Goal: Task Accomplishment & Management: Manage account settings

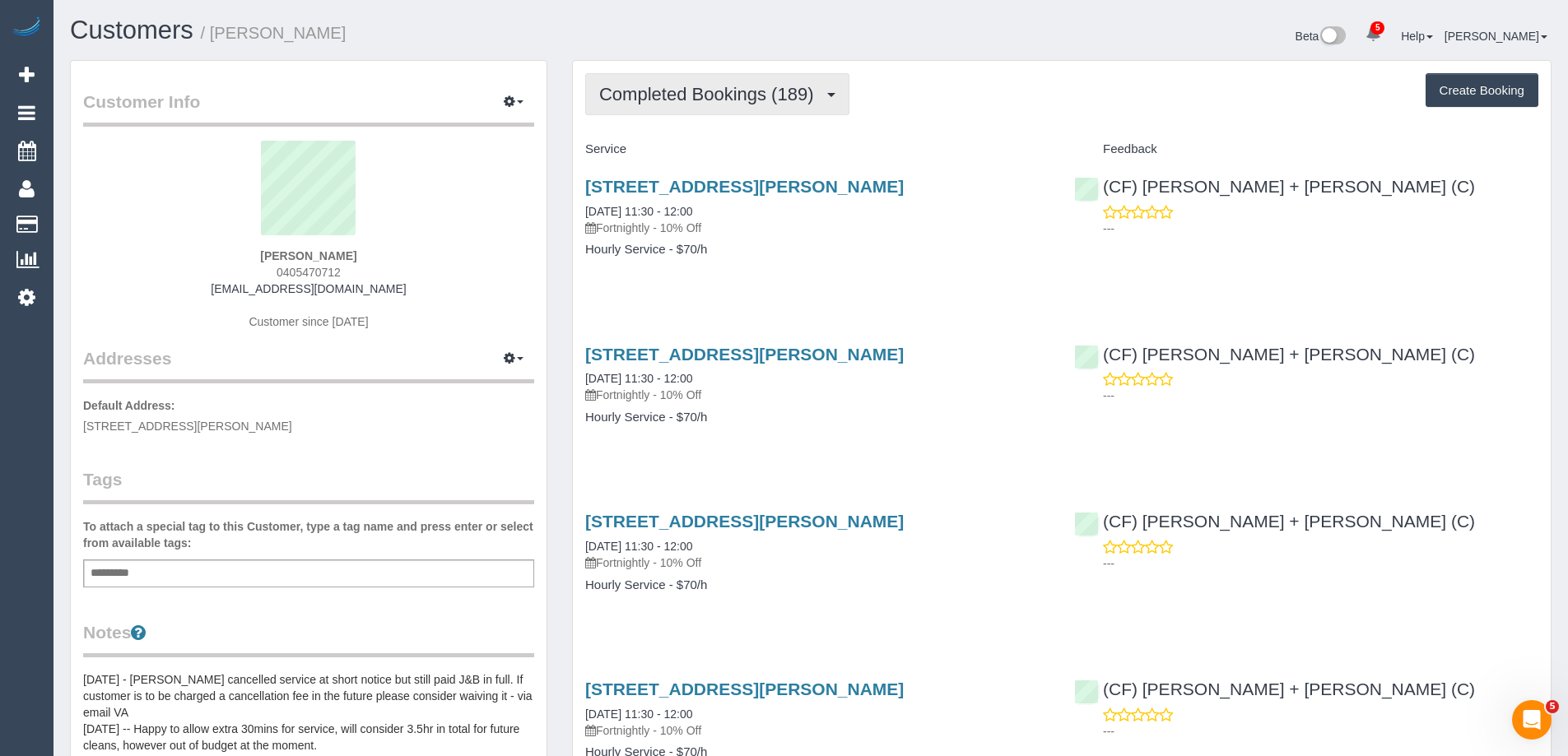
click at [704, 96] on span "Completed Bookings (189)" at bounding box center [710, 94] width 222 height 21
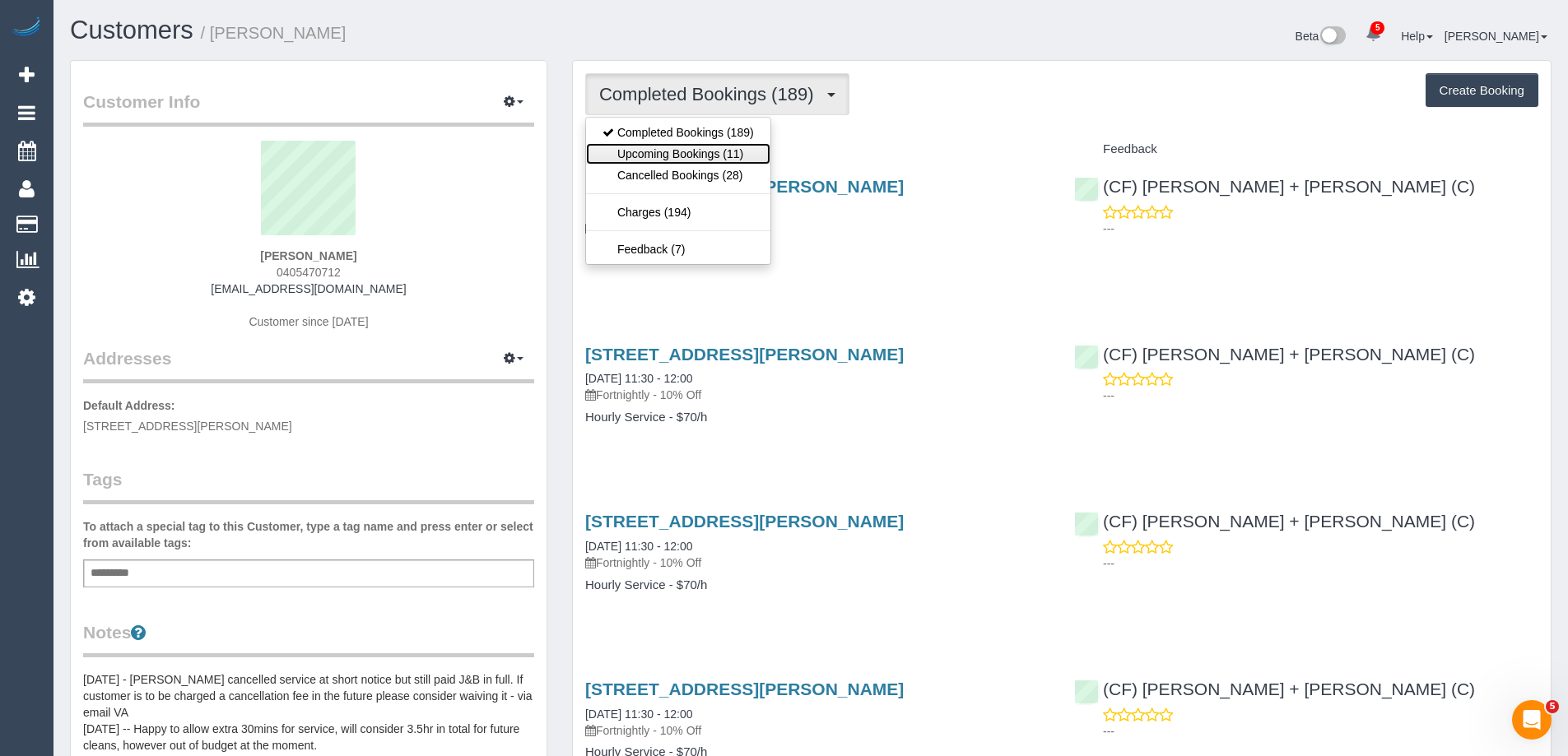
click at [701, 154] on link "Upcoming Bookings (11)" at bounding box center [678, 154] width 185 height 21
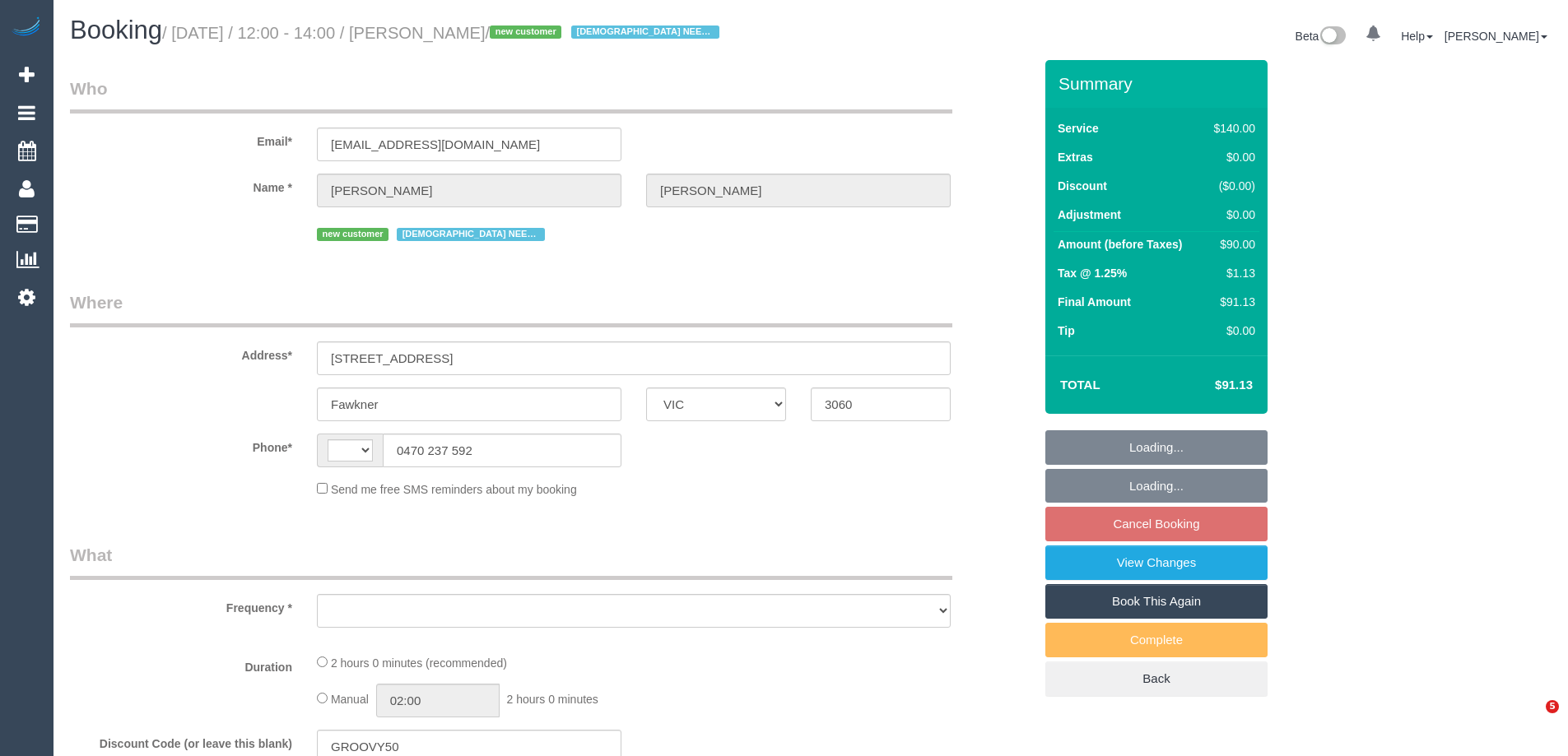
select select "VIC"
select select "string:AU"
select select "object:586"
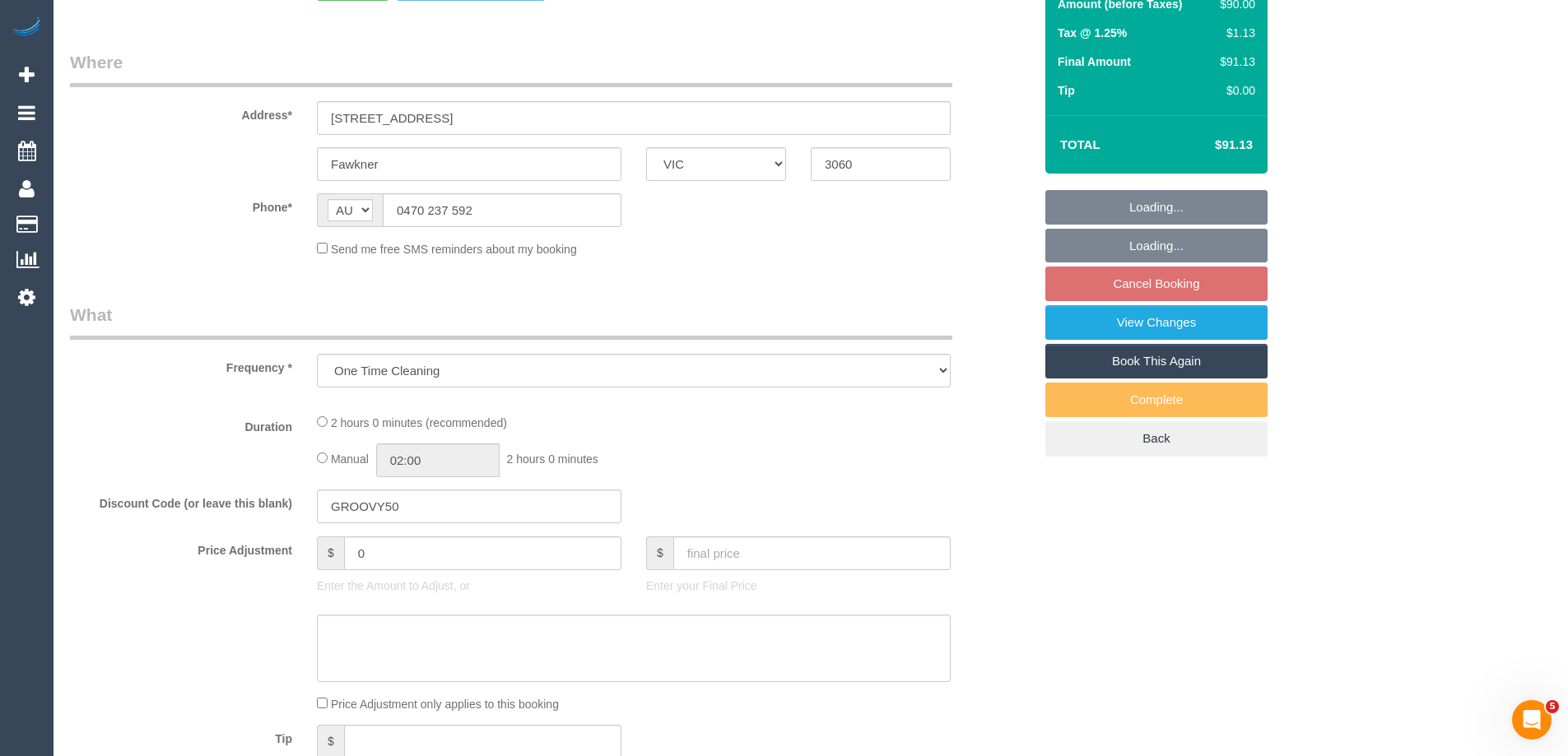
select select "string:stripe-pm_1S5Epv2GScqysDRVjDBwuv3x"
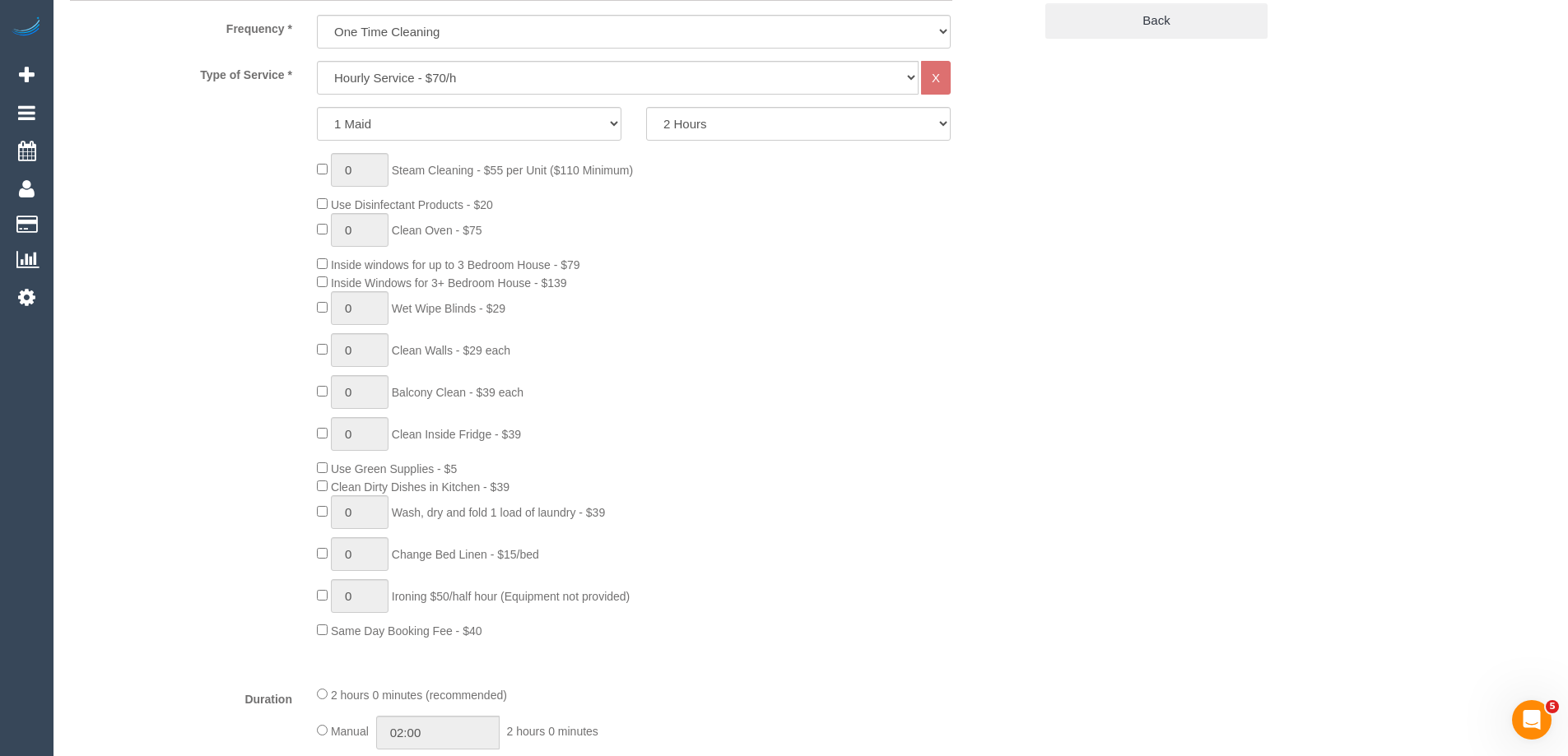
select select "number:28"
select select "number:14"
select select "number:18"
select select "number:25"
select select "number:35"
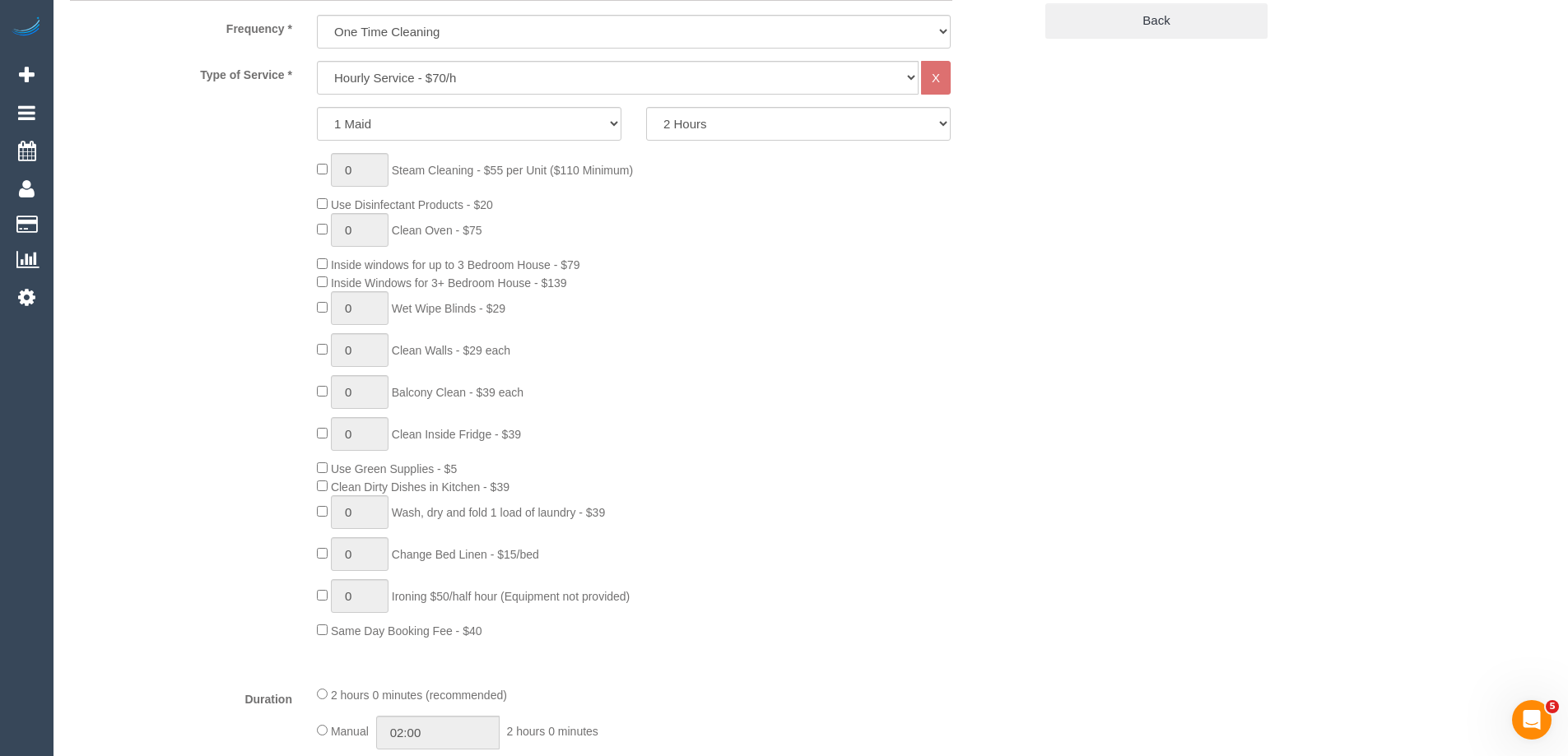
select select "number:26"
select select "object:1621"
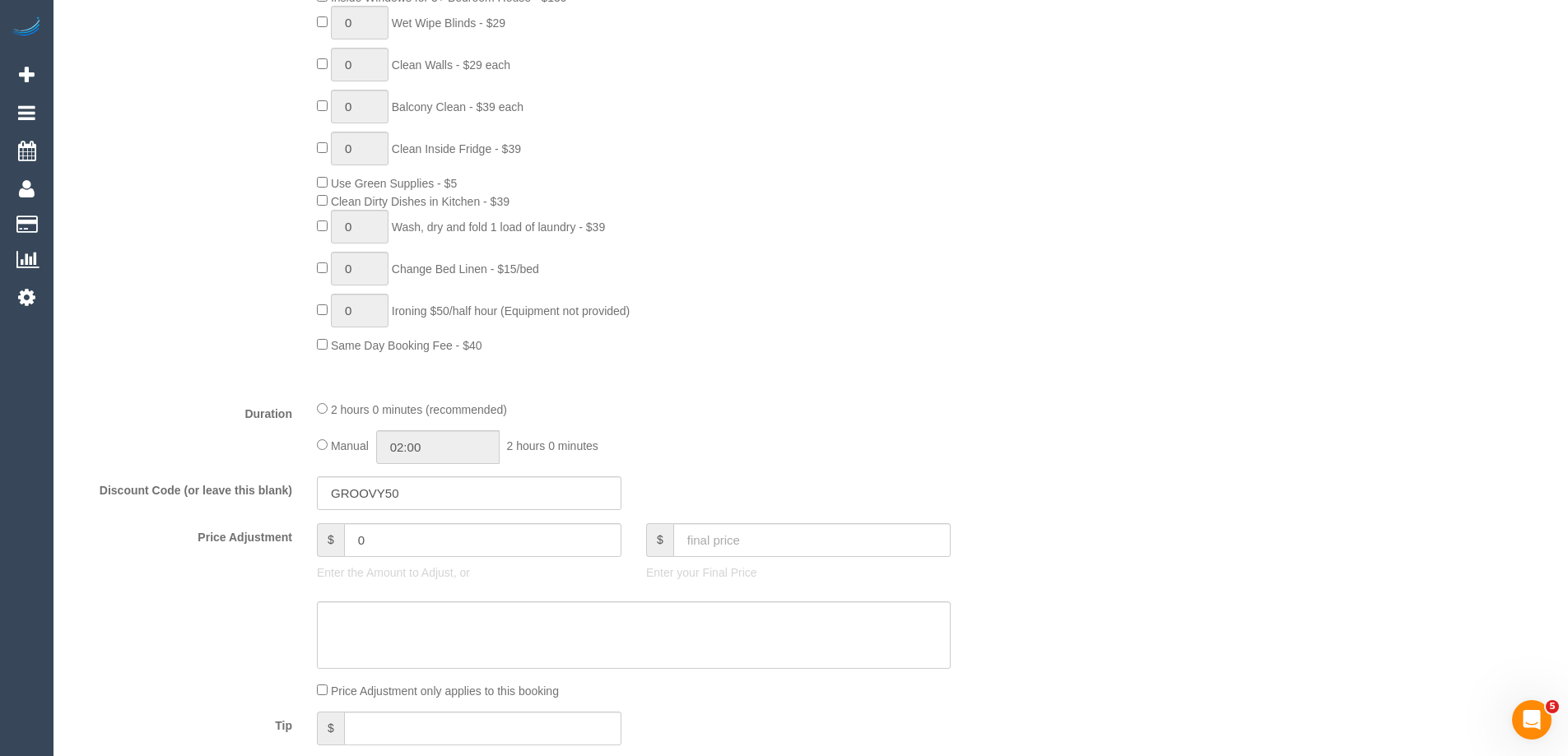
select select "spot1"
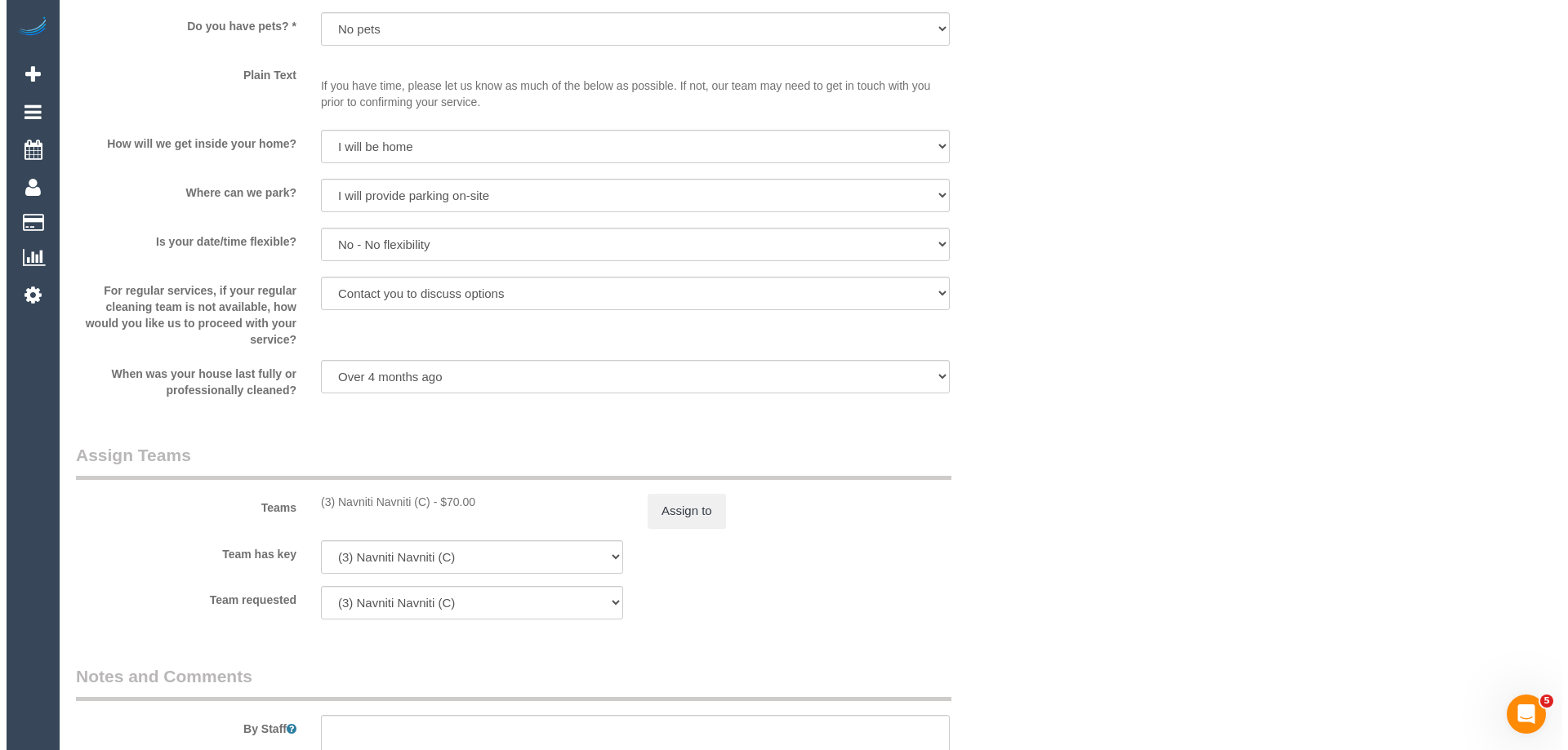
scroll to position [2041, 0]
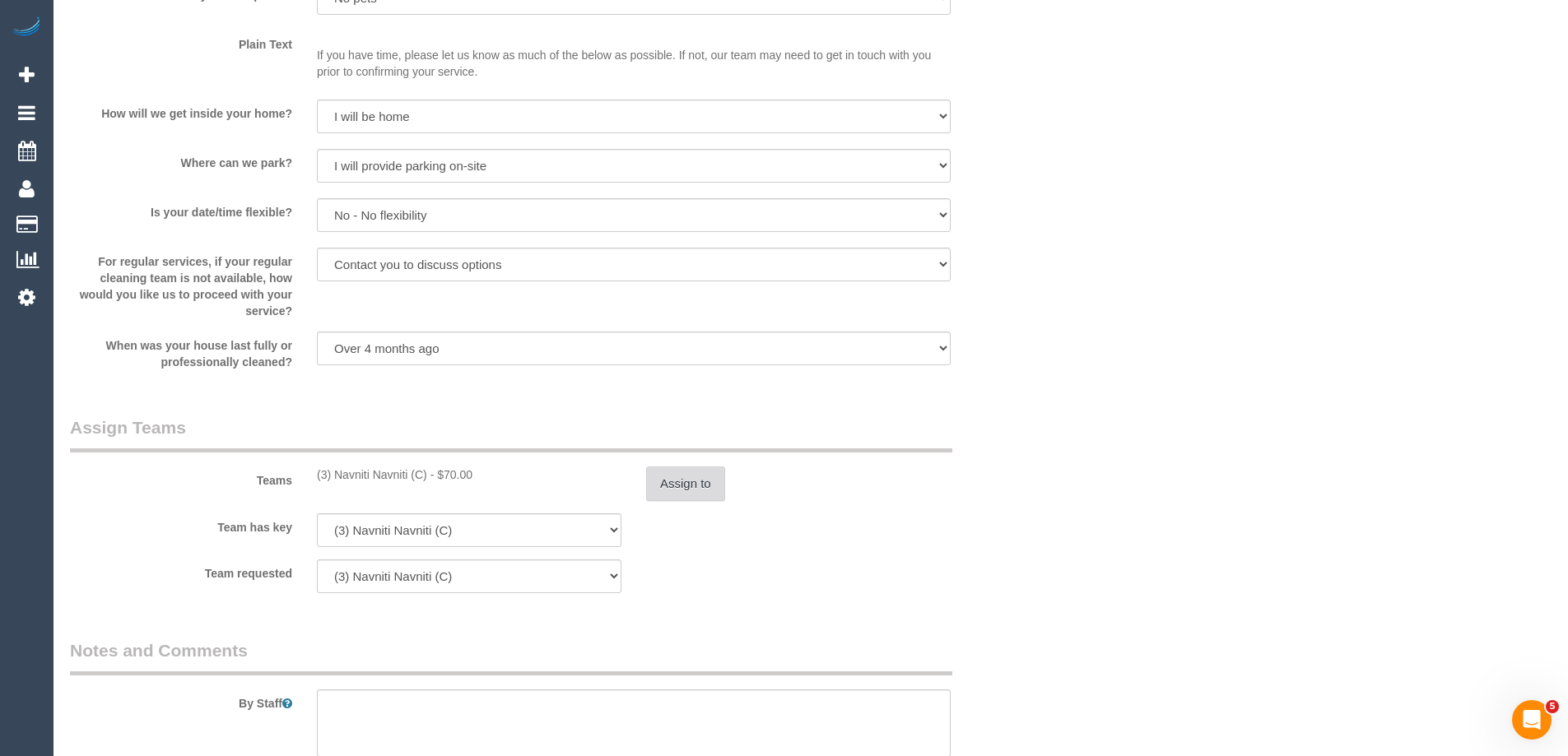
click at [699, 483] on button "Assign to" at bounding box center [686, 483] width 79 height 35
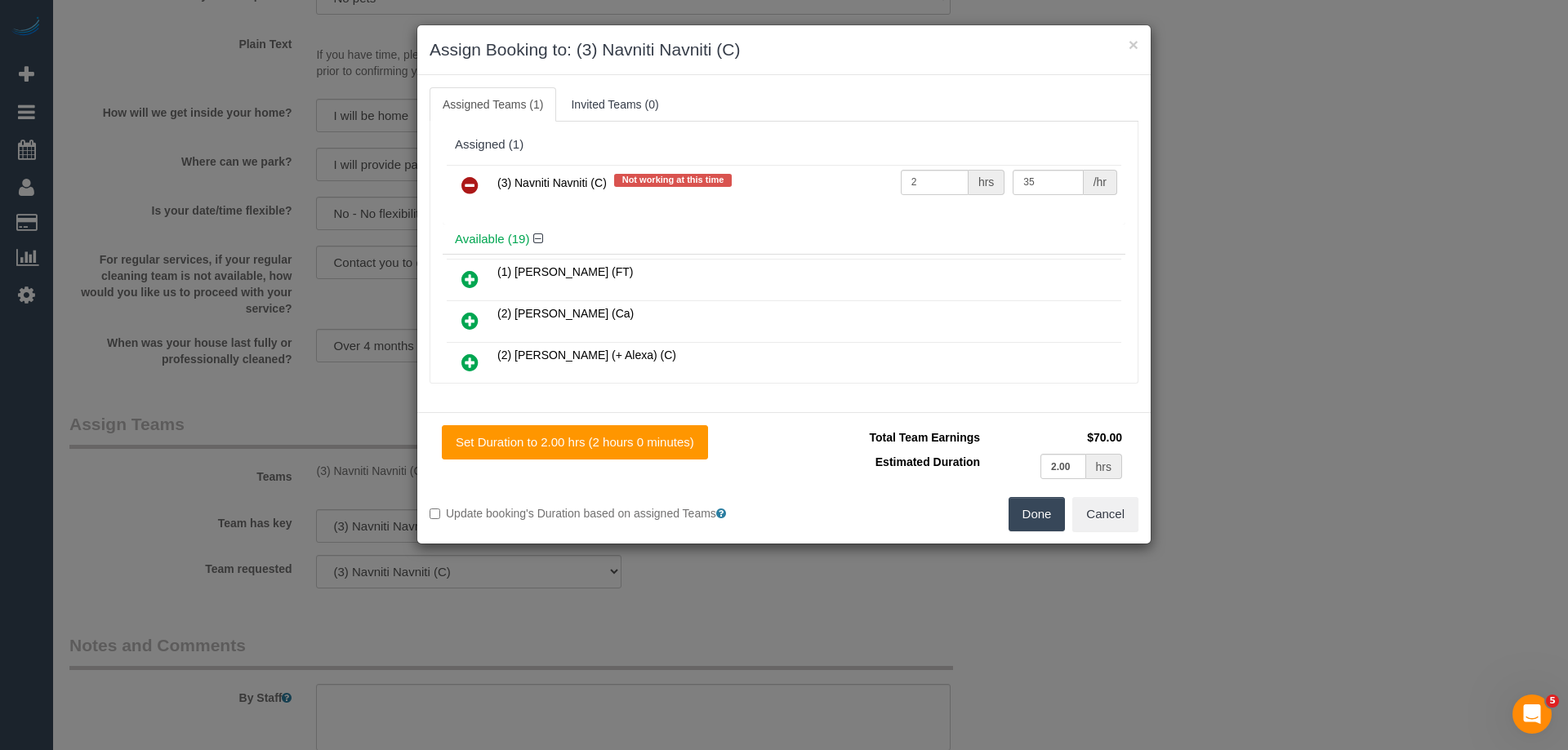
click at [472, 183] on icon at bounding box center [469, 185] width 17 height 20
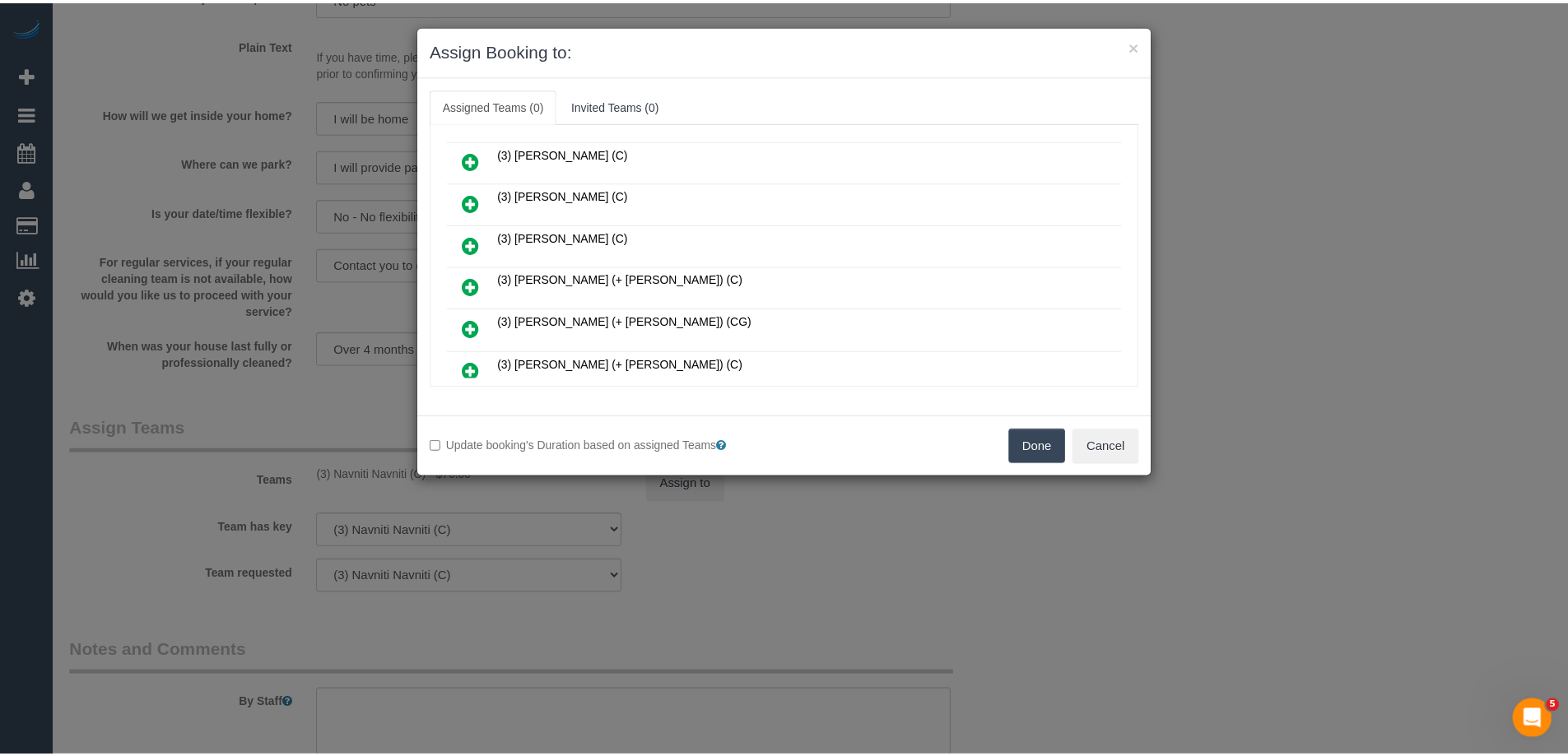
scroll to position [658, 0]
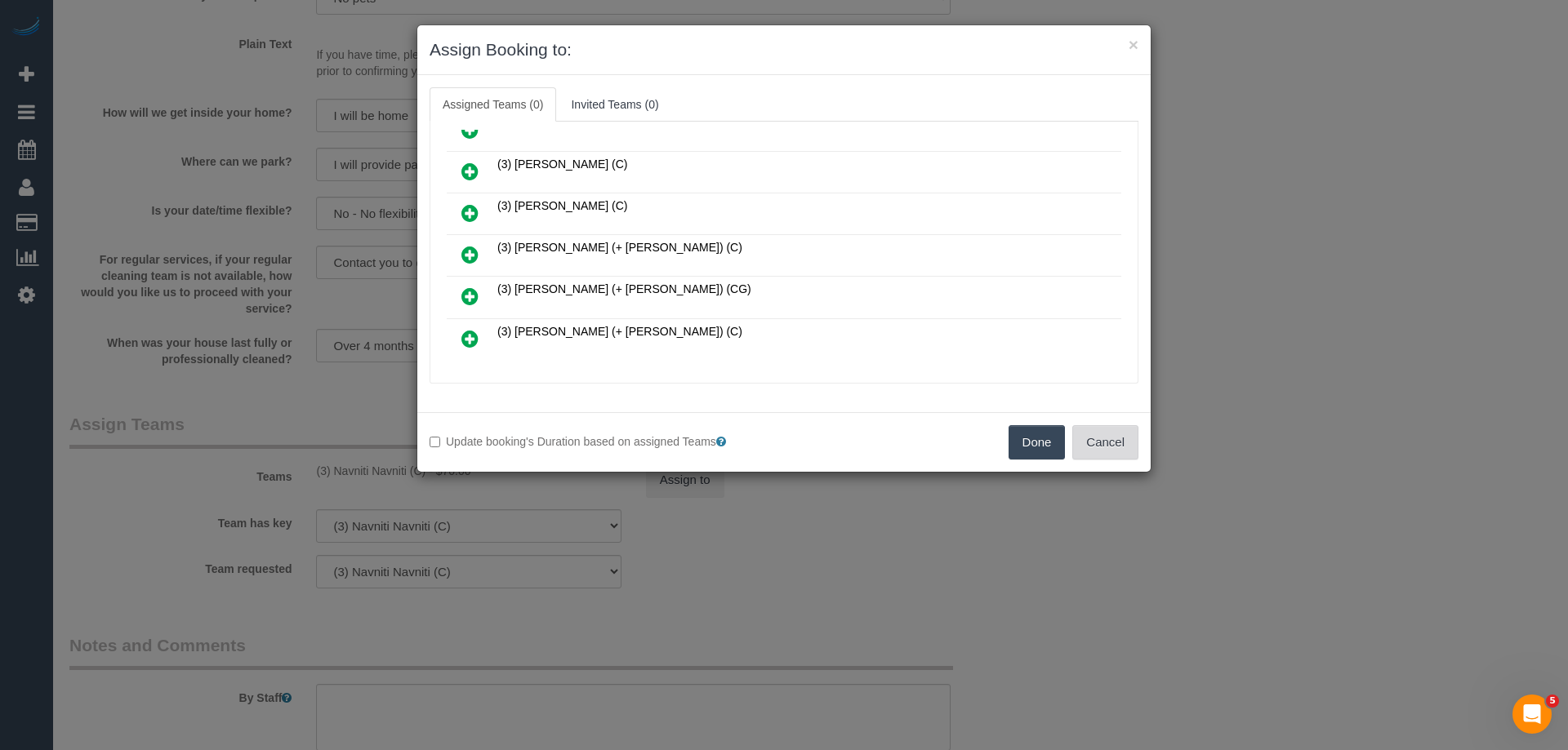
click at [1131, 441] on button "Cancel" at bounding box center [1105, 443] width 66 height 34
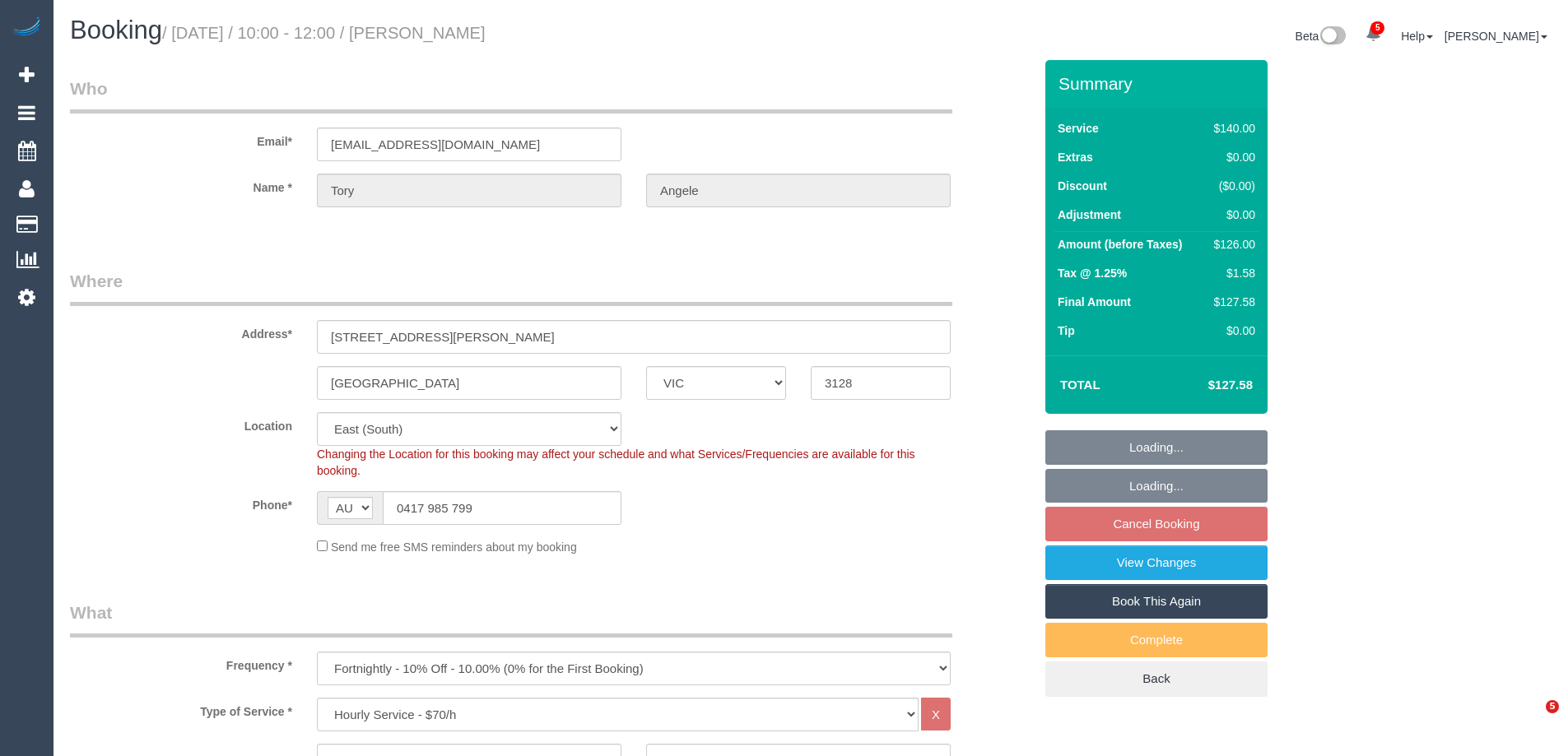
select select "VIC"
select select "object:1348"
select select "number:28"
select select "number:14"
select select "number:19"
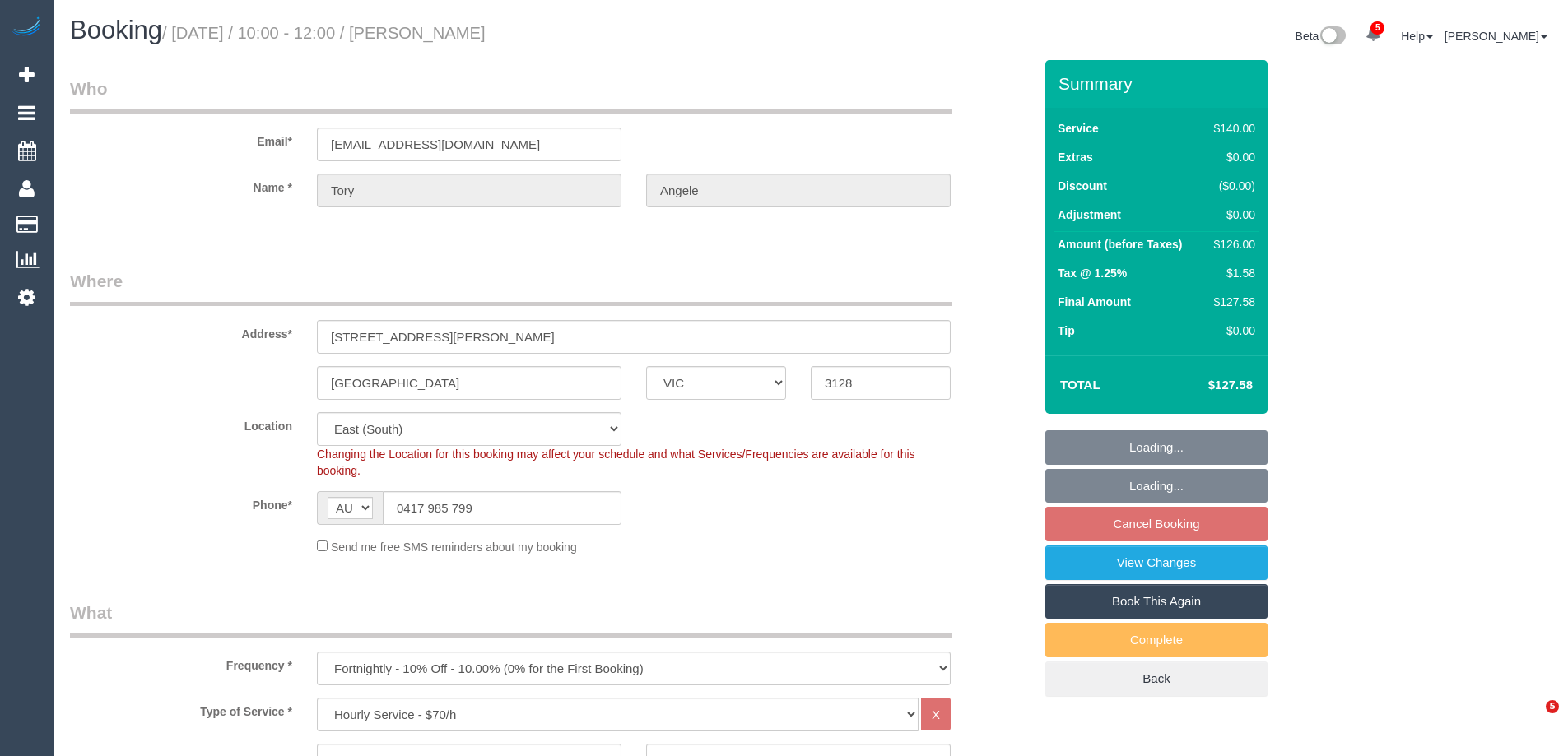
select select "number:22"
select select "number:33"
select select "number:12"
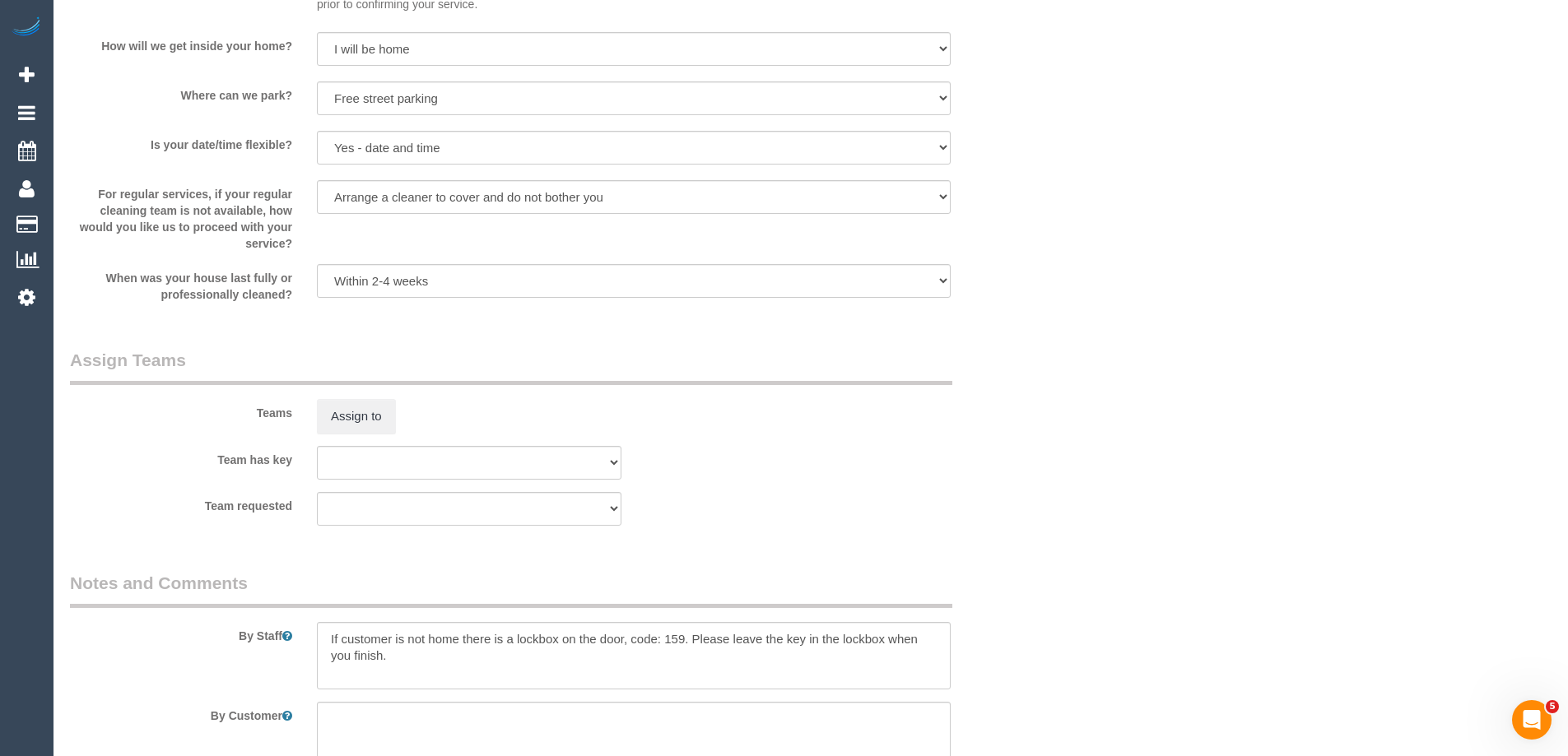
scroll to position [2798, 0]
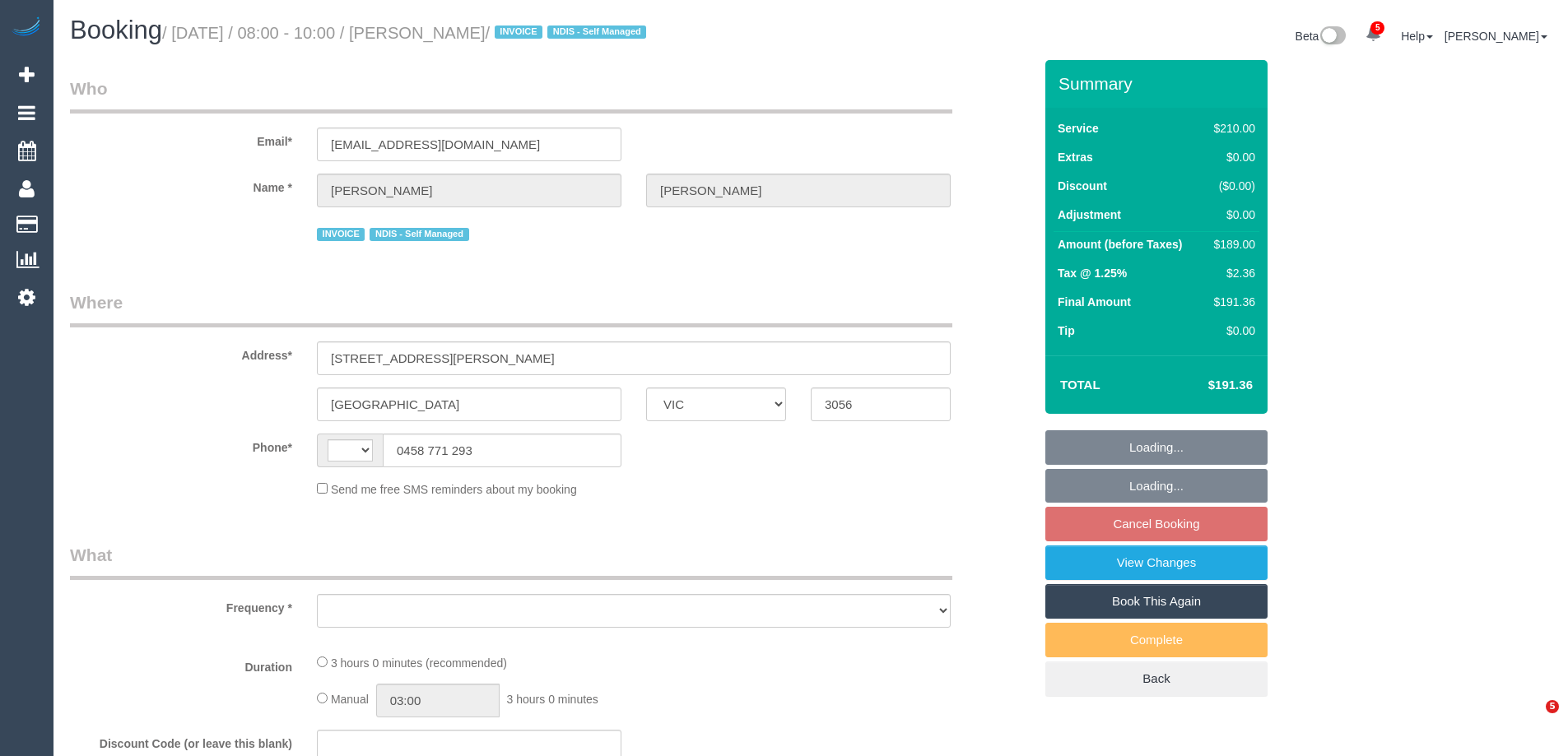
select select "VIC"
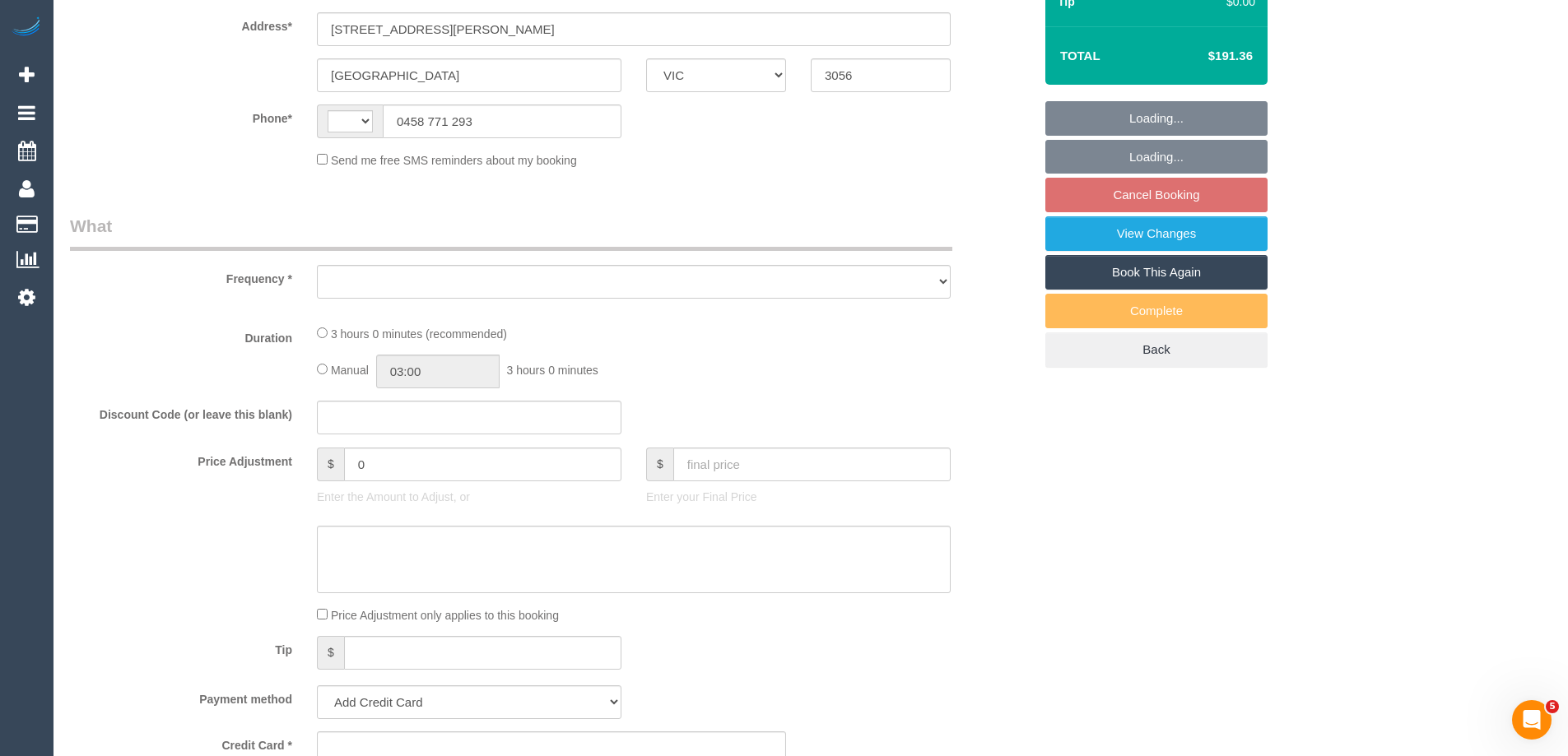
select select "string:AU"
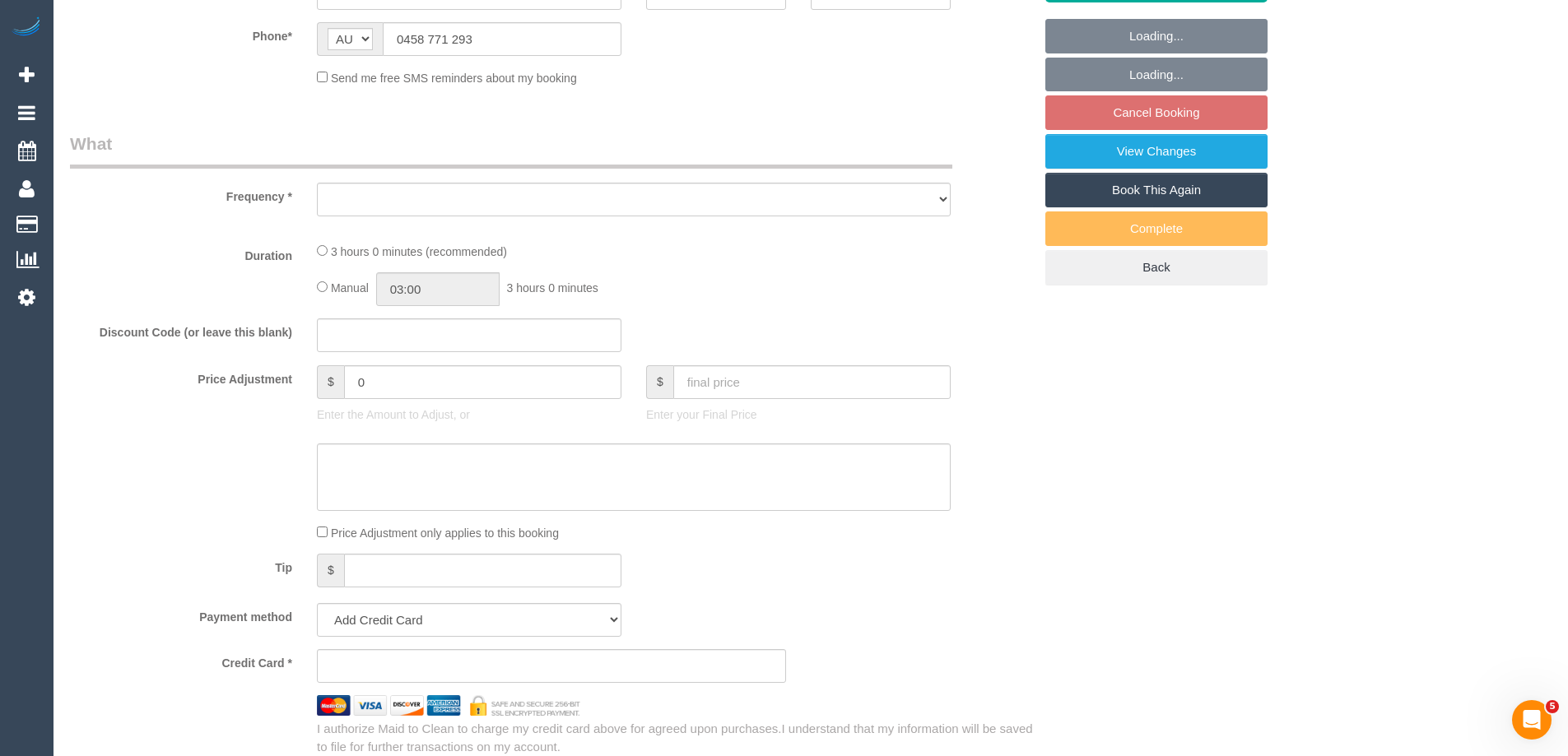
select select "object:619"
select select "string:stripe-pm_1RMJFP2GScqysDRVl36hxd4v"
select select "180"
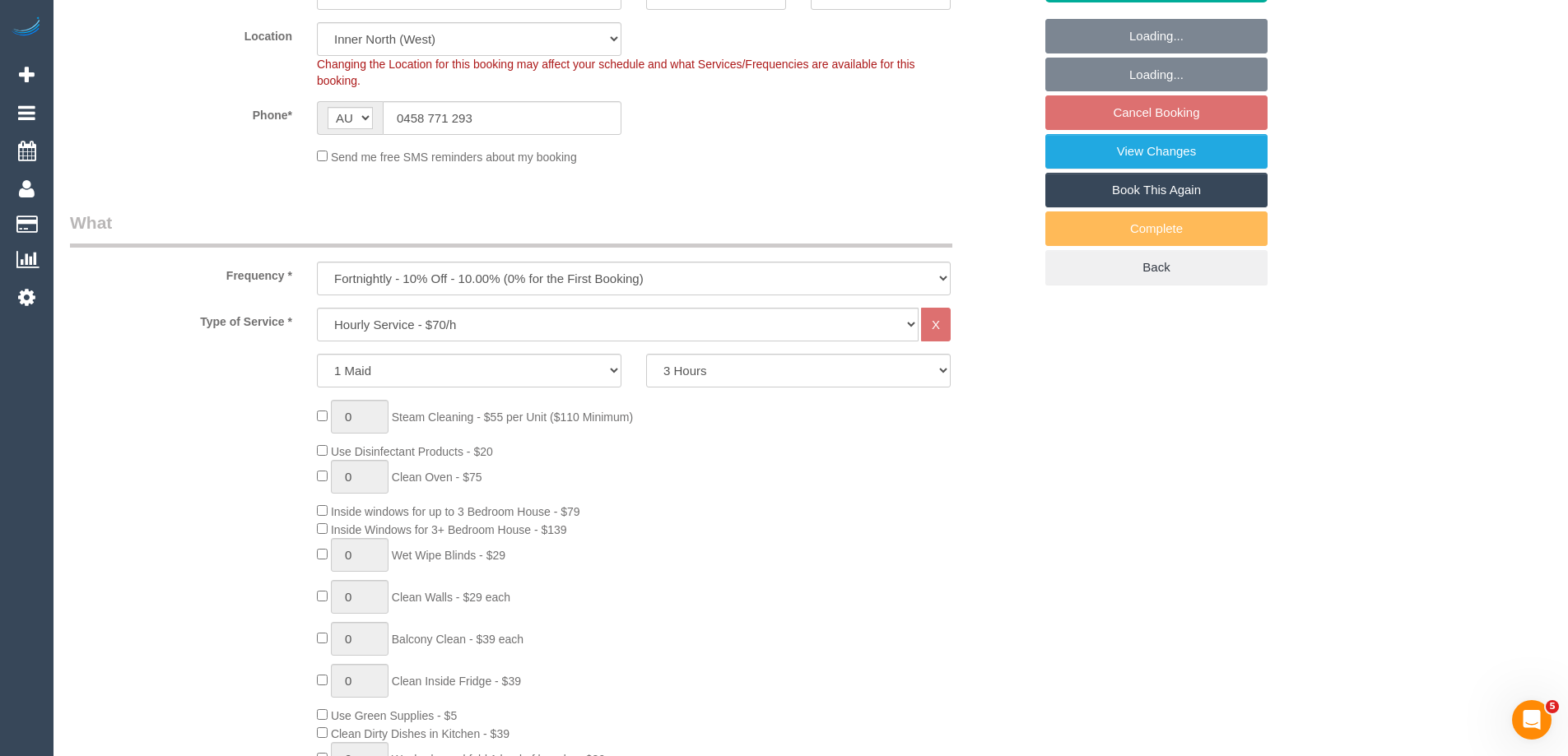
select select "object:936"
select select "number:28"
select select "number:14"
select select "number:19"
select select "number:24"
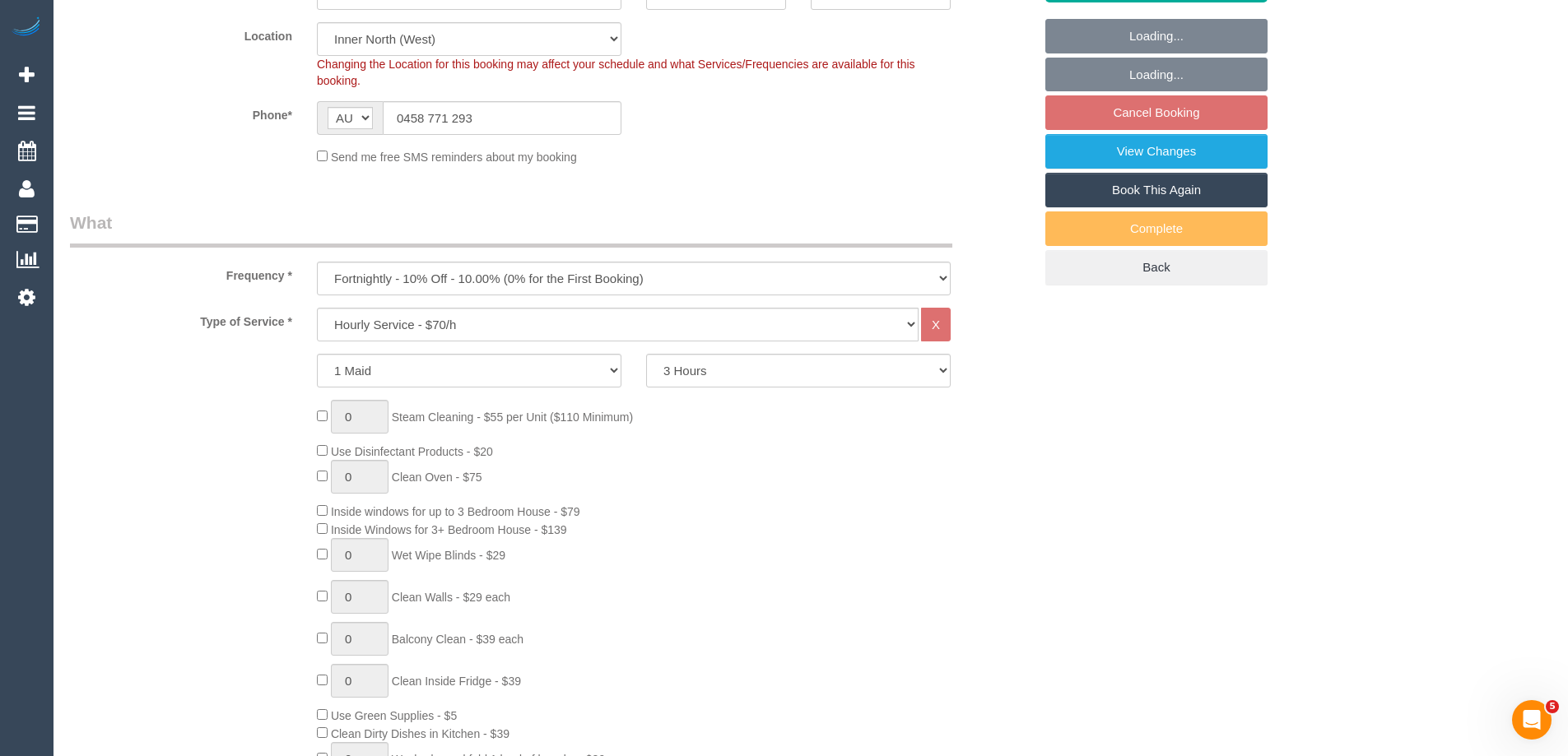
select select "number:33"
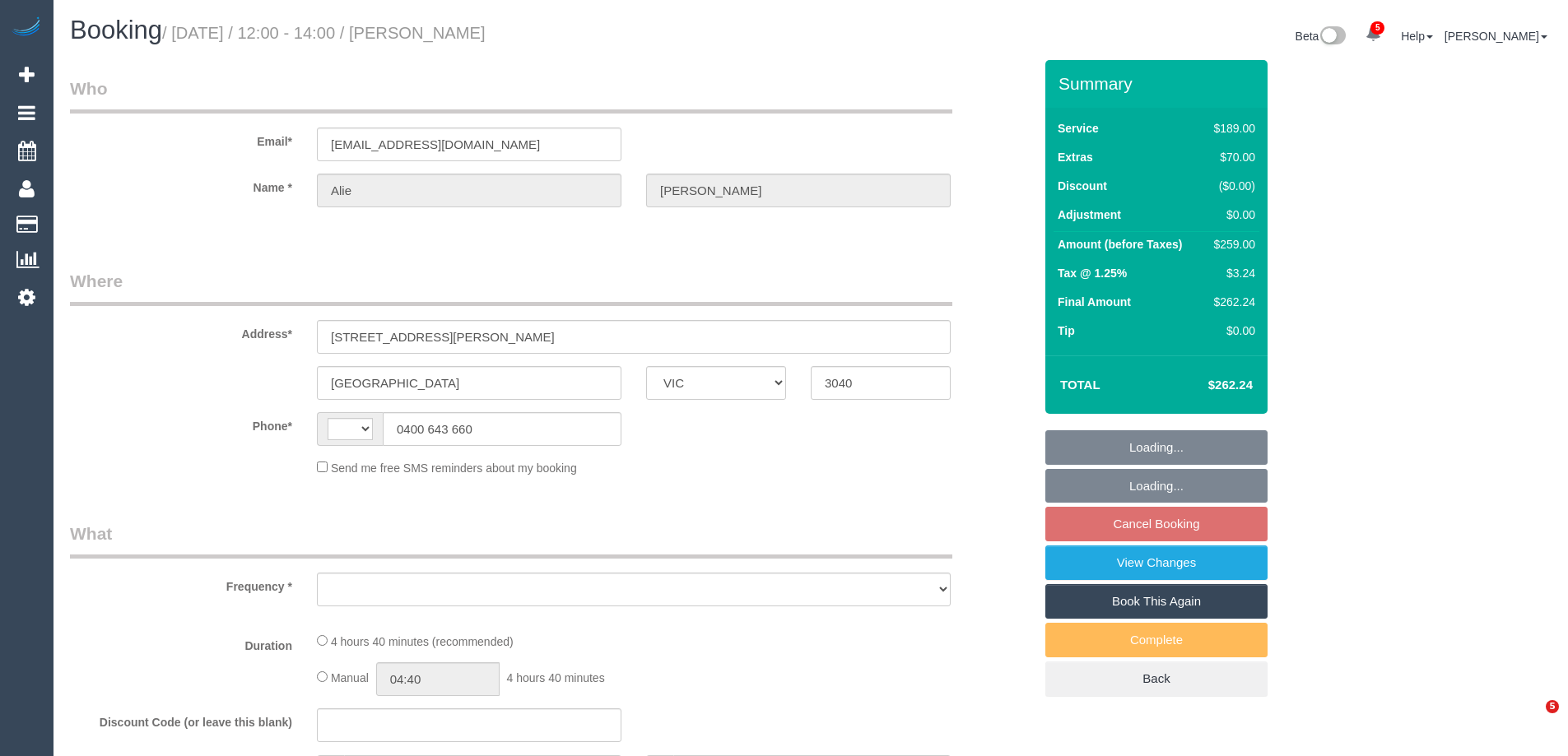
select select "VIC"
select select "string:AU"
select select "object:567"
select select "string:stripe-pm_1S7kSz2GScqysDRVqp1oot8o"
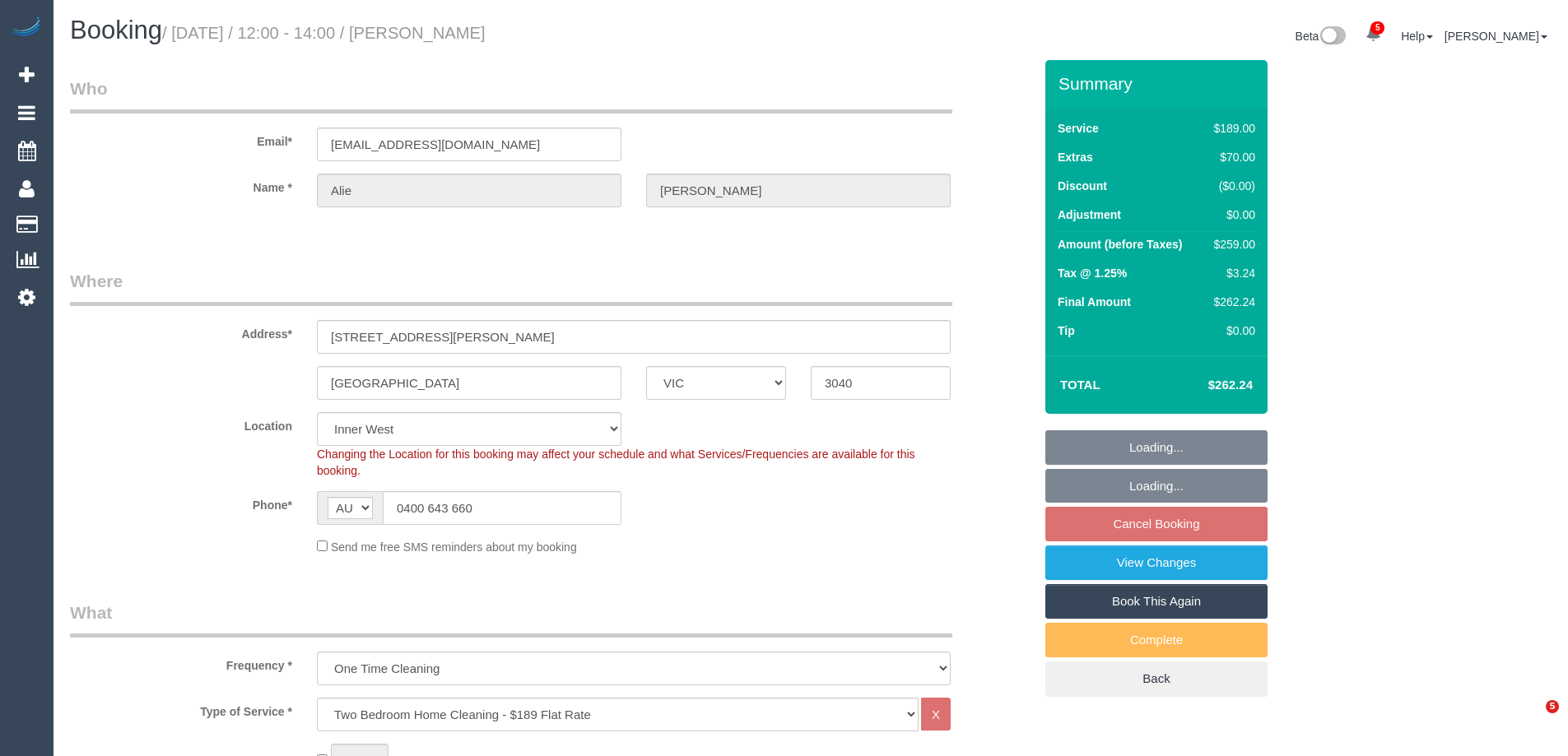
select select "object:1477"
select select "number:28"
select select "number:14"
select select "number:19"
select select "number:24"
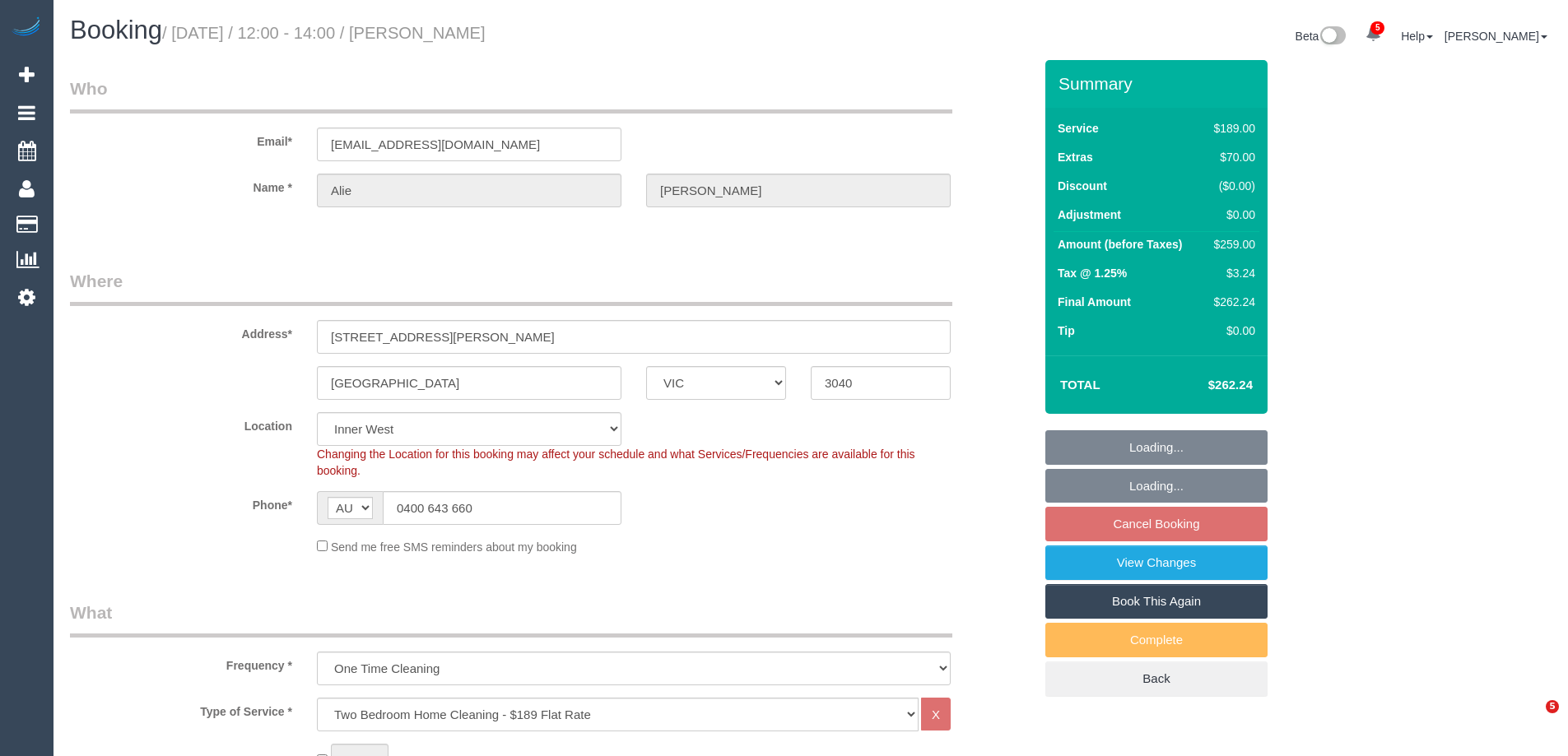
select select "number:26"
select select "spot1"
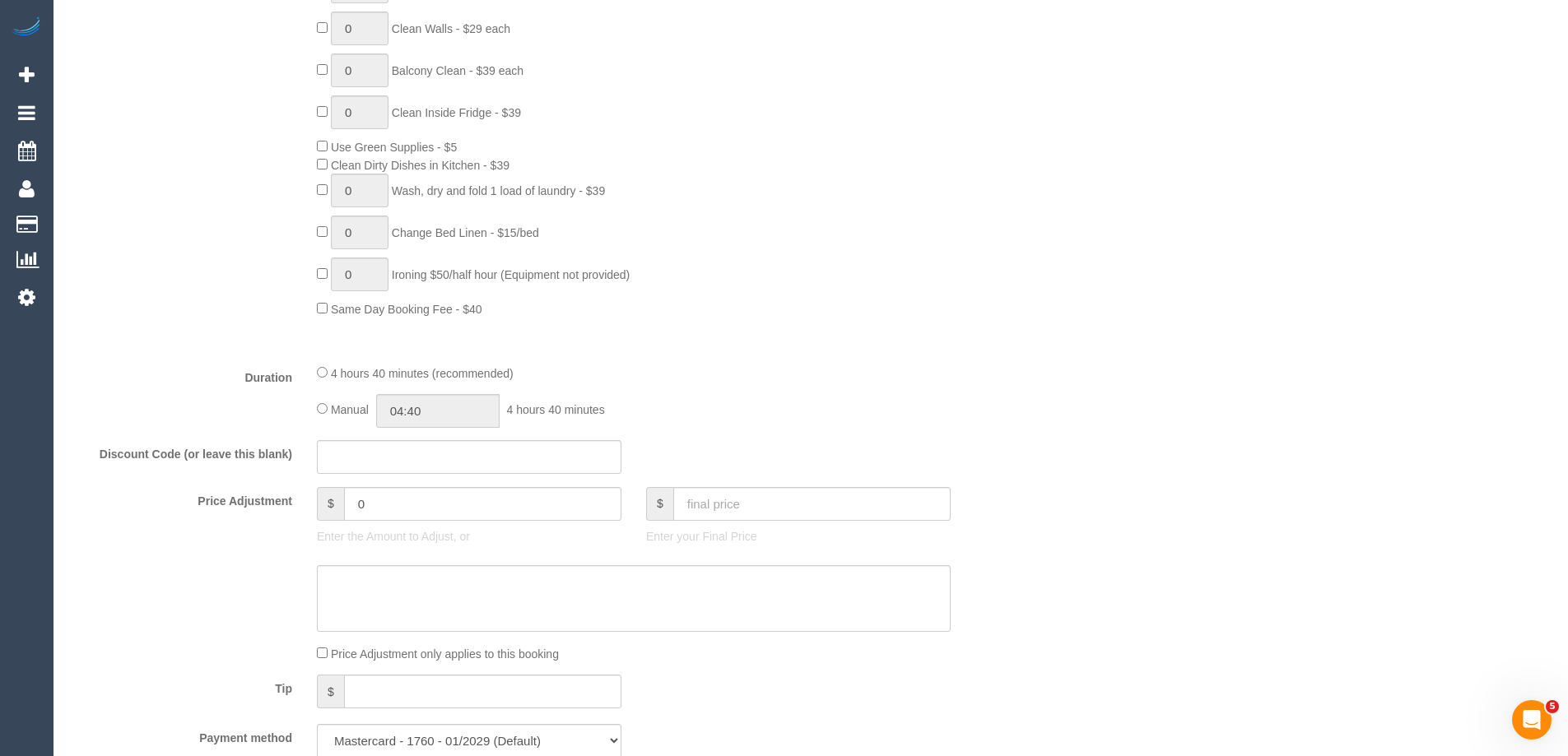
scroll to position [1152, 0]
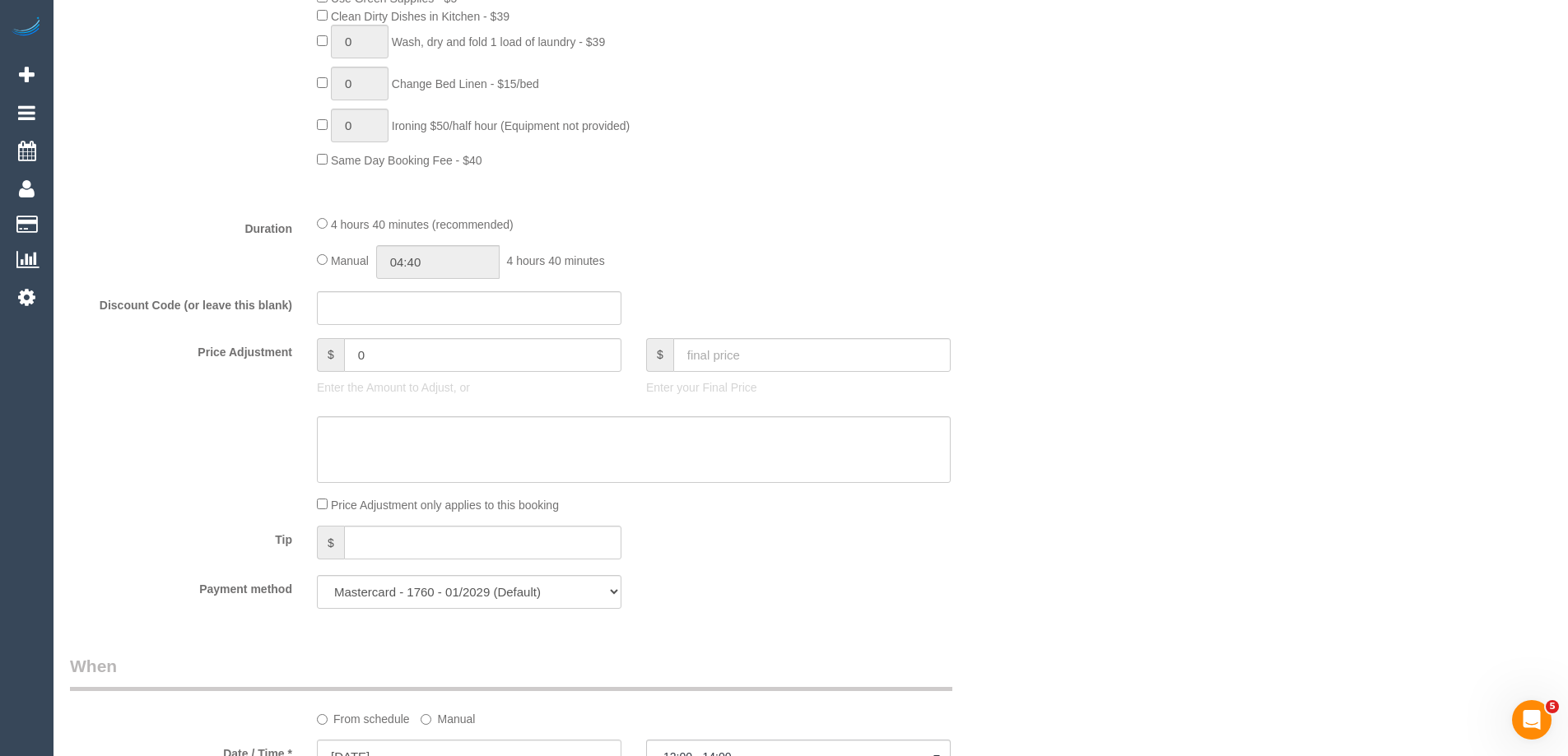
click at [323, 252] on div "Manual 04:40 4 hours 40 minutes" at bounding box center [634, 262] width 634 height 34
click at [434, 259] on input "04:40" at bounding box center [438, 262] width 124 height 34
type input "02:30"
click at [431, 393] on li "02:30" at bounding box center [419, 398] width 73 height 21
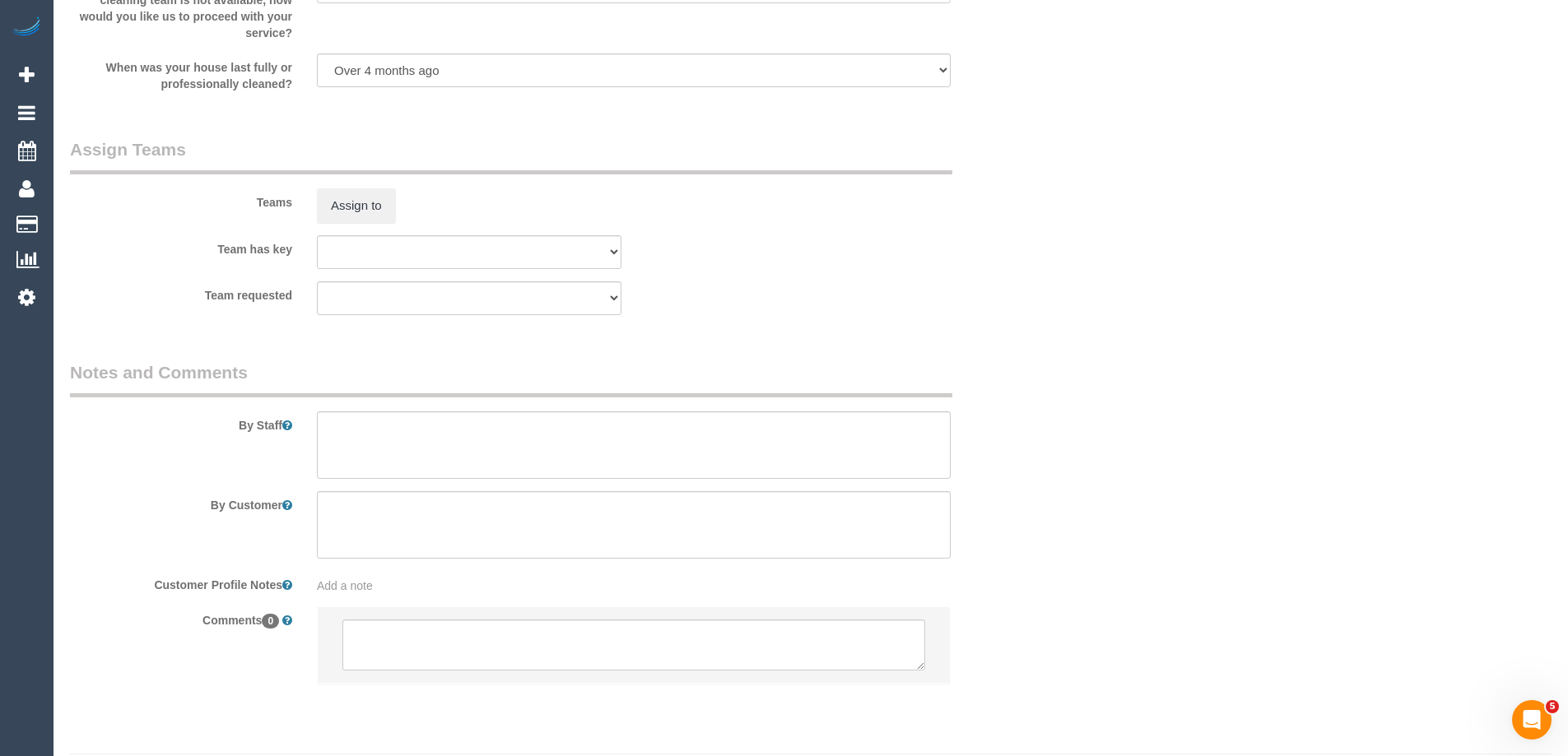
select select "spot15"
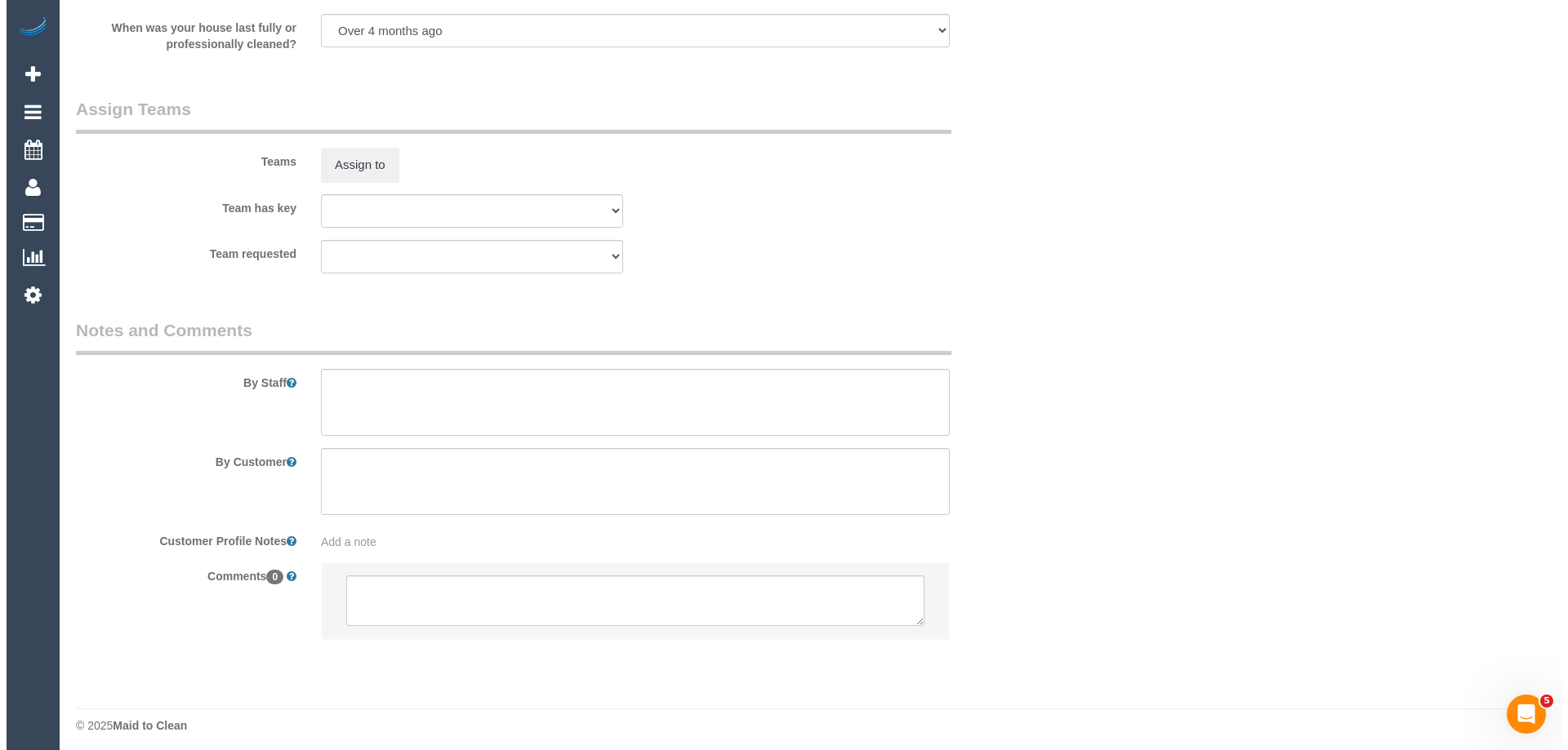
scroll to position [2385, 0]
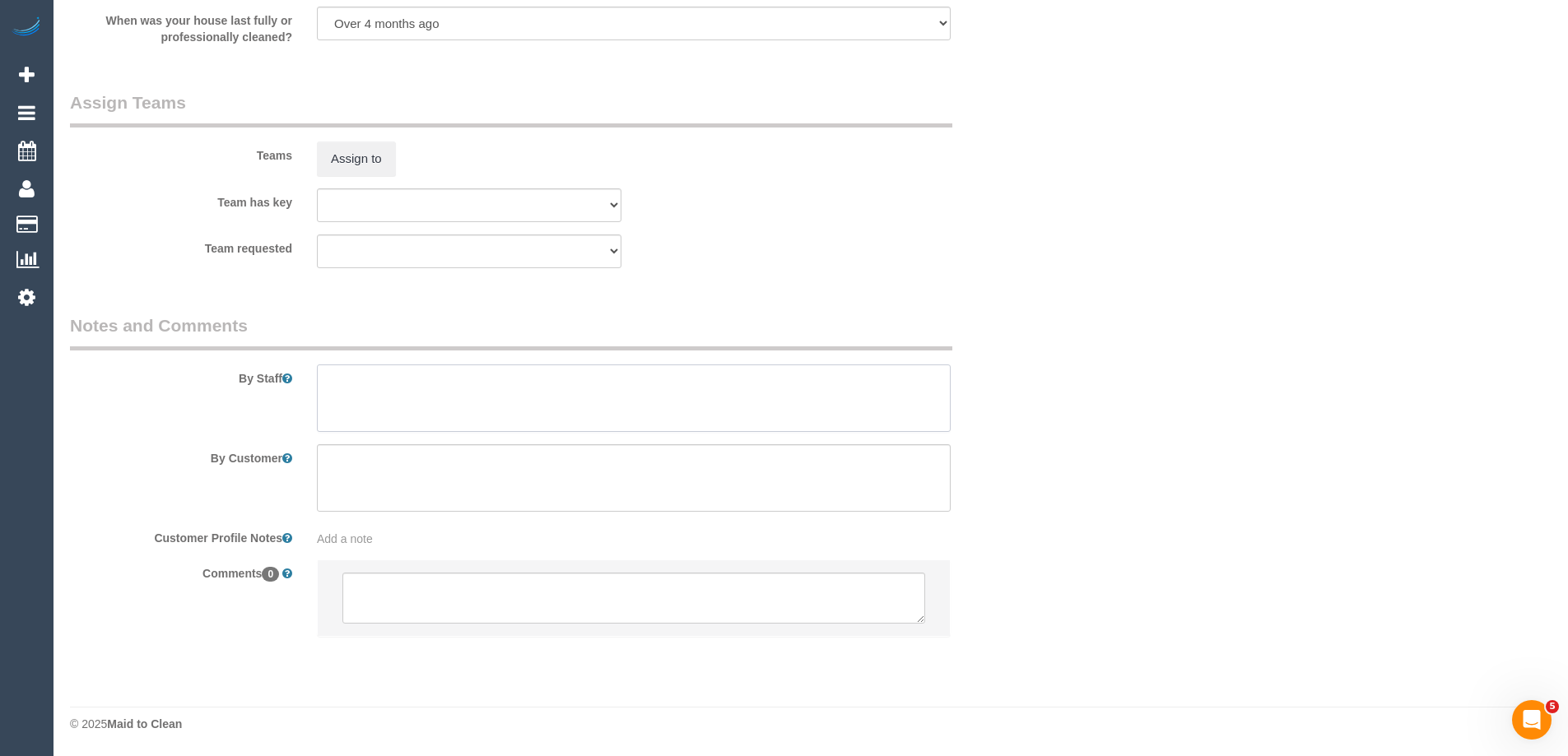
click at [372, 406] on textarea at bounding box center [634, 399] width 634 height 68
type textarea "Estimated time of 4-5 hrs"
drag, startPoint x: 362, startPoint y: 141, endPoint x: 362, endPoint y: 162, distance: 21.0
click at [362, 156] on div "Teams Assign to" at bounding box center [551, 133] width 988 height 86
click at [362, 156] on button "Assign to" at bounding box center [357, 159] width 79 height 35
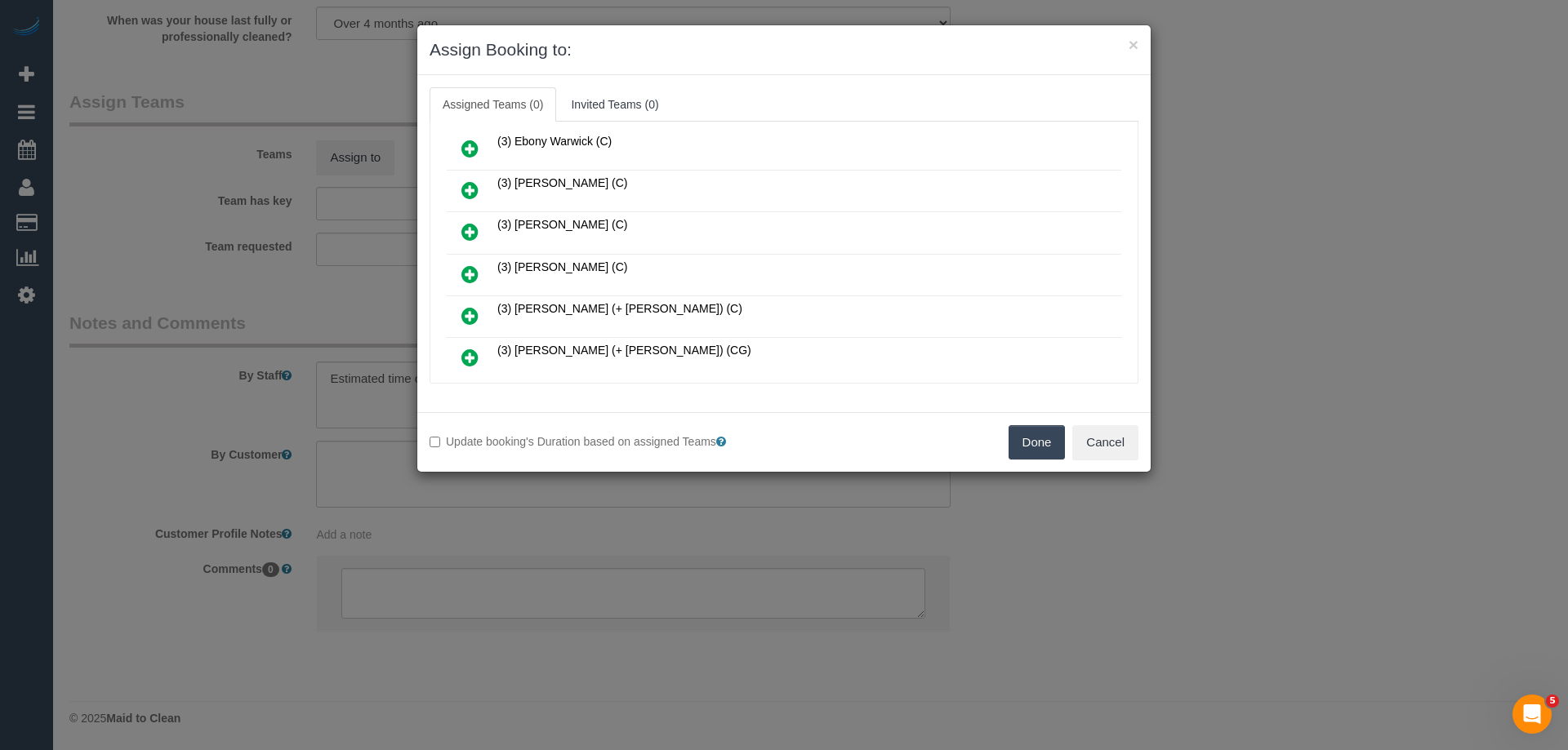
scroll to position [792, 0]
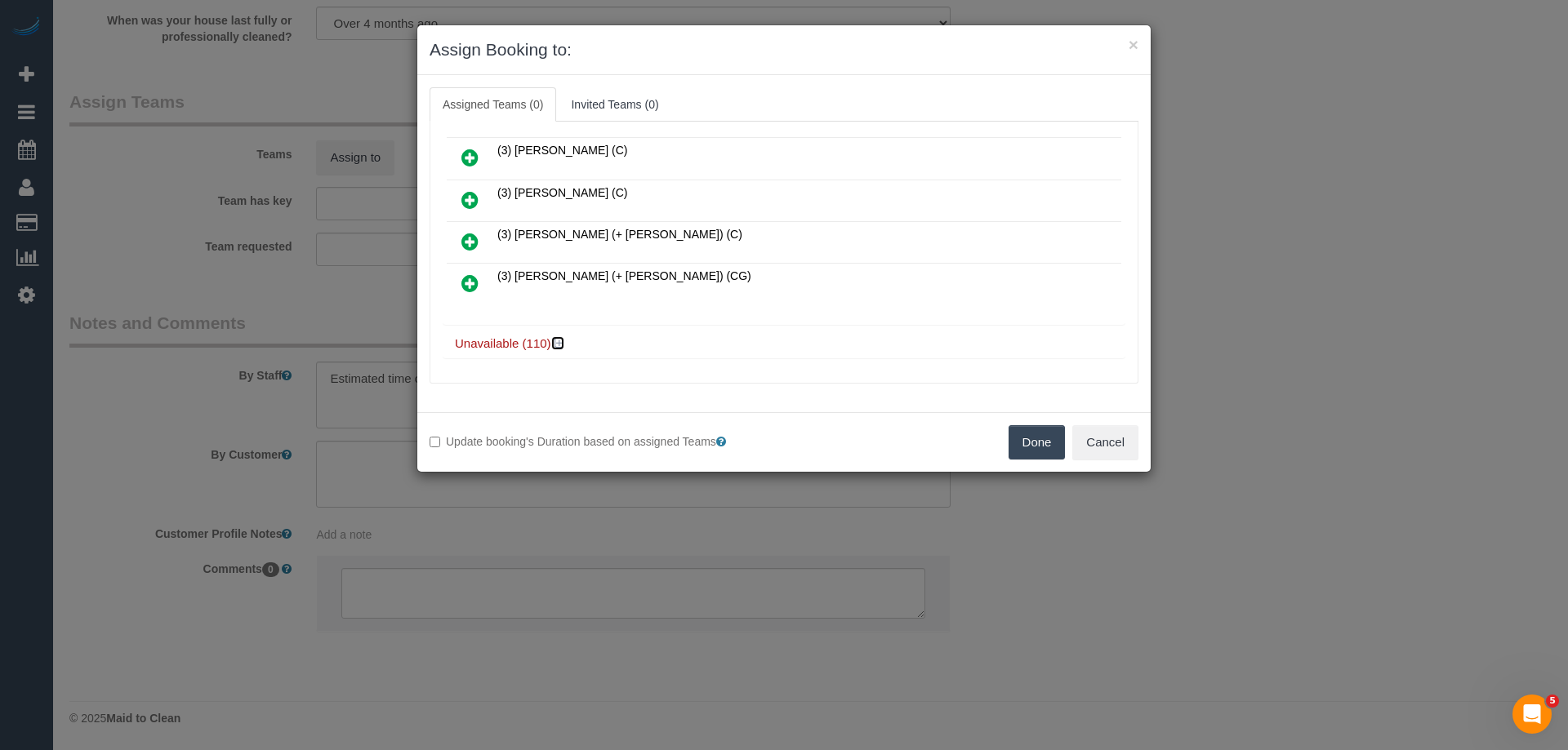
click at [557, 344] on icon at bounding box center [559, 343] width 10 height 12
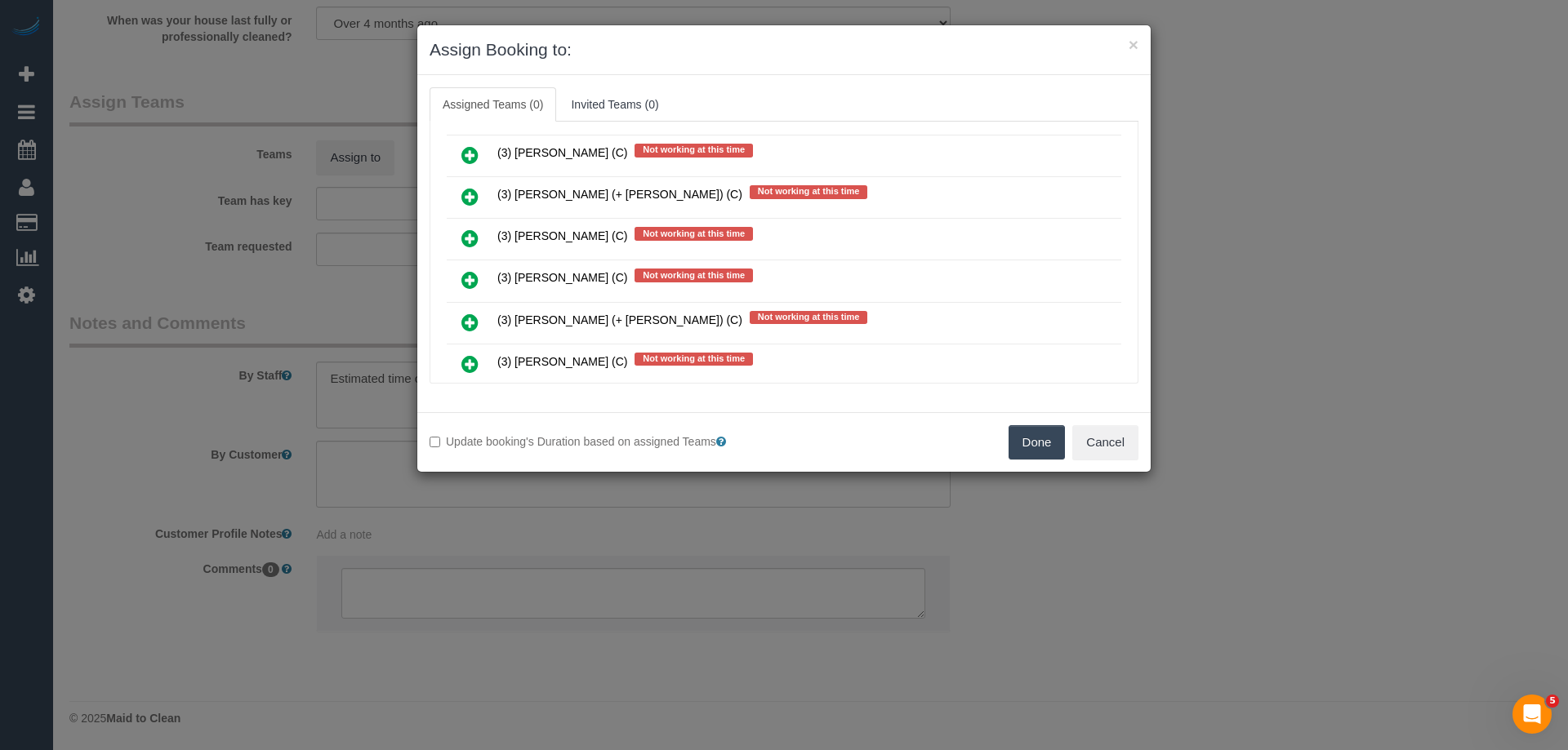
scroll to position [2342, 0]
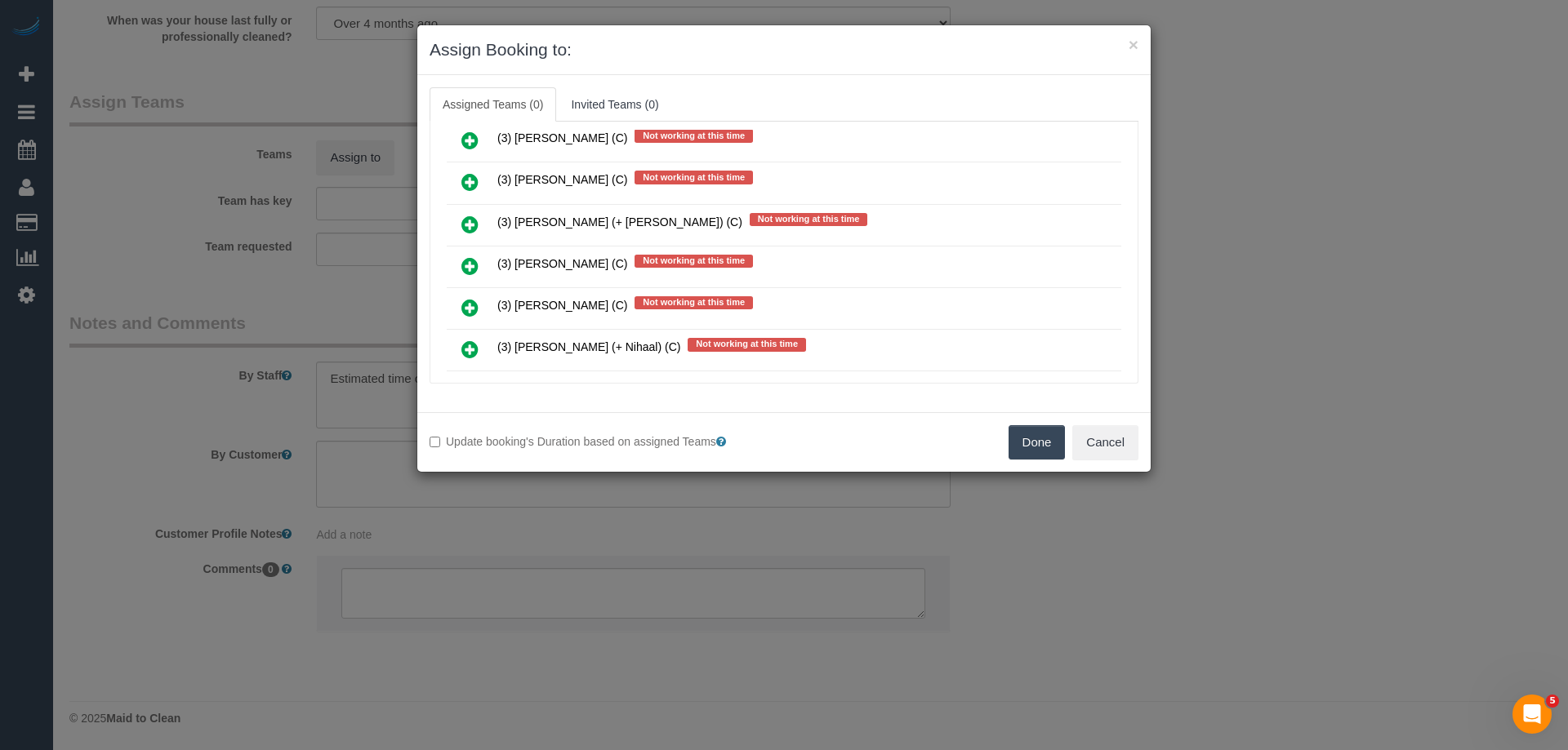
click at [459, 225] on link at bounding box center [469, 225] width 38 height 33
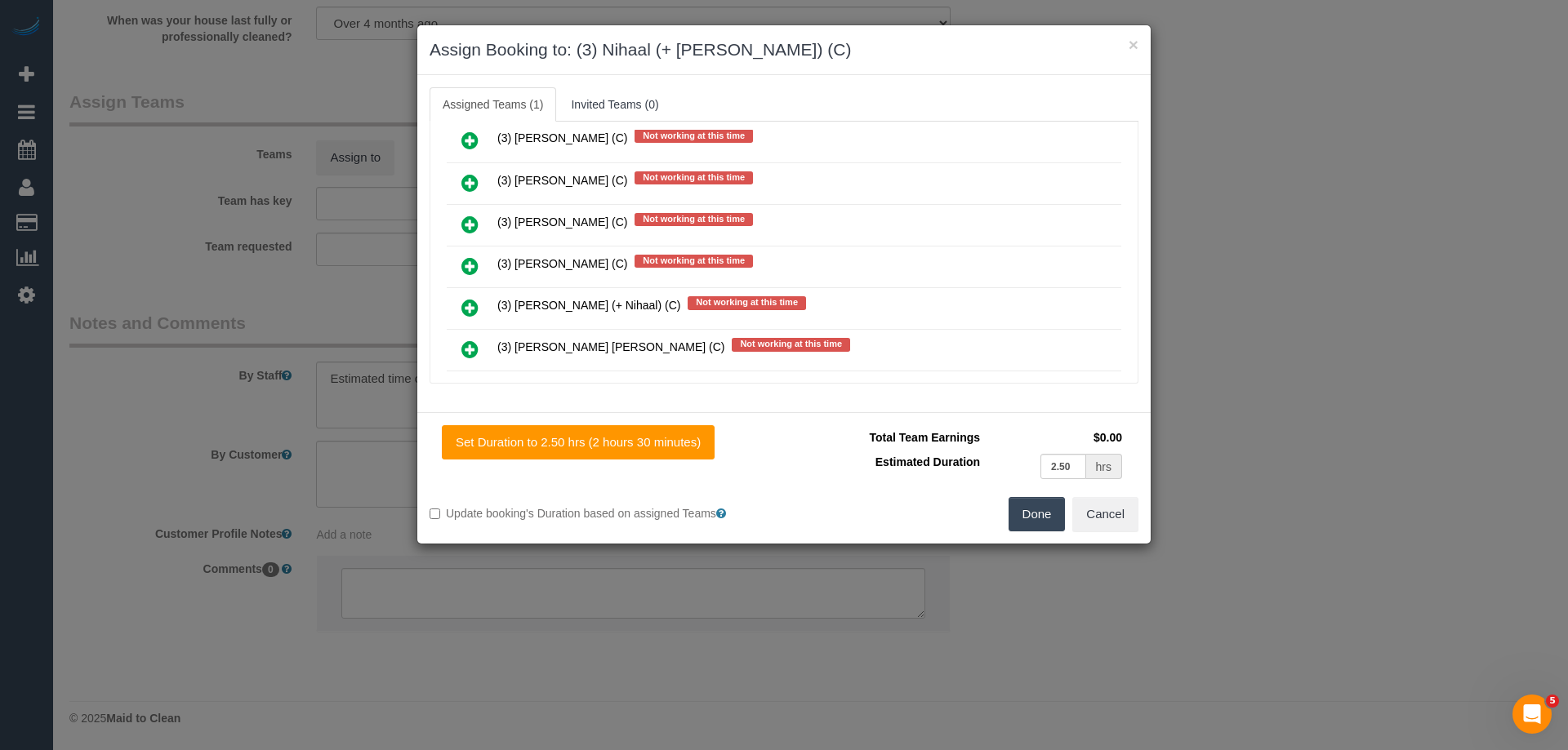
click at [474, 314] on icon at bounding box center [469, 308] width 17 height 20
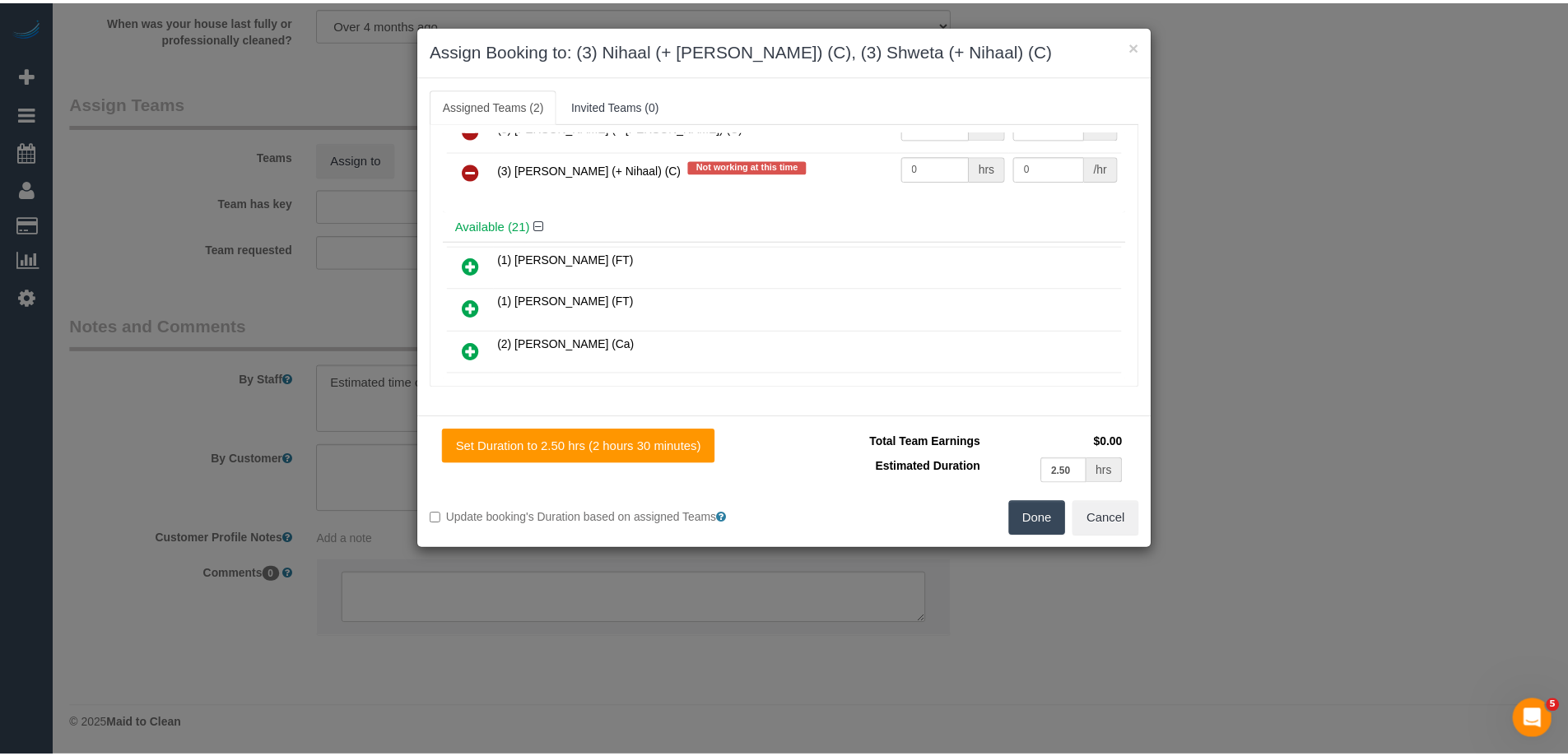
scroll to position [0, 0]
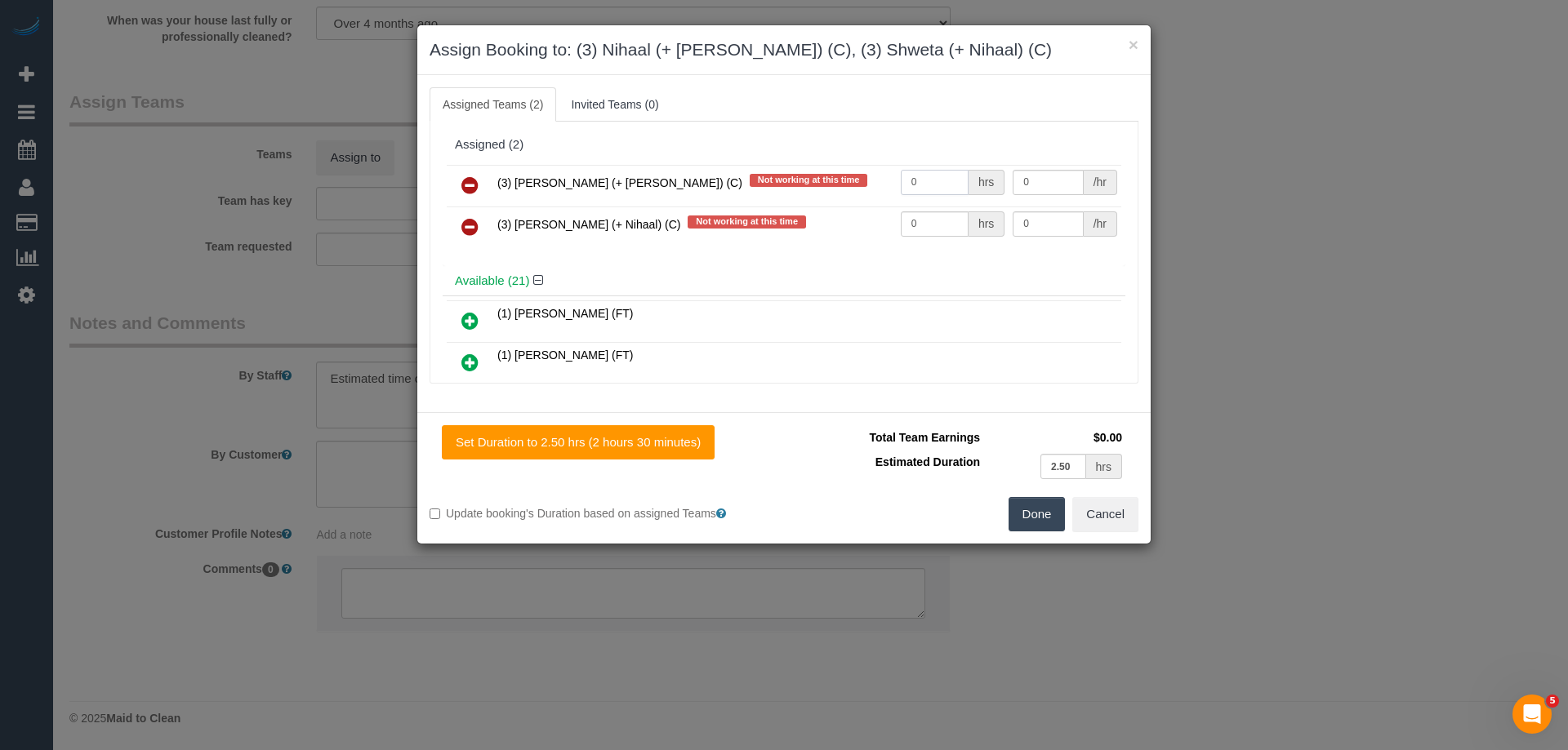
drag, startPoint x: 923, startPoint y: 181, endPoint x: 769, endPoint y: 181, distance: 154.0
click at [772, 181] on tr "(3) Nihaal (+ Shweta) (C) Not working at this time 0 hrs 0 /hr" at bounding box center [783, 185] width 674 height 42
type input "1"
drag, startPoint x: 918, startPoint y: 220, endPoint x: 784, endPoint y: 221, distance: 134.0
click at [785, 220] on tr "(3) Shweta (+ Nihaal) (C) Not working at this time 0 hrs 0 /hr" at bounding box center [783, 227] width 674 height 42
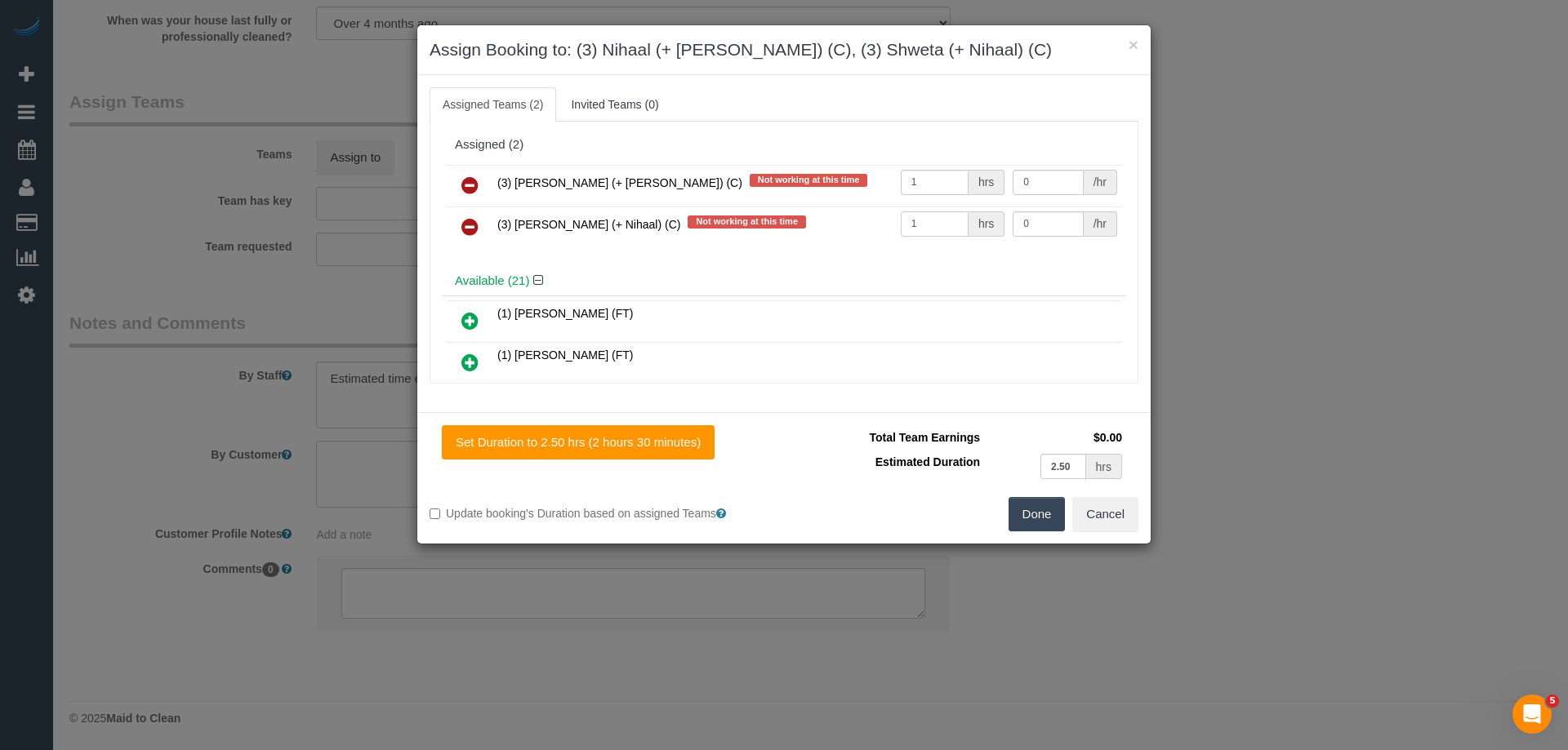
type input "1"
drag, startPoint x: 1016, startPoint y: 180, endPoint x: 986, endPoint y: 179, distance: 30.0
click at [989, 179] on tr "(3) Nihaal (+ Shweta) (C) Not working at this time 1 hrs 0 /hr" at bounding box center [783, 185] width 674 height 42
drag, startPoint x: 1018, startPoint y: 172, endPoint x: 928, endPoint y: 172, distance: 90.0
click at [928, 172] on tr "(3) Nihaal (+ Shweta) (C) Not working at this time 1 hrs 0 /hr" at bounding box center [783, 185] width 674 height 42
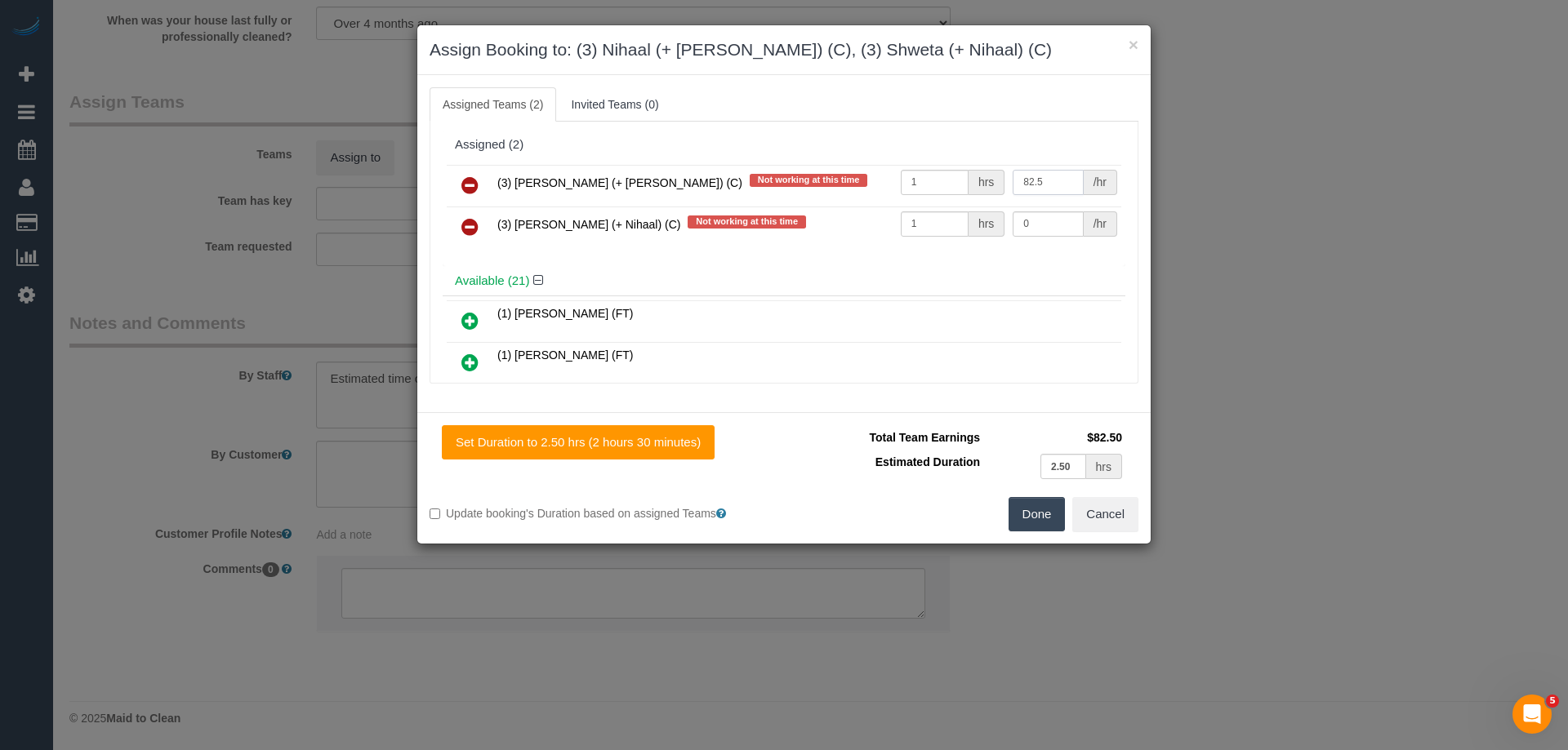
type input "82.5"
drag, startPoint x: 1015, startPoint y: 213, endPoint x: 930, endPoint y: 213, distance: 85.0
click at [930, 213] on tr "(3) Shweta (+ Nihaal) (C) Not working at this time 1 hrs 0 /hr" at bounding box center [783, 227] width 674 height 42
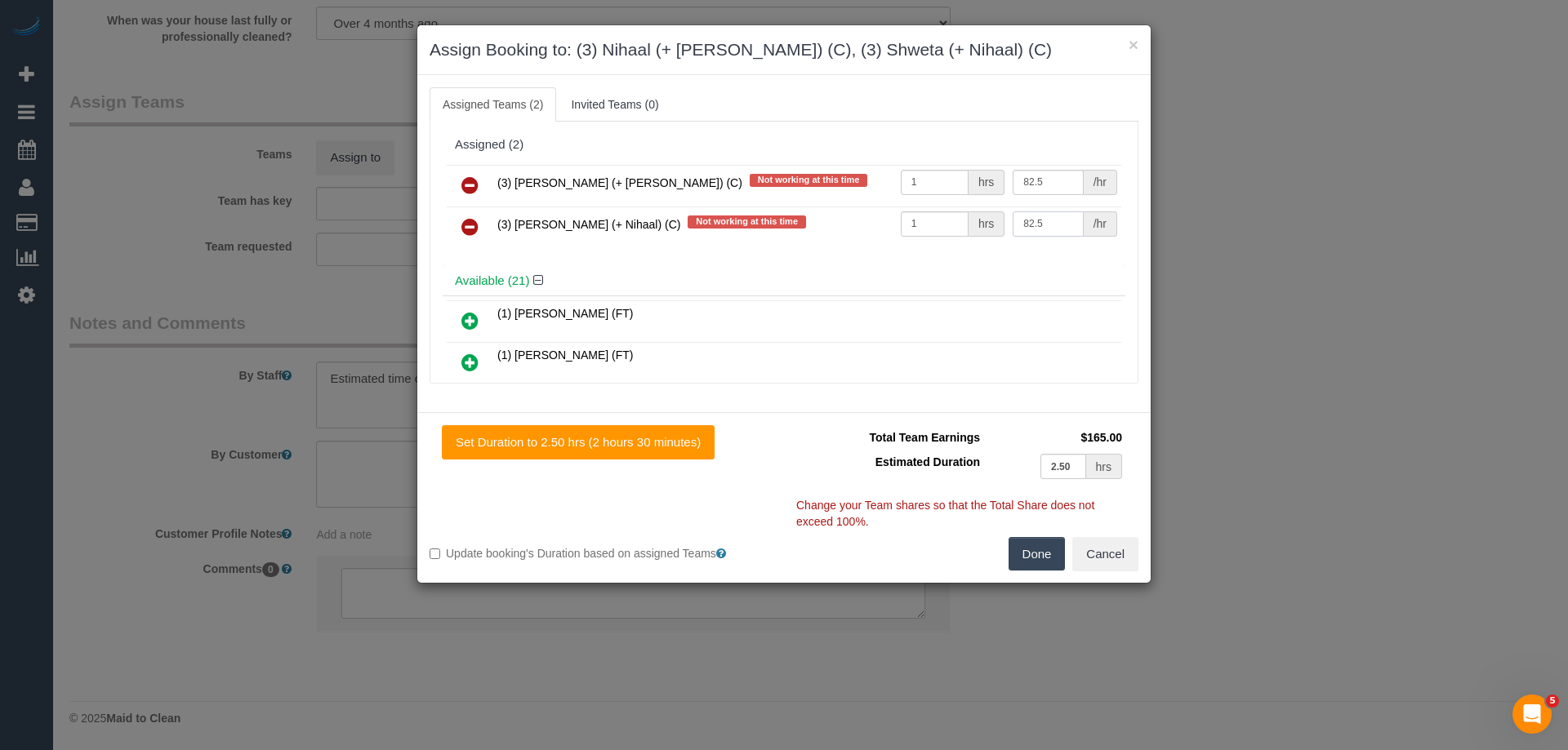
type input "82.5"
click at [1028, 547] on button "Done" at bounding box center [1037, 554] width 57 height 34
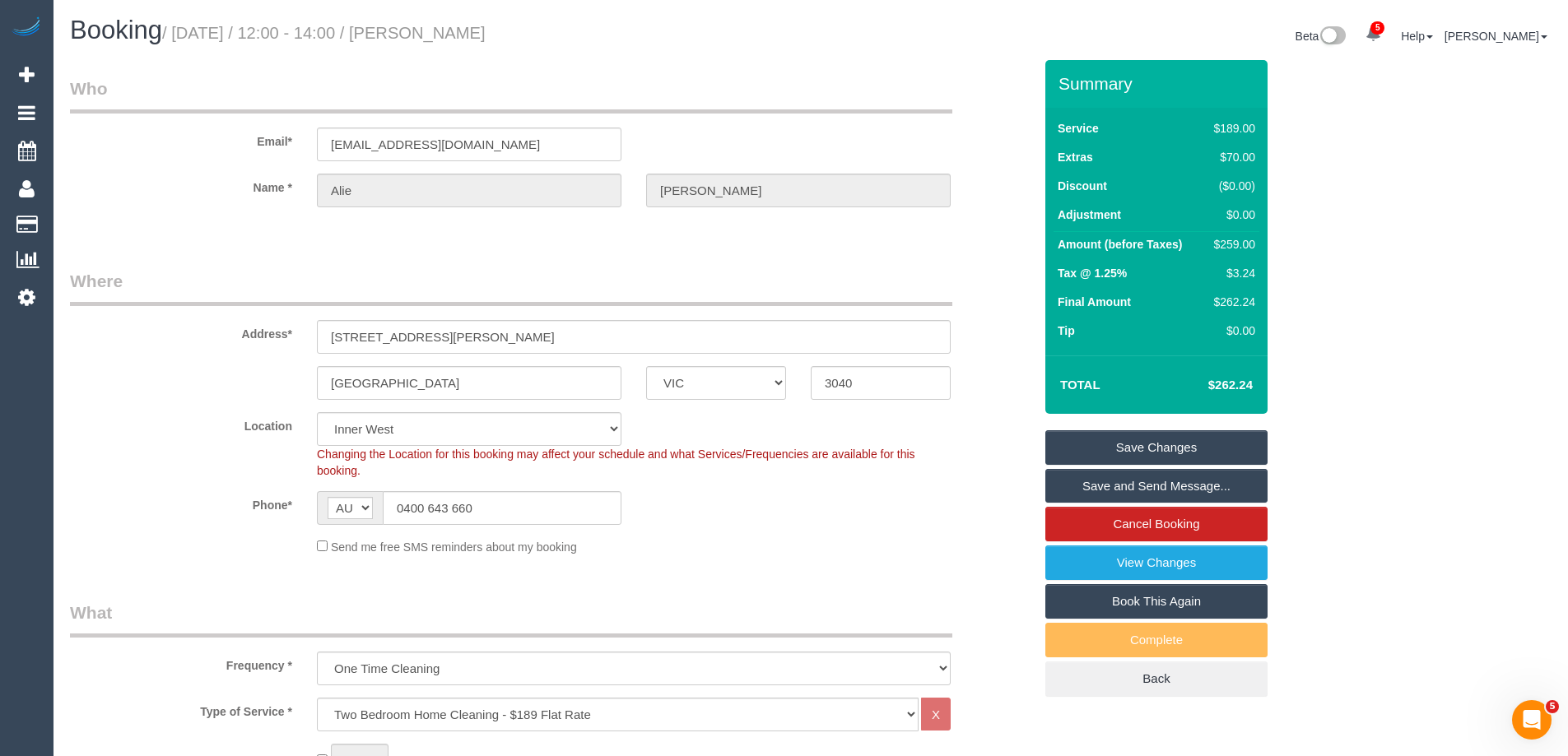
drag, startPoint x: 467, startPoint y: 32, endPoint x: 452, endPoint y: 32, distance: 15.0
click at [452, 32] on h1 "Booking / September 18, 2025 / 12:00 - 14:00 / Alie Barlow" at bounding box center [434, 30] width 728 height 28
copy small "Alie Barlow"
click at [1080, 486] on link "Save and Send Message..." at bounding box center [1157, 486] width 222 height 35
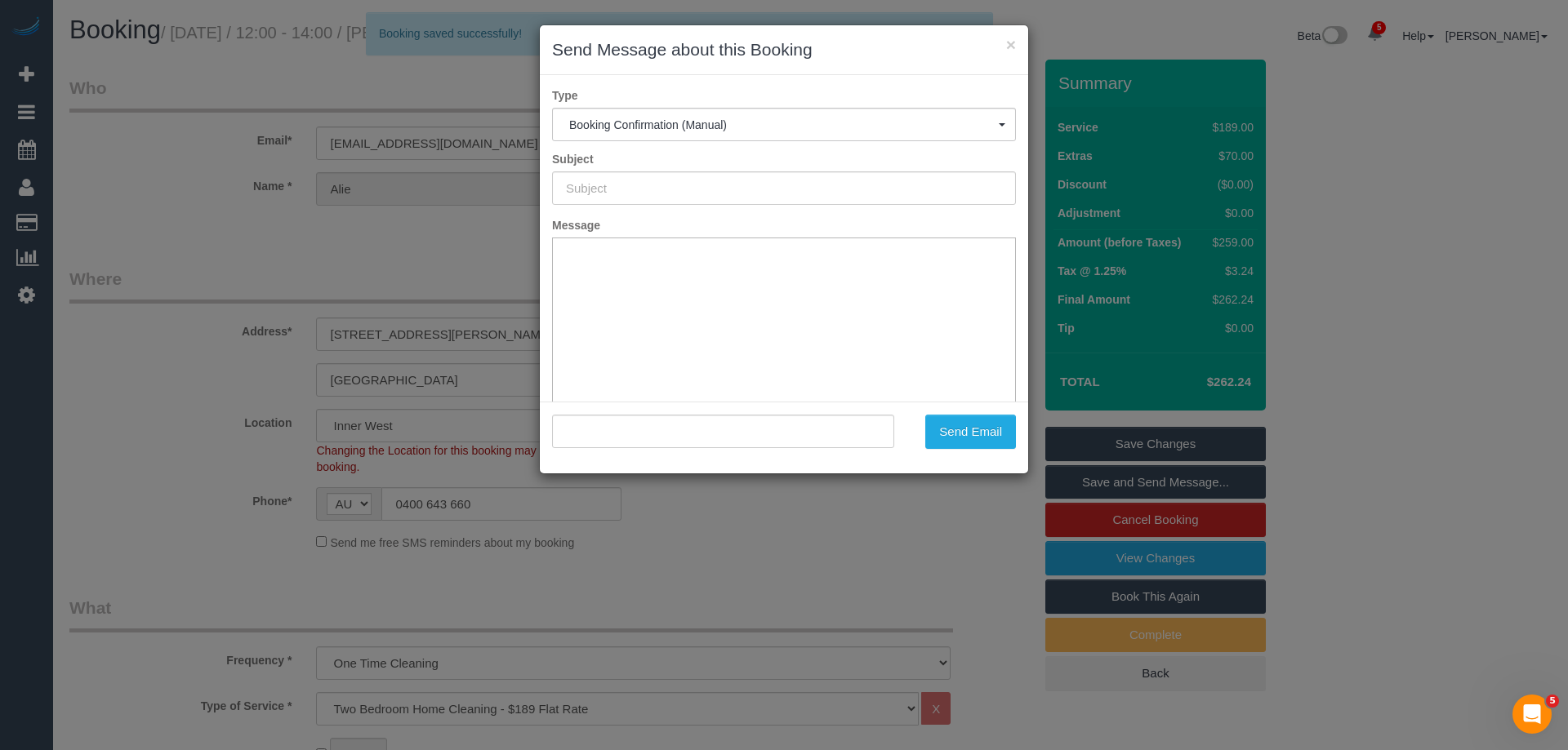
type input "Booking Confirmed"
type input ""Alie Barlow" <barlowalie@gmail.com>"
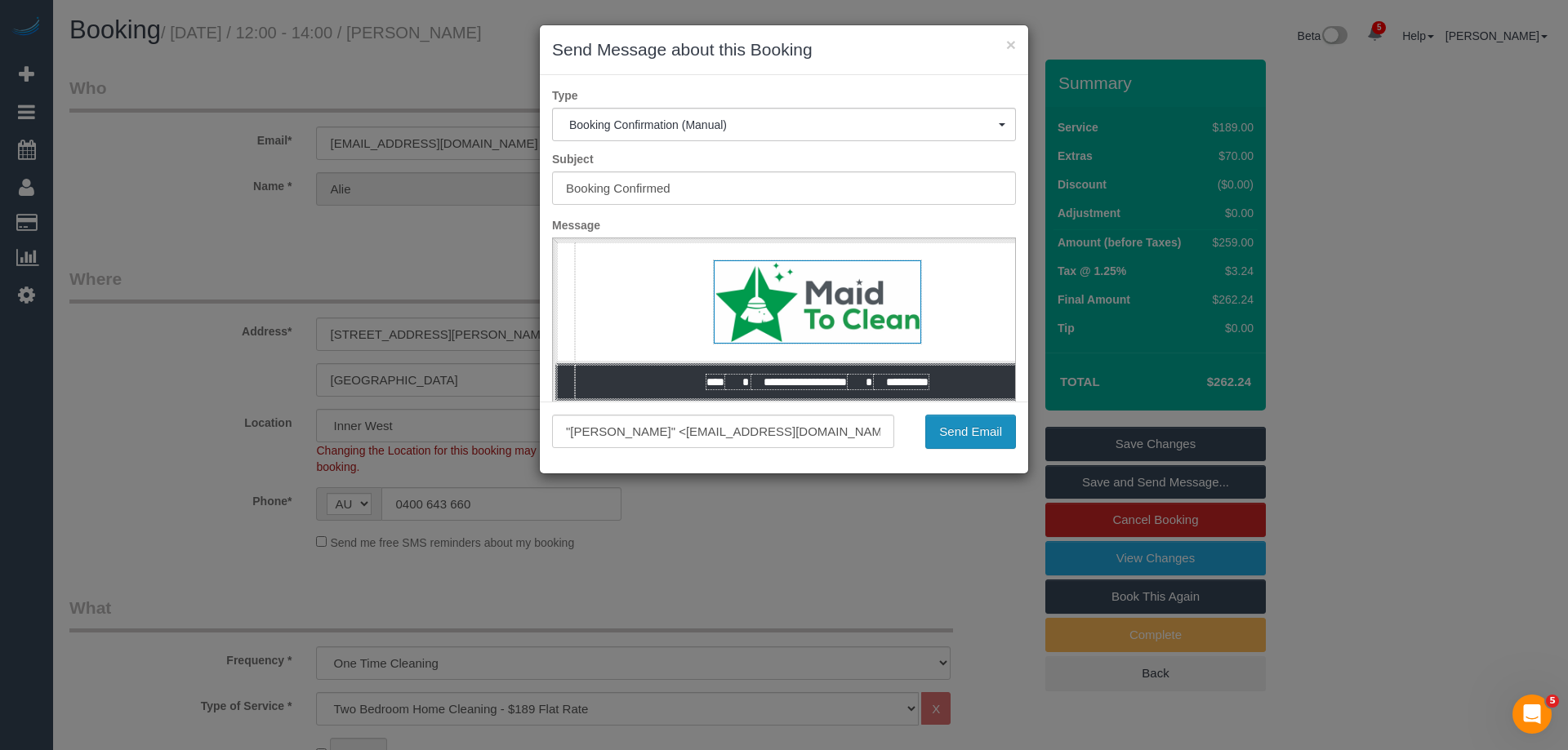
click at [977, 441] on button "Send Email" at bounding box center [970, 432] width 91 height 34
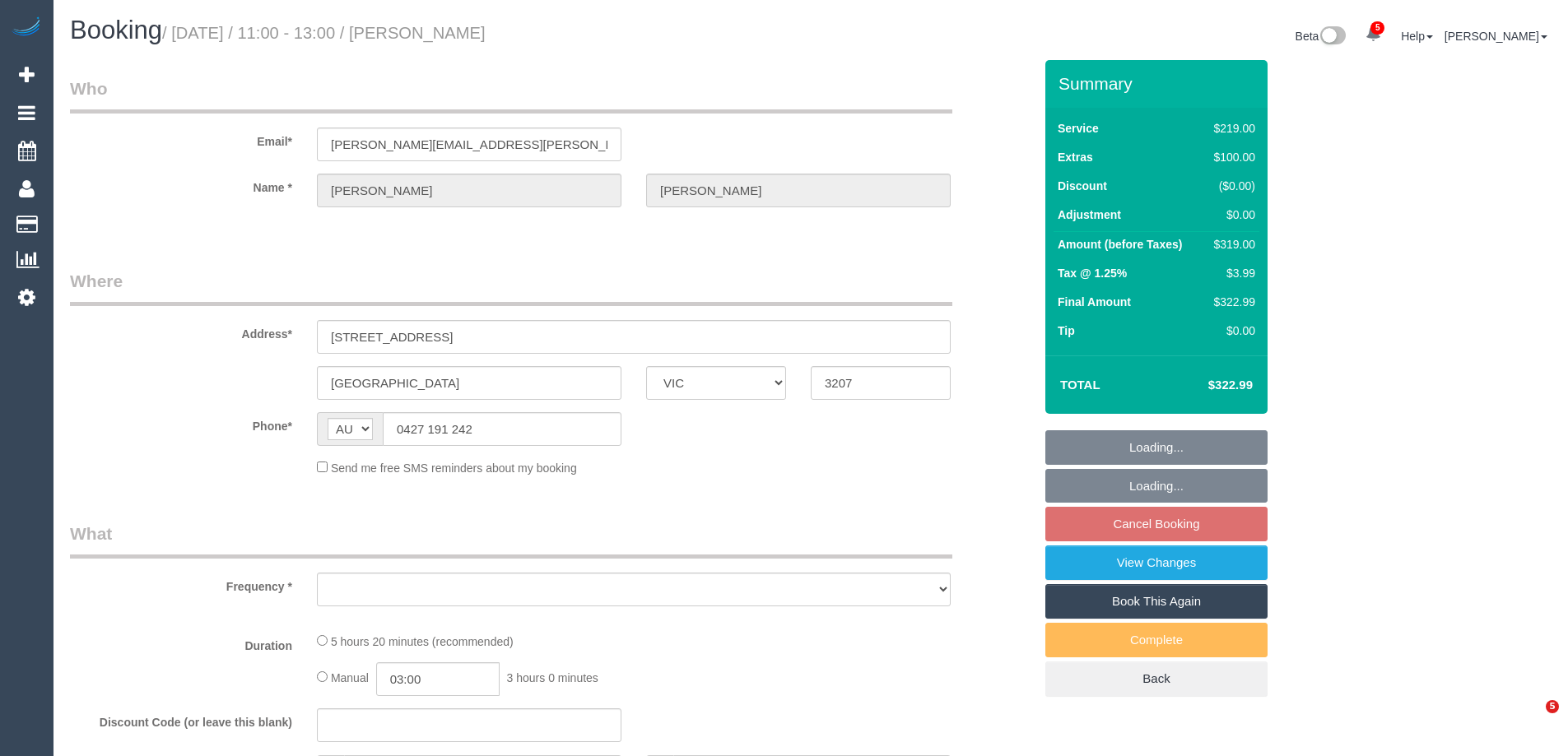
select select "VIC"
select select "number:29"
select select "number:14"
select select "number:18"
select select "number:24"
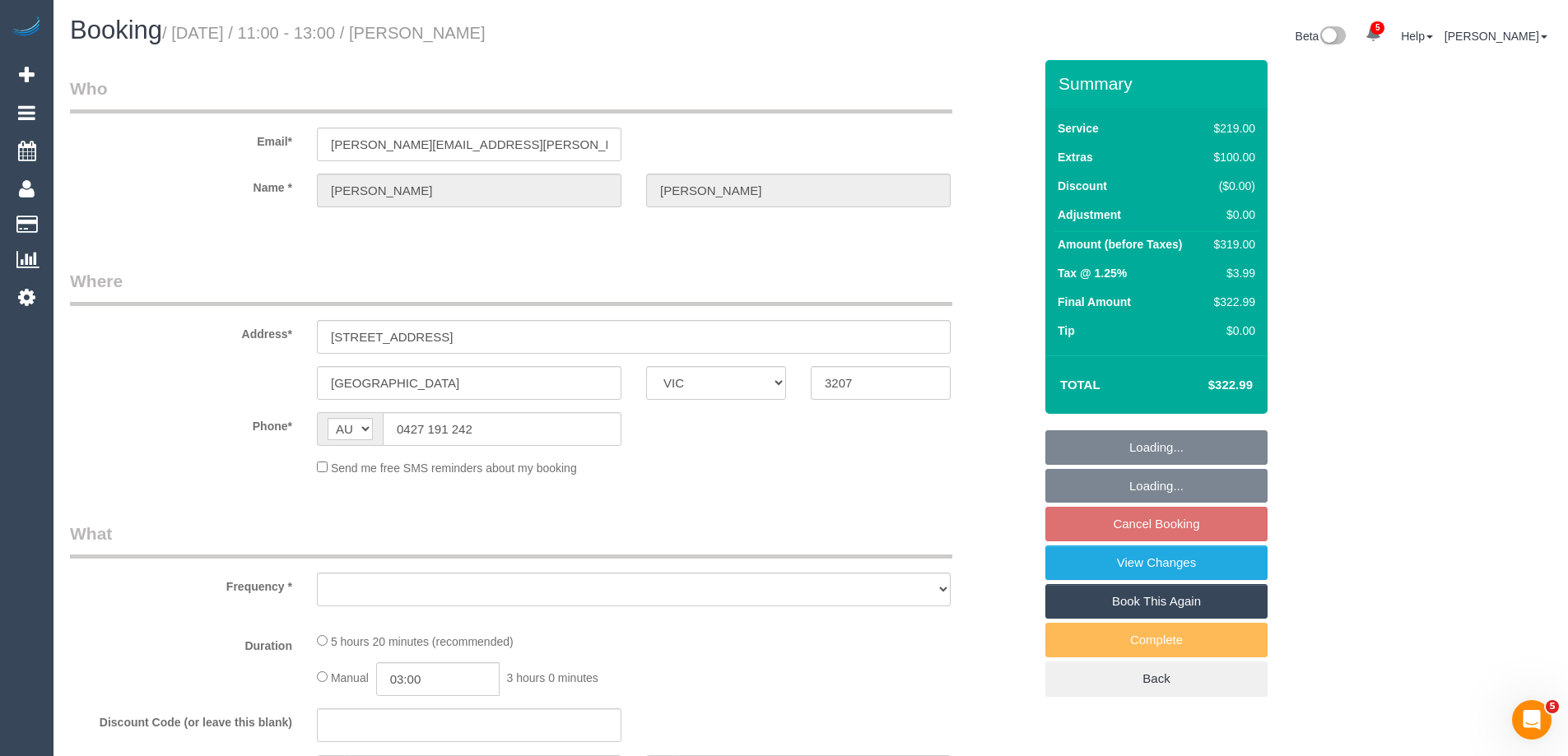
select select "number:13"
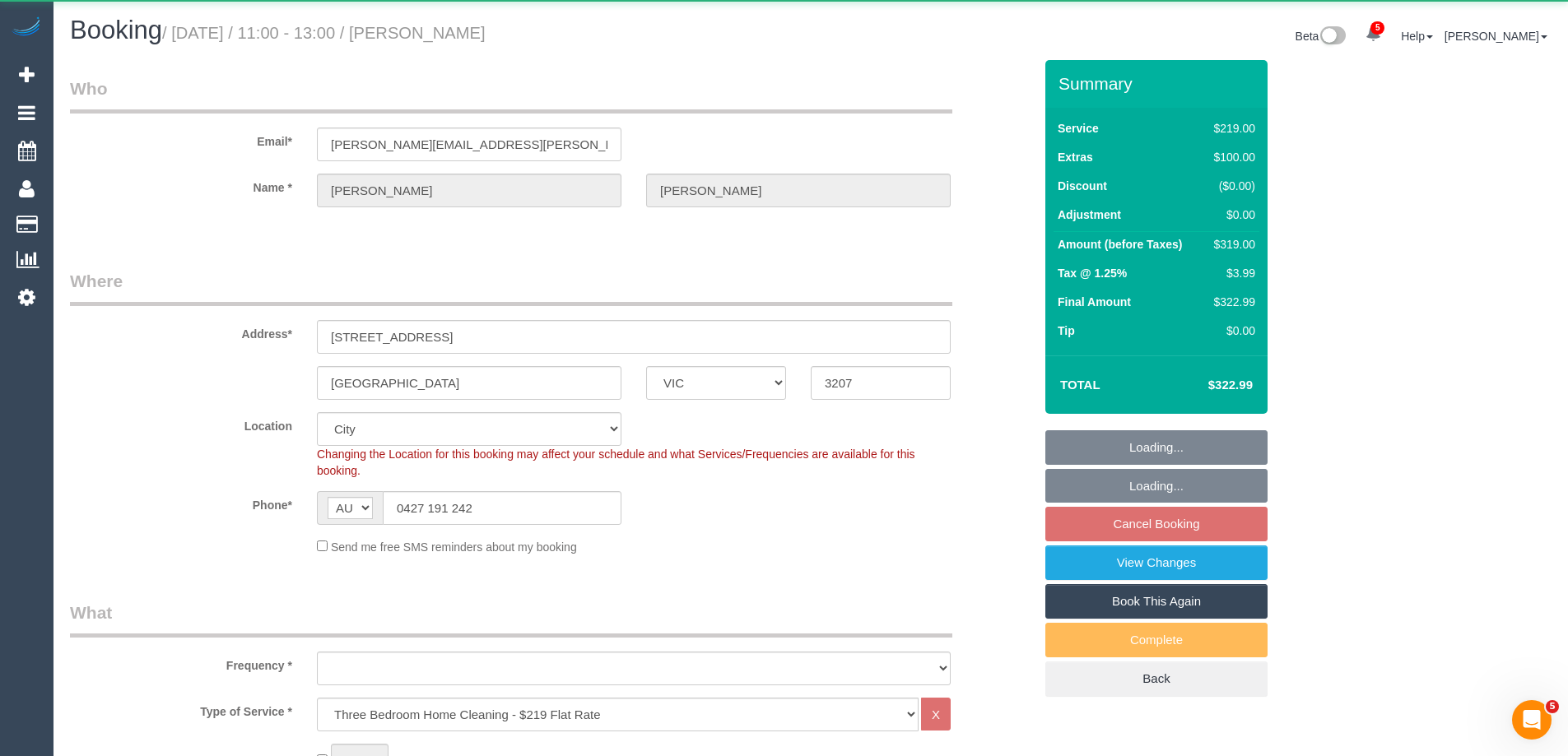
select select "object:821"
select select "string:stripe-pm_1S7TFl2GScqysDRVumSjWoCy"
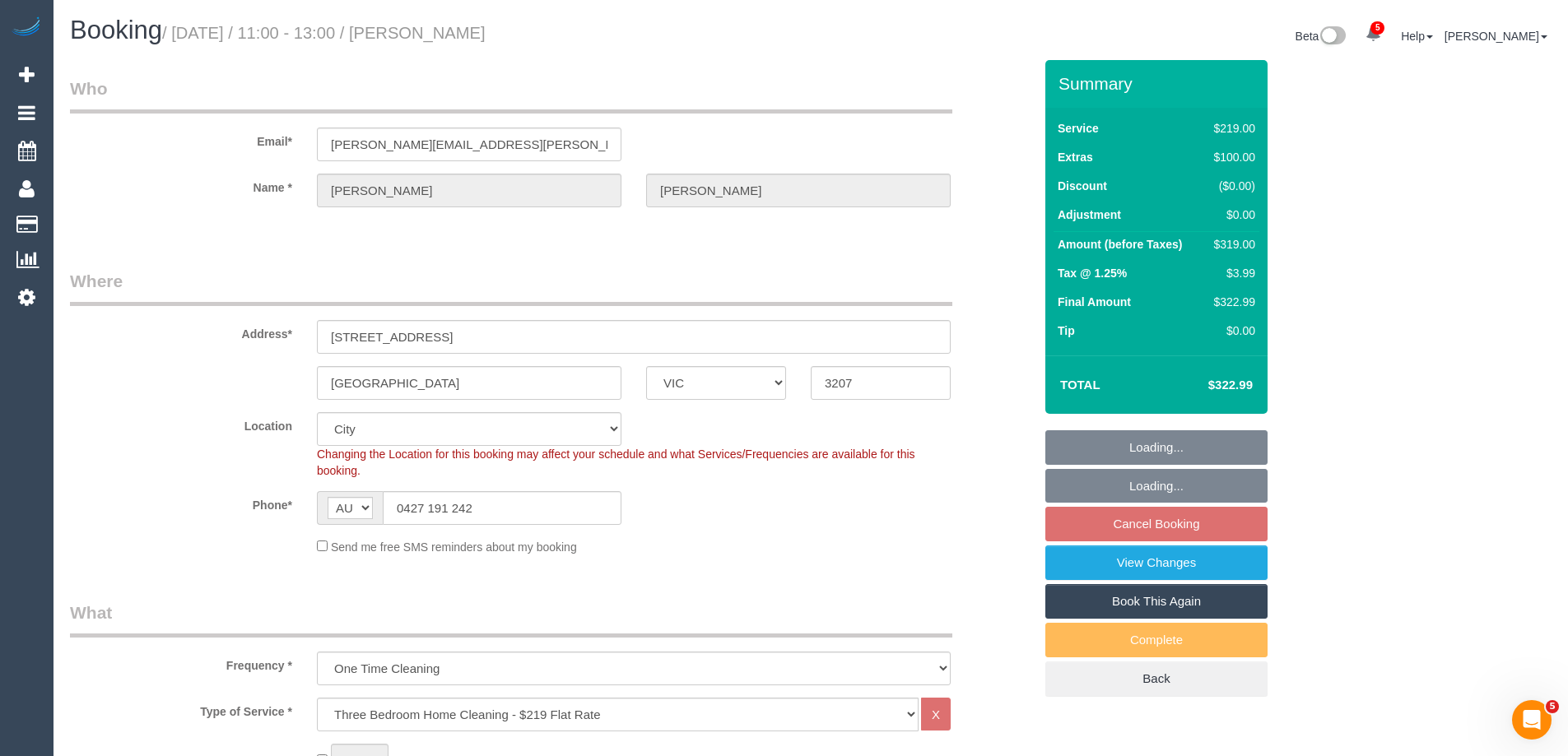
select select "object:1231"
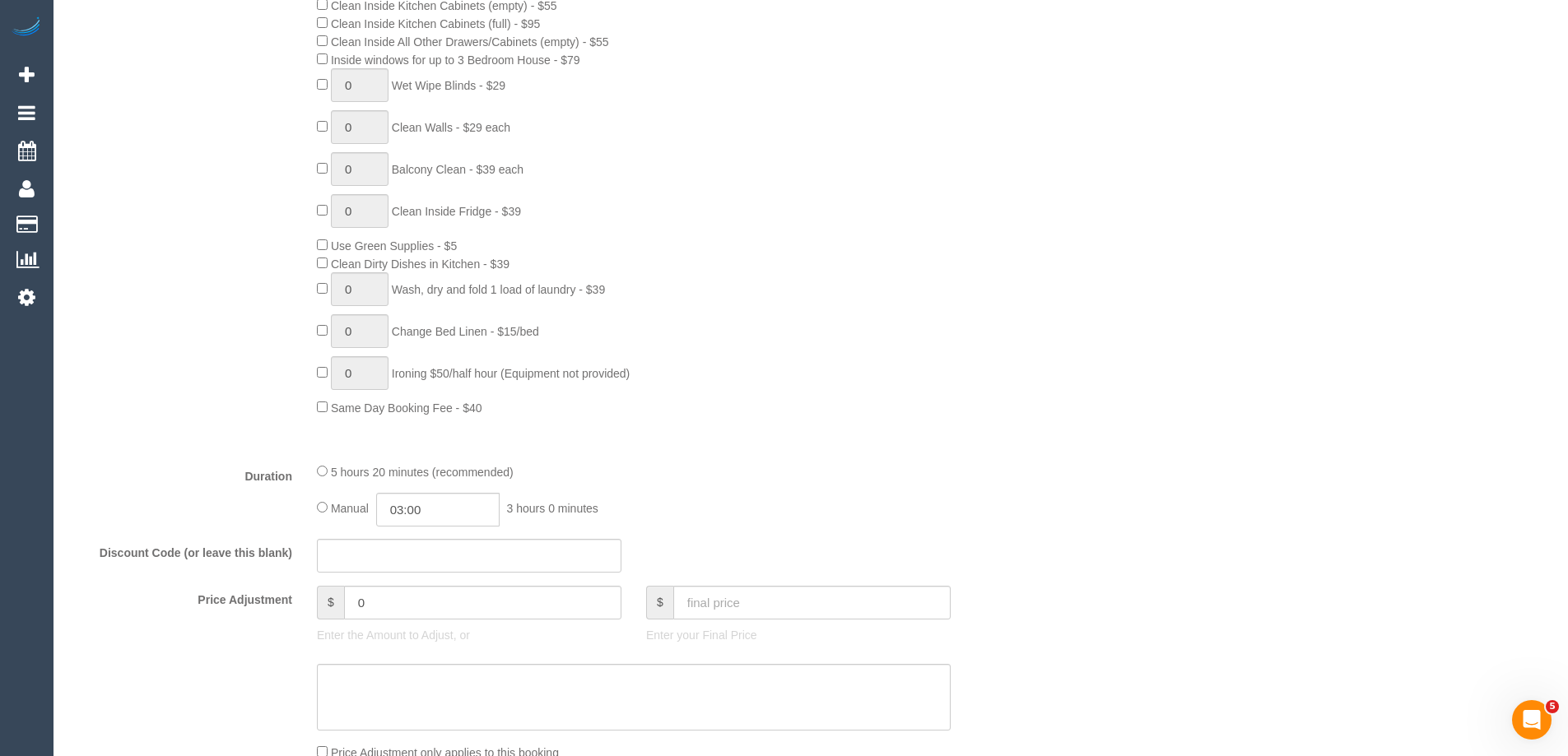
scroll to position [2502, 0]
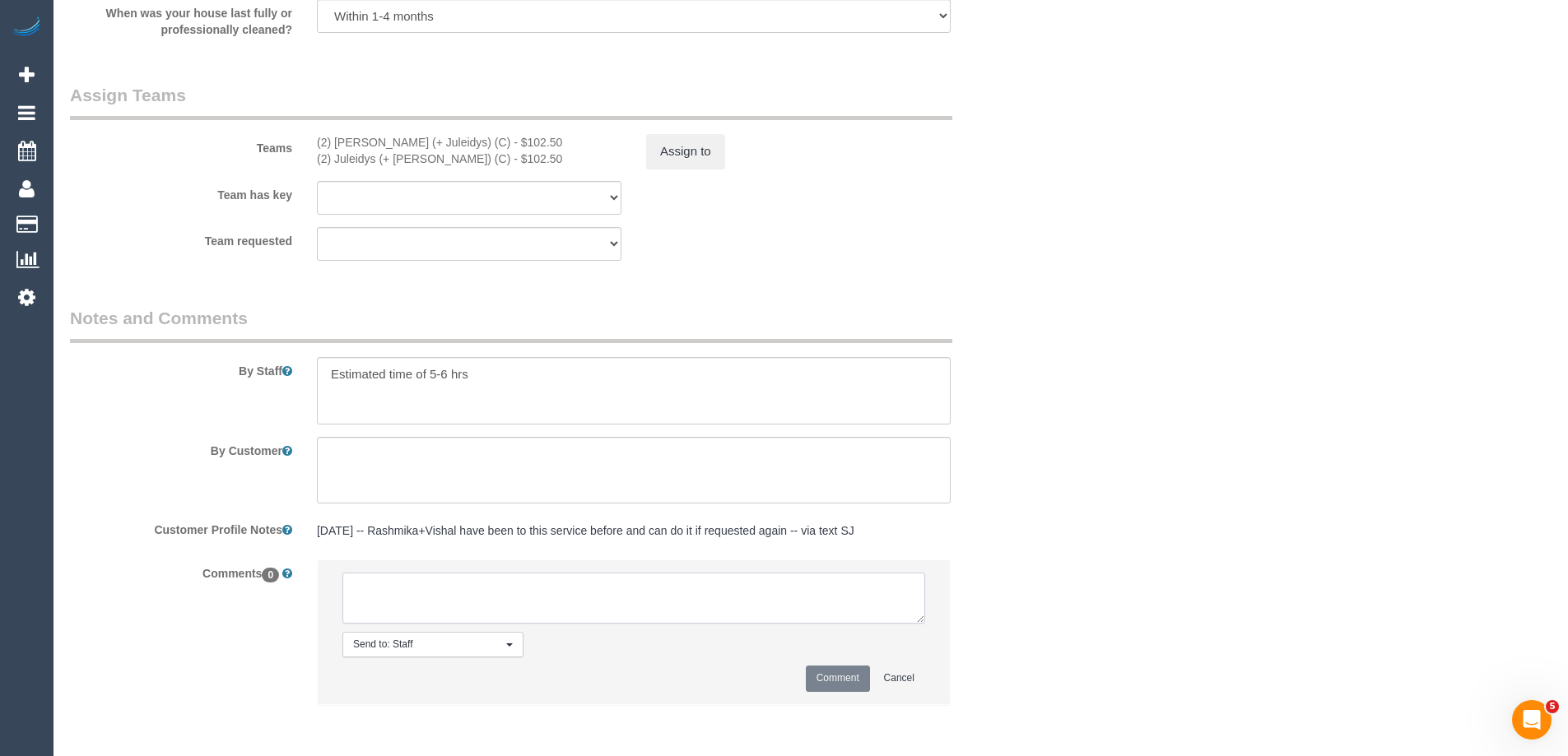
click at [402, 598] on textarea at bounding box center [634, 598] width 583 height 51
type textarea "Offered spot from 11-1pm. Pending response - via email"
click at [839, 673] on button "Comment" at bounding box center [838, 678] width 64 height 26
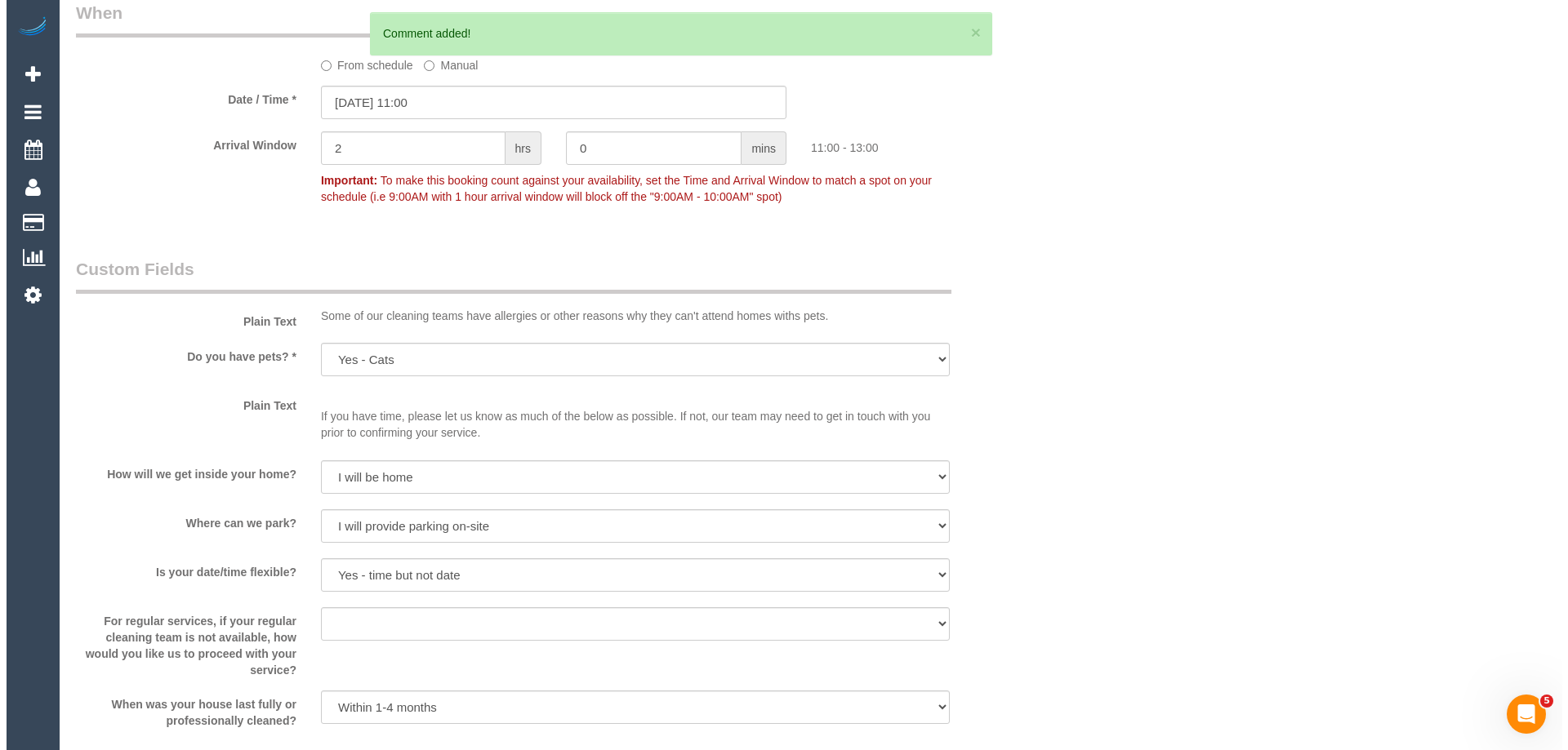
scroll to position [0, 0]
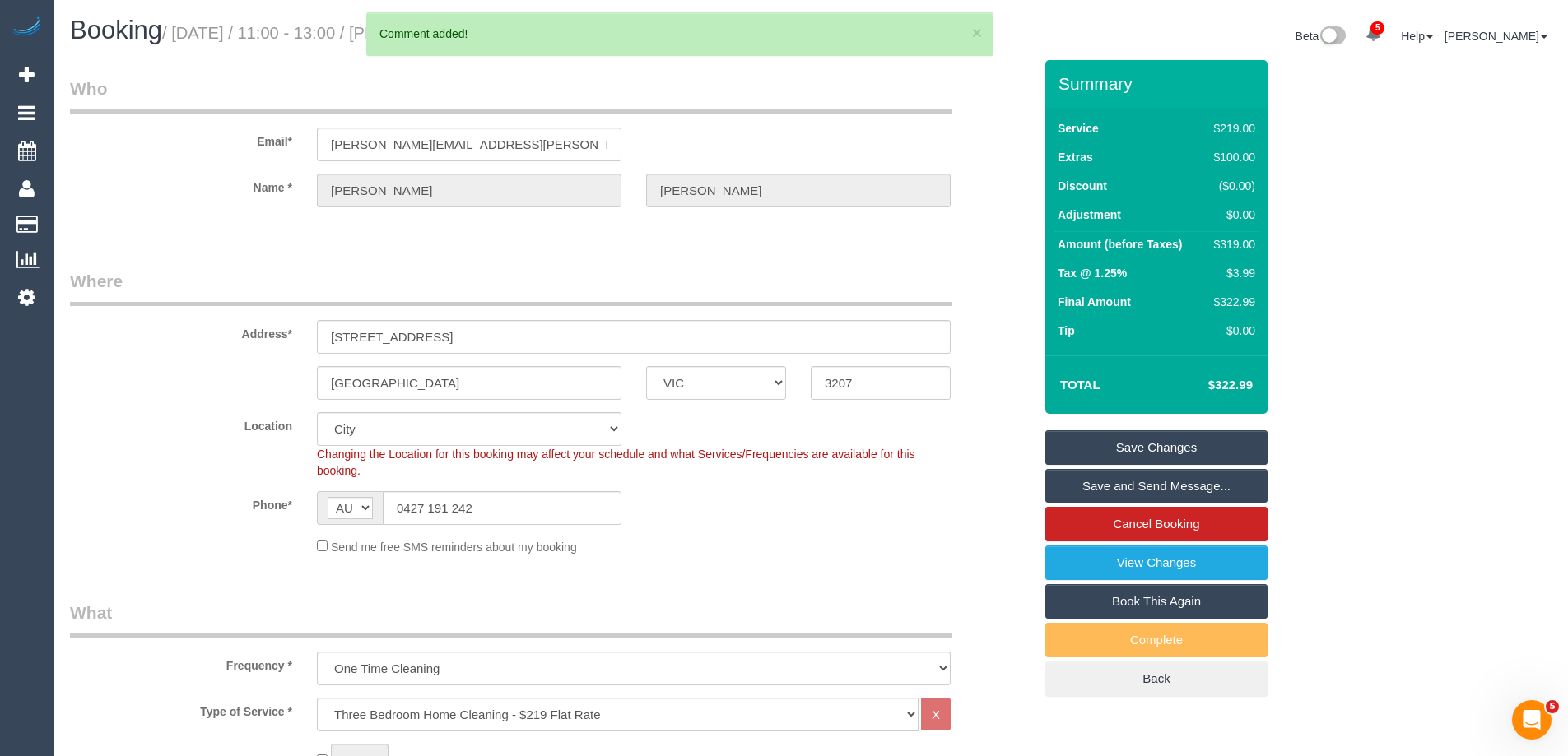
click at [1070, 450] on link "Save Changes" at bounding box center [1157, 448] width 222 height 35
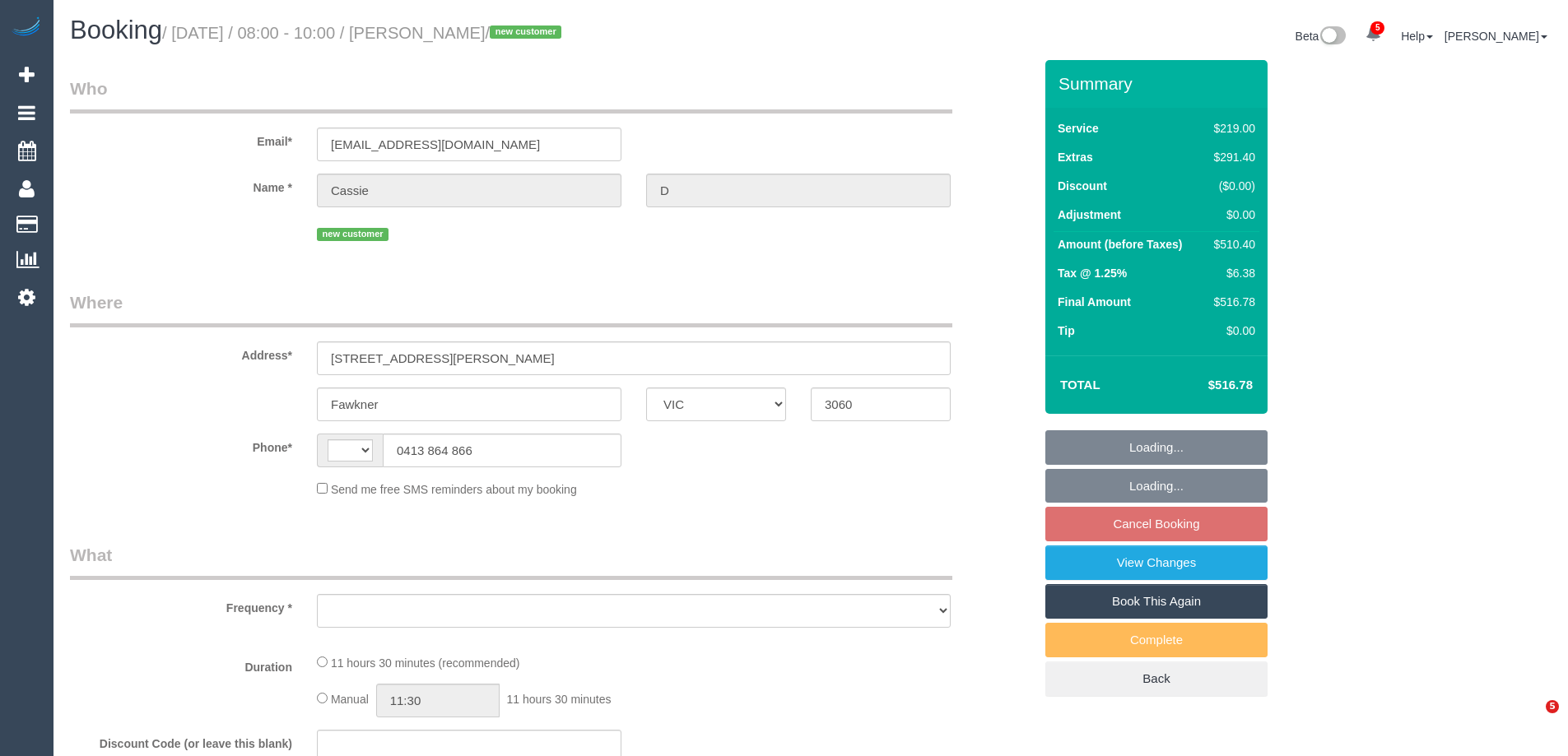
select select "VIC"
select select "object:352"
select select "string:stripe-pm_1S7TOc2GScqysDRVsrTrZdud"
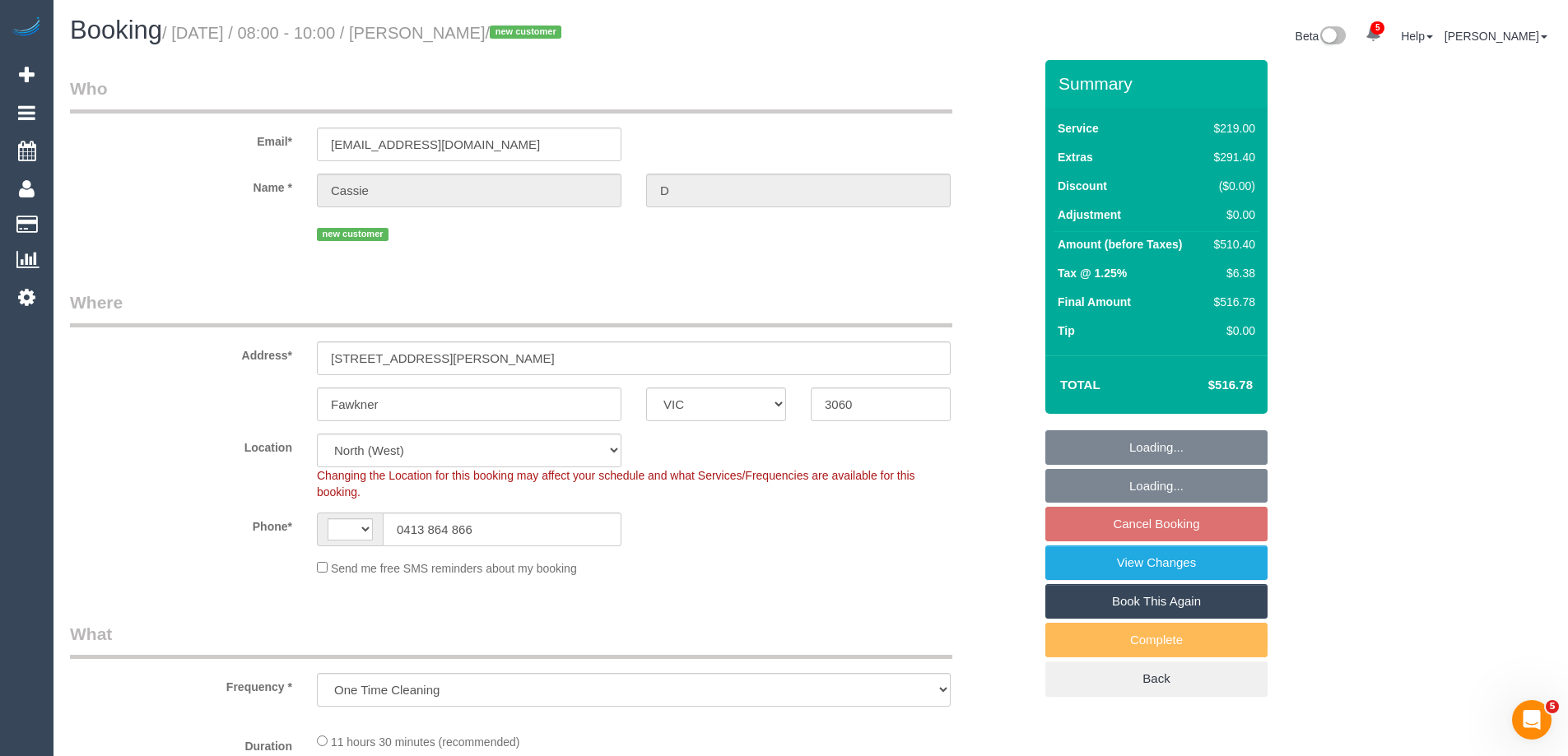
select select "string:AU"
select select "number:28"
select select "number:17"
select select "number:18"
select select "number:25"
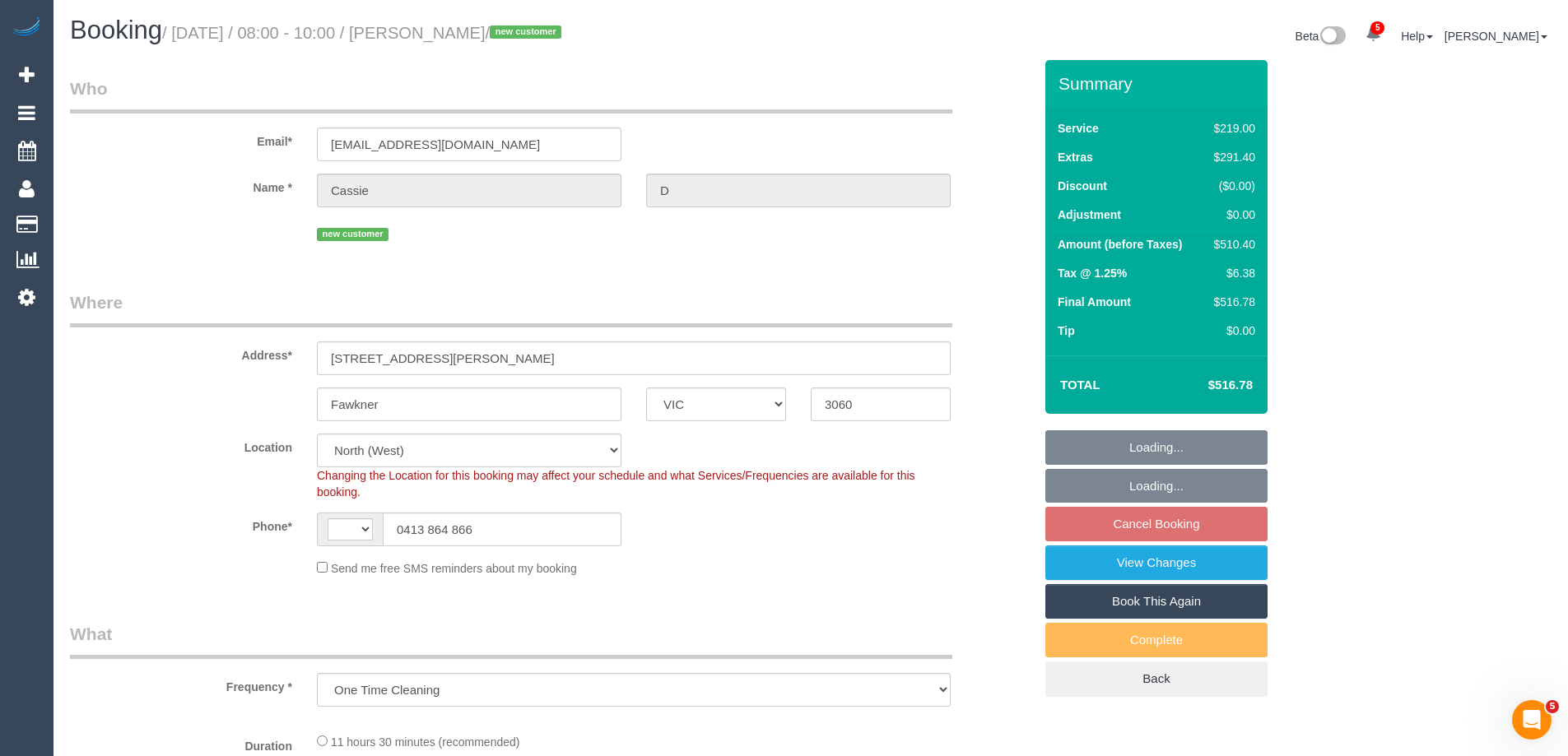
select select "number:26"
select select "spot1"
select select "object:1562"
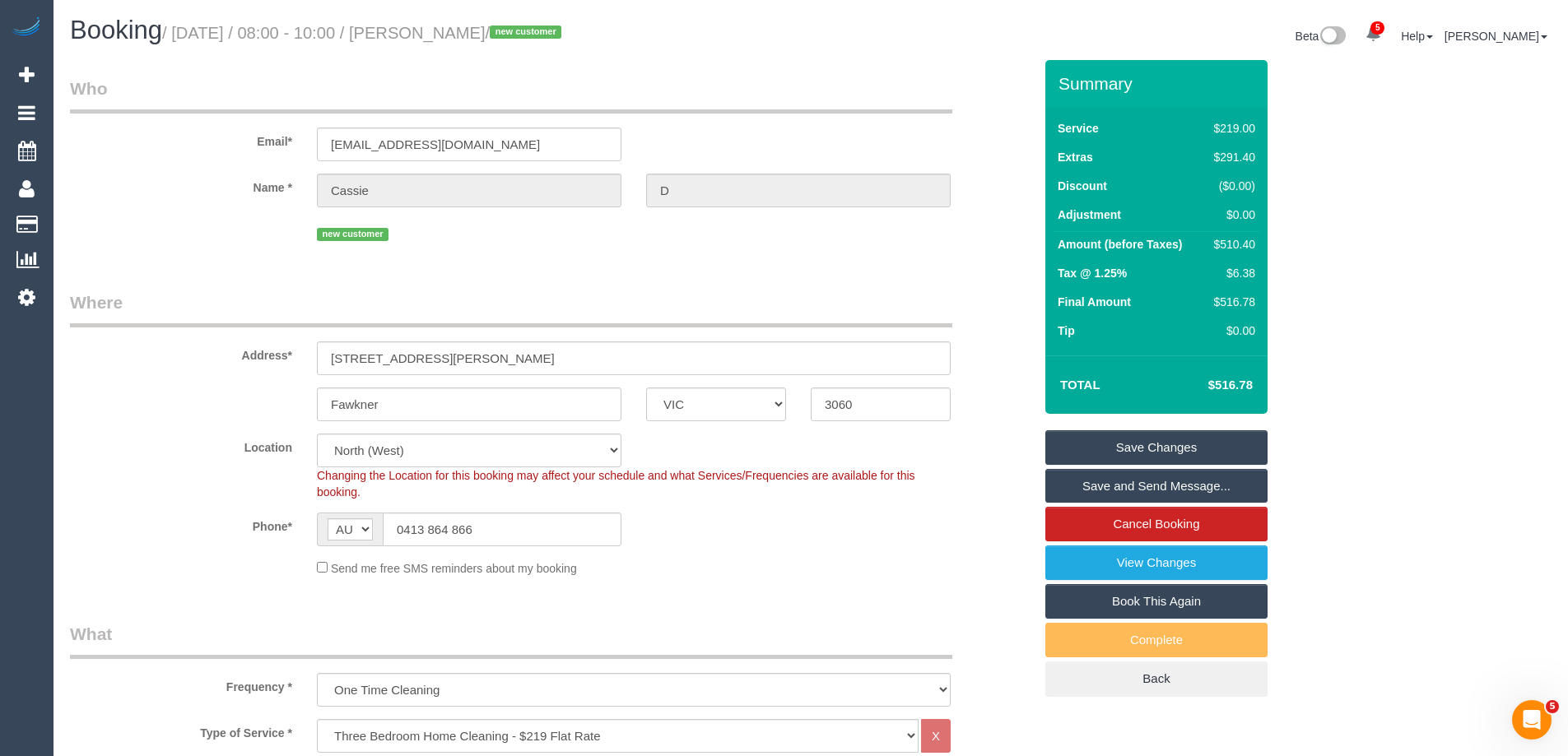
scroll to position [2550, 0]
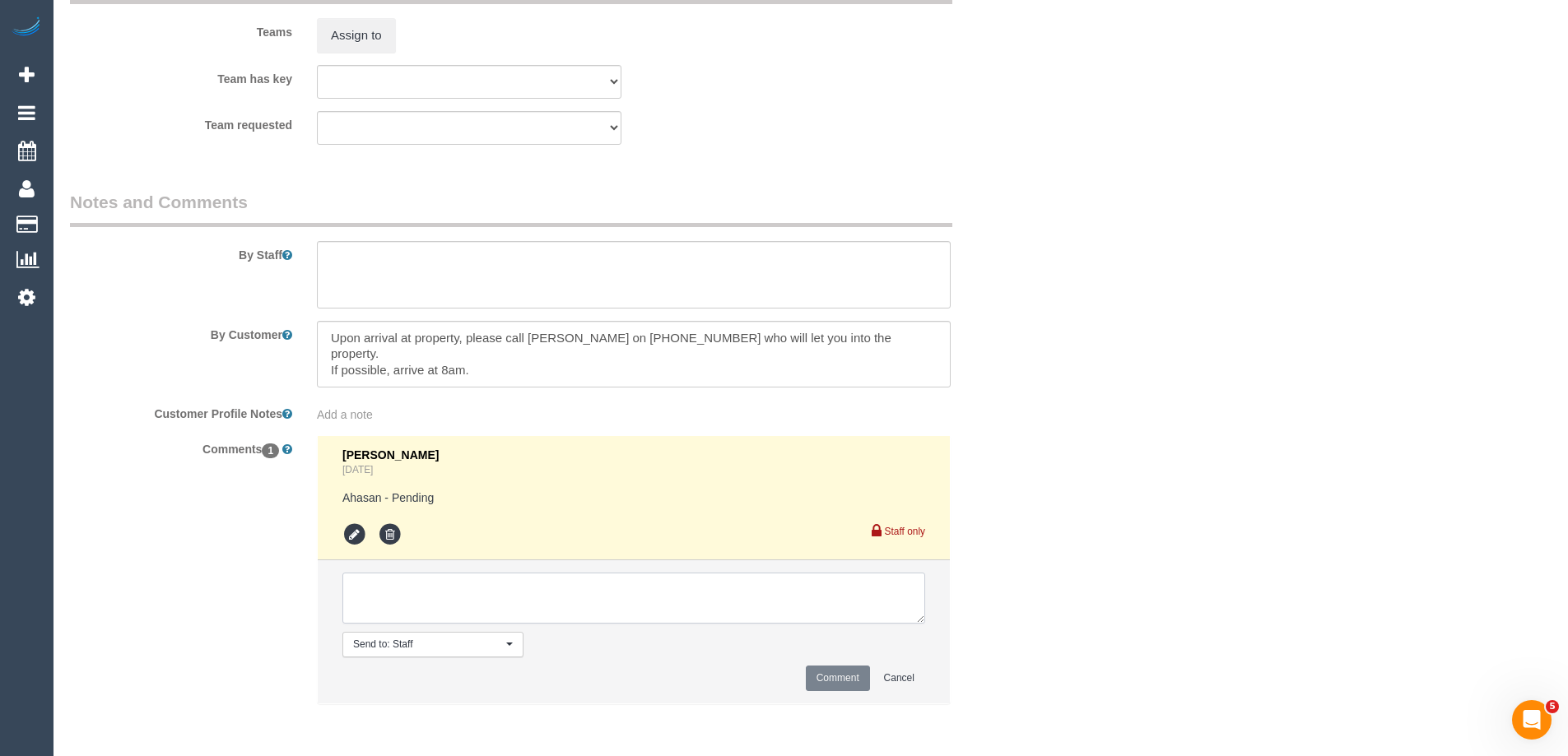
click at [402, 606] on textarea at bounding box center [634, 598] width 583 height 51
type textarea "Posted on Connecteam"
click at [815, 678] on button "Comment" at bounding box center [838, 678] width 64 height 26
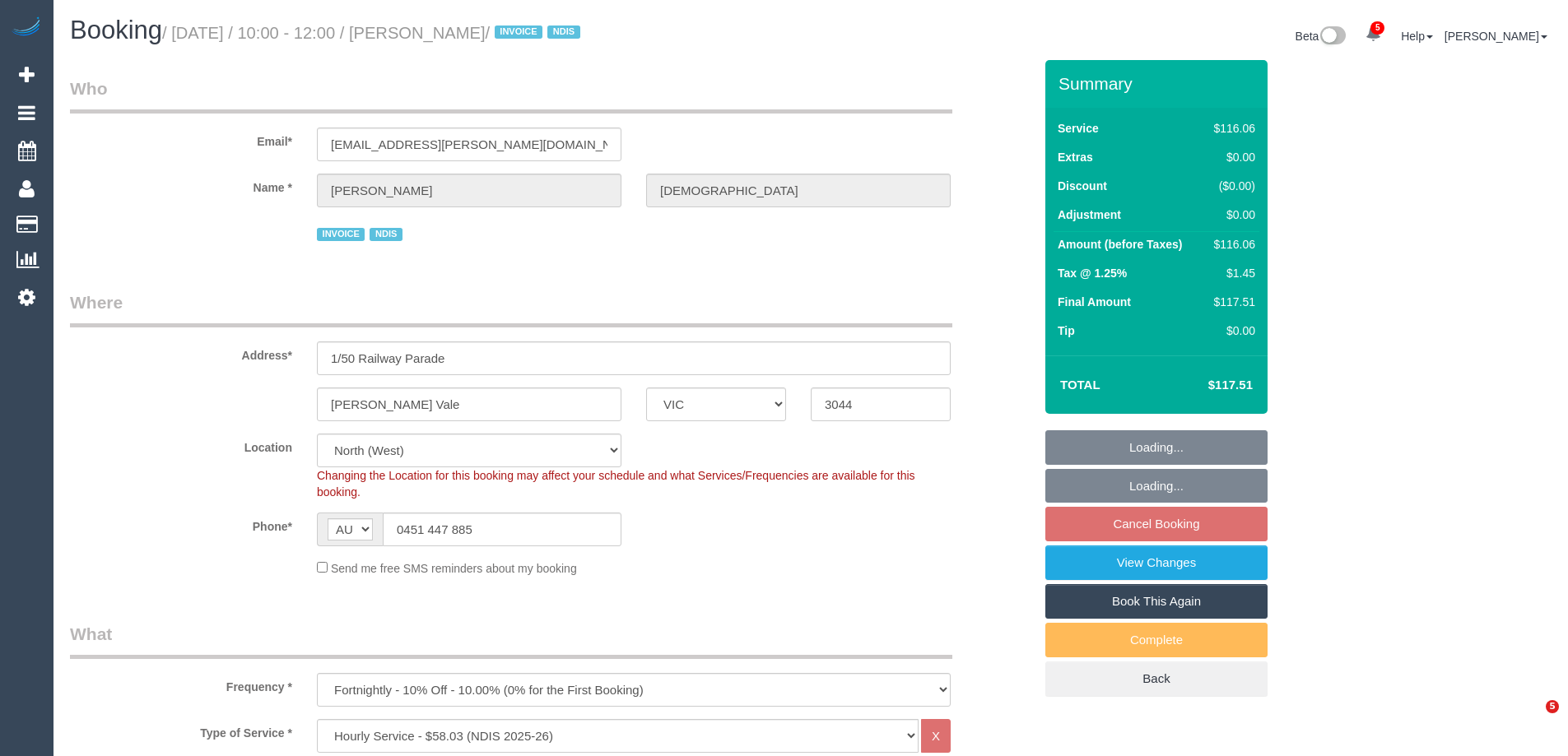
select select "VIC"
select select "number:27"
select select "number:14"
select select "number:19"
select select "number:36"
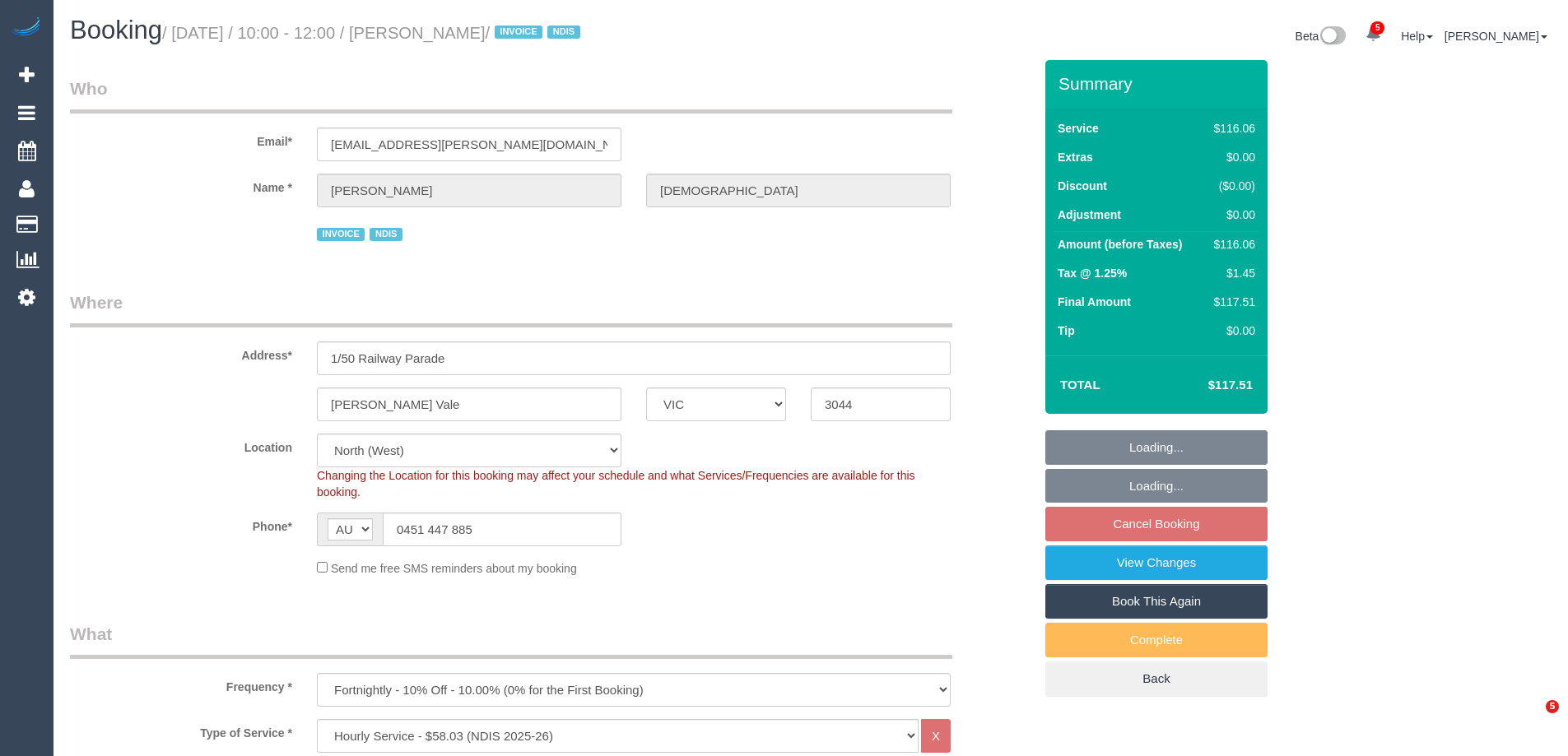
select select "number:35"
select select "number:12"
select select "object:797"
select select "spot1"
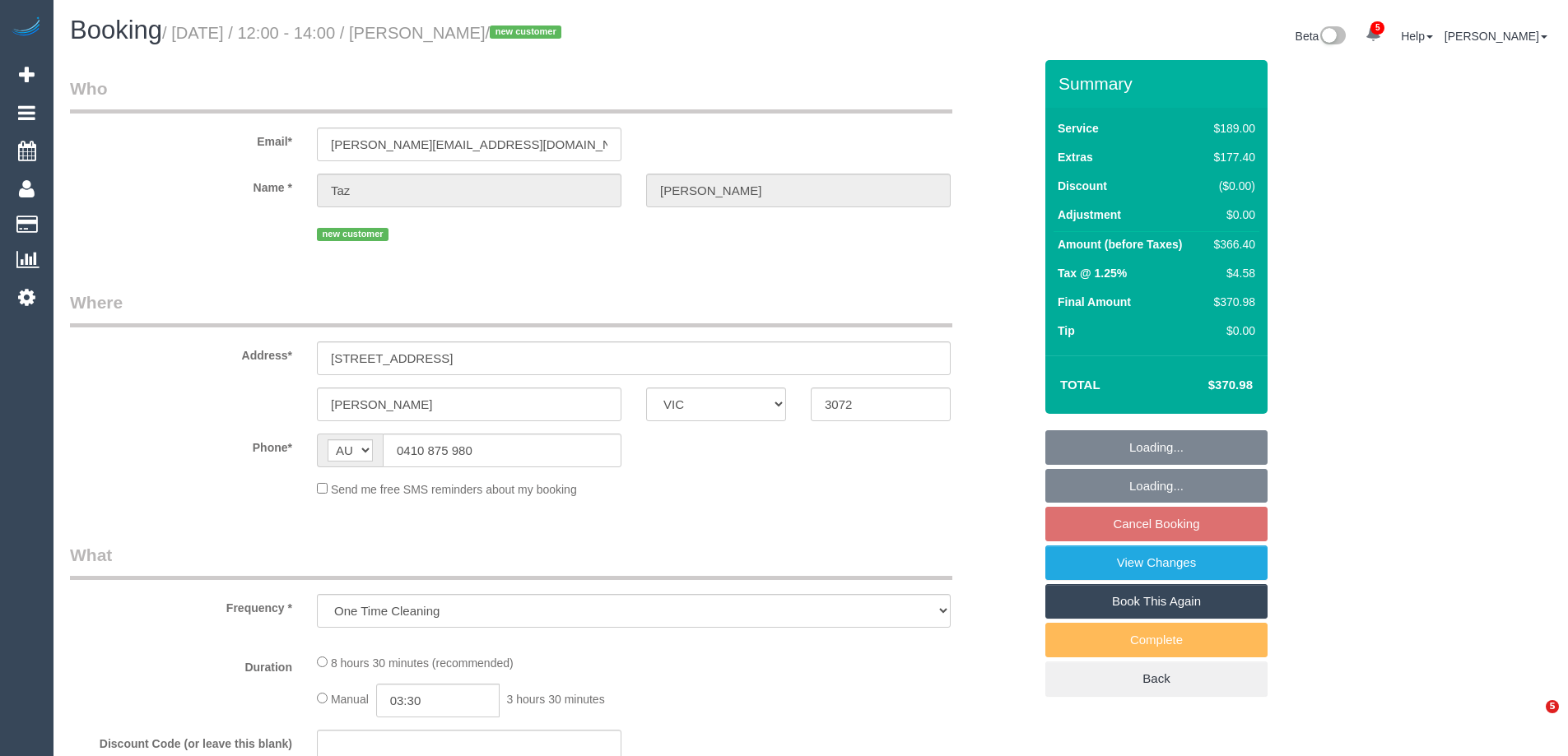
select select "VIC"
select select "string:stripe-pm_1S7UIc2GScqysDRV4HAMHyXo"
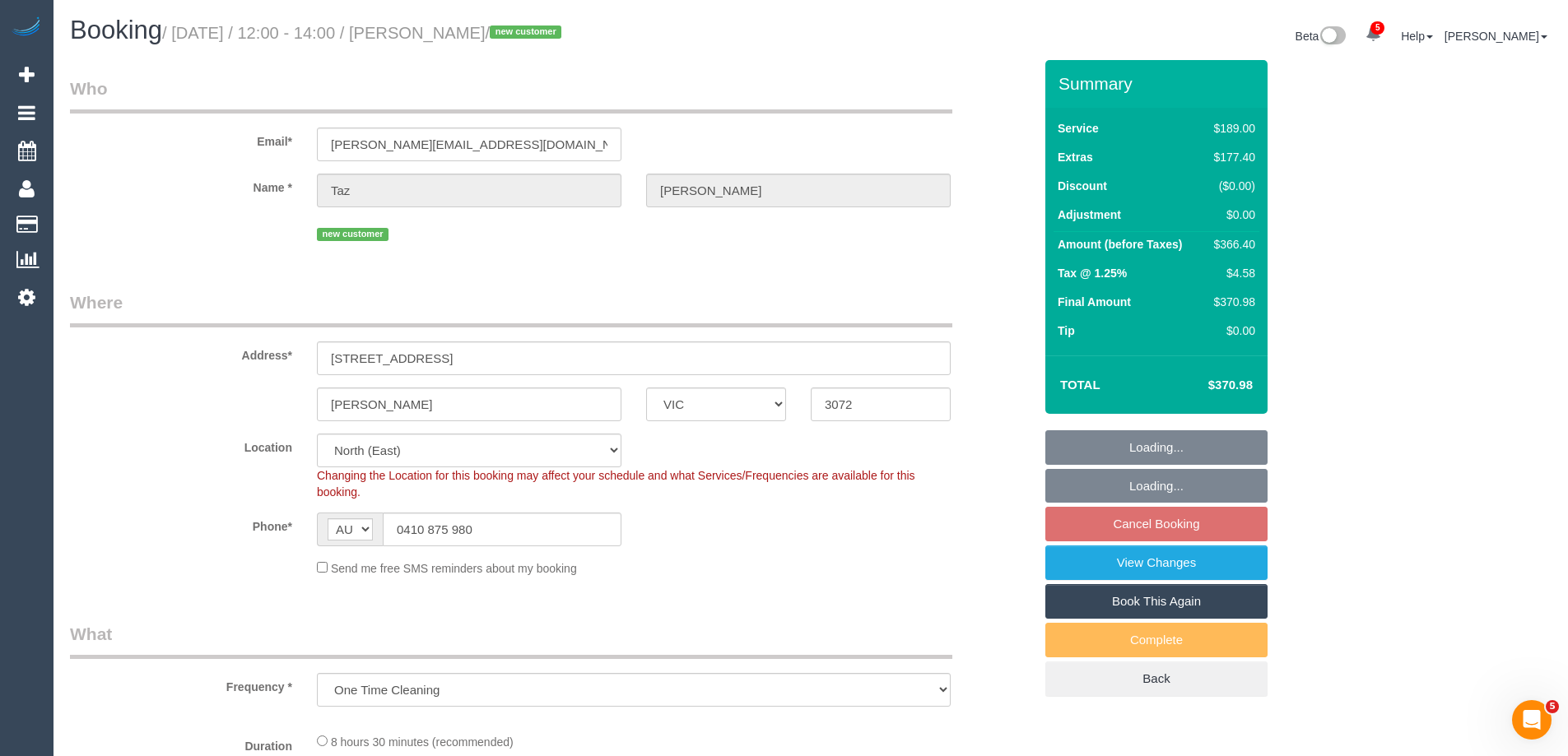
select select "object:640"
select select "spot1"
select select "number:28"
select select "number:15"
select select "number:18"
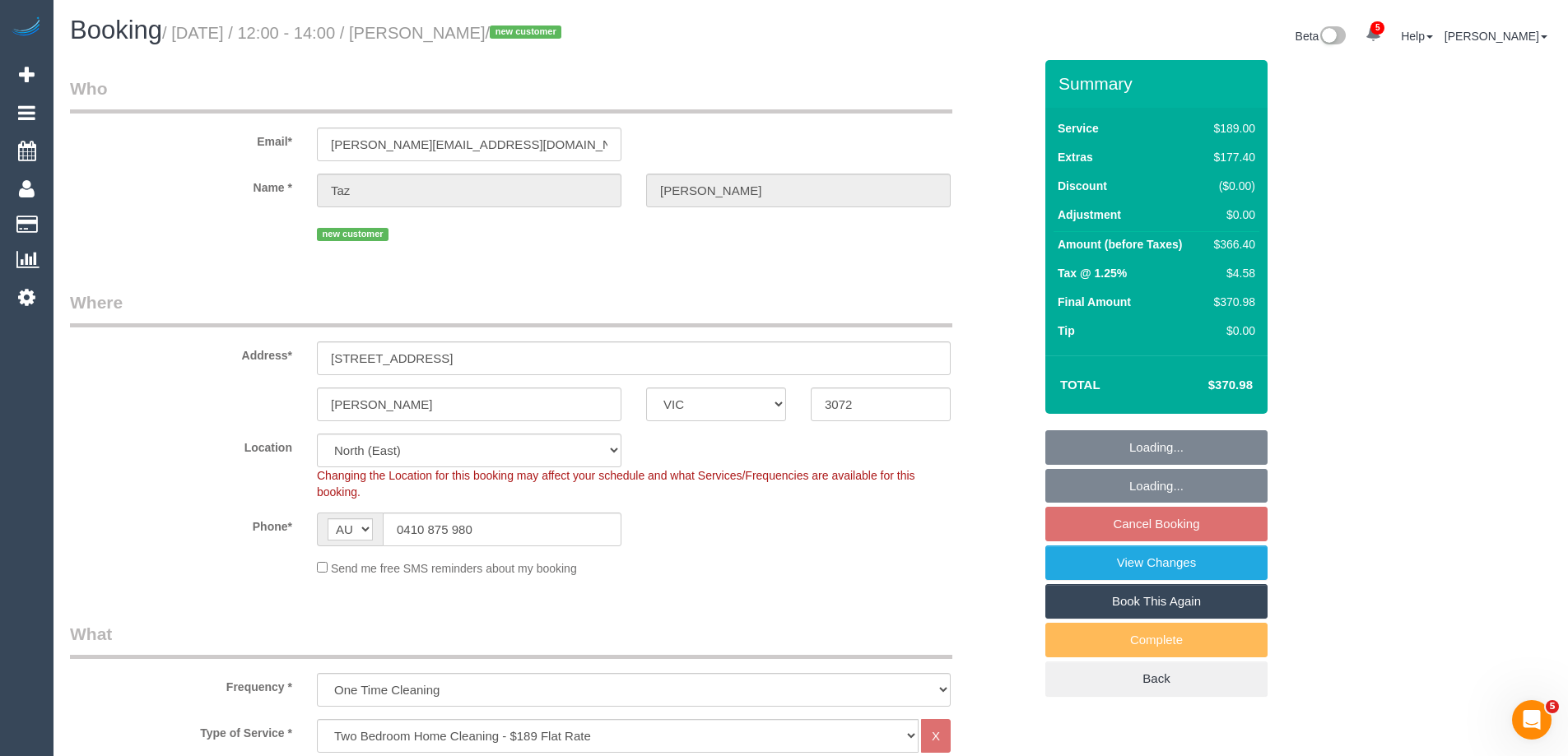
select select "number:22"
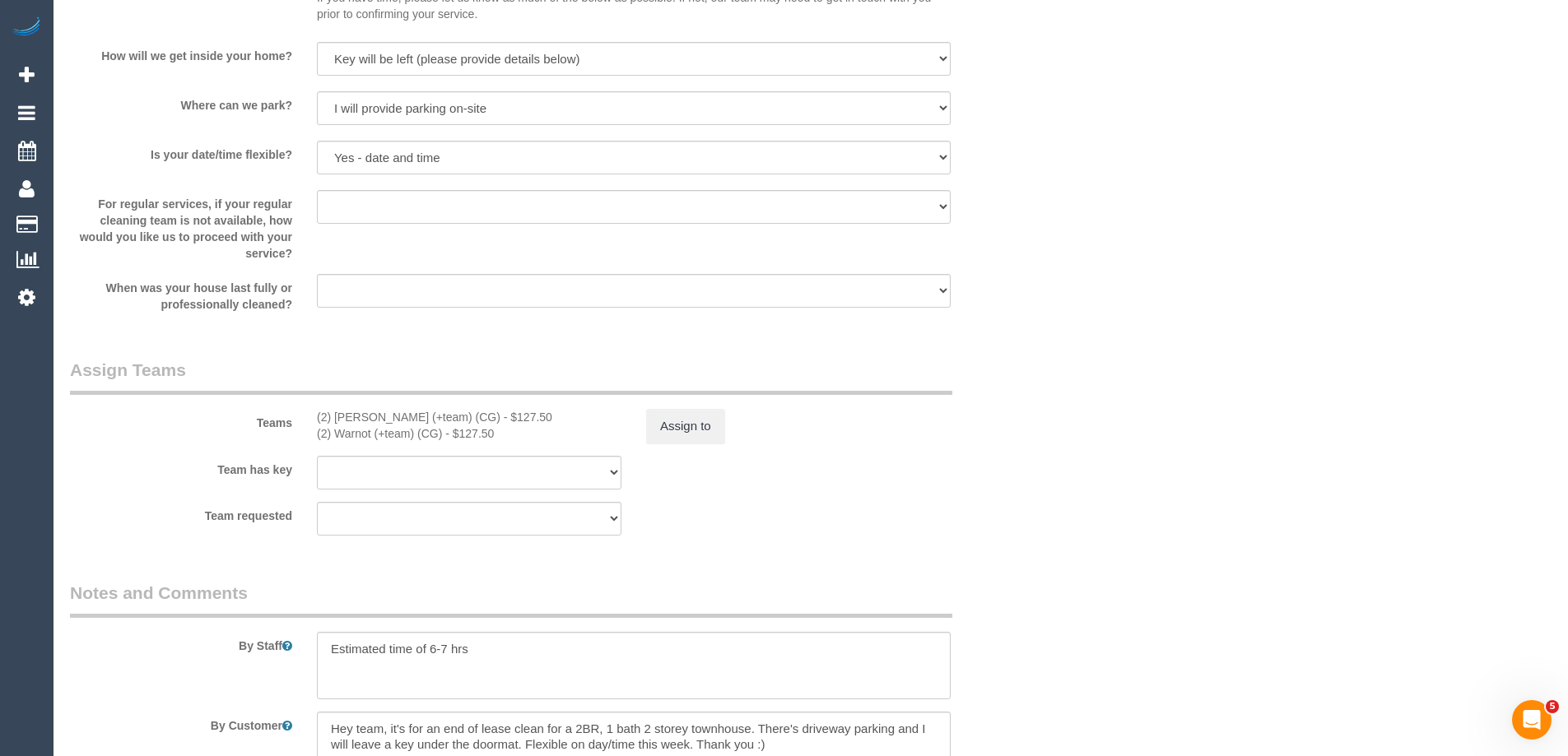
scroll to position [2303, 0]
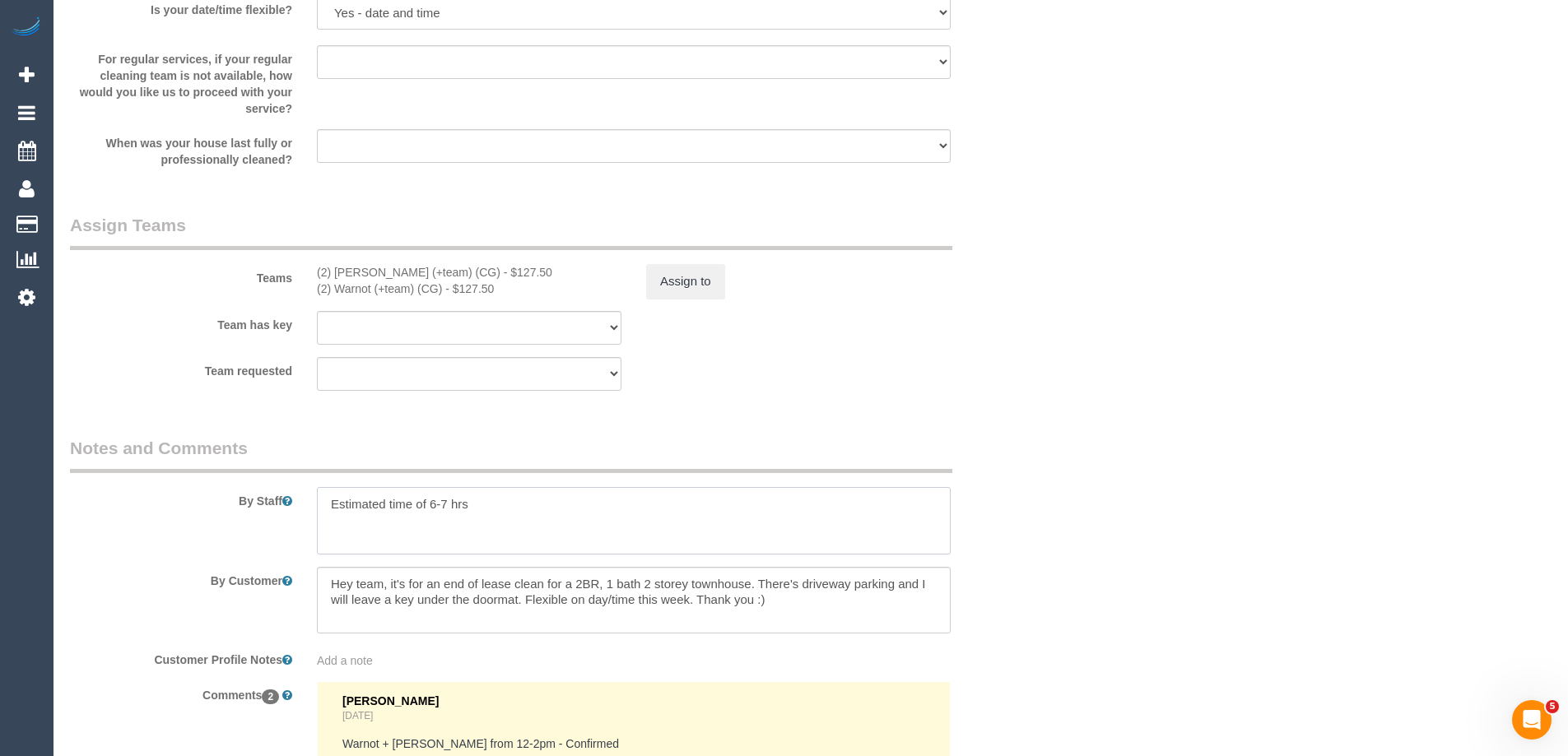
click at [507, 494] on textarea at bounding box center [634, 520] width 634 height 68
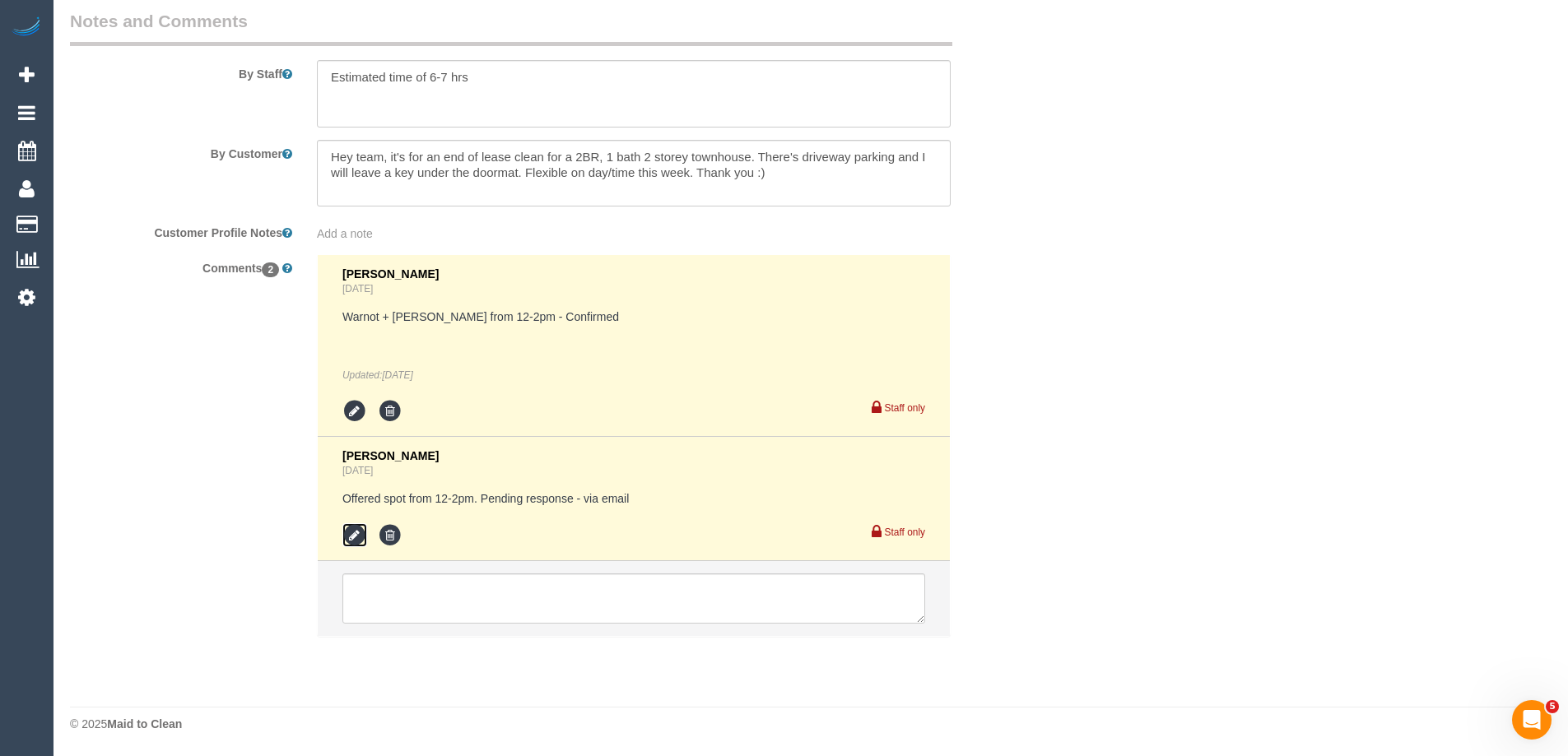
click at [343, 538] on icon at bounding box center [355, 535] width 25 height 25
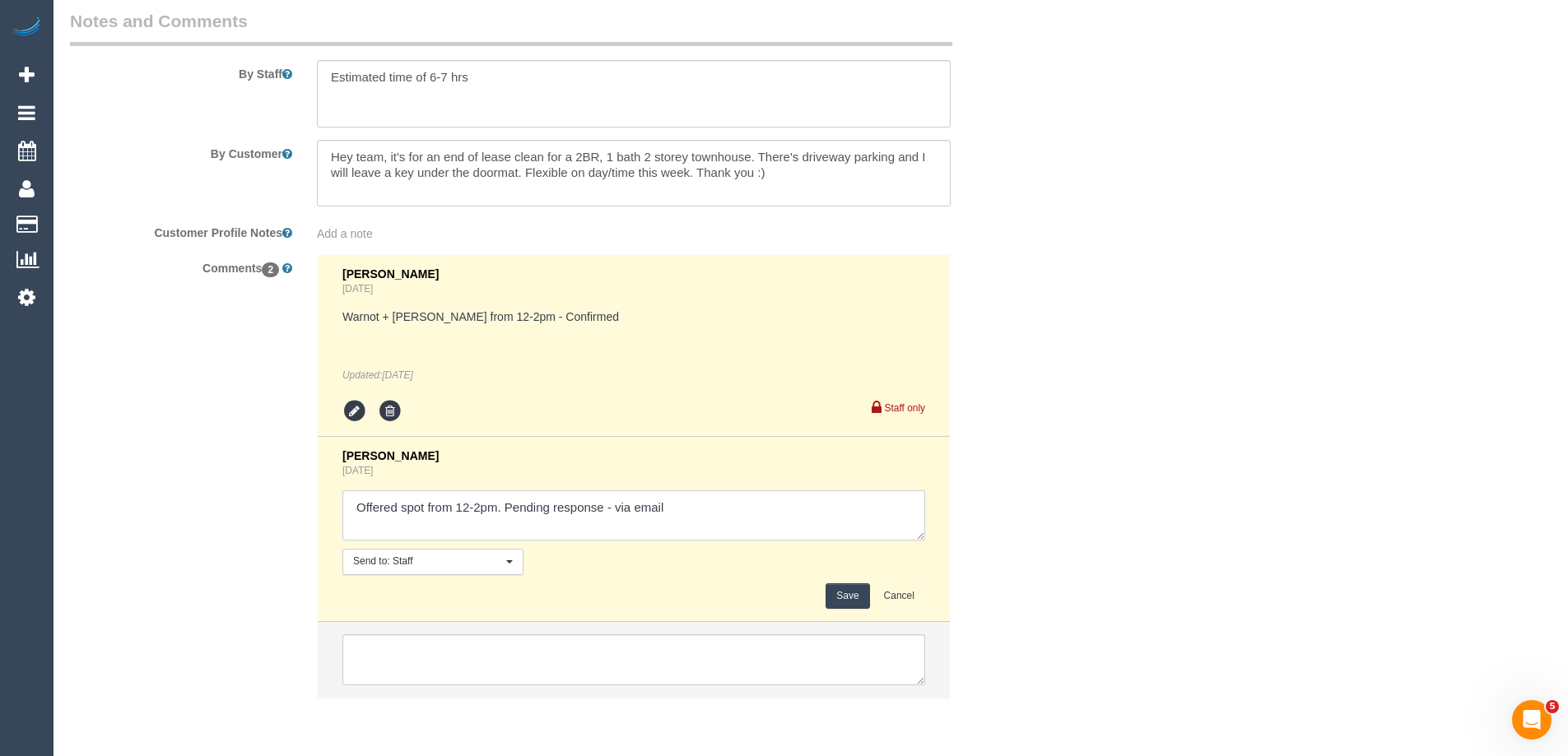
click at [611, 506] on textarea at bounding box center [634, 516] width 583 height 51
type textarea "Offered spot from 12-2pm. Pending response - confirmed via email"
click at [855, 588] on button "Save" at bounding box center [847, 595] width 44 height 26
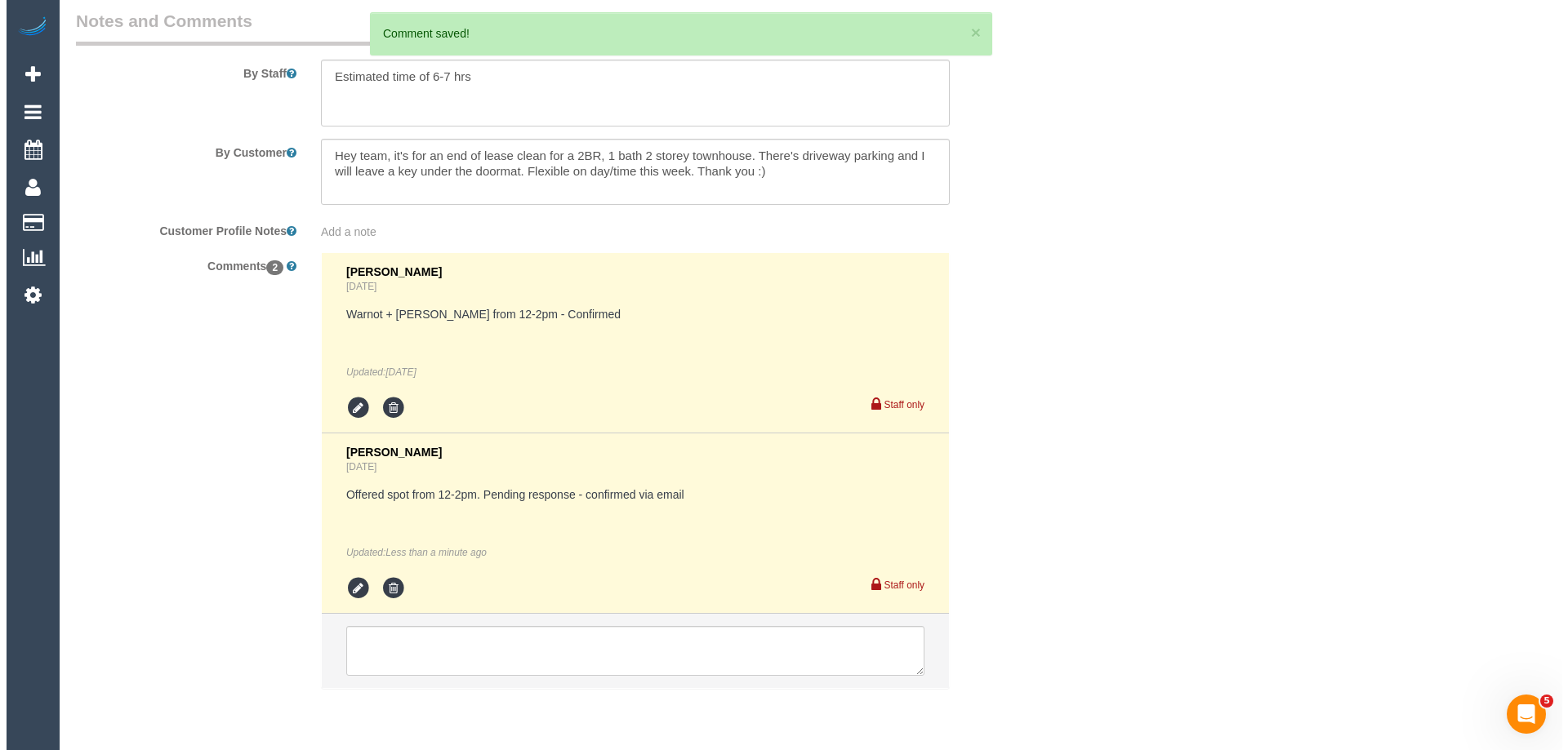
scroll to position [0, 0]
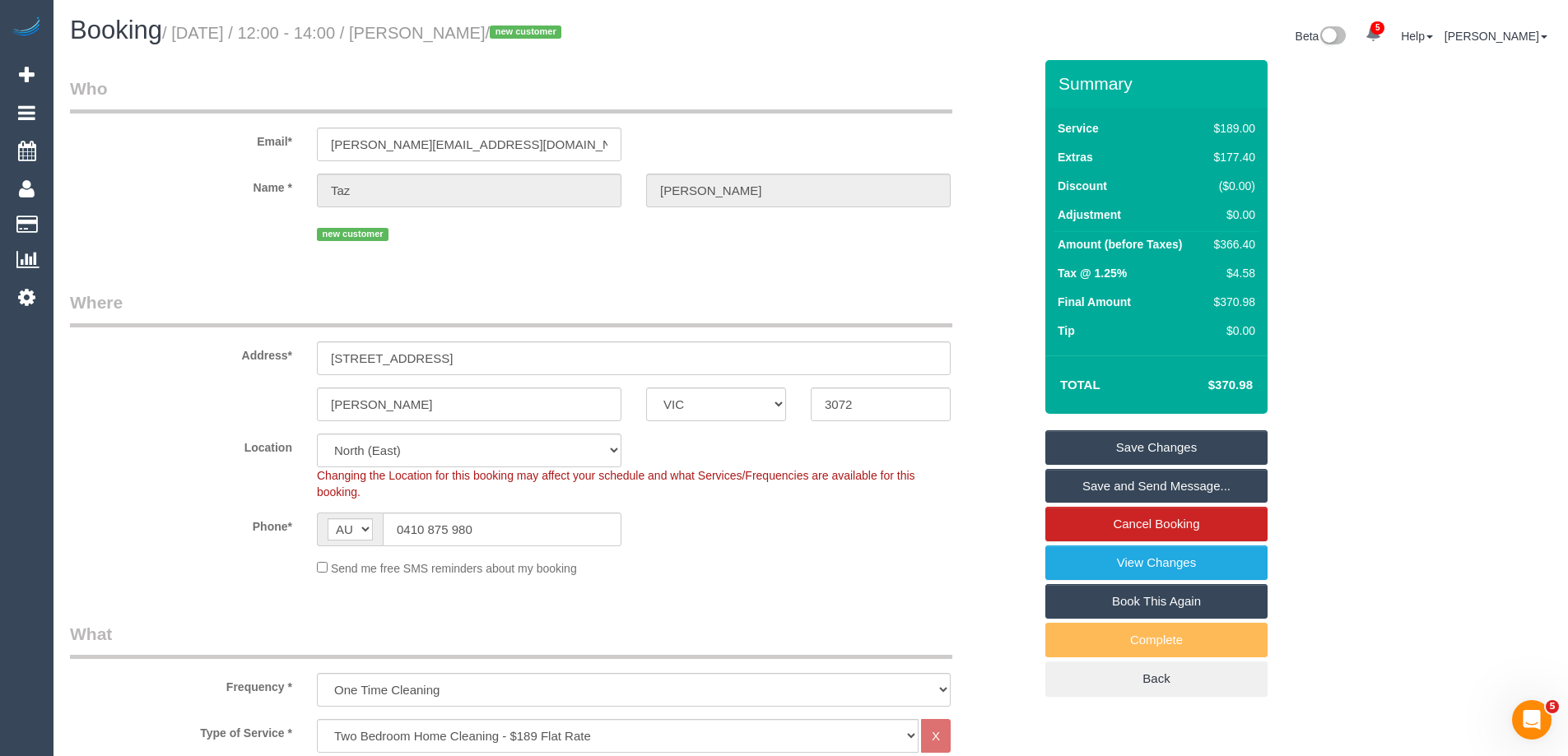
click at [1093, 485] on link "Save and Send Message..." at bounding box center [1157, 486] width 222 height 35
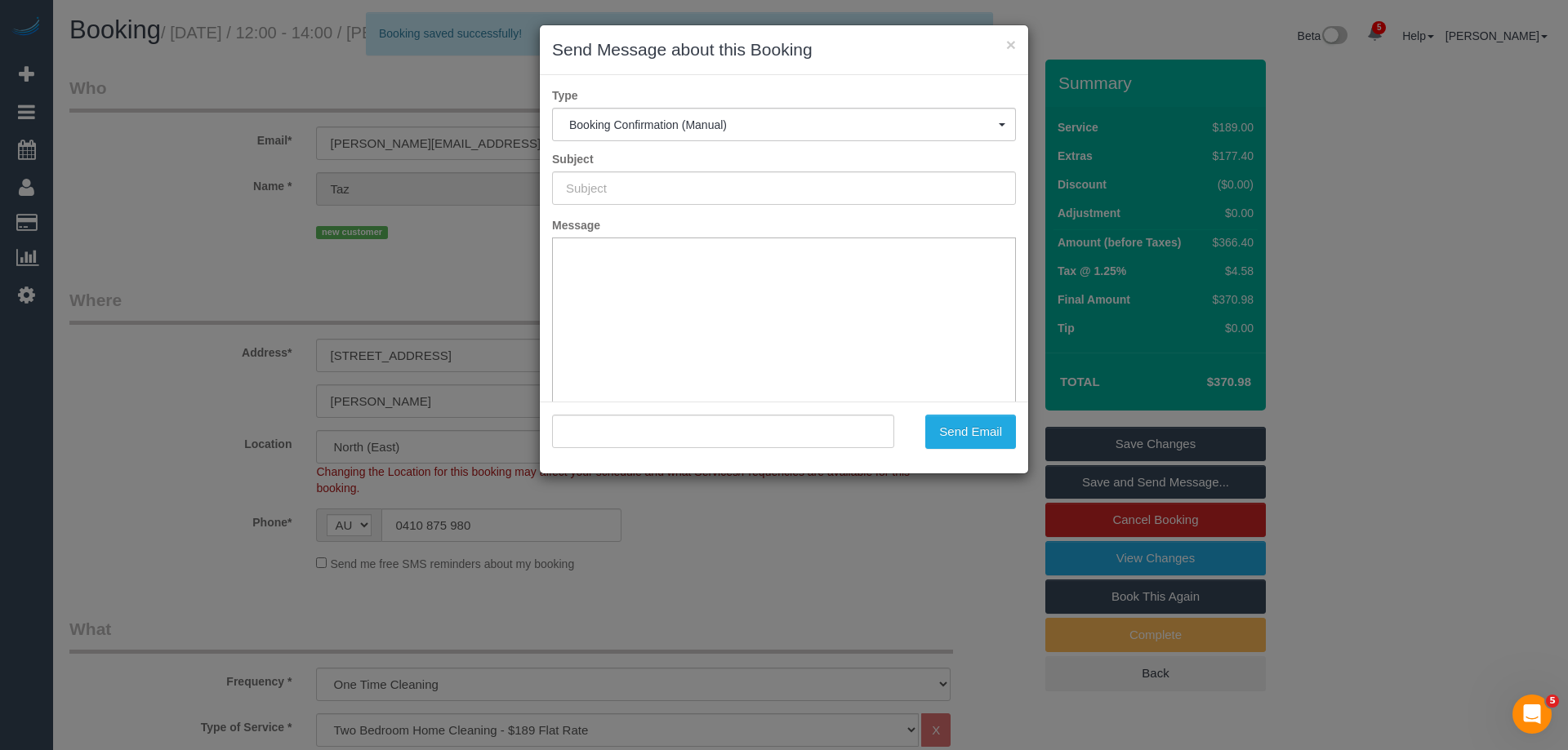
type input "Booking Confirmed"
type input ""Taz Matthews" <t.matthews@hotmail.com>"
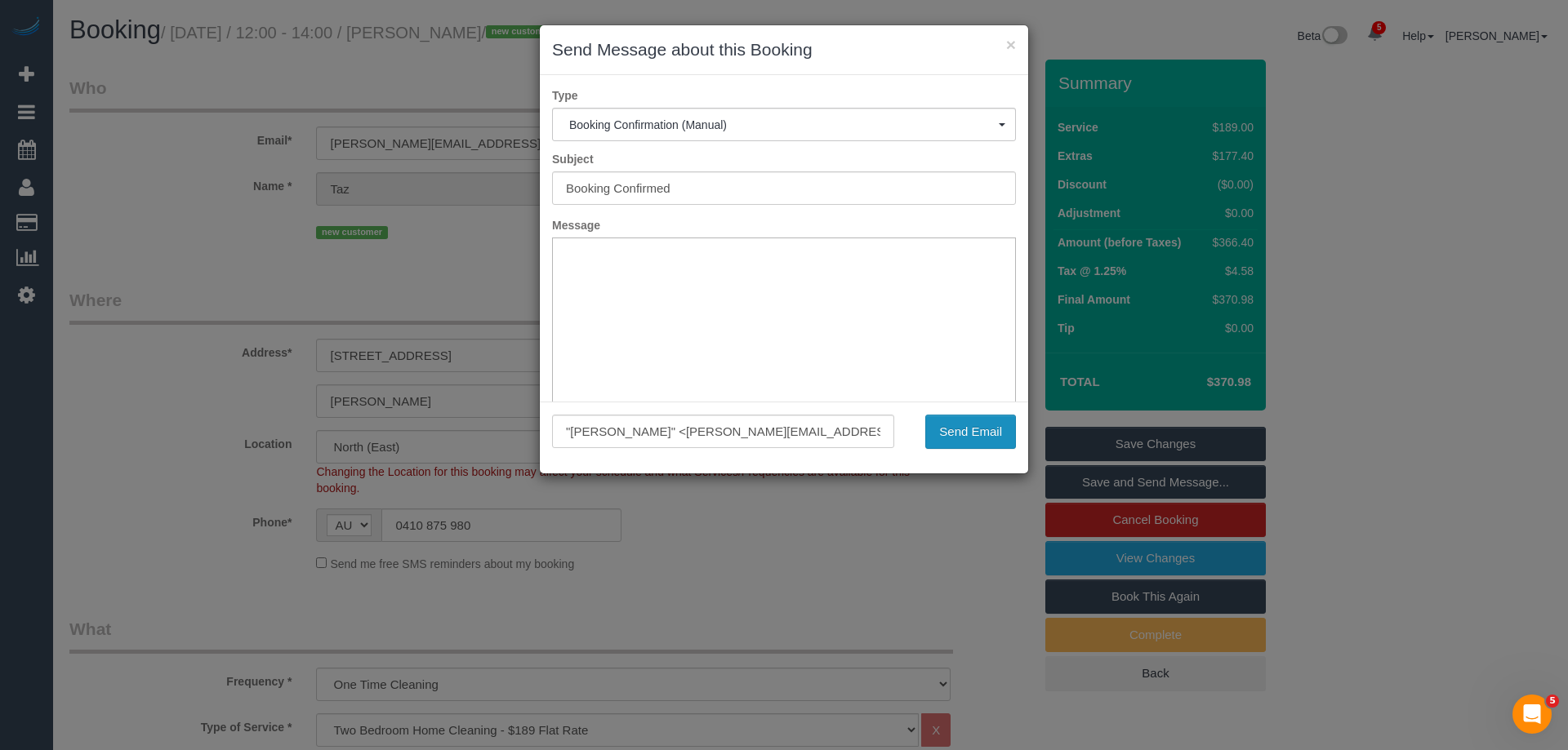
click at [966, 431] on button "Send Email" at bounding box center [970, 432] width 91 height 34
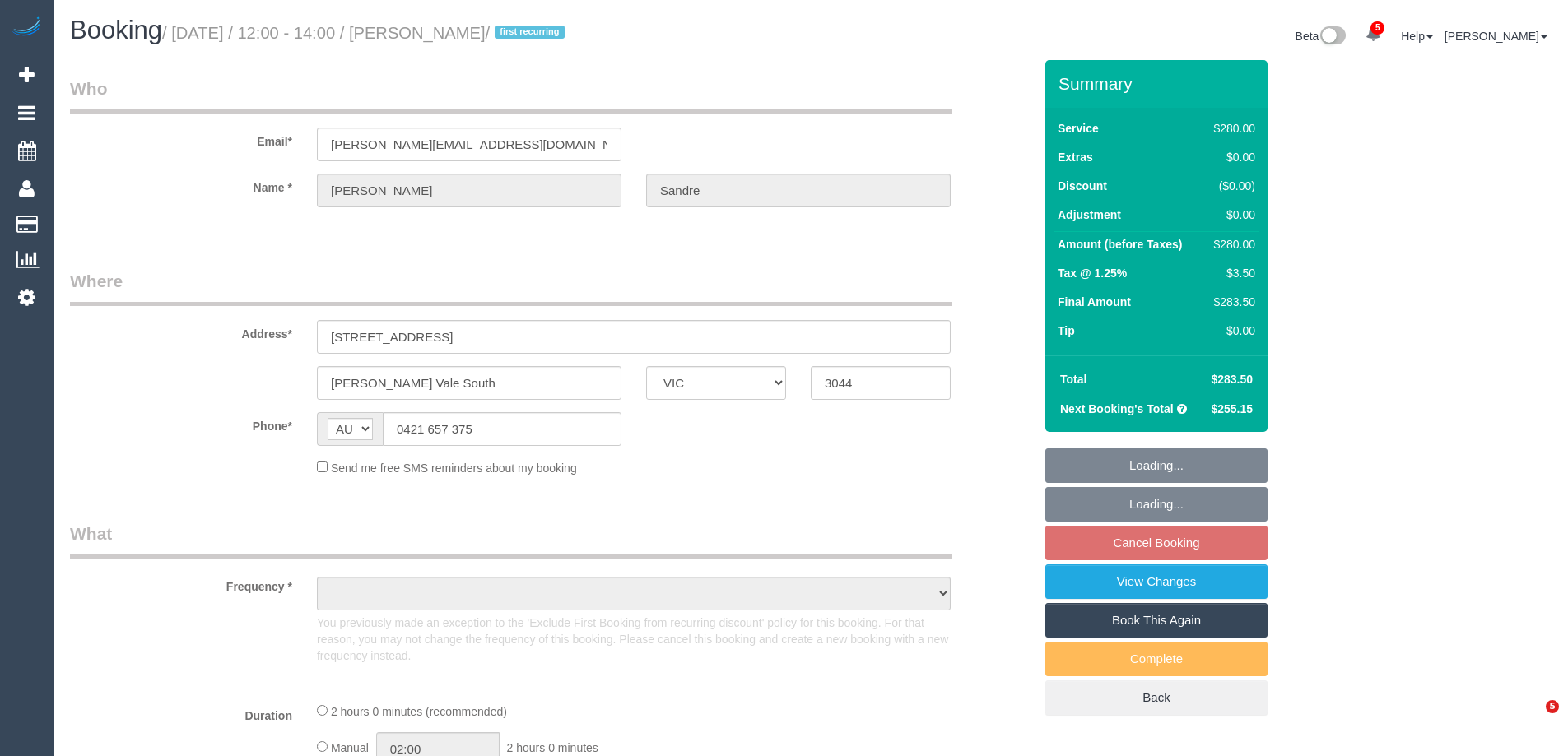
select select "VIC"
select select "string:stripe-pm_1Rz9Px2GScqysDRVLI7kEJzg"
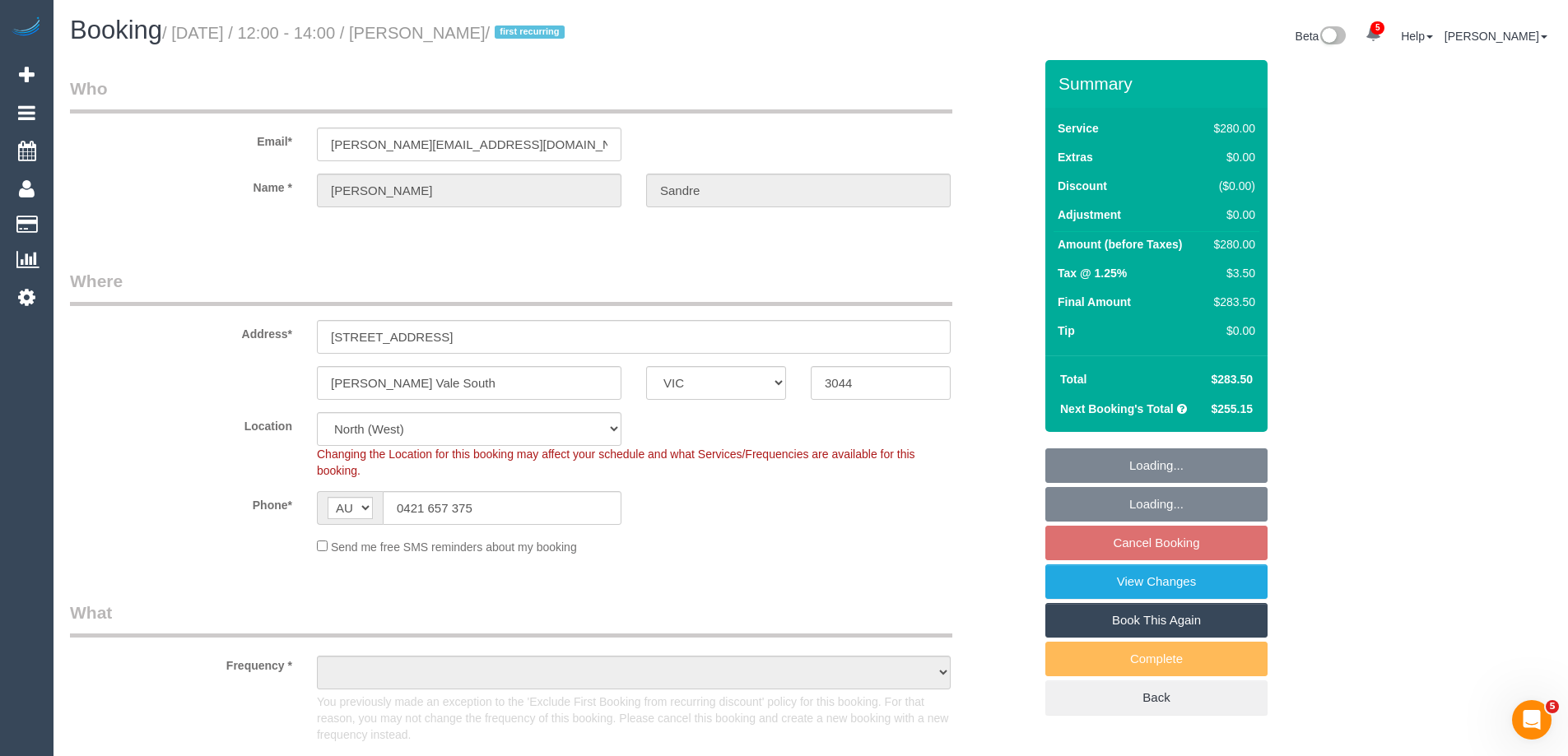
select select "number:28"
select select "number:17"
select select "number:19"
select select "number:23"
select select "number:34"
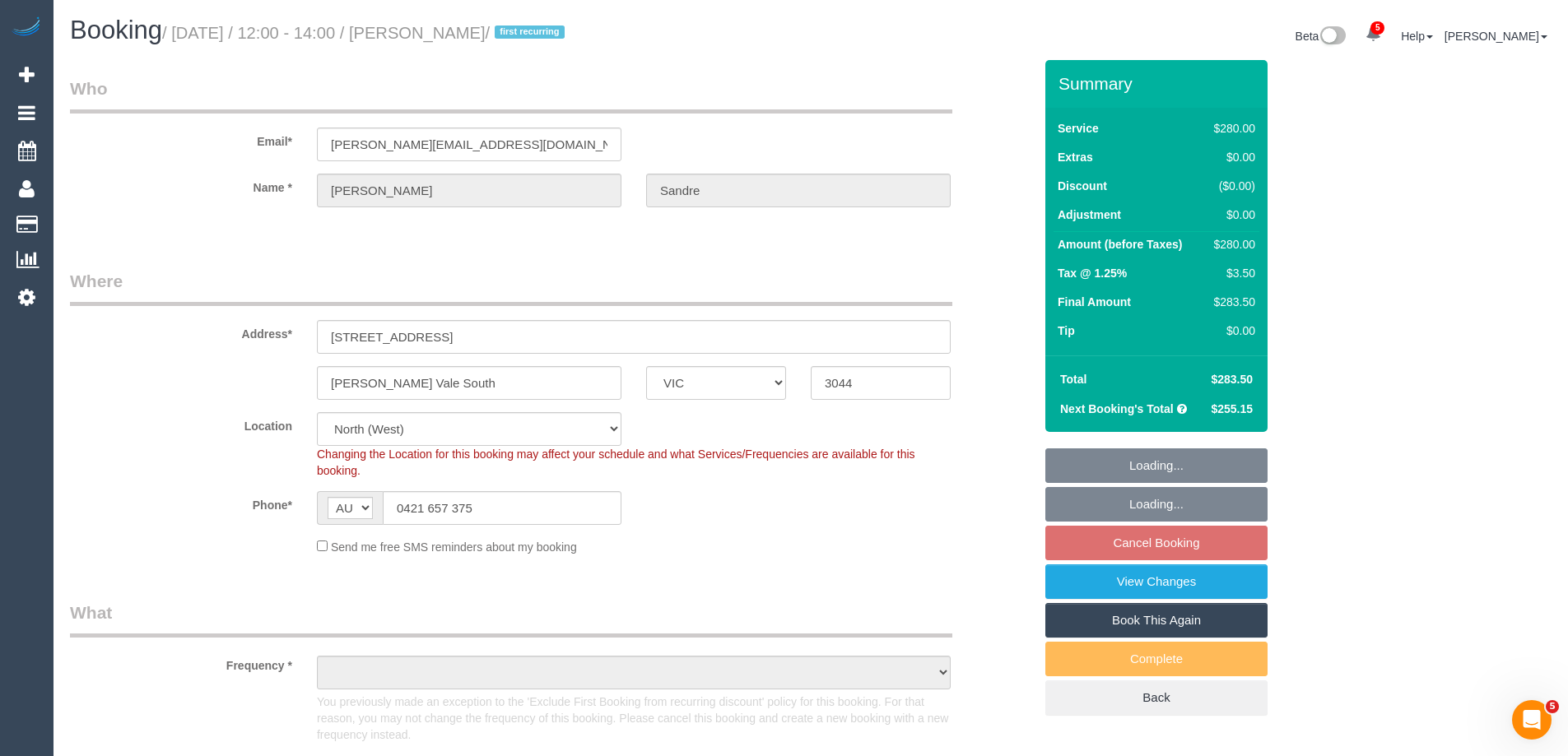
select select "number:12"
select select "object:747"
select select "2"
select select "spot1"
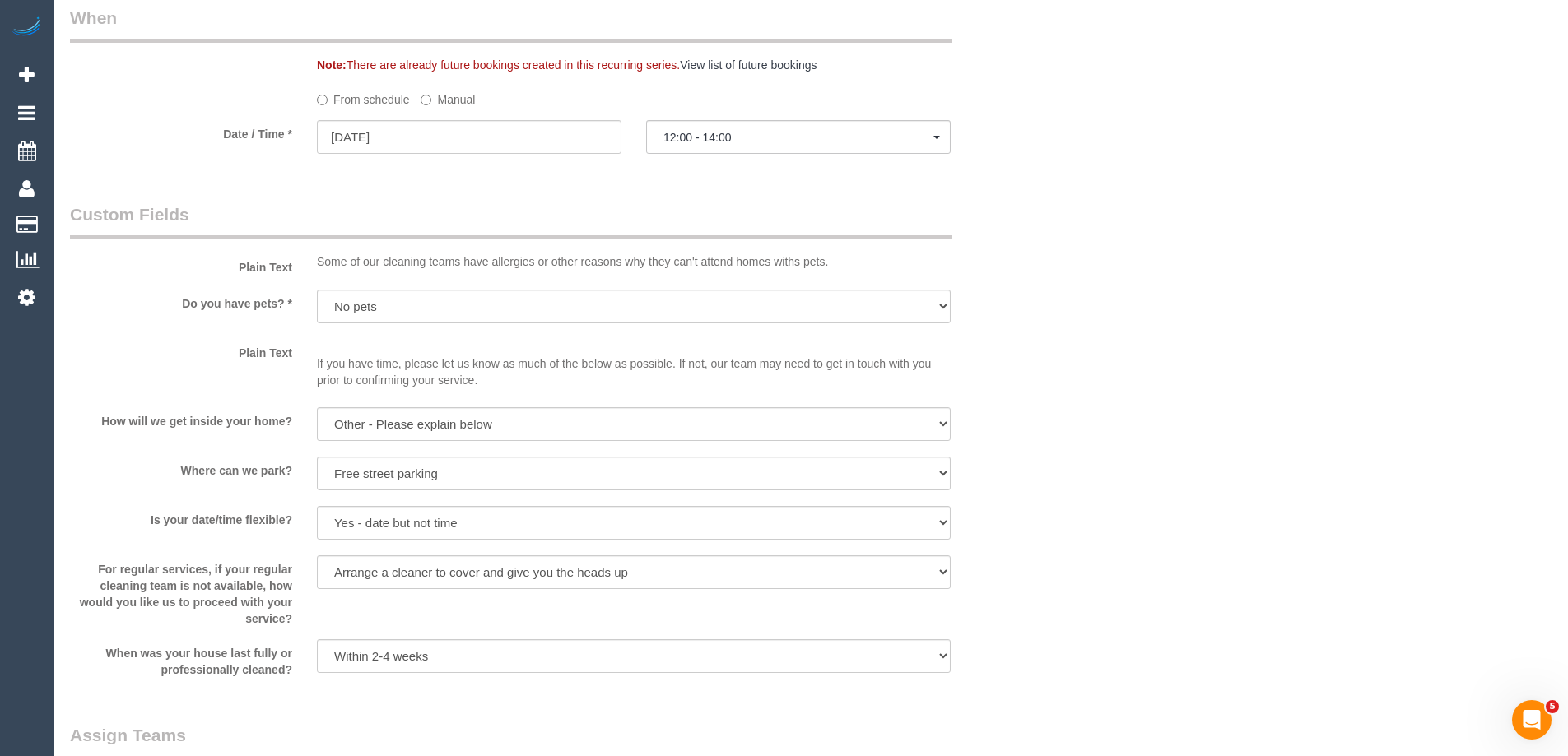
scroll to position [2714, 0]
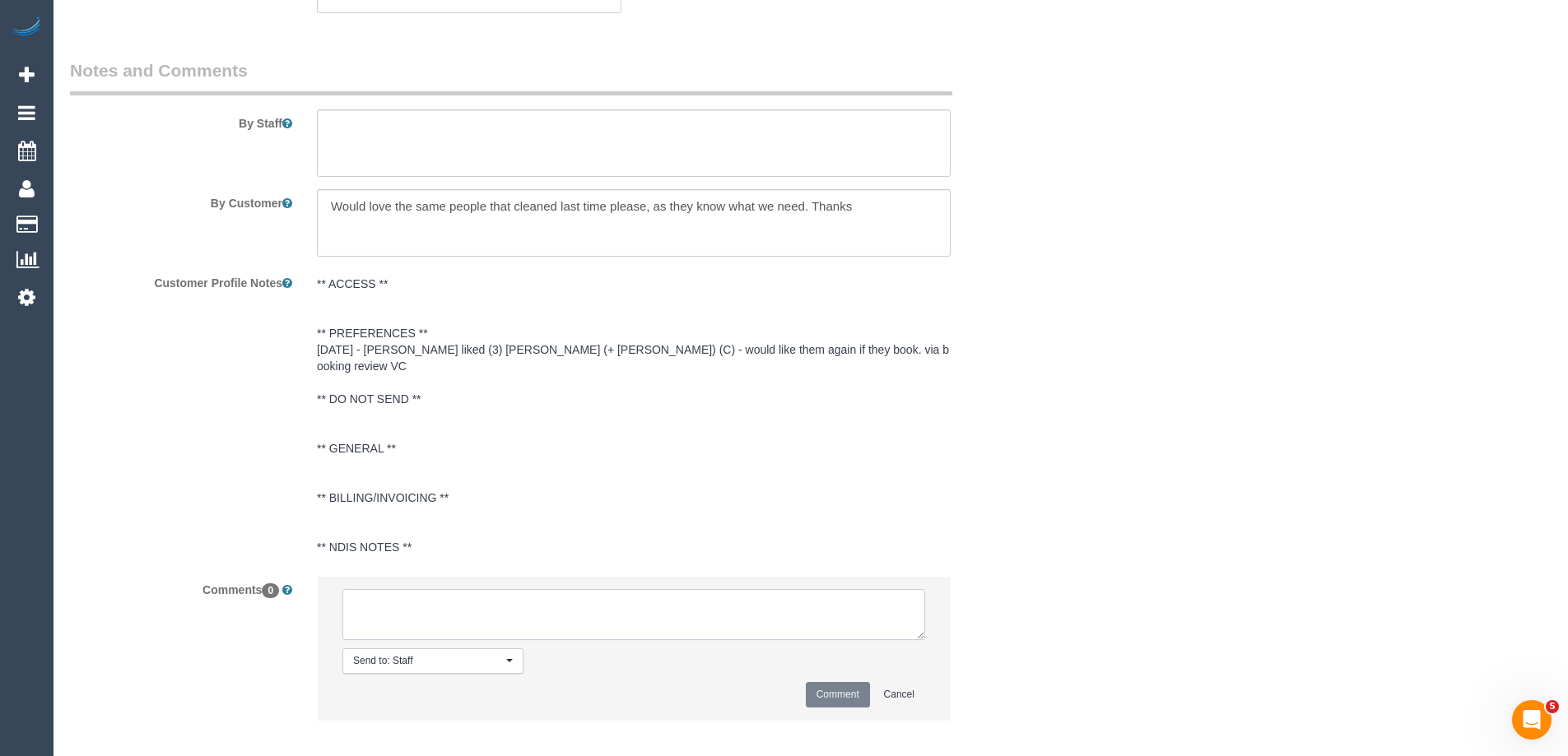
click at [424, 604] on textarea at bounding box center [634, 614] width 583 height 51
type textarea "Confirmed 12-2pm AW as a once off - via email"
click at [832, 689] on button "Comment" at bounding box center [838, 694] width 64 height 26
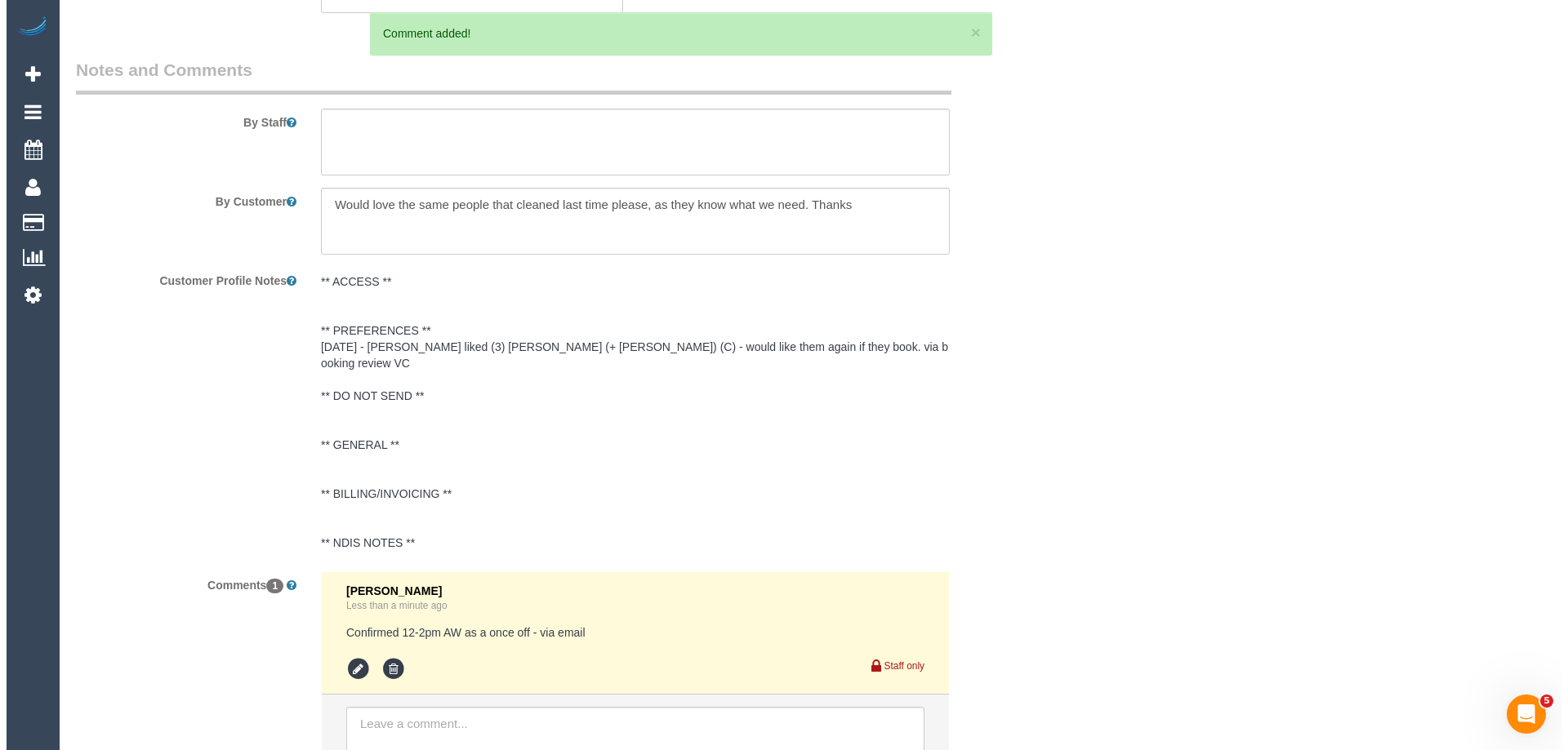
scroll to position [0, 0]
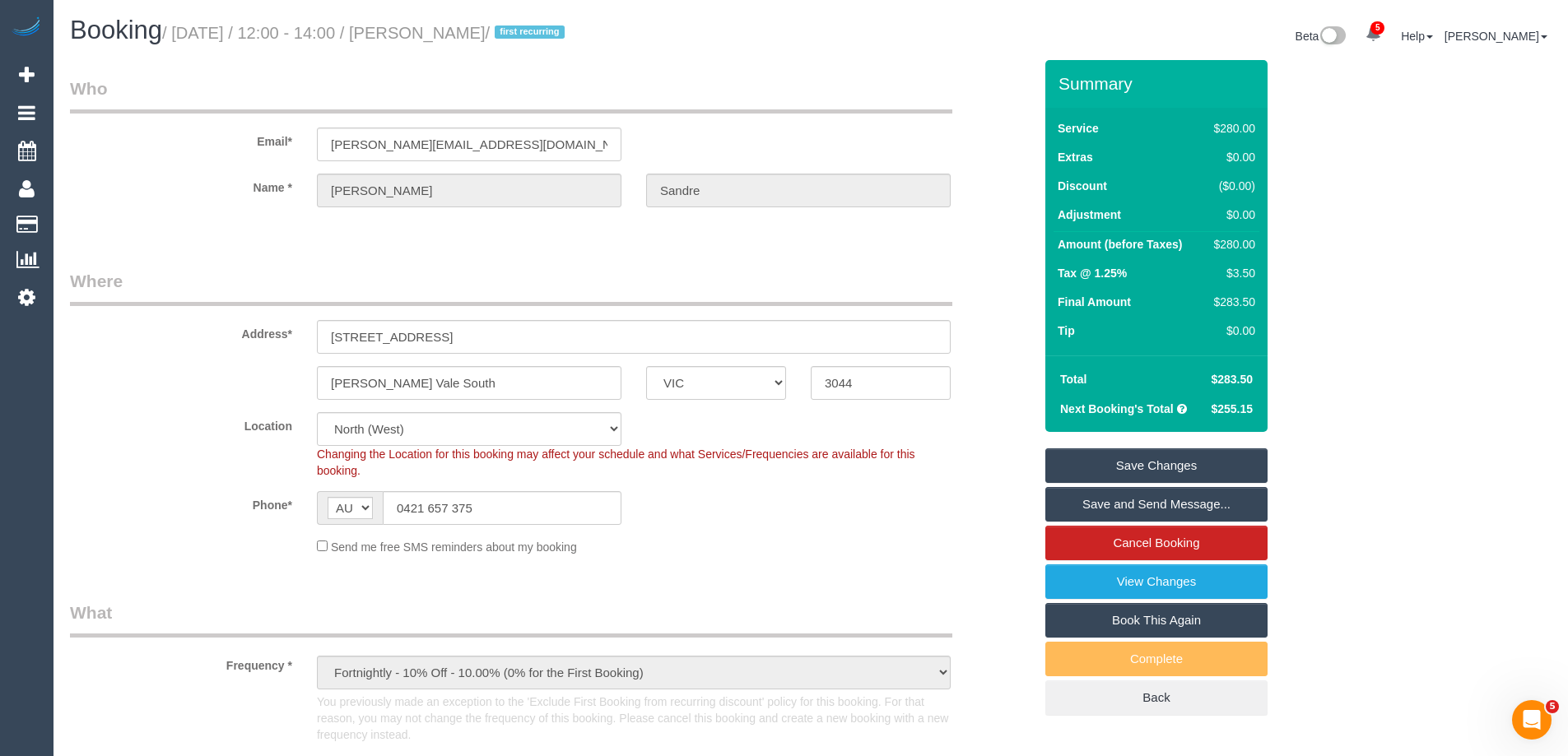
click at [1099, 502] on link "Save and Send Message..." at bounding box center [1157, 504] width 222 height 35
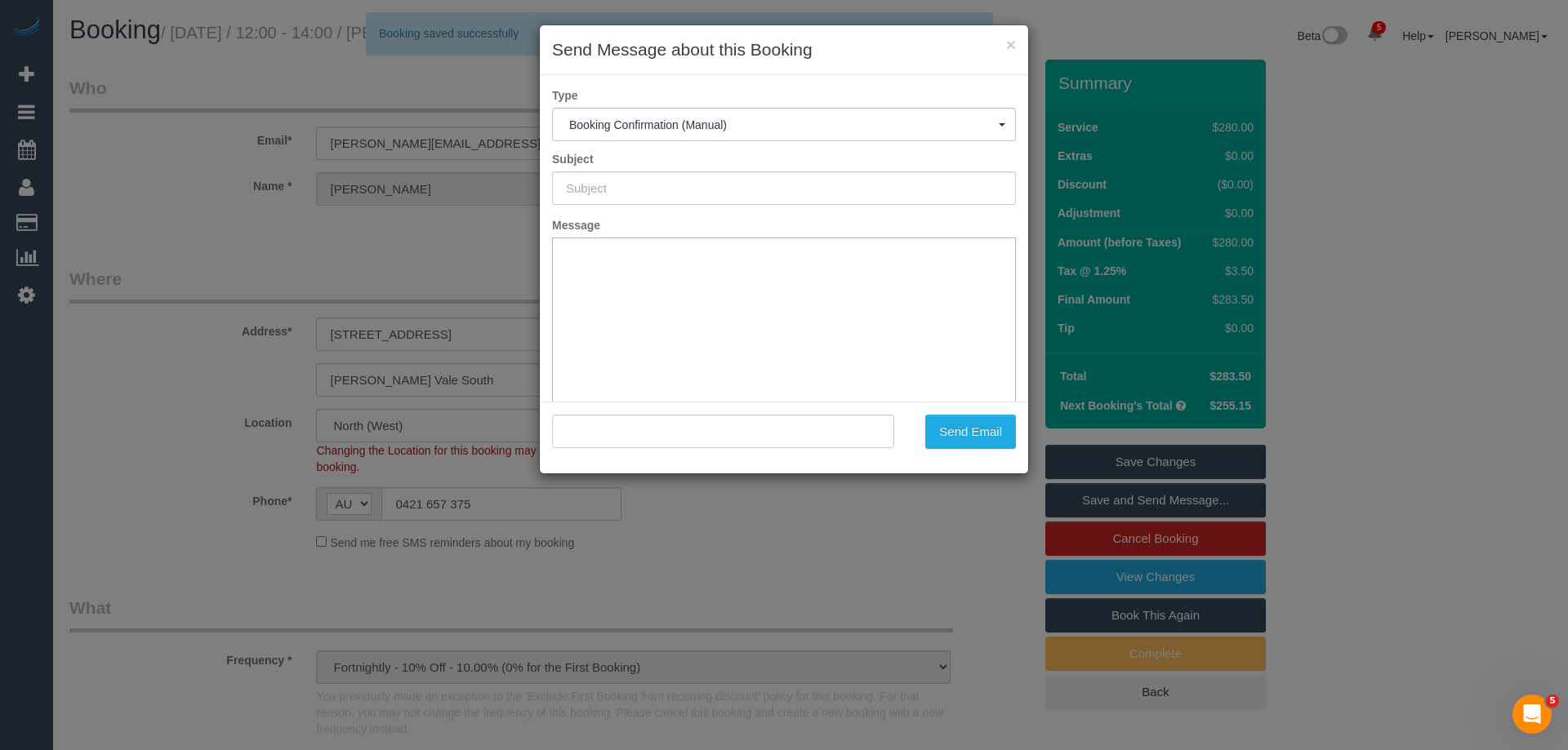
type input "Booking Confirmed"
type input ""[PERSON_NAME]" <[EMAIL_ADDRESS][DOMAIN_NAME]>"
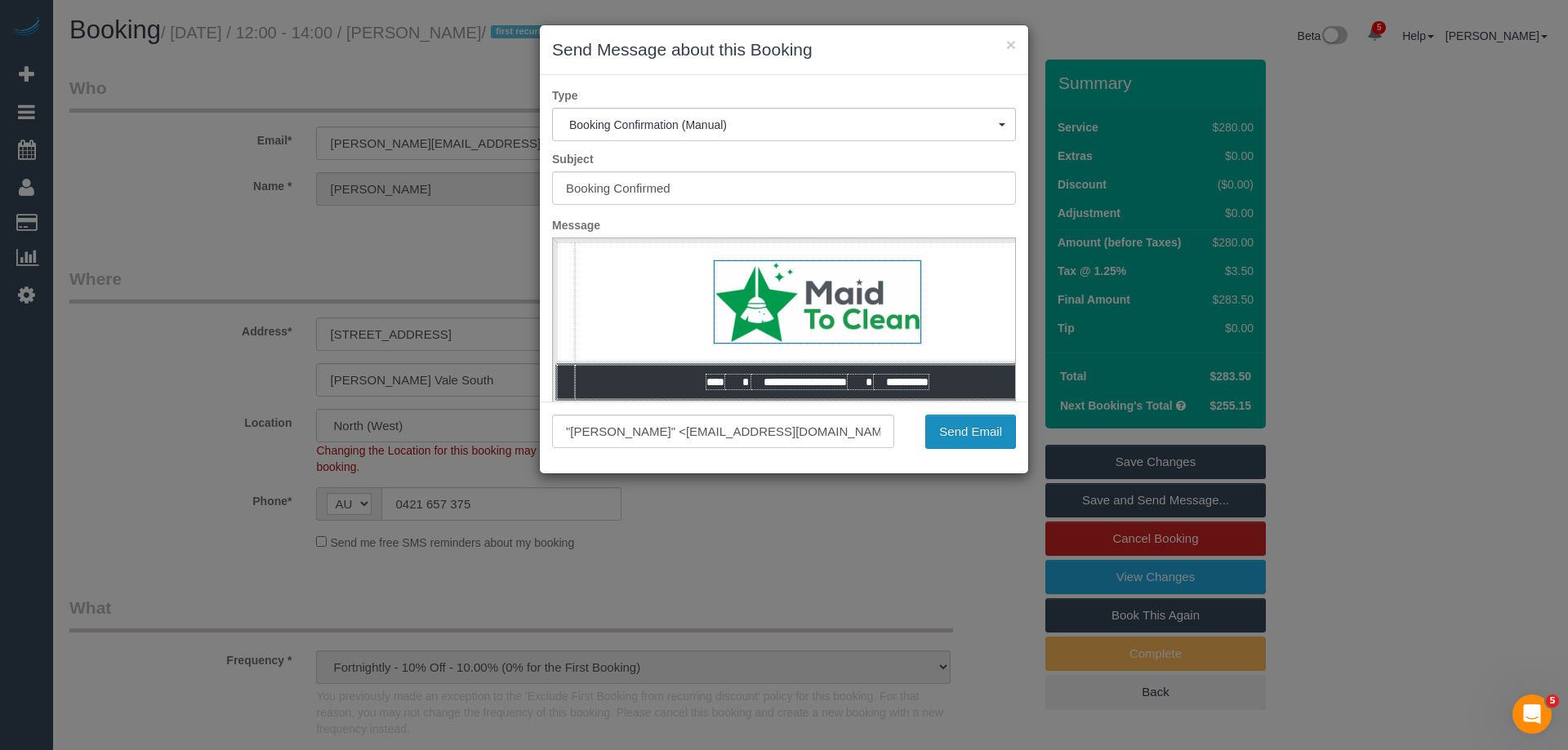
click at [950, 418] on button "Send Email" at bounding box center [970, 432] width 91 height 34
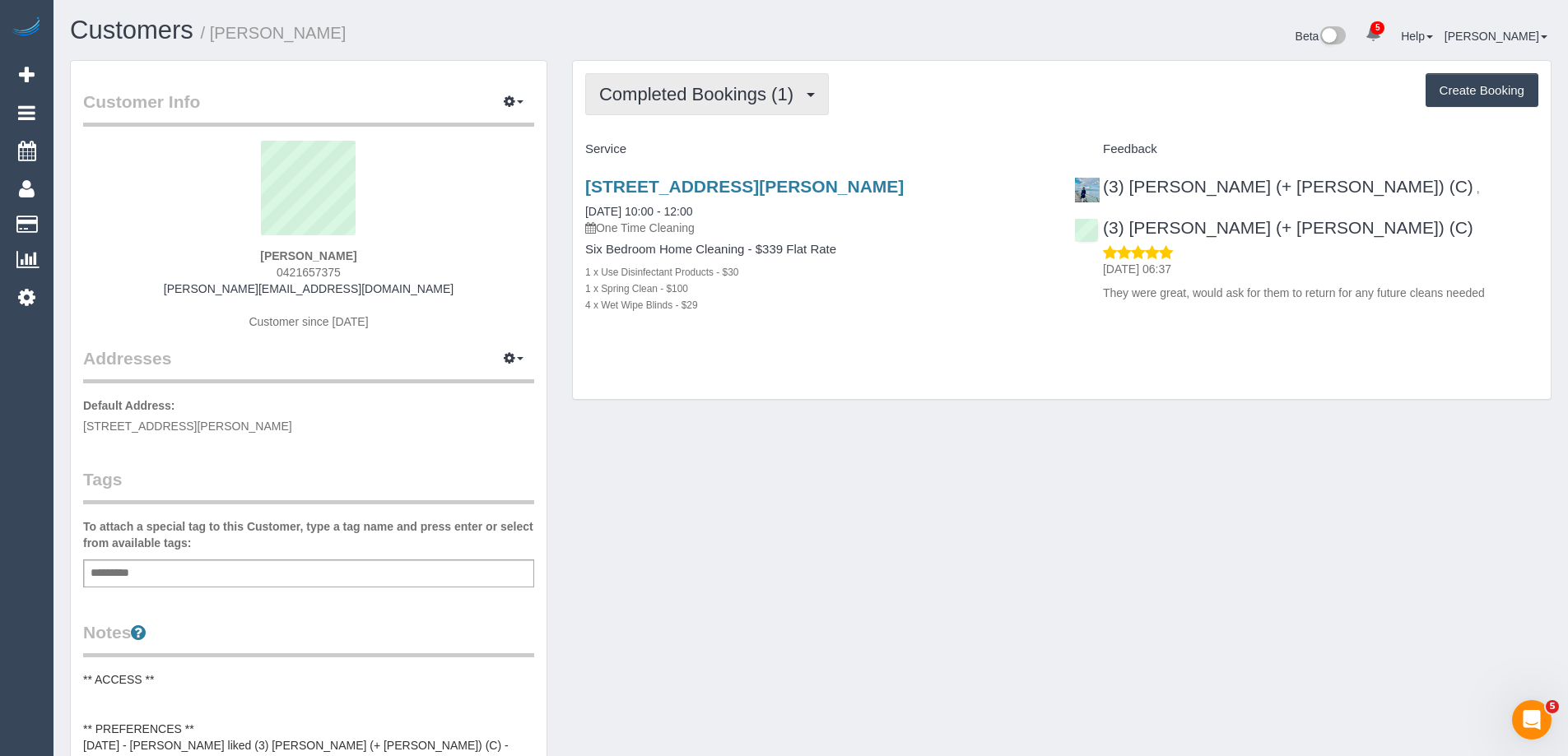
click at [693, 95] on span "Completed Bookings (1)" at bounding box center [700, 94] width 203 height 21
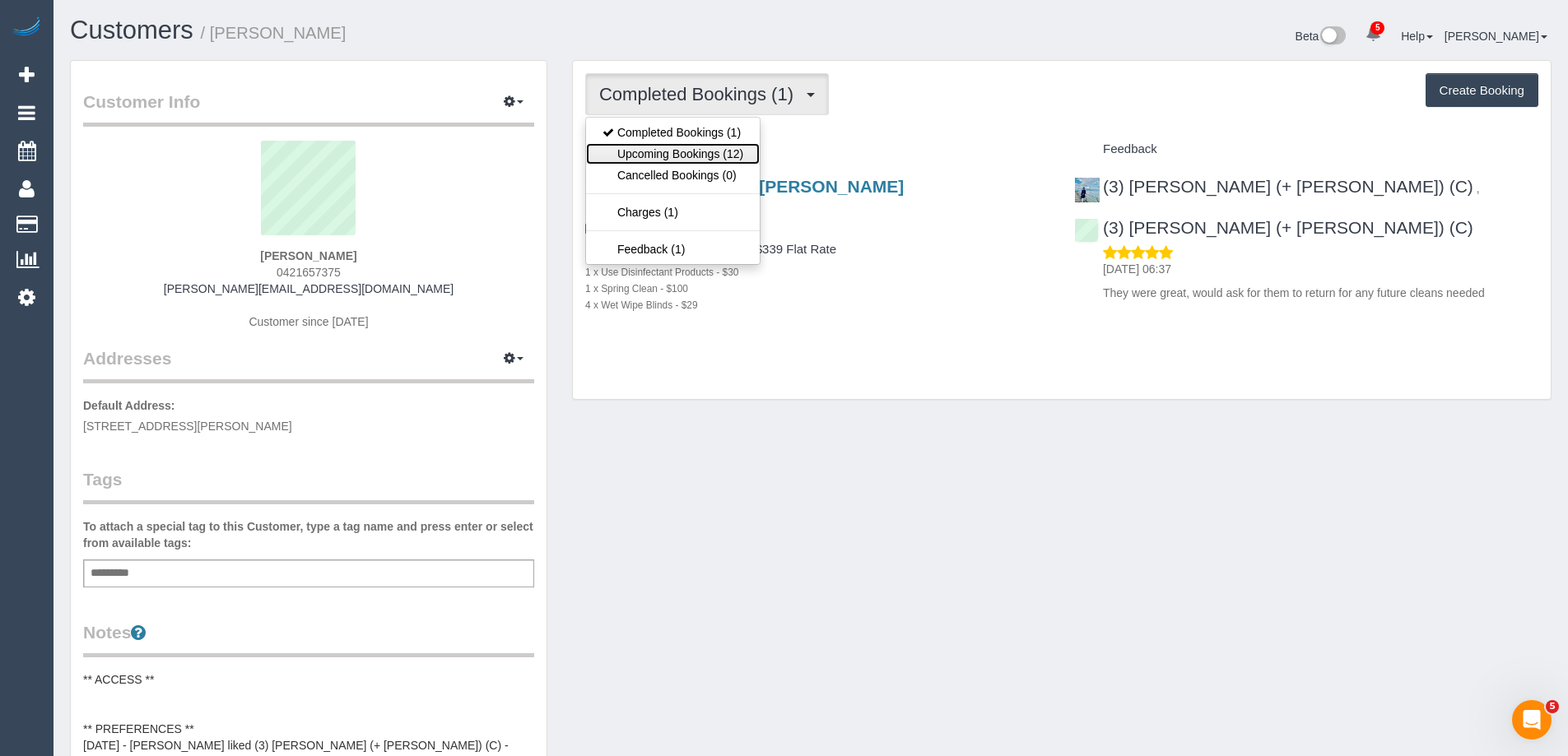
click at [686, 152] on link "Upcoming Bookings (12)" at bounding box center [672, 154] width 174 height 21
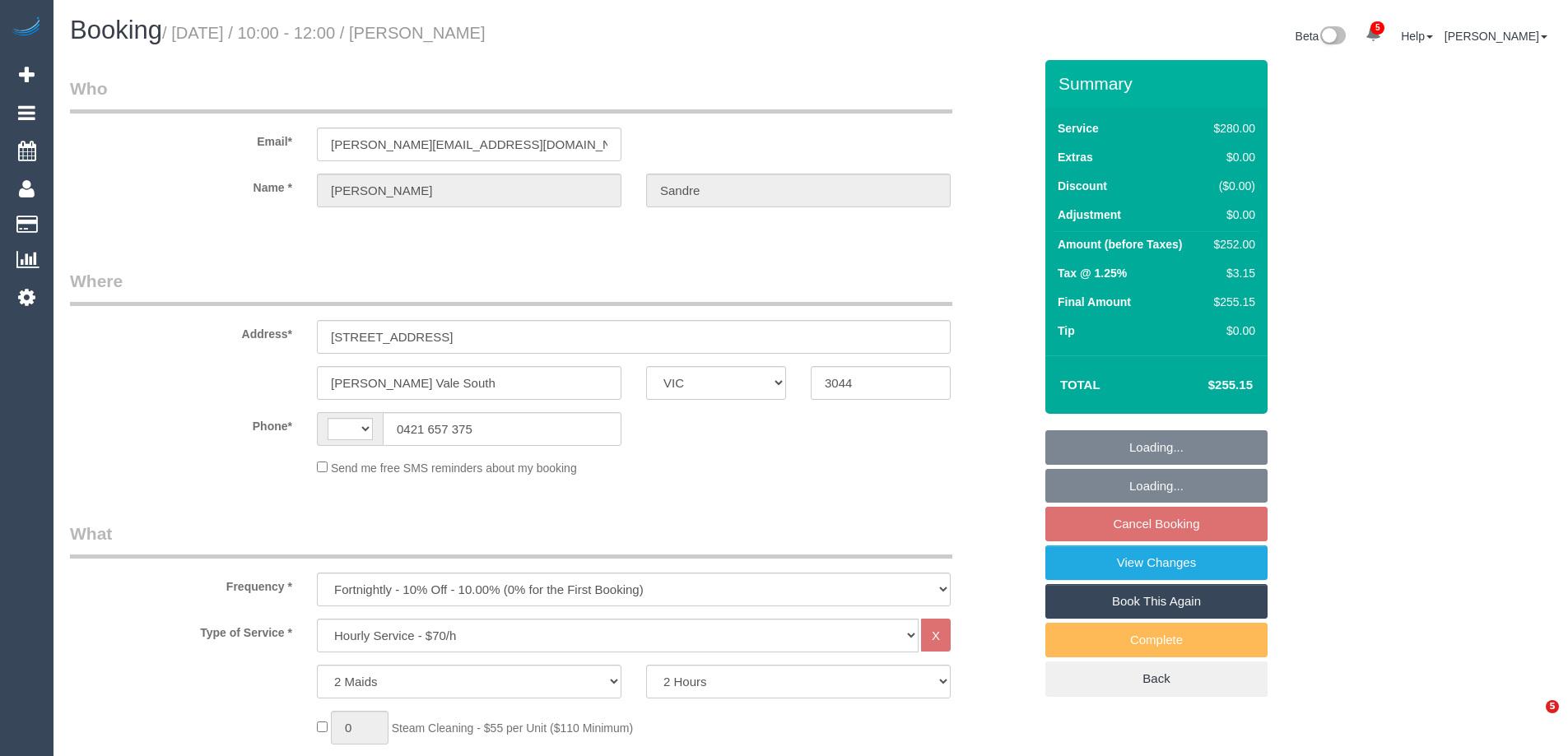
select select "VIC"
select select "2"
select select "string:AU"
select select "string:stripe-pm_1Rz9Px2GScqysDRVLI7kEJzg"
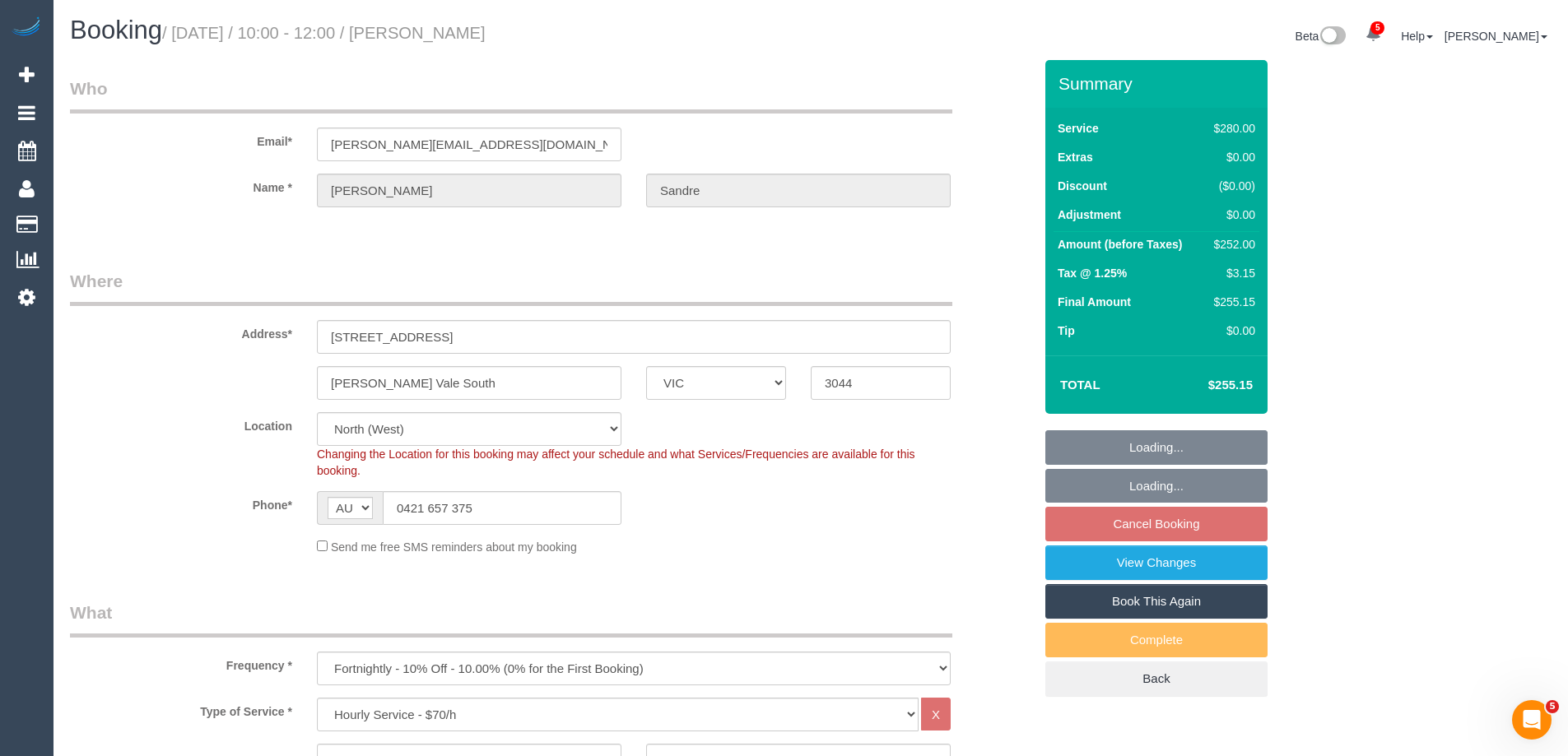
select select "object:738"
select select "spot3"
select select "number:28"
select select "number:17"
select select "number:19"
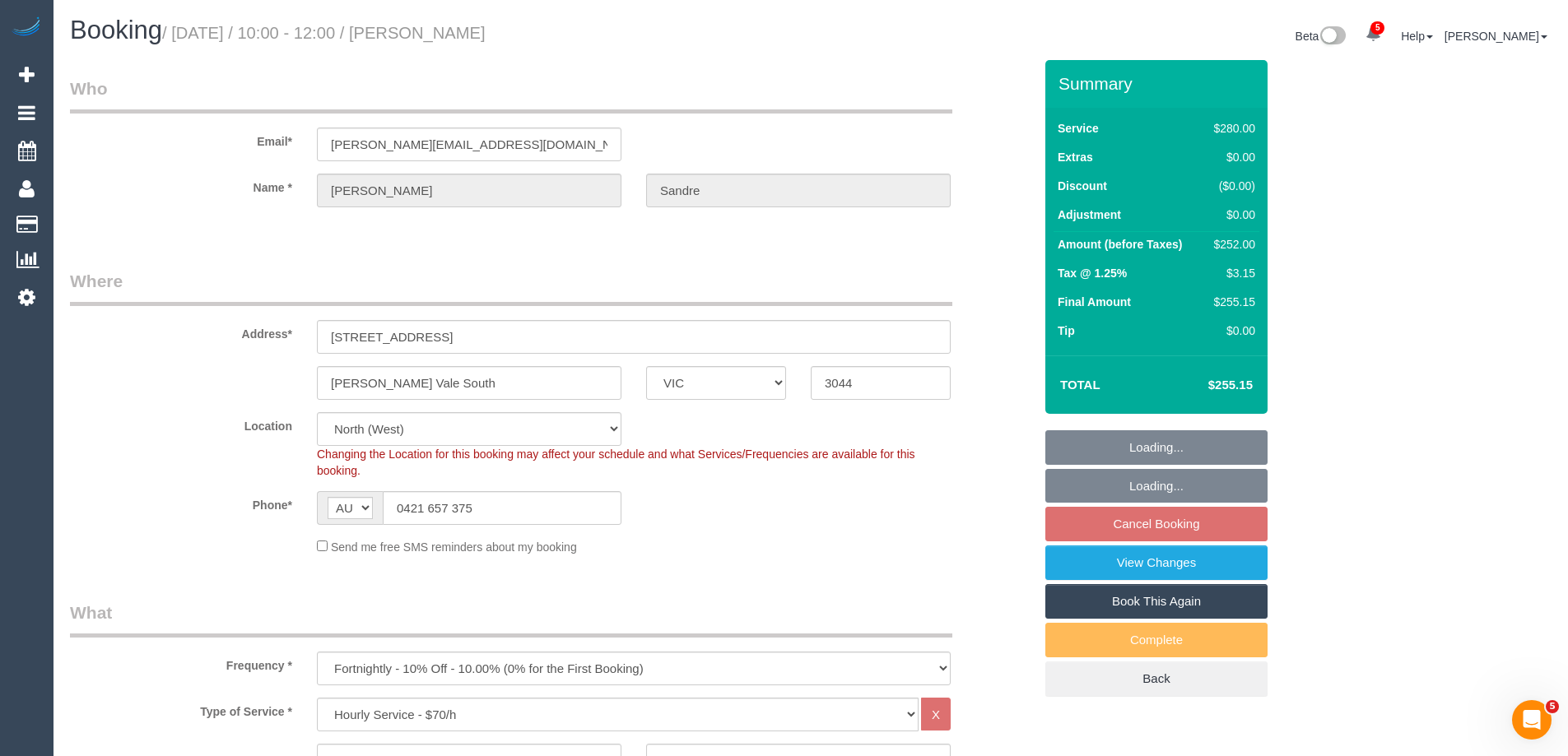
select select "number:23"
select select "number:34"
select select "number:12"
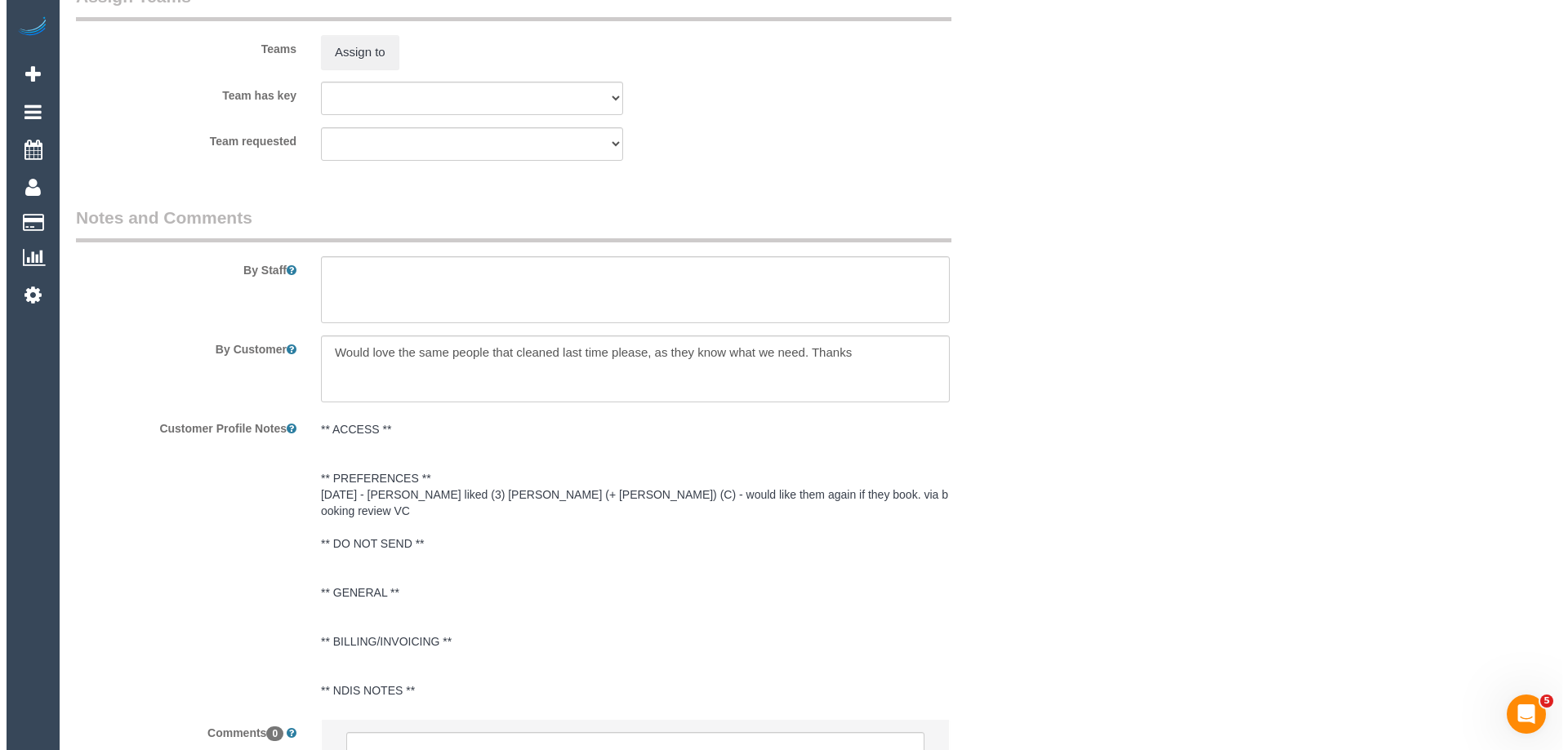
scroll to position [2431, 0]
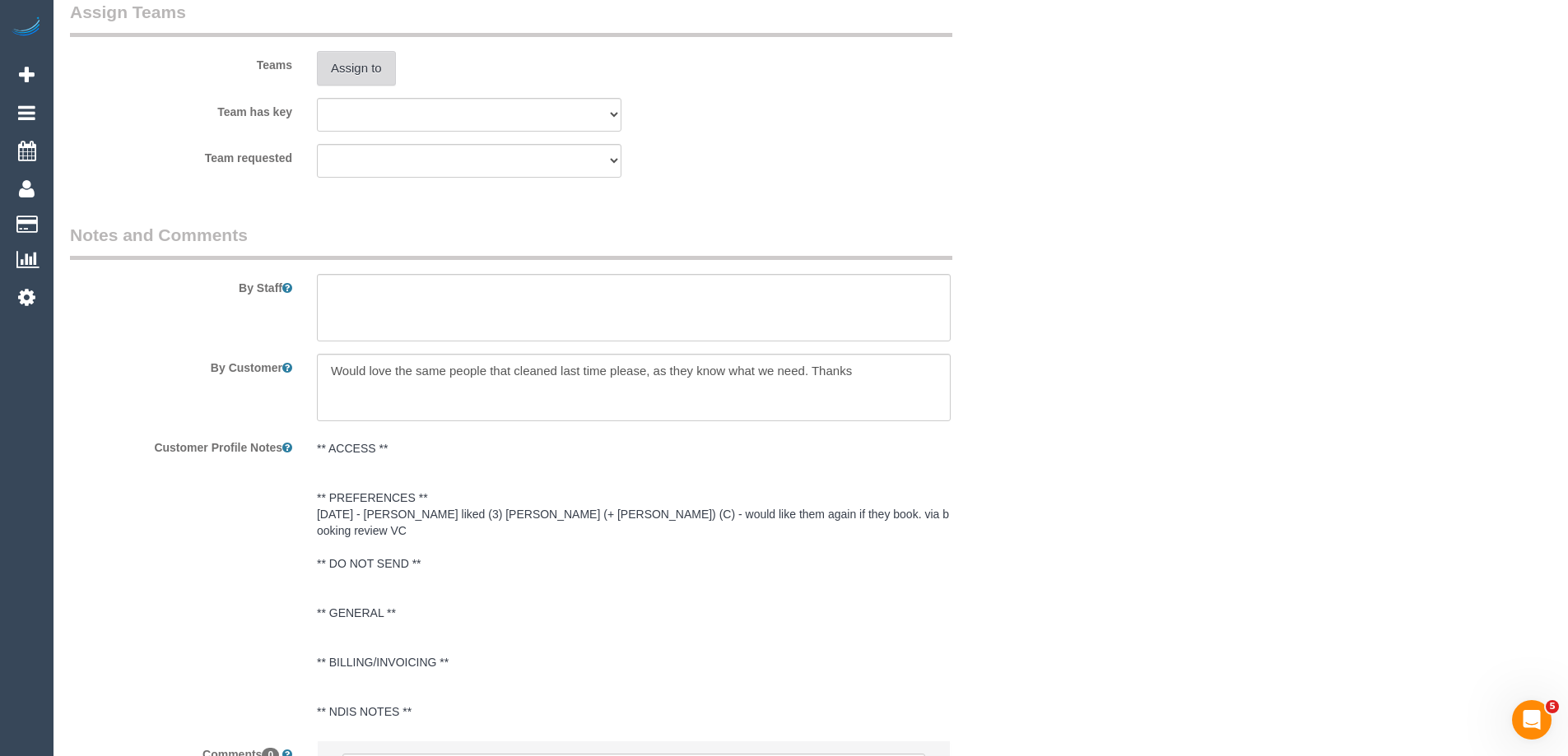
click at [366, 54] on button "Assign to" at bounding box center [357, 68] width 79 height 35
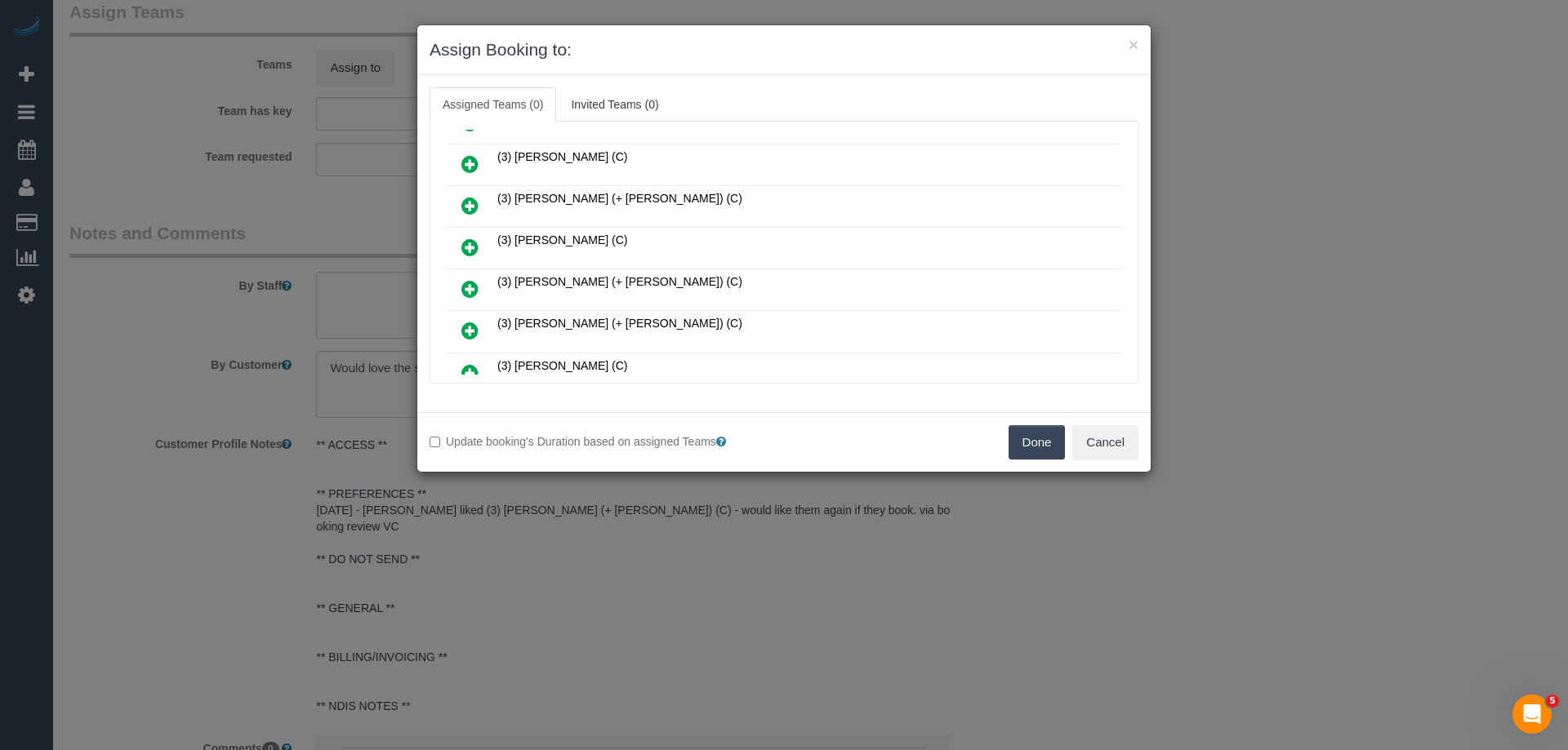
click at [471, 198] on icon at bounding box center [469, 206] width 17 height 20
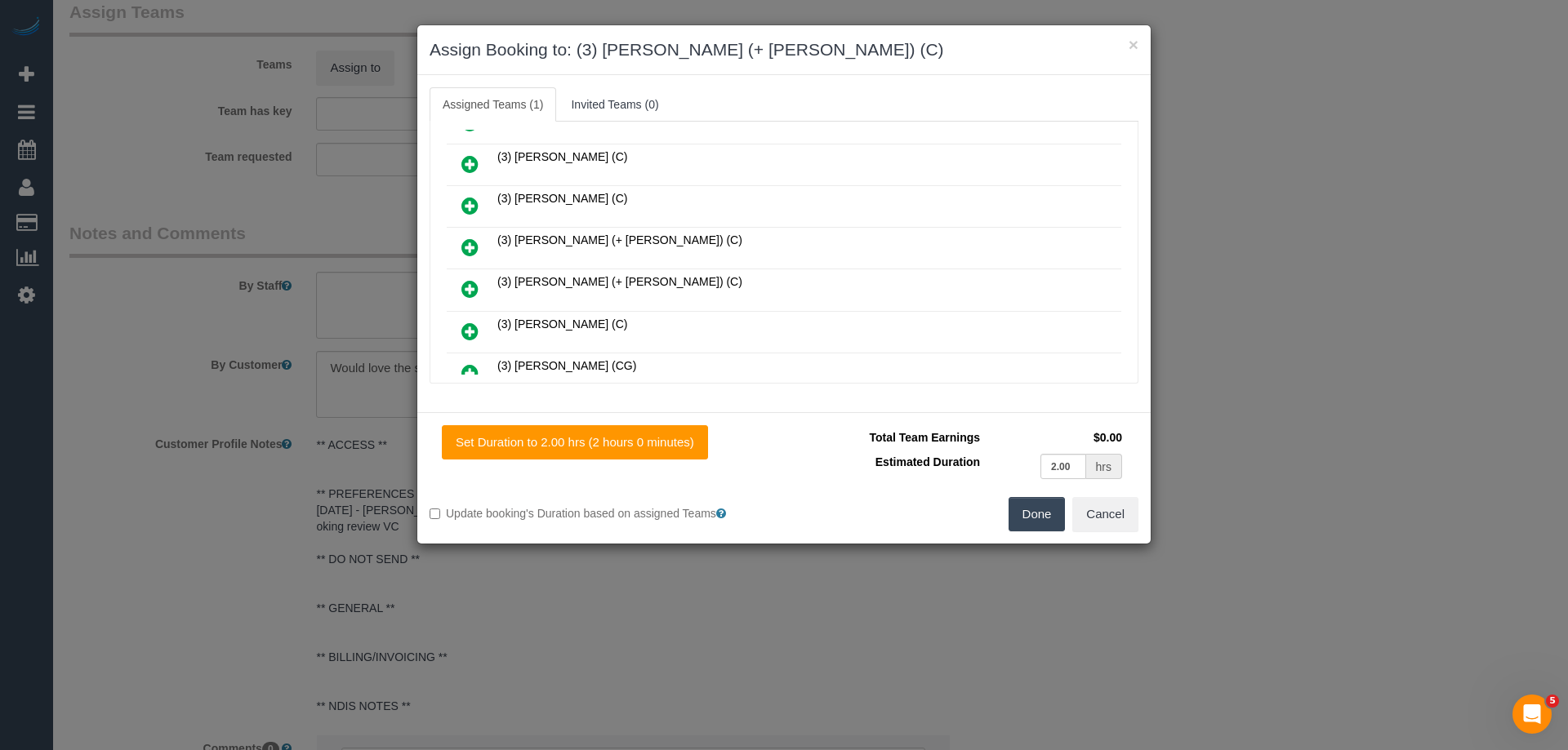
click at [472, 286] on icon at bounding box center [469, 289] width 17 height 20
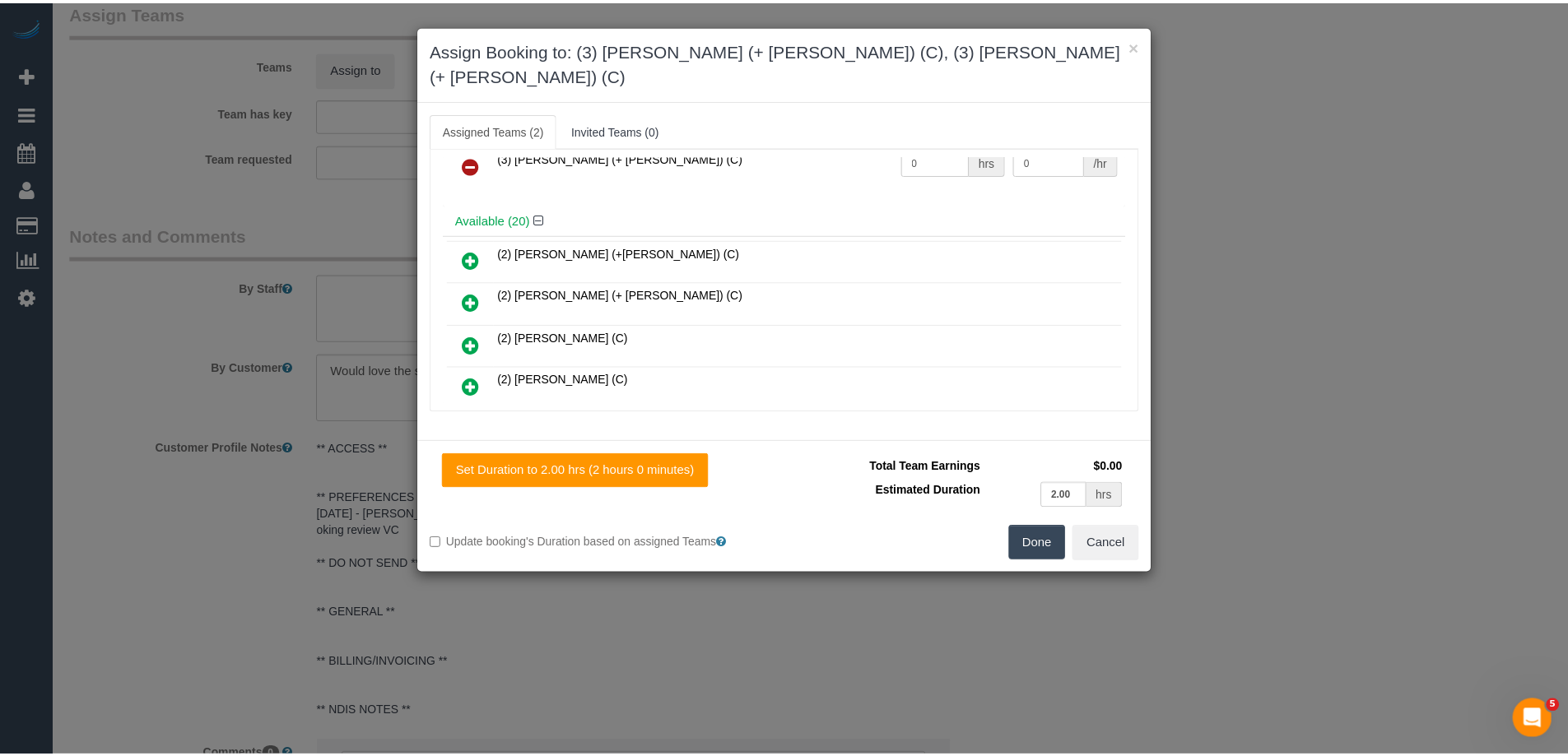
scroll to position [0, 0]
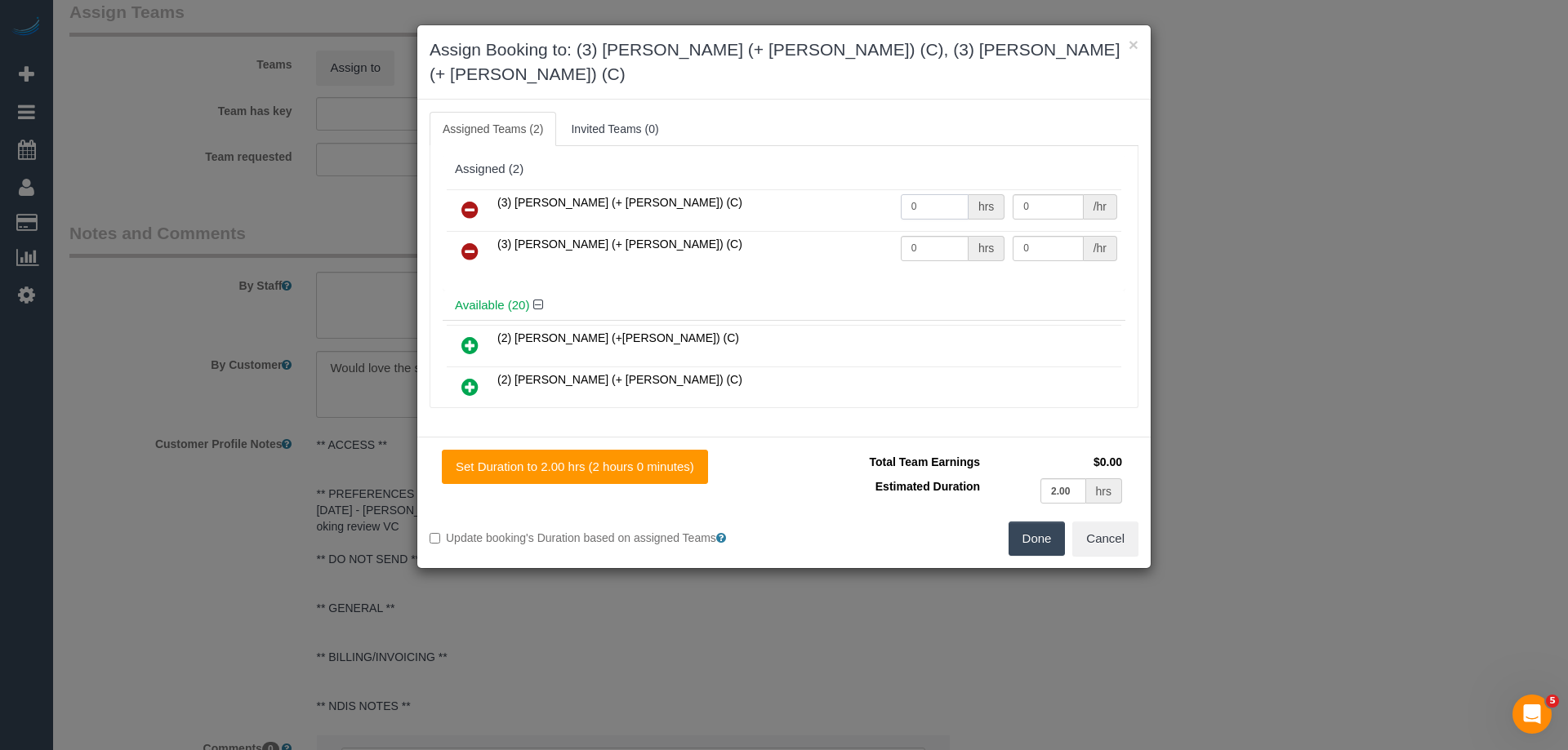
click at [849, 190] on tr "(3) [PERSON_NAME] (+ [PERSON_NAME]) (C) 0 hrs 0 /hr" at bounding box center [783, 210] width 674 height 42
type input "2"
click at [840, 231] on tr "(3) [PERSON_NAME] (+ [PERSON_NAME]) (C) 0 hrs 0 /hr" at bounding box center [783, 252] width 674 height 42
type input "2"
drag, startPoint x: 1034, startPoint y: 222, endPoint x: 899, endPoint y: 221, distance: 135.0
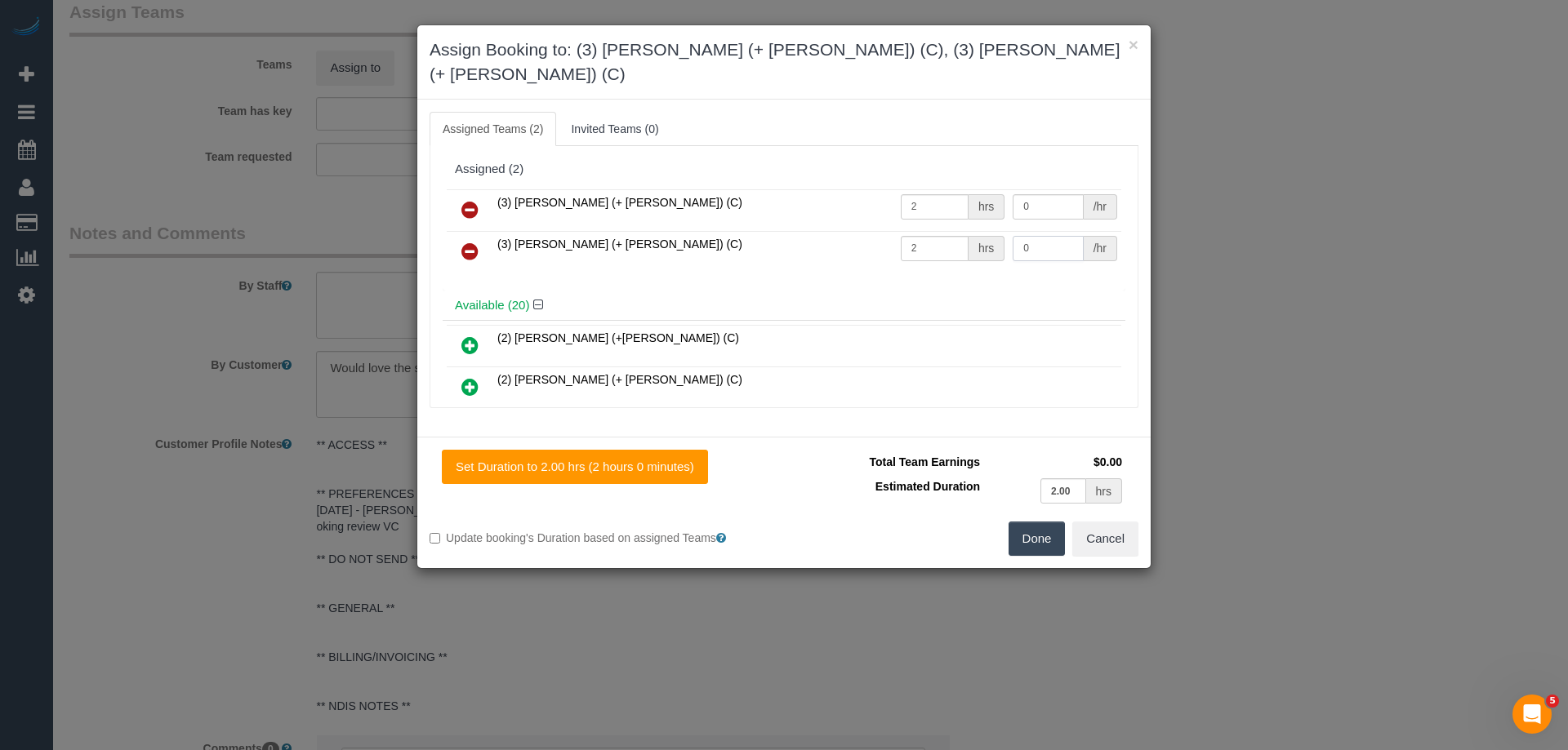
click at [894, 231] on tr "(3) [PERSON_NAME] (+ [PERSON_NAME]) (C) 2 hrs 0 /hr" at bounding box center [783, 252] width 674 height 42
type input "35"
drag, startPoint x: 1035, startPoint y: 178, endPoint x: 877, endPoint y: 174, distance: 158.1
click at [925, 190] on tr "(3) [PERSON_NAME] (+ [PERSON_NAME]) (C) 2 hrs 0 /hr" at bounding box center [783, 210] width 674 height 42
type input "35"
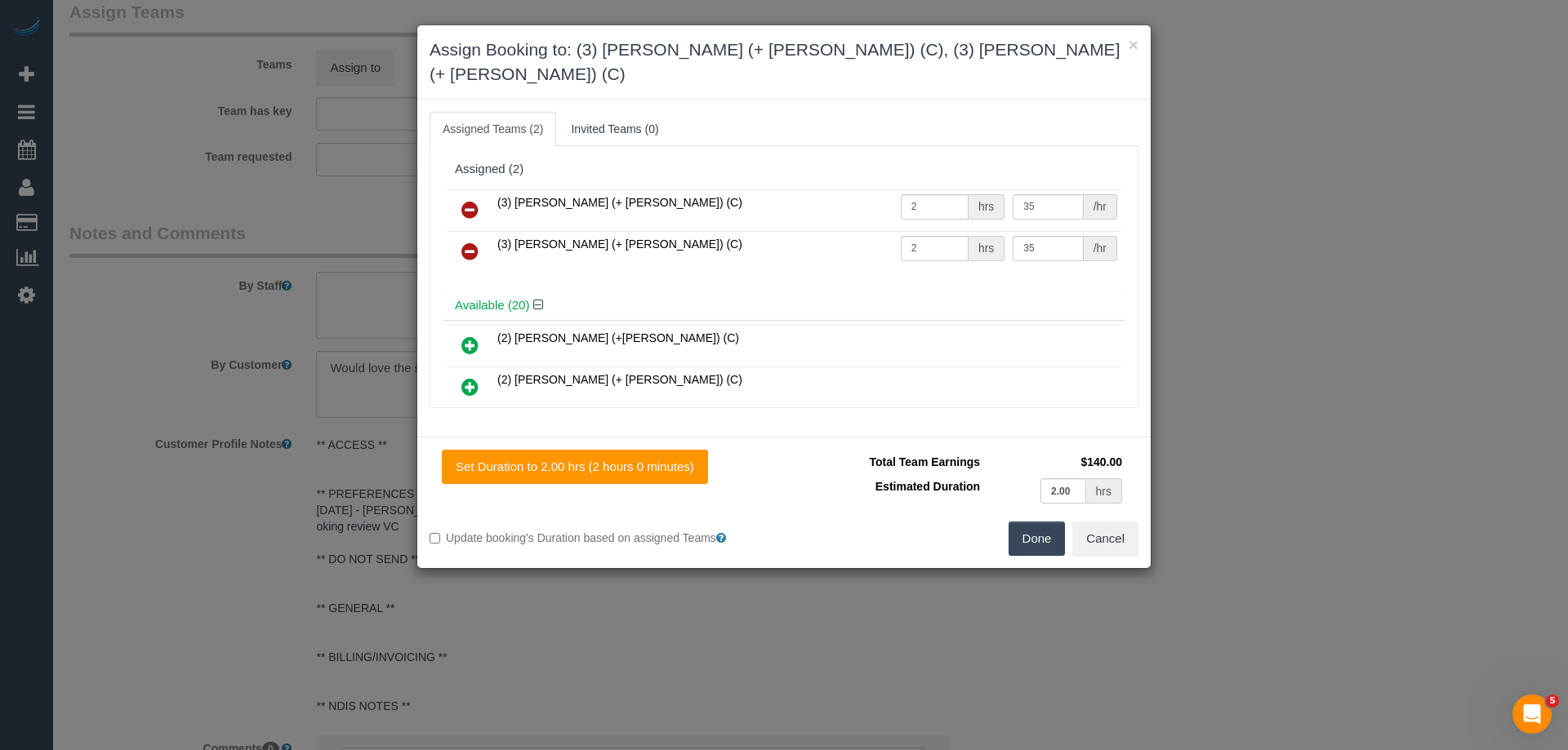
click at [1021, 521] on button "Done" at bounding box center [1037, 538] width 57 height 34
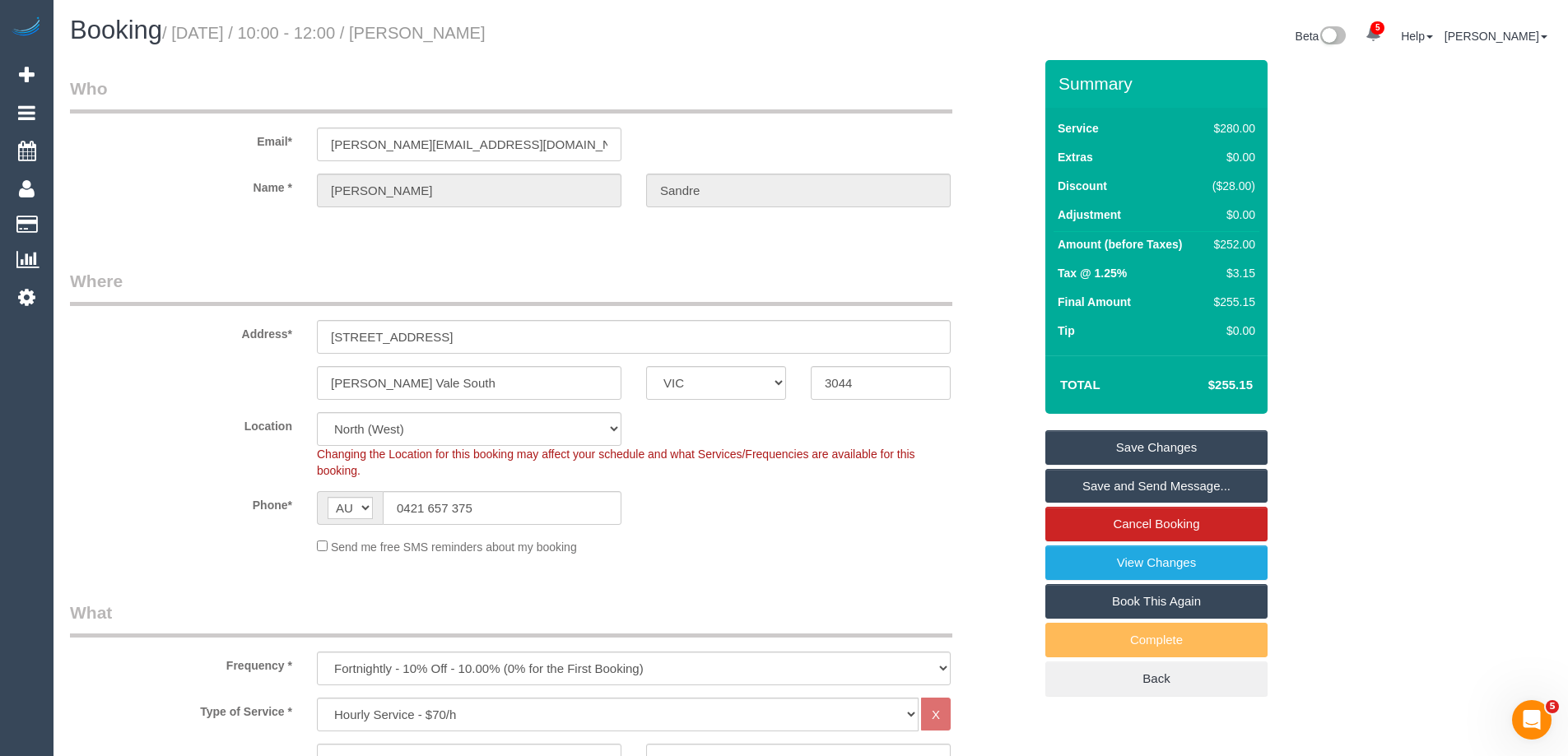
drag, startPoint x: 531, startPoint y: 17, endPoint x: 431, endPoint y: 30, distance: 100.8
click at [431, 30] on h1 "Booking / [DATE] / 10:00 - 12:00 / [PERSON_NAME]" at bounding box center [434, 30] width 728 height 28
copy small "[PERSON_NAME]"
click at [1126, 485] on link "Save and Send Message..." at bounding box center [1157, 486] width 222 height 35
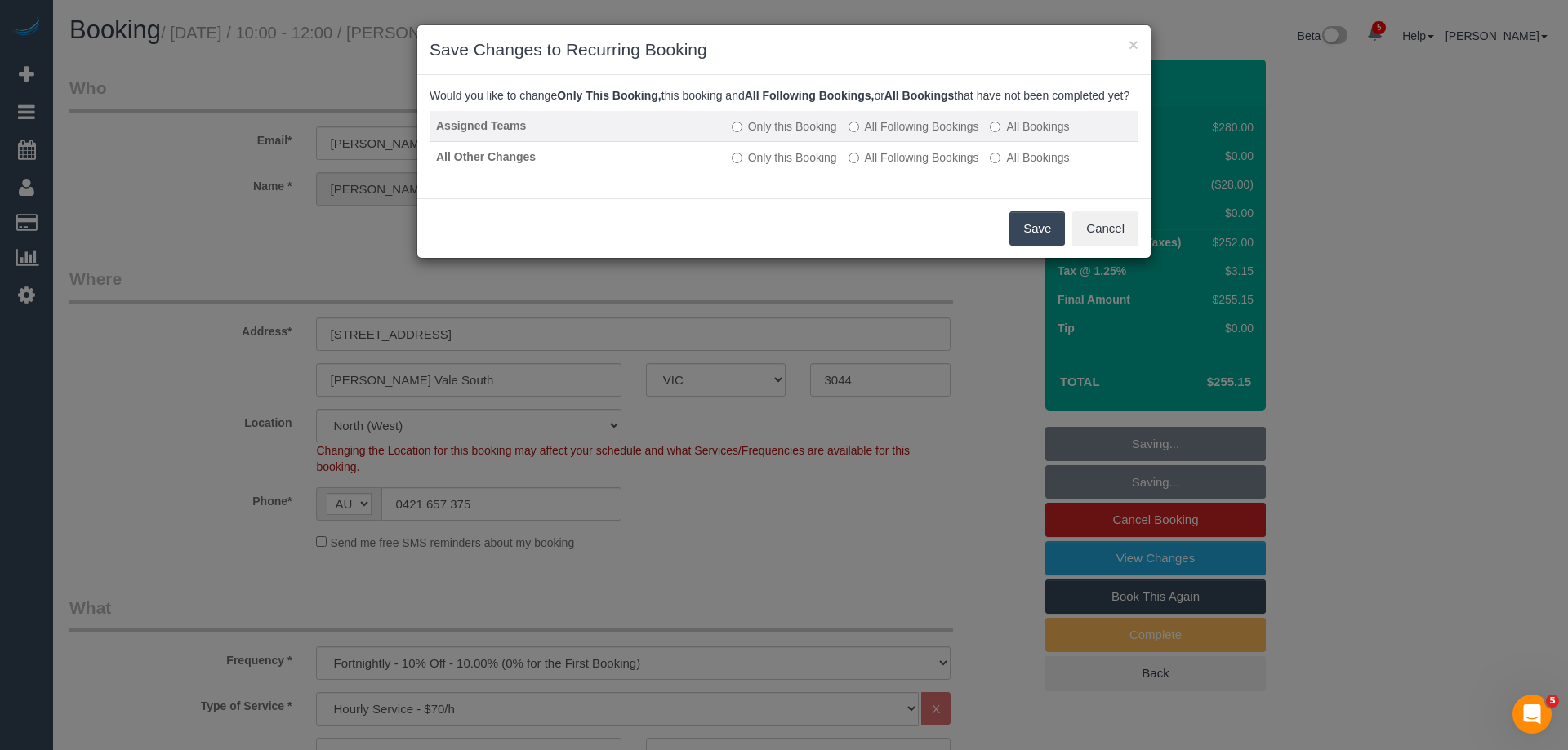
click at [919, 135] on label "All Following Bookings" at bounding box center [914, 127] width 131 height 16
click at [893, 135] on label "All Following Bookings" at bounding box center [914, 127] width 131 height 16
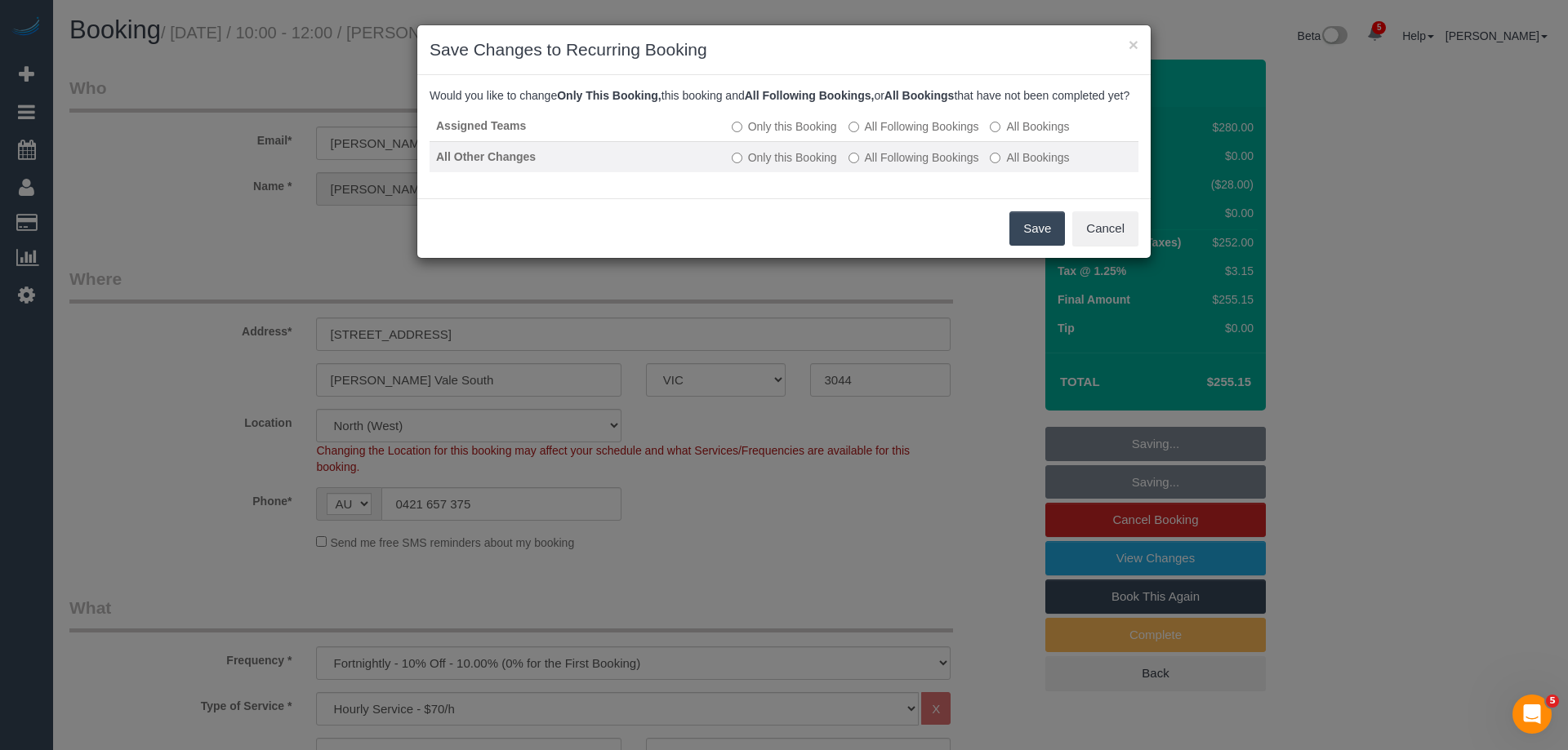
click at [869, 166] on label "All Following Bookings" at bounding box center [914, 158] width 131 height 16
click at [1024, 244] on button "Save" at bounding box center [1037, 229] width 56 height 34
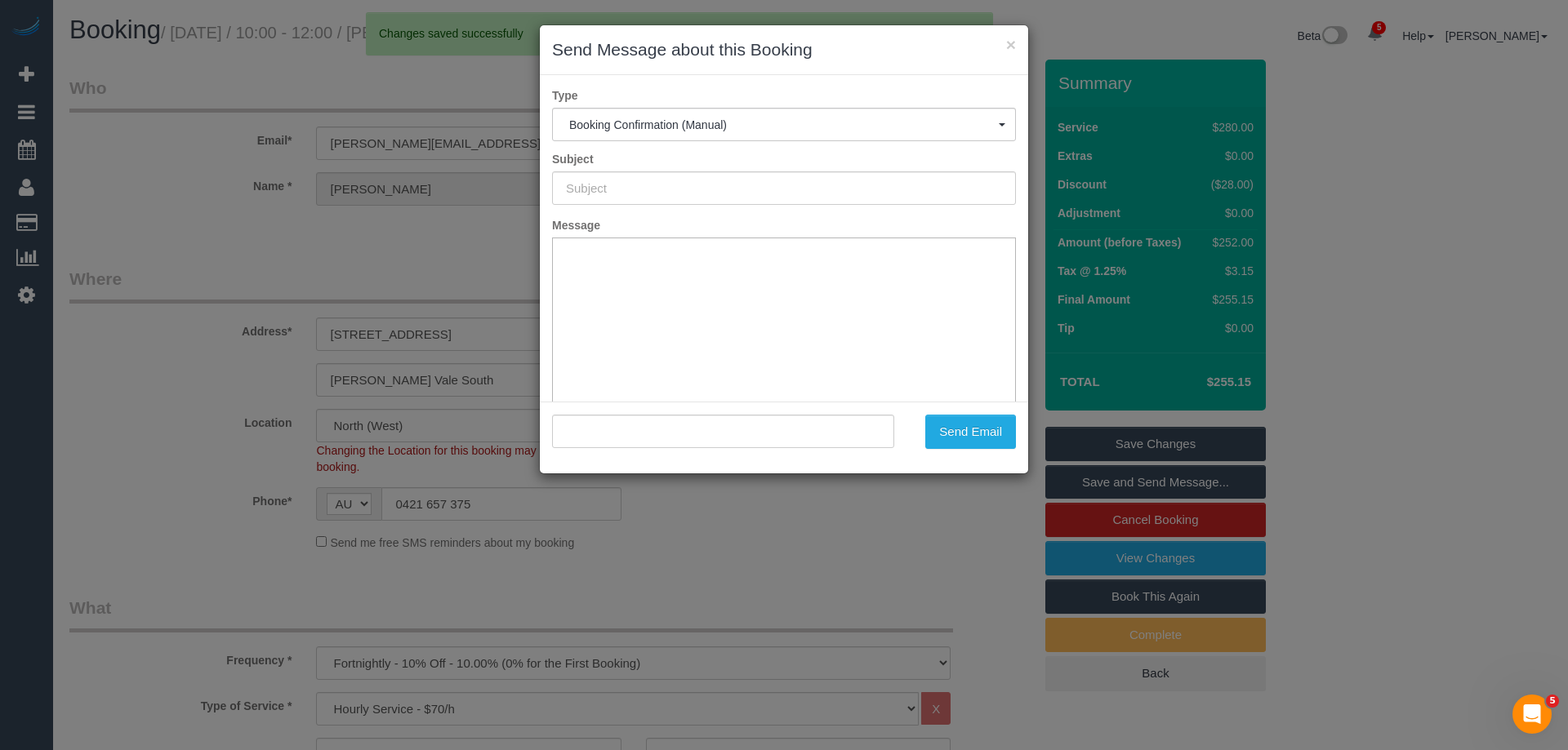
type input "Booking Confirmed"
type input ""[PERSON_NAME]" <[EMAIL_ADDRESS][DOMAIN_NAME]>"
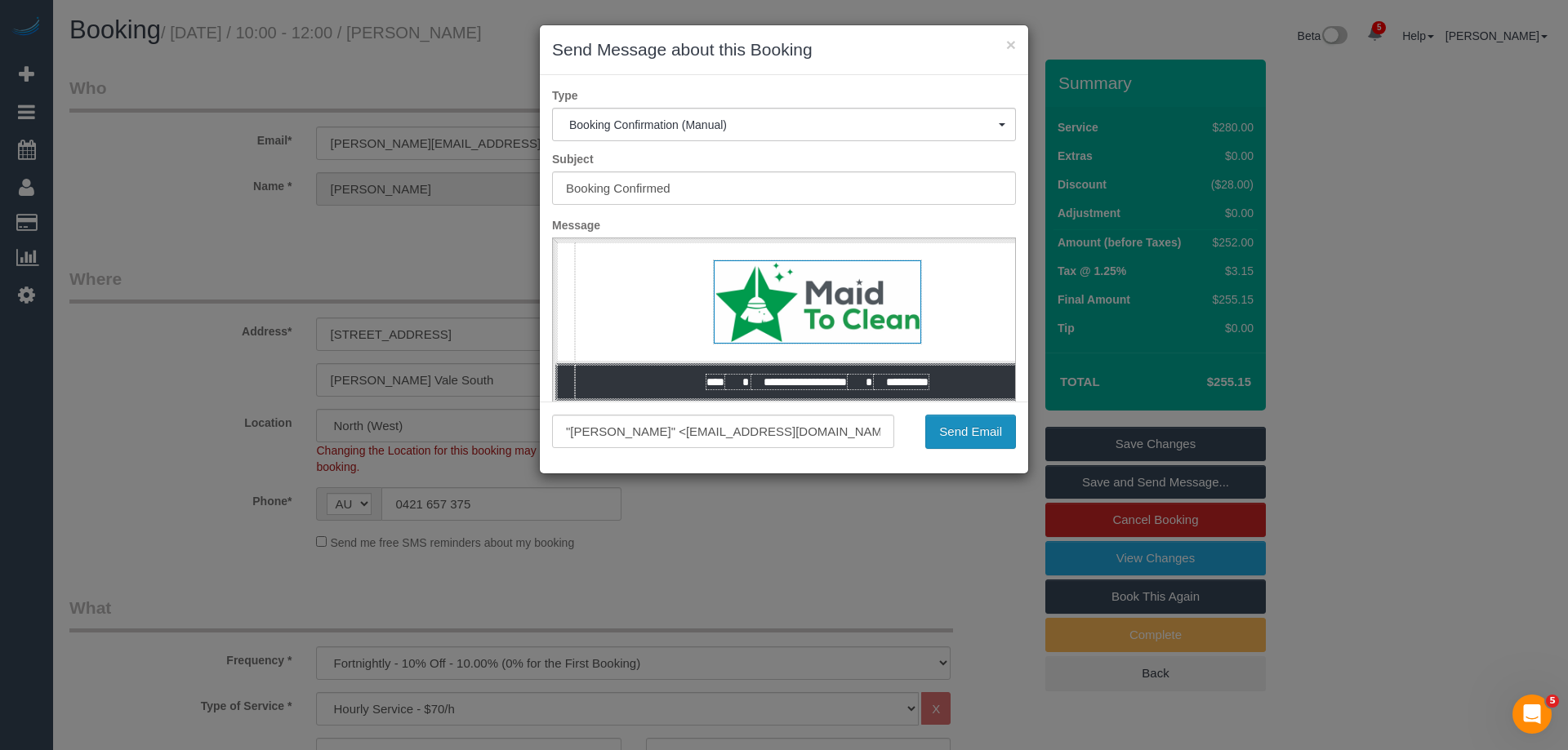
click at [959, 413] on div ""[PERSON_NAME]" <[EMAIL_ADDRESS][DOMAIN_NAME]> Send Email" at bounding box center [783, 438] width 488 height 72
click at [956, 432] on button "Send Email" at bounding box center [970, 432] width 91 height 34
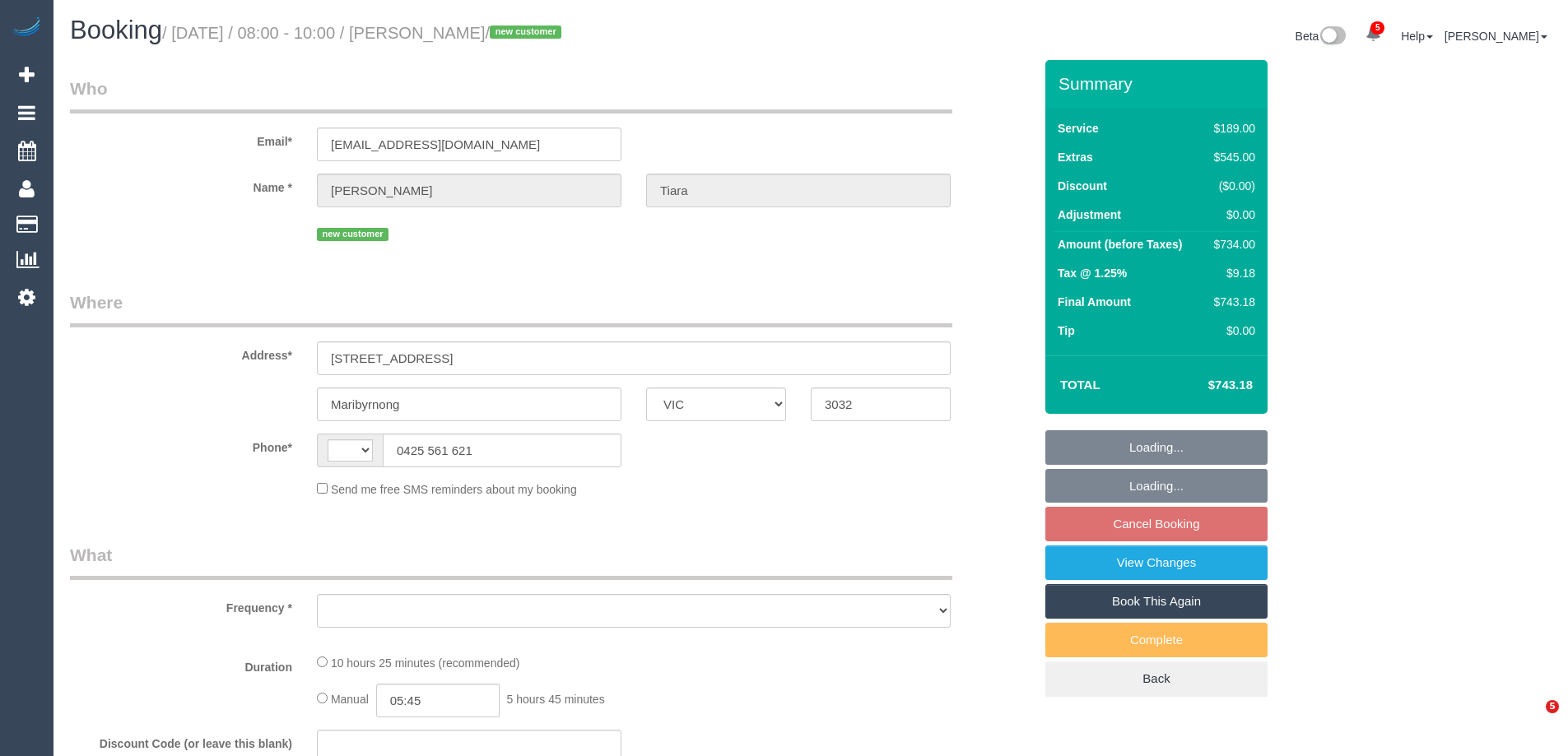
select select "VIC"
select select "string:stripe-pm_1S5zmc2GScqysDRVyz7m8t0B"
select select "number:28"
select select "number:14"
select select "number:19"
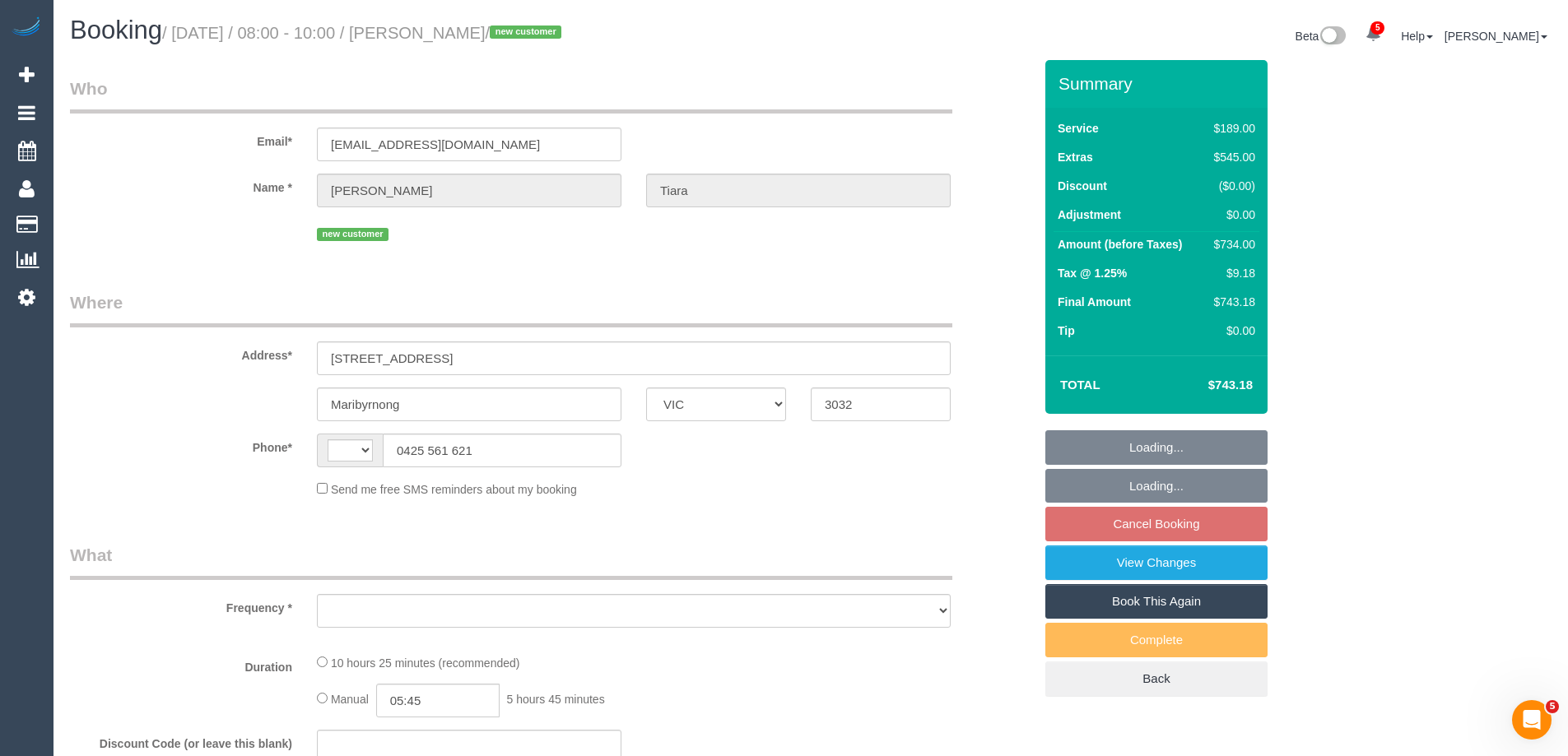
select select "number:24"
select select "number:26"
select select "string:AU"
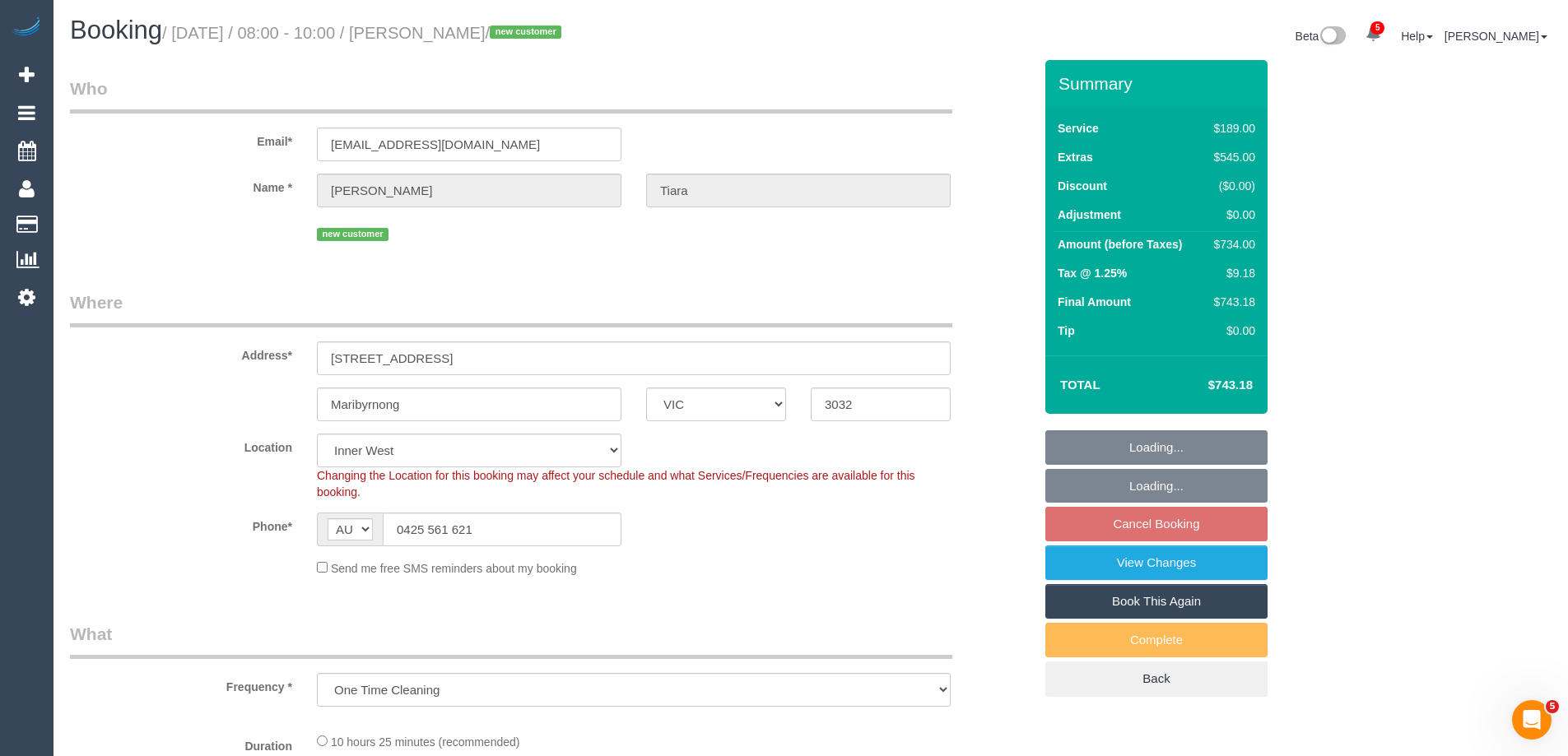
select select "object:1601"
select select "spot1"
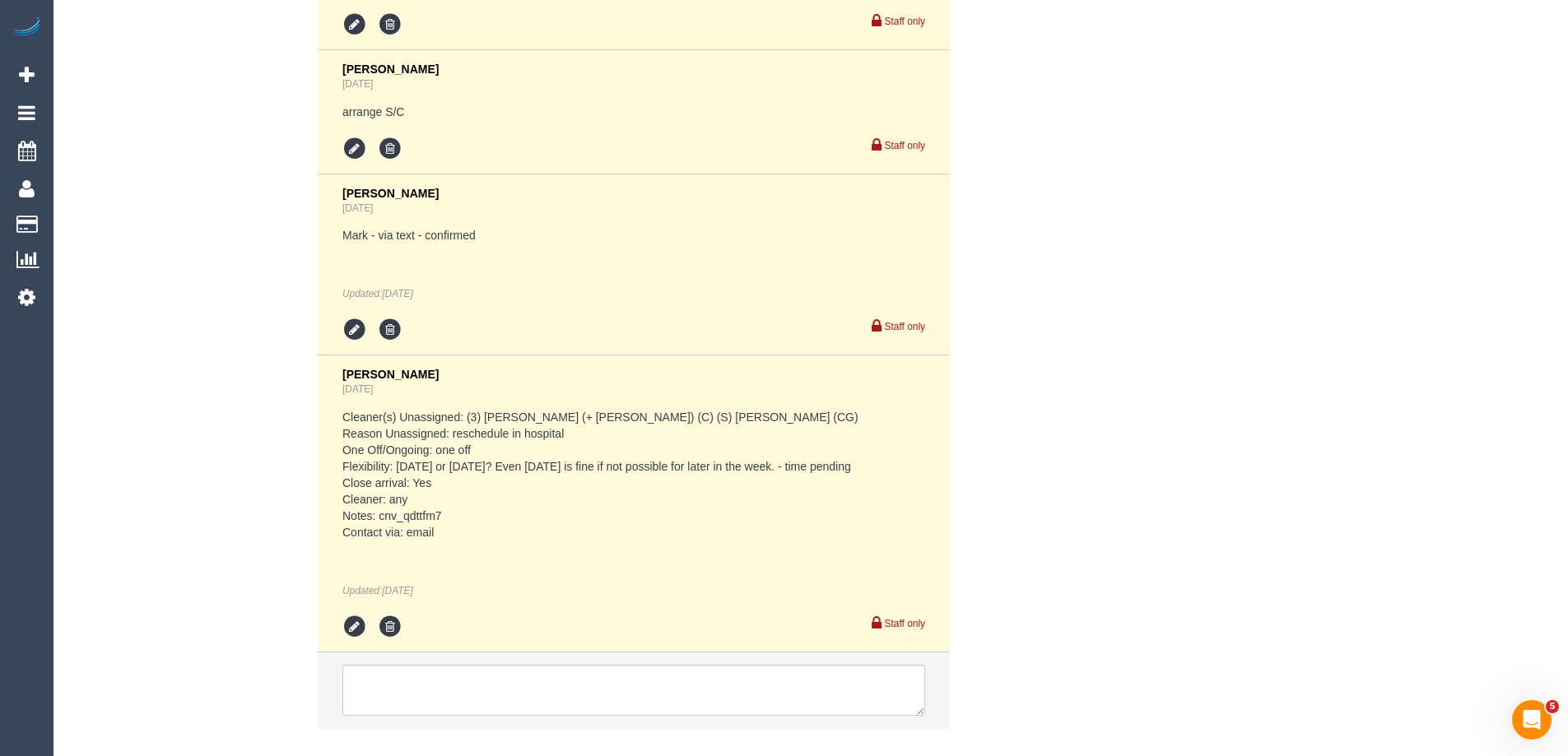
scroll to position [3456, 0]
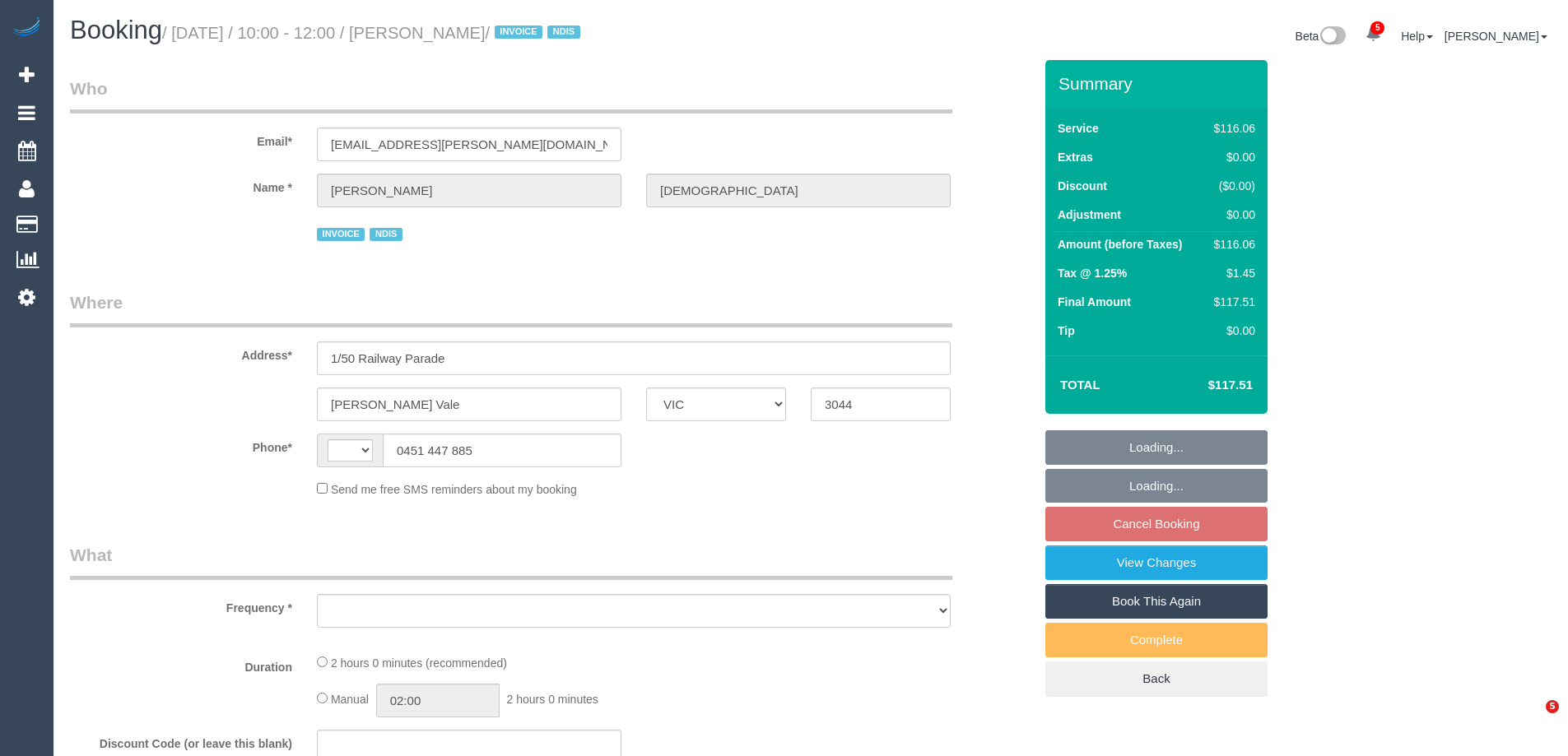
select select "VIC"
select select "string:AU"
select select "object:564"
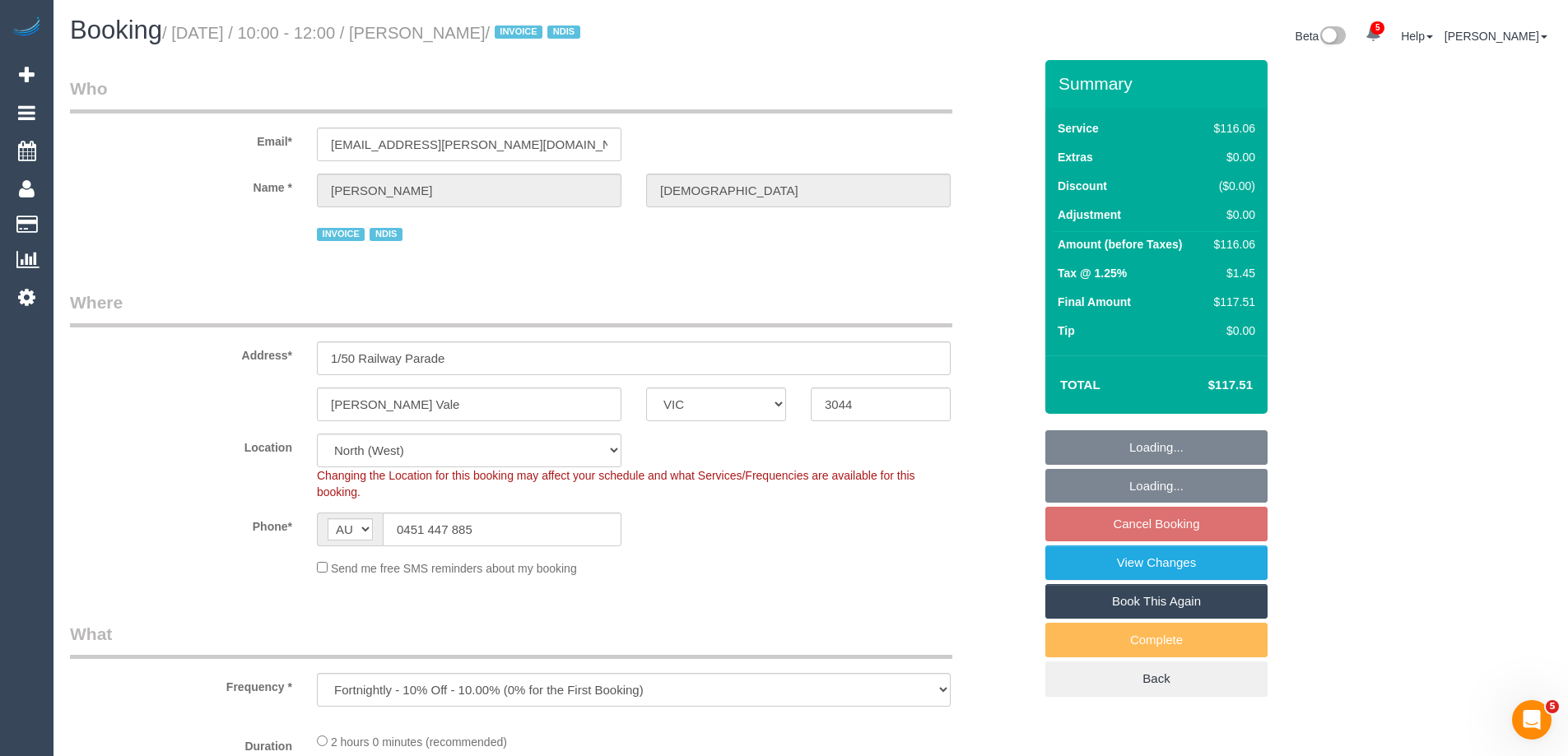
select select "number:27"
select select "number:14"
select select "number:19"
select select "number:36"
select select "number:35"
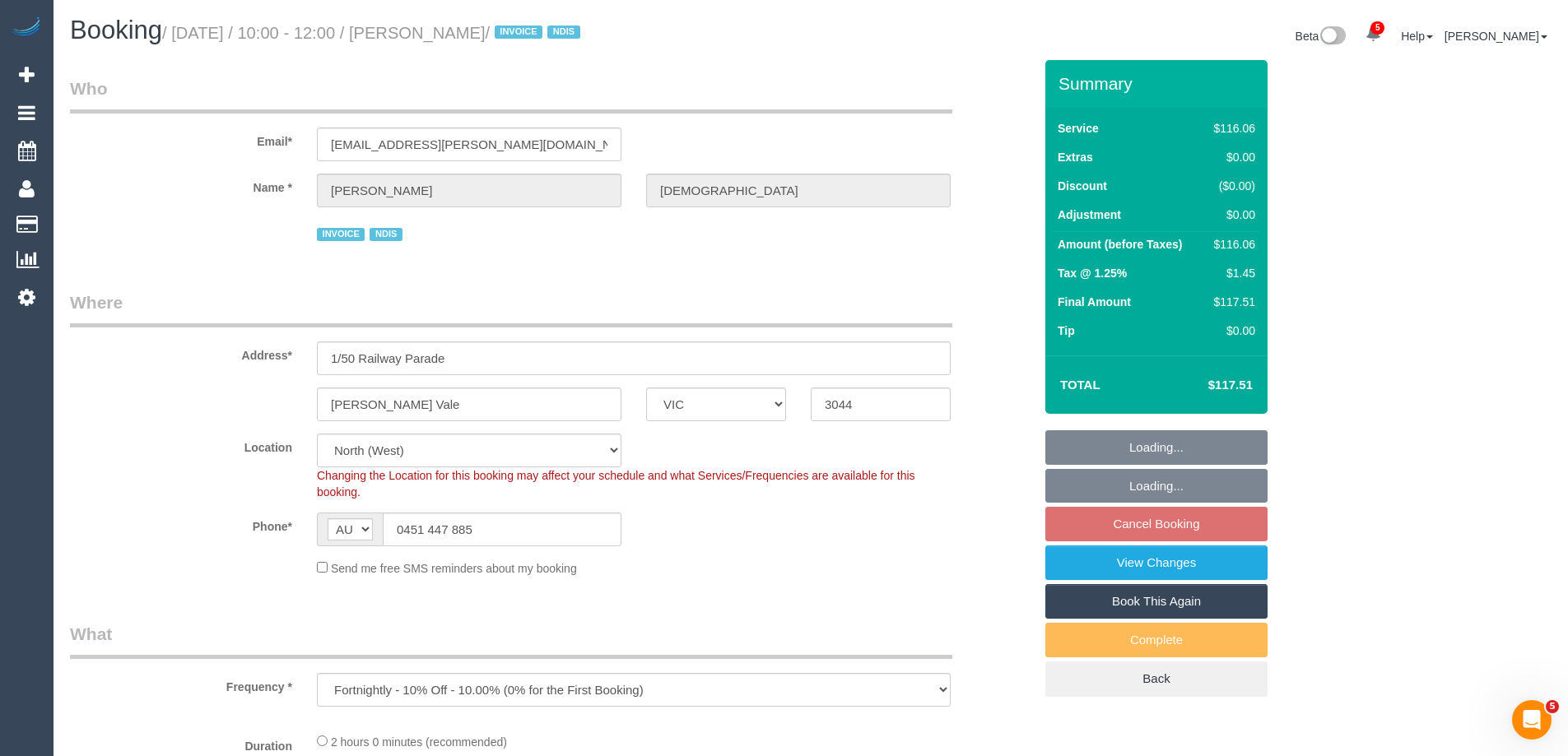
select select "number:12"
select select "object:797"
select select "spot1"
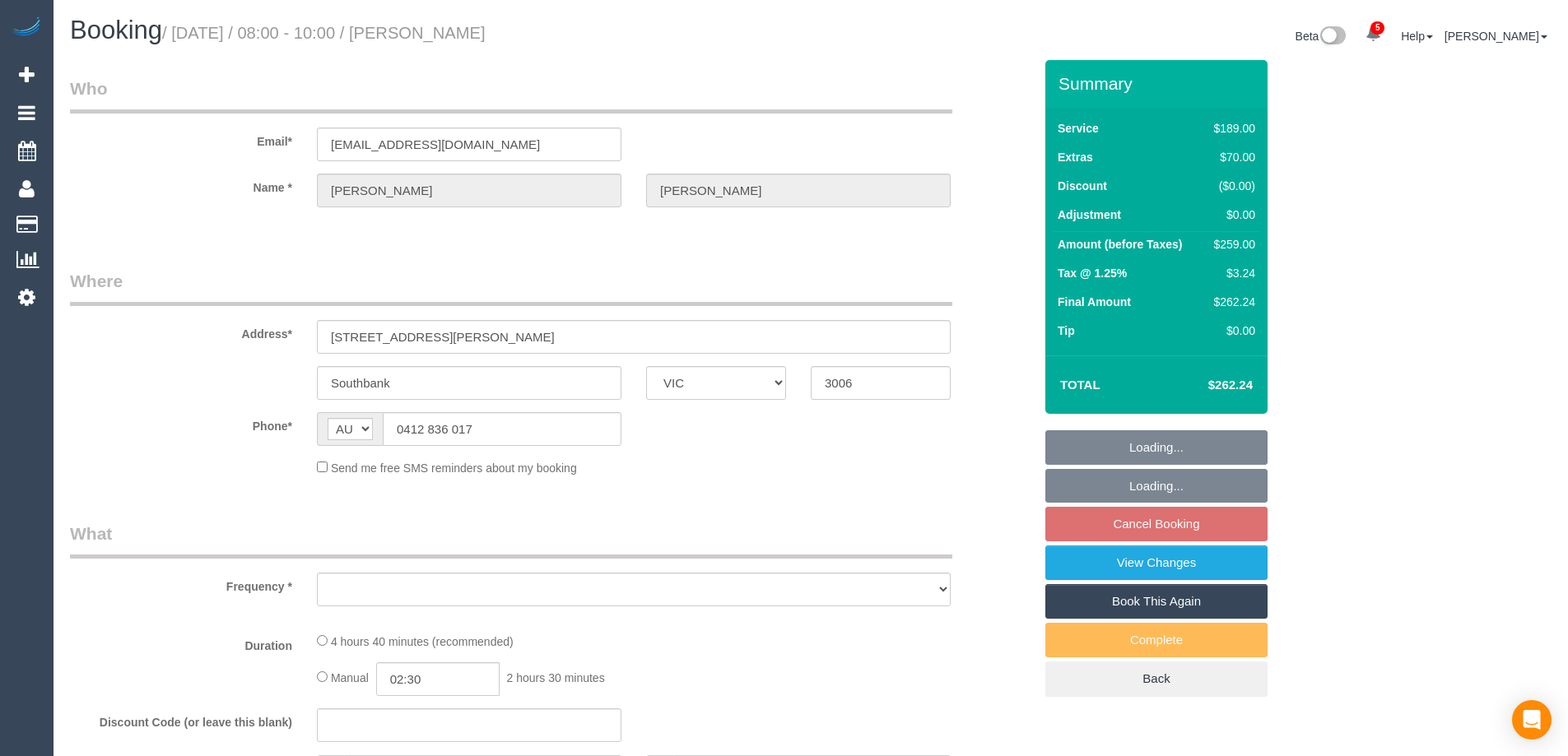
select select "VIC"
select select "object:598"
select select "string:stripe-pm_1S7RFN2GScqysDRVJgqq8bSL"
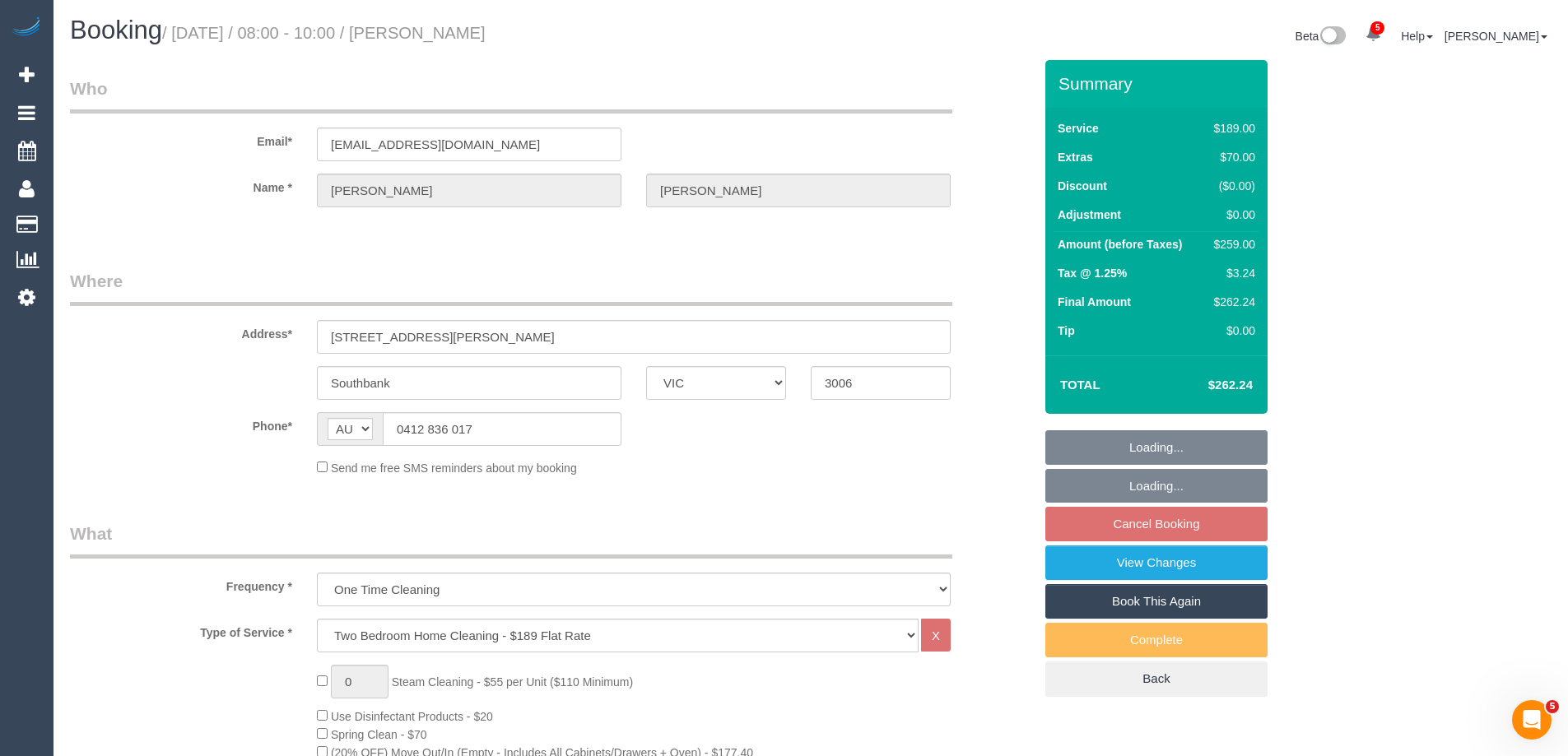
select select "number:28"
select select "number:14"
select select "number:20"
select select "number:22"
select select "number:33"
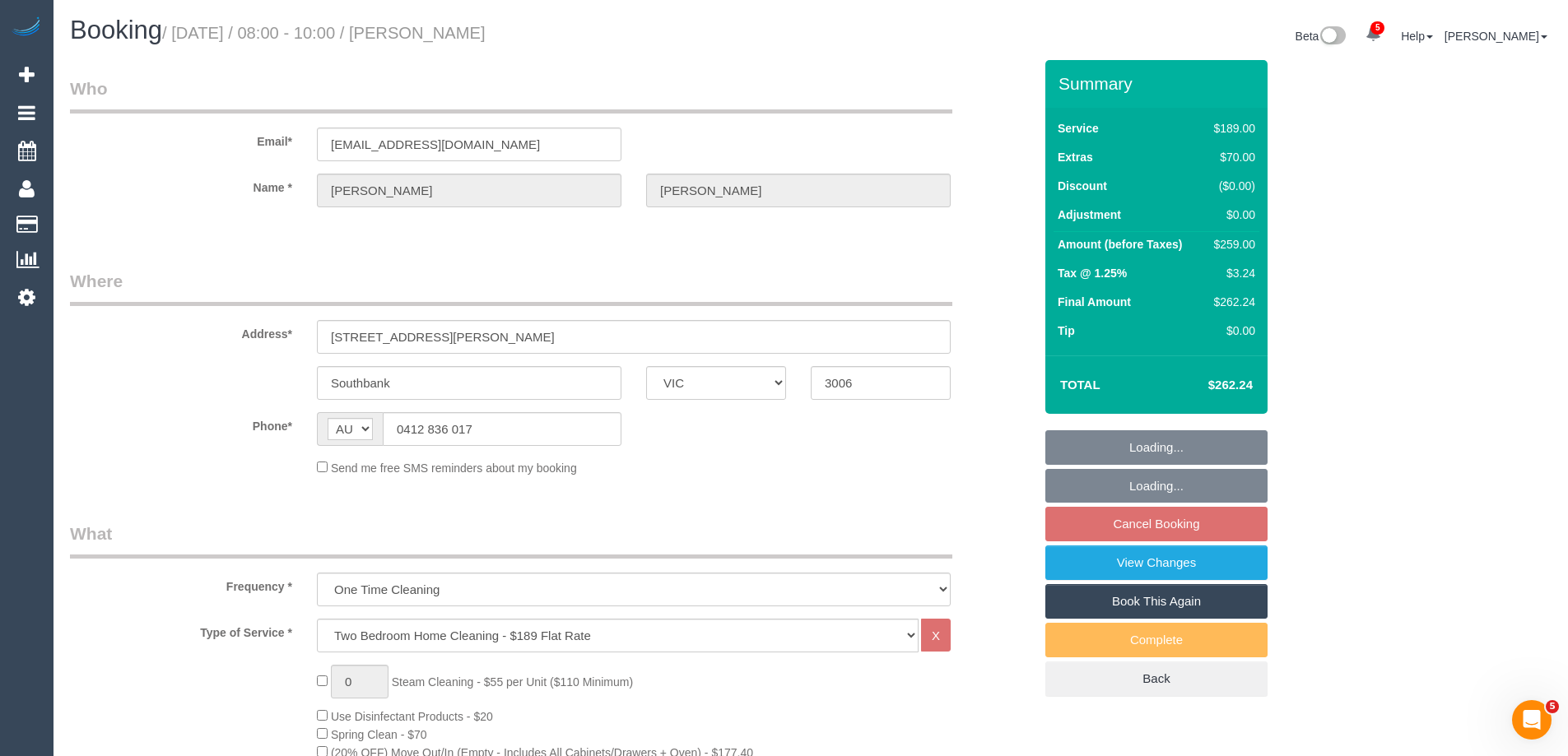
select select "number:13"
select select "spot1"
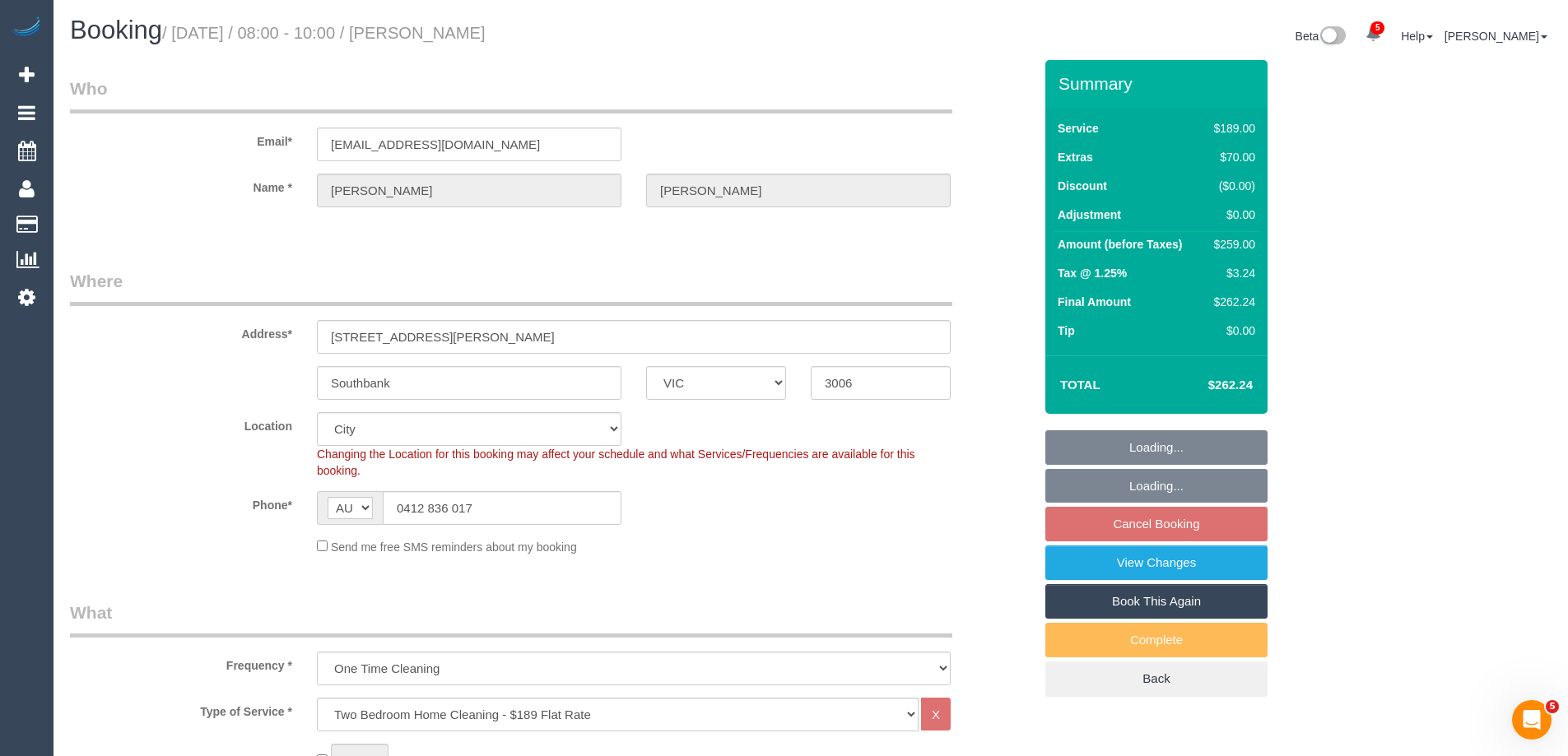
select select "object:1257"
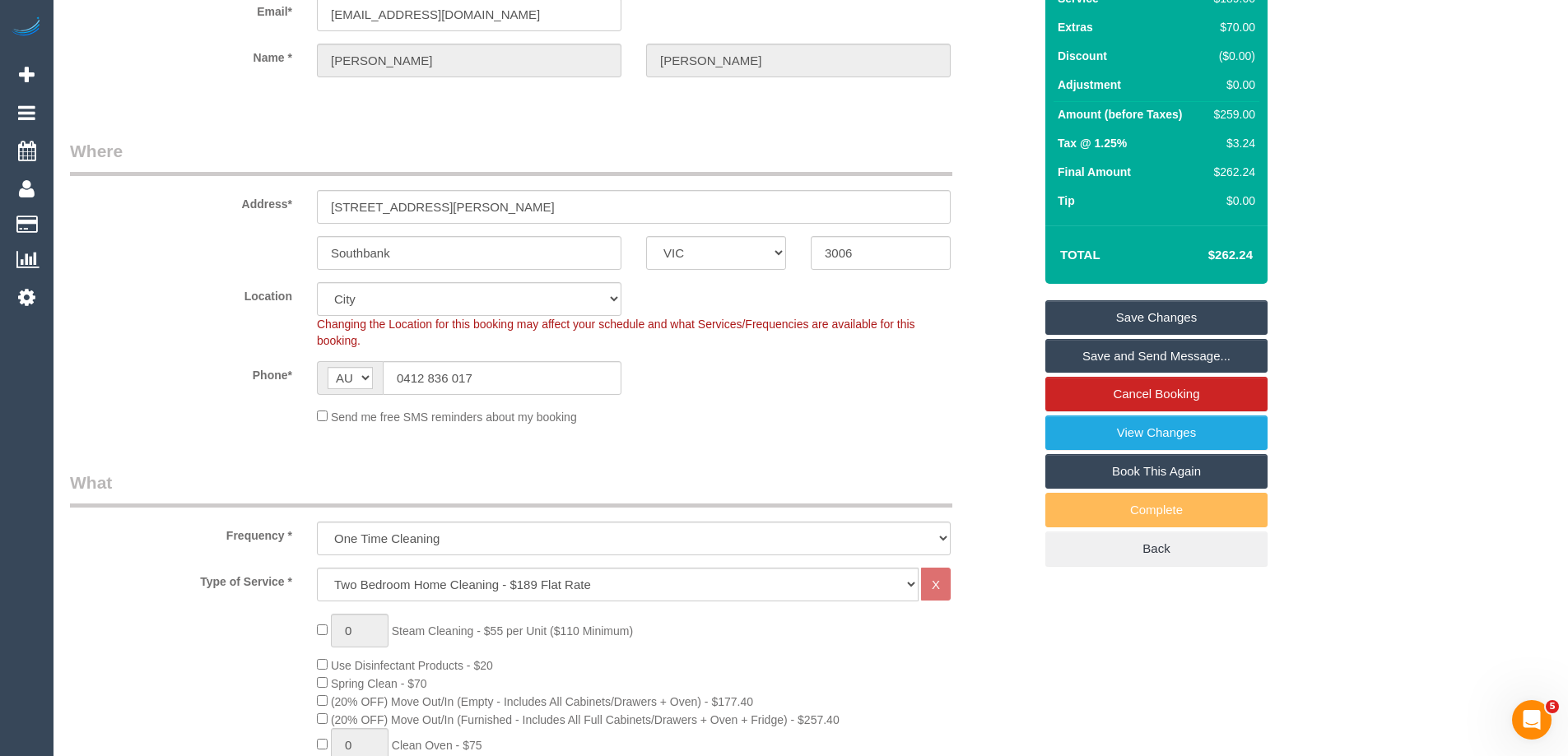
scroll to position [2527, 0]
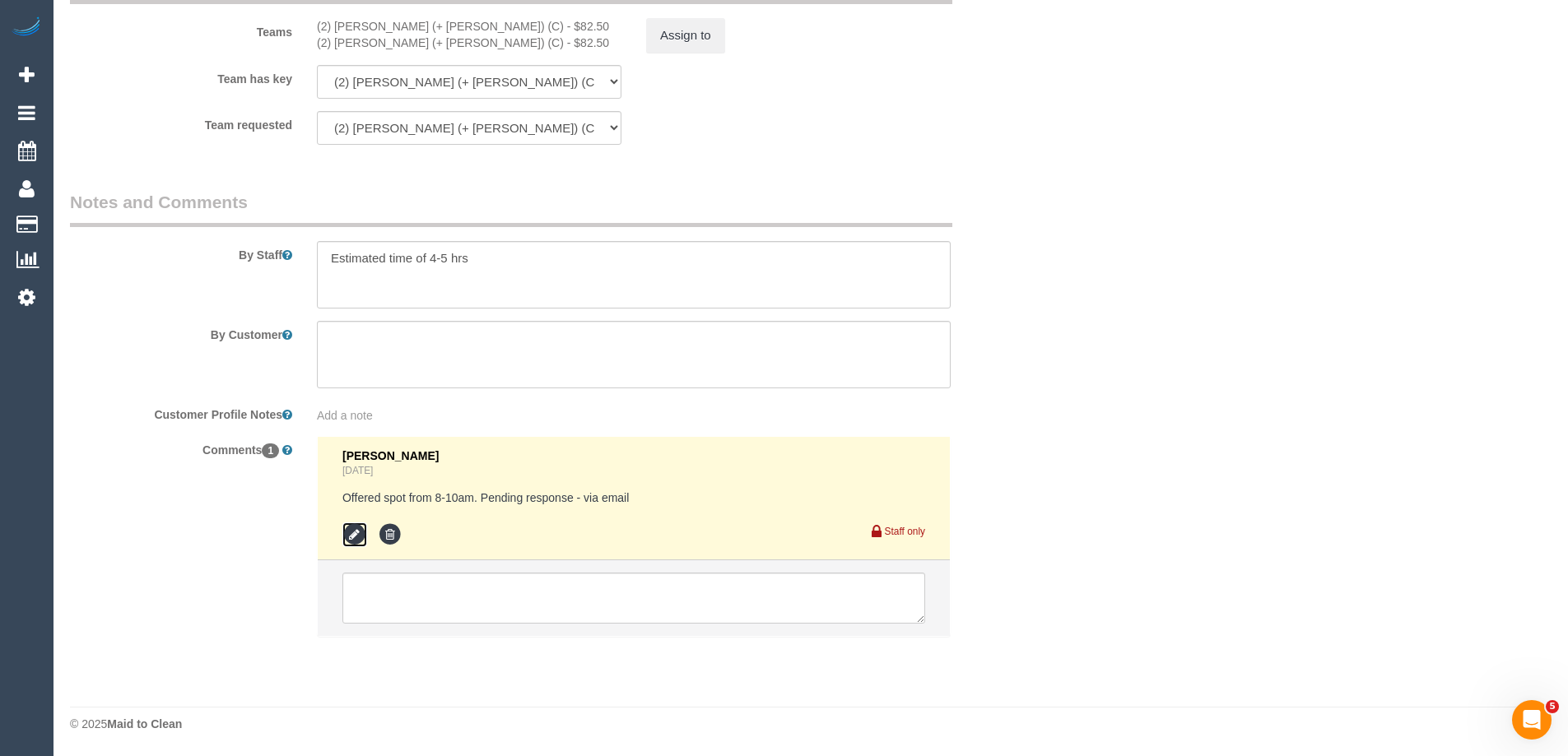
click at [358, 530] on icon at bounding box center [355, 534] width 25 height 25
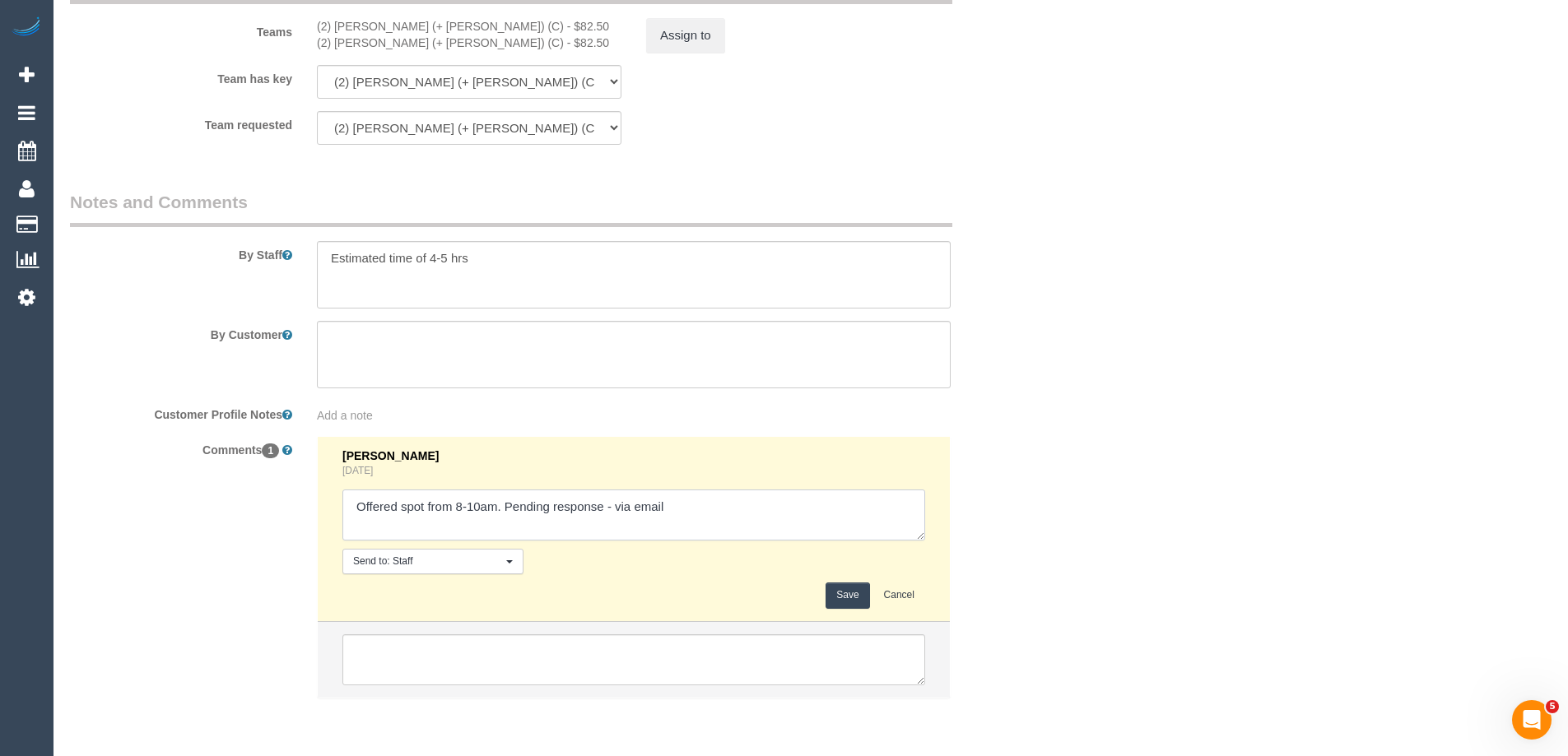
click at [613, 504] on textarea at bounding box center [634, 515] width 583 height 51
type textarea "Offered spot from 8-10am. Pending response - confirmed via email"
click at [831, 597] on button "Save" at bounding box center [847, 595] width 44 height 26
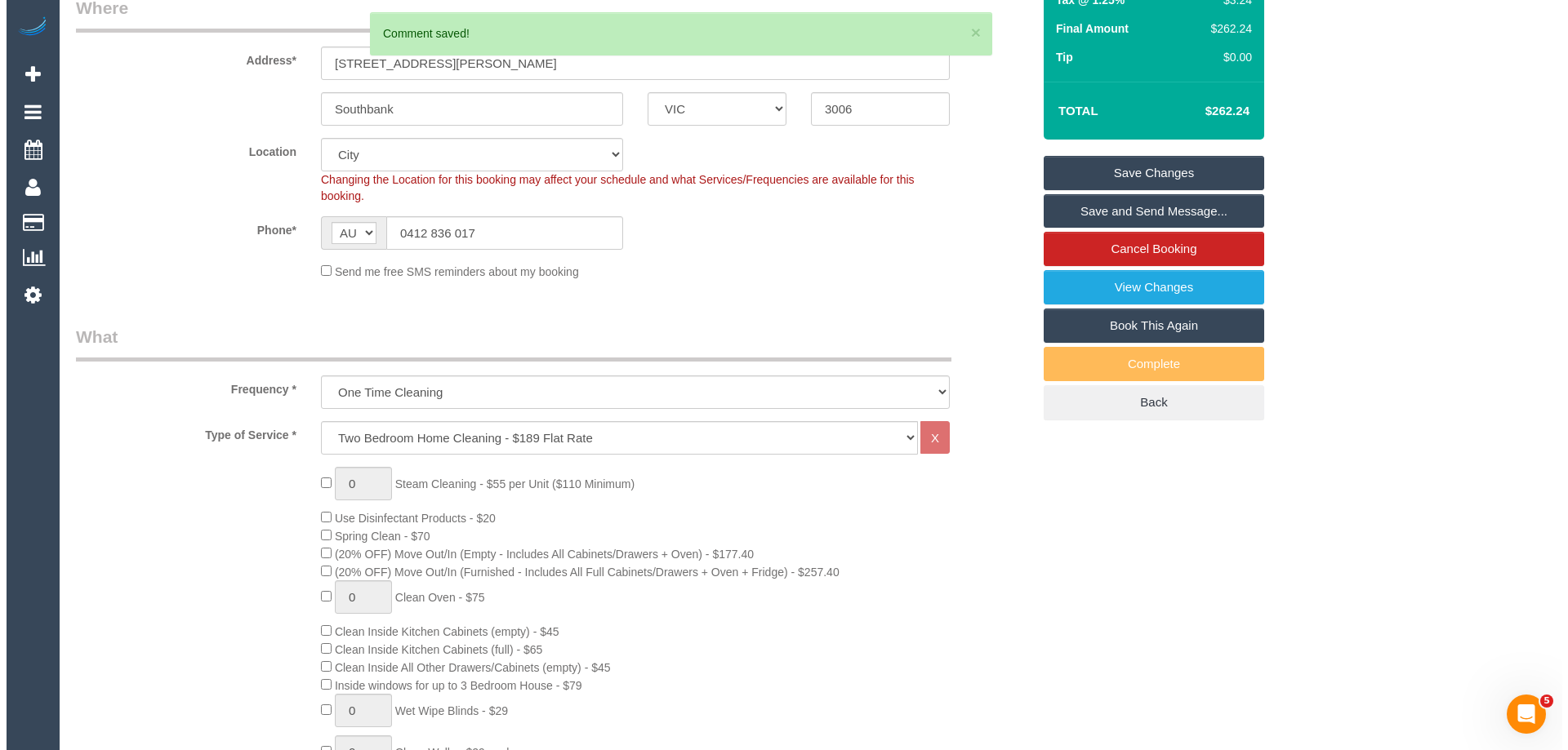
scroll to position [0, 0]
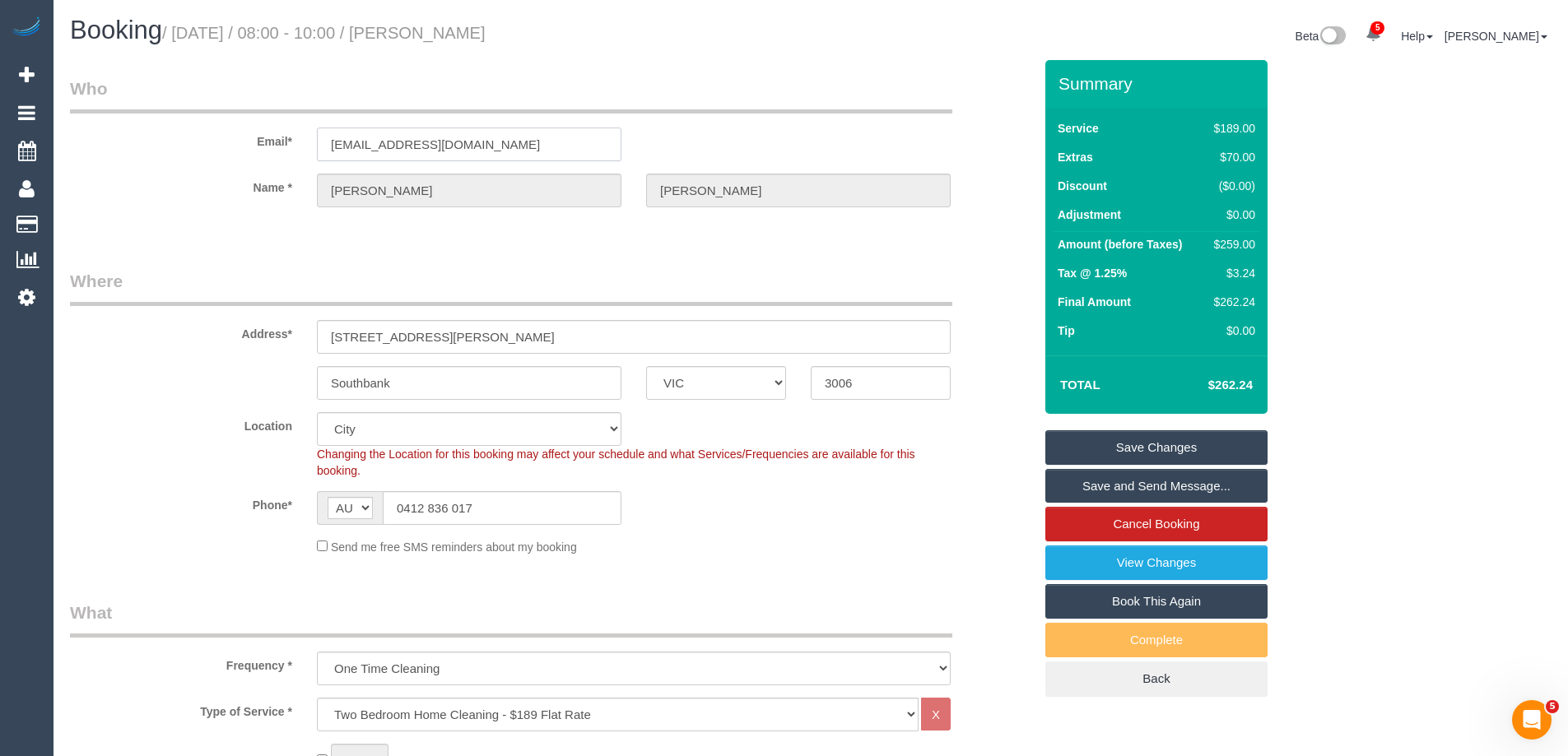
drag, startPoint x: 527, startPoint y: 136, endPoint x: -105, endPoint y: 136, distance: 632.0
click at [0, 136] on html "5 Beta Your Notifications You have 0 alerts × You have 56 to charge for 15/09/2…" at bounding box center [784, 378] width 1568 height 756
click at [1091, 488] on link "Save and Send Message..." at bounding box center [1157, 486] width 222 height 35
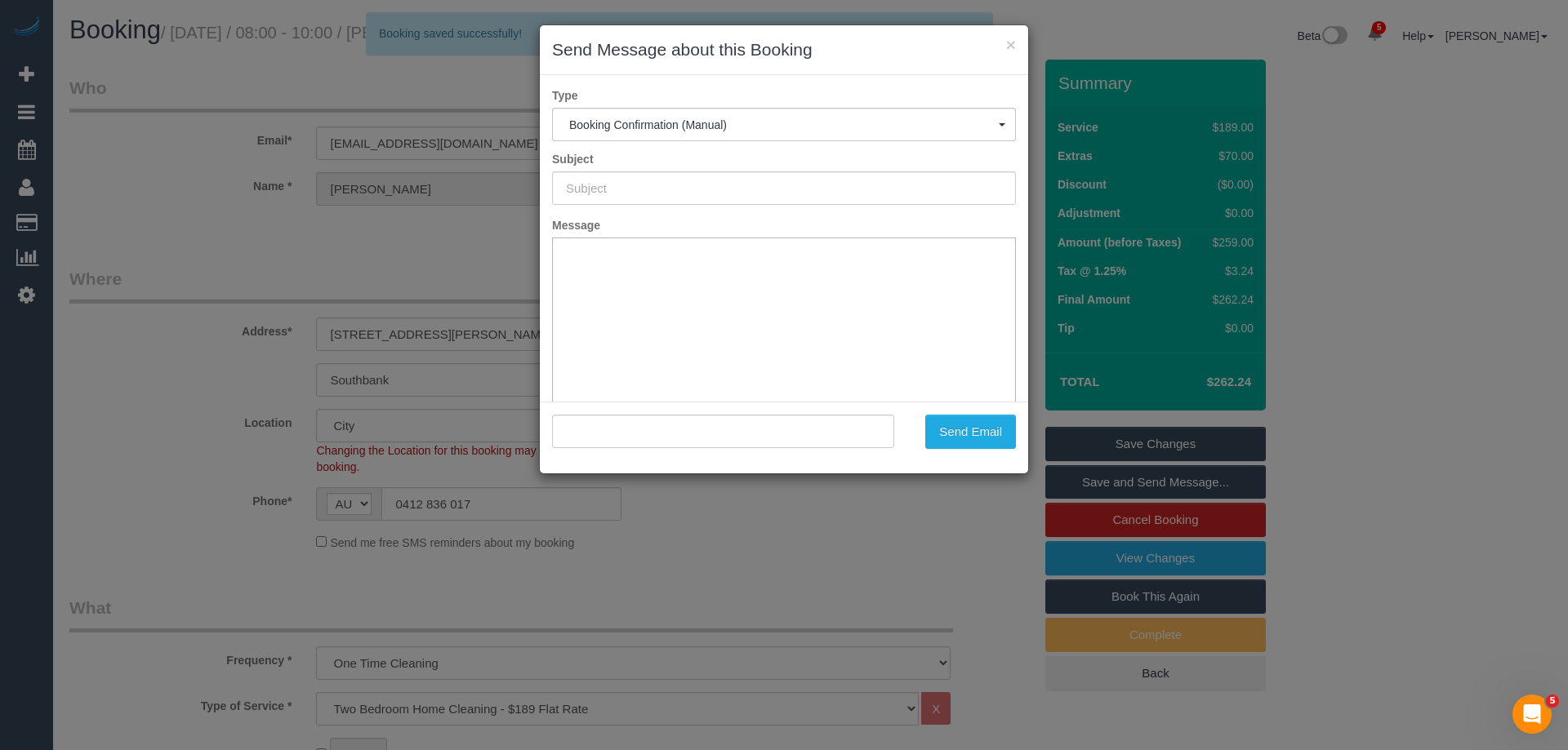
type input "Booking Confirmed"
type input ""Kenneth Chan" <on99chankingyin@gmail.com>"
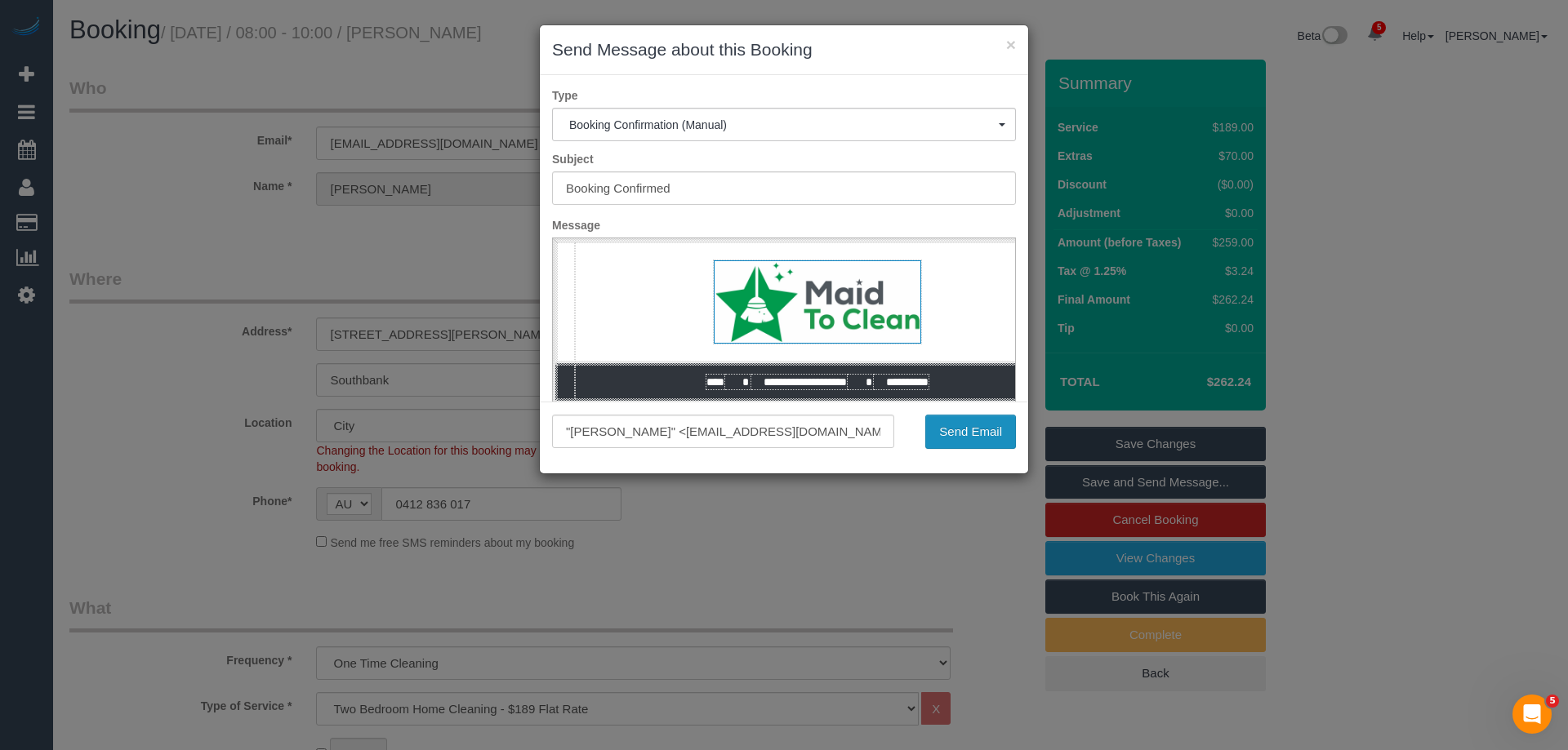
click at [941, 425] on button "Send Email" at bounding box center [970, 432] width 91 height 34
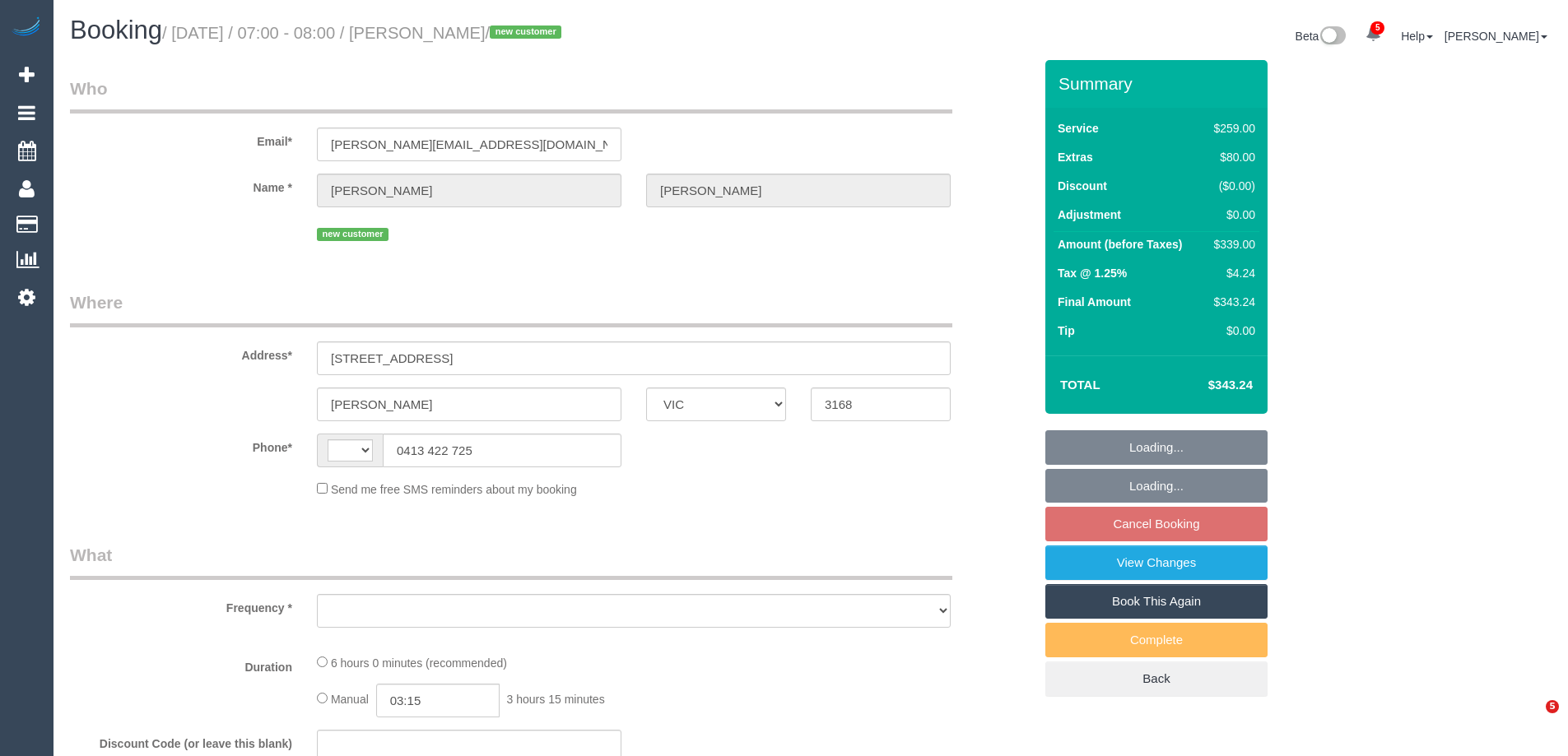
select select "VIC"
select select "string:AU"
select select "object:609"
select select "string:stripe-pm_1S6T0q2GScqysDRVJQziv416"
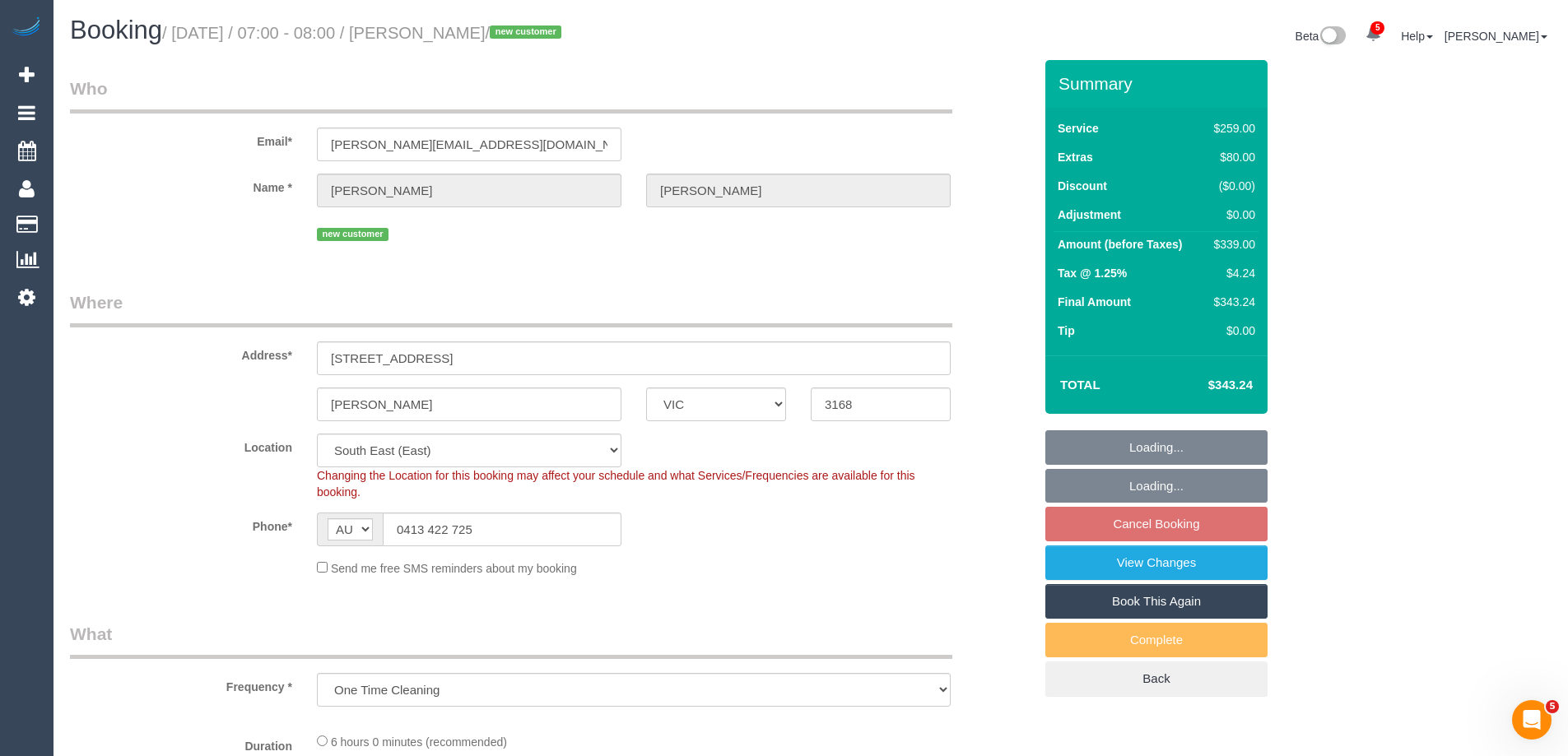
select select "object:1219"
select select "number:28"
select select "number:14"
select select "number:19"
select select "number:24"
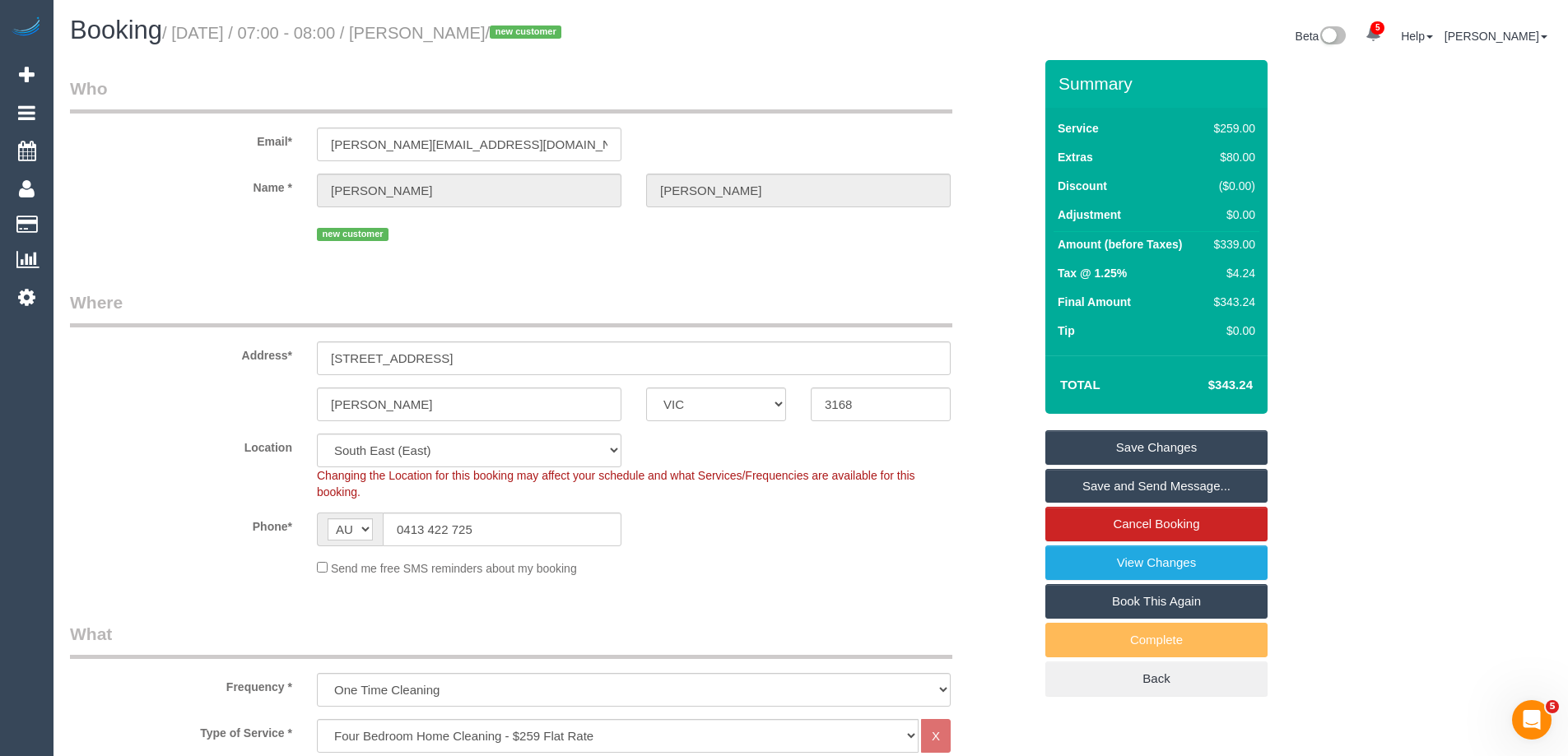
scroll to position [2639, 0]
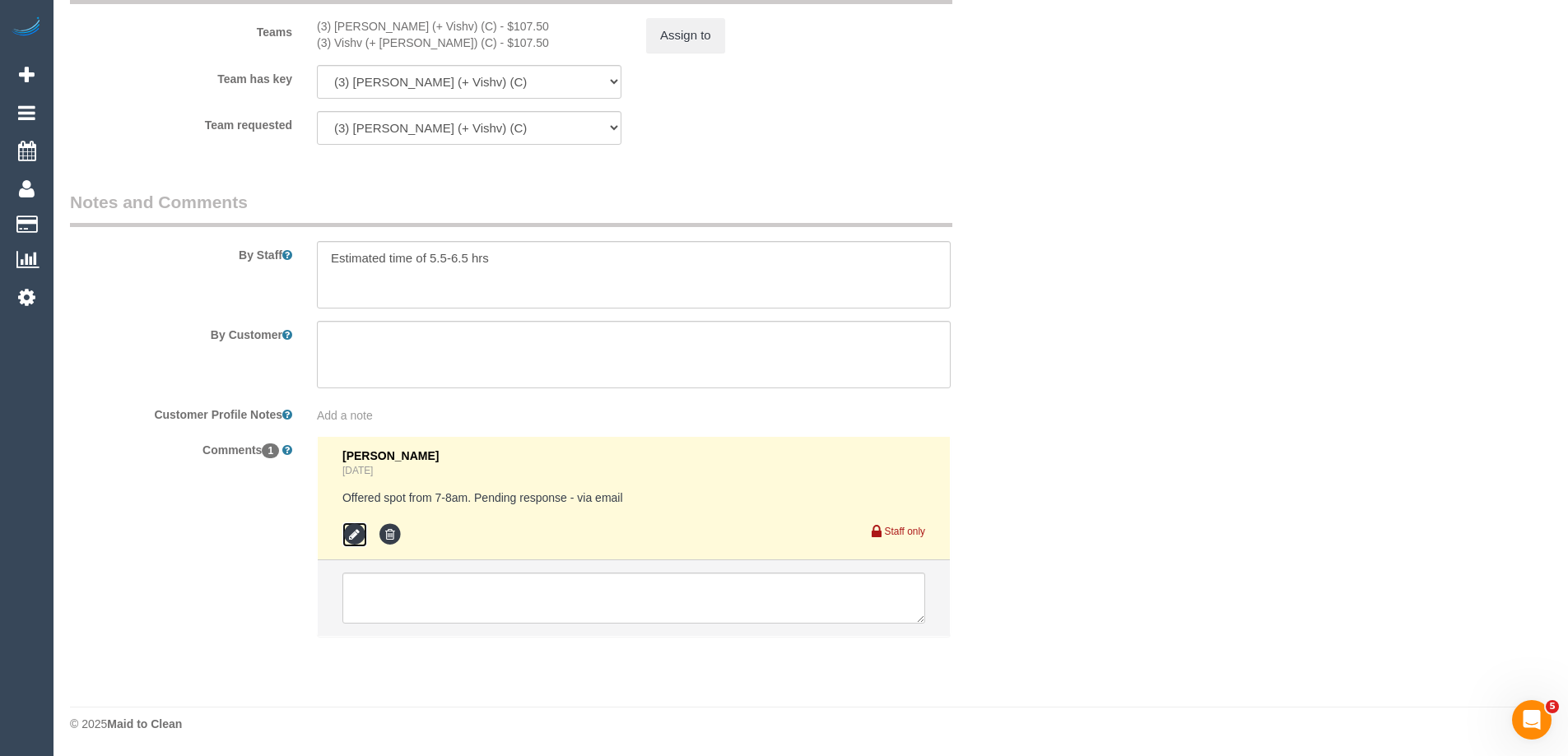
click at [350, 539] on icon at bounding box center [355, 534] width 25 height 25
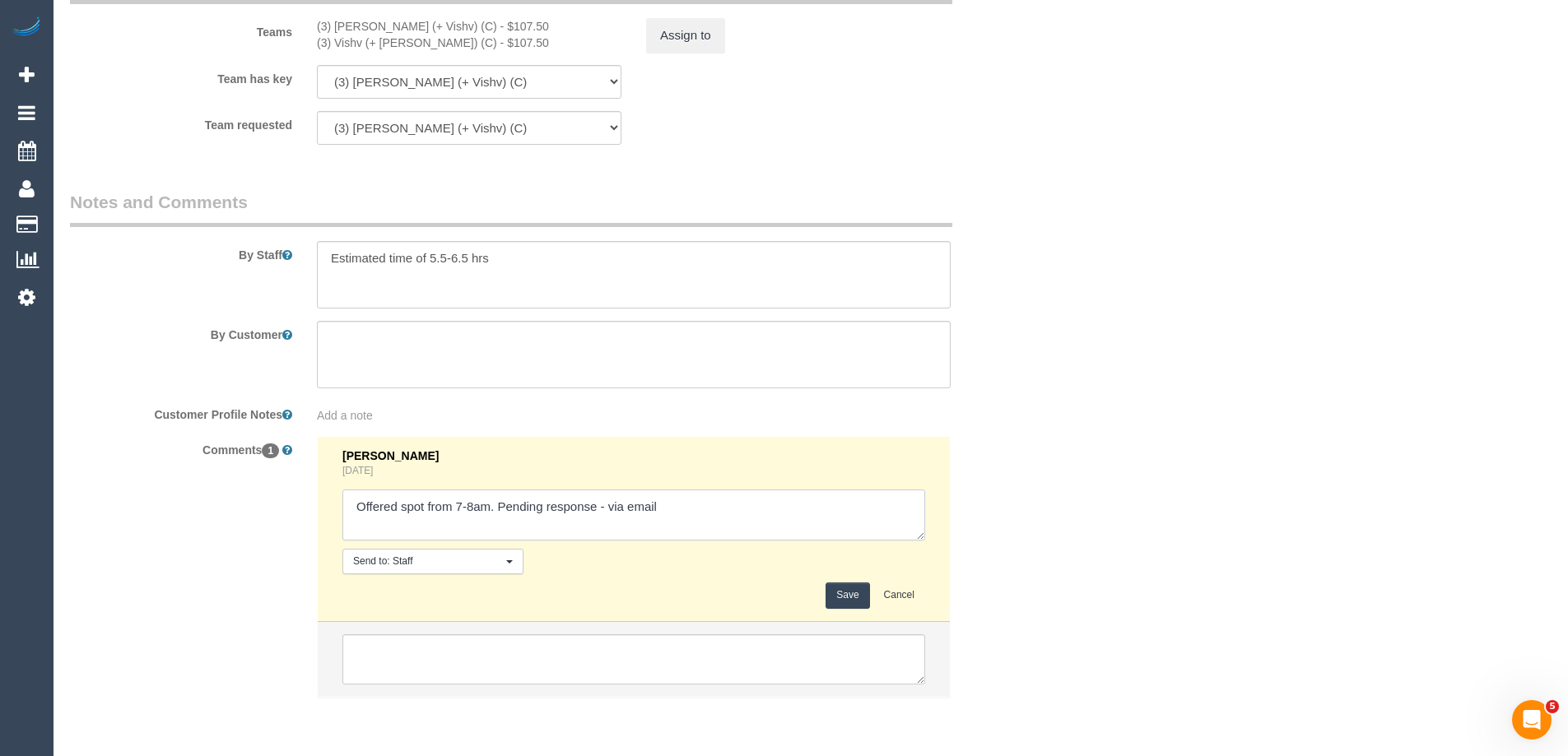
click at [606, 506] on textarea at bounding box center [634, 515] width 583 height 51
type textarea "Offered spot from 7-8am. Pending response - confirmed via email"
click at [856, 599] on button "Save" at bounding box center [847, 595] width 44 height 26
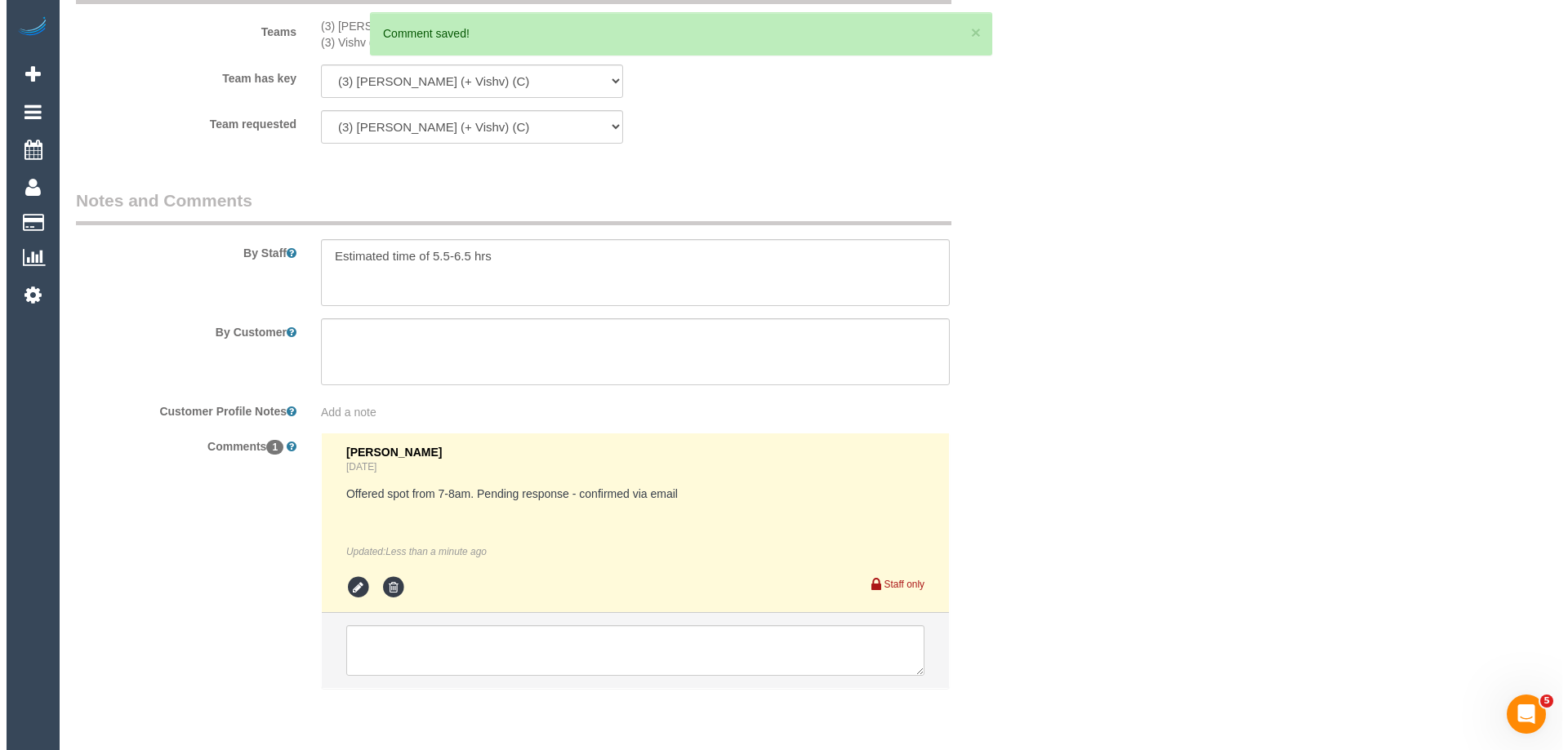
scroll to position [0, 0]
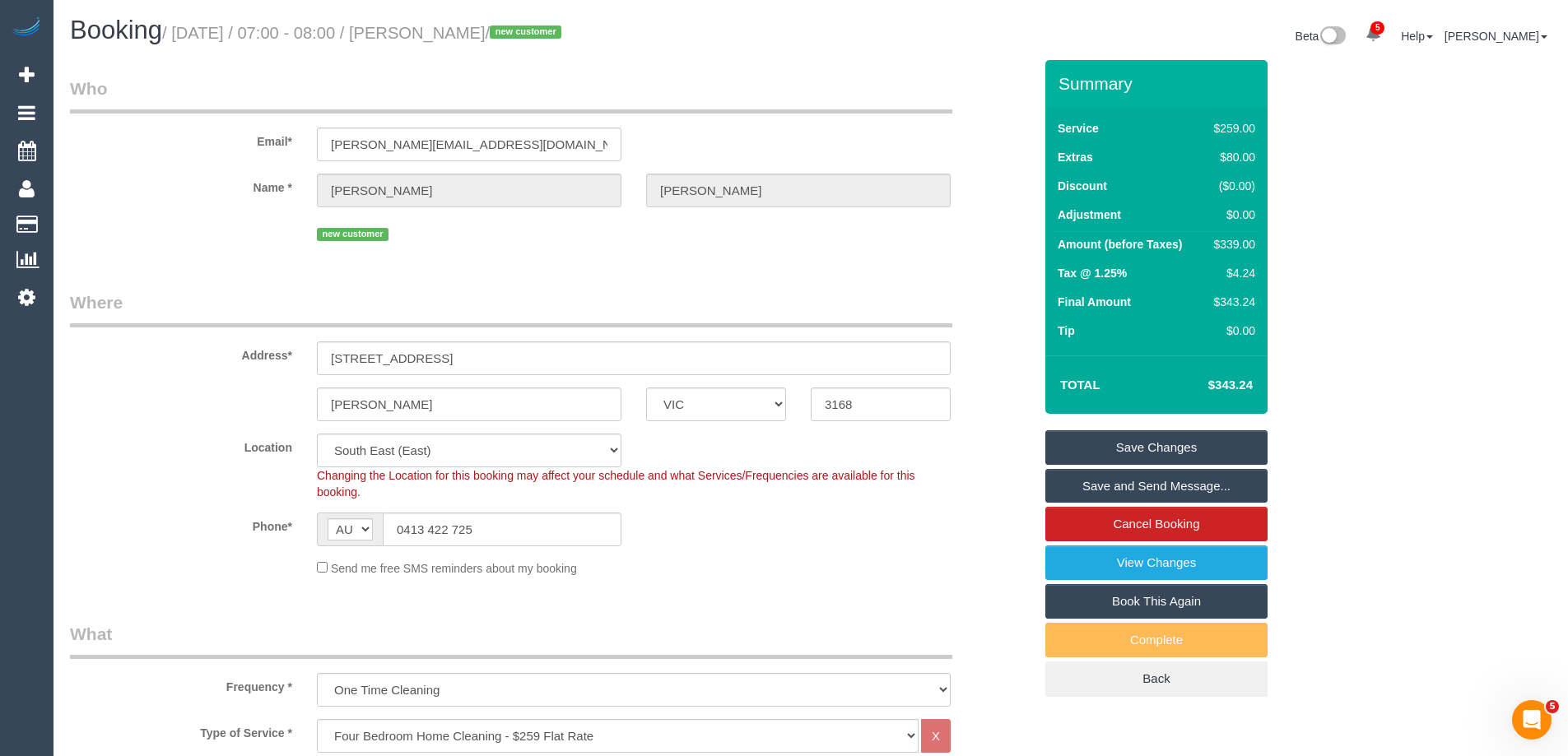
click at [1055, 489] on link "Save and Send Message..." at bounding box center [1157, 486] width 222 height 35
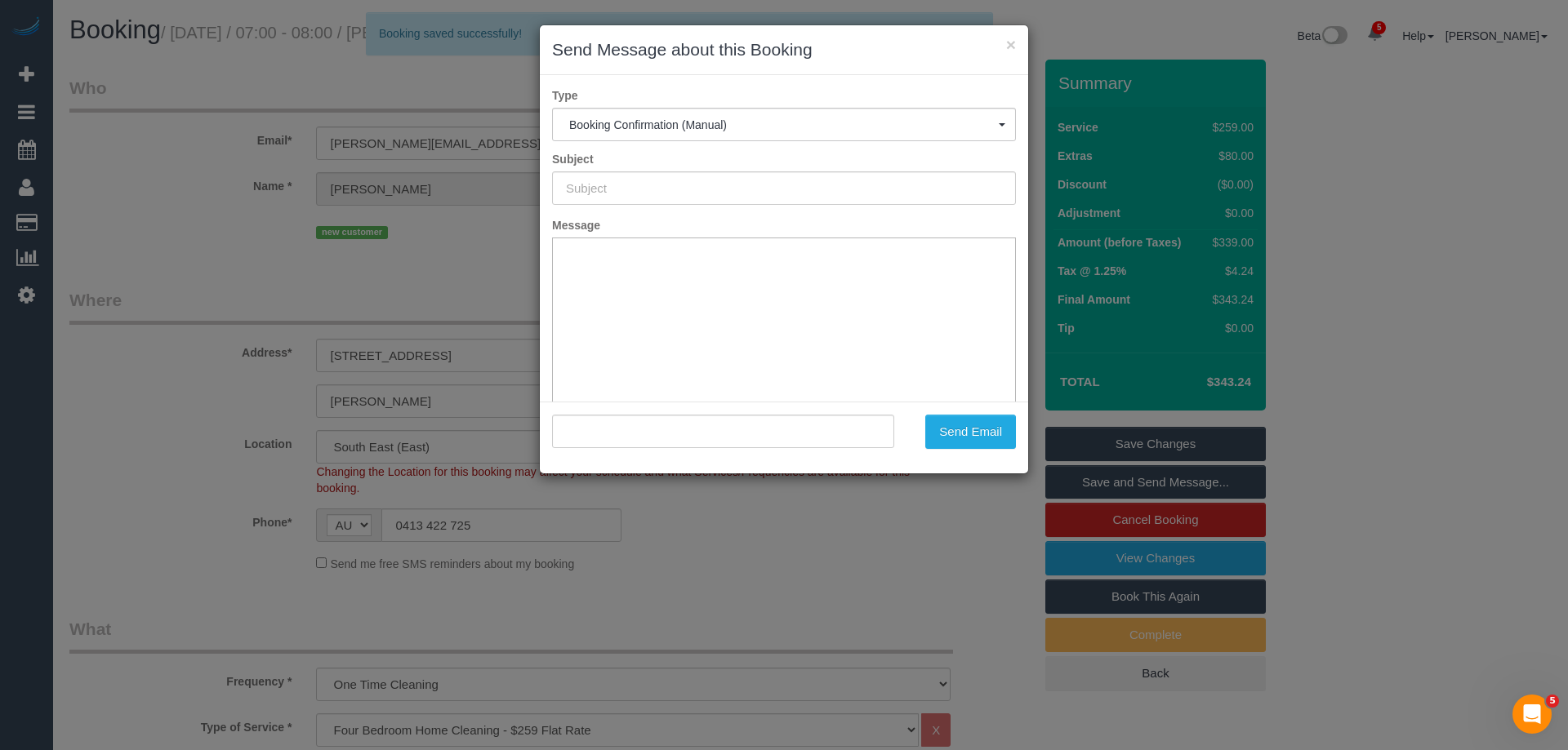
type input "Booking Confirmed"
type input ""[PERSON_NAME]" <[PERSON_NAME][EMAIL_ADDRESS][DOMAIN_NAME]>"
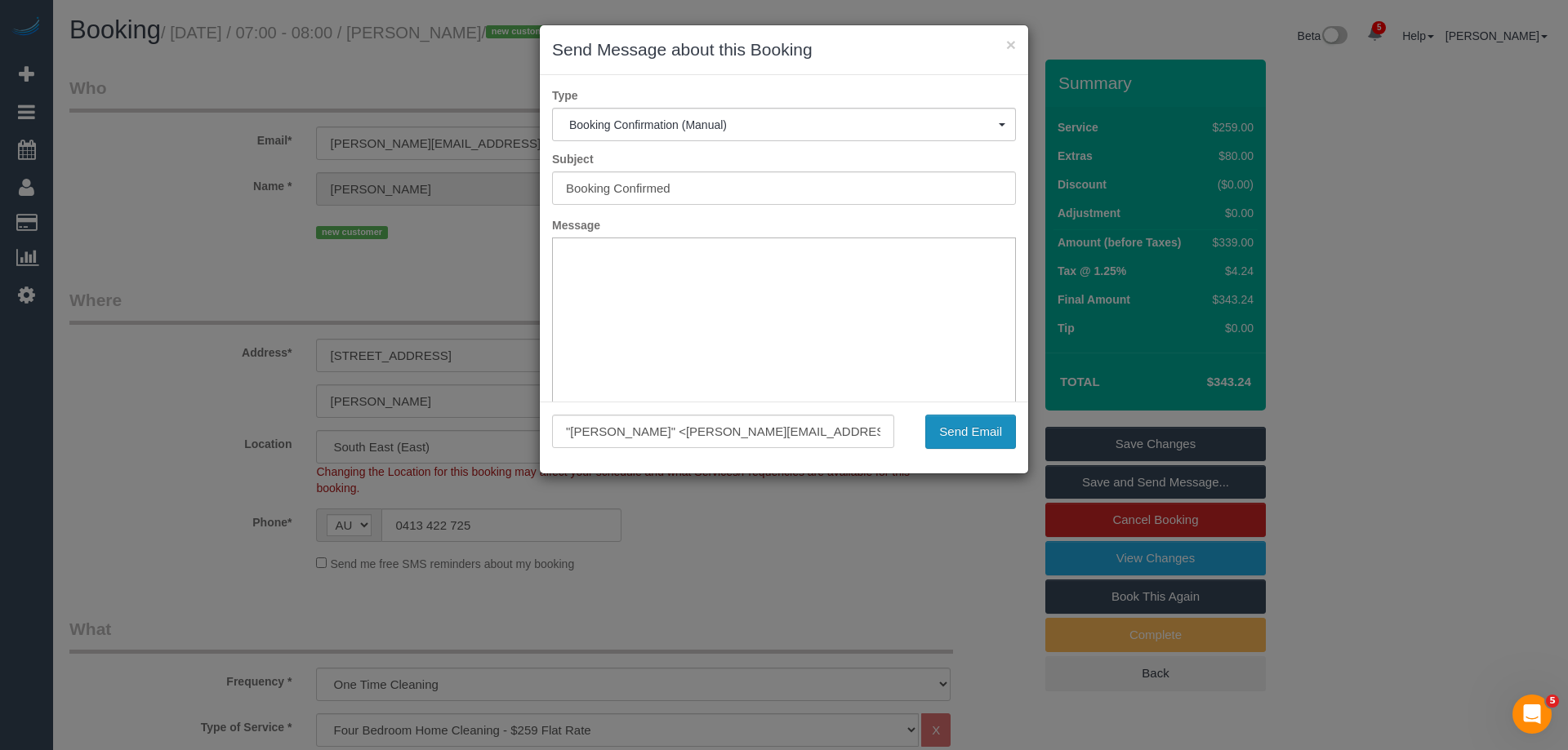
click at [956, 428] on button "Send Email" at bounding box center [970, 432] width 91 height 34
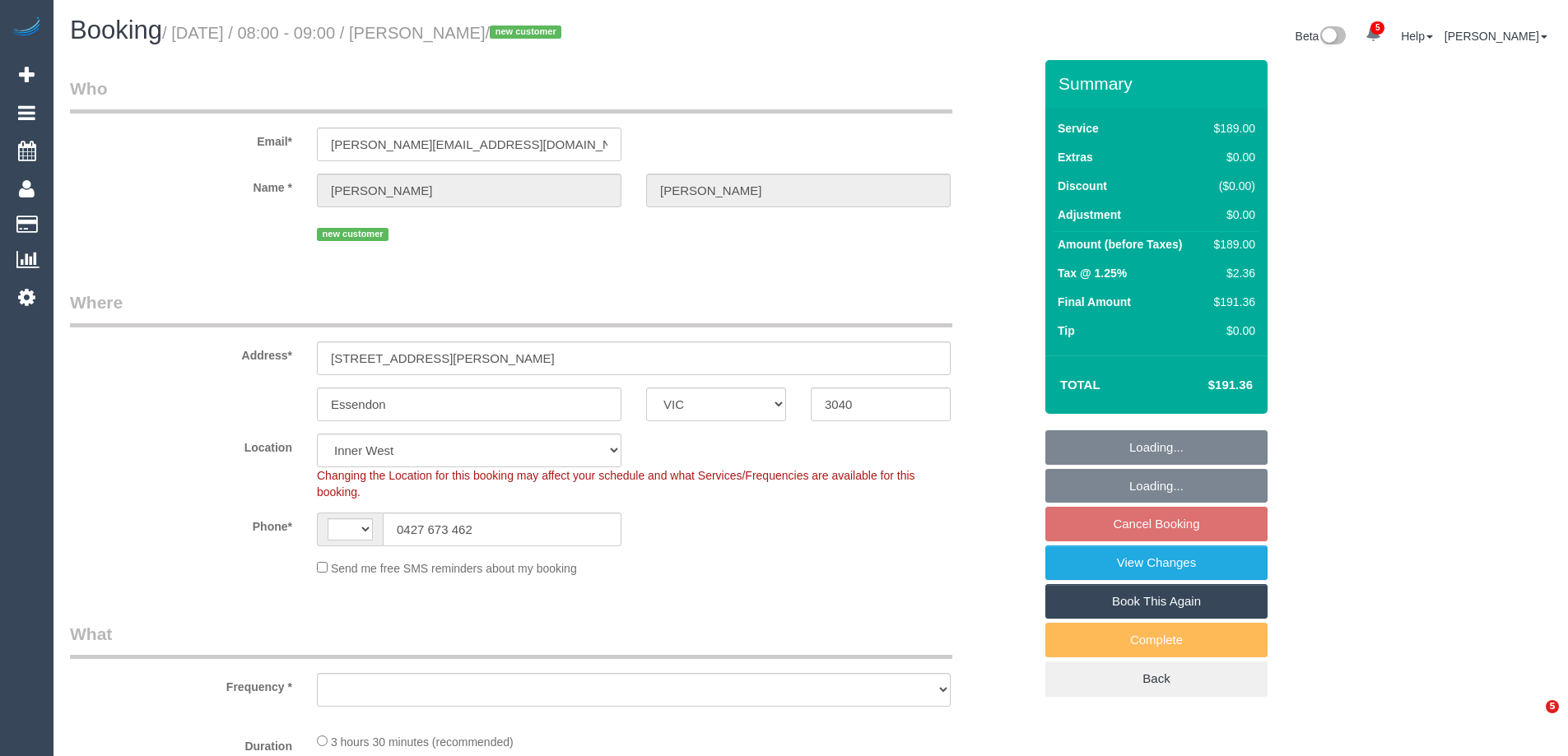
select select "VIC"
select select "string:stripe-pm_1S72Wq2GScqysDRVQsyQYfiJ"
select select "string:AU"
drag, startPoint x: 273, startPoint y: 143, endPoint x: 150, endPoint y: 140, distance: 123.0
click at [150, 140] on div "Email* mardie@hamiltonsjerilderie.com.au" at bounding box center [551, 119] width 988 height 85
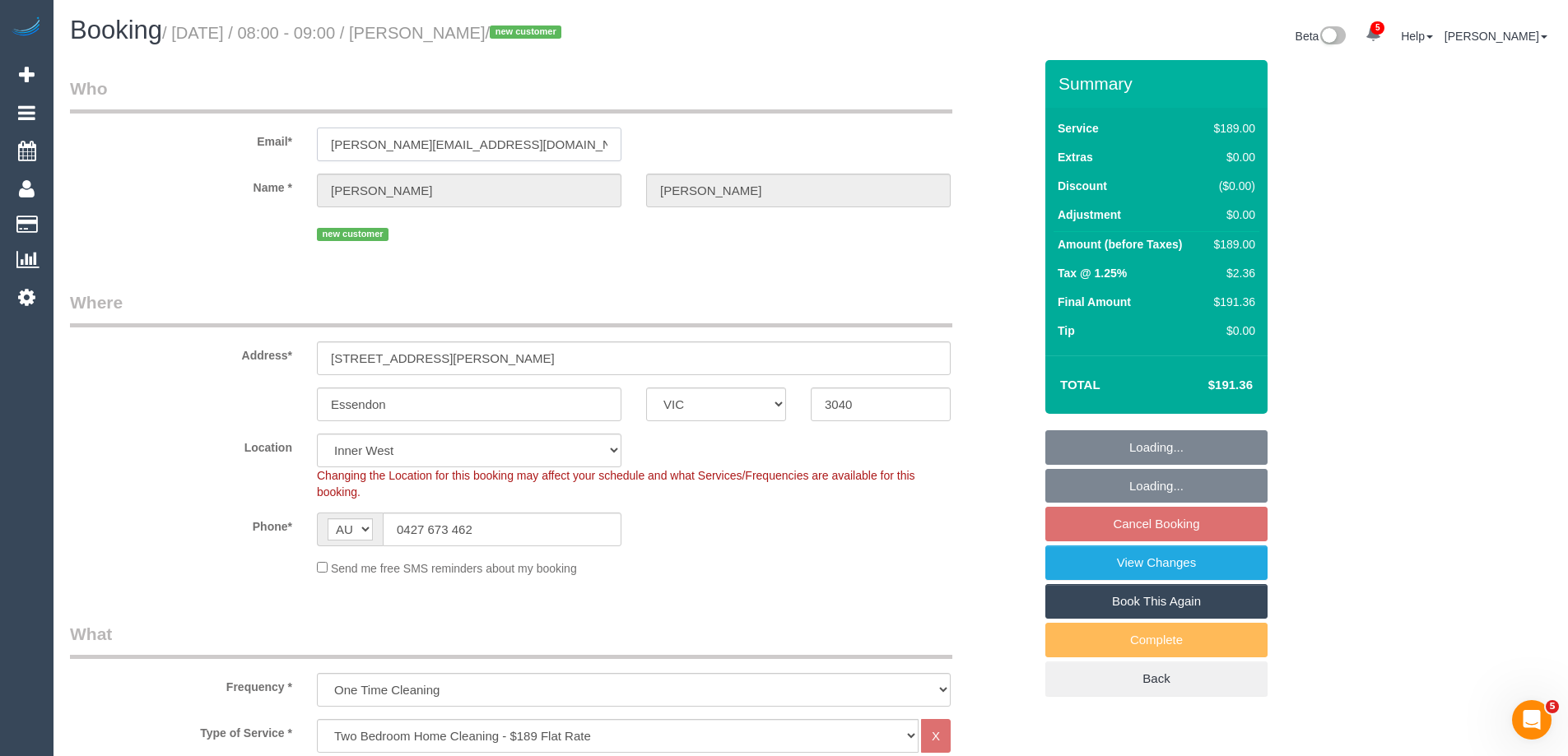
select select "object:1384"
select select "number:28"
select select "number:14"
select select "number:19"
select select "number:22"
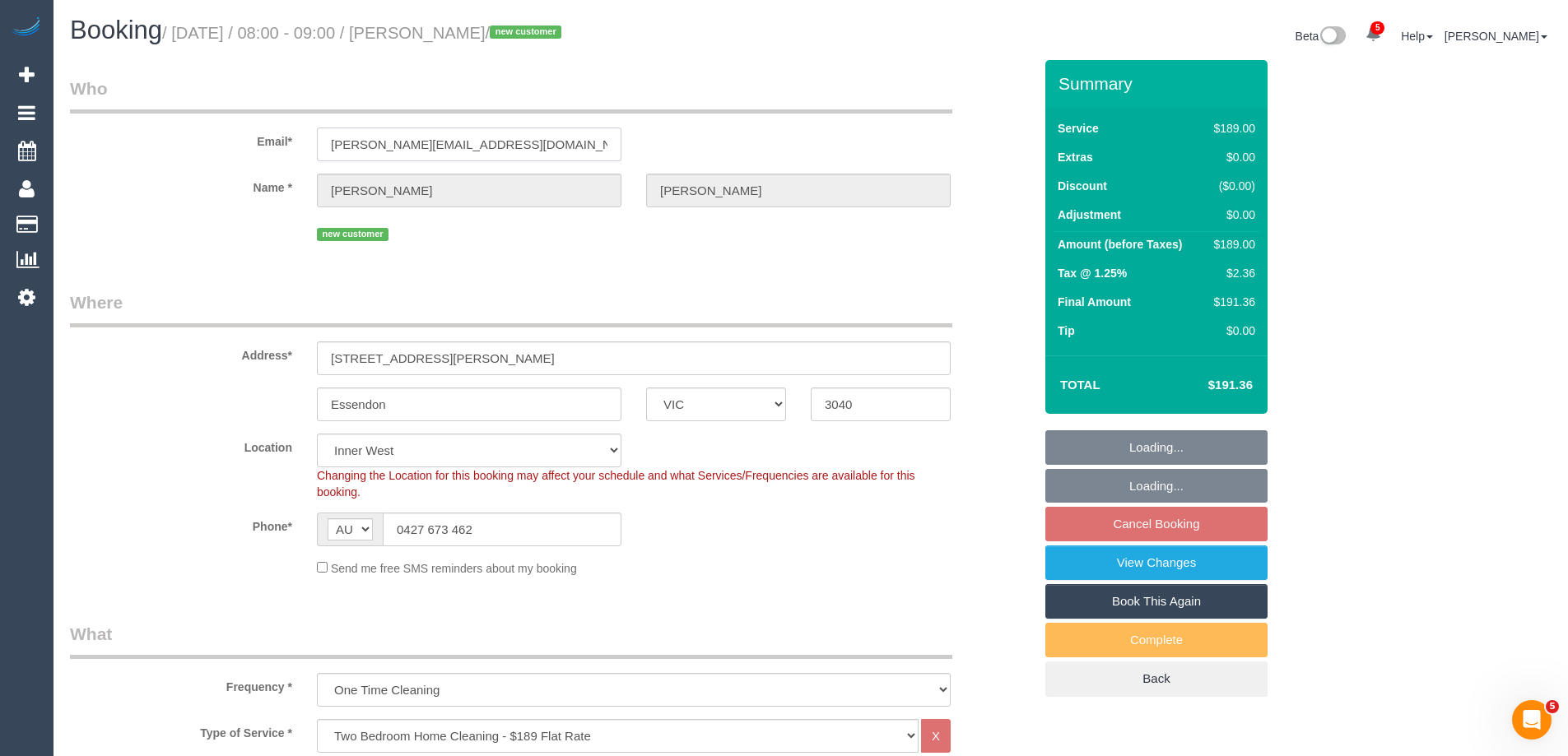
select select "number:26"
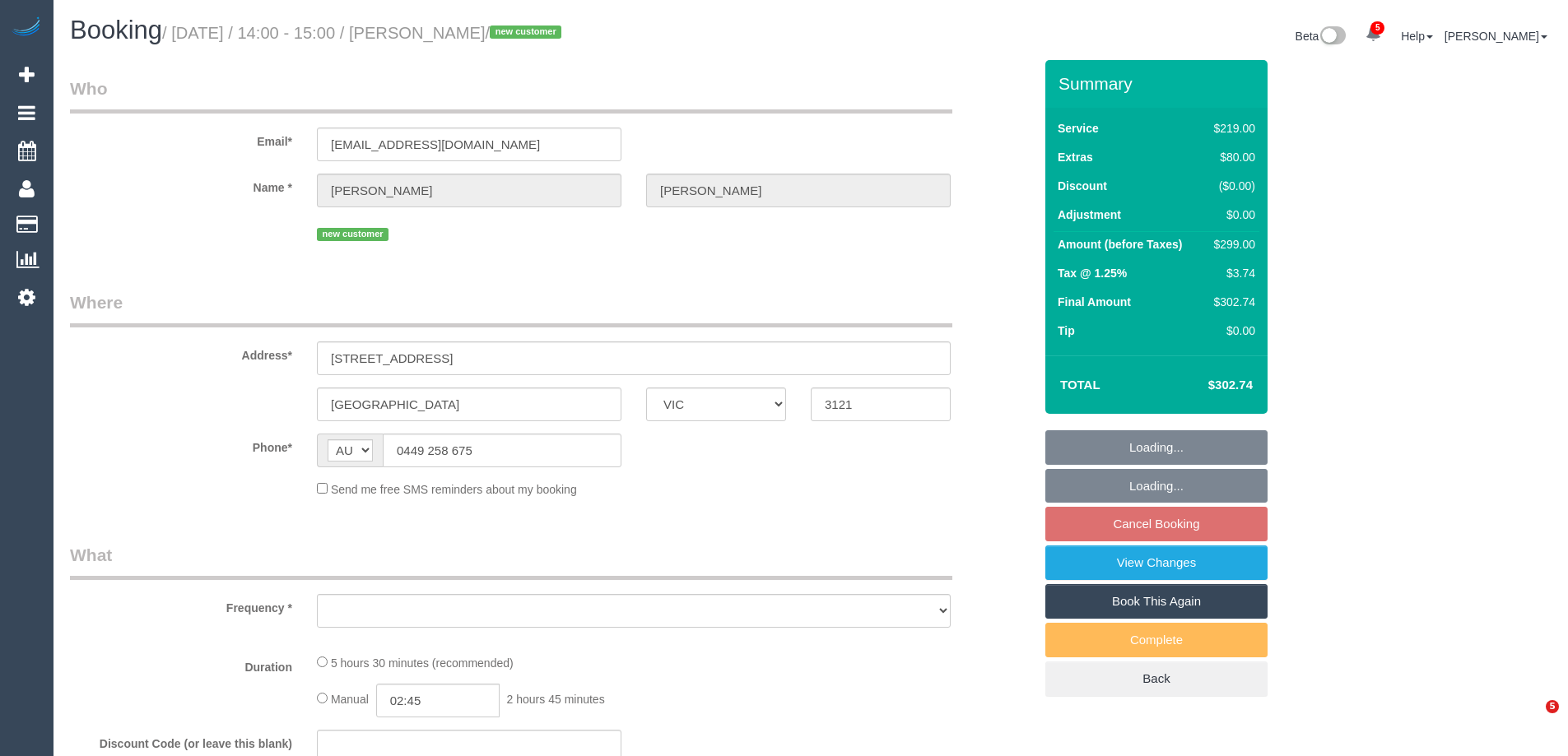
select select "VIC"
select select "string:stripe-pm_1S6ONT2GScqysDRV3UJ9n5N5"
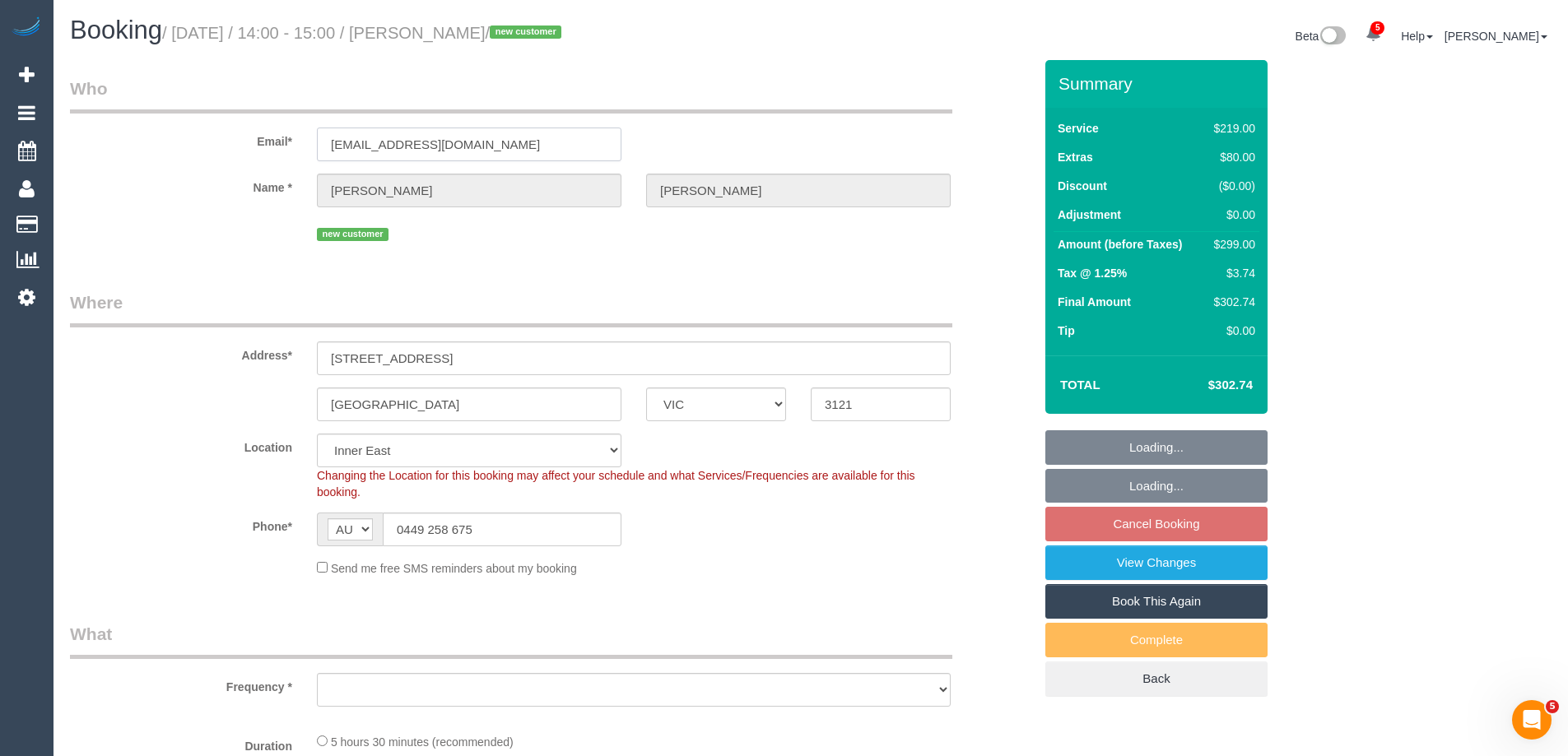
drag, startPoint x: 523, startPoint y: 133, endPoint x: 93, endPoint y: 159, distance: 430.8
click at [94, 157] on div "Email* [EMAIL_ADDRESS][DOMAIN_NAME]" at bounding box center [551, 119] width 988 height 85
select select "object:866"
select select "number:30"
select select "number:14"
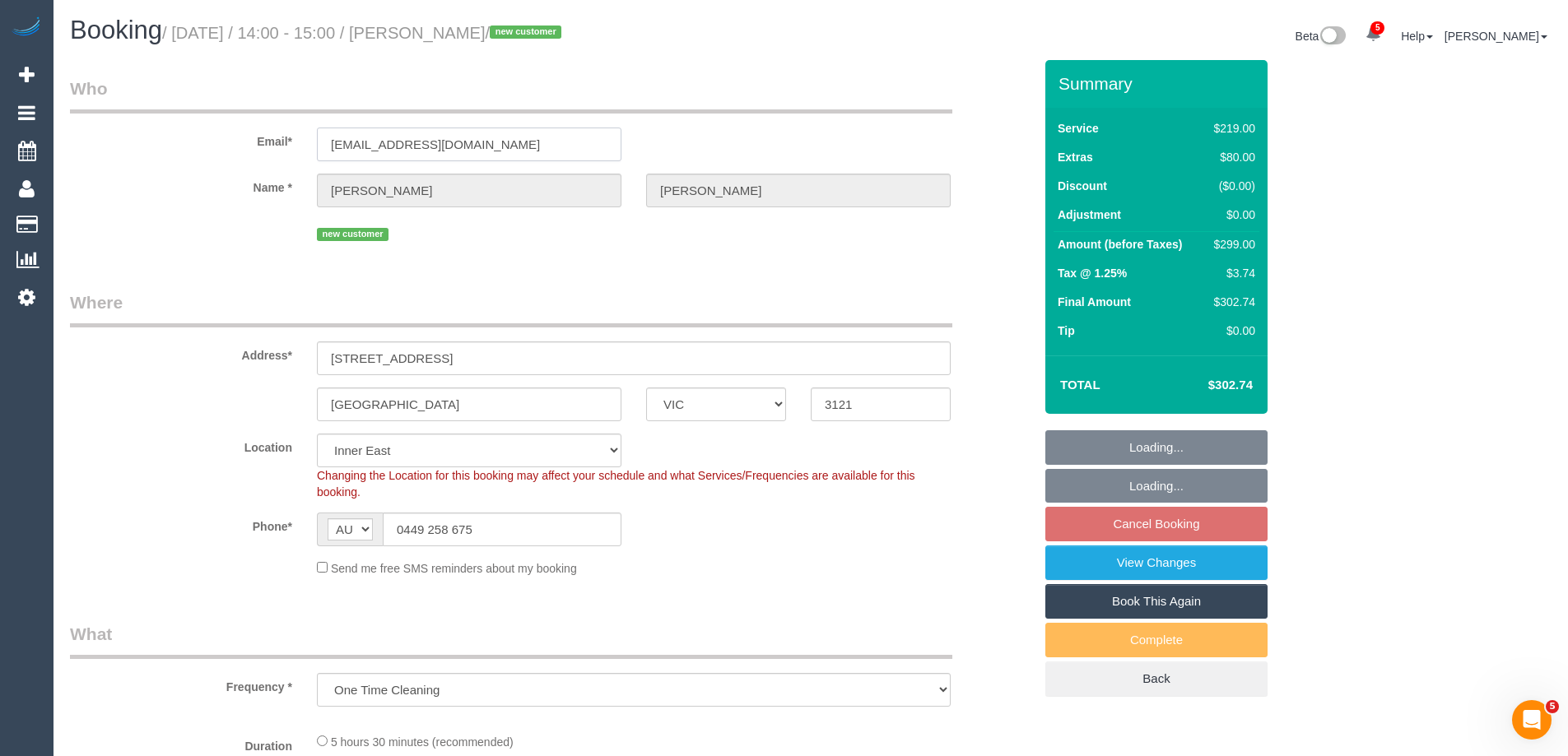
select select "number:19"
select select "number:24"
select select "number:13"
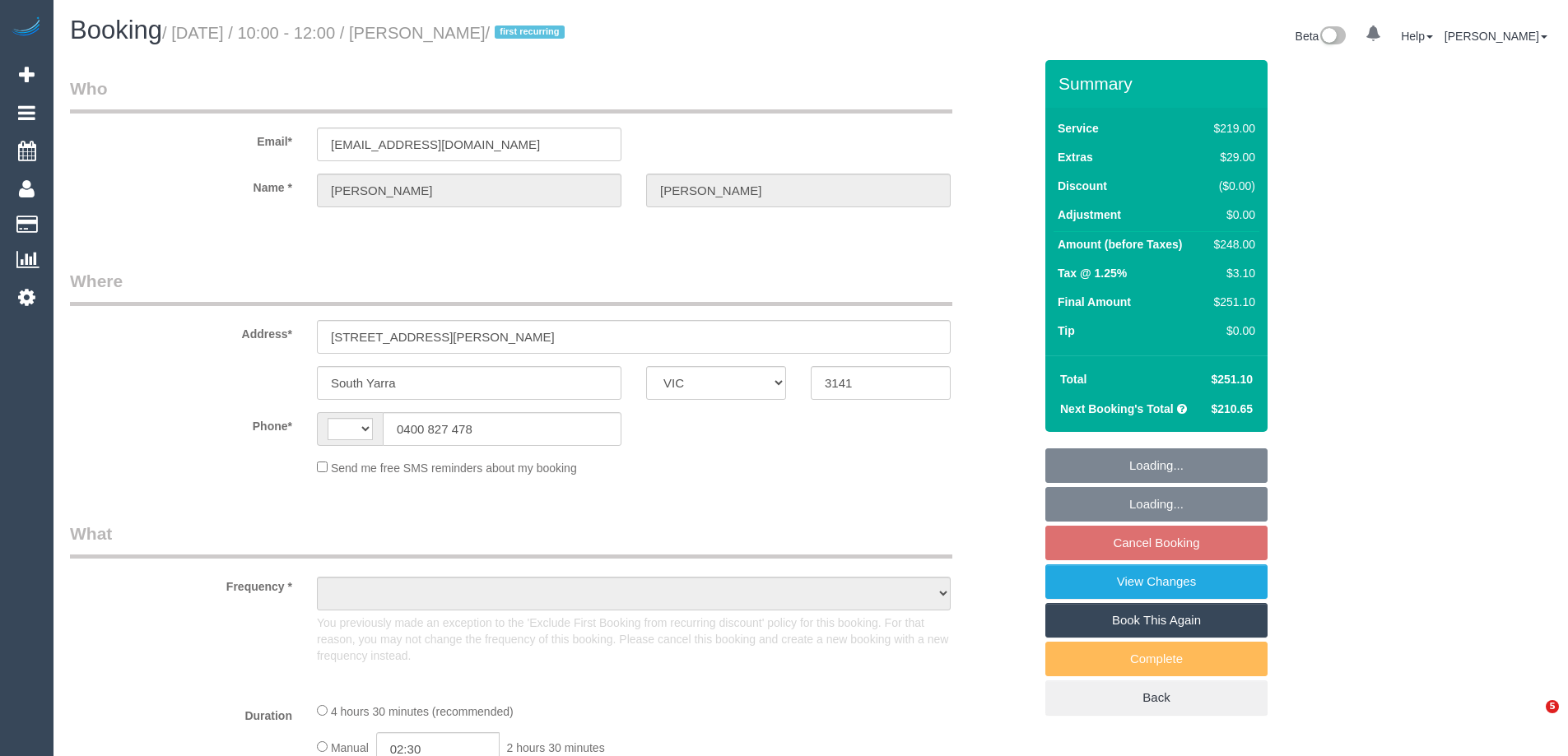
select select "VIC"
select select "string:AU"
select select "object:359"
select select "string:stripe-pm_1Q8x5z2GScqysDRVcDCigGY4"
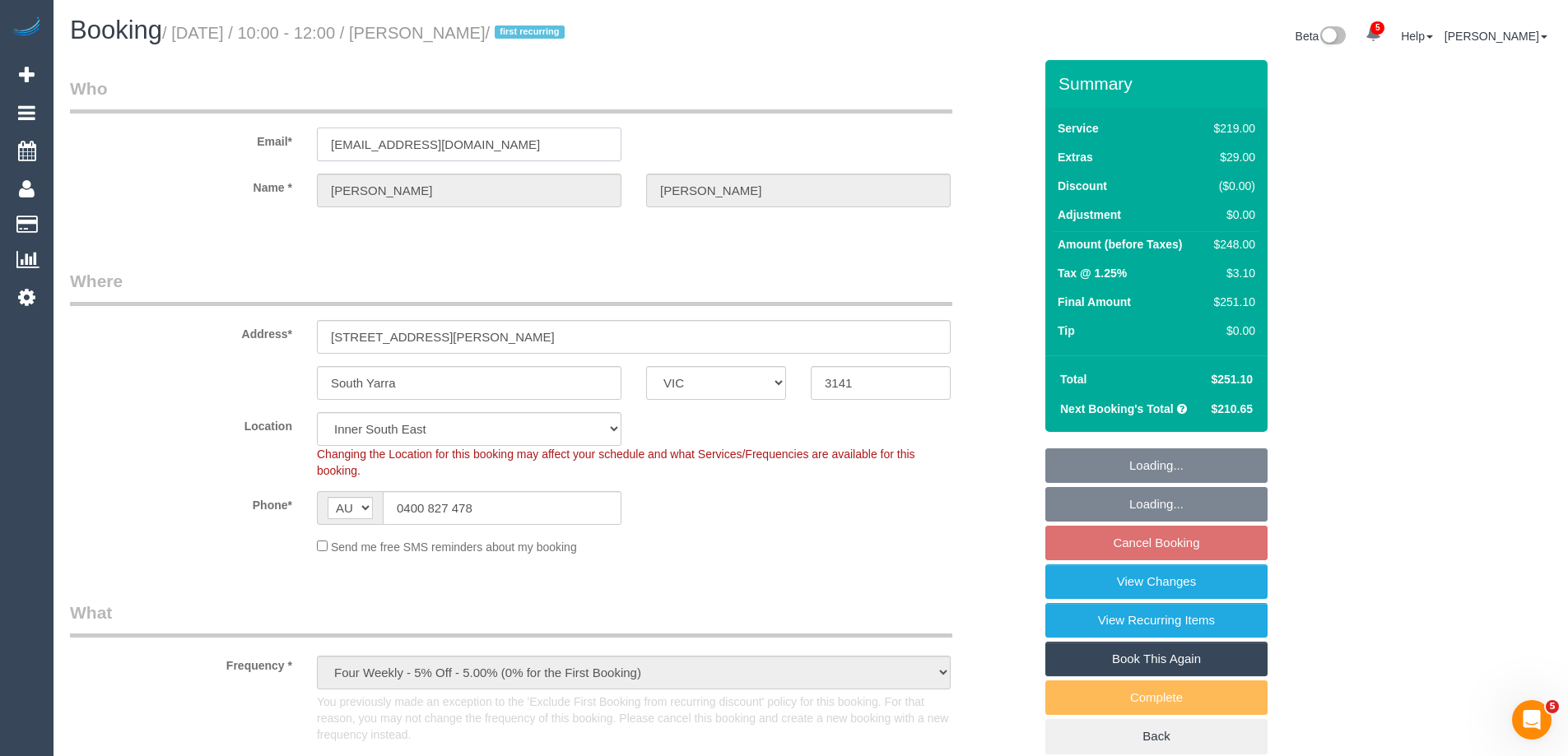
drag, startPoint x: 548, startPoint y: 146, endPoint x: 190, endPoint y: 136, distance: 358.1
click at [191, 135] on div "Email* martin_karpowicz@yahoo.com" at bounding box center [551, 119] width 988 height 85
select select "number:28"
select select "number:14"
select select "number:19"
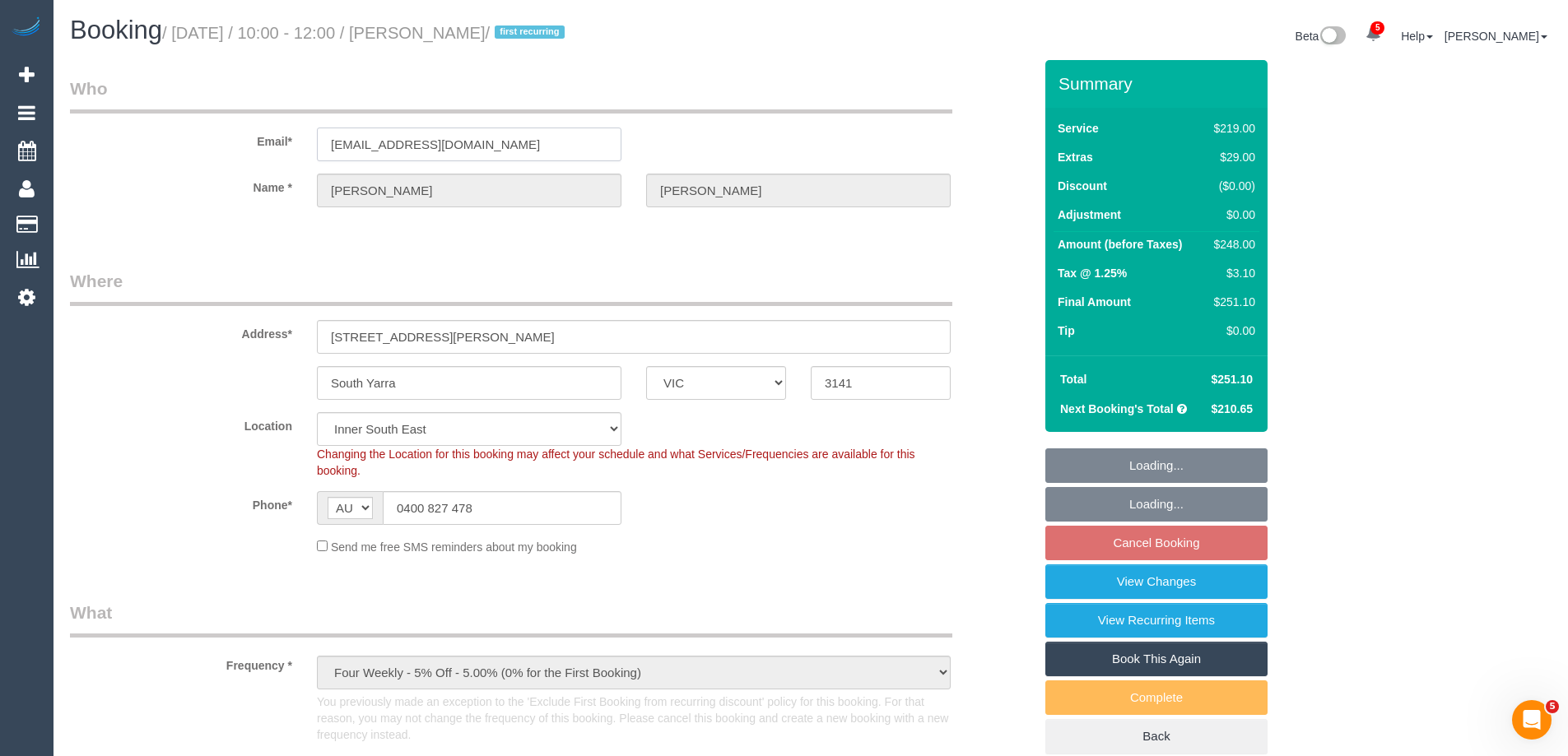
select select "number:25"
select select "number:34"
select select "number:13"
select select "object:861"
select select "spot3"
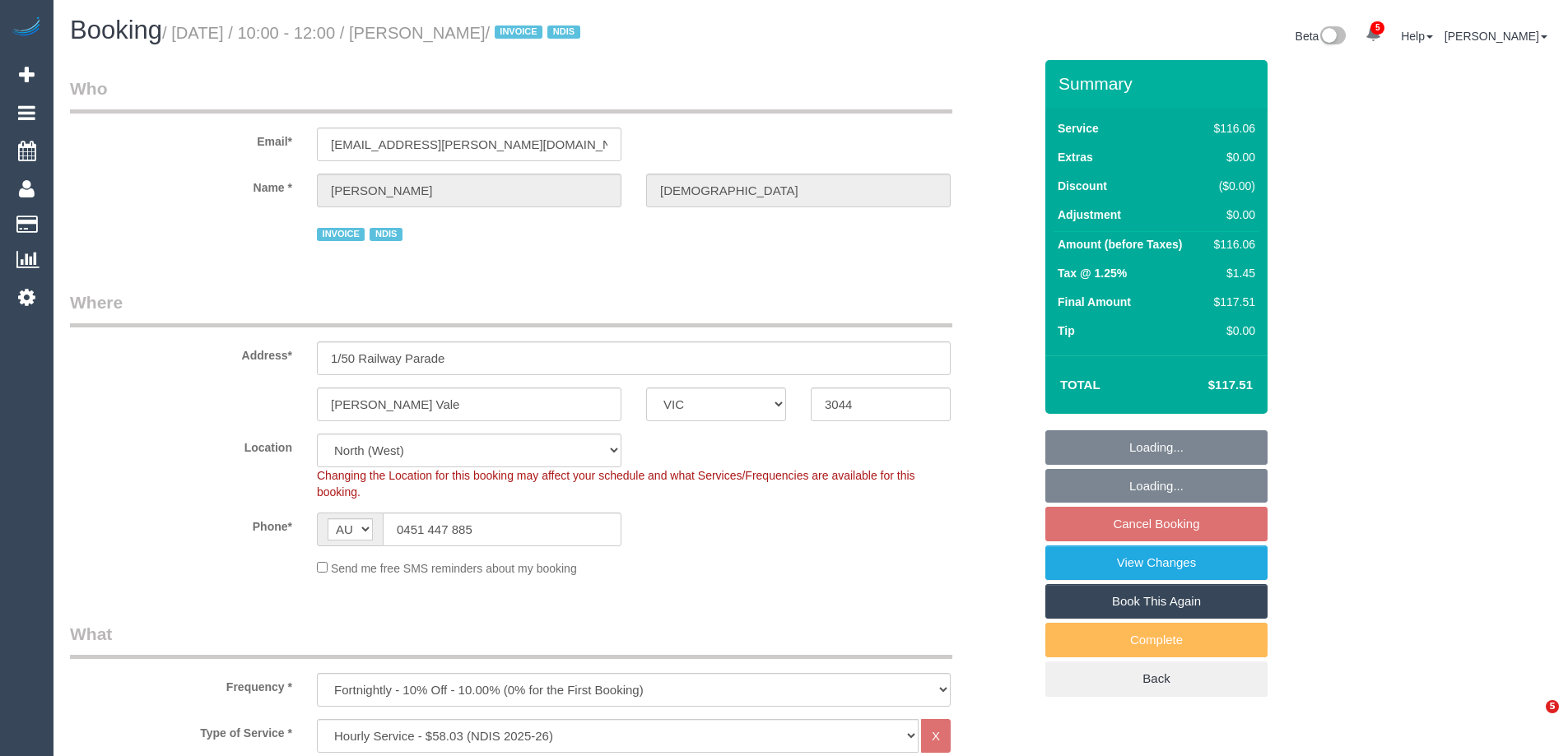
select select "VIC"
select select "number:27"
select select "number:14"
select select "number:19"
select select "number:36"
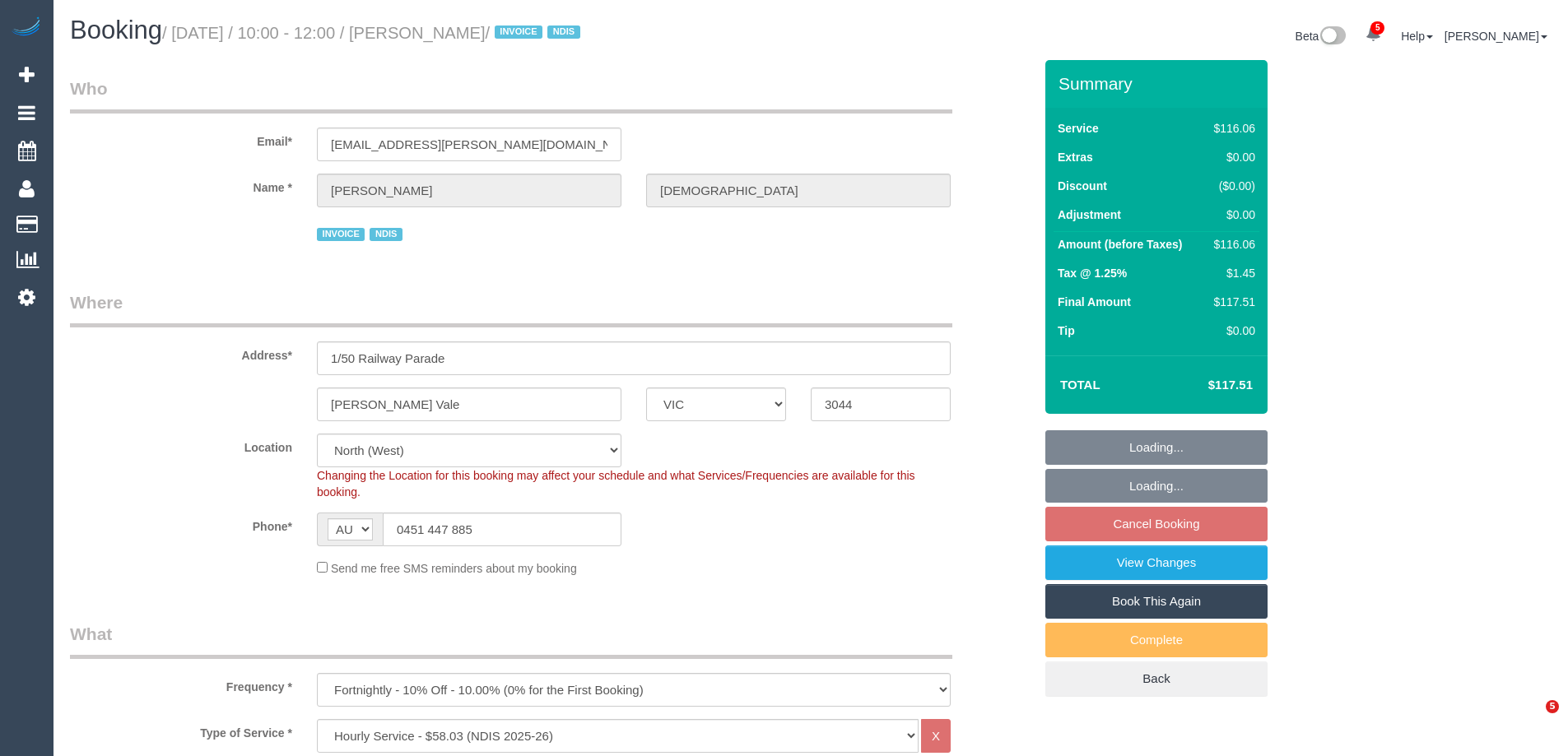
select select "number:35"
select select "number:12"
select select "object:1513"
select select "spot1"
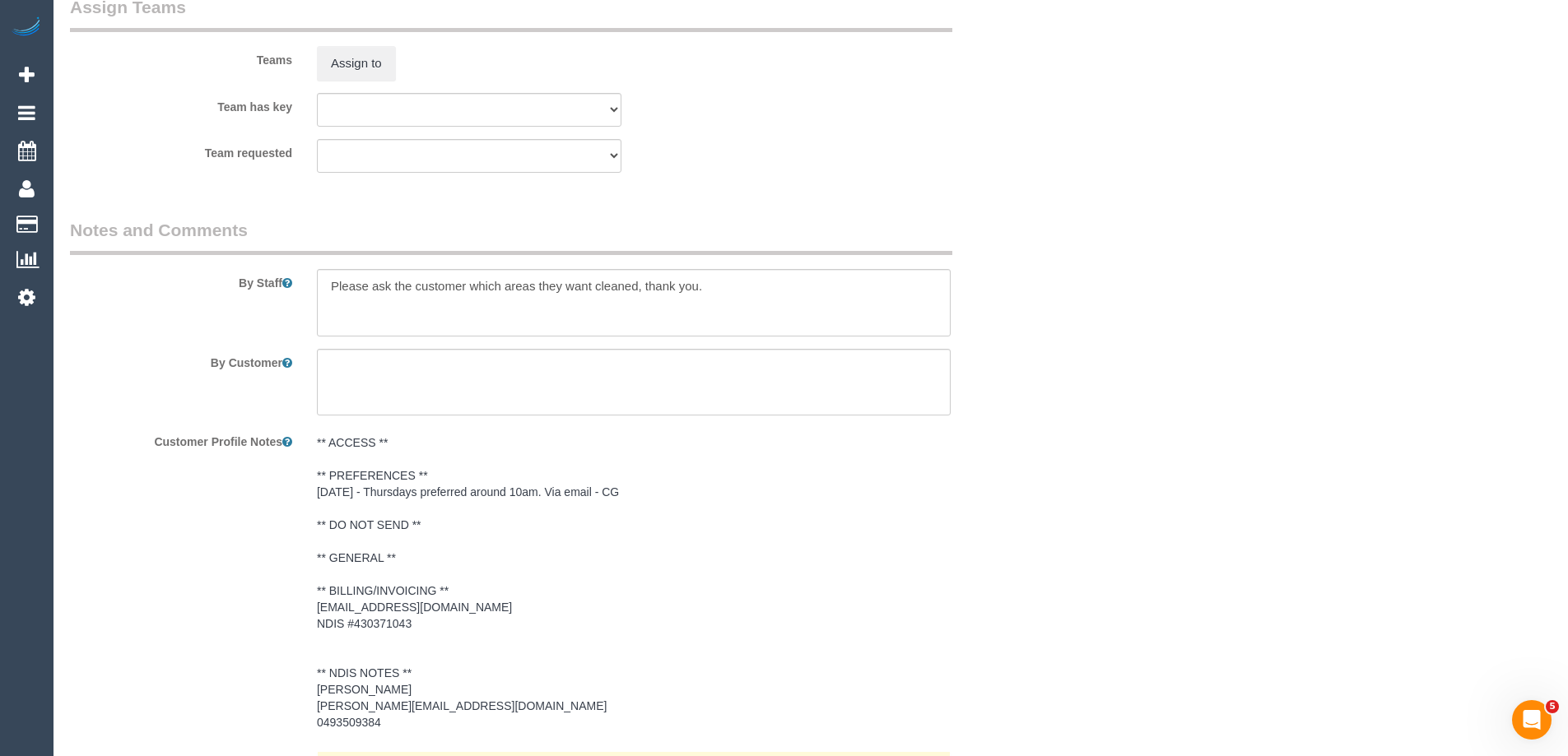
scroll to position [2505, 0]
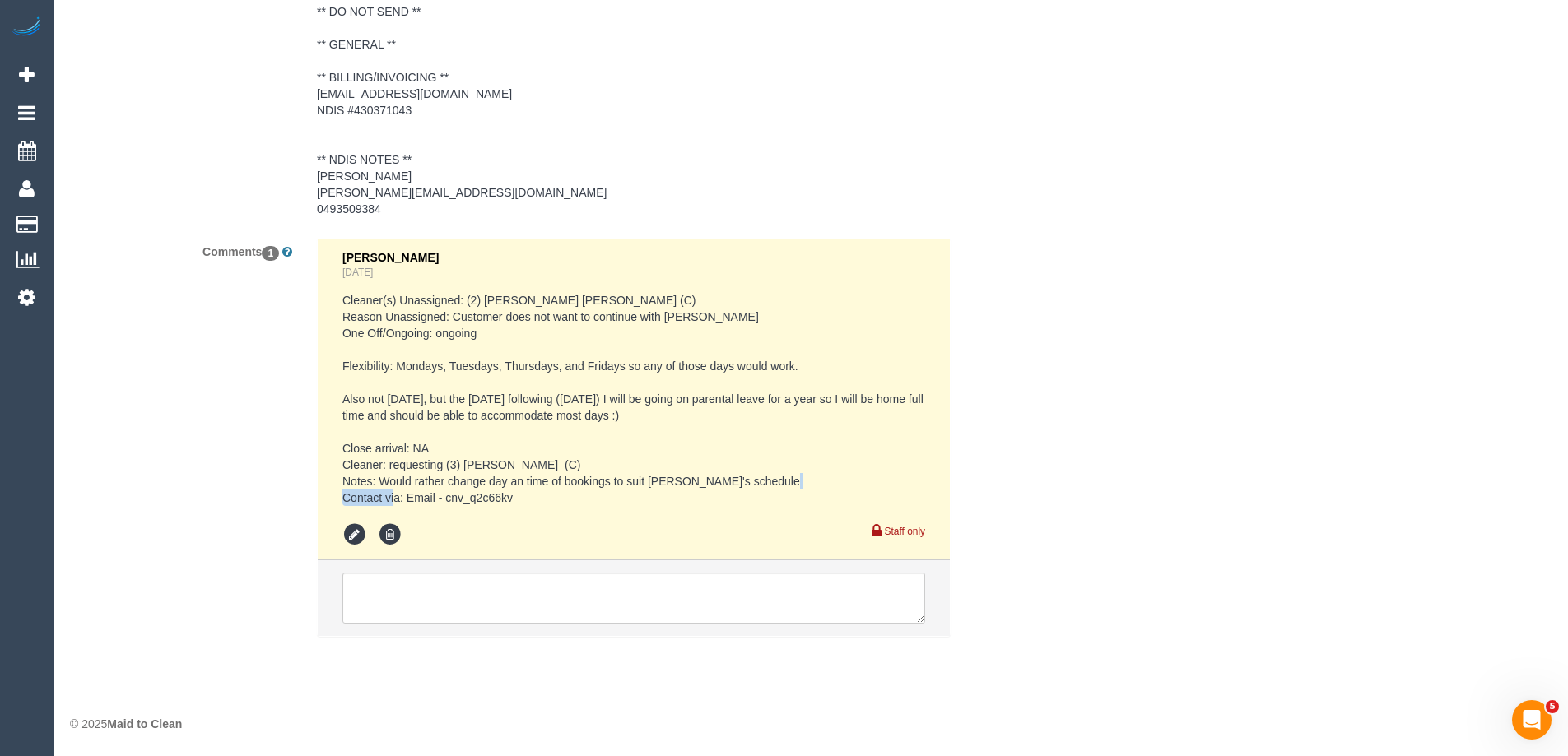
drag, startPoint x: 512, startPoint y: 494, endPoint x: 447, endPoint y: 489, distance: 65.2
click at [447, 489] on pre "Cleaner(s) Unassigned: (2) Joel Wei Ong (C) Reason Unassigned: Customer does no…" at bounding box center [634, 399] width 583 height 214
copy pre "cnv_q2c66kv"
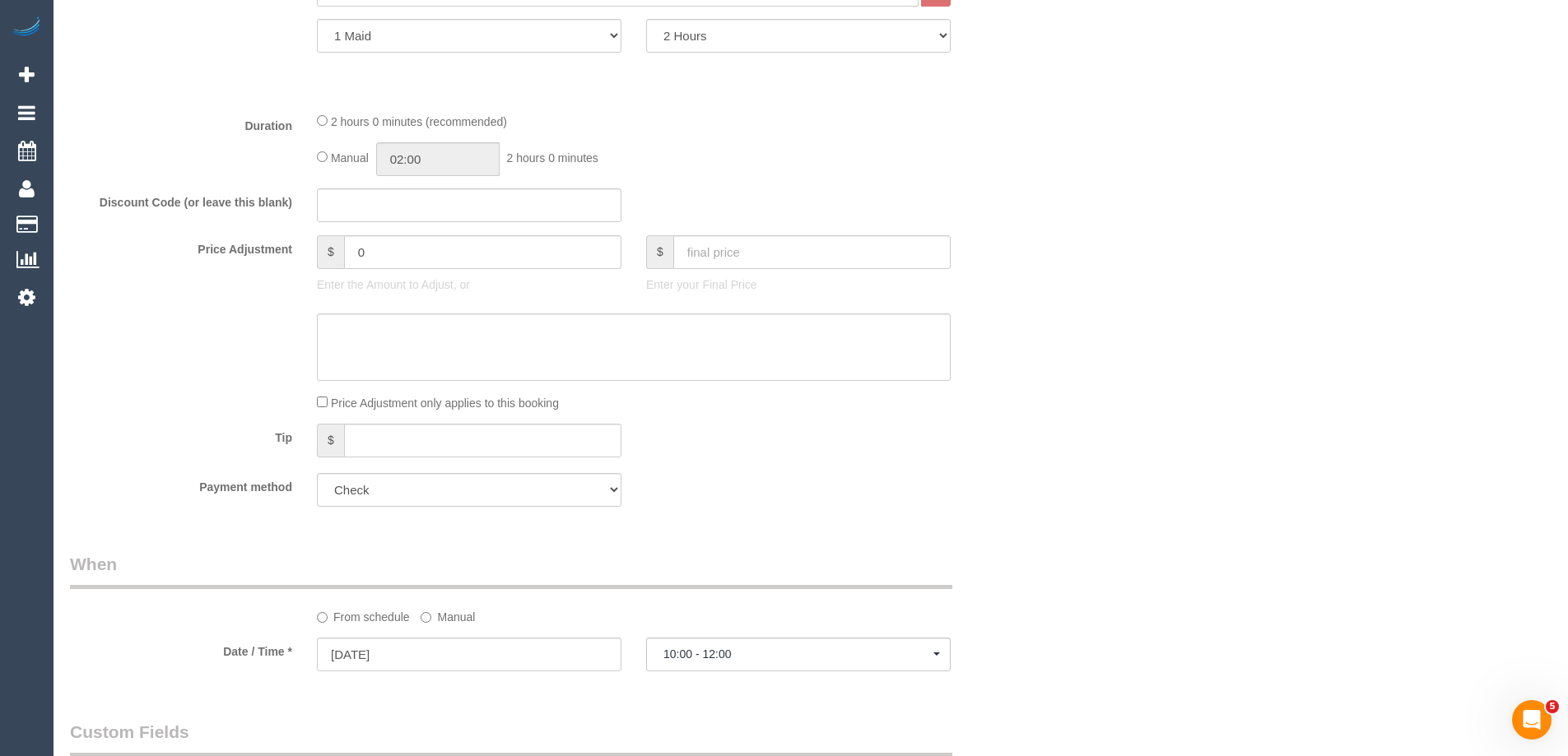
scroll to position [942, 0]
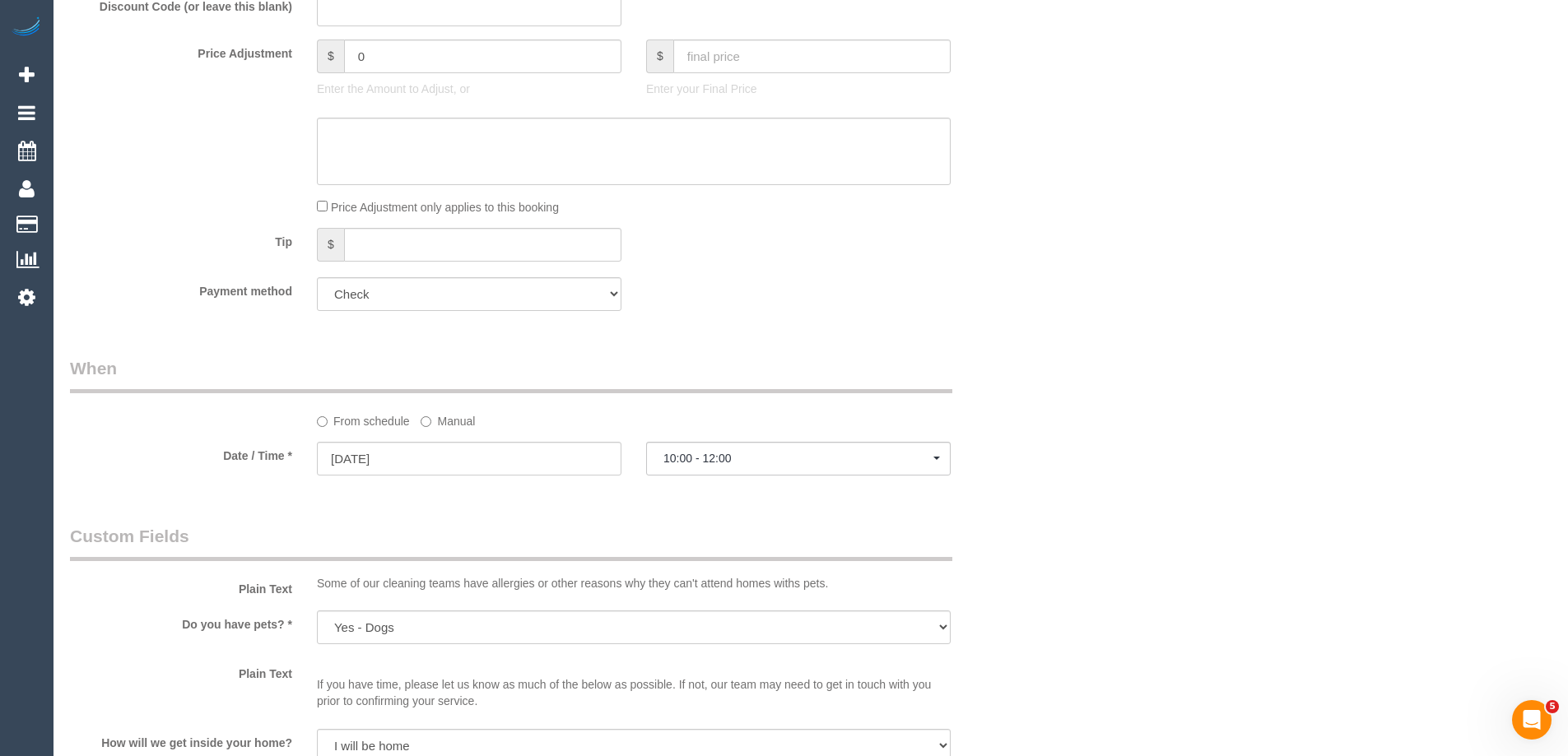
click at [437, 425] on label "Manual" at bounding box center [448, 418] width 54 height 22
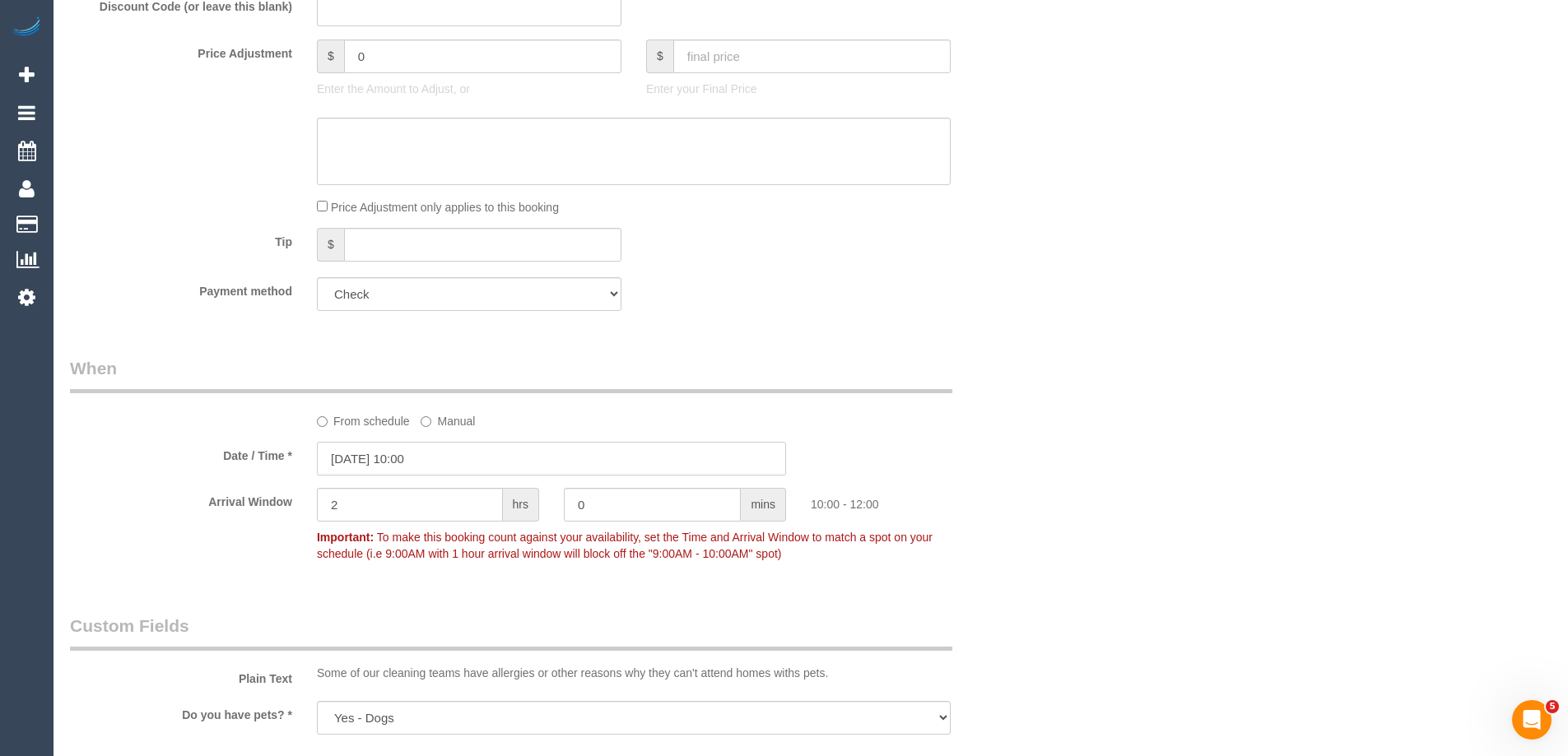
click at [372, 460] on input "18/09/2025 10:00" at bounding box center [551, 458] width 469 height 34
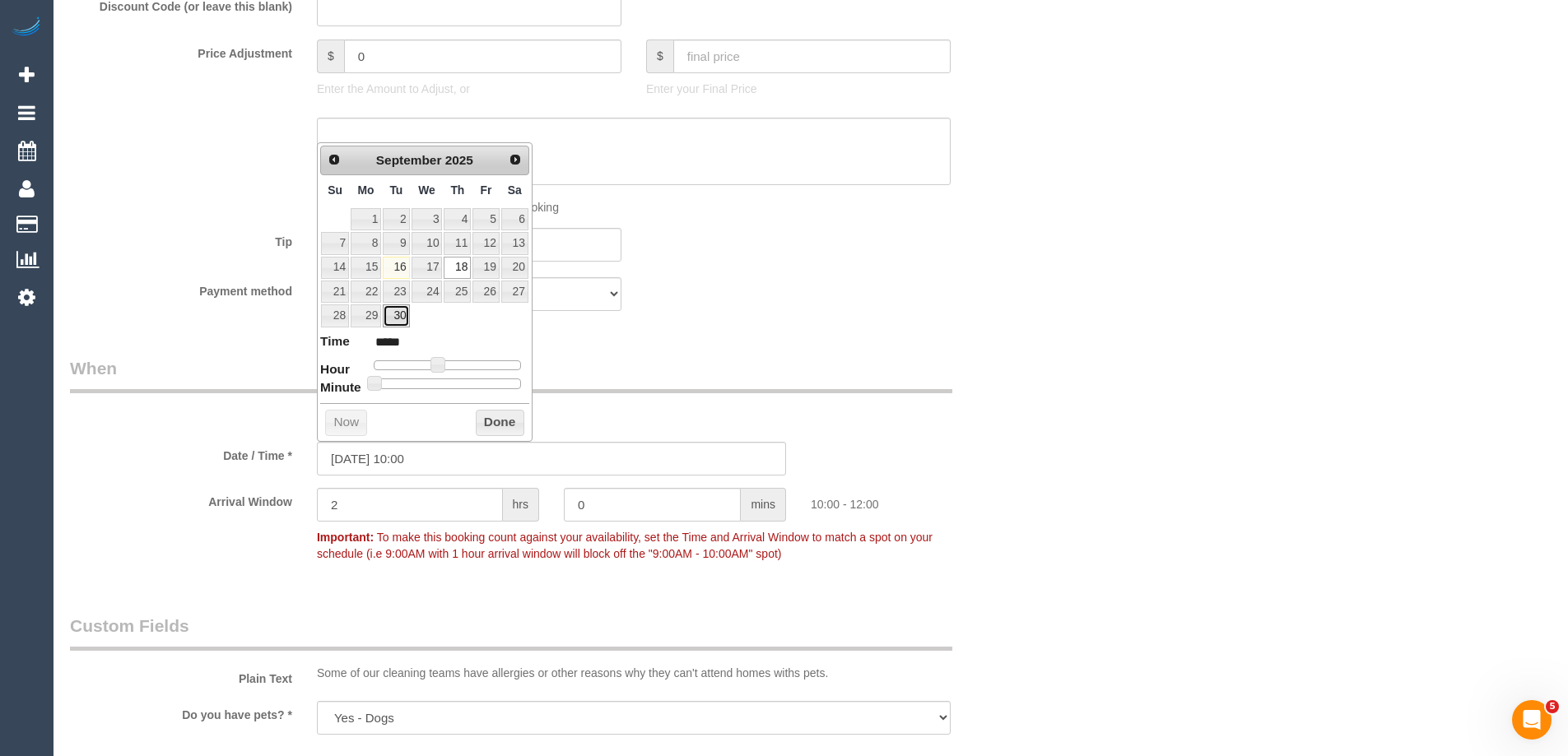
click at [397, 317] on link "30" at bounding box center [396, 315] width 26 height 22
type input "30/09/2025 09:00"
type input "*****"
type input "30/09/2025 08:00"
type input "*****"
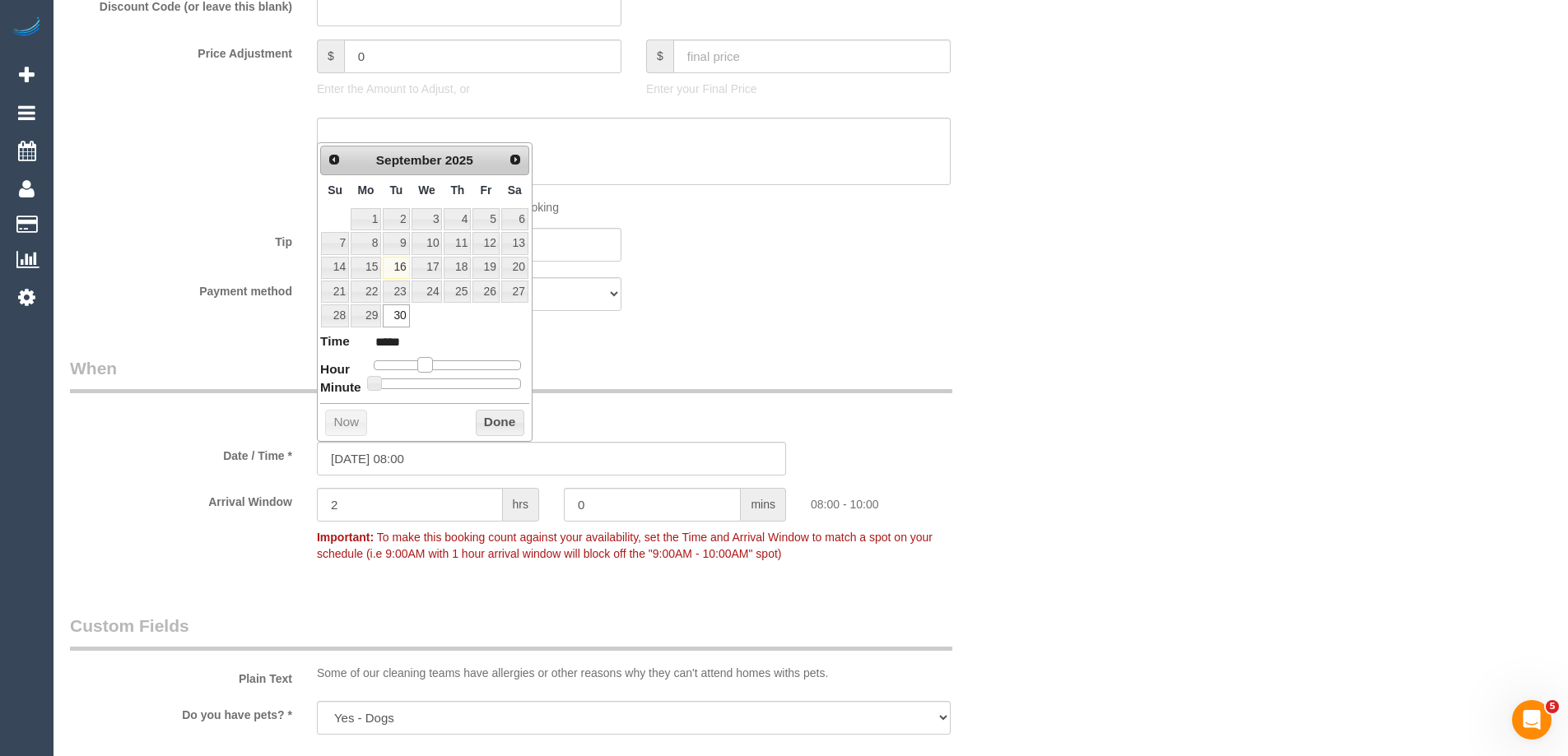
type input "30/09/2025 07:00"
type input "*****"
drag, startPoint x: 441, startPoint y: 370, endPoint x: 431, endPoint y: 374, distance: 10.8
click at [426, 370] on span at bounding box center [419, 365] width 15 height 15
click at [431, 374] on dl "Time ***** Hour Minute Second Millisecond Microsecond Time Zone ***** ***** ***…" at bounding box center [425, 361] width 209 height 57
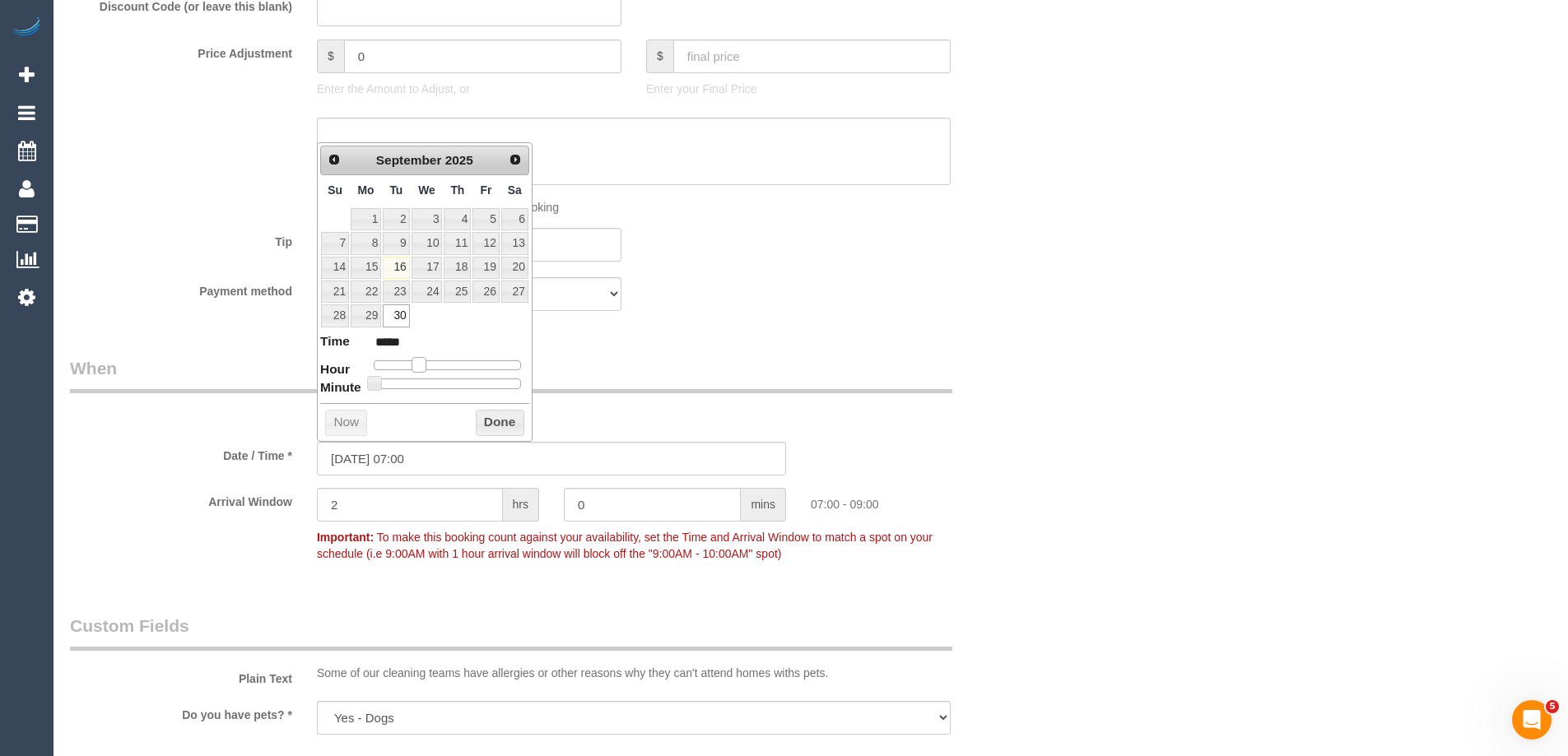
type input "30/09/2025 08:00"
type input "*****"
drag, startPoint x: 424, startPoint y: 366, endPoint x: 432, endPoint y: 371, distance: 9.4
click at [432, 371] on span at bounding box center [425, 365] width 15 height 15
click at [498, 417] on button "Done" at bounding box center [499, 423] width 49 height 26
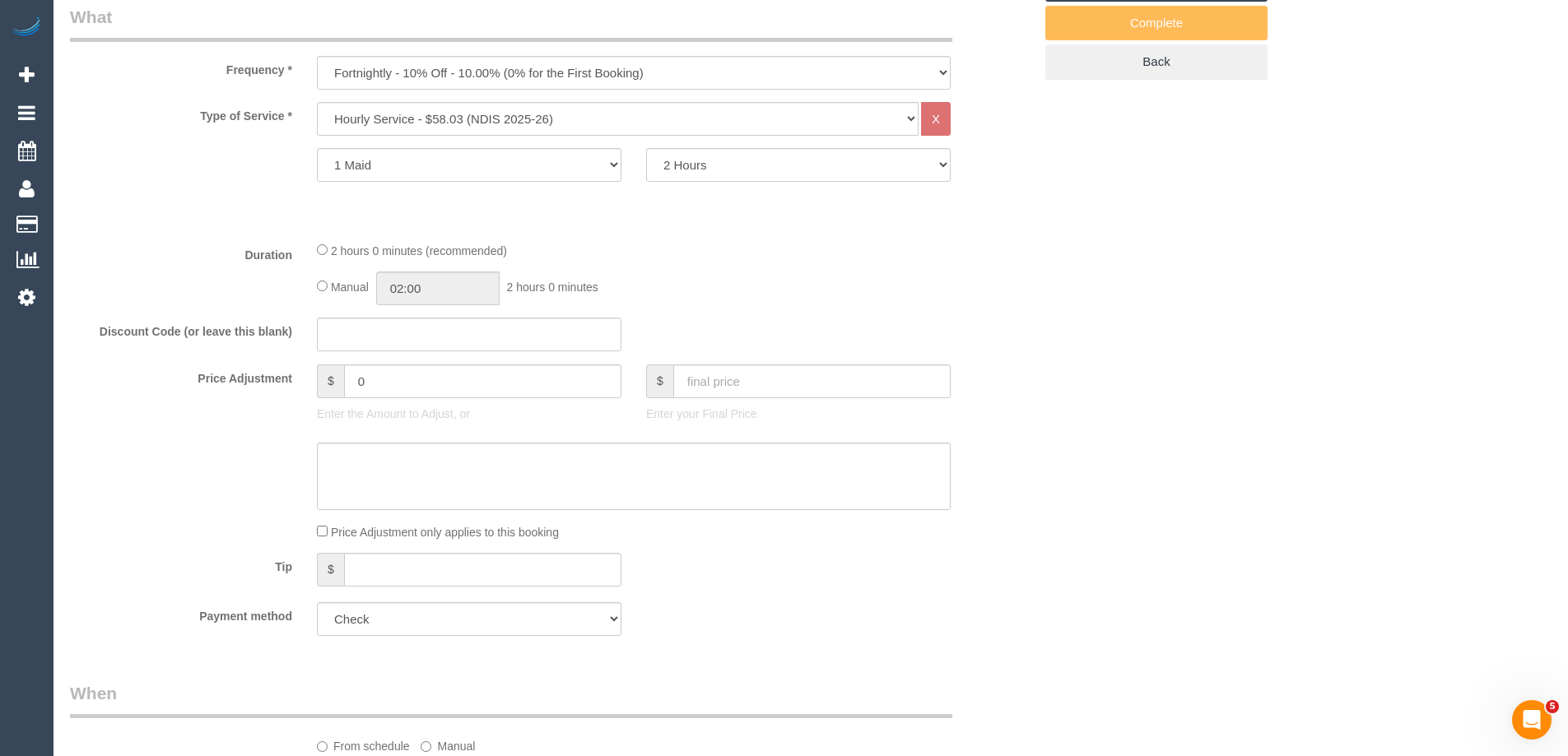
scroll to position [613, 0]
click at [321, 286] on div "Manual 02:00 2 hours 0 minutes" at bounding box center [634, 292] width 634 height 34
click at [437, 297] on input "02:00" at bounding box center [438, 292] width 124 height 34
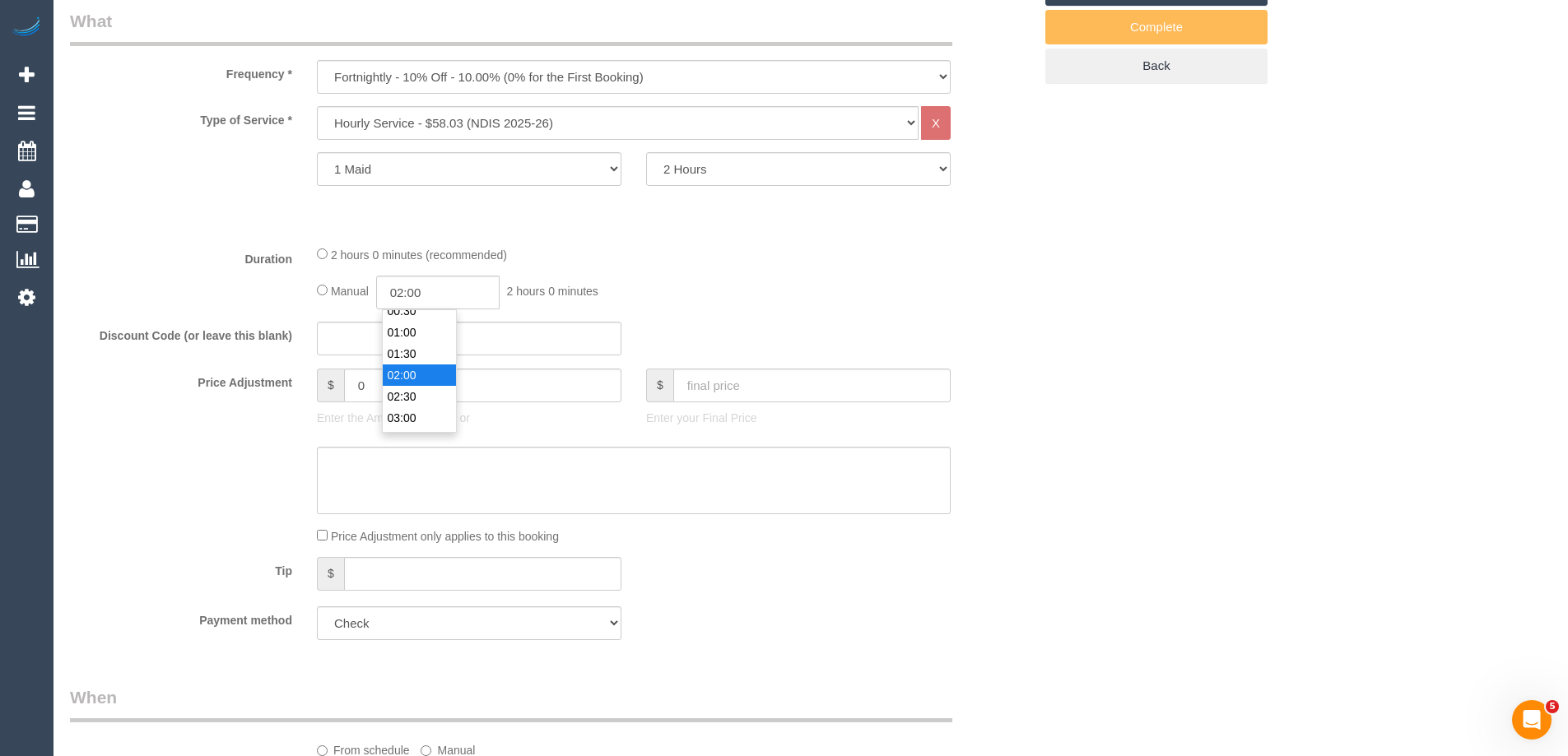
scroll to position [0, 0]
type input "01:00"
click at [400, 361] on li "01:00" at bounding box center [419, 364] width 73 height 21
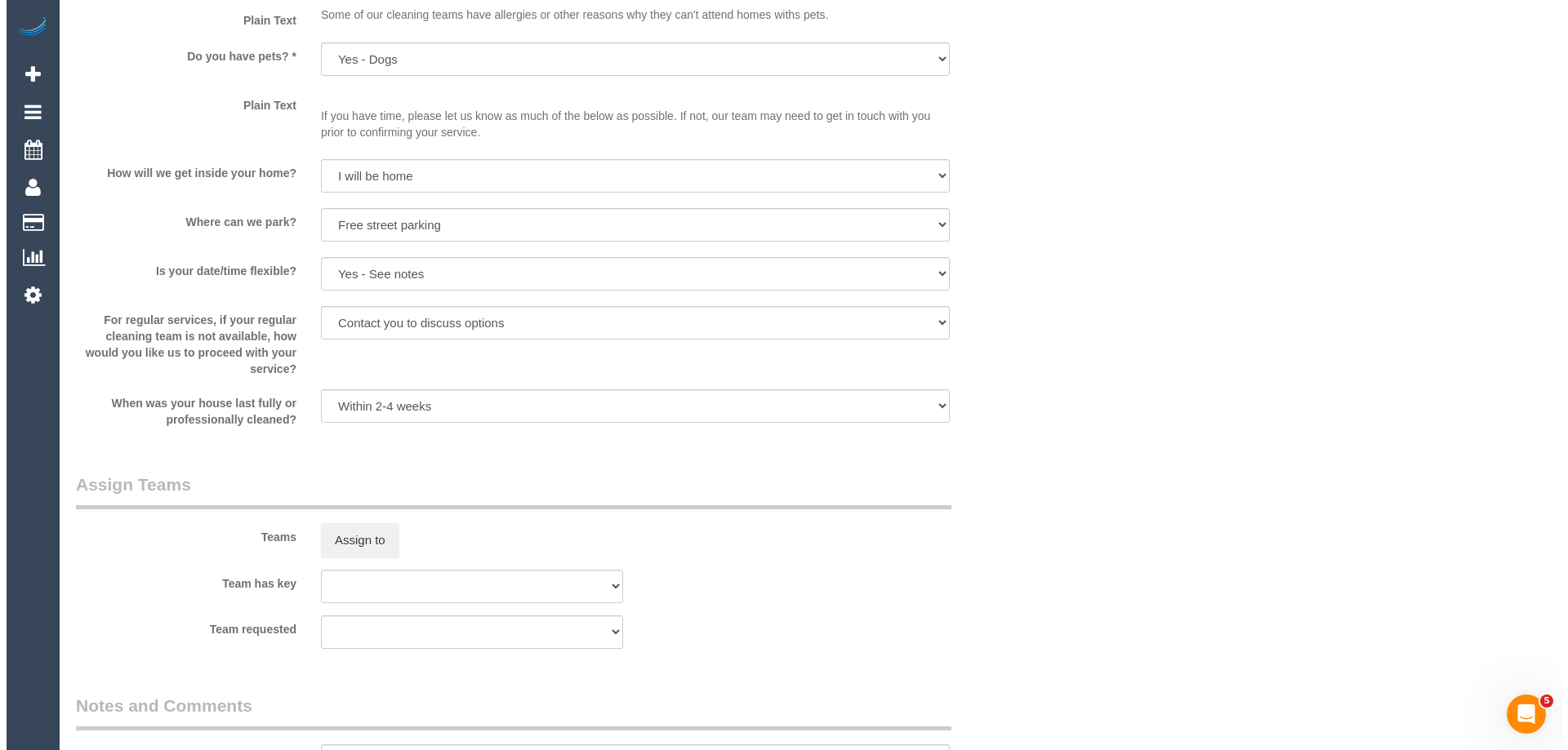
scroll to position [1996, 0]
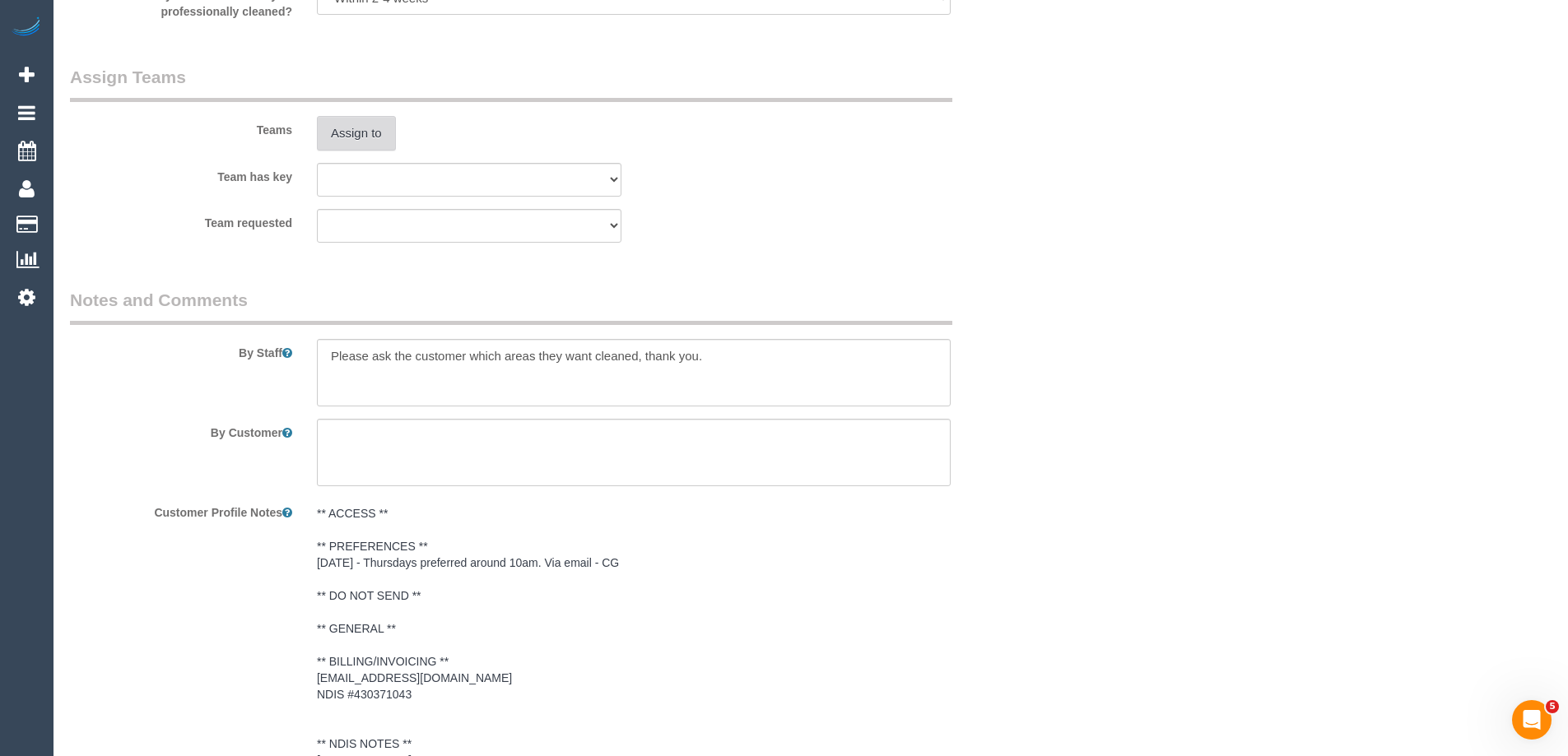
click at [360, 133] on button "Assign to" at bounding box center [357, 133] width 79 height 35
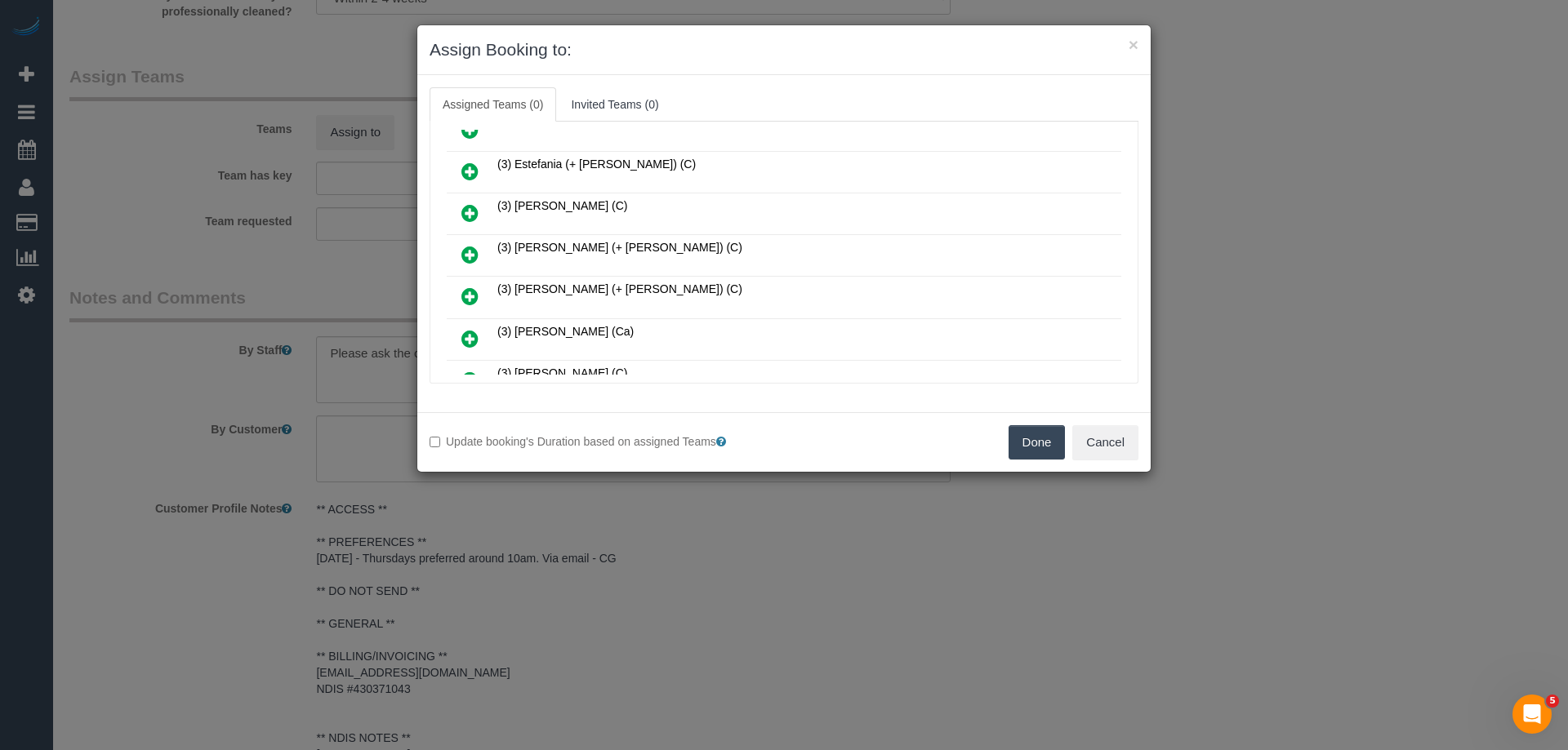
click at [469, 170] on icon at bounding box center [469, 172] width 17 height 20
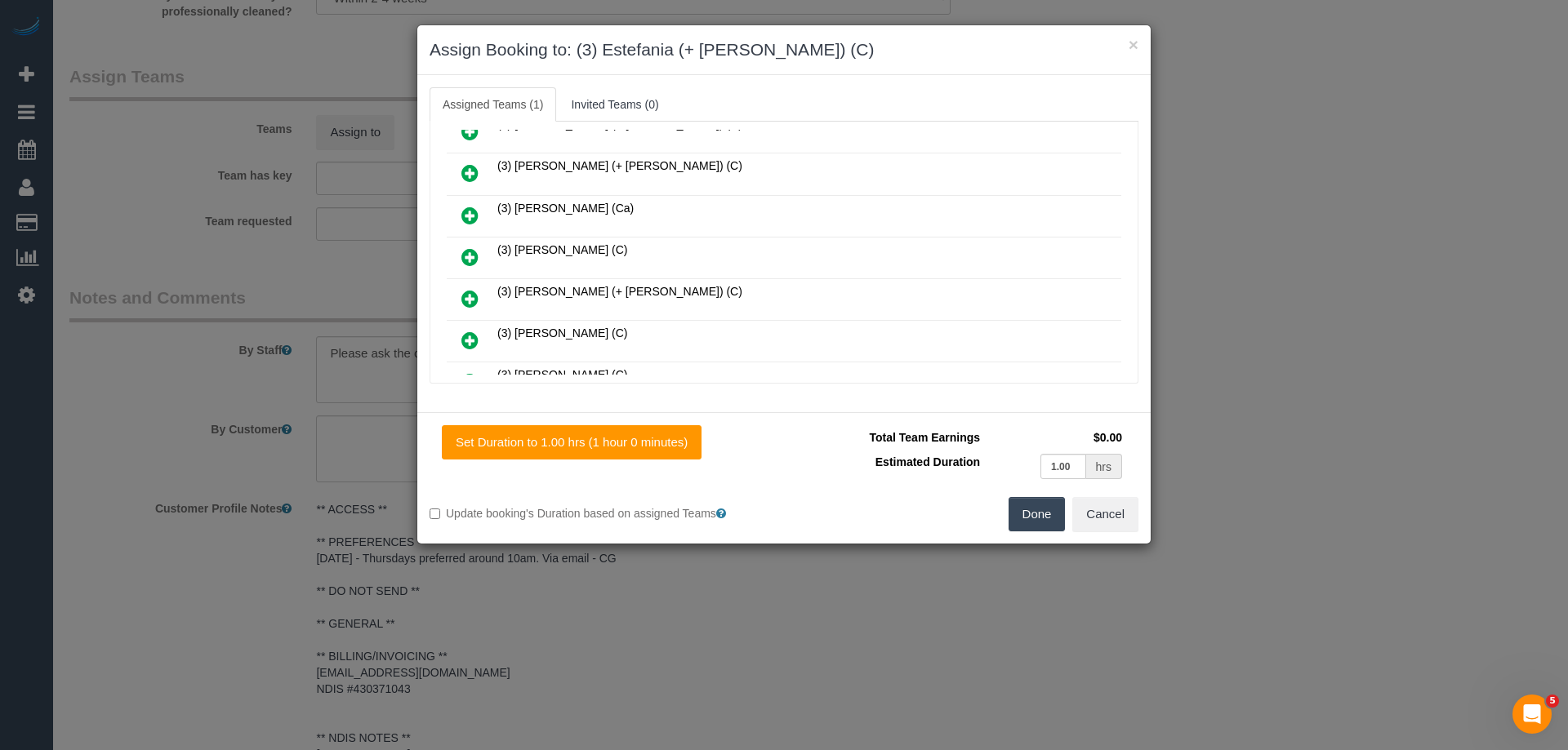
click at [460, 300] on link at bounding box center [469, 300] width 38 height 33
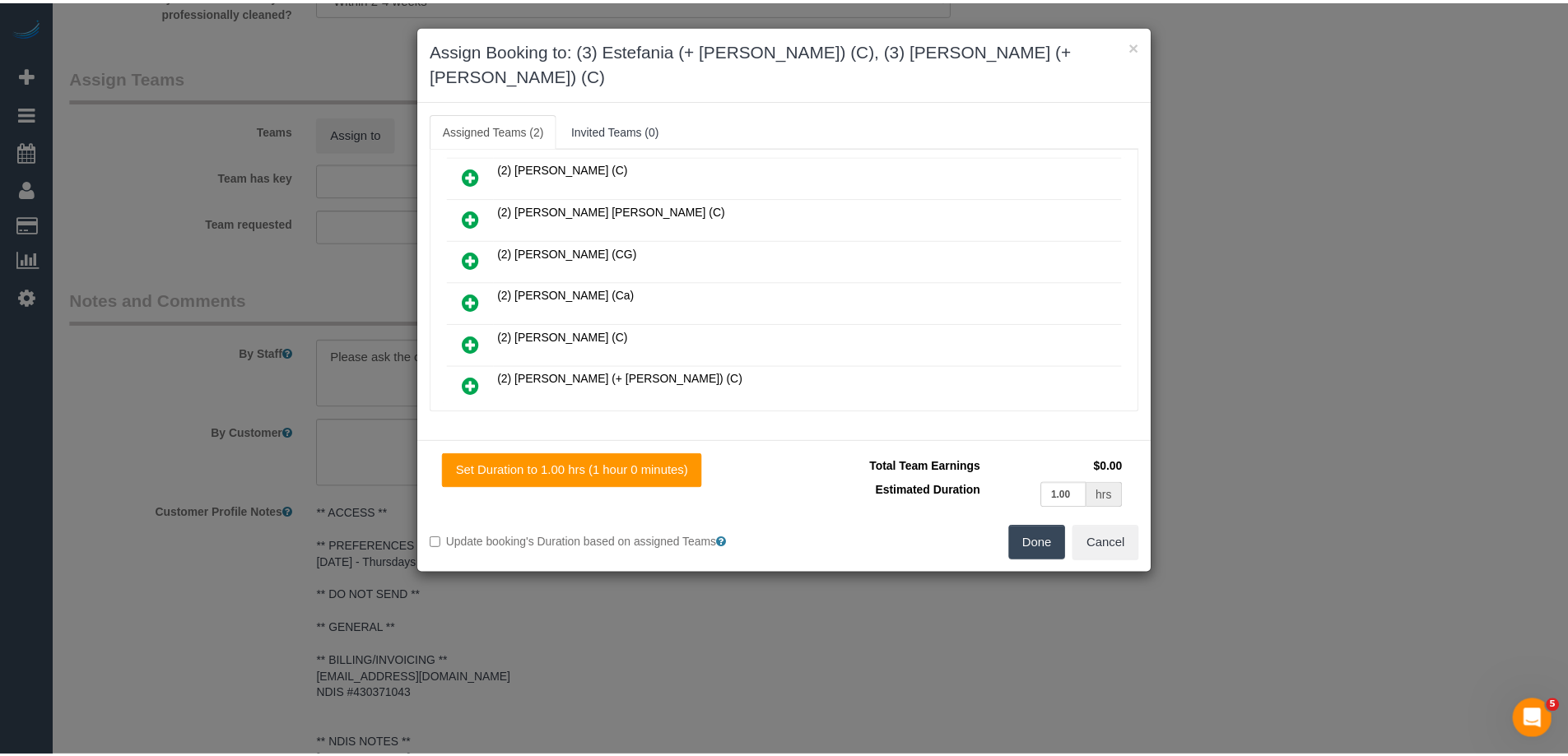
scroll to position [0, 0]
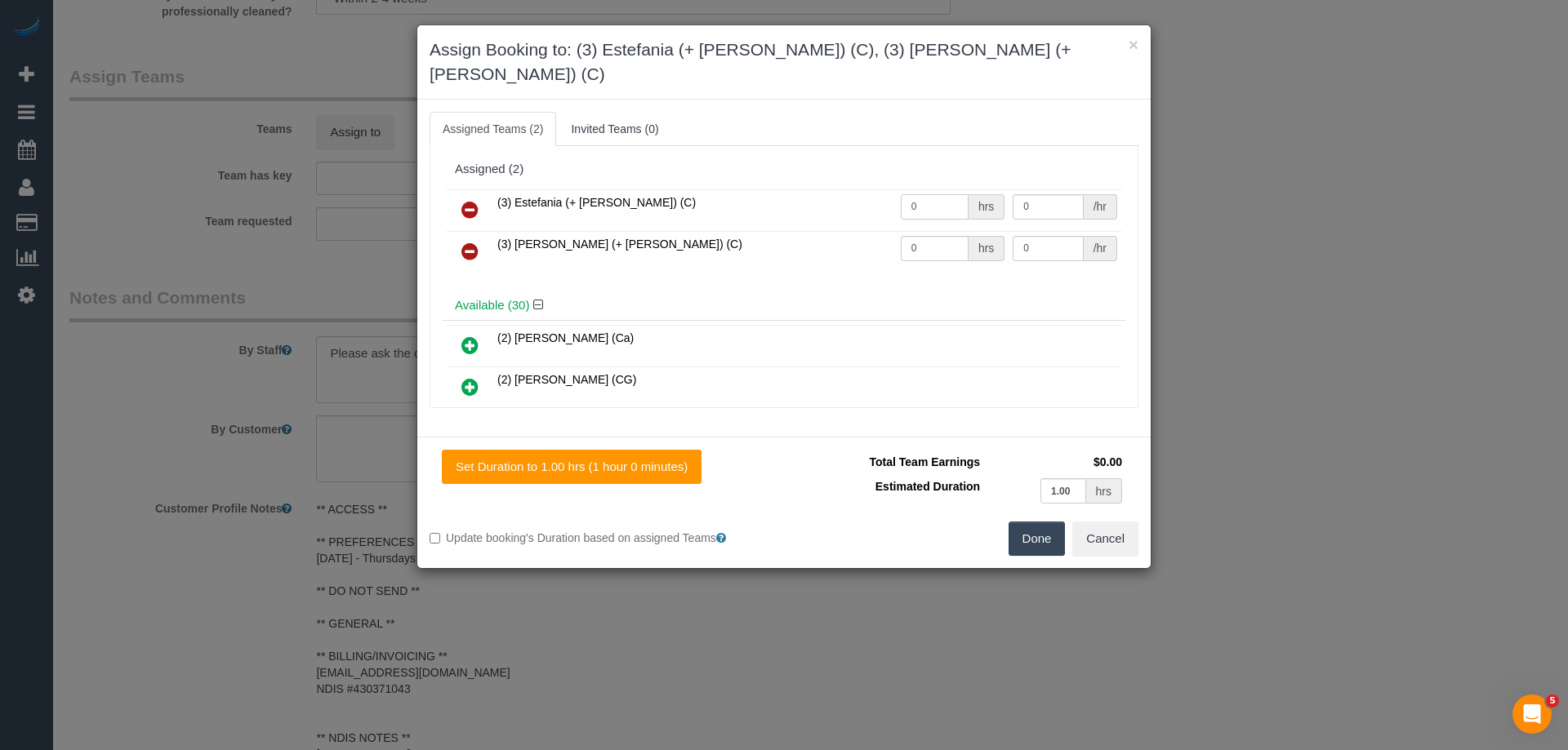
drag, startPoint x: 925, startPoint y: 181, endPoint x: 848, endPoint y: 181, distance: 77.0
click at [850, 190] on tr "(3) Estefania (+ Juliana) (C) 0 hrs 0 /hr" at bounding box center [783, 210] width 674 height 42
type input "1"
drag, startPoint x: 844, startPoint y: 225, endPoint x: 827, endPoint y: 225, distance: 17.0
click at [828, 231] on tr "(3) Juliana (+ Estefania) (C) 0 hrs 0 /hr" at bounding box center [783, 252] width 674 height 42
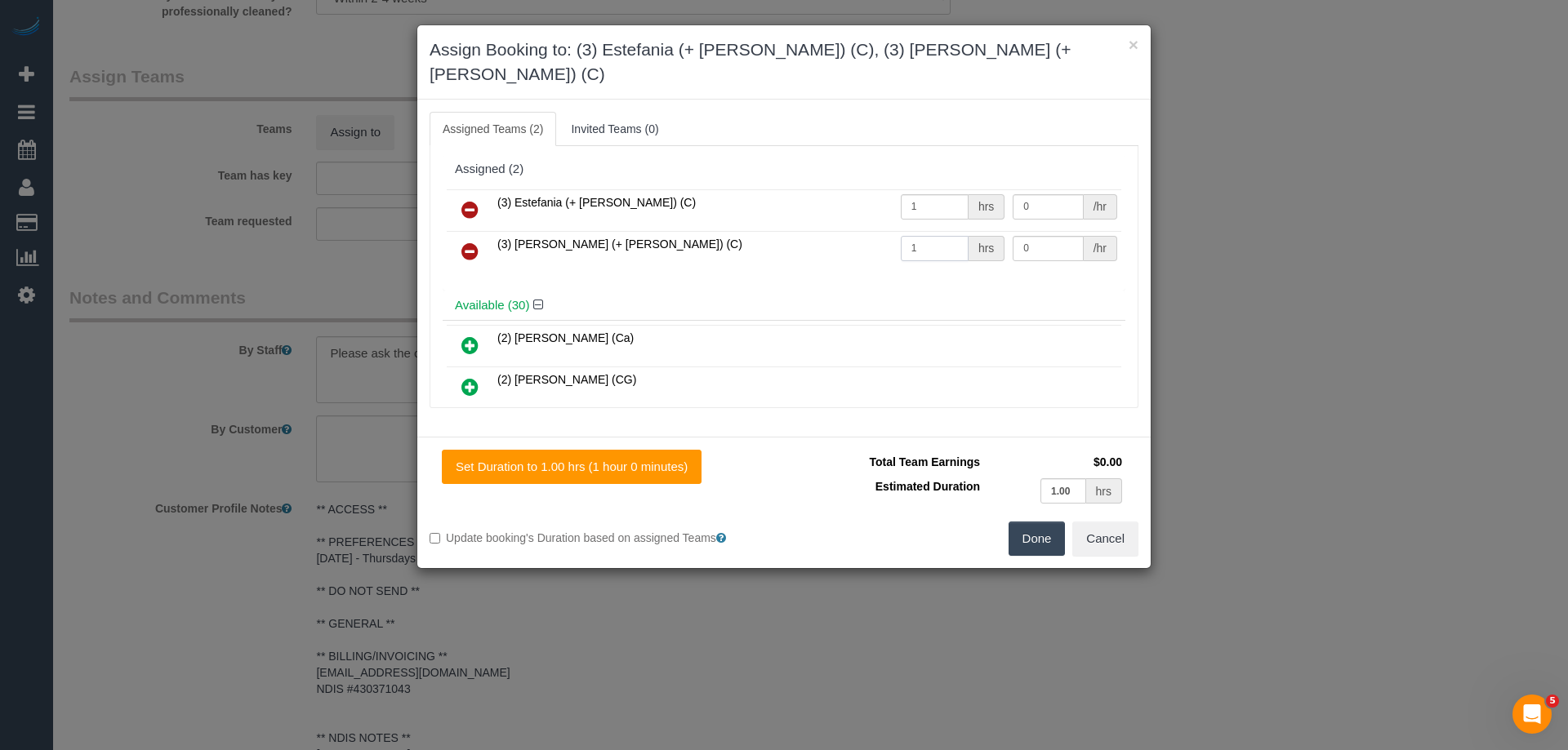
type input "1"
drag, startPoint x: 930, startPoint y: 216, endPoint x: 894, endPoint y: 216, distance: 36.0
click at [896, 231] on tr "(3) Juliana (+ Estefania) (C) 1 hrs 0 /hr" at bounding box center [783, 252] width 674 height 42
type input "35"
drag, startPoint x: 1038, startPoint y: 182, endPoint x: 892, endPoint y: 182, distance: 146.0
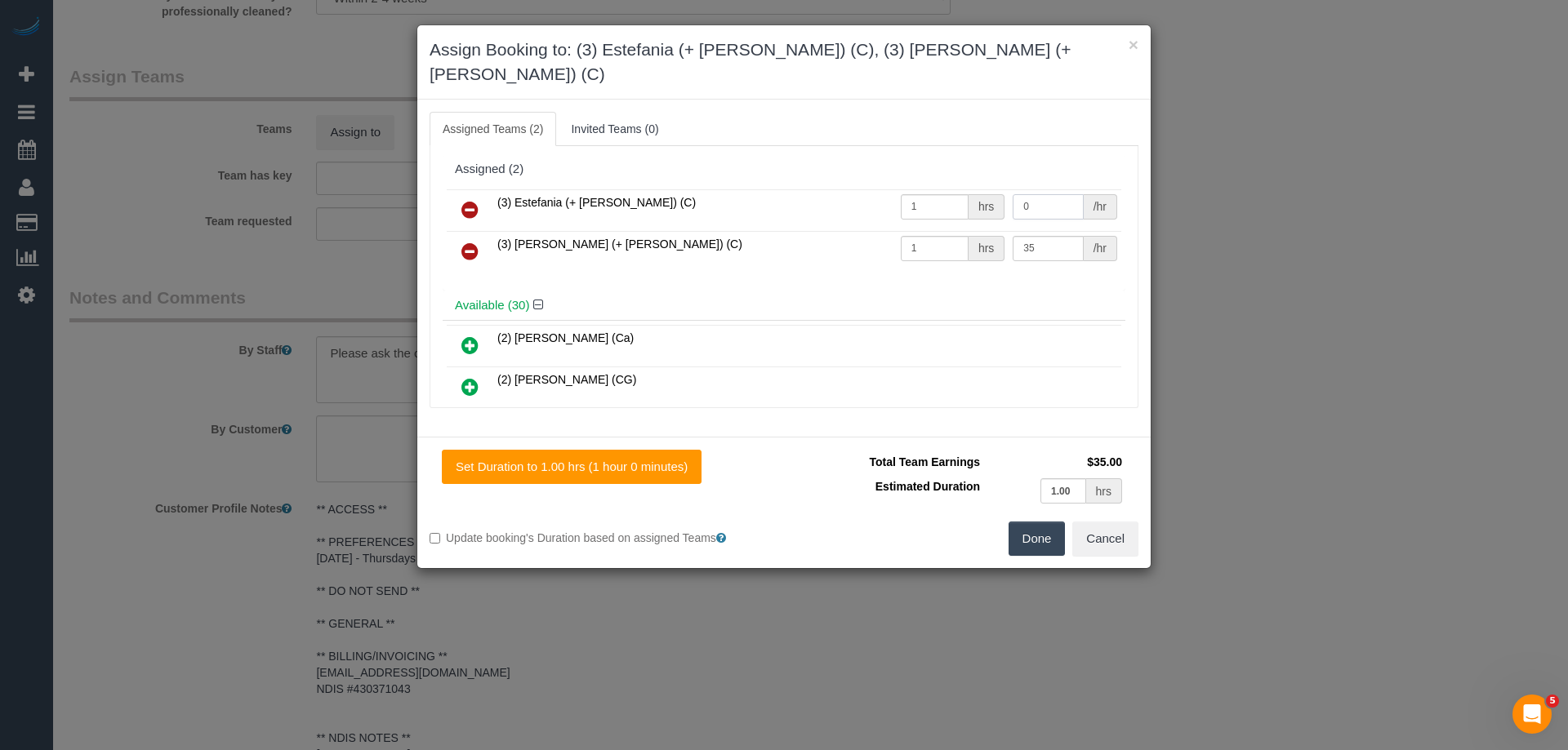
click at [921, 190] on tr "(3) Estefania (+ Juliana) (C) 1 hrs 0 /hr" at bounding box center [783, 210] width 674 height 42
type input "35"
click at [1037, 521] on button "Done" at bounding box center [1037, 538] width 57 height 34
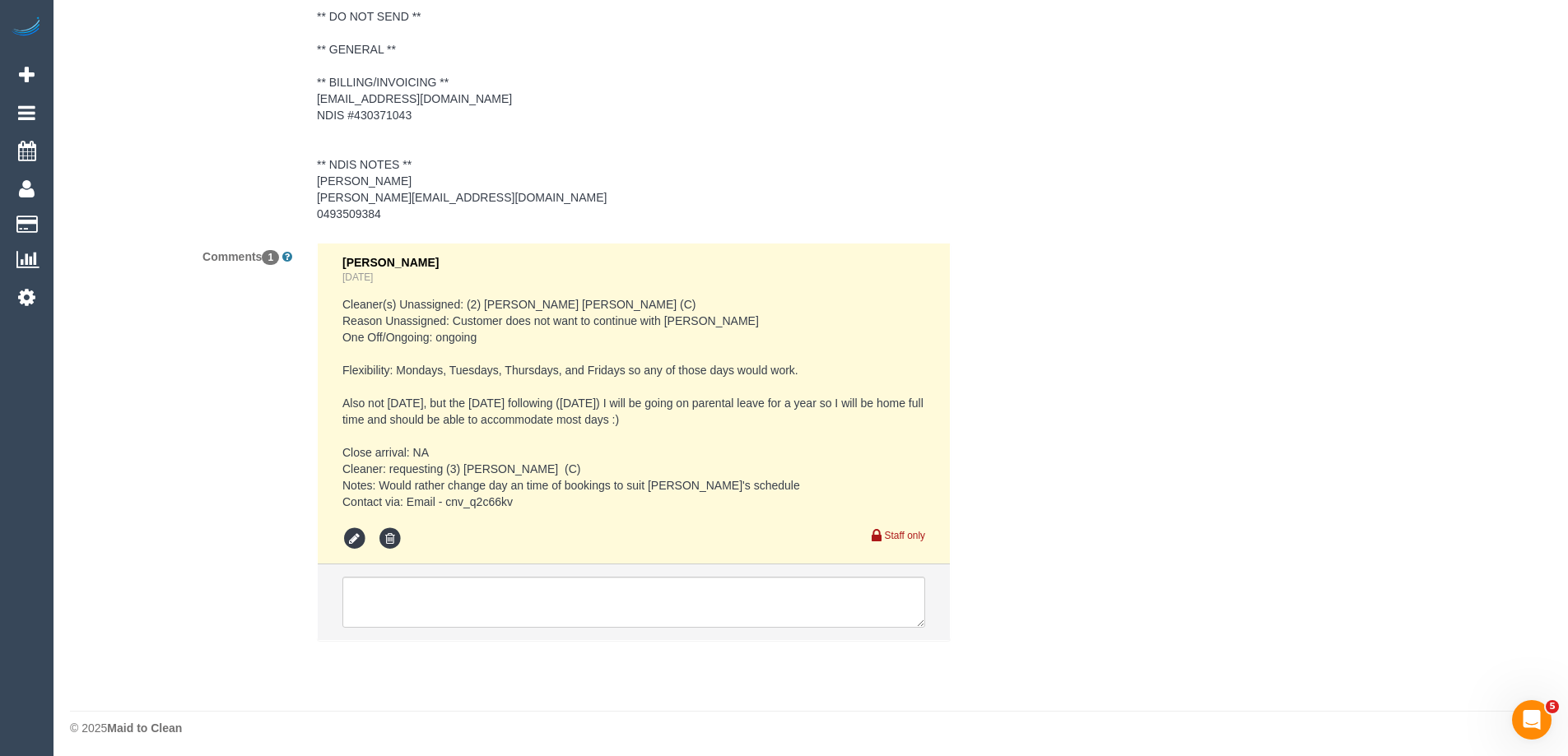
scroll to position [2595, 0]
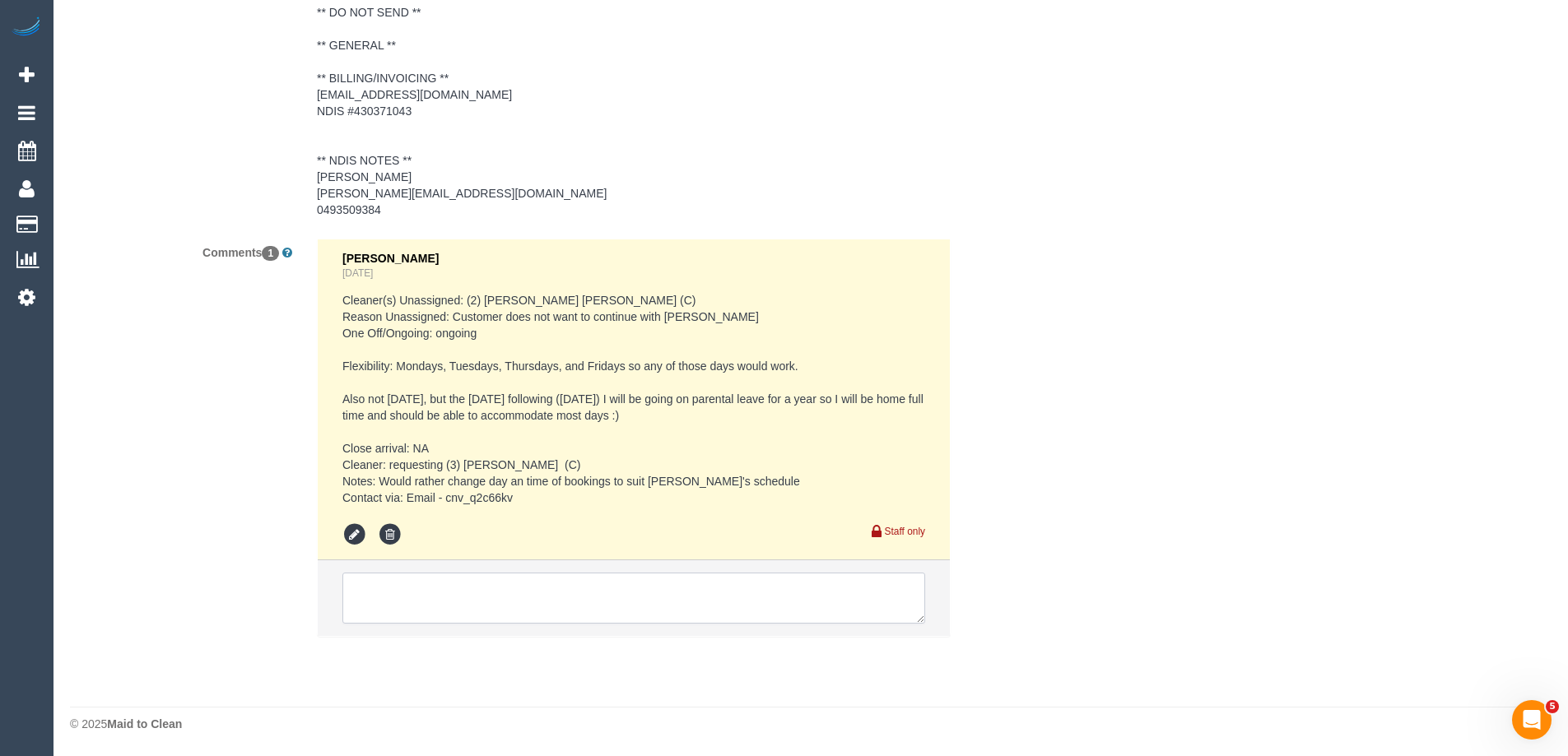
click at [392, 601] on textarea at bounding box center [634, 598] width 583 height 51
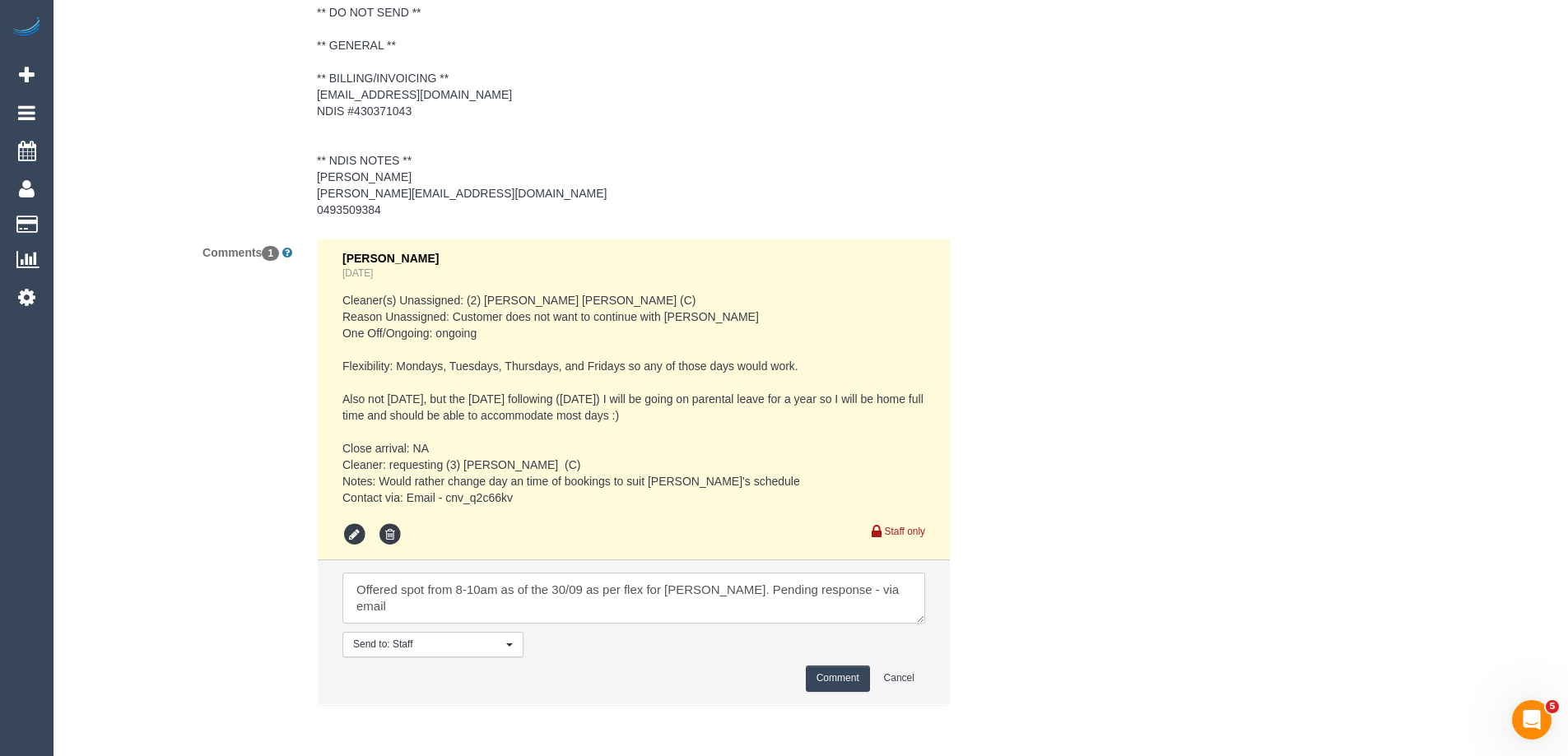
type textarea "Offered spot from 8-10am as of the 30/09 as per flex for Juliana. Pending respo…"
click at [818, 677] on button "Comment" at bounding box center [838, 678] width 64 height 26
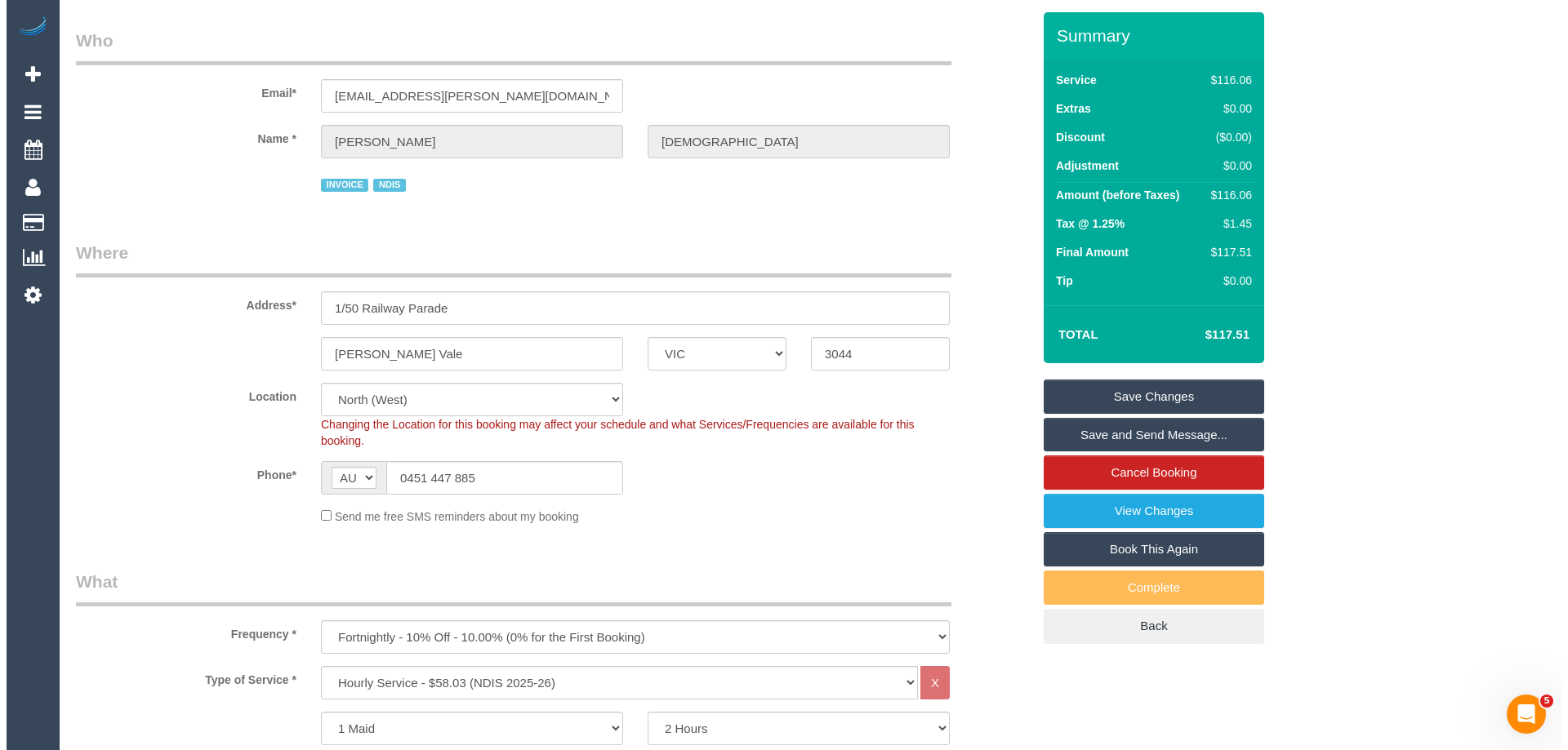
scroll to position [0, 0]
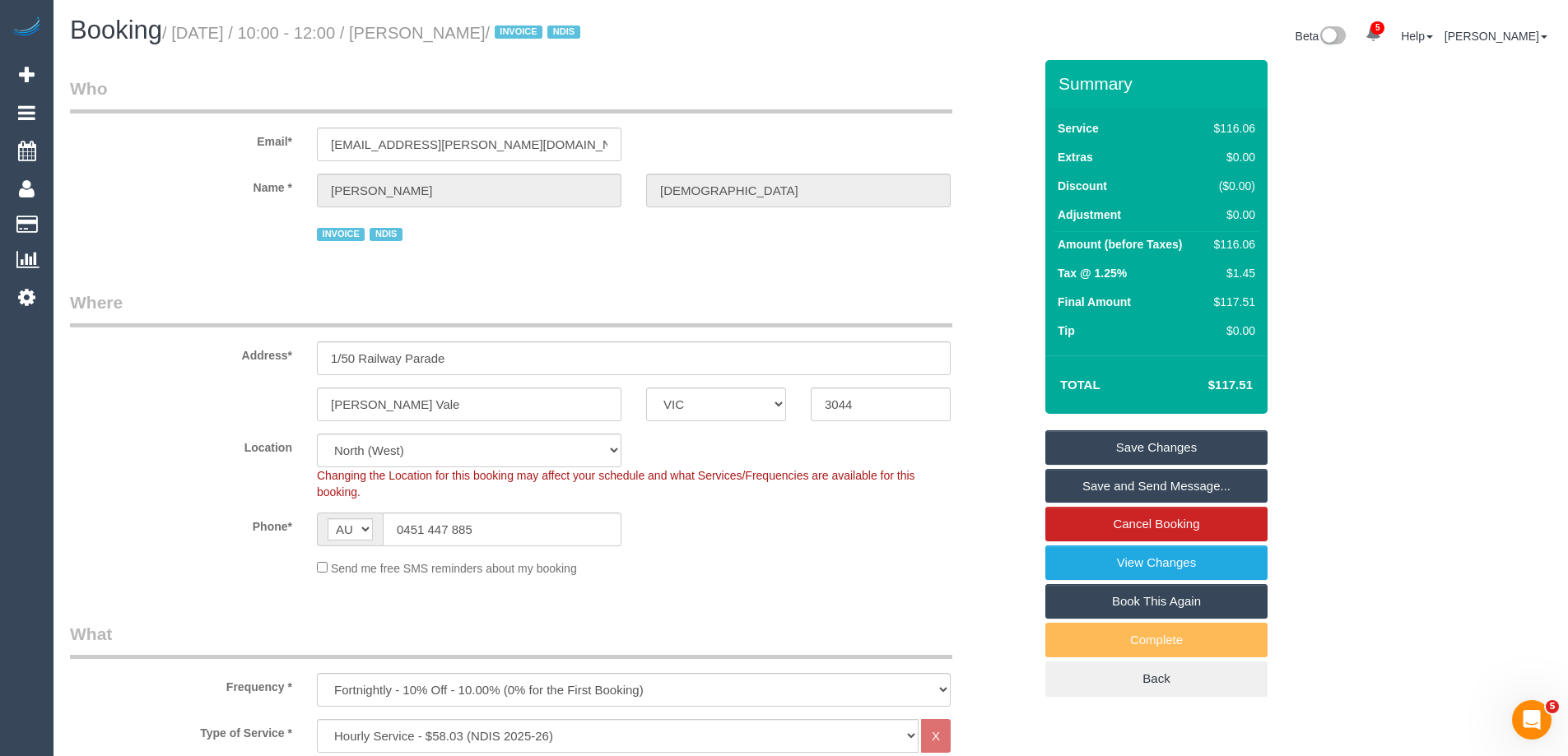
drag, startPoint x: 589, startPoint y: 32, endPoint x: 453, endPoint y: 30, distance: 136.0
click at [453, 30] on small "/ September 18, 2025 / 10:00 - 12:00 / Omar Muhammad / INVOICE NDIS" at bounding box center [374, 33] width 424 height 18
copy small "Omar Muhammad"
click at [1112, 442] on link "Save Changes" at bounding box center [1157, 448] width 222 height 35
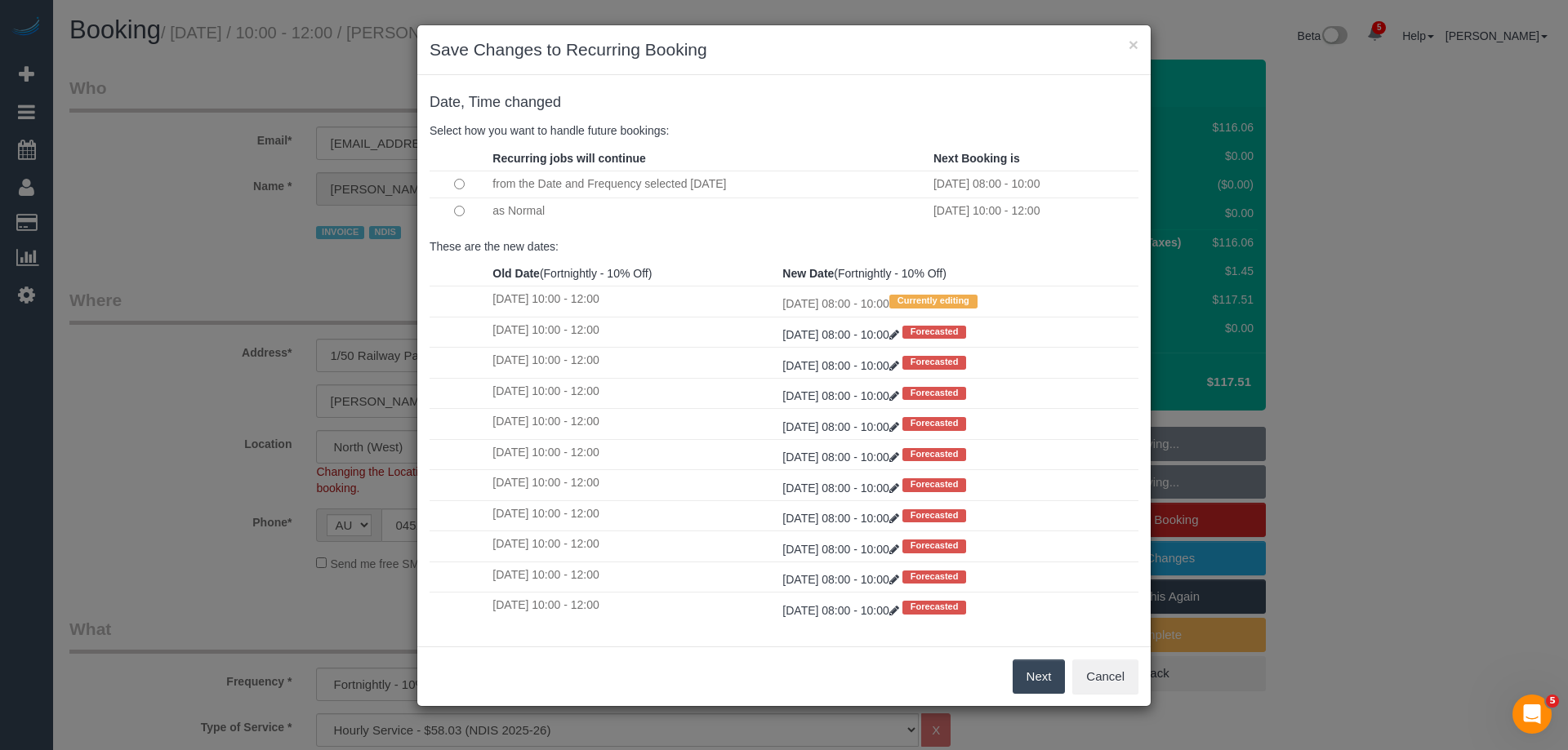
click at [1030, 675] on button "Next" at bounding box center [1039, 676] width 53 height 34
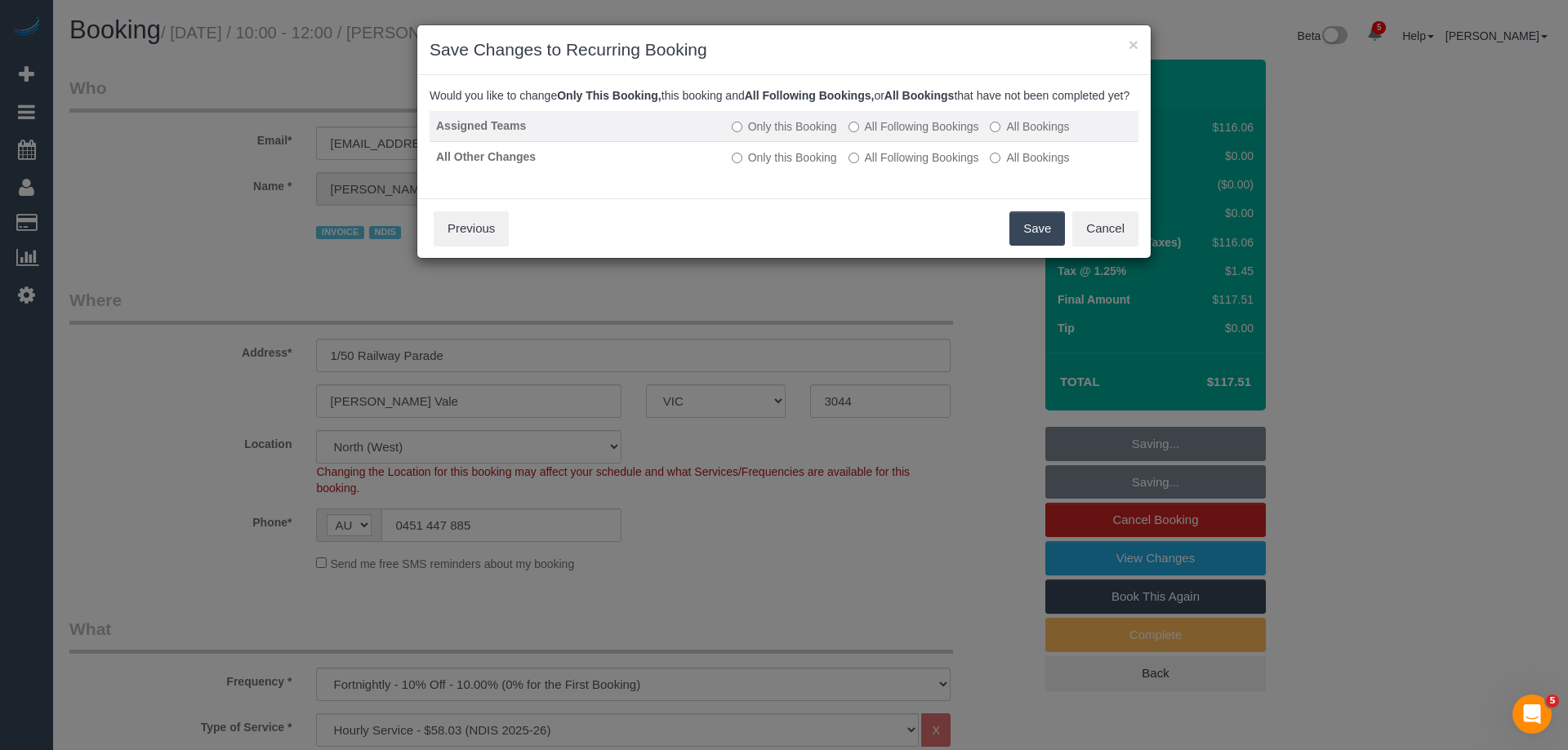
click at [885, 135] on label "All Following Bookings" at bounding box center [914, 127] width 131 height 16
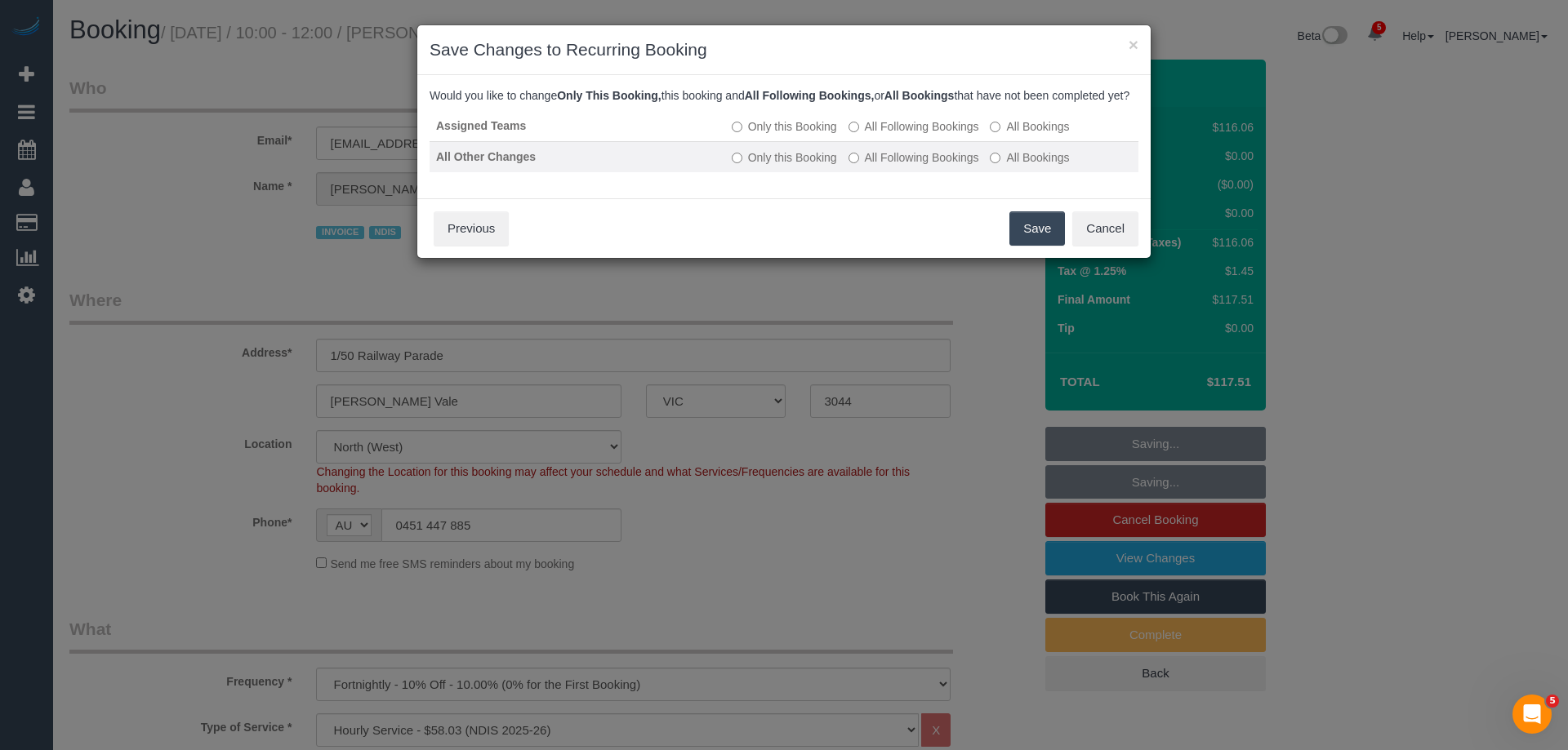
click at [885, 166] on label "All Following Bookings" at bounding box center [914, 158] width 131 height 16
click at [1044, 246] on button "Save" at bounding box center [1037, 229] width 56 height 34
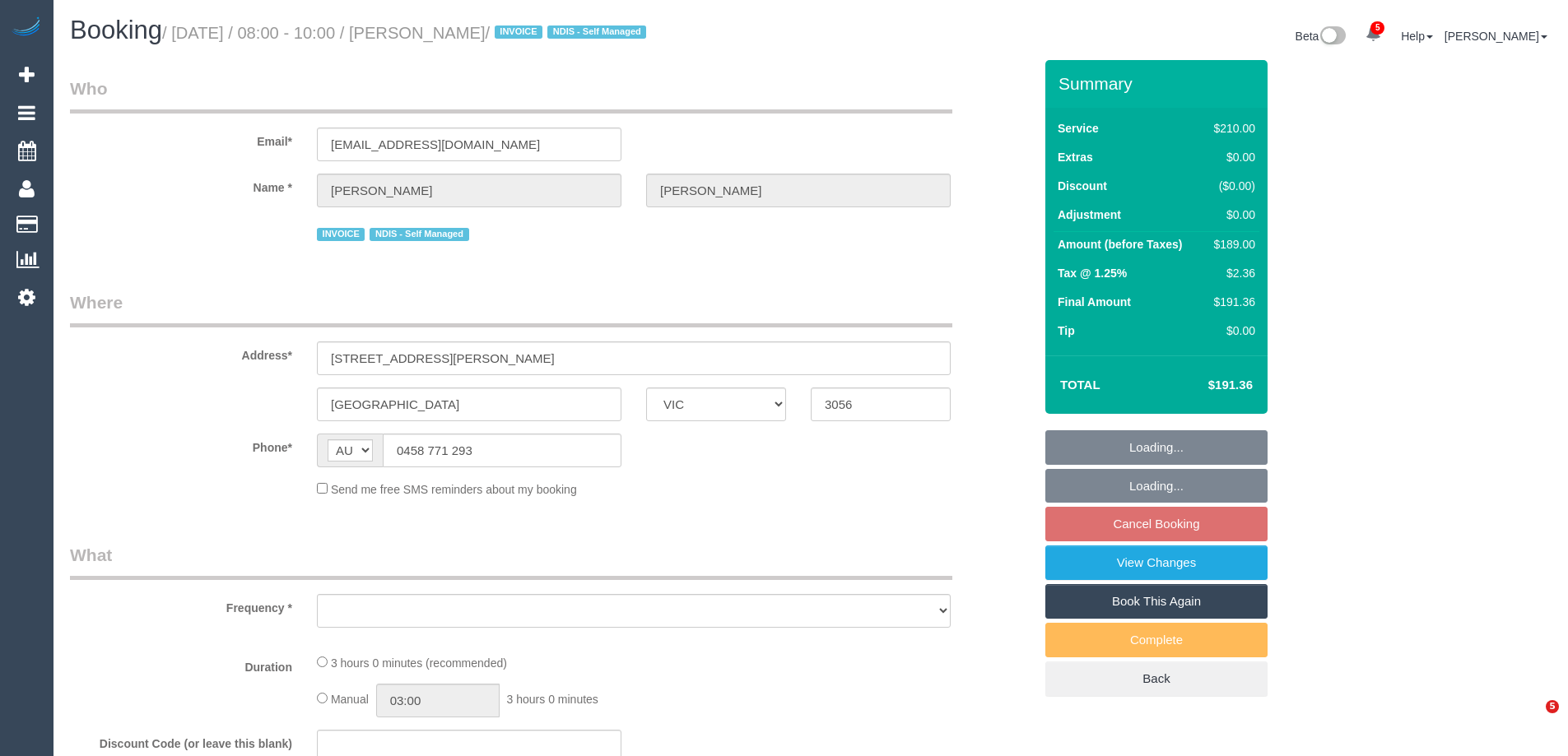
select select "VIC"
select select "object:619"
select select "180"
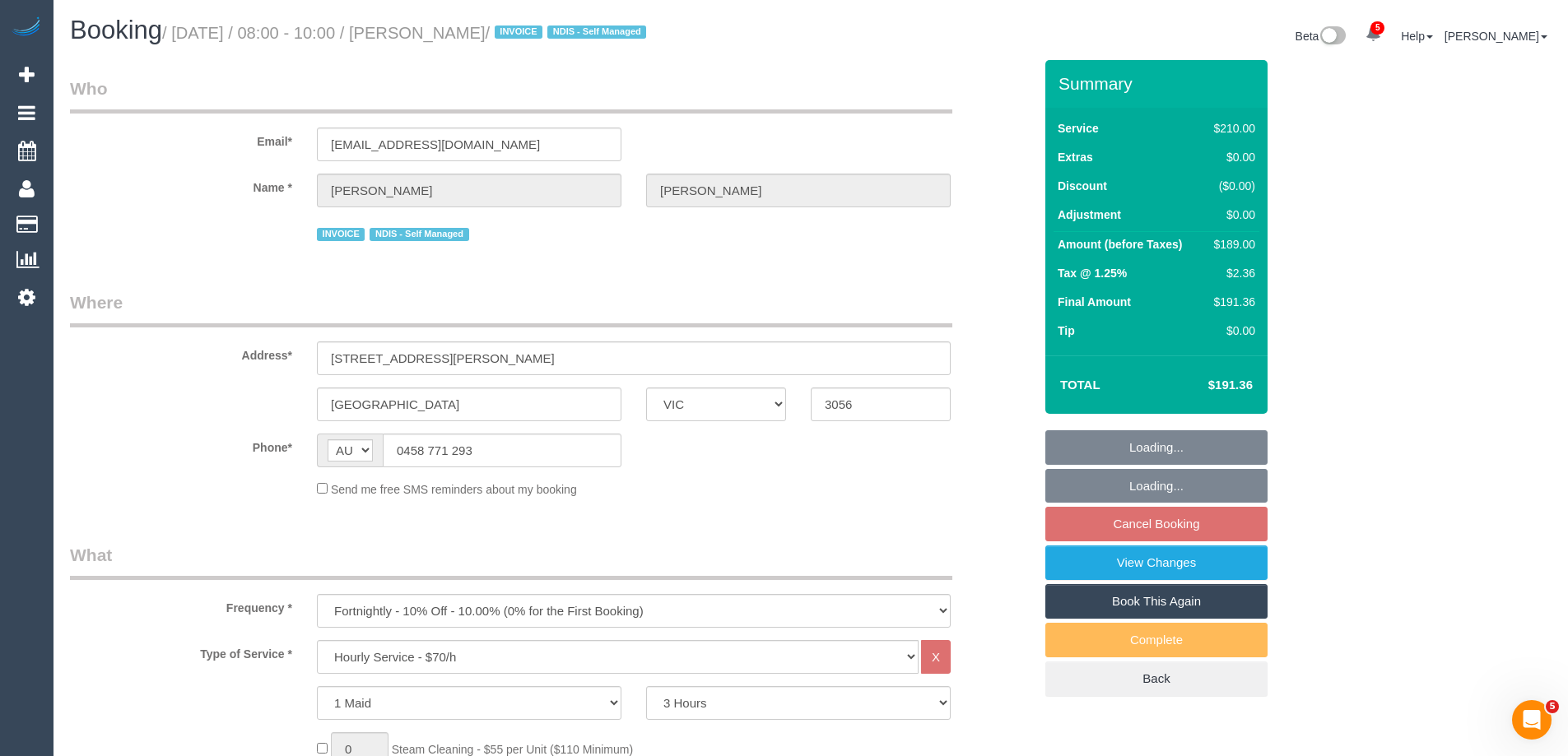
select select "string:stripe-pm_1RMJFP2GScqysDRVl36hxd4v"
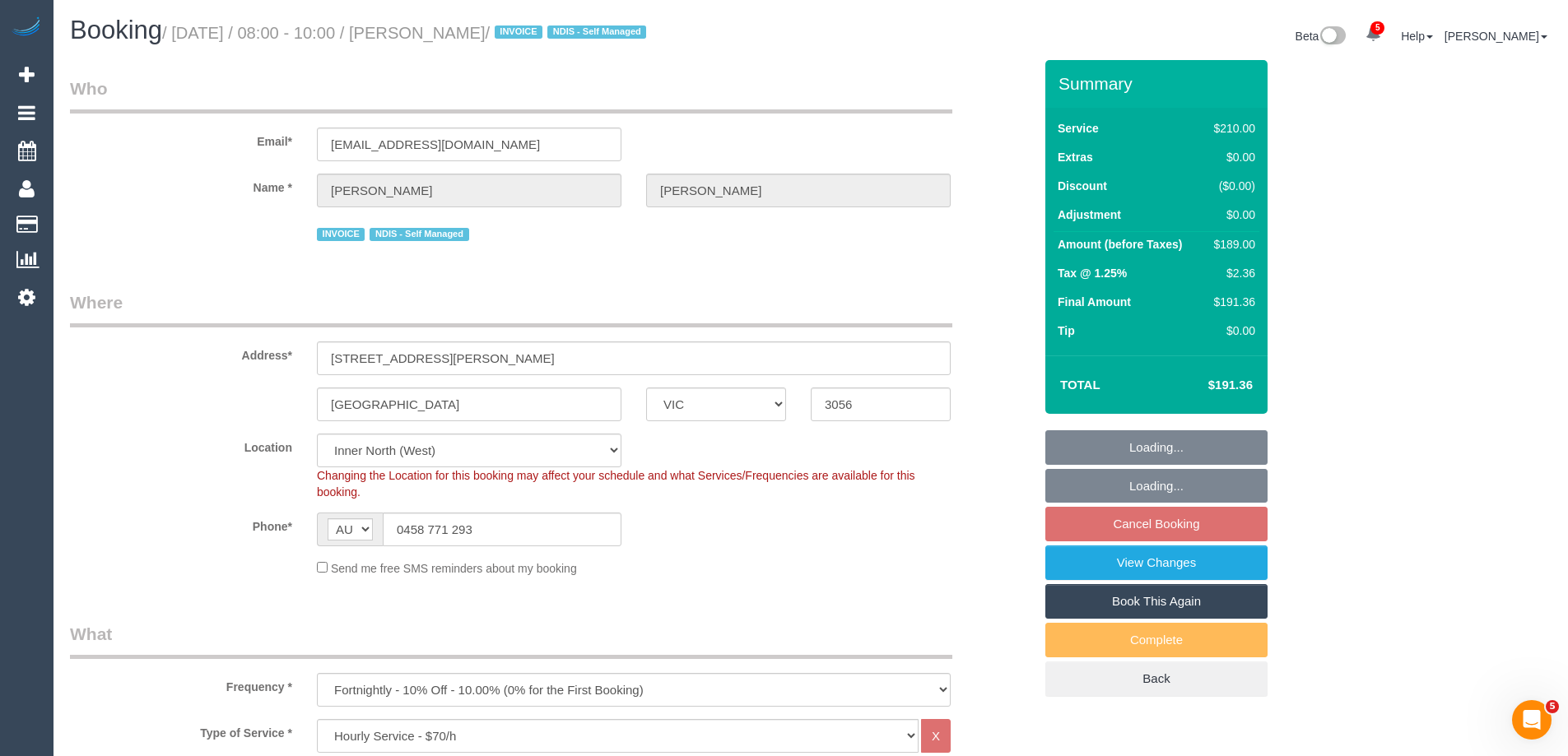
select select "number:28"
select select "number:14"
select select "number:19"
select select "number:24"
select select "number:33"
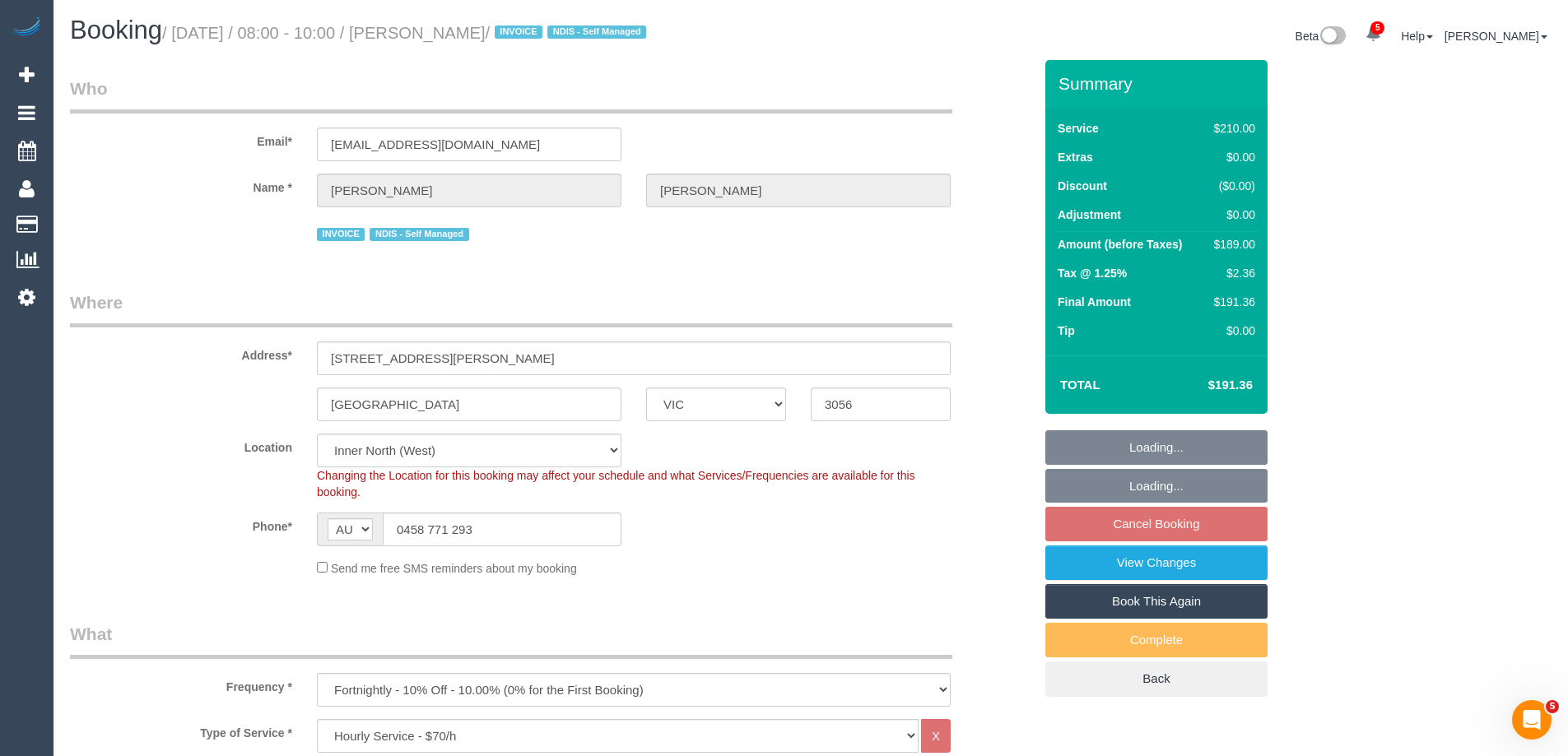
select select "object:1801"
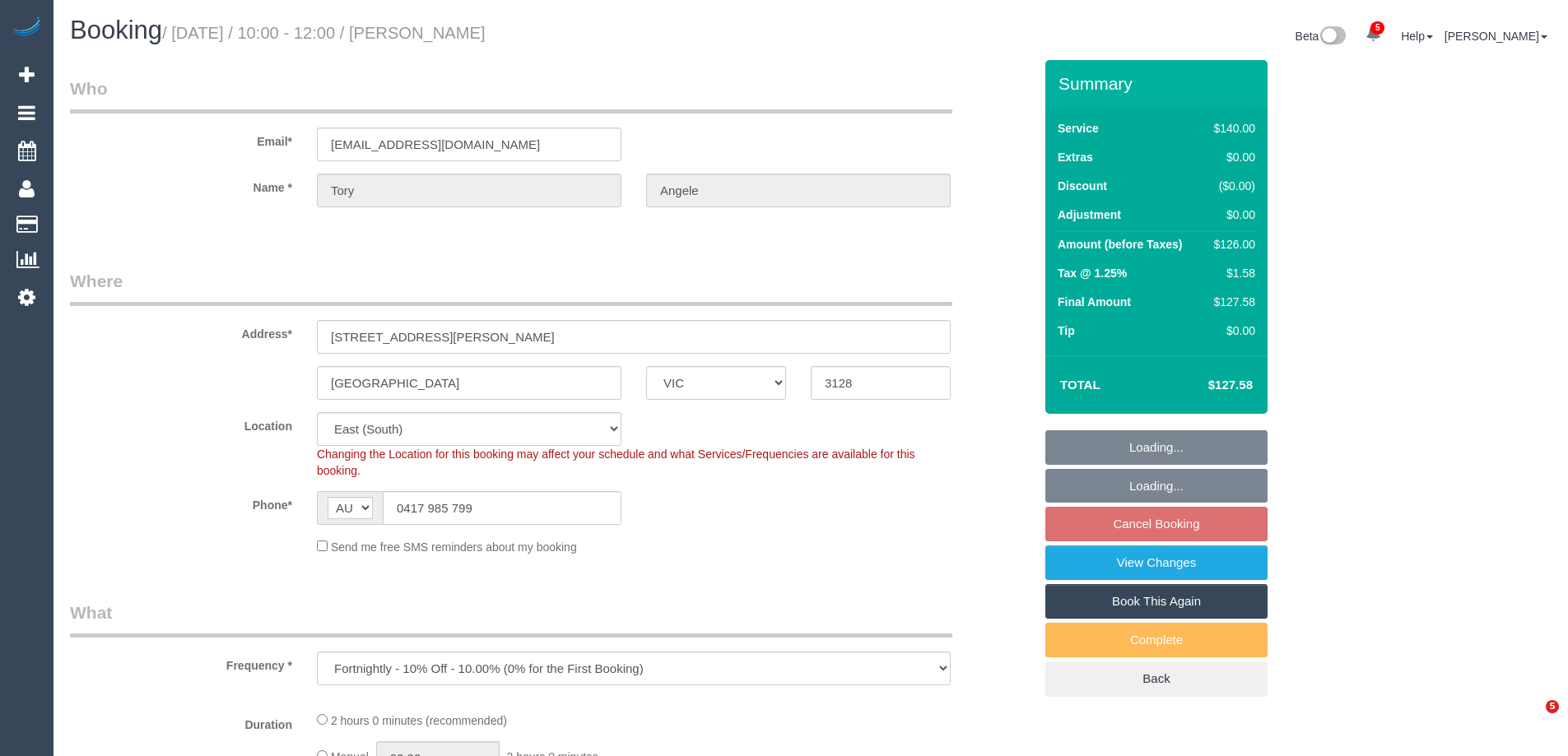
select select "VIC"
select select "number:28"
select select "number:14"
select select "number:19"
select select "number:22"
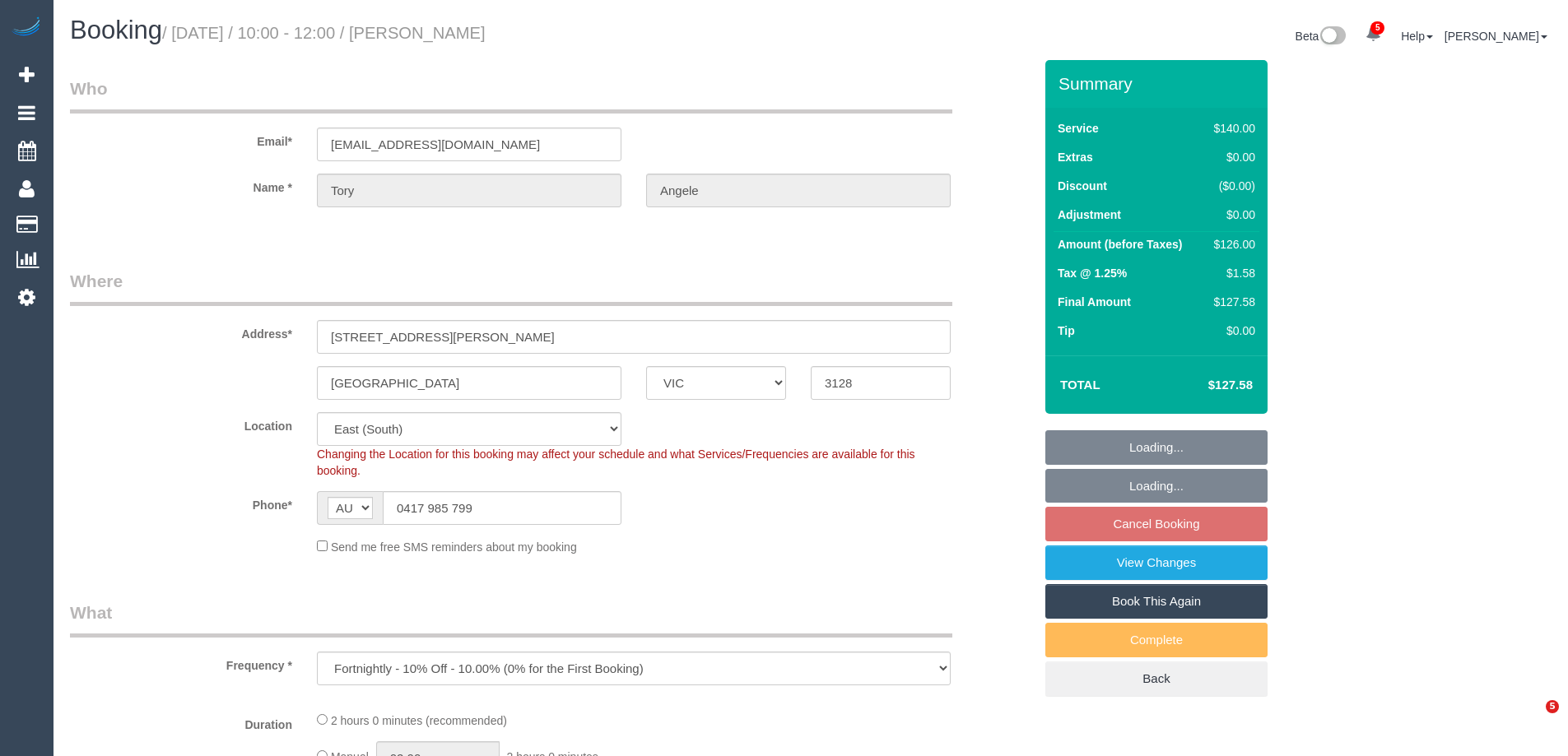
select select "number:33"
select select "number:12"
select select "object:776"
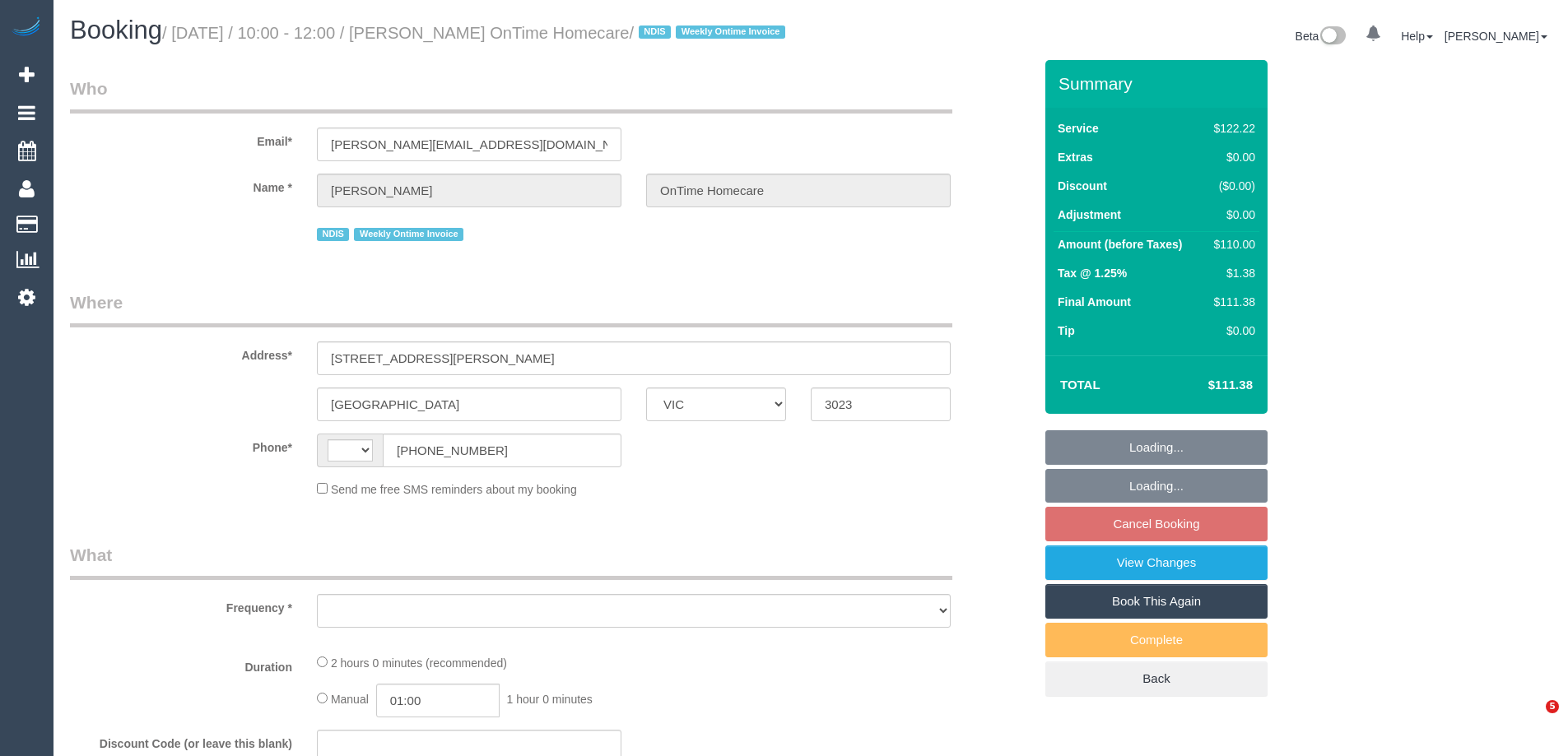
select select "VIC"
select select "object:287"
select select "string:AU"
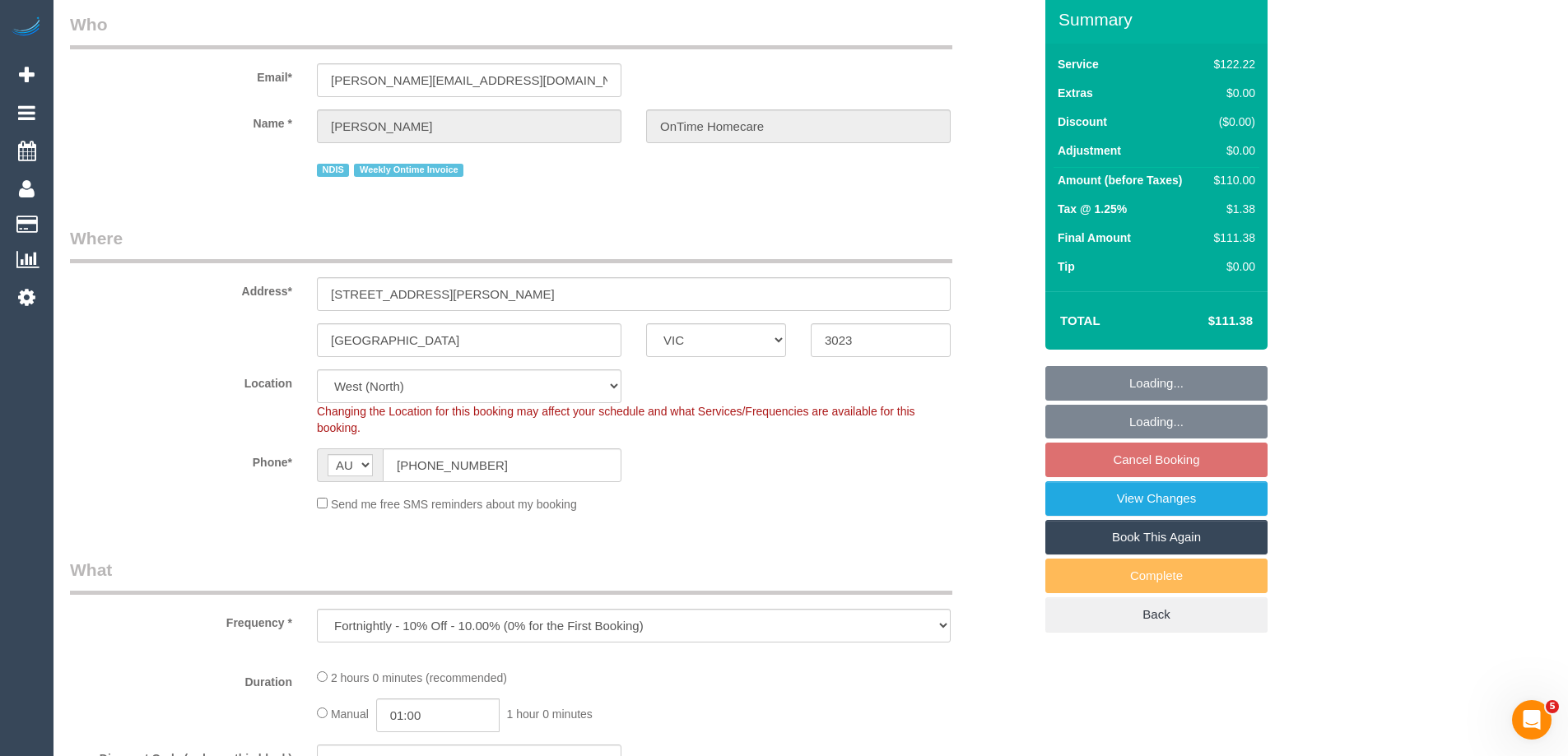
select select "object:776"
select select "number:27"
select select "number:14"
select select "number:19"
select select "number:36"
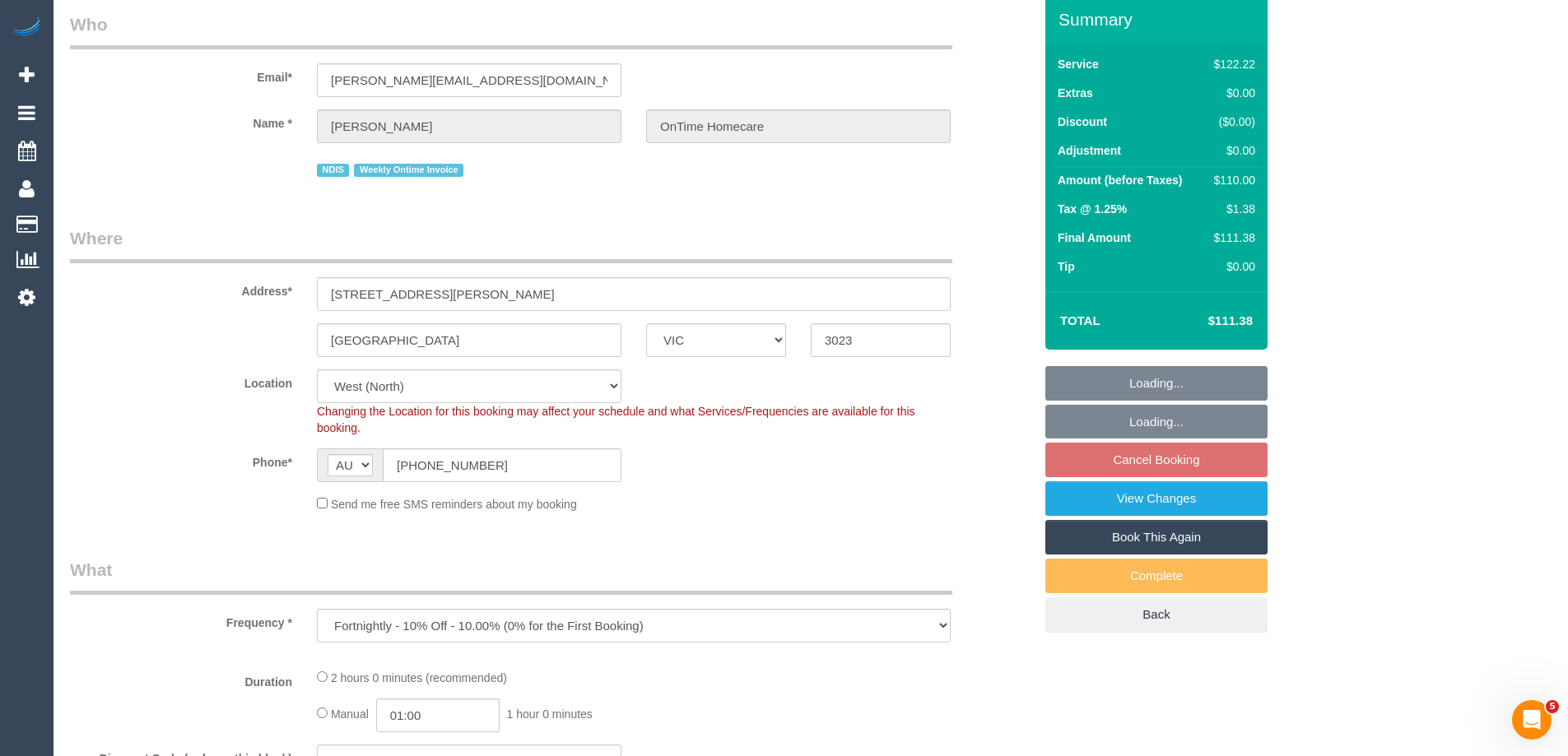
select select "number:35"
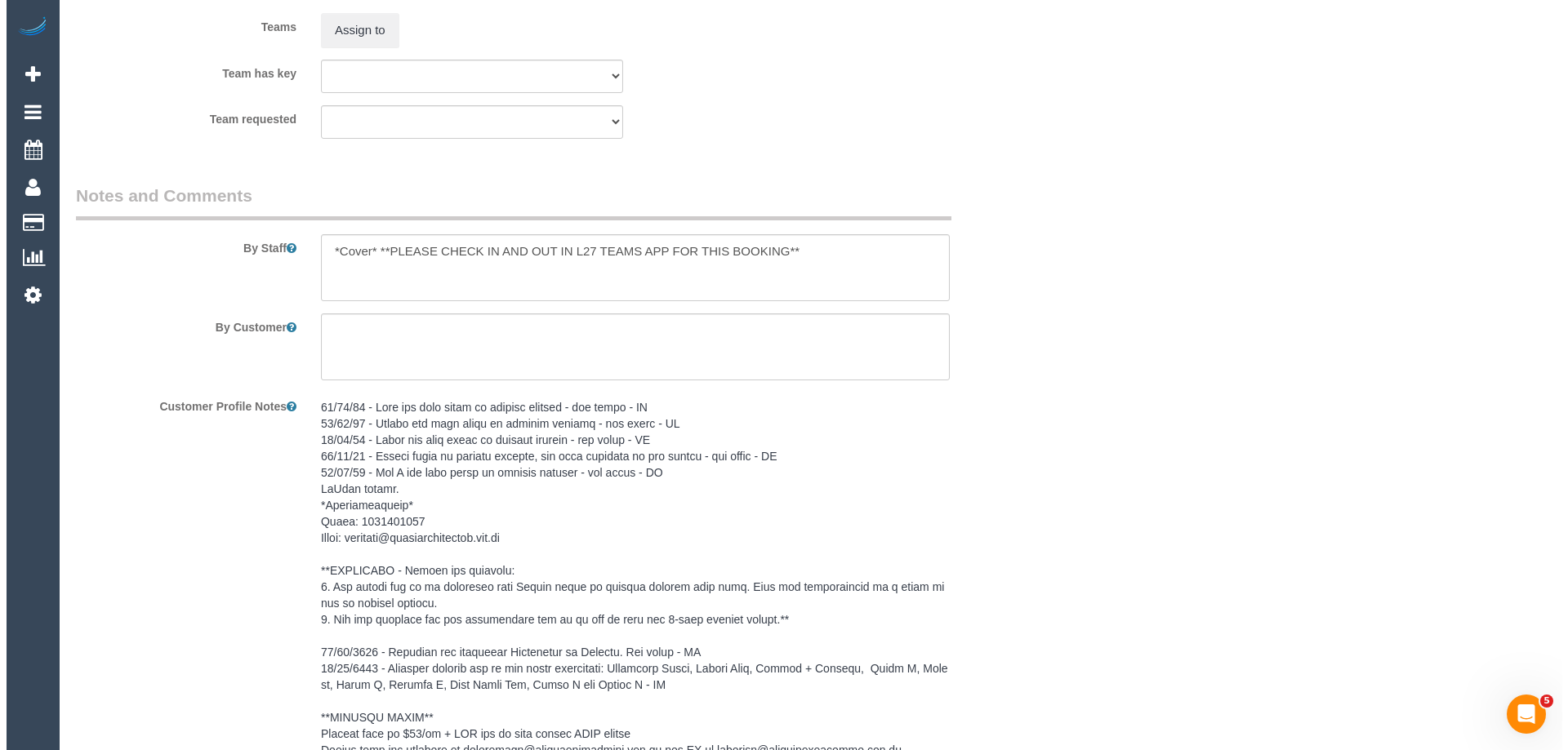
scroll to position [1877, 0]
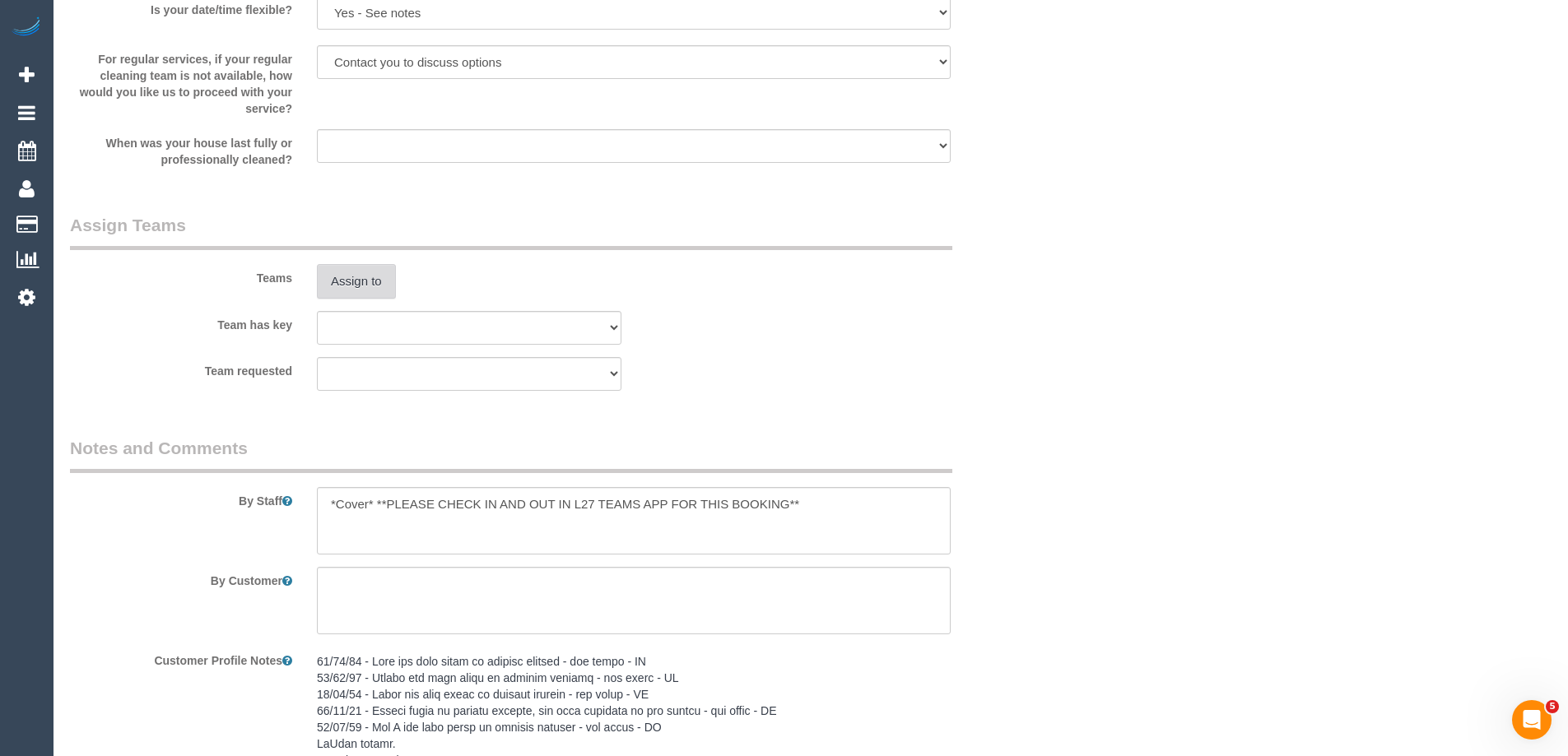
click at [342, 296] on button "Assign to" at bounding box center [357, 282] width 79 height 35
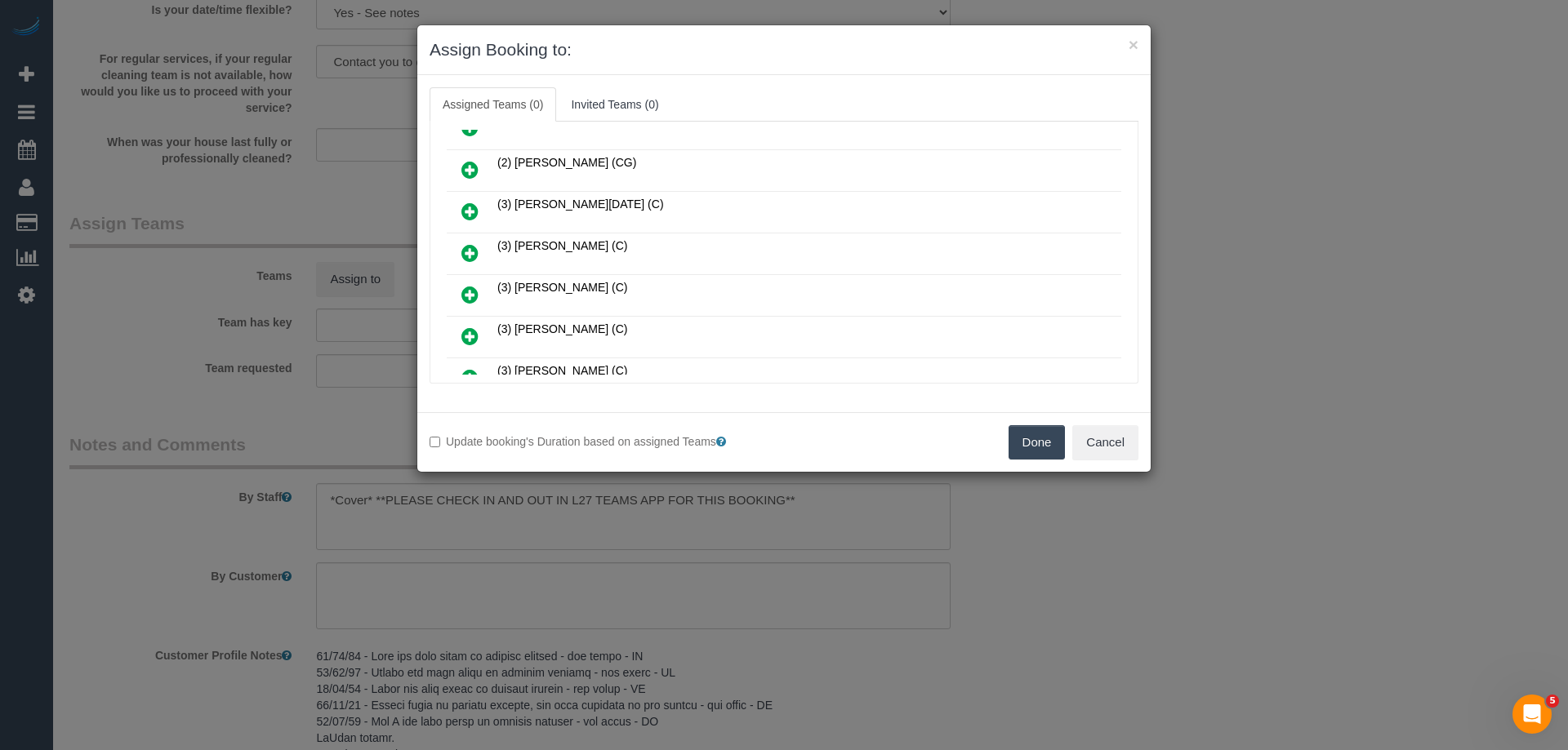
scroll to position [245, 0]
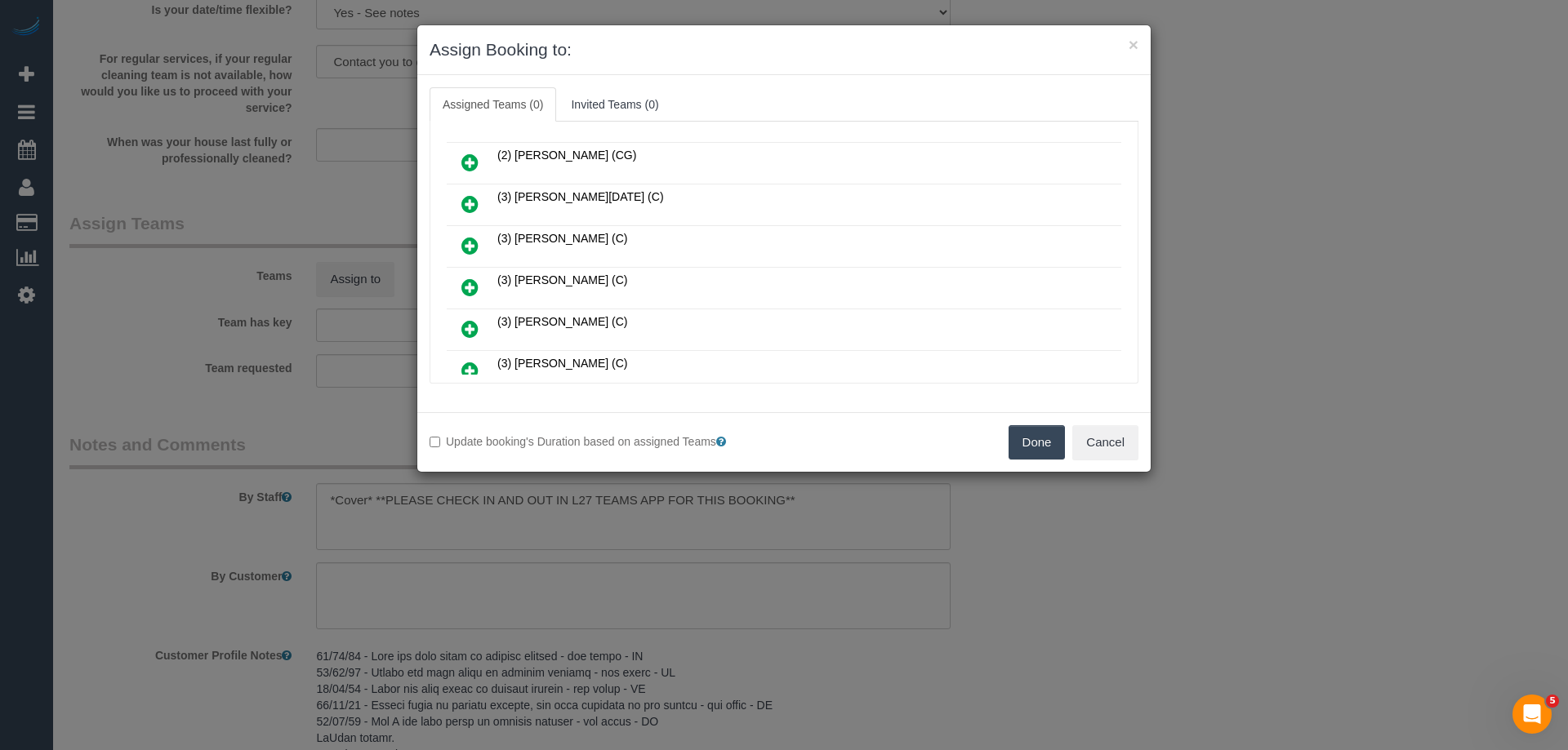
click at [452, 202] on link at bounding box center [469, 205] width 38 height 33
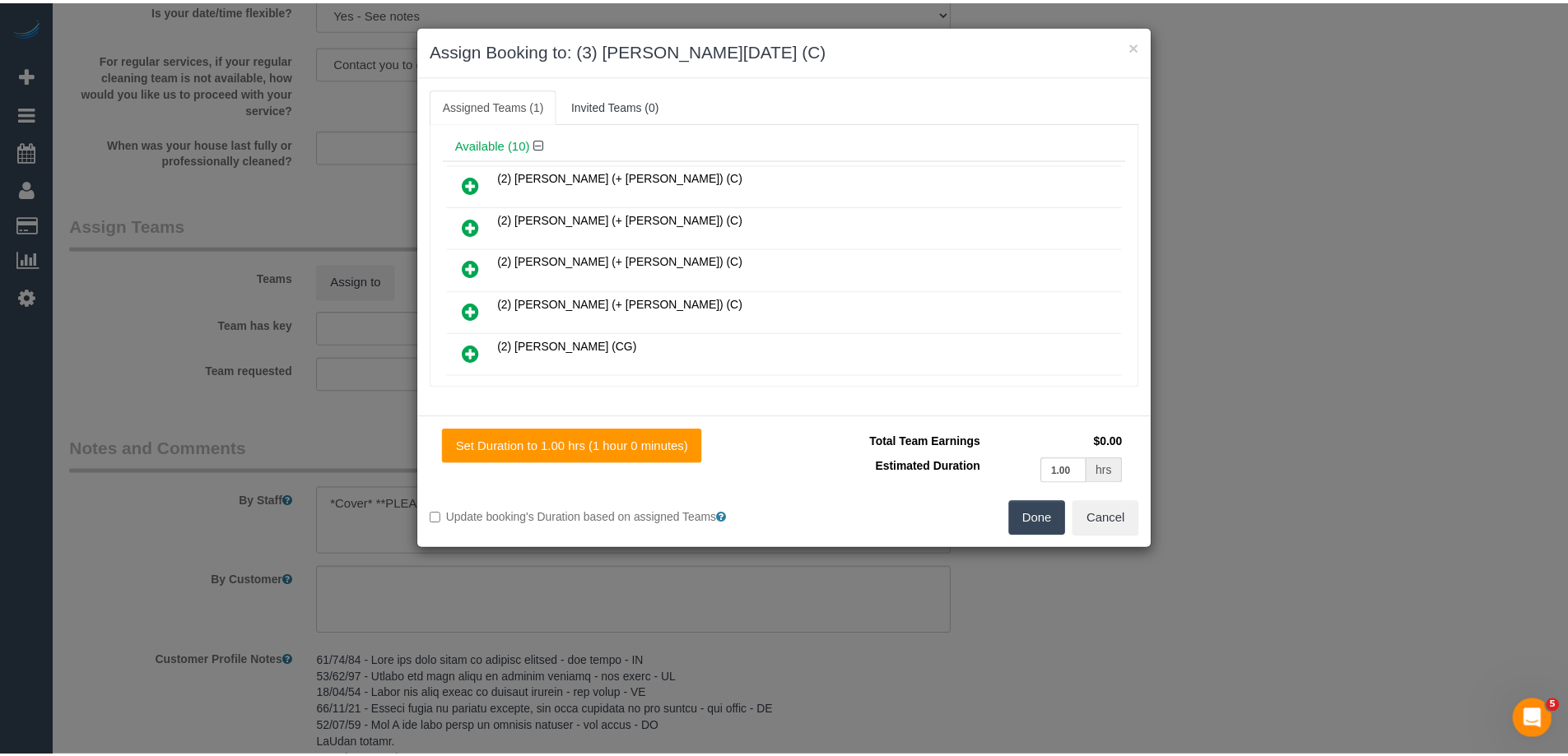
scroll to position [0, 0]
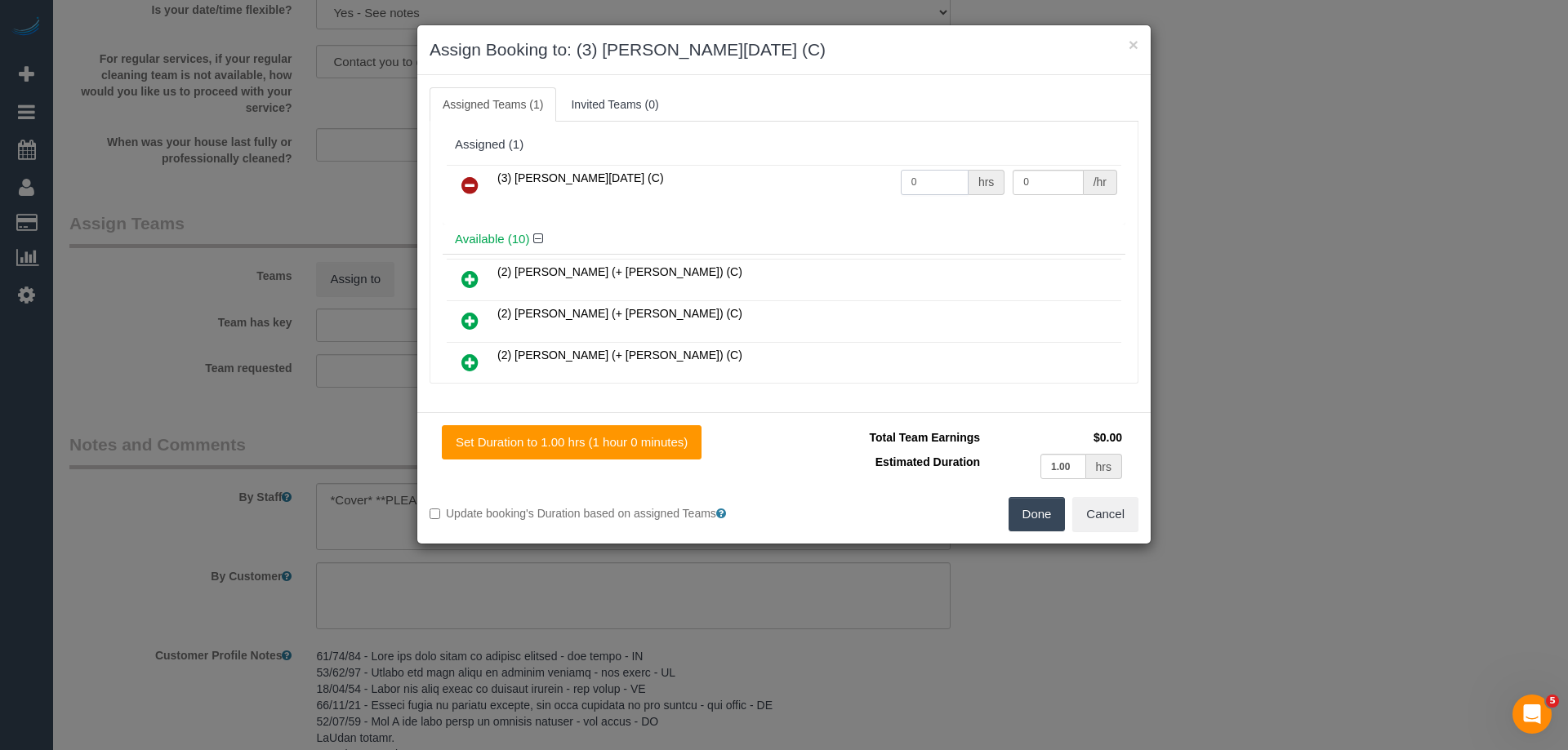
drag, startPoint x: 871, startPoint y: 177, endPoint x: 843, endPoint y: 177, distance: 28.0
click at [843, 177] on tr "(3) [PERSON_NAME][DATE] (C) 0 hrs 0 /hr" at bounding box center [783, 185] width 674 height 42
type input "2"
drag, startPoint x: 1042, startPoint y: 185, endPoint x: 944, endPoint y: 179, distance: 98.2
click at [944, 179] on tr "(3) [PERSON_NAME][DATE] (C) 2 hrs 0 /hr" at bounding box center [783, 185] width 674 height 42
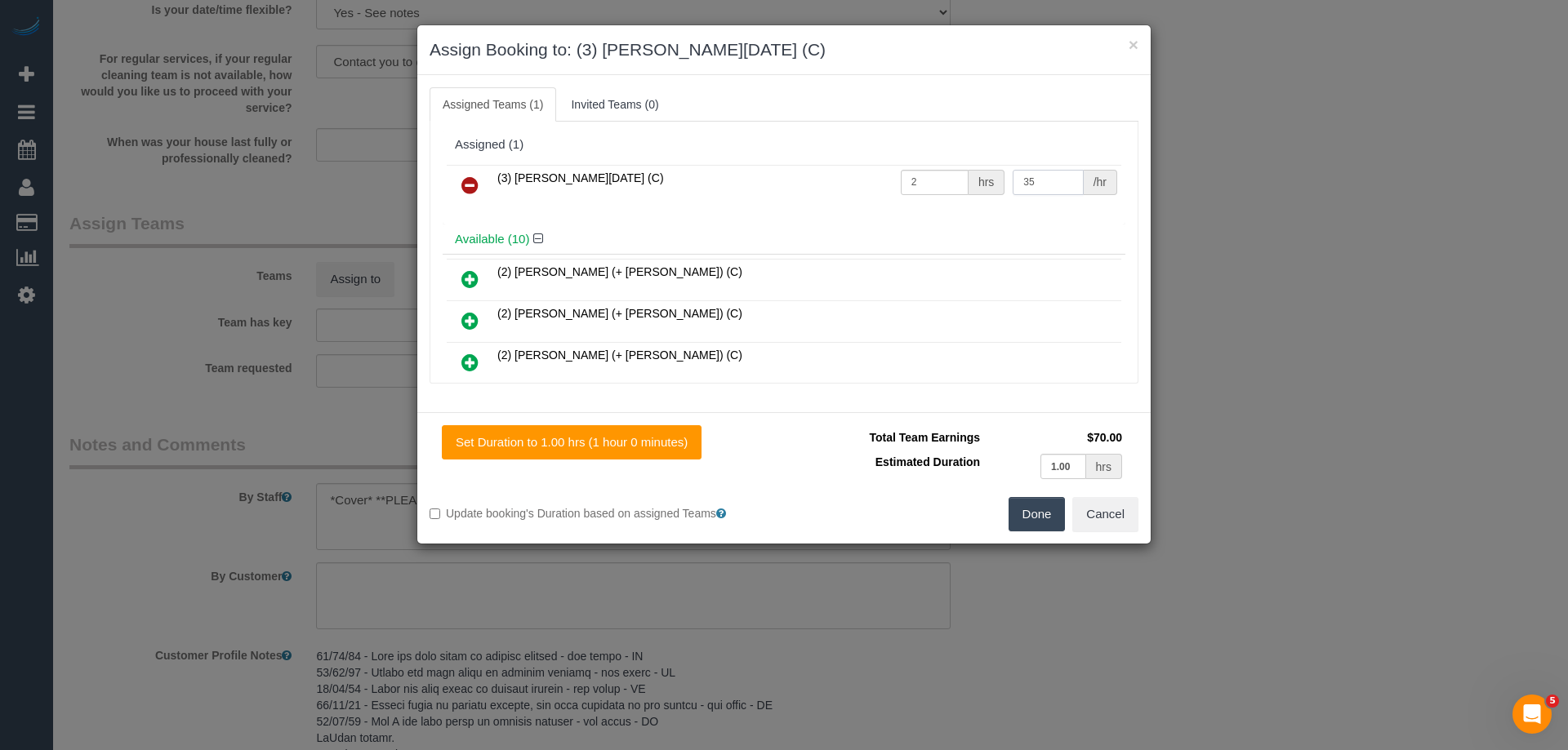
type input "35"
click at [1030, 510] on button "Done" at bounding box center [1037, 514] width 57 height 34
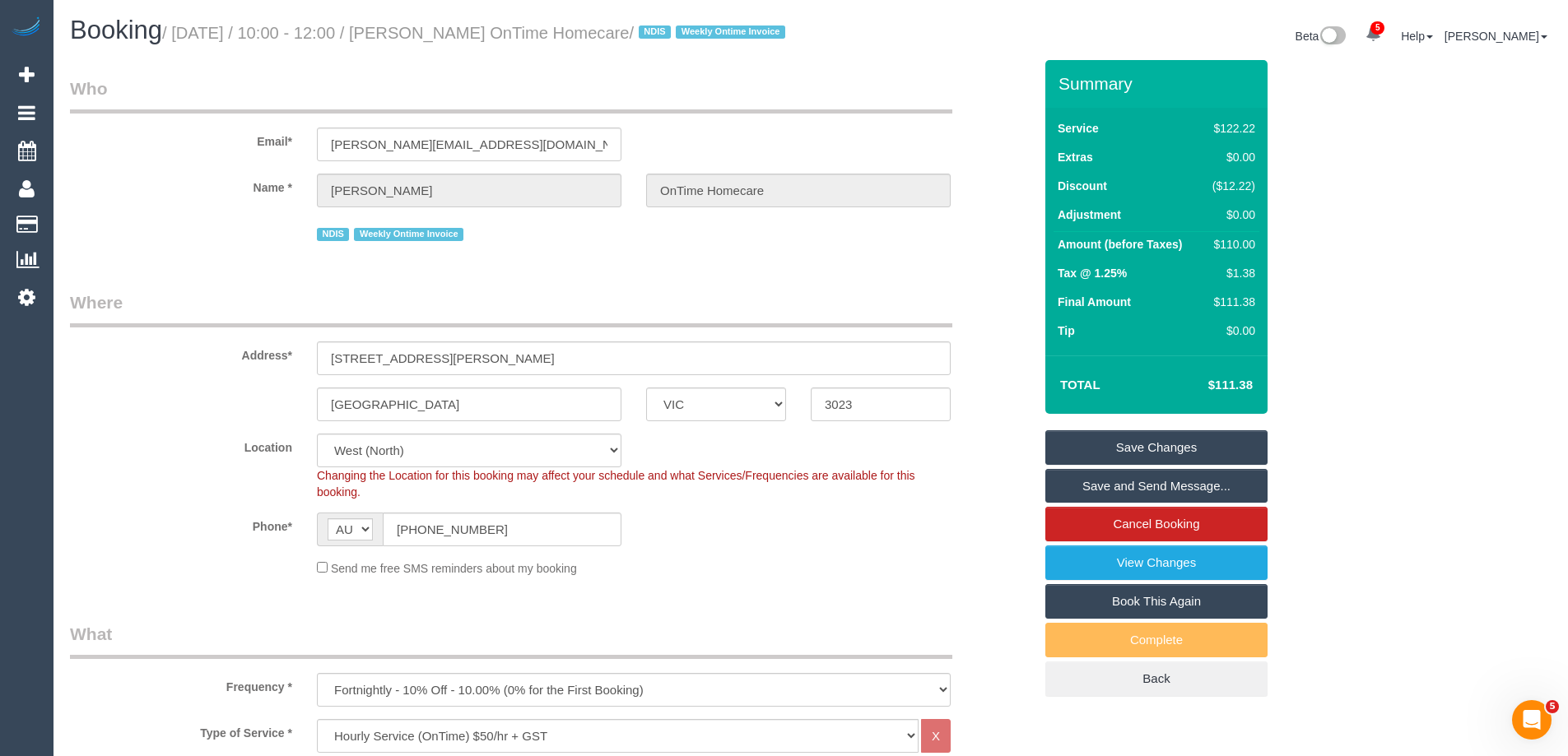
drag, startPoint x: 714, startPoint y: 39, endPoint x: 457, endPoint y: 27, distance: 257.3
click at [457, 27] on small "/ September 17, 2025 / 10:00 - 12:00 / David Hitchings OnTime Homecare / NDIS W…" at bounding box center [476, 33] width 628 height 18
copy small "David Hitchings OnTime Homecare"
click at [1099, 464] on link "Save Changes" at bounding box center [1157, 448] width 222 height 35
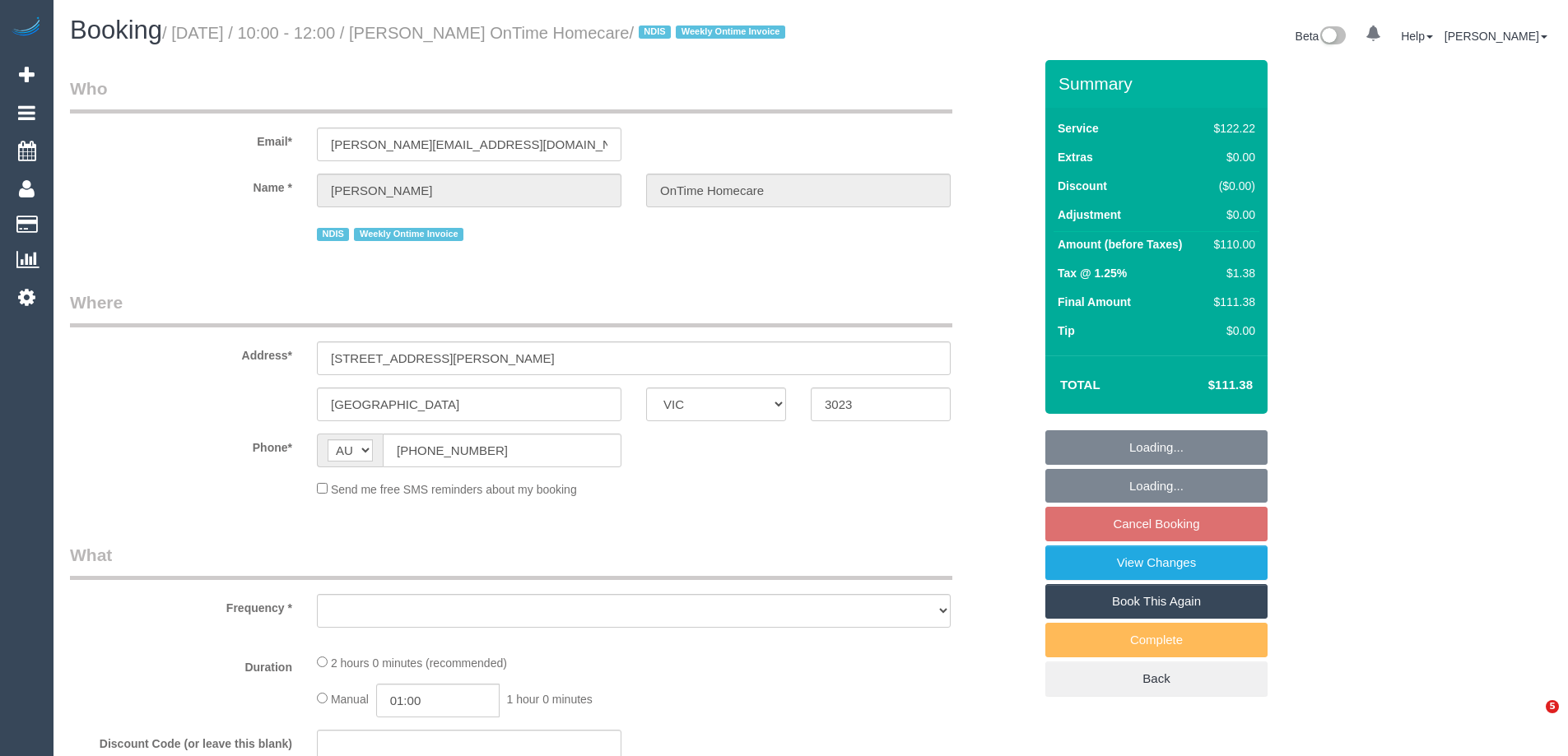
select select "VIC"
select select "number:27"
select select "number:14"
select select "number:19"
select select "number:36"
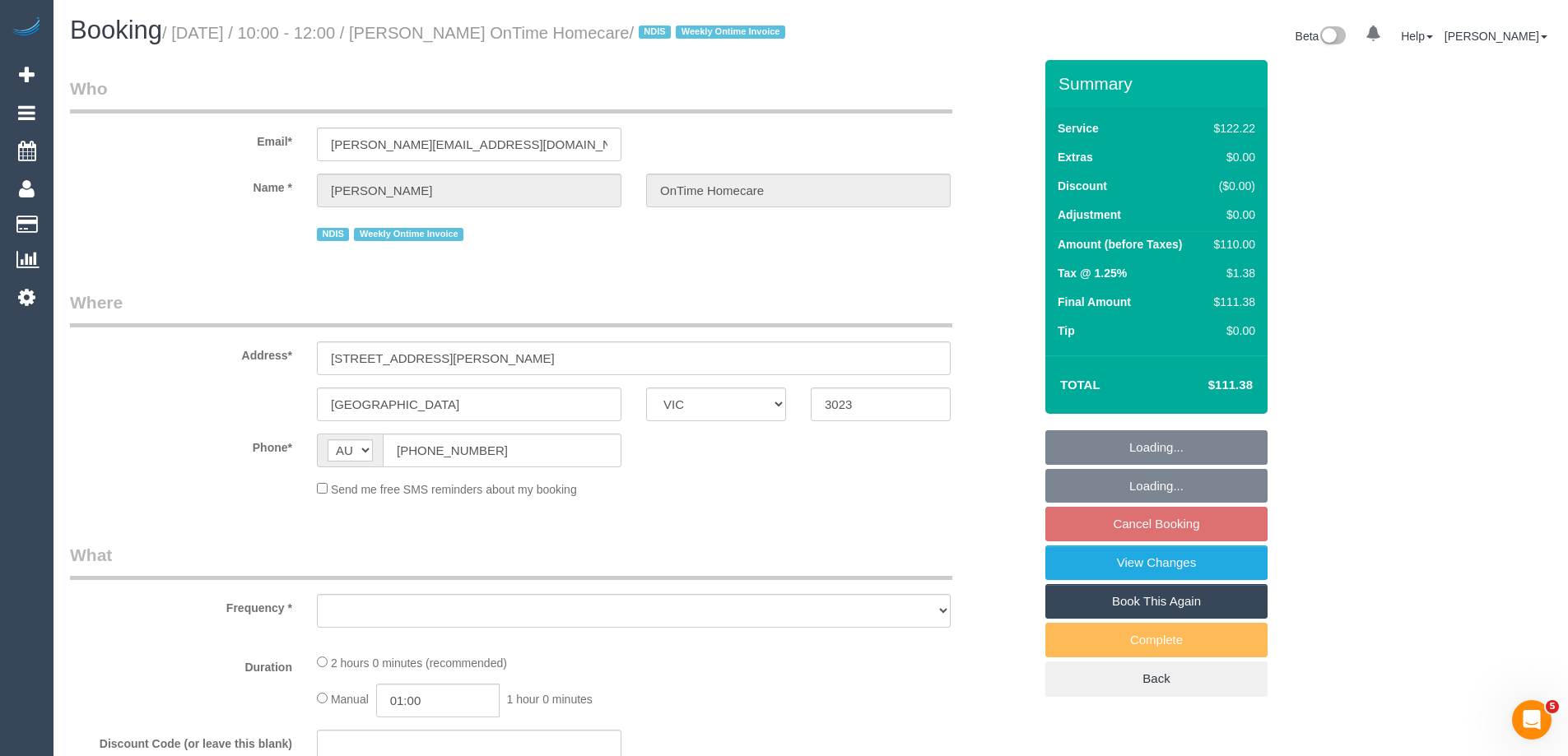
select select "number:35"
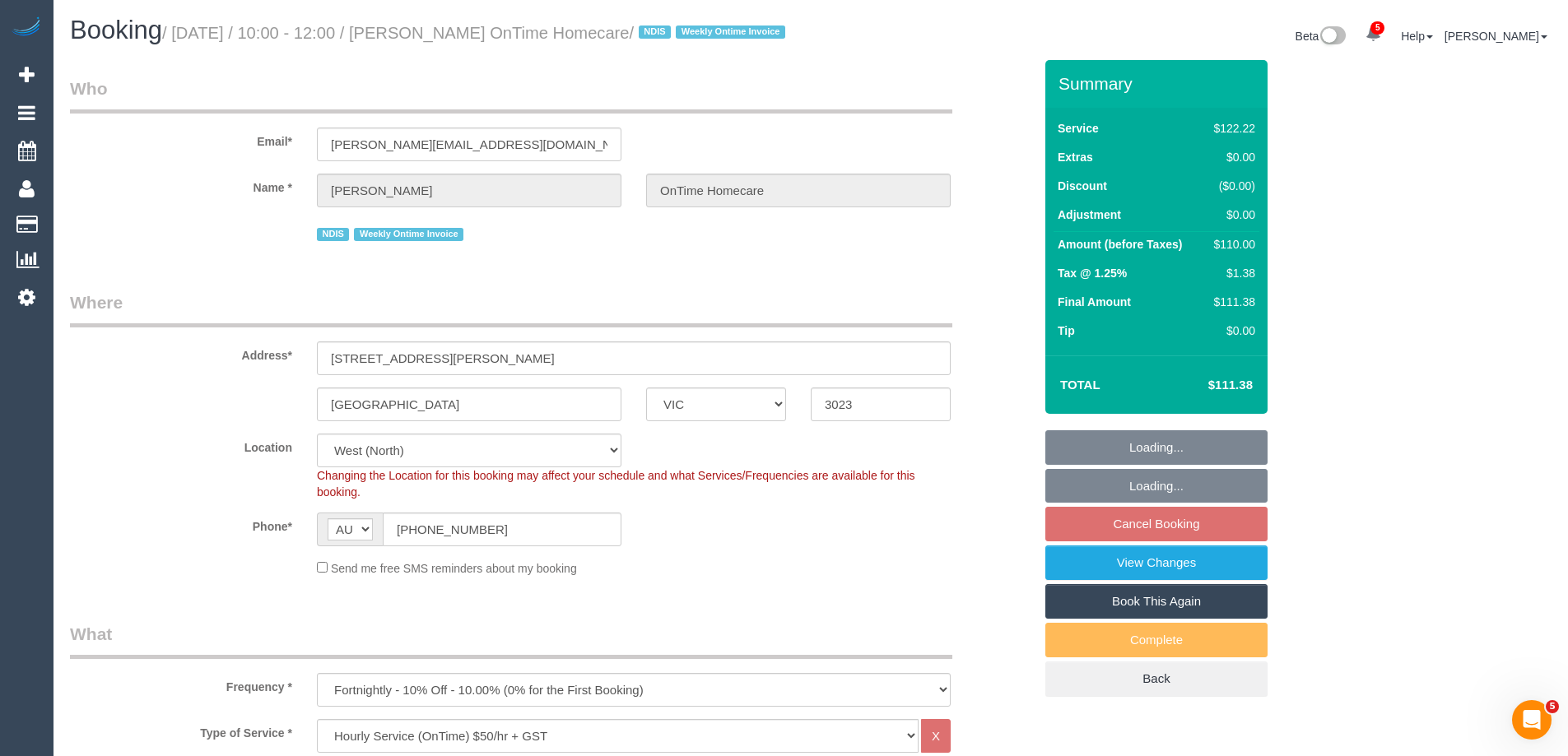
select select "object:1415"
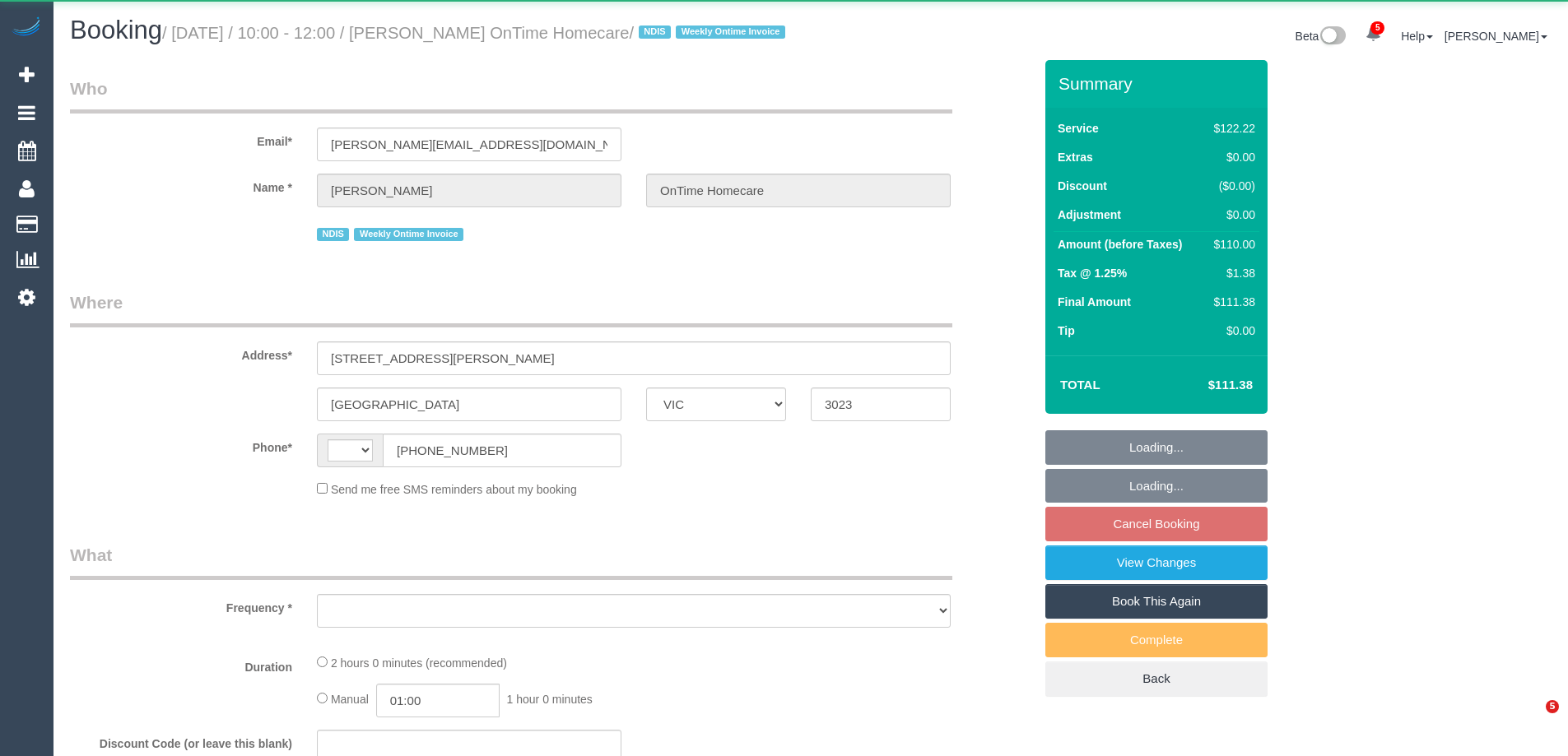
select select "VIC"
select select "string:AU"
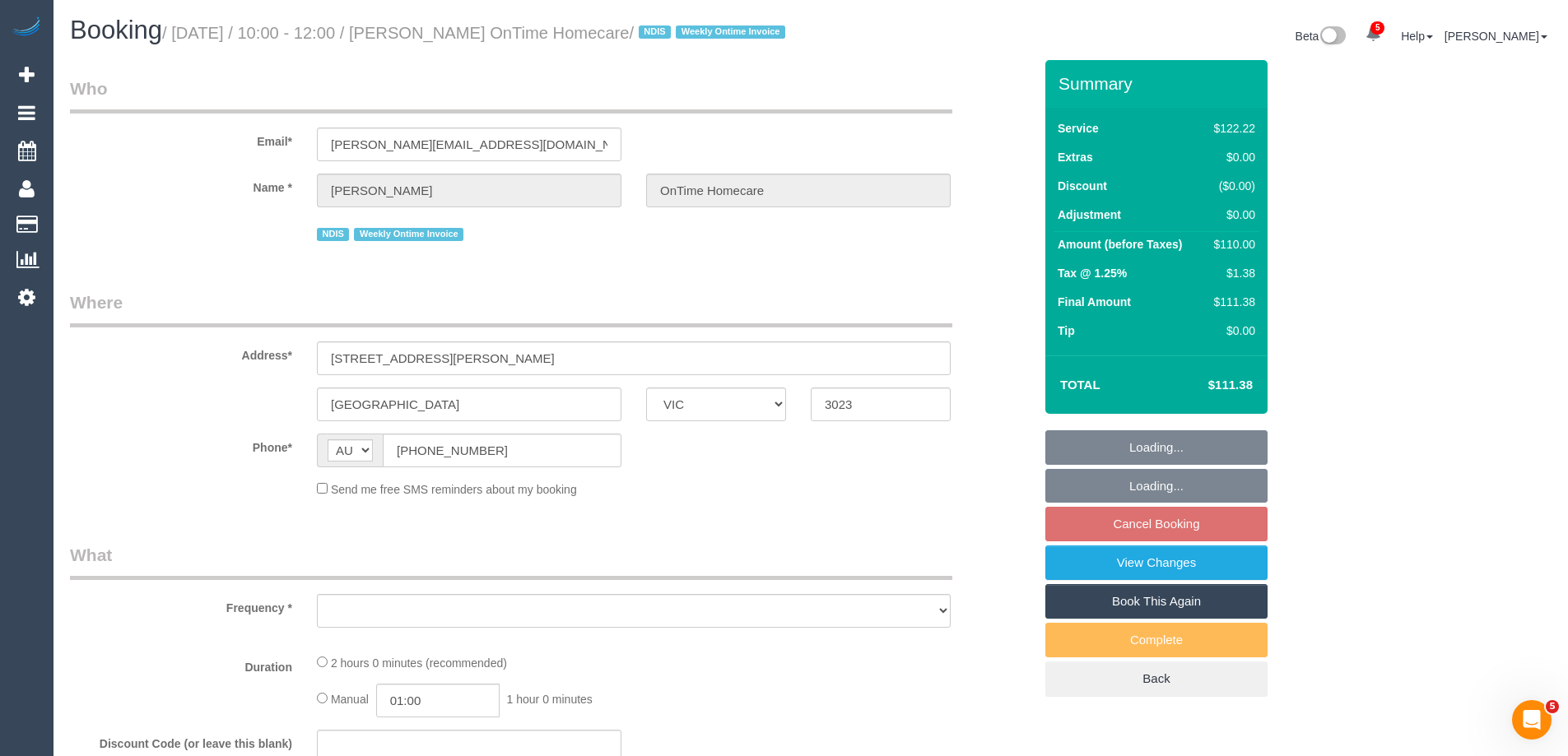
select select "object:662"
select select "number:27"
select select "number:14"
select select "number:19"
select select "number:36"
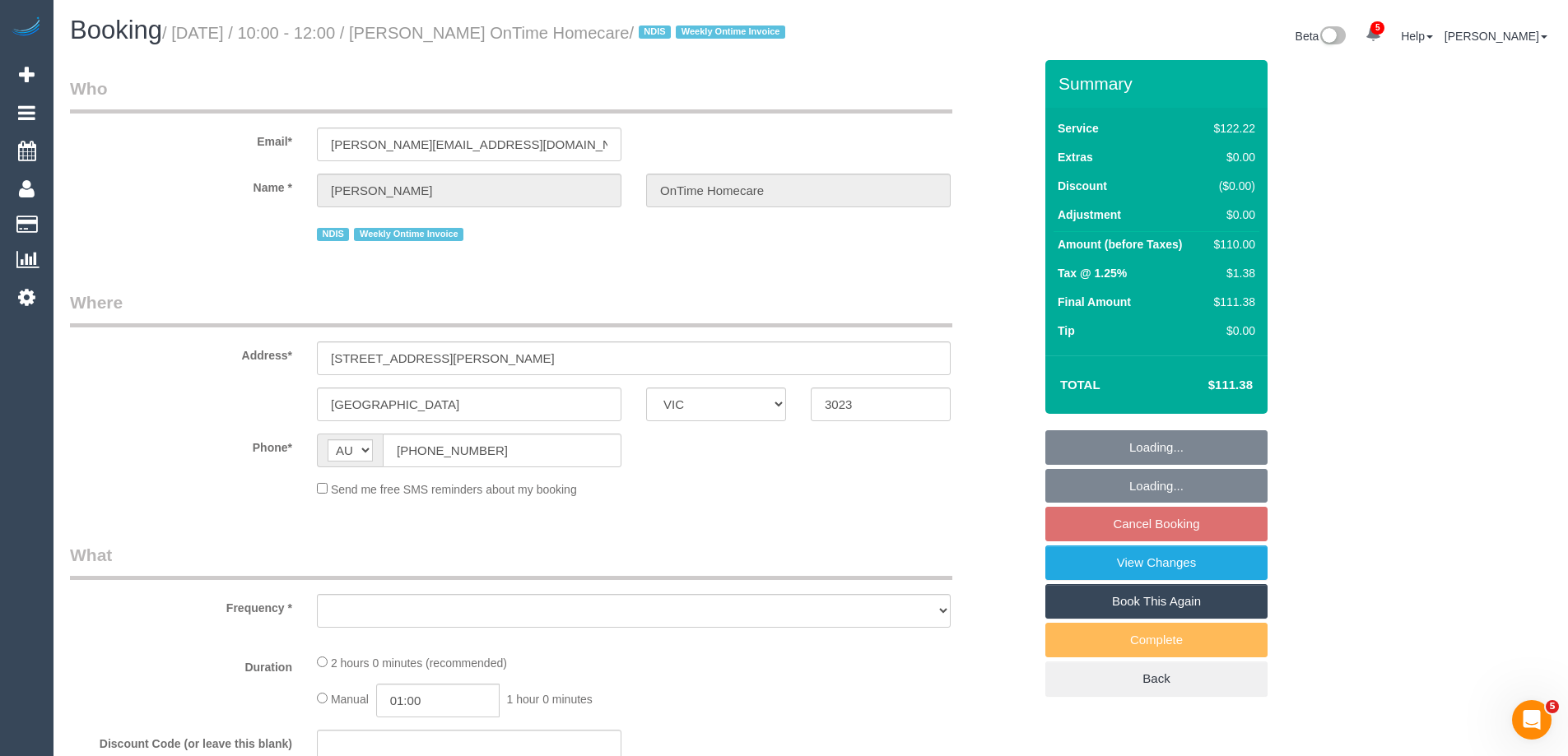
select select "number:35"
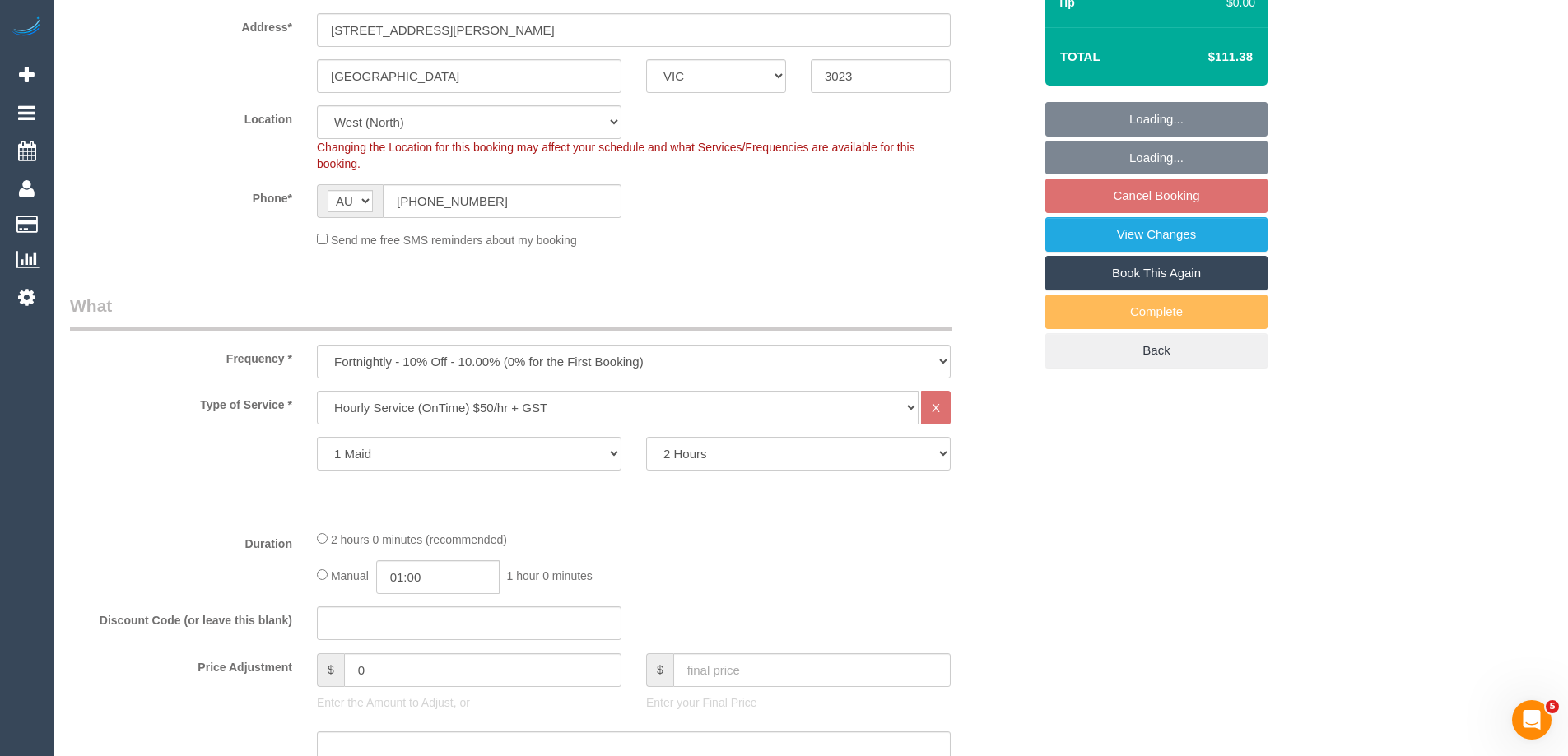
select select "object:1415"
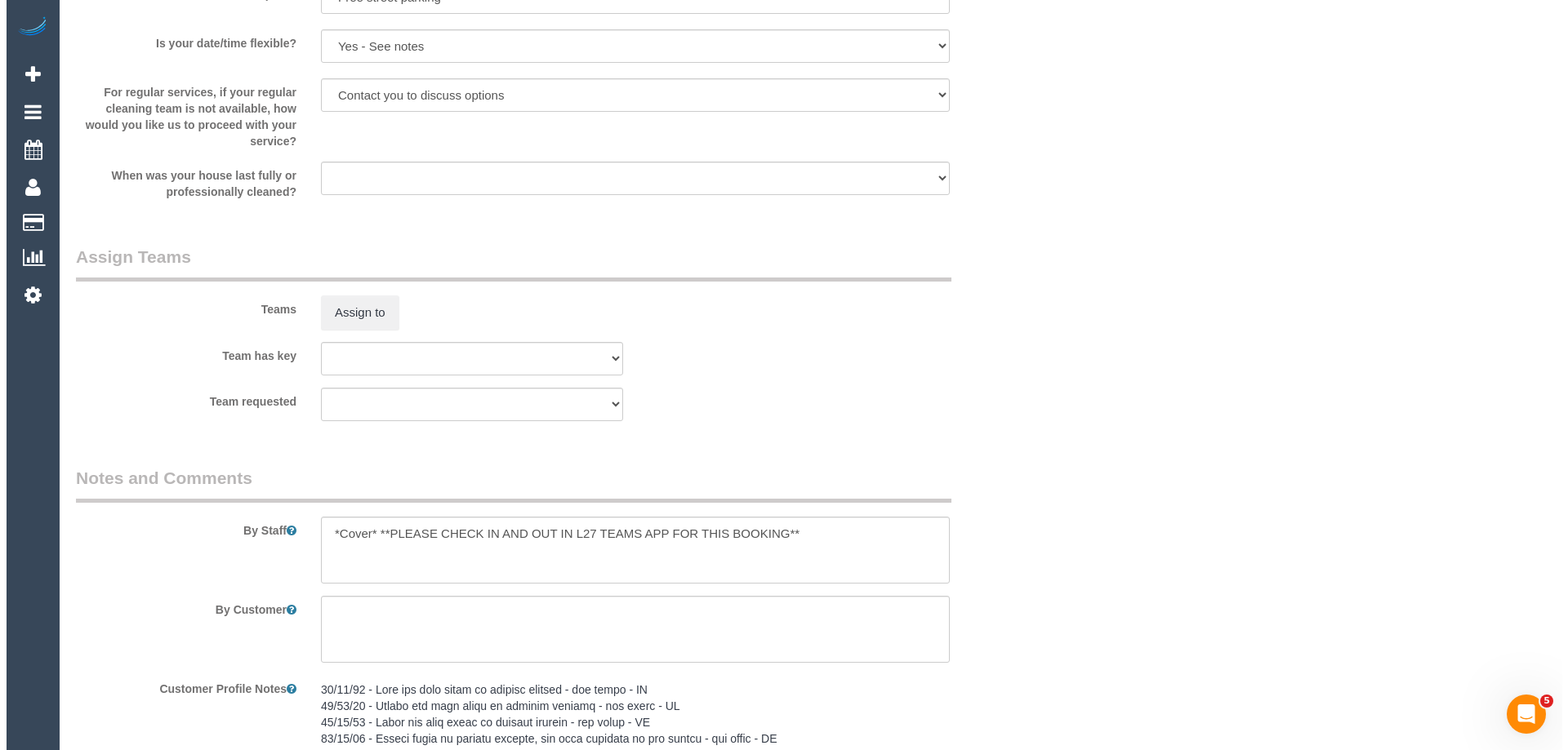
scroll to position [2041, 0]
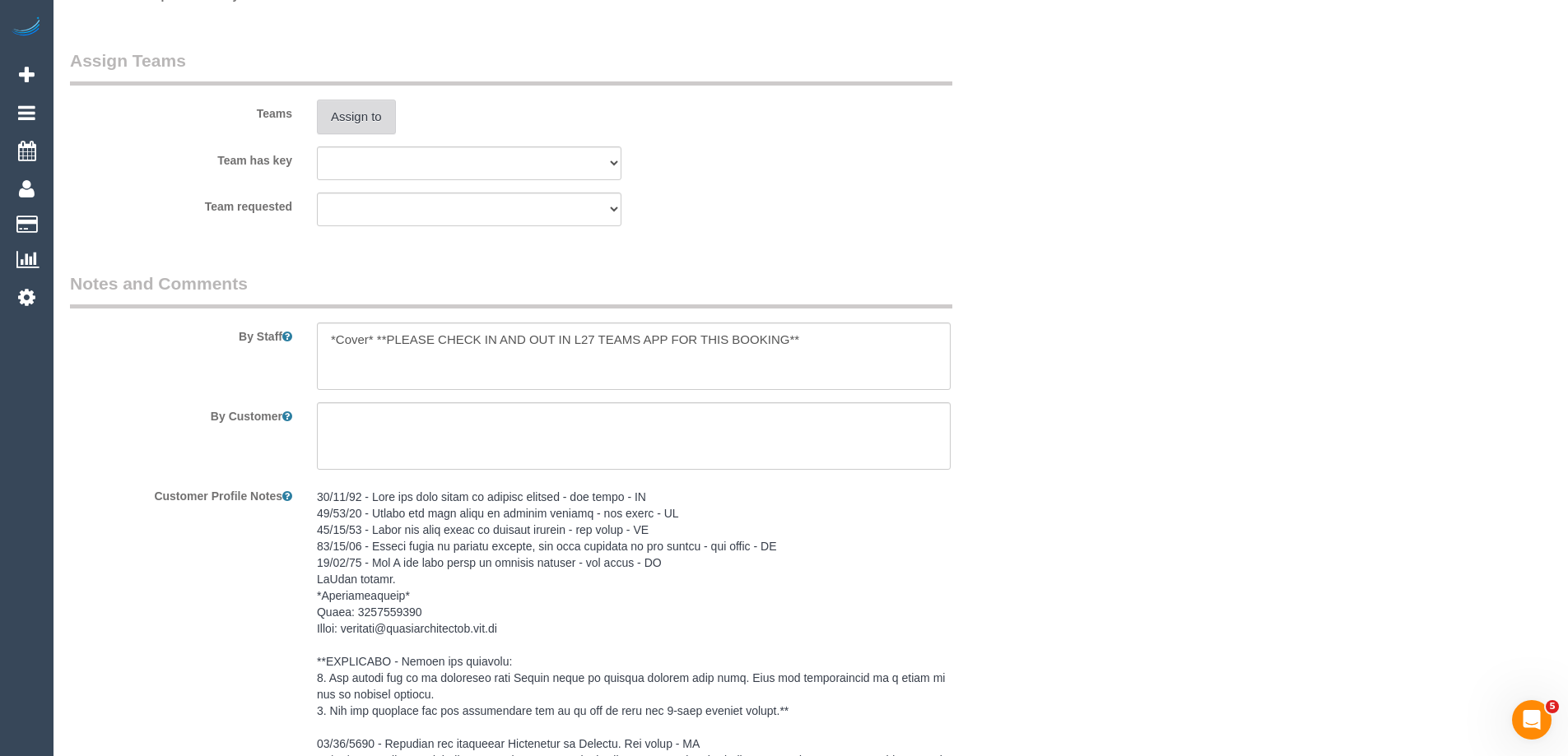
click at [355, 134] on button "Assign to" at bounding box center [357, 117] width 79 height 35
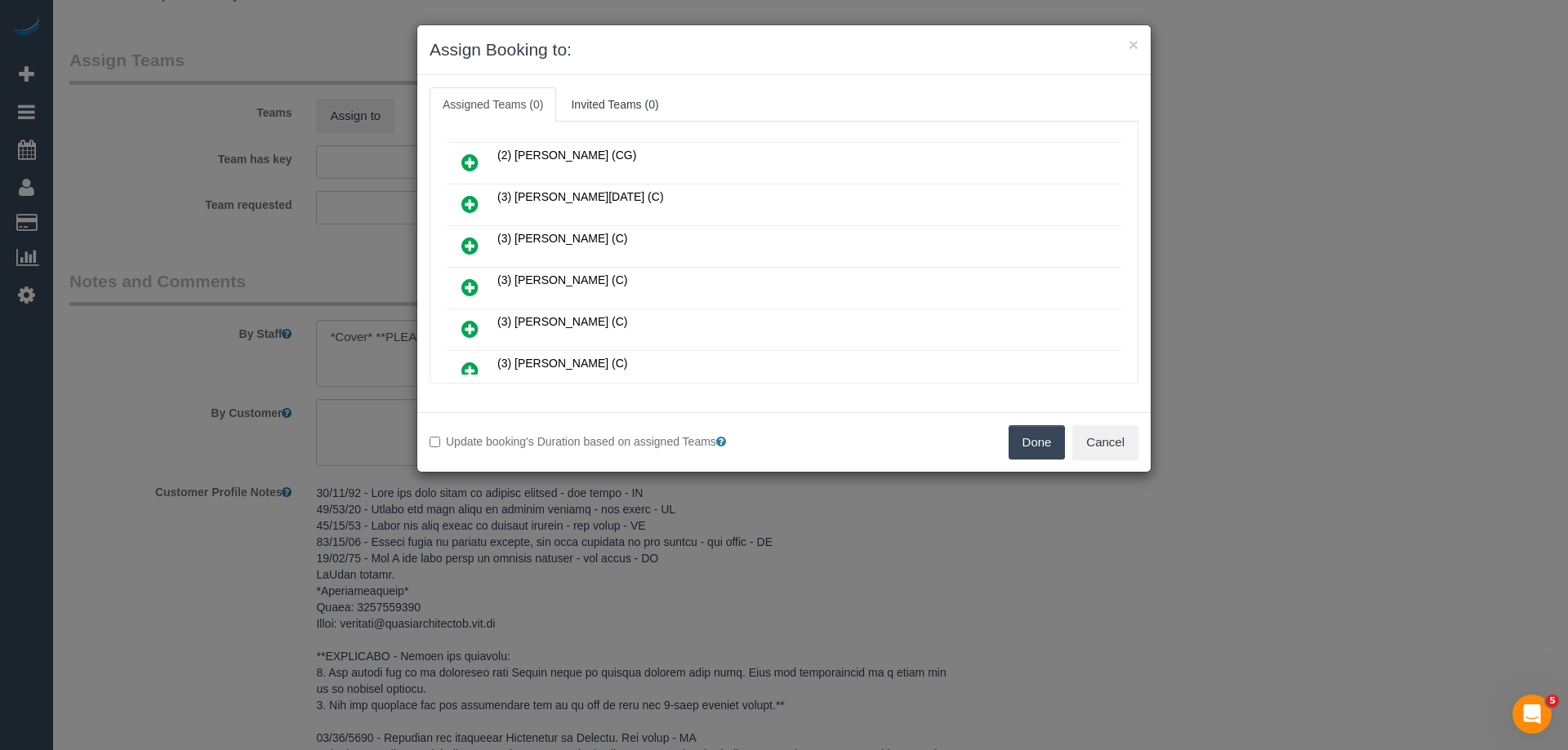
click at [464, 204] on icon at bounding box center [469, 204] width 17 height 20
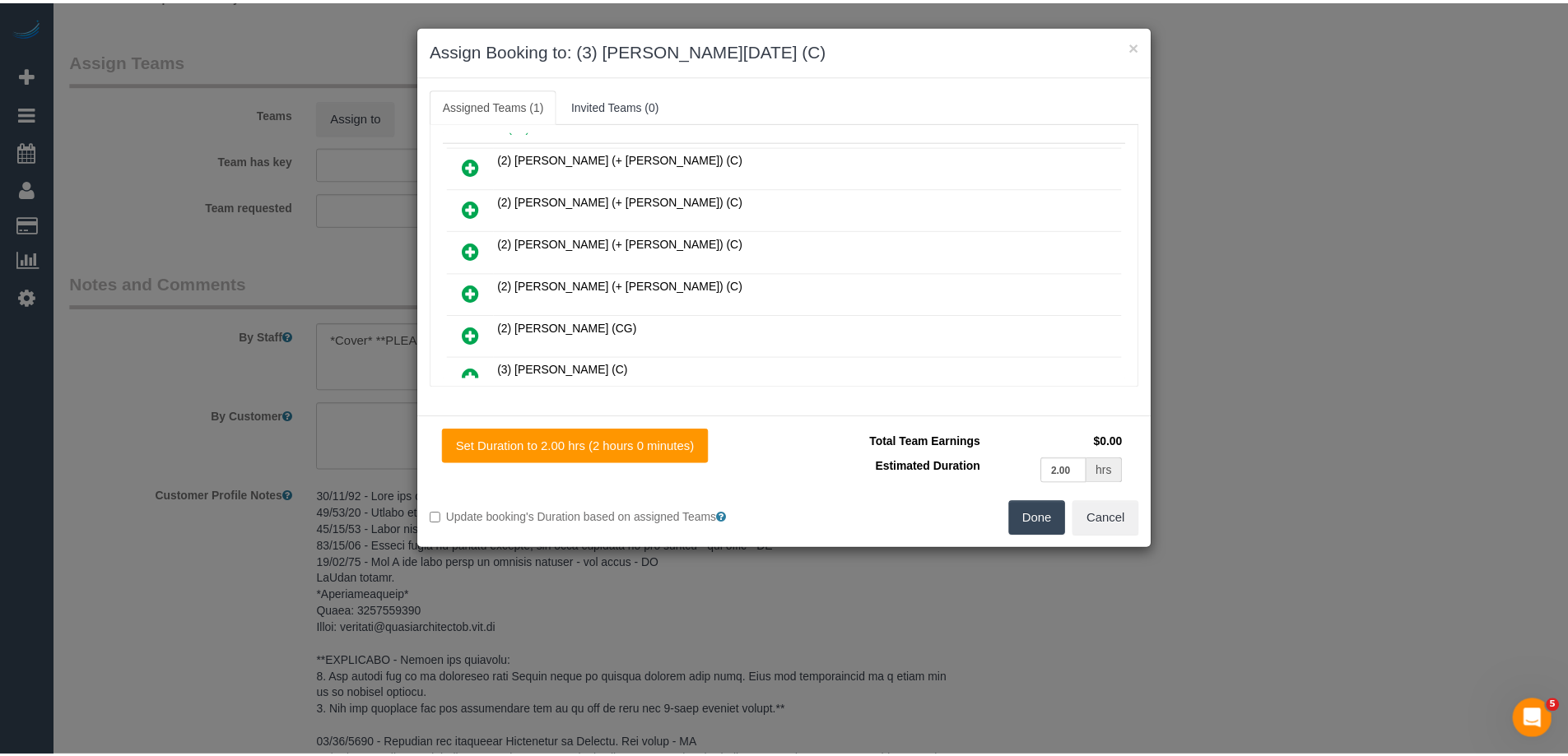
scroll to position [0, 0]
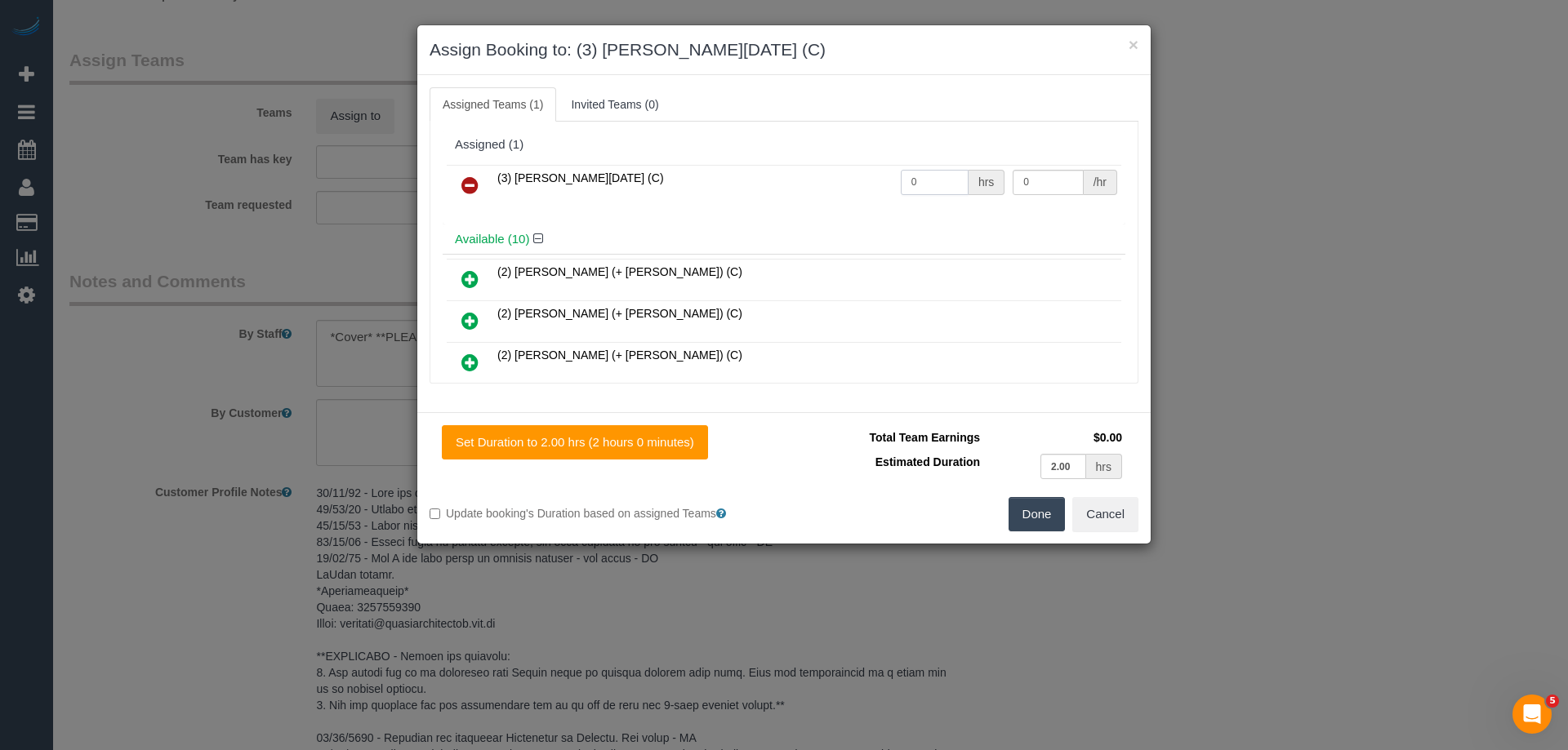
drag, startPoint x: 925, startPoint y: 176, endPoint x: 934, endPoint y: 178, distance: 9.2
click at [809, 173] on tr "(3) [PERSON_NAME][DATE] (C) 0 hrs 0 /hr" at bounding box center [783, 185] width 674 height 42
type input "2"
drag, startPoint x: 1030, startPoint y: 178, endPoint x: 803, endPoint y: 181, distance: 227.0
click at [877, 178] on tr "(3) Antony Silvester (C) 2 hrs 0 /hr" at bounding box center [783, 185] width 674 height 42
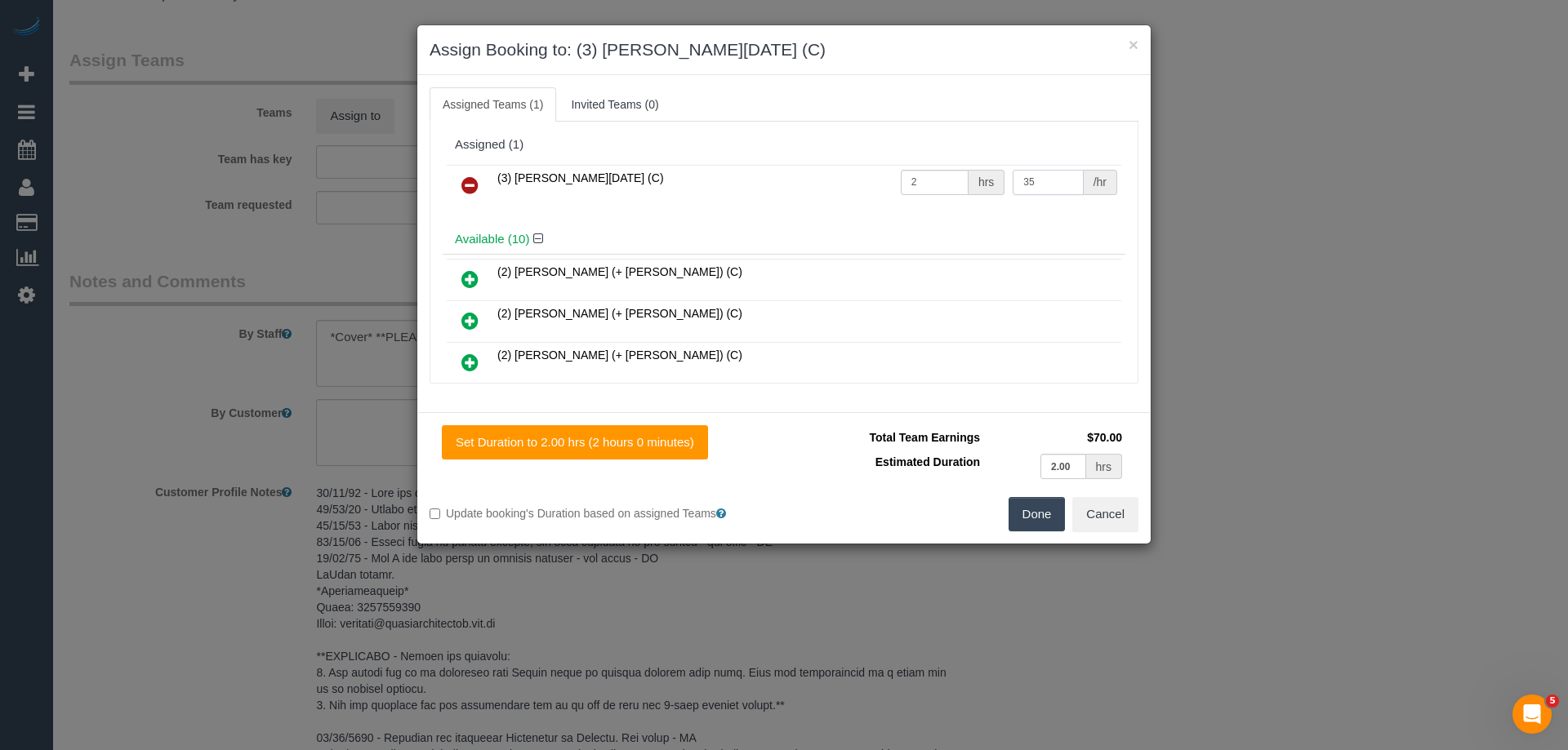
type input "35"
click at [1044, 518] on button "Done" at bounding box center [1037, 514] width 57 height 34
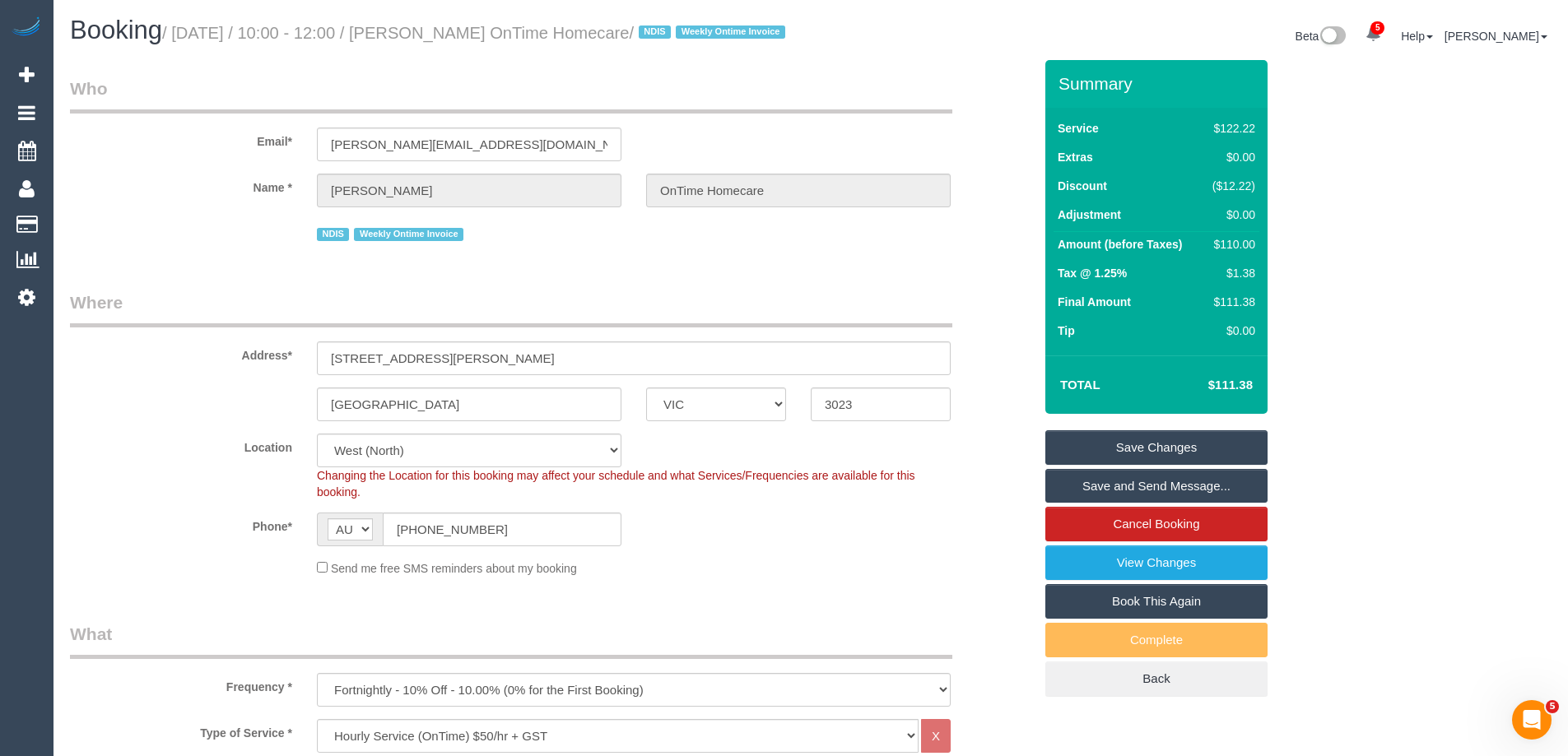
click at [1113, 464] on link "Save Changes" at bounding box center [1157, 448] width 222 height 35
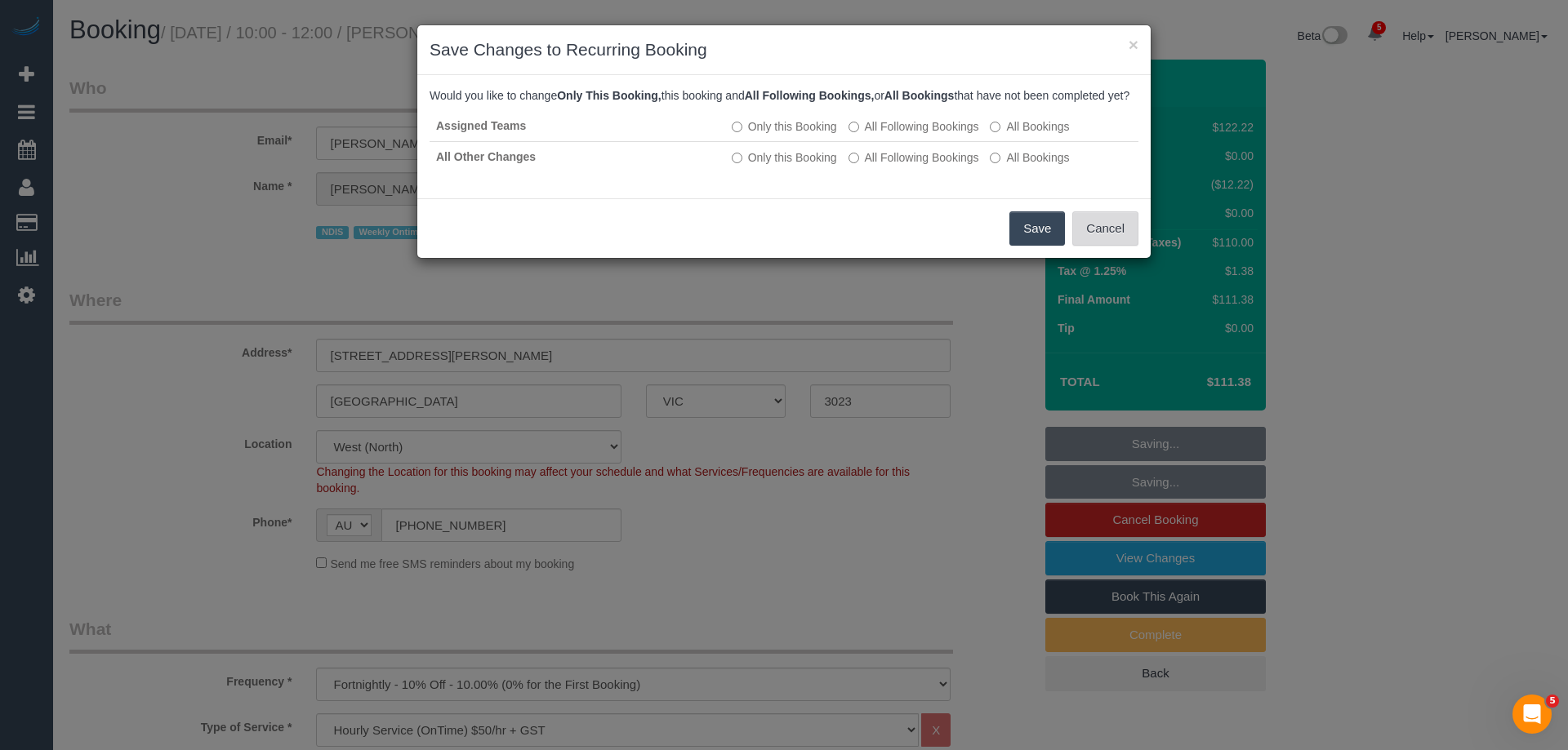
click at [1111, 241] on button "Cancel" at bounding box center [1105, 229] width 66 height 34
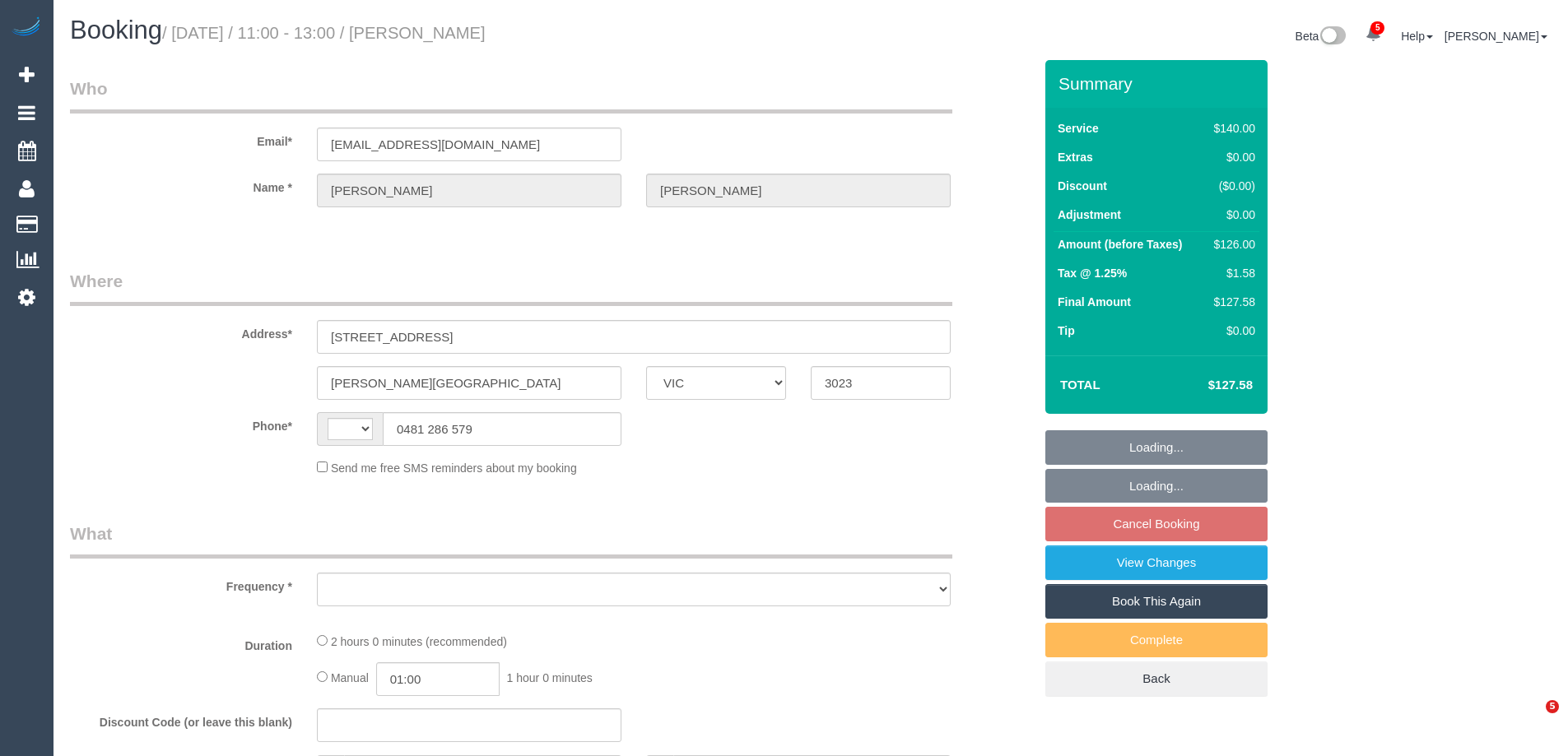
select select "VIC"
select select "string:AU"
select select "object:606"
select select "string:stripe-pm_1Rqmtu2GScqysDRVgDkbjsr6"
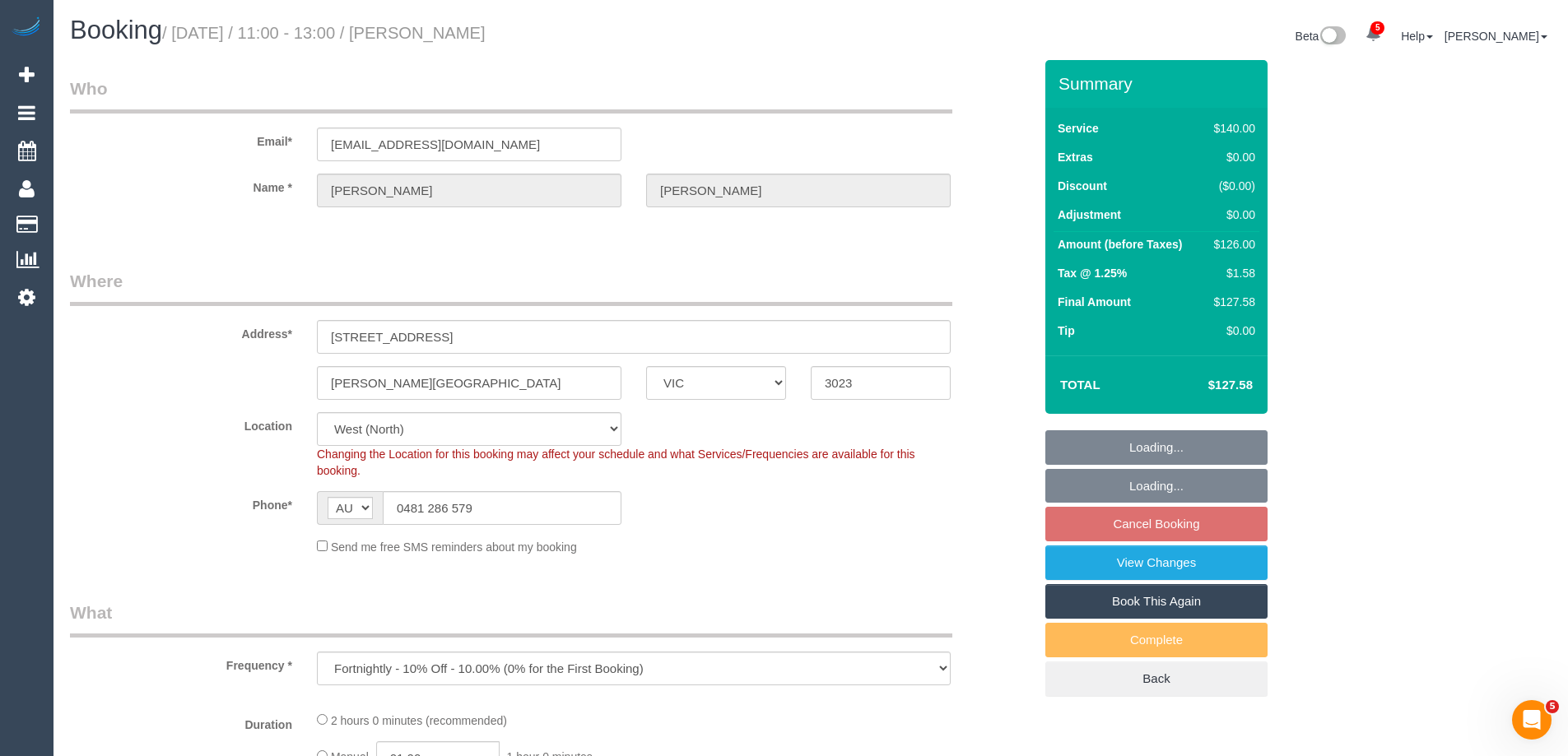
select select "object:773"
select select "number:28"
select select "number:14"
select select "number:19"
select select "number:25"
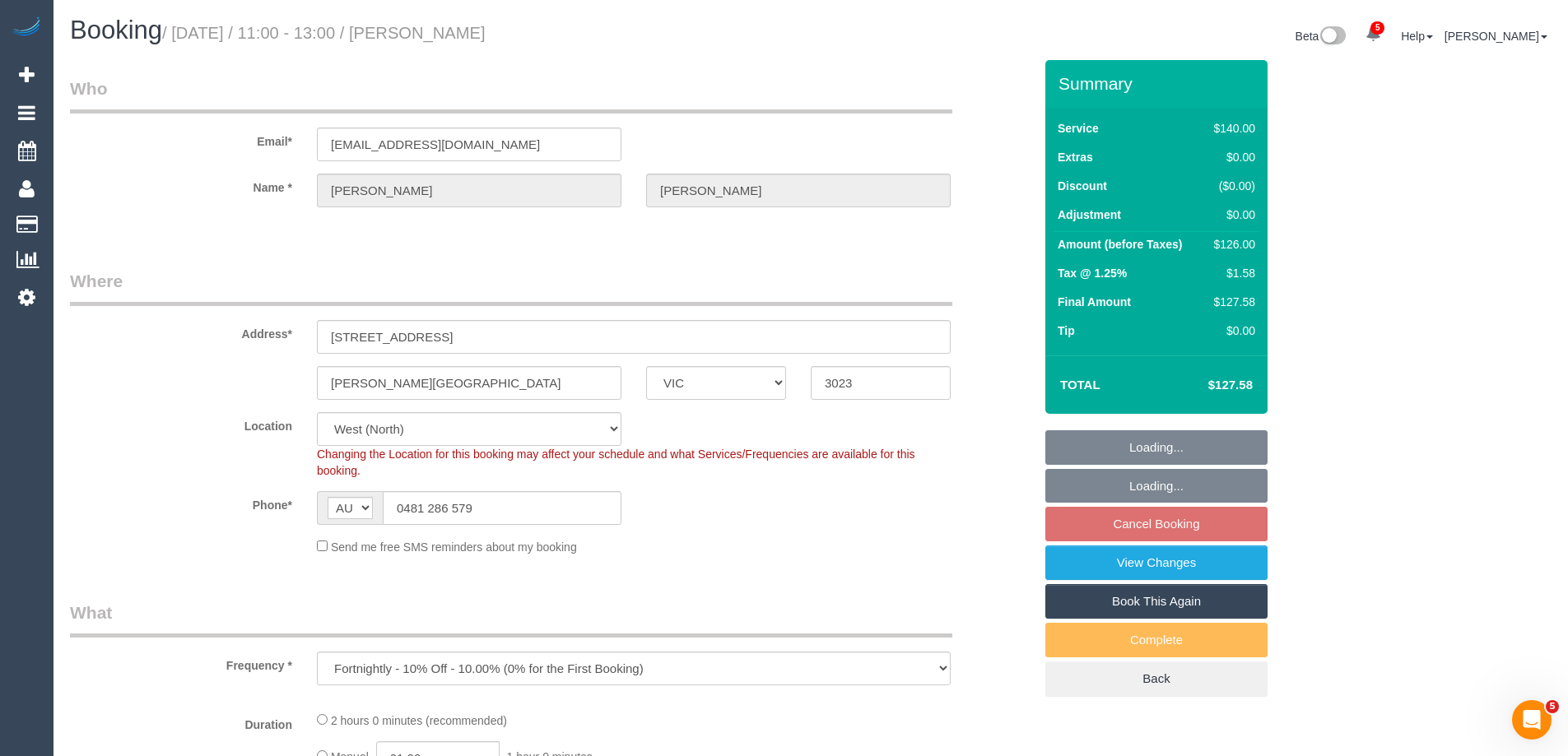
select select "number:34"
select select "number:13"
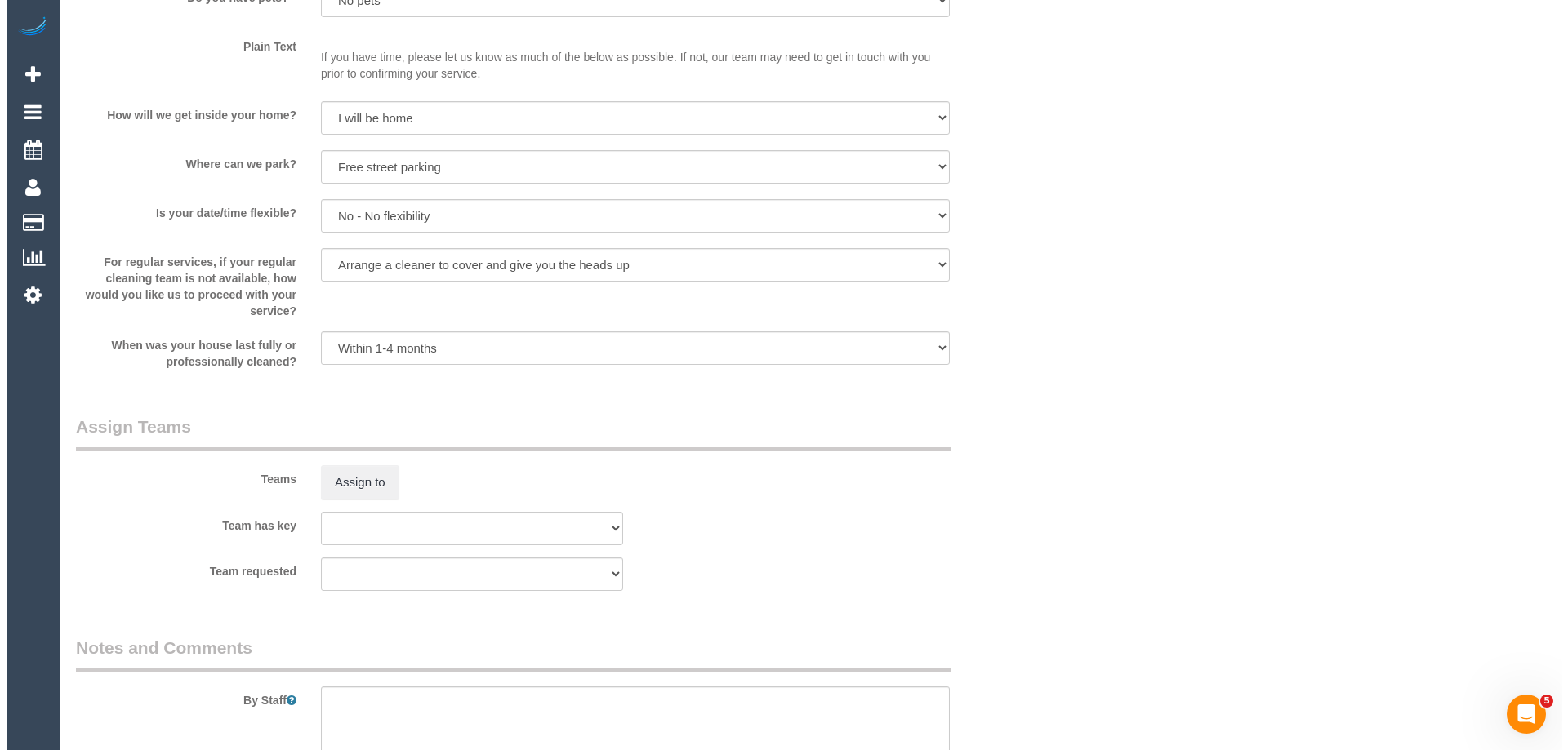
scroll to position [2285, 0]
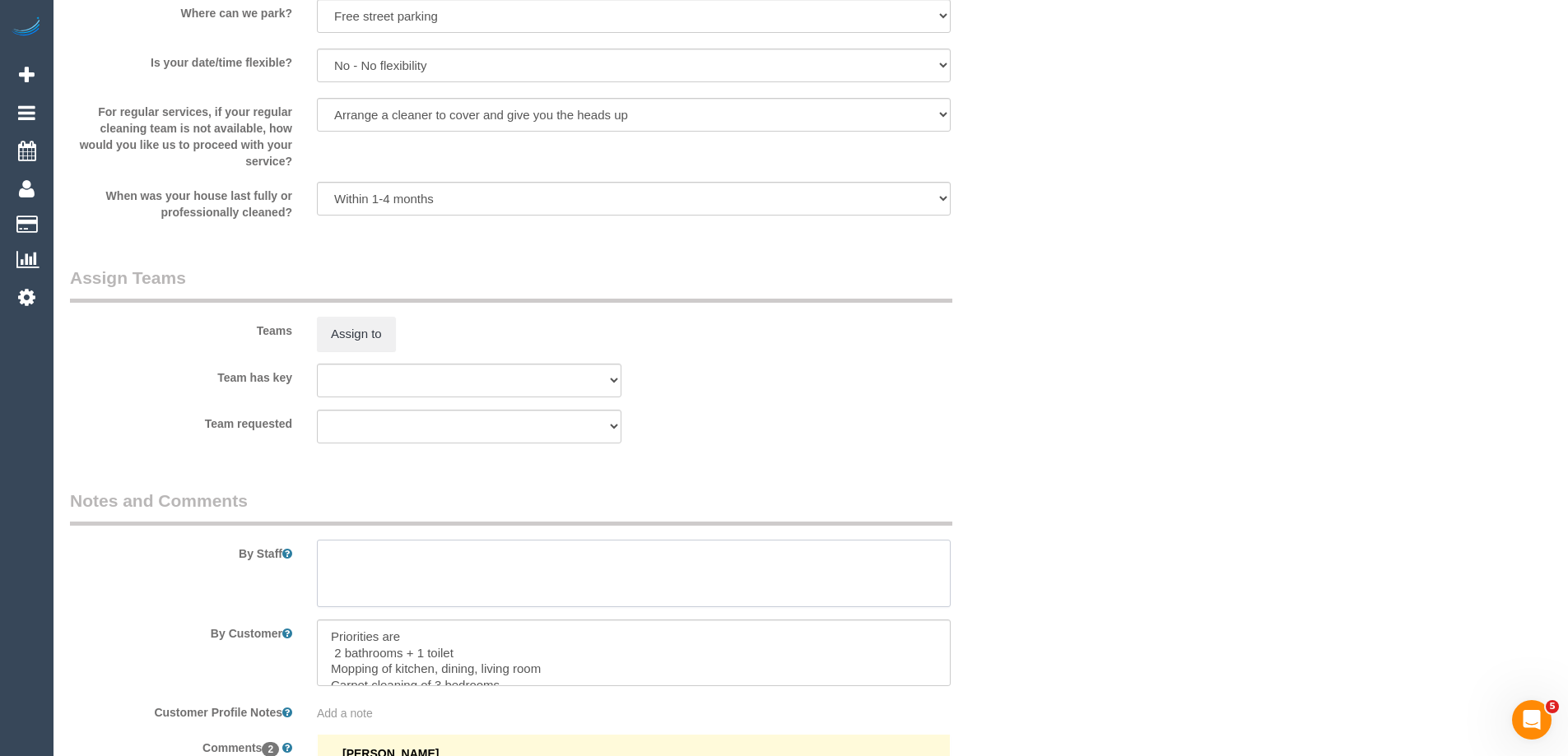
click at [360, 569] on textarea at bounding box center [634, 573] width 634 height 68
type textarea "*Cover*"
click at [367, 342] on button "Assign to" at bounding box center [357, 334] width 79 height 35
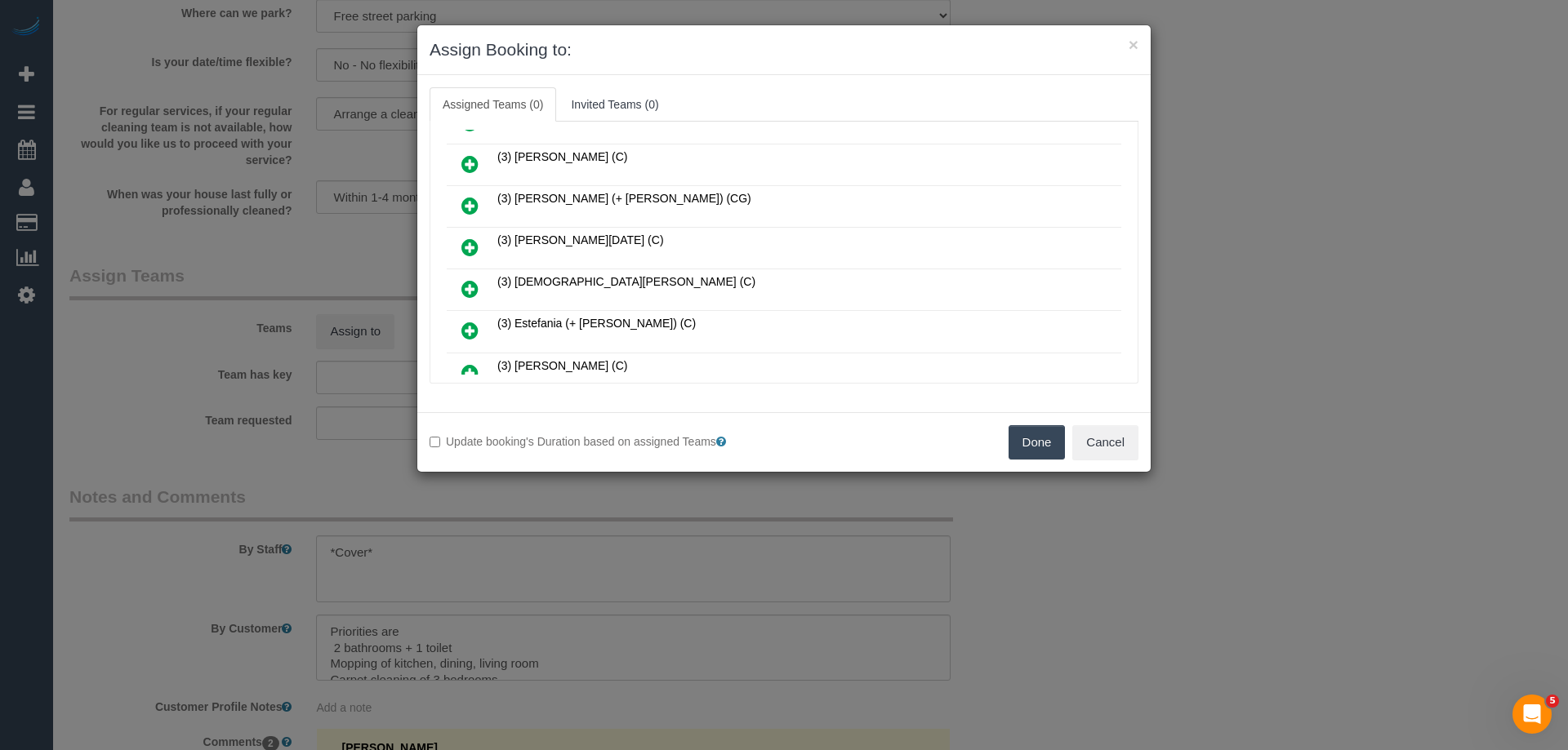
click at [473, 244] on icon at bounding box center [469, 248] width 17 height 20
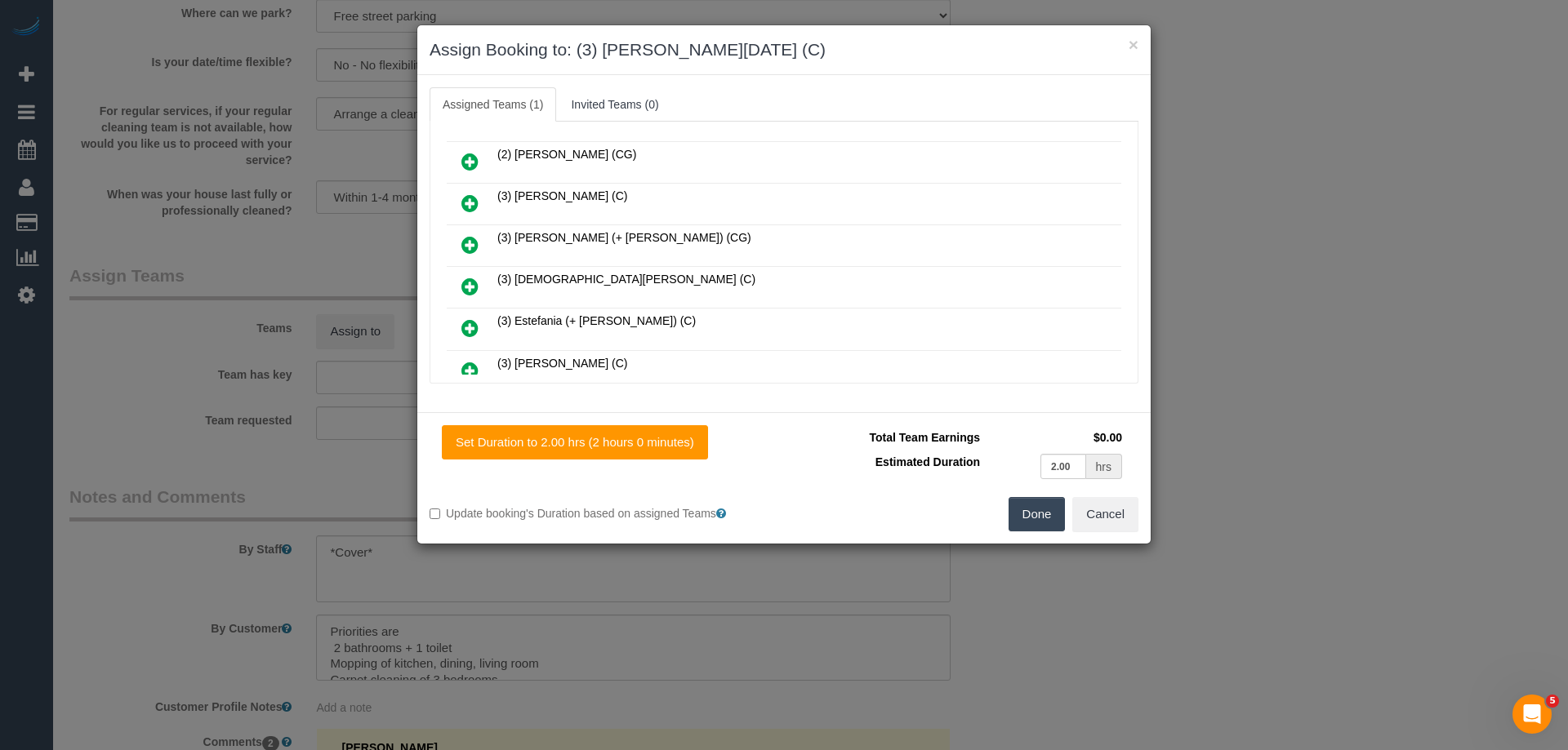
scroll to position [366, 0]
click at [1028, 510] on button "Done" at bounding box center [1037, 514] width 57 height 34
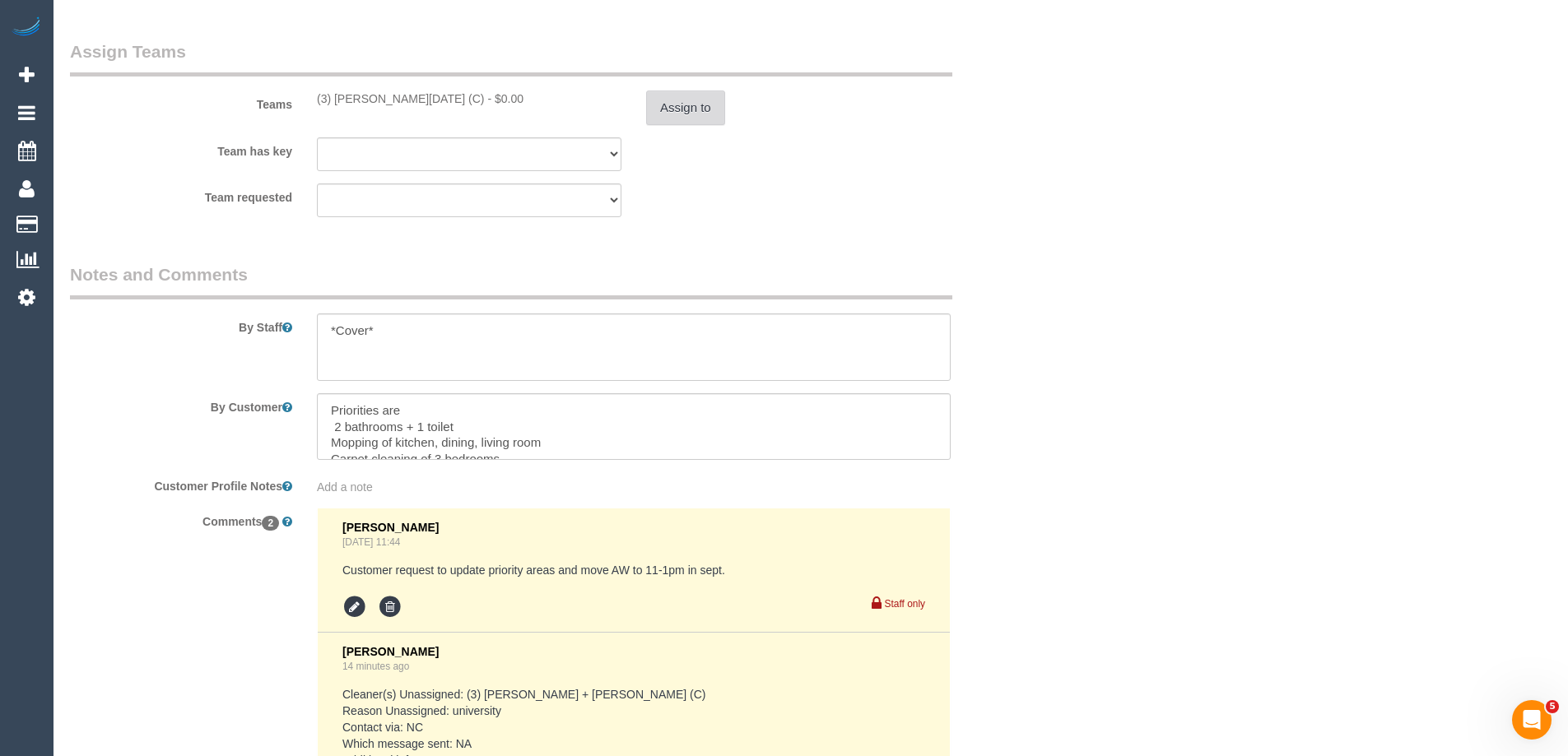
scroll to position [2792, 0]
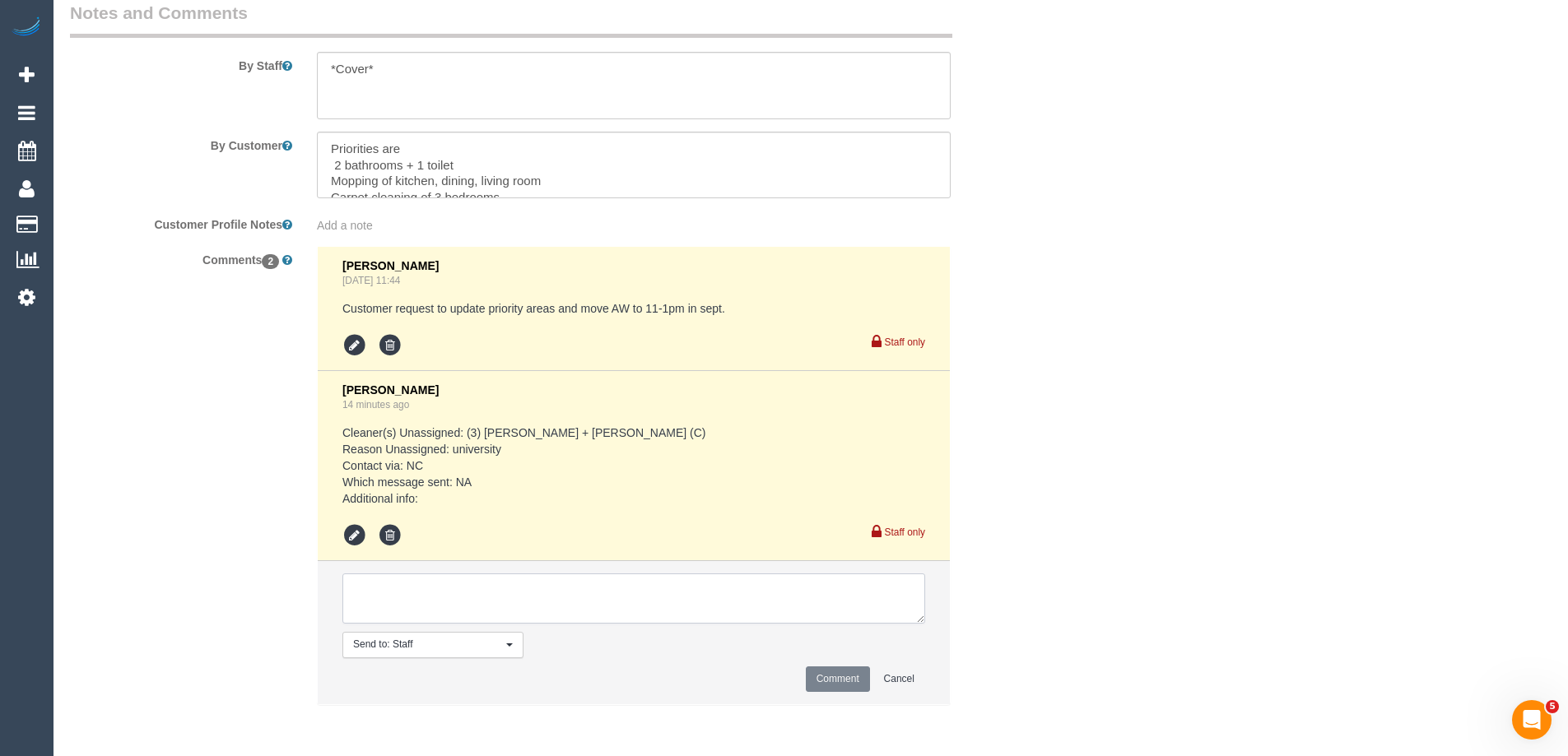
click at [434, 614] on textarea at bounding box center [634, 599] width 583 height 51
type textarea "Notified of one off cover - via email"
click at [840, 674] on button "Comment" at bounding box center [838, 679] width 64 height 26
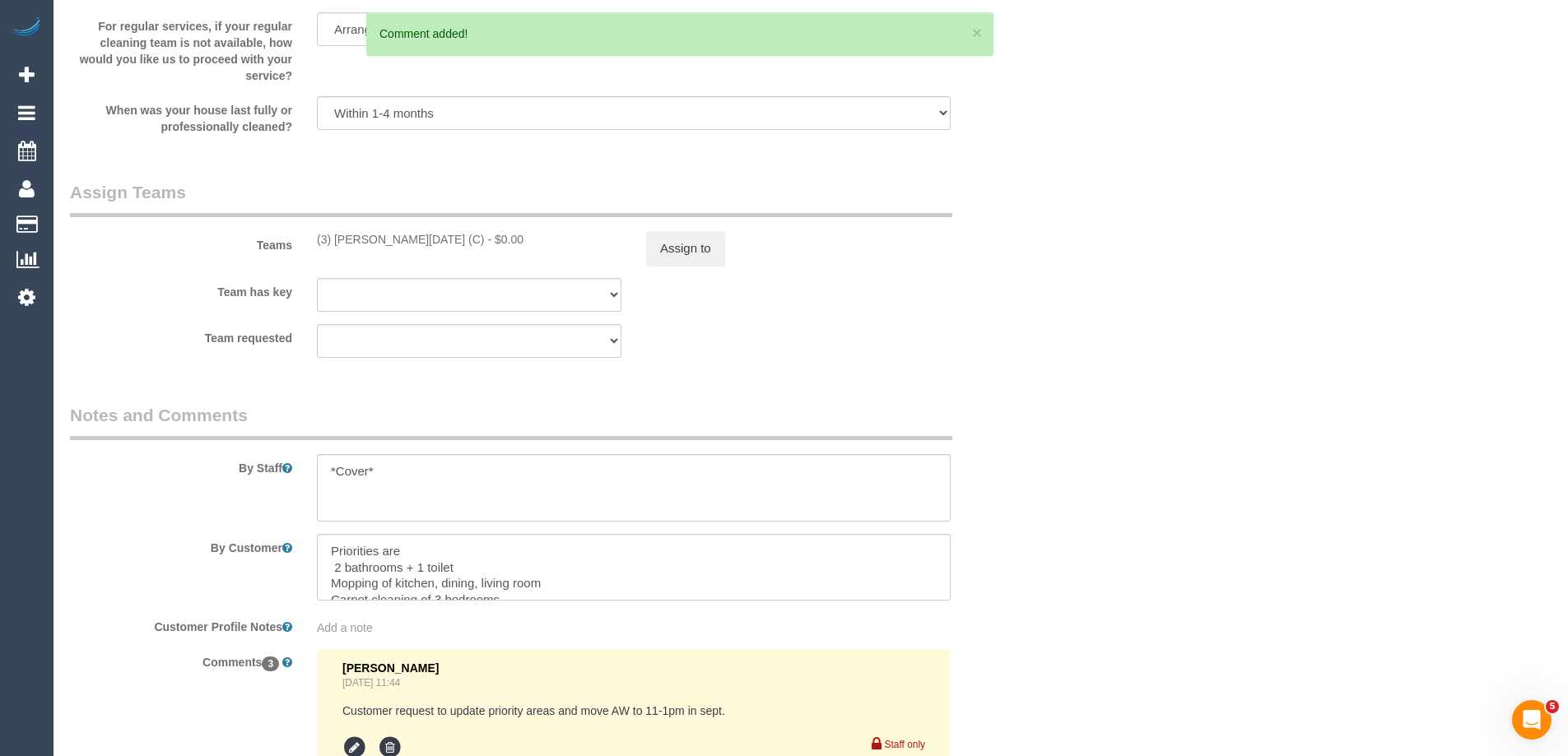
scroll to position [2298, 0]
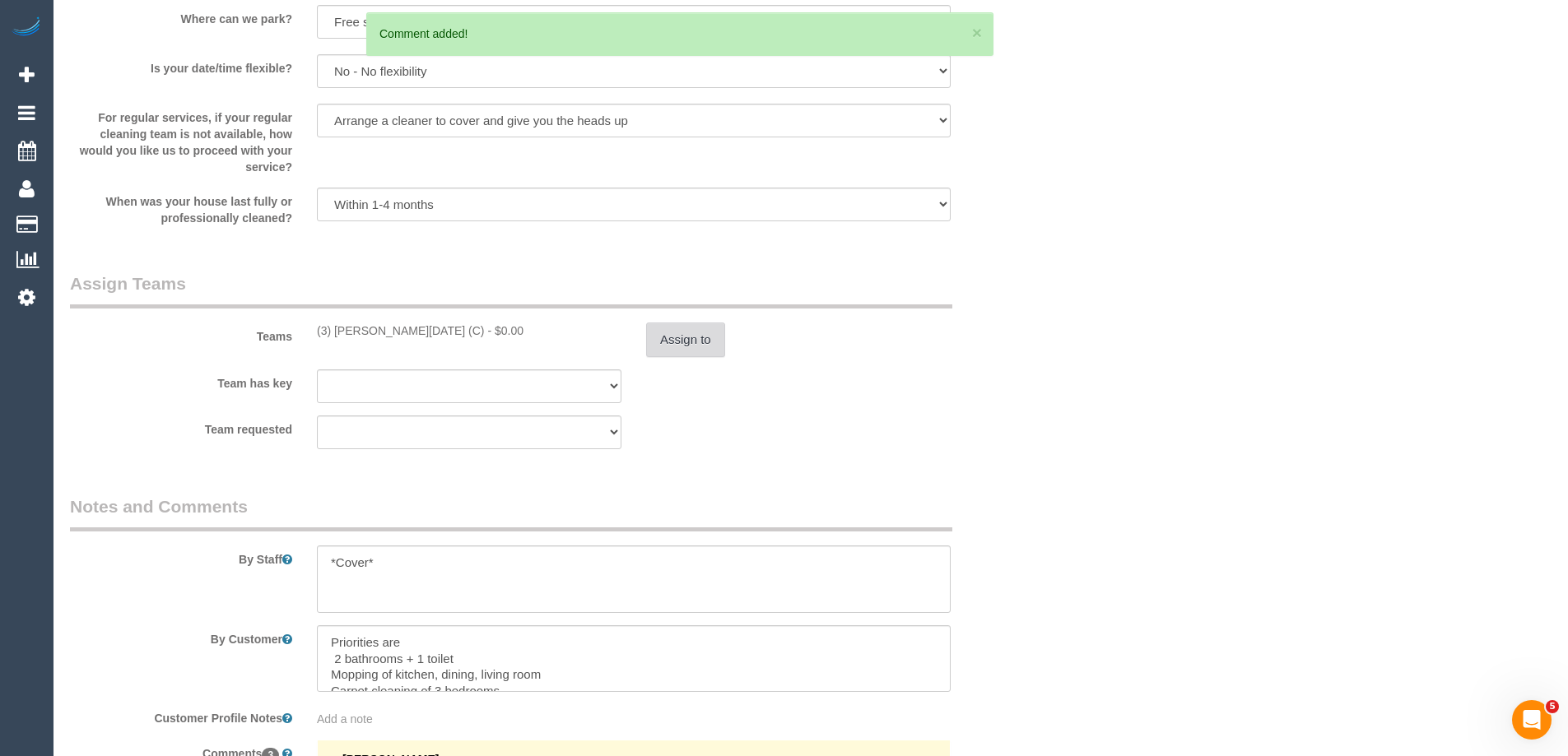
click at [686, 344] on button "Assign to" at bounding box center [686, 340] width 79 height 35
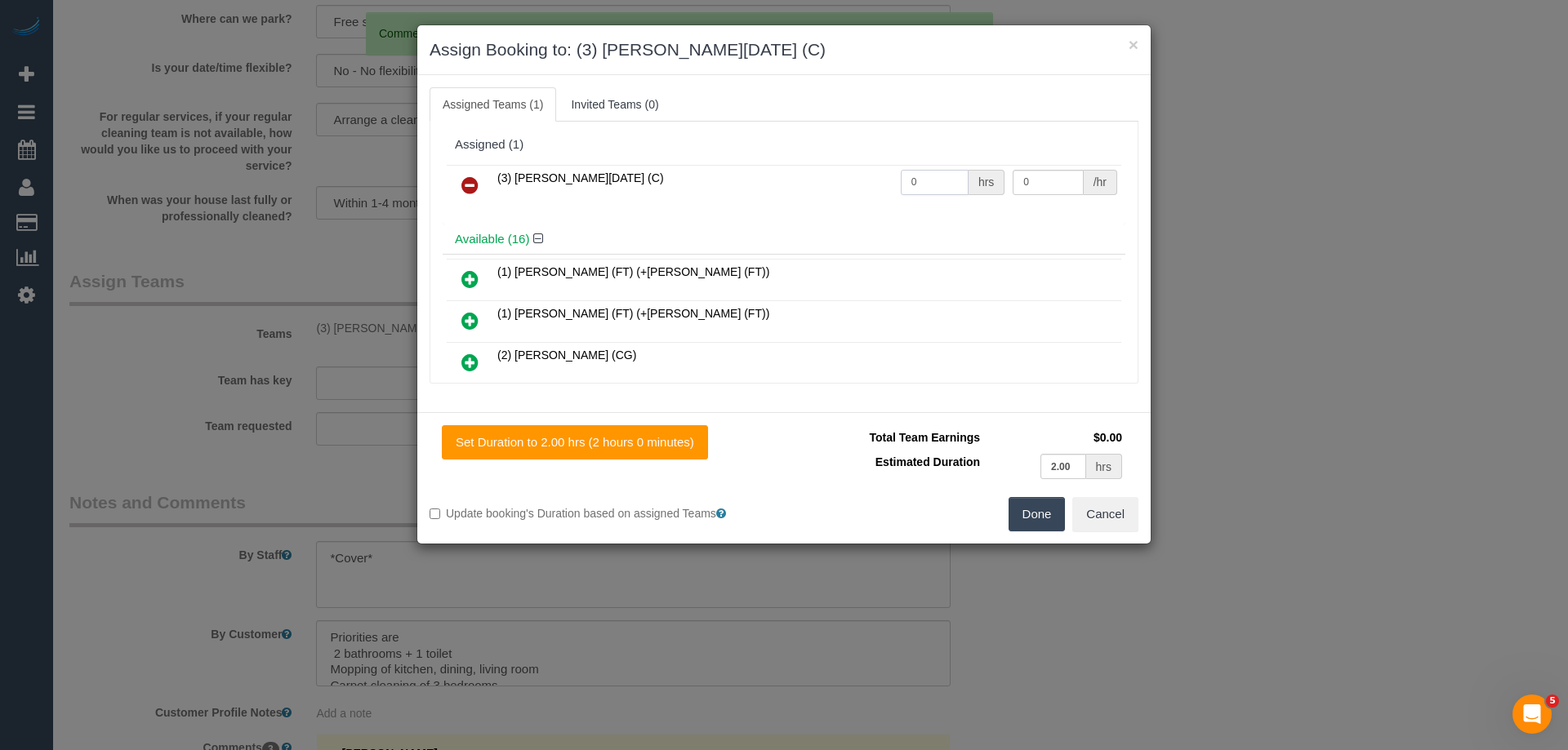
drag, startPoint x: 927, startPoint y: 185, endPoint x: 822, endPoint y: 184, distance: 105.0
click at [822, 184] on tr "(3) Antony Silvester (C) 0 hrs 0 /hr" at bounding box center [783, 185] width 674 height 42
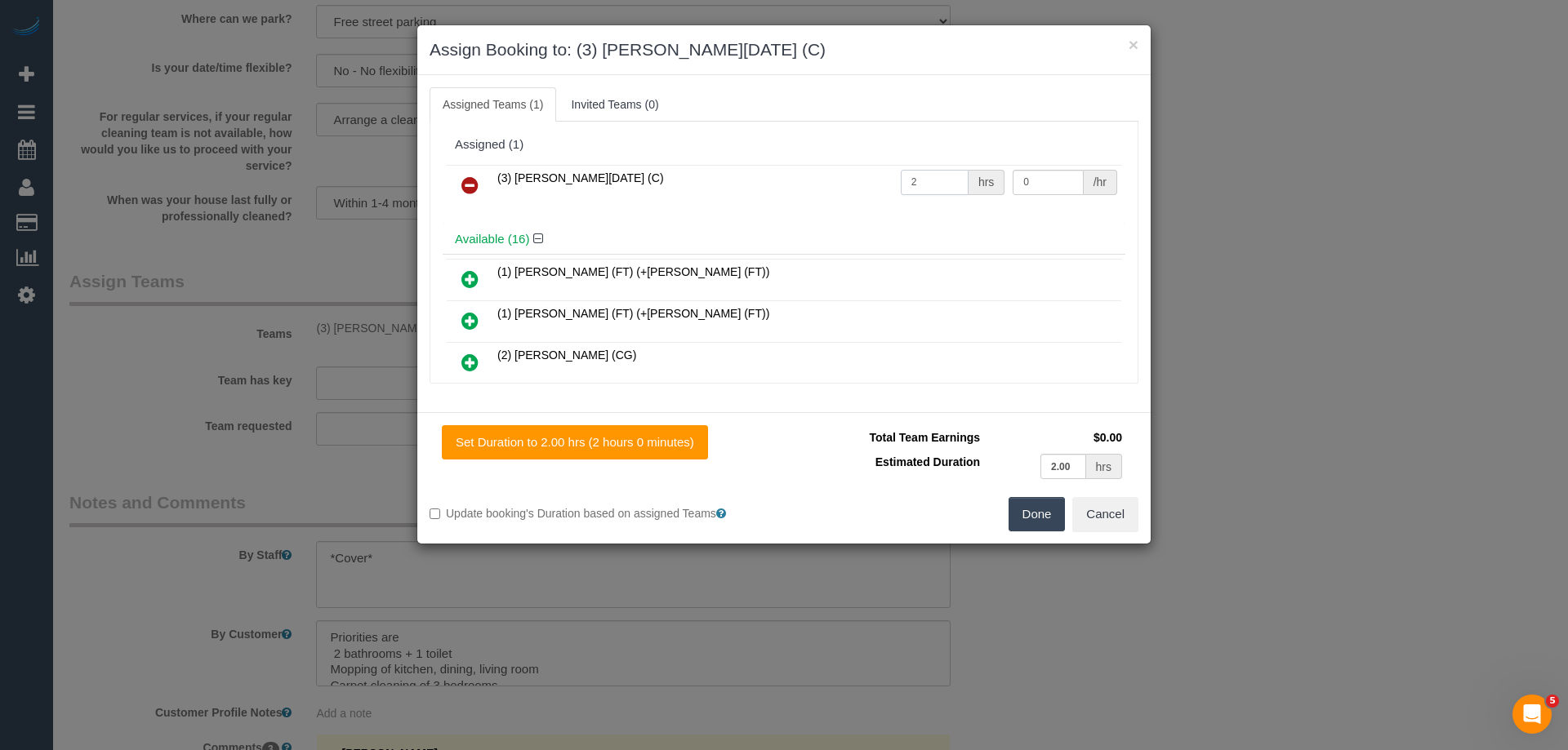
type input "2"
drag, startPoint x: 1018, startPoint y: 181, endPoint x: 1036, endPoint y: 181, distance: 18.0
click at [1023, 181] on input "0" at bounding box center [1048, 182] width 70 height 25
drag, startPoint x: 831, startPoint y: 180, endPoint x: 810, endPoint y: 182, distance: 21.1
click at [810, 182] on tr "(3) Antony Silvester (C) 2 hrs 0 /hr" at bounding box center [783, 185] width 674 height 42
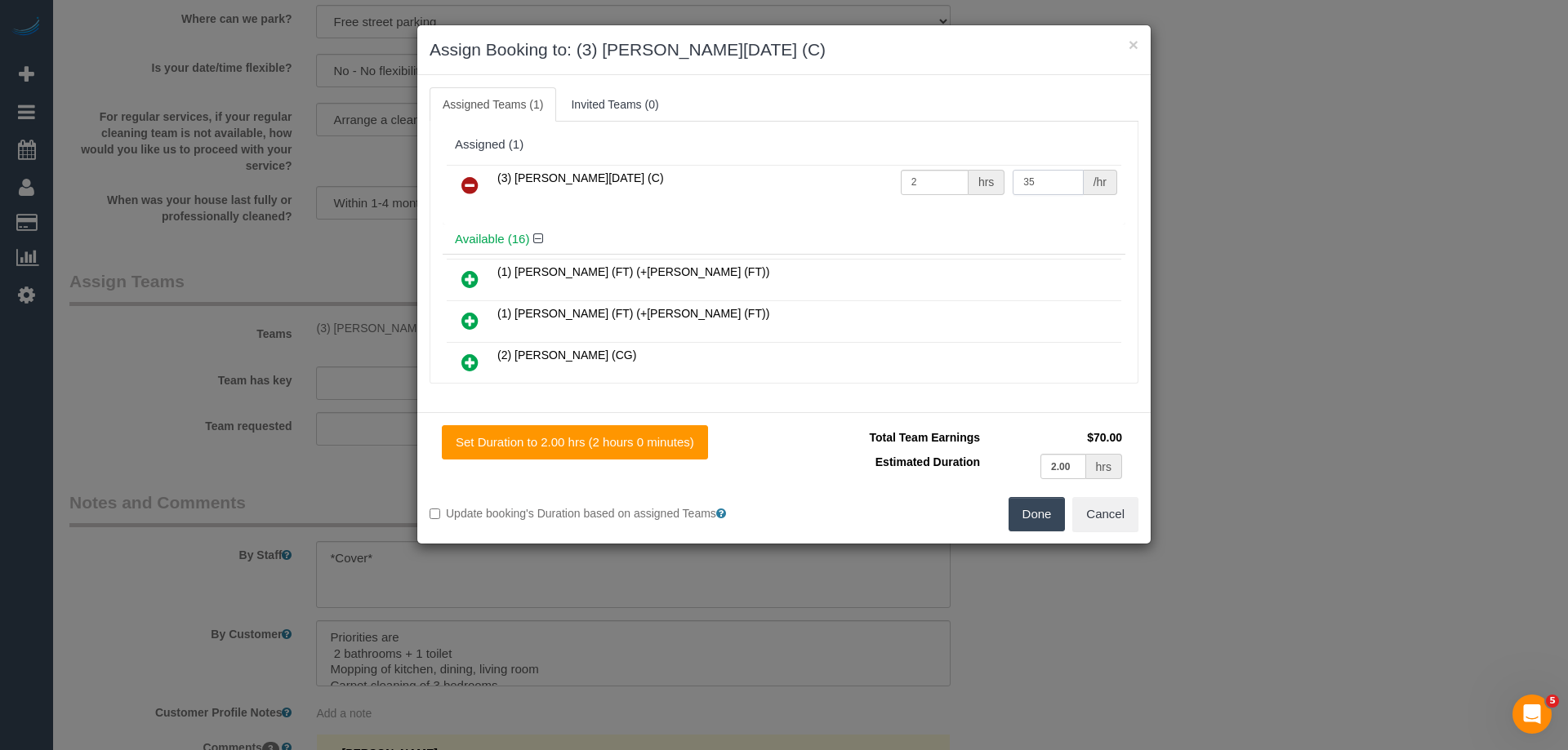
type input "35"
click at [1033, 518] on button "Done" at bounding box center [1037, 514] width 57 height 34
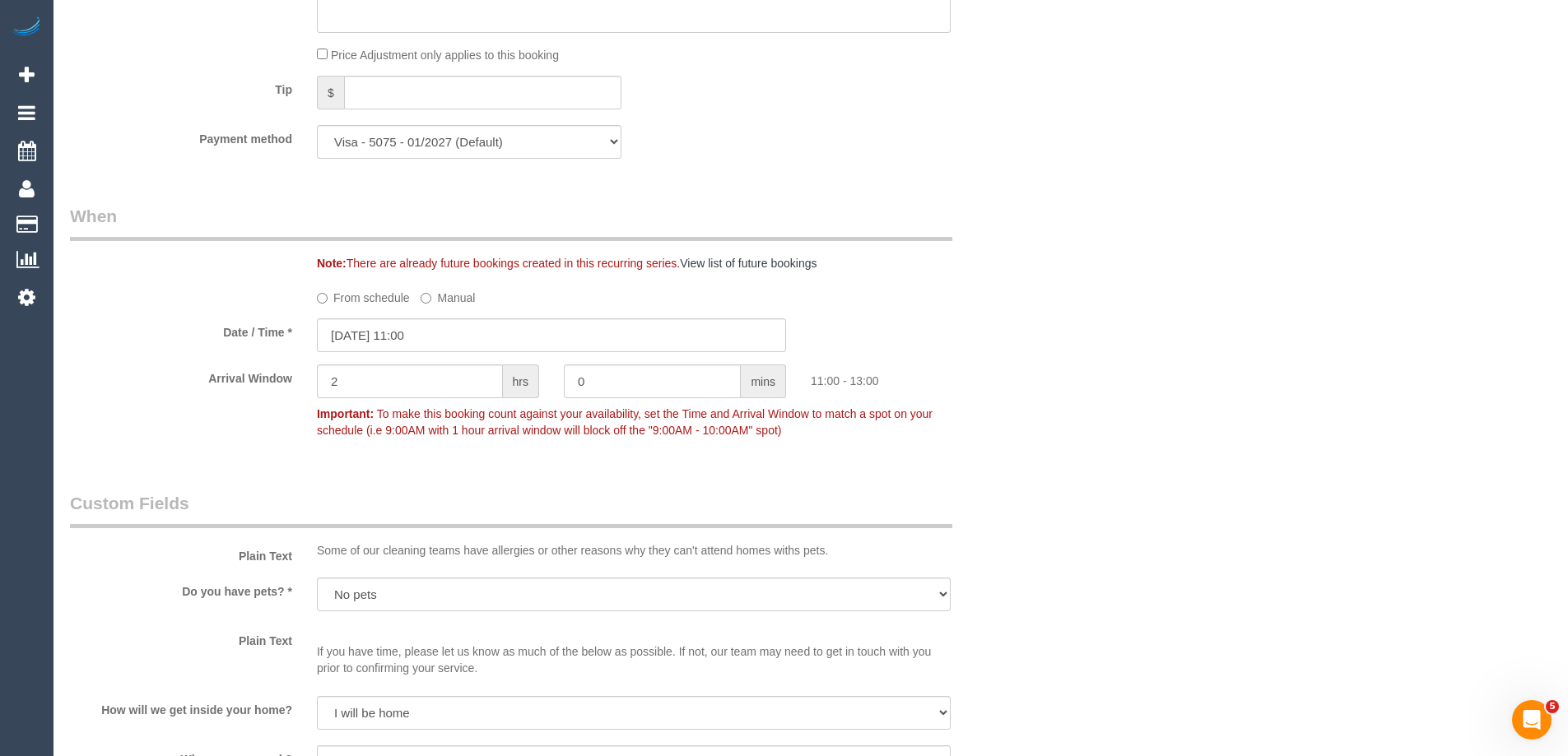
scroll to position [0, 0]
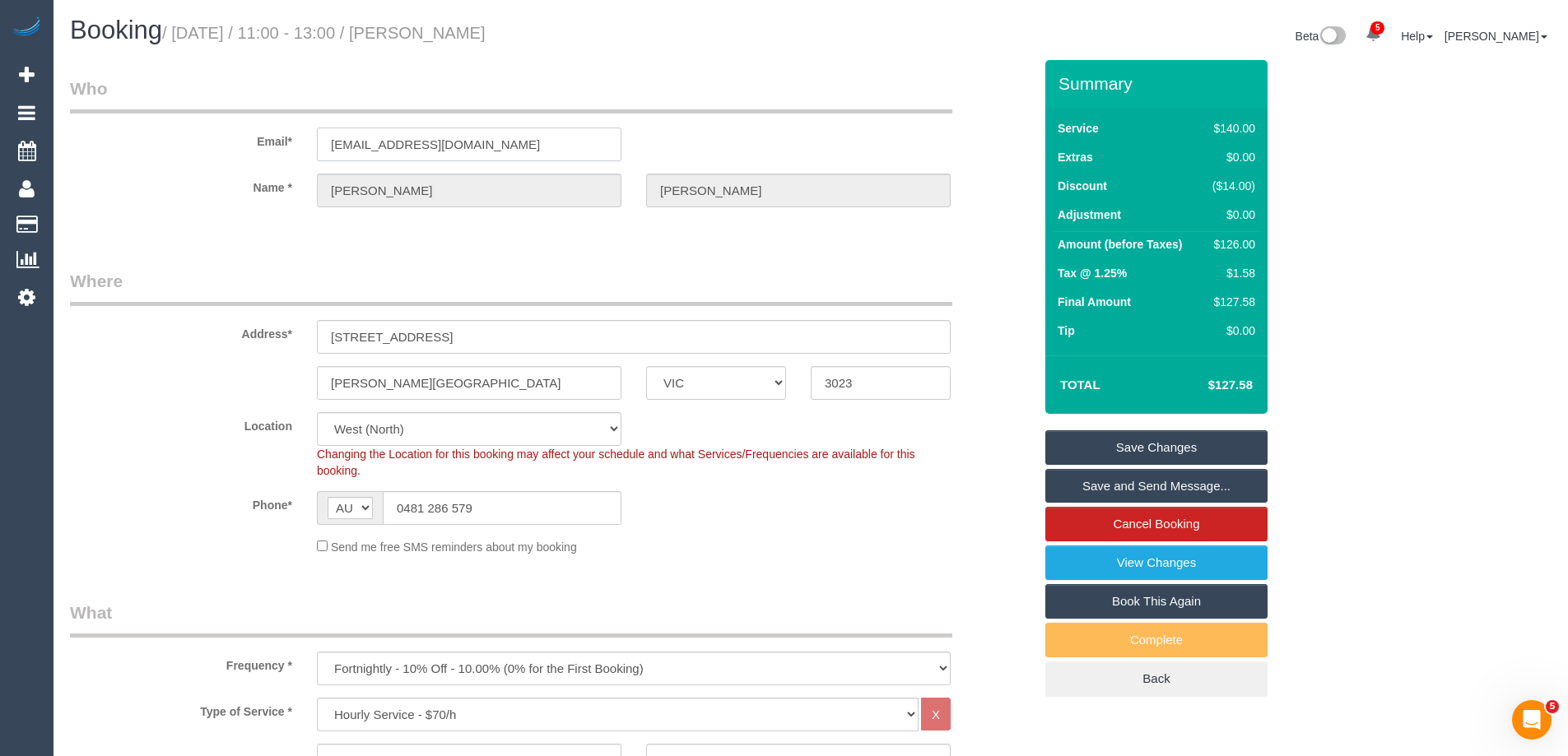
drag, startPoint x: 524, startPoint y: 145, endPoint x: -213, endPoint y: 145, distance: 737.0
click at [0, 145] on html "5 Beta Your Notifications You have 0 alerts × You have 50 to charge for 15/09/2…" at bounding box center [784, 378] width 1568 height 756
click at [454, 27] on h1 "Booking / September 17, 2025 / 11:00 - 13:00 / Kanika Nakra" at bounding box center [434, 30] width 728 height 28
copy small "Kanika Nakra"
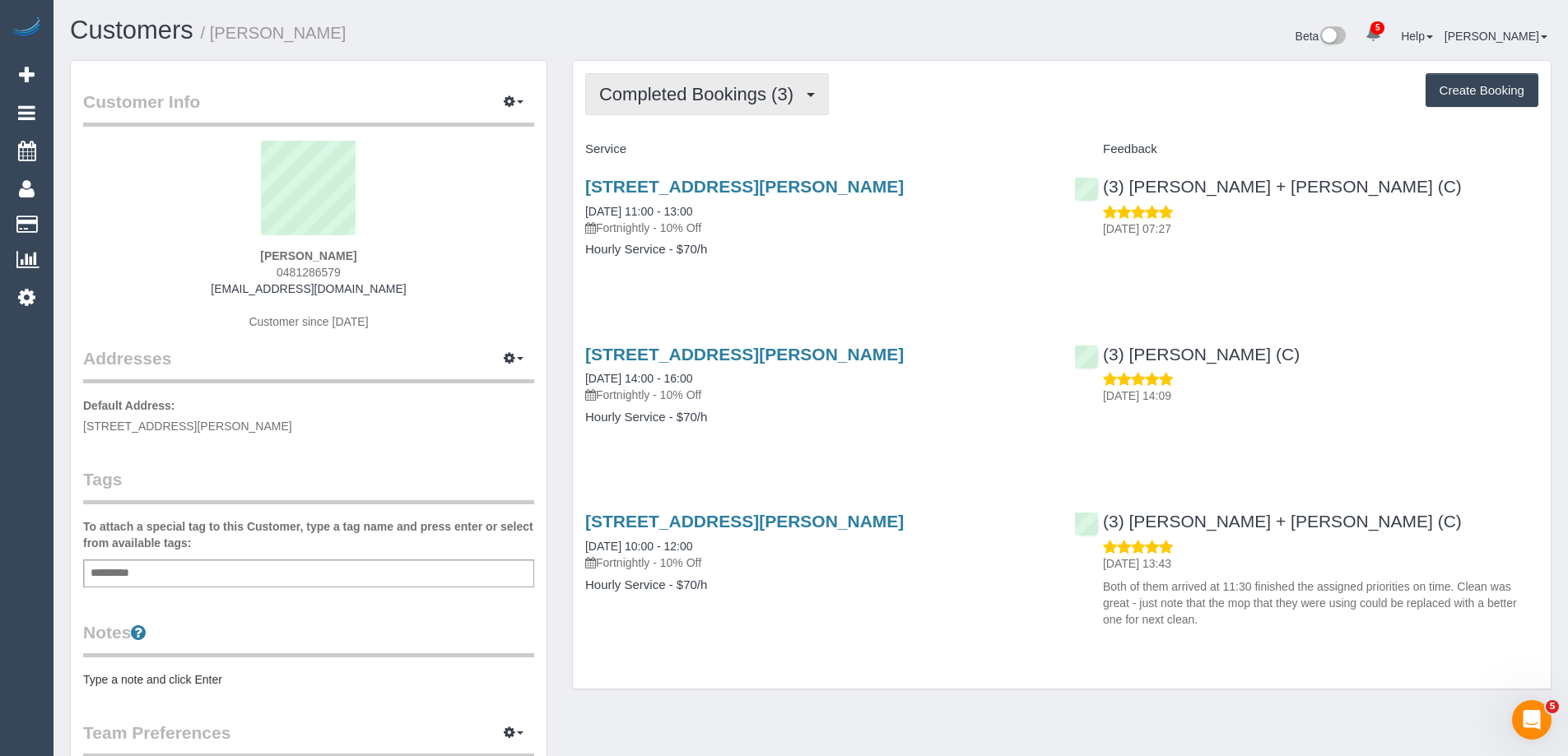
click at [761, 96] on span "Completed Bookings (3)" at bounding box center [700, 94] width 203 height 21
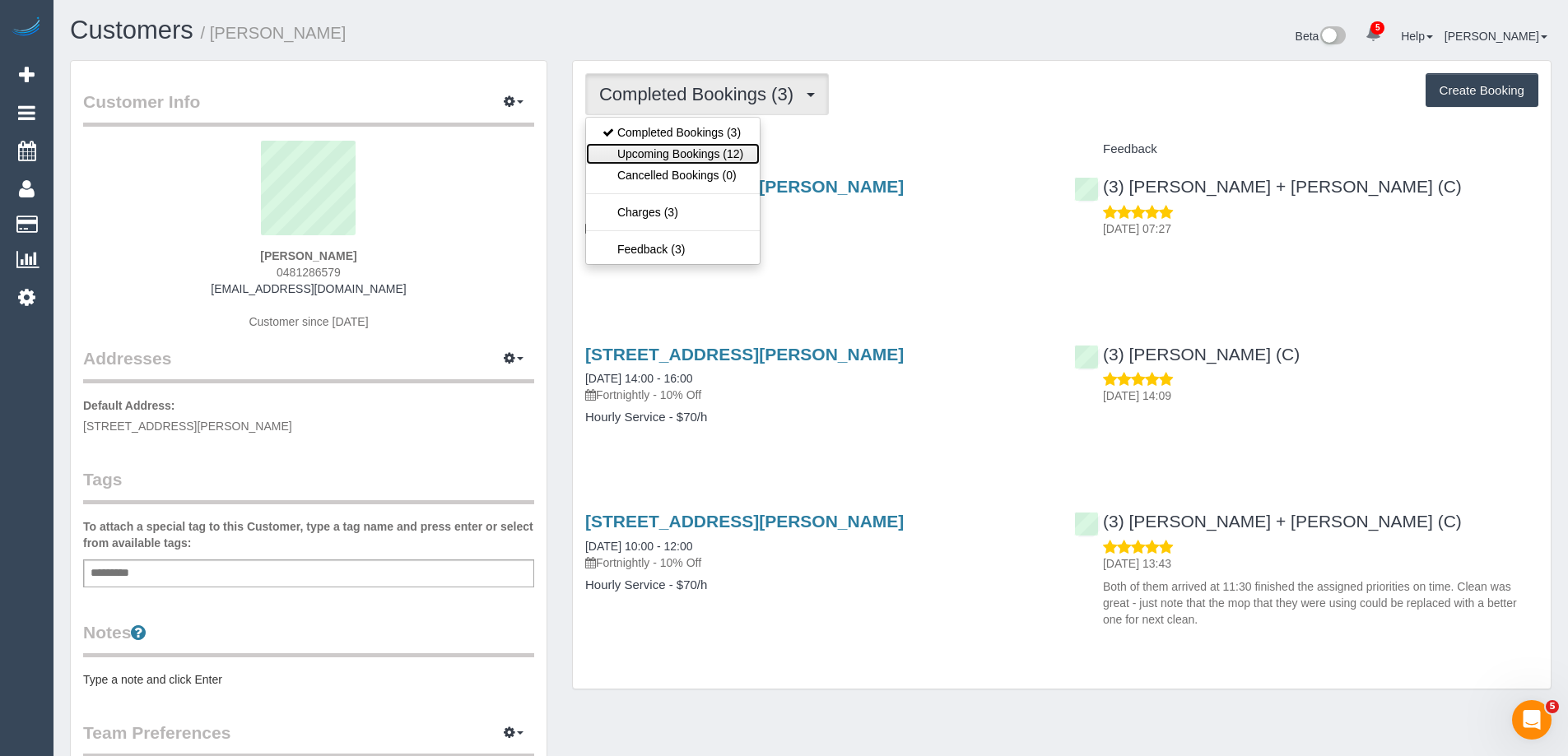
click at [704, 153] on link "Upcoming Bookings (12)" at bounding box center [672, 154] width 174 height 21
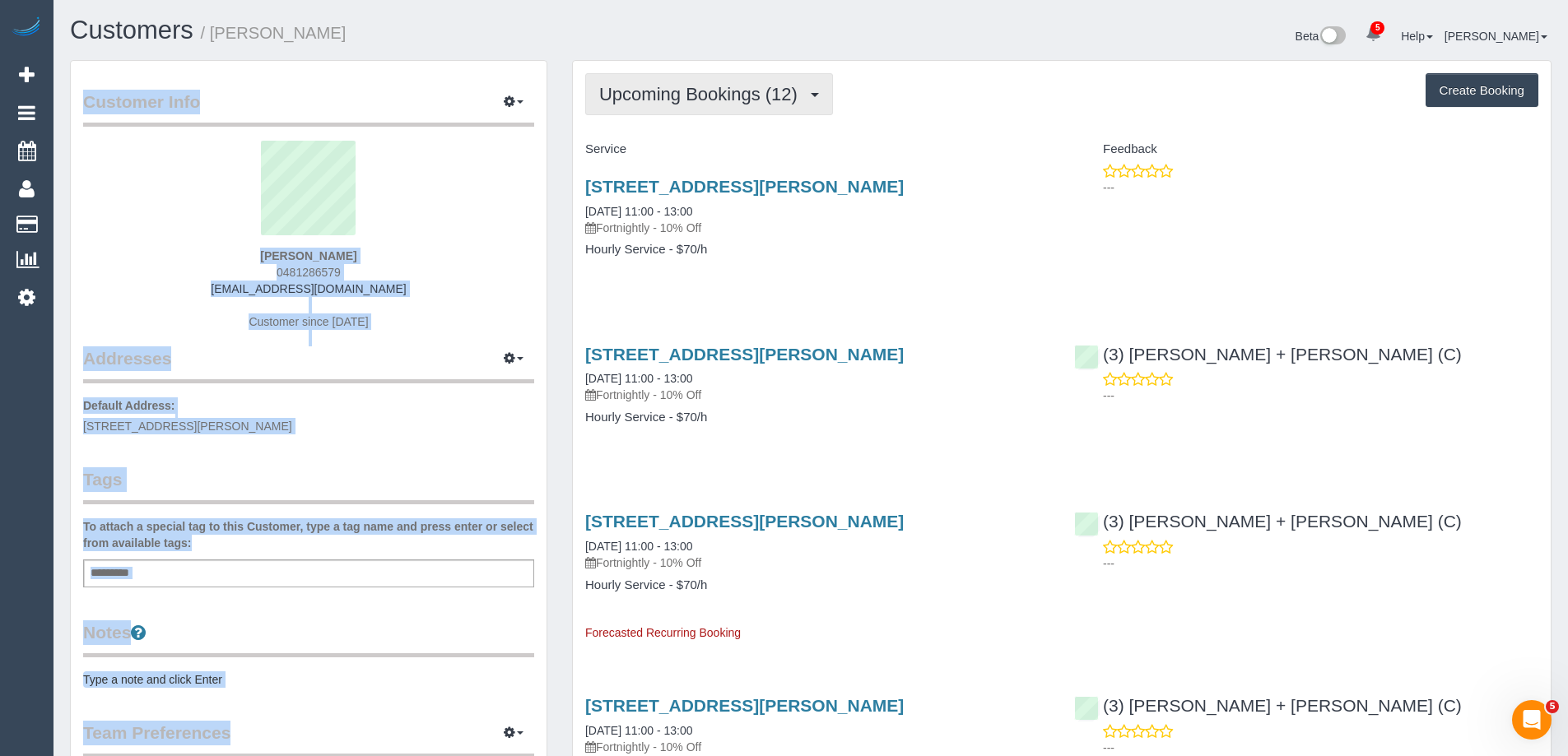
click at [714, 89] on span "Upcoming Bookings (12)" at bounding box center [702, 94] width 207 height 21
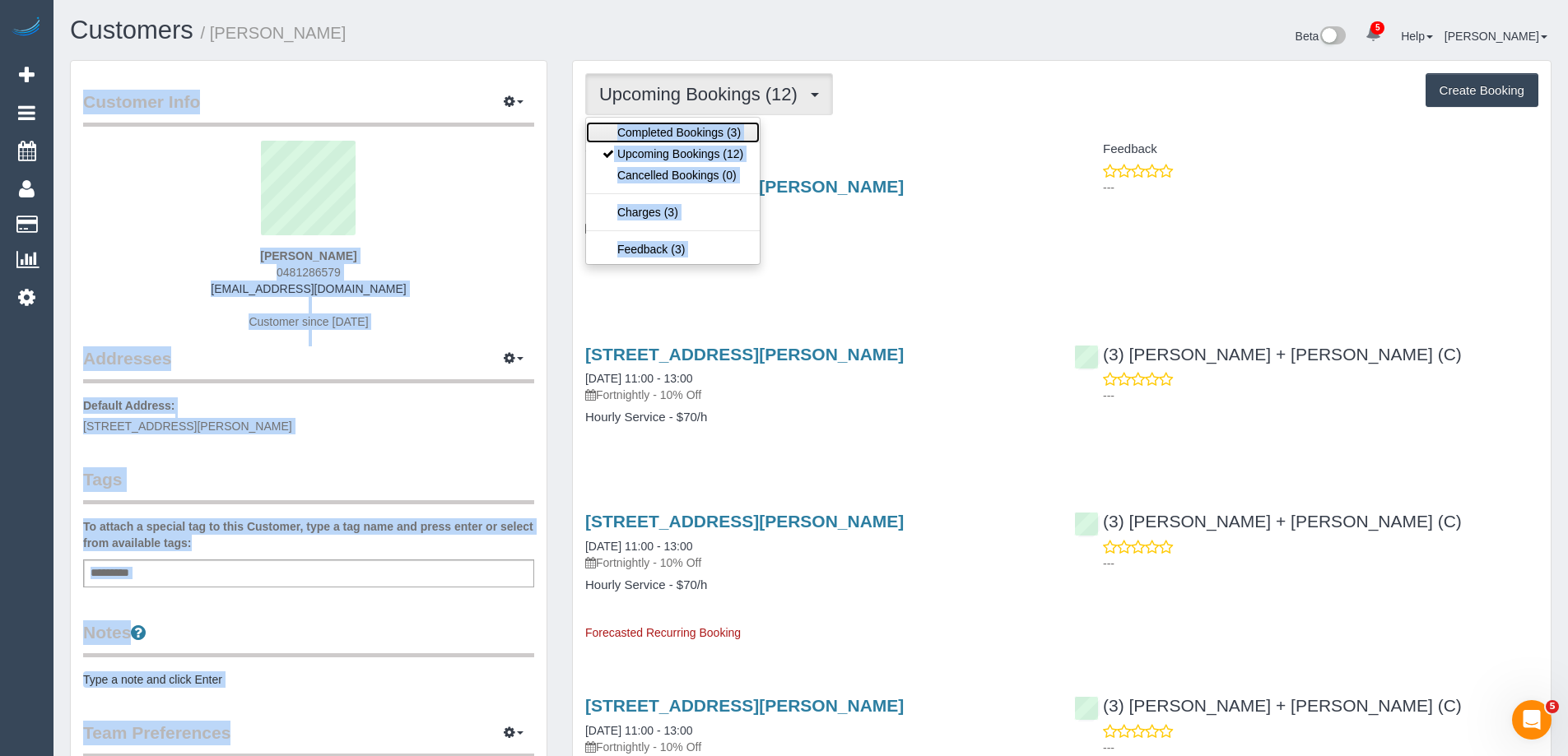
click at [706, 133] on link "Completed Bookings (3)" at bounding box center [672, 133] width 174 height 21
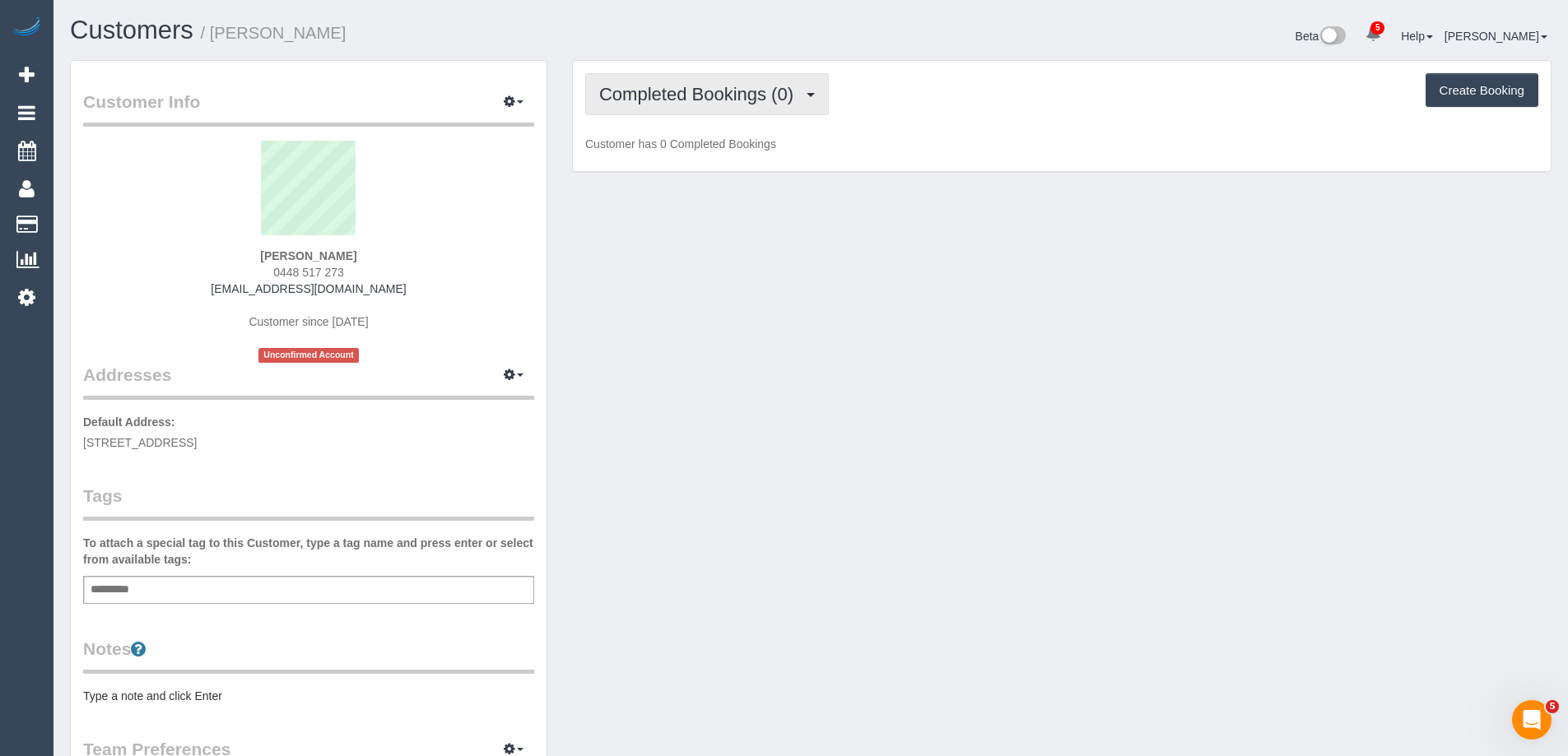
click at [737, 93] on span "Completed Bookings (0)" at bounding box center [700, 94] width 203 height 21
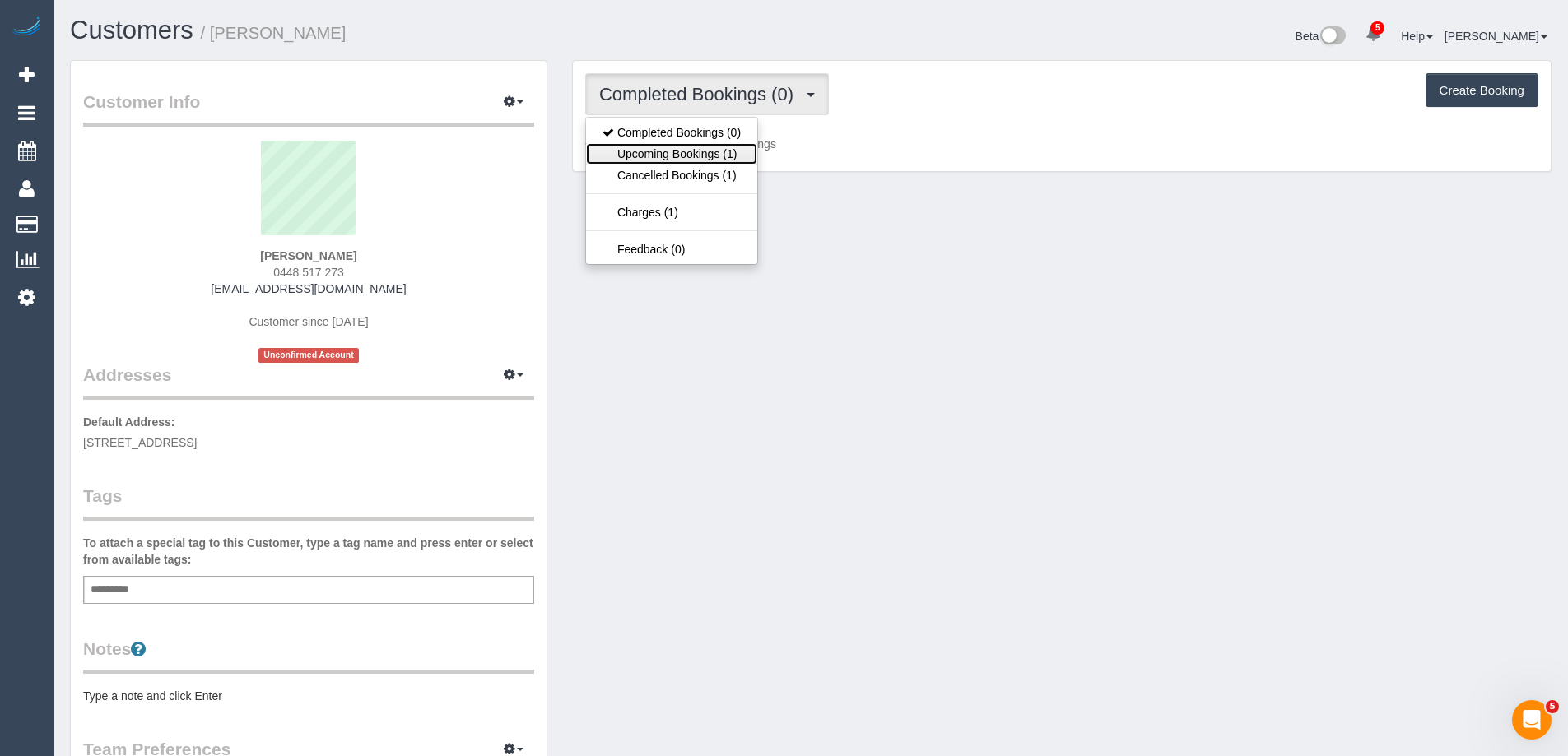
click at [733, 155] on link "Upcoming Bookings (1)" at bounding box center [672, 154] width 171 height 21
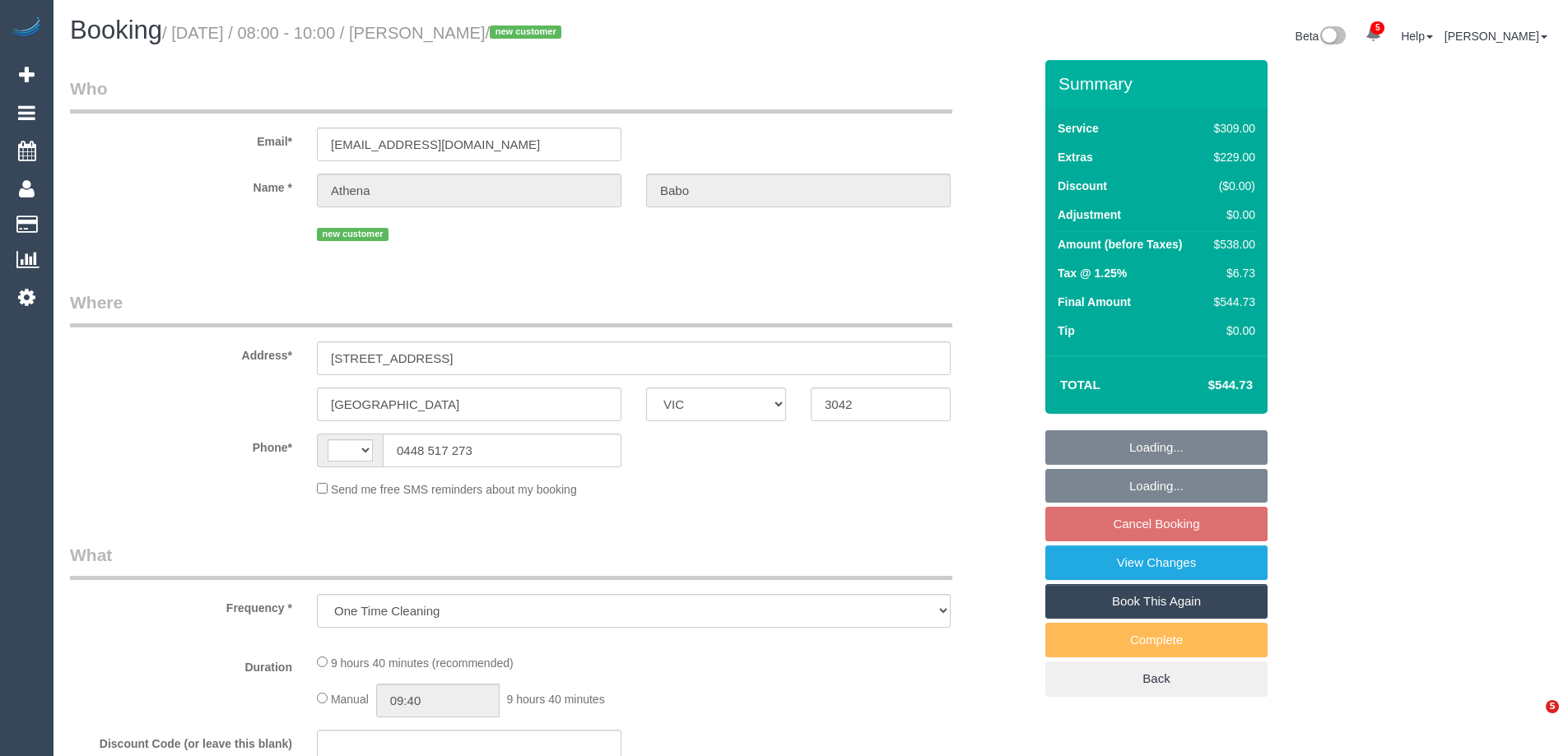
select select "VIC"
select select "number:27"
select select "number:14"
select select "number:19"
select select "number:24"
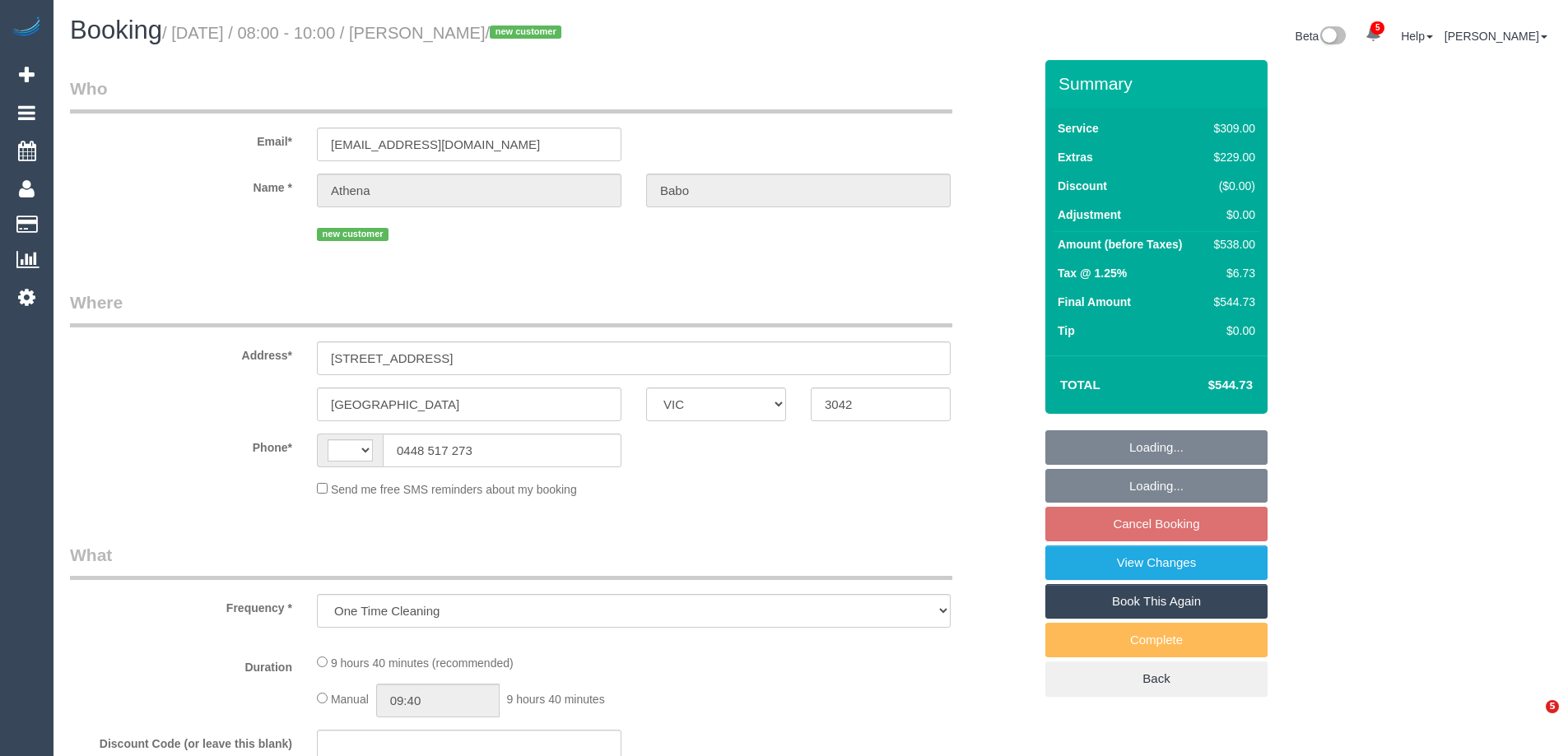
select select "string:AU"
select select "string:stripe-pm_1RYGDT2GScqysDRV31qALUSs"
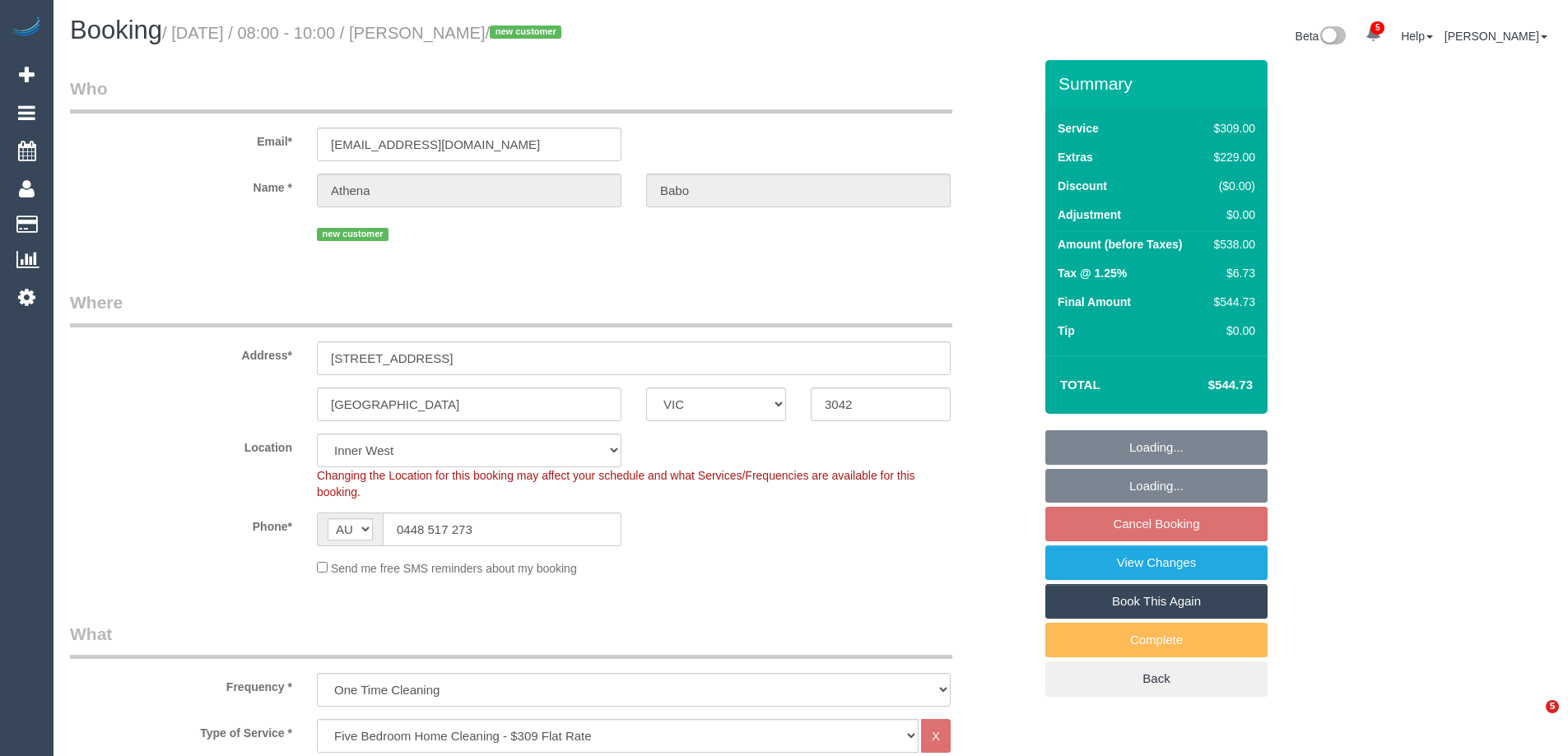
select select "object:1543"
select select "spot2"
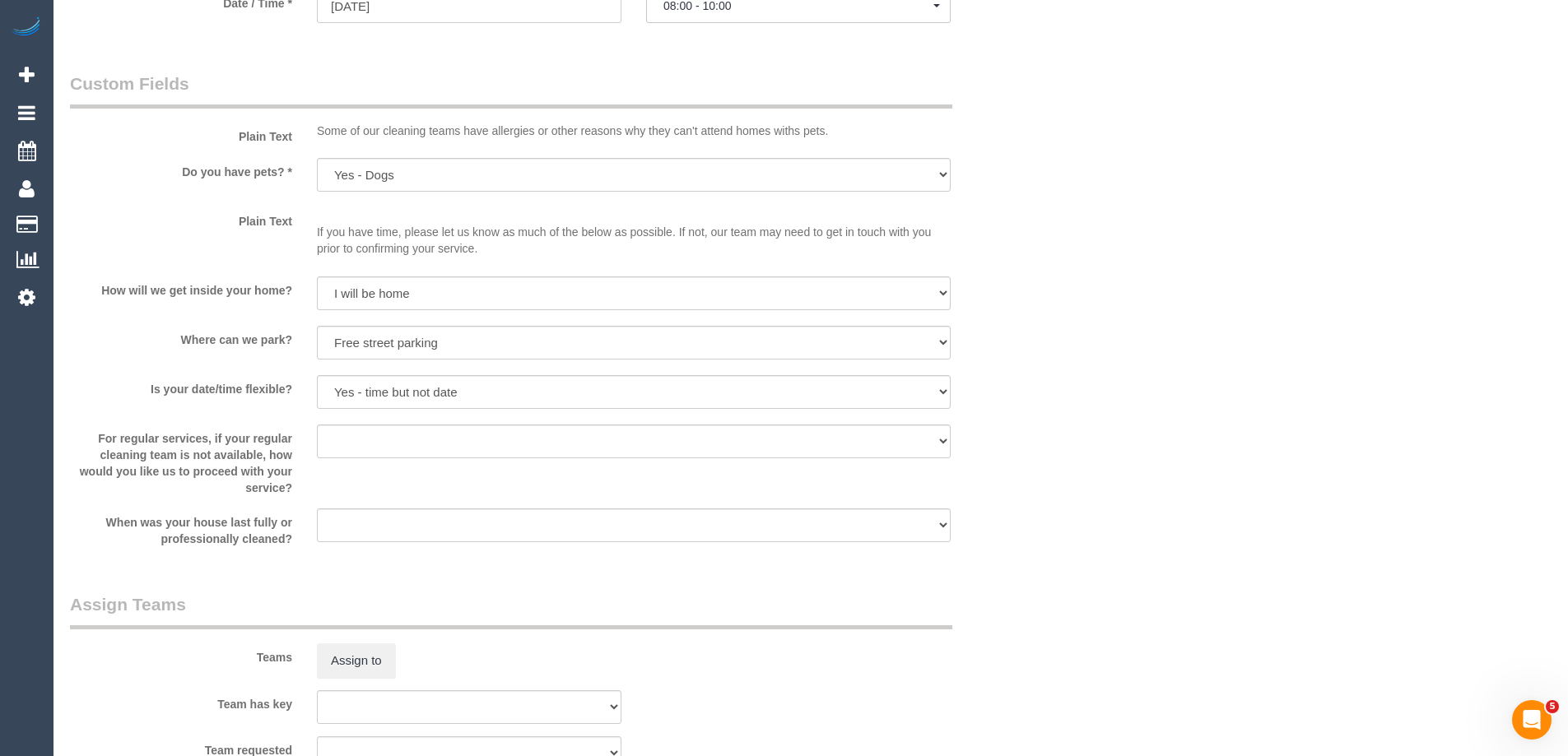
scroll to position [1810, 0]
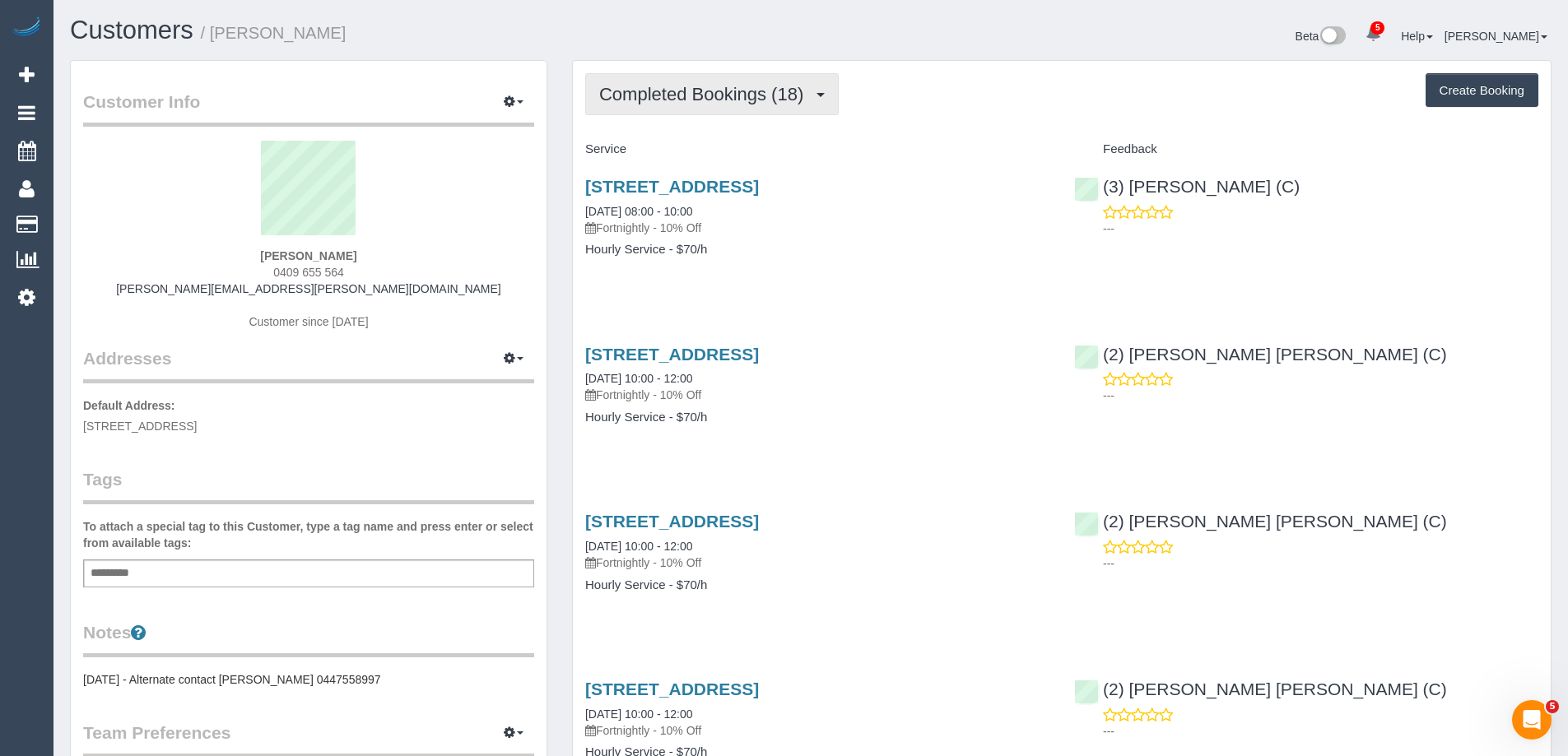
click at [695, 110] on button "Completed Bookings (18)" at bounding box center [712, 94] width 254 height 42
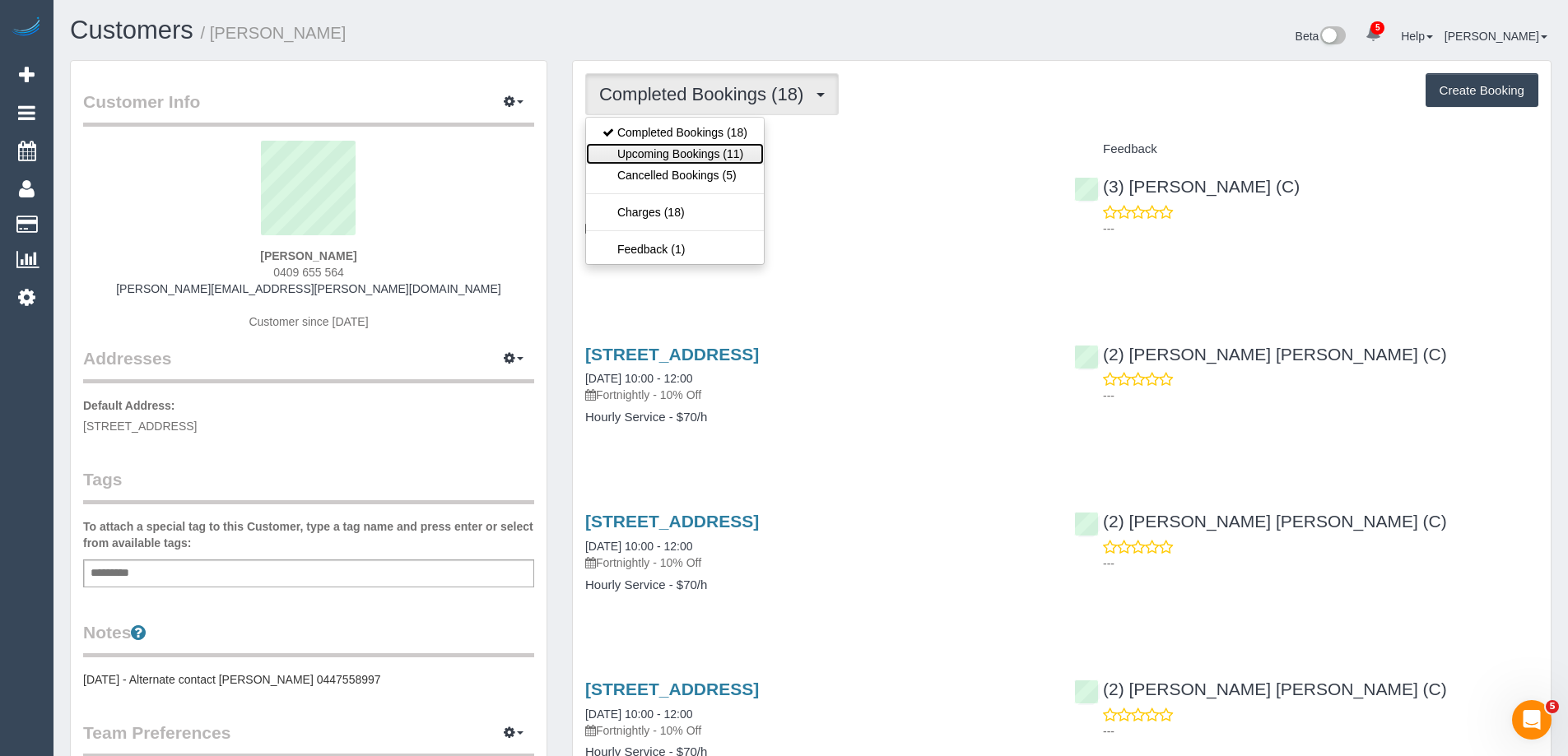
click at [690, 149] on link "Upcoming Bookings (11)" at bounding box center [675, 154] width 178 height 21
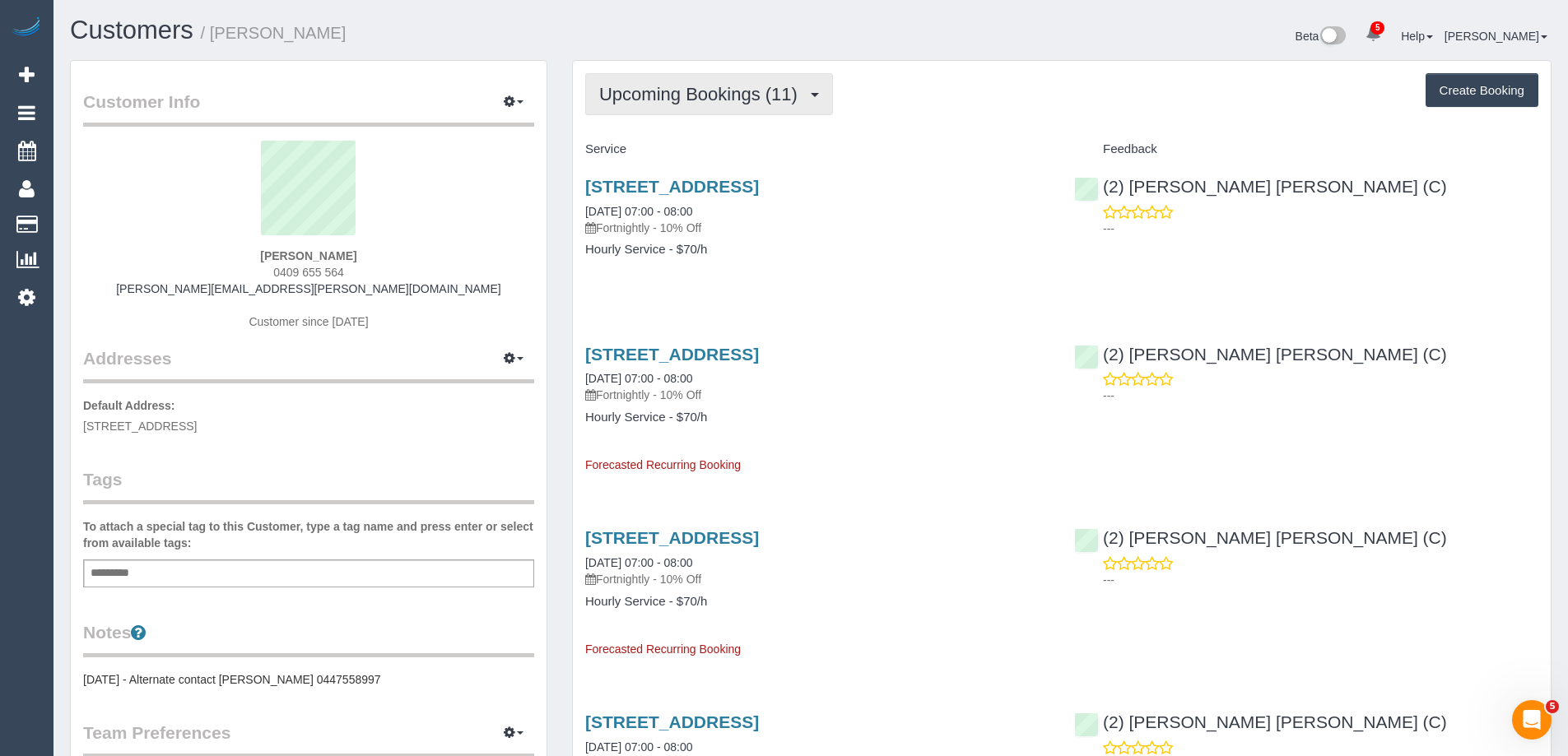
click at [667, 108] on button "Upcoming Bookings (11)" at bounding box center [709, 94] width 248 height 42
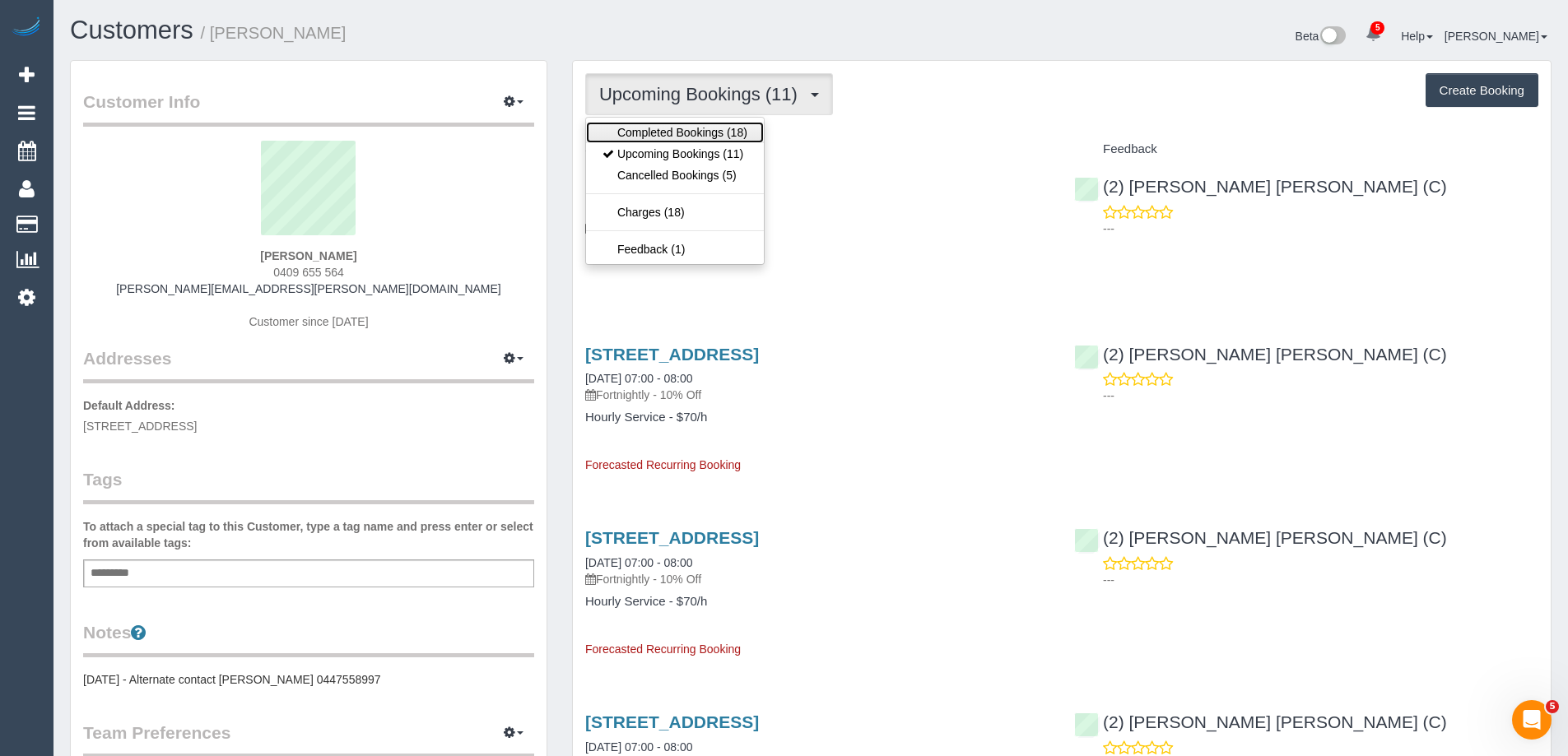
click at [664, 129] on link "Completed Bookings (18)" at bounding box center [675, 133] width 178 height 21
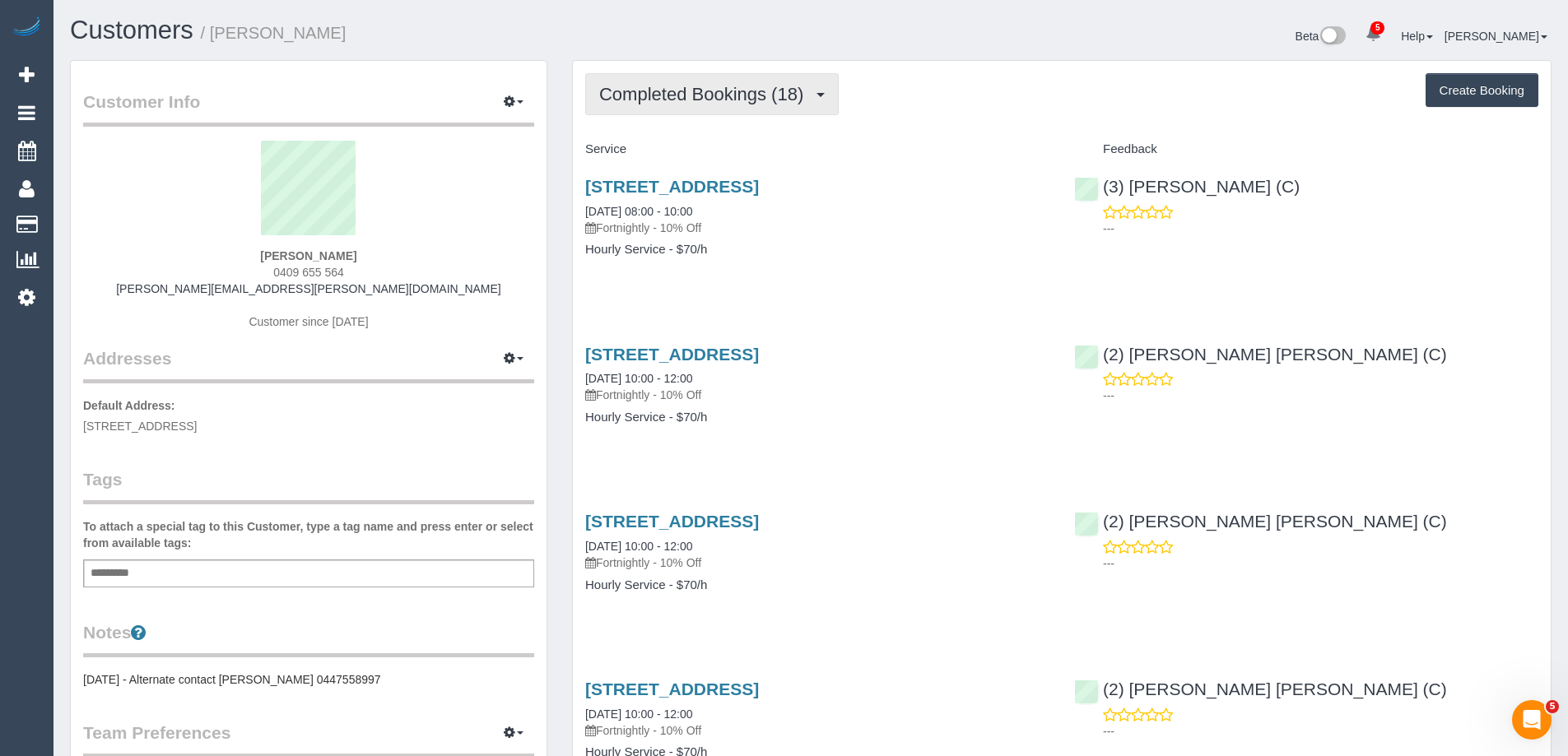
click at [633, 86] on span "Completed Bookings (18)" at bounding box center [705, 94] width 213 height 21
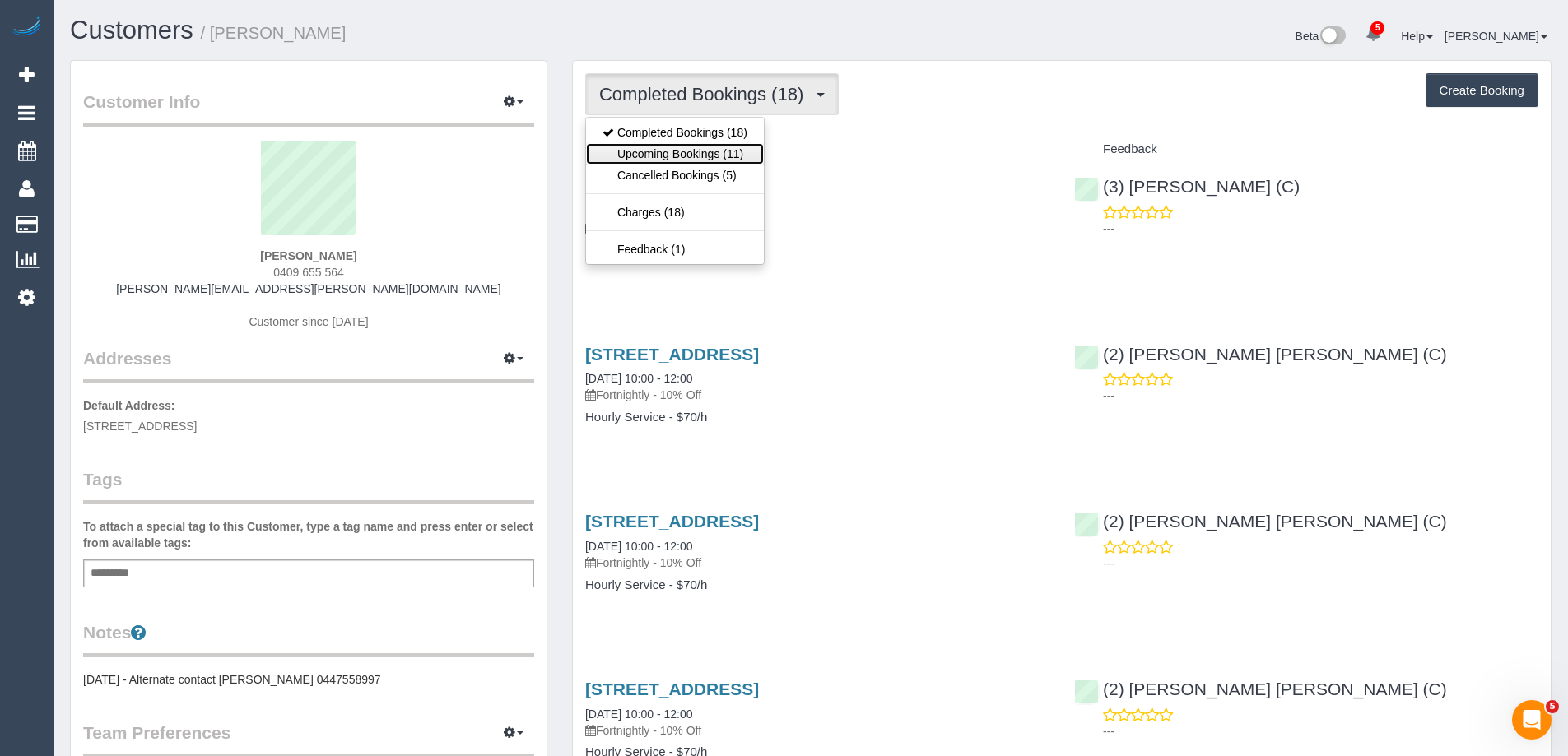
click at [667, 160] on link "Upcoming Bookings (11)" at bounding box center [675, 154] width 178 height 21
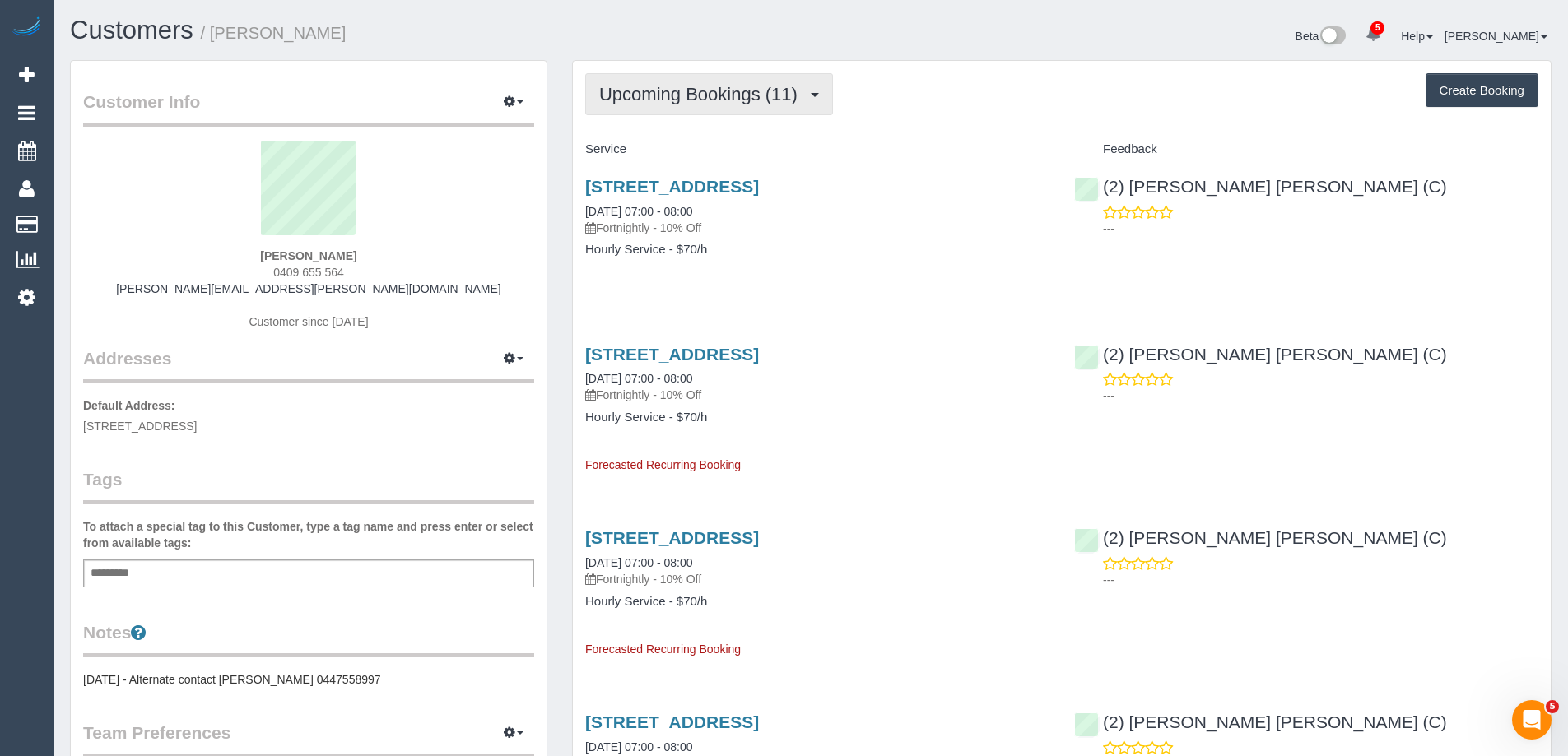
click at [656, 99] on span "Upcoming Bookings (11)" at bounding box center [702, 94] width 207 height 21
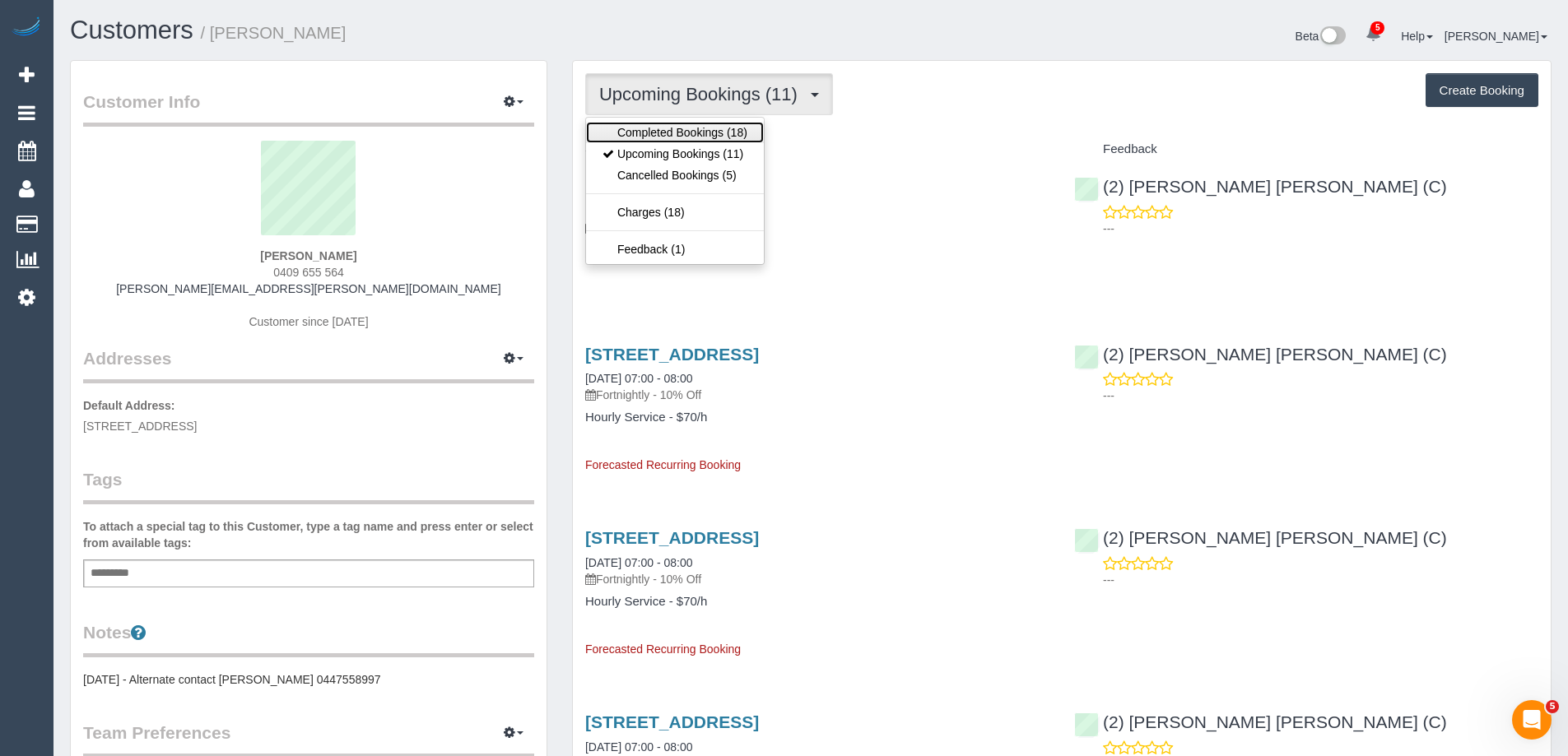
click at [658, 130] on link "Completed Bookings (18)" at bounding box center [675, 133] width 178 height 21
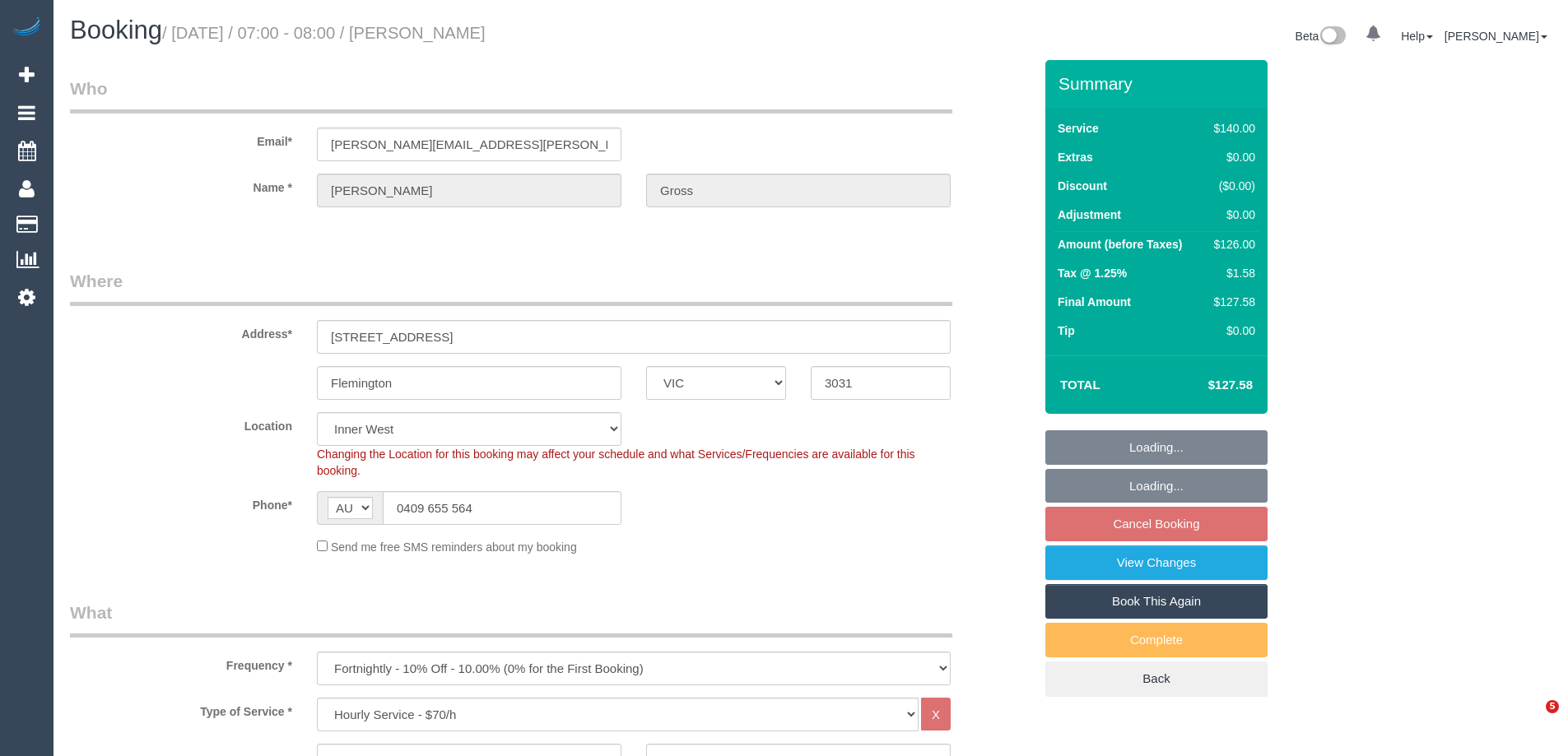
select select "VIC"
select select "number:28"
select select "number:14"
select select "number:19"
select select "number:25"
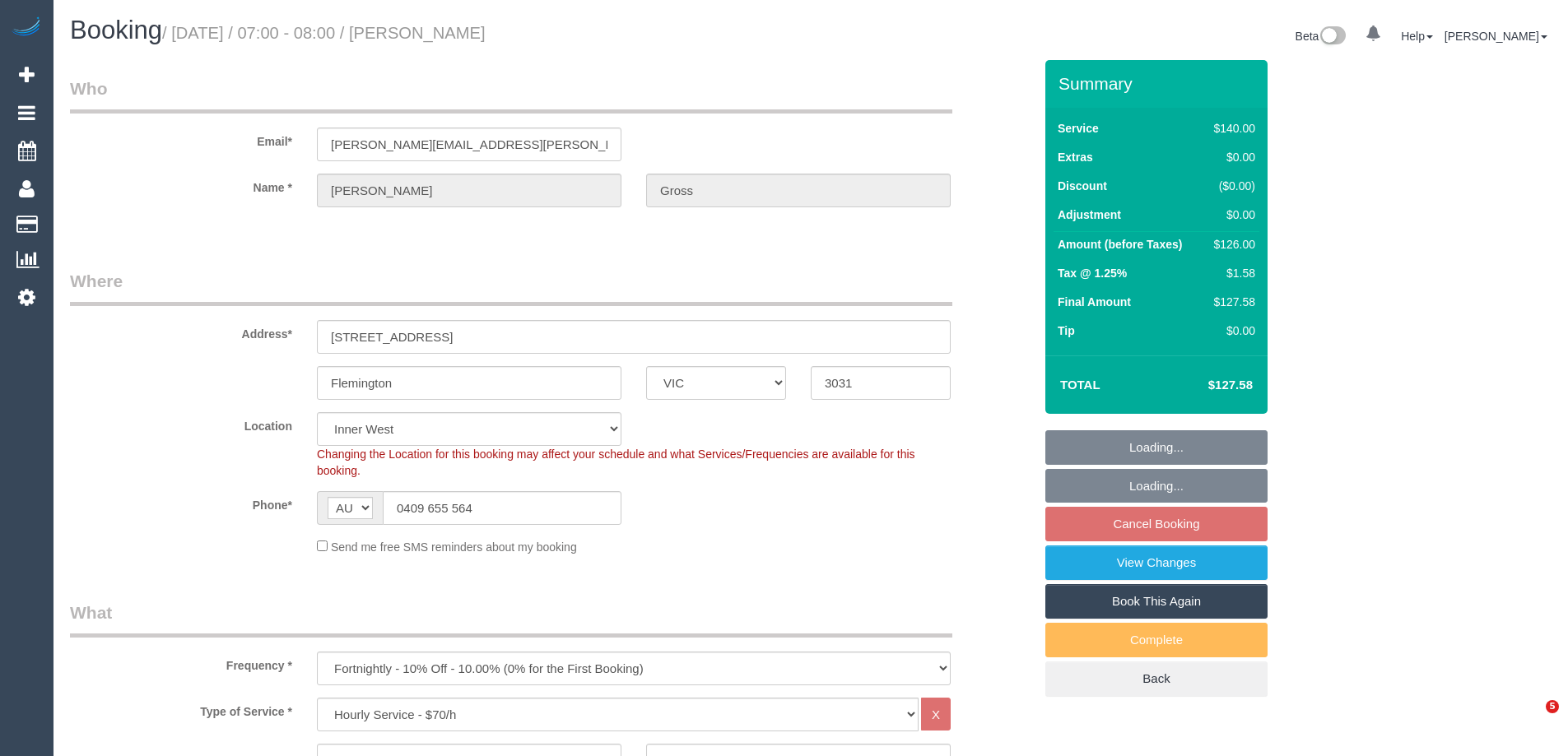
select select "number:35"
select select "number:13"
select select "object:890"
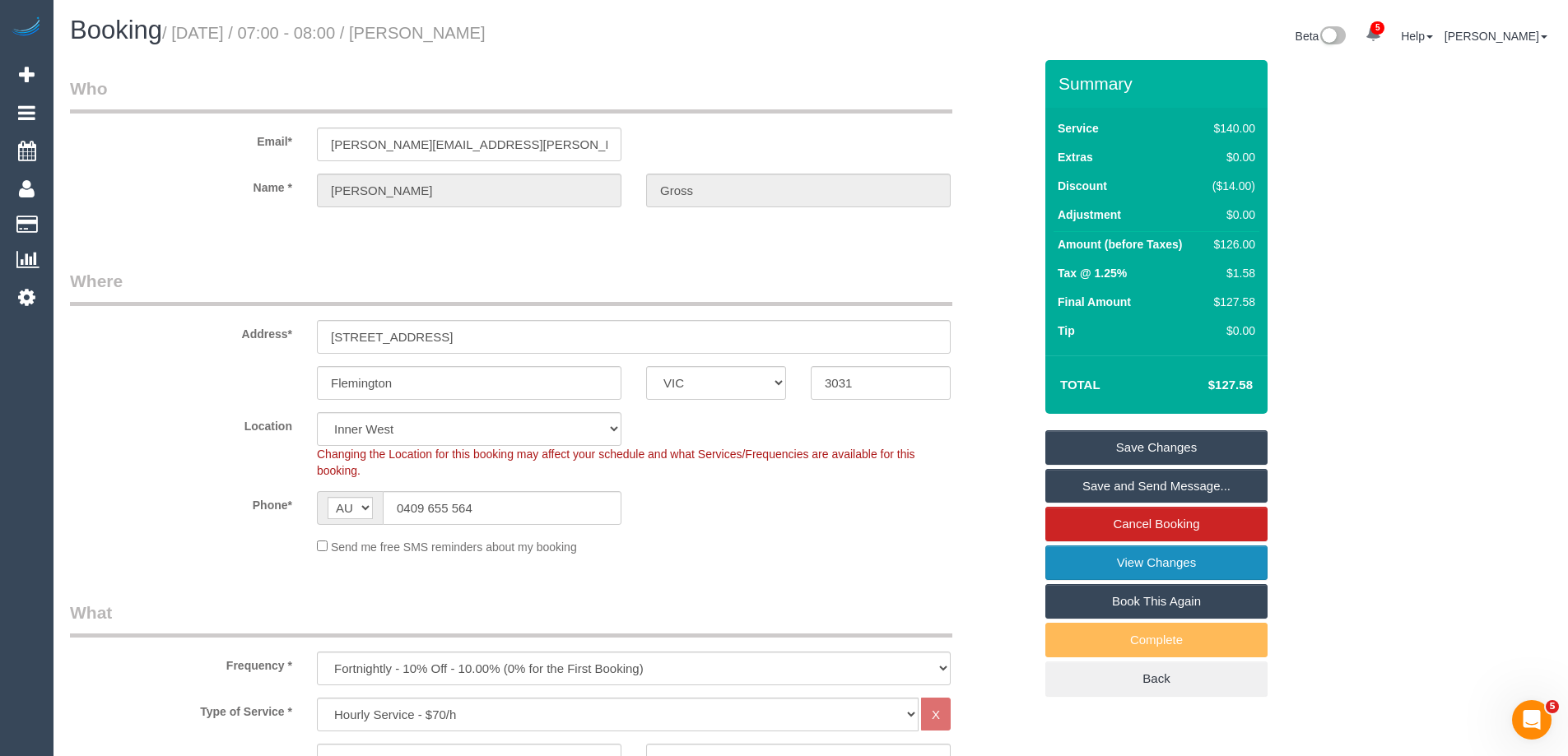
click at [1083, 556] on link "View Changes" at bounding box center [1157, 562] width 222 height 35
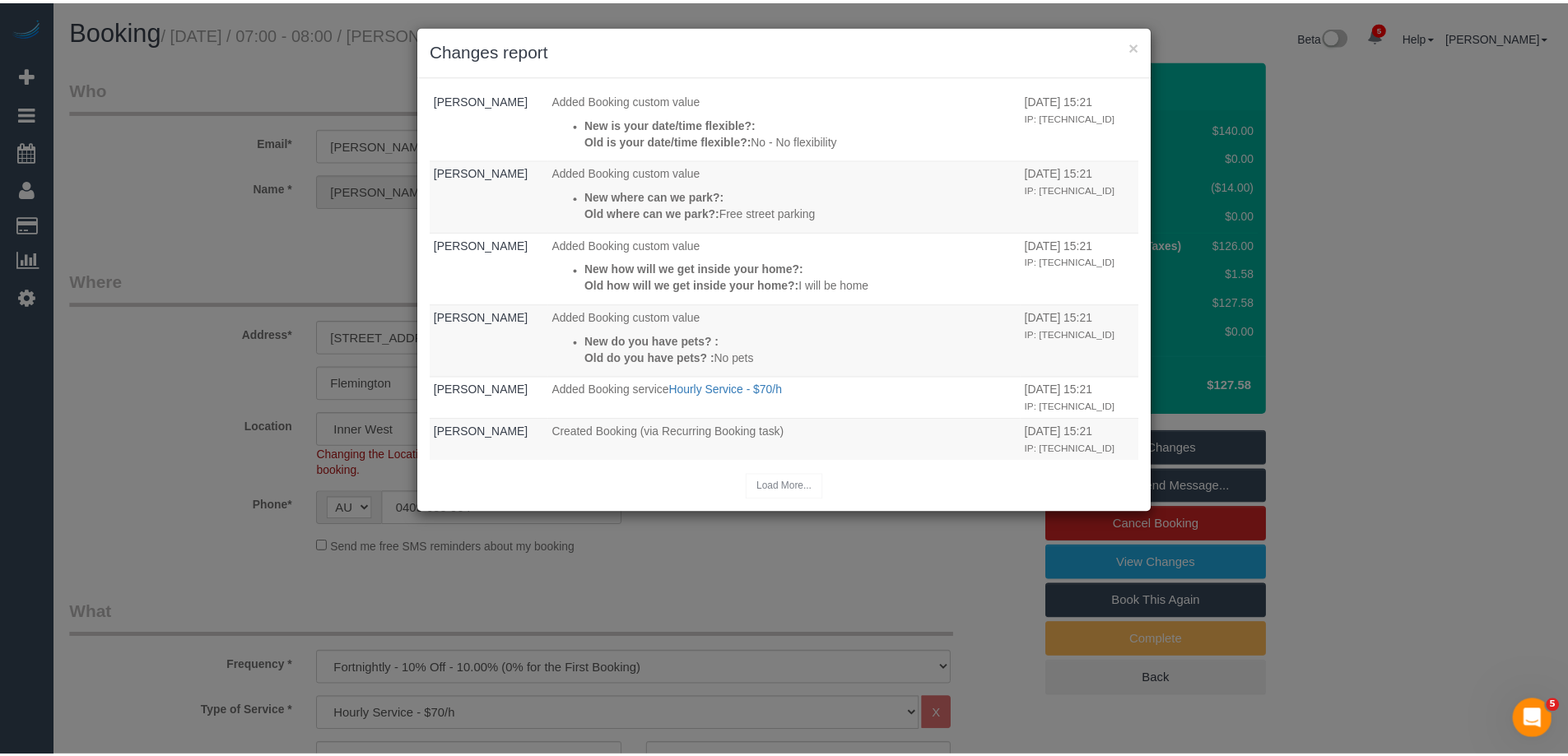
scroll to position [427, 0]
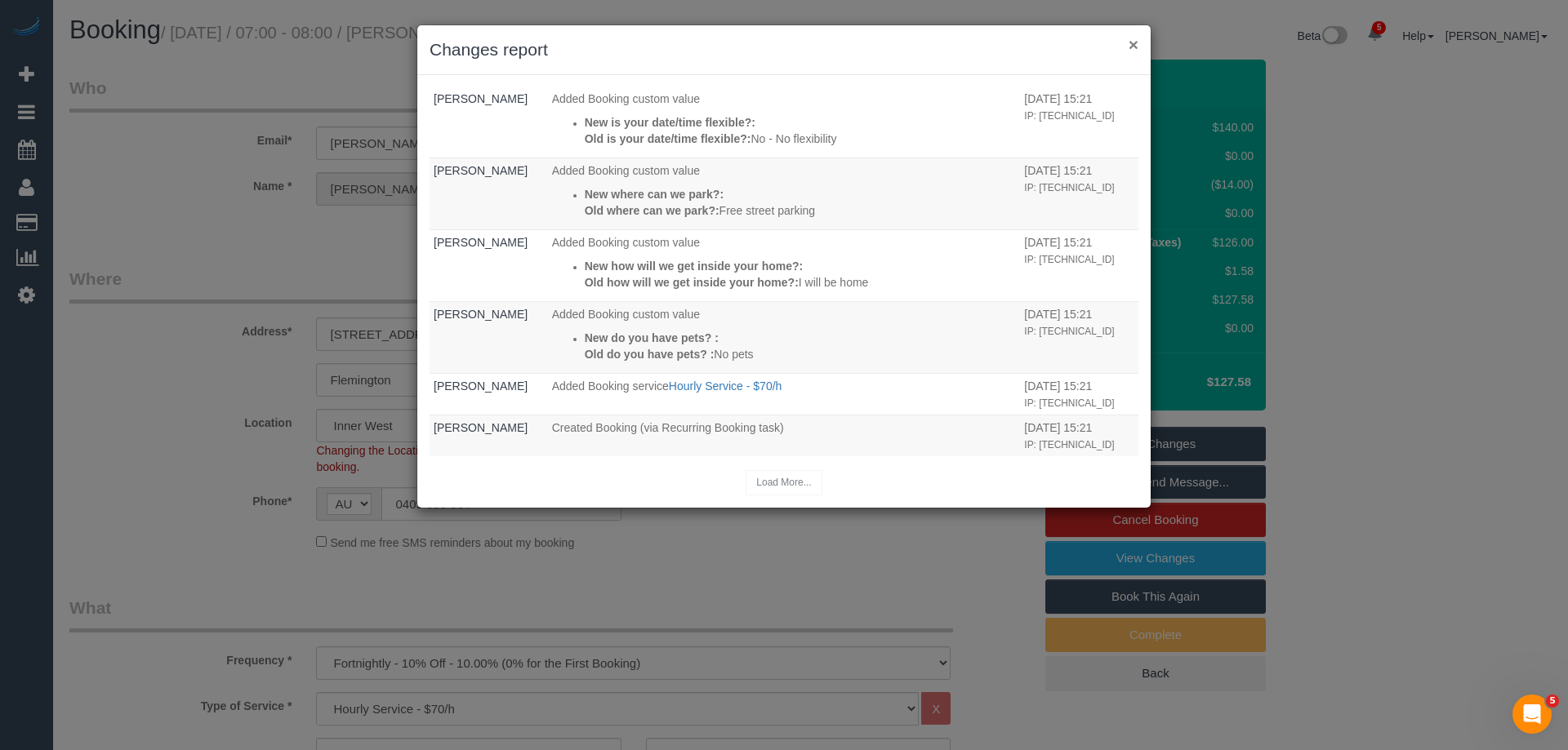
click at [1130, 43] on button "×" at bounding box center [1134, 44] width 10 height 17
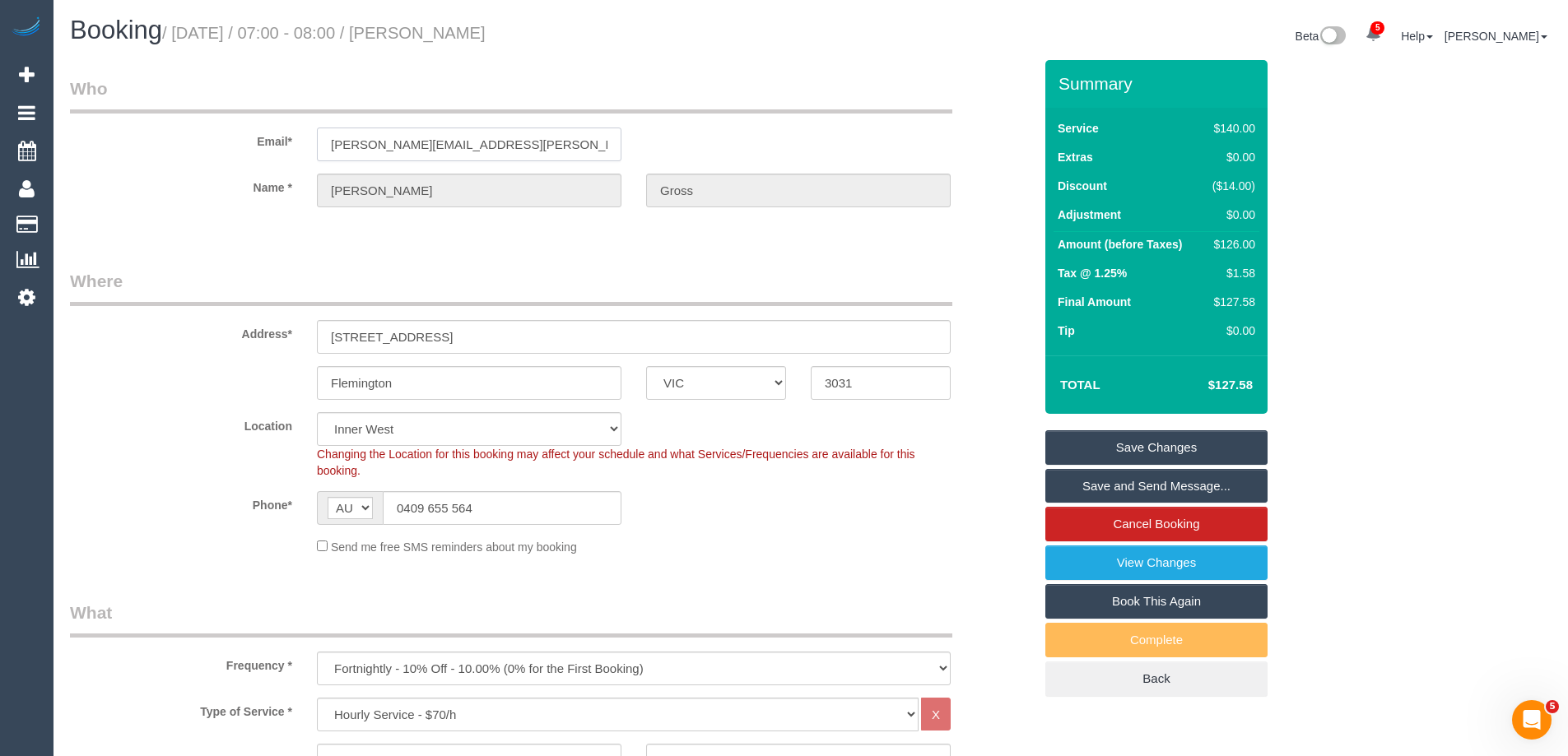
drag, startPoint x: 442, startPoint y: 143, endPoint x: 122, endPoint y: 142, distance: 320.0
click at [122, 142] on div "Email* oliver.reuben@gmail.com" at bounding box center [551, 119] width 988 height 85
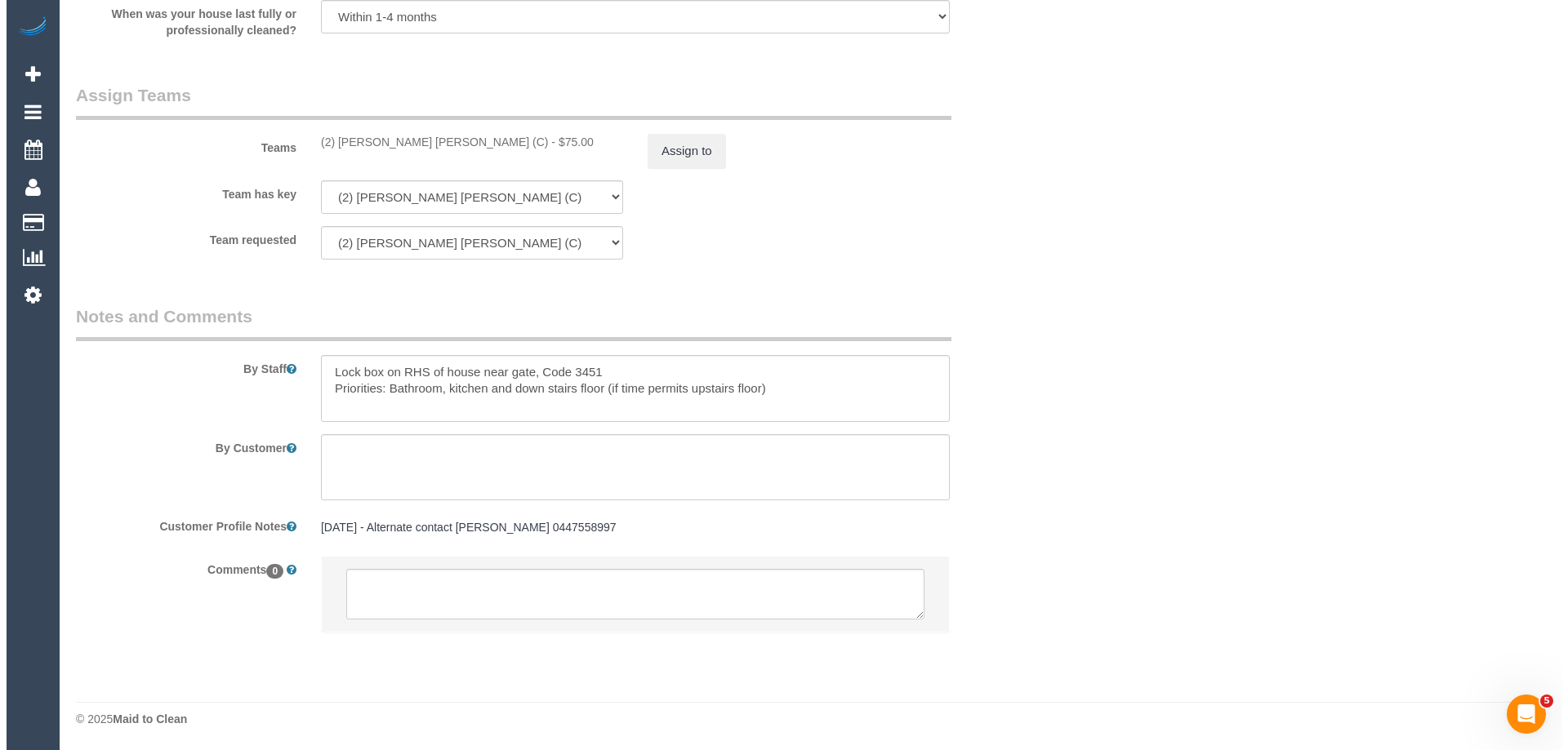
scroll to position [2438, 0]
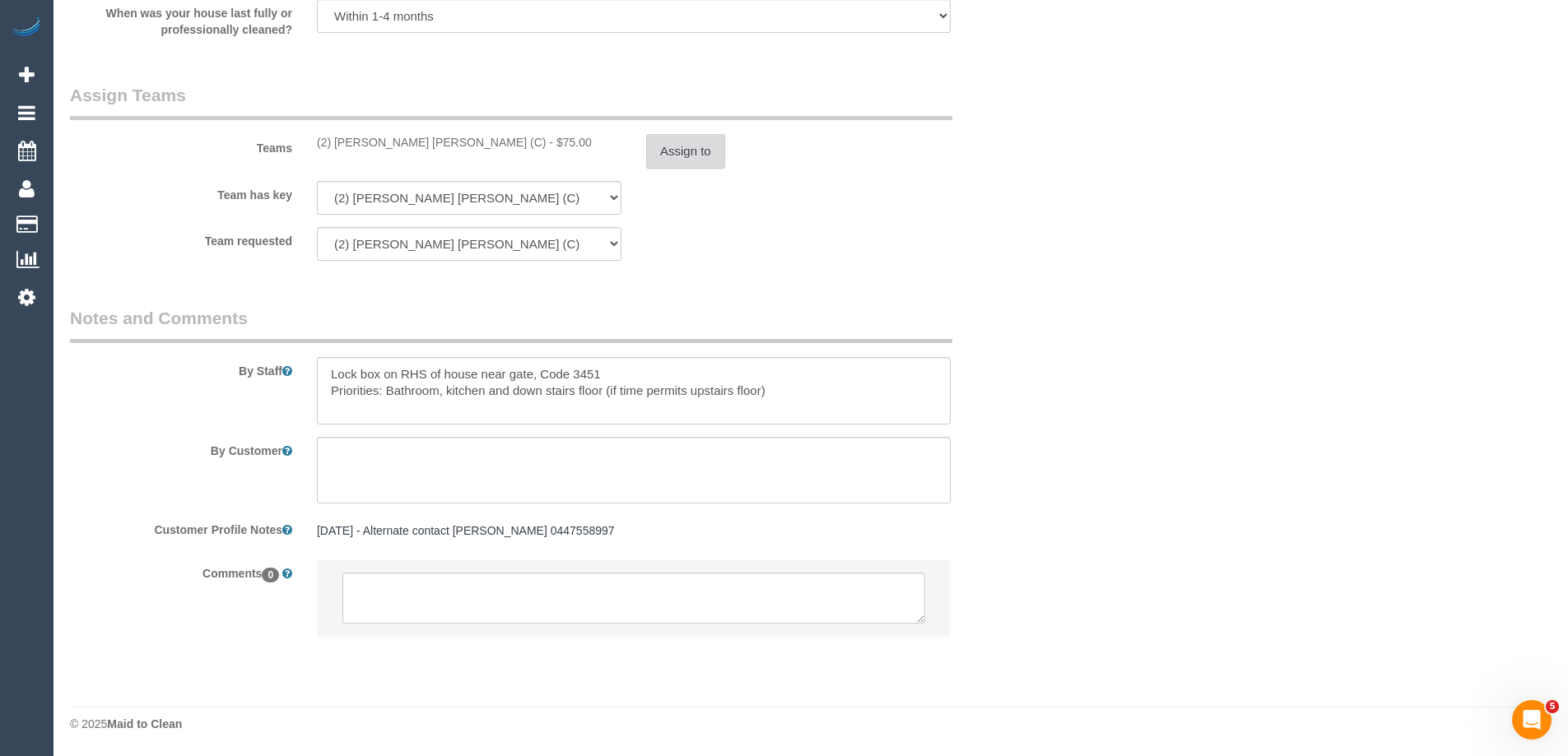
click at [672, 152] on button "Assign to" at bounding box center [686, 152] width 79 height 35
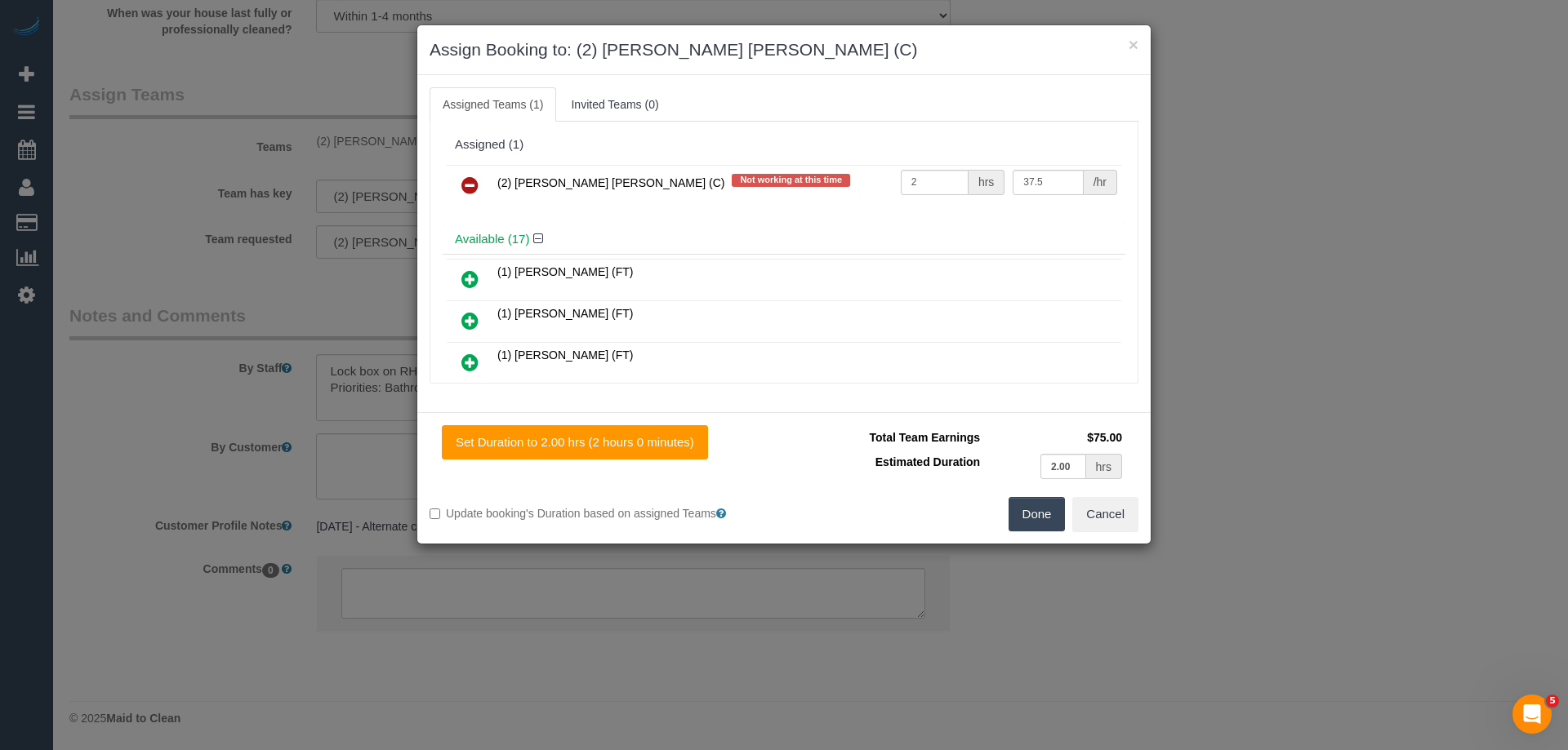
click at [480, 179] on link at bounding box center [469, 186] width 38 height 33
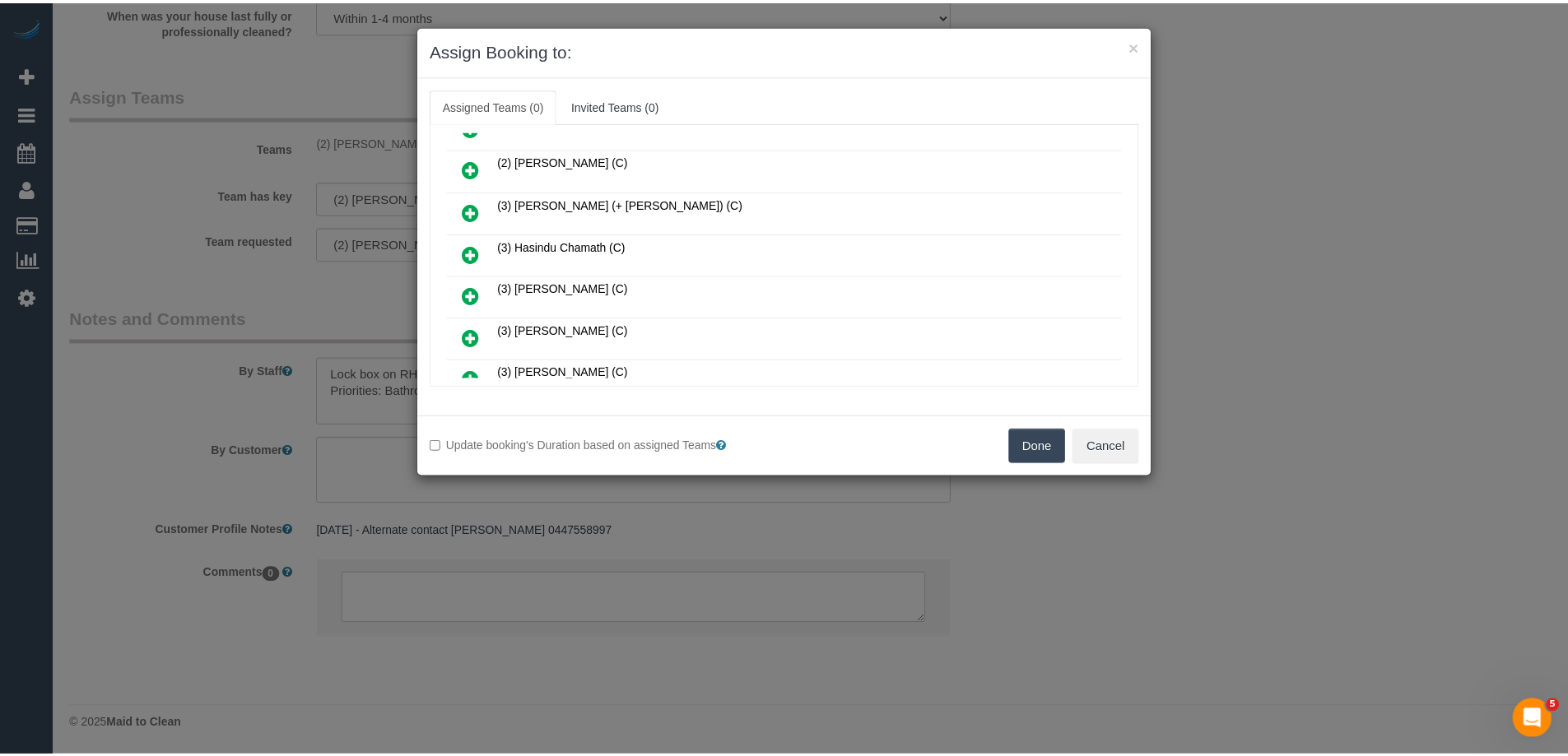
scroll to position [576, 0]
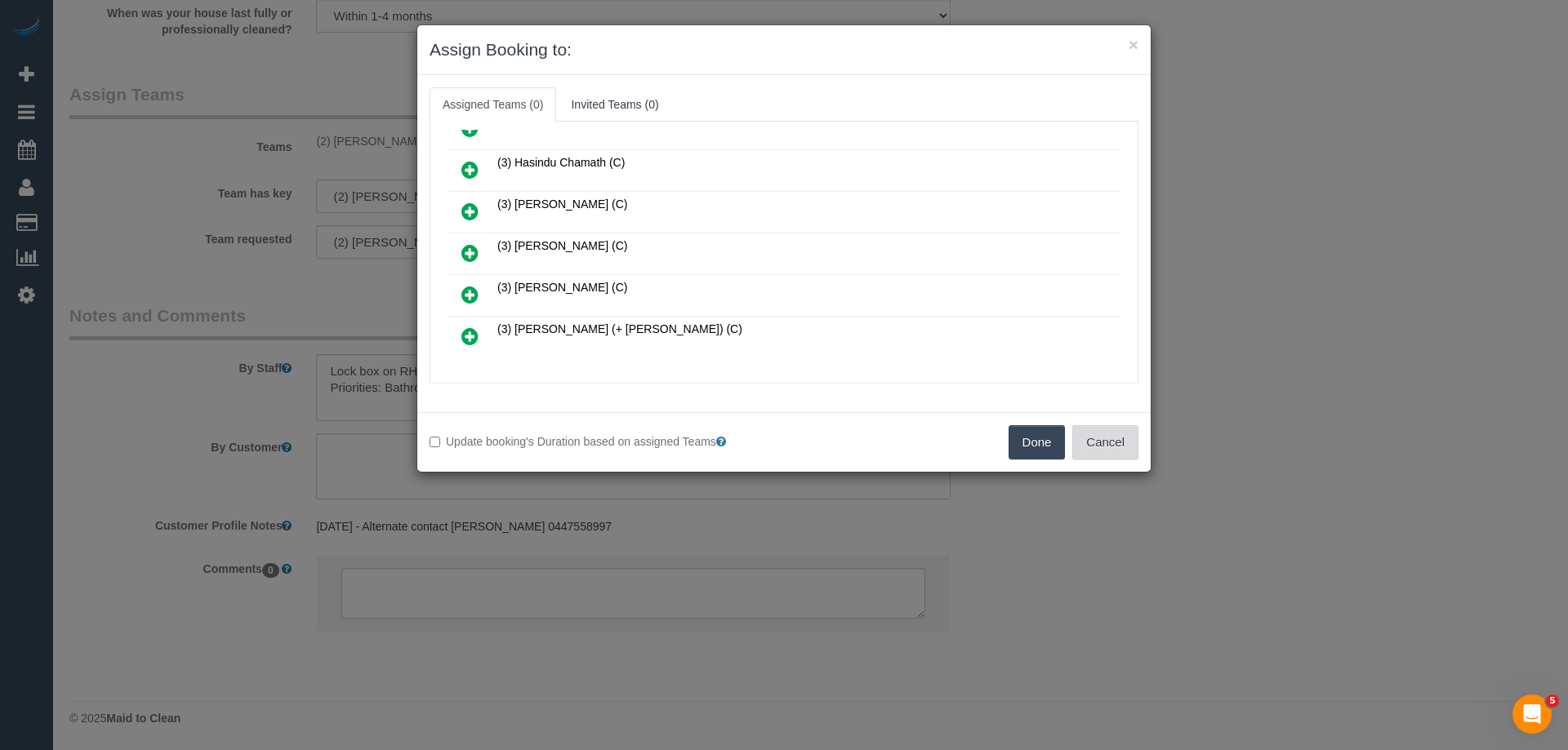
click at [1112, 449] on button "Cancel" at bounding box center [1105, 443] width 66 height 34
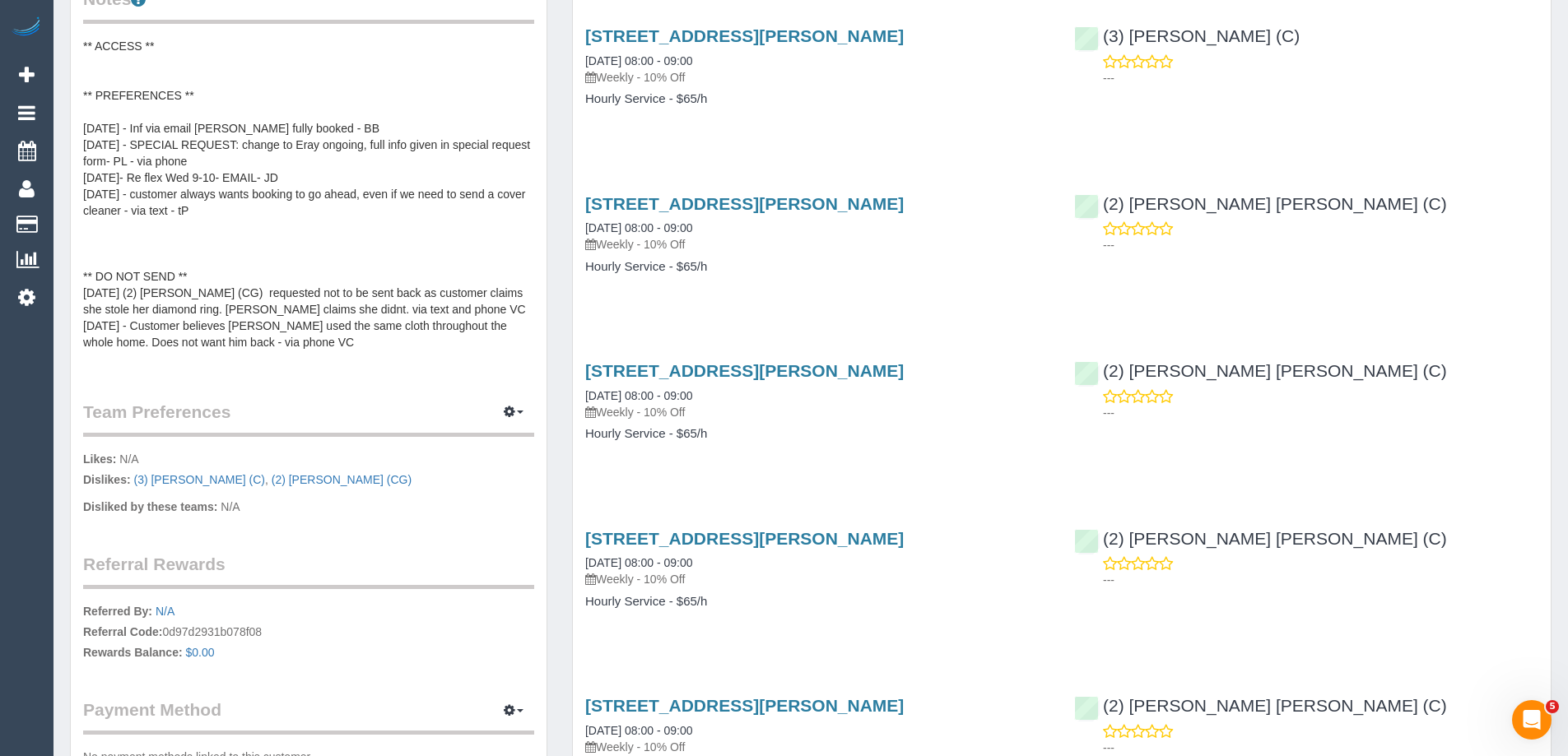
scroll to position [576, 0]
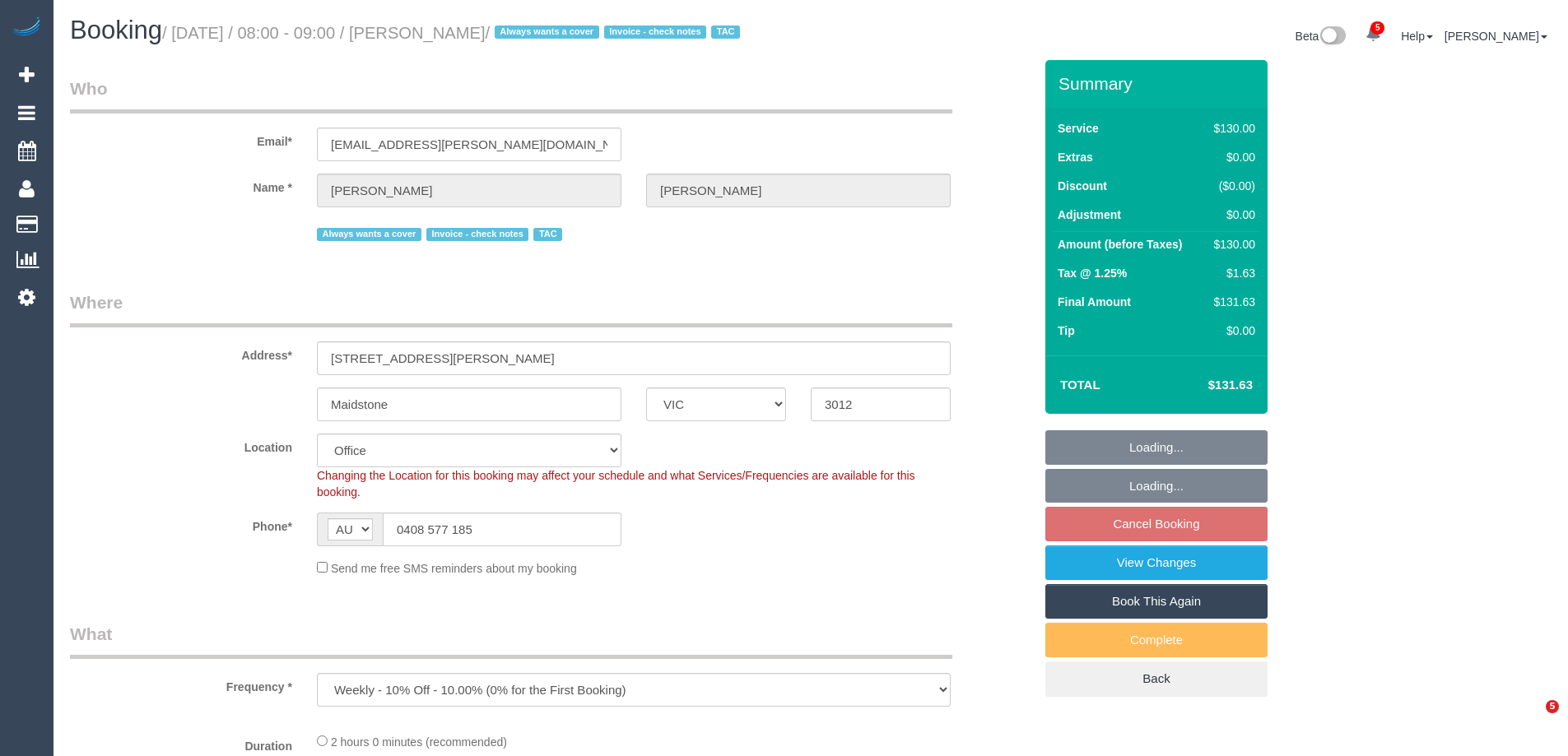
select select "VIC"
select select "number:28"
select select "number:14"
select select "number:19"
select select "number:22"
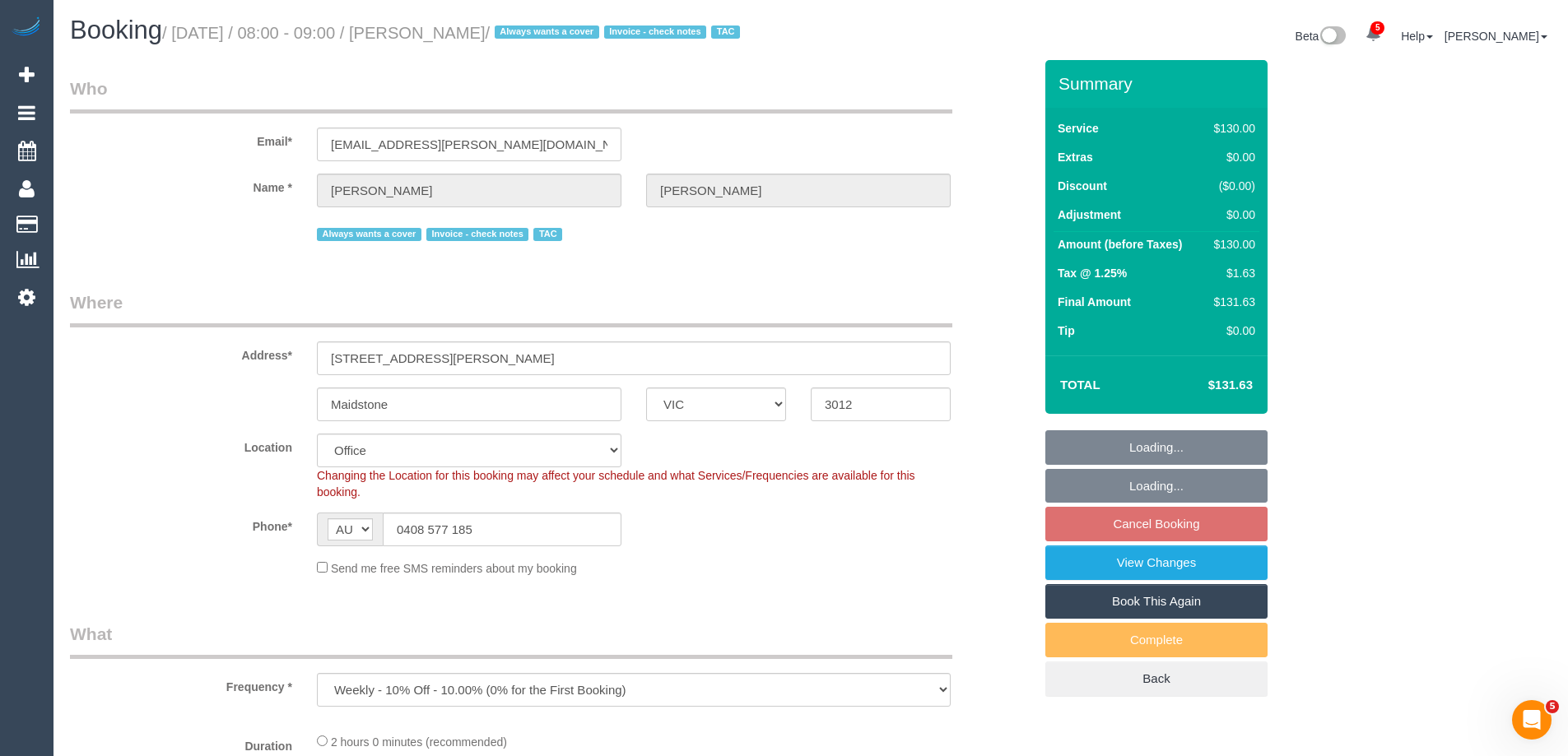
select select "number:34"
select select "number:11"
select select "object:891"
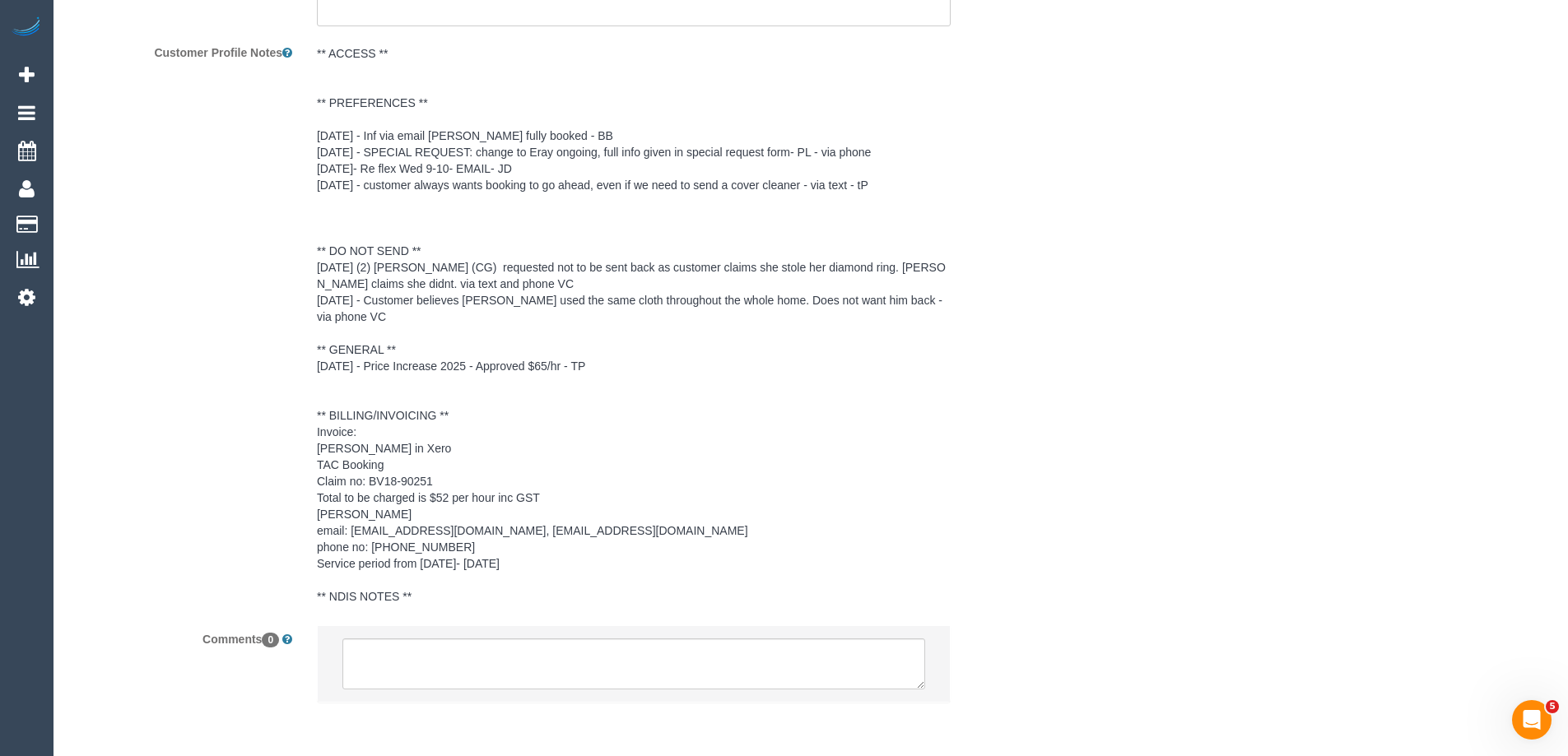
scroll to position [3007, 0]
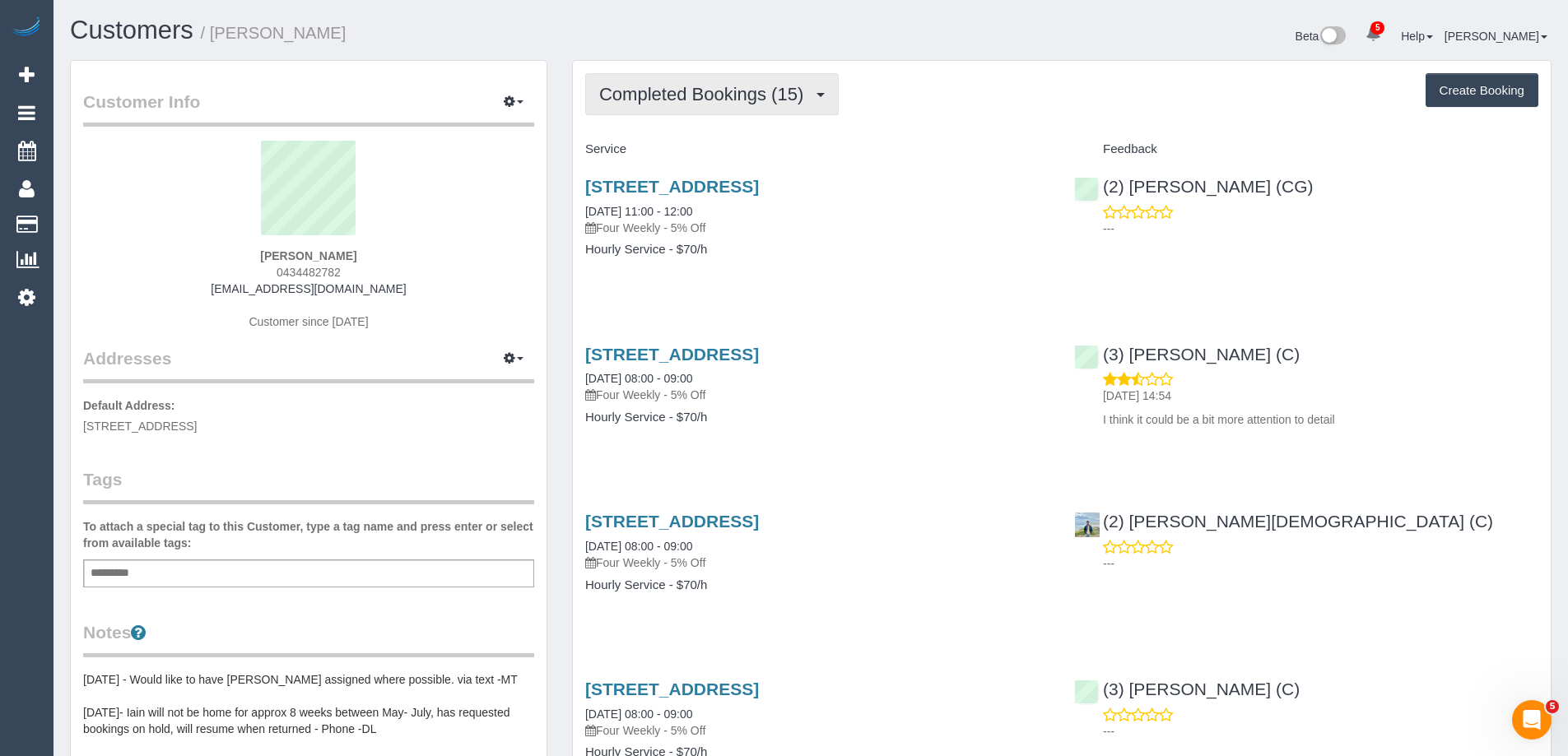
click at [711, 98] on span "Completed Bookings (15)" at bounding box center [705, 94] width 213 height 21
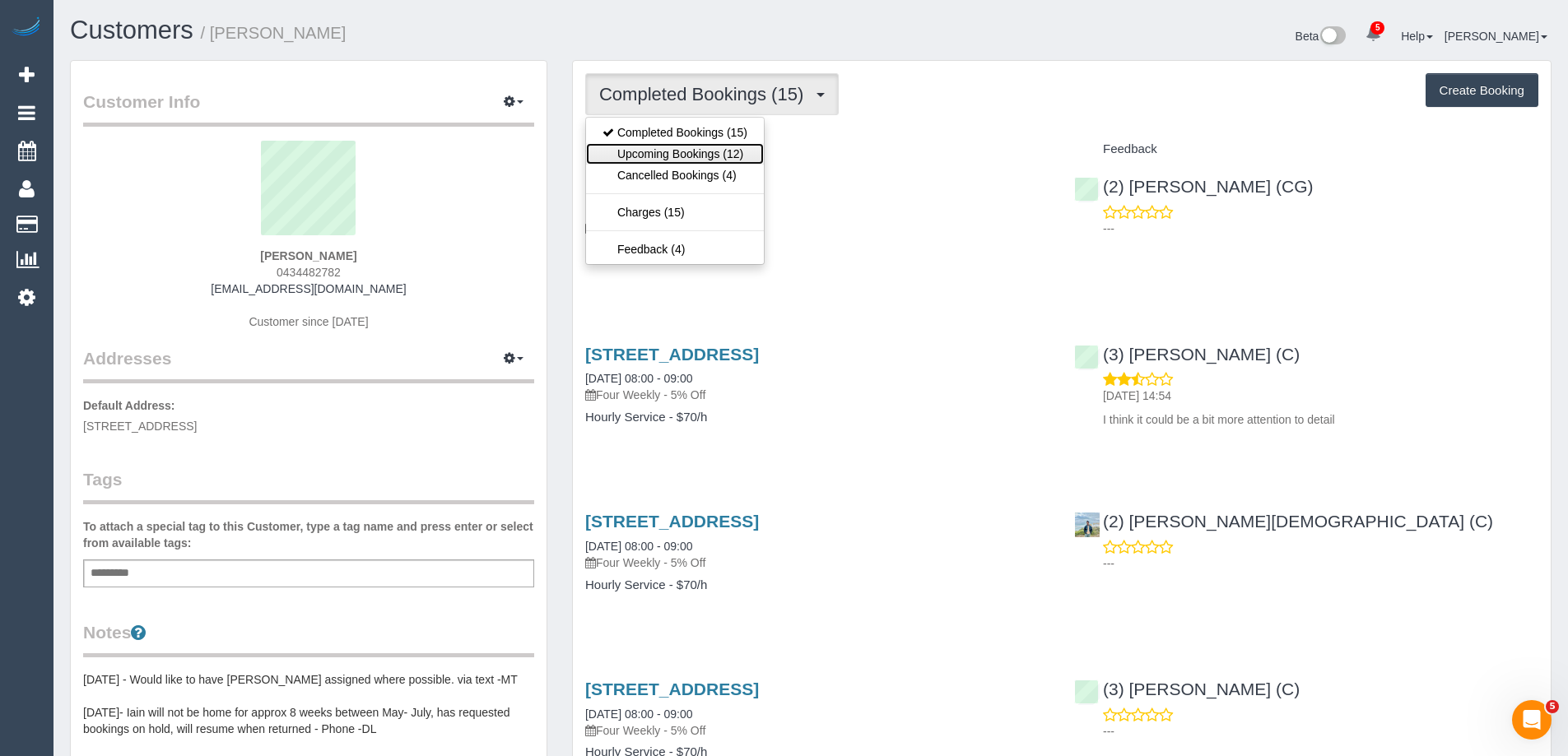
click at [678, 157] on link "Upcoming Bookings (12)" at bounding box center [675, 154] width 178 height 21
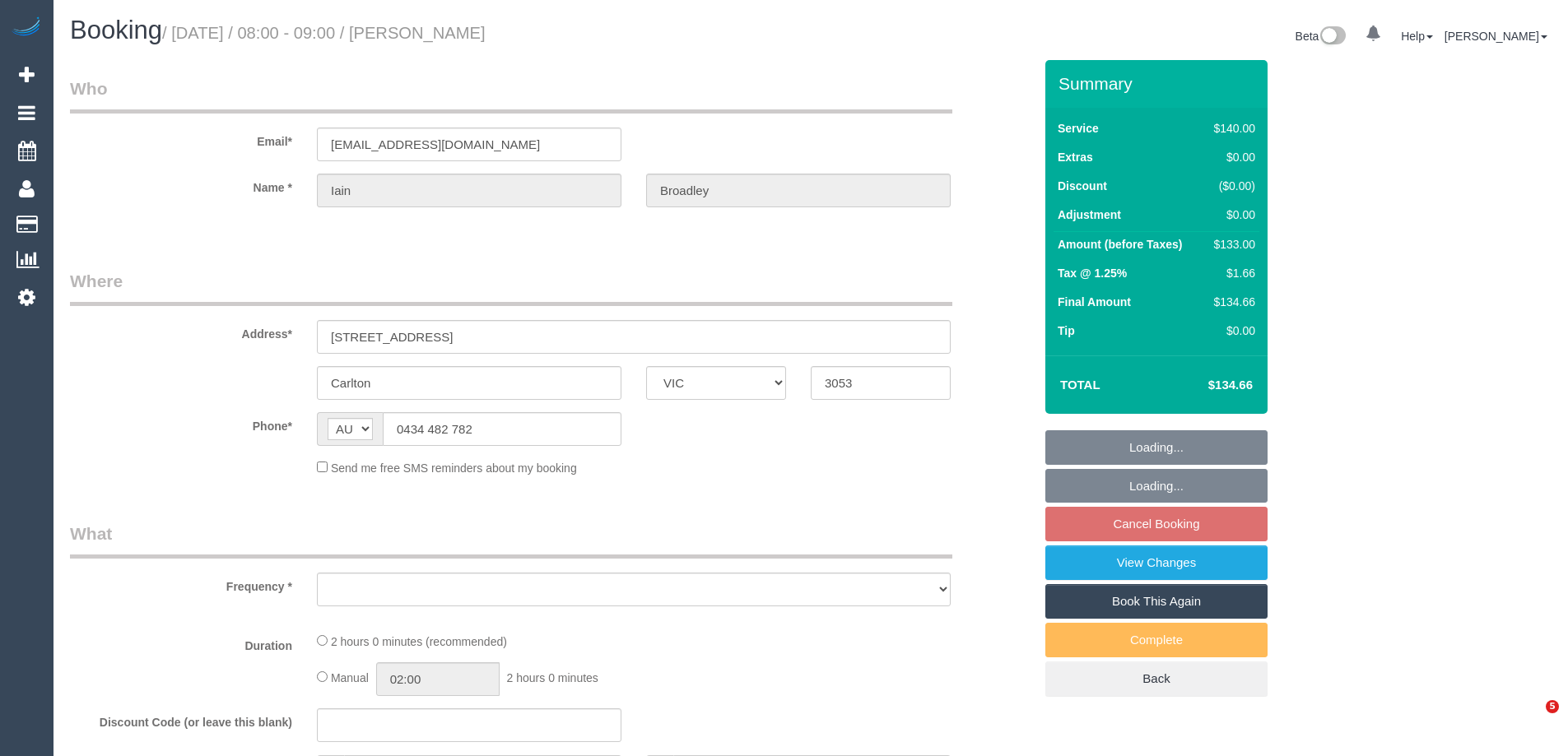
select select "VIC"
select select "object:573"
select select "string:stripe-pm_1OOZCj2GScqysDRVrYSmmQtE"
select select "number:28"
select select "number:14"
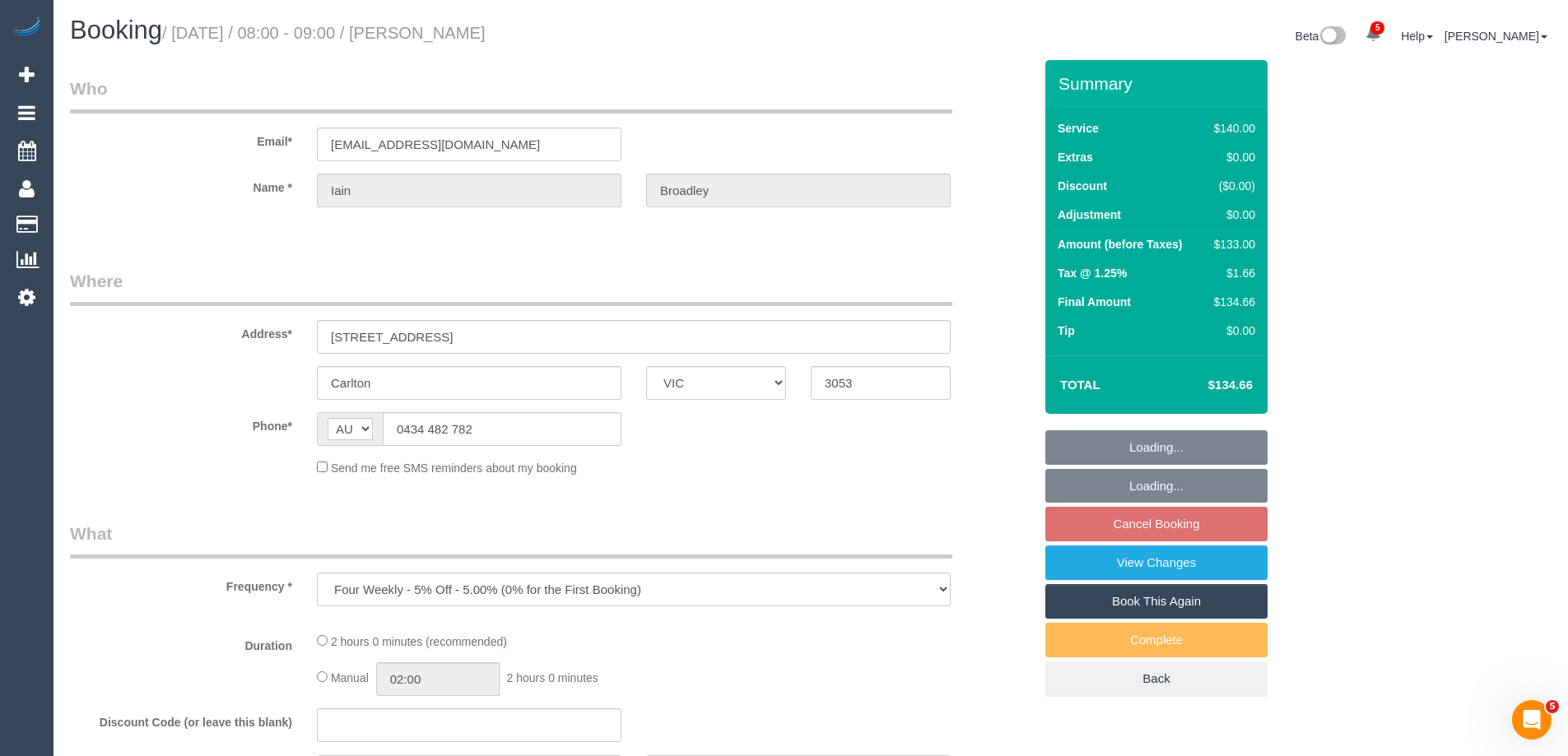
select select "number:19"
select select "number:25"
select select "number:35"
select select "number:12"
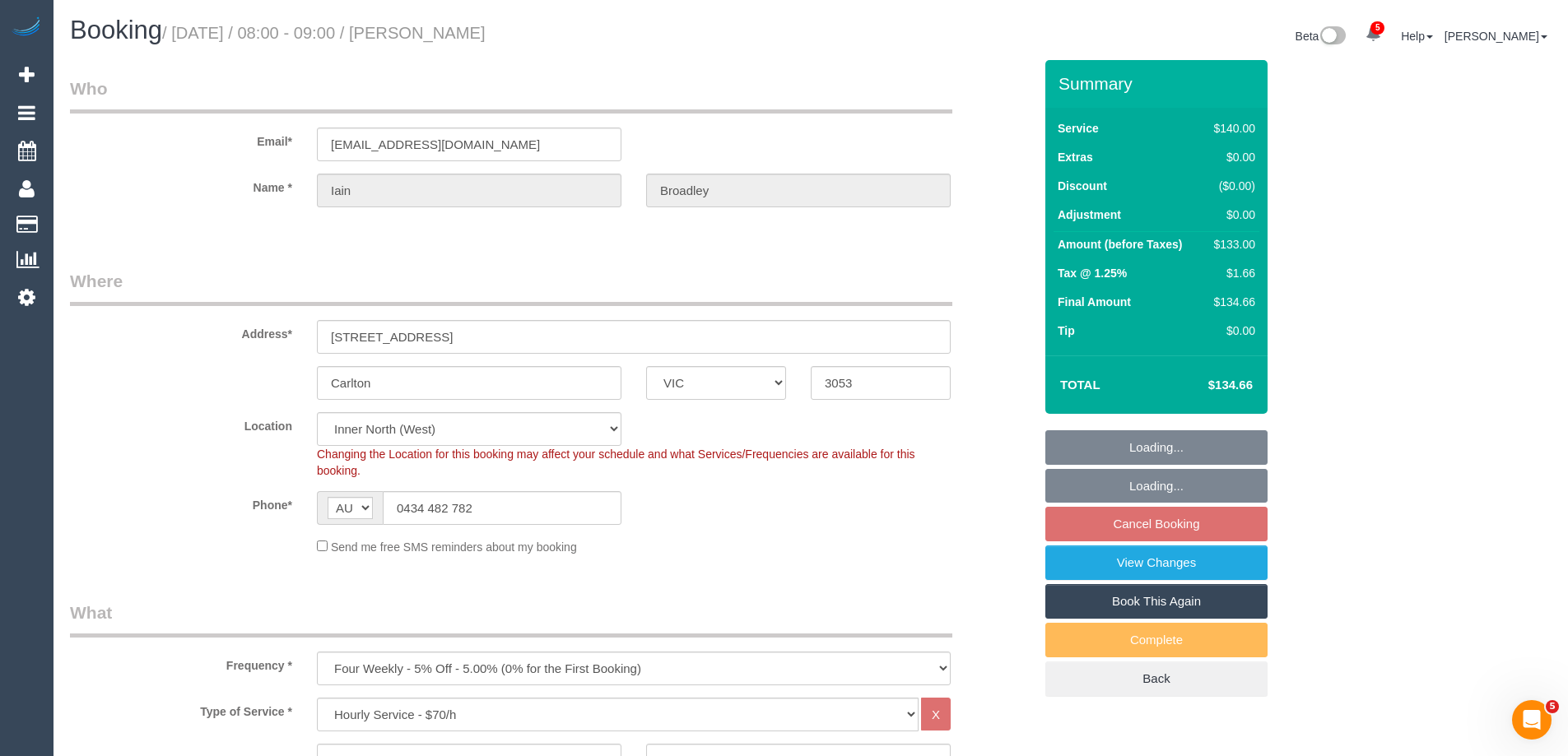
select select "object:904"
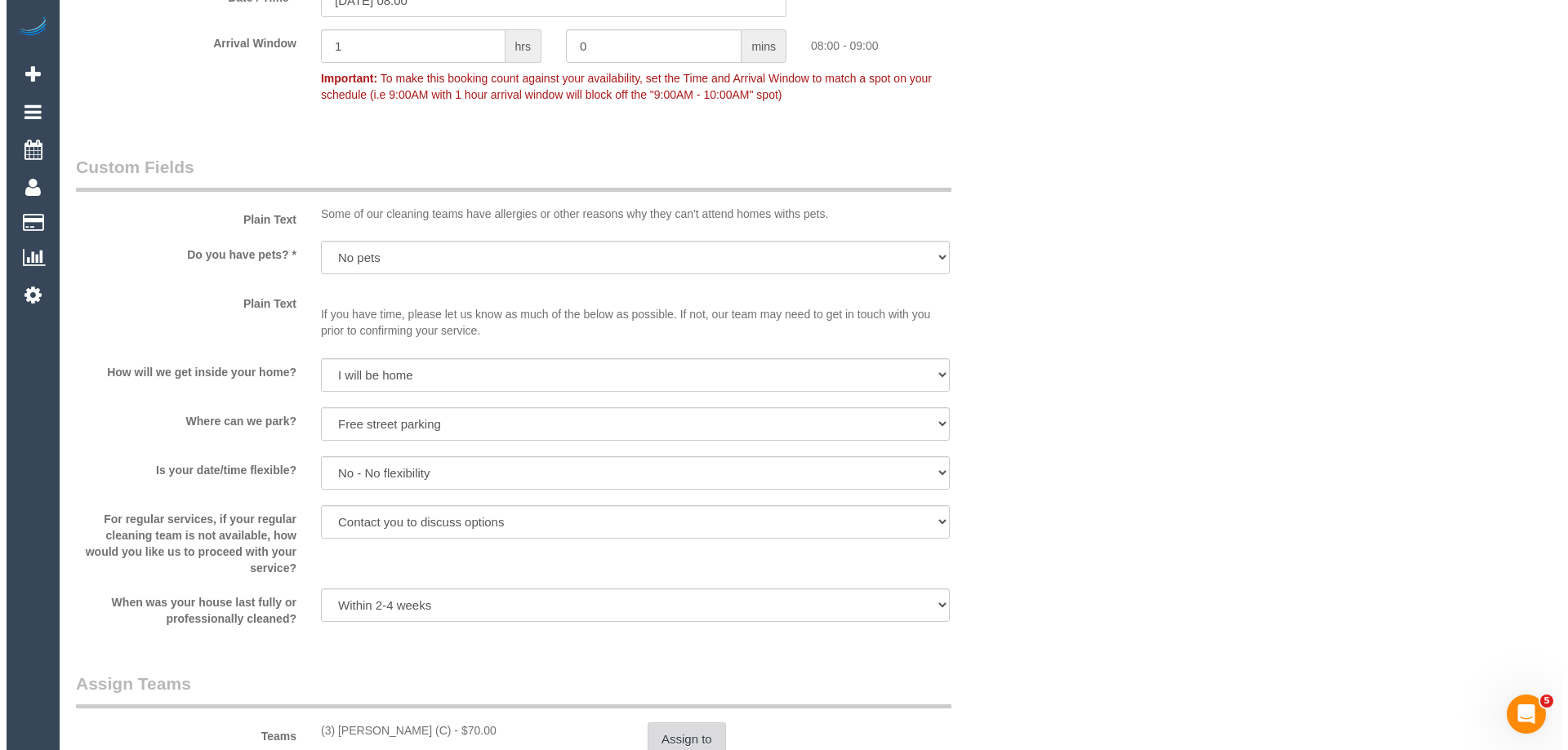
scroll to position [2203, 0]
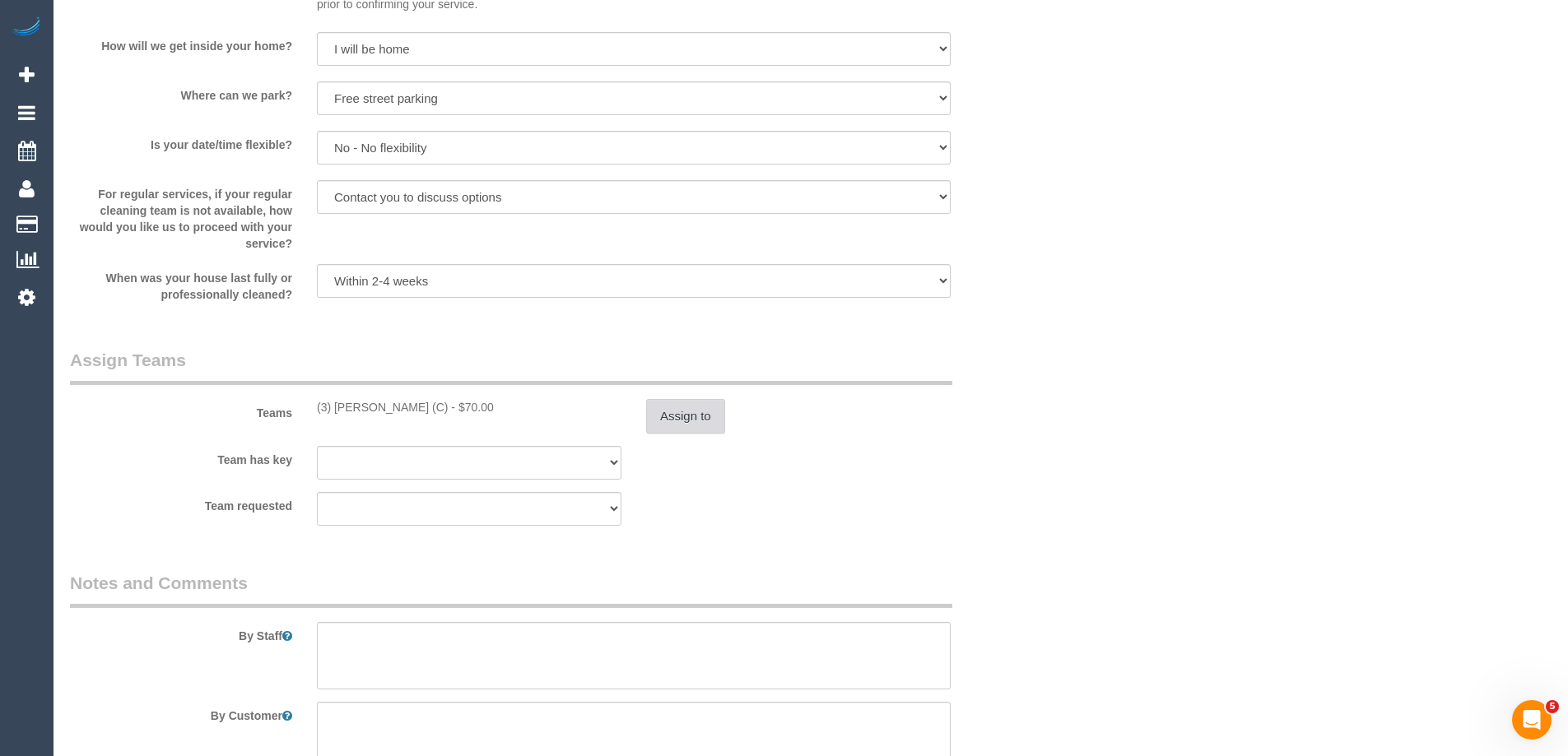
click at [667, 407] on button "Assign to" at bounding box center [686, 417] width 79 height 35
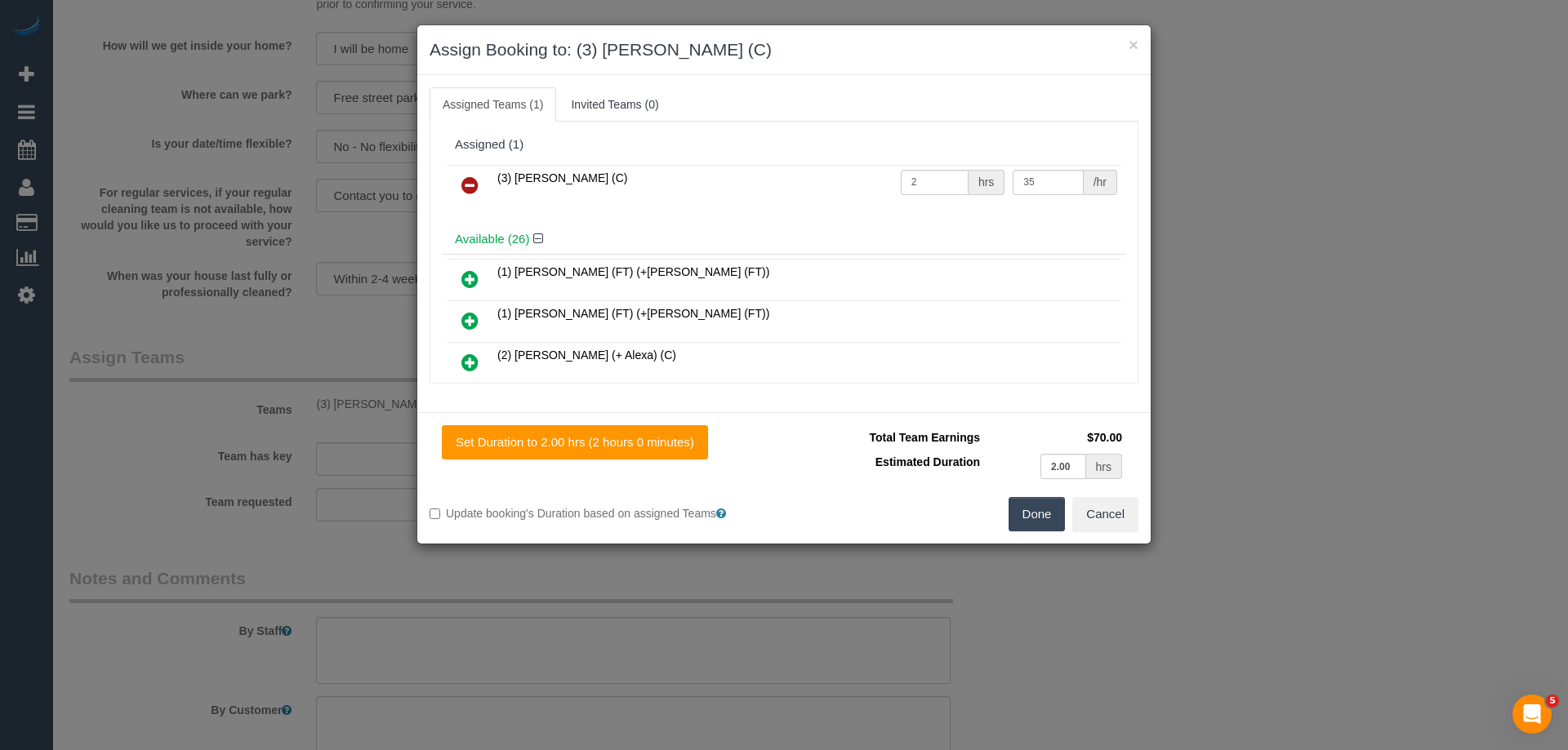
drag, startPoint x: 460, startPoint y: 181, endPoint x: 489, endPoint y: 195, distance: 32.2
click at [460, 182] on link at bounding box center [469, 186] width 38 height 33
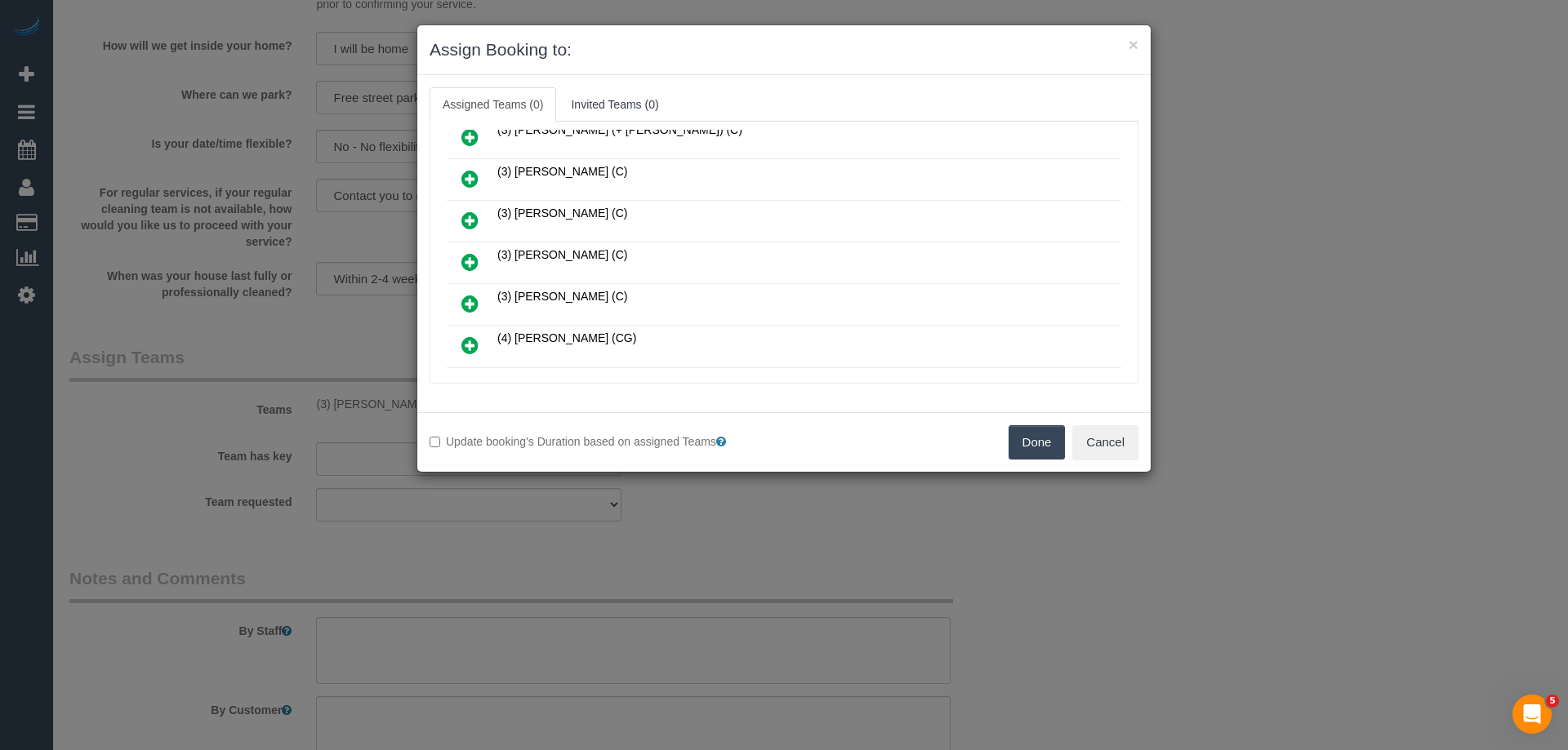
scroll to position [898, 0]
click at [467, 295] on icon at bounding box center [469, 302] width 17 height 20
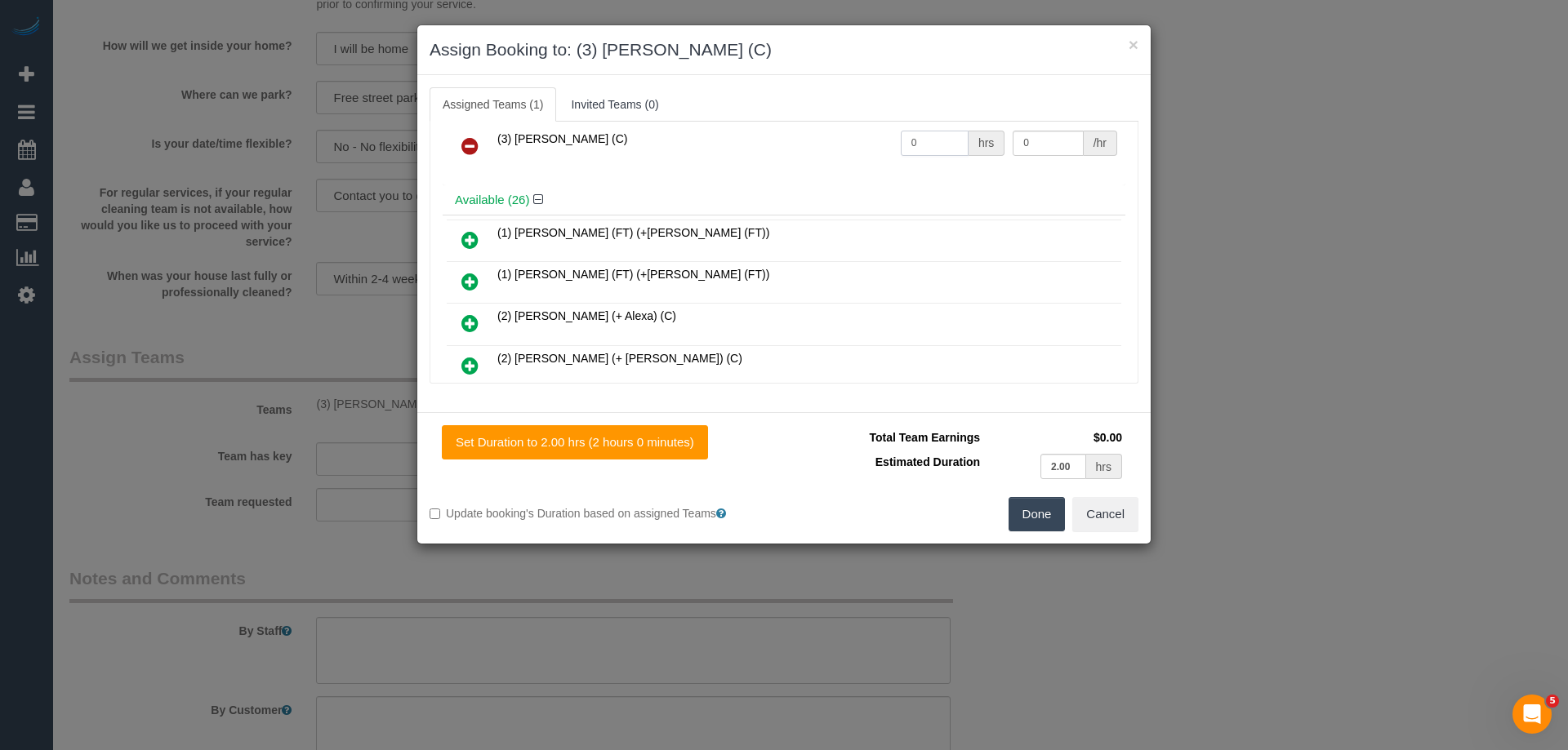
drag, startPoint x: 917, startPoint y: 139, endPoint x: 869, endPoint y: 135, distance: 48.2
click at [869, 135] on div "Assigned (1) (3) Sathmi Kusalya (C) 0 hrs 0 /hr" at bounding box center [783, 138] width 683 height 95
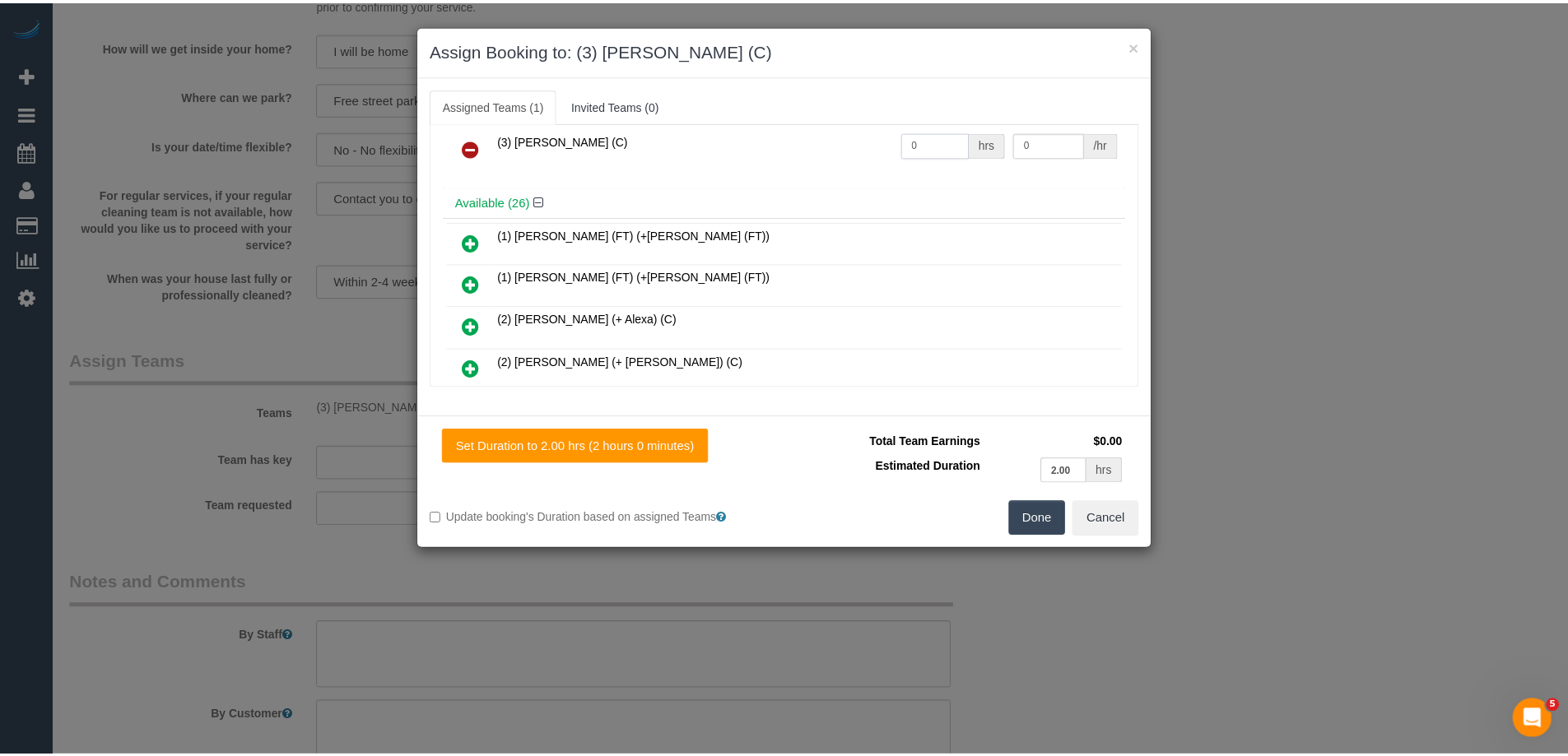
scroll to position [7, 0]
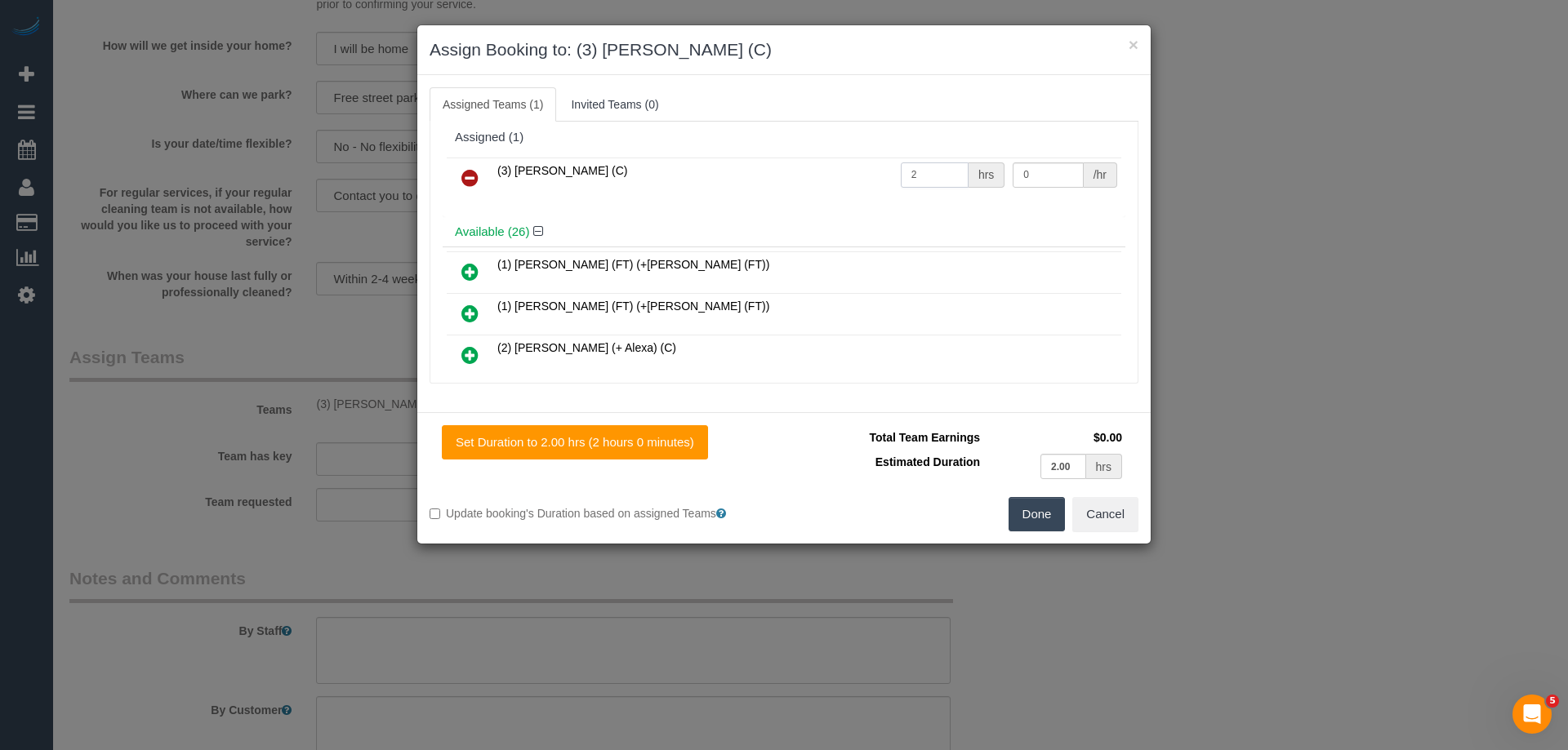
type input "2"
click at [857, 172] on tr "(3) [PERSON_NAME] (C) 2 hrs 0 /hr" at bounding box center [783, 178] width 674 height 42
type input "35"
click at [1024, 516] on button "Done" at bounding box center [1037, 514] width 57 height 34
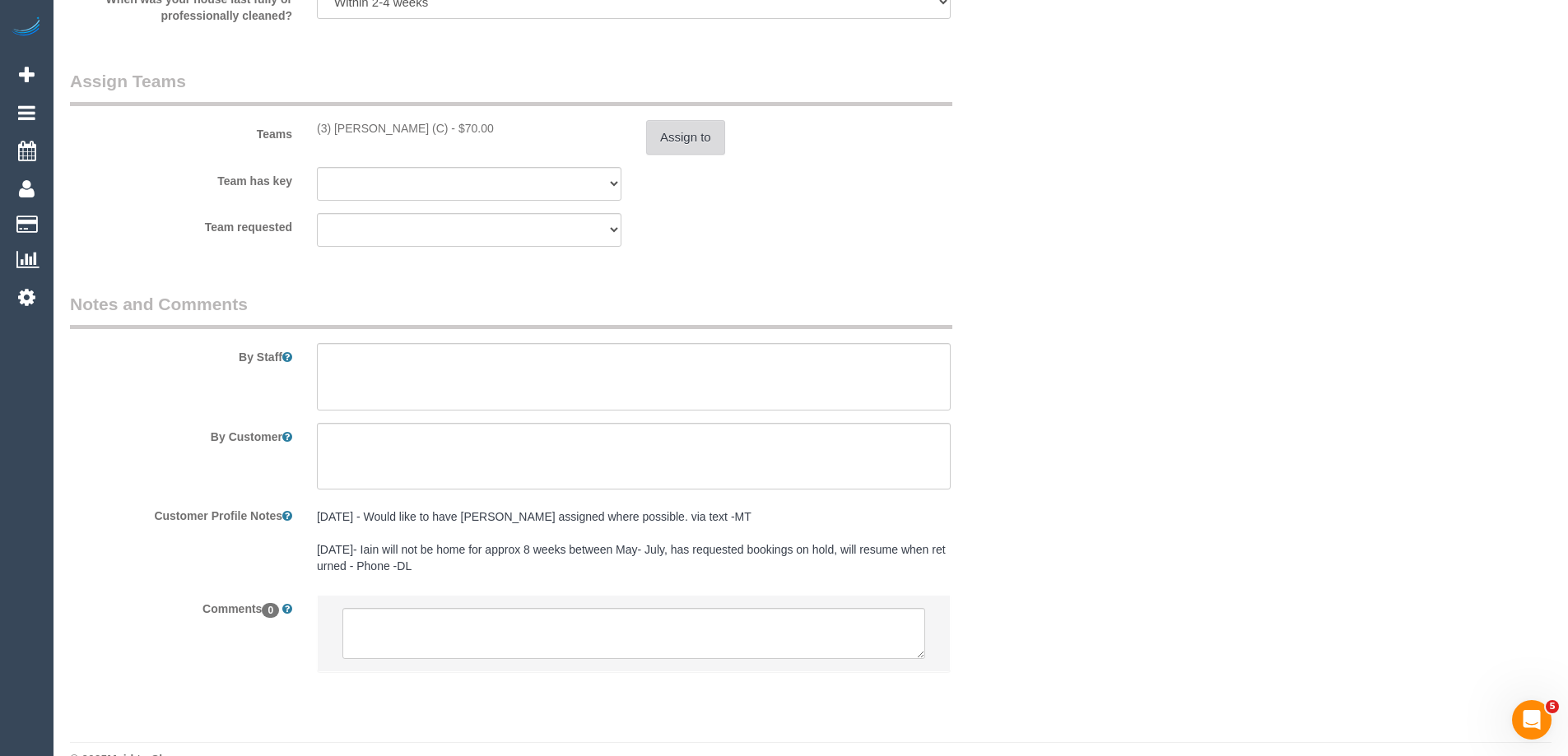
scroll to position [2536, 0]
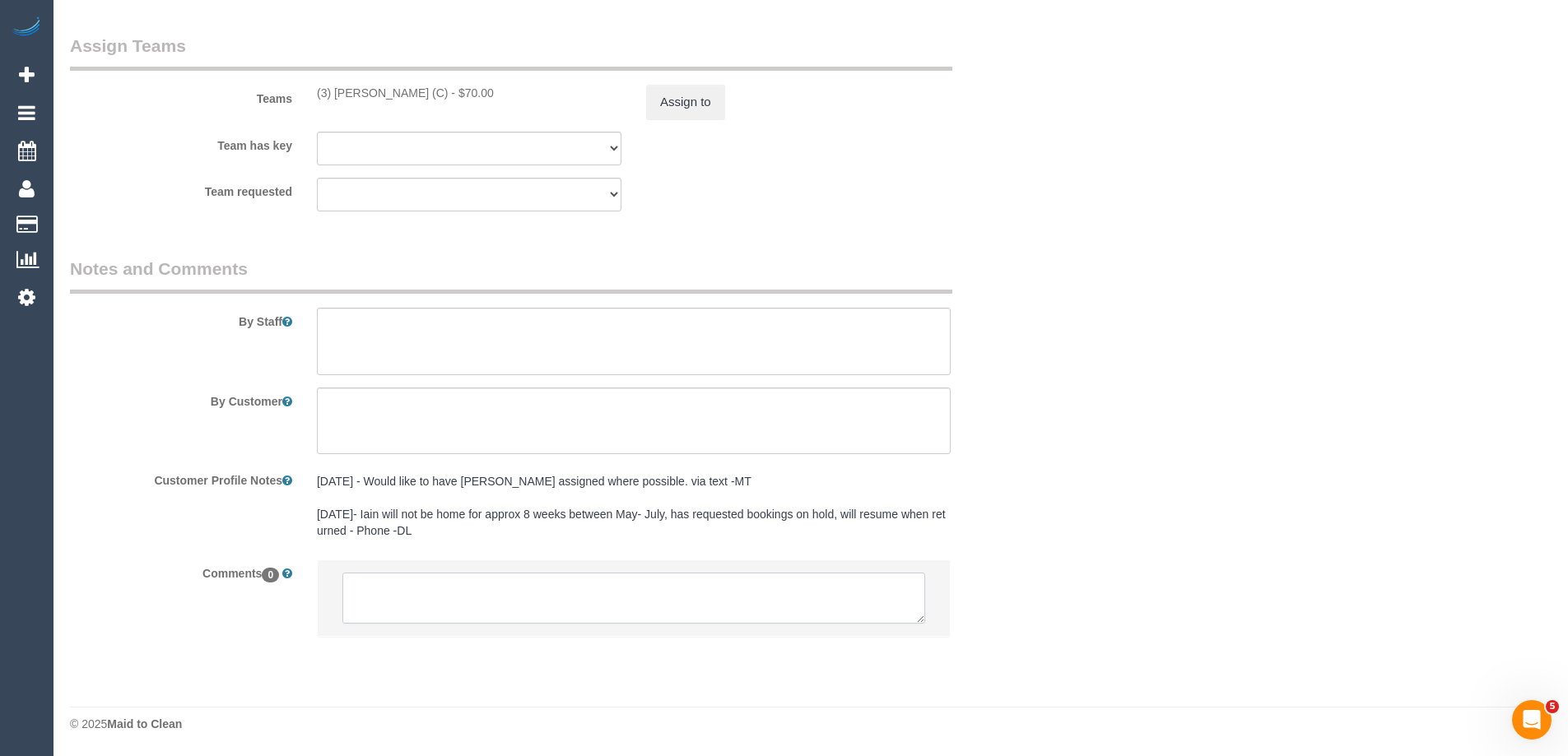
click at [383, 587] on textarea at bounding box center [634, 598] width 583 height 51
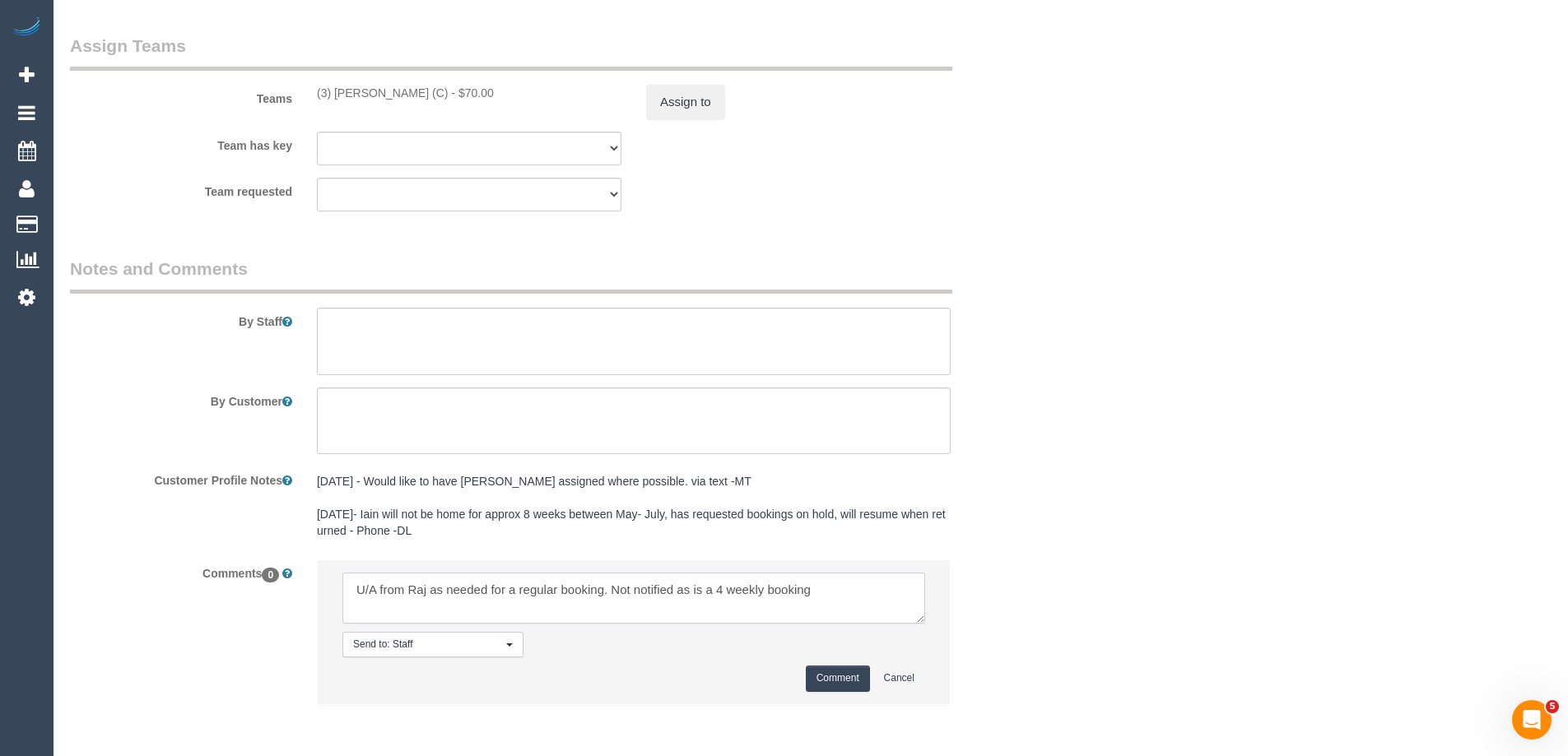
type textarea "U/A from Raj as needed for a regular booking. Not notified as is a 4 weekly boo…"
click at [822, 679] on button "Comment" at bounding box center [838, 678] width 64 height 26
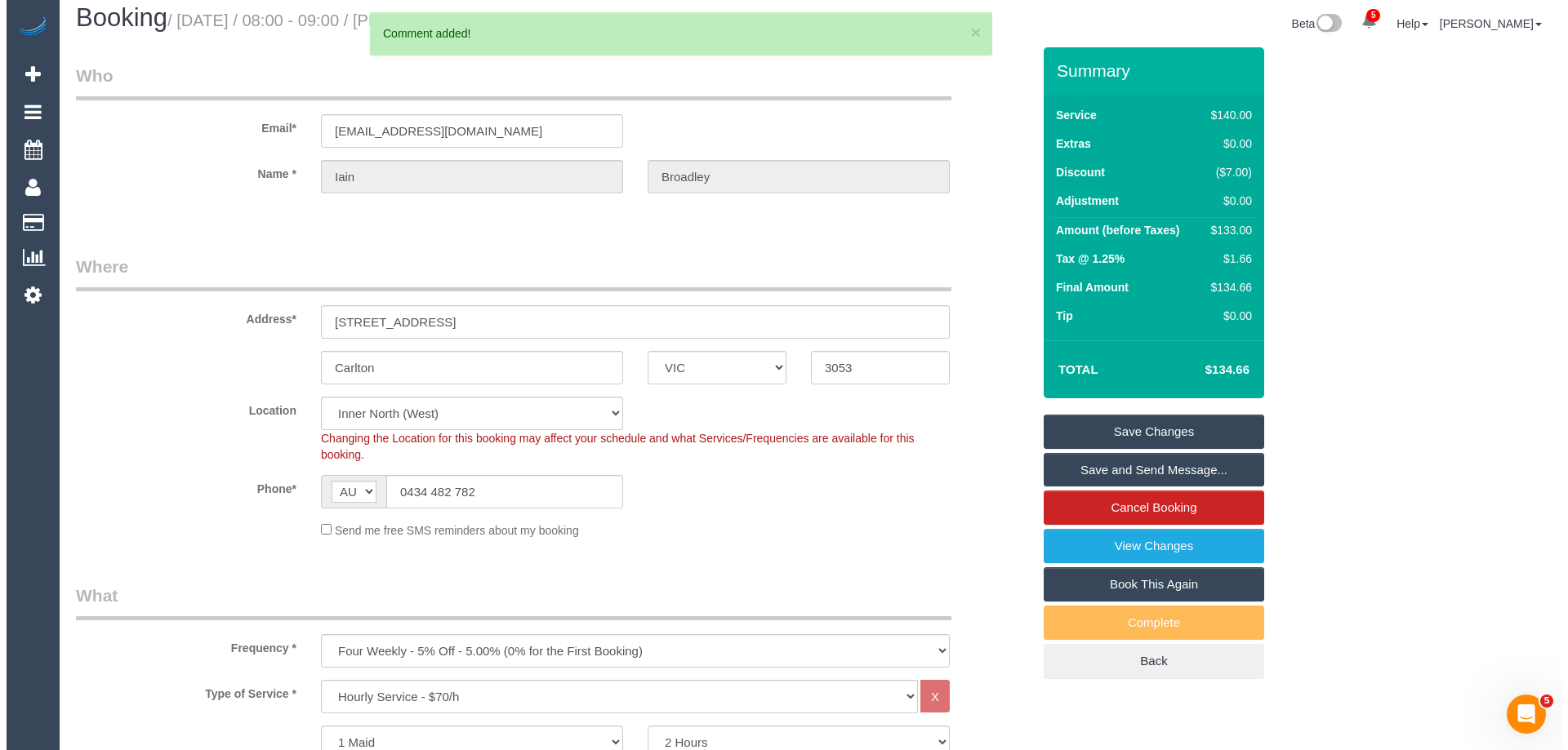
scroll to position [0, 0]
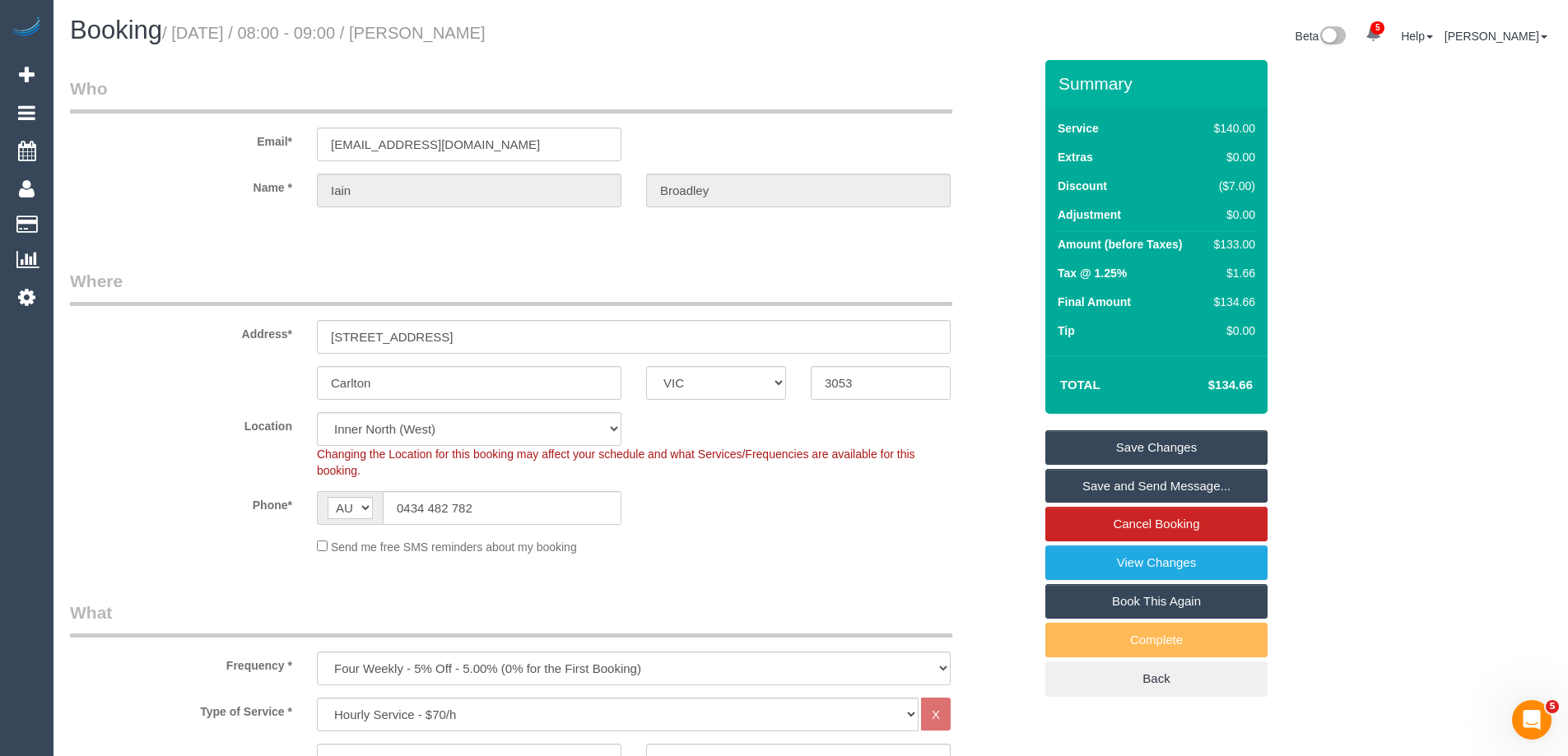
drag, startPoint x: 560, startPoint y: 30, endPoint x: 455, endPoint y: 30, distance: 105.0
click at [455, 30] on h1 "Booking / [DATE] / 08:00 - 09:00 / [PERSON_NAME]" at bounding box center [434, 30] width 728 height 28
copy small "[PERSON_NAME]"
click at [1107, 445] on link "Save Changes" at bounding box center [1157, 448] width 222 height 35
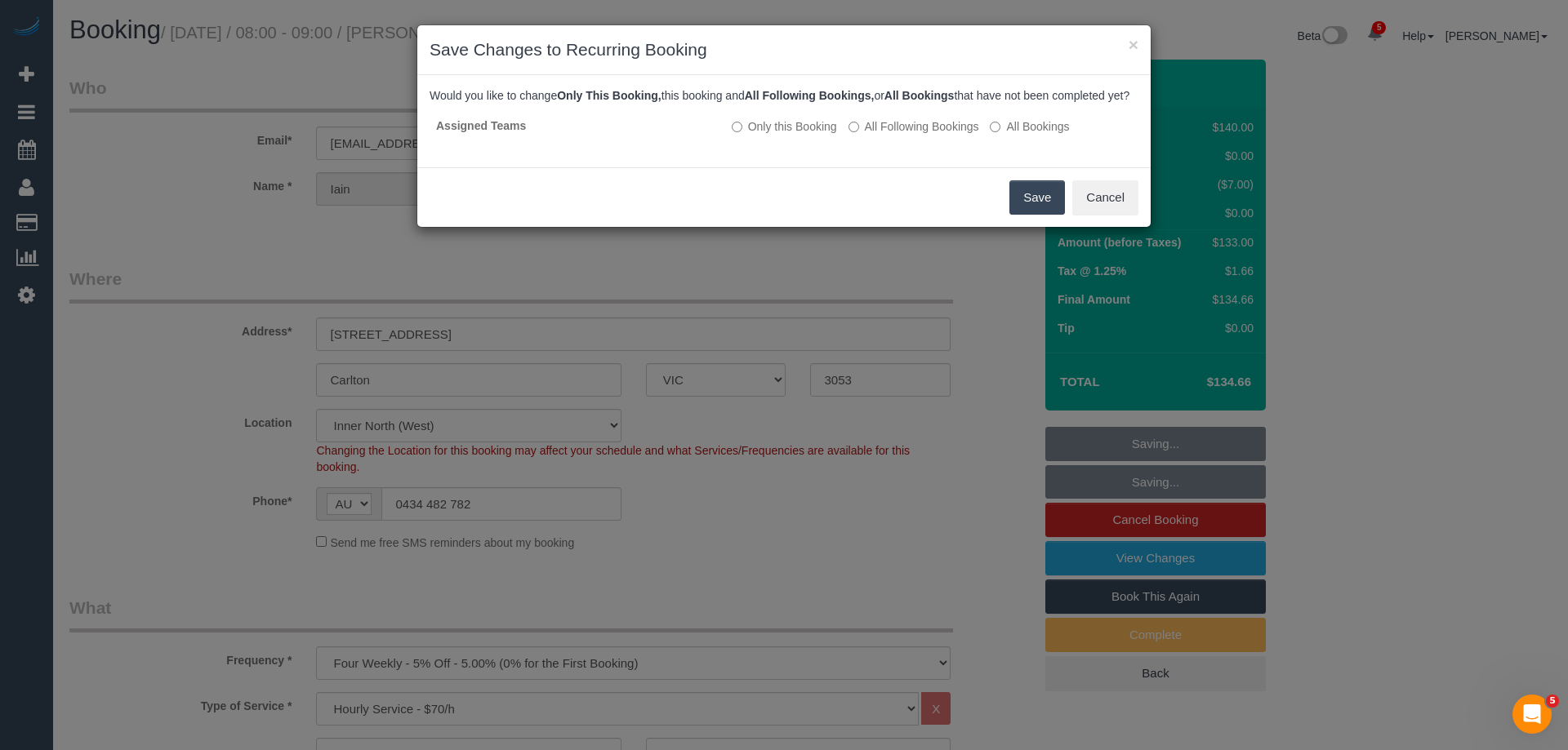
drag, startPoint x: 1010, startPoint y: 217, endPoint x: 1028, endPoint y: 217, distance: 18.0
click at [1023, 215] on button "Save" at bounding box center [1037, 198] width 56 height 34
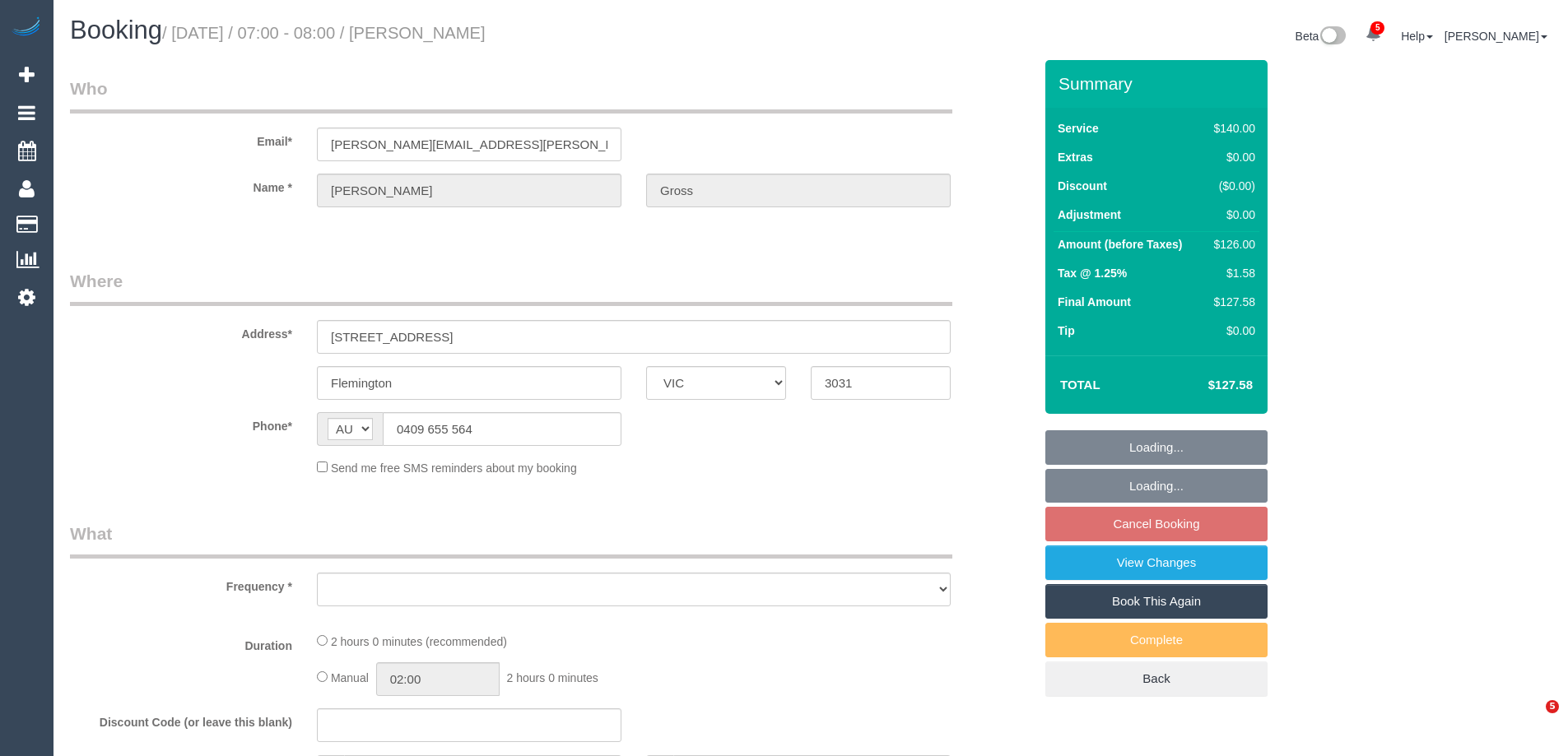
select select "VIC"
select select "object:573"
select select "string:stripe-pm_1QEomD2GScqysDRVE4ysStON"
select select "number:28"
select select "number:14"
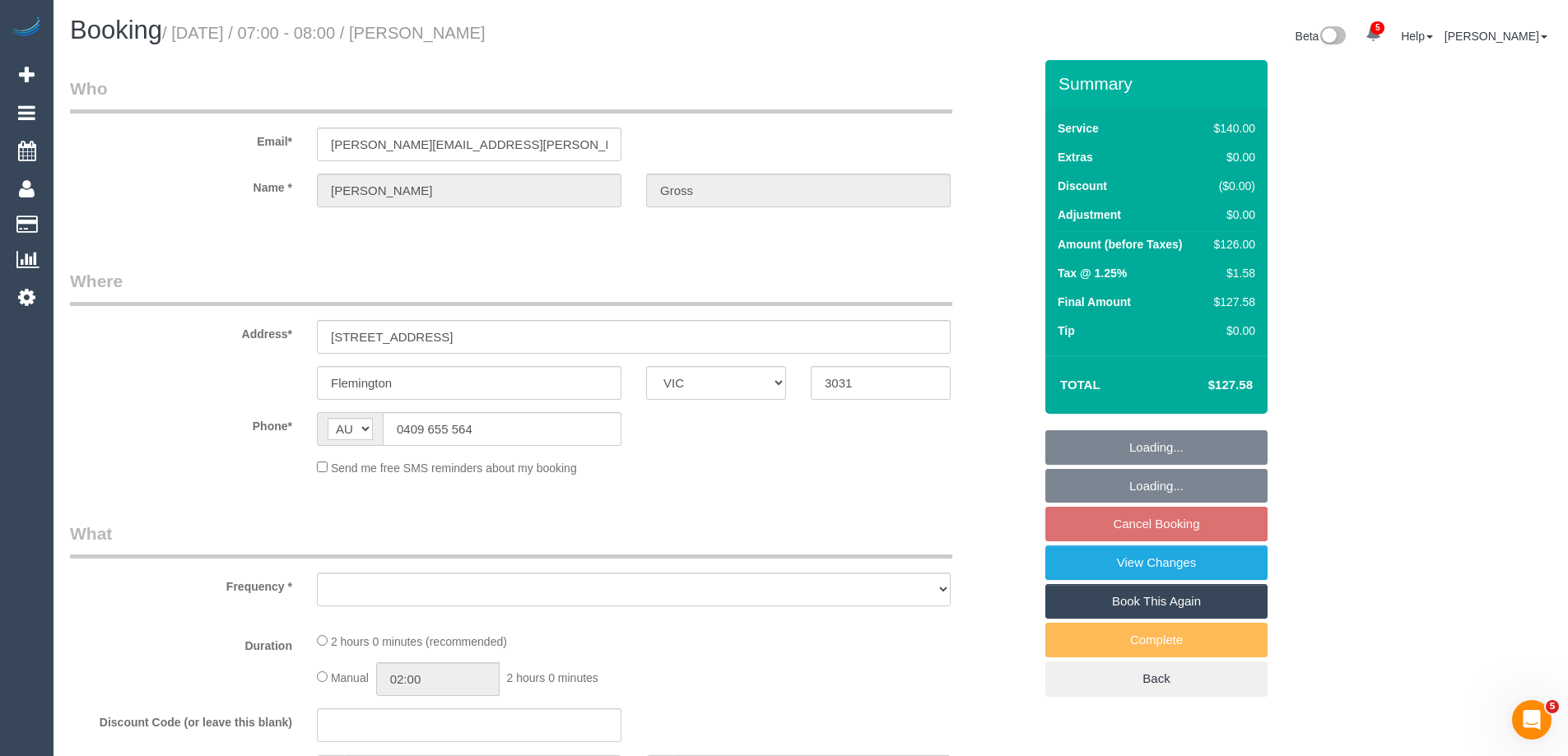
select select "number:19"
select select "number:25"
select select "number:35"
select select "number:13"
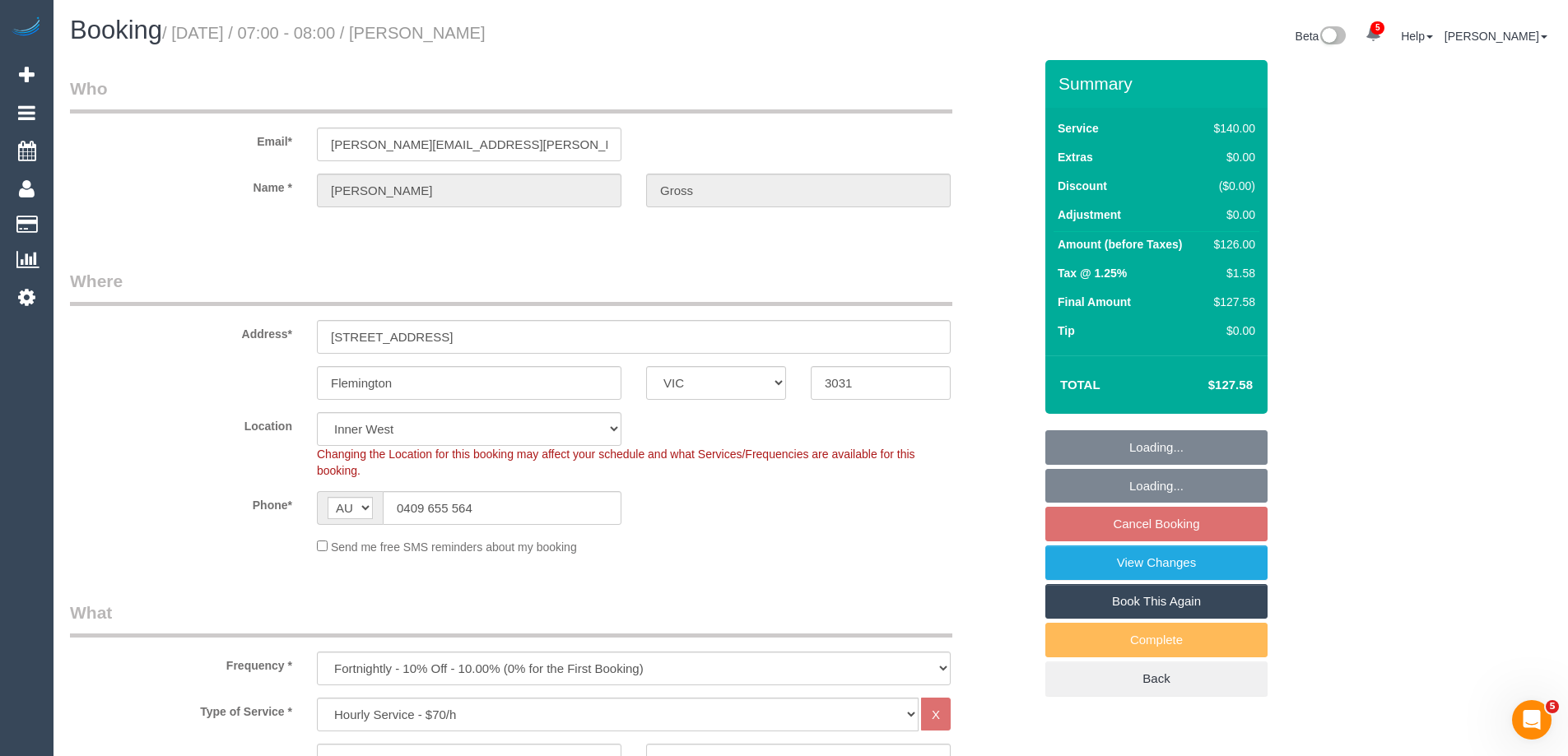
select select "object:890"
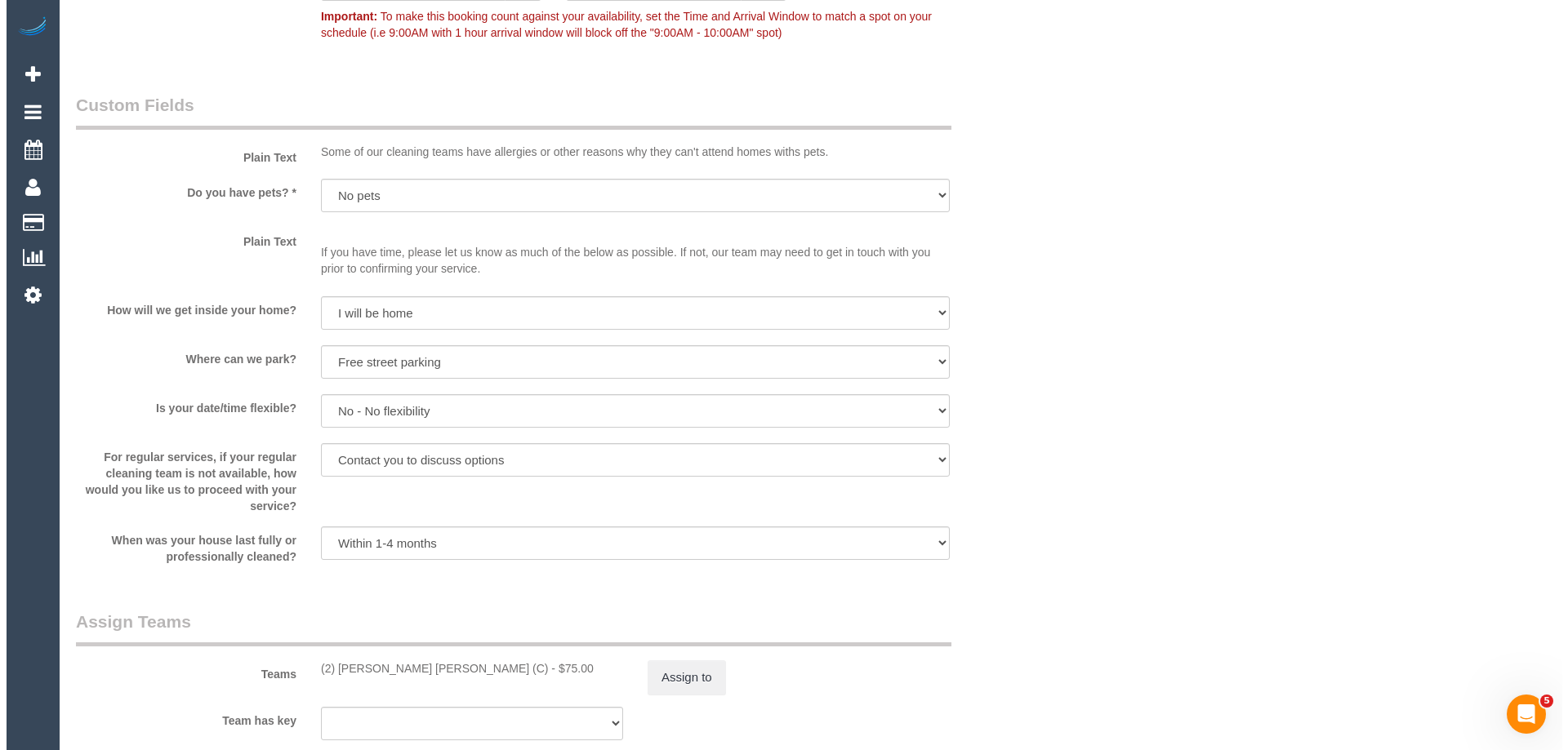
scroll to position [2438, 0]
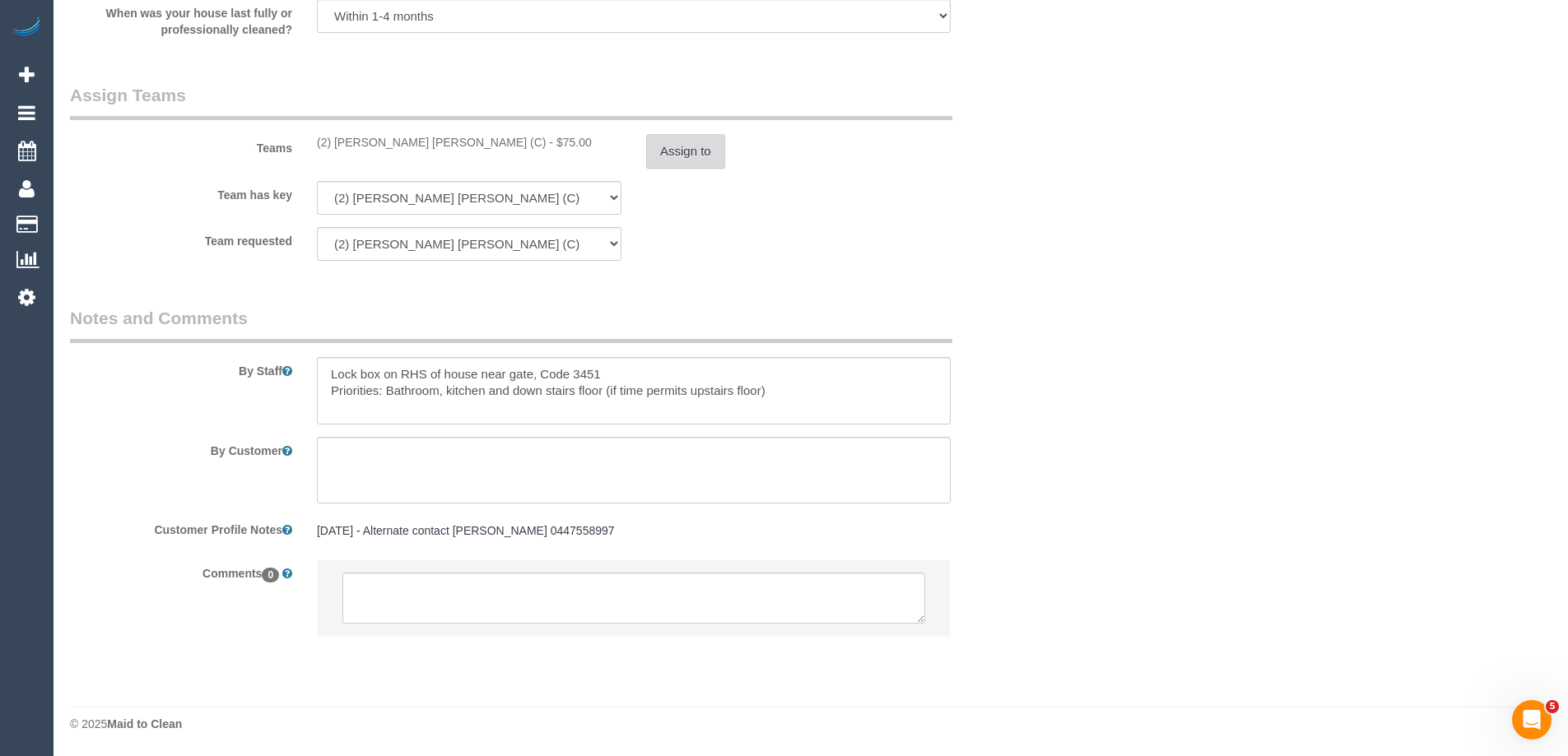
click at [685, 154] on button "Assign to" at bounding box center [686, 152] width 79 height 35
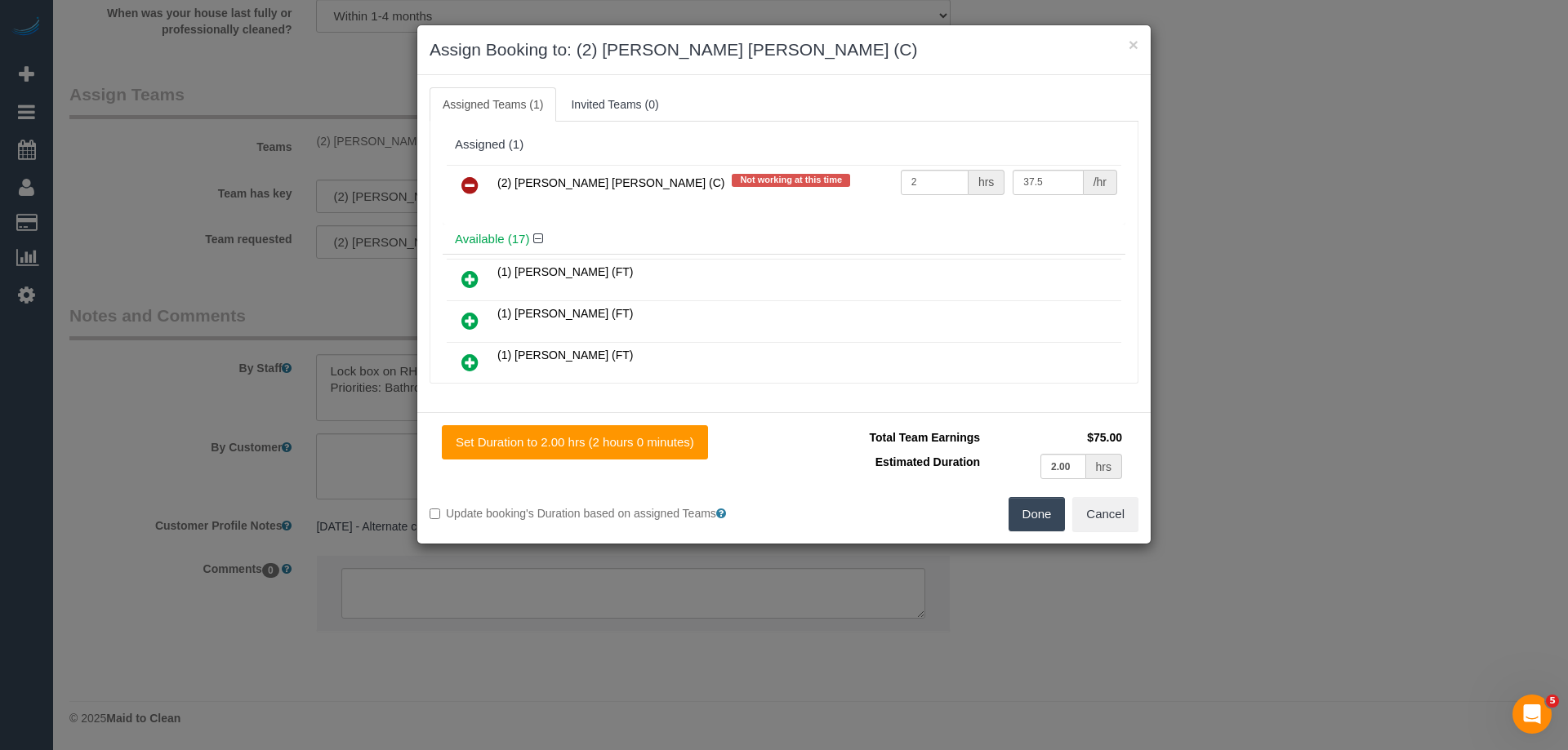
click at [460, 180] on link at bounding box center [469, 186] width 38 height 33
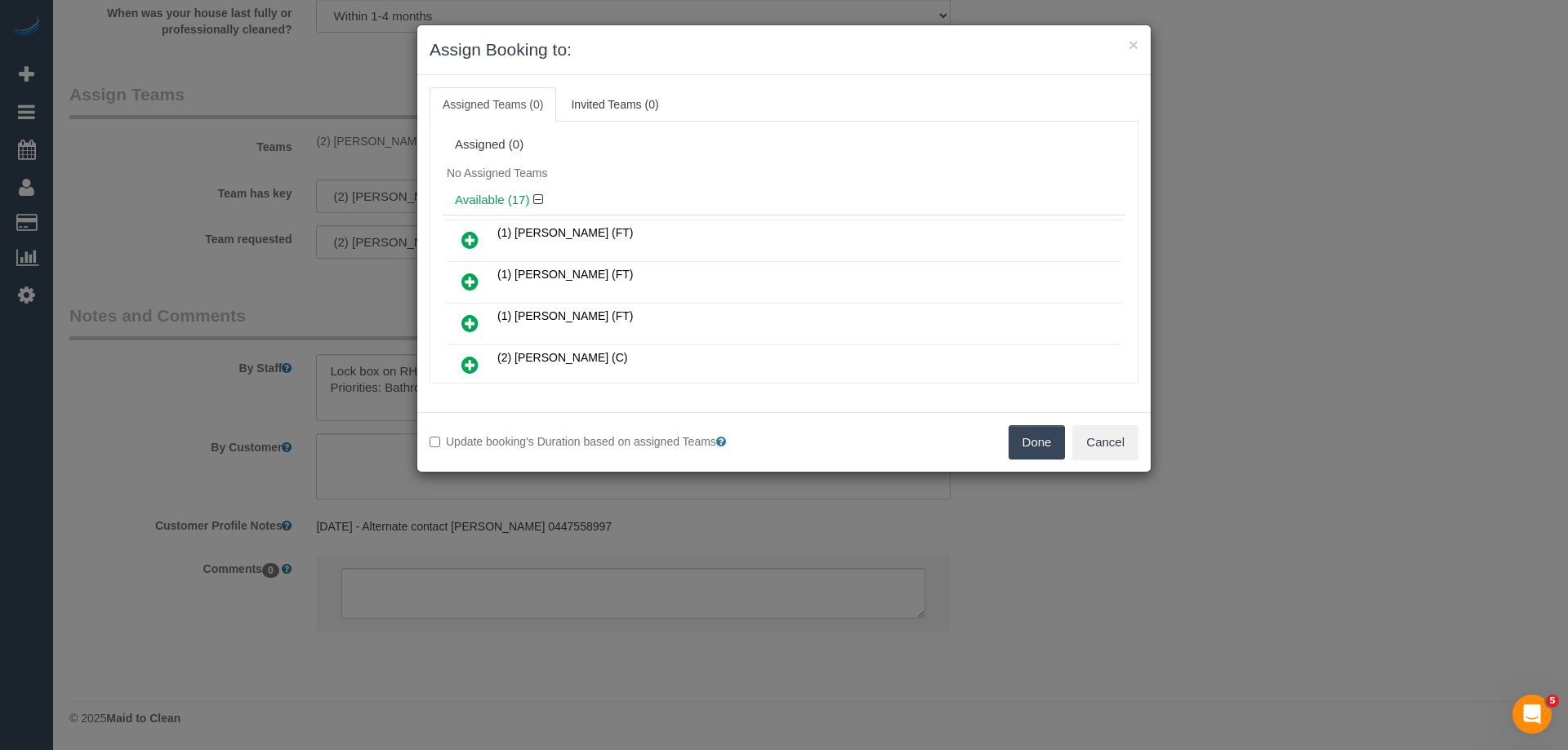
click at [1027, 429] on button "Done" at bounding box center [1037, 443] width 57 height 34
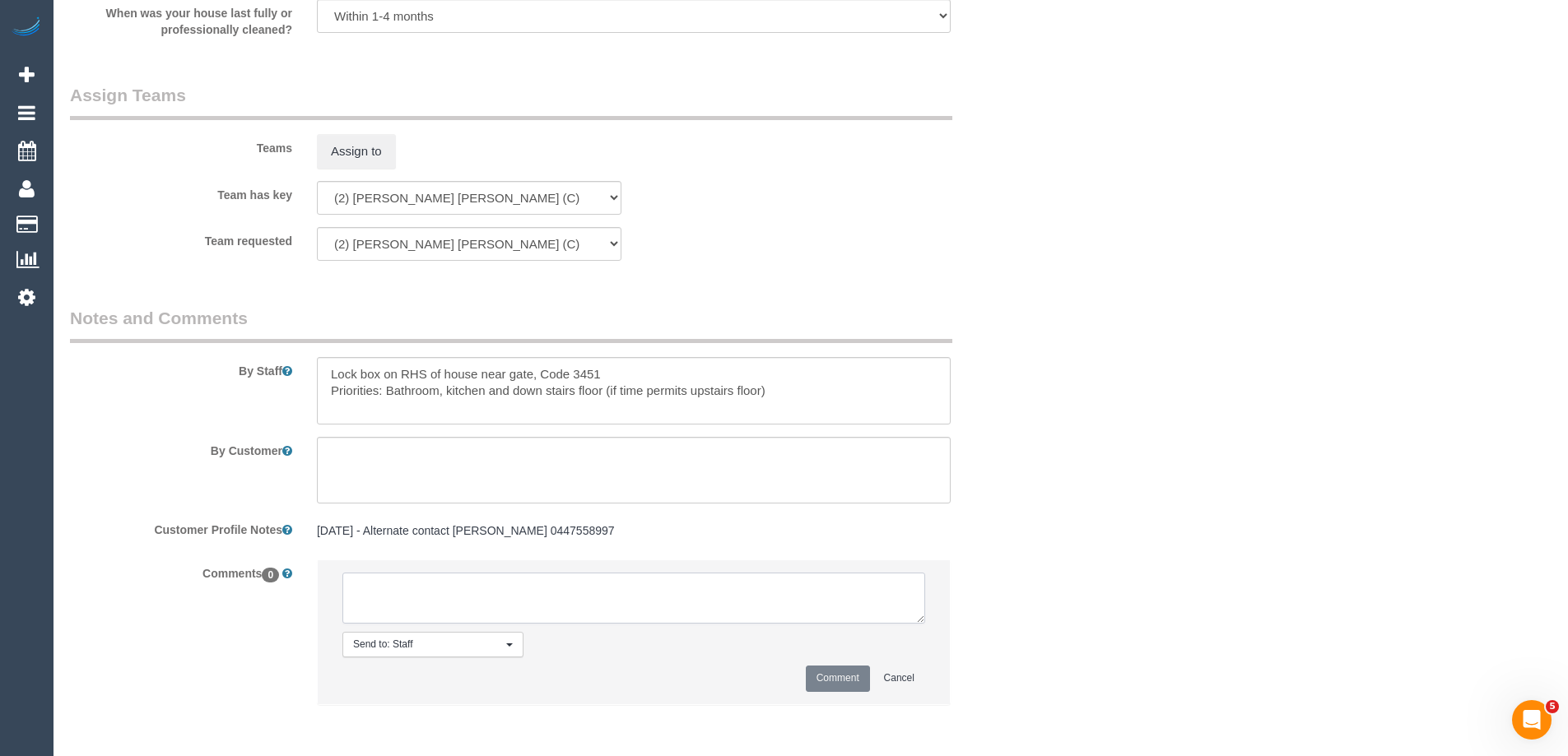
click at [417, 586] on textarea at bounding box center [634, 598] width 583 height 51
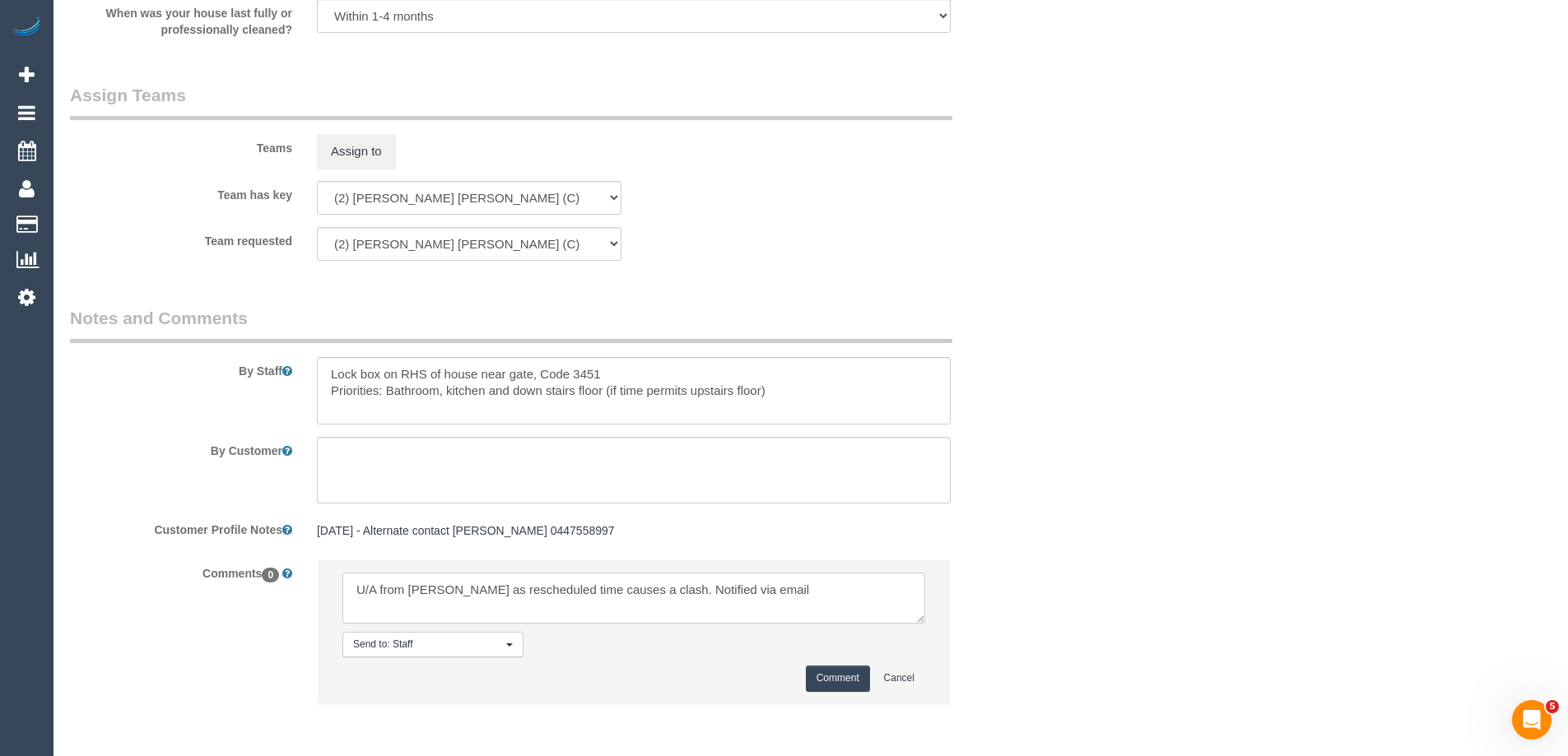
type textarea "U/A from [PERSON_NAME] as rescheduled time causes a clash. Notified via email"
click at [823, 677] on button "Comment" at bounding box center [838, 678] width 64 height 26
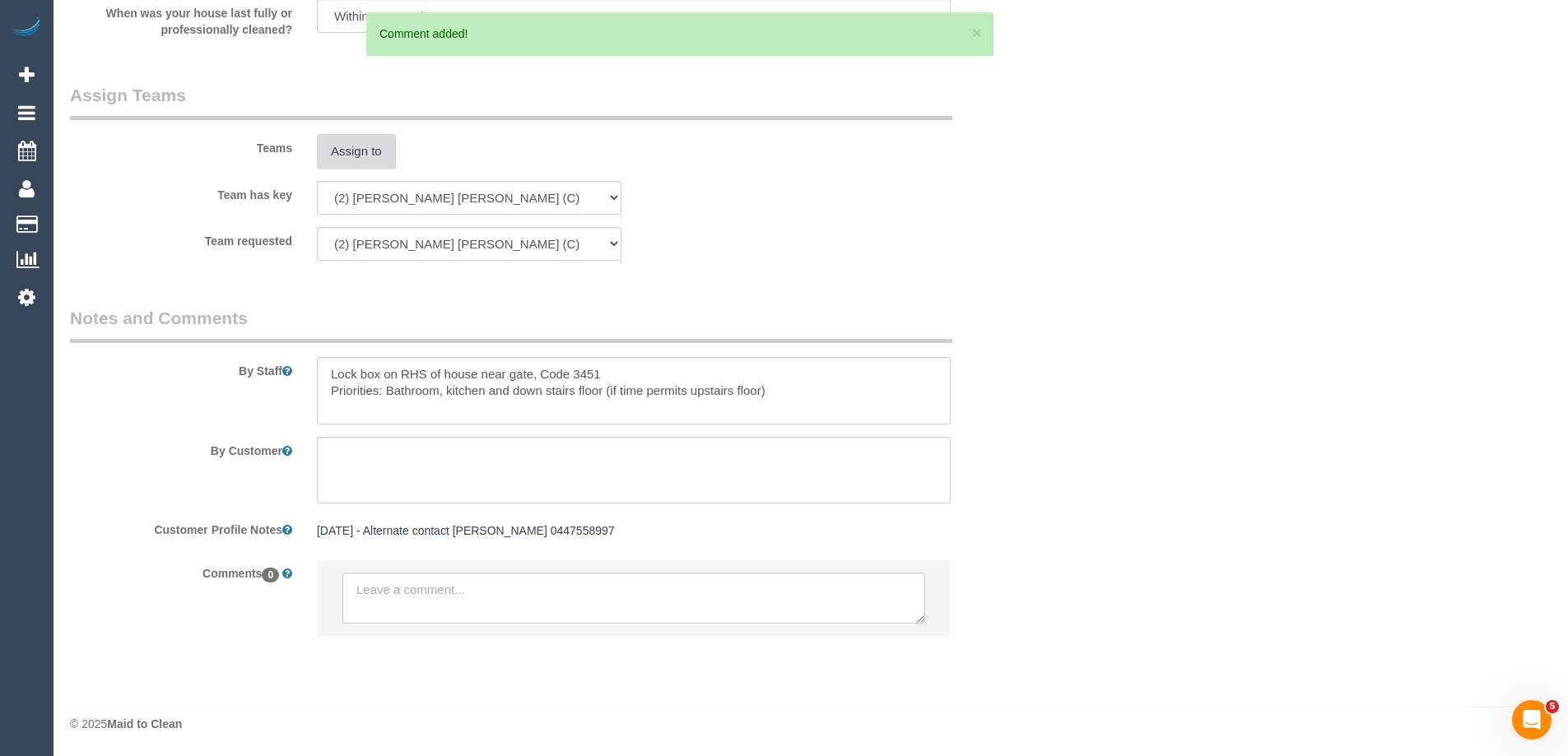
click at [365, 142] on button "Assign to" at bounding box center [357, 152] width 79 height 35
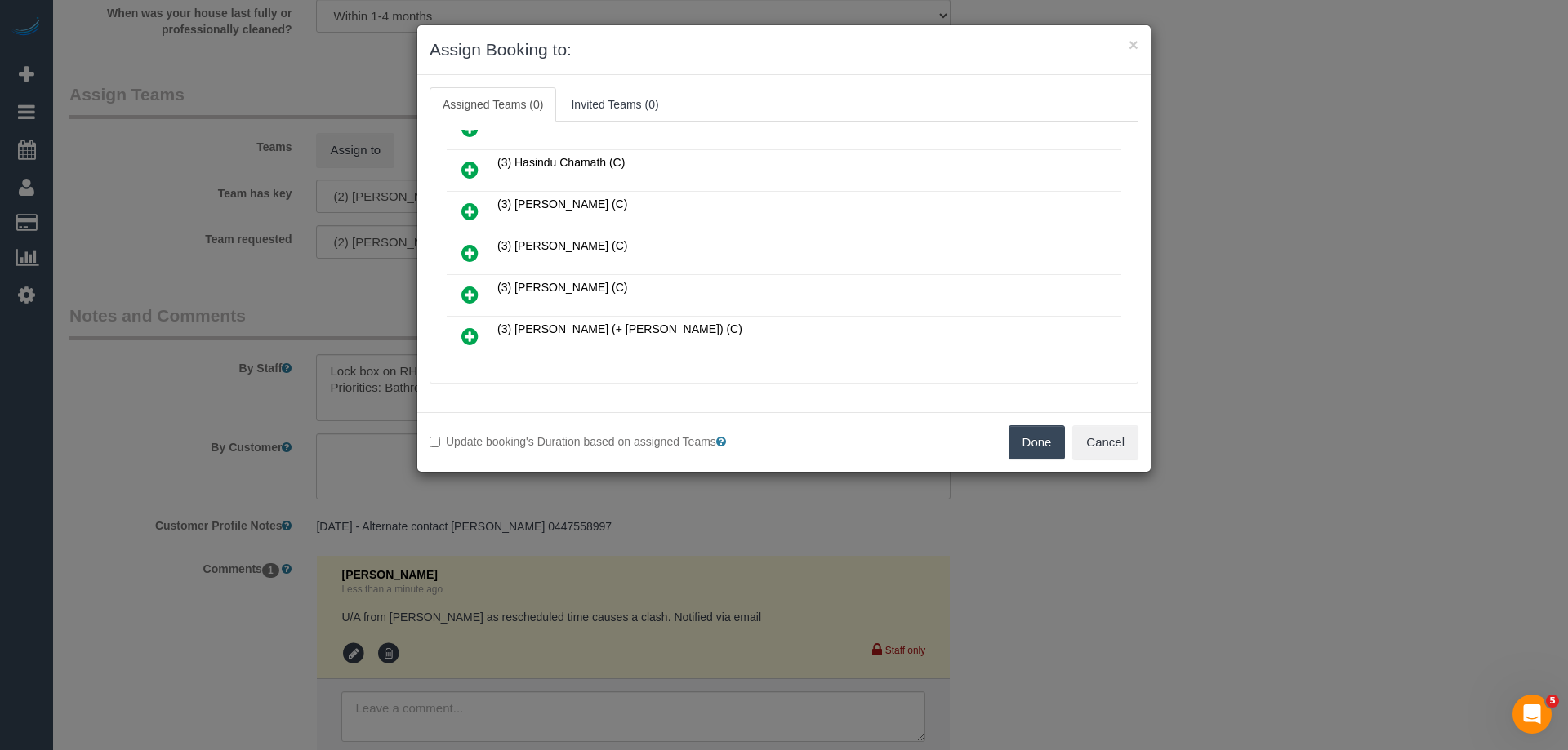
click at [471, 288] on icon at bounding box center [469, 295] width 17 height 20
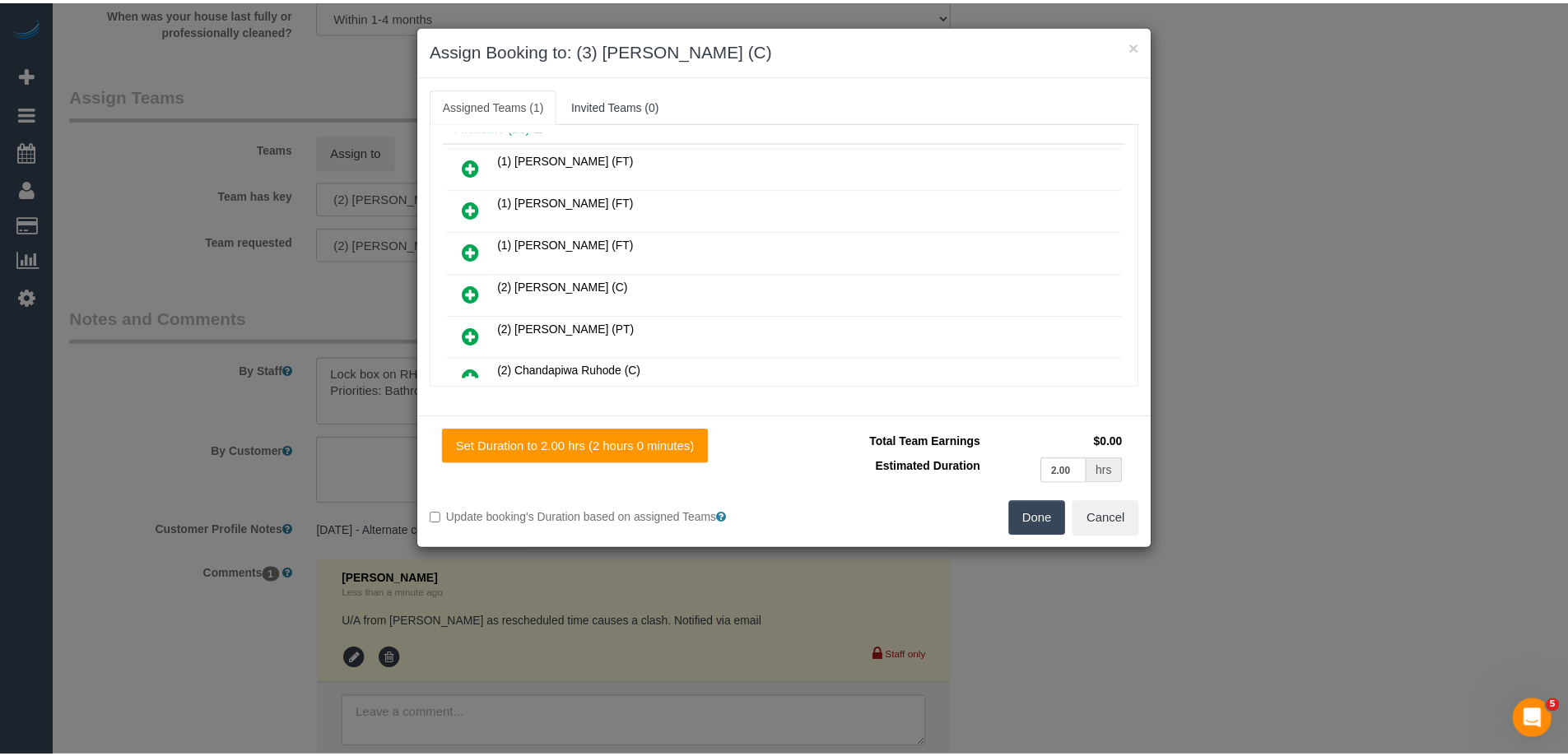
scroll to position [0, 0]
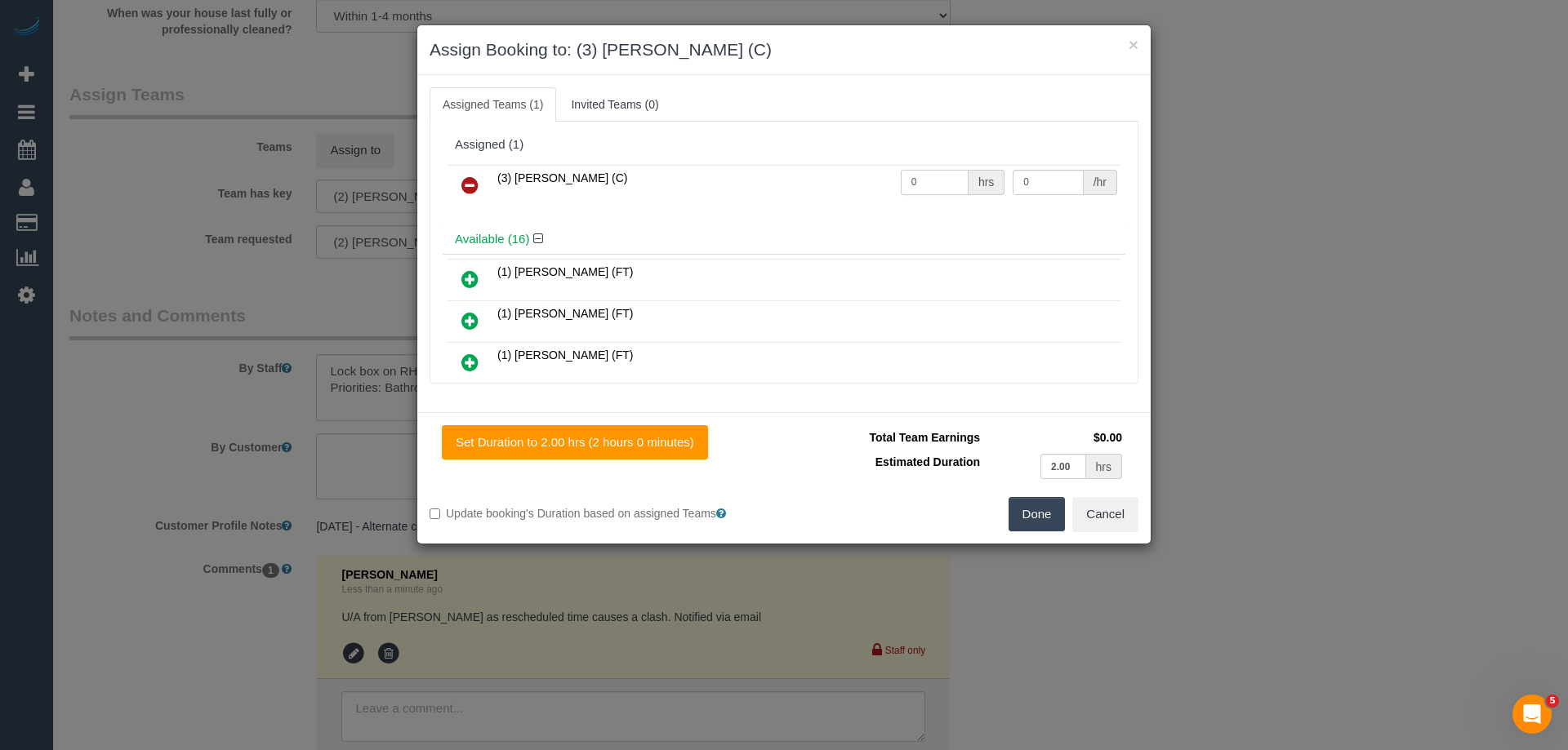
click at [763, 178] on tr "(3) [PERSON_NAME] (C) 0 hrs 0 /hr" at bounding box center [783, 185] width 674 height 42
type input "2"
drag, startPoint x: 1019, startPoint y: 181, endPoint x: 951, endPoint y: 181, distance: 68.0
click at [983, 181] on tr "(3) [PERSON_NAME] (C) 2 hrs 0 /hr" at bounding box center [783, 185] width 674 height 42
type input "35"
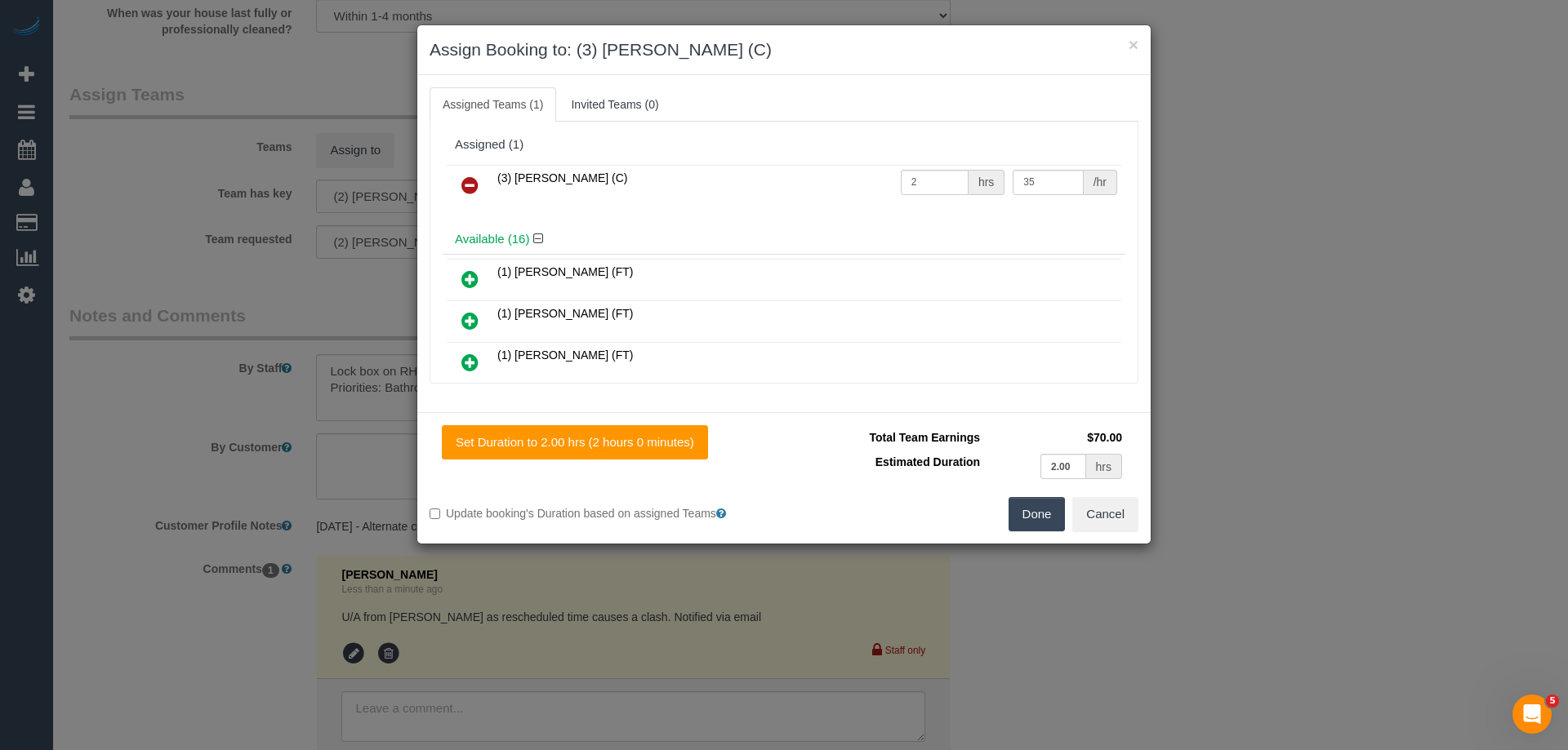
click at [1051, 512] on button "Done" at bounding box center [1037, 514] width 57 height 34
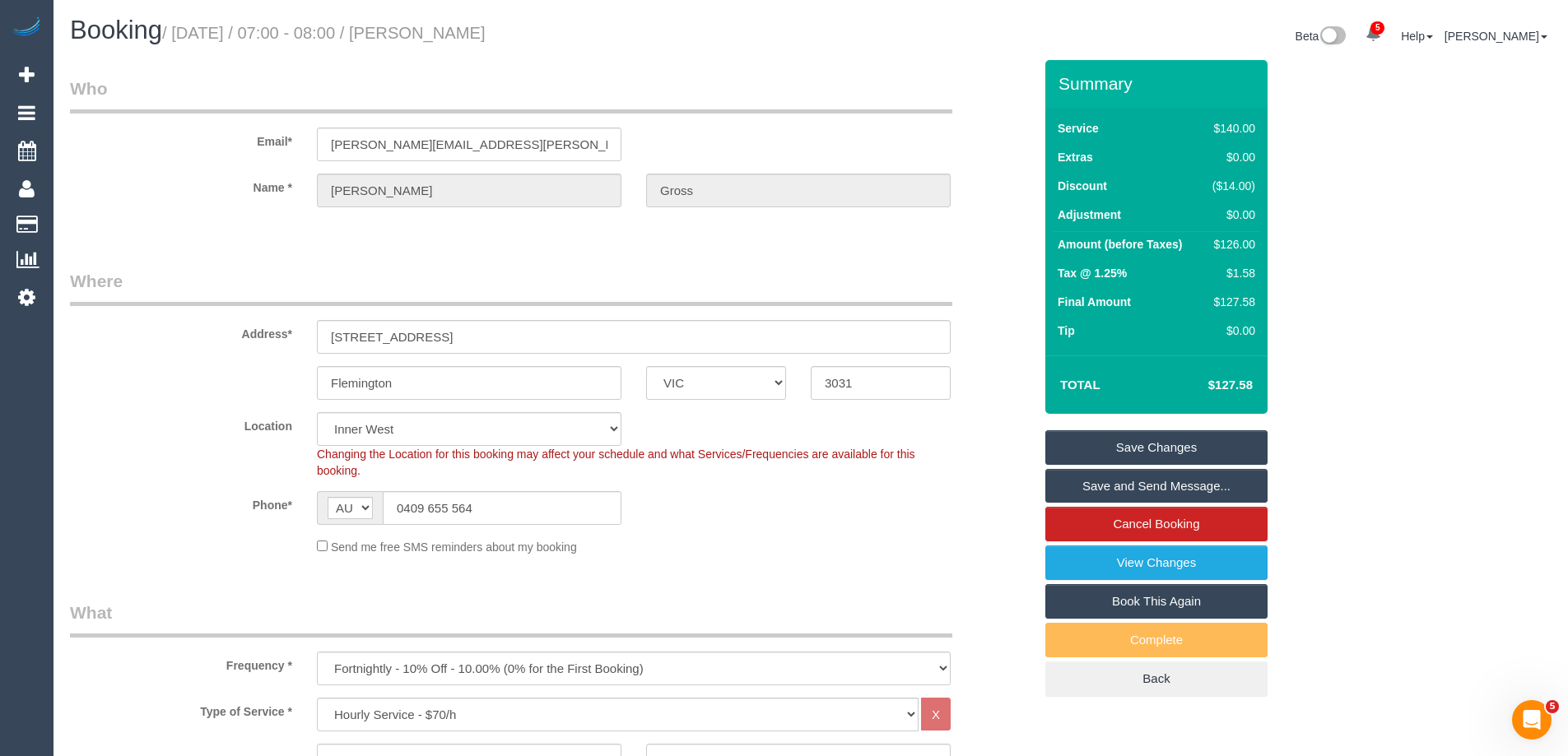
drag, startPoint x: 541, startPoint y: 34, endPoint x: 470, endPoint y: 29, distance: 71.2
click at [466, 27] on small "/ [DATE] / 07:00 - 08:00 / [PERSON_NAME]" at bounding box center [324, 33] width 324 height 18
drag, startPoint x: 555, startPoint y: 30, endPoint x: 454, endPoint y: 31, distance: 101.0
click at [454, 31] on h1 "Booking / September 17, 2025 / 07:00 - 08:00 / Oliver Gross" at bounding box center [434, 30] width 728 height 28
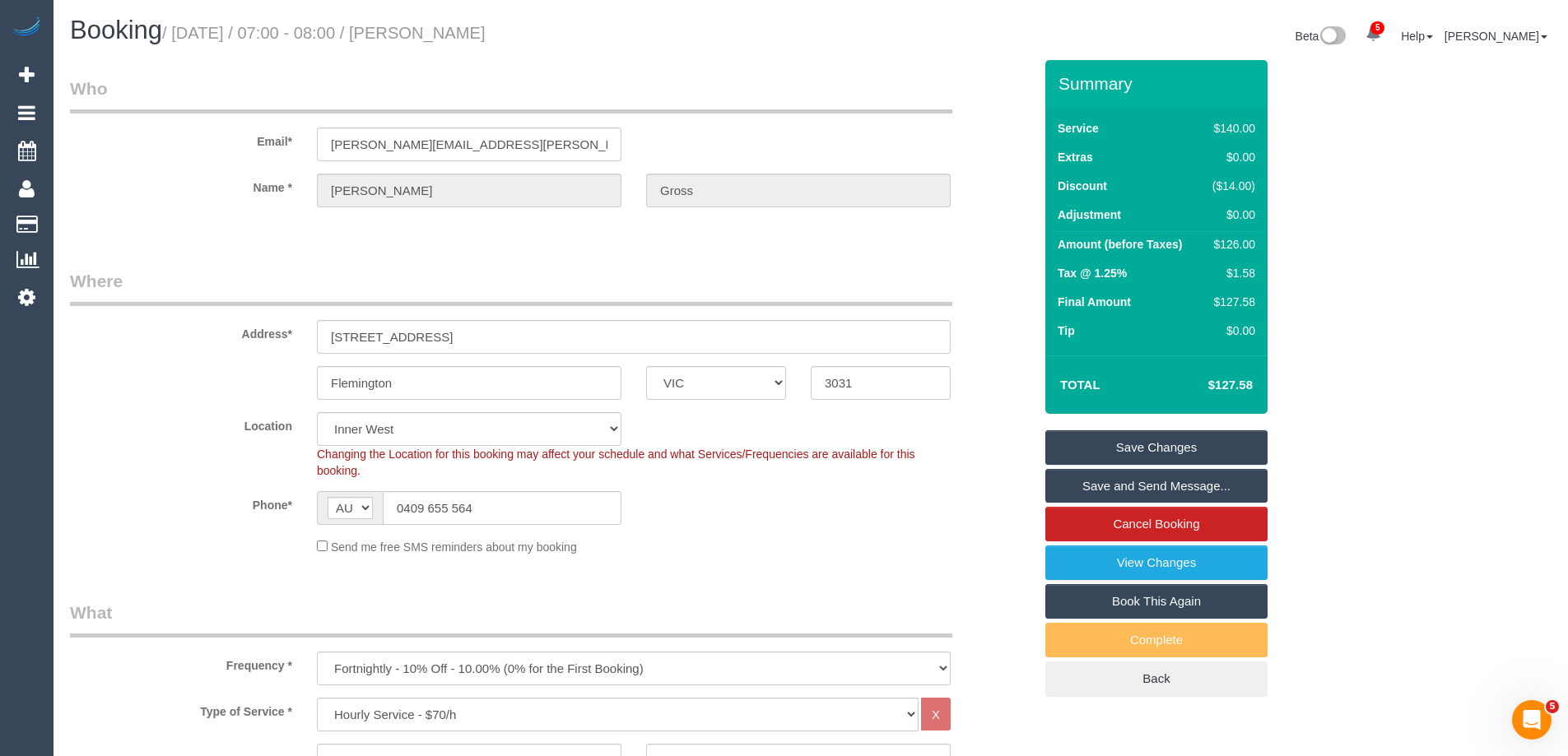
copy small "Oliver Gross"
click at [1070, 446] on link "Save Changes" at bounding box center [1157, 448] width 222 height 35
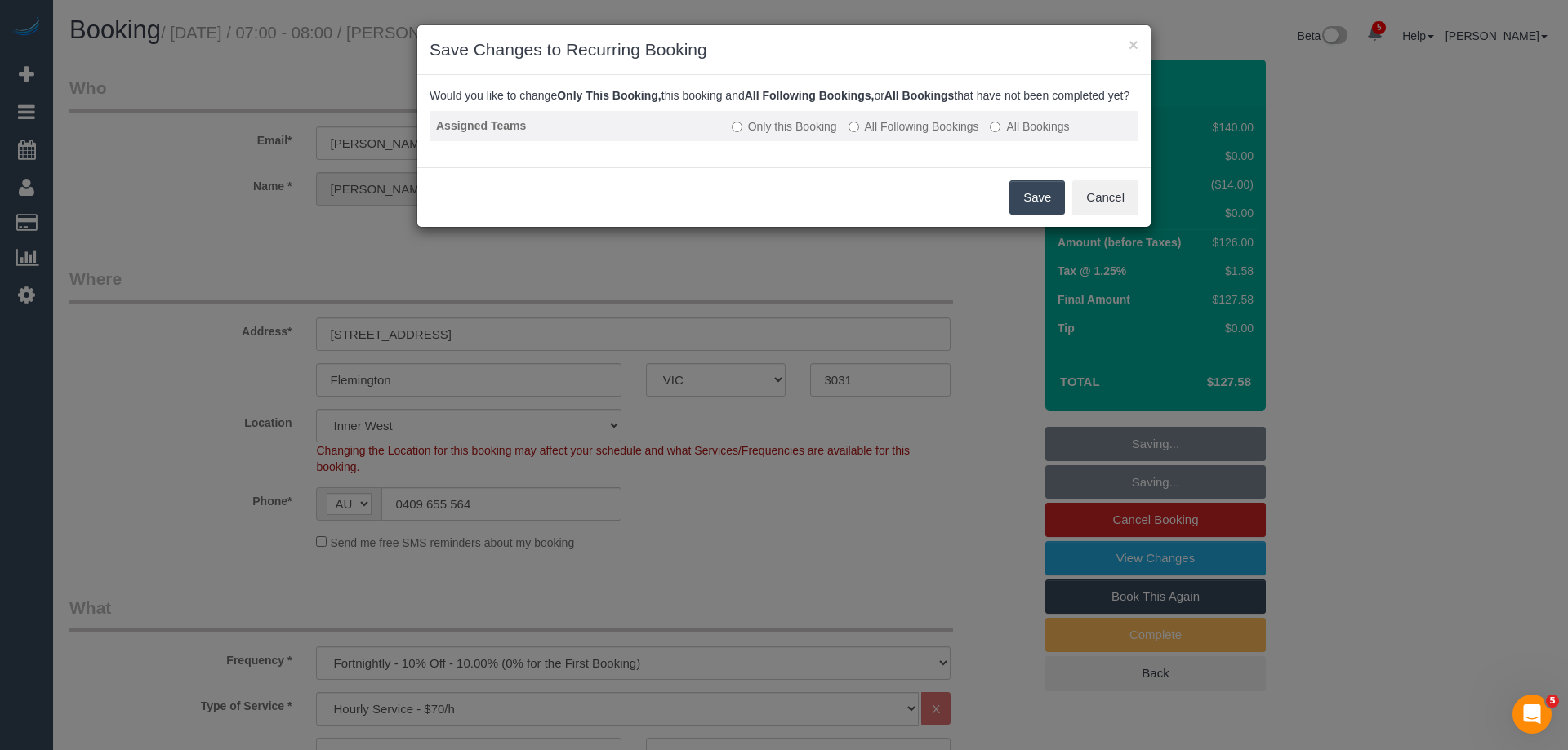
click at [854, 141] on td "Only this Booking All Following Bookings All Bookings" at bounding box center [932, 126] width 414 height 30
click at [862, 135] on label "All Following Bookings" at bounding box center [914, 127] width 131 height 16
click at [1042, 213] on button "Save" at bounding box center [1037, 198] width 56 height 34
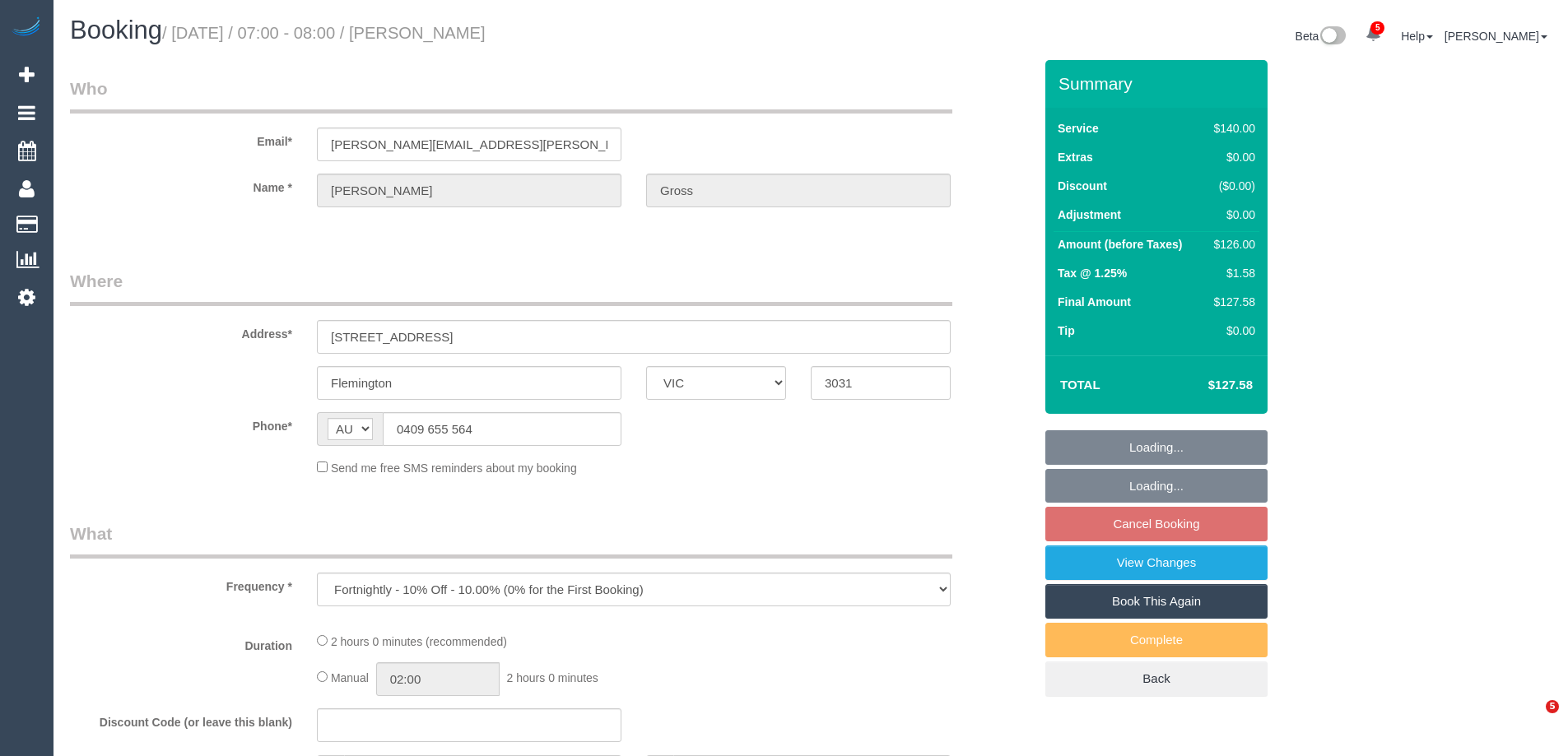
select select "VIC"
select select "string:stripe-pm_1QEomD2GScqysDRVE4ysStON"
select select "number:28"
select select "number:14"
select select "number:19"
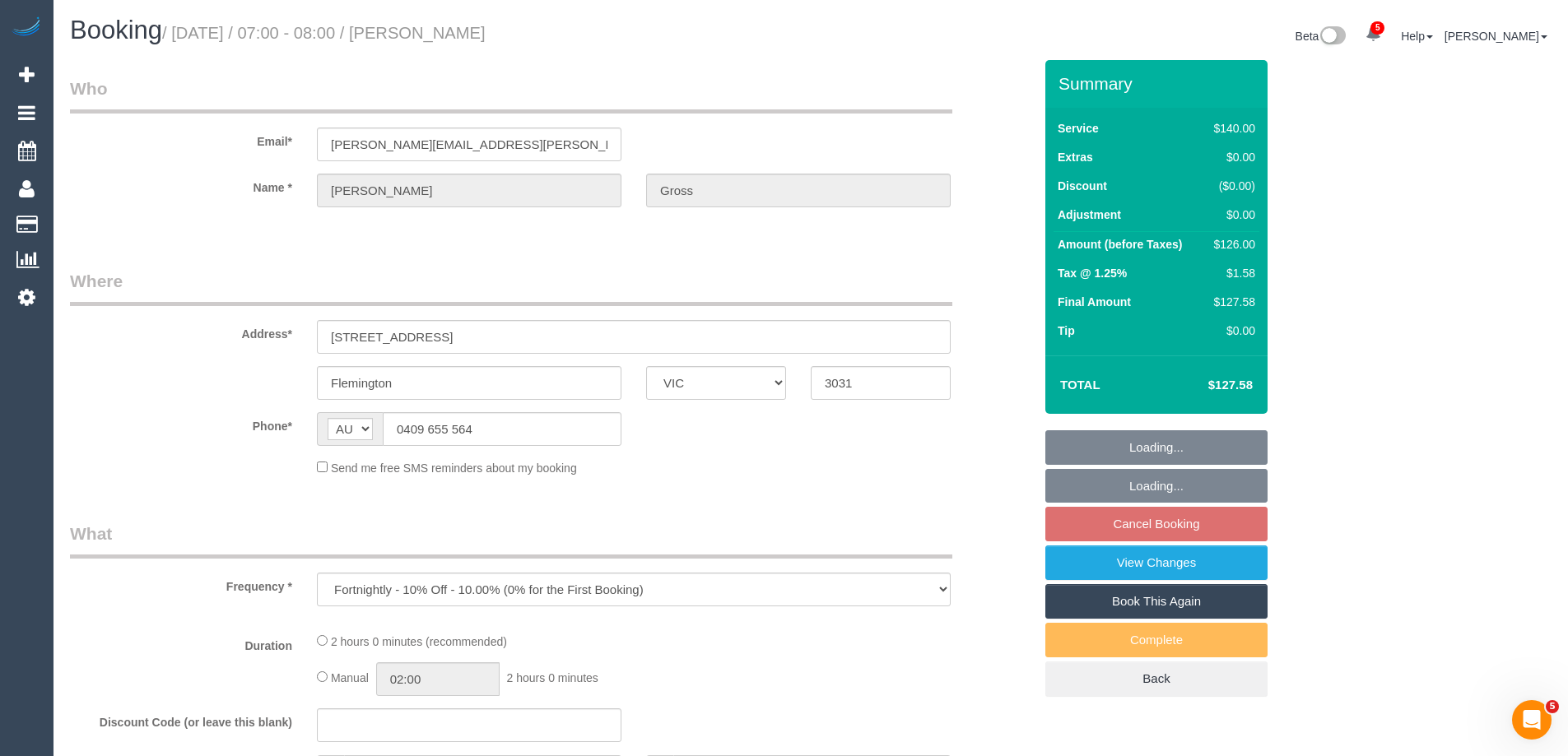
select select "number:25"
select select "number:35"
select select "number:13"
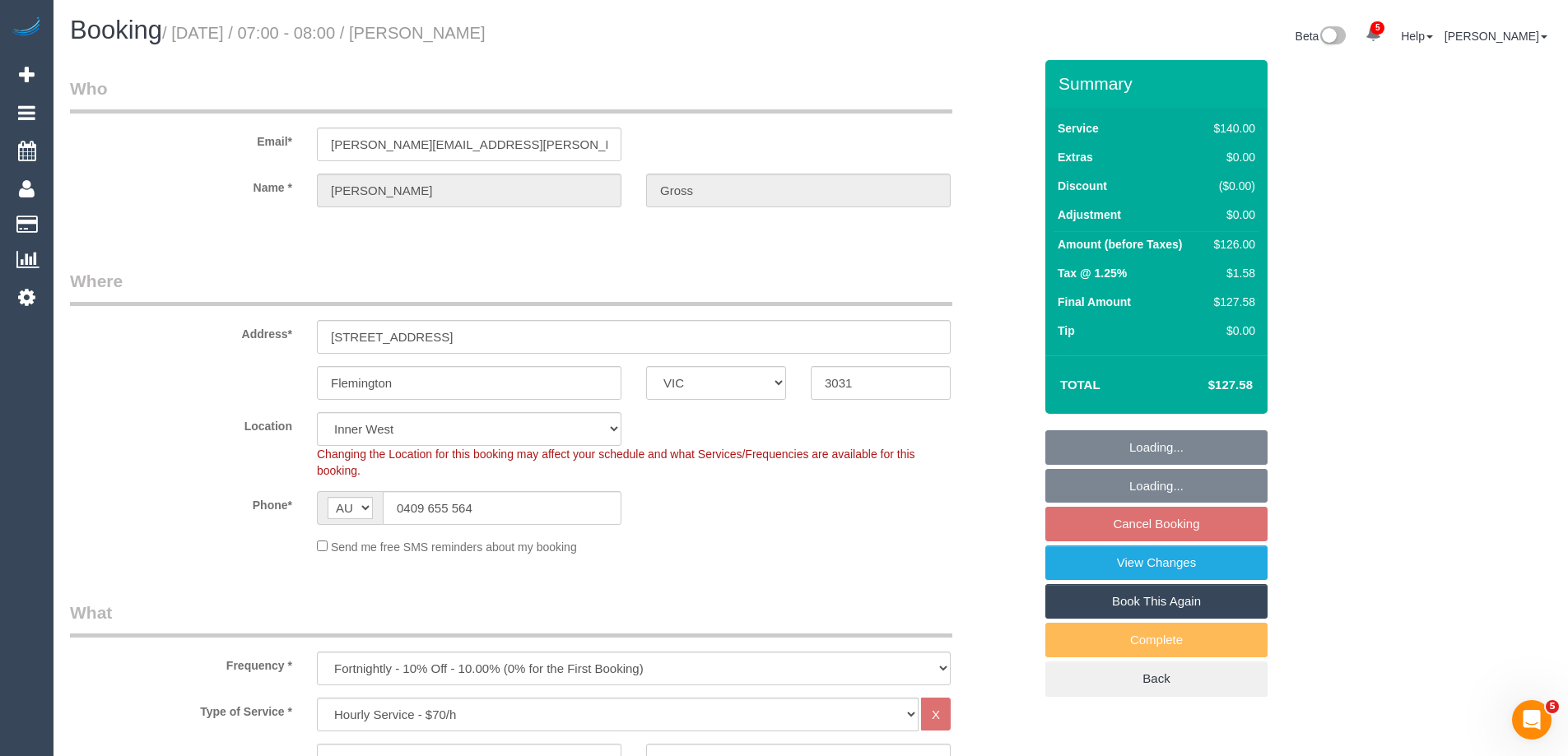
select select "object:911"
drag, startPoint x: 241, startPoint y: 146, endPoint x: 32, endPoint y: 141, distance: 209.1
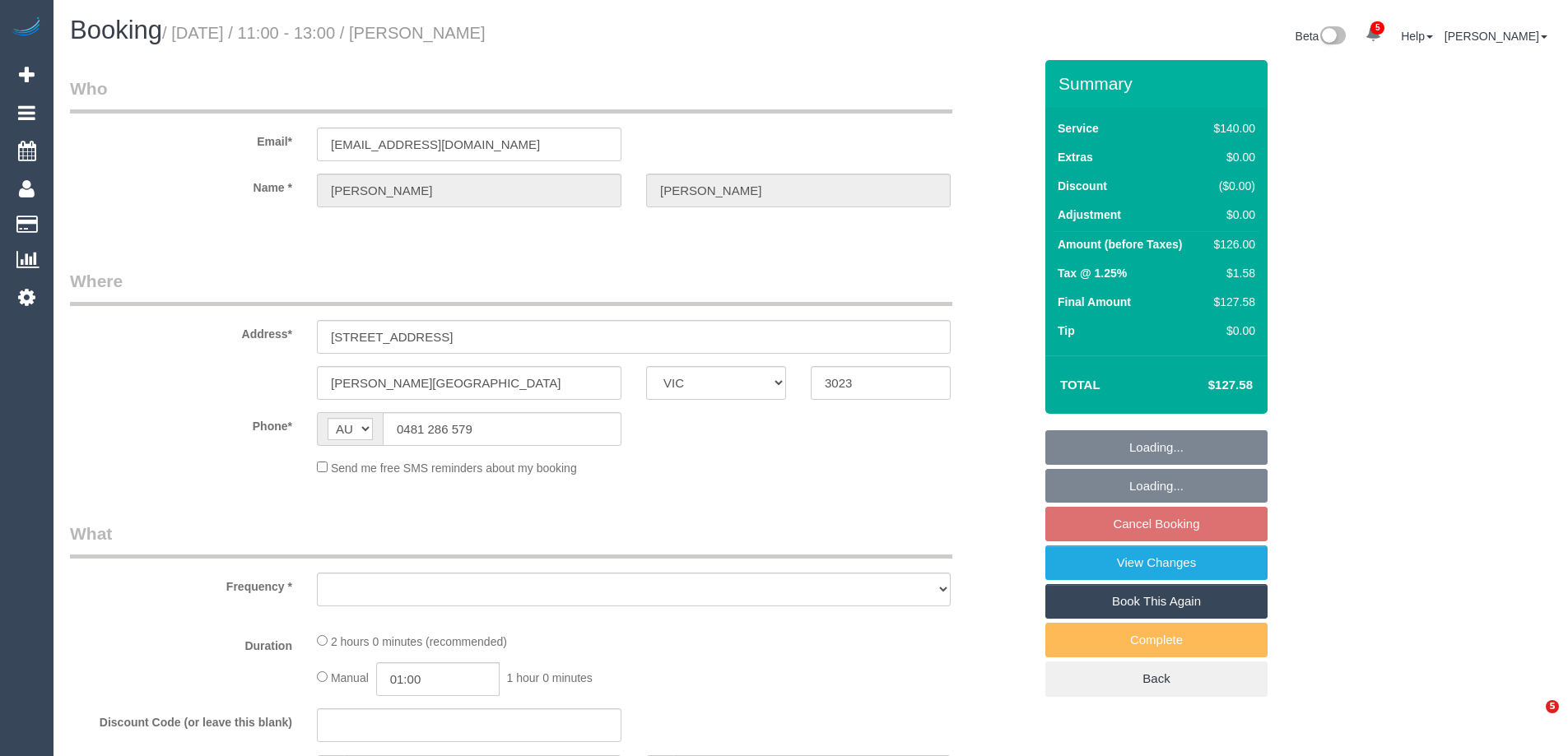
select select "VIC"
select select "string:stripe-pm_1Rqmtu2GScqysDRVgDkbjsr6"
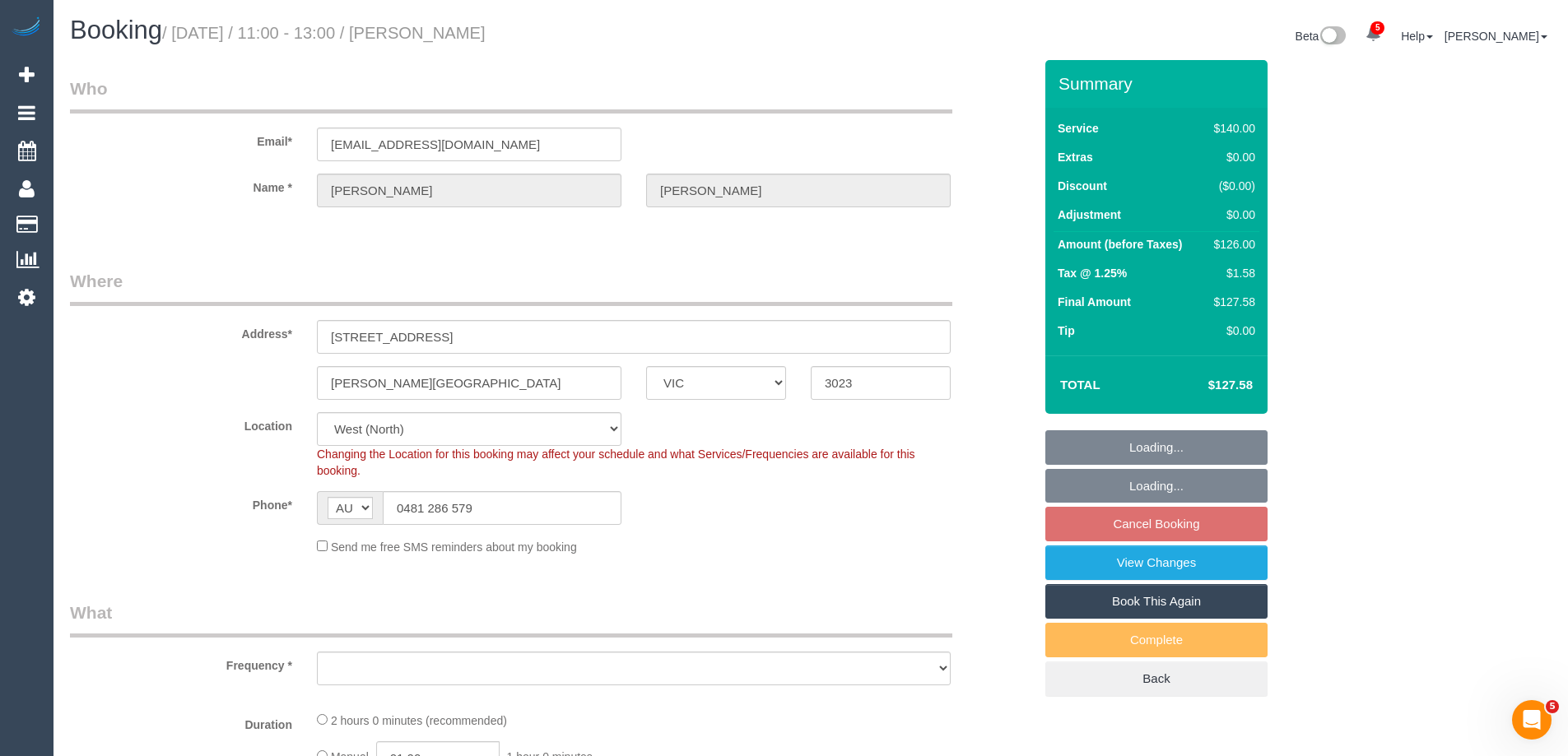
select select "object:626"
select select "number:28"
select select "number:14"
select select "number:19"
select select "number:25"
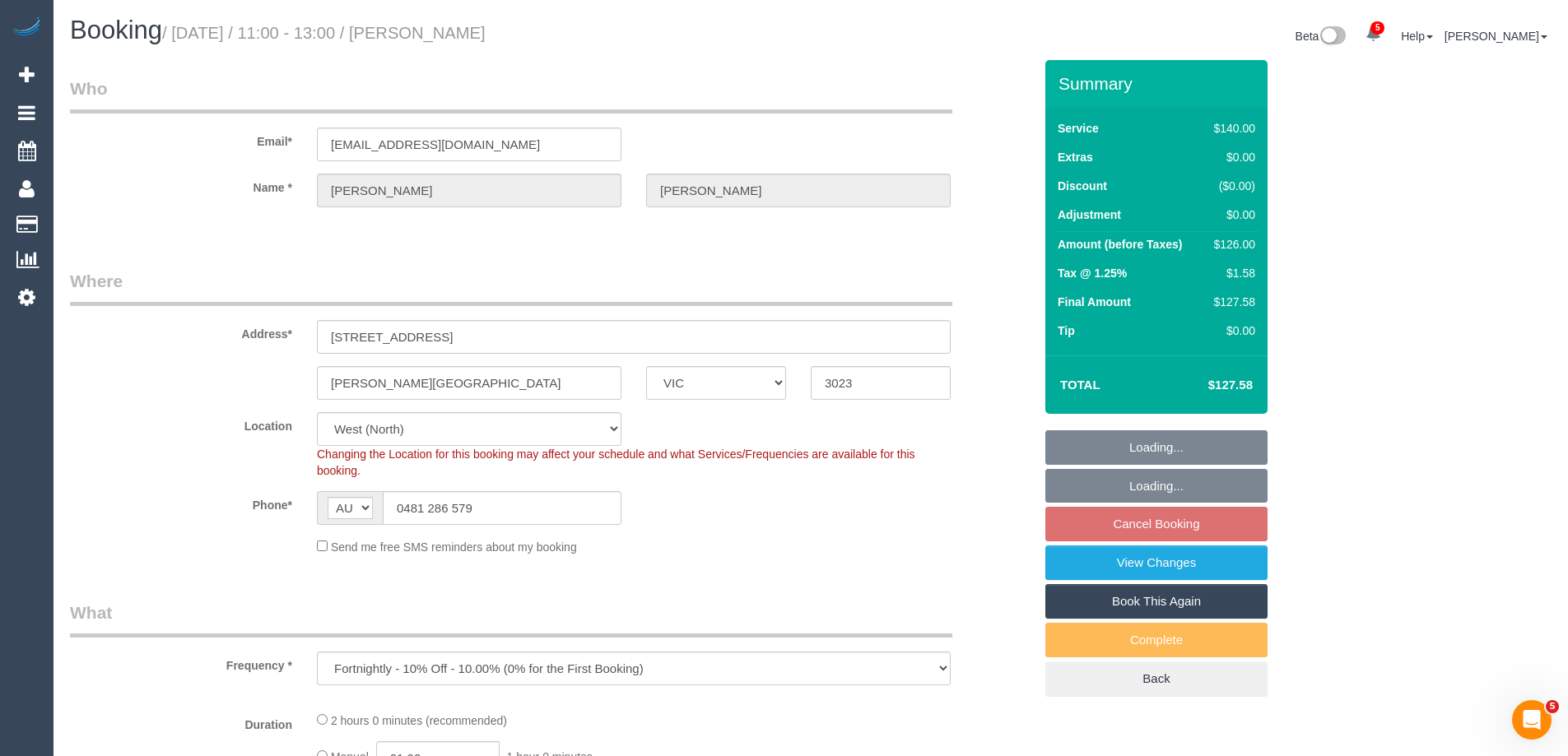
select select "number:34"
select select "number:13"
select select "object:1471"
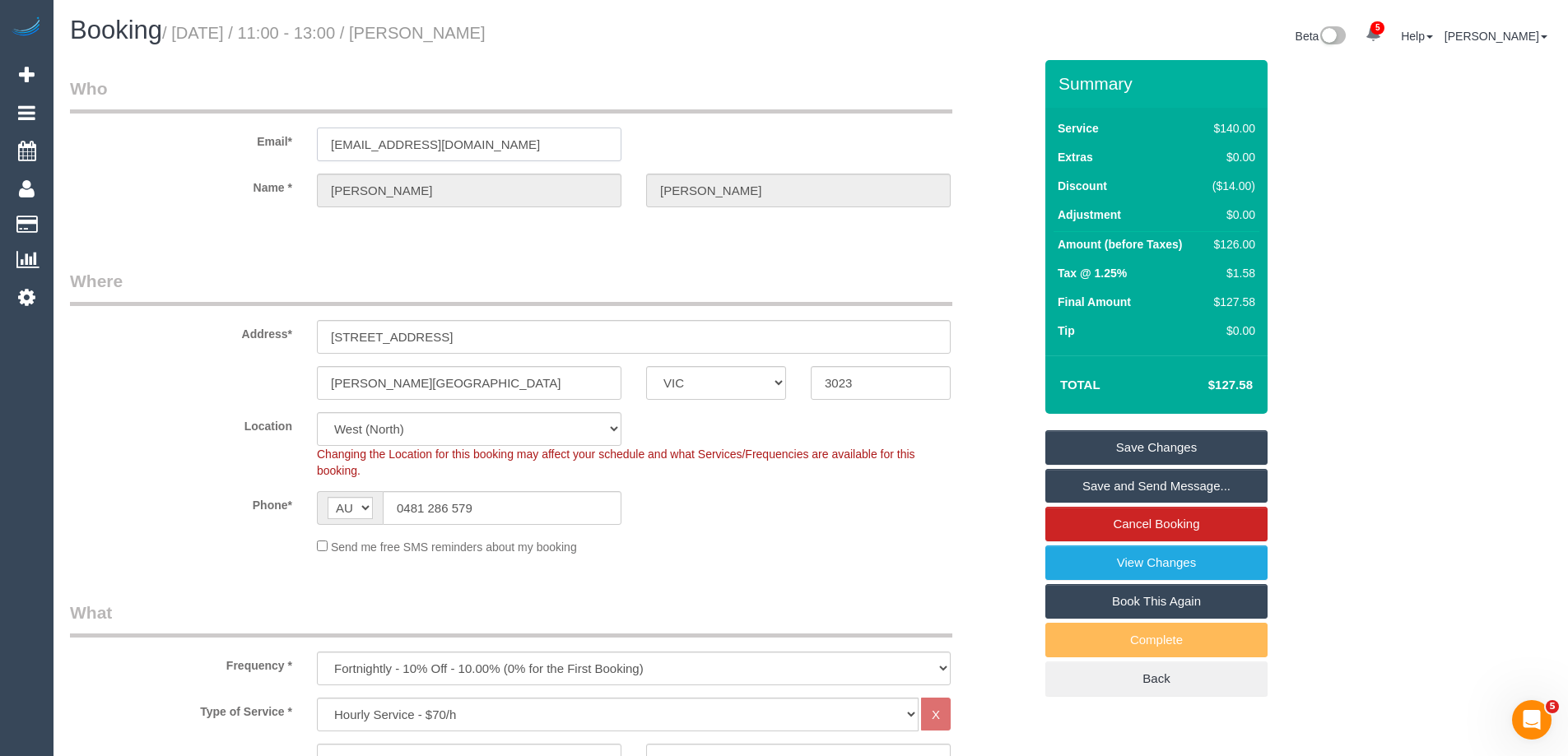
drag, startPoint x: 520, startPoint y: 145, endPoint x: -36, endPoint y: 147, distance: 556.0
click at [0, 147] on html "5 Beta Your Notifications You have 0 alerts × You have 42 to charge for [DATE] …" at bounding box center [784, 378] width 1568 height 756
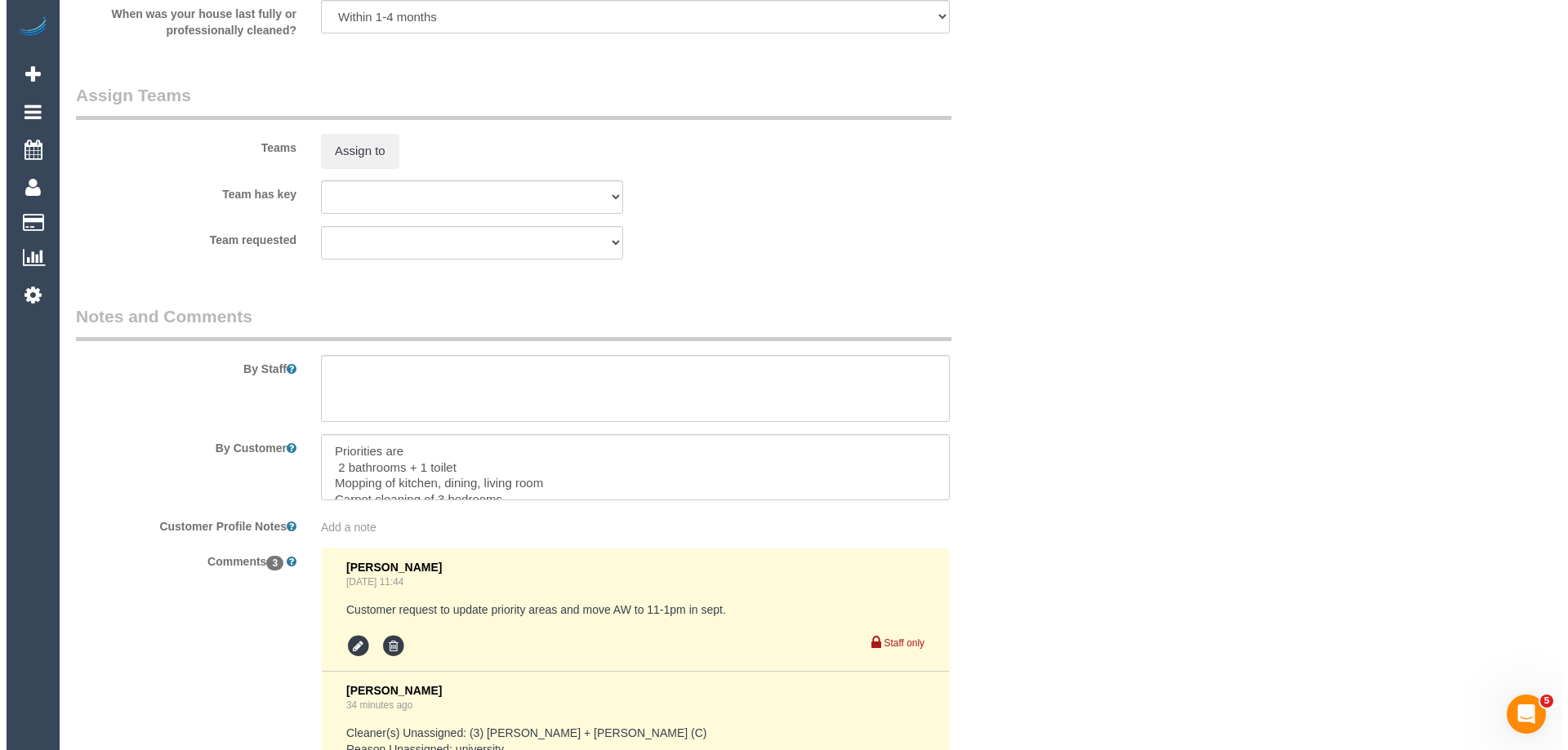
scroll to position [2321, 0]
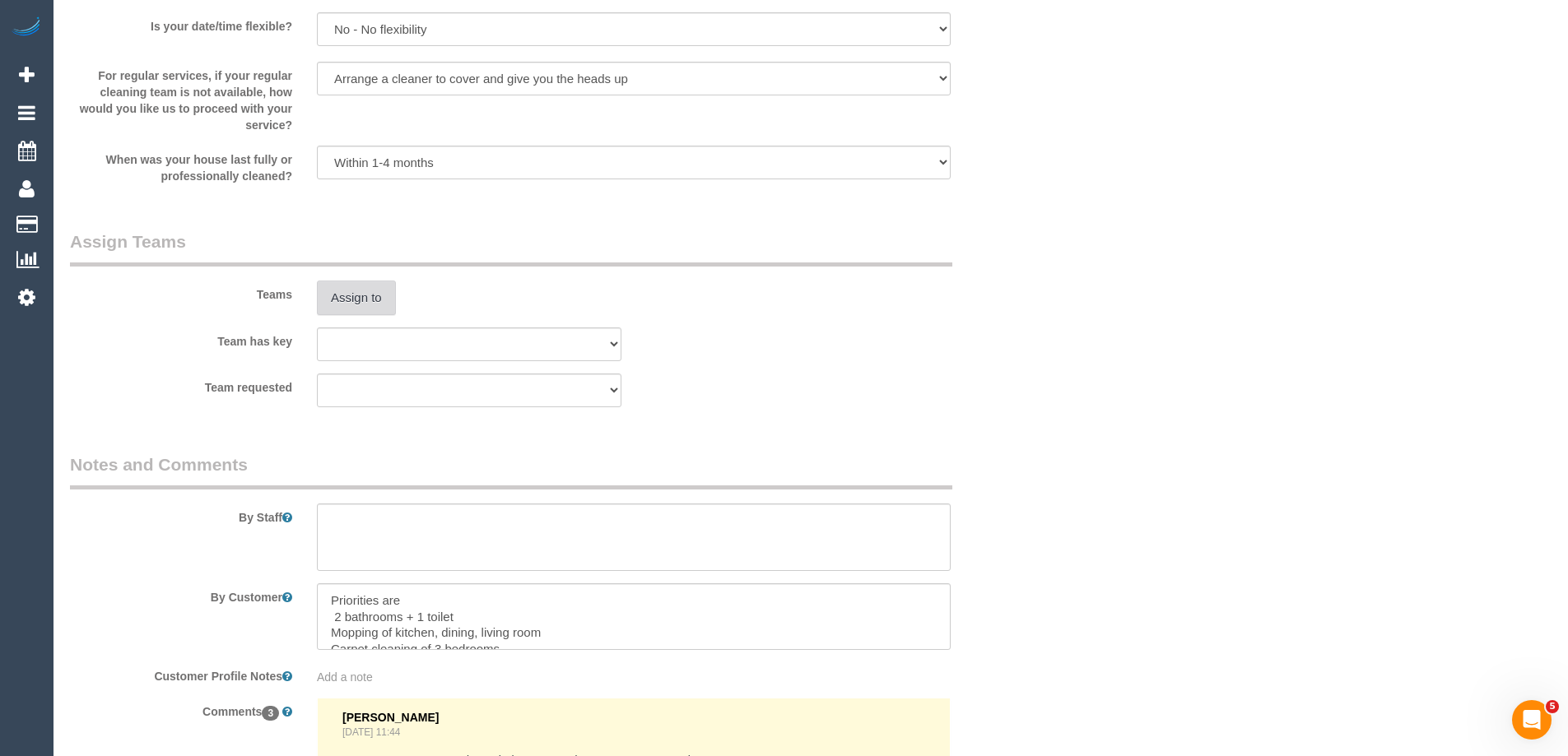
click at [364, 290] on button "Assign to" at bounding box center [357, 298] width 79 height 35
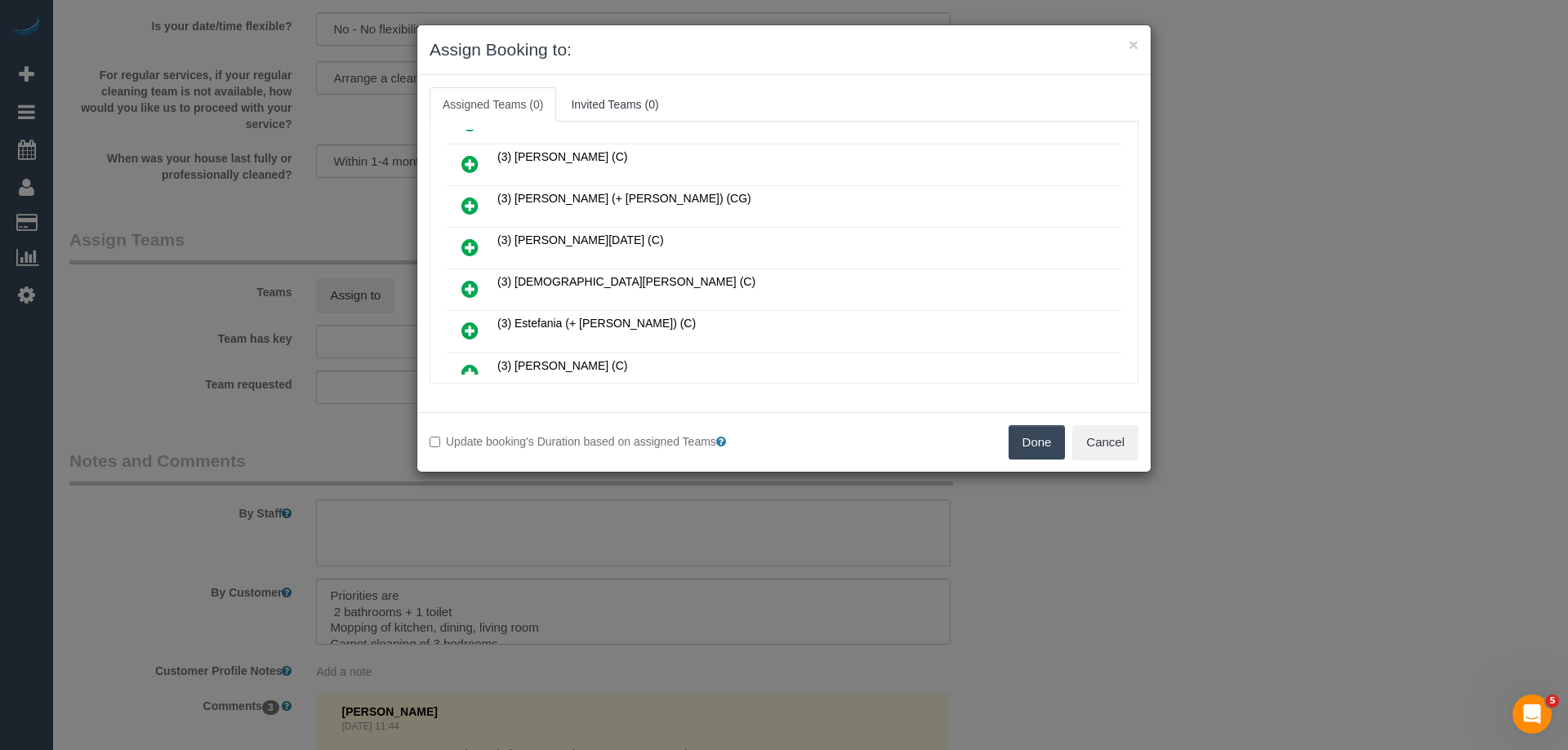
click at [469, 240] on icon at bounding box center [469, 248] width 17 height 20
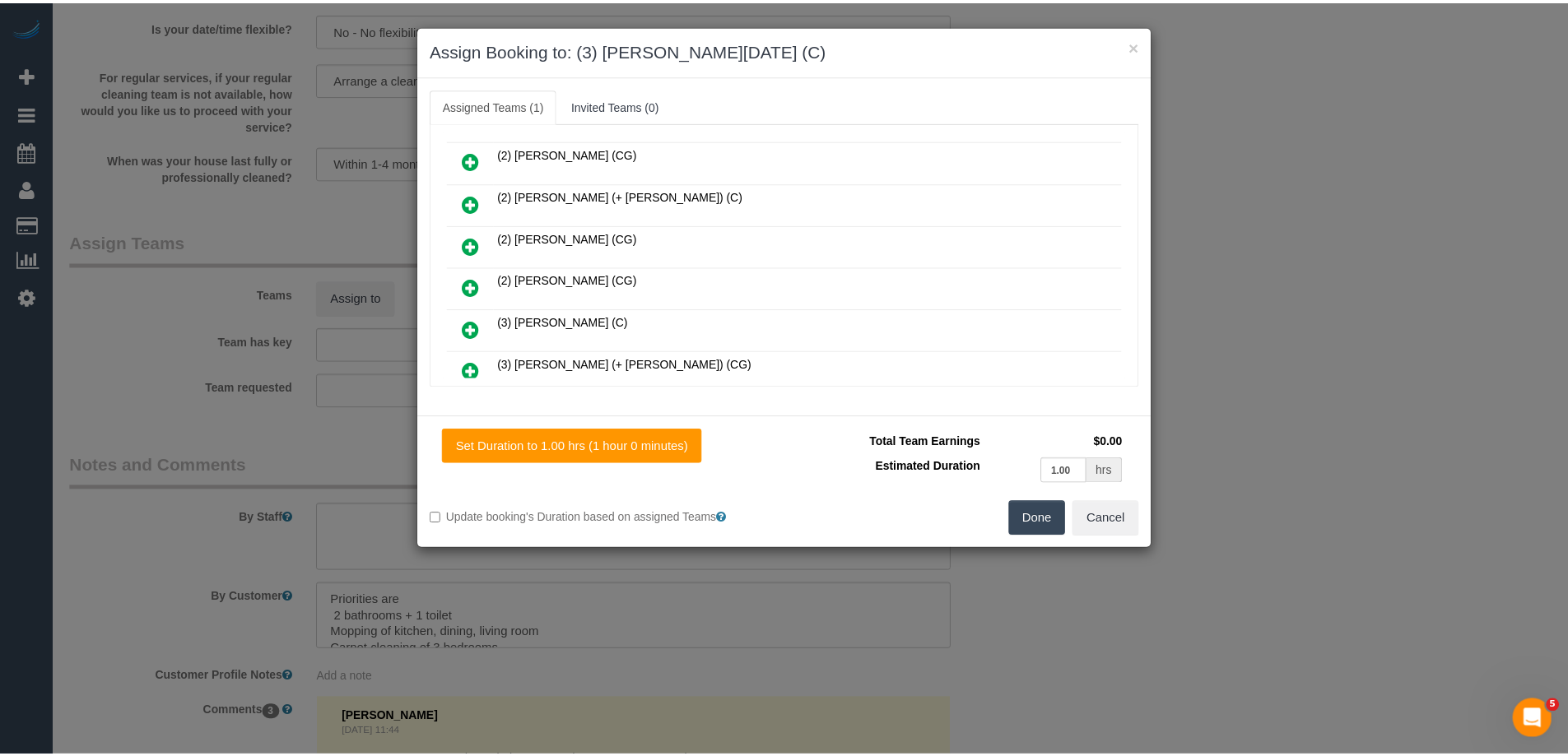
scroll to position [0, 0]
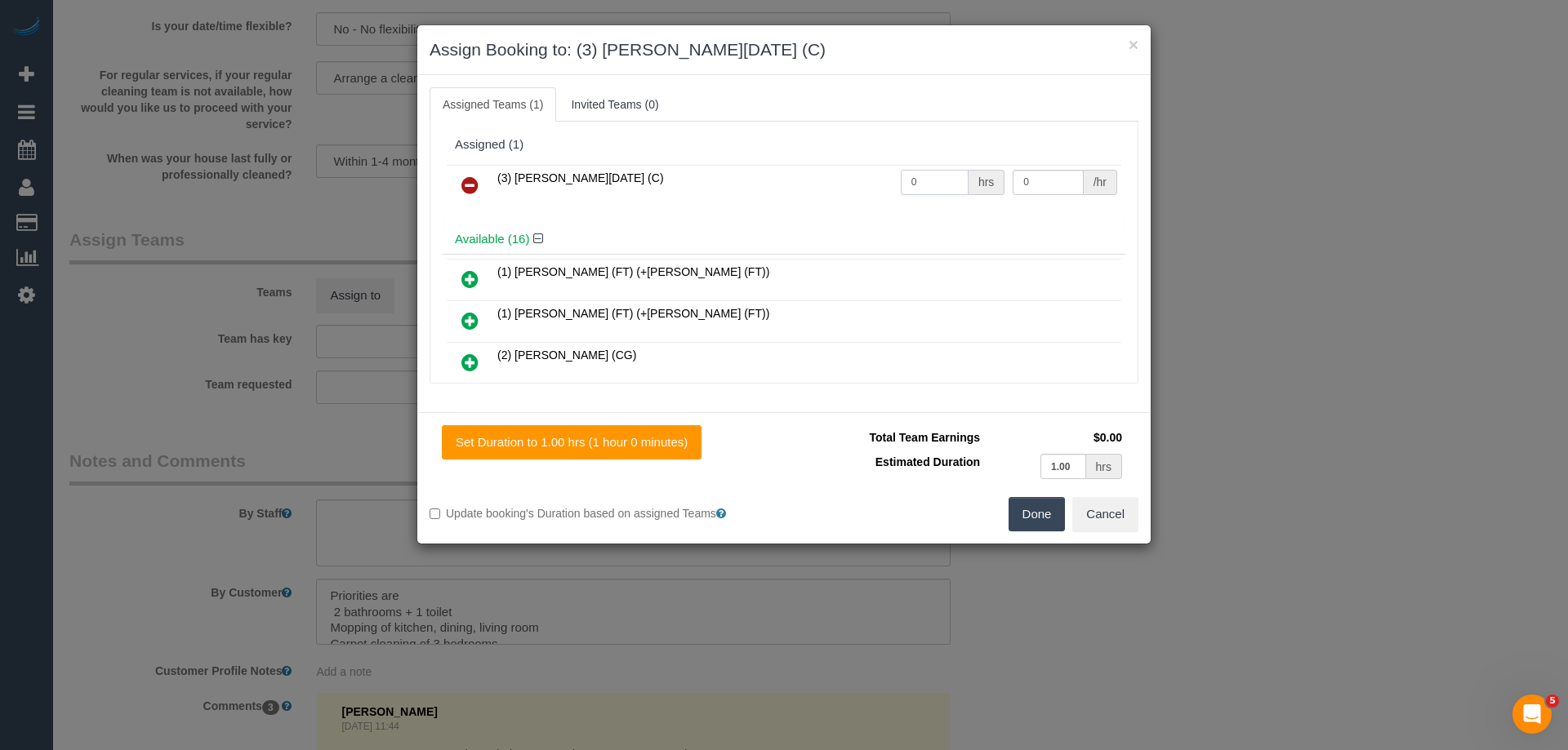
drag, startPoint x: 922, startPoint y: 185, endPoint x: 846, endPoint y: 180, distance: 76.2
click at [846, 180] on tr "(3) Antony Silvester (C) 0 hrs 0 /hr" at bounding box center [783, 185] width 674 height 42
type input "2"
drag, startPoint x: 1042, startPoint y: 185, endPoint x: 876, endPoint y: 192, distance: 166.1
click at [892, 180] on tr "(3) Antony Silvester (C) 2 hrs 0 /hr" at bounding box center [783, 185] width 674 height 42
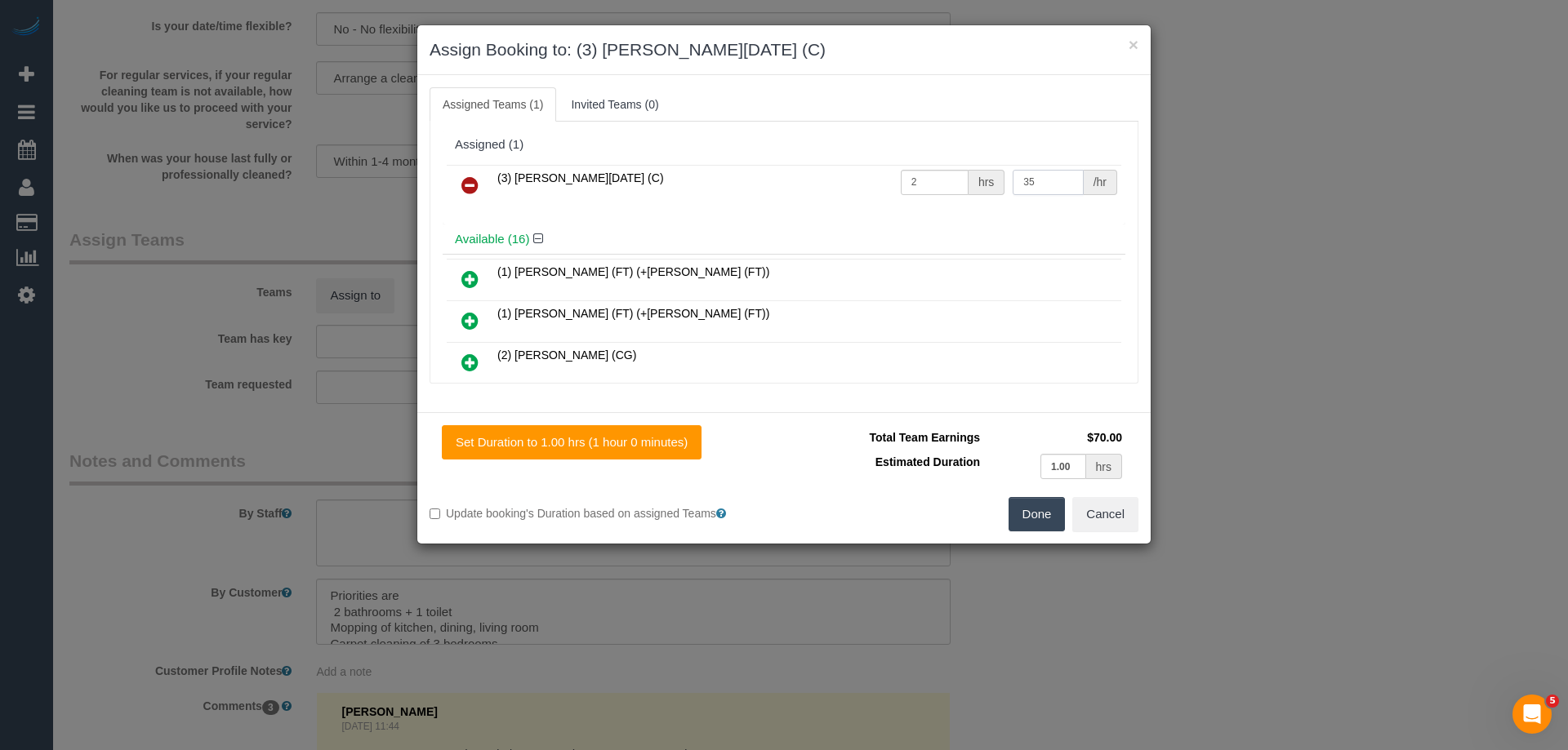
type input "35"
click at [1032, 512] on button "Done" at bounding box center [1037, 514] width 57 height 34
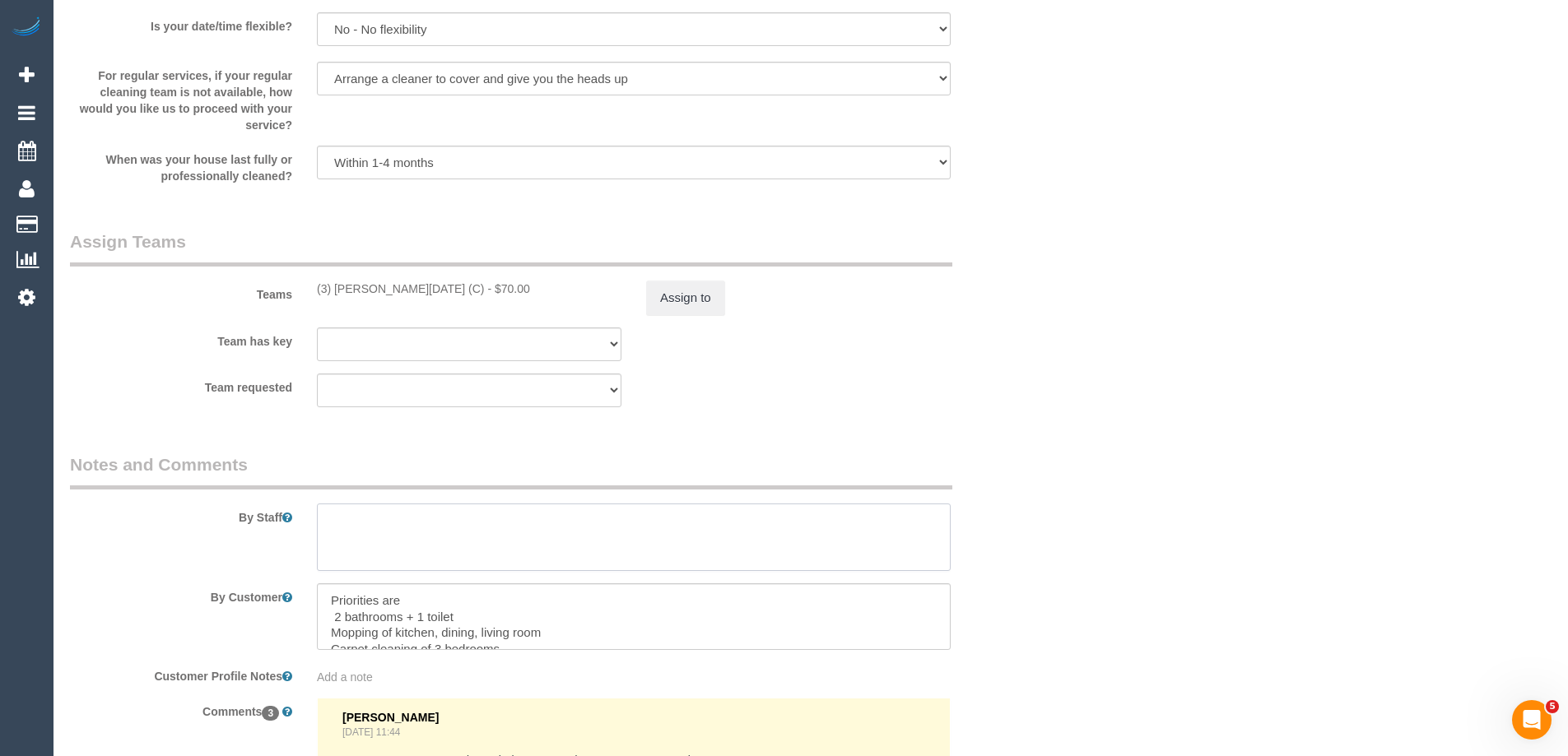
click at [364, 516] on textarea at bounding box center [634, 537] width 634 height 68
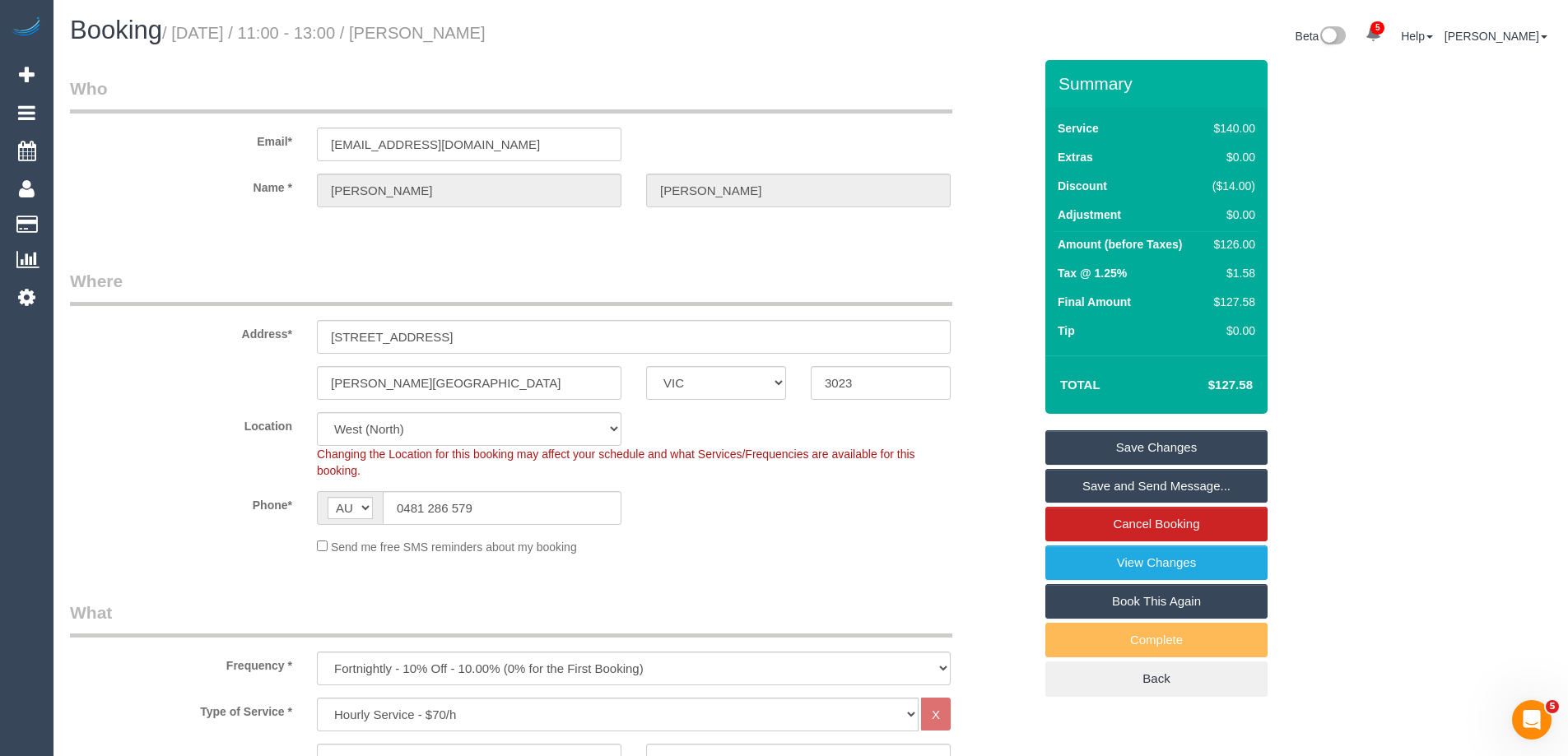
type textarea "*Cover*"
click at [1103, 488] on link "Save and Send Message..." at bounding box center [1157, 486] width 222 height 35
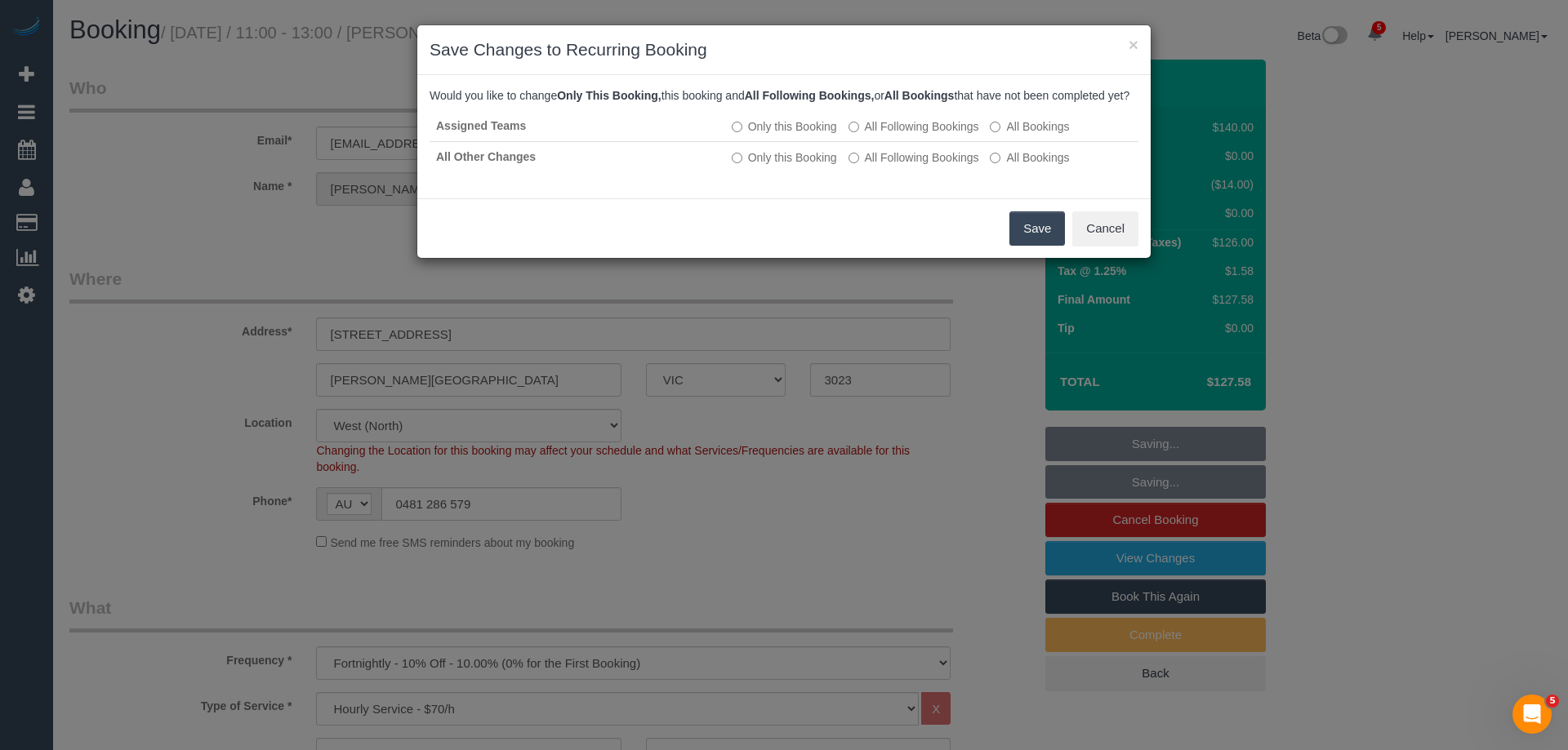
click at [1048, 244] on button "Save" at bounding box center [1037, 229] width 56 height 34
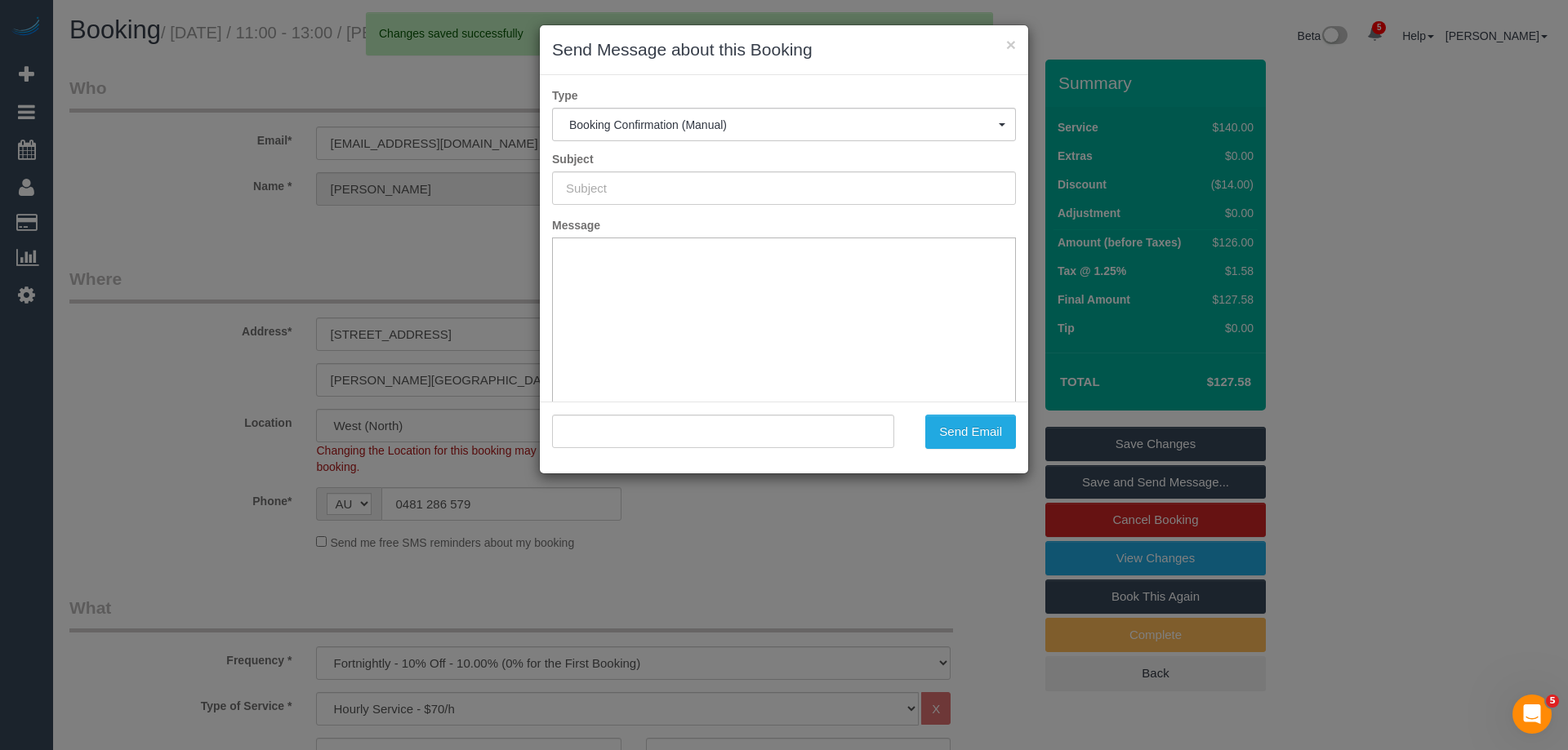
type input "Booking Confirmed"
type input ""Kanika Nakra" <kanikaparasthakur@gmail.com>"
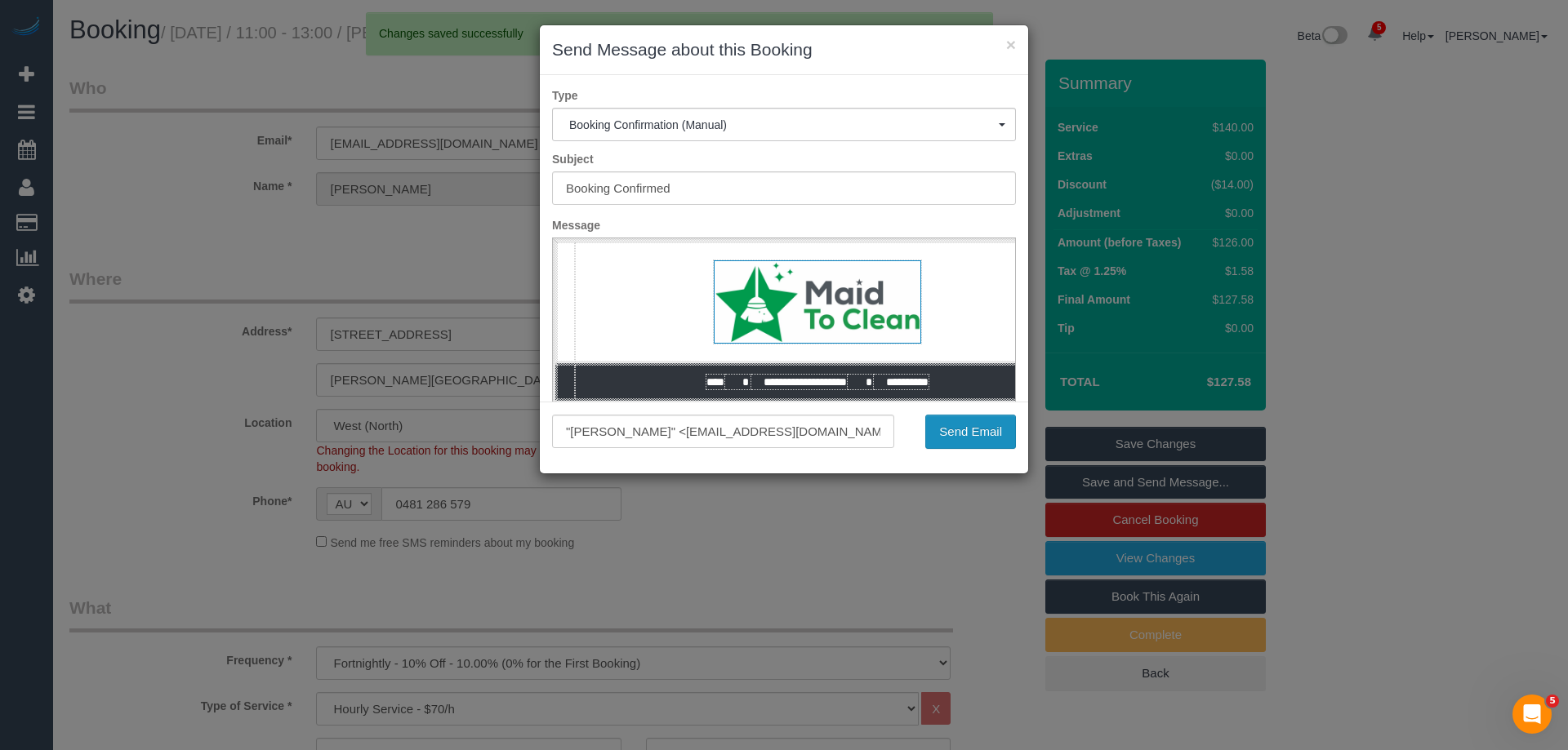
click at [956, 431] on button "Send Email" at bounding box center [970, 432] width 91 height 34
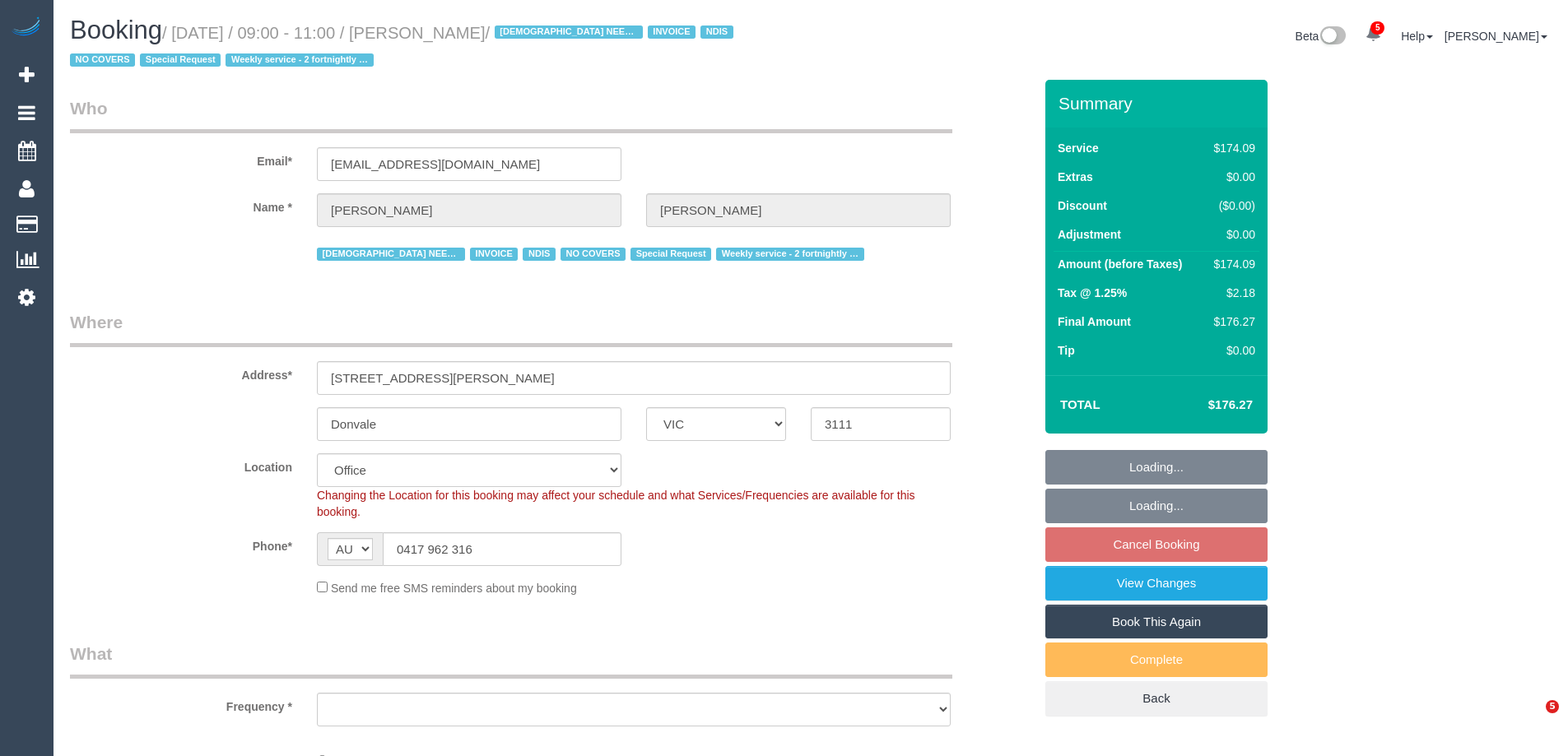
select select "VIC"
select select "180"
select select "number:28"
select select "number:14"
select select "number:19"
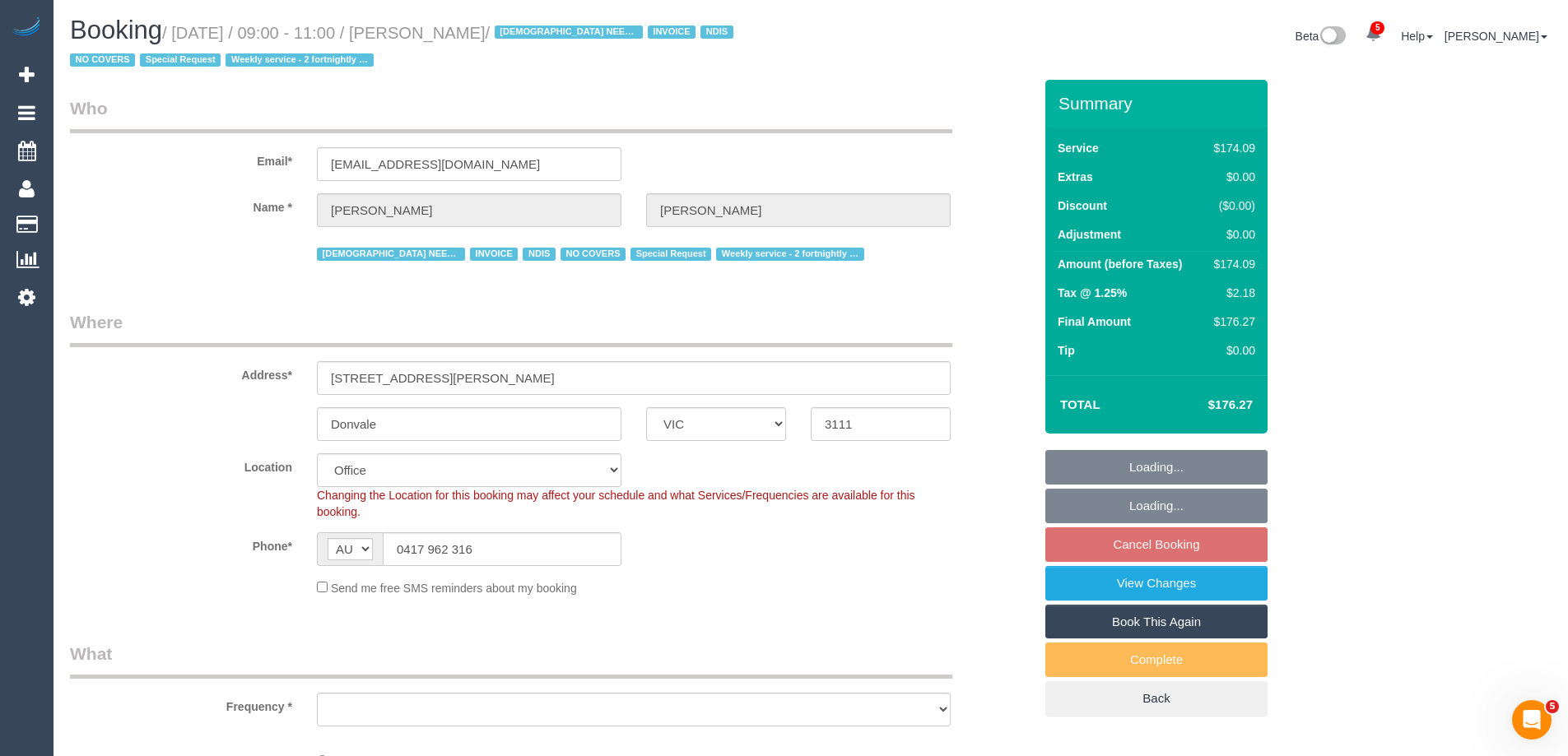
select select "number:25"
select select "number:35"
select select "number:11"
select select "object:835"
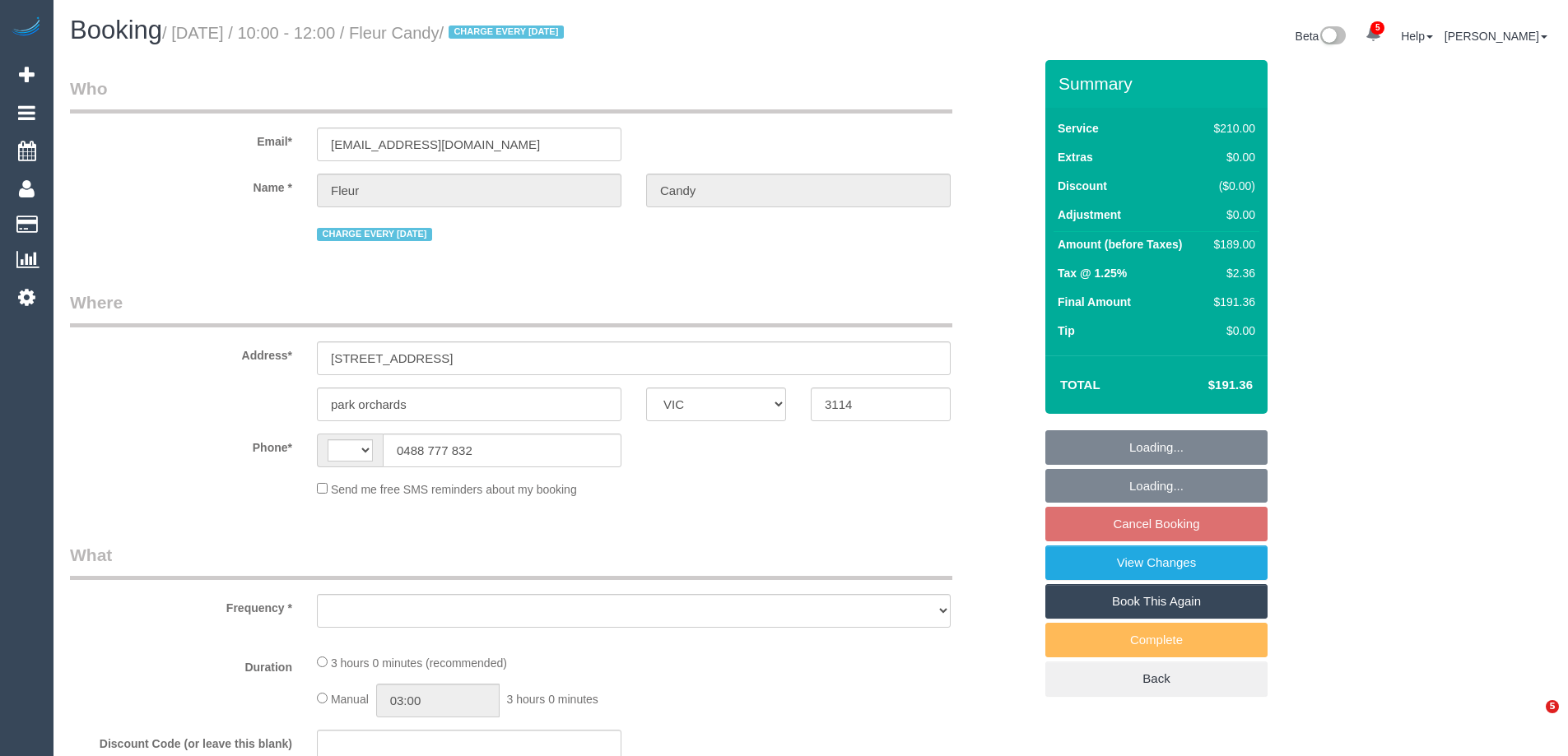
select select "VIC"
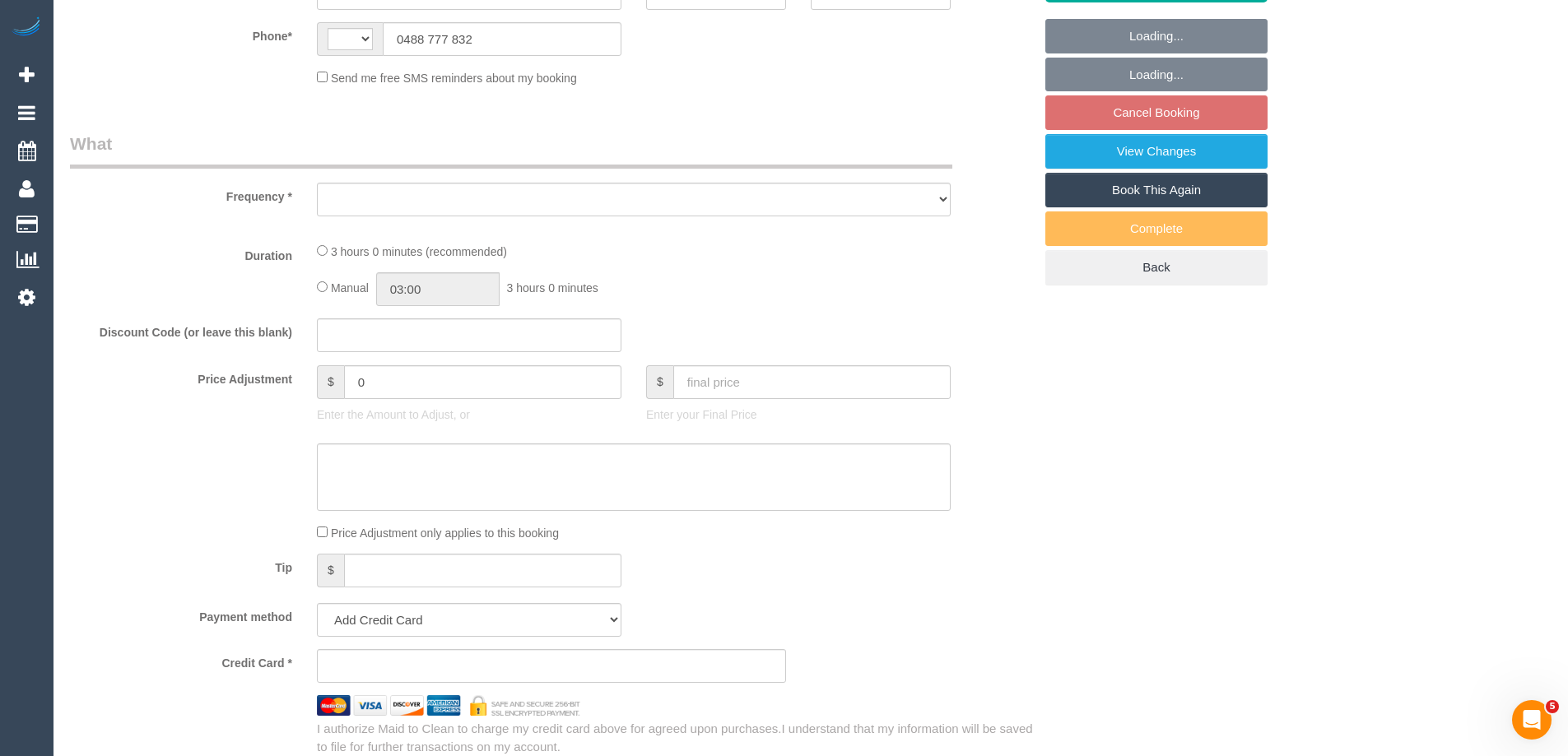
select select "string:AU"
select select "object:615"
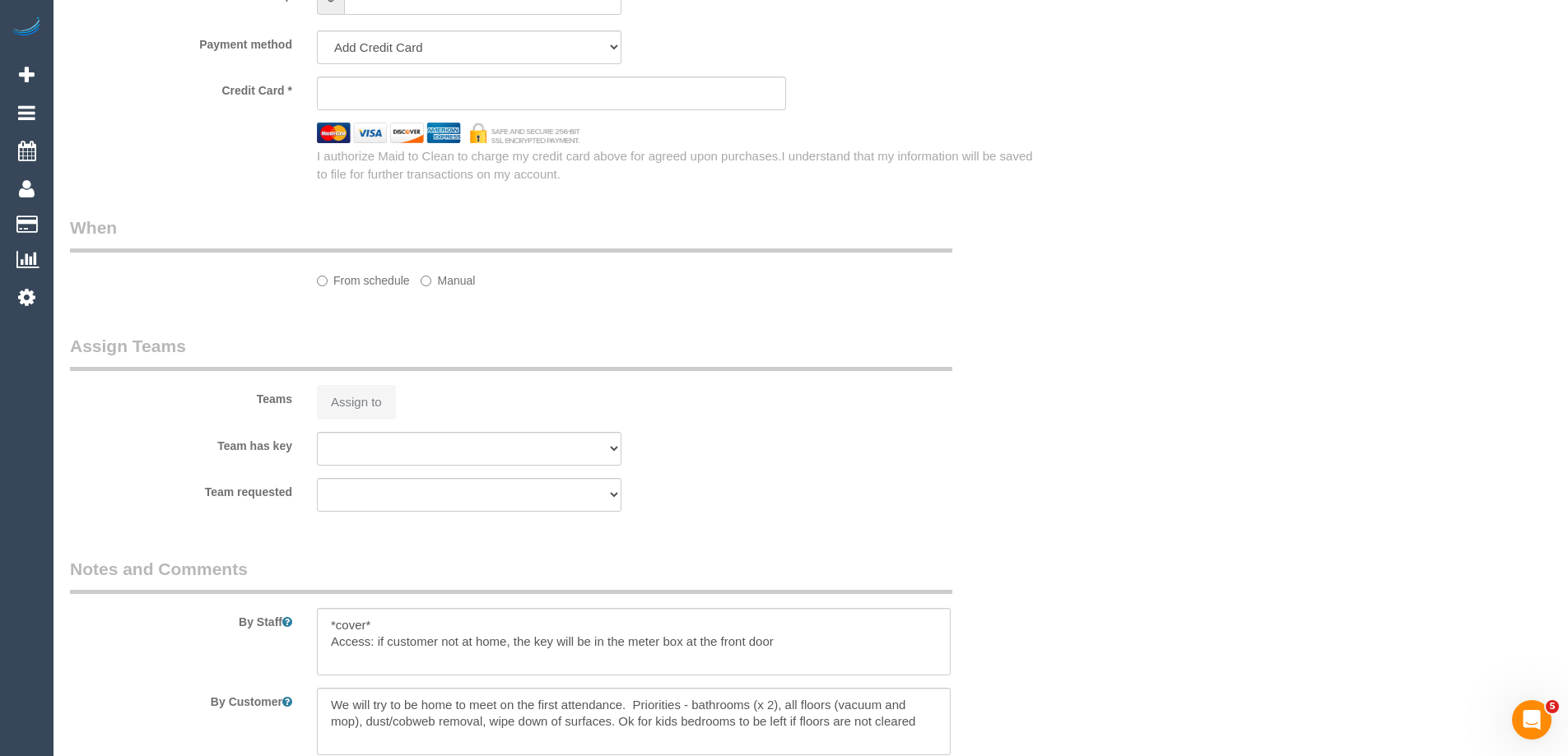
select select "string:stripe-pm_1PLGYu2GScqysDRVE7fStWJY"
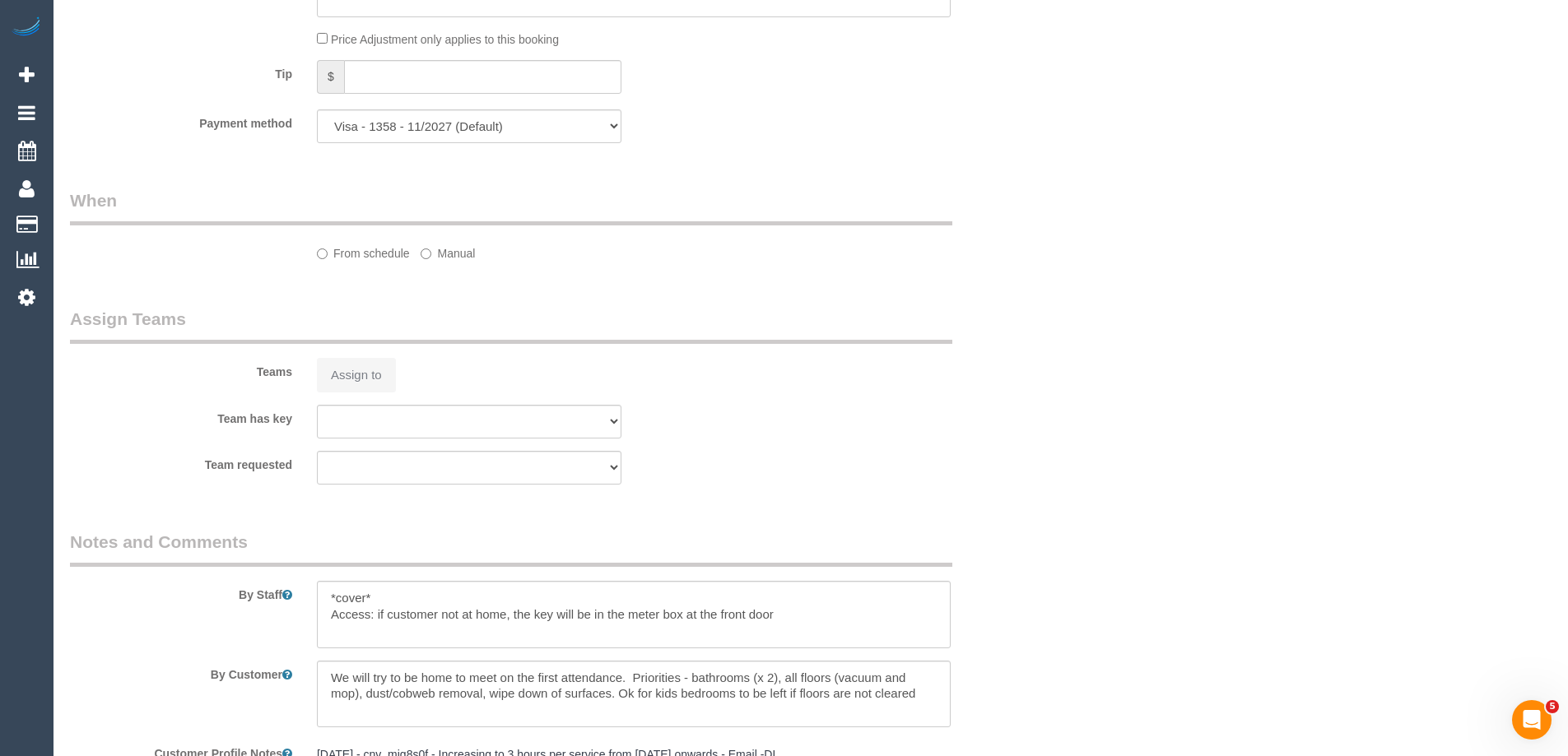
select select "object:768"
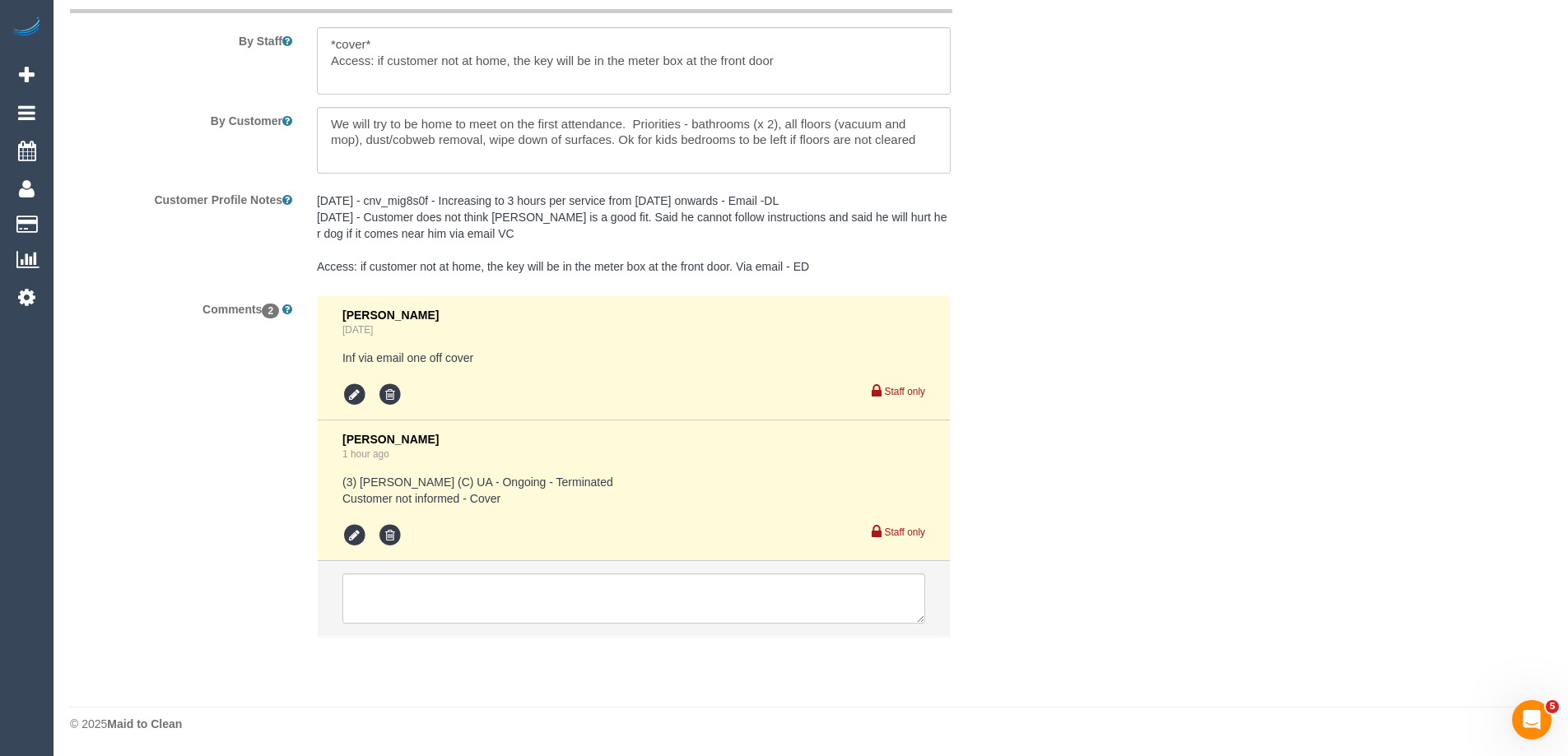
select select "180"
select select "number:30"
select select "number:15"
select select "number:18"
select select "number:22"
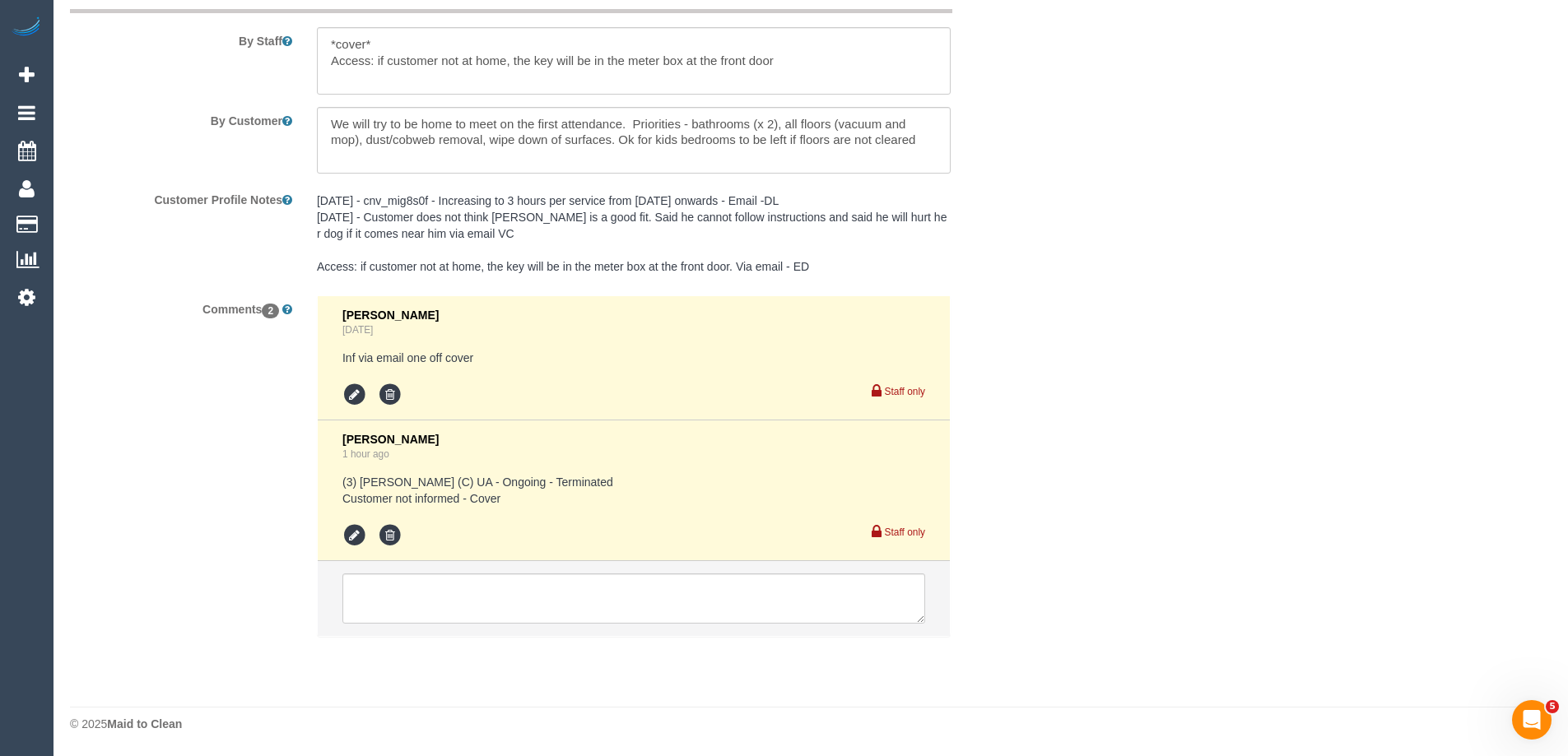
select select "number:34"
select select "number:26"
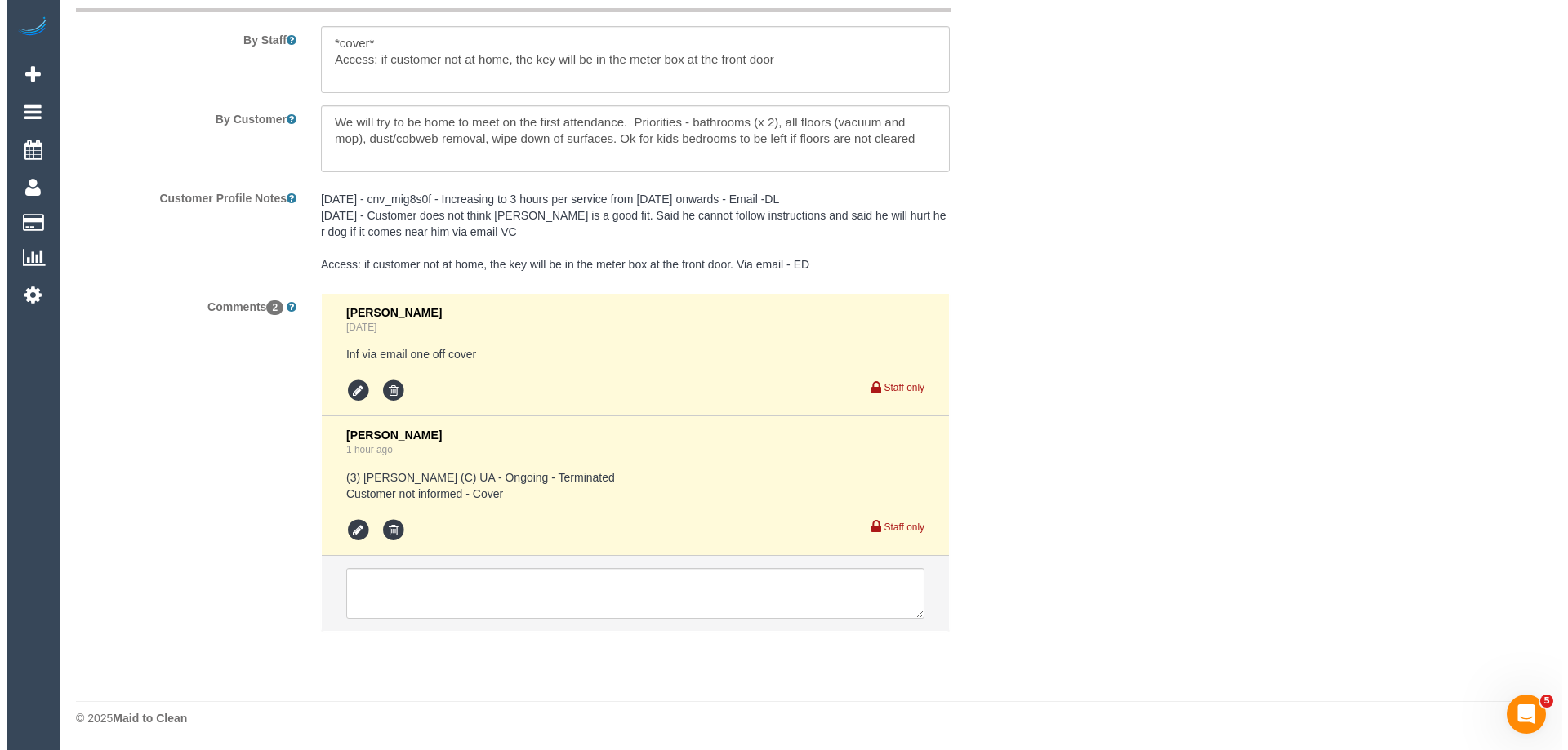
scroll to position [2489, 0]
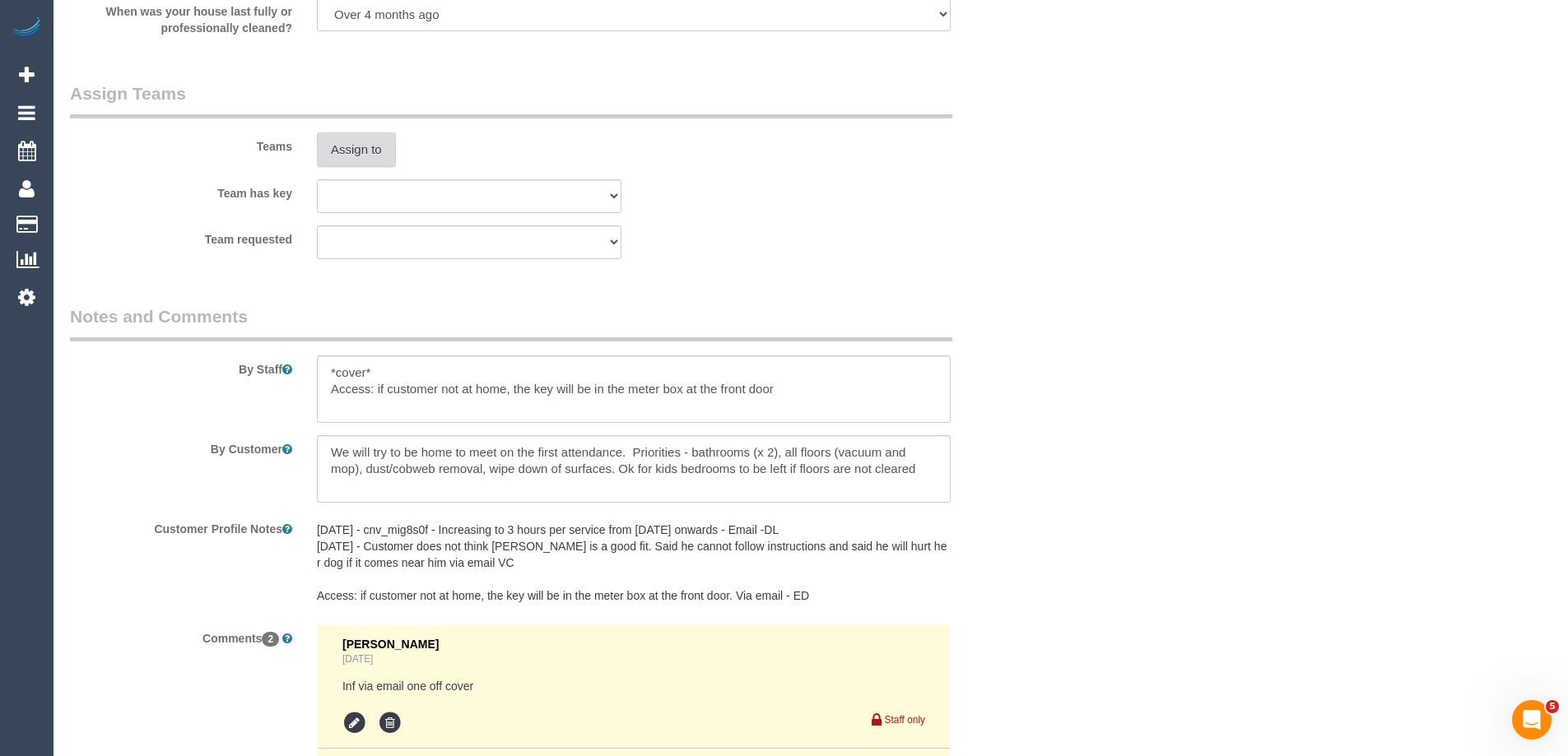
click at [369, 156] on button "Assign to" at bounding box center [357, 150] width 79 height 35
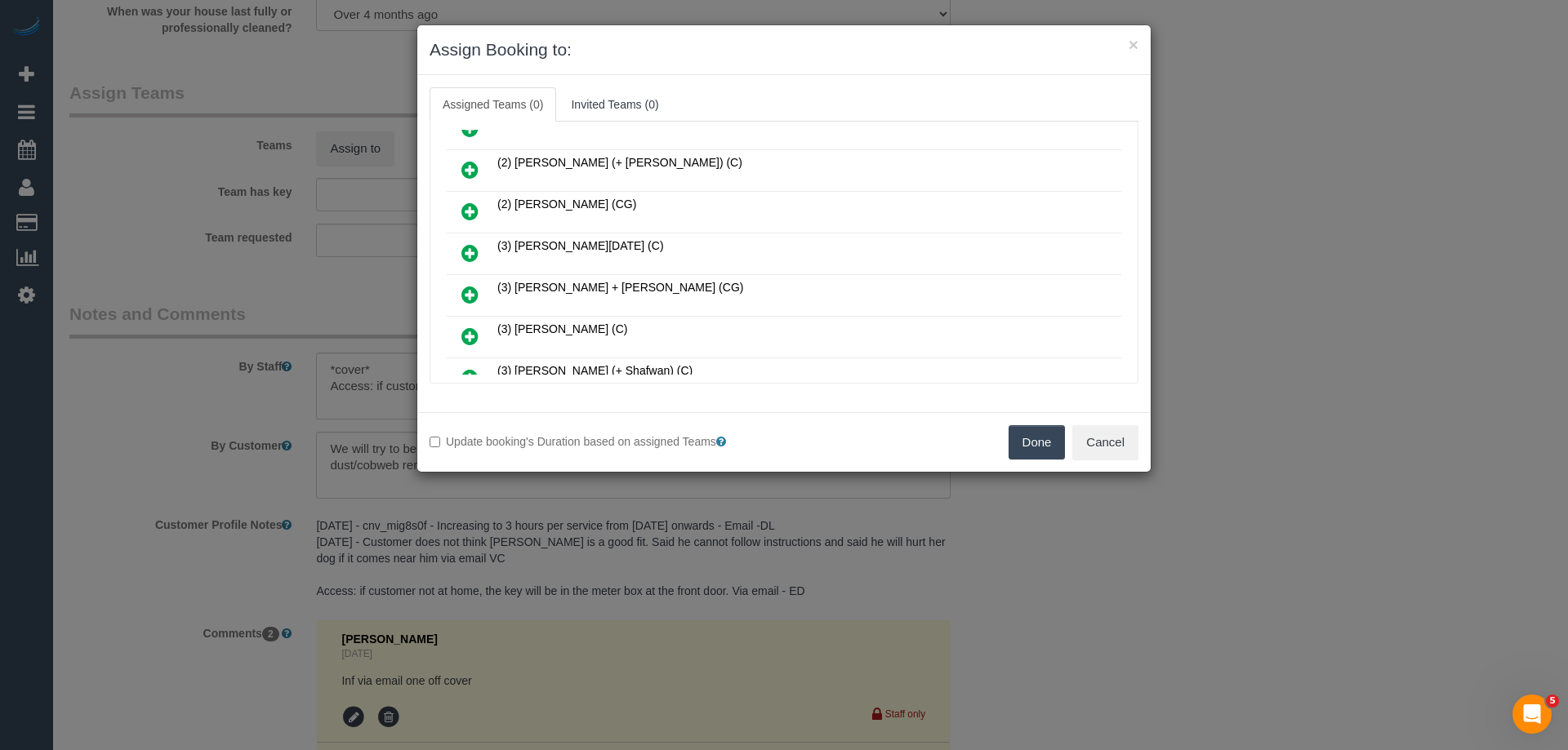
click at [464, 282] on link at bounding box center [469, 296] width 38 height 33
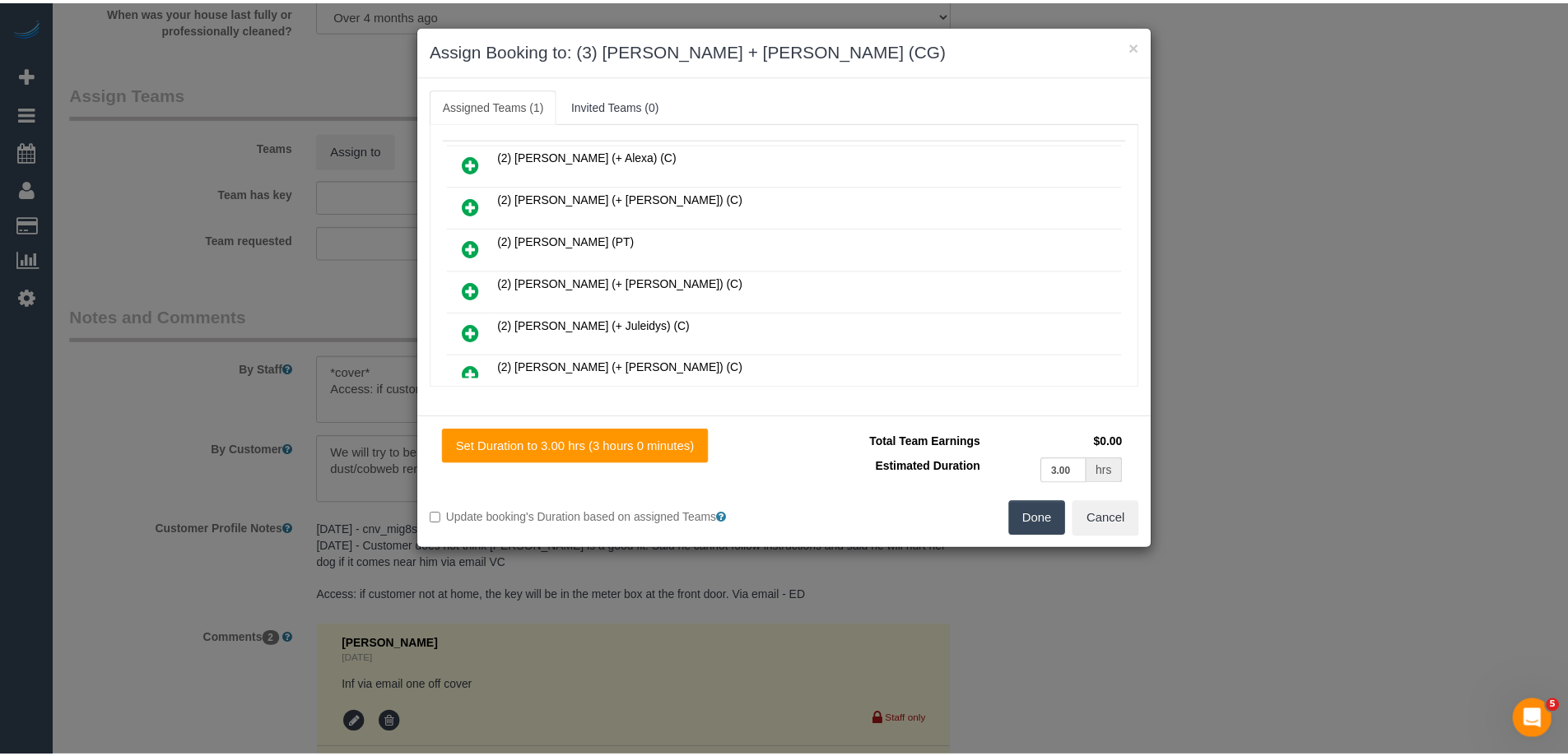
scroll to position [0, 0]
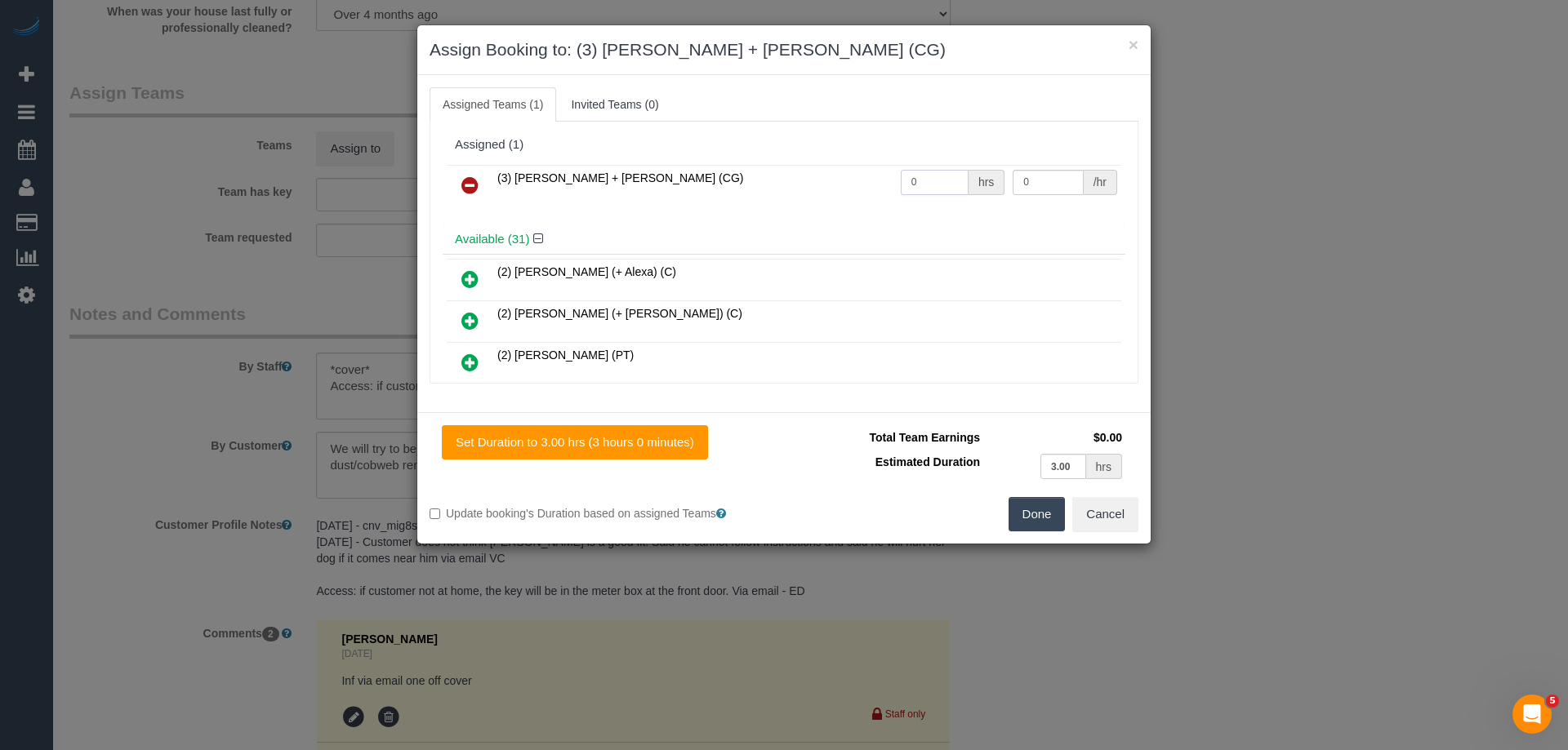
click at [832, 180] on tr "(3) Bansari + Bhavesh (CG) 0 hrs 0 /hr" at bounding box center [783, 185] width 674 height 42
type input "3"
drag, startPoint x: 1037, startPoint y: 179, endPoint x: 913, endPoint y: 172, distance: 124.2
click at [927, 176] on tr "(3) Bansari + Bhavesh (CG) 3 hrs 0 /hr" at bounding box center [783, 185] width 674 height 42
type input "38.5"
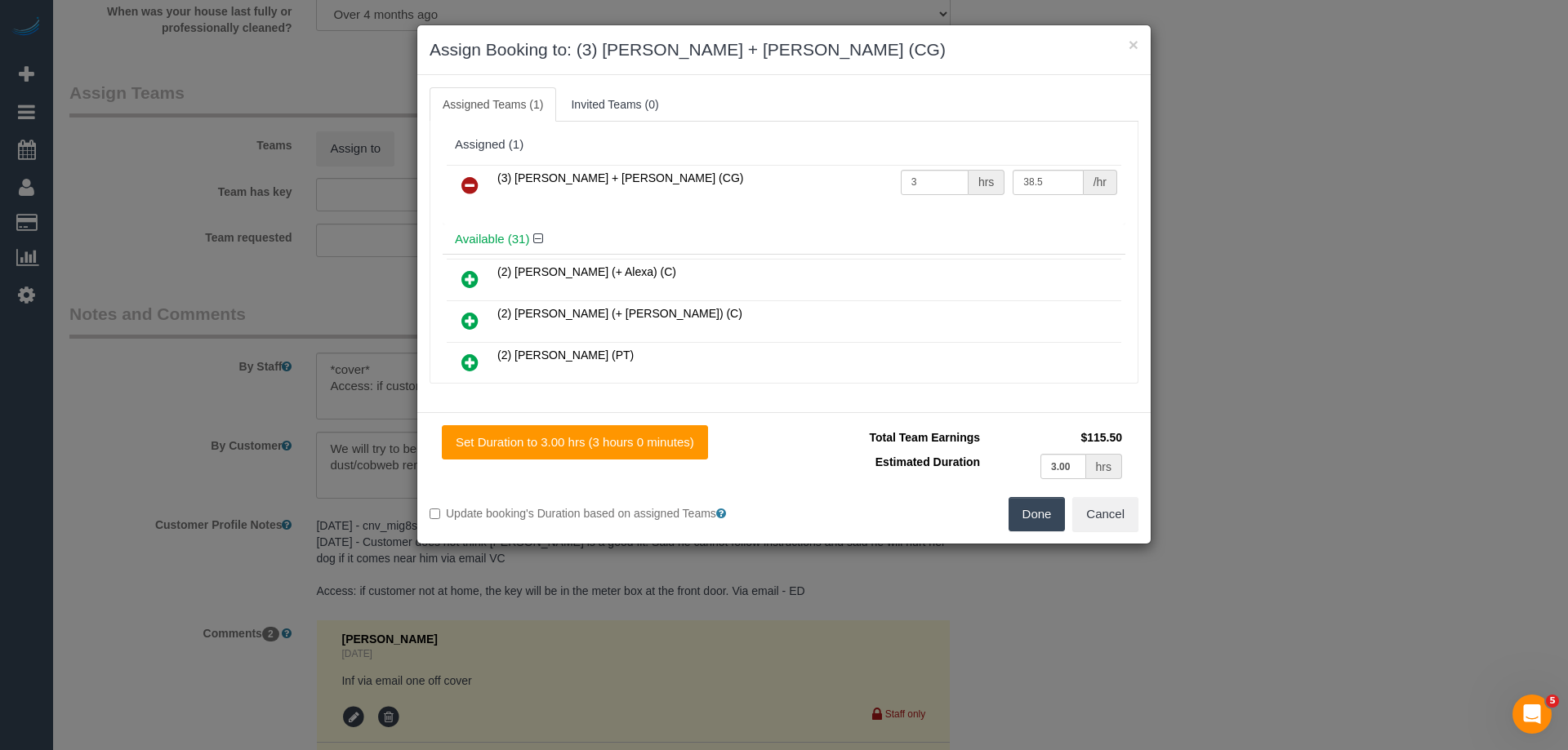
click at [1037, 502] on button "Done" at bounding box center [1037, 514] width 57 height 34
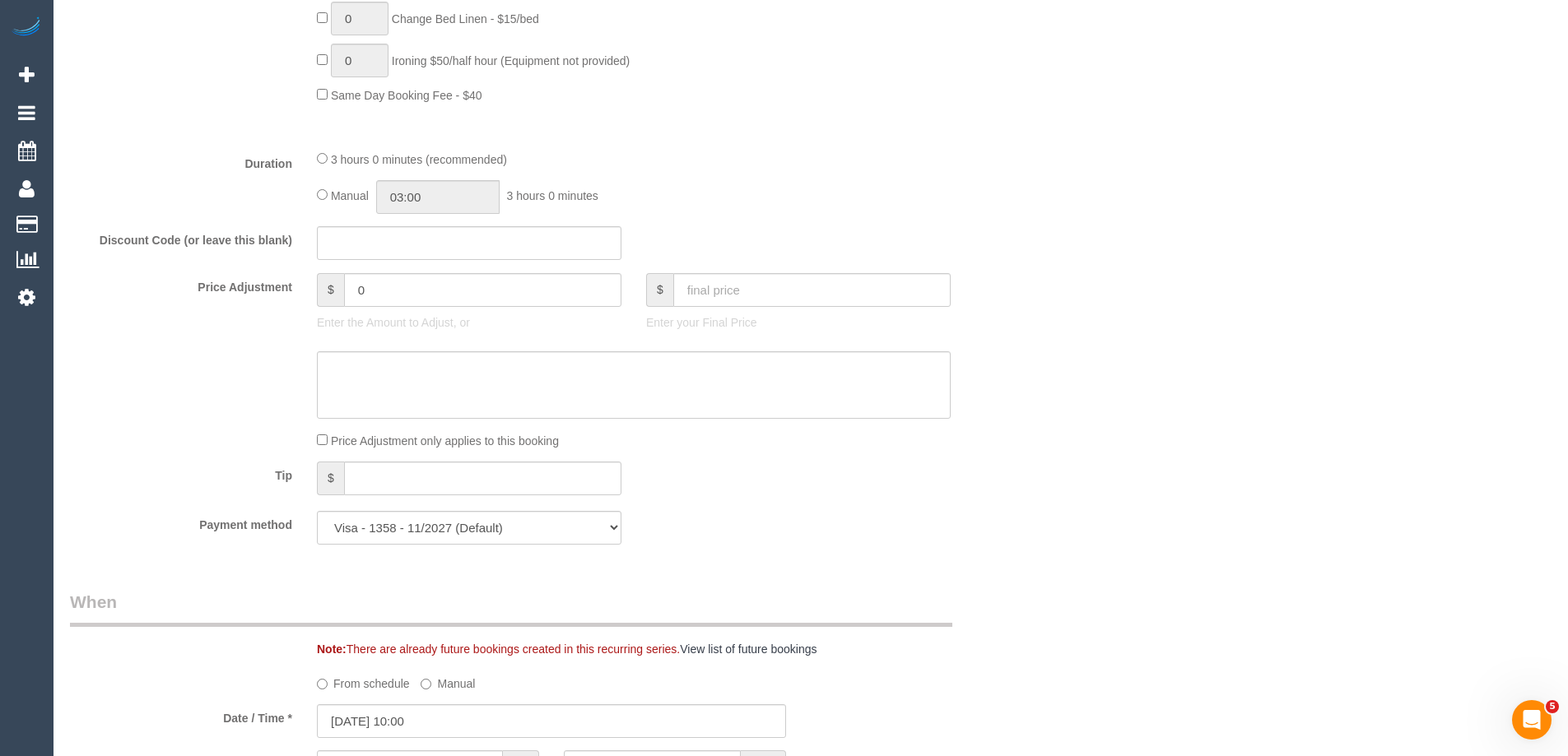
scroll to position [1193, 0]
click at [316, 193] on div "3 hours 0 minutes (recommended) Manual 03:00 3 hours 0 minutes" at bounding box center [634, 183] width 658 height 64
click at [476, 203] on input "03:00" at bounding box center [438, 198] width 124 height 34
type input "01:30"
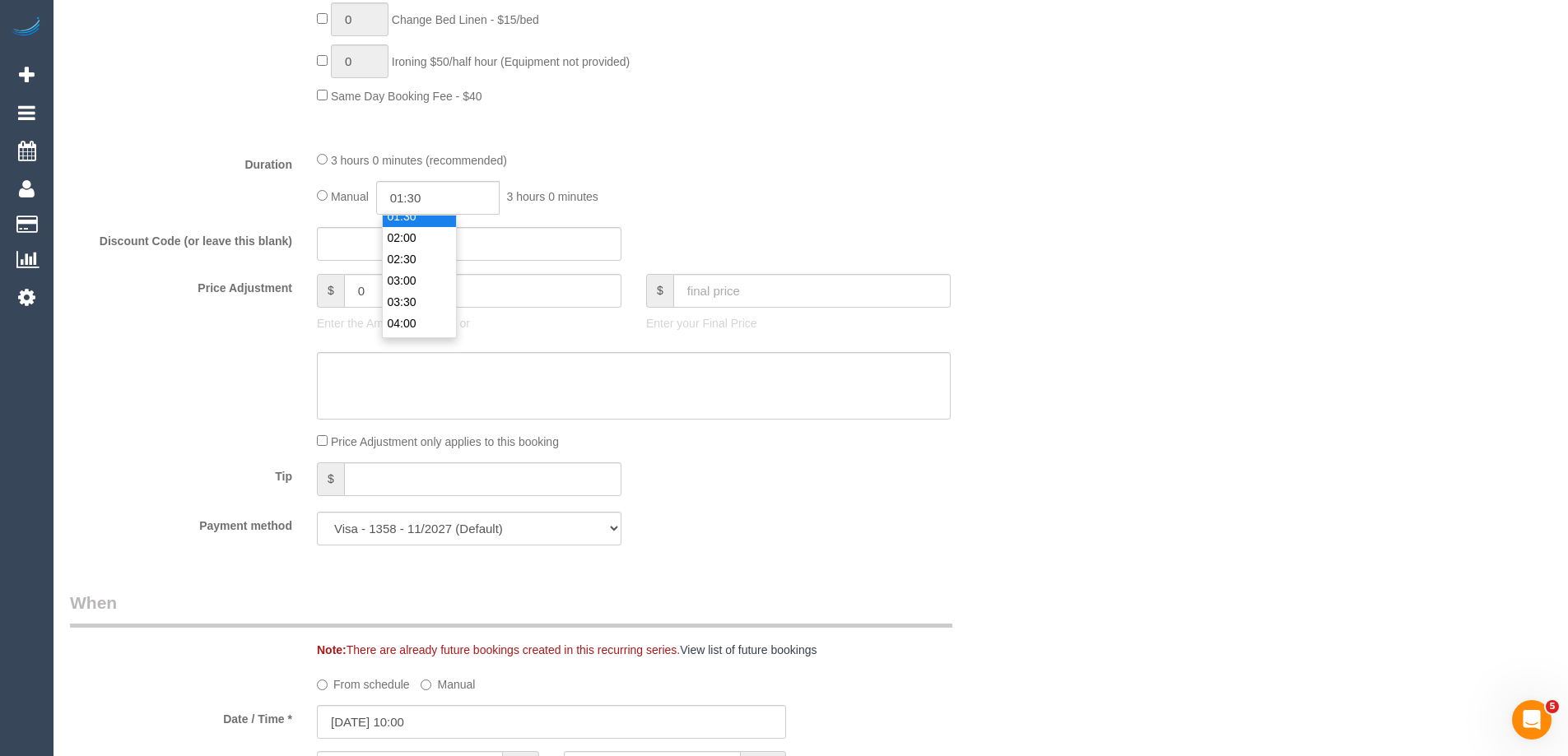
click at [419, 216] on li "01:30" at bounding box center [419, 217] width 73 height 21
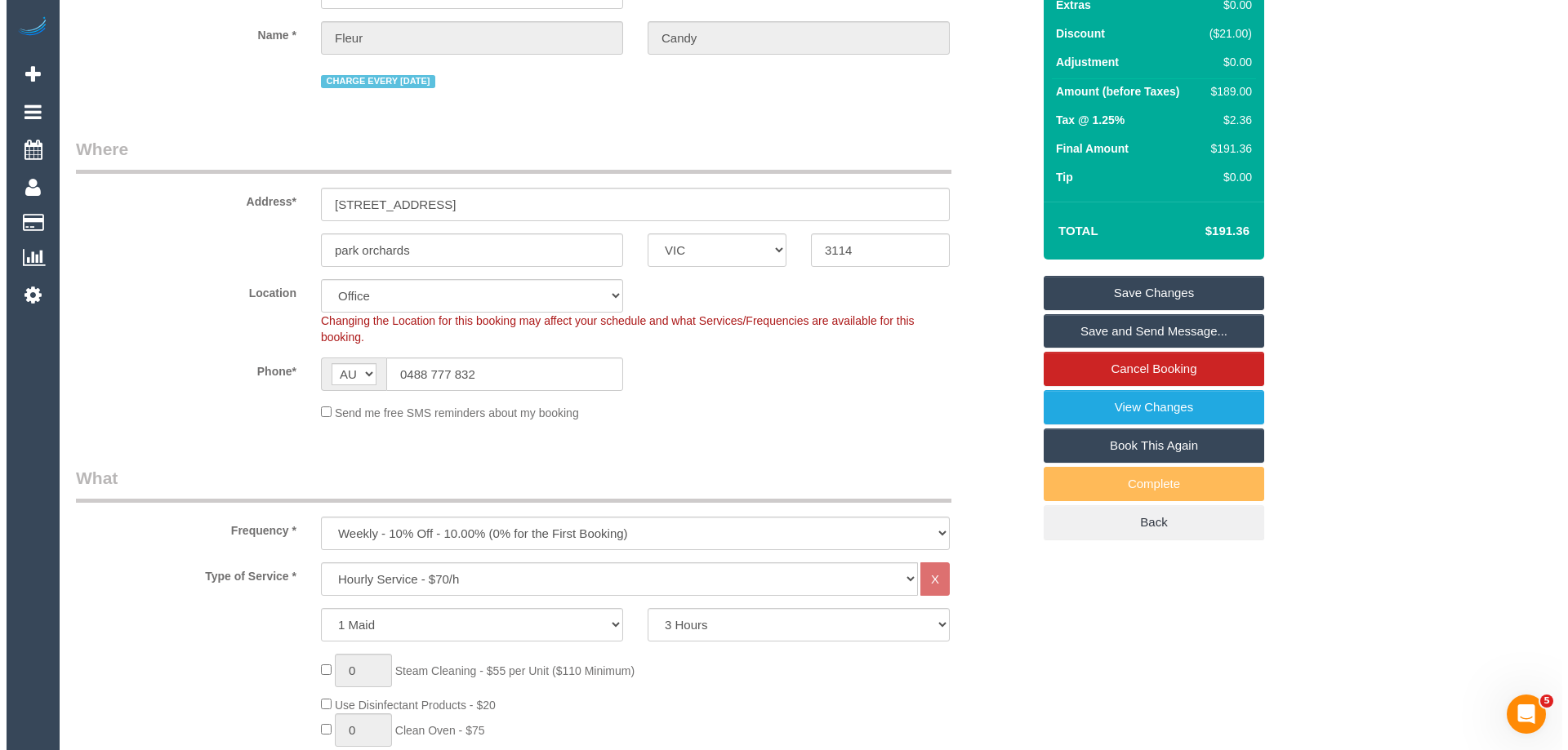
scroll to position [0, 0]
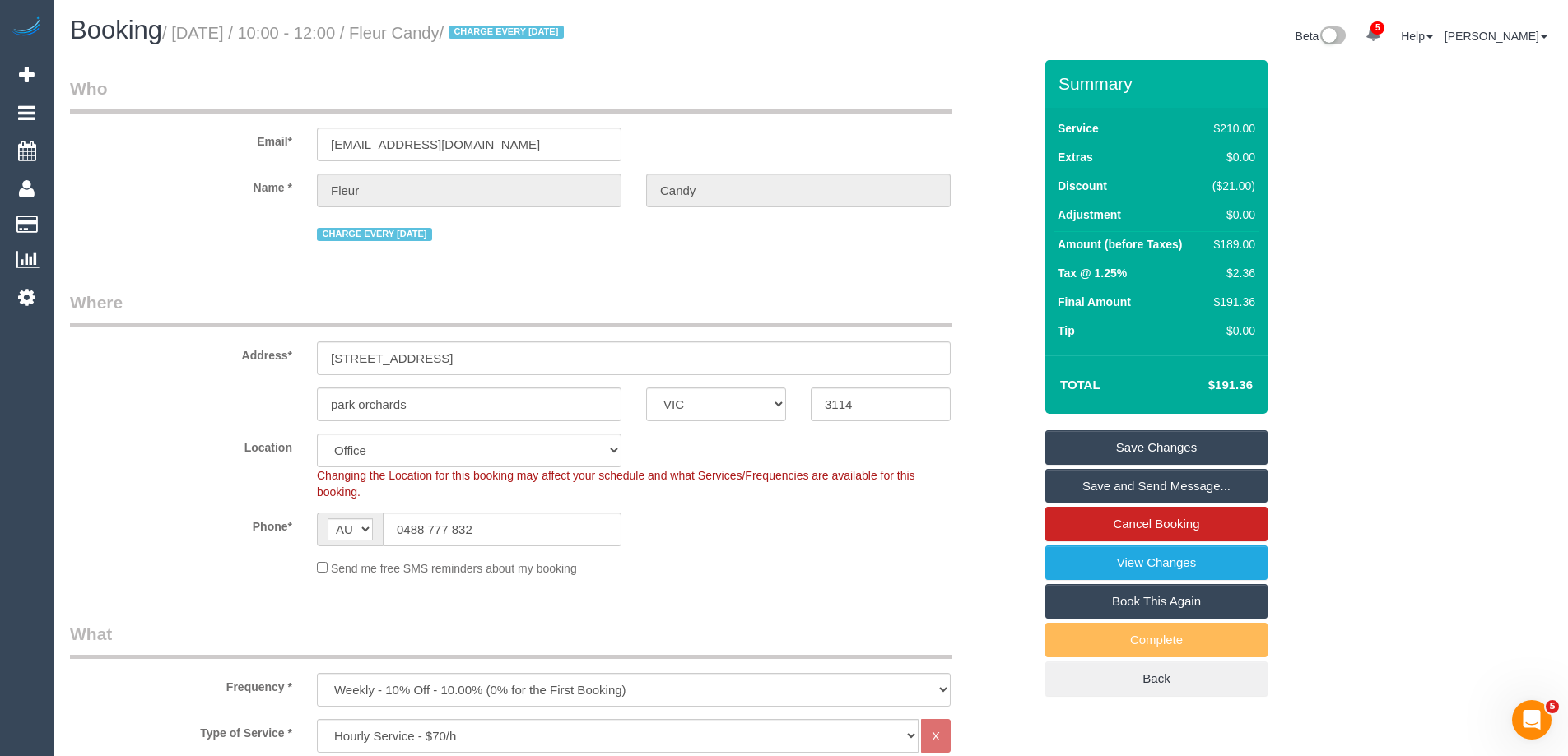
drag, startPoint x: 544, startPoint y: 31, endPoint x: 453, endPoint y: 25, distance: 91.2
click at [453, 25] on small "/ September 17, 2025 / 10:00 - 12:00 / Fleur Candy / CHARGE EVERY FRIDAY" at bounding box center [366, 33] width 407 height 18
copy small "Fleur Candy"
click at [1129, 455] on link "Save Changes" at bounding box center [1157, 448] width 222 height 35
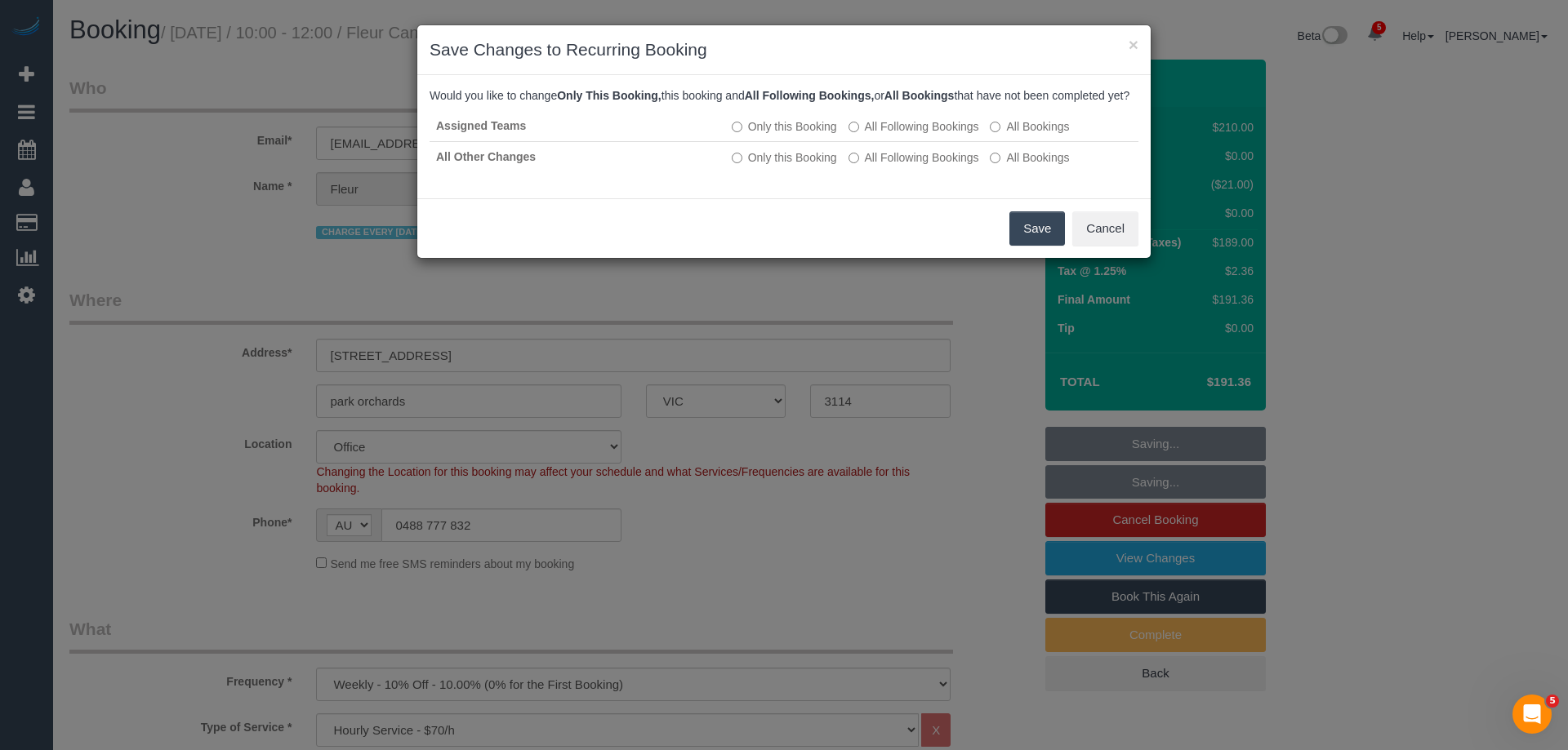
click at [1032, 246] on button "Save" at bounding box center [1037, 229] width 56 height 34
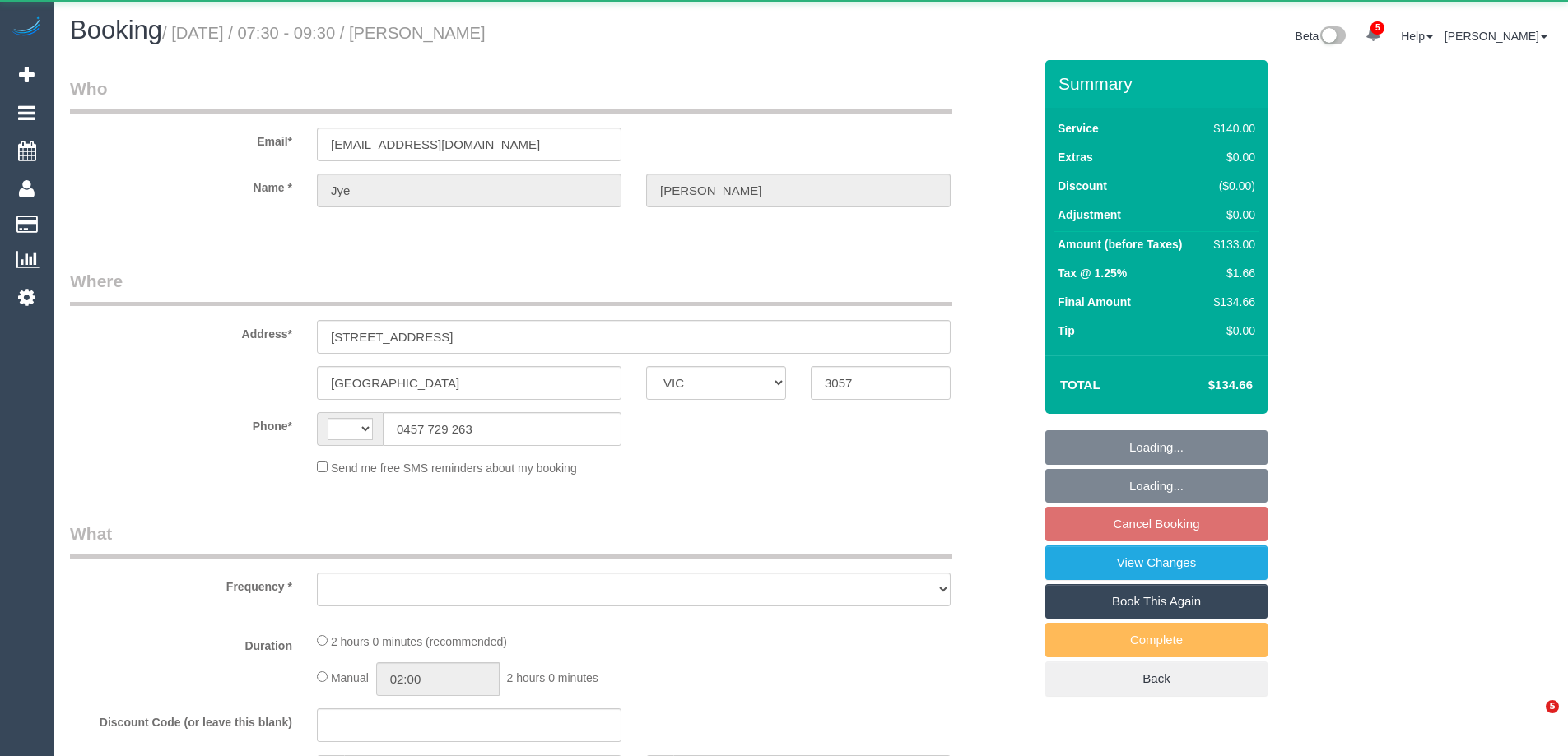
select select "VIC"
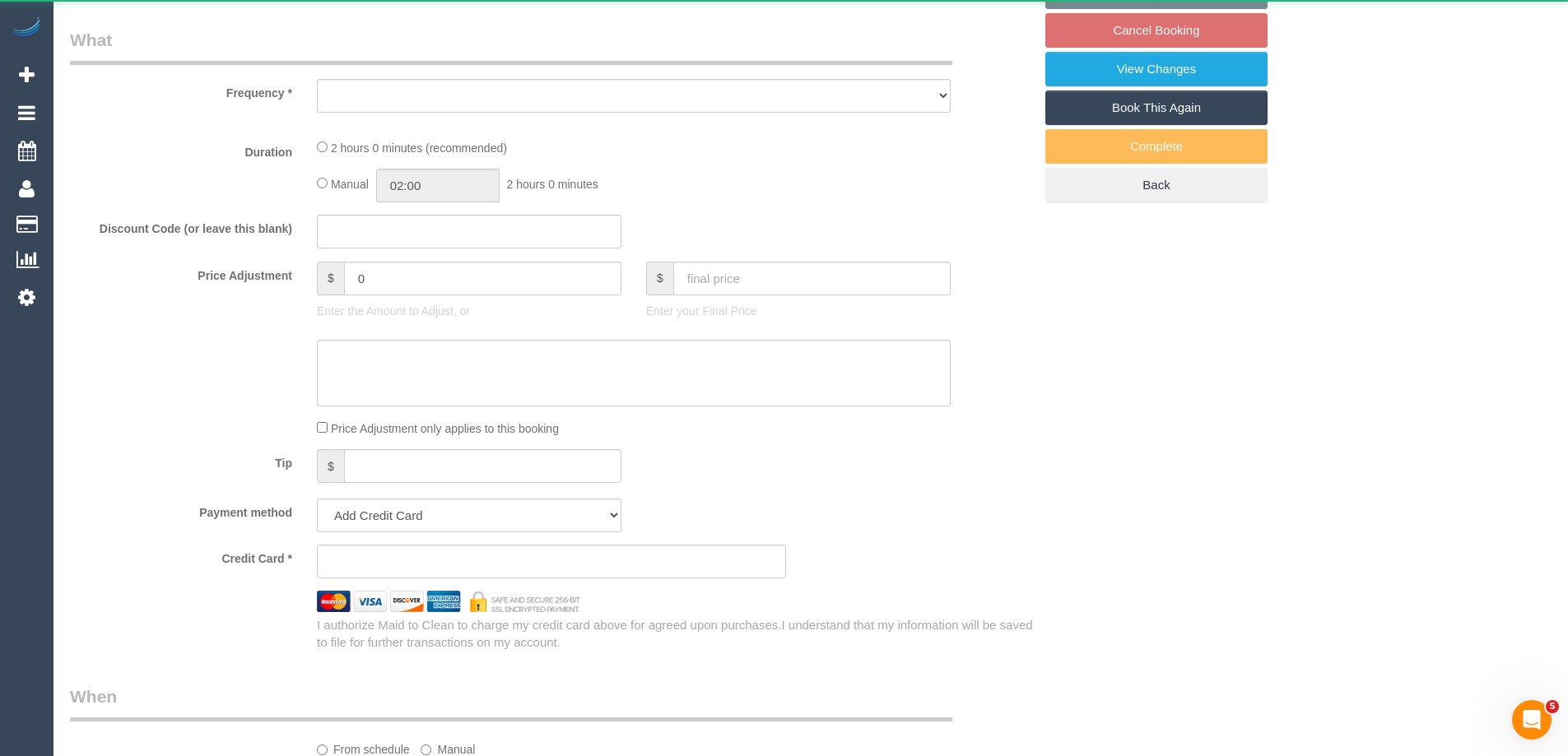
select select "string:stripe-pm_1RDCw12GScqysDRVNlbiJrm7"
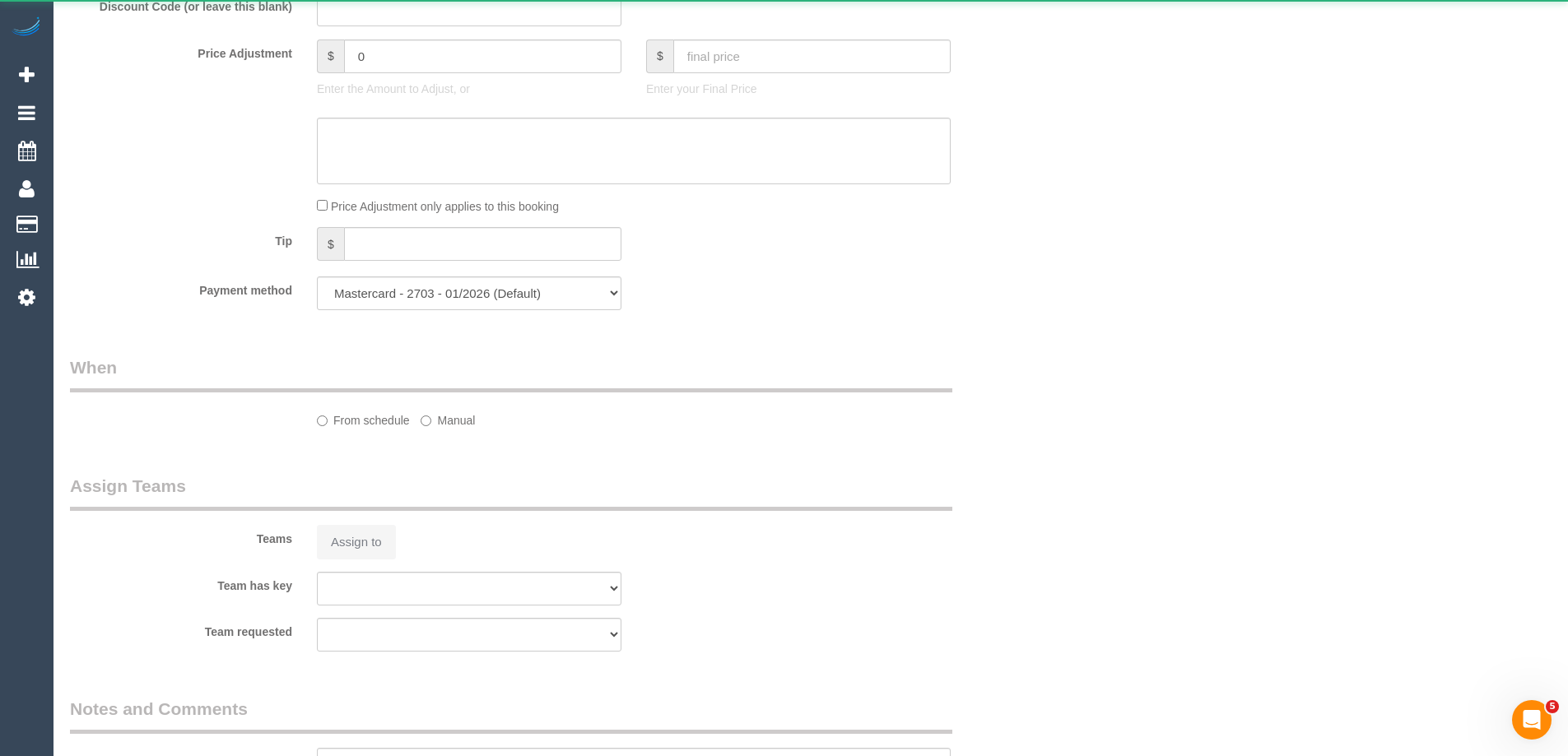
select select "string:AU"
select select "object:567"
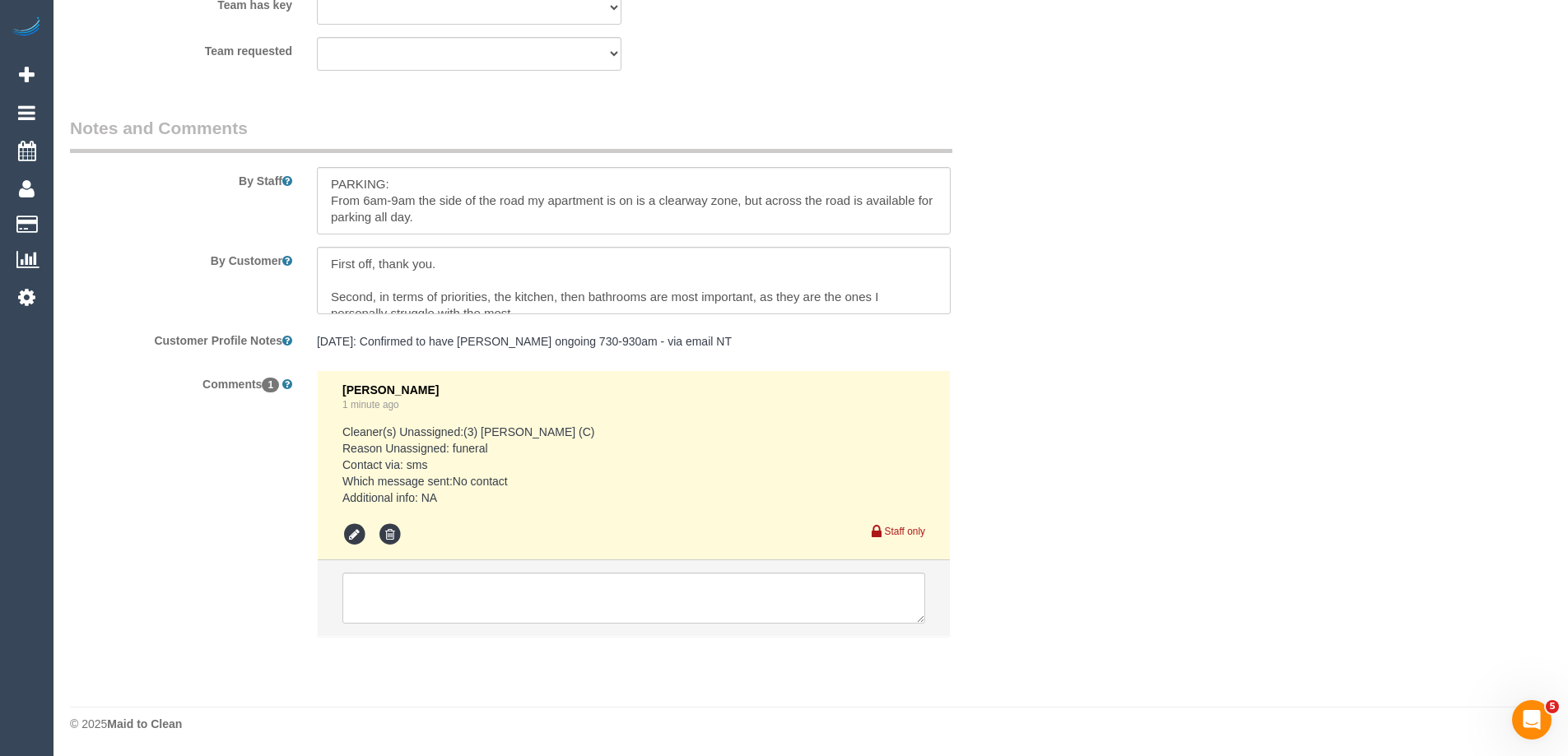
select select "number:29"
select select "number:14"
select select "number:19"
select select "number:23"
select select "number:34"
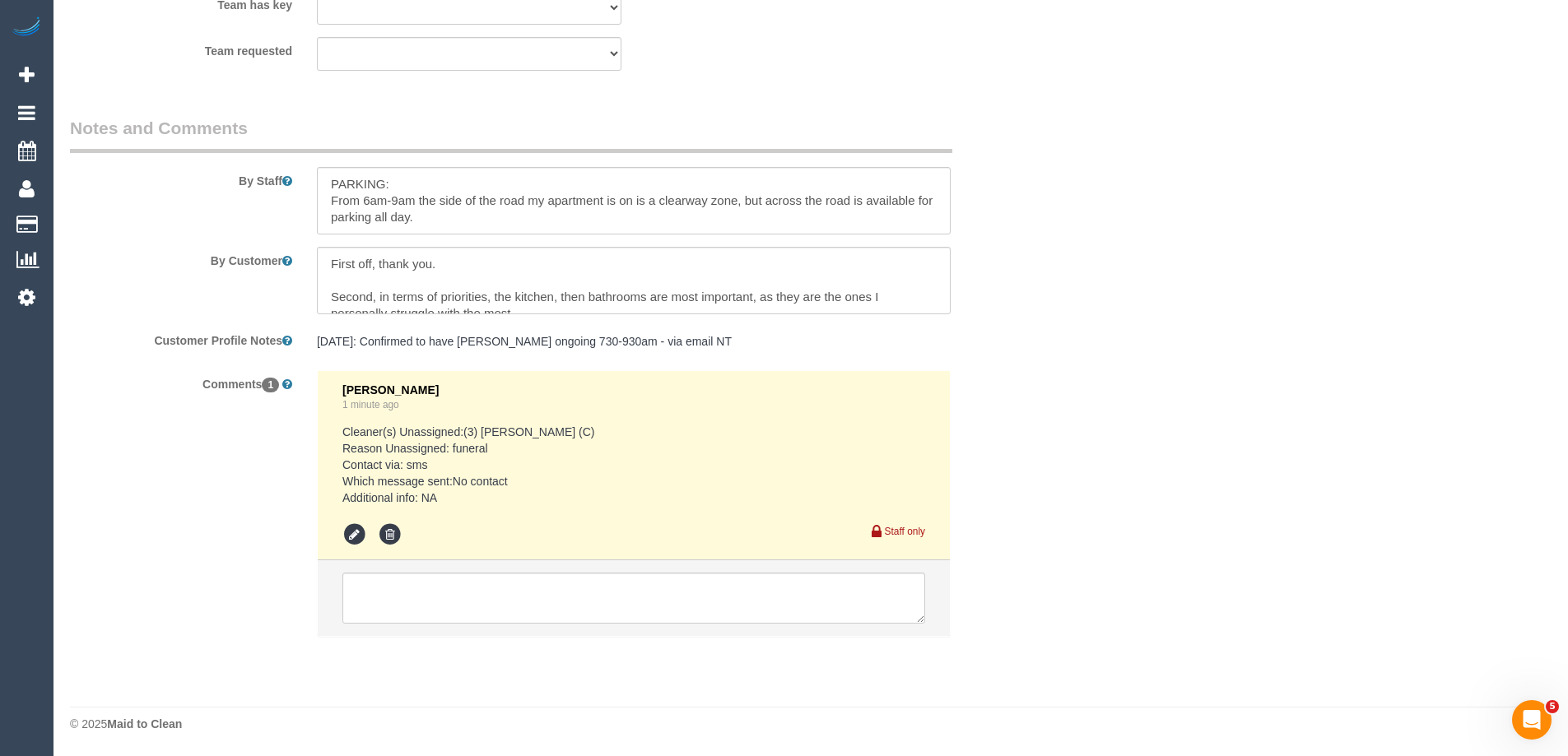
select select "number:13"
select select "object:905"
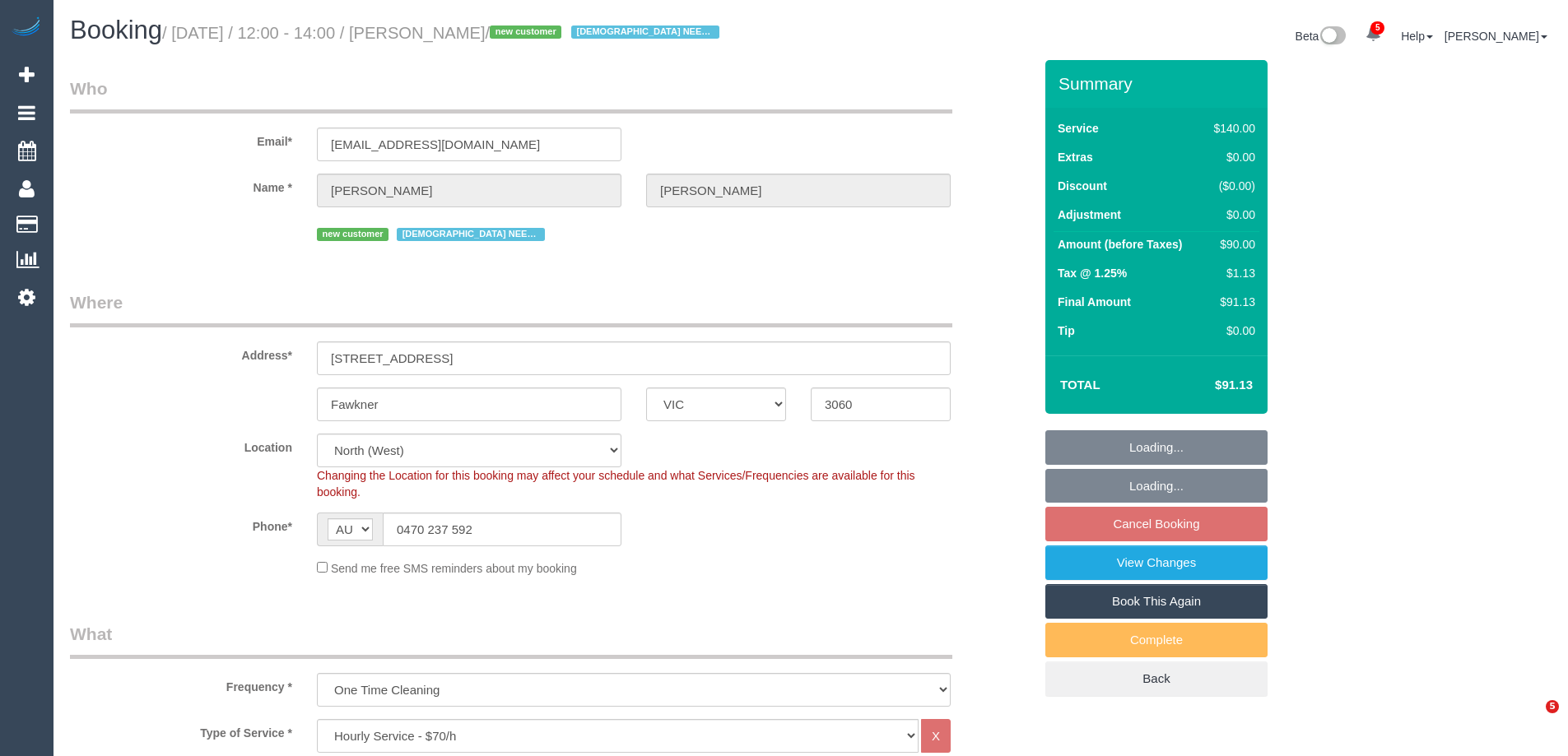
select select "VIC"
select select "number:28"
select select "number:14"
select select "number:18"
select select "number:25"
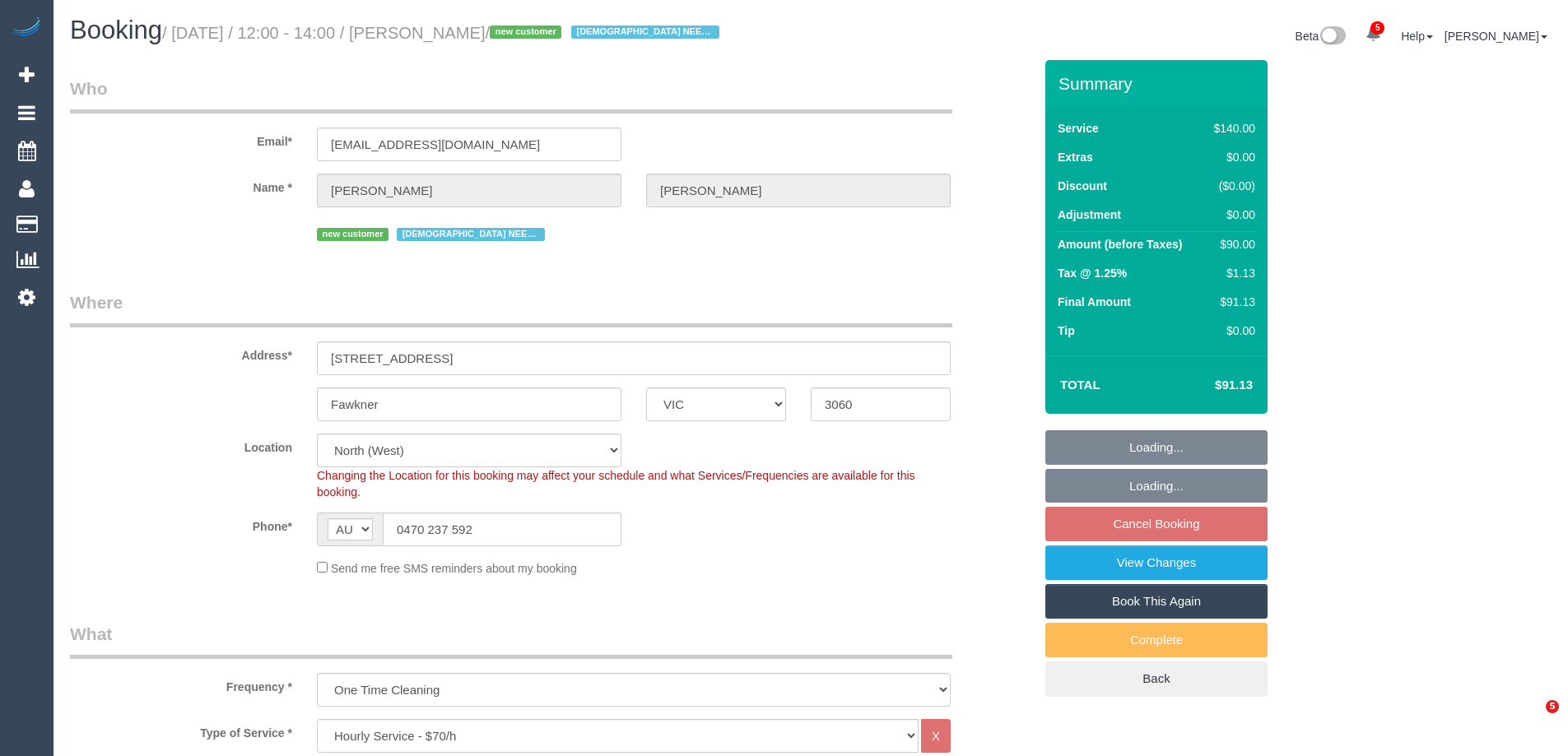
select select "number:35"
select select "number:26"
select select "spot1"
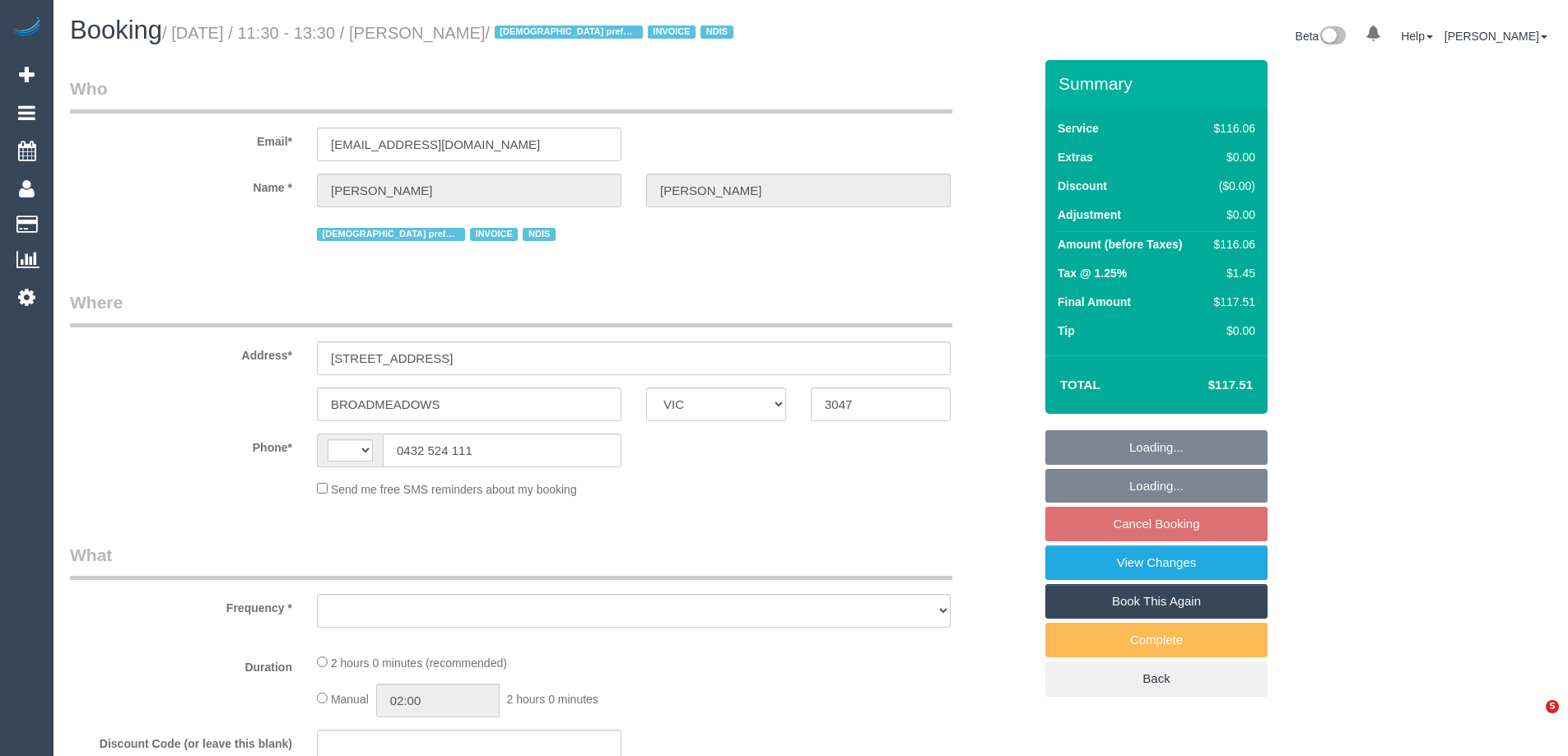
select select "VIC"
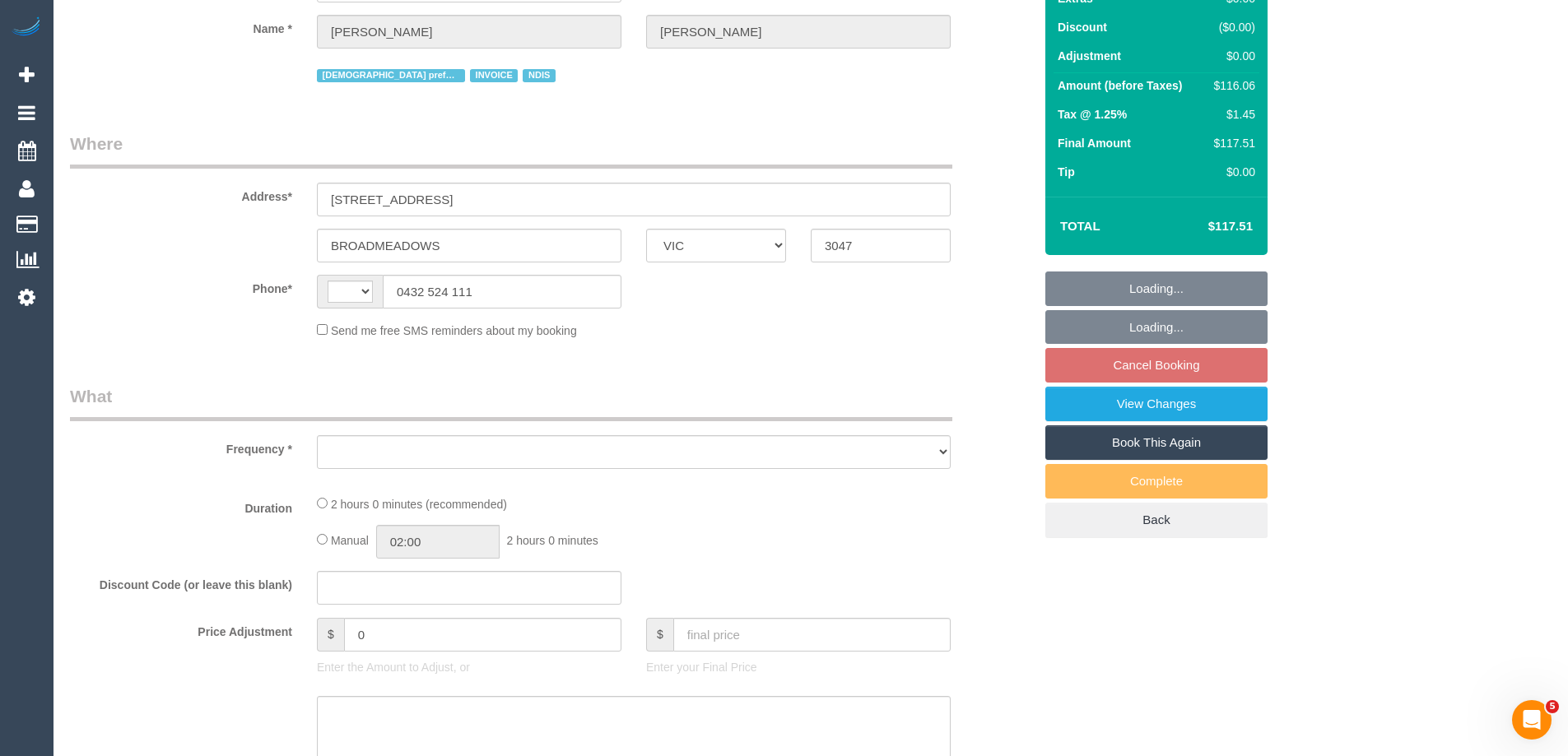
select select "object:407"
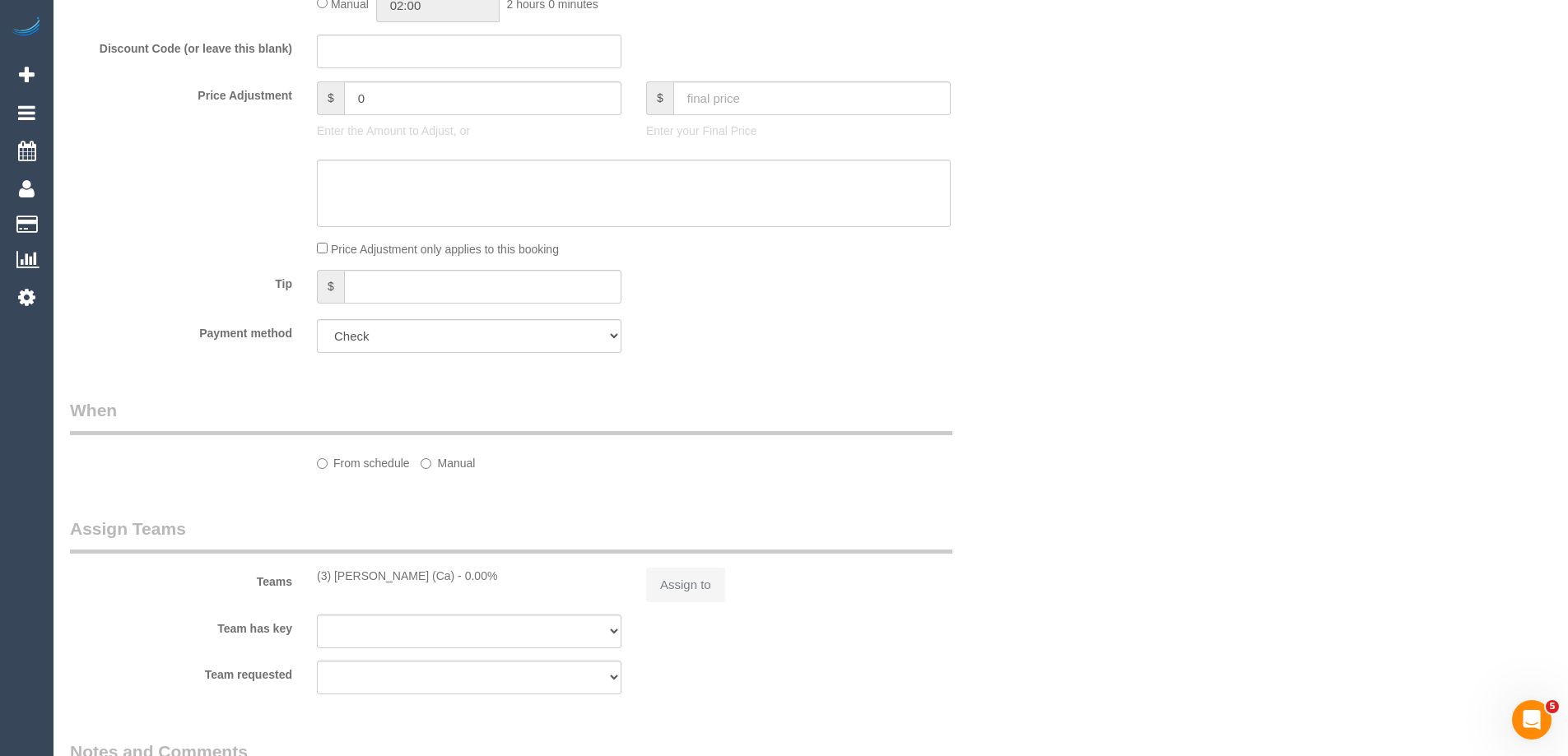
select select "string:AU"
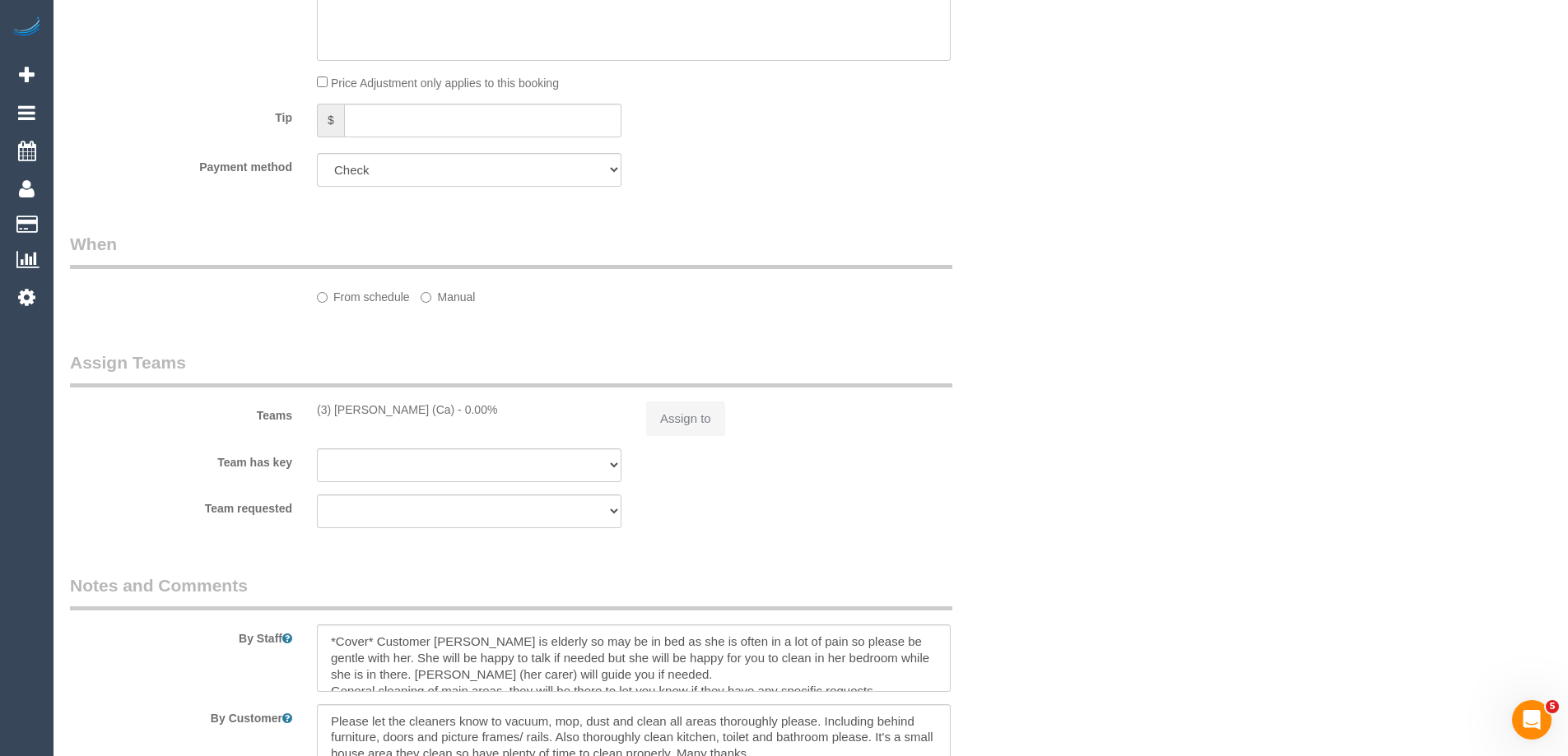
select select "object:807"
select select "number:27"
select select "number:14"
select select "number:19"
select select "number:25"
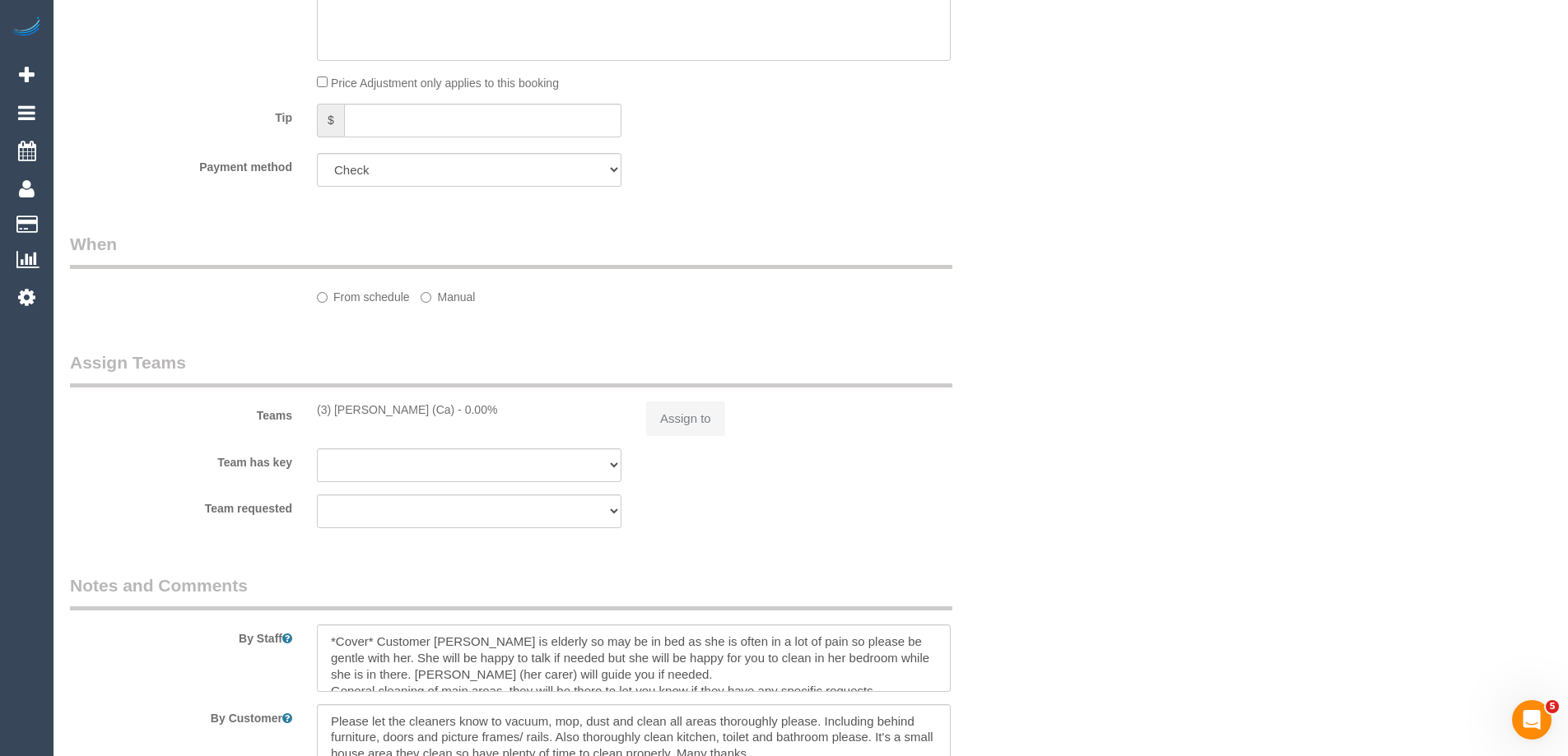
select select "number:34"
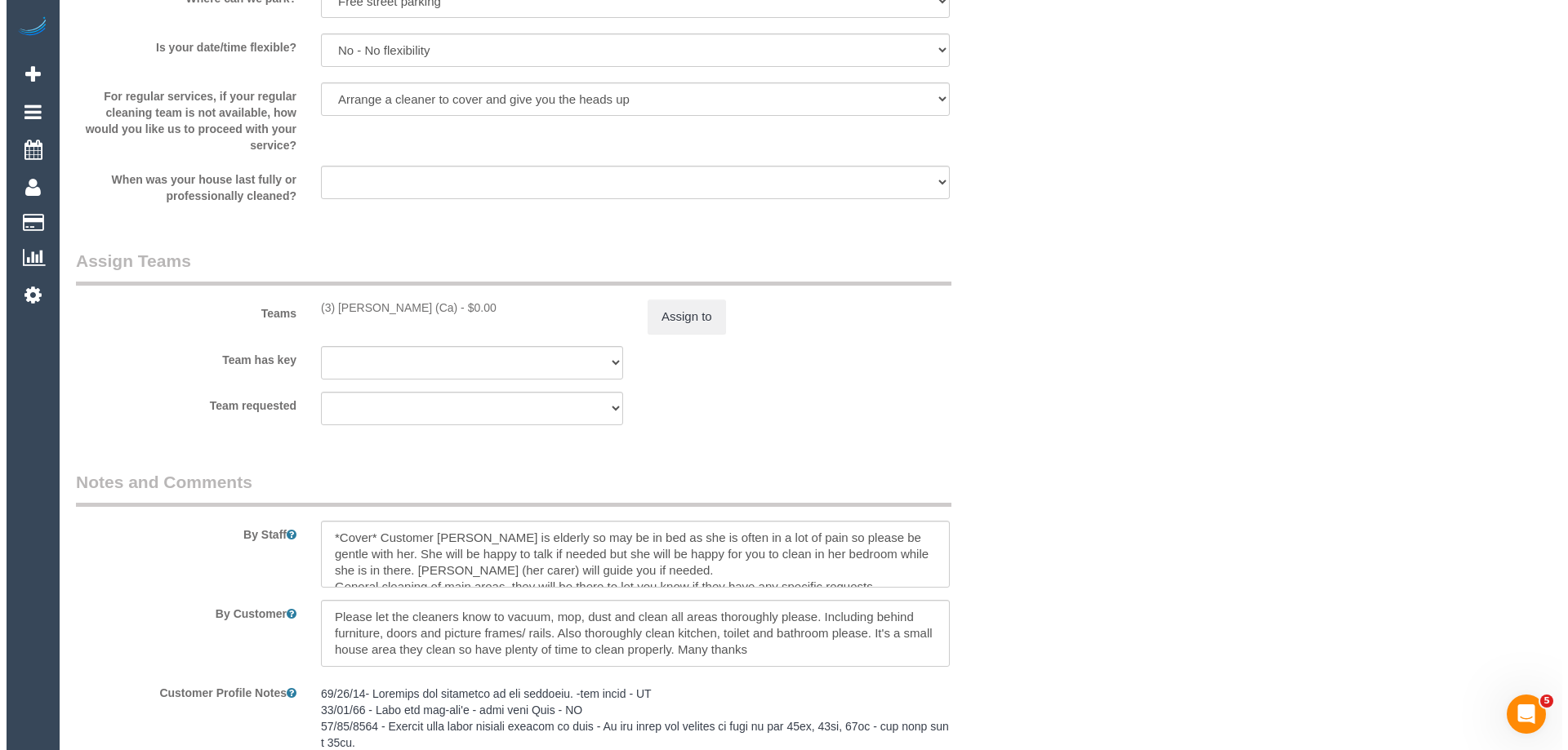
scroll to position [1738, 0]
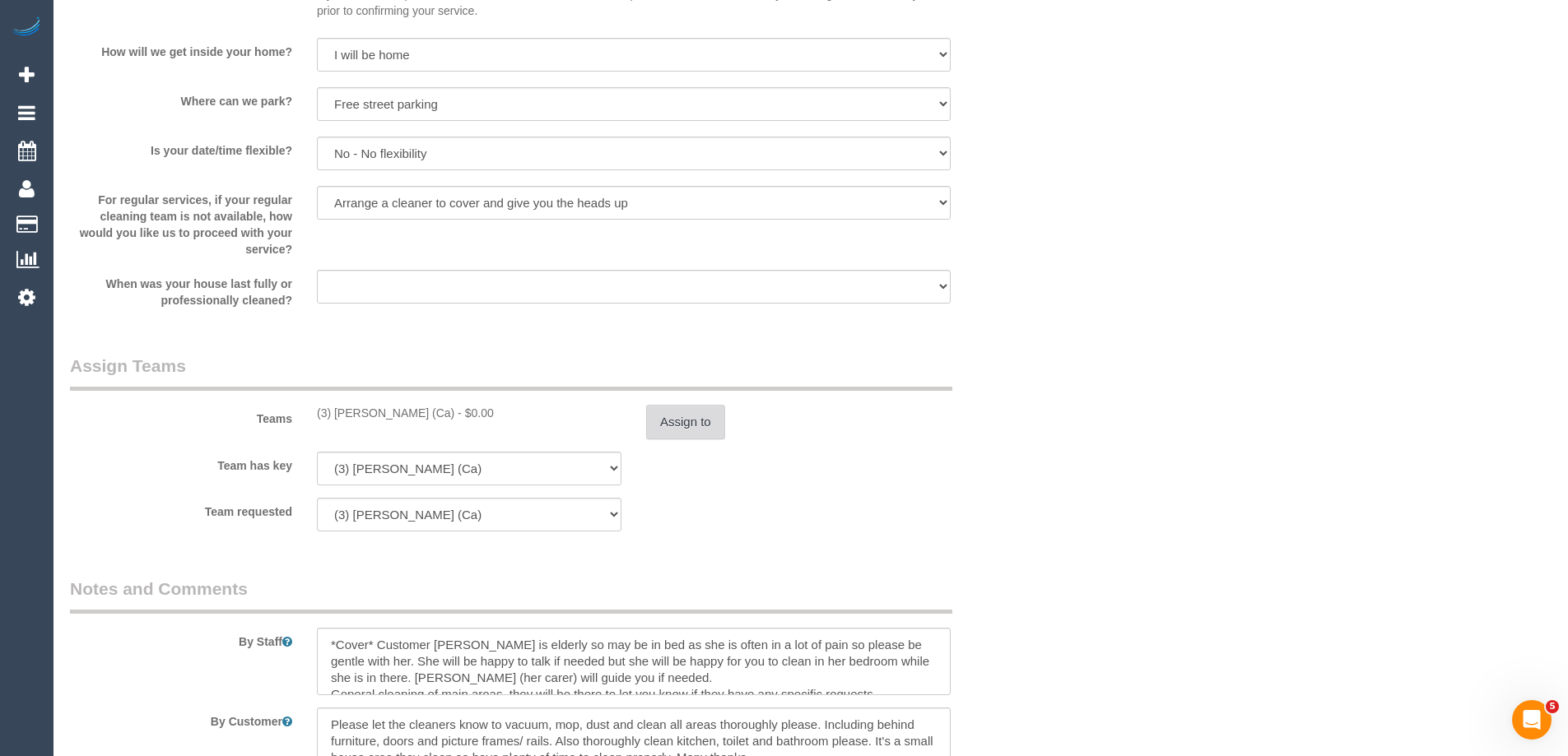
click at [672, 422] on button "Assign to" at bounding box center [686, 422] width 79 height 35
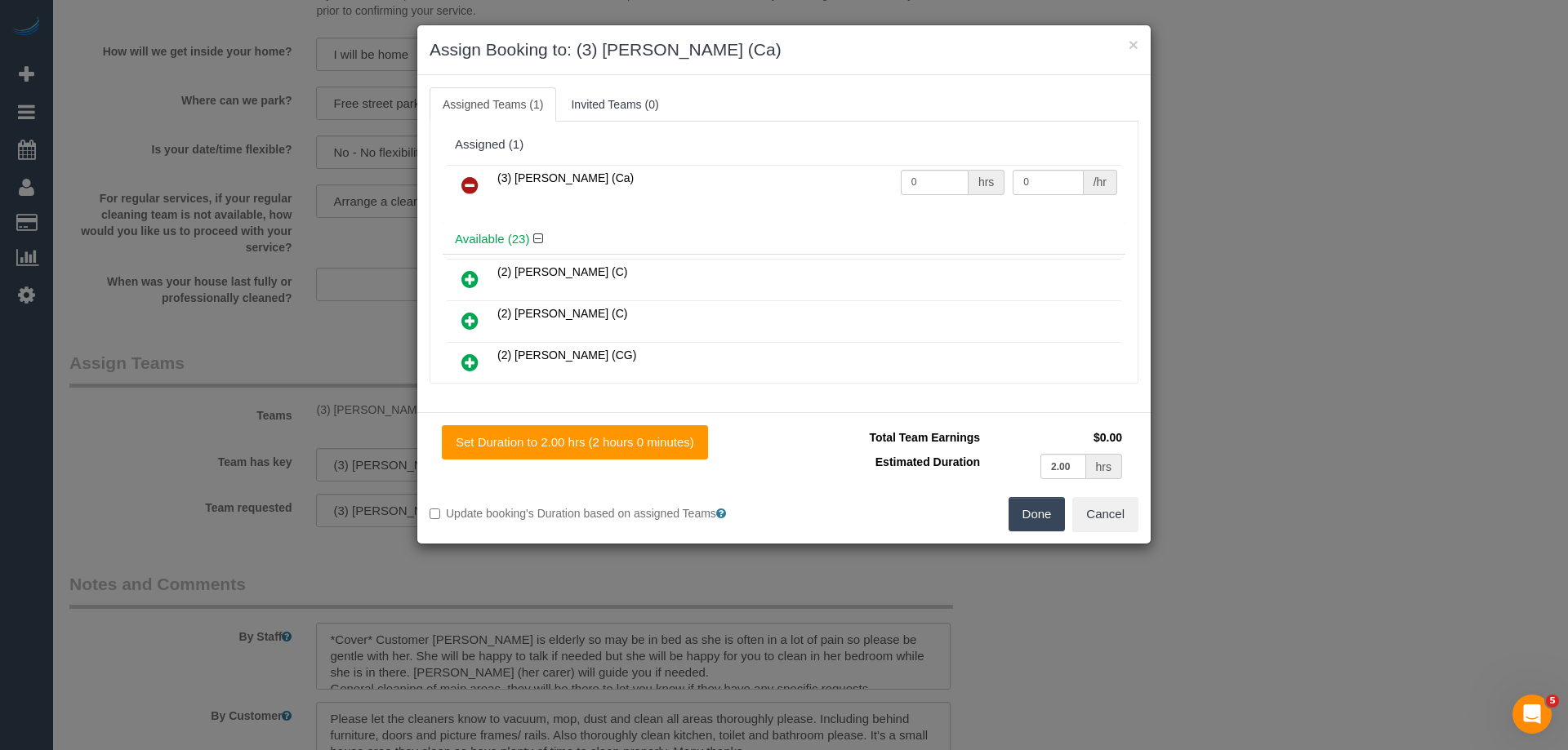
click at [471, 185] on icon at bounding box center [469, 185] width 17 height 20
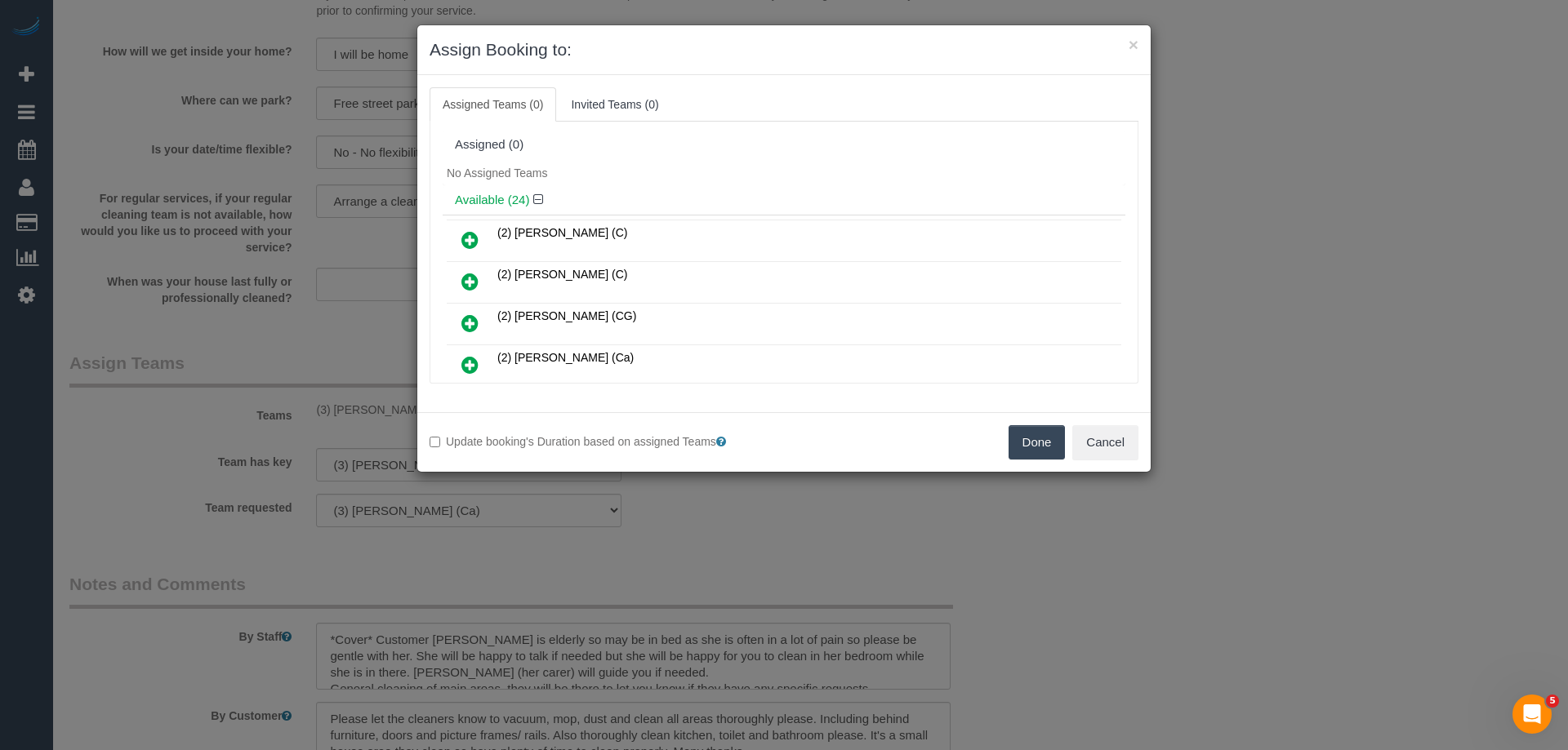
drag, startPoint x: 1046, startPoint y: 444, endPoint x: 1034, endPoint y: 443, distance: 12.0
click at [1039, 444] on button "Done" at bounding box center [1037, 443] width 57 height 34
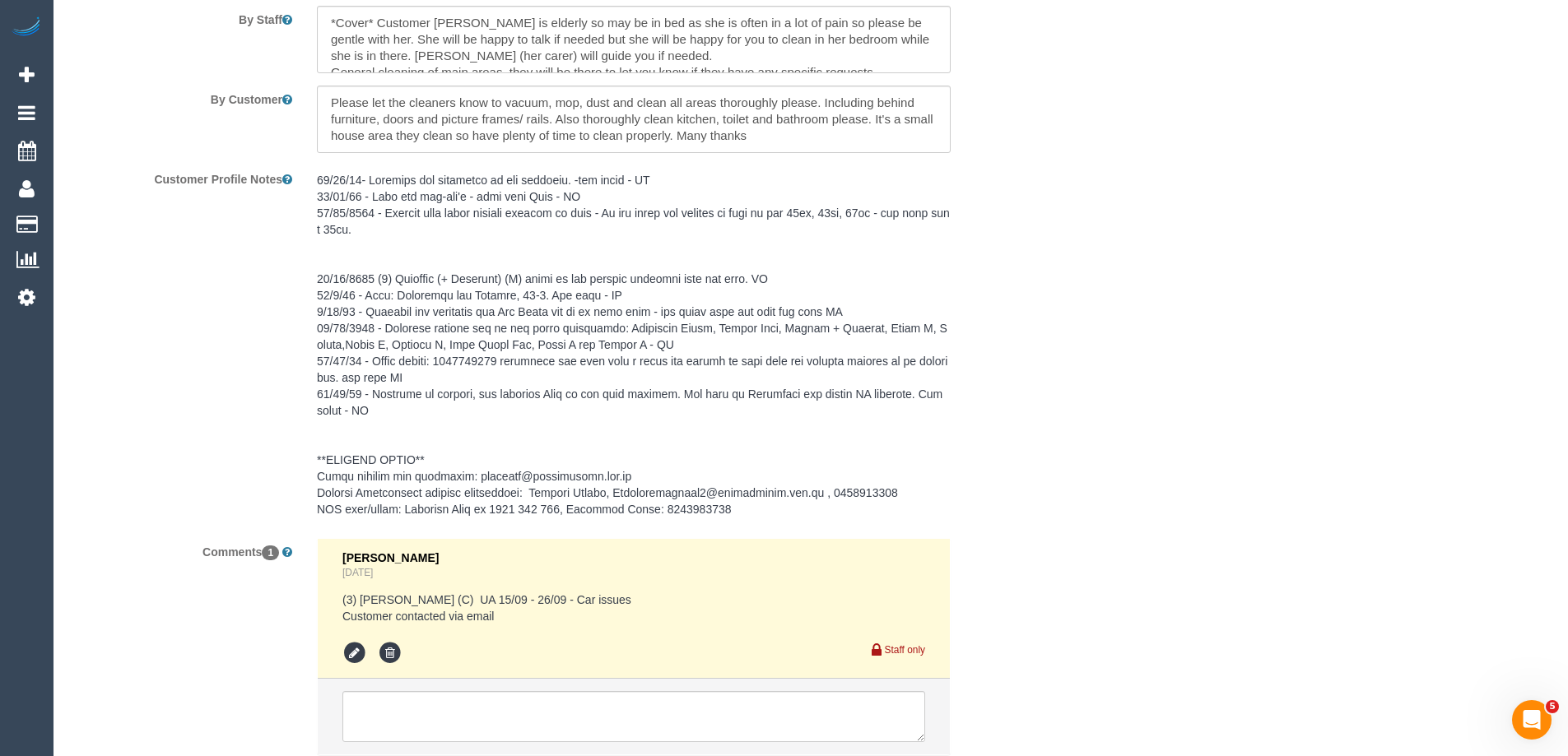
scroll to position [2492, 0]
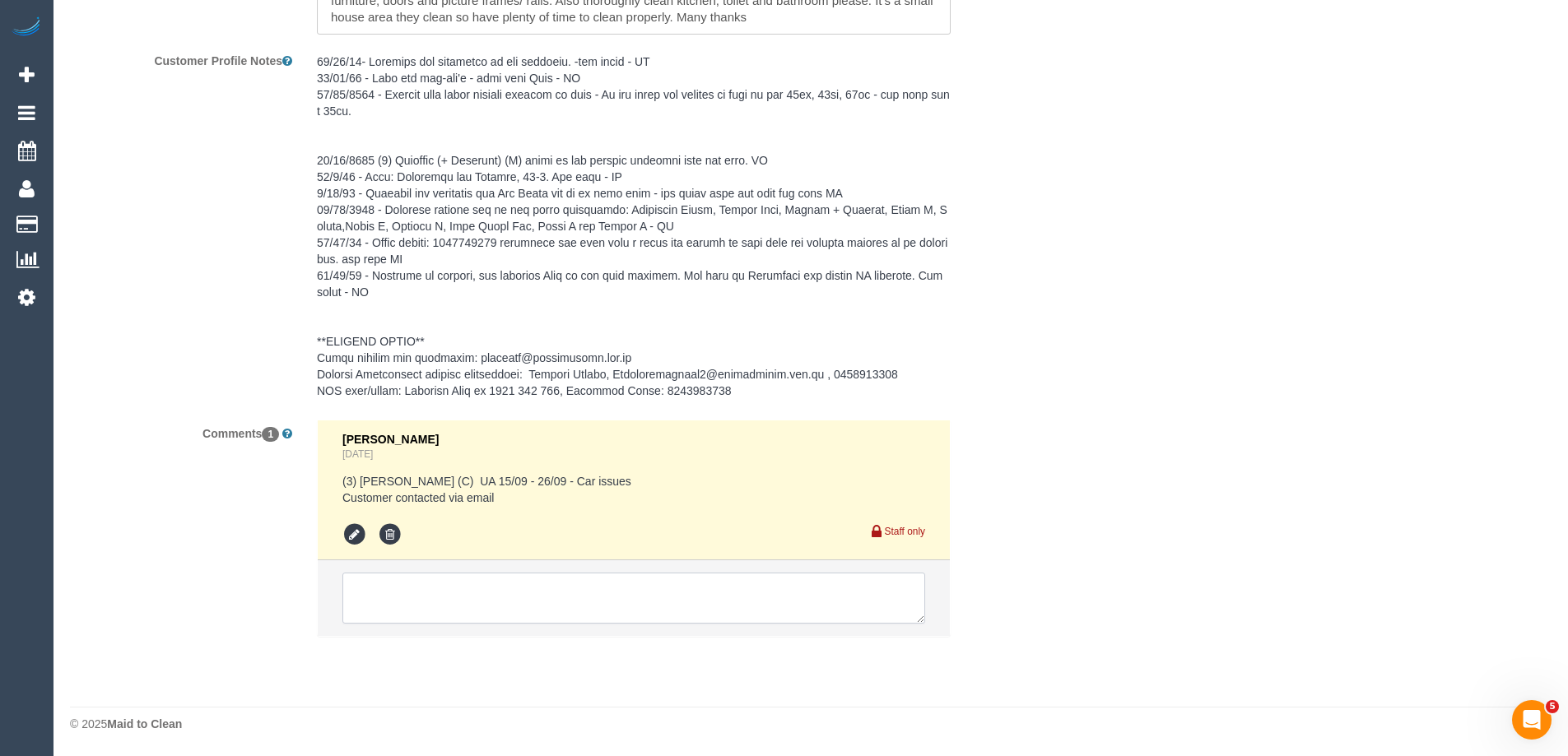
click at [391, 609] on textarea at bounding box center [634, 598] width 583 height 51
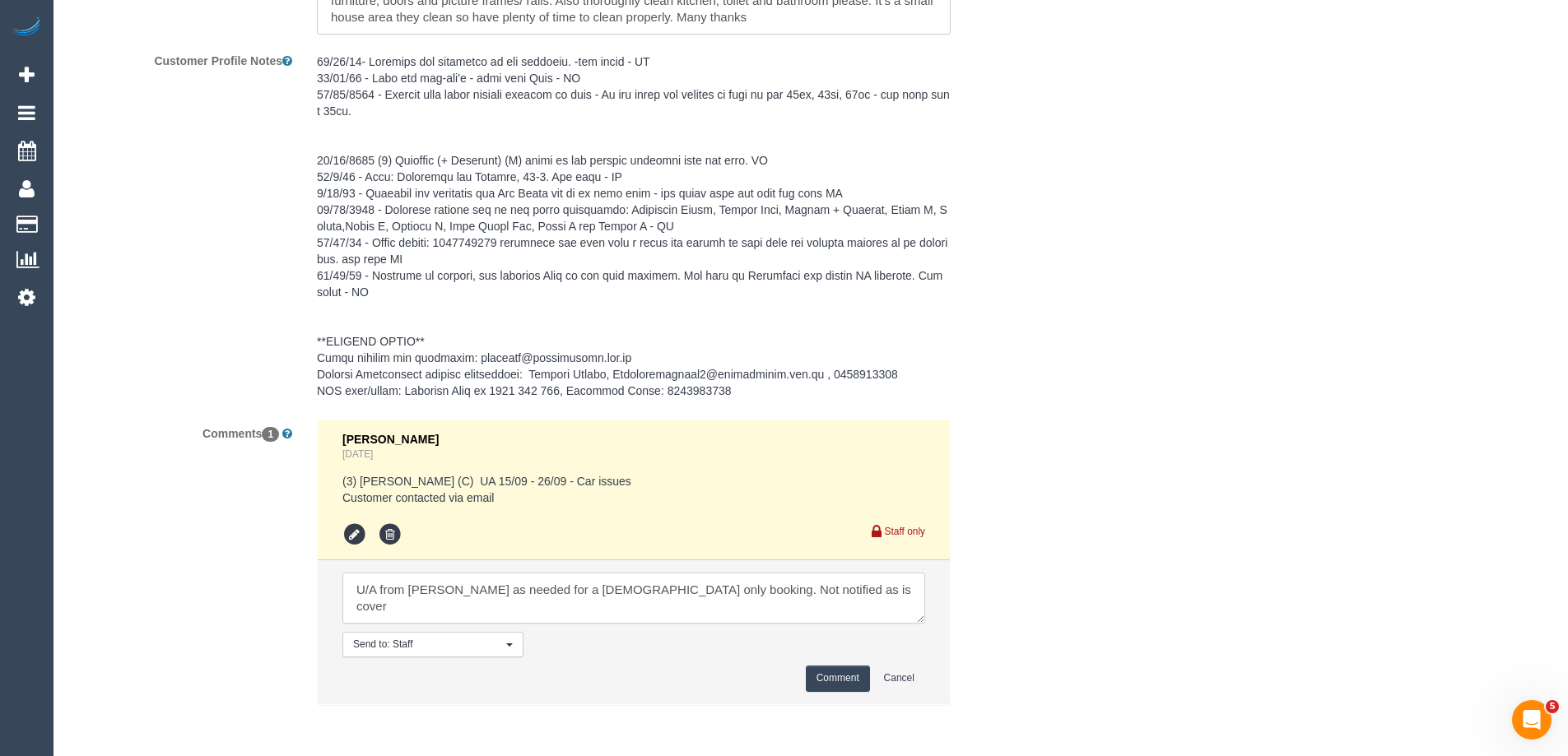
type textarea "U/A from Melissa as needed for a female only booking. Not notified as is cover"
click at [836, 680] on button "Comment" at bounding box center [838, 678] width 64 height 26
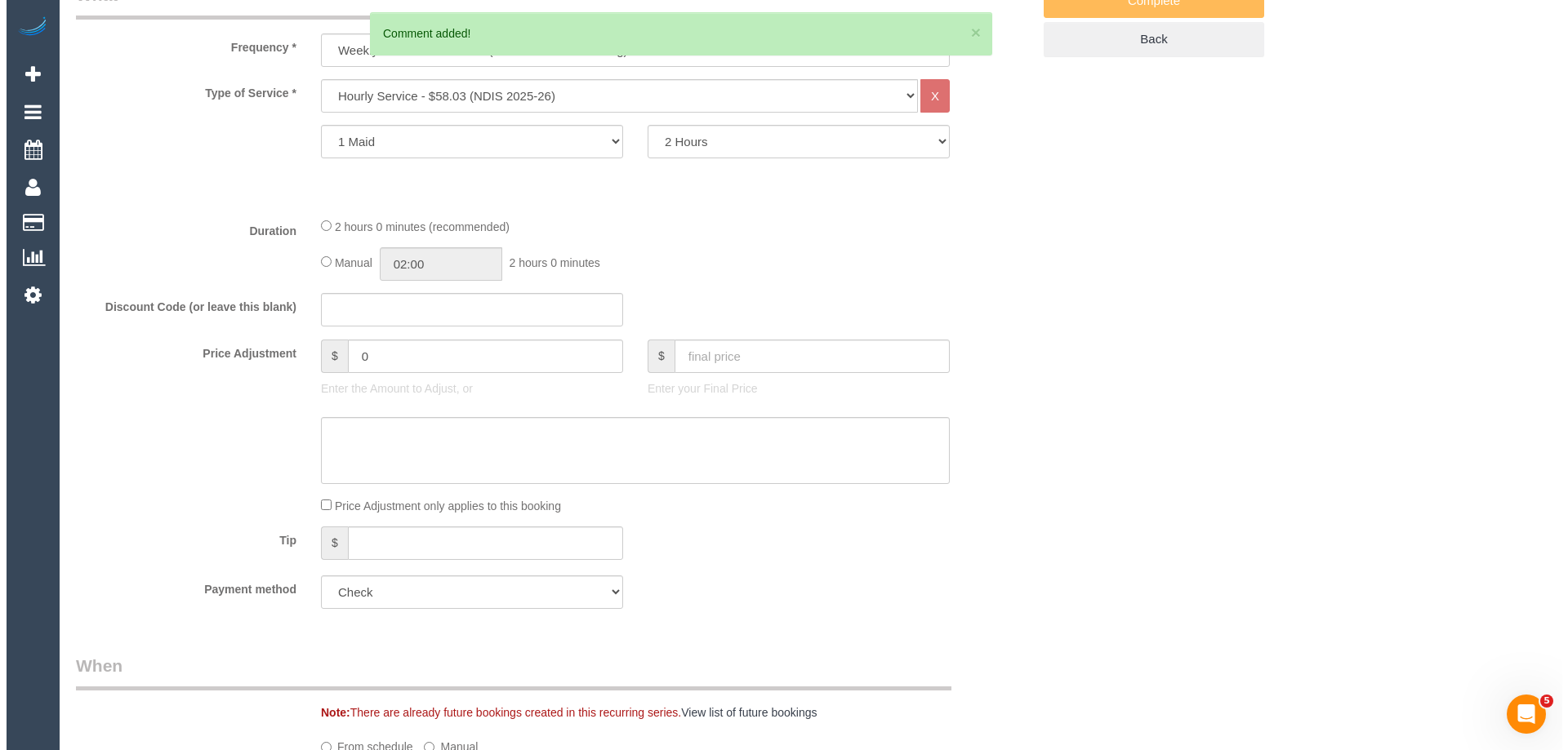
scroll to position [0, 0]
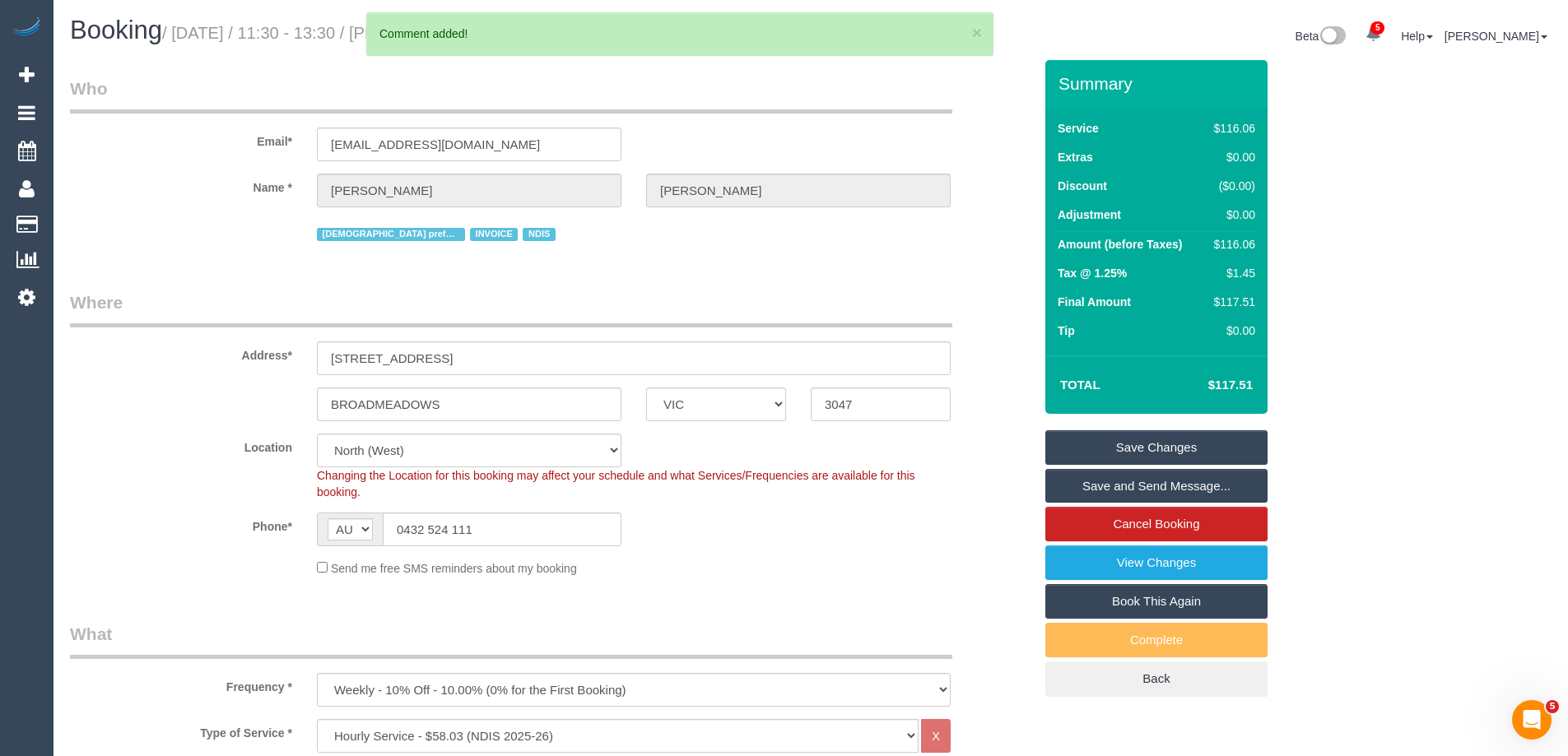
click at [1136, 441] on link "Save Changes" at bounding box center [1157, 448] width 222 height 35
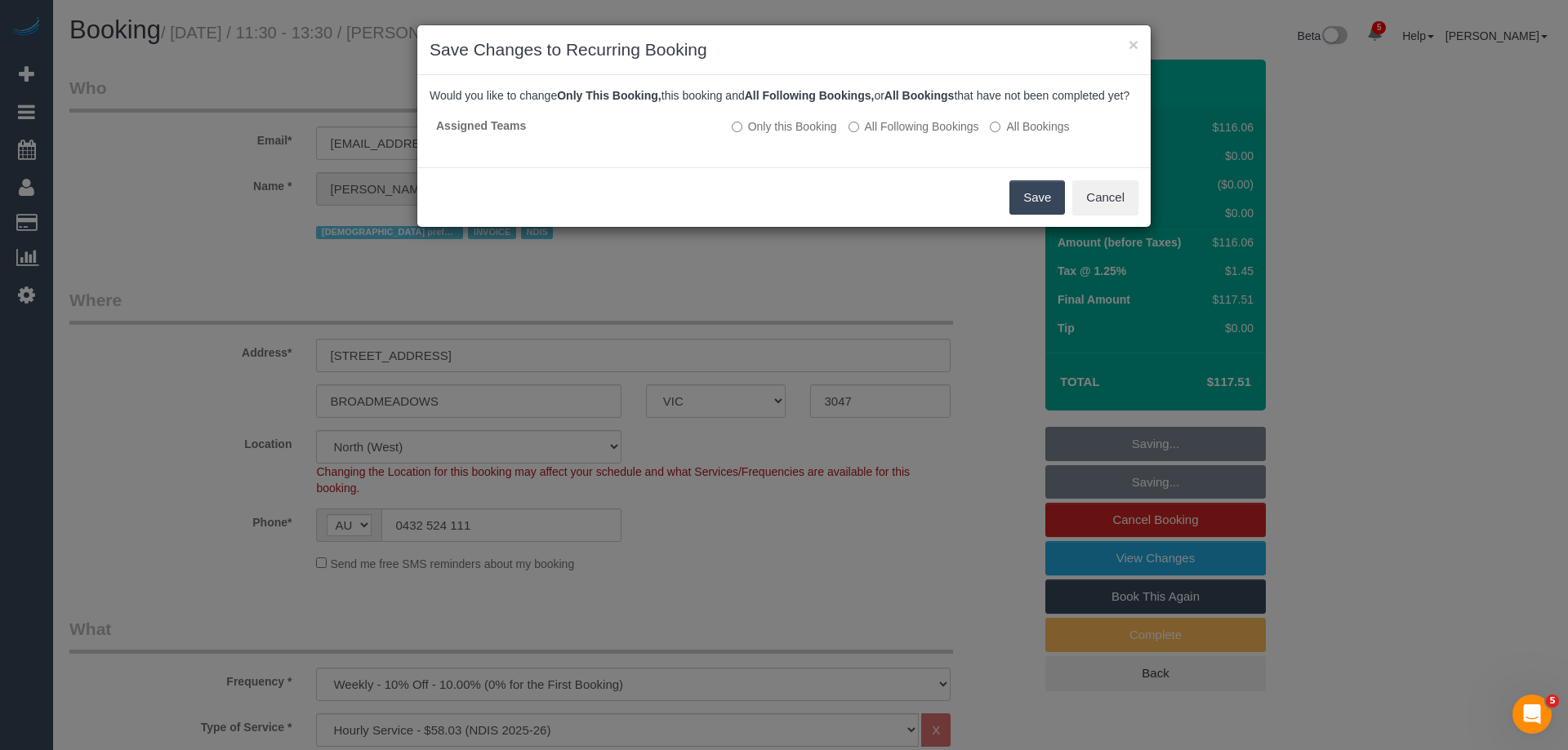
click at [1020, 215] on button "Save" at bounding box center [1037, 198] width 56 height 34
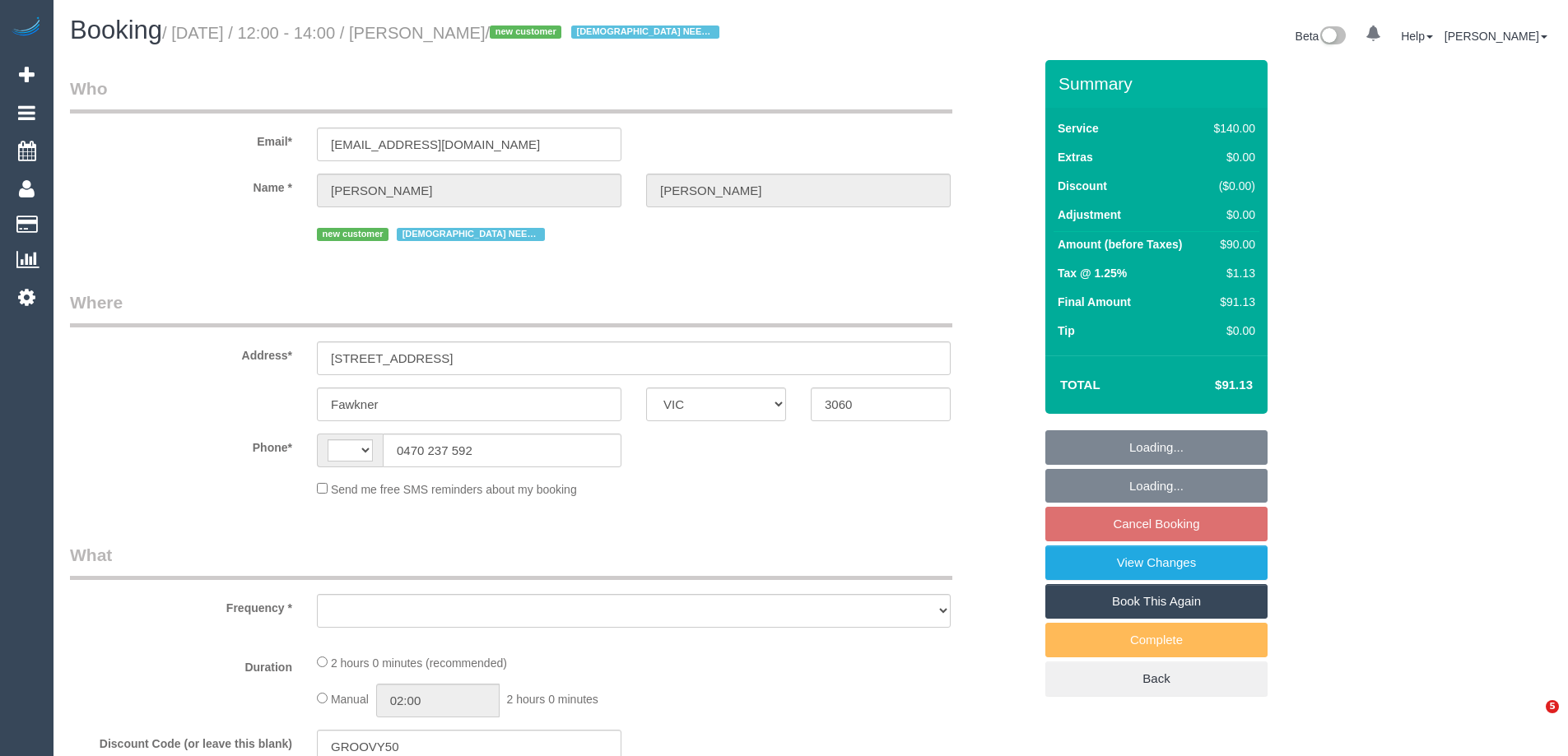
select select "VIC"
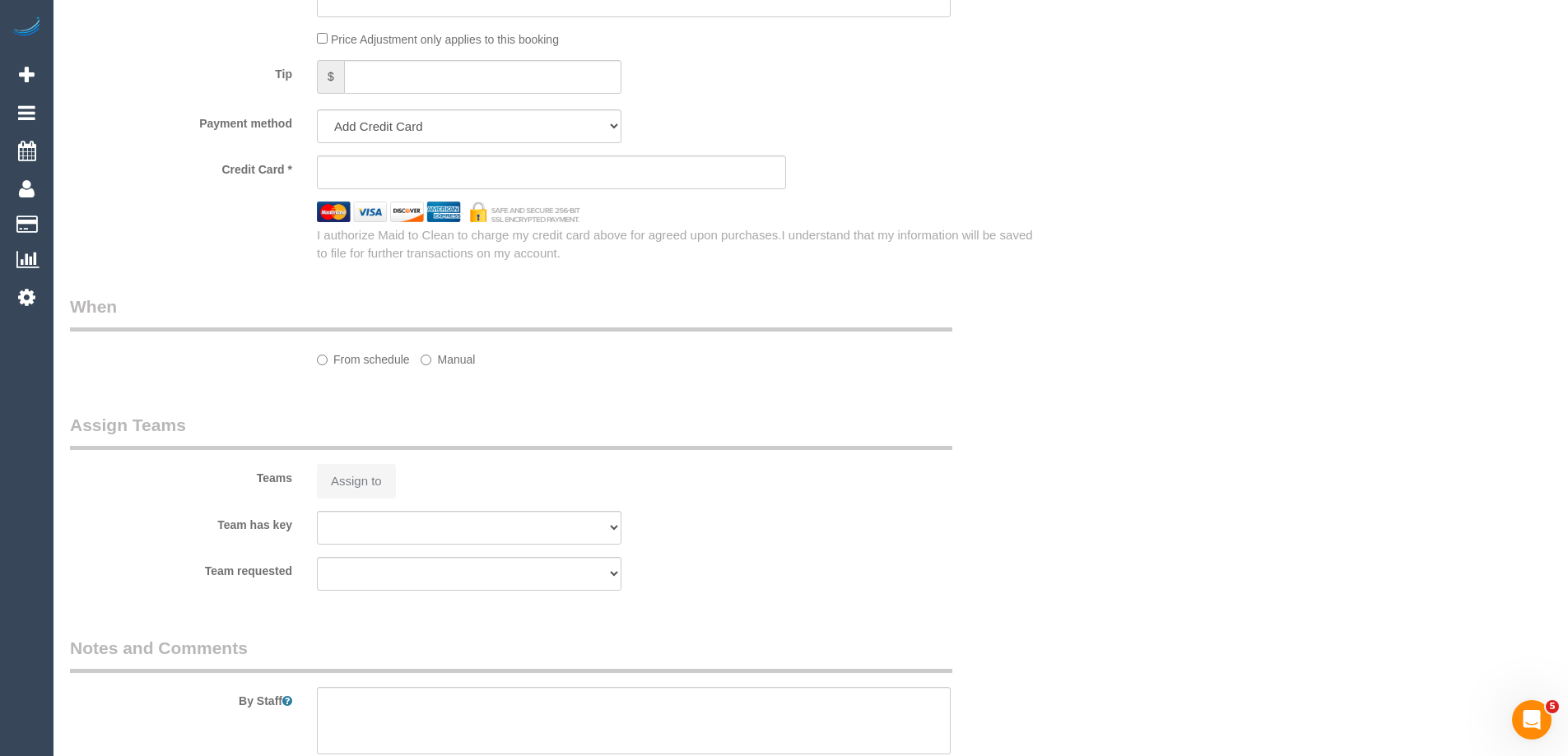
select select "string:AU"
select select "object:601"
select select "string:stripe-pm_1S5Epv2GScqysDRVjDBwuv3x"
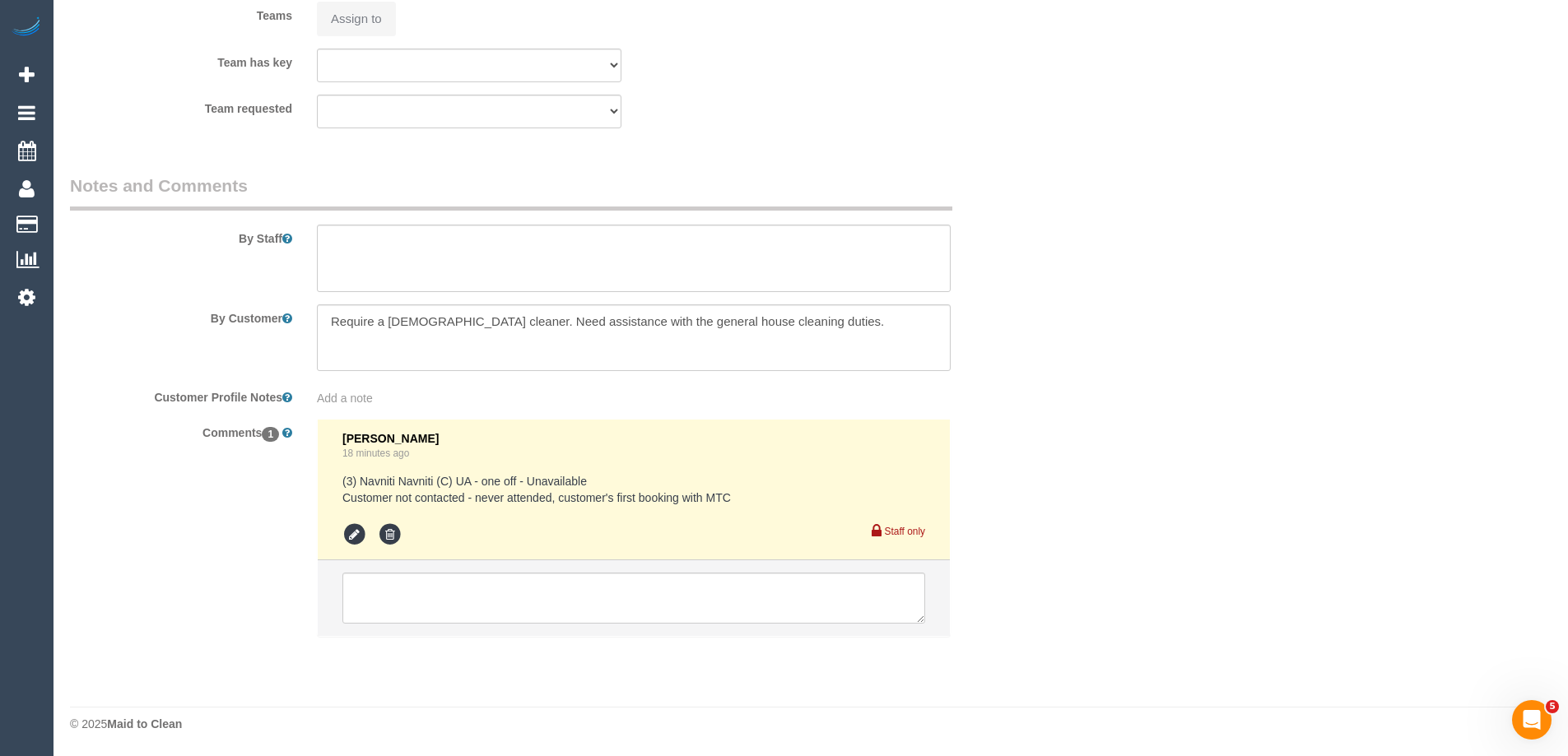
select select "object:772"
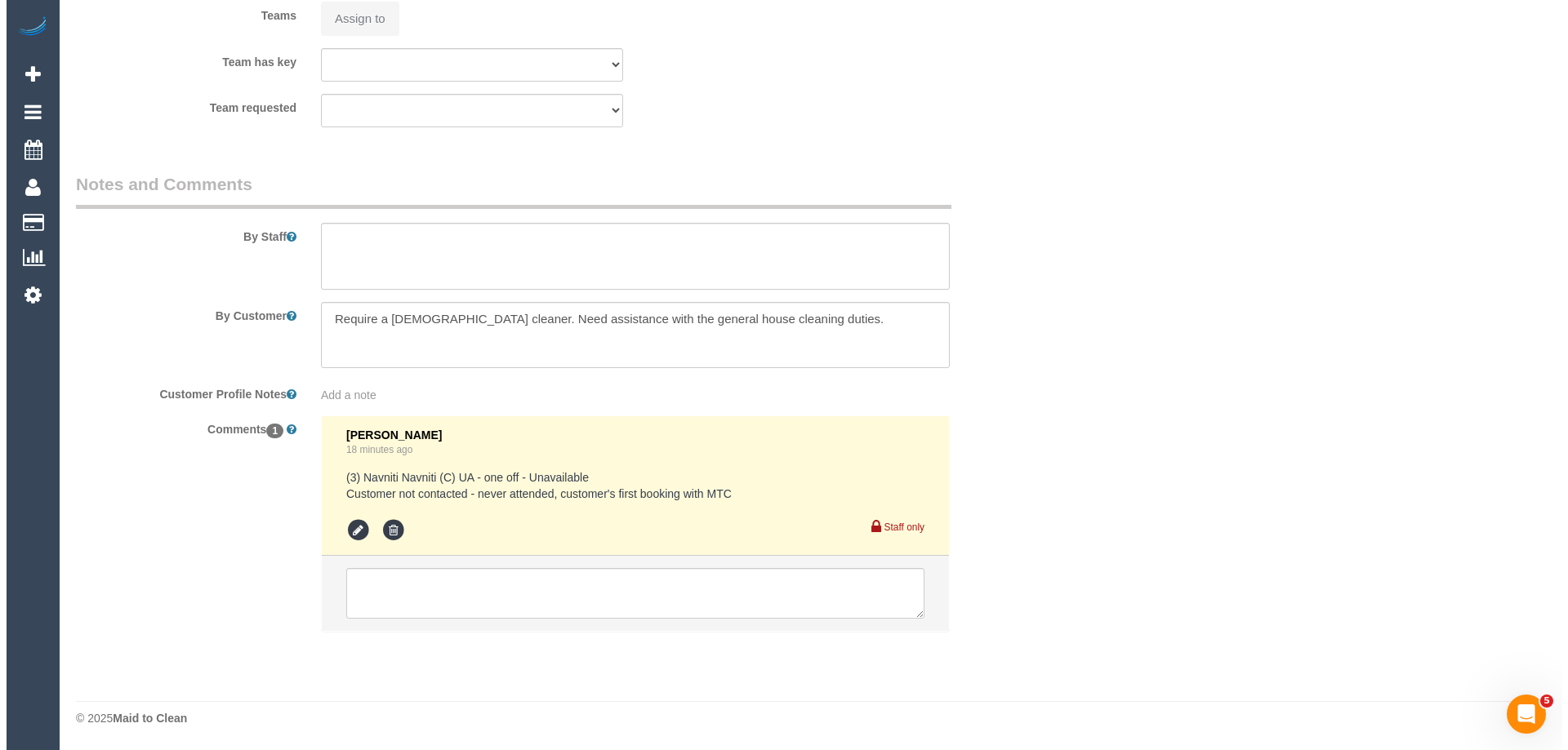
scroll to position [2502, 0]
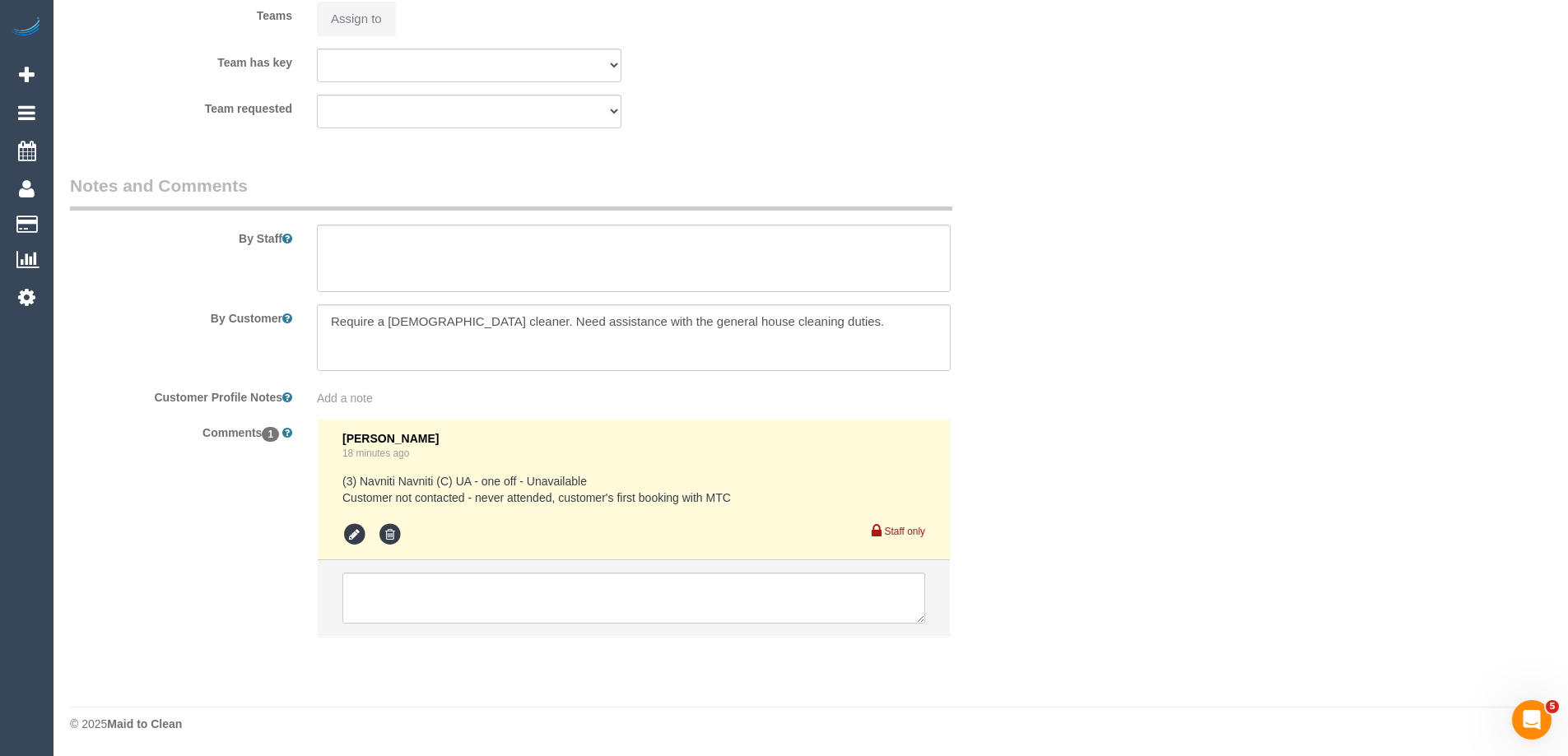
select select "spot1"
select select "number:28"
select select "number:14"
select select "number:18"
select select "number:25"
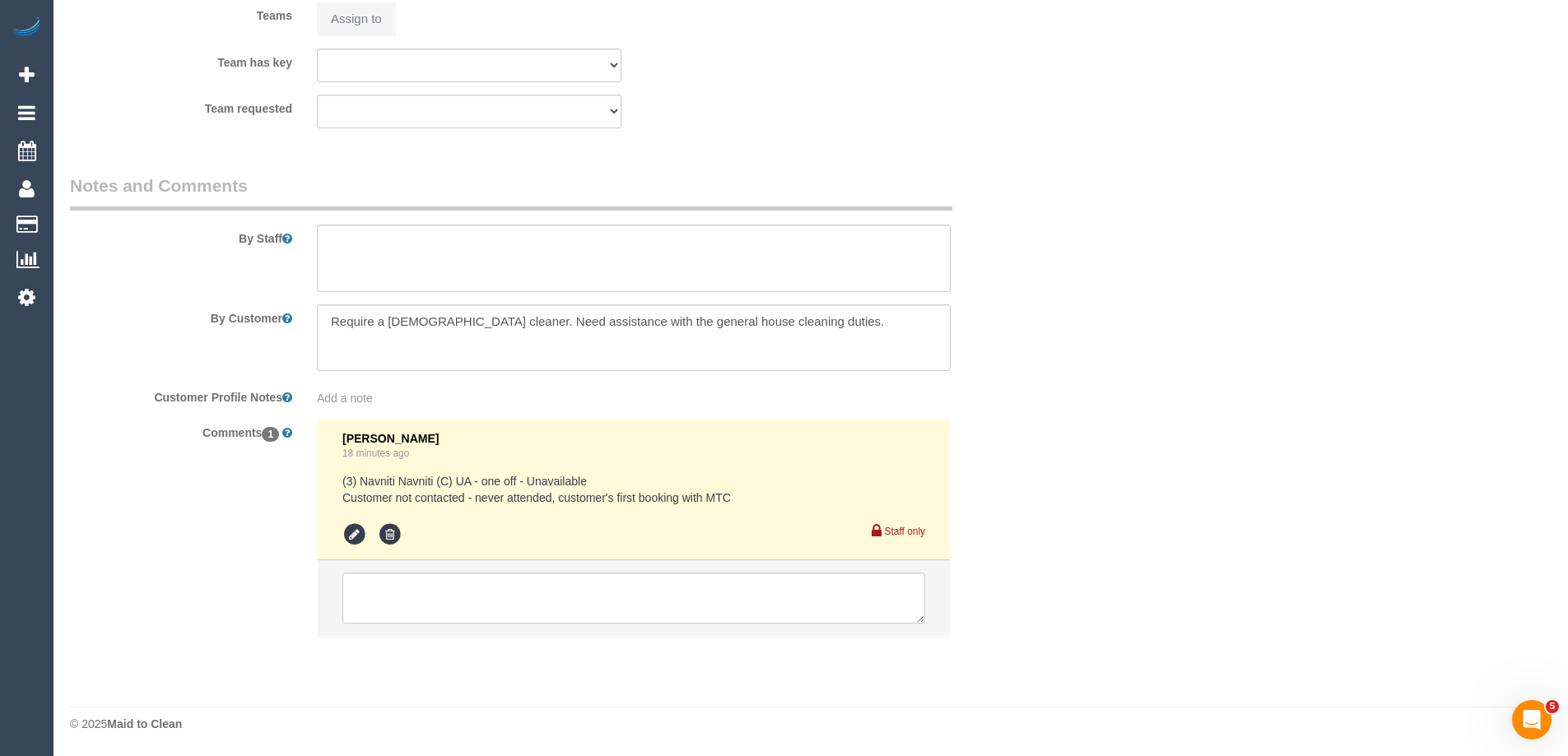
select select "number:35"
select select "number:26"
click at [361, 18] on button "Assign to" at bounding box center [357, 19] width 79 height 35
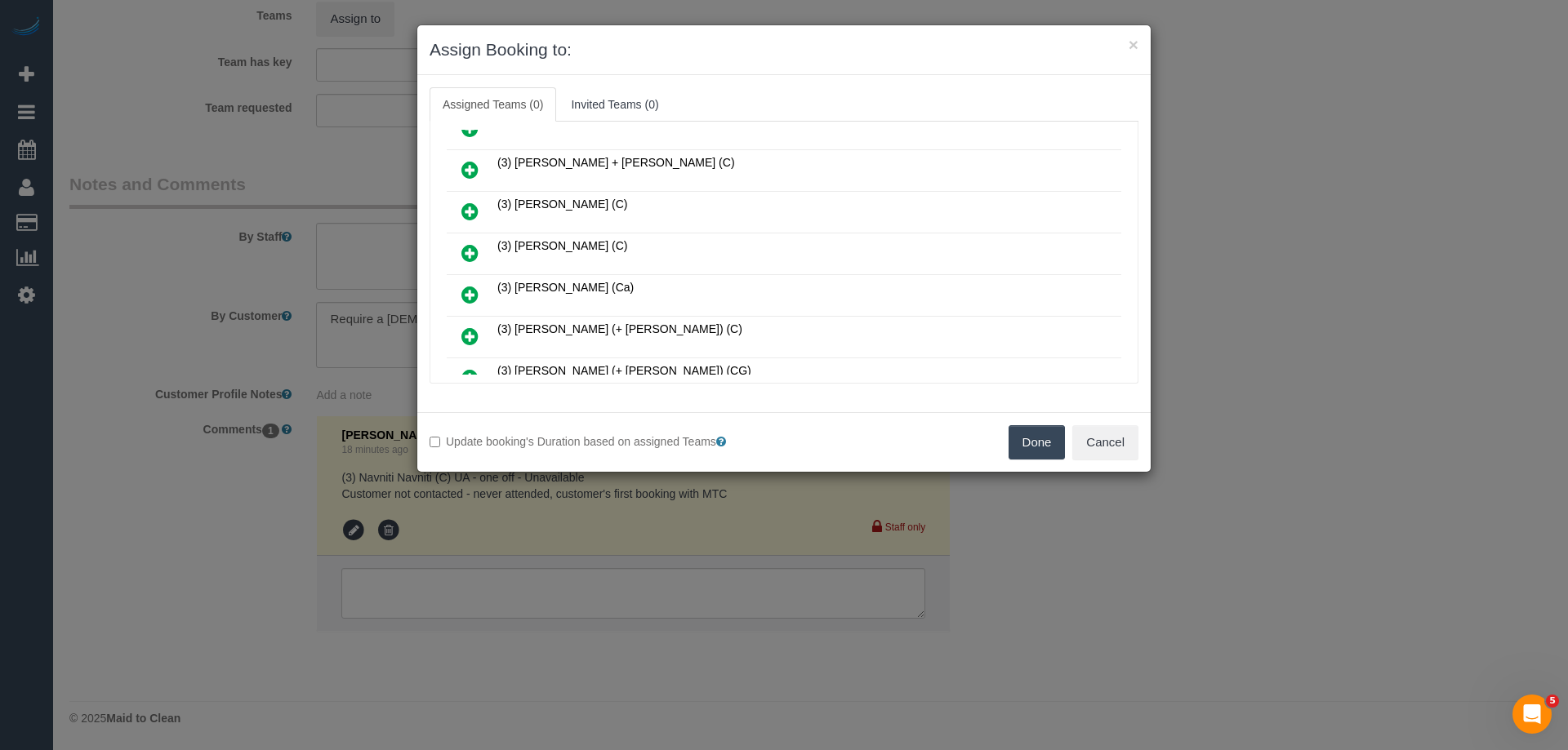
click at [461, 292] on icon at bounding box center [469, 295] width 17 height 20
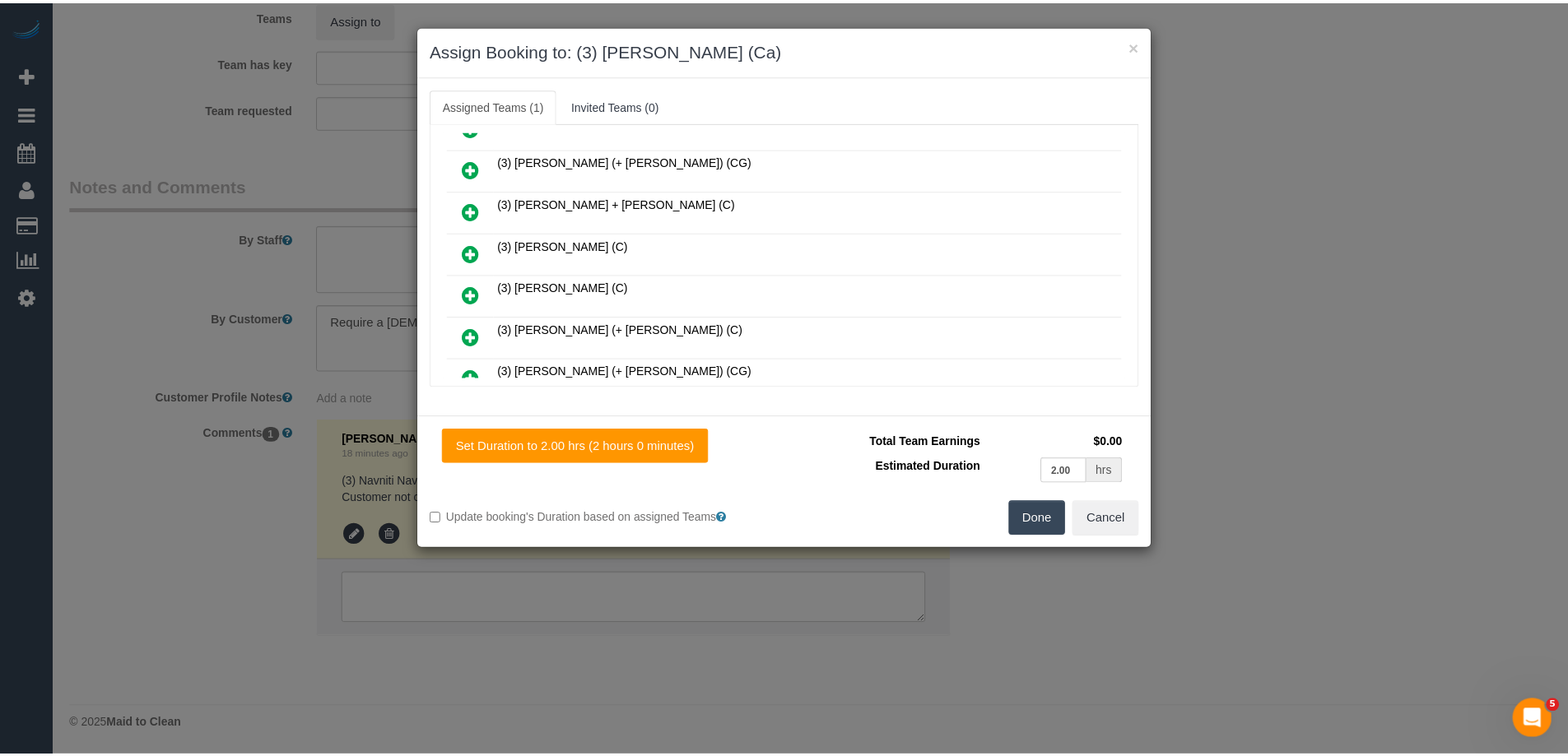
scroll to position [615, 0]
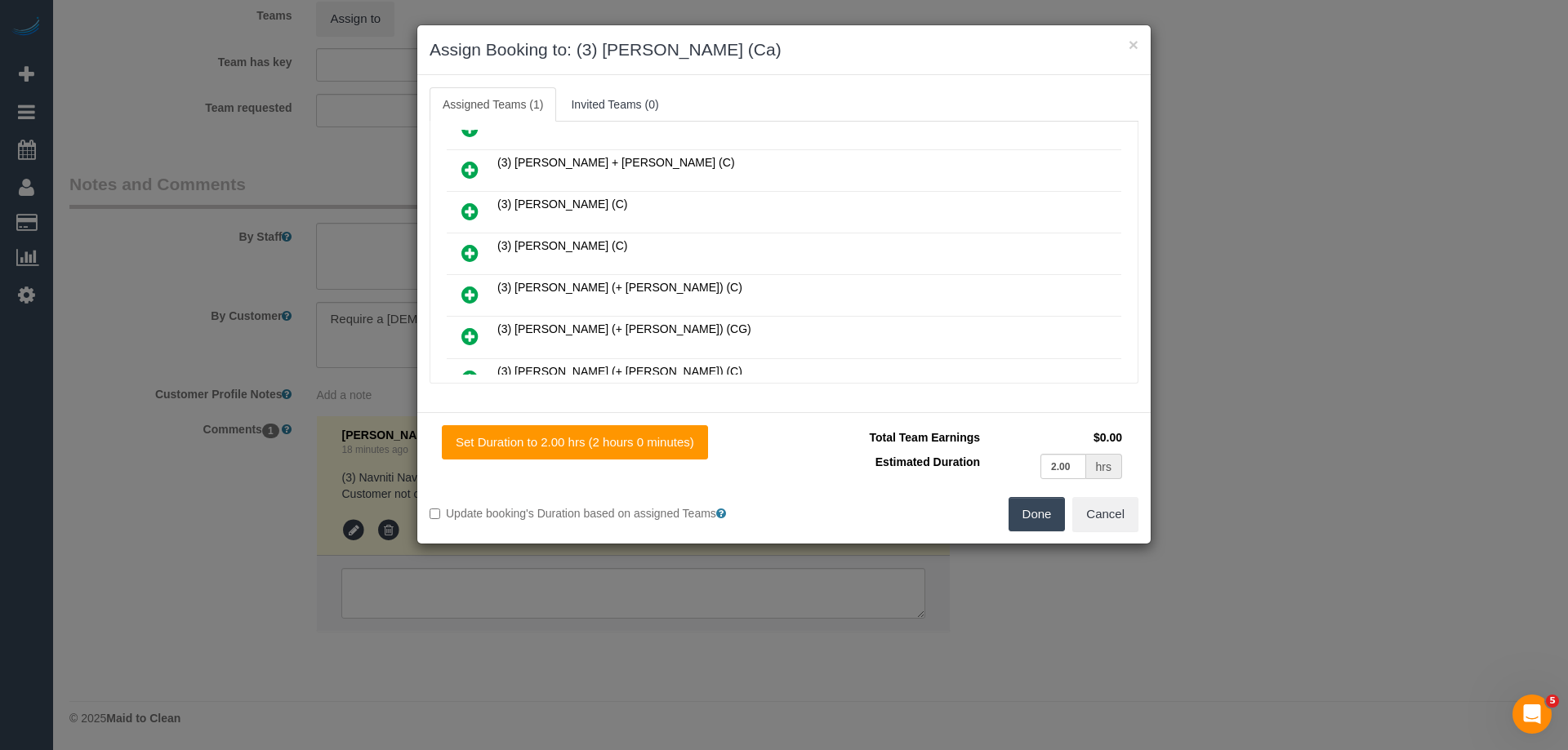
click at [1028, 516] on button "Done" at bounding box center [1037, 514] width 57 height 34
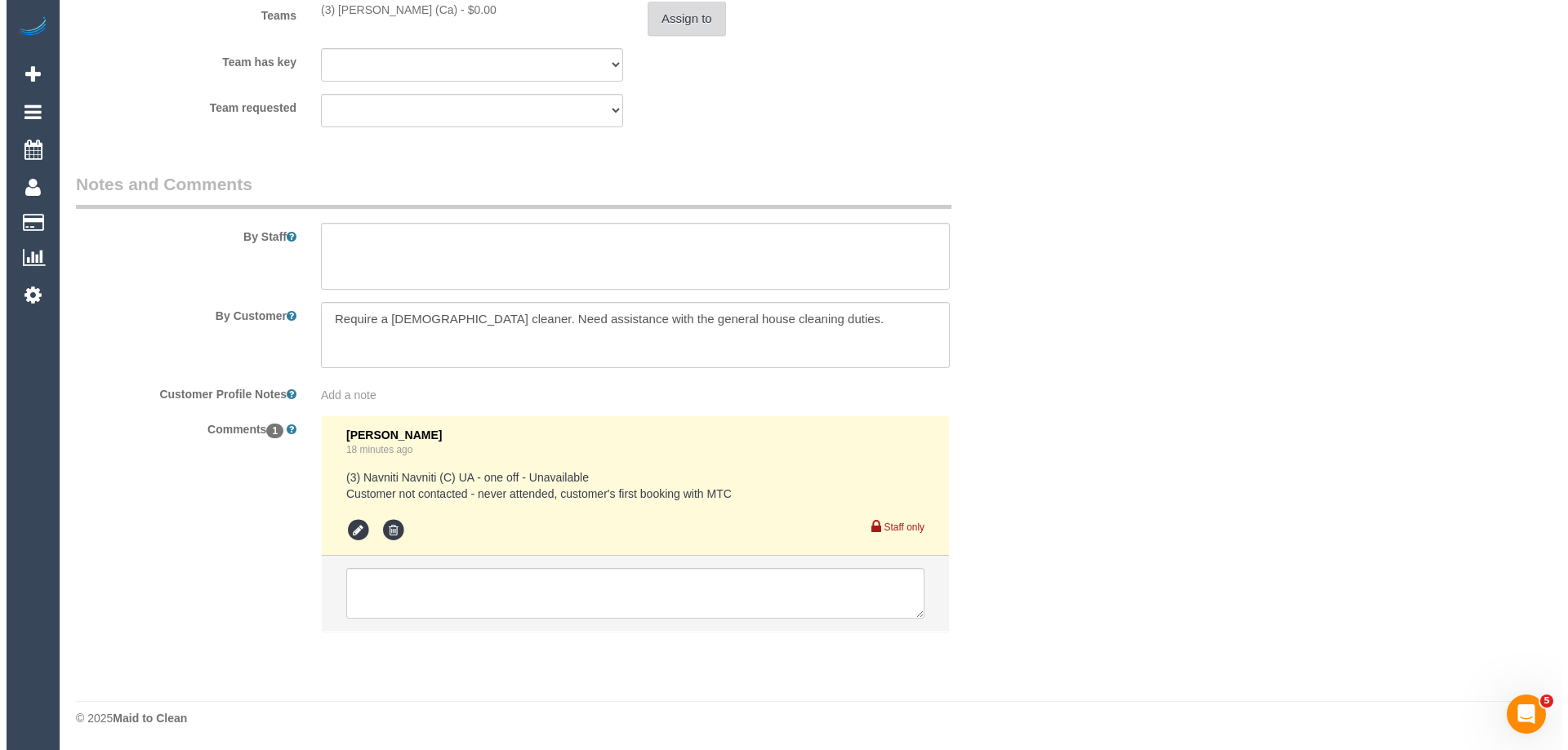
scroll to position [0, 0]
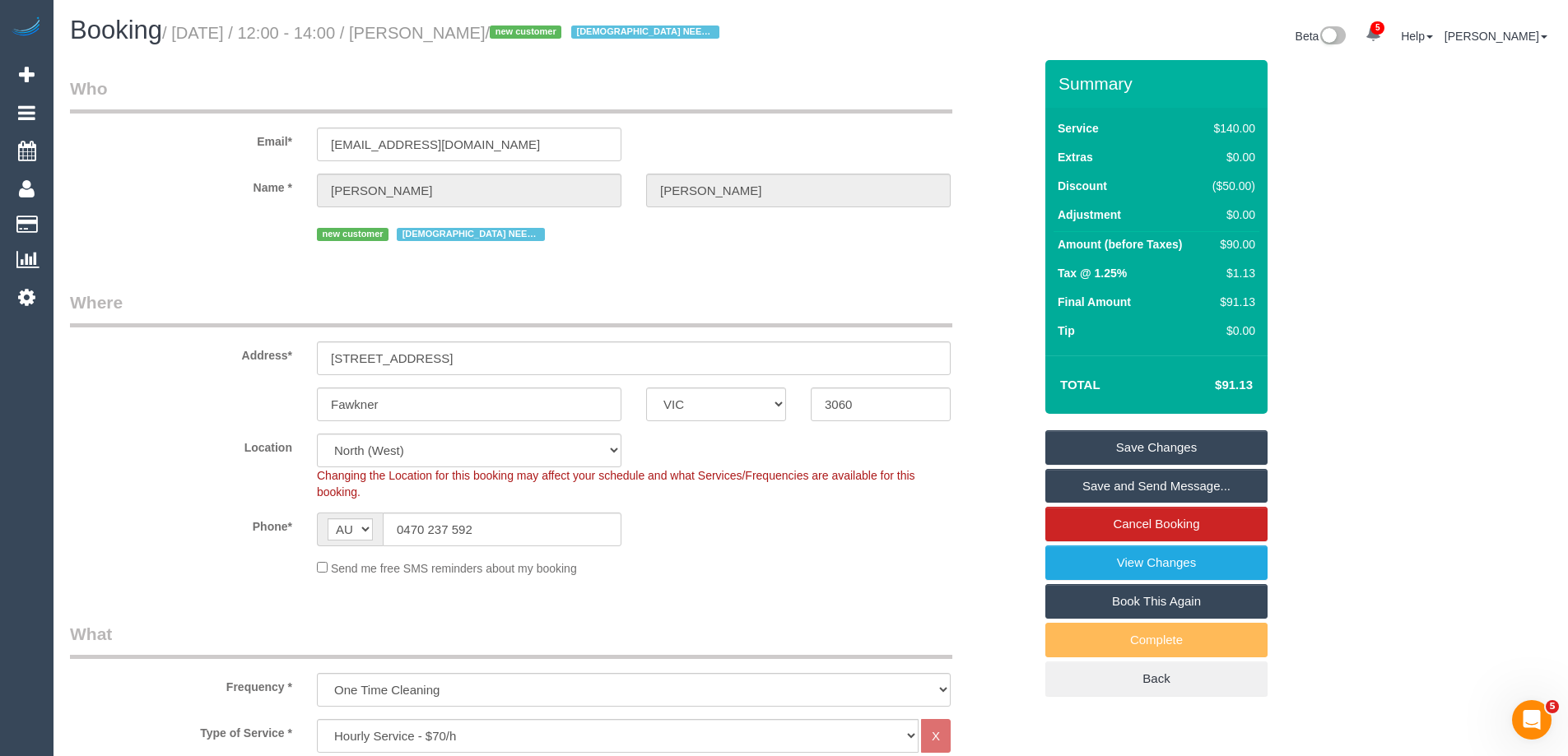
click at [453, 37] on small "/ [DATE] / 12:00 - 14:00 / [PERSON_NAME] / new customer [DEMOGRAPHIC_DATA] NEED…" at bounding box center [443, 33] width 562 height 18
copy small "[PERSON_NAME]"
click at [1109, 441] on link "Save Changes" at bounding box center [1157, 448] width 222 height 35
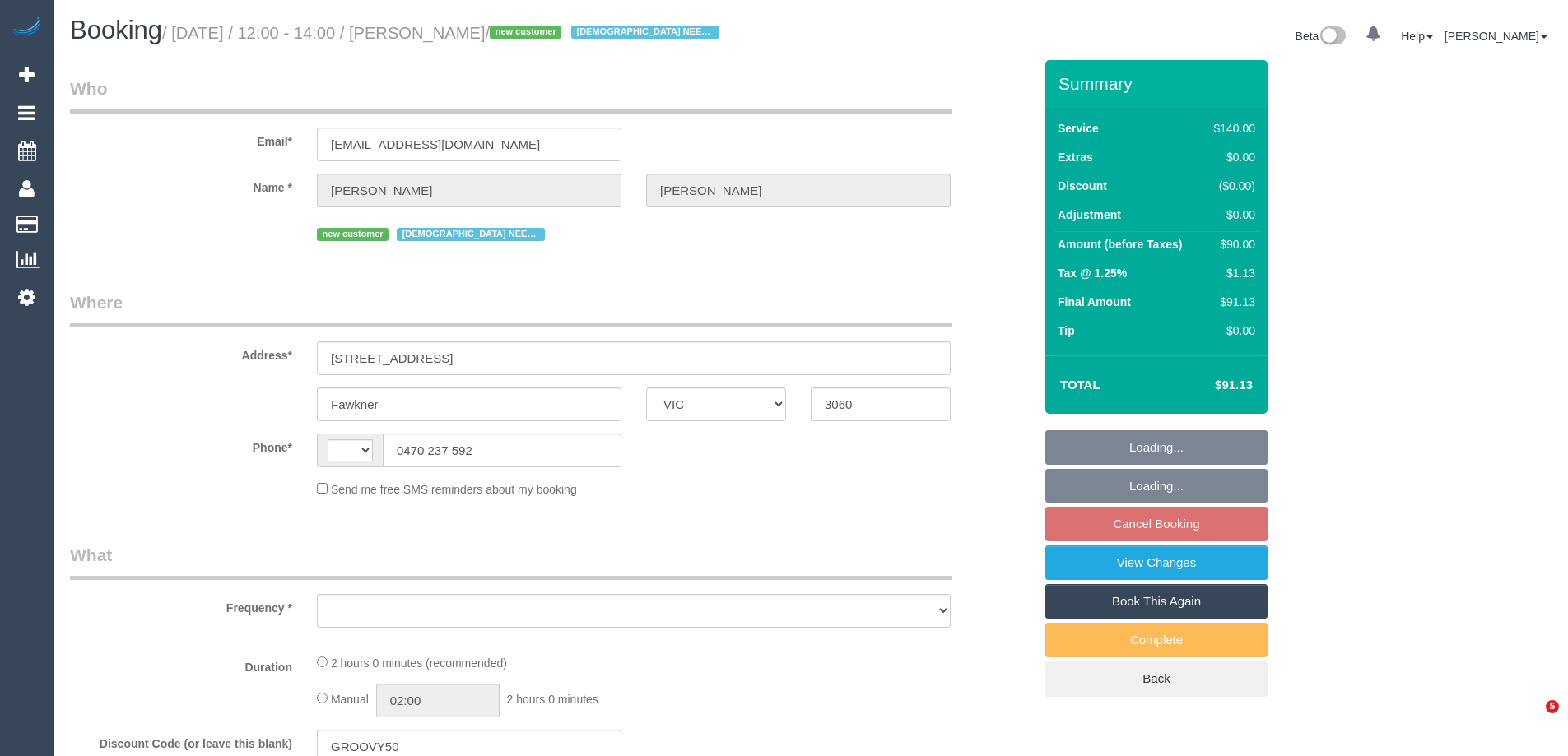
select select "VIC"
select select "string:AU"
select select "object:607"
select select "string:stripe-pm_1S5Epv2GScqysDRVjDBwuv3x"
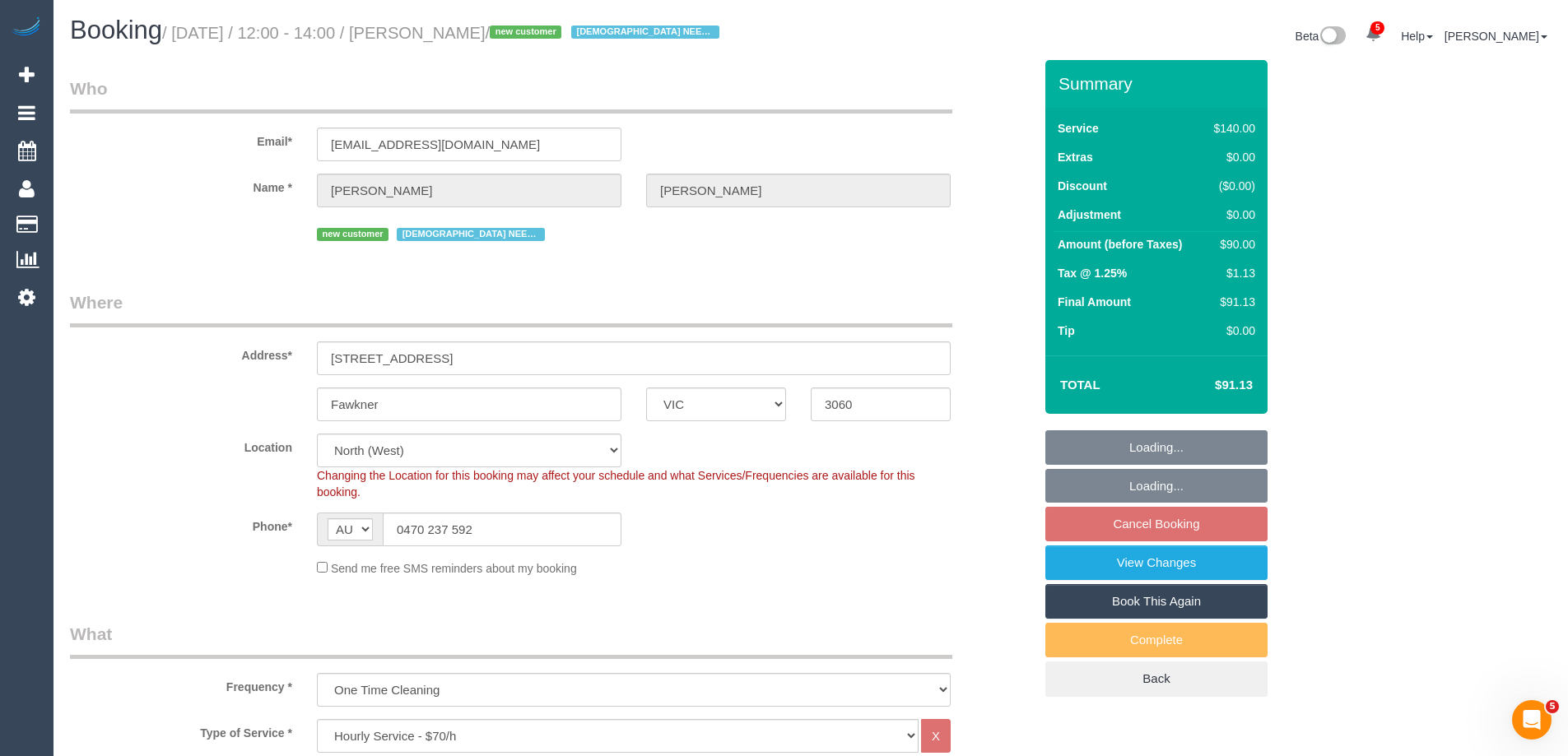
select select "number:28"
select select "number:14"
select select "number:18"
select select "number:25"
select select "number:35"
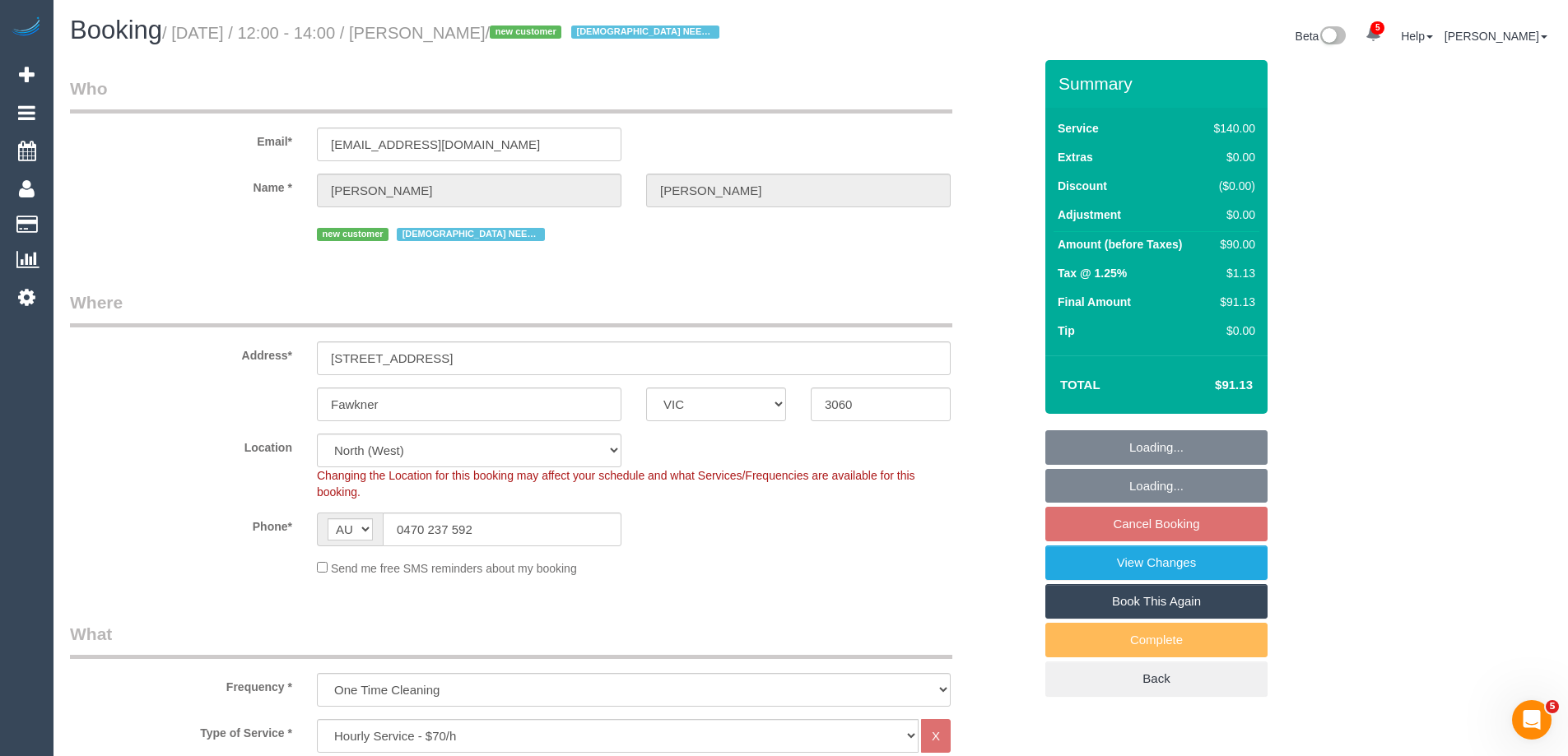
select select "number:26"
select select "object:1642"
select select "spot1"
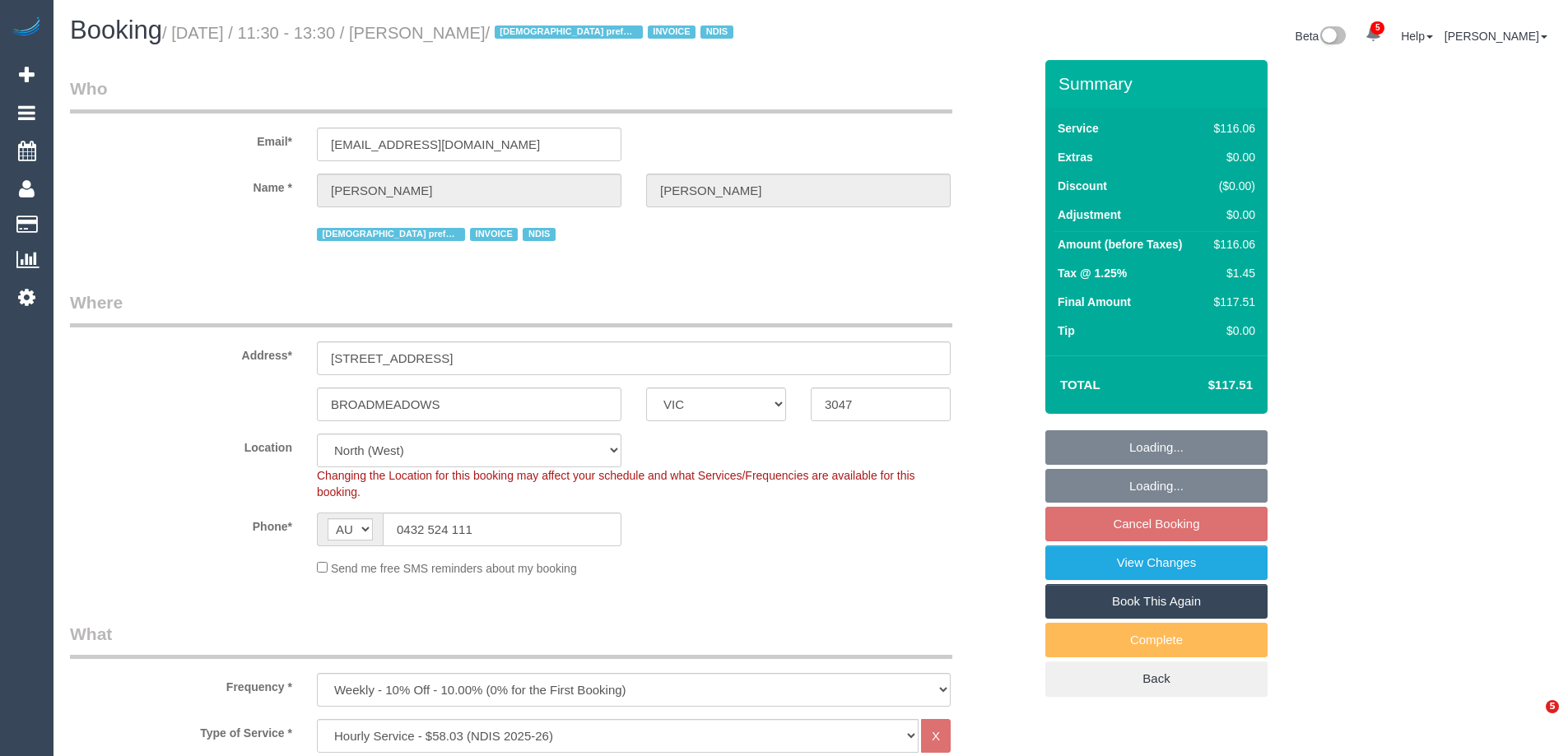
select select "VIC"
select select "string:check"
select select "number:27"
select select "number:14"
select select "number:19"
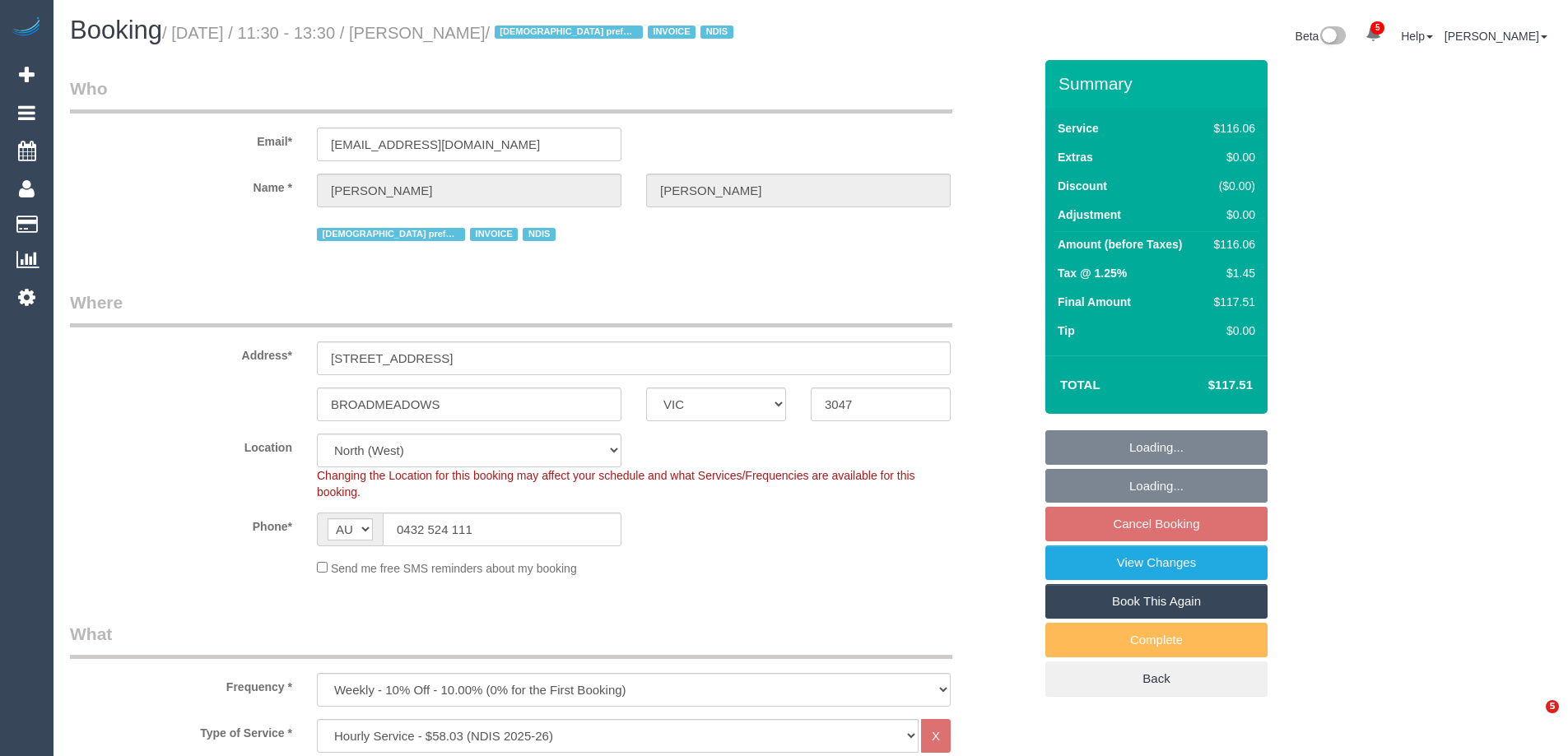
select select "number:25"
select select "number:34"
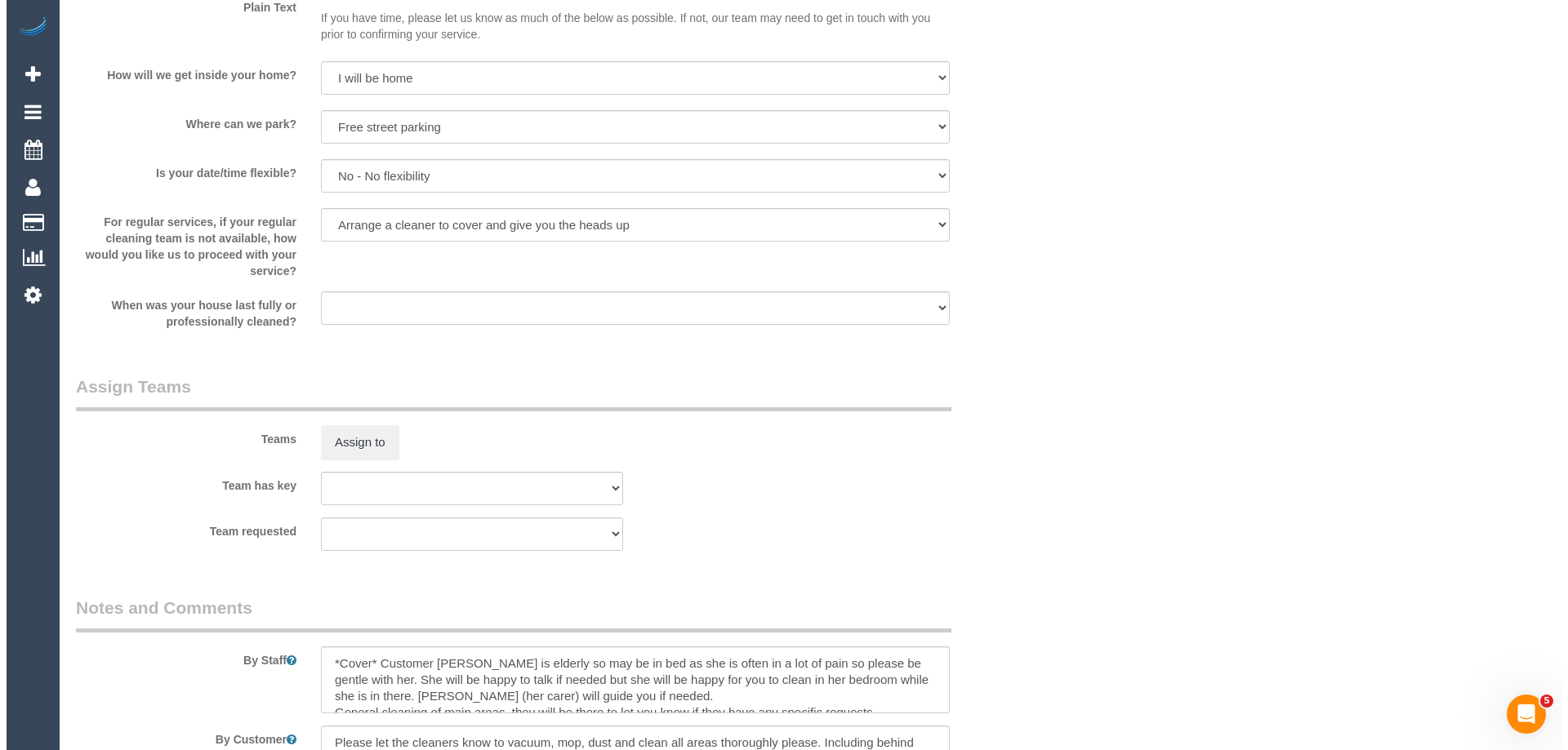
scroll to position [2041, 0]
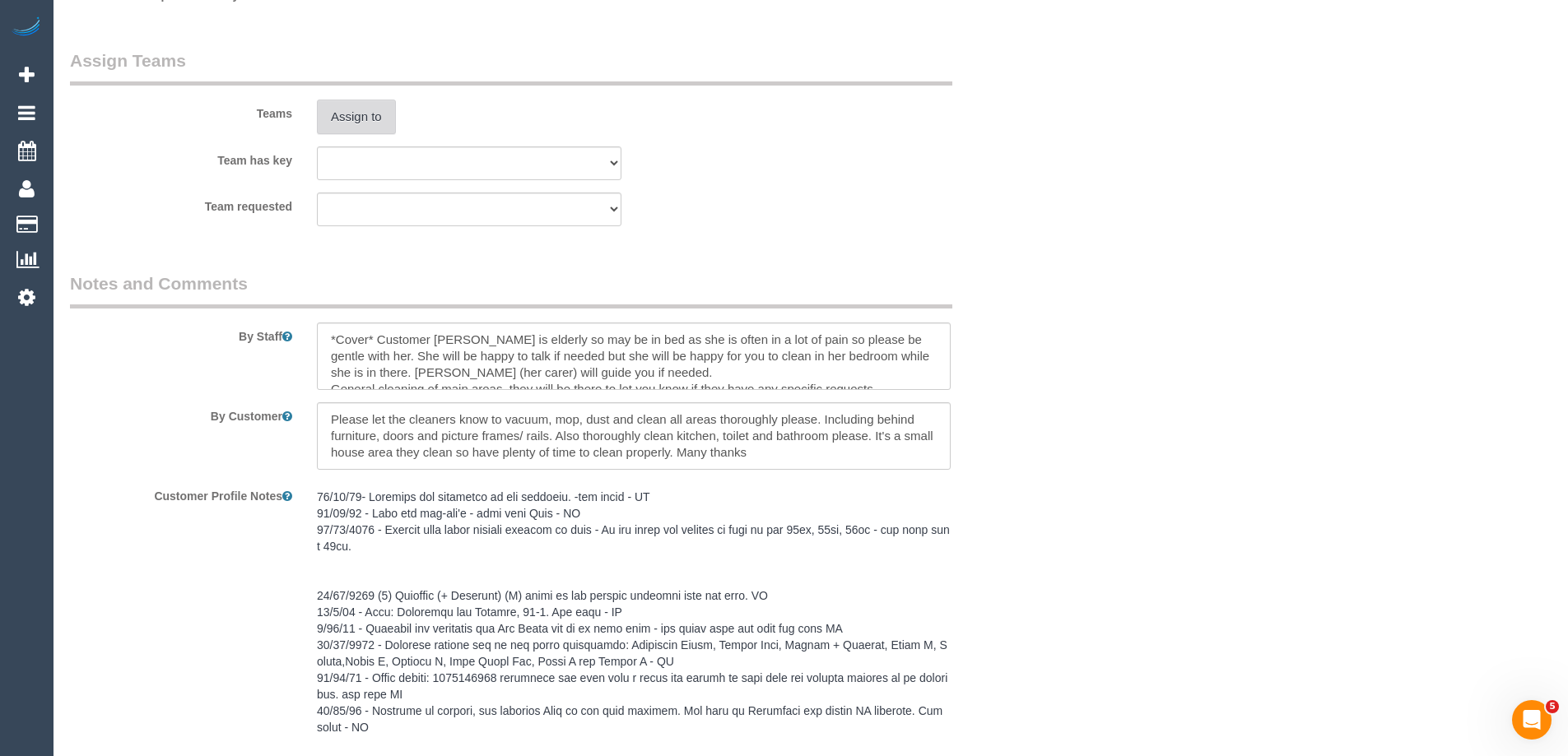
click at [341, 102] on button "Assign to" at bounding box center [357, 117] width 79 height 35
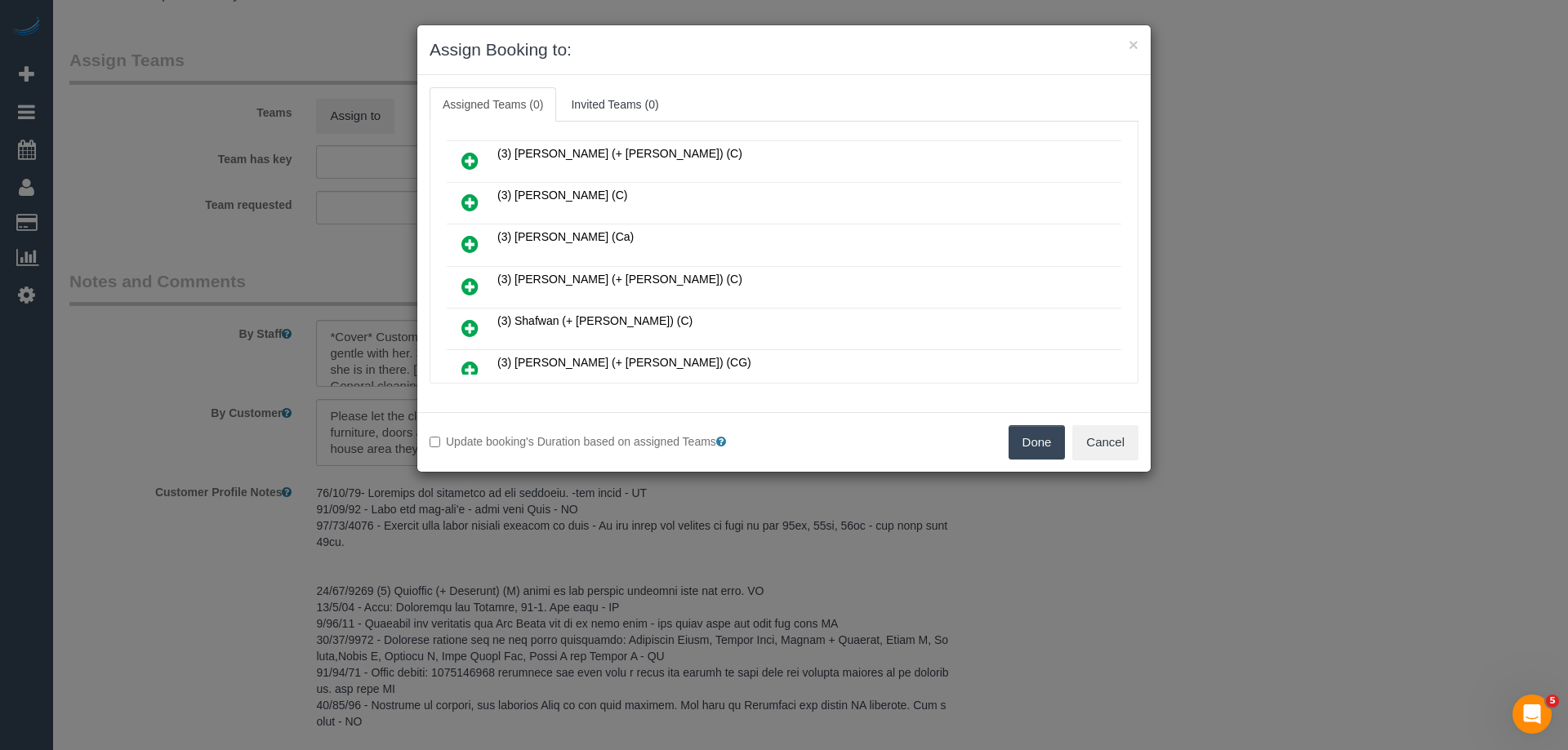
scroll to position [734, 0]
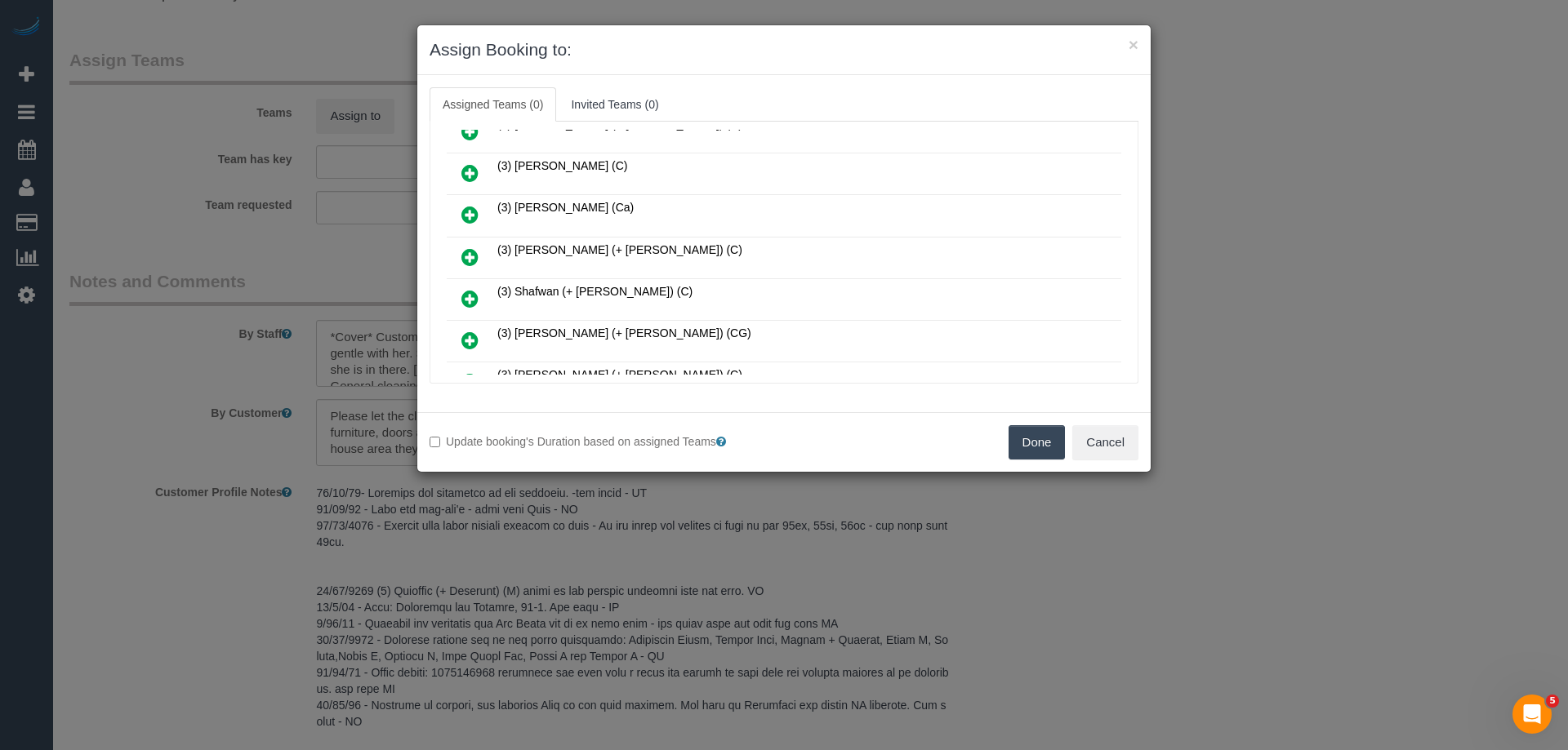
click at [469, 289] on icon at bounding box center [469, 299] width 17 height 20
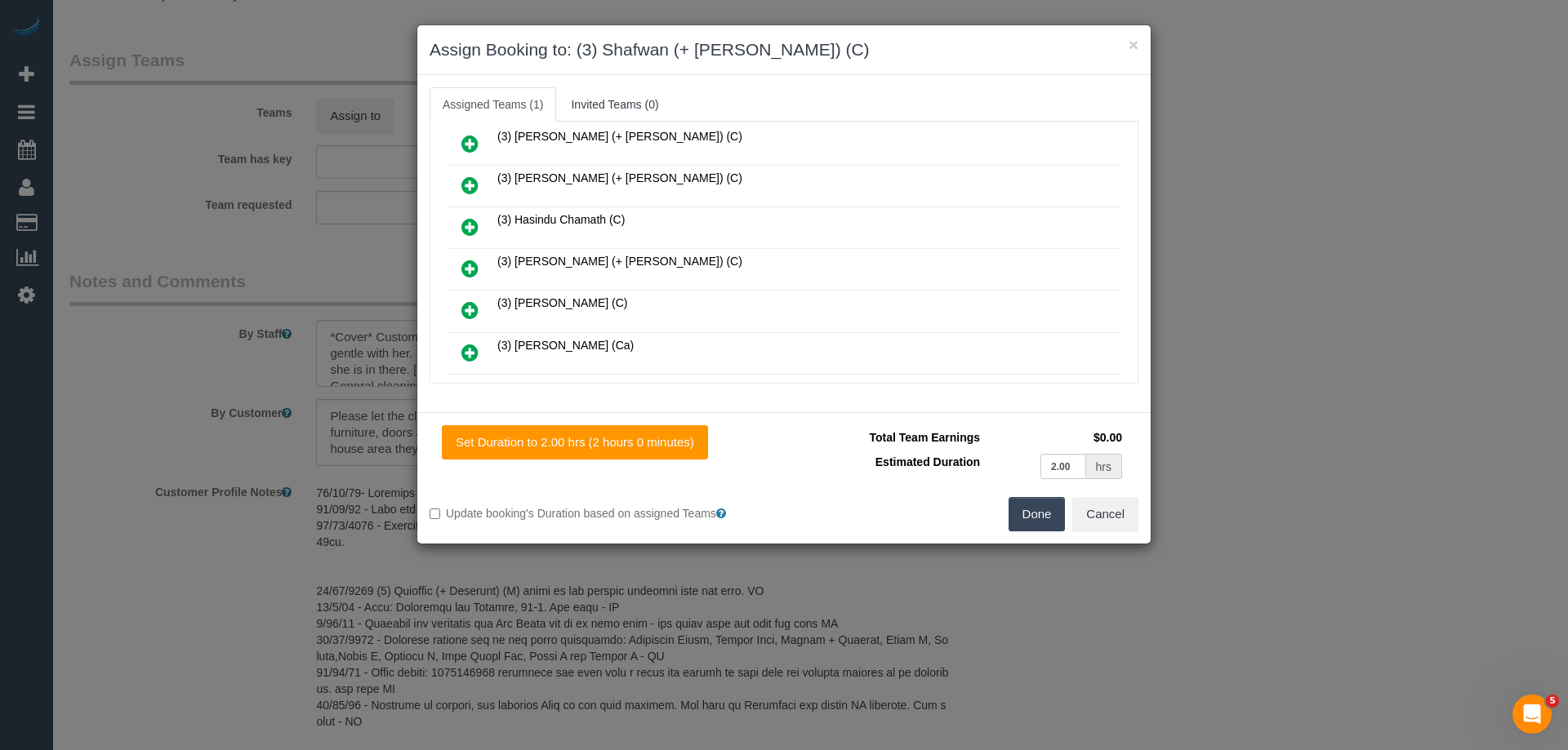
scroll to position [610, 0]
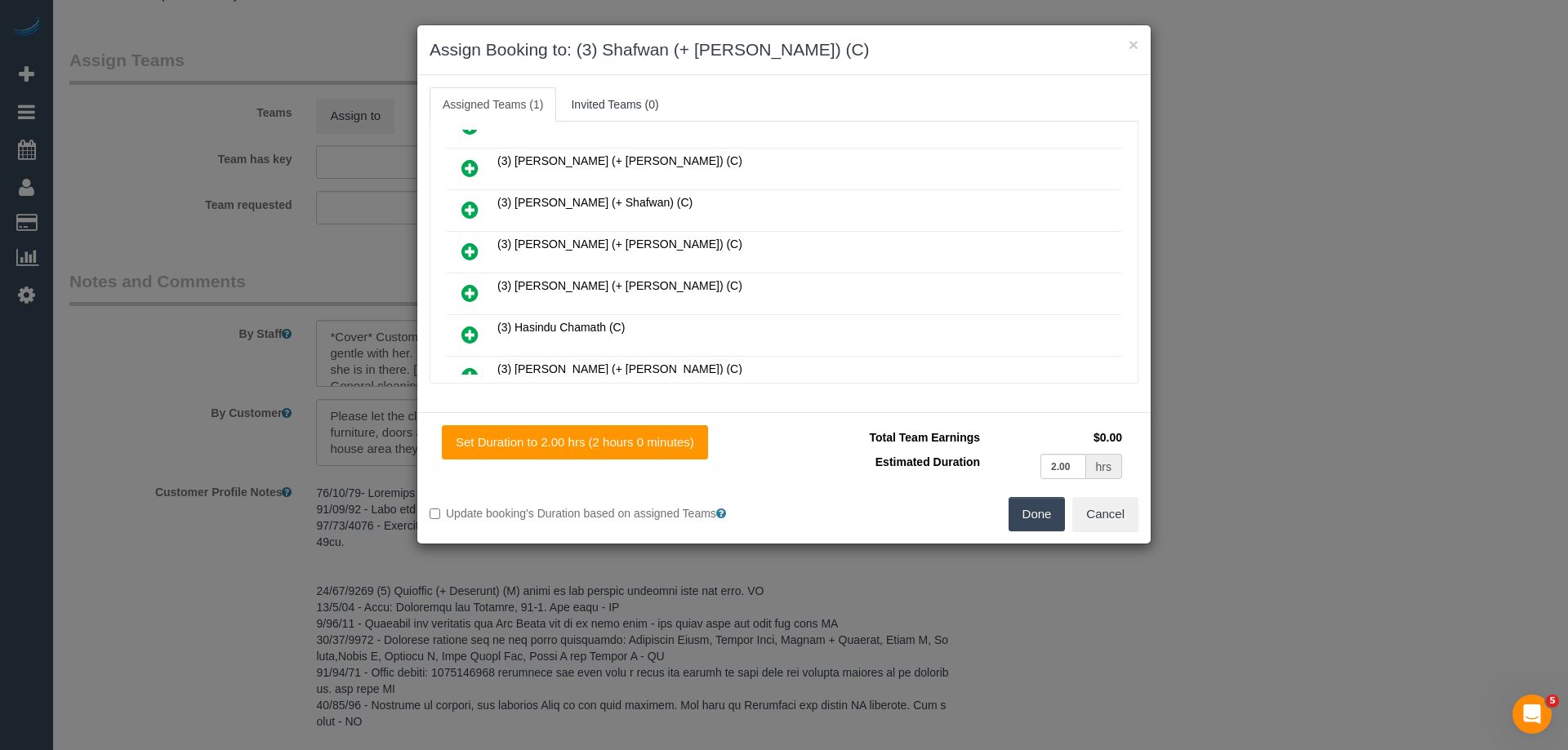
click at [477, 206] on icon at bounding box center [469, 210] width 17 height 20
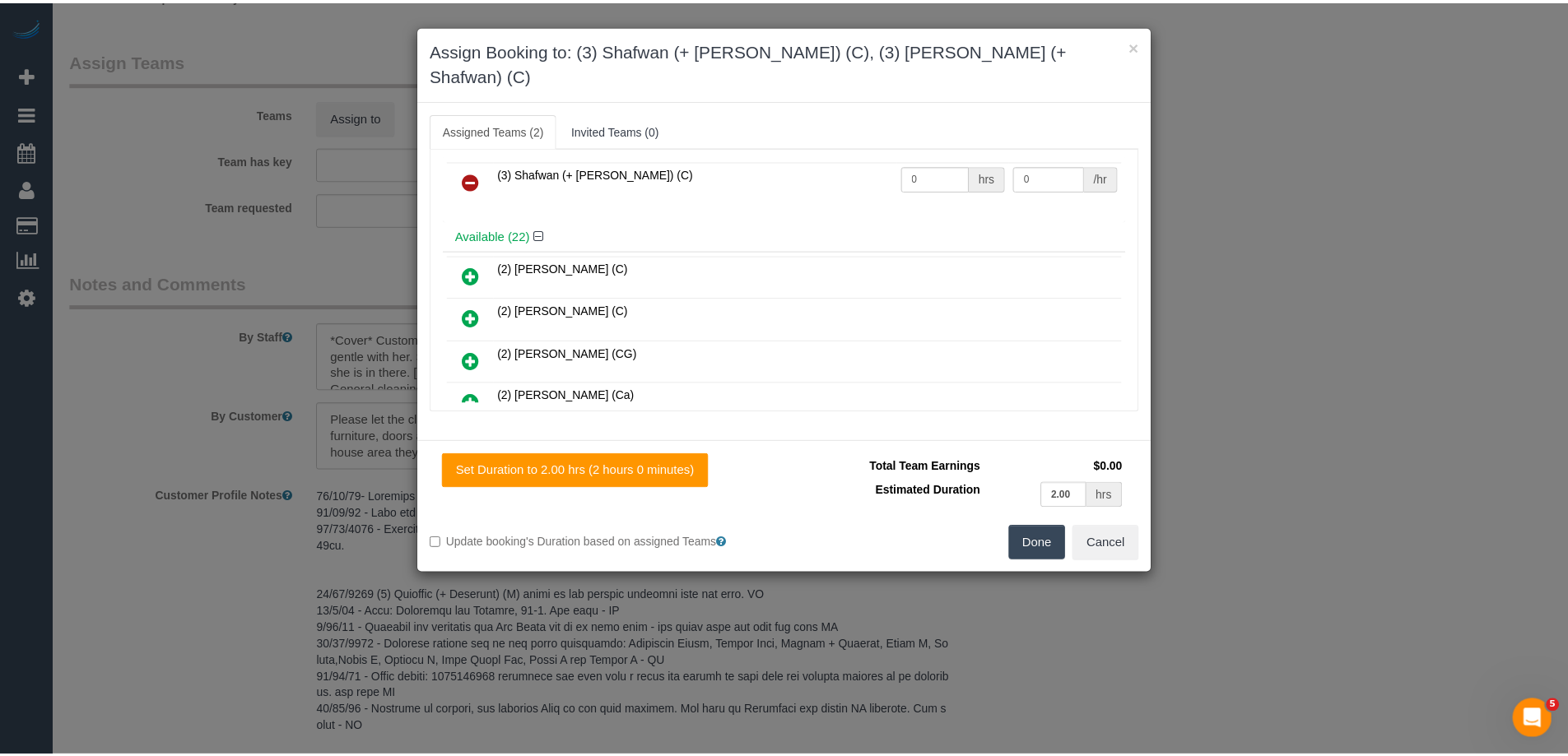
scroll to position [0, 0]
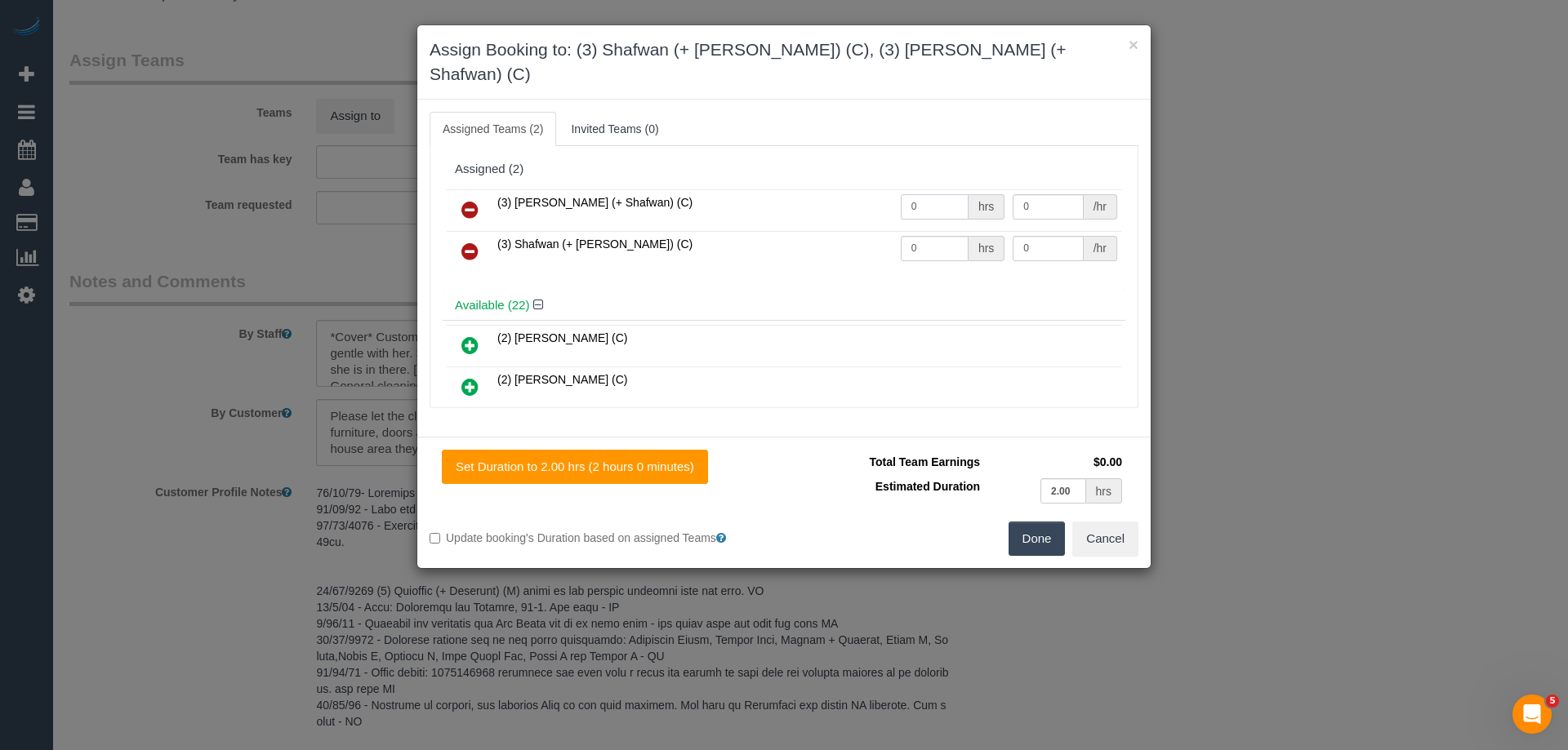
drag, startPoint x: 899, startPoint y: 181, endPoint x: 825, endPoint y: 181, distance: 74.0
click at [849, 190] on tr "(3) Farhan (+ Shafwan) (C) 0 hrs 0 /hr" at bounding box center [783, 210] width 674 height 42
type input "1"
drag, startPoint x: 925, startPoint y: 223, endPoint x: 843, endPoint y: 223, distance: 82.0
click at [843, 231] on tr "(3) Shafwan (+ Farhan) (C) 0 hrs 0 /hr" at bounding box center [783, 252] width 674 height 42
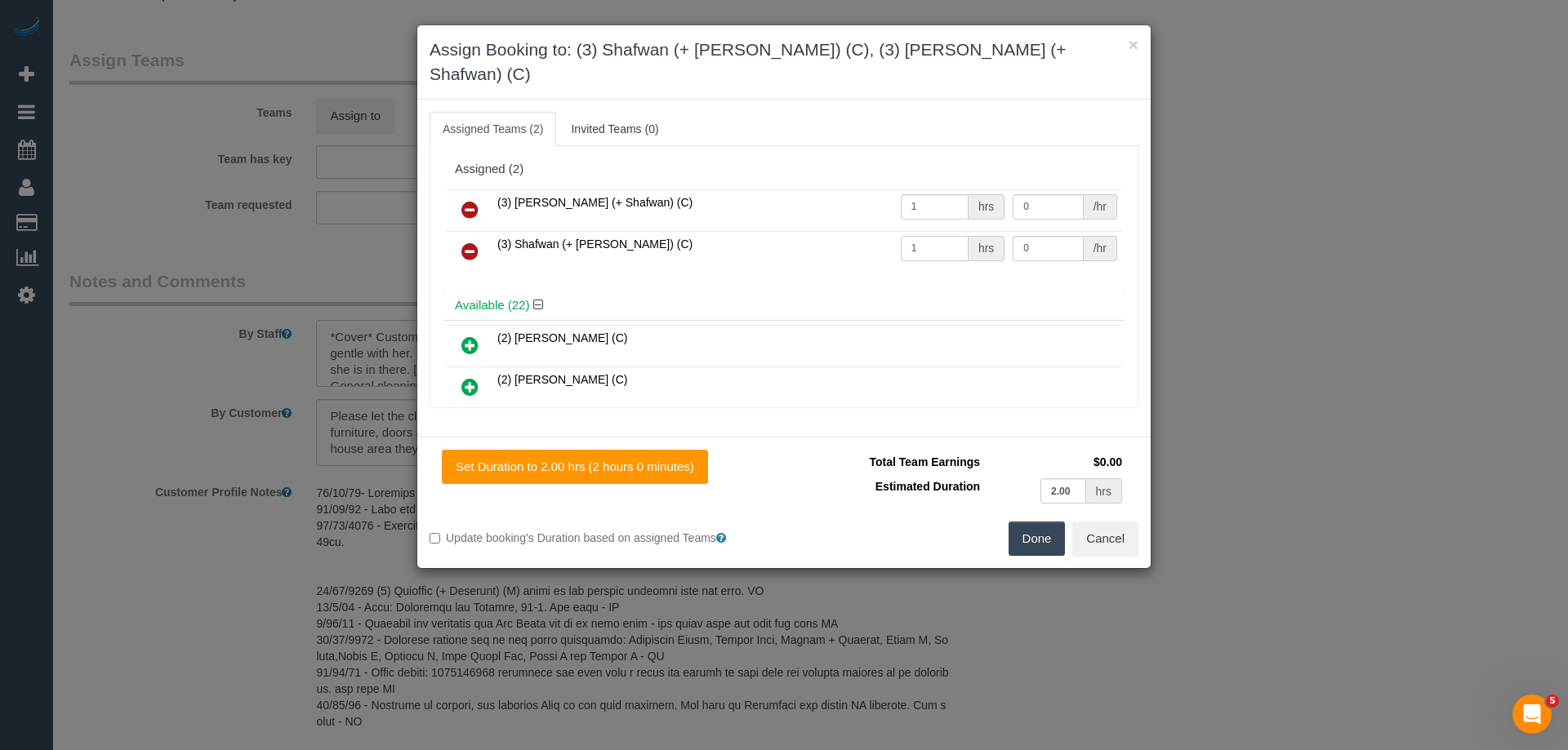
type input "1"
drag, startPoint x: 994, startPoint y: 220, endPoint x: 1026, endPoint y: 194, distance: 41.2
click at [956, 231] on tr "(3) Shafwan (+ Farhan) (C) 1 hrs 0 /hr" at bounding box center [783, 252] width 674 height 42
type input "35"
drag, startPoint x: 970, startPoint y: 183, endPoint x: 938, endPoint y: 185, distance: 32.1
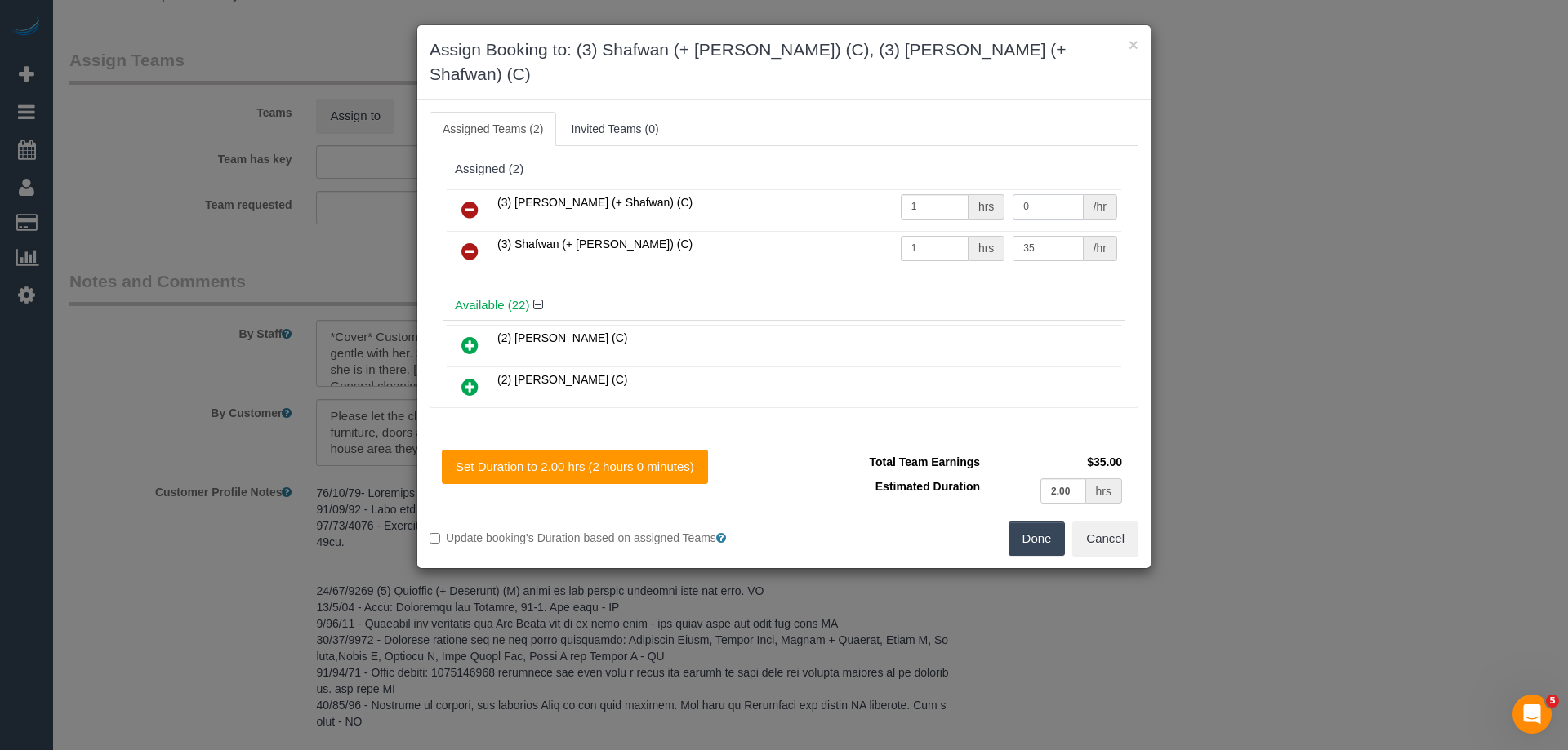
click at [951, 190] on tr "(3) Farhan (+ Shafwan) (C) 1 hrs 0 /hr" at bounding box center [783, 210] width 674 height 42
type input "35"
click at [1018, 521] on button "Done" at bounding box center [1037, 538] width 57 height 34
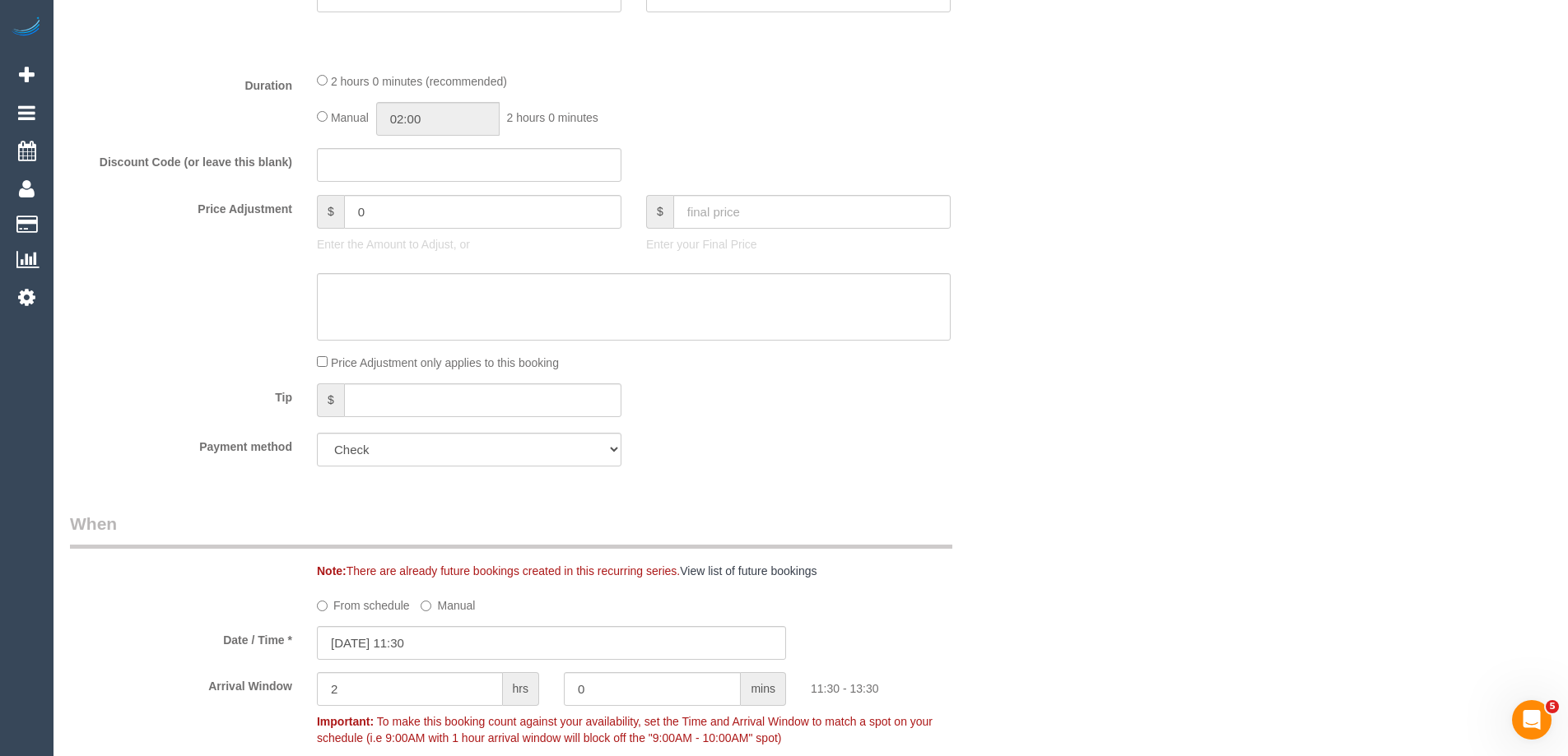
scroll to position [493, 0]
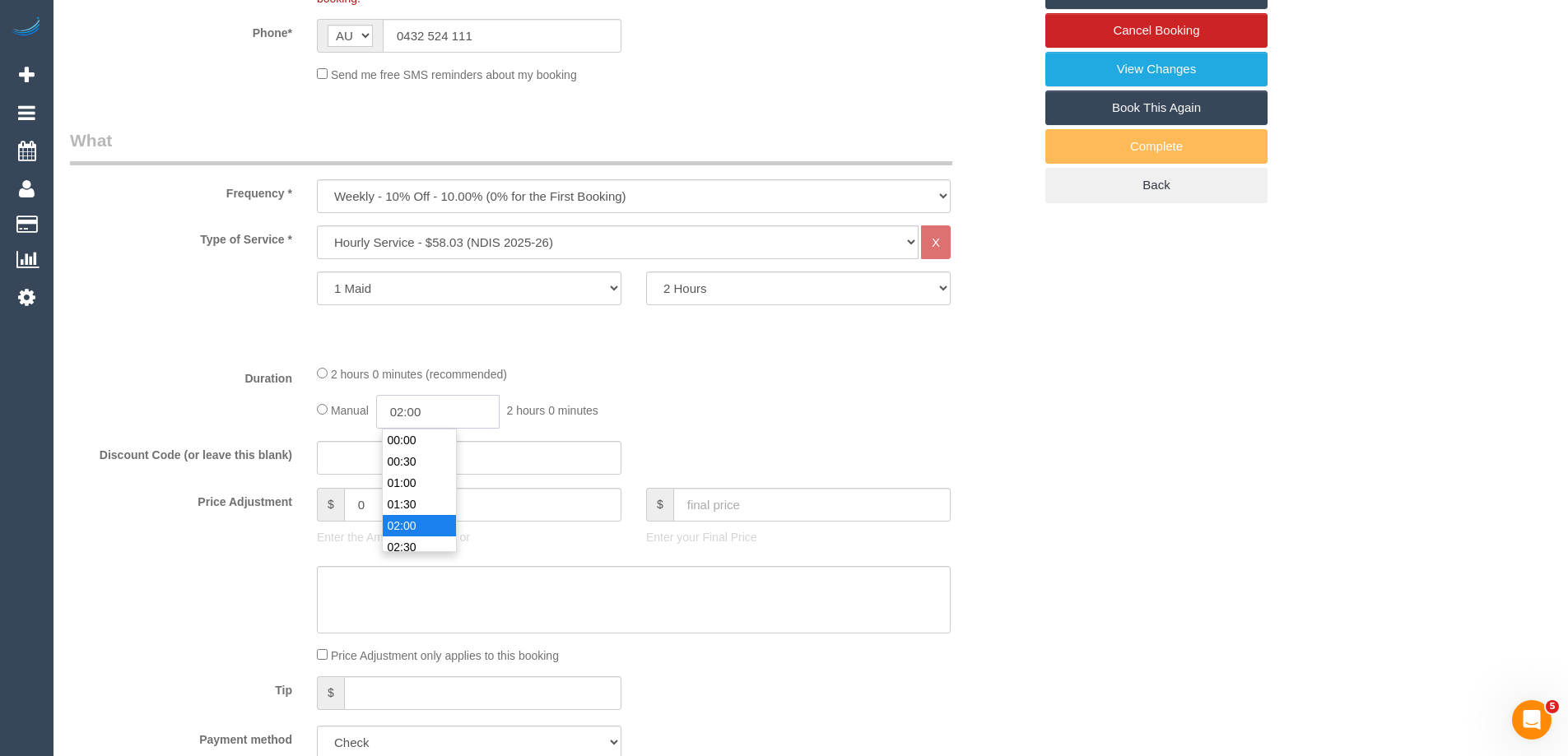
click at [462, 408] on input "02:00" at bounding box center [438, 412] width 124 height 34
type input "01:00"
drag, startPoint x: 397, startPoint y: 459, endPoint x: 418, endPoint y: 457, distance: 21.1
click at [398, 458] on li "01:00" at bounding box center [419, 451] width 73 height 21
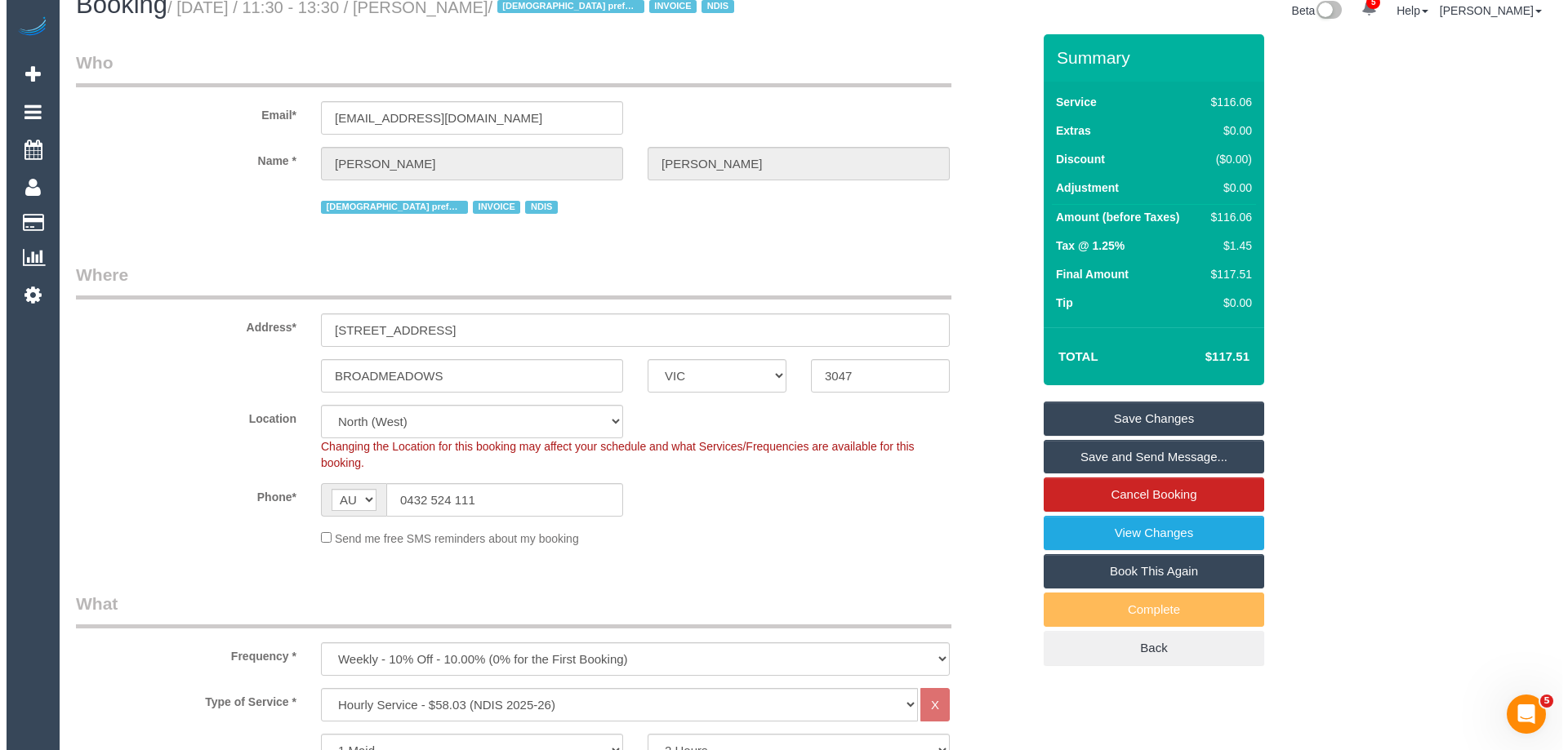
scroll to position [0, 0]
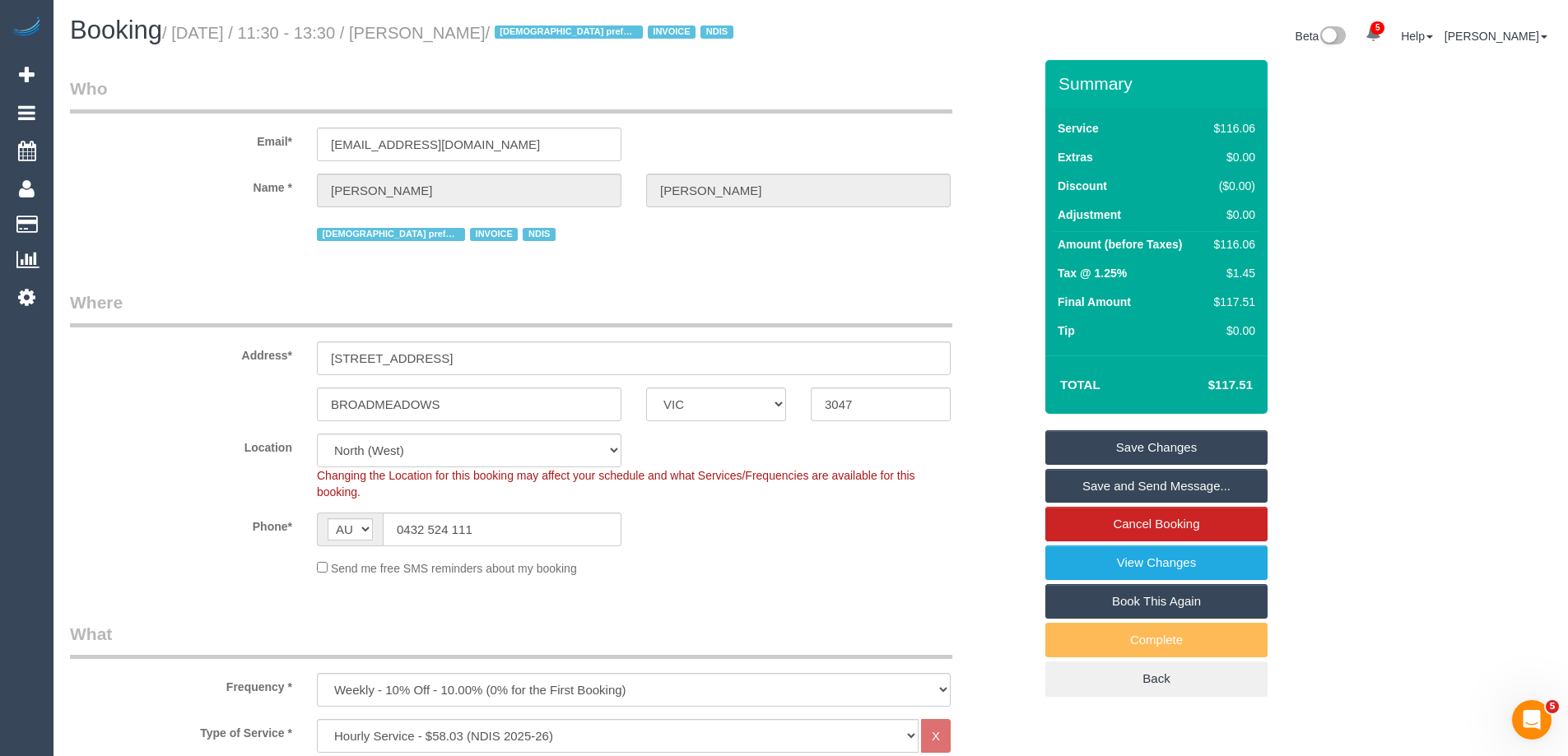
drag, startPoint x: 571, startPoint y: 32, endPoint x: 453, endPoint y: 30, distance: 118.0
click at [453, 30] on small "/ September 18, 2025 / 11:30 - 13:30 / Margaret Zahos / Female preferred INVOIC…" at bounding box center [450, 33] width 576 height 18
copy small "Margaret Zahos"
click at [1082, 453] on link "Save Changes" at bounding box center [1157, 448] width 222 height 35
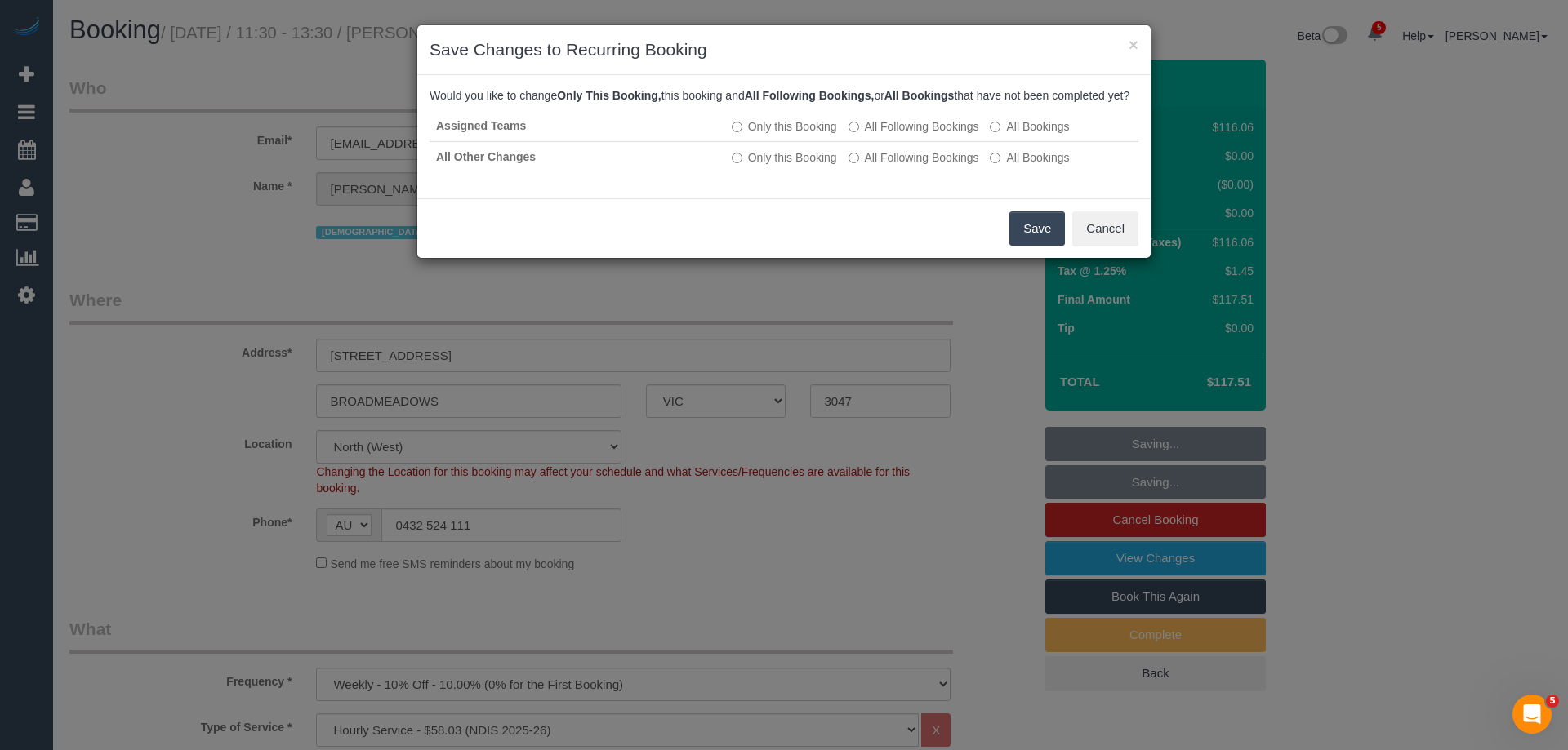
click at [1040, 246] on button "Save" at bounding box center [1037, 229] width 56 height 34
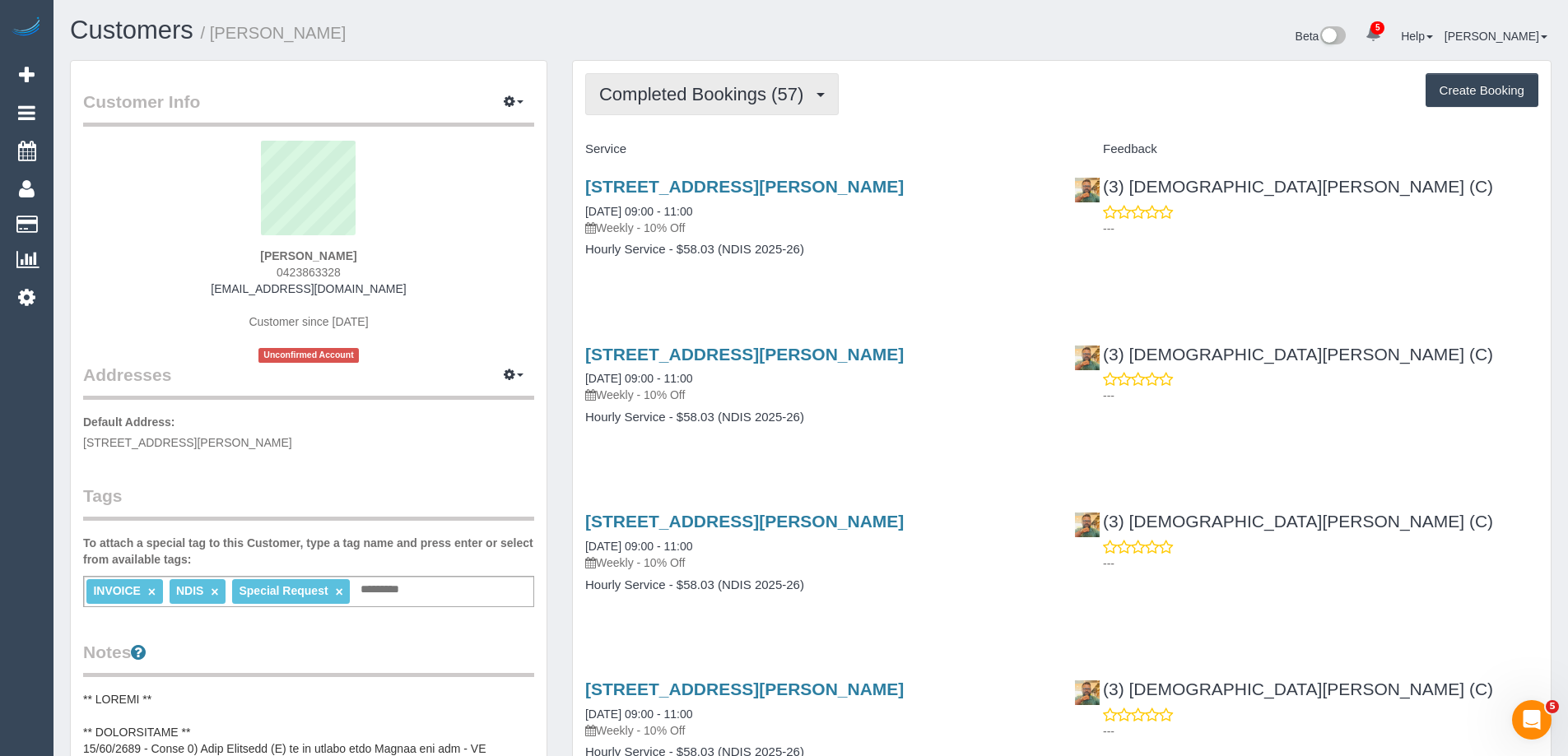
click at [703, 99] on span "Completed Bookings (57)" at bounding box center [705, 94] width 213 height 21
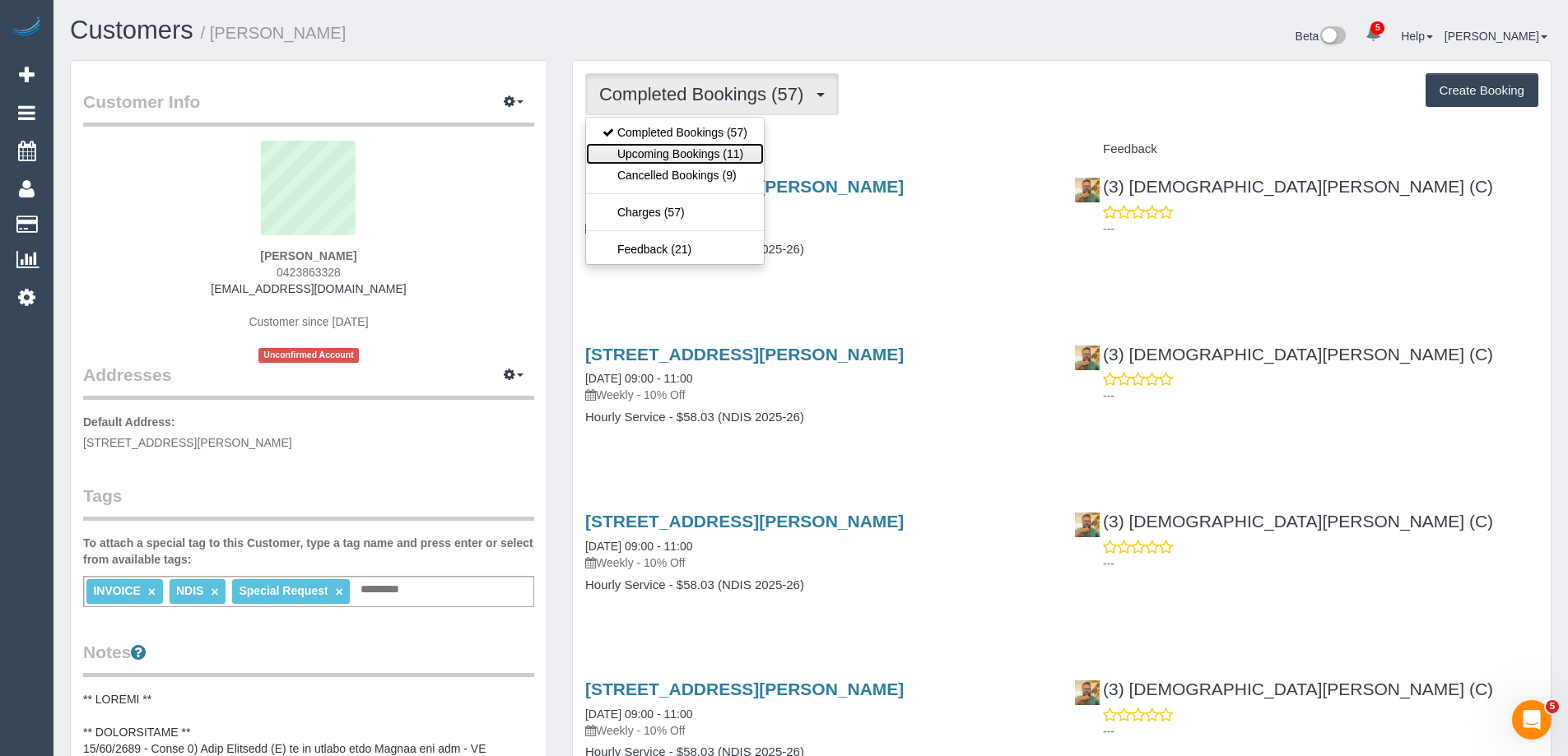
click at [705, 152] on link "Upcoming Bookings (11)" at bounding box center [675, 154] width 178 height 21
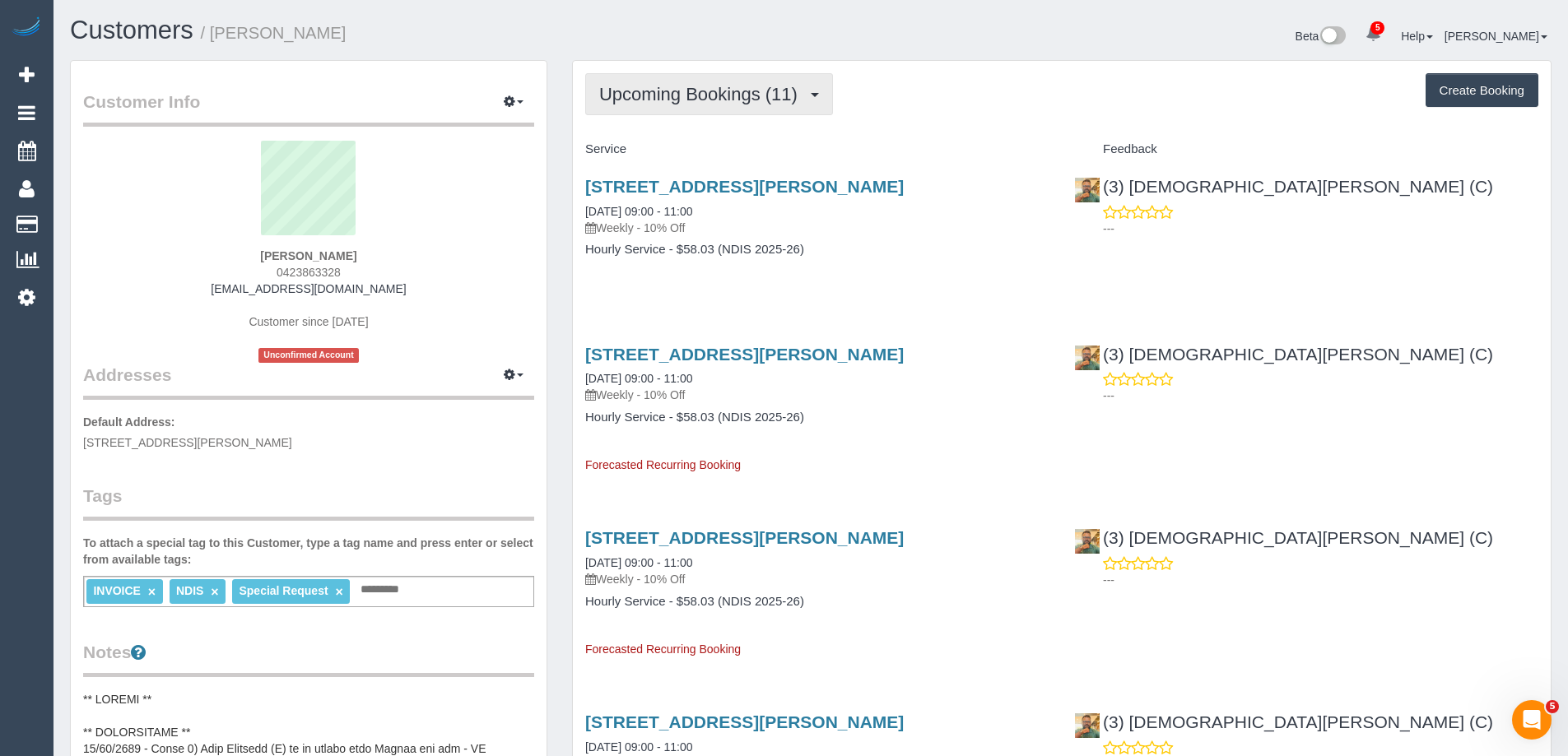
click at [679, 90] on span "Upcoming Bookings (11)" at bounding box center [702, 94] width 207 height 21
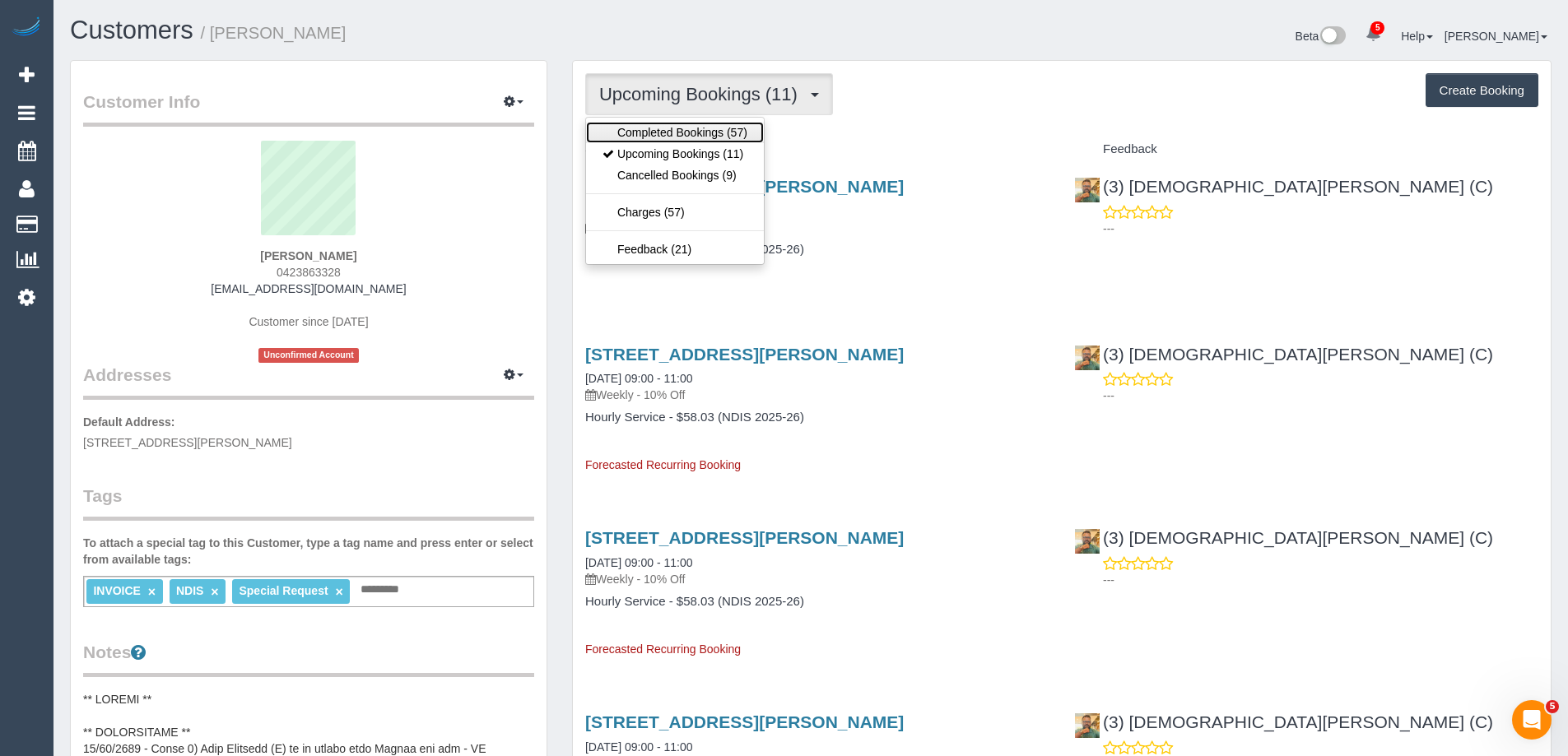
click at [671, 131] on link "Completed Bookings (57)" at bounding box center [675, 133] width 178 height 21
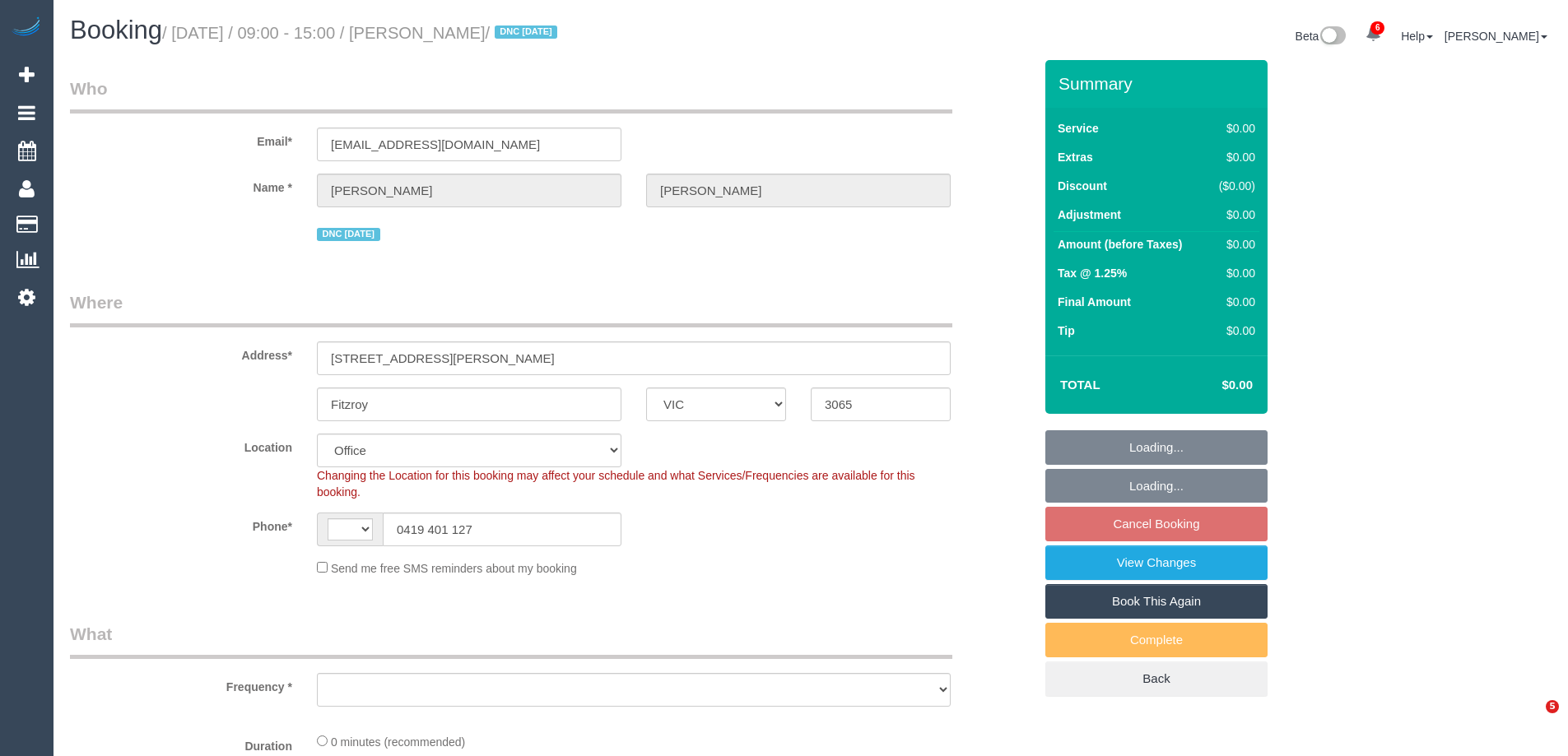
select select "VIC"
select select "string:AU"
select select "object:811"
select select "string:stripe-pm_1S3Ret2GScqysDRV3gAhRbXU"
select select "number:28"
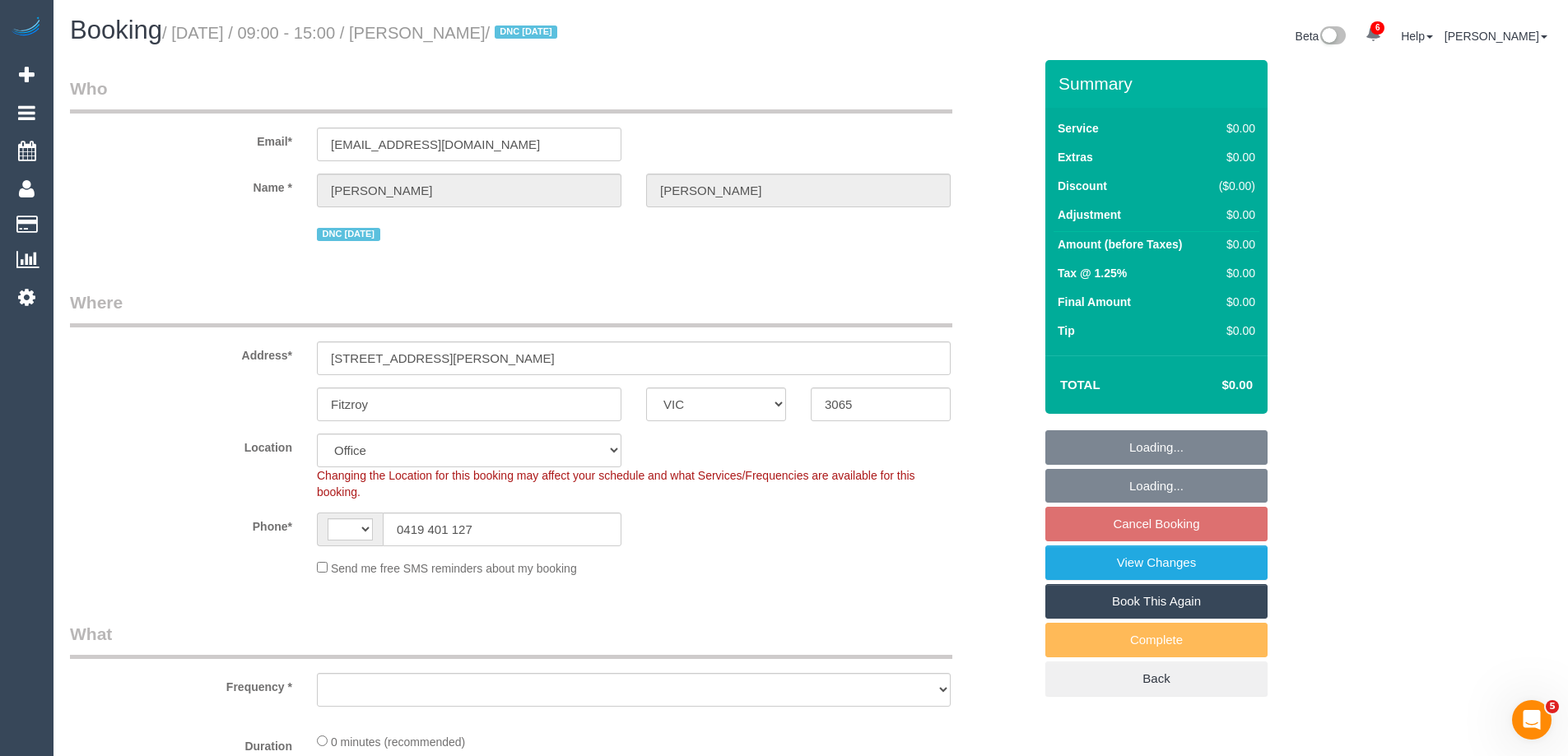
select select "number:14"
select select "number:18"
select select "number:24"
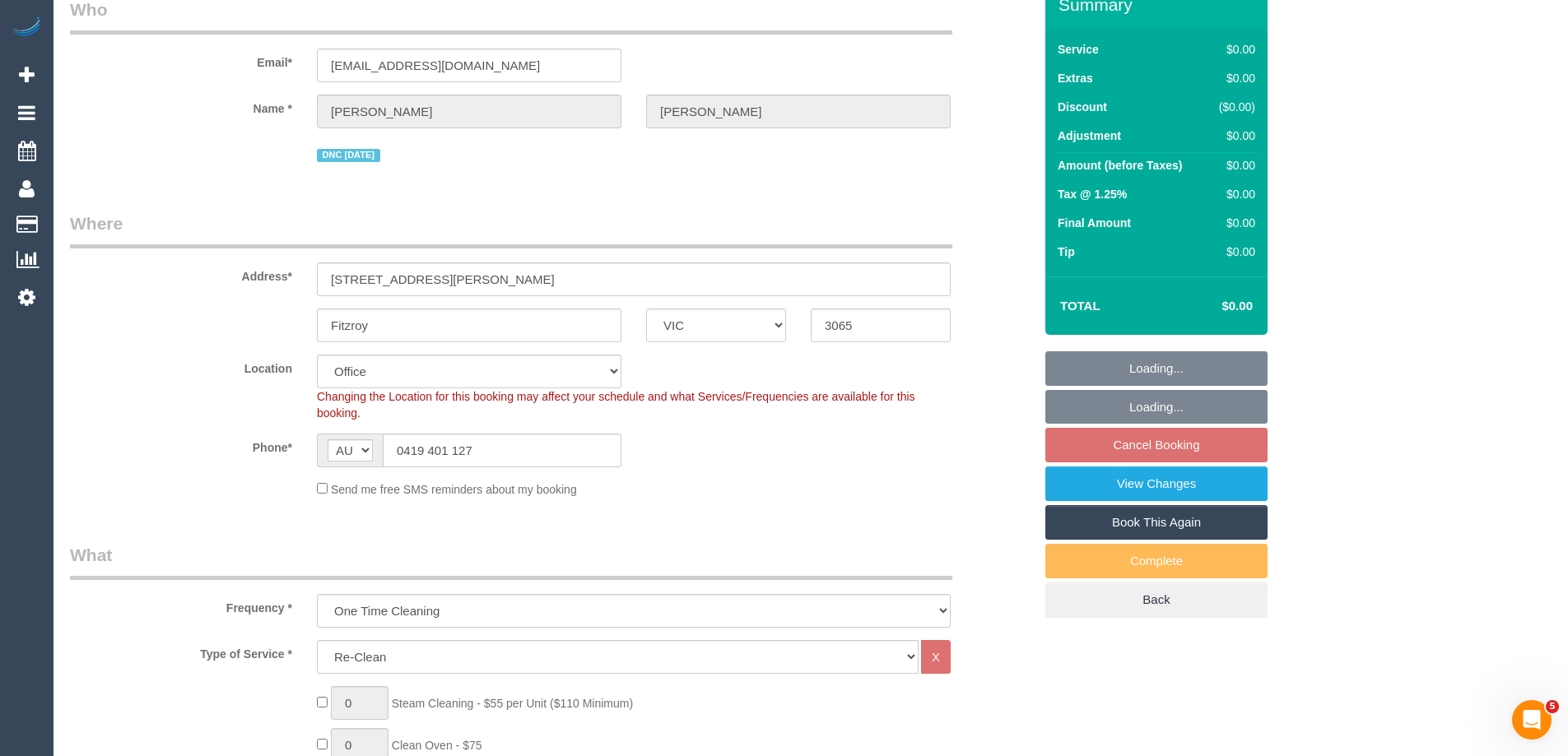
select select "object:830"
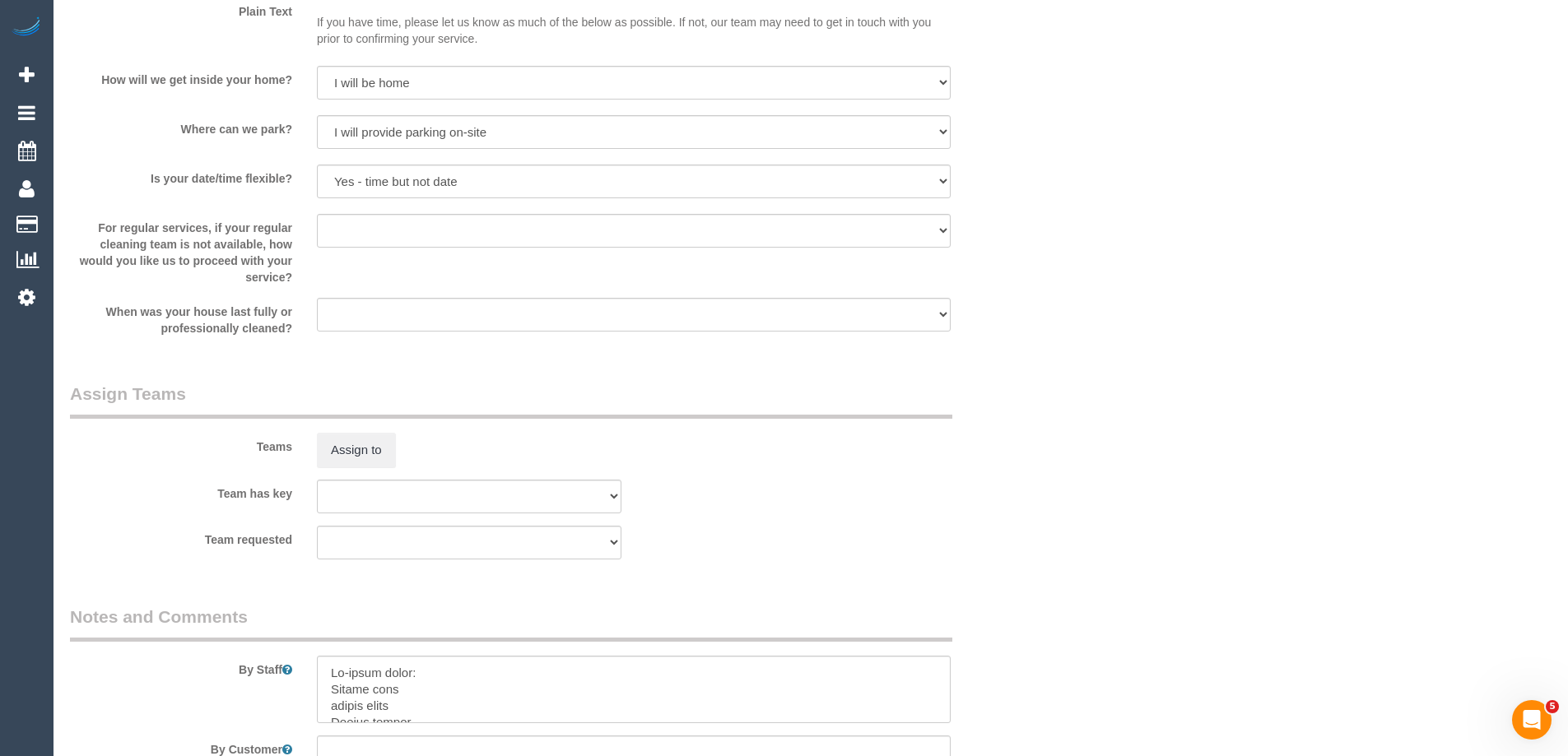
scroll to position [2386, 0]
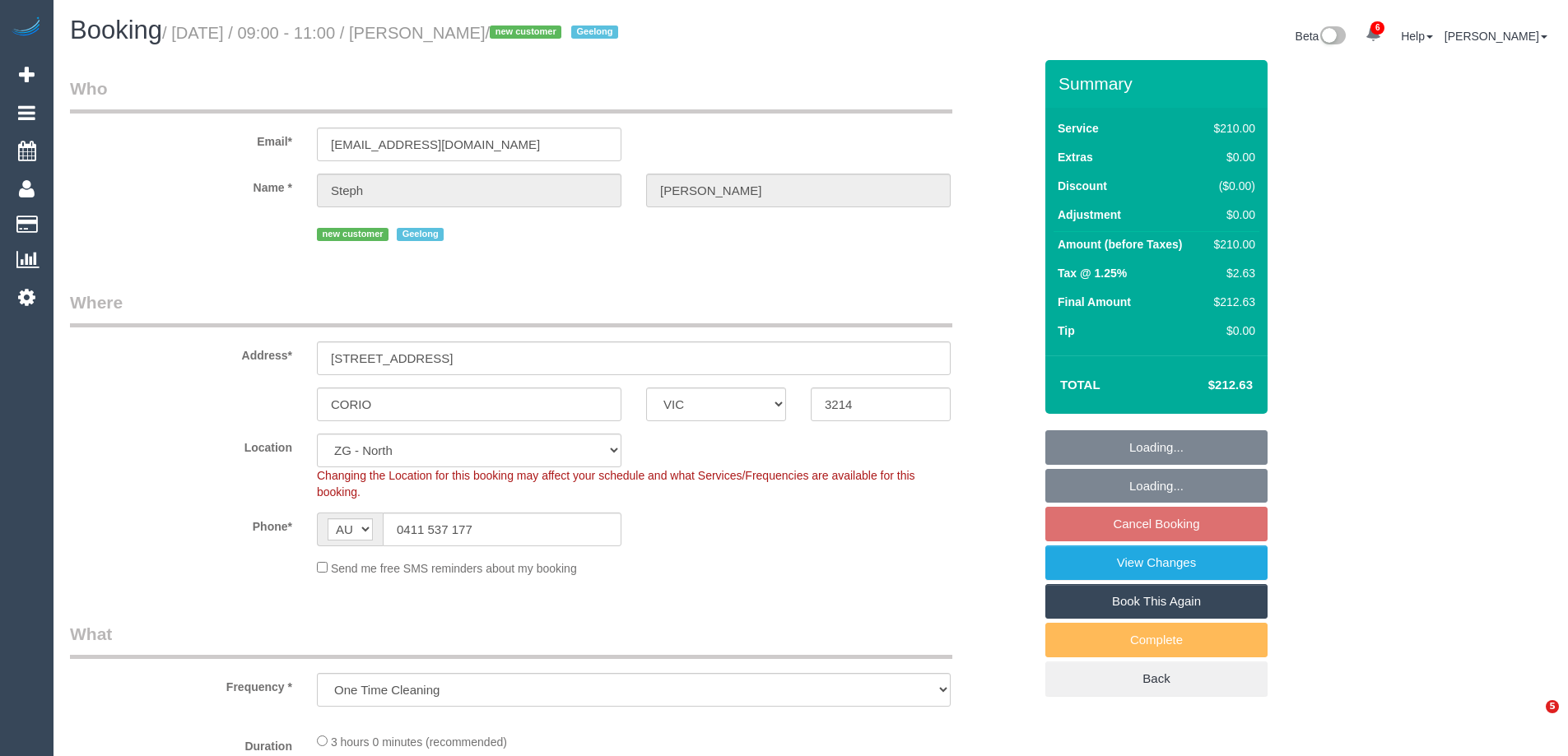
select select "VIC"
select select "number:30"
select select "number:15"
select select "number:19"
select select "number:25"
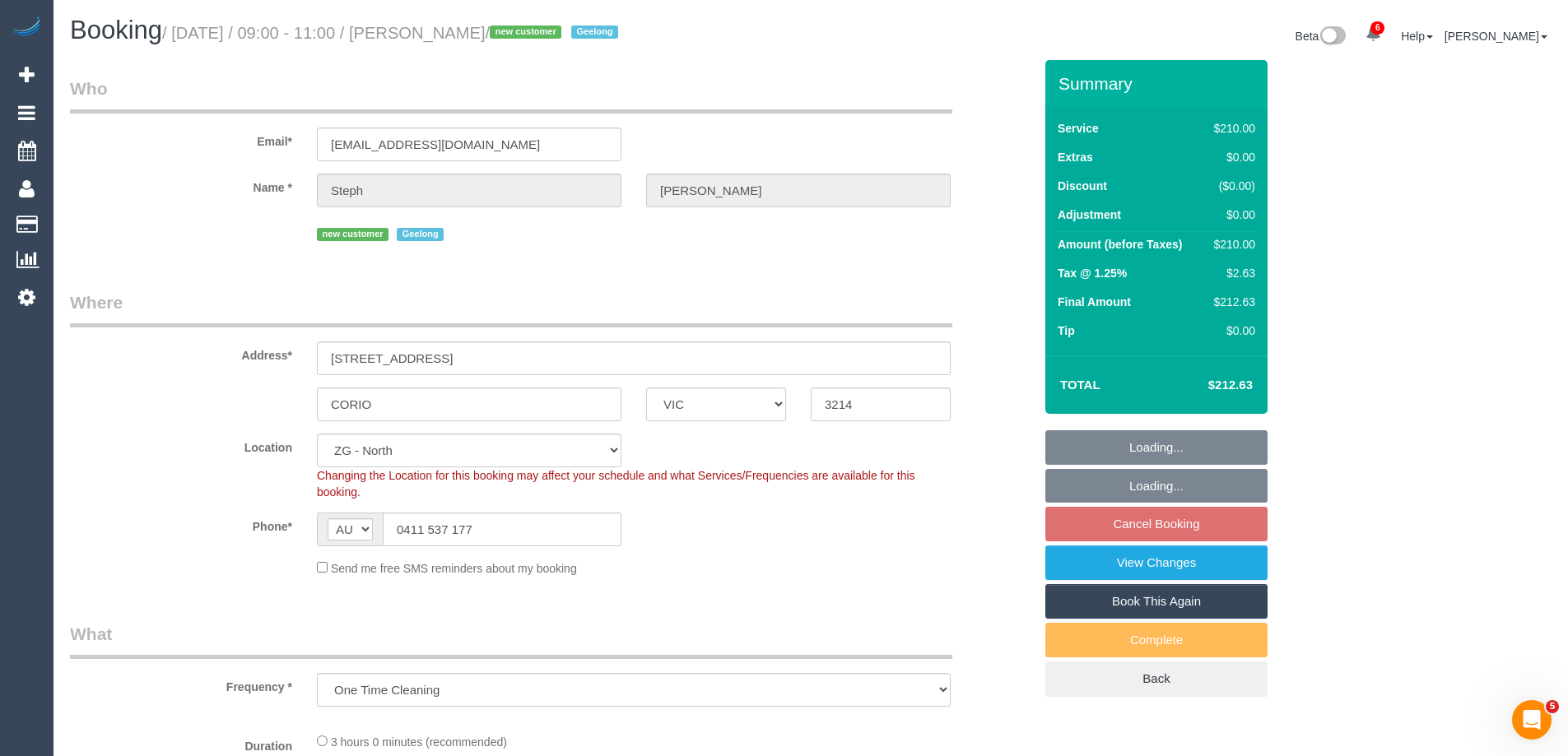
select select "number:26"
select select "object:781"
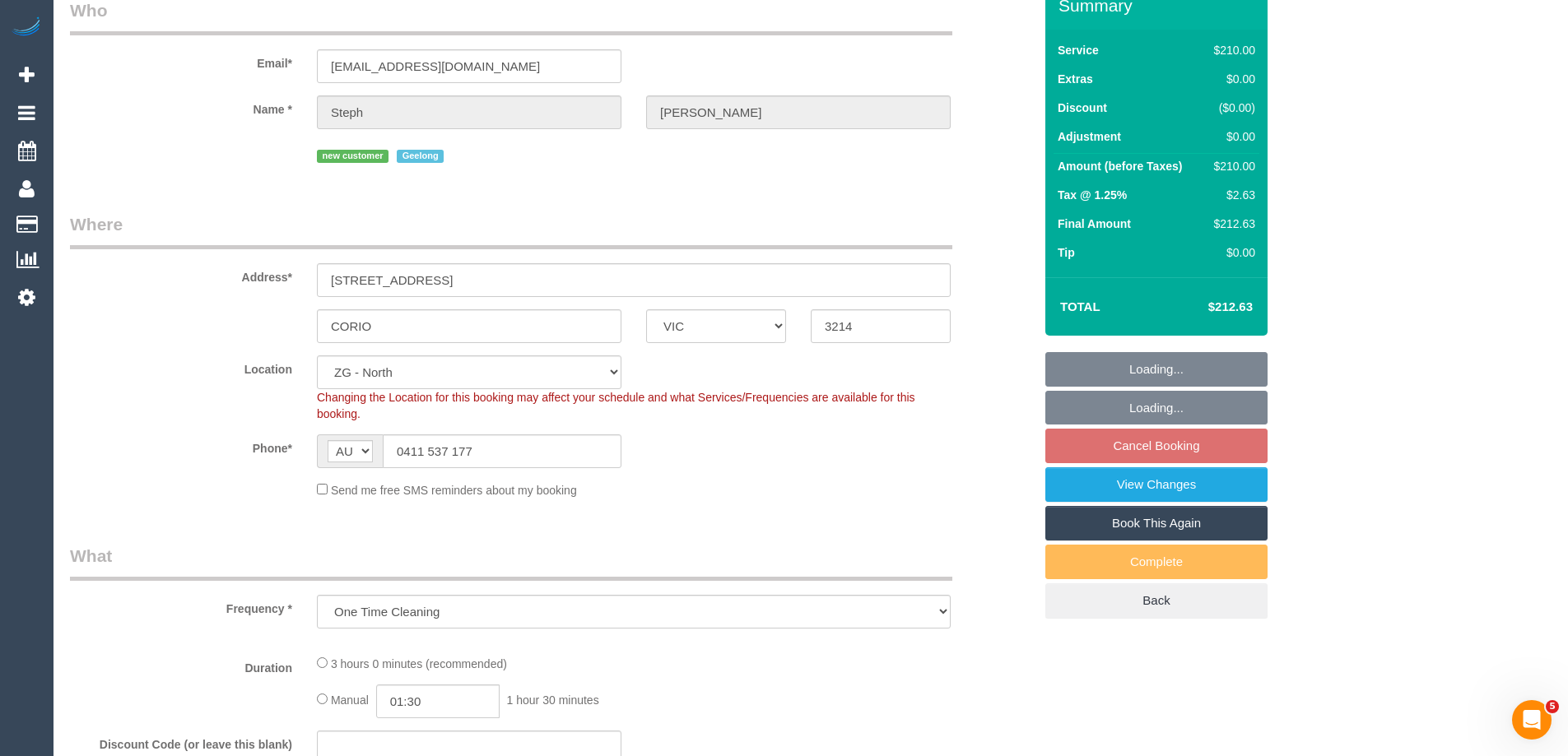
select select "string:stripe-pm_1S6jYF2GScqysDRVRLH1cczD"
select select "180"
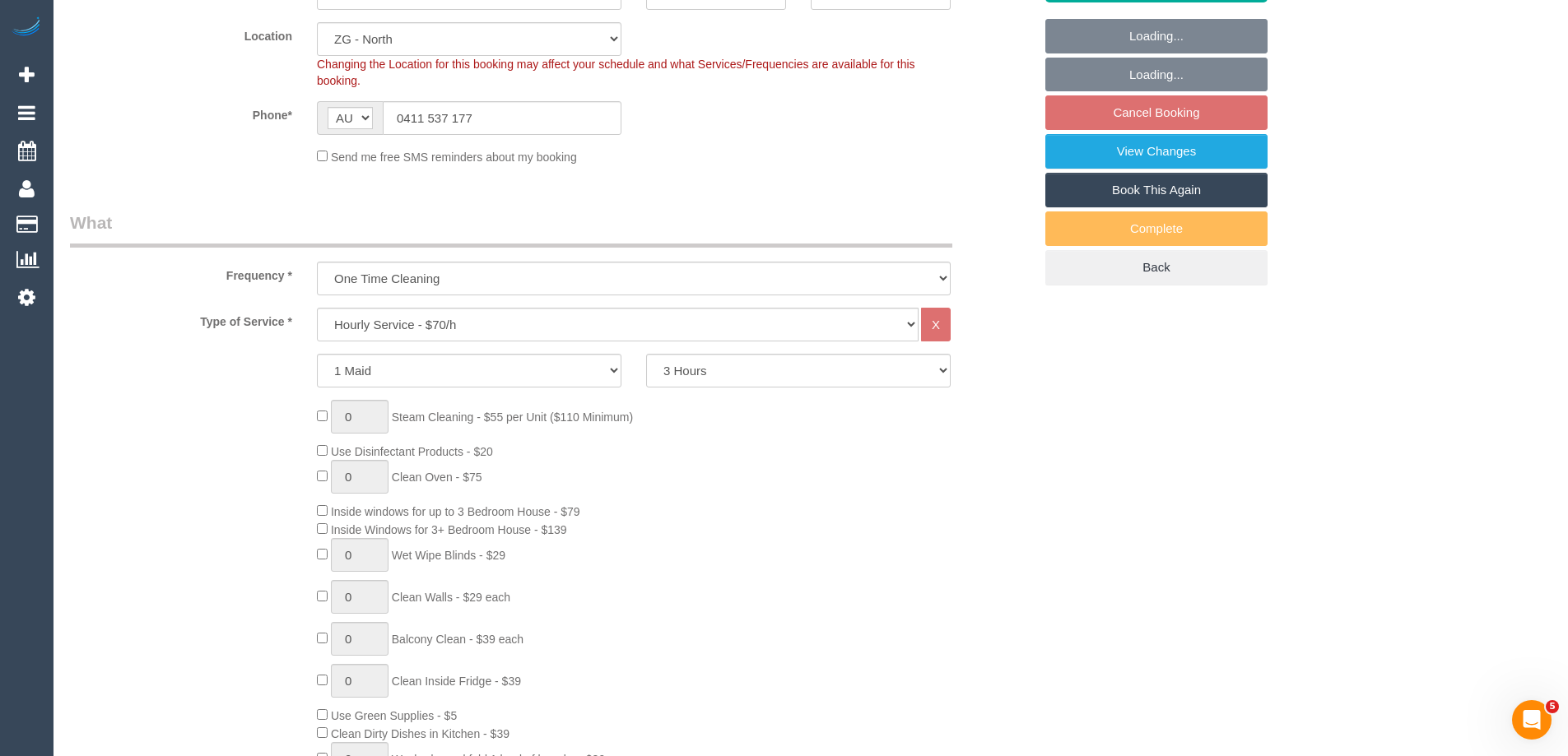
select select "spot1"
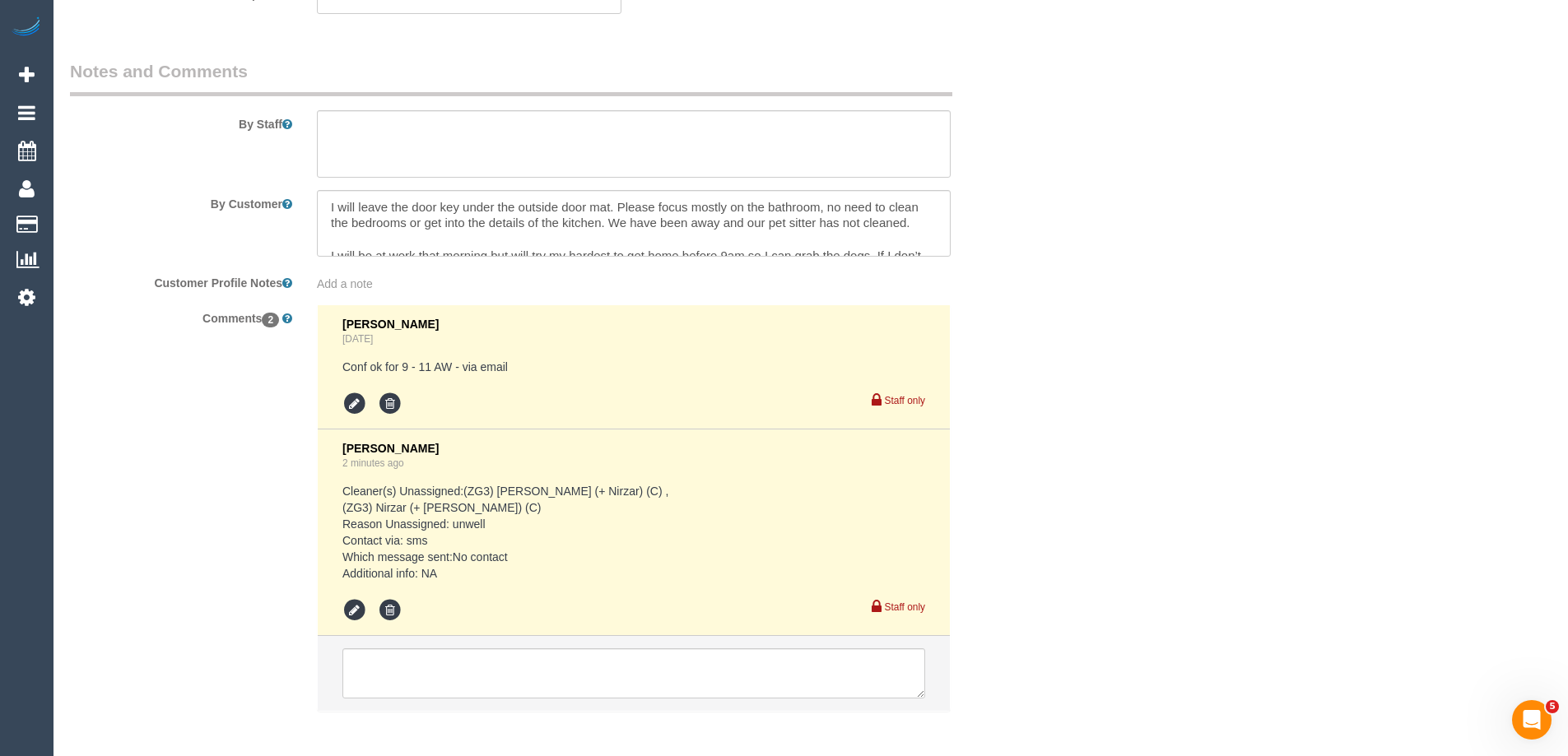
scroll to position [2711, 0]
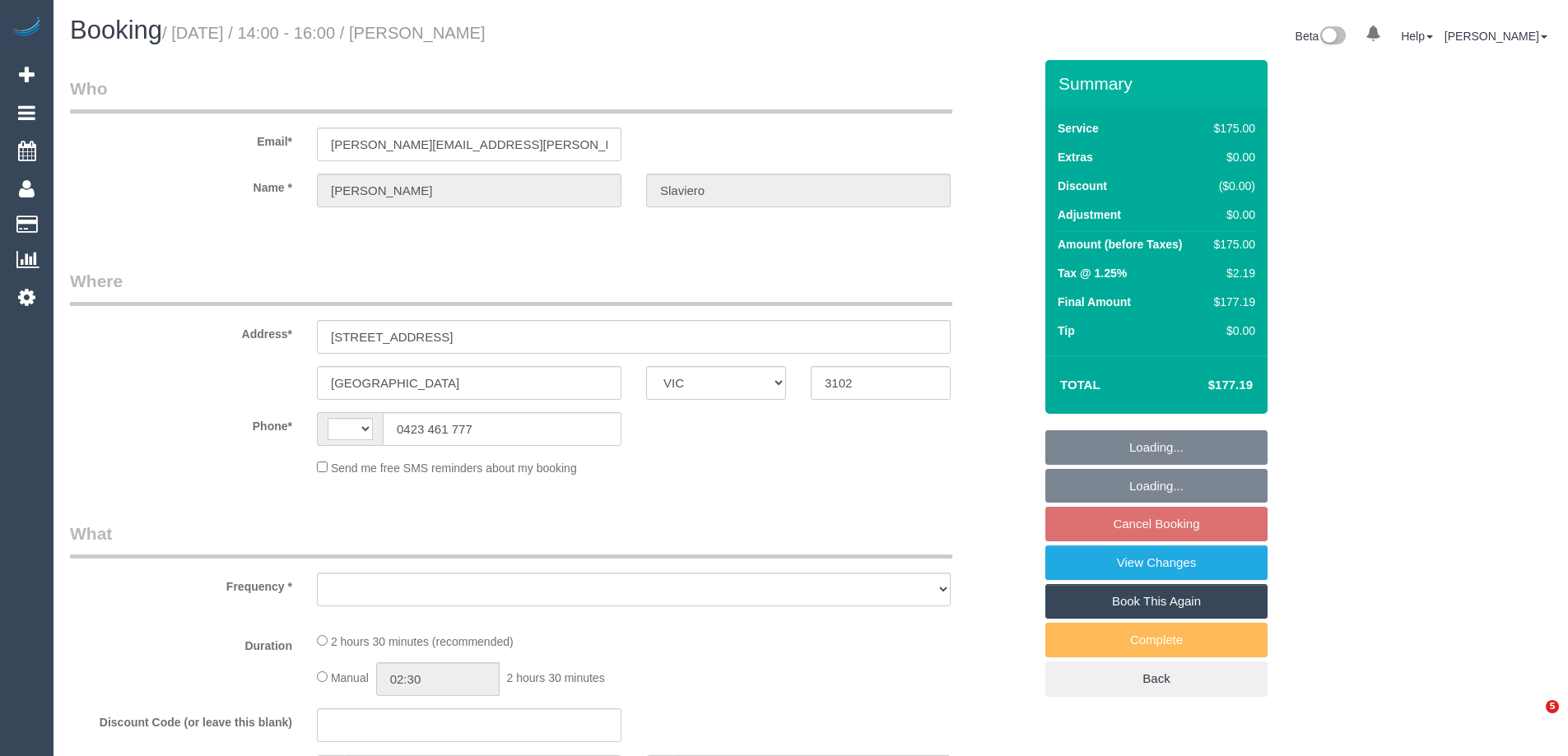
select select "VIC"
select select "string:AU"
select select "object:582"
select select "150"
select select "number:28"
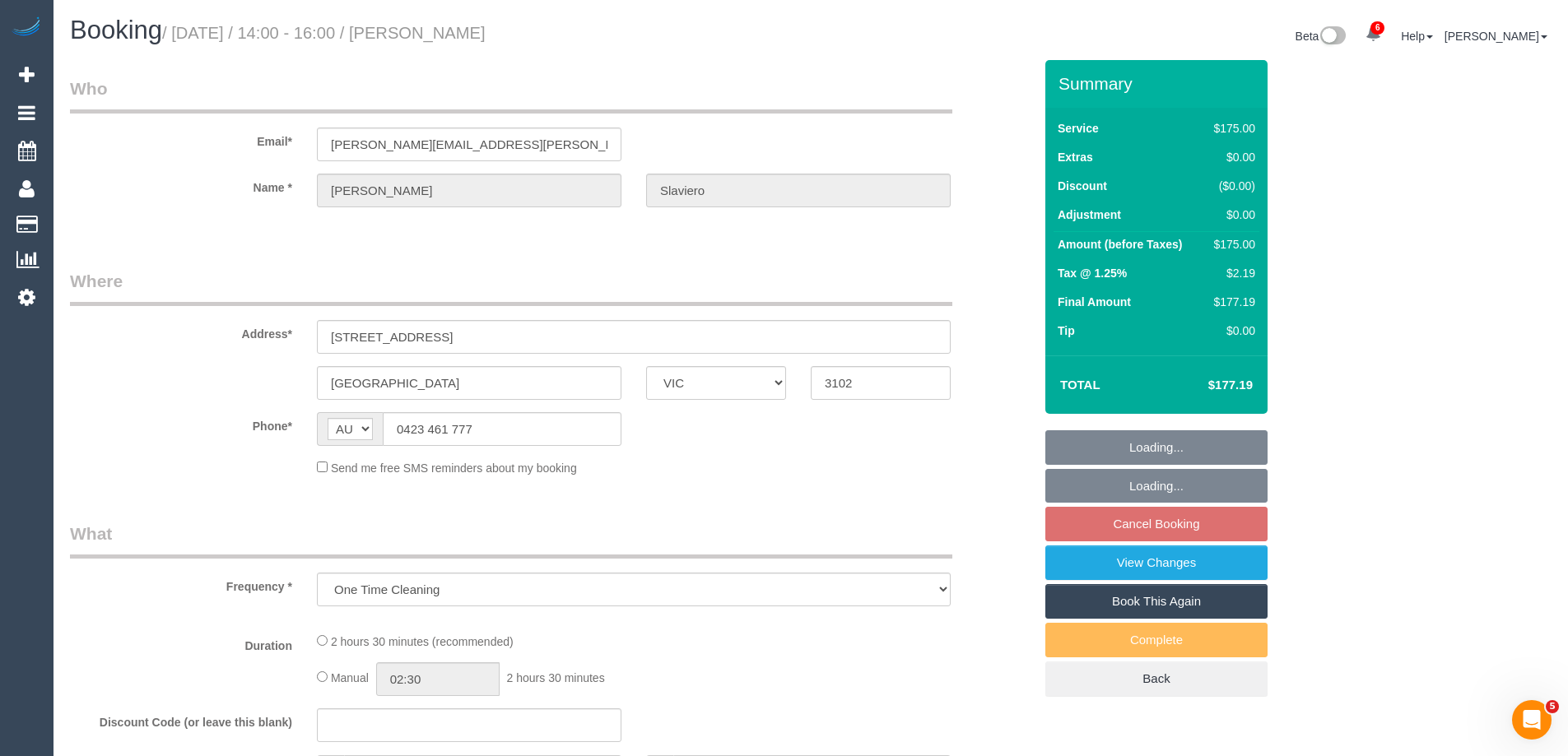
select select "number:14"
select select "number:18"
select select "number:24"
select select "number:13"
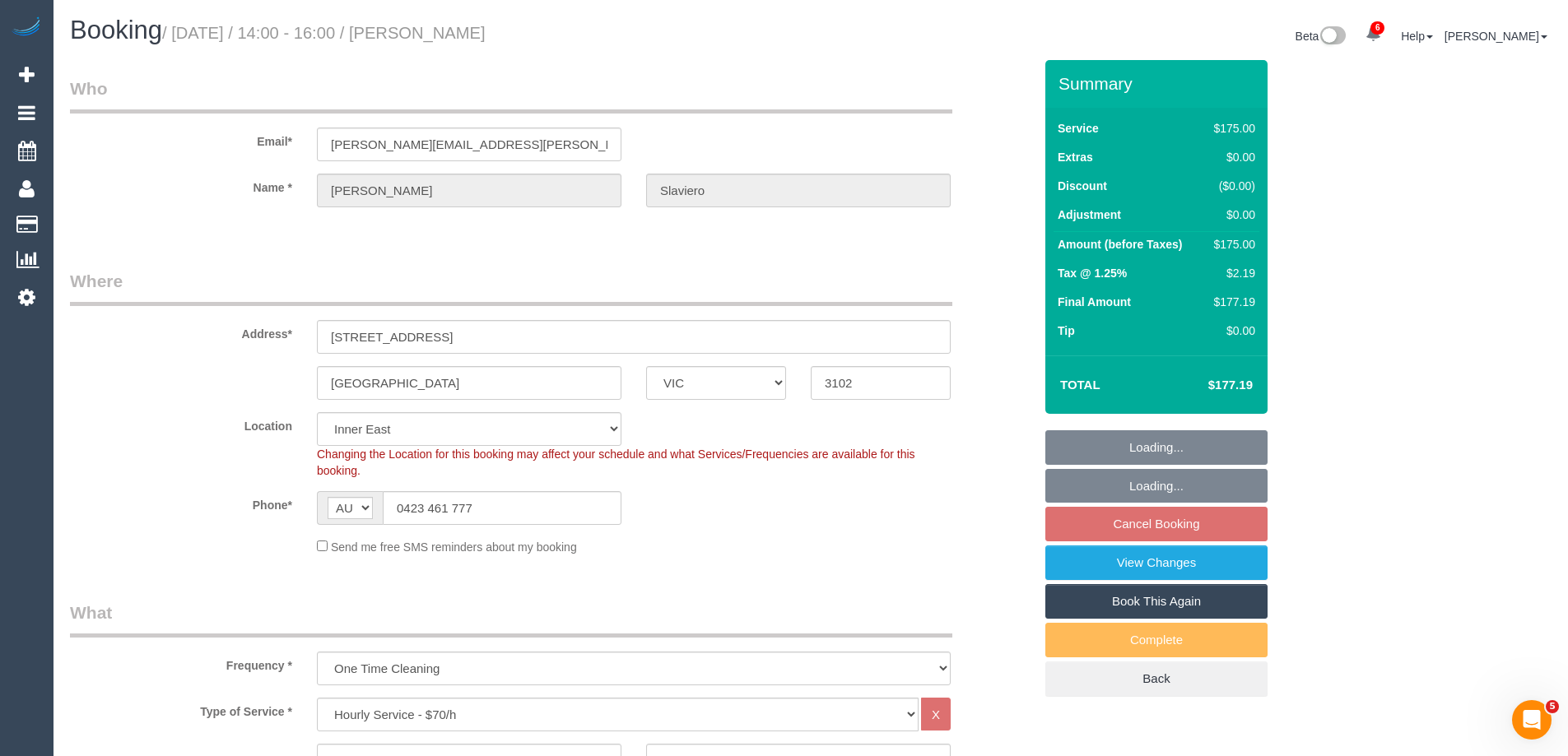
select select "object:1507"
select select "string:stripe-pm_1S6Irh2GScqysDRVnl8AVfsD"
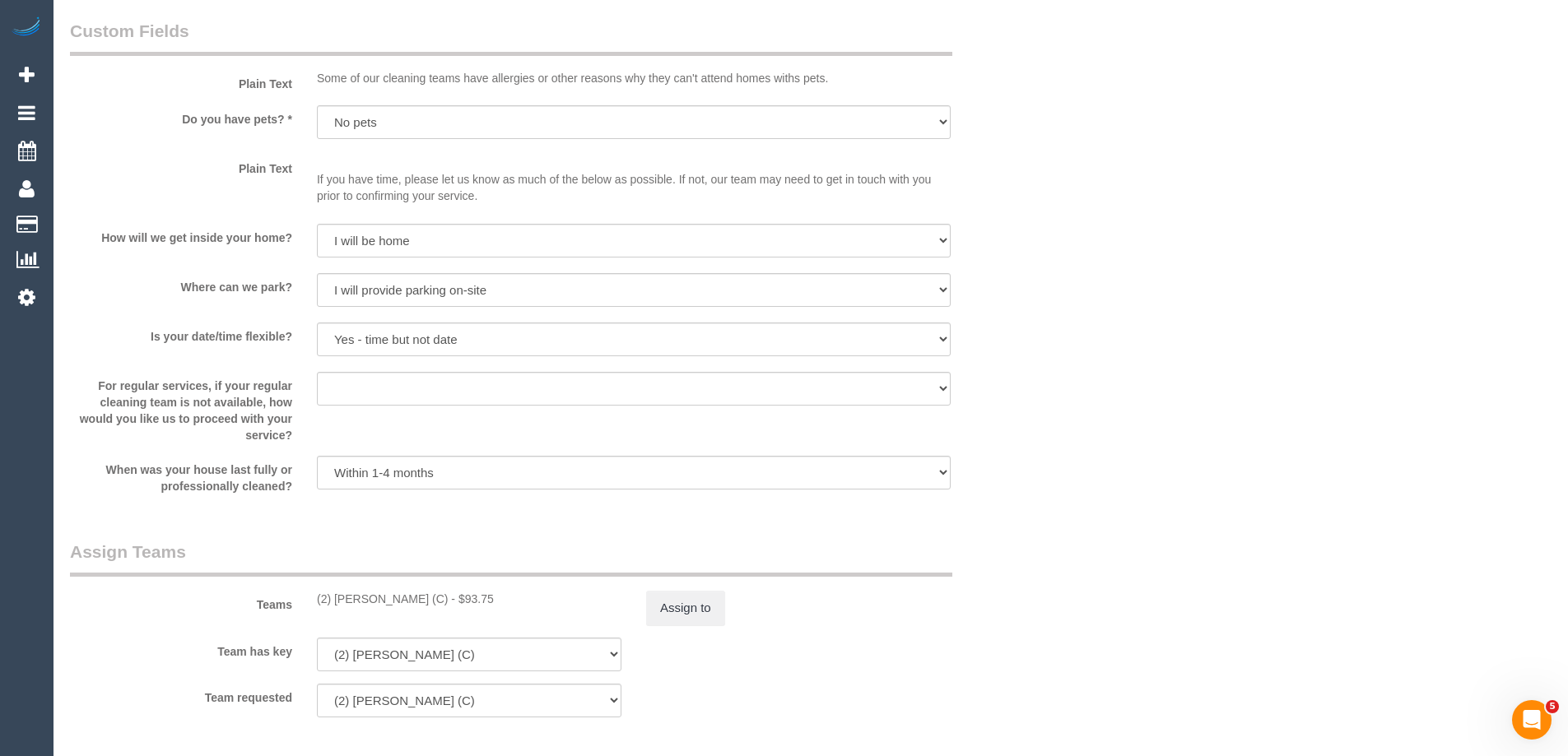
scroll to position [2303, 0]
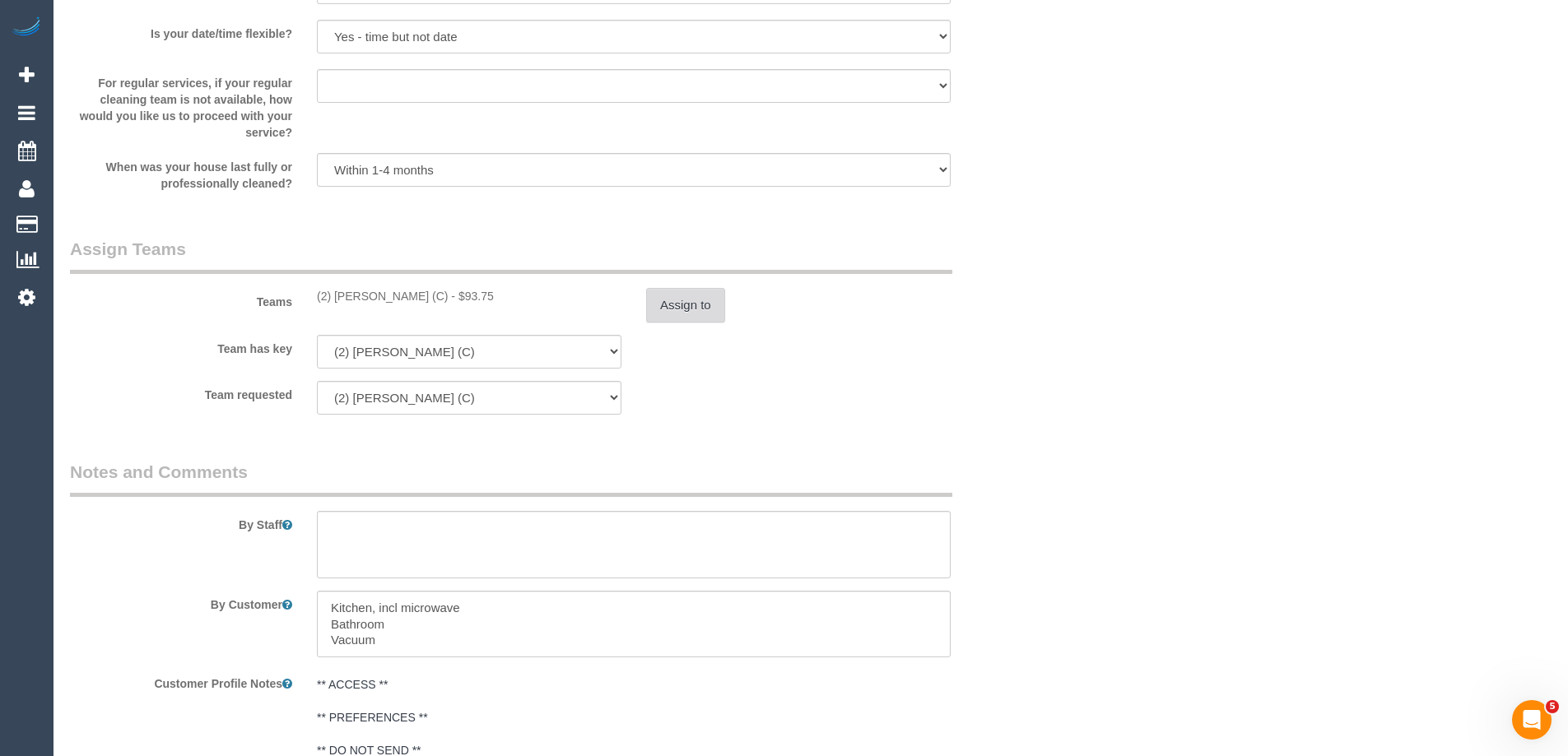
click at [669, 297] on button "Assign to" at bounding box center [686, 306] width 79 height 35
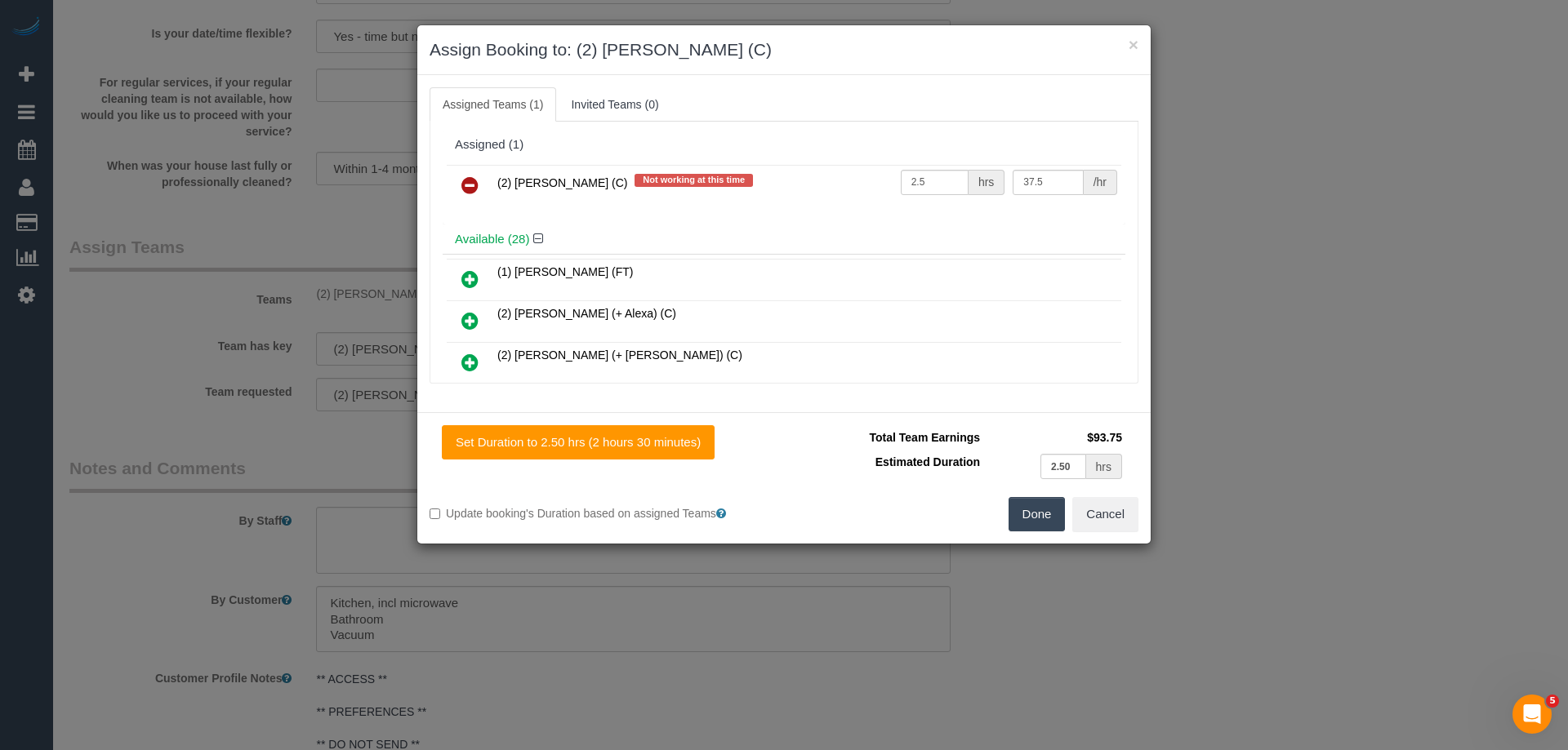
click at [465, 186] on icon at bounding box center [469, 185] width 17 height 20
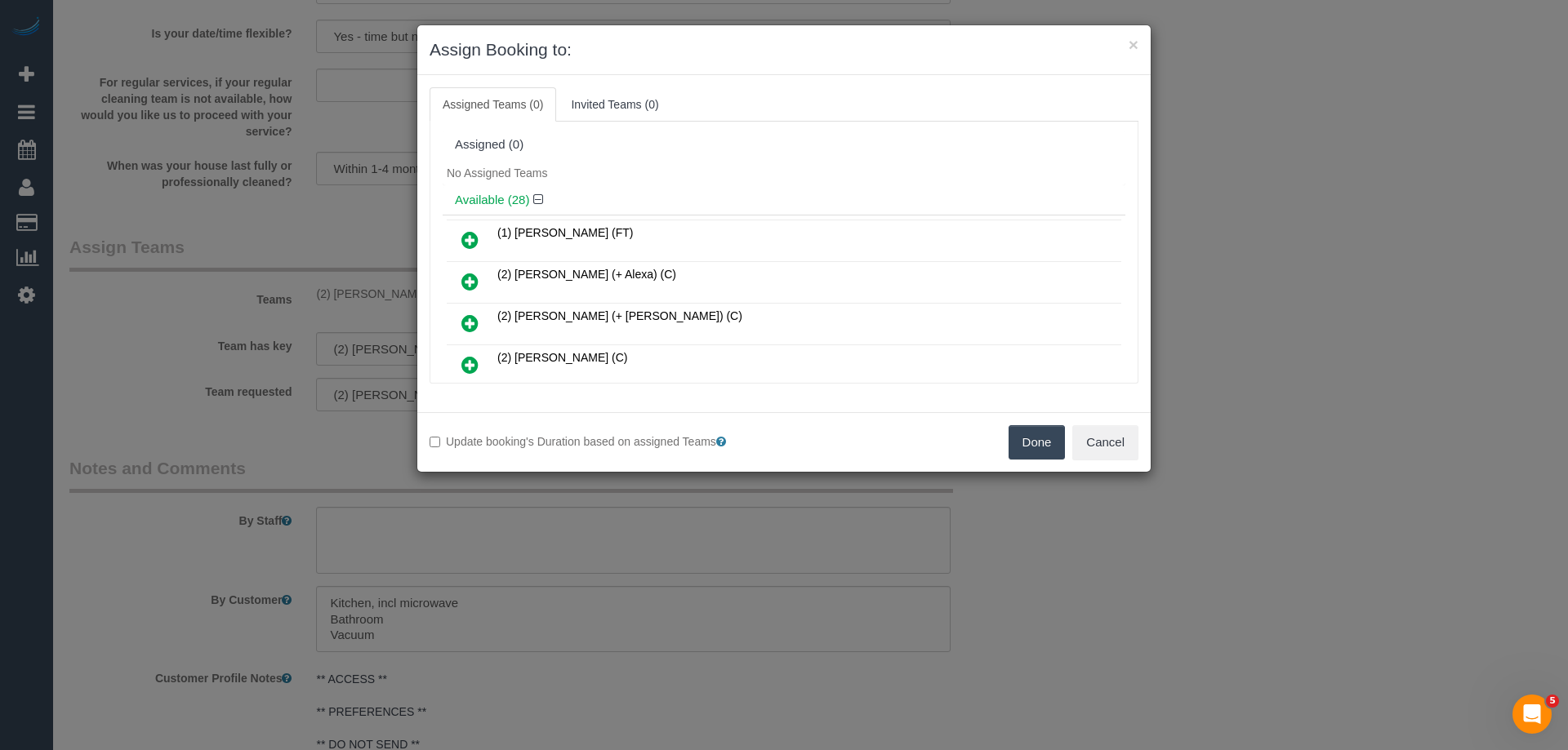
drag, startPoint x: 1033, startPoint y: 440, endPoint x: 970, endPoint y: 432, distance: 63.5
click at [1032, 440] on button "Done" at bounding box center [1037, 443] width 57 height 34
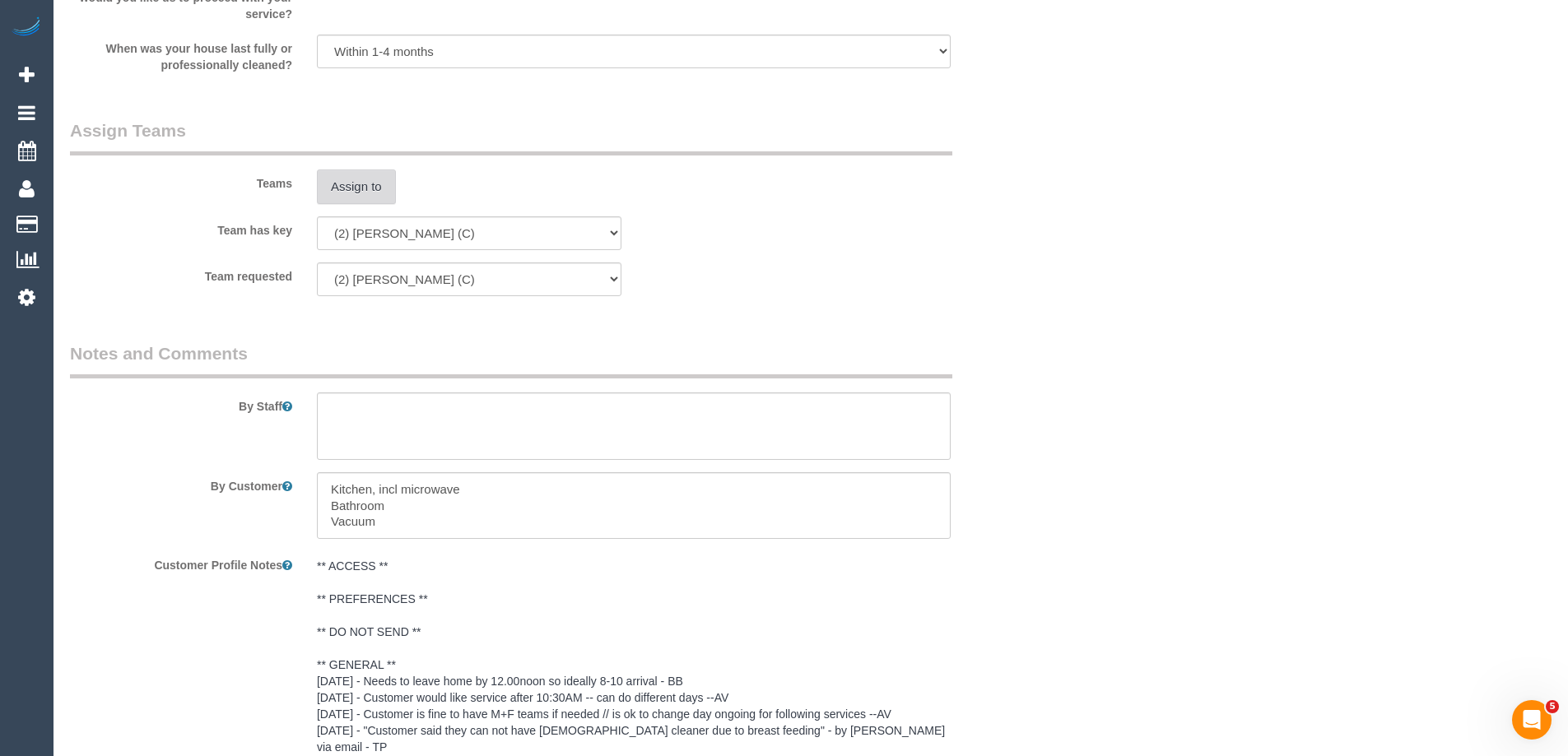
scroll to position [2622, 0]
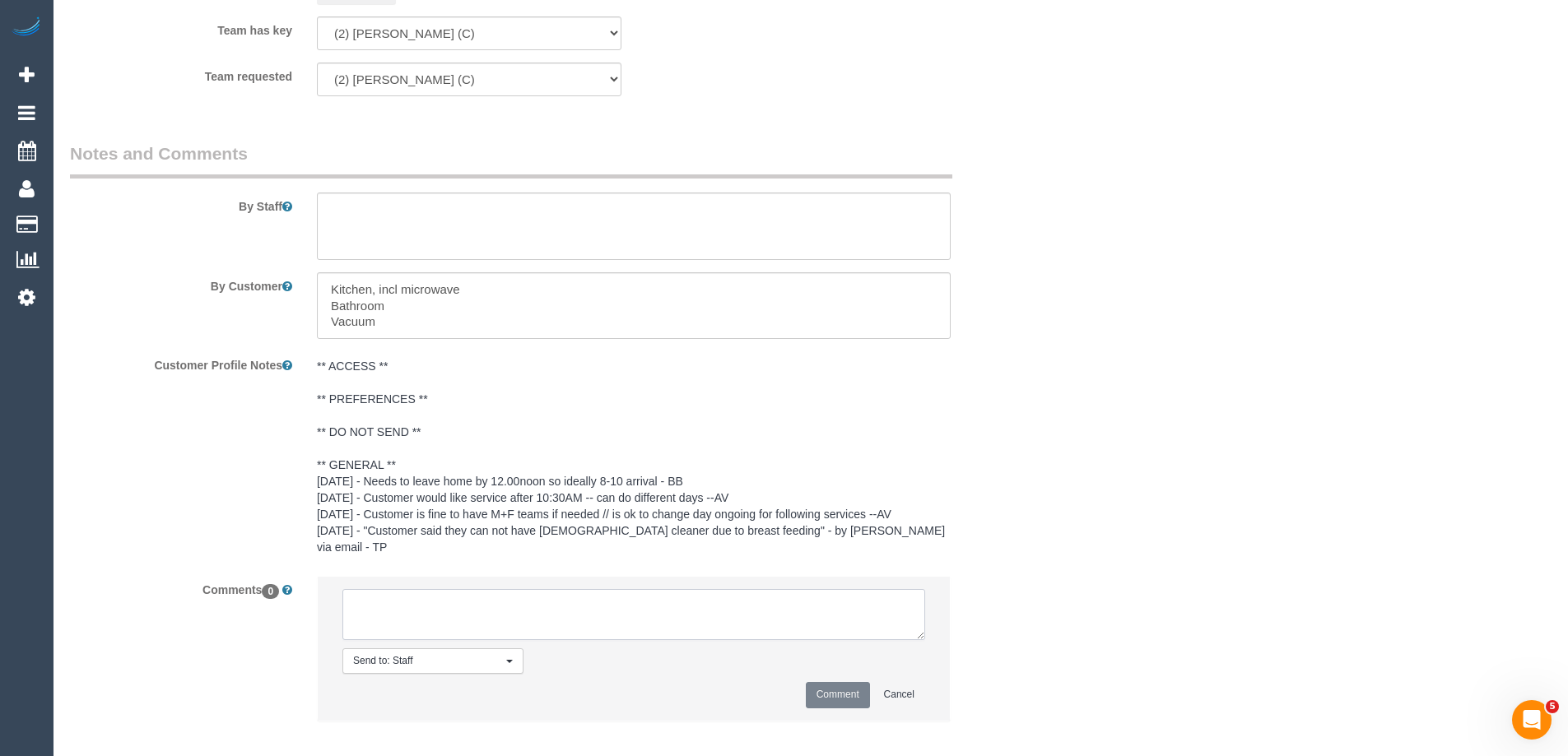
click at [405, 595] on textarea at bounding box center [634, 614] width 583 height 51
type textarea "U/A from Megan as is unavailable. Not notified as is a one off"
click at [840, 682] on button "Comment" at bounding box center [838, 694] width 64 height 26
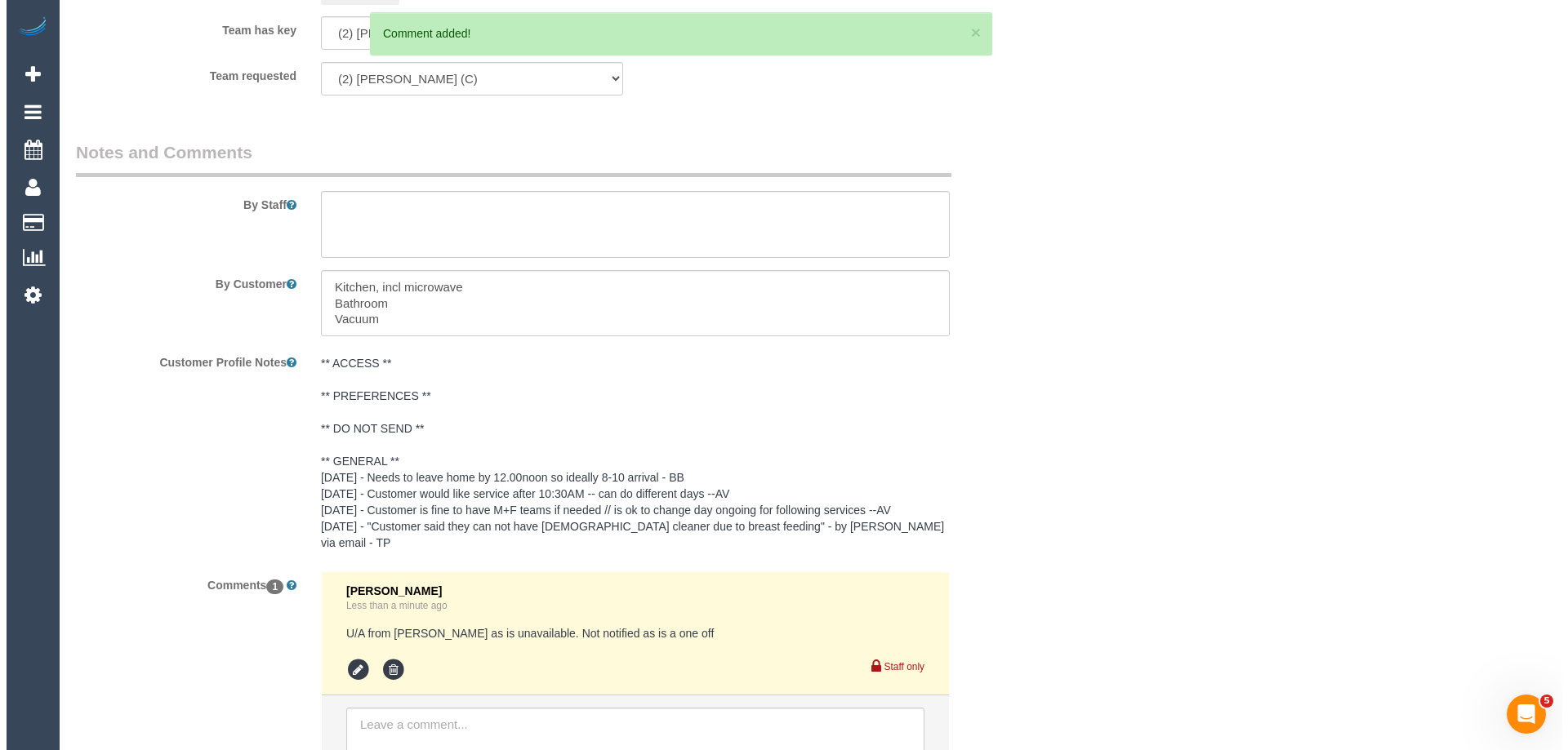
scroll to position [0, 0]
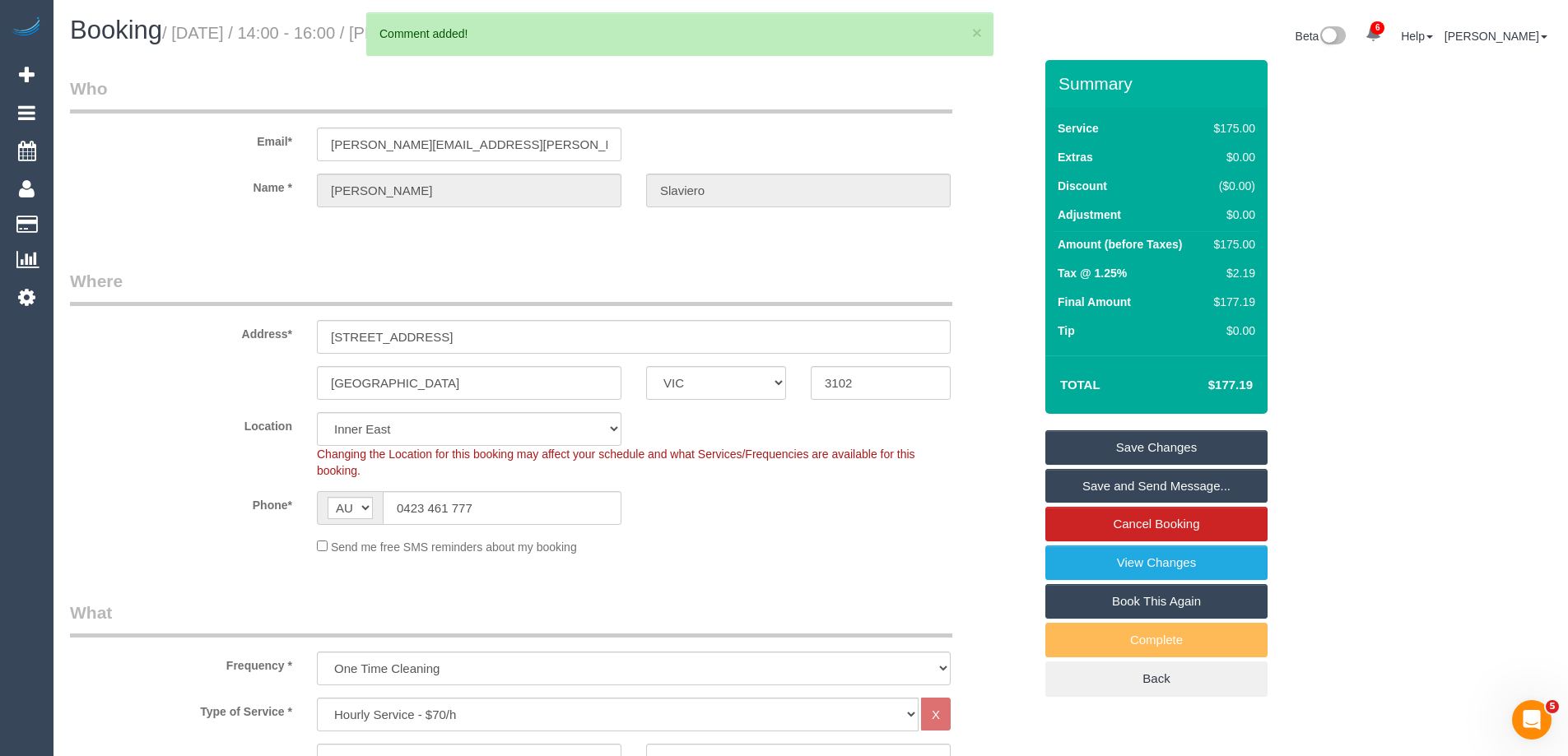
click at [1115, 449] on link "Save Changes" at bounding box center [1157, 448] width 222 height 35
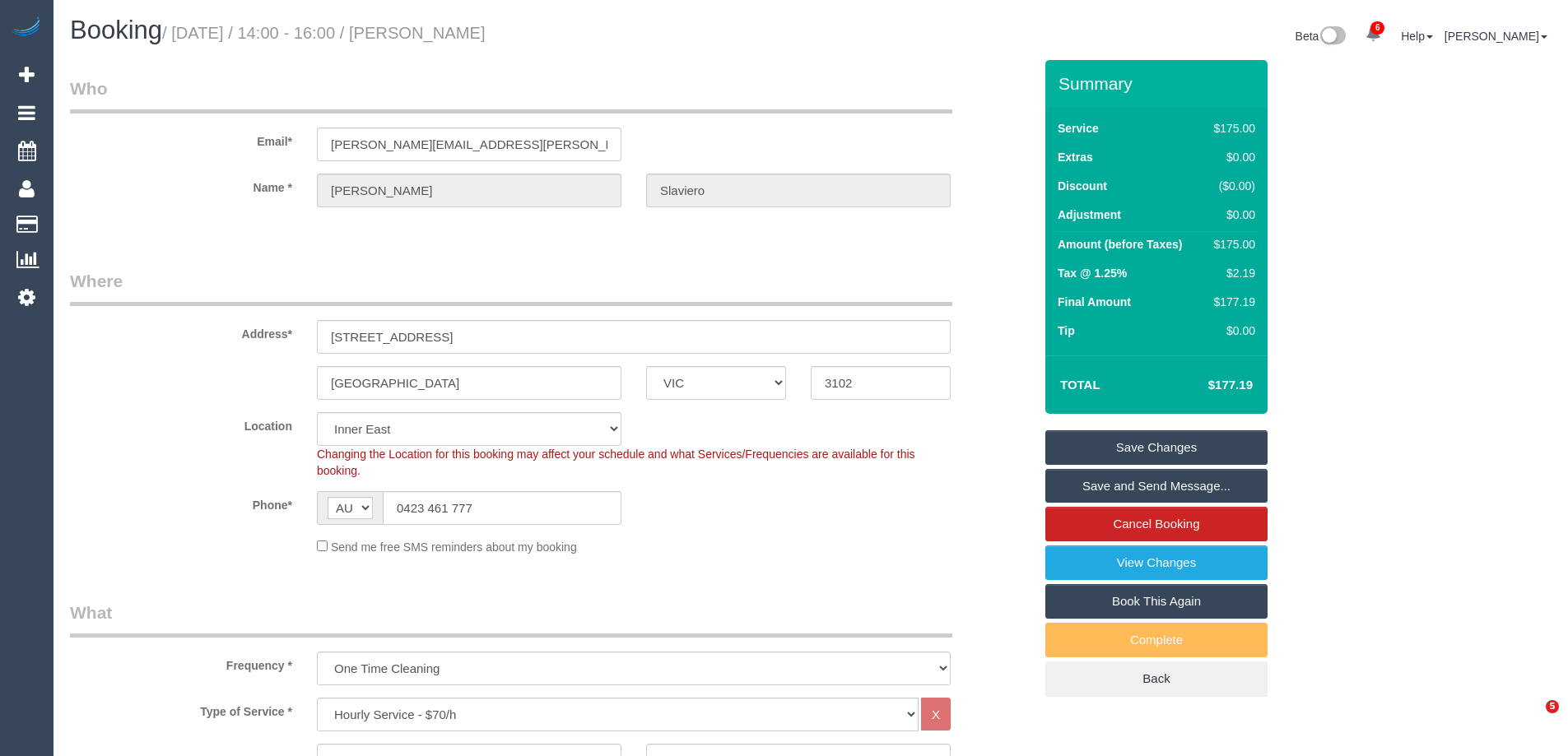
select select "VIC"
select select "150"
select select "string:stripe-pm_1S6Irh2GScqysDRVnl8AVfsD"
select select "number:28"
select select "number:14"
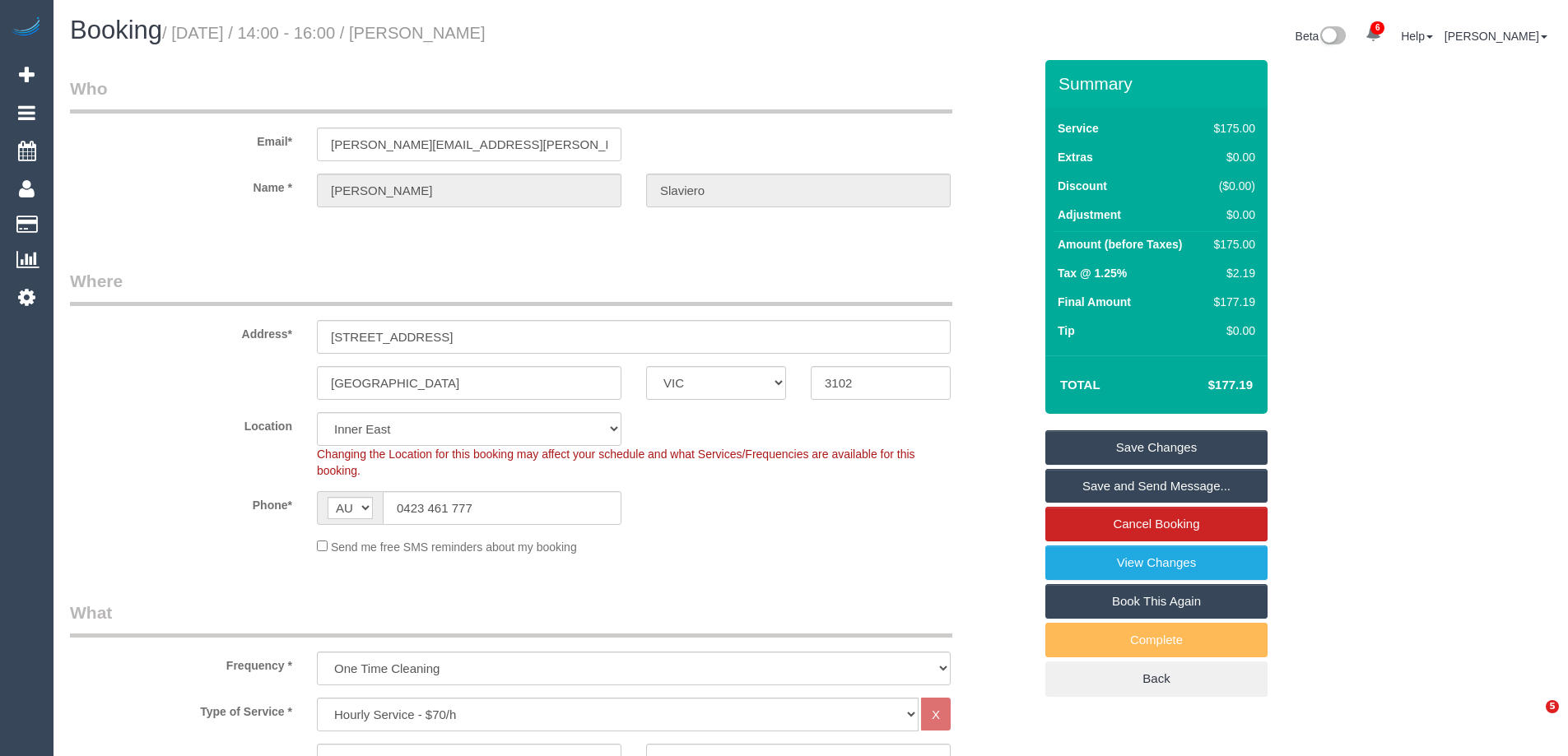
select select "number:18"
select select "number:24"
select select "number:13"
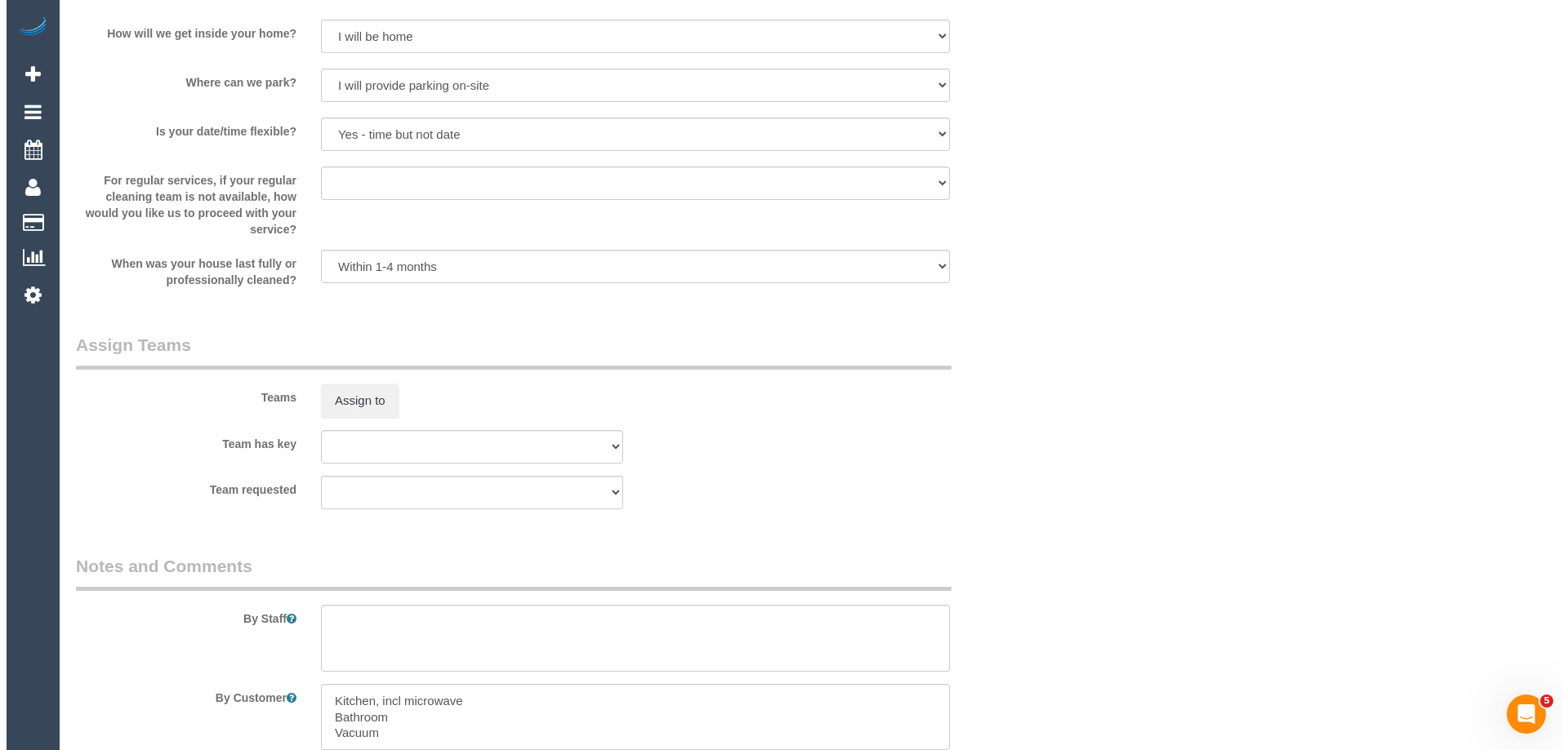
scroll to position [2367, 0]
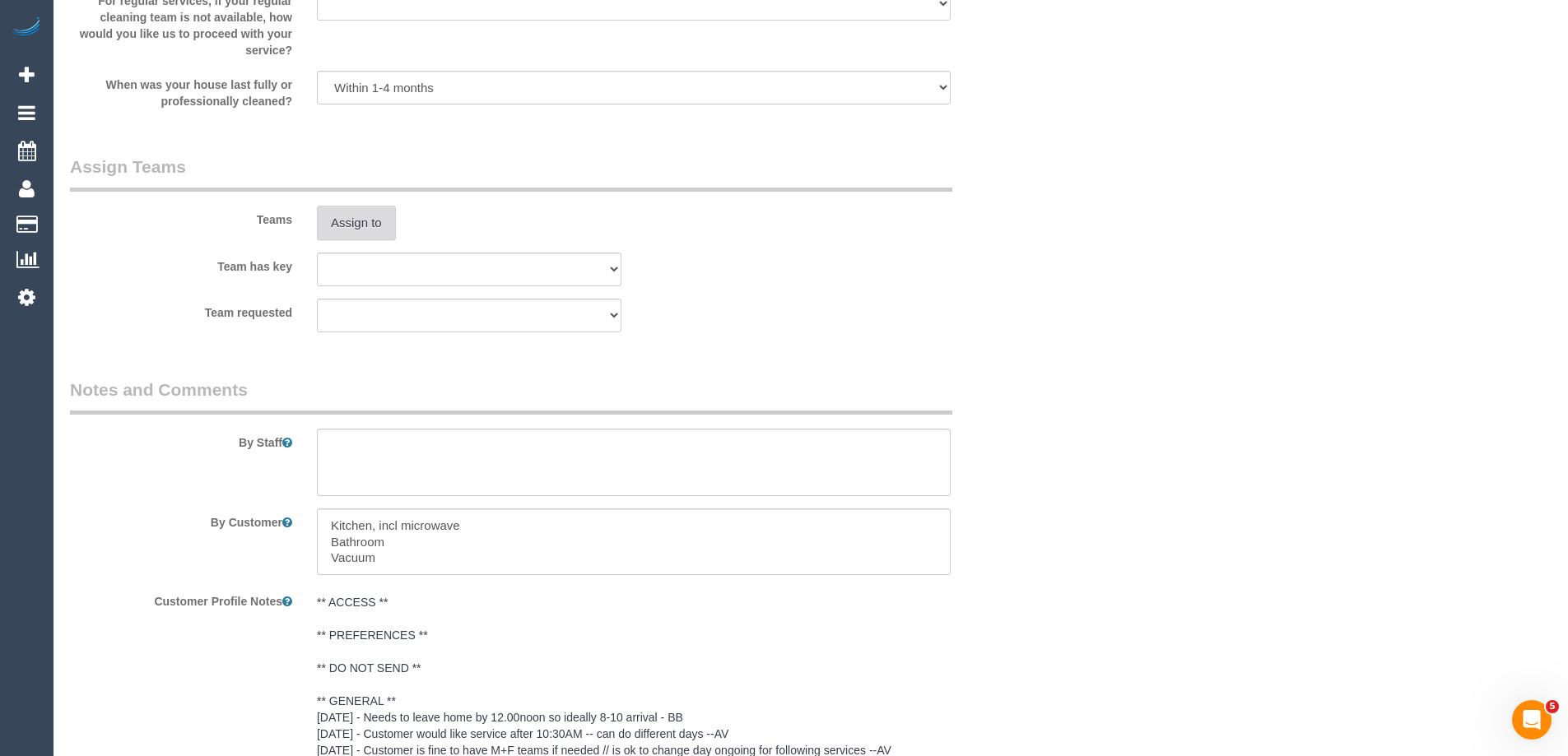
click at [358, 222] on button "Assign to" at bounding box center [357, 223] width 79 height 35
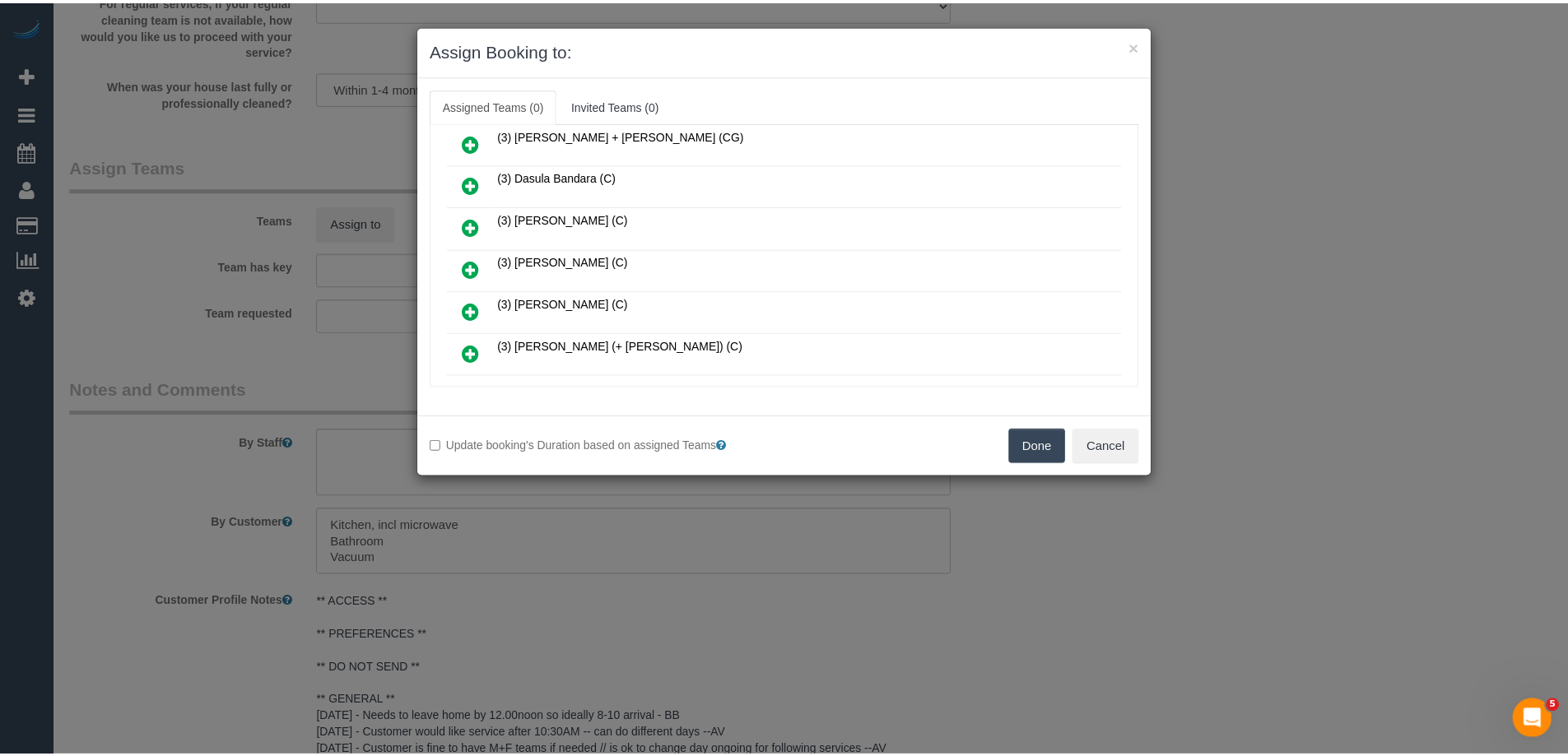
scroll to position [823, 0]
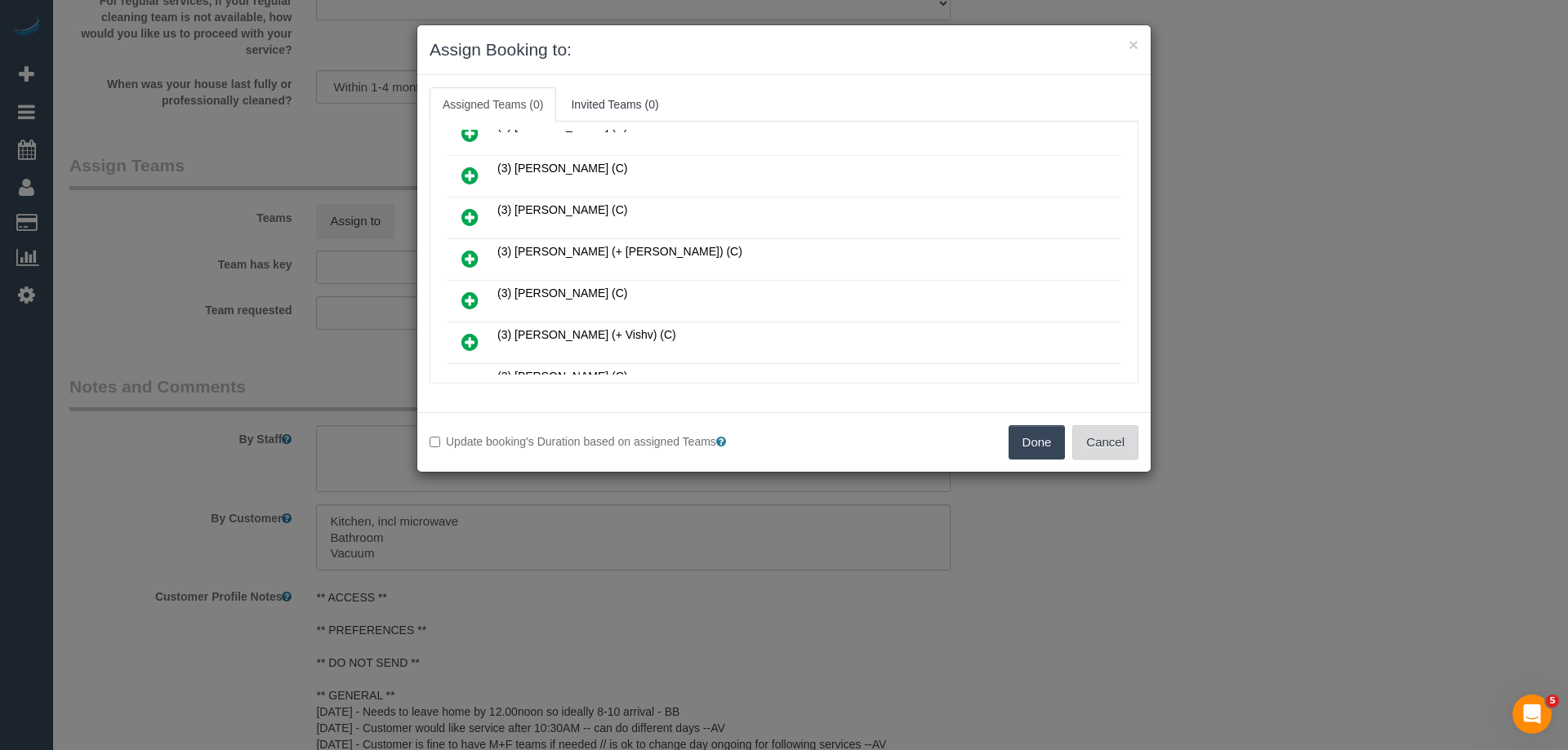
click at [1100, 446] on button "Cancel" at bounding box center [1105, 443] width 66 height 34
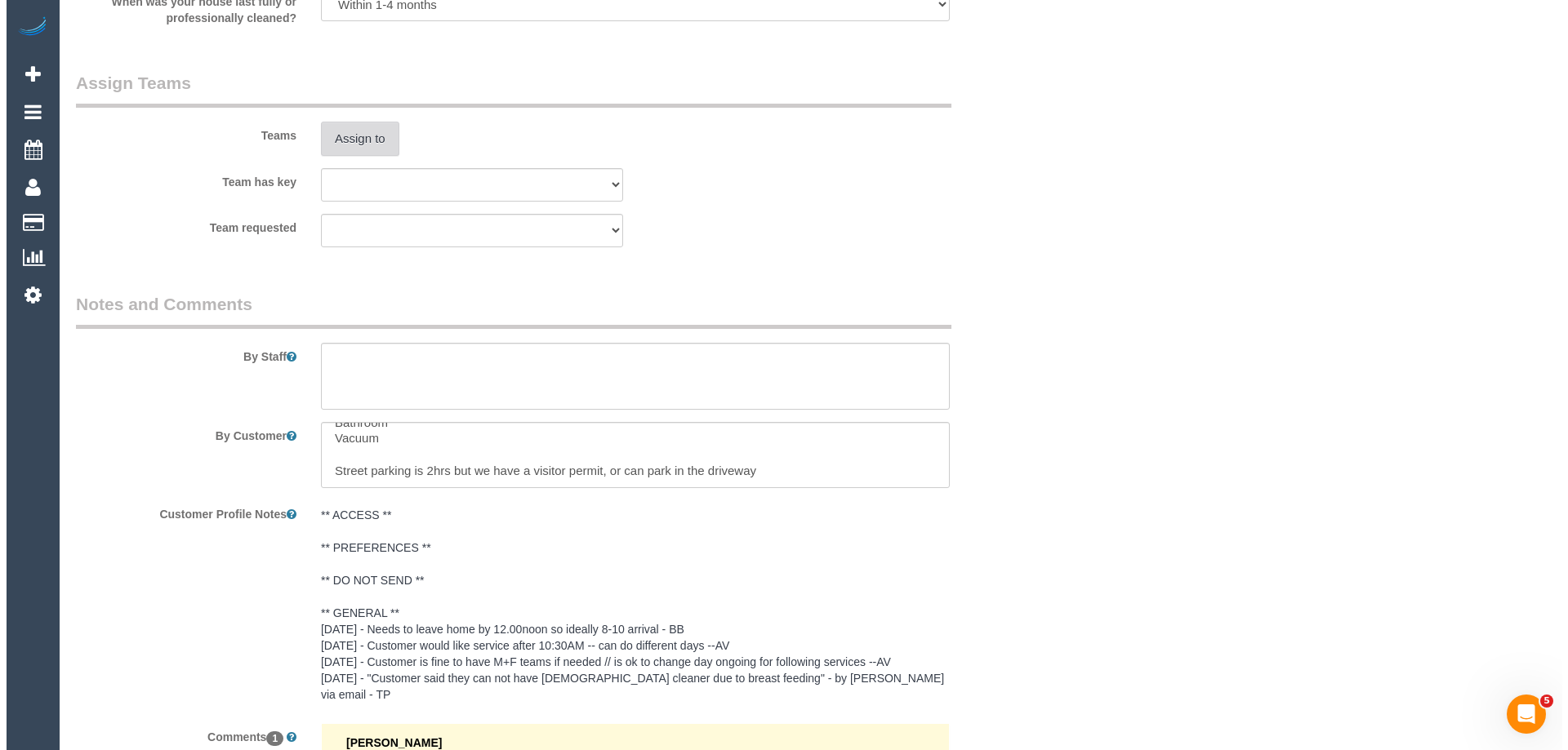
scroll to position [2449, 0]
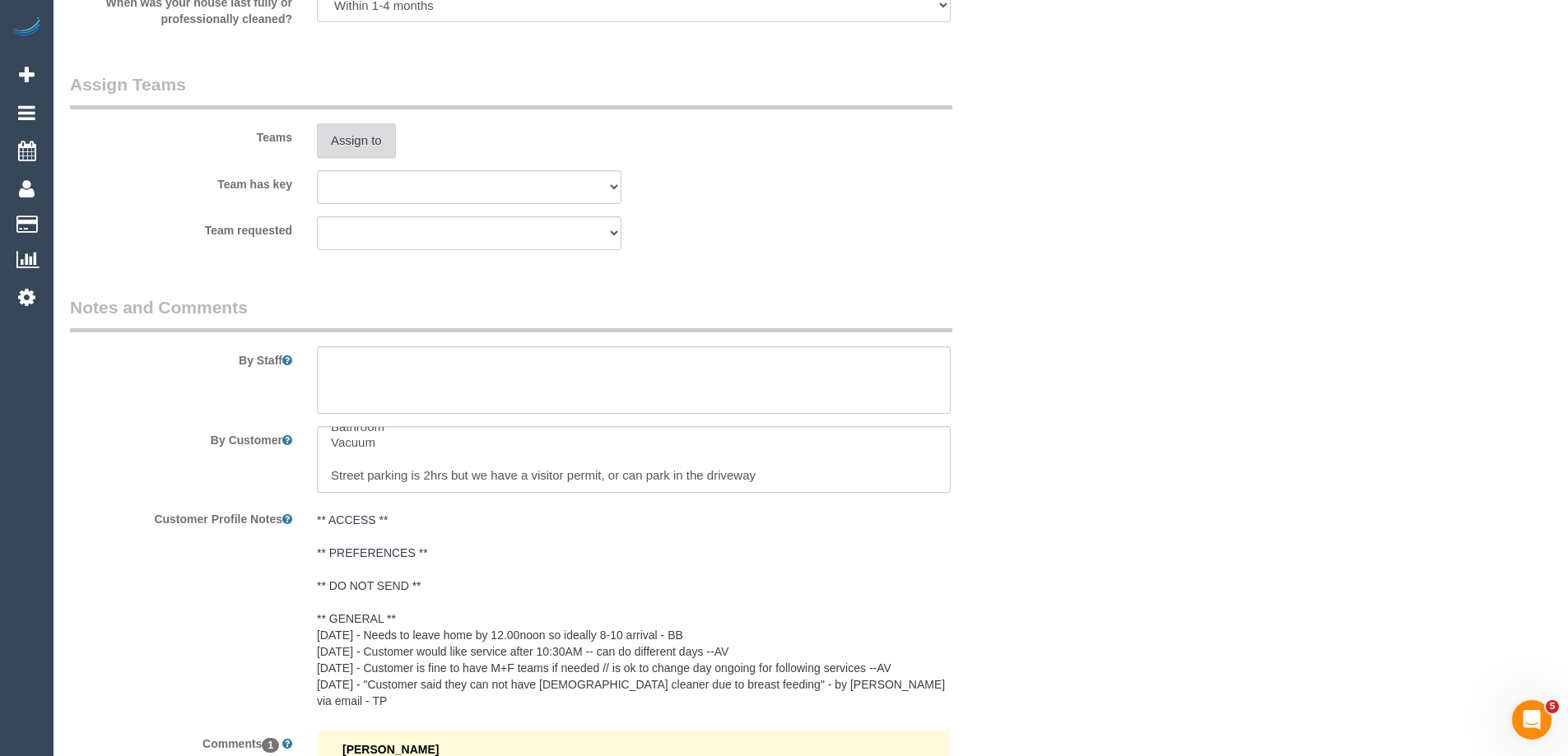
click at [370, 135] on button "Assign to" at bounding box center [357, 141] width 79 height 35
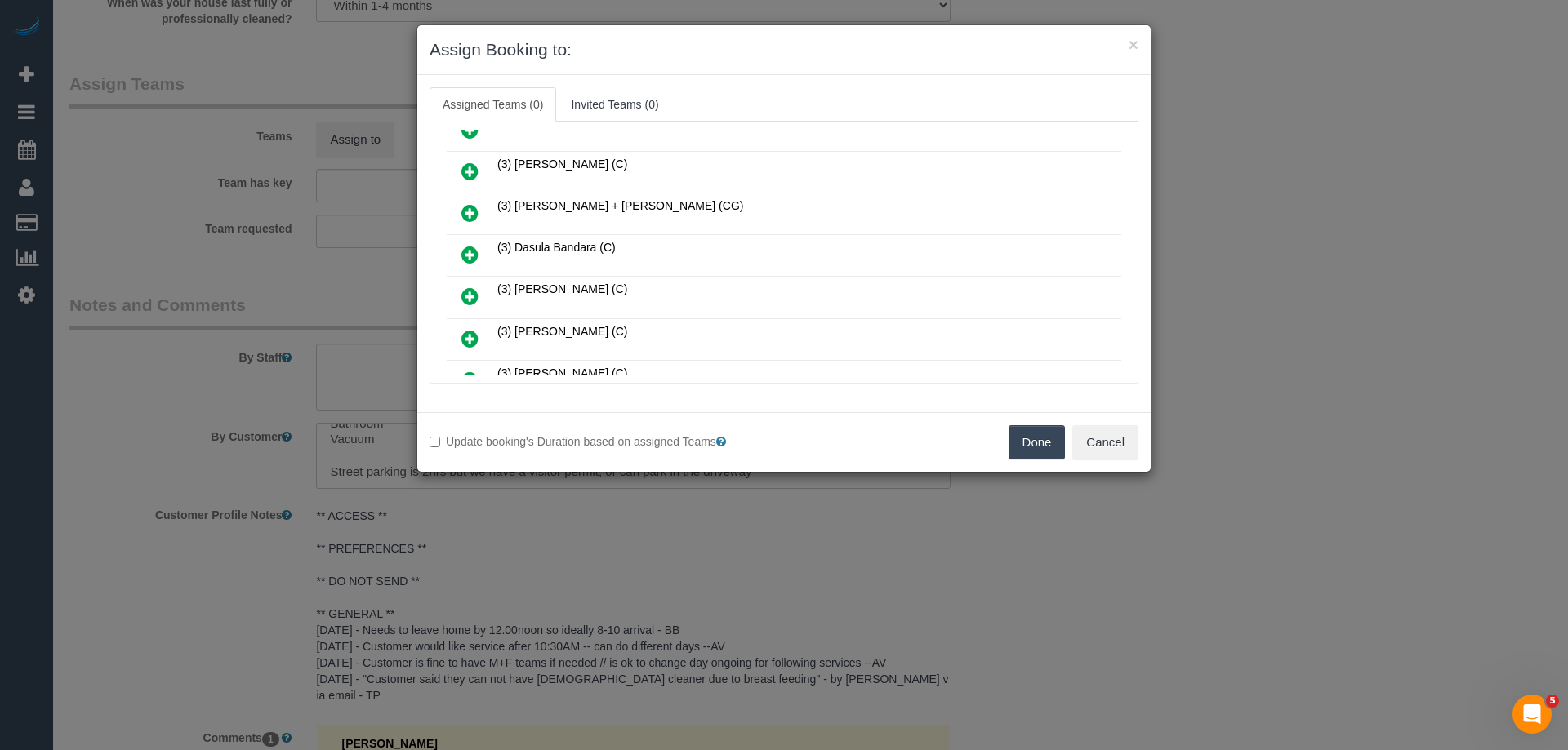
click at [464, 240] on link at bounding box center [469, 256] width 38 height 33
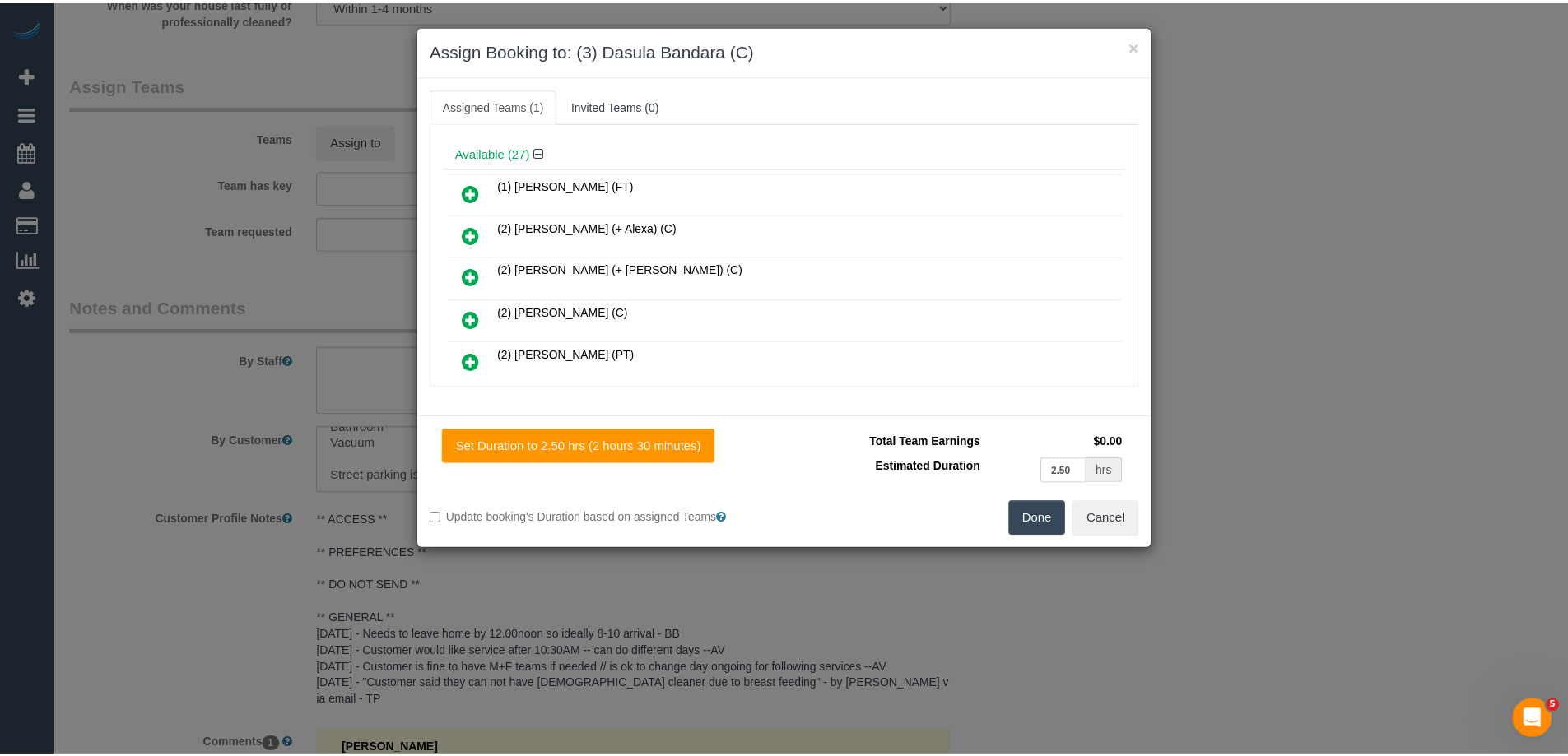
scroll to position [0, 0]
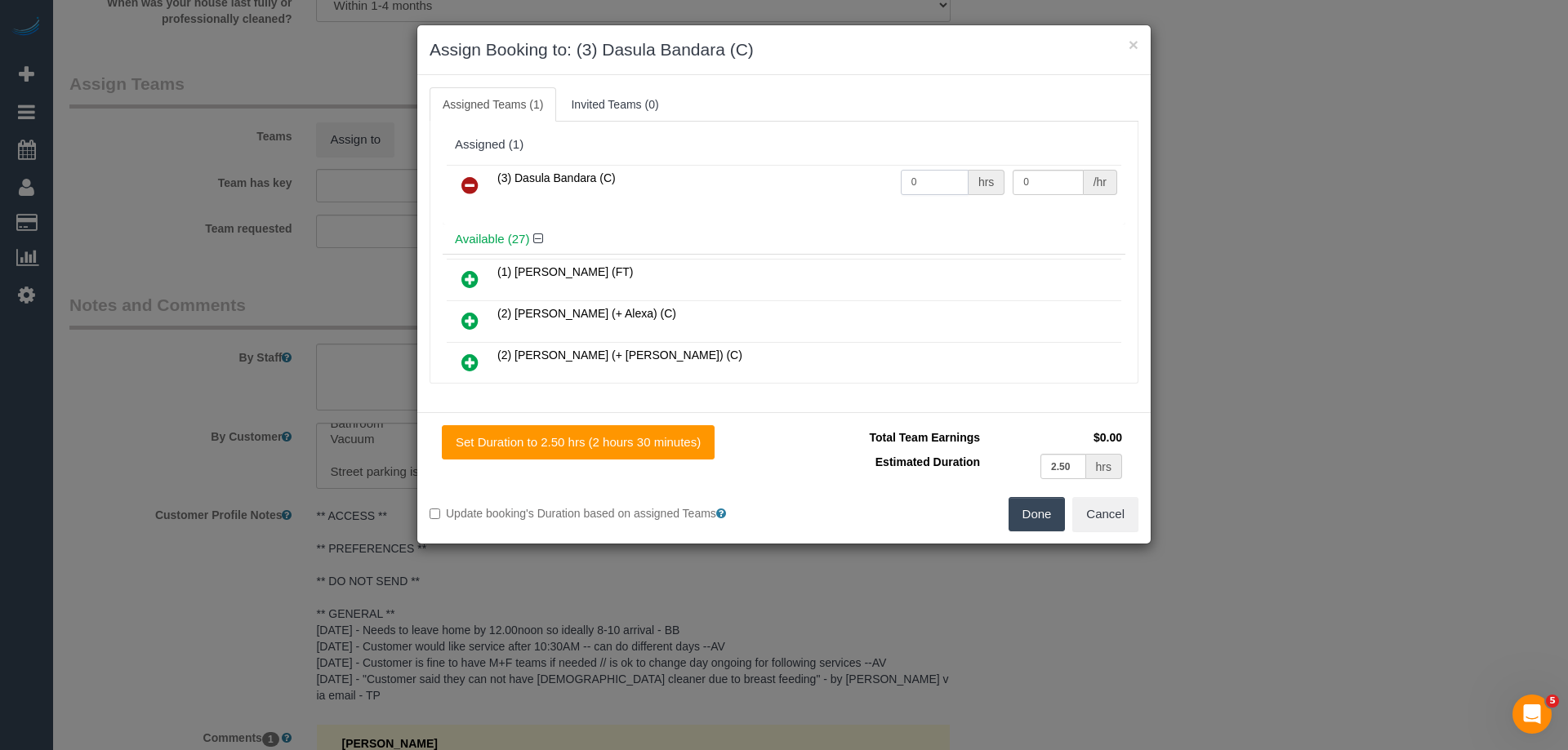
drag, startPoint x: 941, startPoint y: 181, endPoint x: 749, endPoint y: 179, distance: 192.0
click at [750, 179] on tr "(3) Dasula Bandara (C) 0 hrs 0 /hr" at bounding box center [783, 185] width 674 height 42
type input "2.5"
drag, startPoint x: 1024, startPoint y: 183, endPoint x: 853, endPoint y: 172, distance: 171.4
click at [880, 176] on tr "(3) Dasula Bandara (C) 2.5 hrs 0 /hr" at bounding box center [783, 185] width 674 height 42
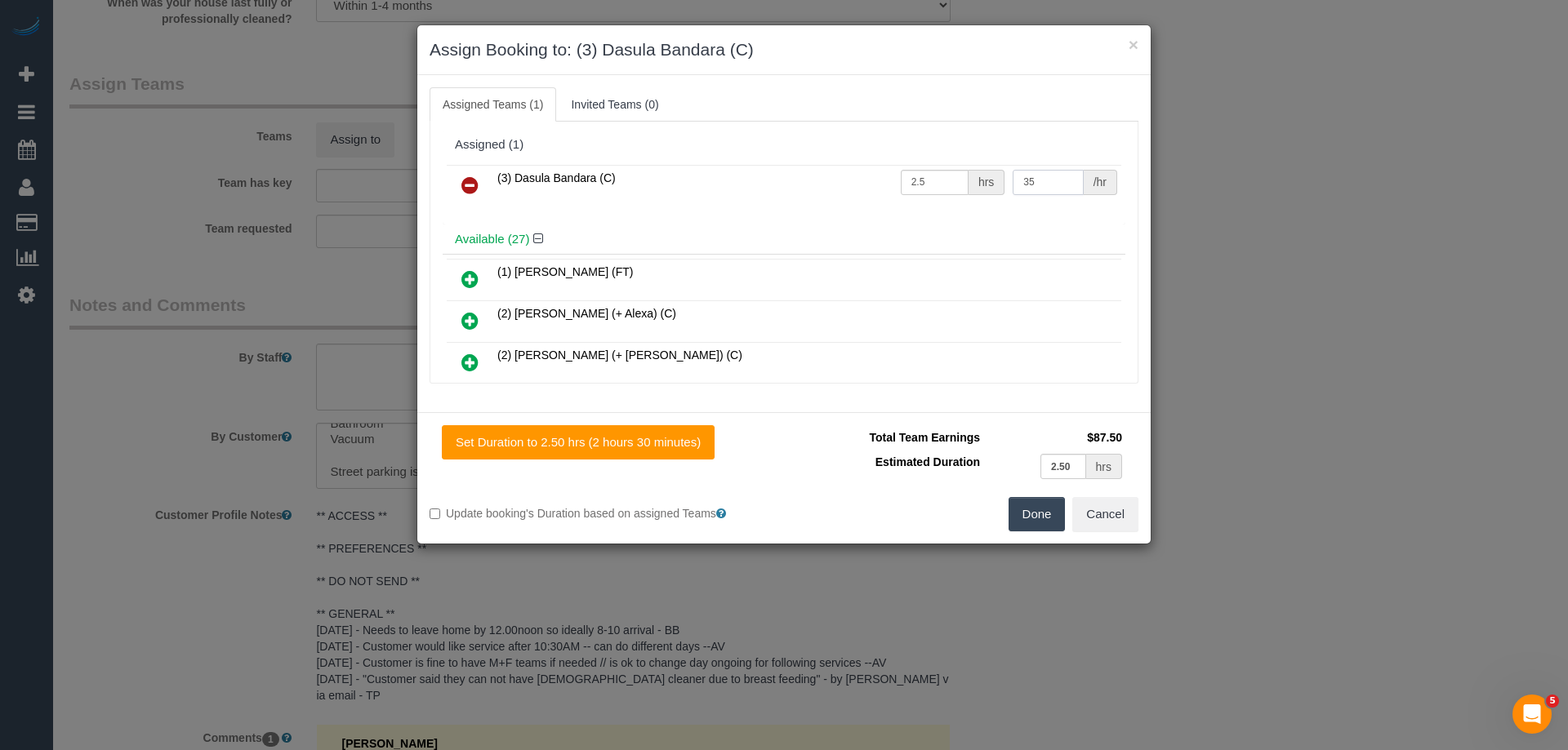
type input "35"
click at [1025, 507] on button "Done" at bounding box center [1037, 514] width 57 height 34
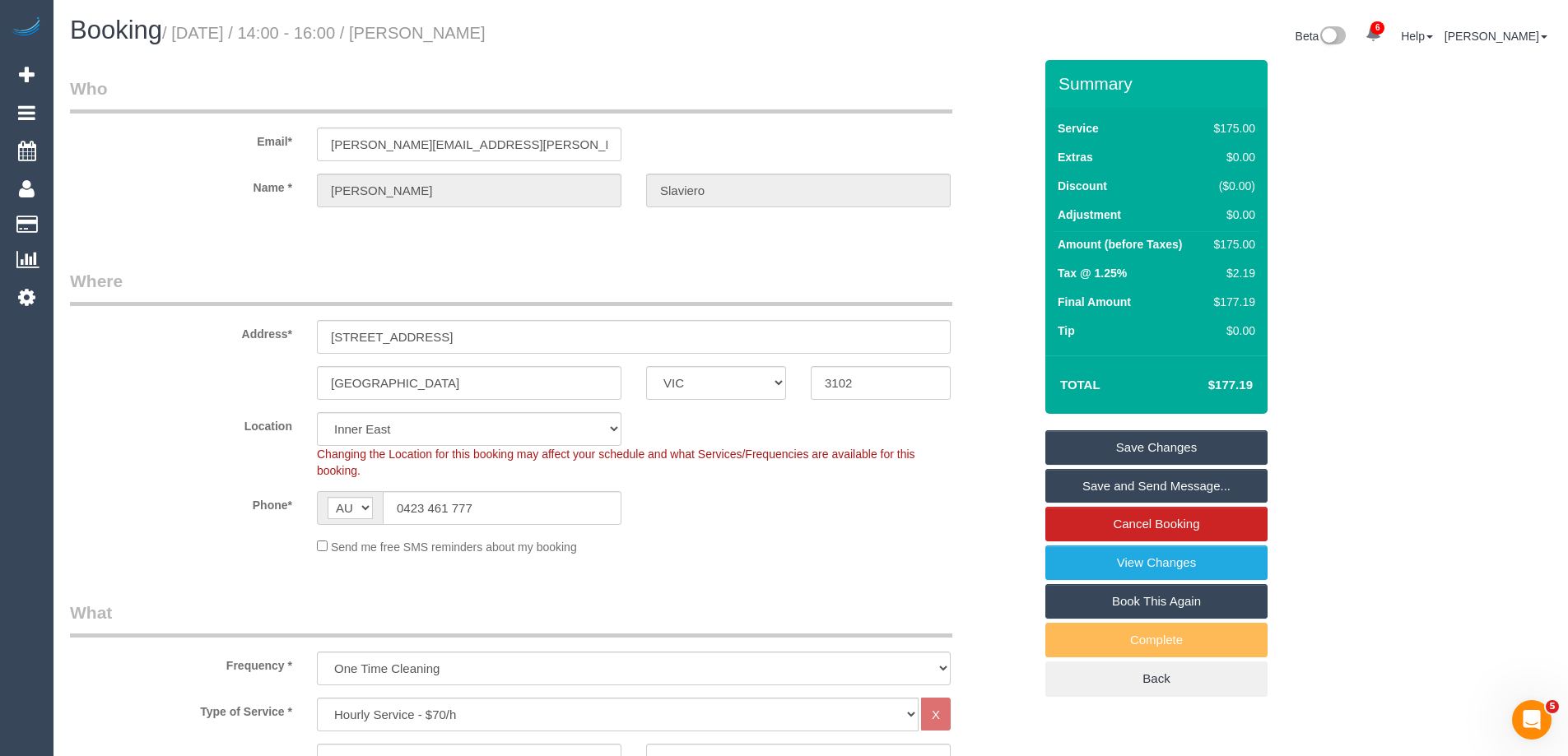
drag, startPoint x: 615, startPoint y: 34, endPoint x: 452, endPoint y: 32, distance: 163.0
click at [452, 32] on h1 "Booking / September 18, 2025 / 14:00 - 16:00 / Monique Slaviero" at bounding box center [434, 30] width 728 height 28
copy small "Monique Slaviero"
click at [1115, 445] on link "Save Changes" at bounding box center [1157, 448] width 222 height 35
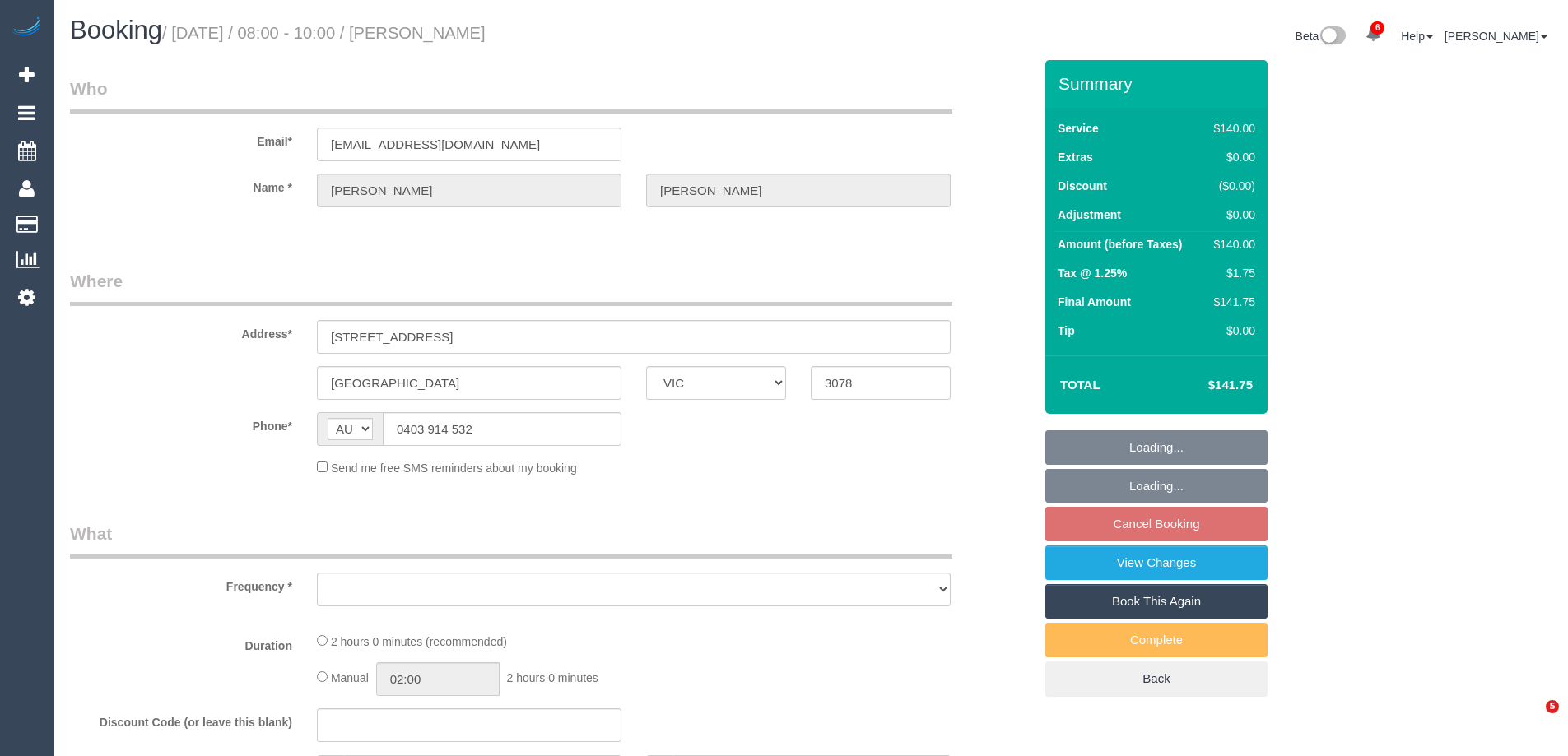
select select "VIC"
select select "object:582"
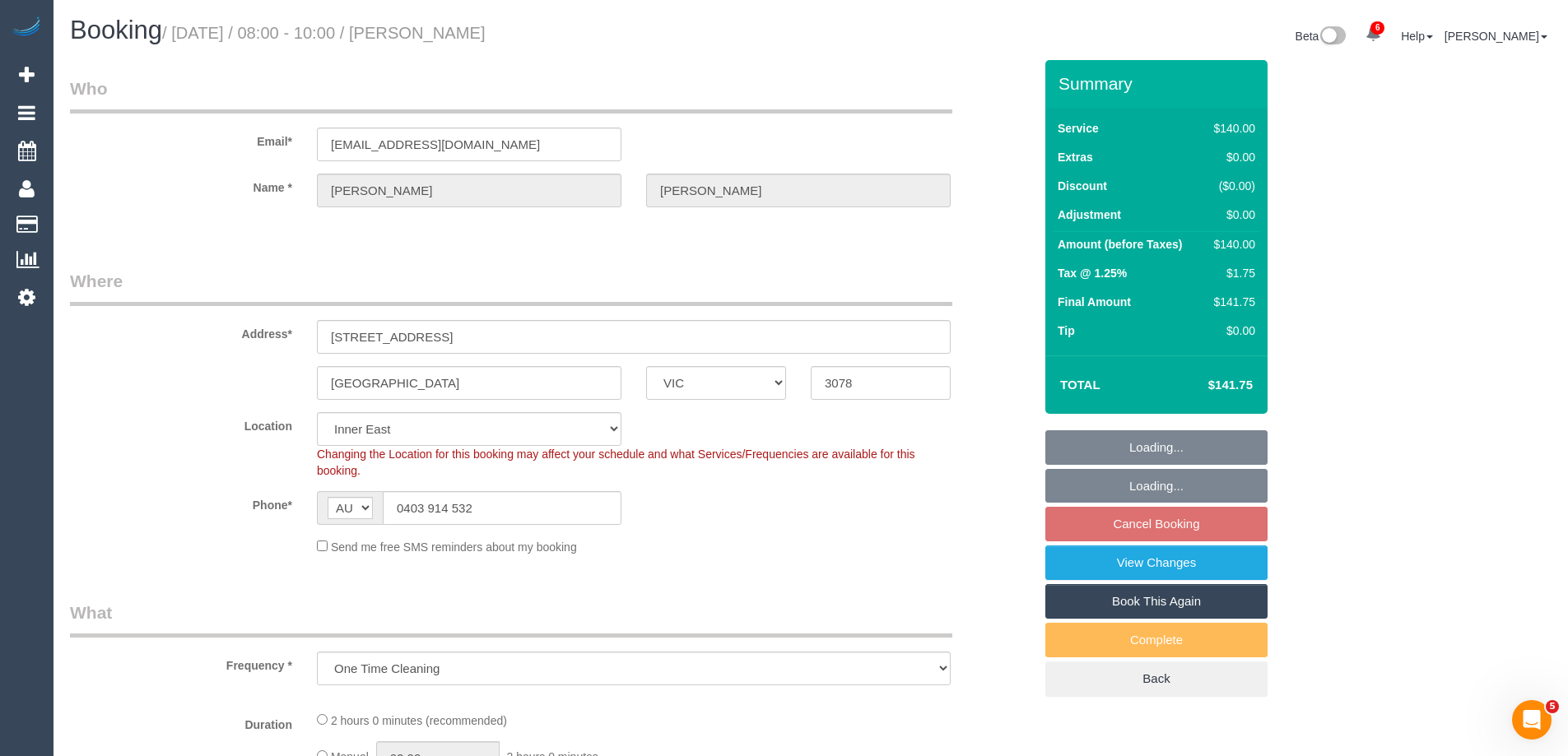
select select "string:stripe-pm_1S78se2GScqysDRVCDC304qg"
select select "number:28"
select select "number:14"
select select "number:18"
select select "number:36"
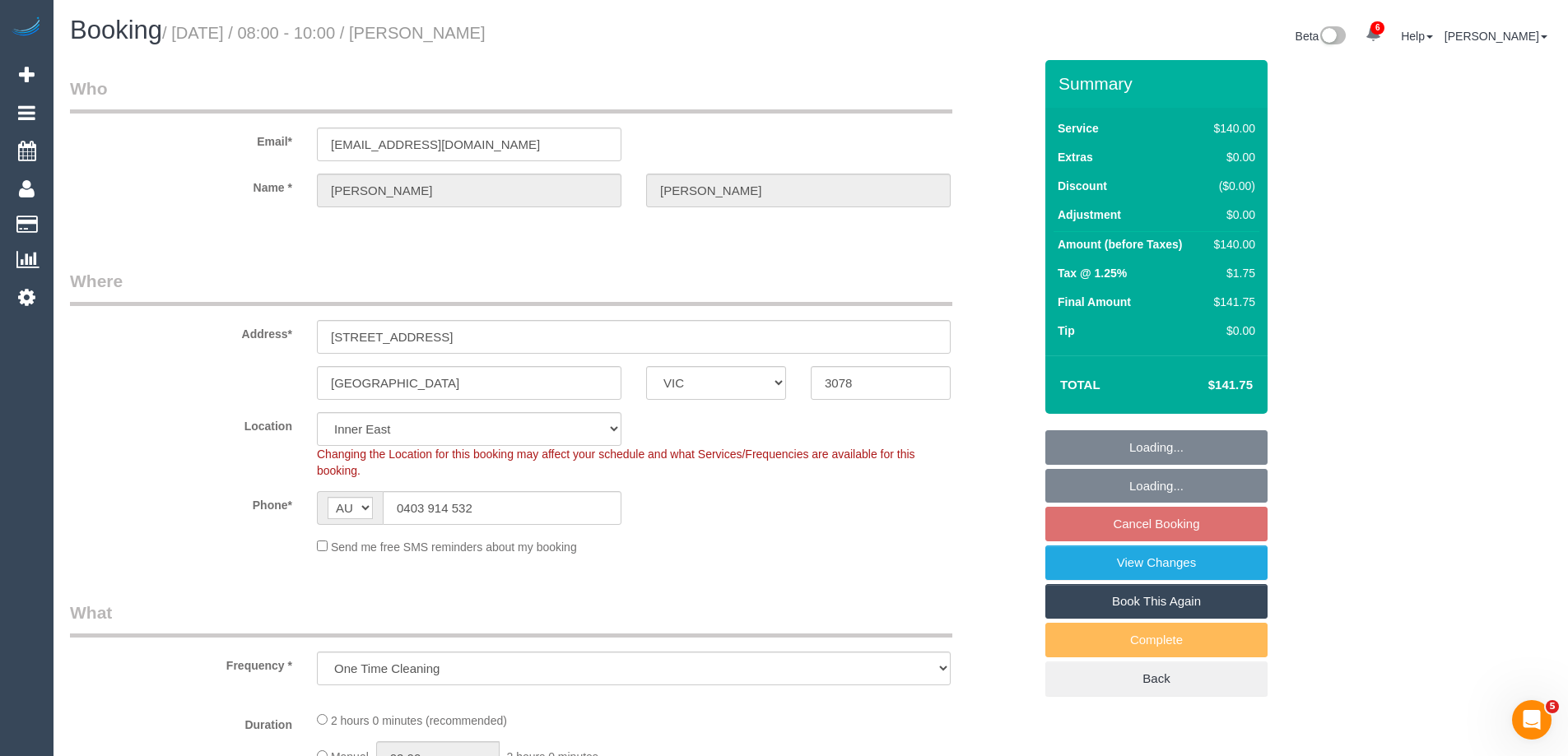
select select "number:13"
select select "object:735"
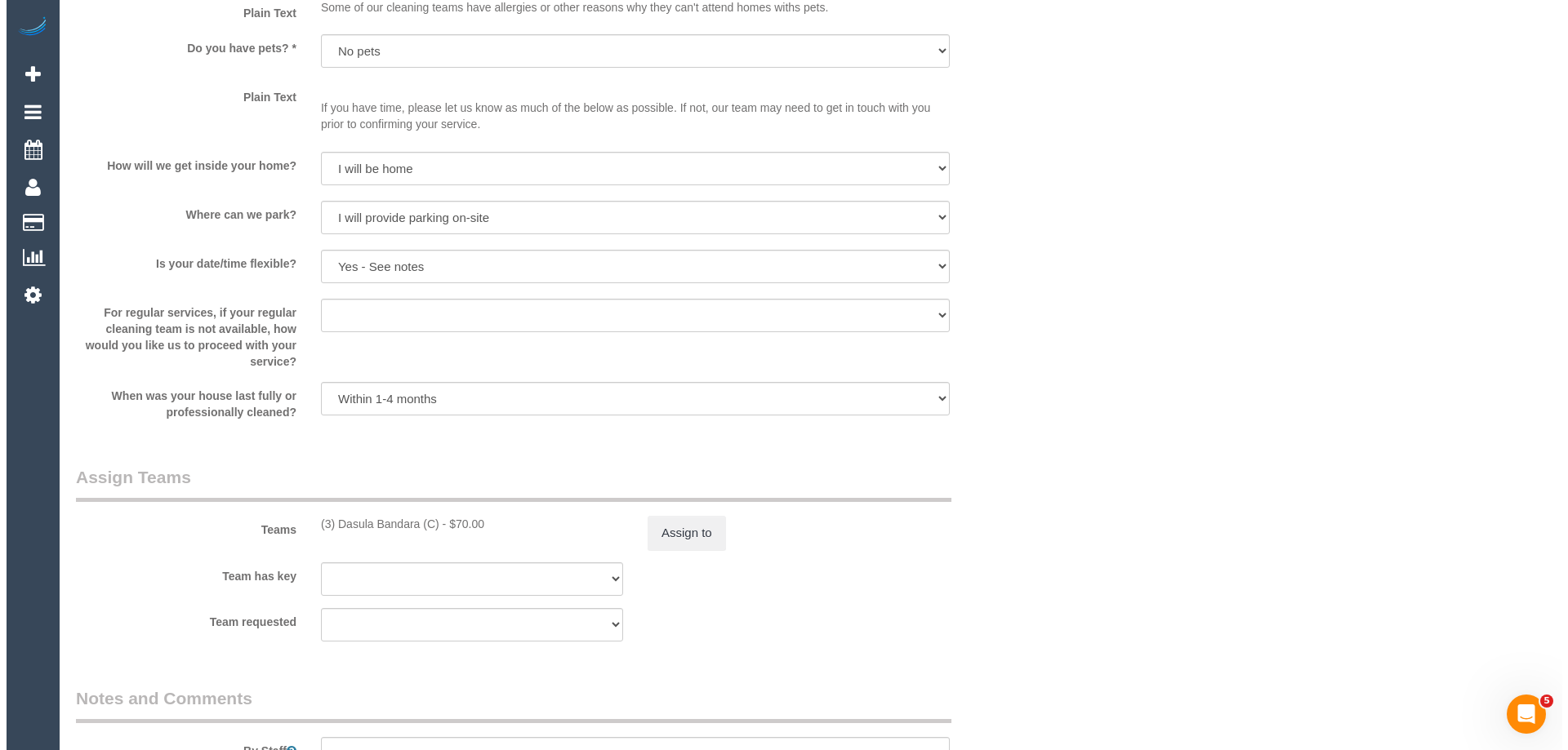
scroll to position [2203, 0]
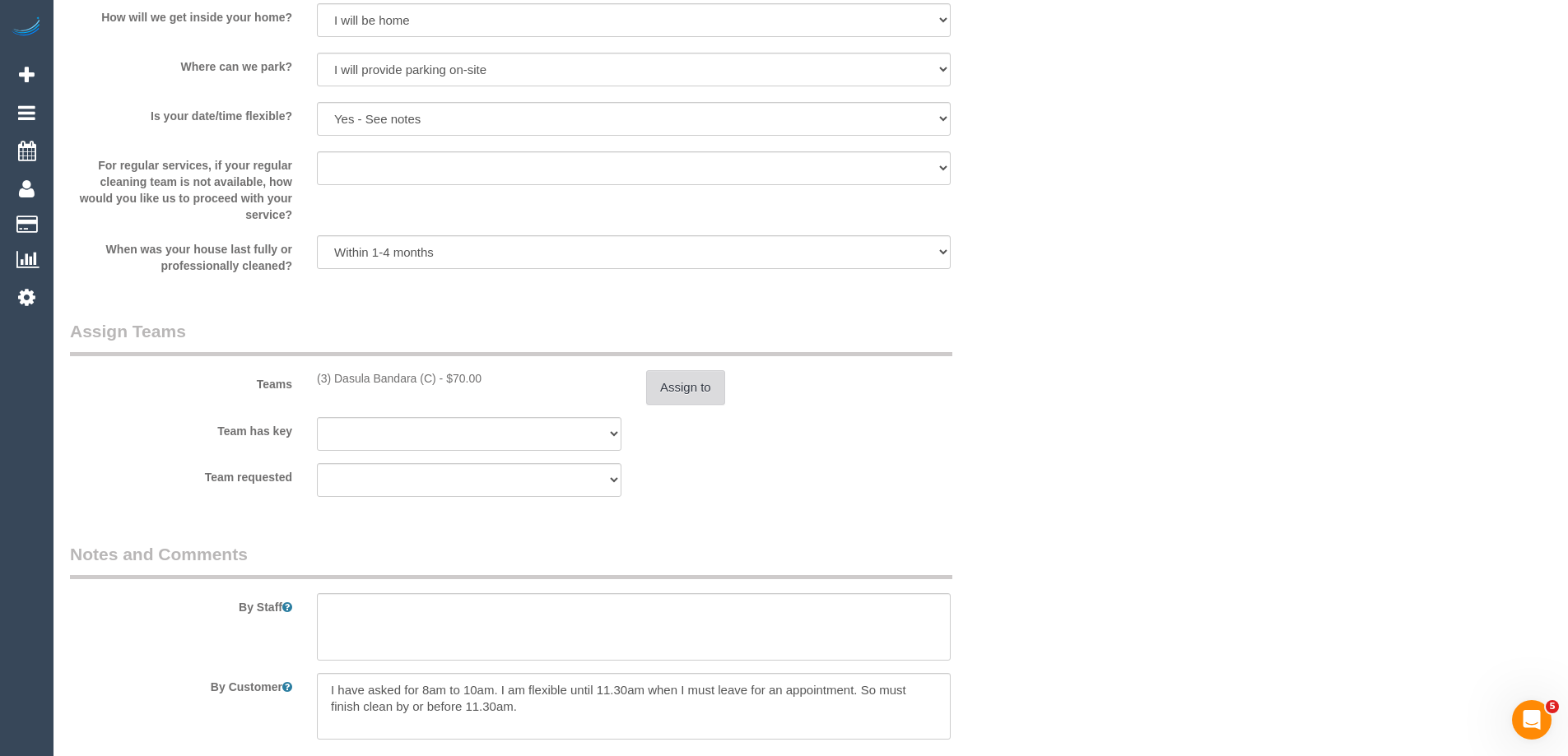
click at [682, 386] on button "Assign to" at bounding box center [686, 388] width 79 height 35
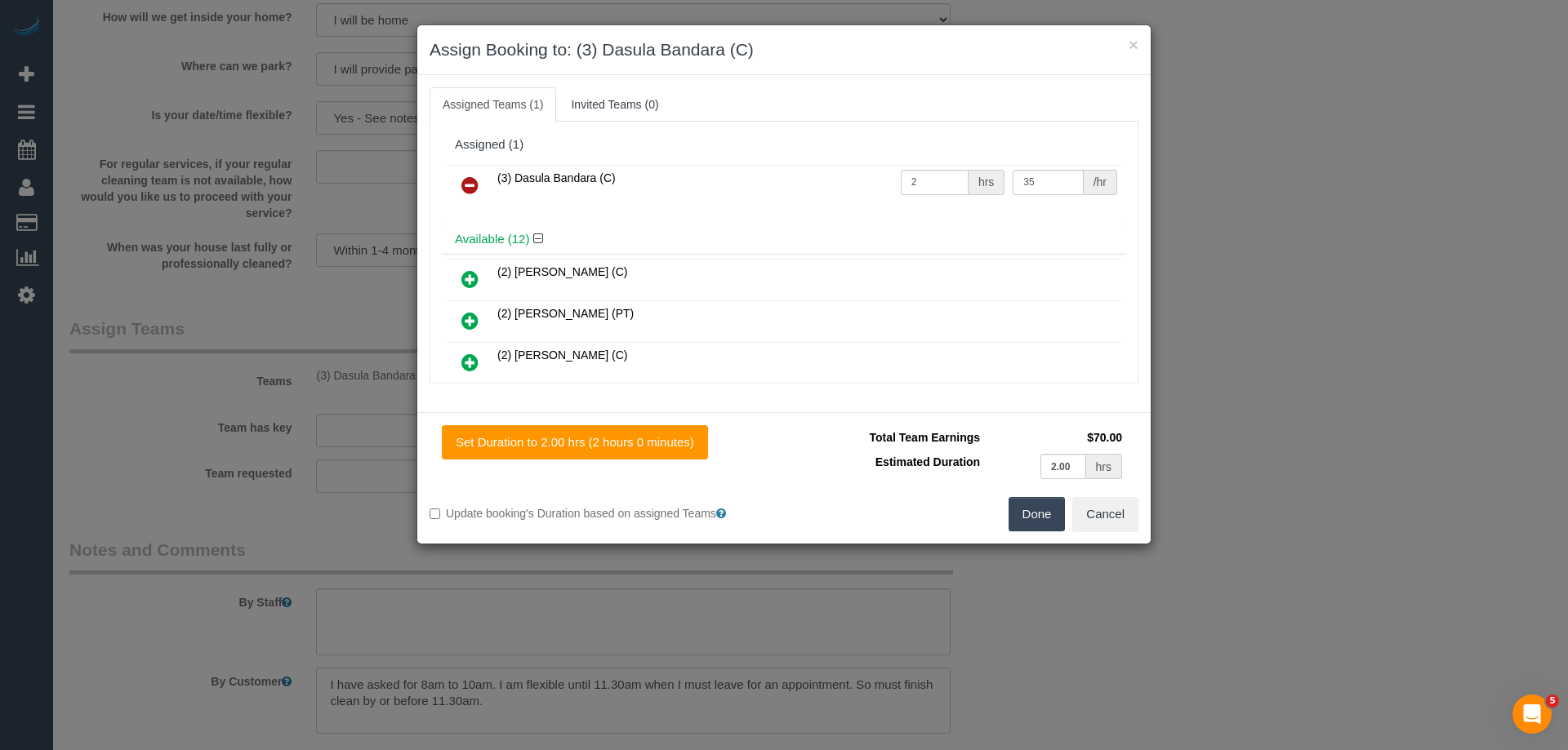
click at [473, 181] on icon at bounding box center [469, 185] width 17 height 20
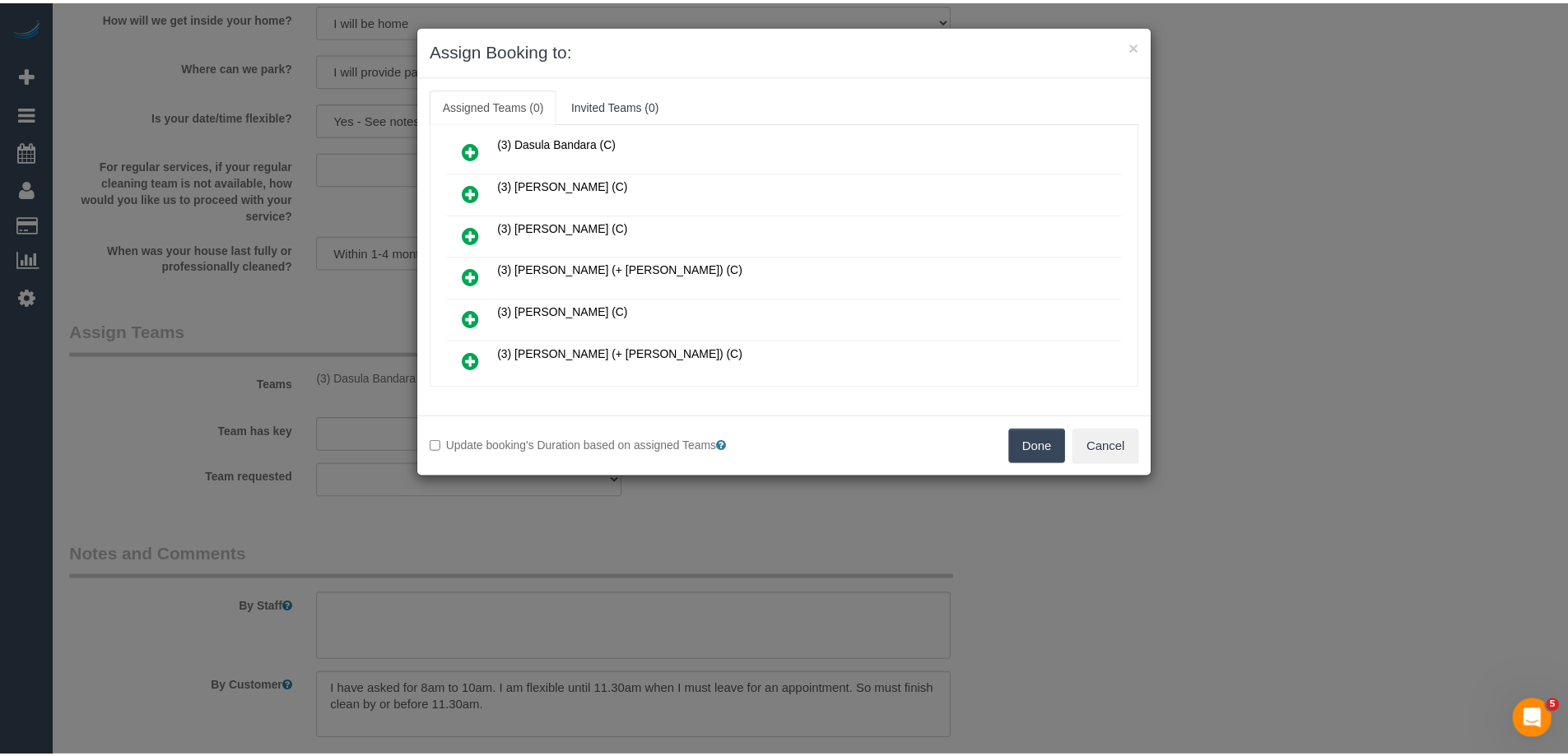
scroll to position [247, 0]
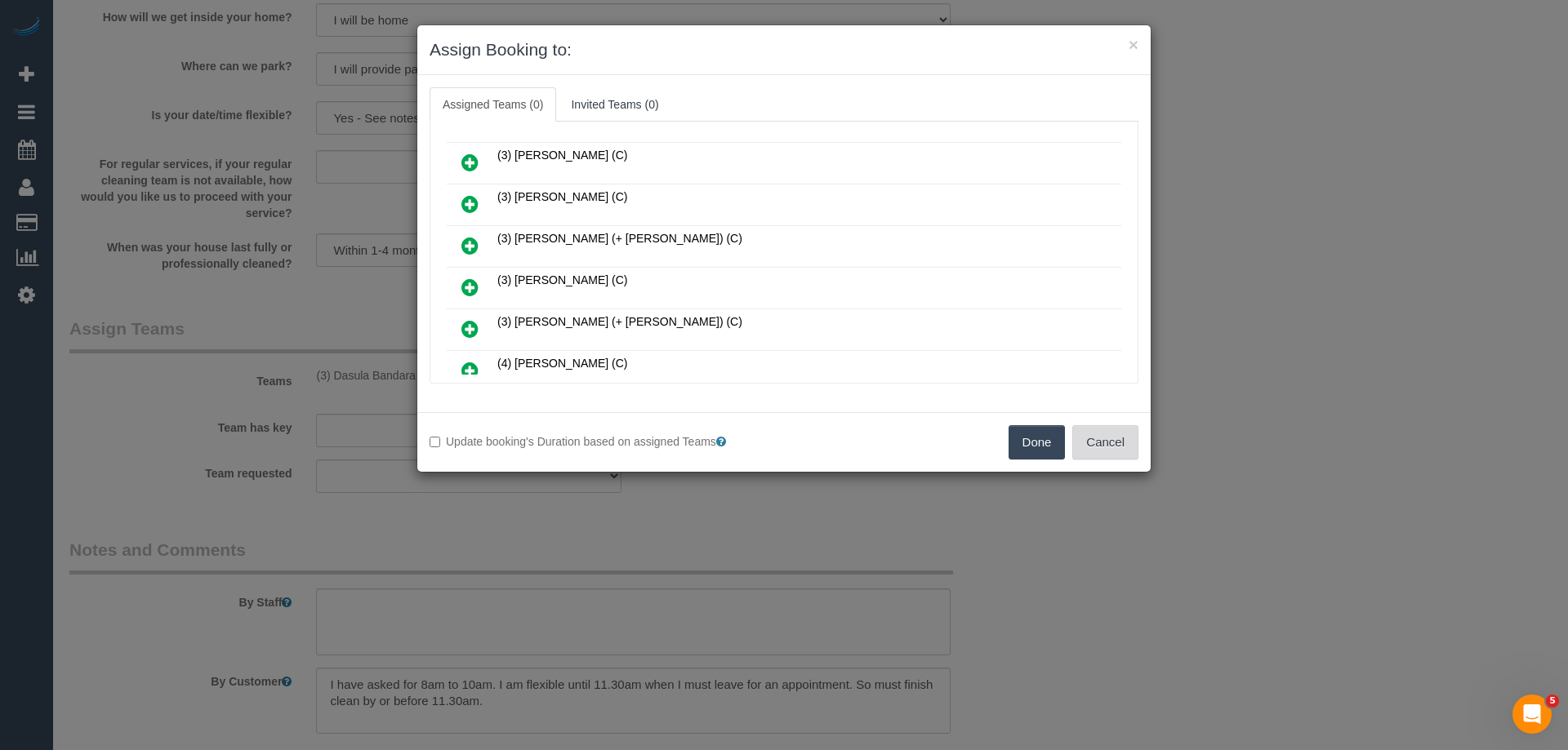
click at [1129, 445] on button "Cancel" at bounding box center [1105, 443] width 66 height 34
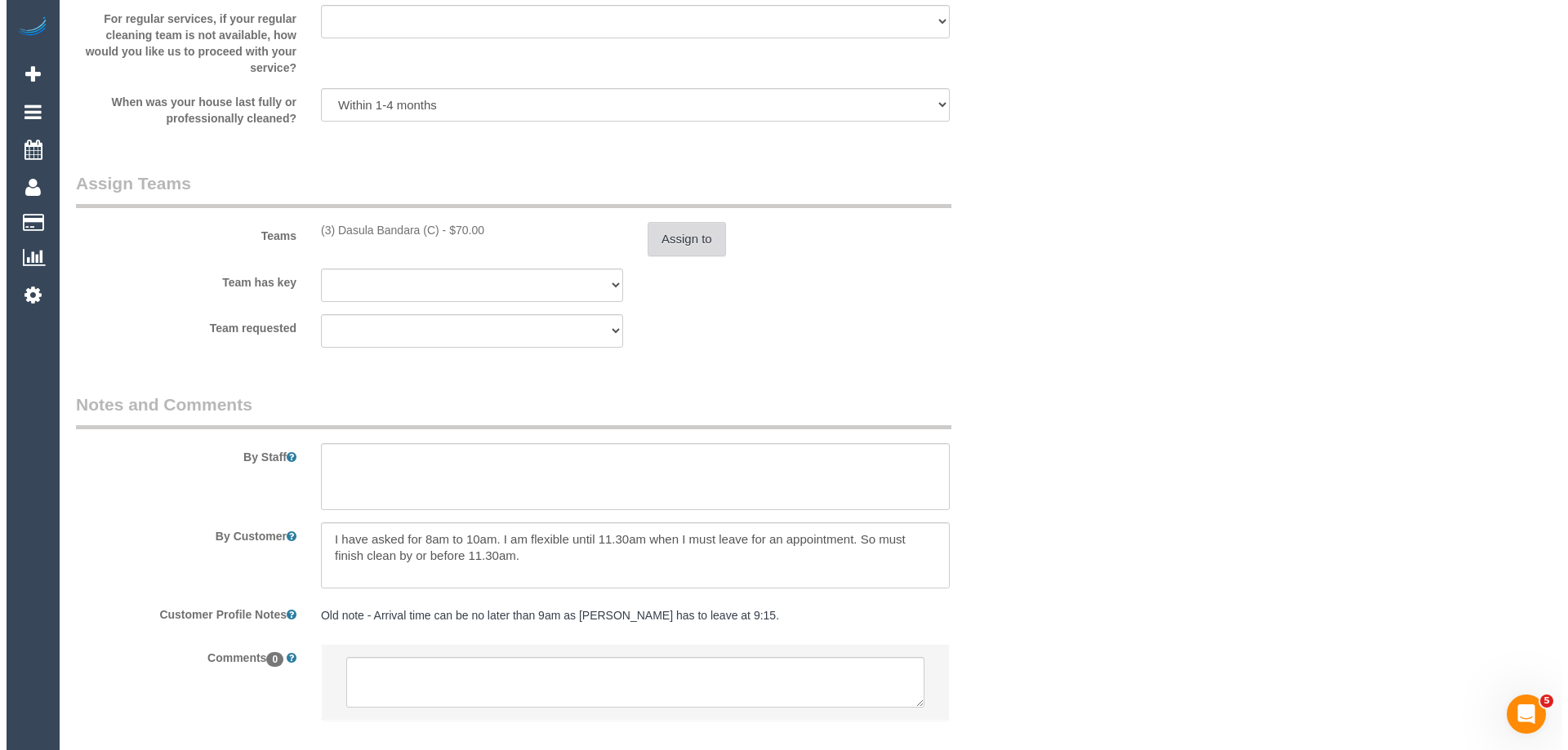
scroll to position [2275, 0]
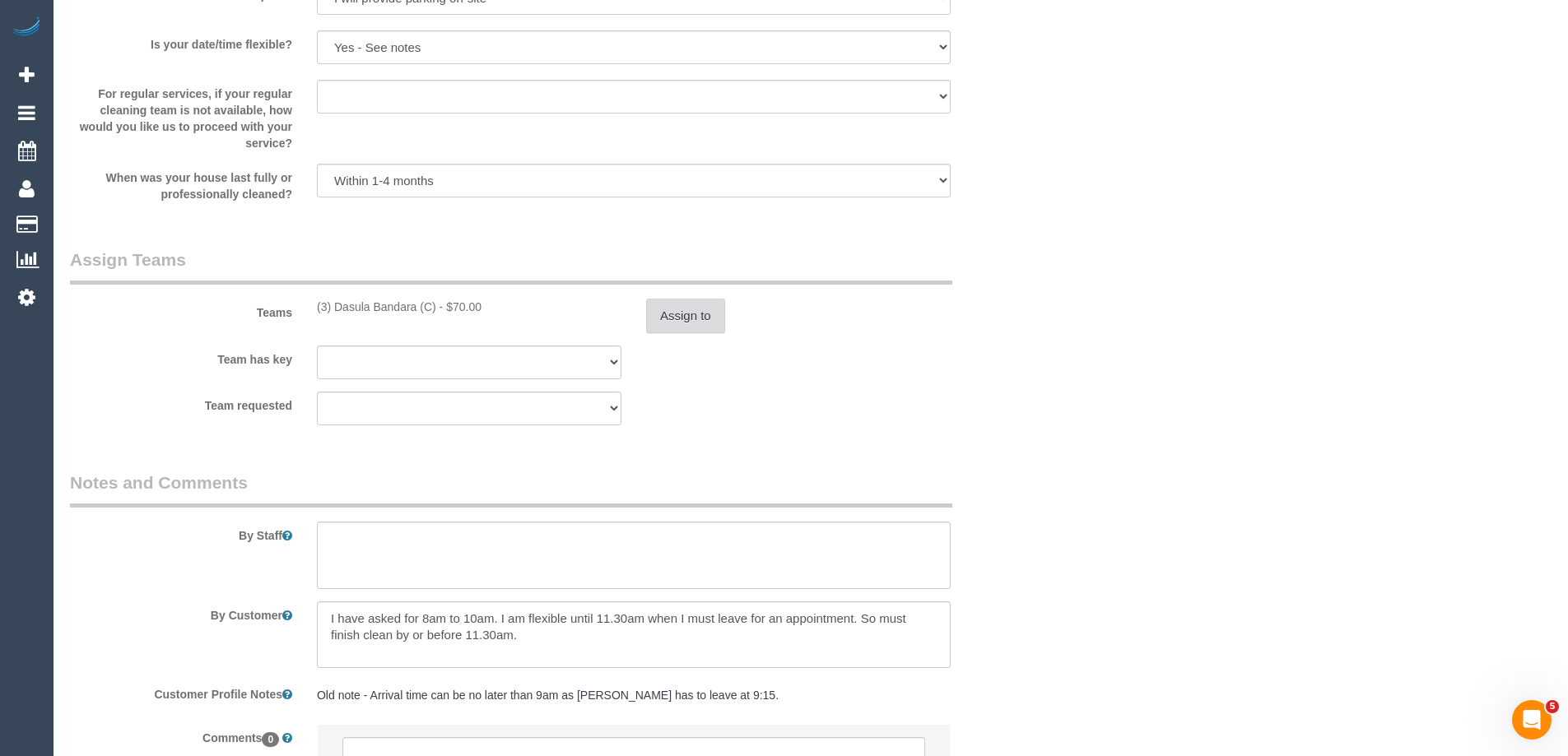
click at [670, 321] on button "Assign to" at bounding box center [686, 316] width 79 height 35
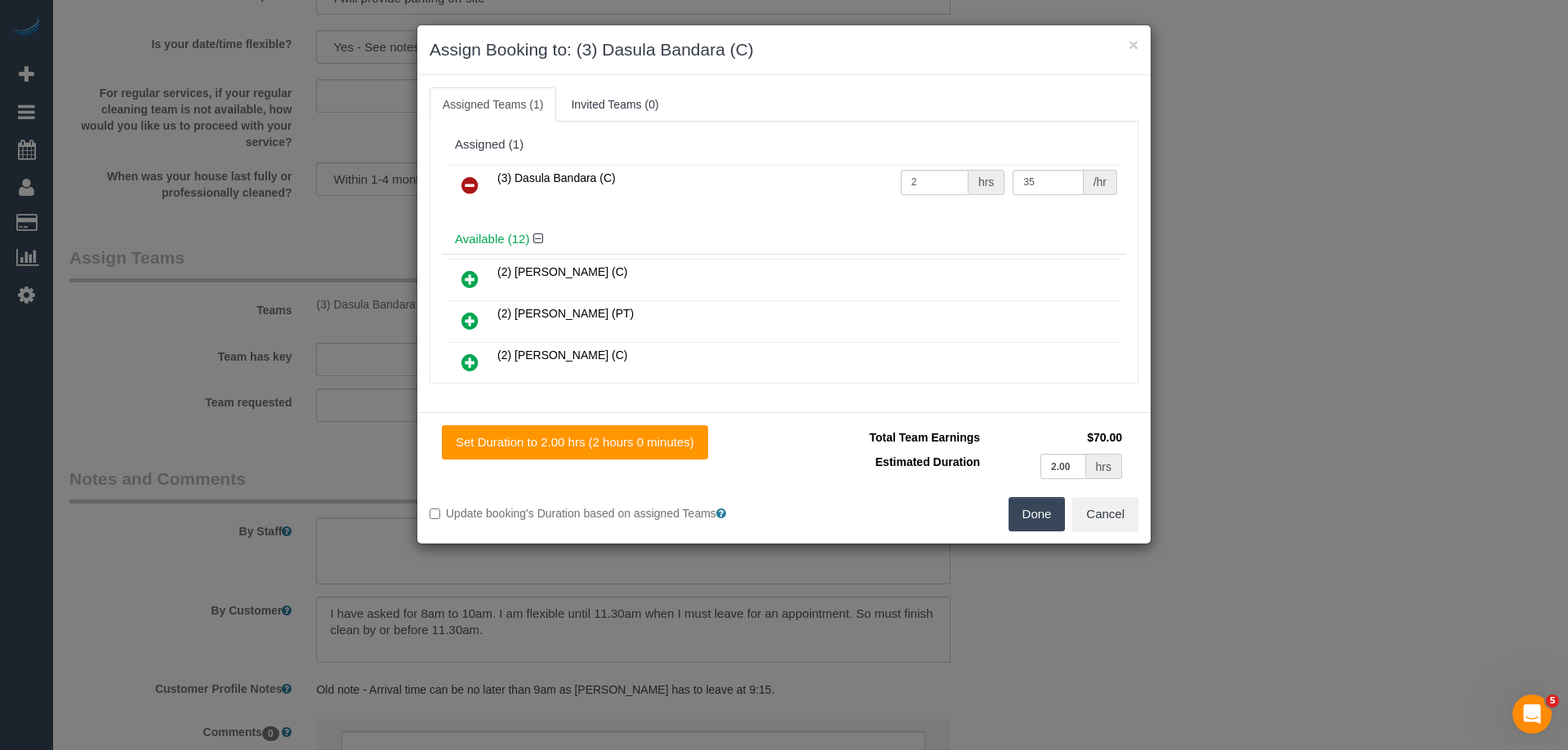
click at [473, 182] on icon at bounding box center [469, 185] width 17 height 20
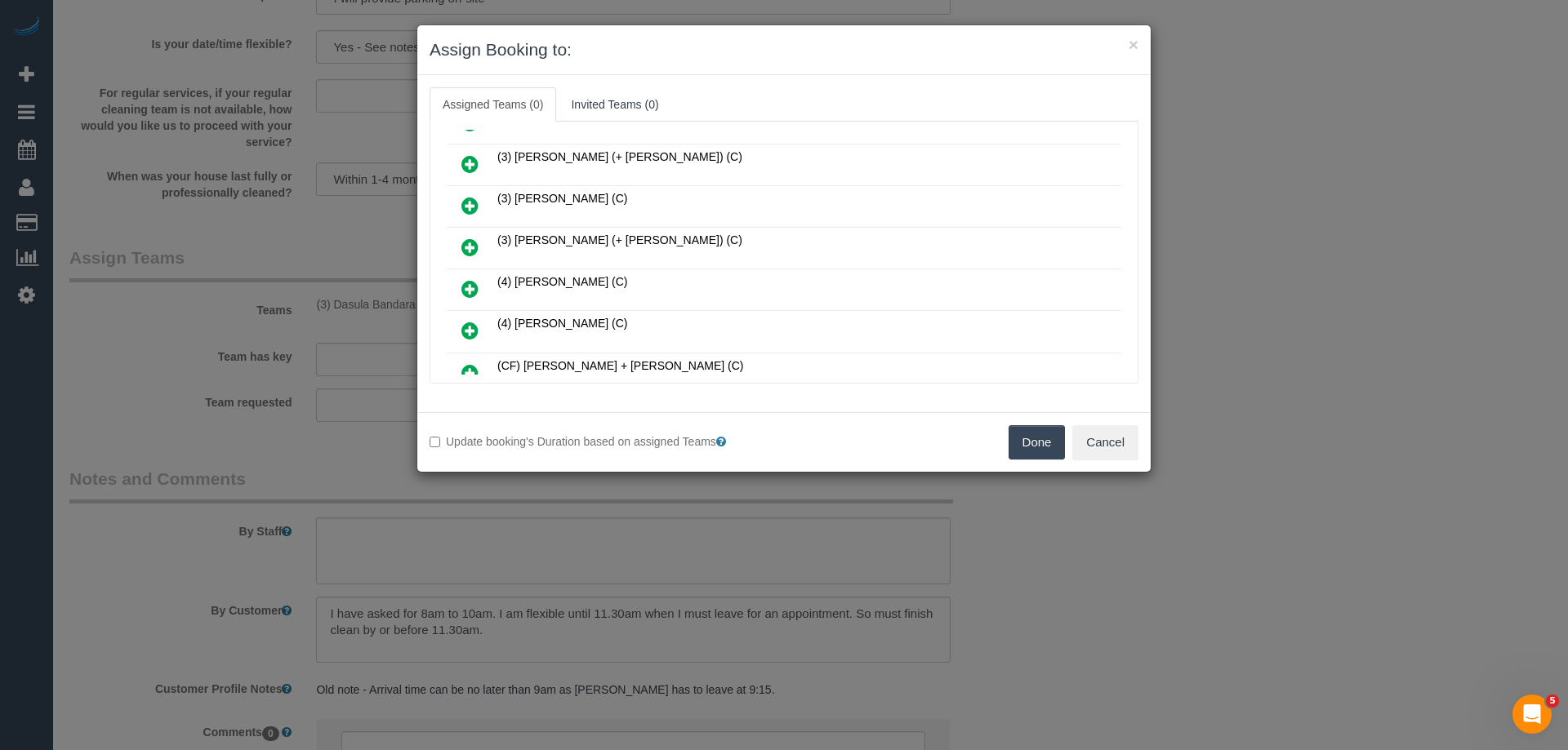
click at [481, 246] on link at bounding box center [469, 248] width 38 height 33
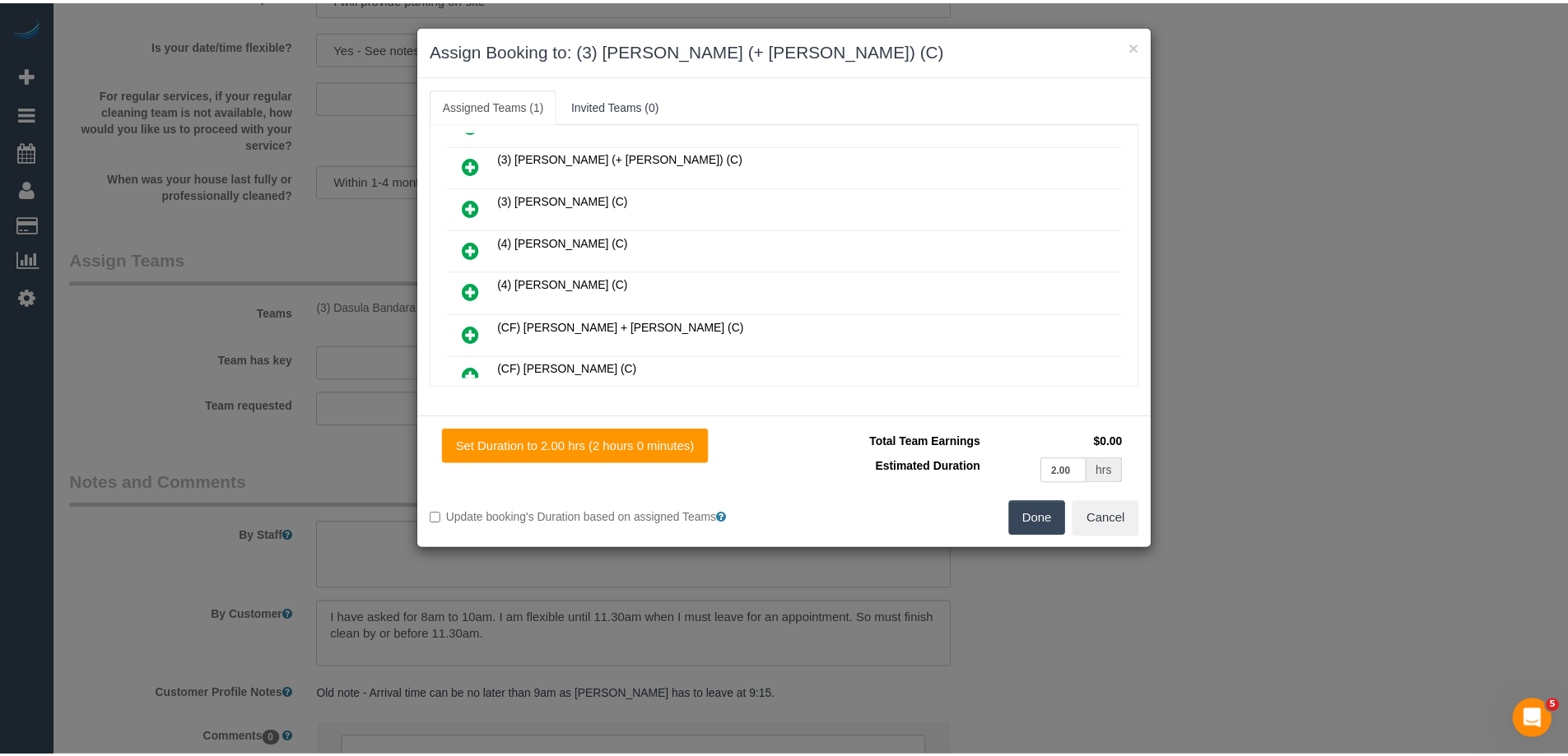
scroll to position [0, 0]
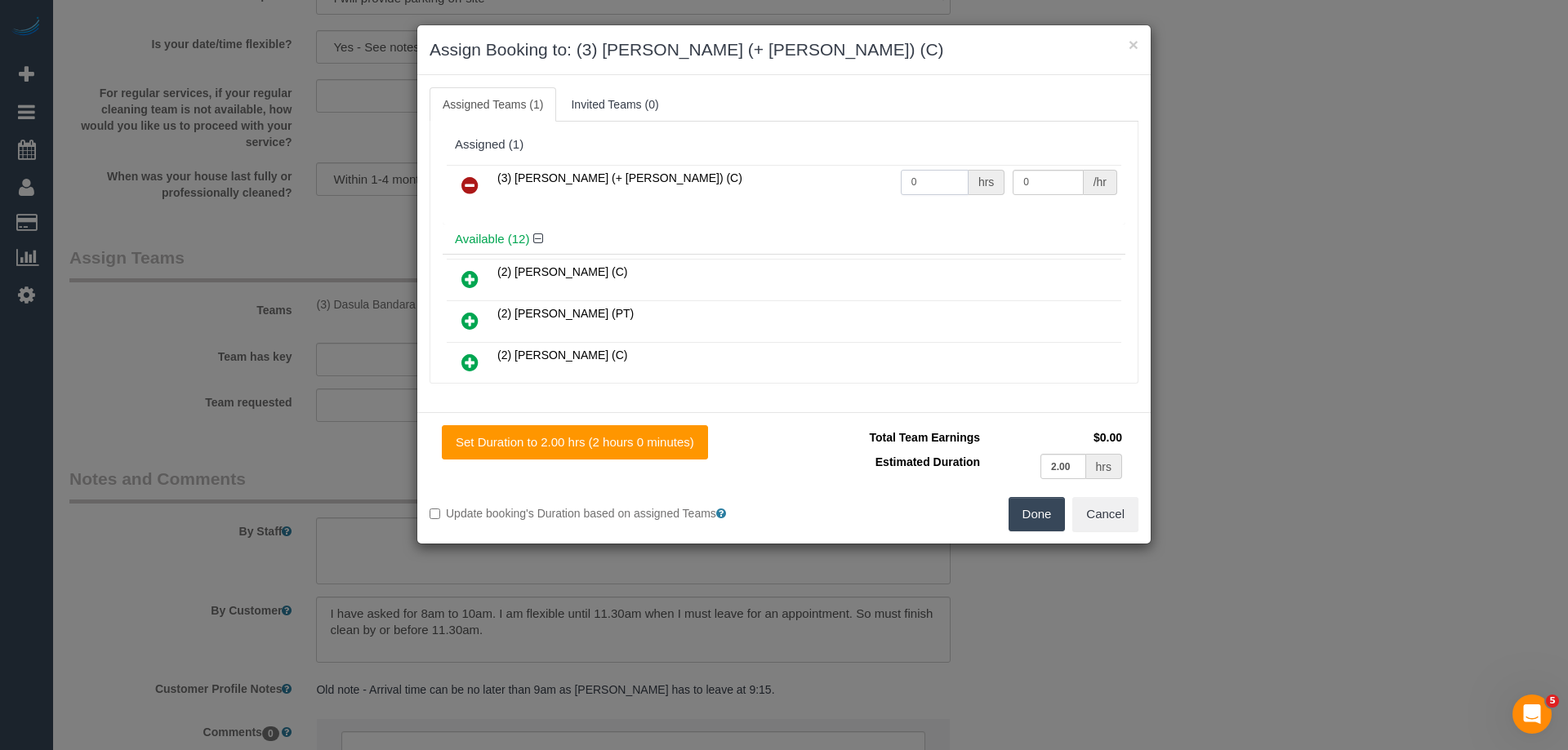
drag, startPoint x: 891, startPoint y: 183, endPoint x: 860, endPoint y: 183, distance: 31.0
click at [860, 183] on tr "(3) [PERSON_NAME] (+ [PERSON_NAME]) (C) 0 hrs 0 /hr" at bounding box center [783, 185] width 674 height 42
type input "2"
drag, startPoint x: 1010, startPoint y: 182, endPoint x: 880, endPoint y: 203, distance: 131.7
click at [932, 182] on tr "(3) [PERSON_NAME] (+ [PERSON_NAME]) (C) 2 hrs 0 /hr" at bounding box center [783, 185] width 674 height 42
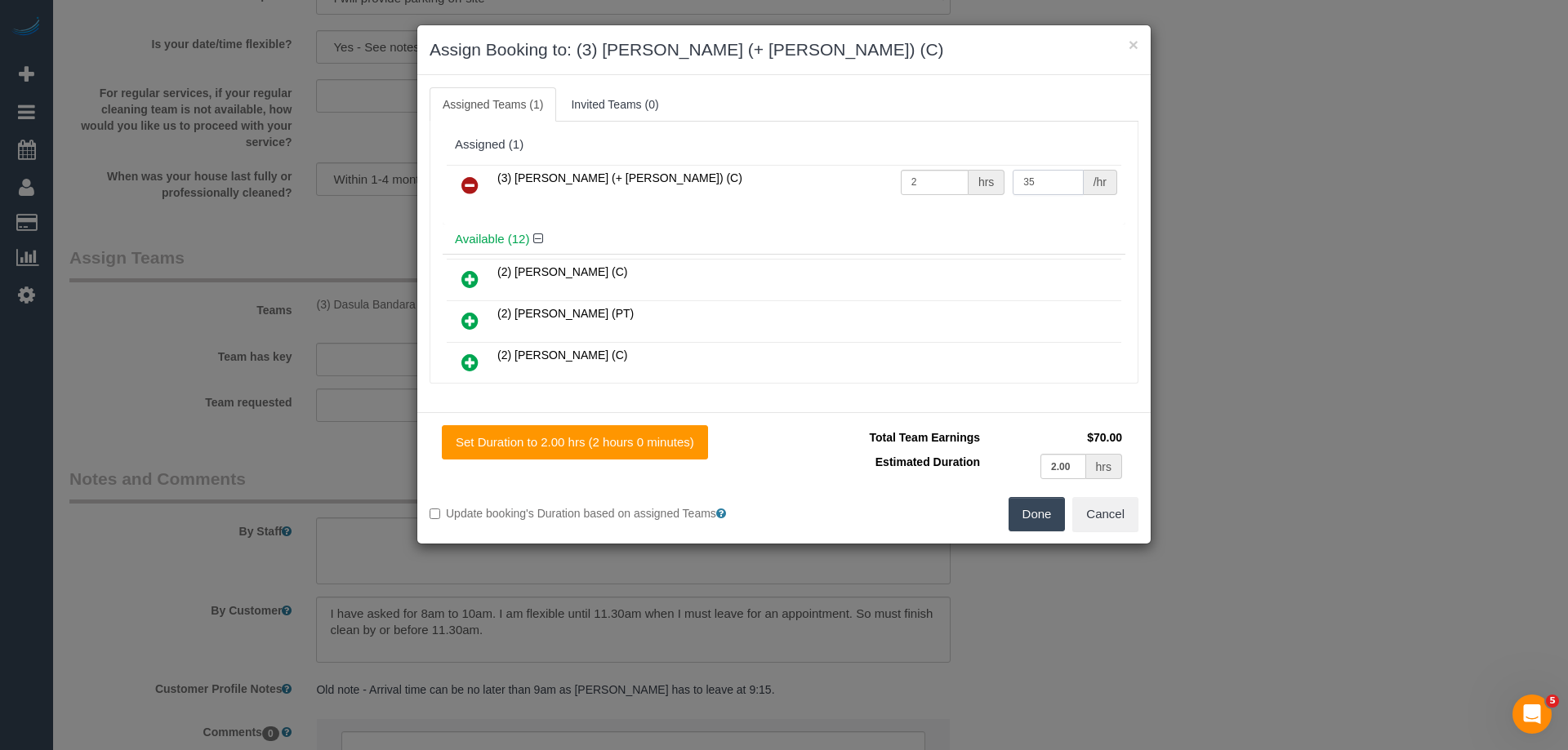
type input "35"
click at [1032, 519] on button "Done" at bounding box center [1037, 514] width 57 height 34
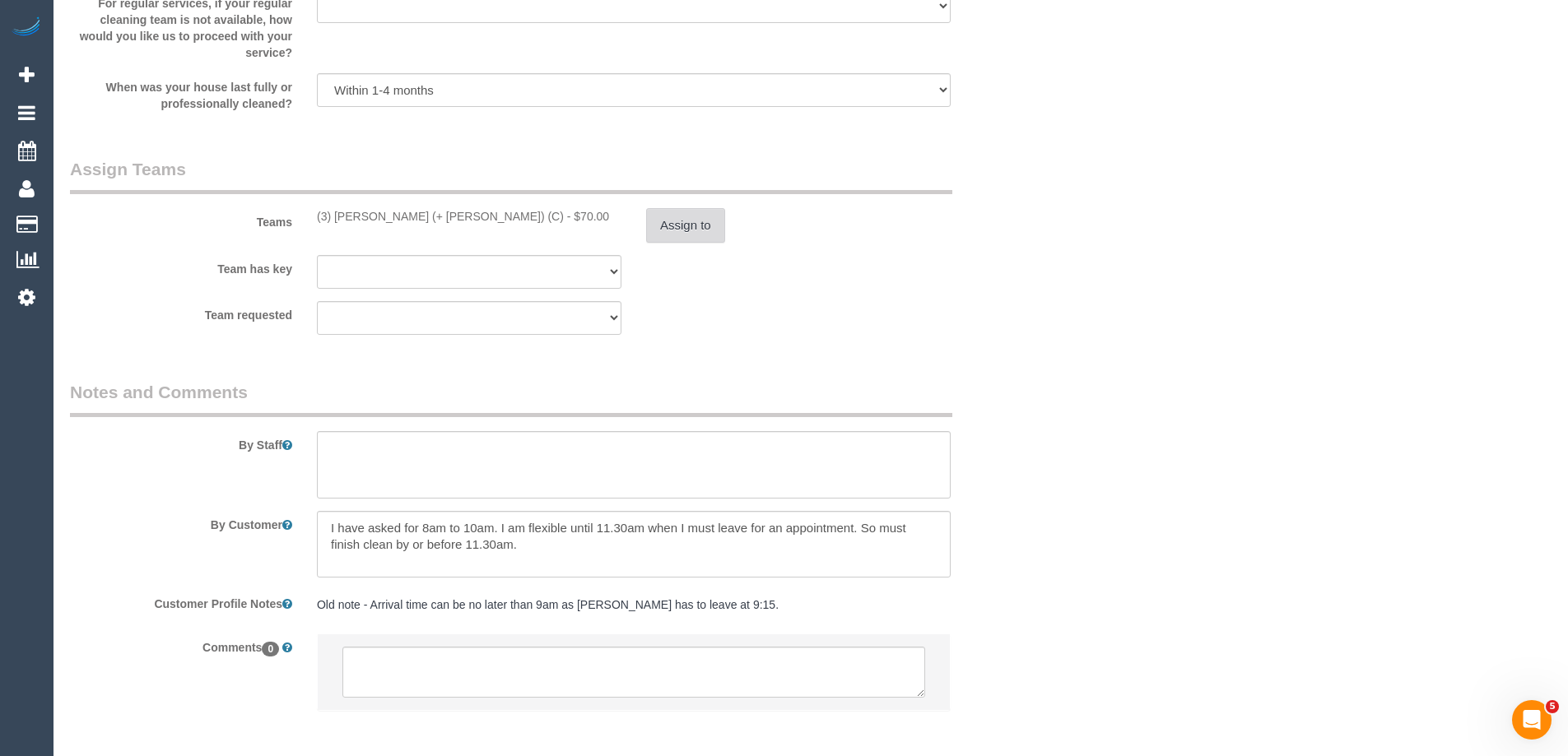
scroll to position [2457, 0]
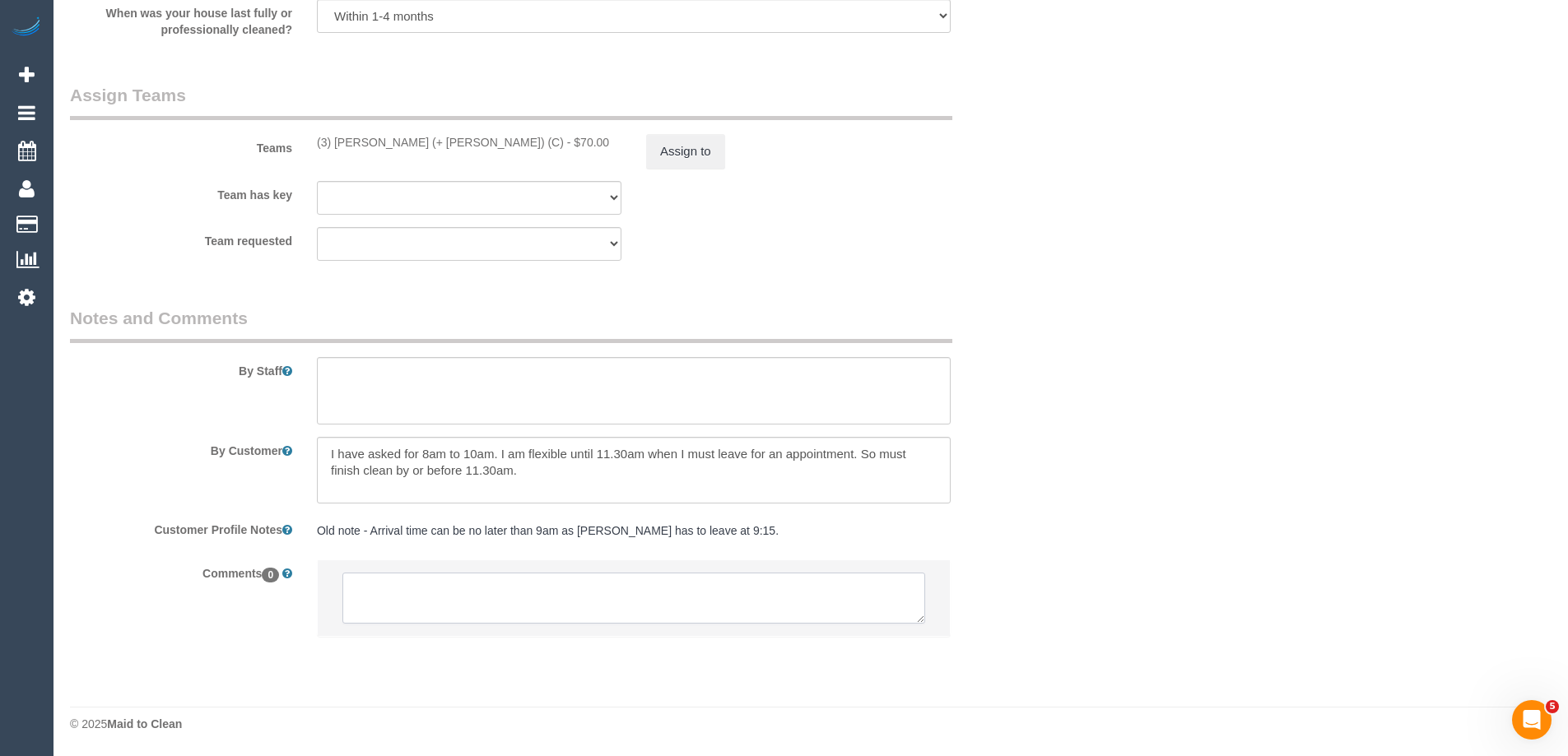
click at [383, 590] on textarea at bounding box center [634, 598] width 583 height 51
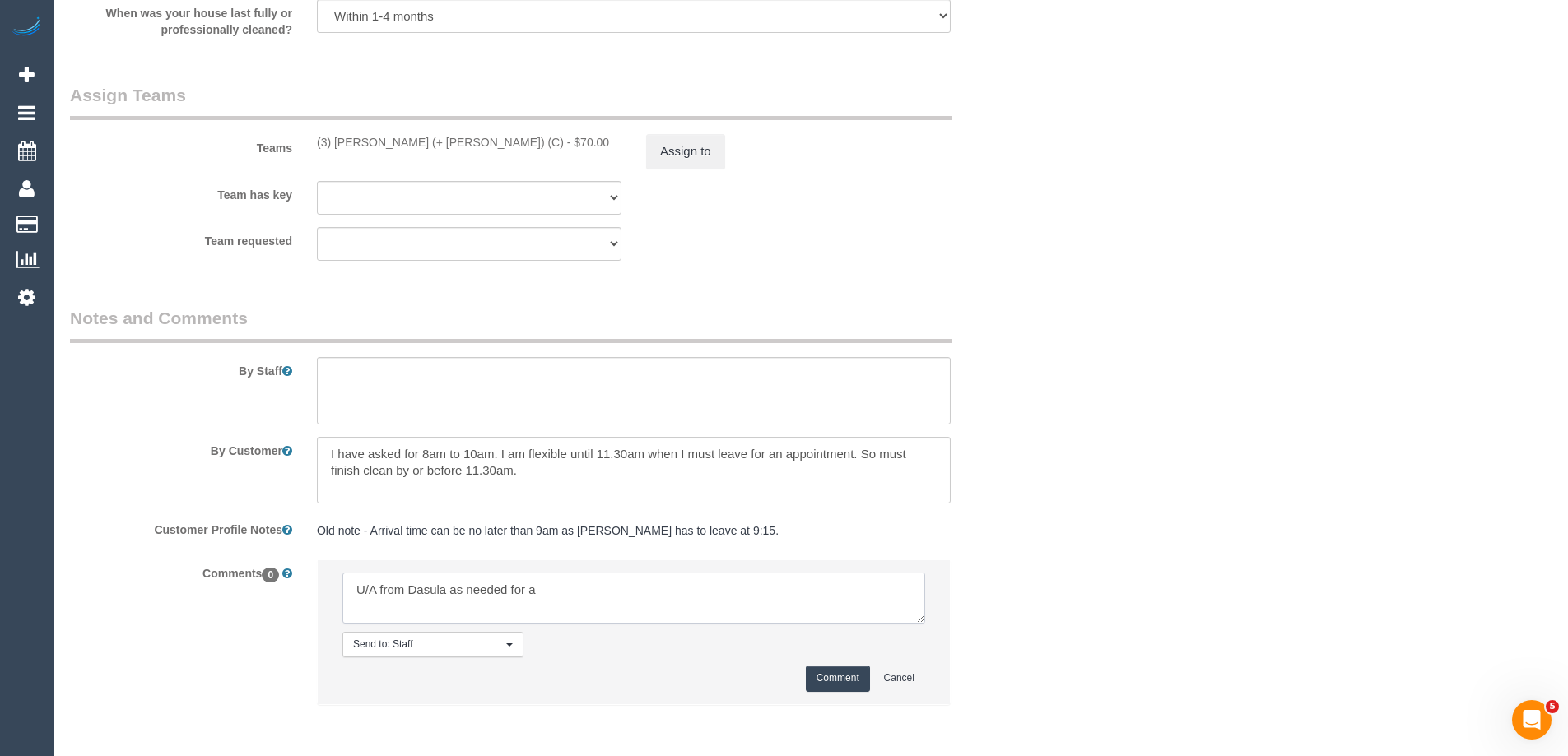
type textarea "U/A from Dasula as needed for a"
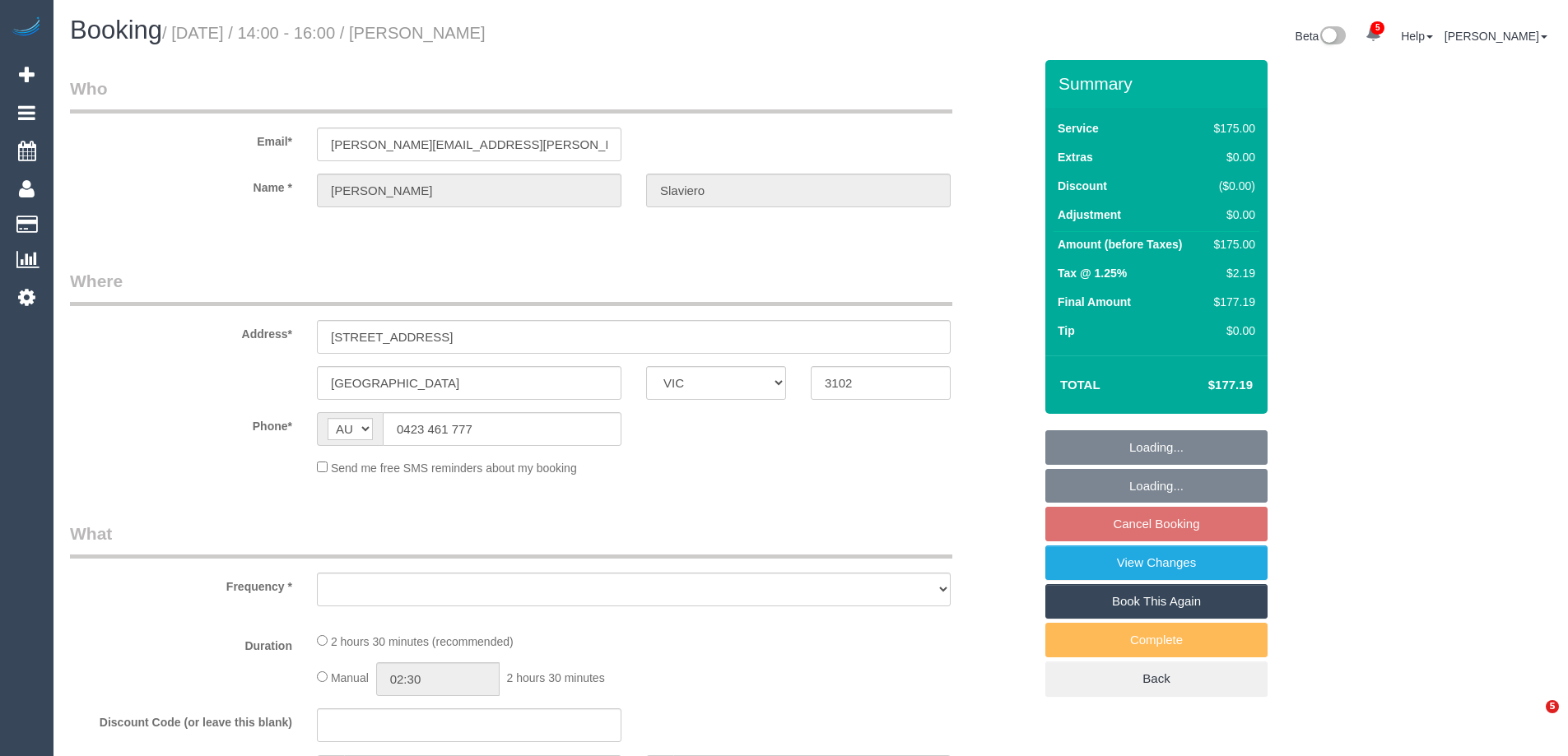
select select "VIC"
select select "object:1519"
select select "string:stripe-pm_1S6Irh2GScqysDRVnl8AVfsD"
select select "150"
select select "number:28"
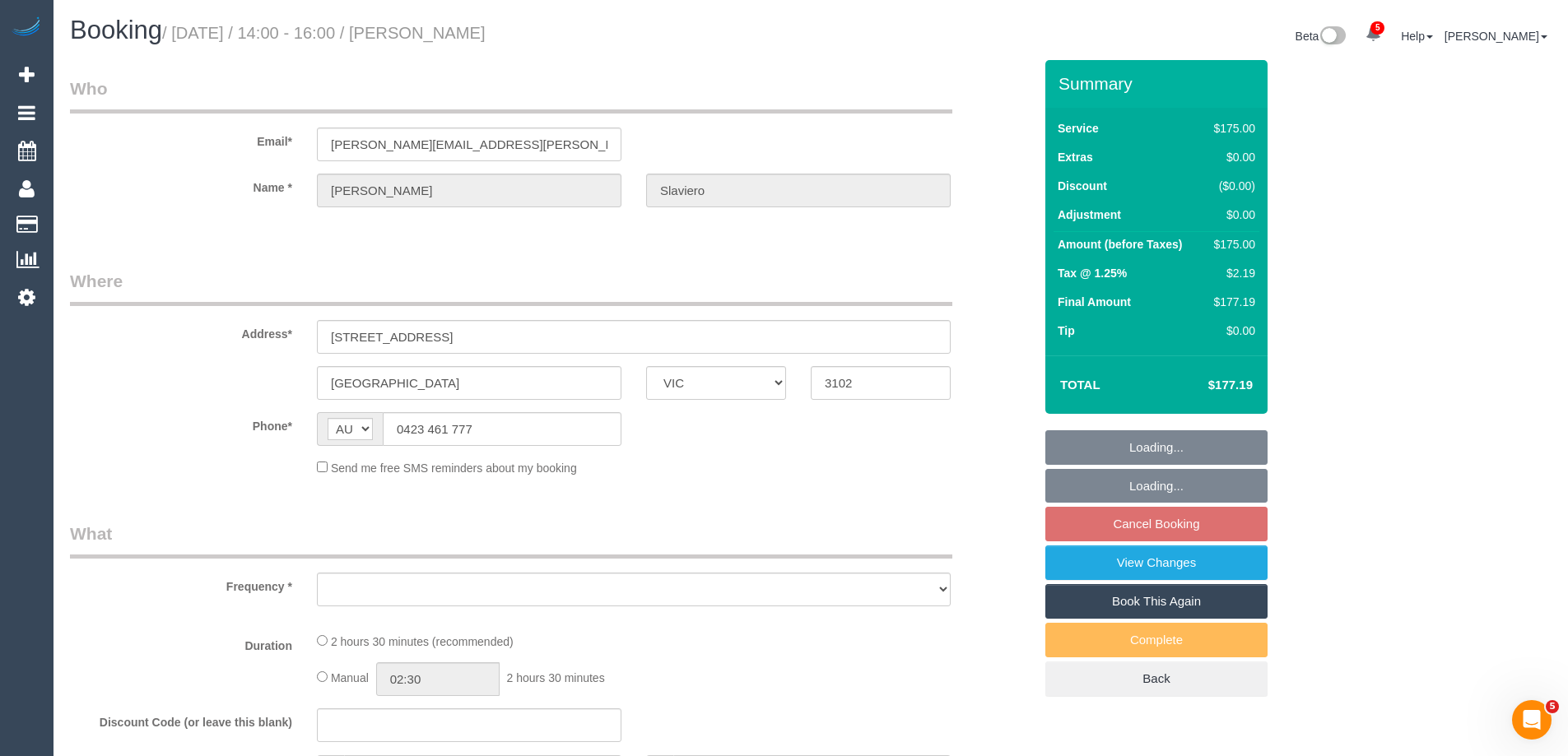
select select "number:14"
select select "number:18"
select select "number:24"
select select "number:13"
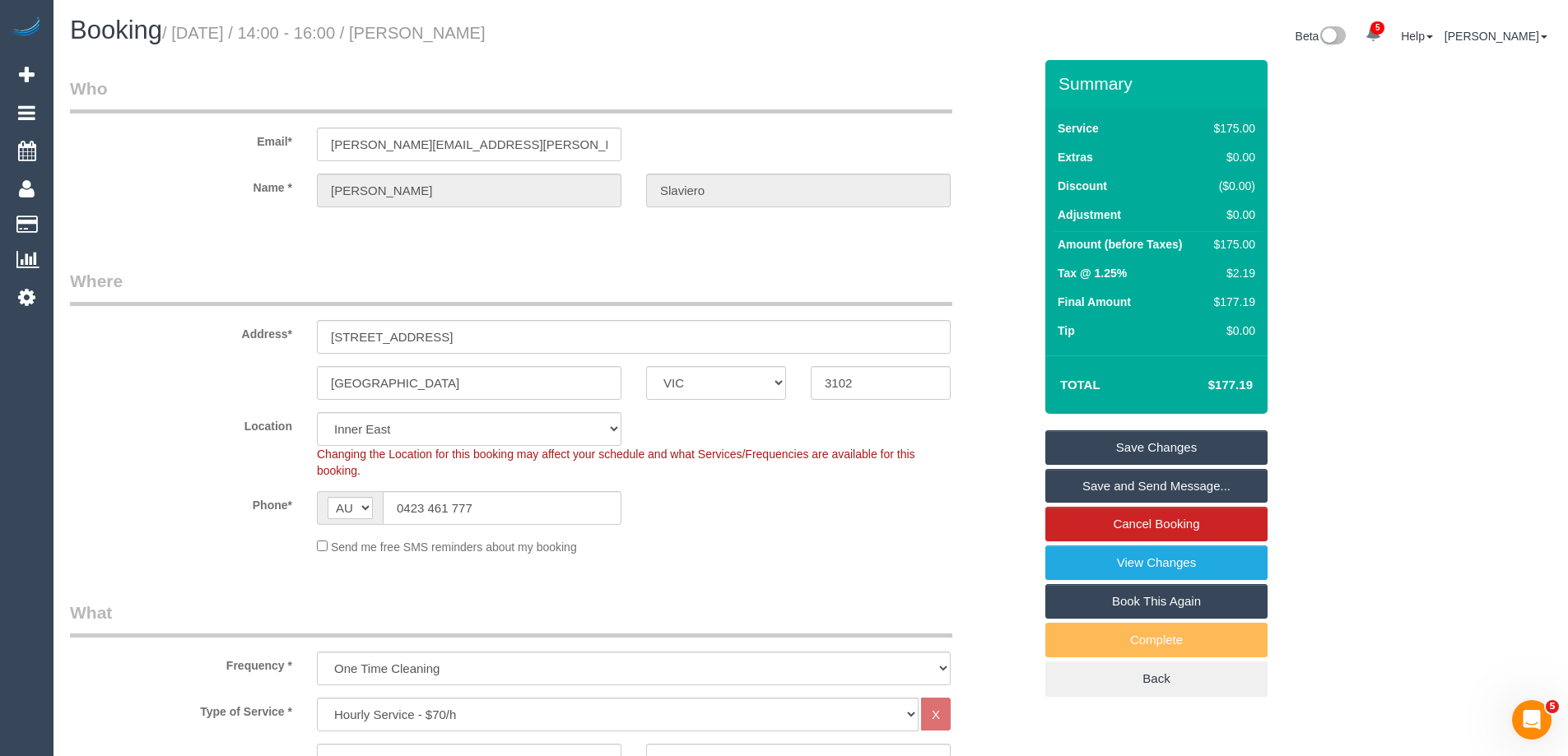
click at [1074, 452] on link "Save Changes" at bounding box center [1157, 448] width 222 height 35
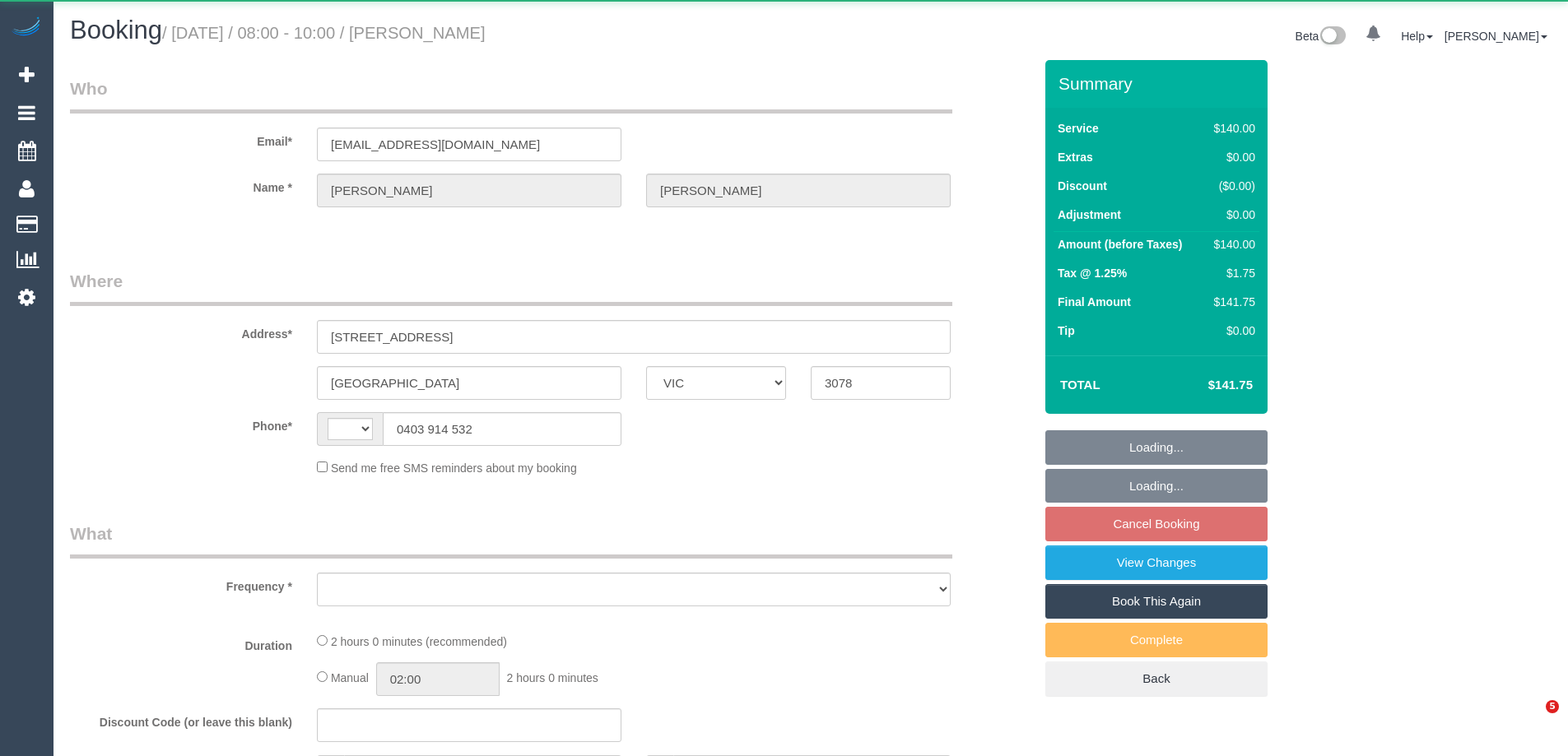
select select "VIC"
select select "string:AU"
select select "object:573"
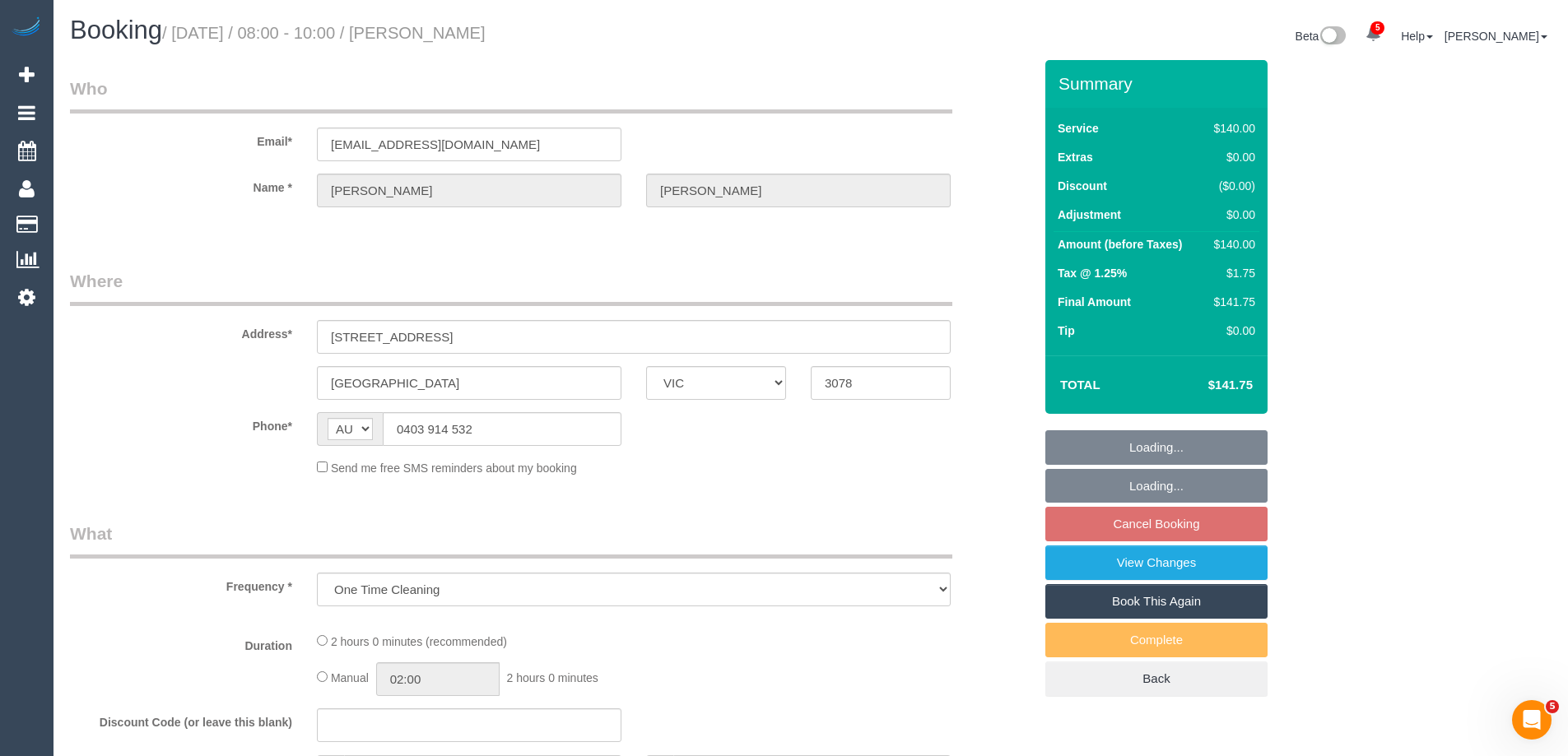
select select "string:stripe-pm_1S78se2GScqysDRVCDC304qg"
select select "number:28"
select select "number:14"
select select "number:18"
select select "number:36"
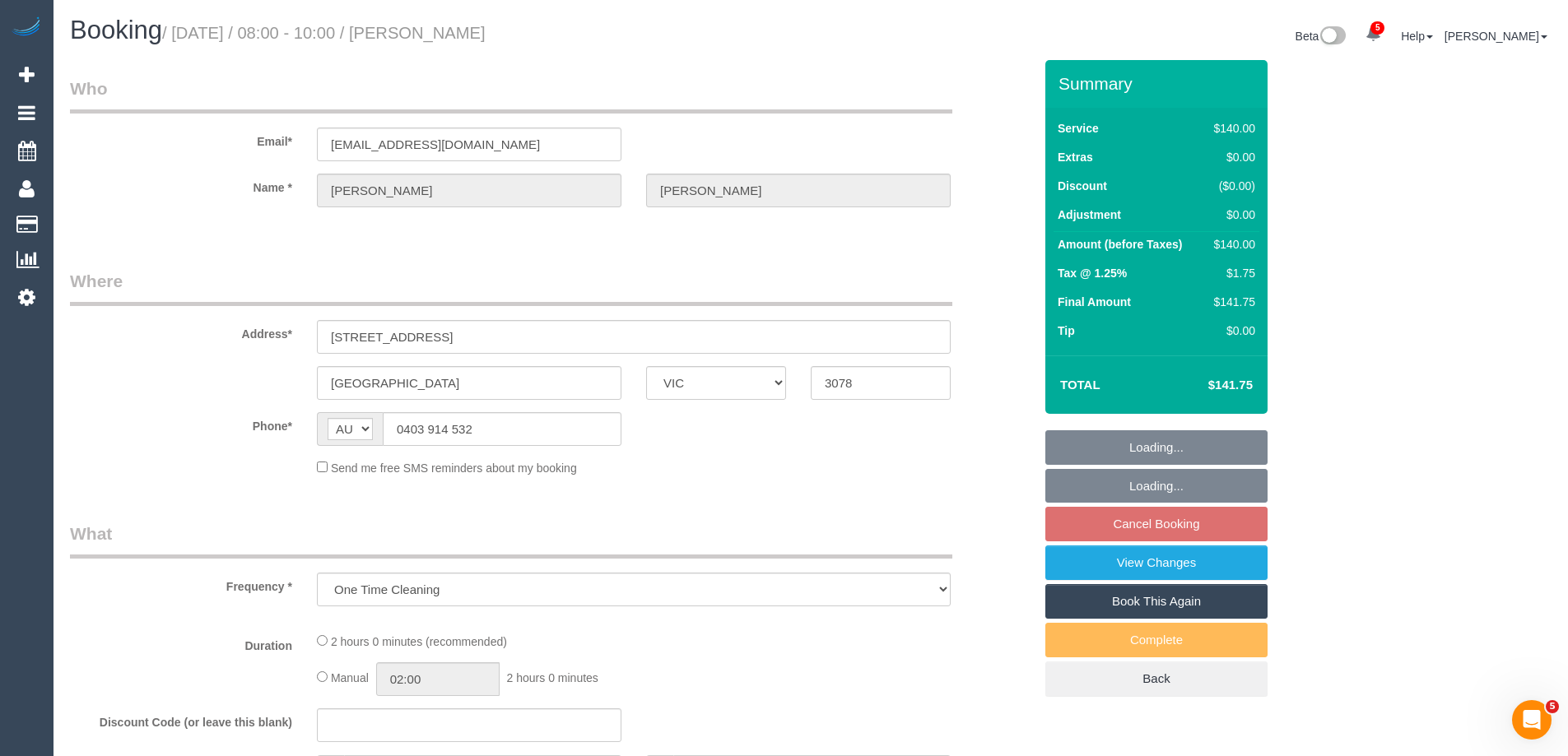
select select "number:13"
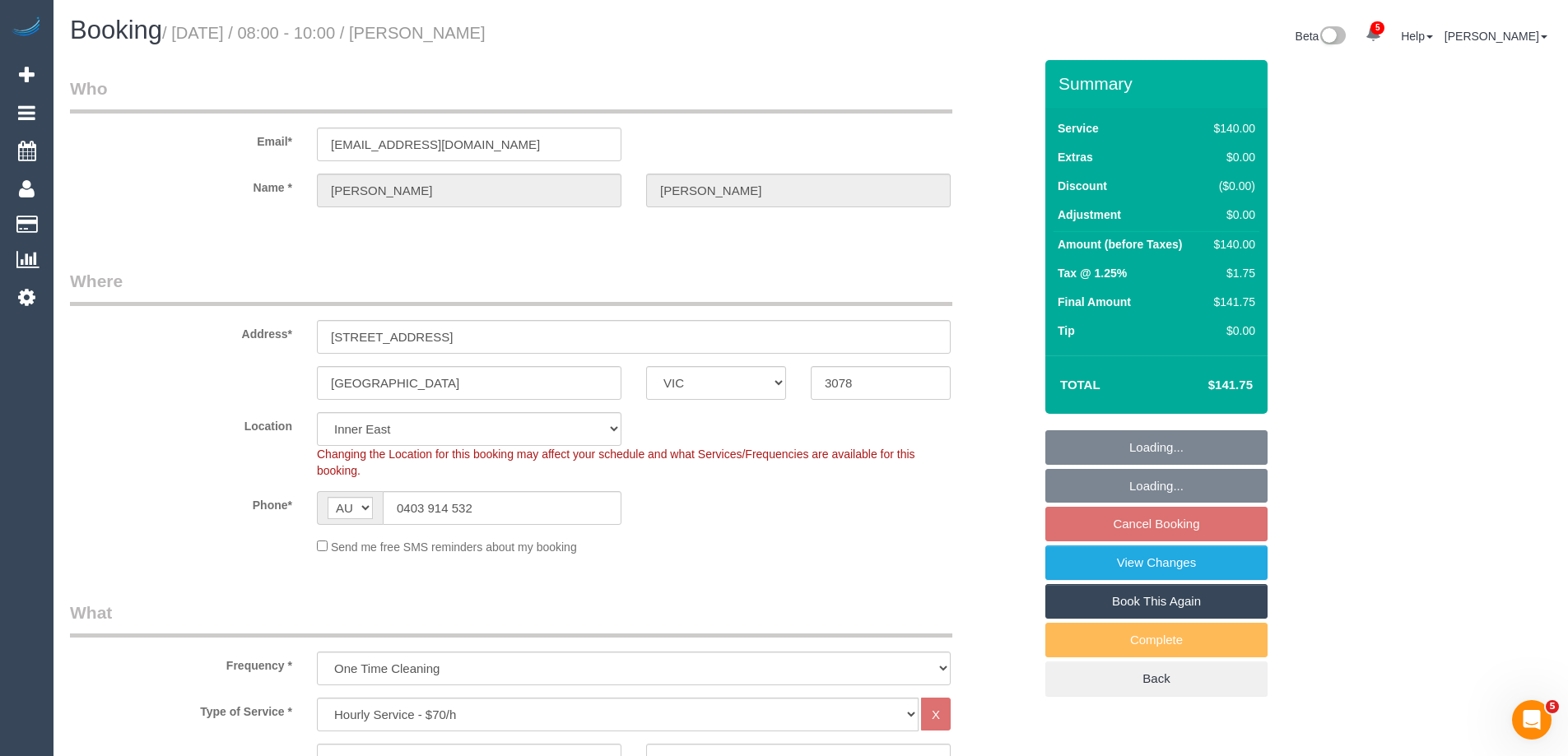
select select "object:890"
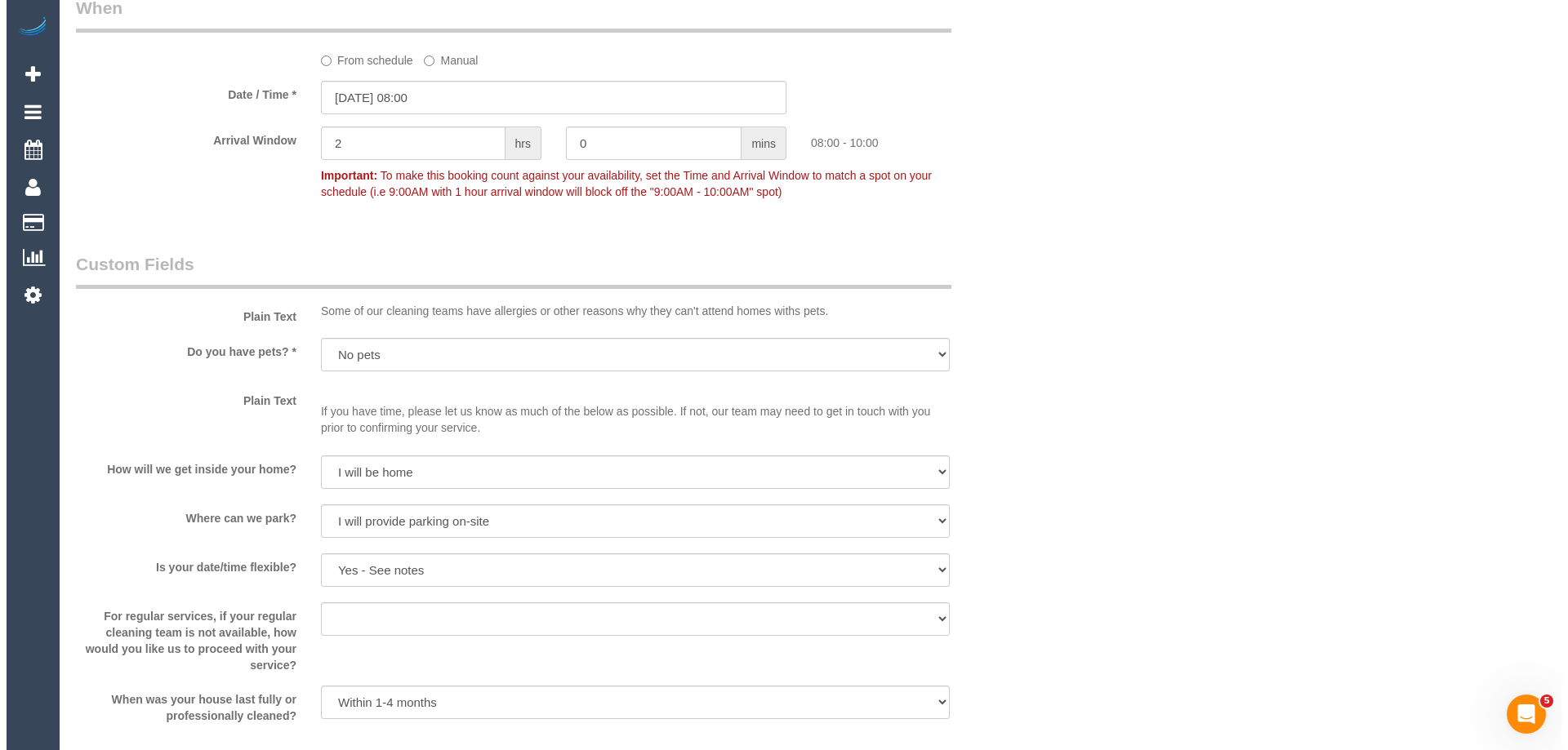
scroll to position [2041, 0]
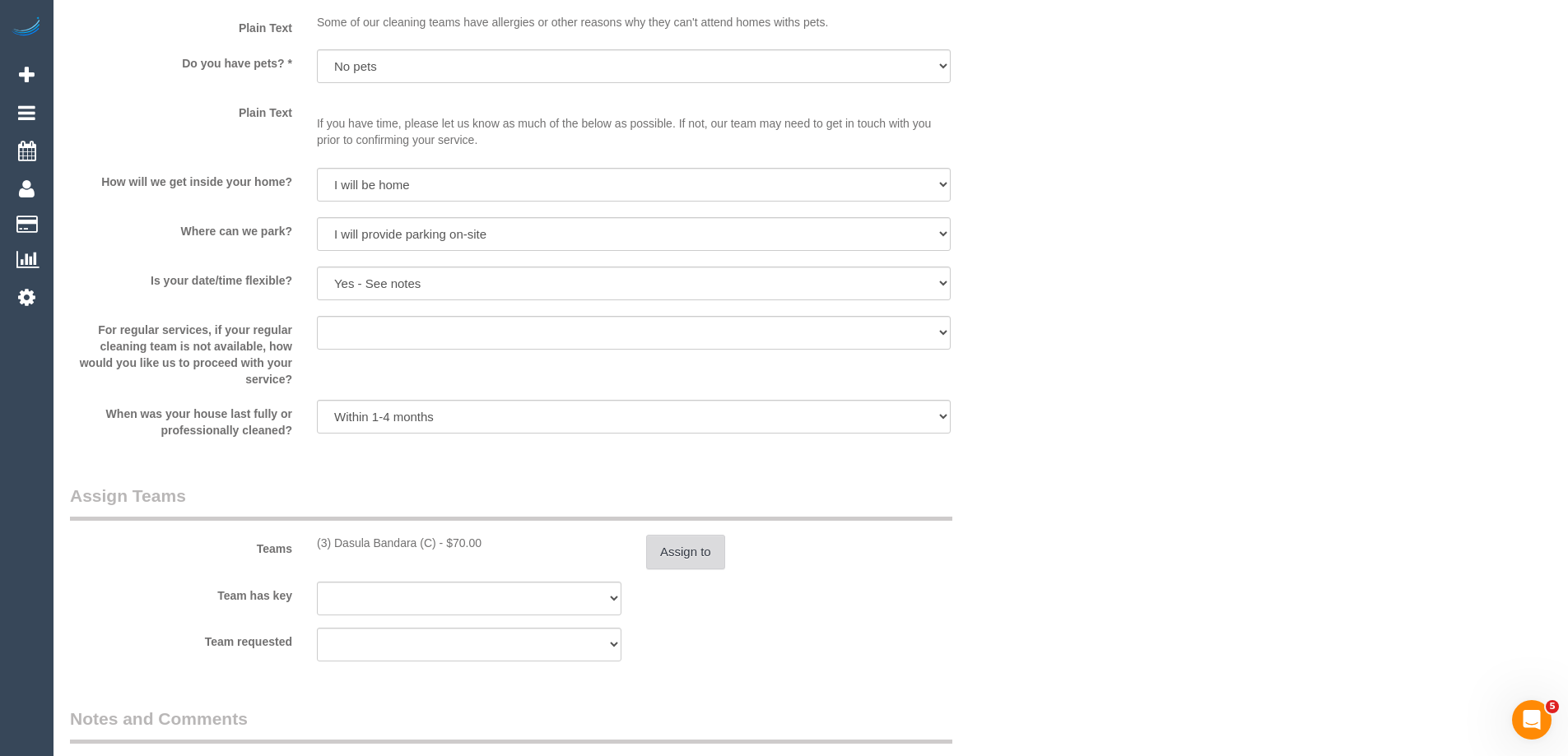
click at [667, 554] on button "Assign to" at bounding box center [686, 552] width 79 height 35
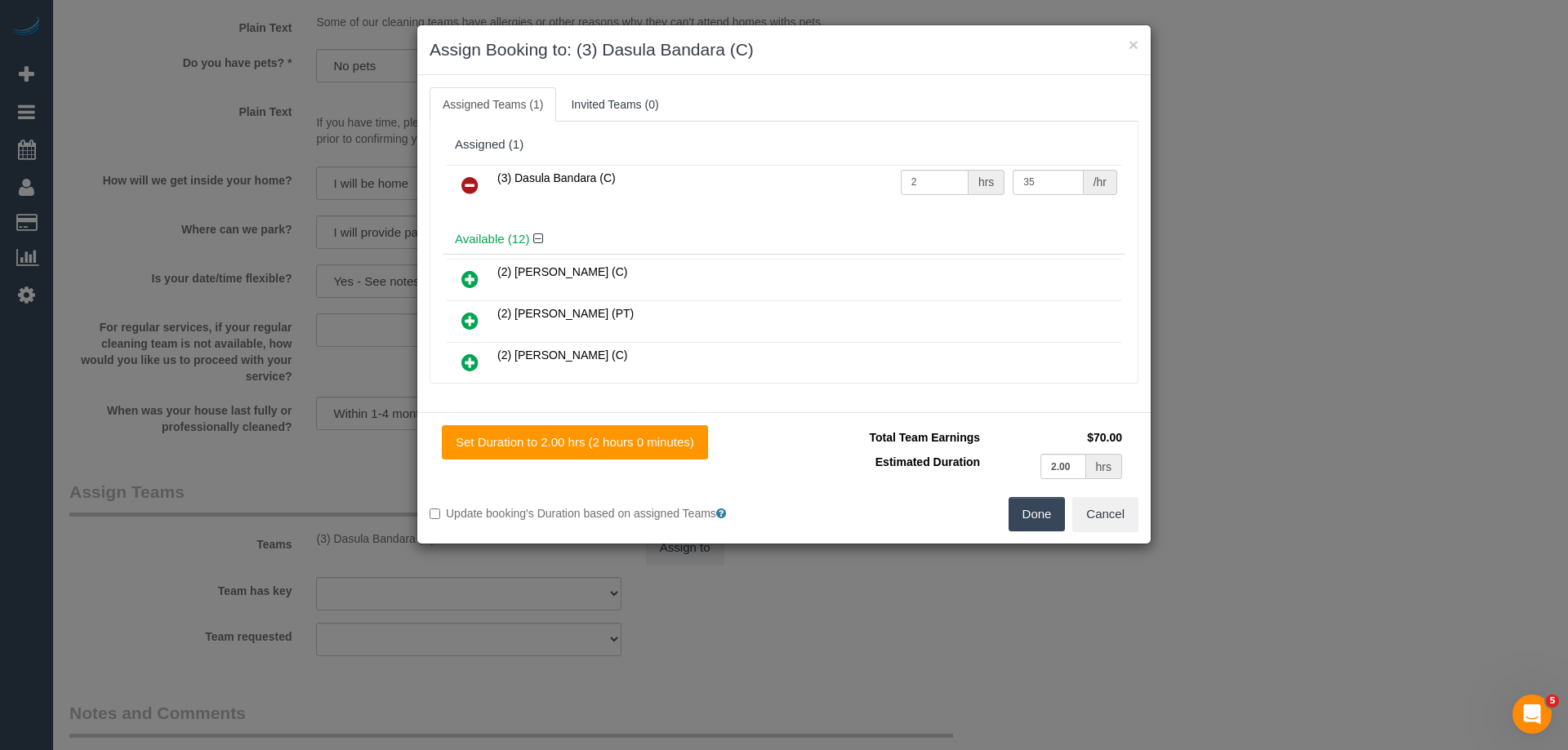
click at [466, 188] on icon at bounding box center [469, 185] width 17 height 20
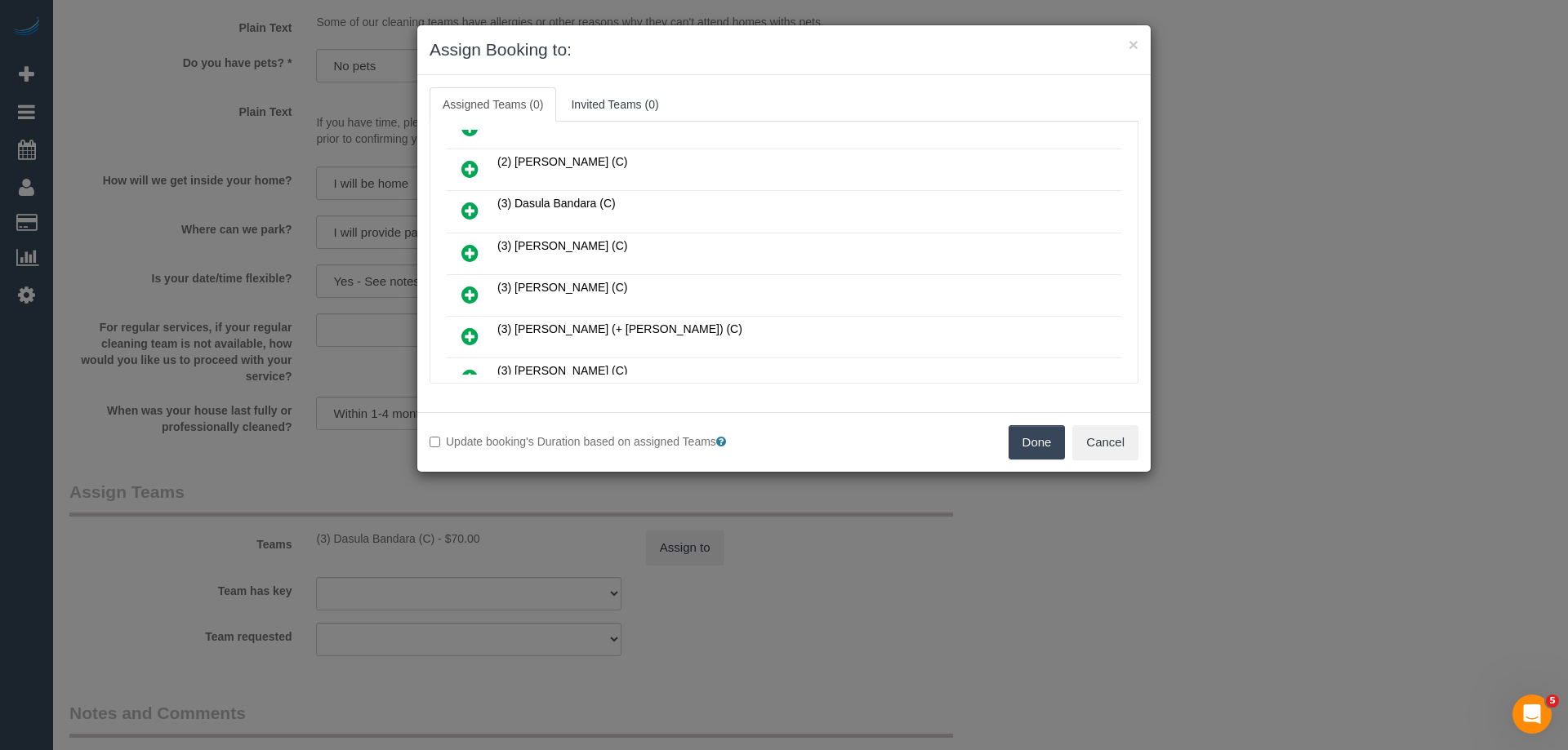
scroll to position [327, 0]
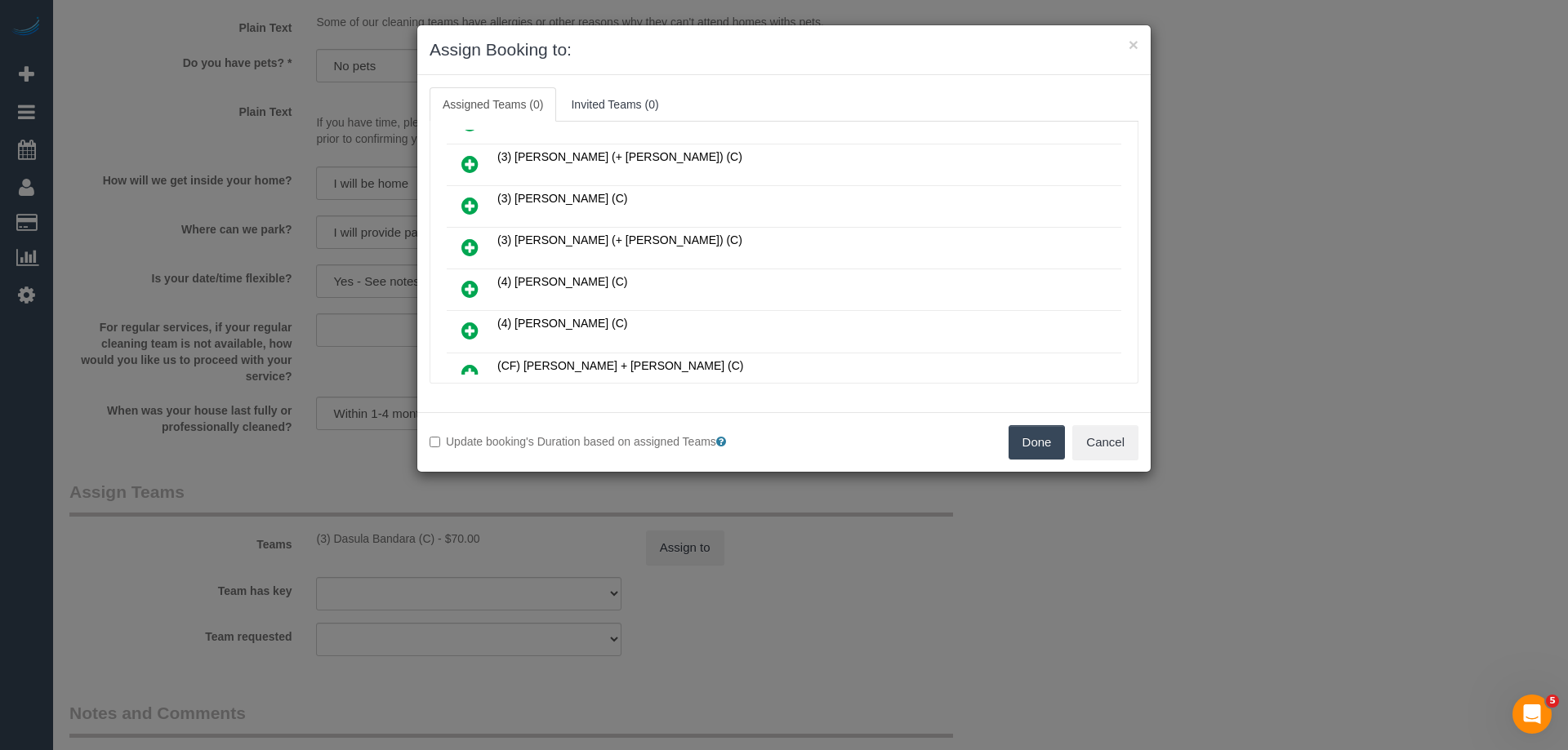
click at [464, 244] on icon at bounding box center [469, 248] width 17 height 20
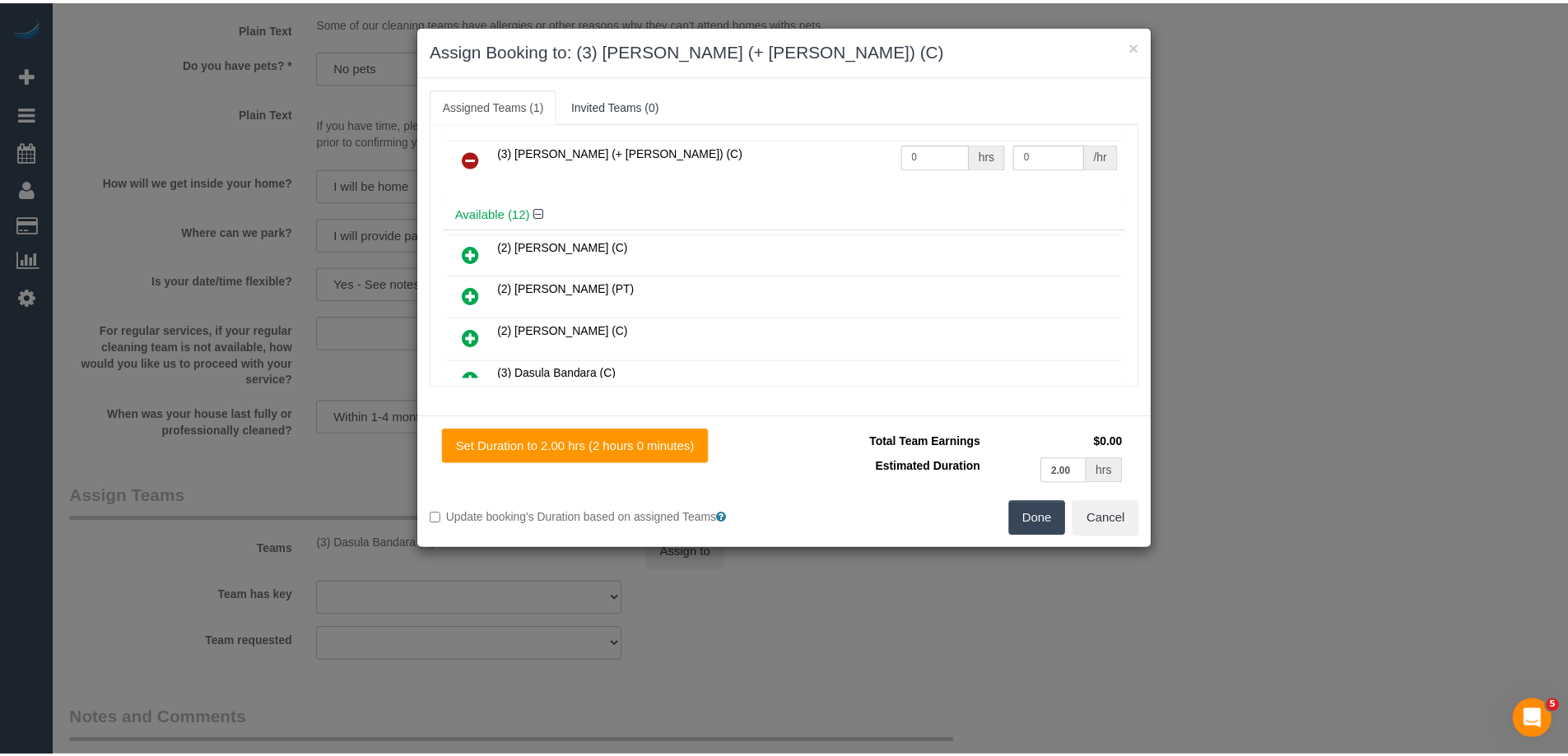
scroll to position [0, 0]
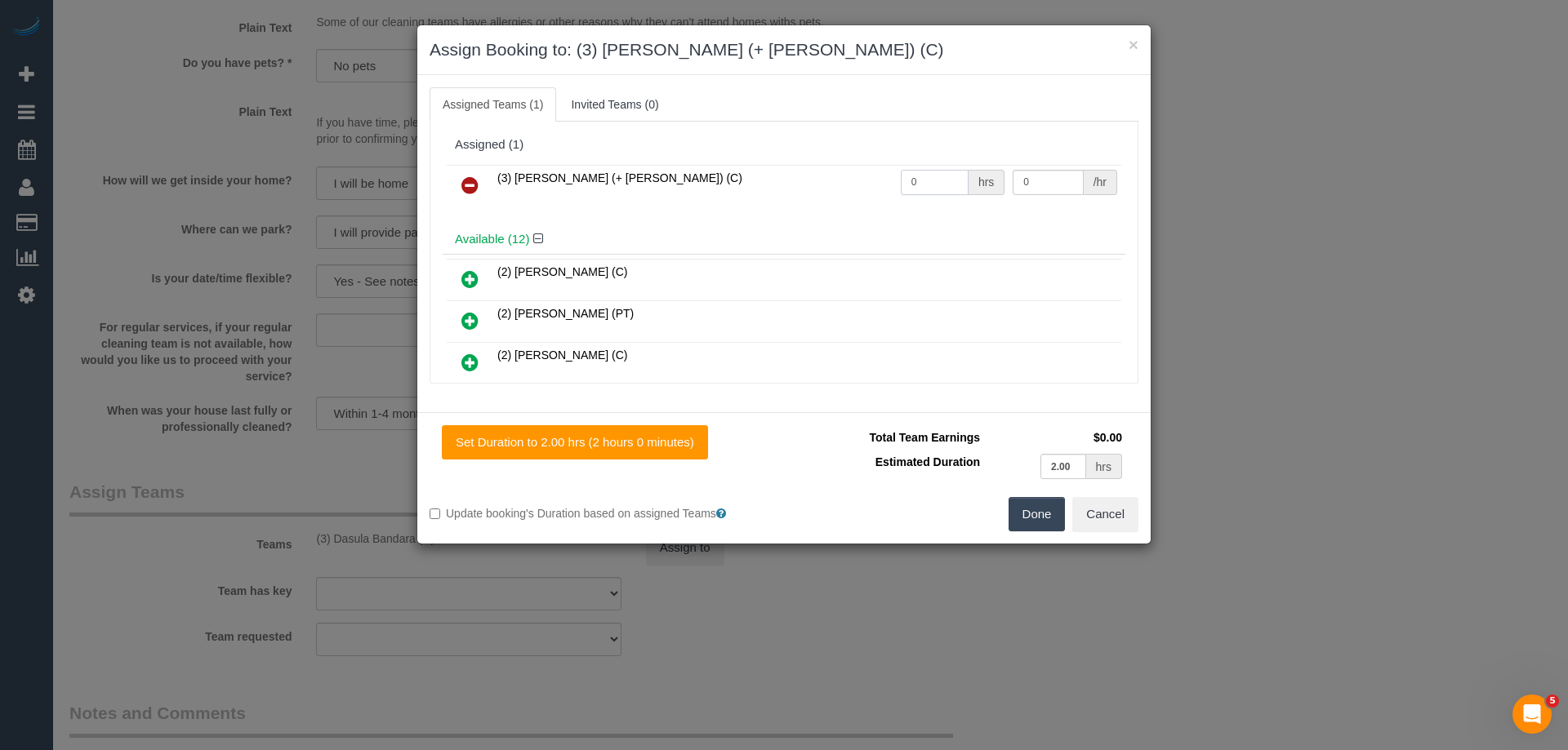
drag, startPoint x: 935, startPoint y: 176, endPoint x: 858, endPoint y: 176, distance: 77.0
click at [867, 176] on tr "(3) [PERSON_NAME] (+ [PERSON_NAME]) (C) 0 hrs 0 /hr" at bounding box center [783, 185] width 674 height 42
type input "2"
drag, startPoint x: 941, startPoint y: 177, endPoint x: 883, endPoint y: 177, distance: 58.0
click at [885, 177] on tr "(3) [PERSON_NAME] (+ [PERSON_NAME]) (C) 2 hrs 0 /hr" at bounding box center [783, 185] width 674 height 42
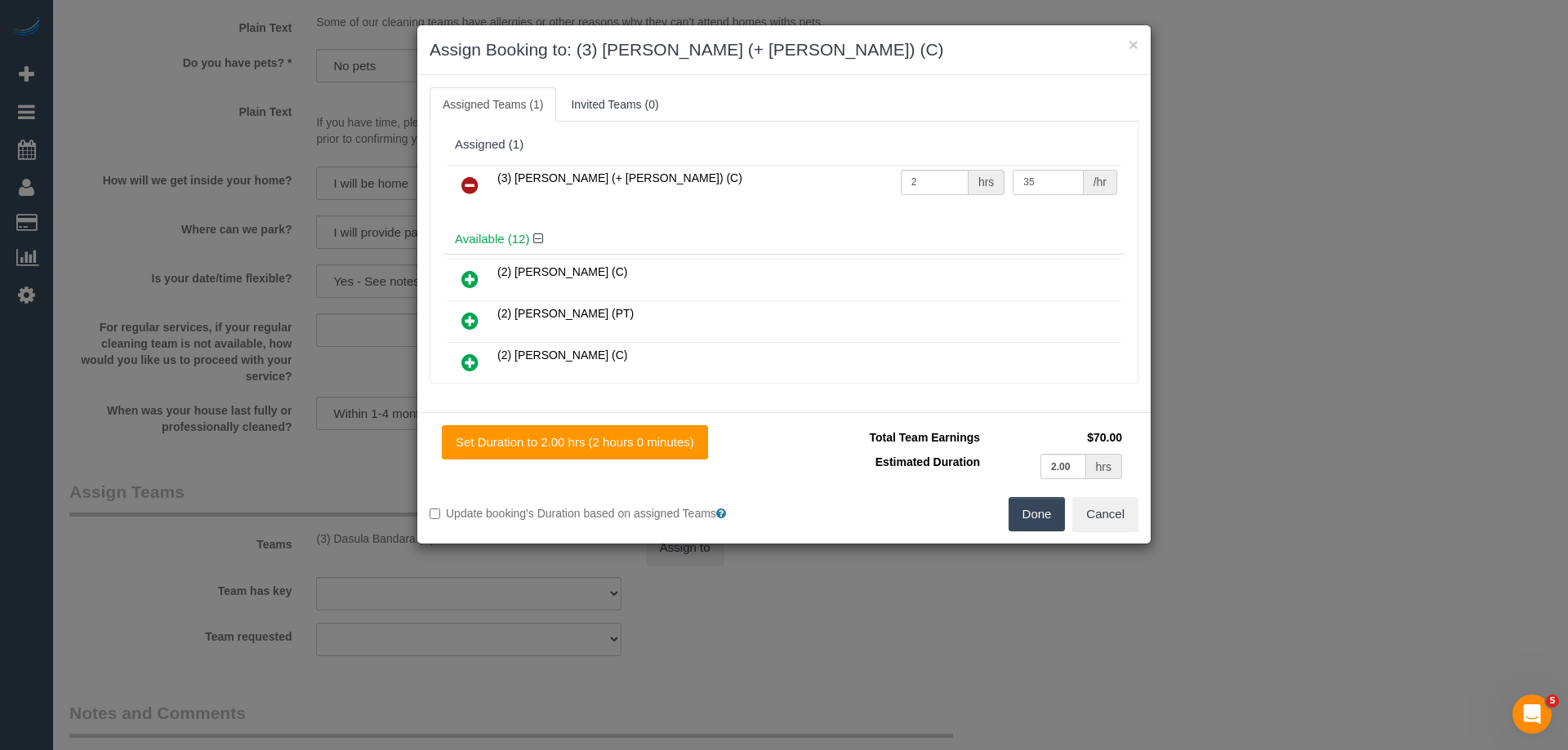
type input "35"
click at [1028, 510] on button "Done" at bounding box center [1037, 514] width 57 height 34
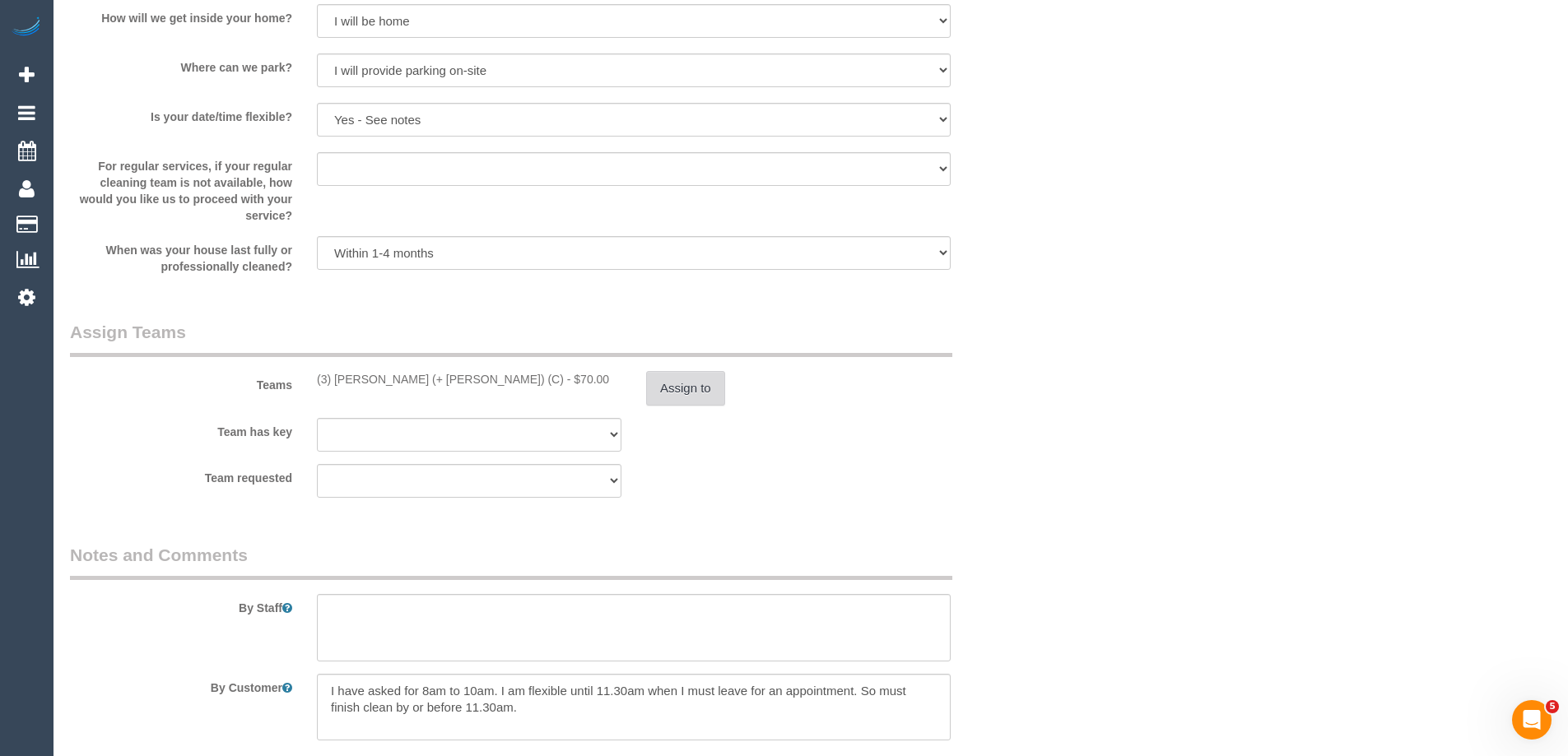
scroll to position [2457, 0]
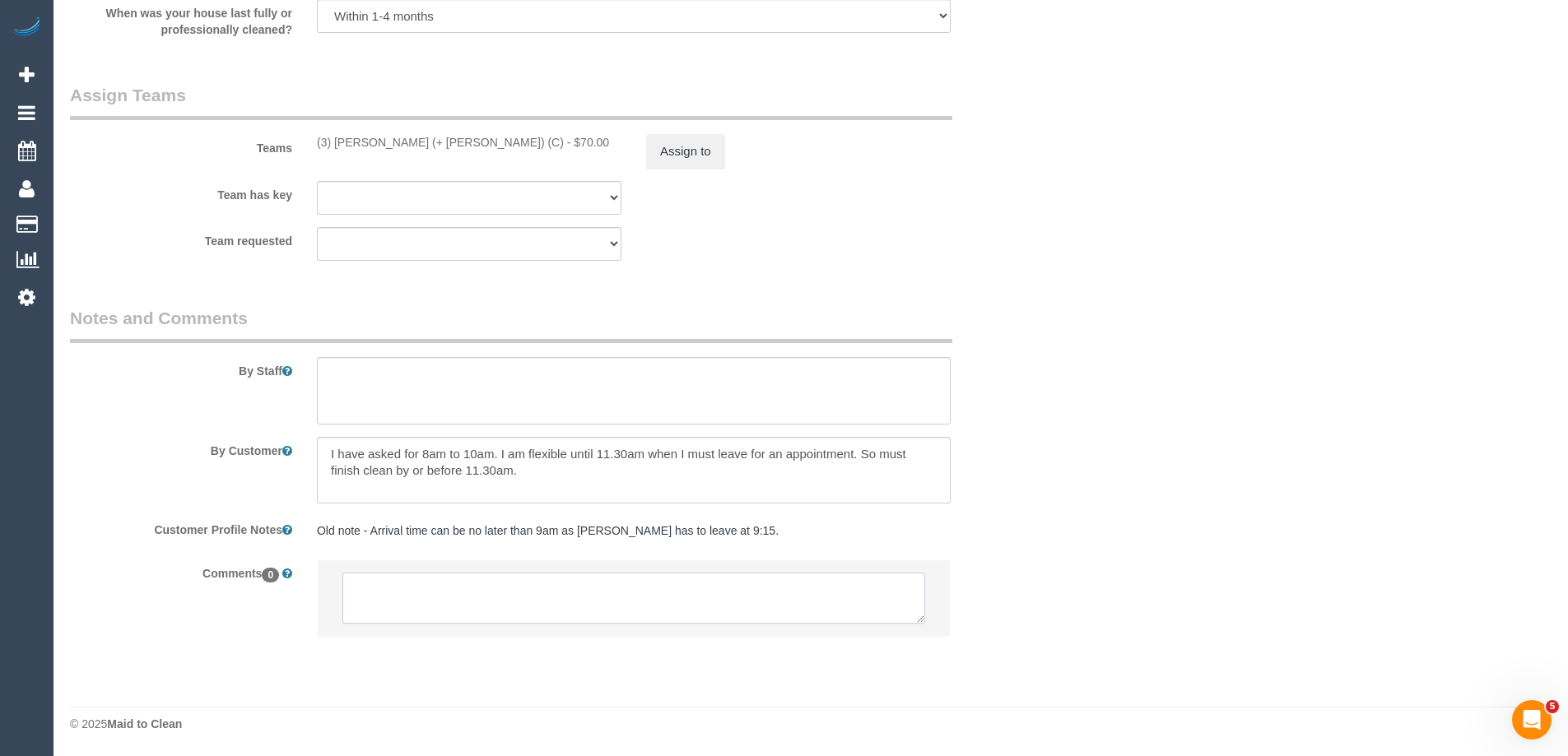
click at [381, 594] on textarea at bounding box center [634, 598] width 583 height 51
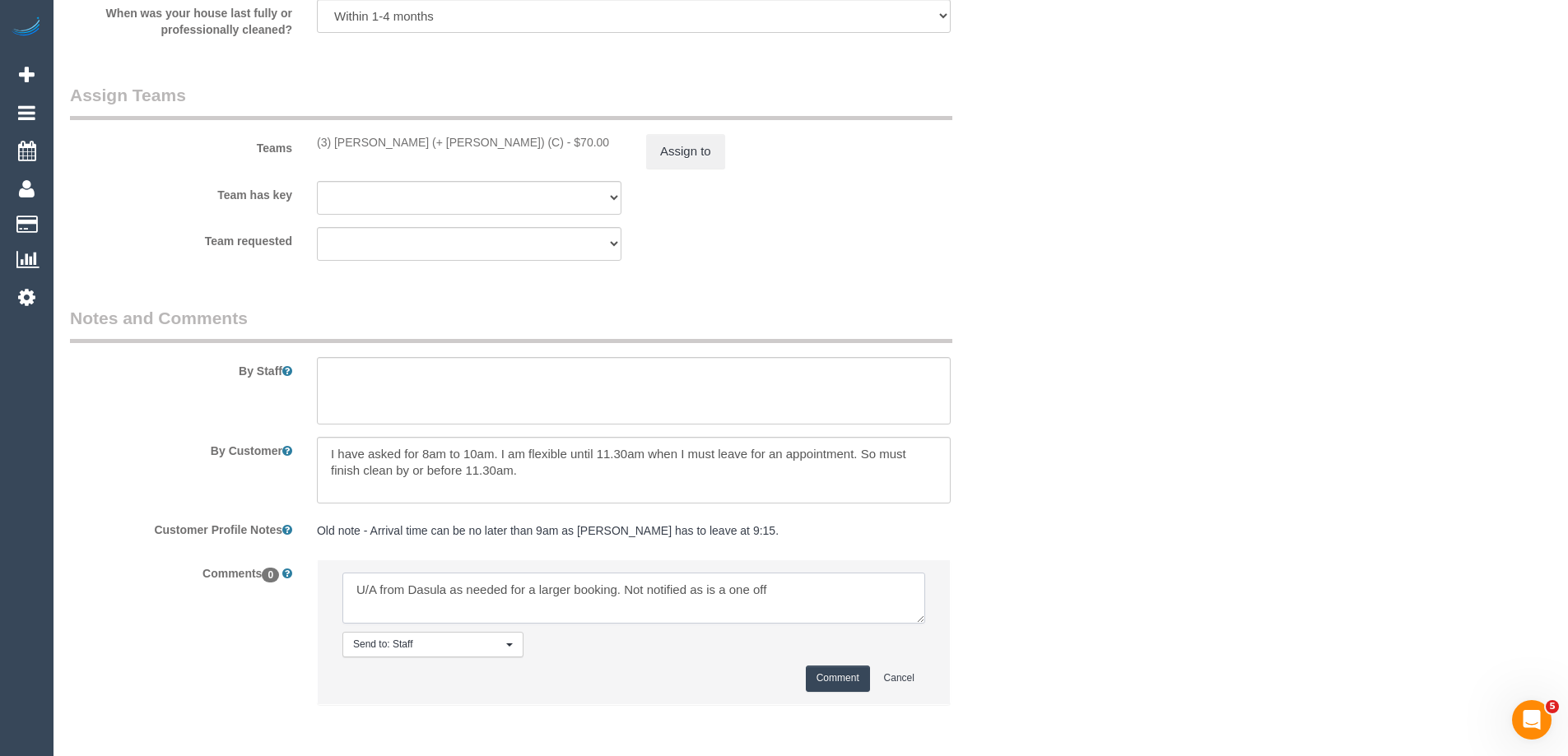
type textarea "U/A from Dasula as needed for a larger booking. Not notified as is a one off"
click at [850, 680] on button "Comment" at bounding box center [838, 678] width 64 height 26
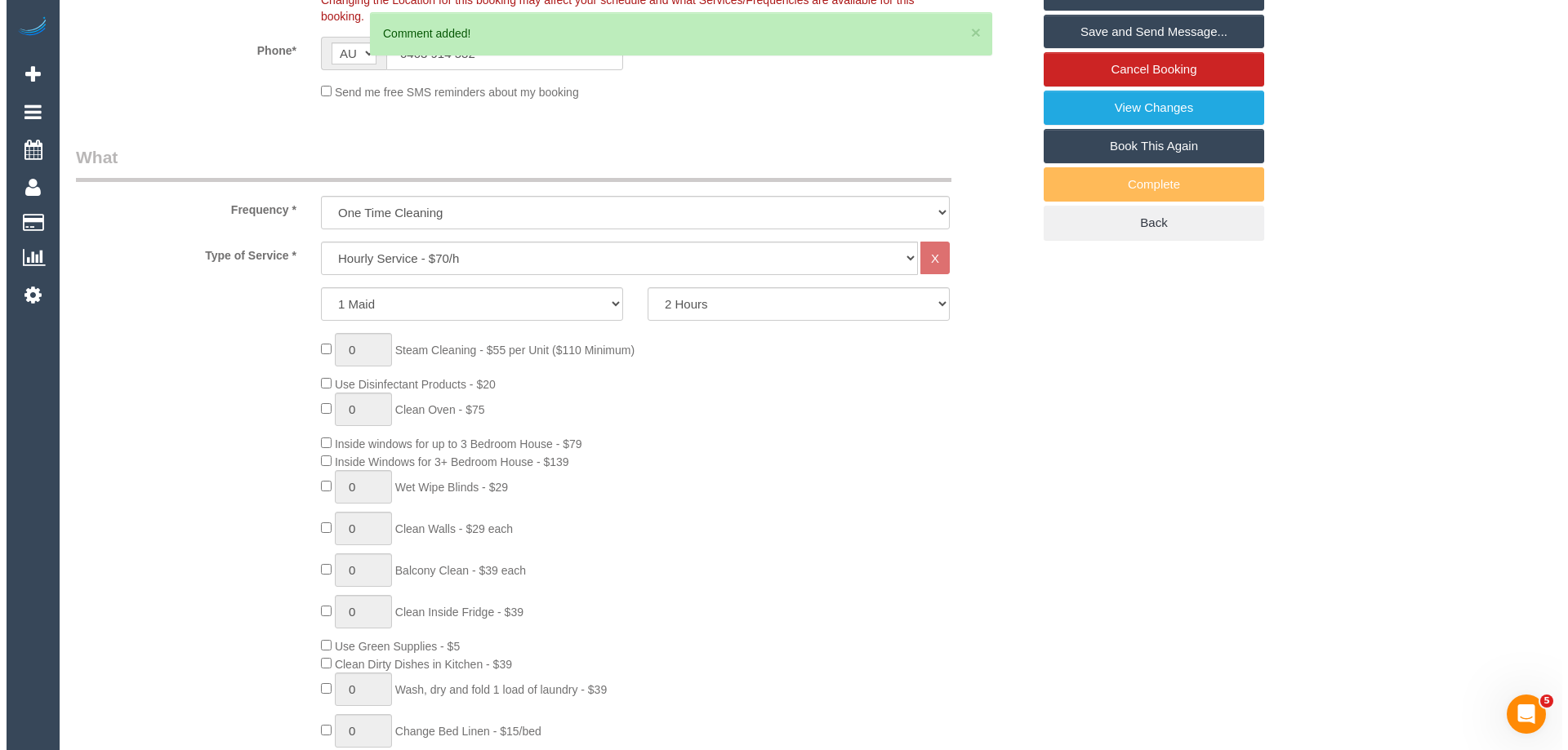
scroll to position [0, 0]
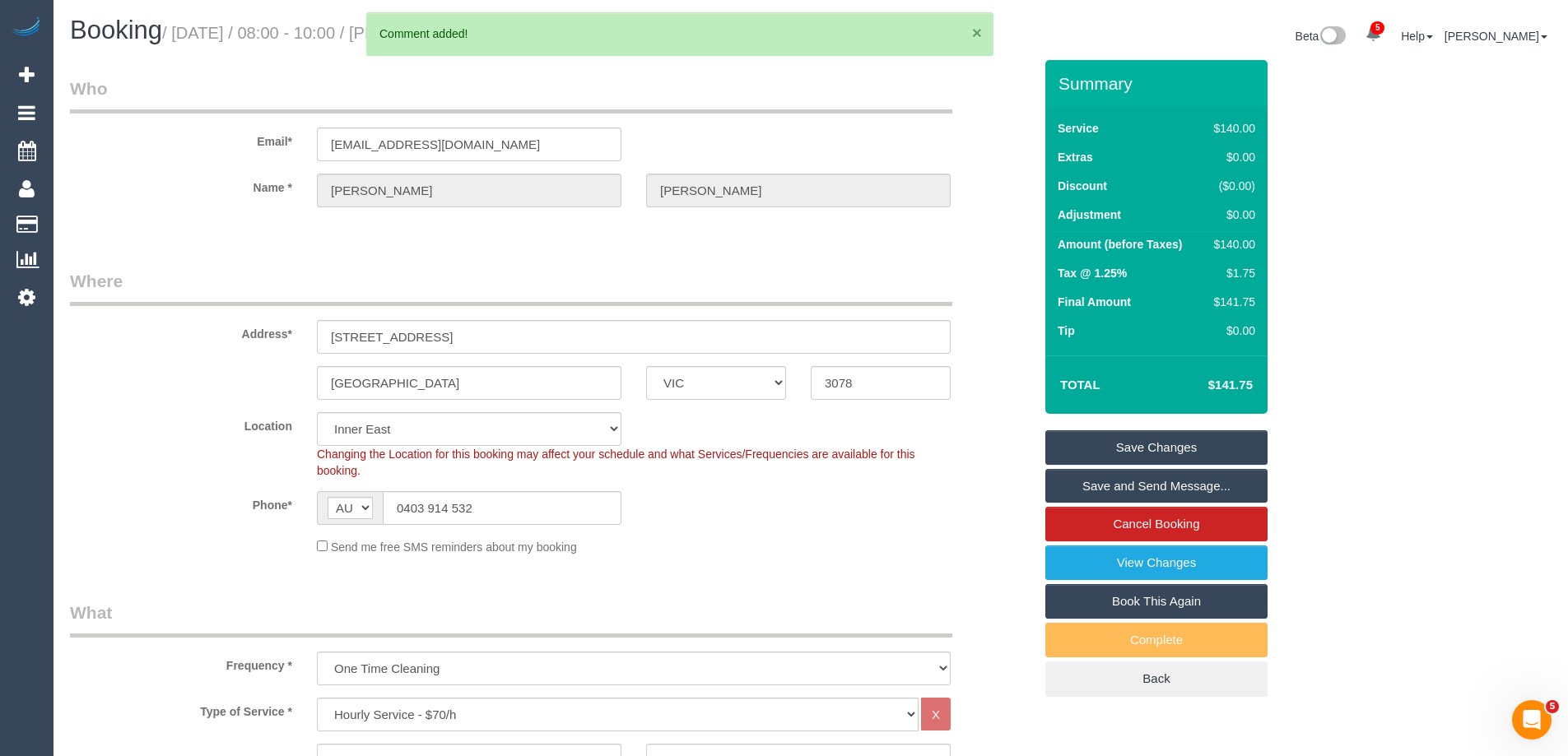
click at [974, 35] on button "×" at bounding box center [977, 32] width 10 height 17
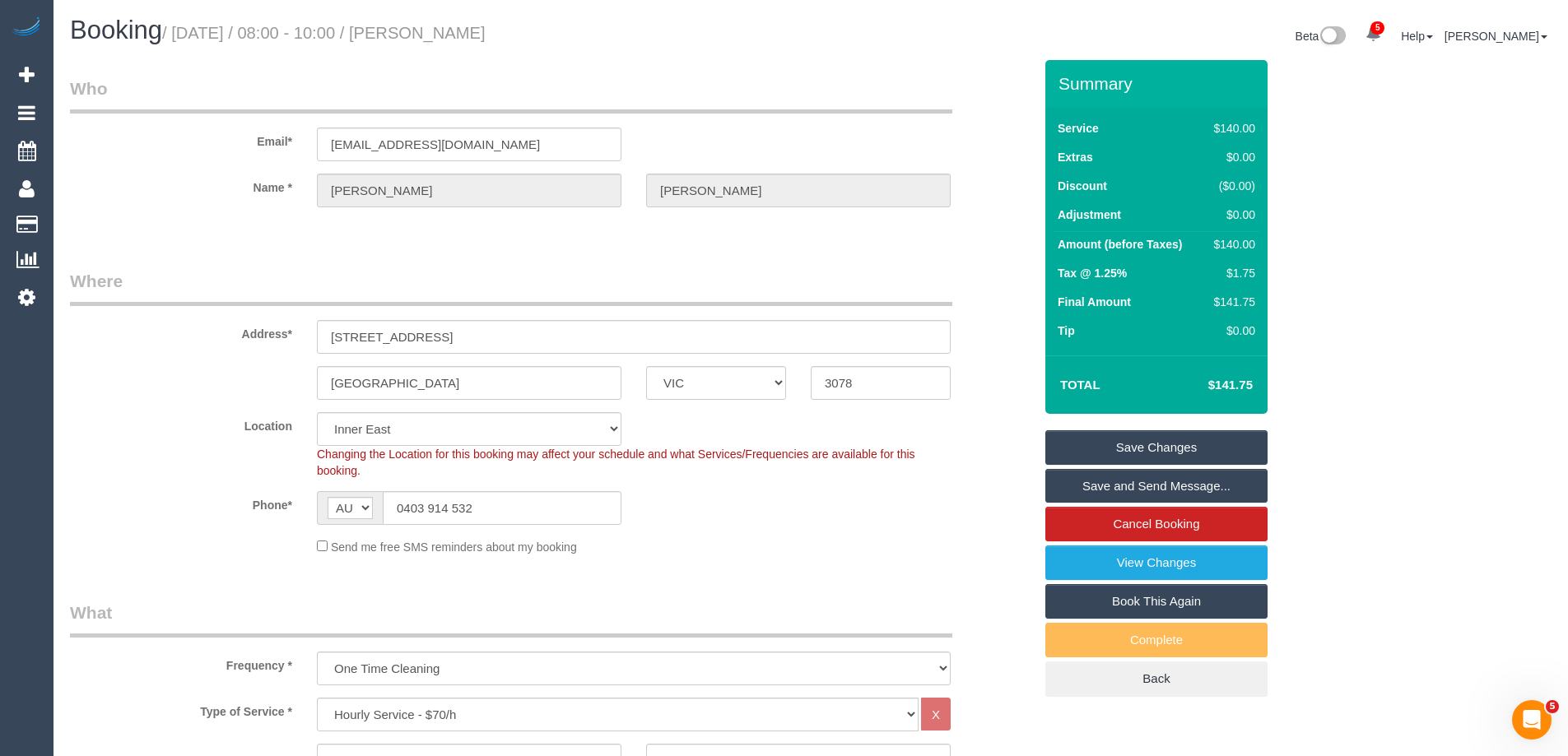
drag, startPoint x: 484, startPoint y: 37, endPoint x: 456, endPoint y: 34, distance: 28.2
click at [456, 34] on h1 "Booking / September 18, 2025 / 08:00 - 10:00 / Rob Sheehan" at bounding box center [434, 30] width 728 height 28
copy small "Rob Sheehan"
click at [1118, 445] on link "Save Changes" at bounding box center [1157, 448] width 222 height 35
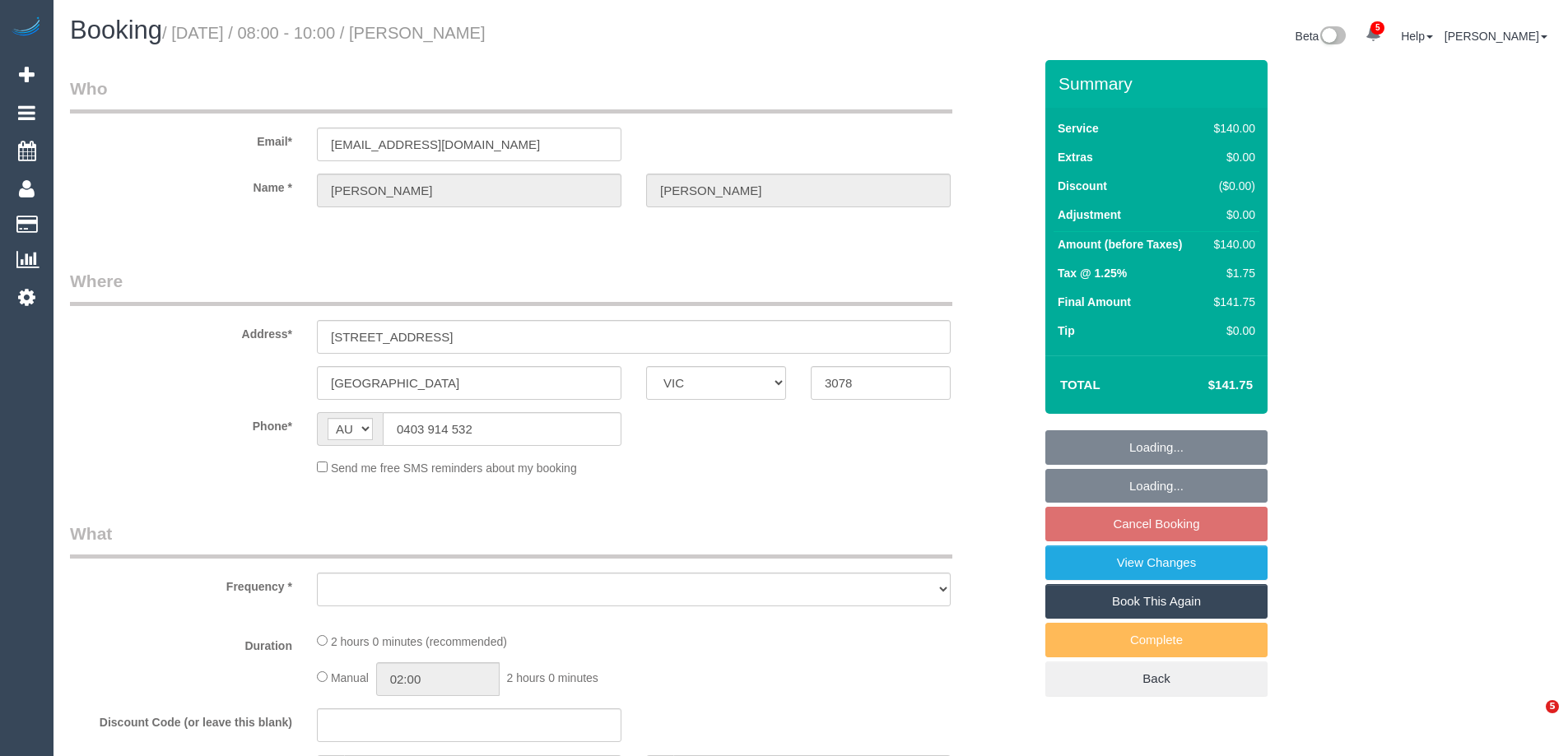
select select "VIC"
select select "object:594"
select select "string:stripe-pm_1S78se2GScqysDRVCDC304qg"
select select "number:28"
select select "number:14"
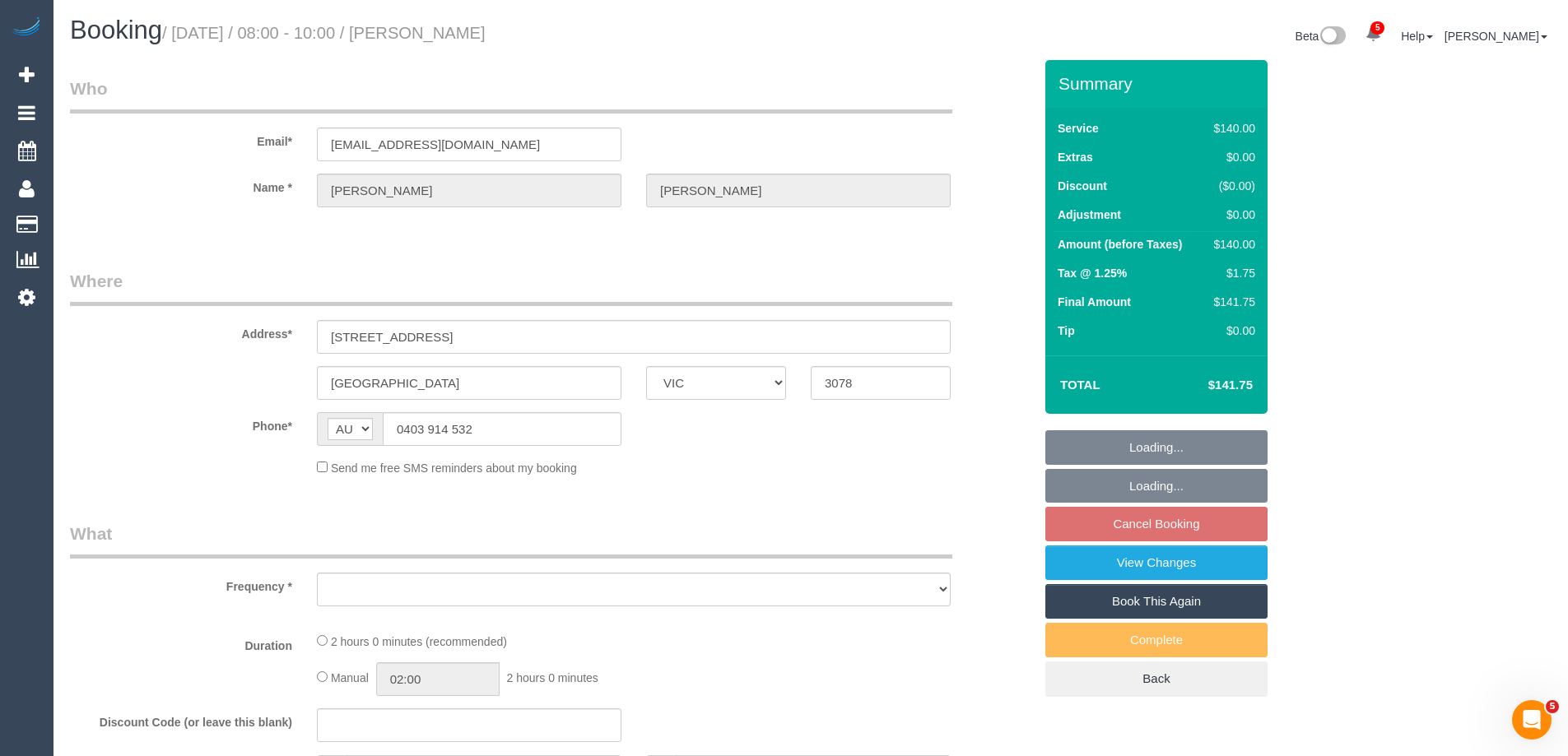
select select "number:18"
select select "number:36"
select select "number:13"
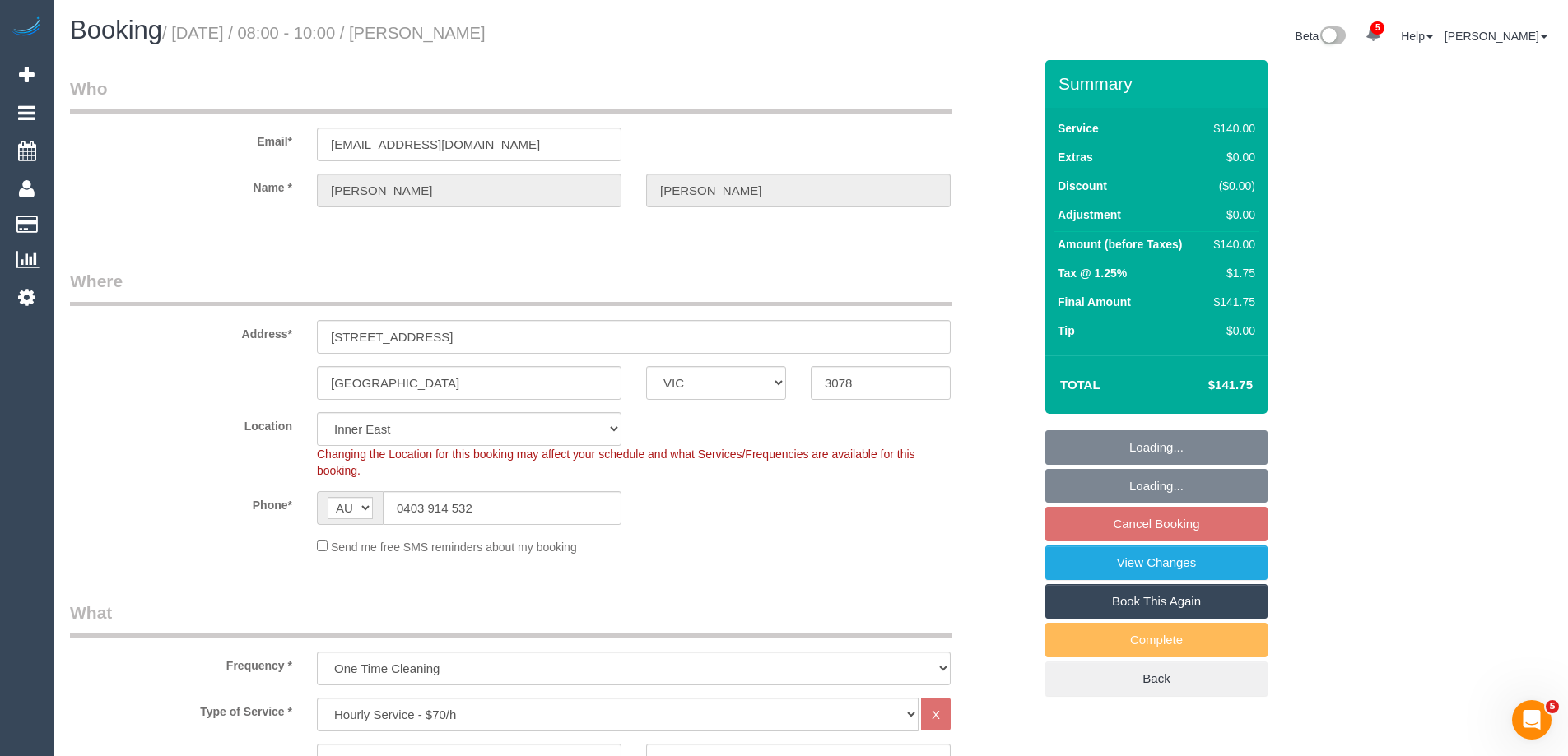
select select "object:925"
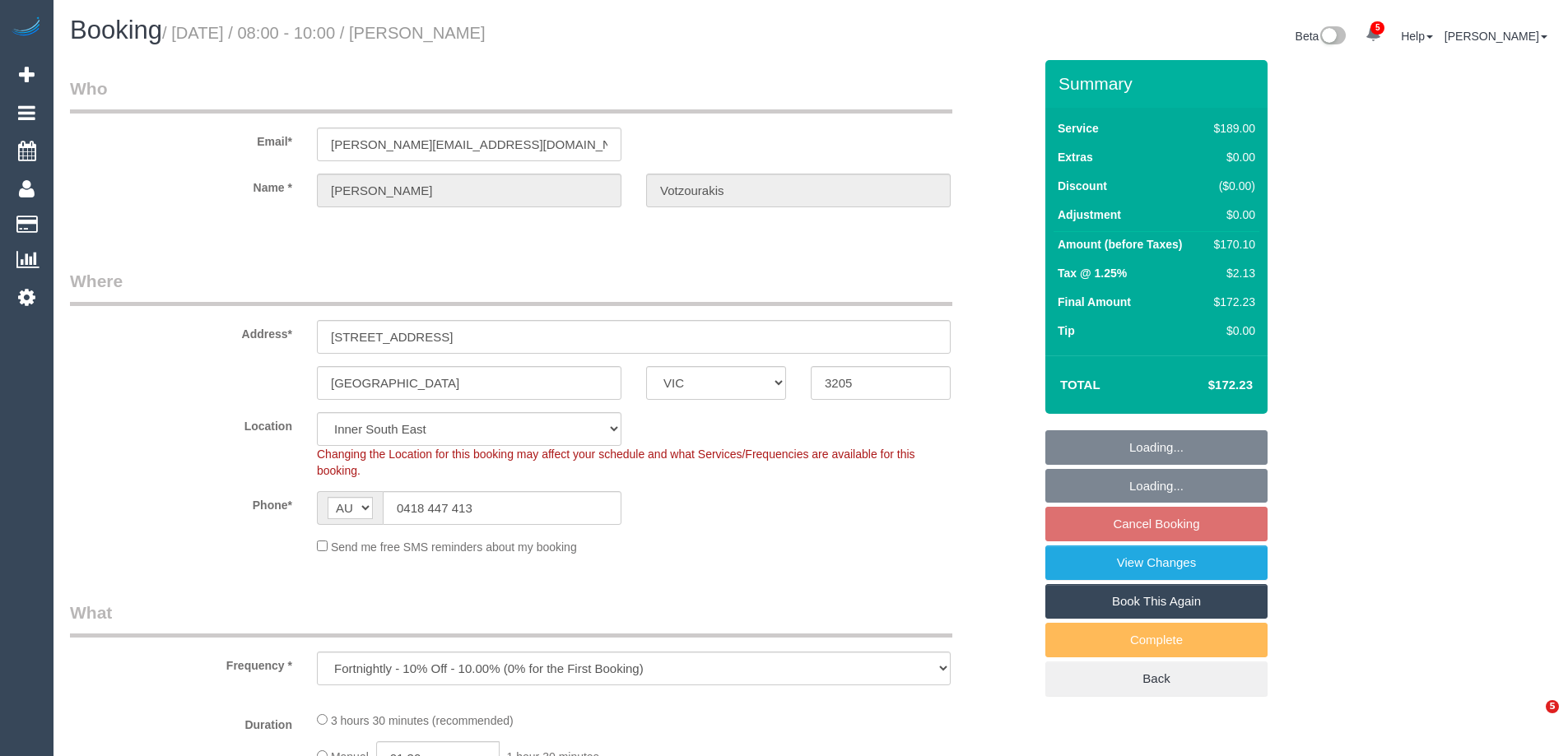
select select "VIC"
select select "object:608"
select select "number:27"
select select "number:14"
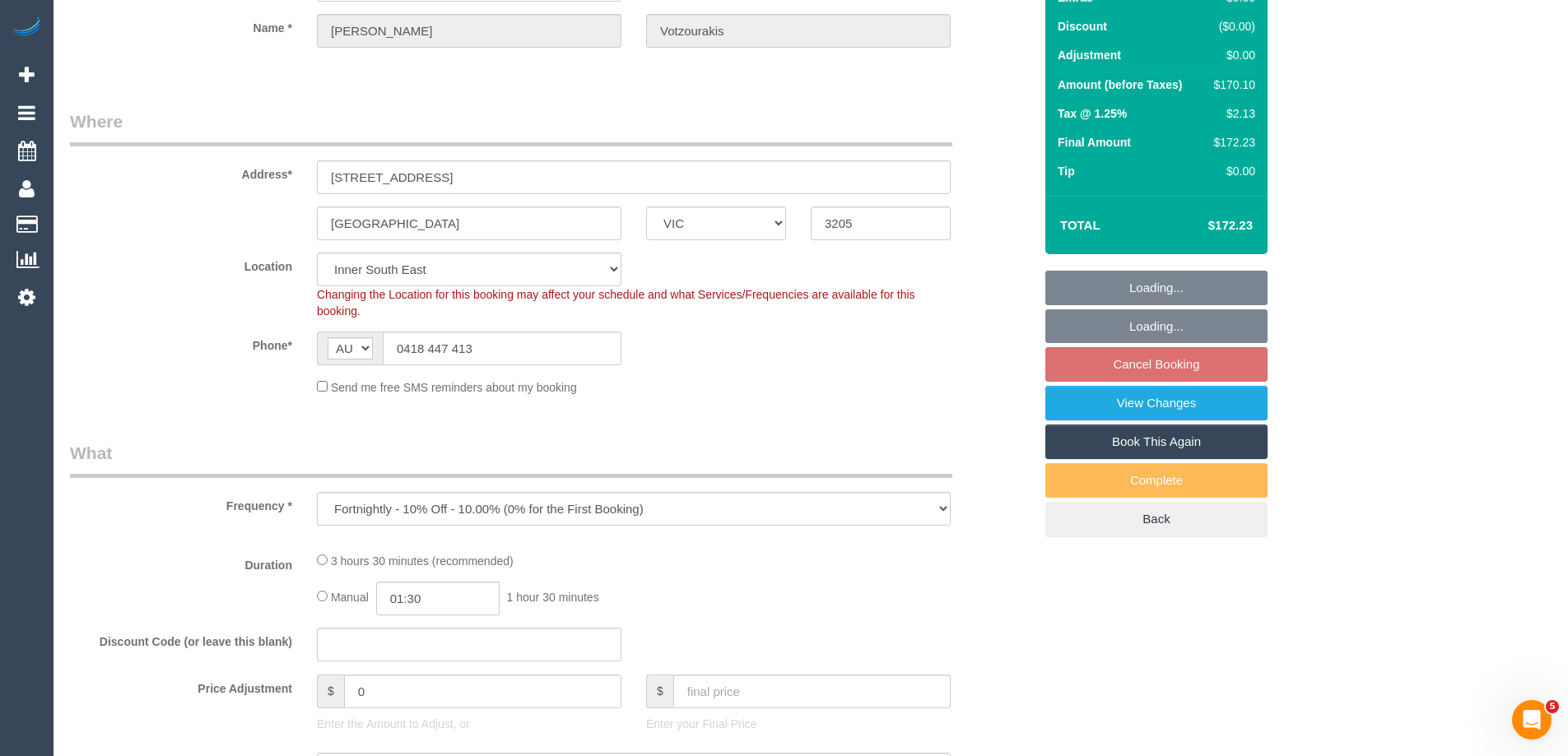
select select "string:stripe-pm_1RQd6e2GScqysDRVuOXxeKdh"
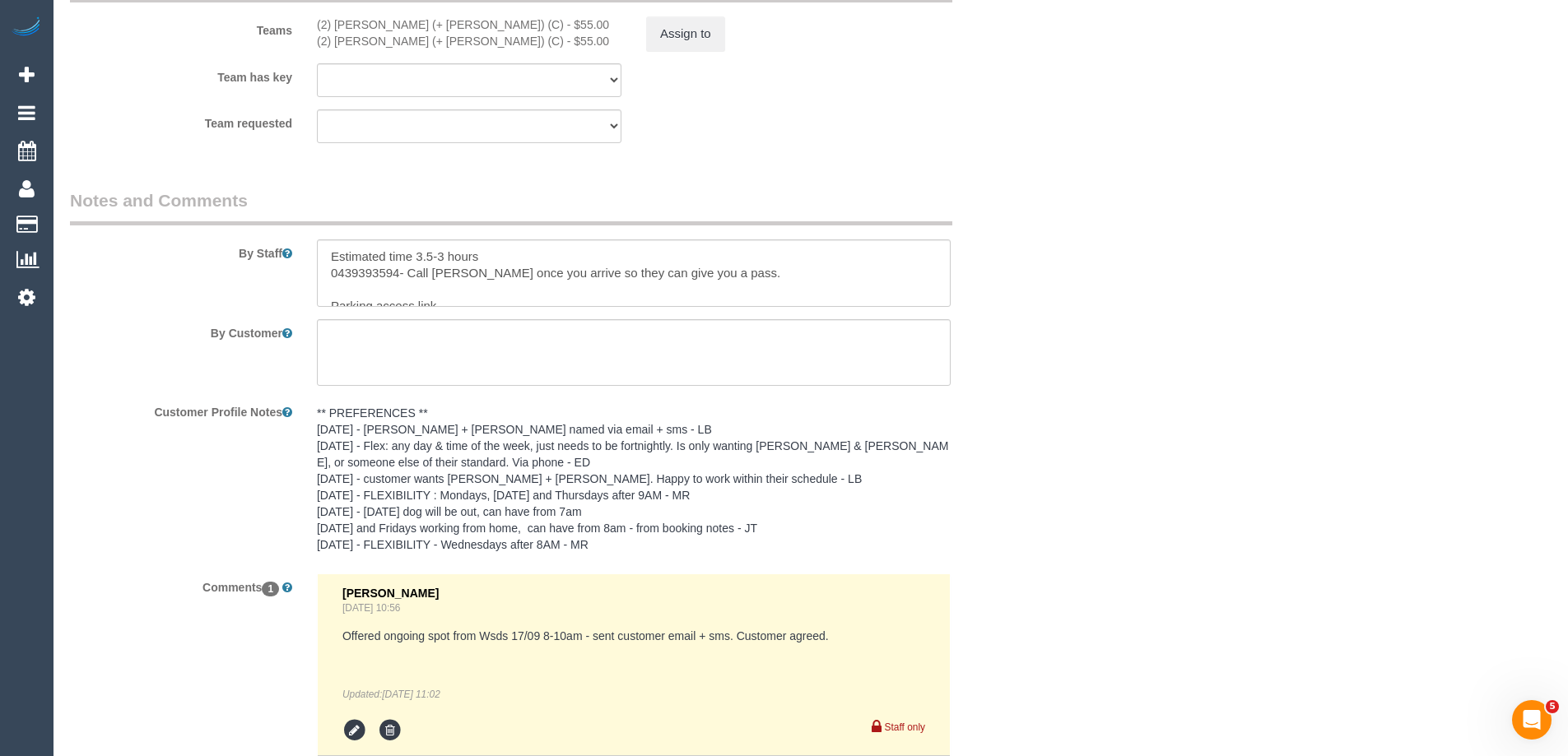
scroll to position [2715, 0]
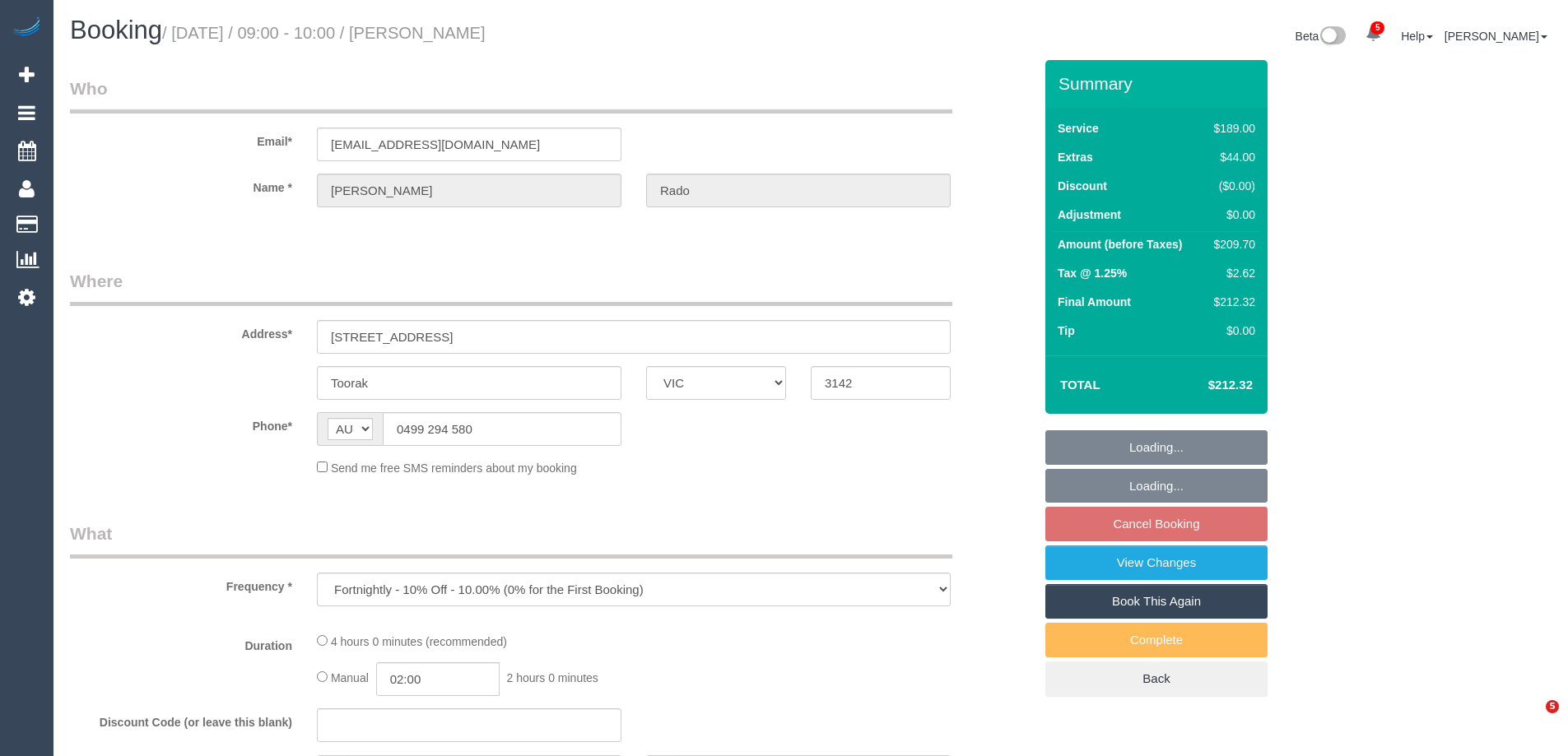
select select "VIC"
select select "string:stripe-pm_1Nt0AI2GScqysDRVp6em58DN"
select select "number:28"
select select "number:16"
select select "number:18"
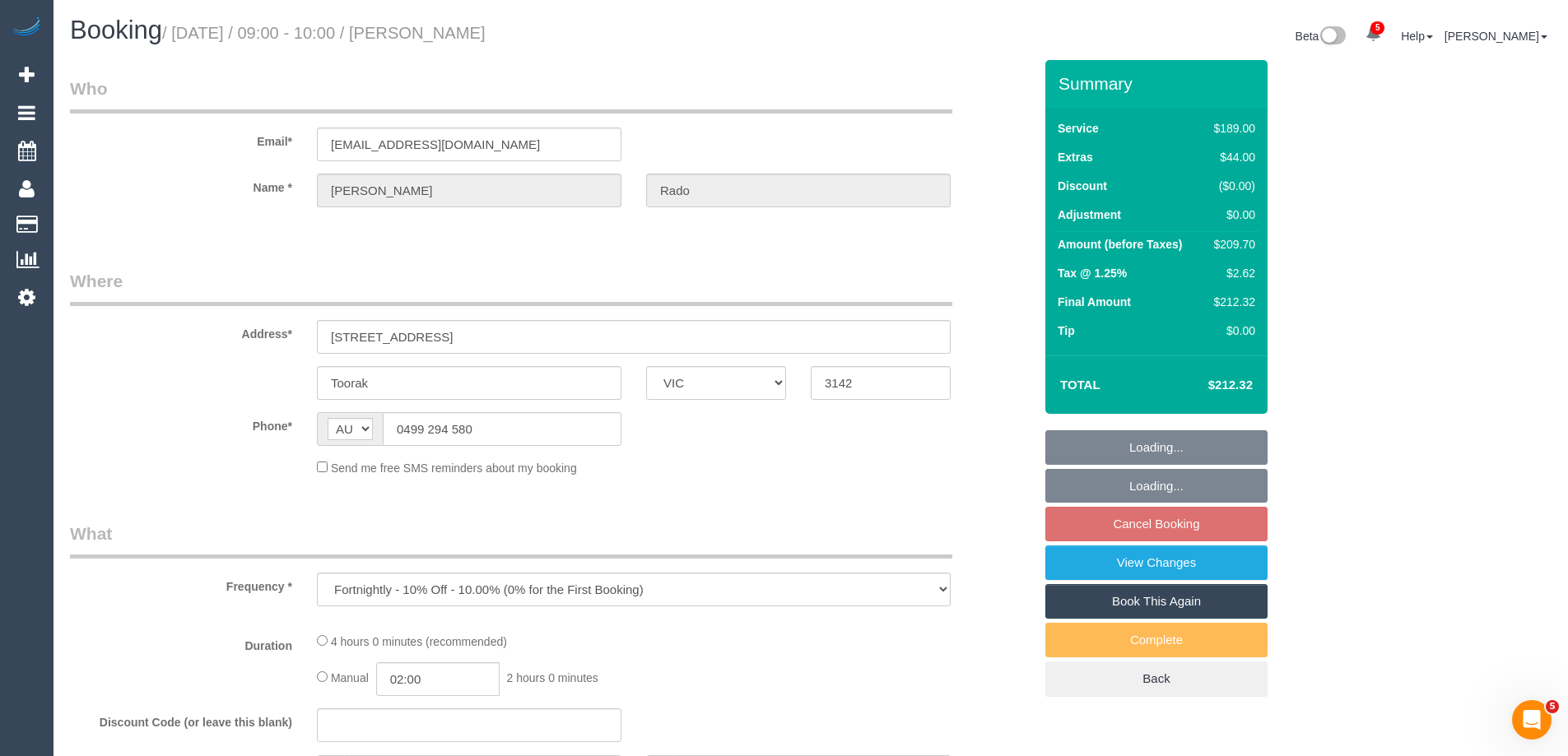
select select "number:25"
select select "number:34"
select select "number:11"
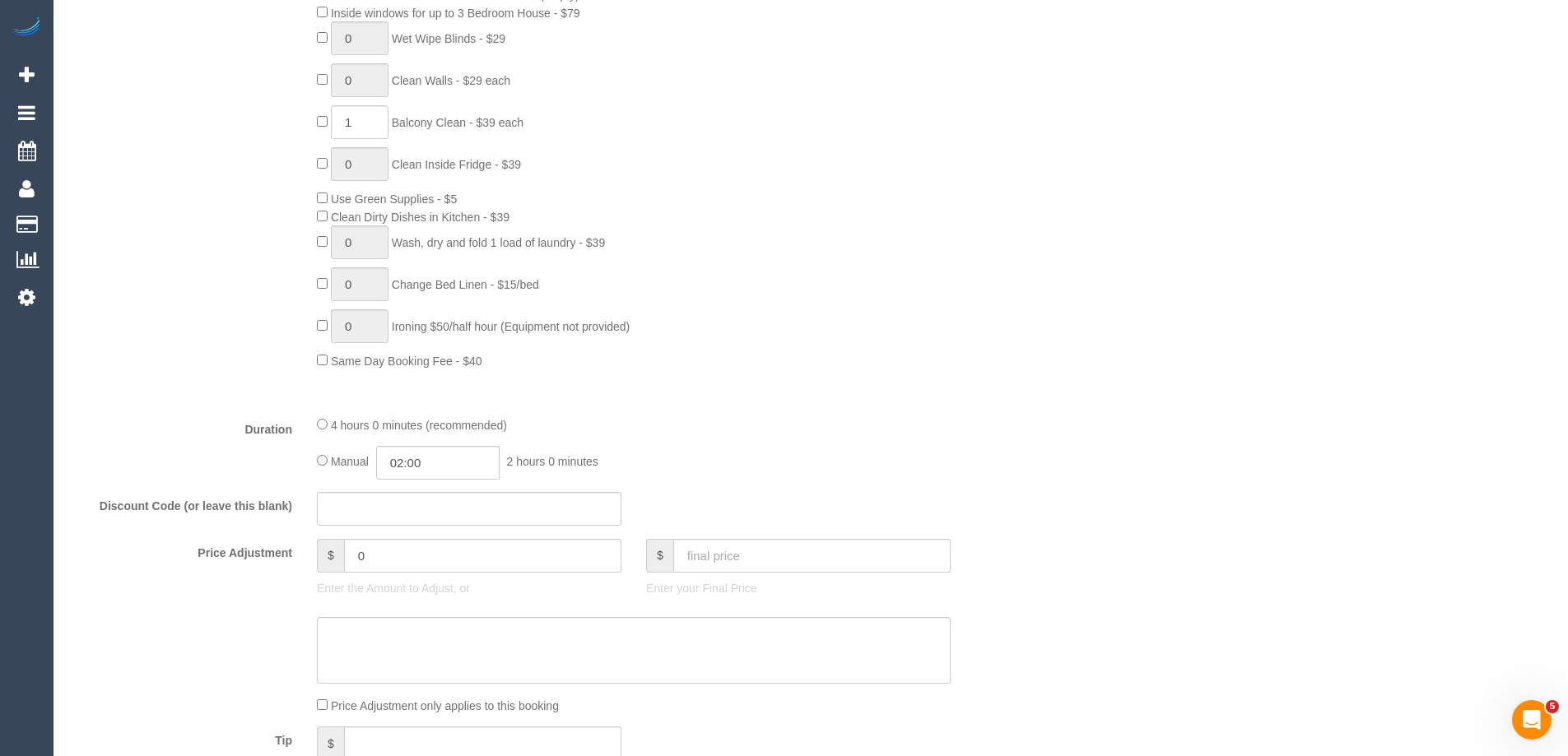
select select "object:842"
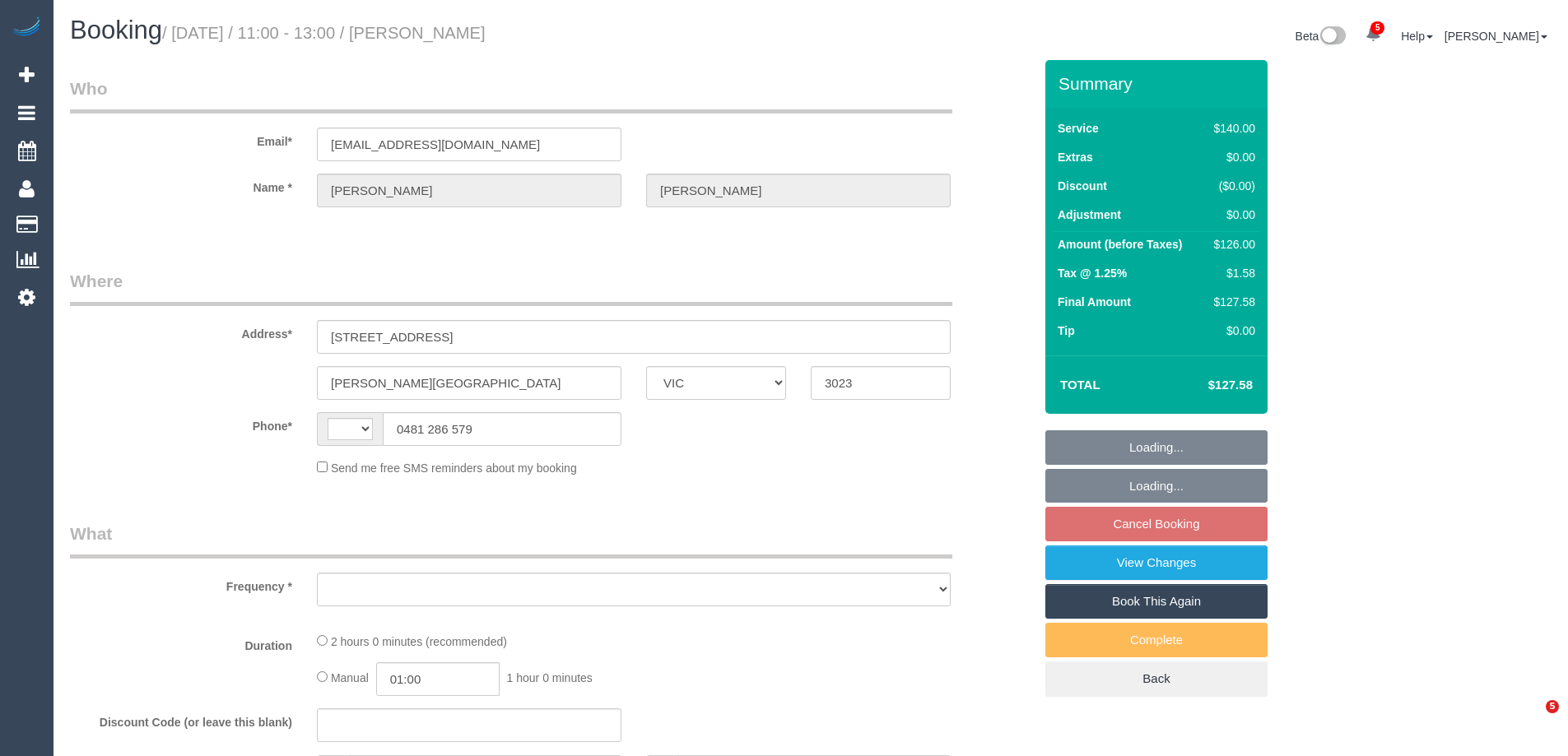
select select "VIC"
select select "string:AU"
select select "string:stripe-pm_1Rqmtu2GScqysDRVgDkbjsr6"
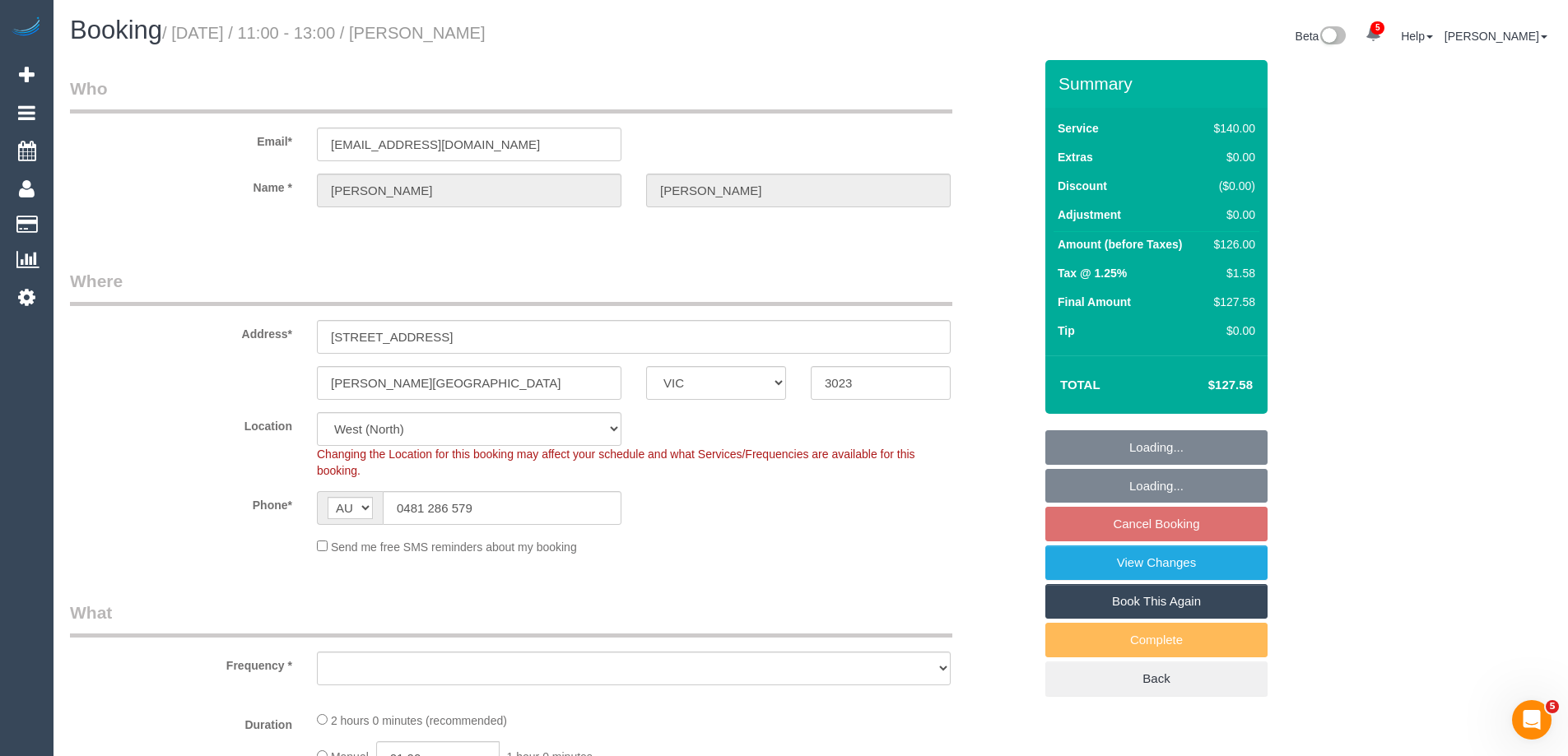
select select "object:1324"
select select "number:28"
select select "number:14"
select select "number:19"
select select "number:25"
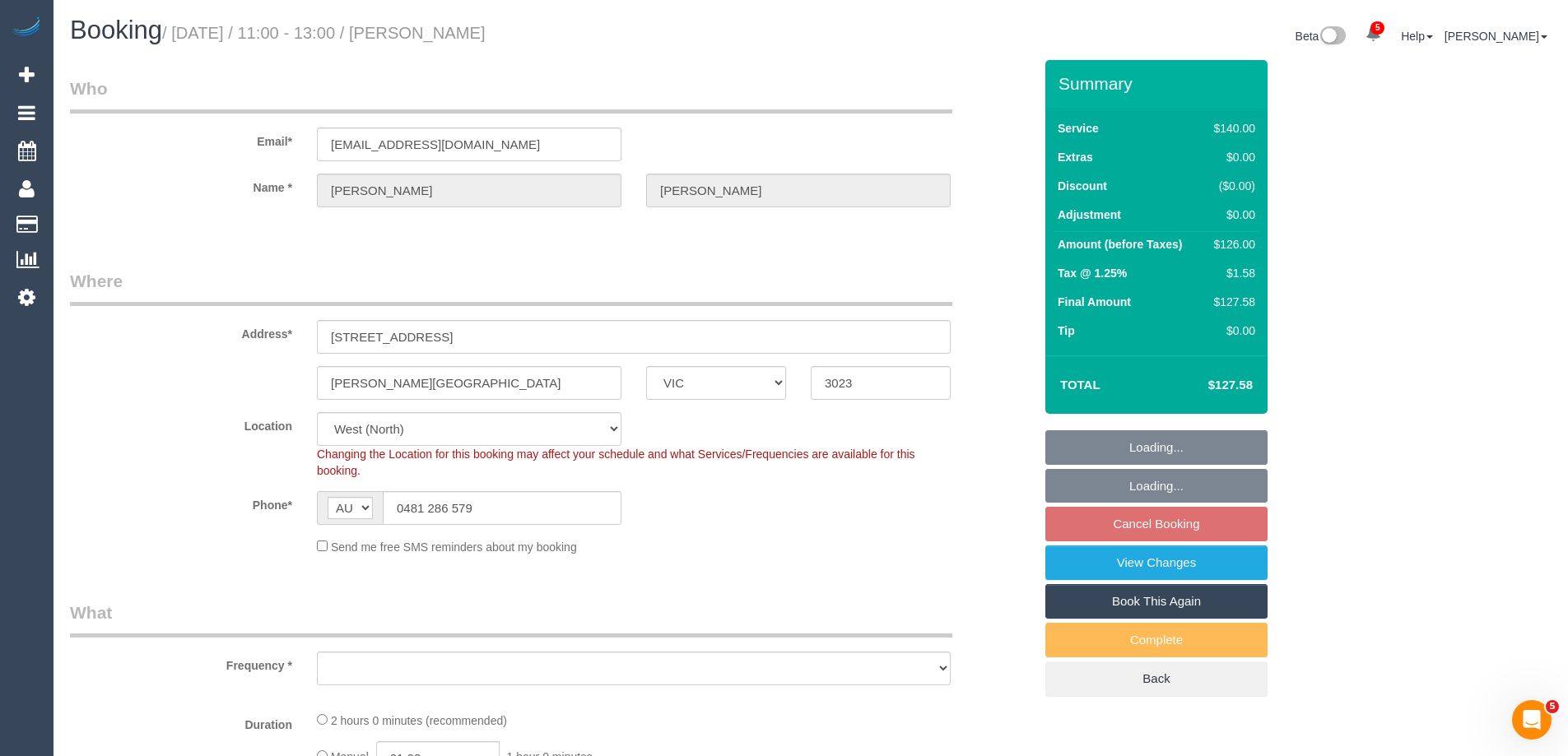
select select "number:34"
select select "number:13"
select select "object:1489"
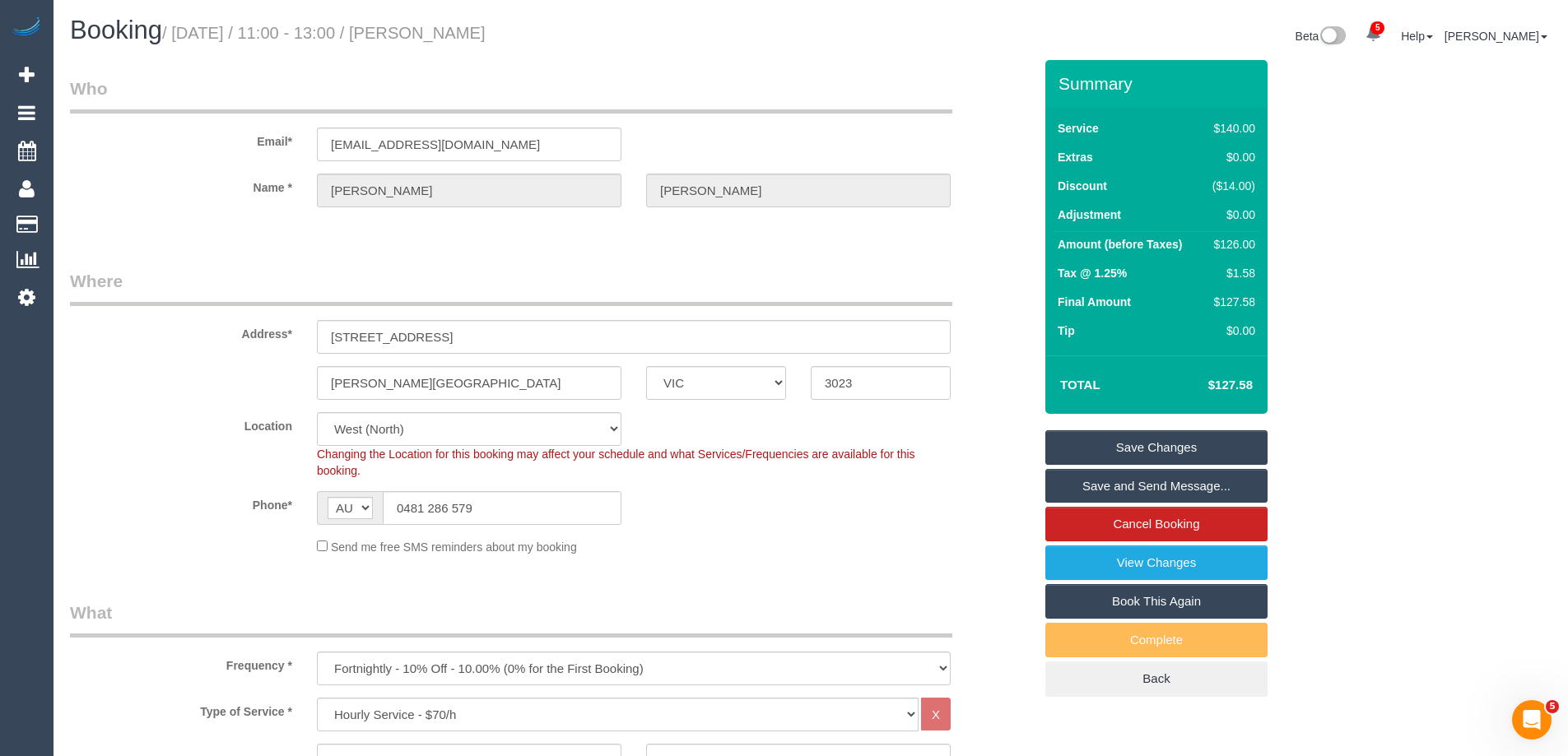
click at [1116, 450] on link "Save Changes" at bounding box center [1157, 448] width 222 height 35
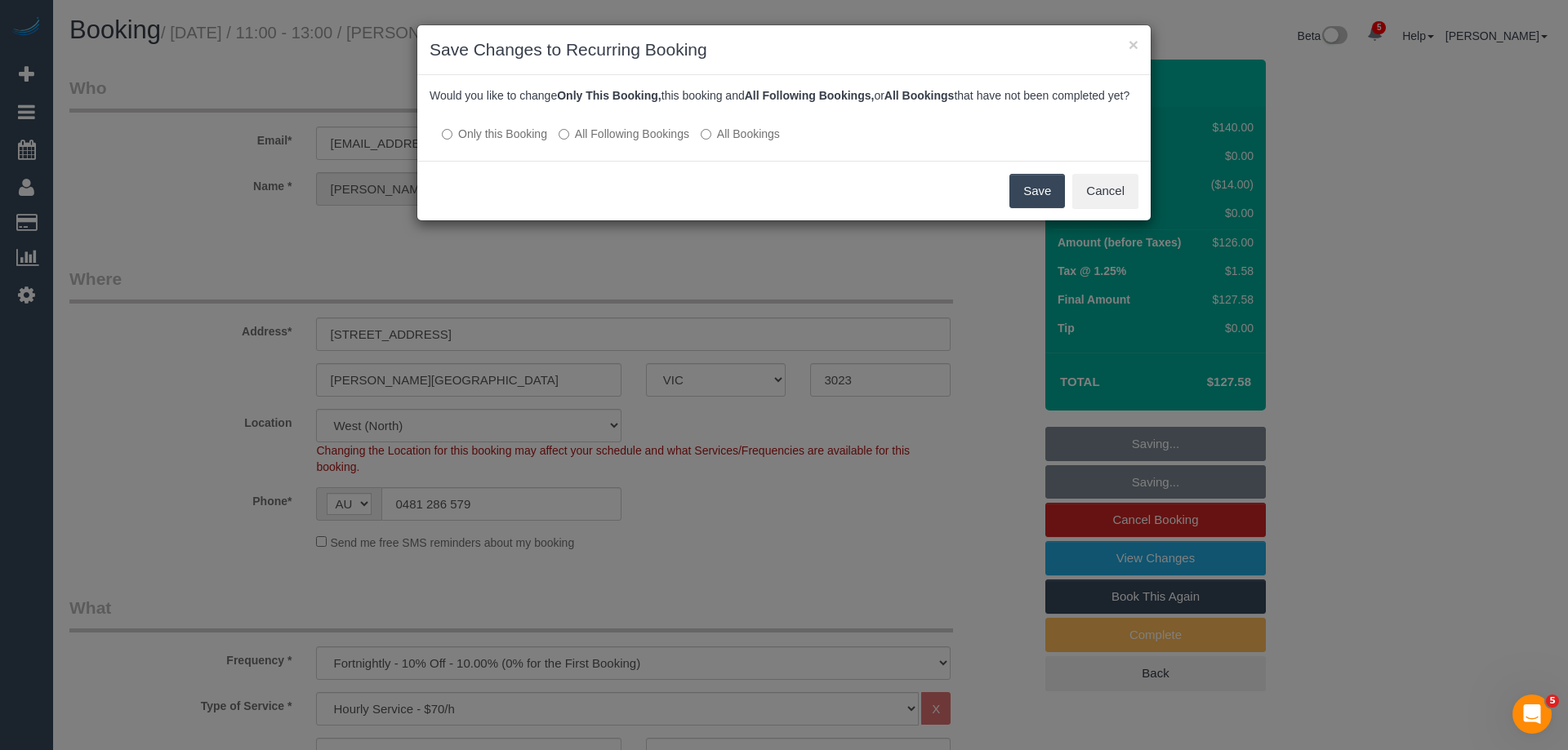
click at [1043, 200] on button "Save" at bounding box center [1037, 191] width 56 height 34
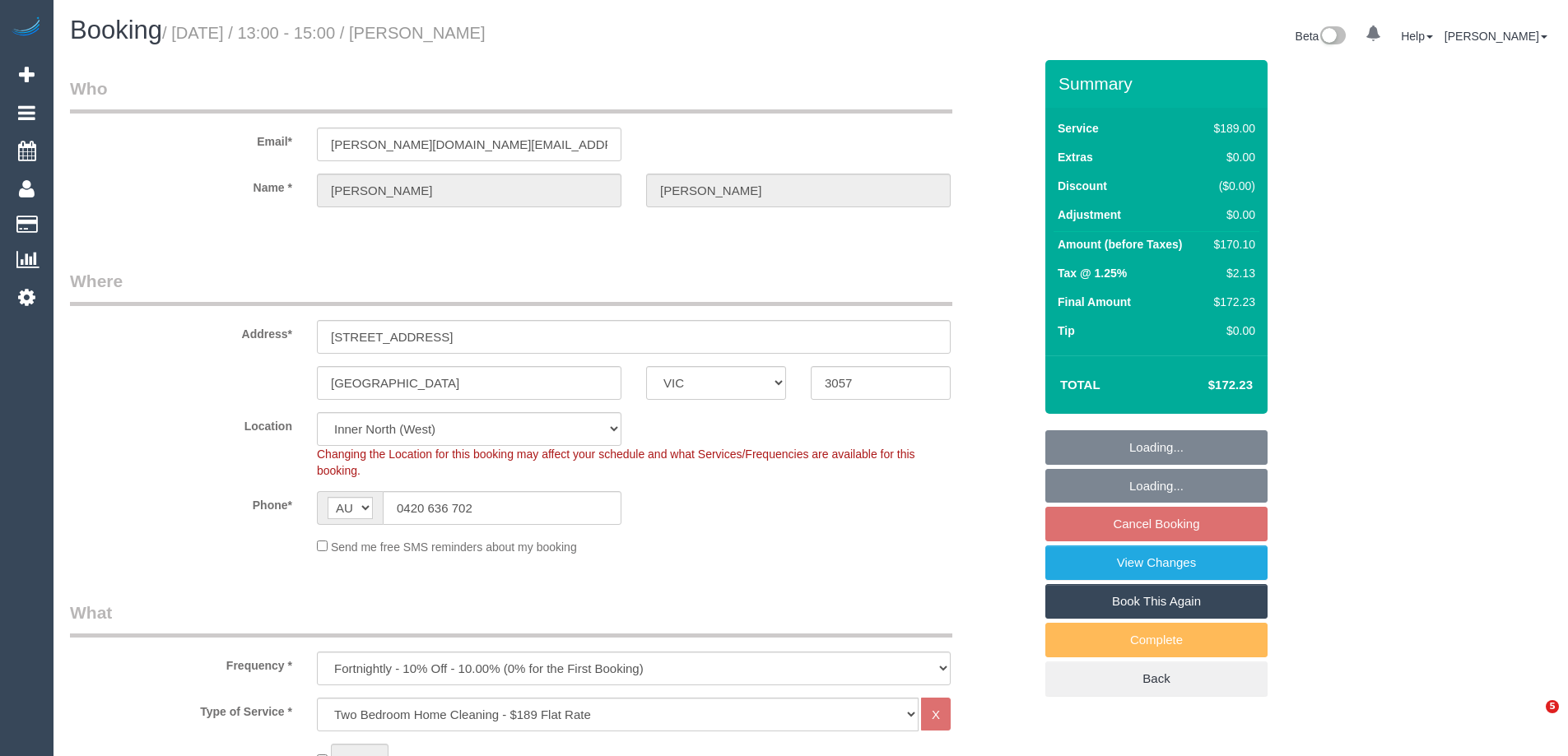
select select "VIC"
select select "object:1695"
select select "number:28"
select select "number:16"
select select "number:19"
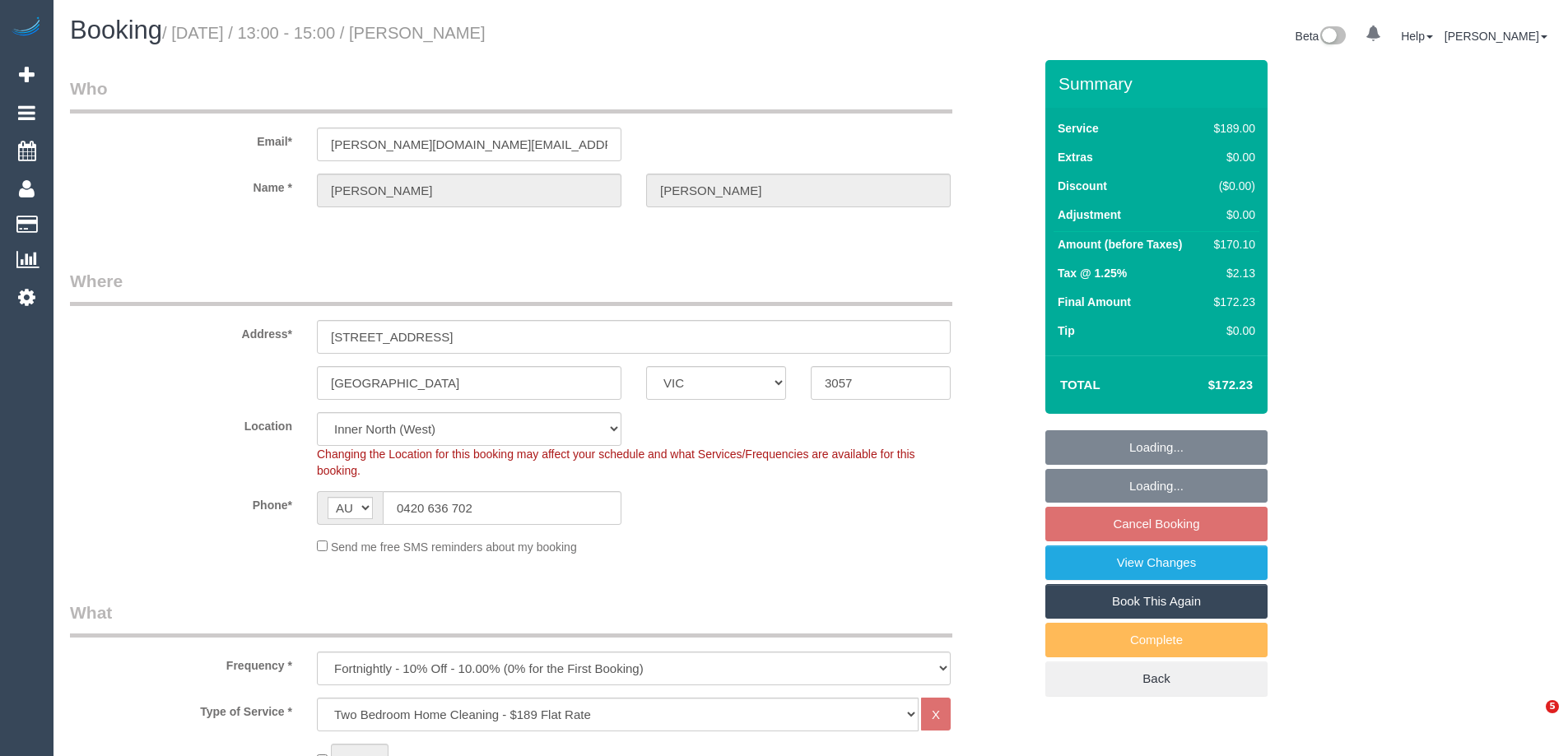
select select "number:23"
select select "number:35"
select select "number:26"
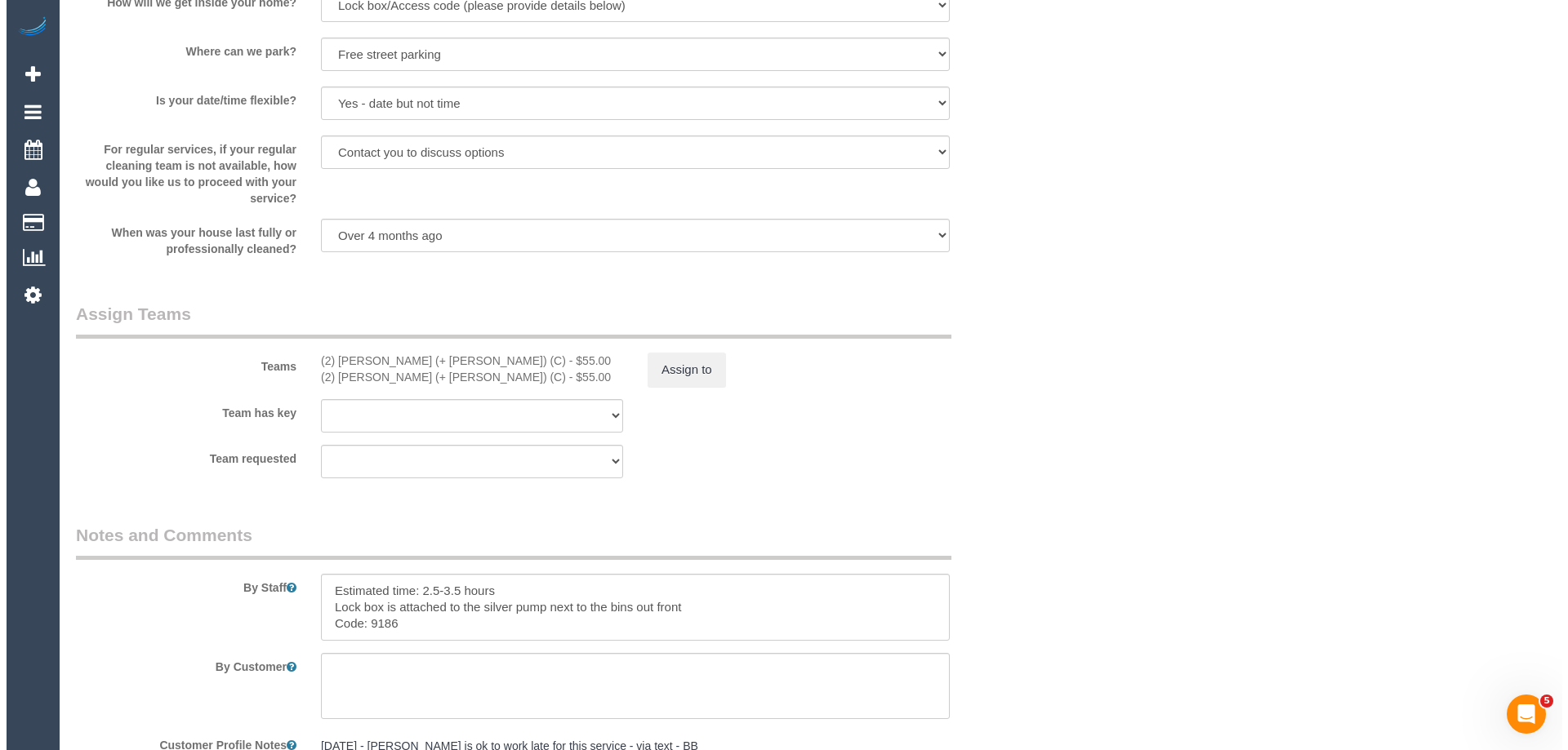
scroll to position [2482, 0]
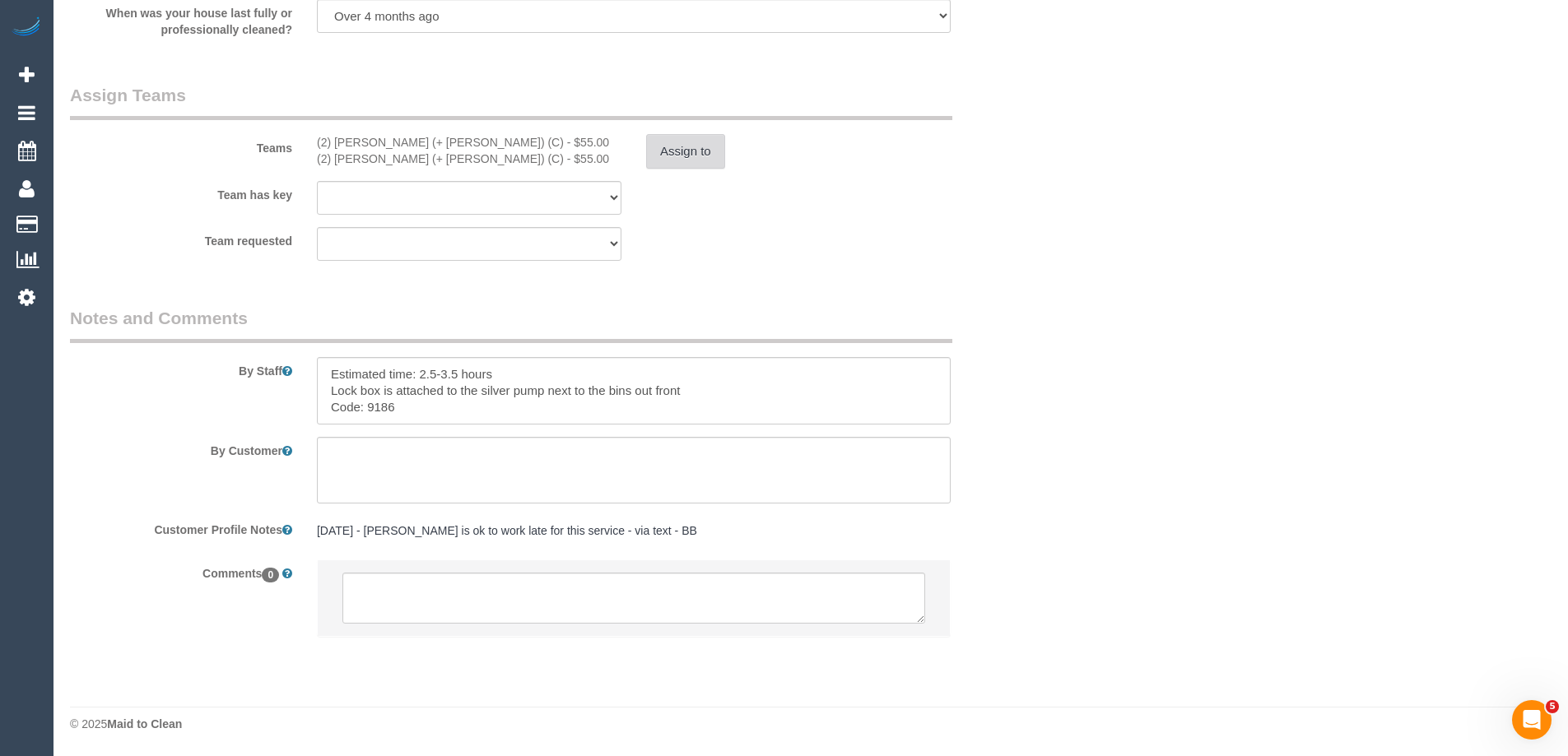
click at [667, 149] on button "Assign to" at bounding box center [686, 152] width 79 height 35
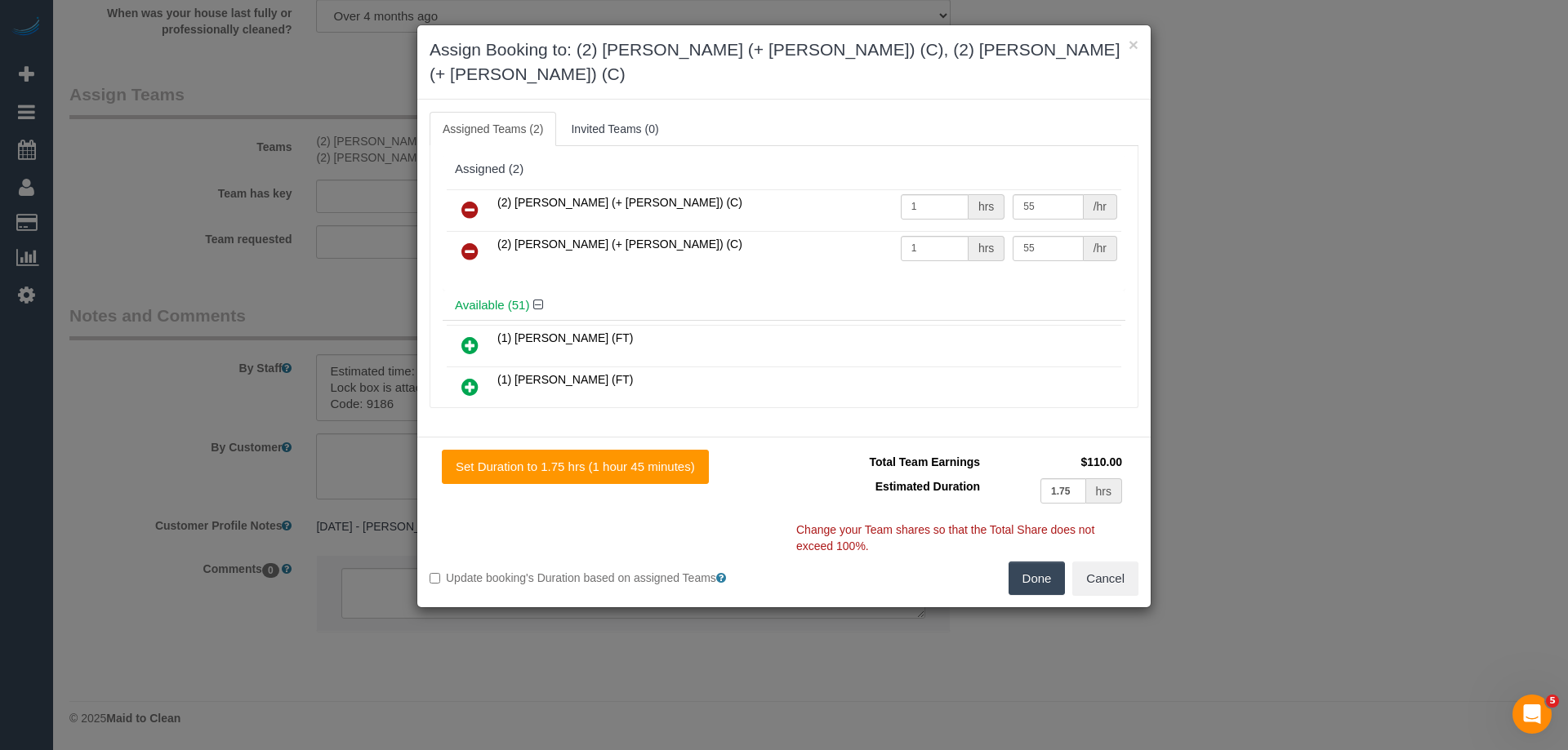
click at [468, 200] on icon at bounding box center [469, 210] width 17 height 20
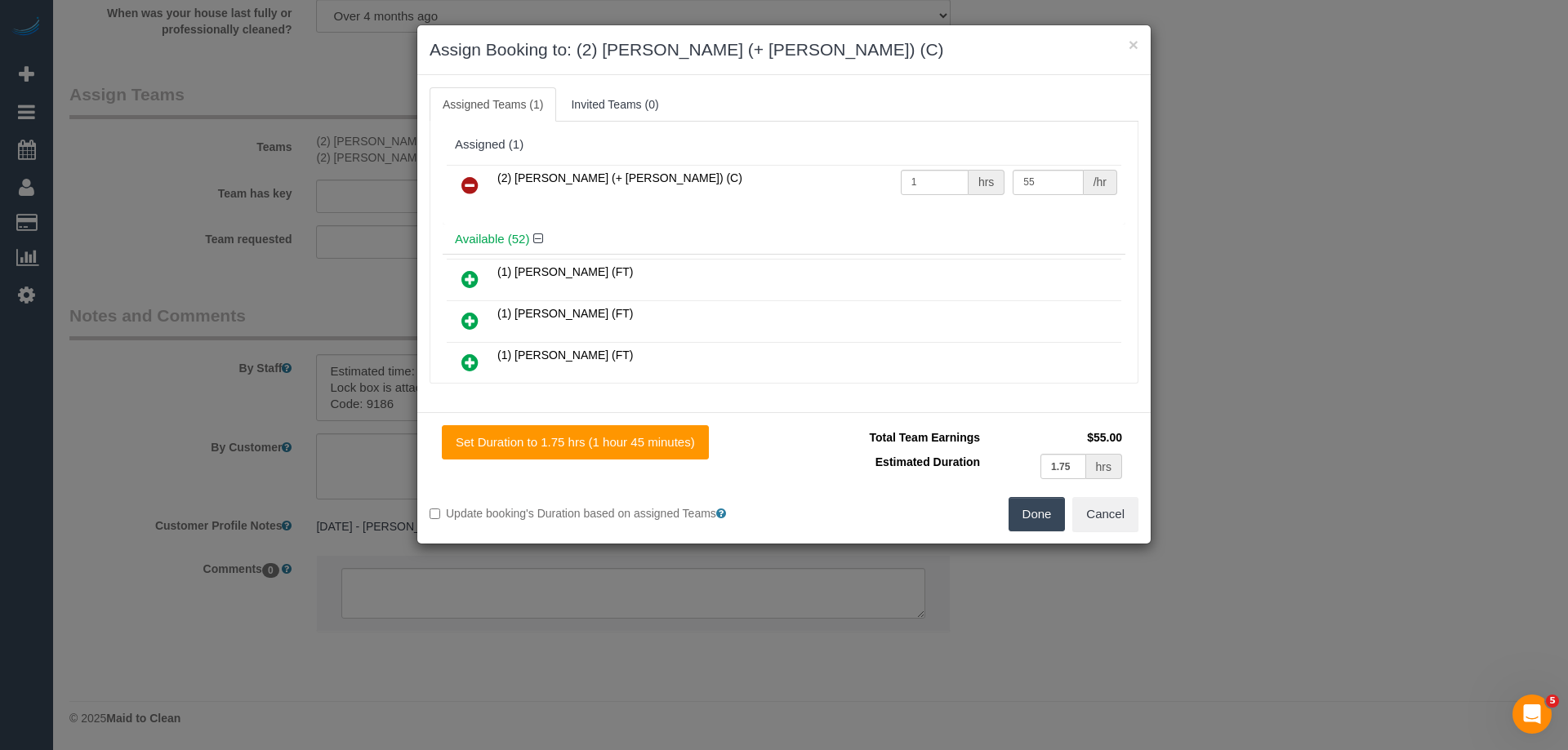
click at [468, 185] on icon at bounding box center [469, 185] width 17 height 20
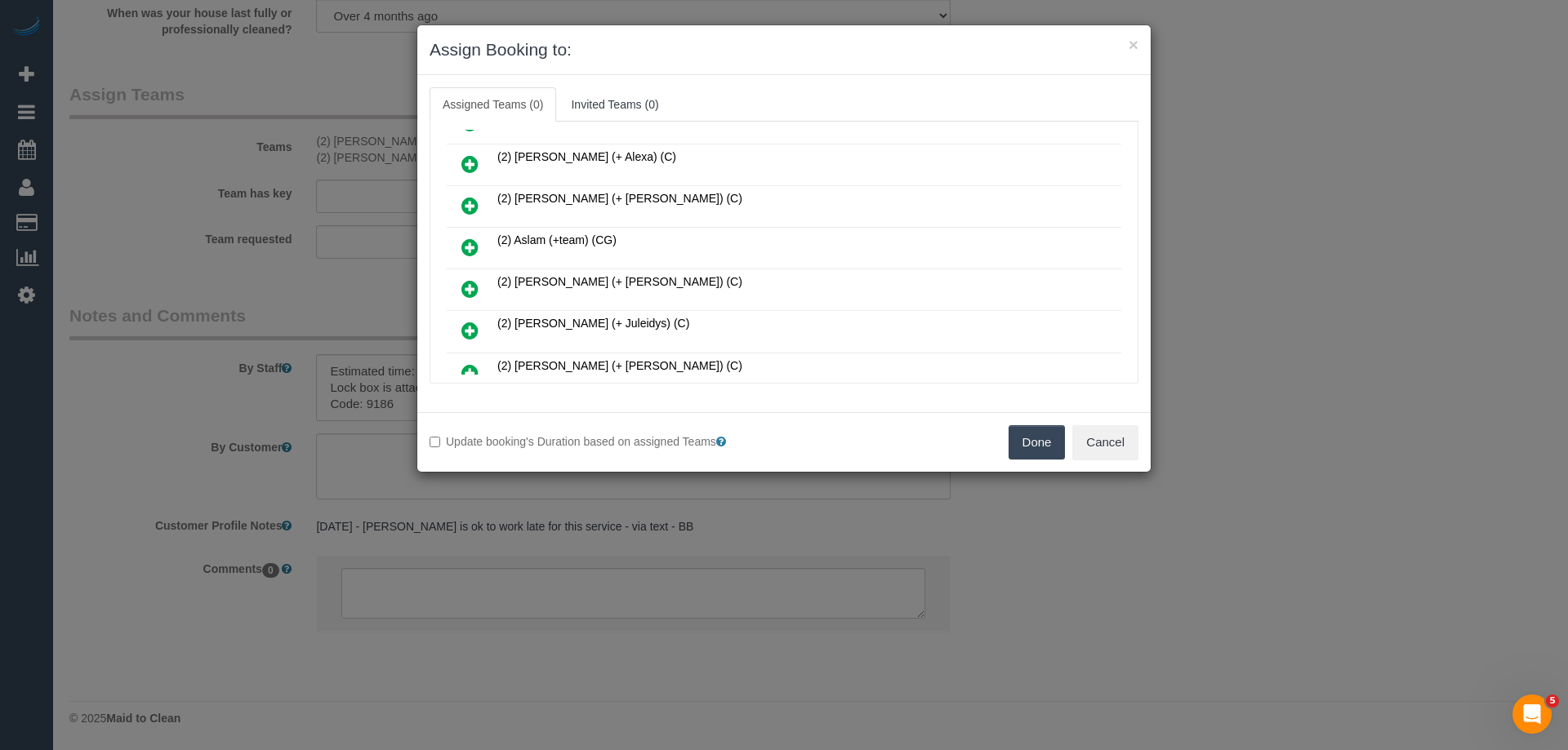
scroll to position [408, 0]
click at [474, 324] on icon at bounding box center [469, 333] width 17 height 20
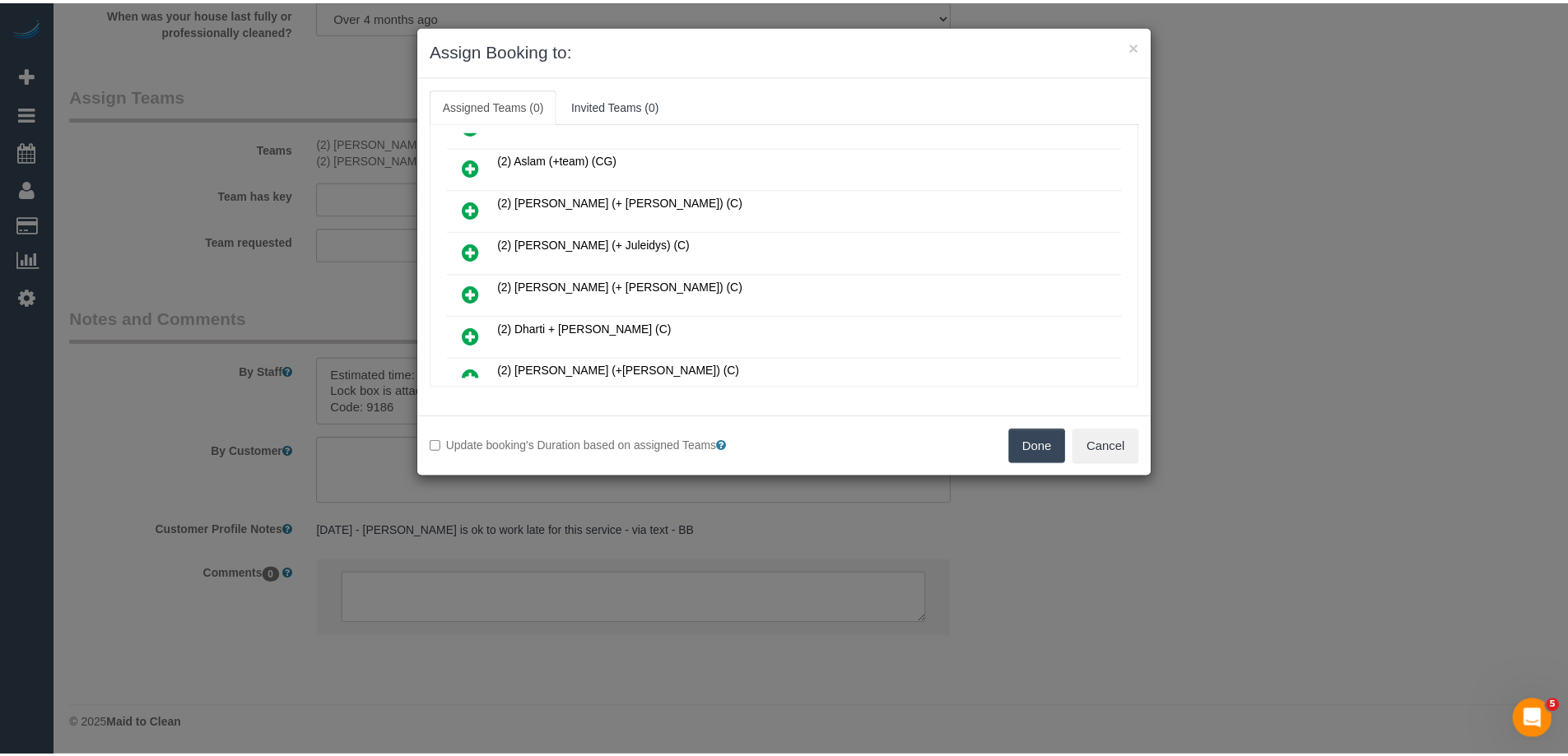
scroll to position [450, 0]
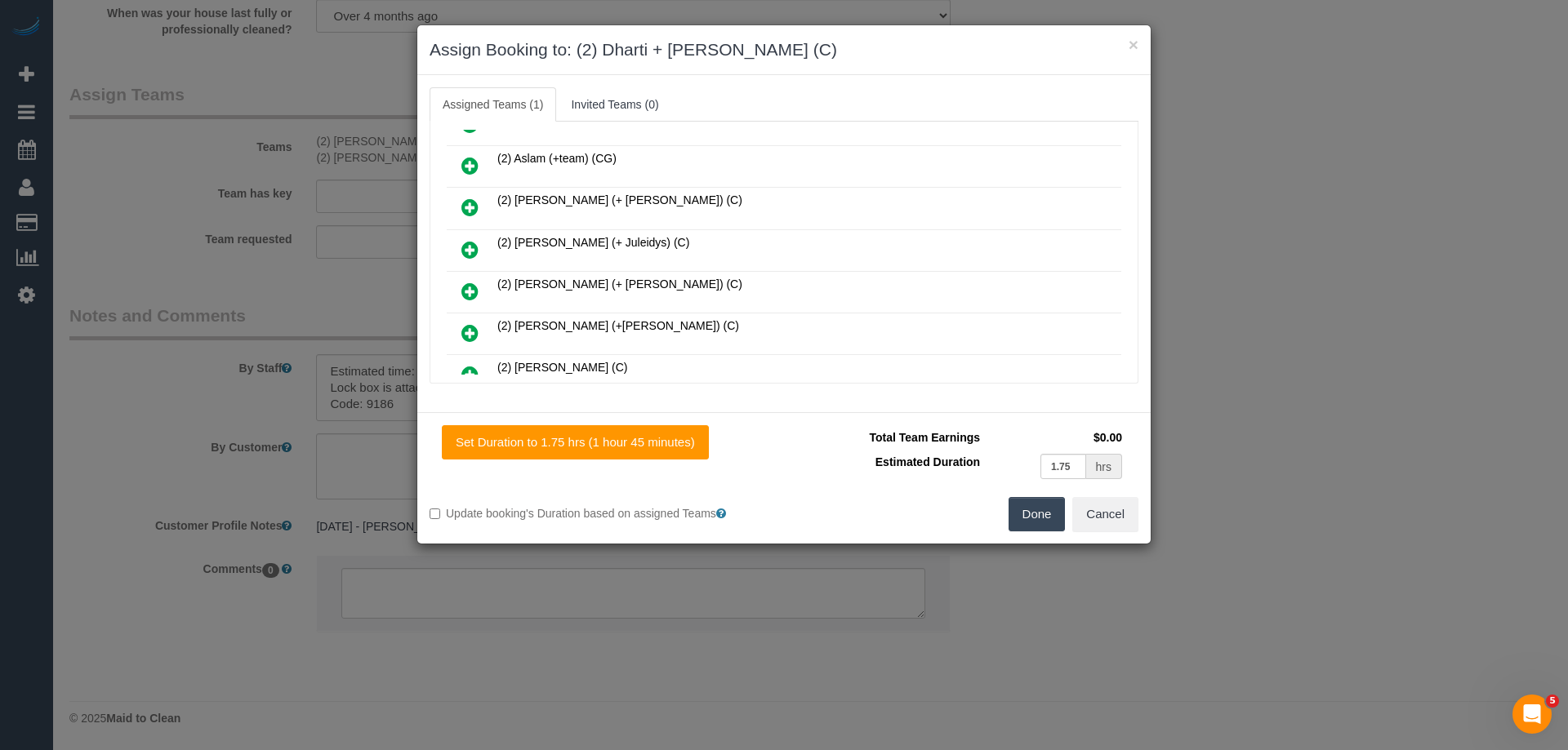
click at [1035, 507] on button "Done" at bounding box center [1037, 514] width 57 height 34
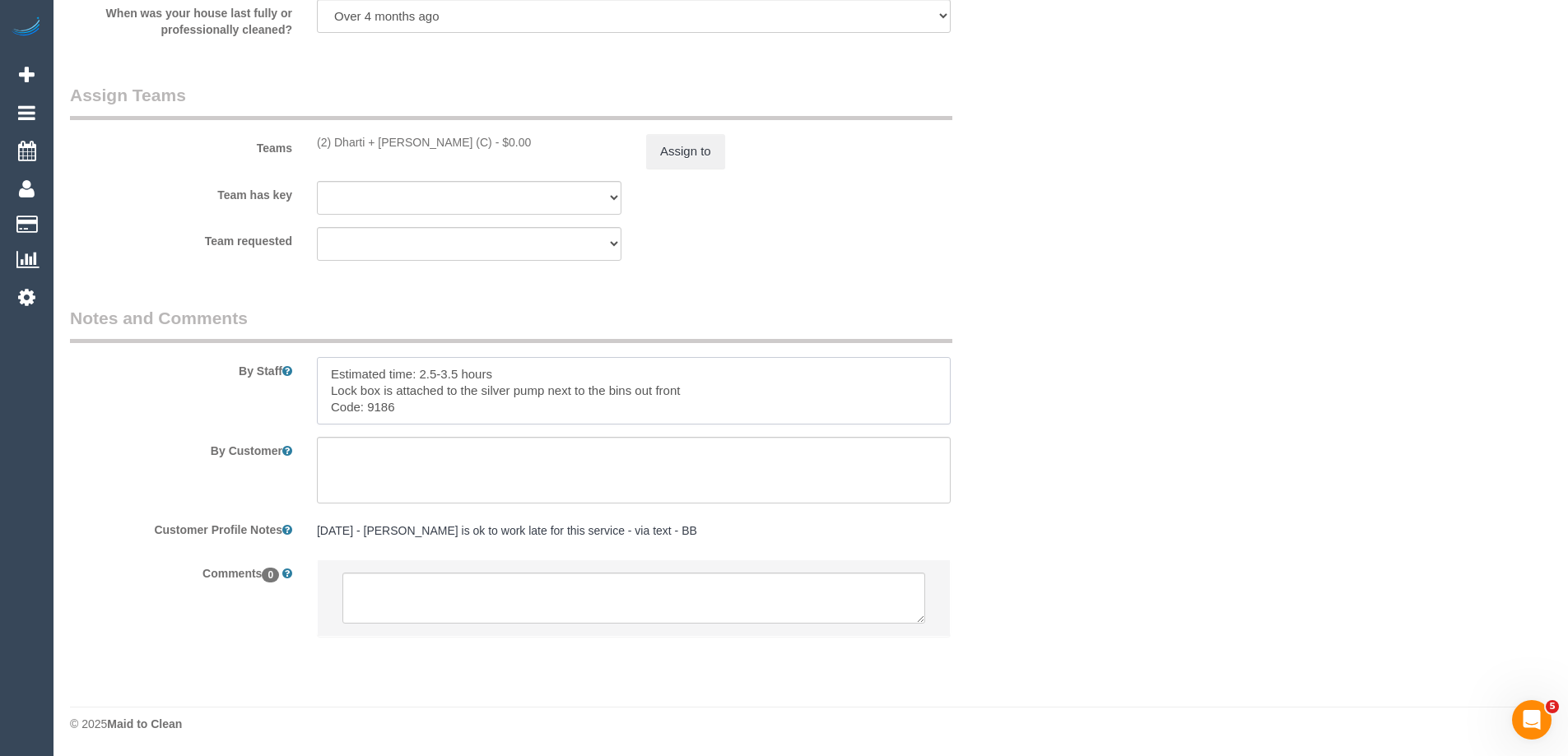
click at [326, 372] on textarea at bounding box center [634, 391] width 634 height 68
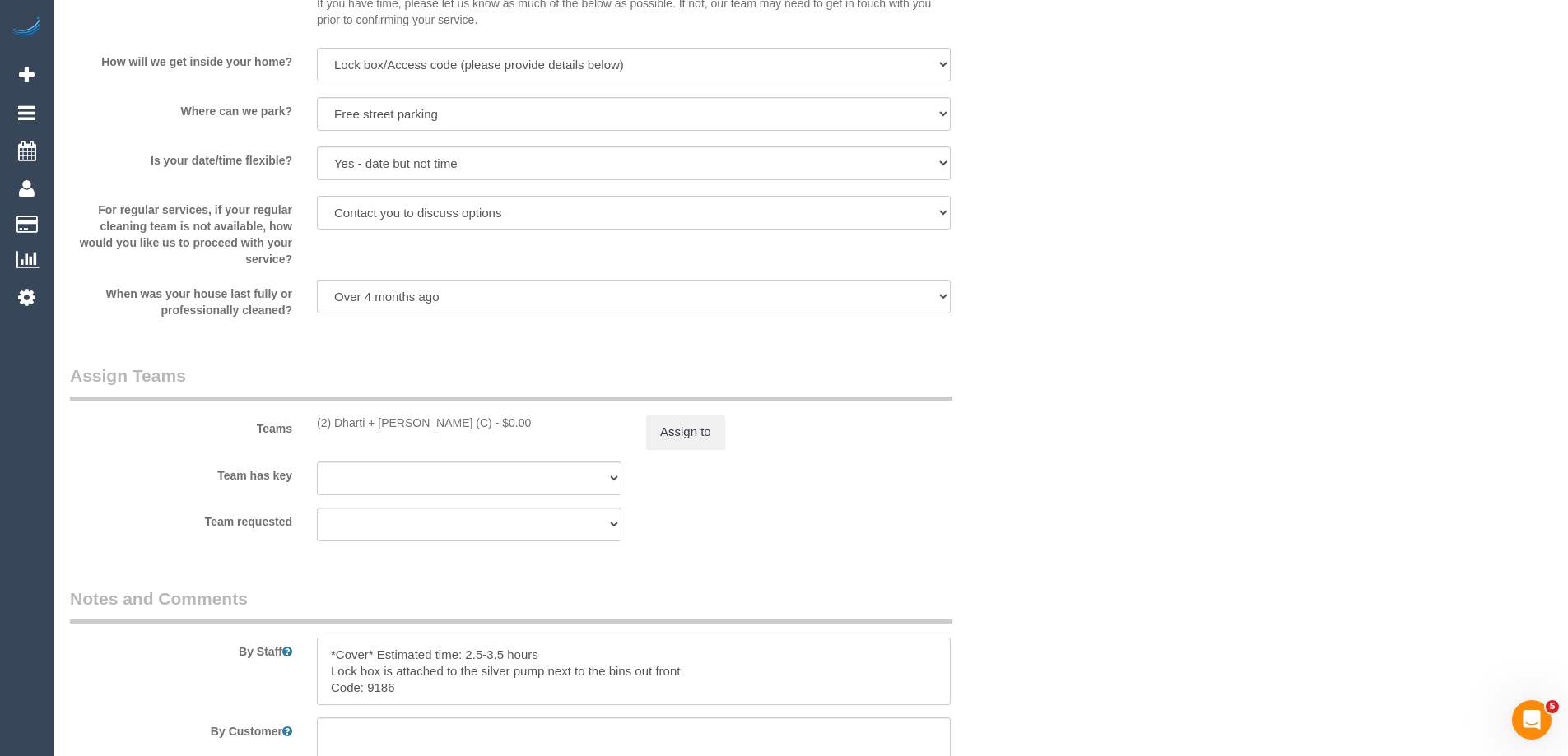
scroll to position [0, 0]
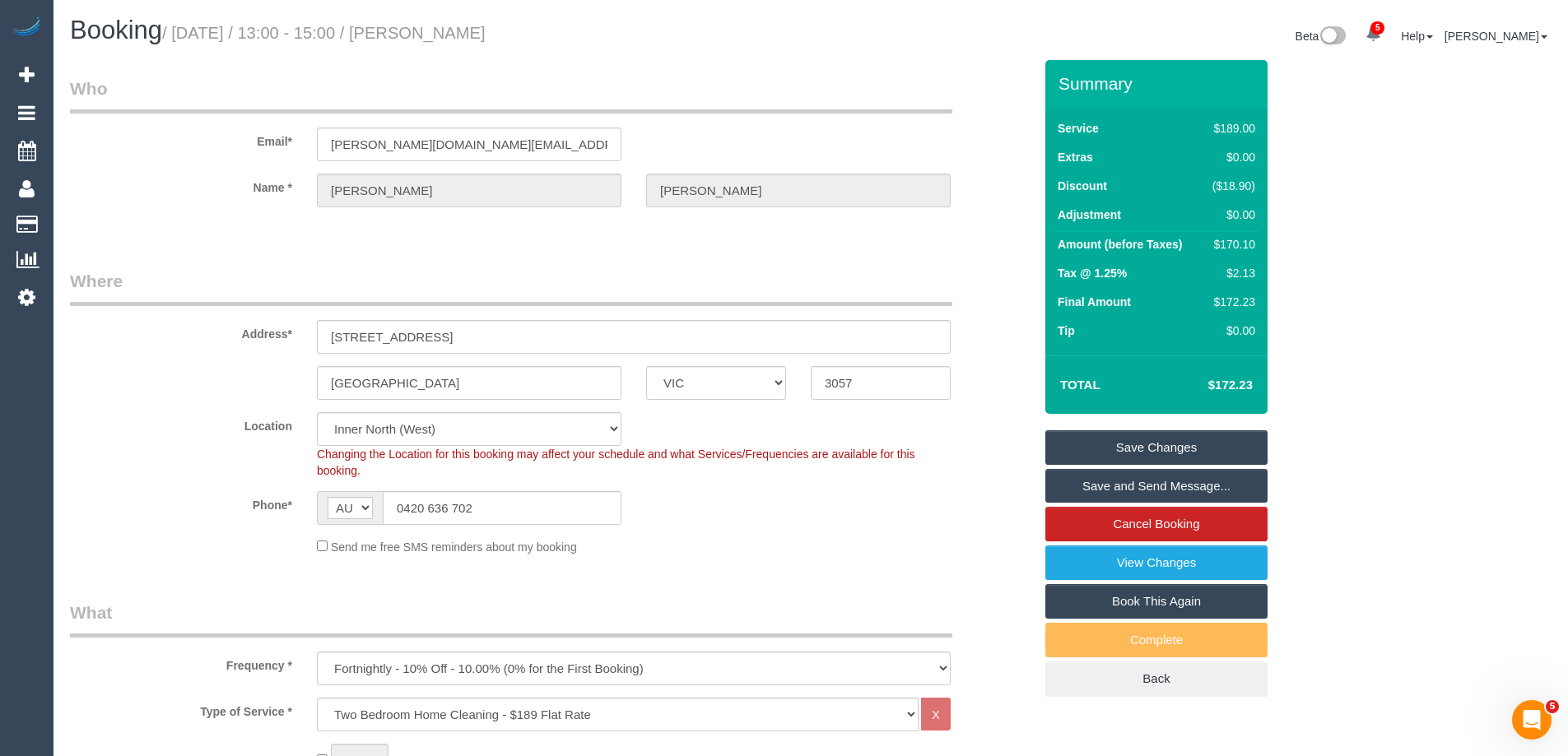
type textarea "*Cover* Estimated time: 2.5-3.5 hours Lock box is attached to the silver pump n…"
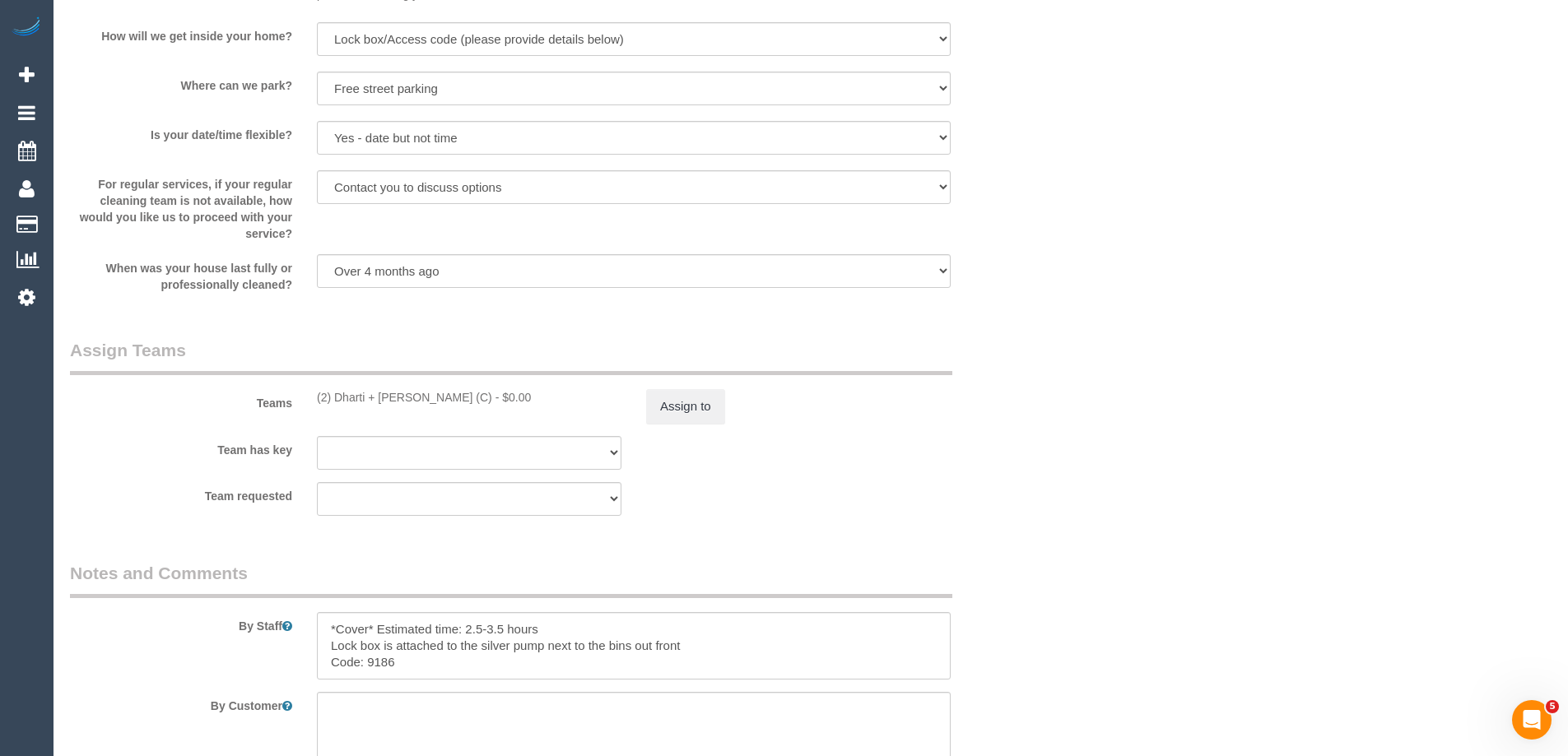
scroll to position [2502, 0]
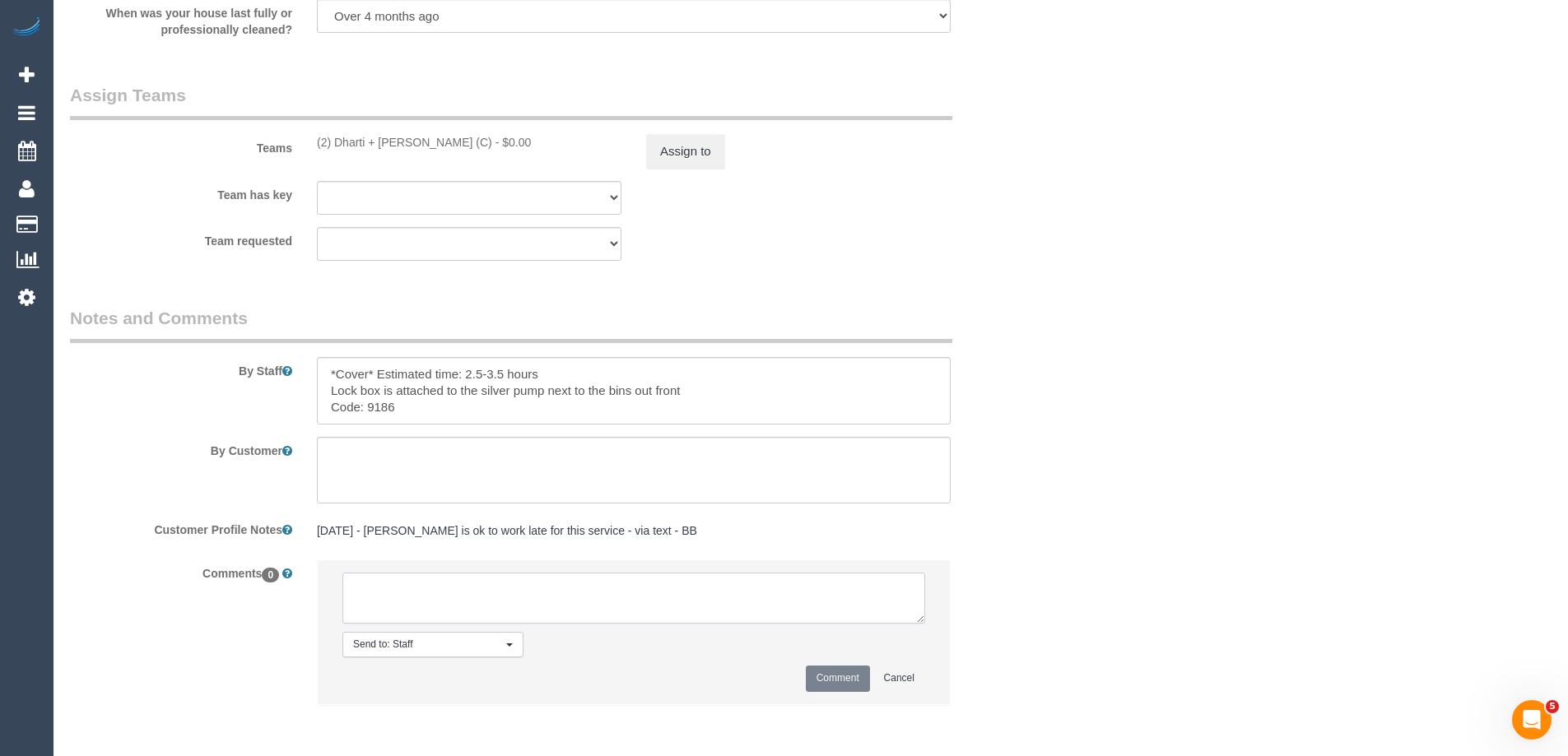
click at [400, 583] on textarea at bounding box center [634, 598] width 583 height 51
type textarea "U/A from S+C as needed for a larger booking. Notified of one off cover team - v…"
click at [821, 689] on button "Comment" at bounding box center [838, 678] width 64 height 26
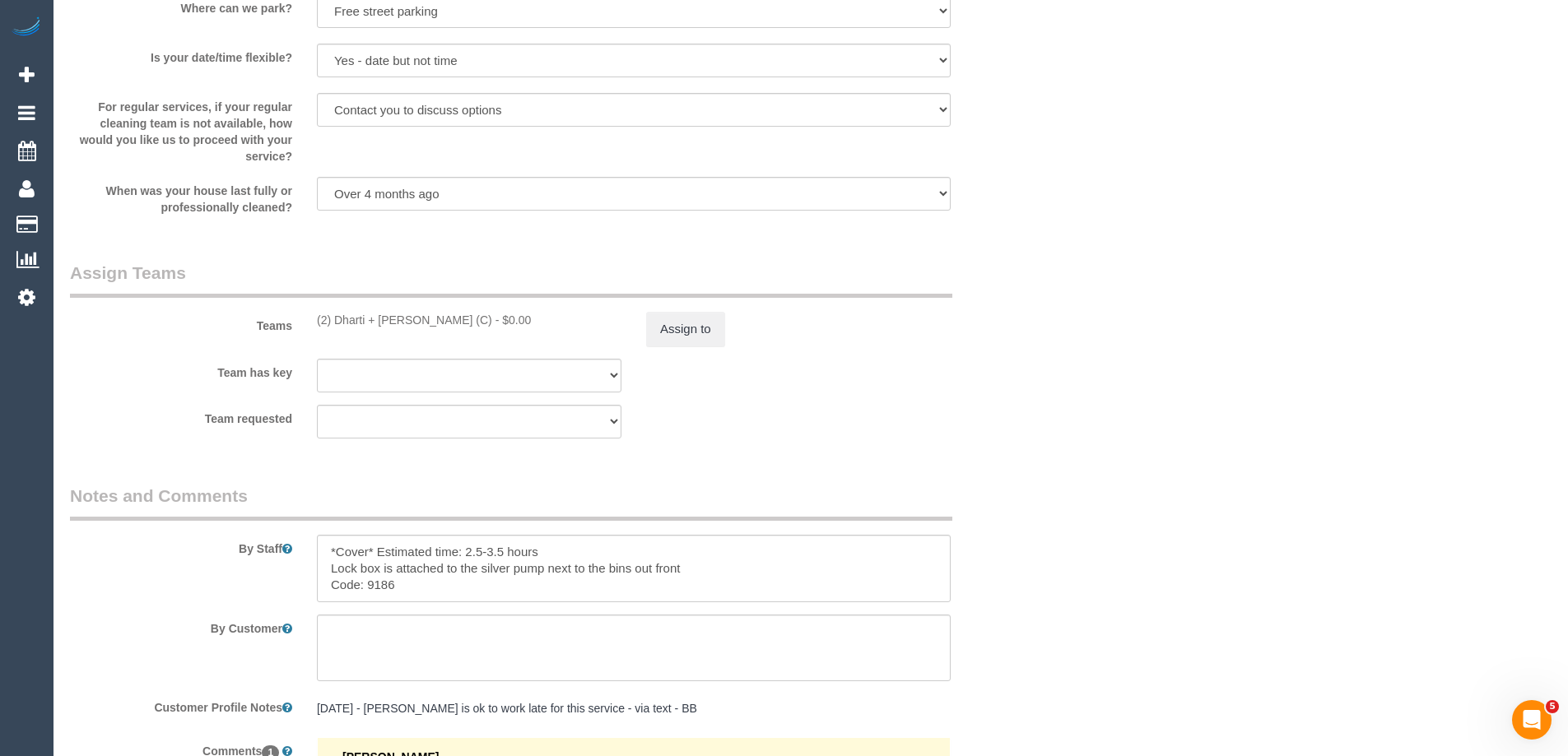
scroll to position [2550, 0]
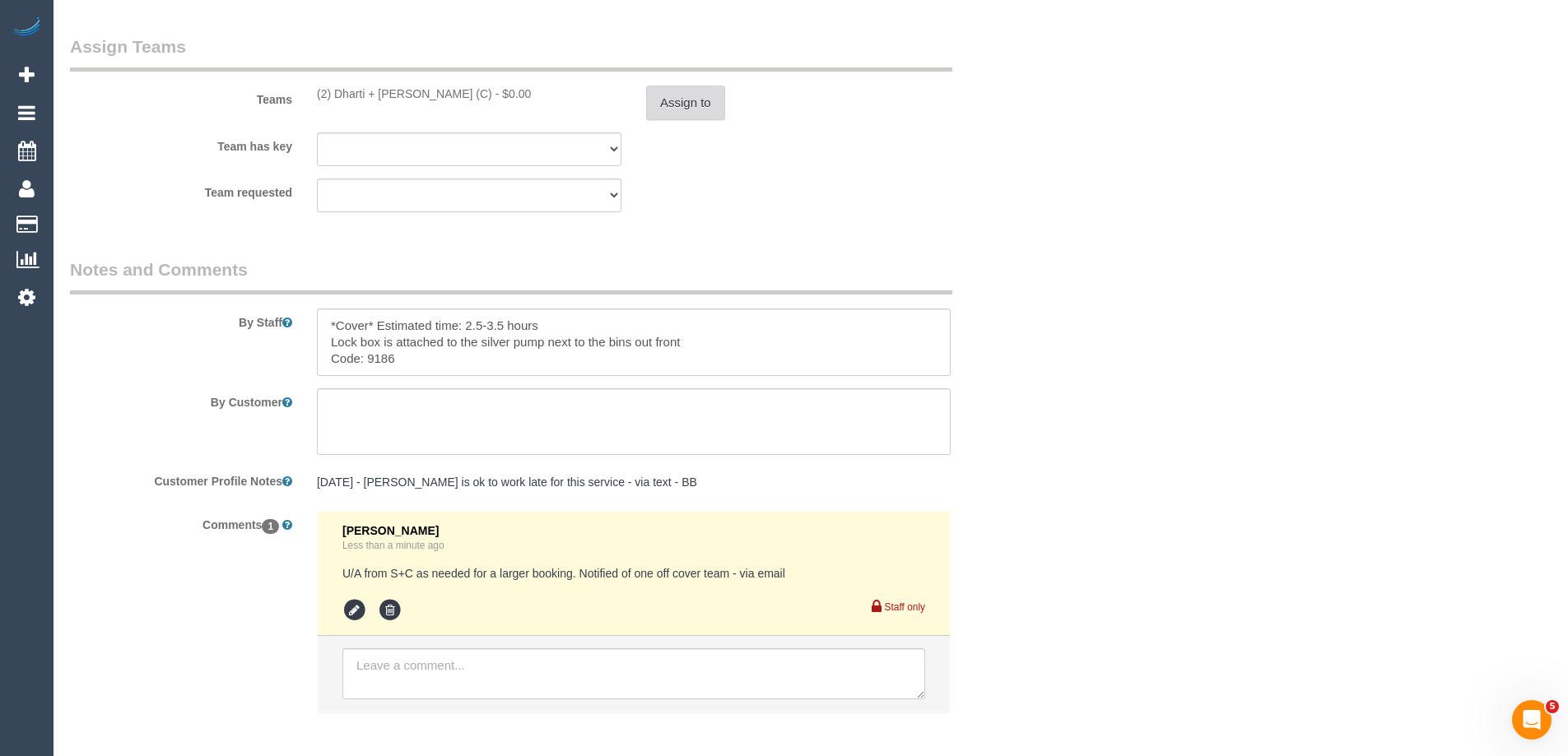
click at [688, 100] on button "Assign to" at bounding box center [686, 103] width 79 height 35
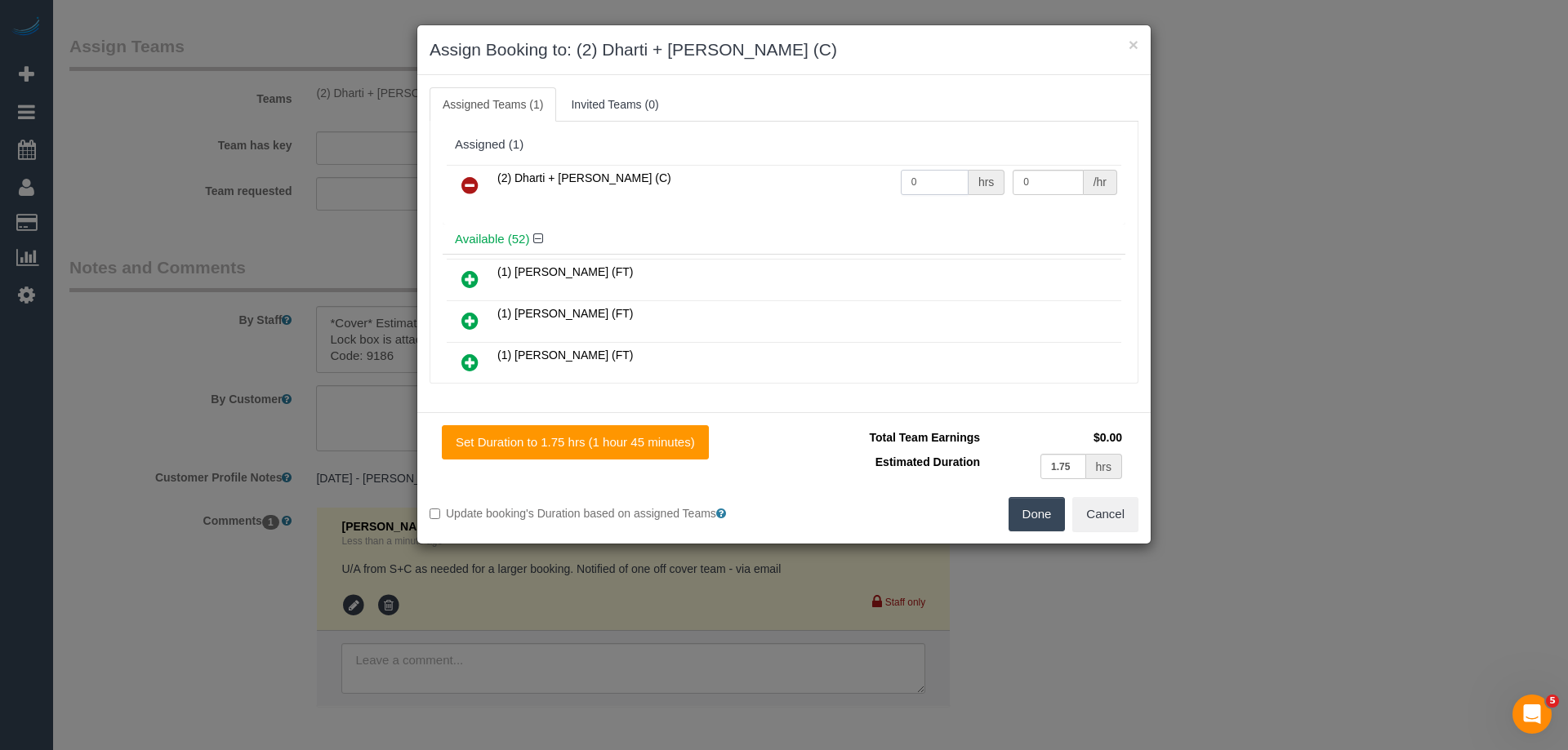
drag, startPoint x: 925, startPoint y: 177, endPoint x: 856, endPoint y: 179, distance: 69.0
click at [856, 179] on tr "(2) Dharti + Kishan (C) 0 hrs 0 /hr" at bounding box center [783, 185] width 674 height 42
type input "1"
drag, startPoint x: 1047, startPoint y: 181, endPoint x: 868, endPoint y: 176, distance: 179.1
click at [880, 177] on tr "(2) Dharti + Kishan (C) 1 hrs 0 /hr" at bounding box center [783, 185] width 674 height 42
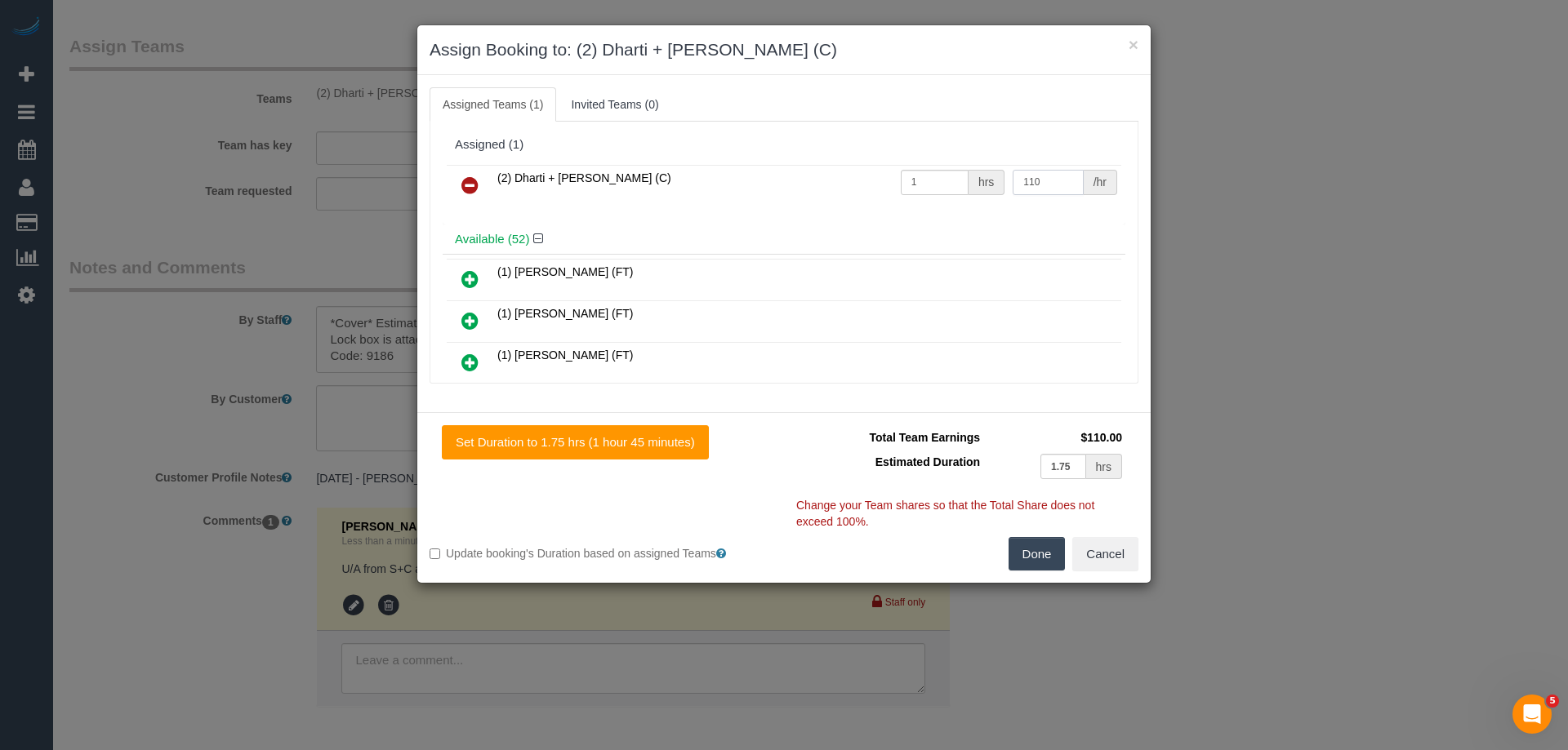
type input "110"
click at [1037, 556] on button "Done" at bounding box center [1037, 554] width 57 height 34
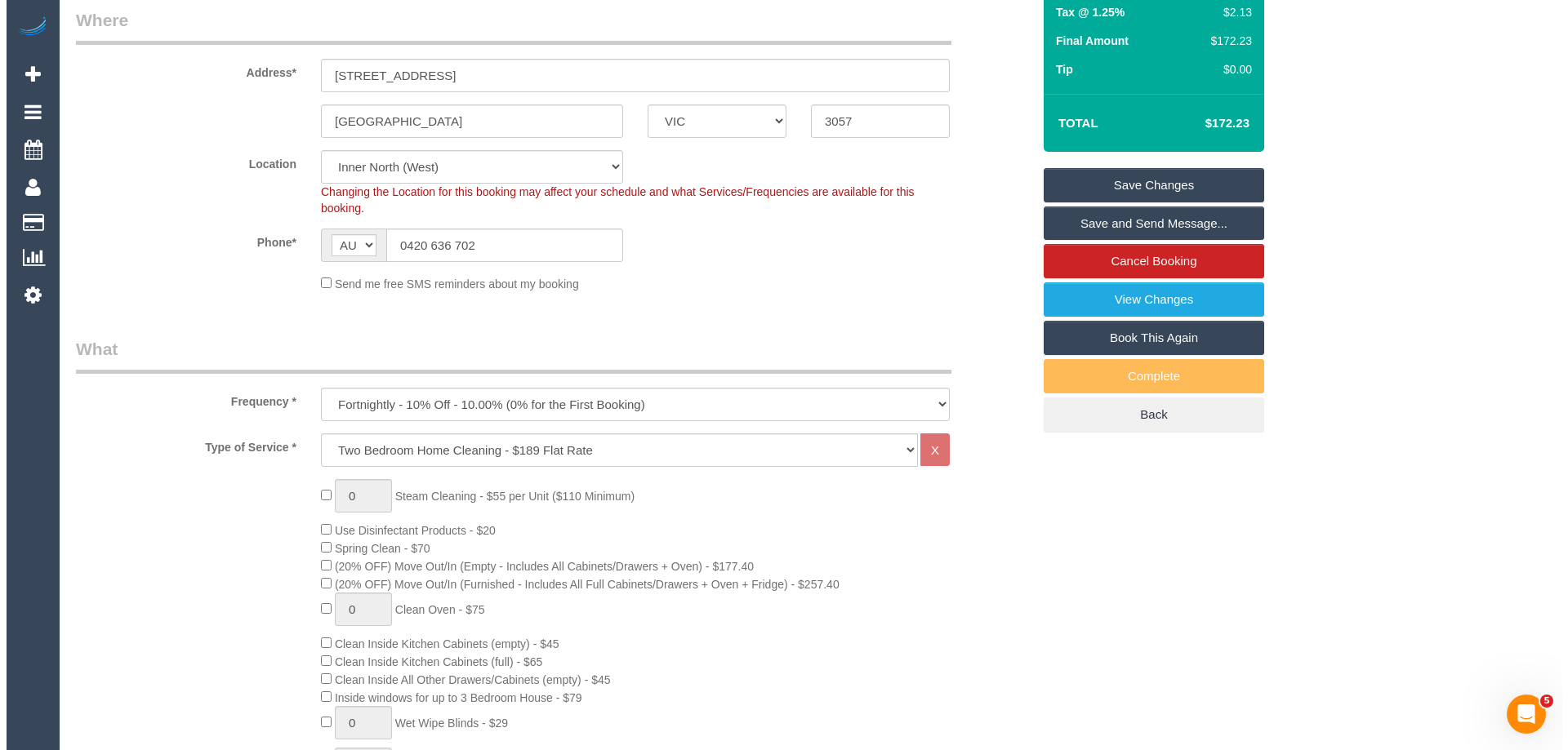
scroll to position [0, 0]
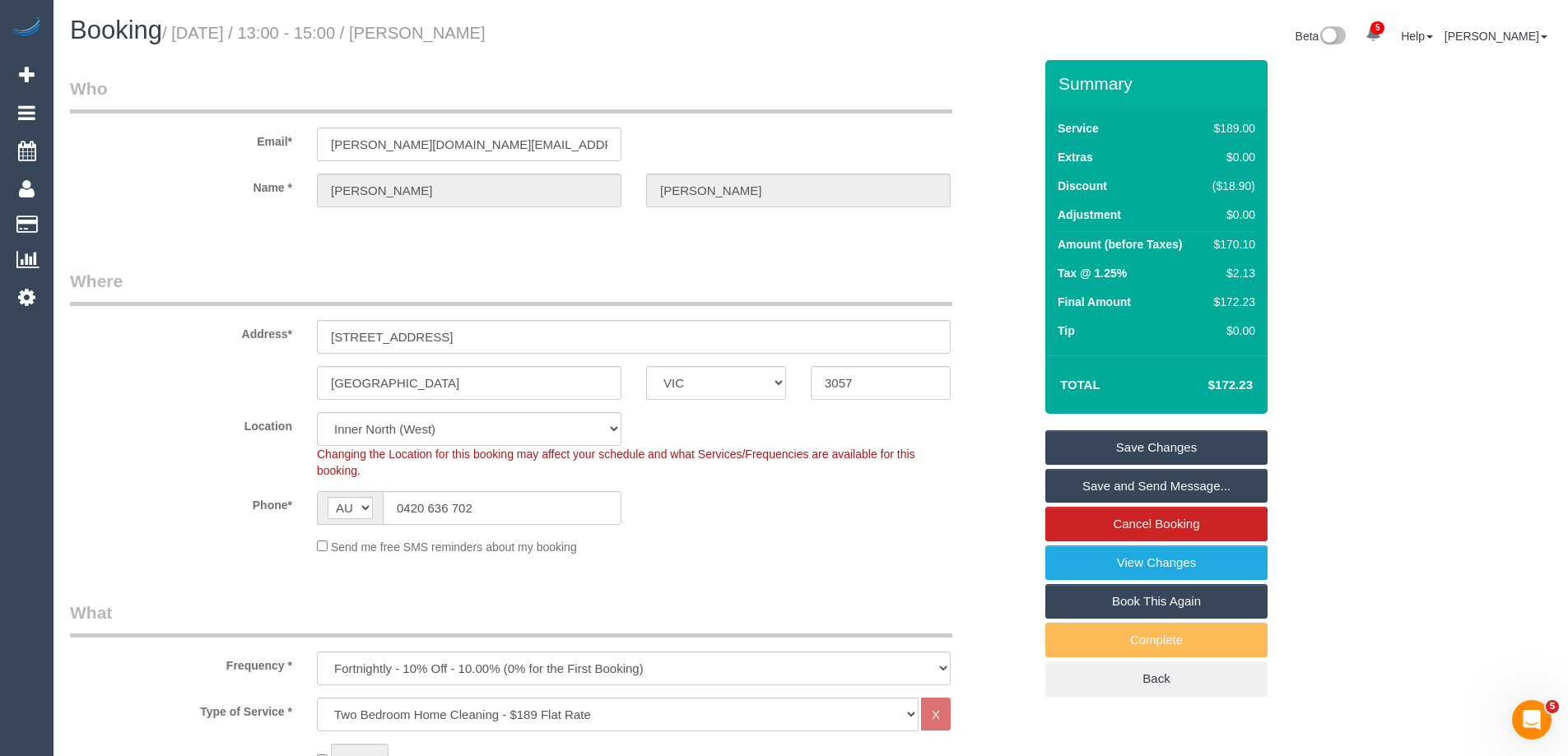
drag, startPoint x: 571, startPoint y: 33, endPoint x: 456, endPoint y: 33, distance: 115.0
click at [456, 33] on h1 "Booking / September 17, 2025 / 13:00 - 15:00 / Samuel Hales" at bounding box center [434, 30] width 728 height 28
copy small "Samuel Hales"
click at [1068, 448] on link "Save Changes" at bounding box center [1157, 448] width 222 height 35
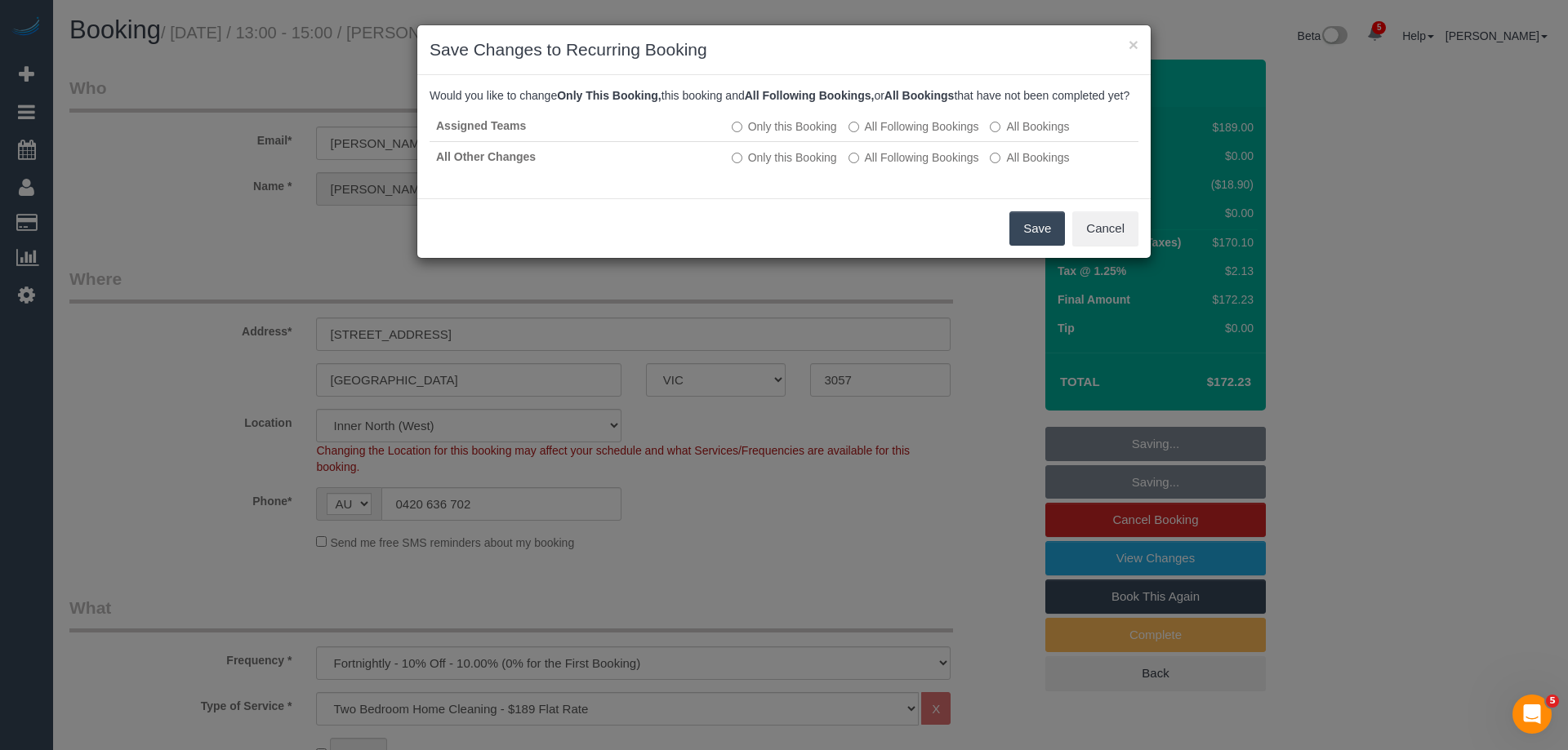
click at [1037, 243] on button "Save" at bounding box center [1037, 229] width 56 height 34
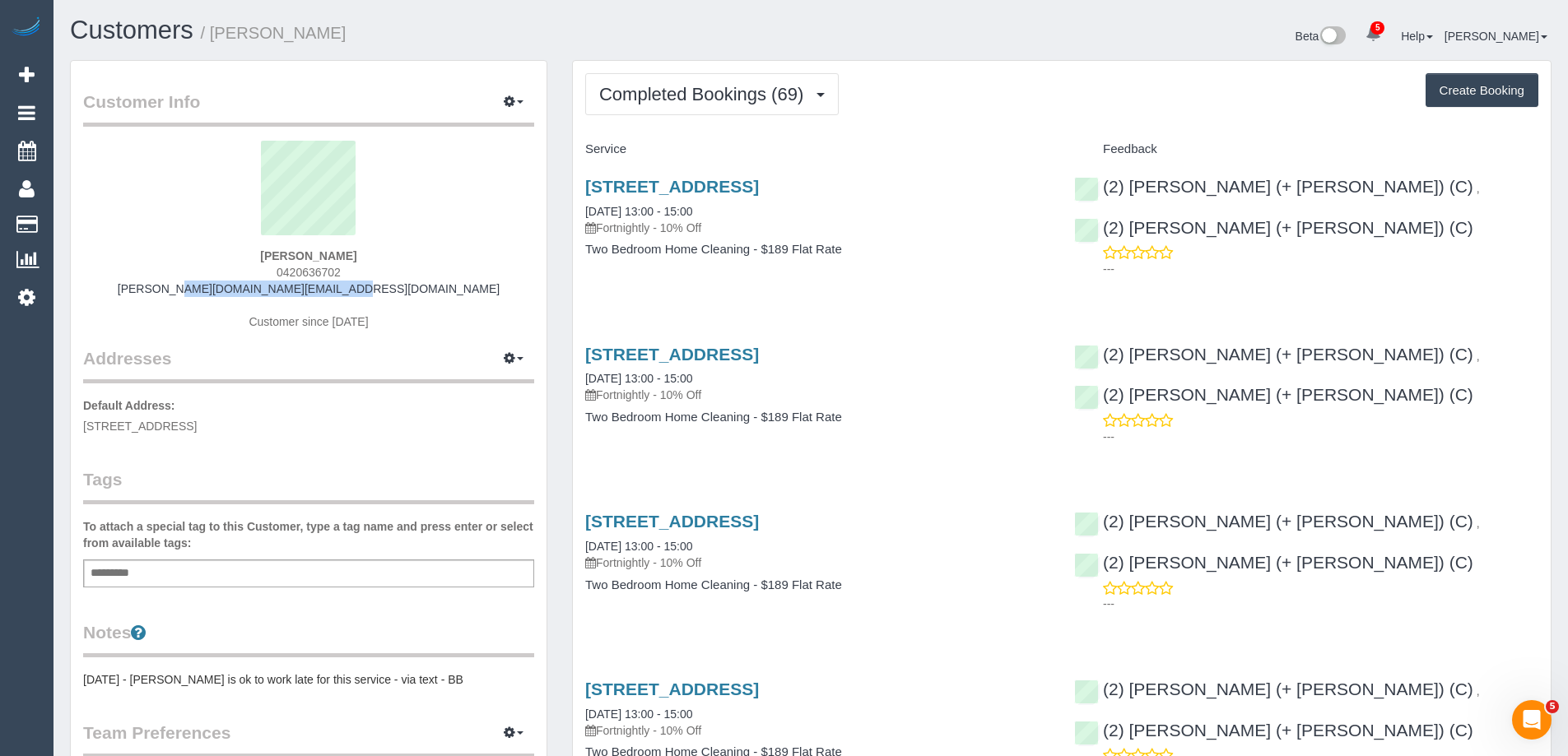
drag, startPoint x: 410, startPoint y: 293, endPoint x: 168, endPoint y: 287, distance: 242.1
click at [168, 287] on div "[PERSON_NAME] 0420636702 [PERSON_NAME][DOMAIN_NAME][EMAIL_ADDRESS][DOMAIN_NAME]…" at bounding box center [308, 244] width 451 height 206
copy link "[PERSON_NAME][DOMAIN_NAME][EMAIL_ADDRESS][DOMAIN_NAME]"
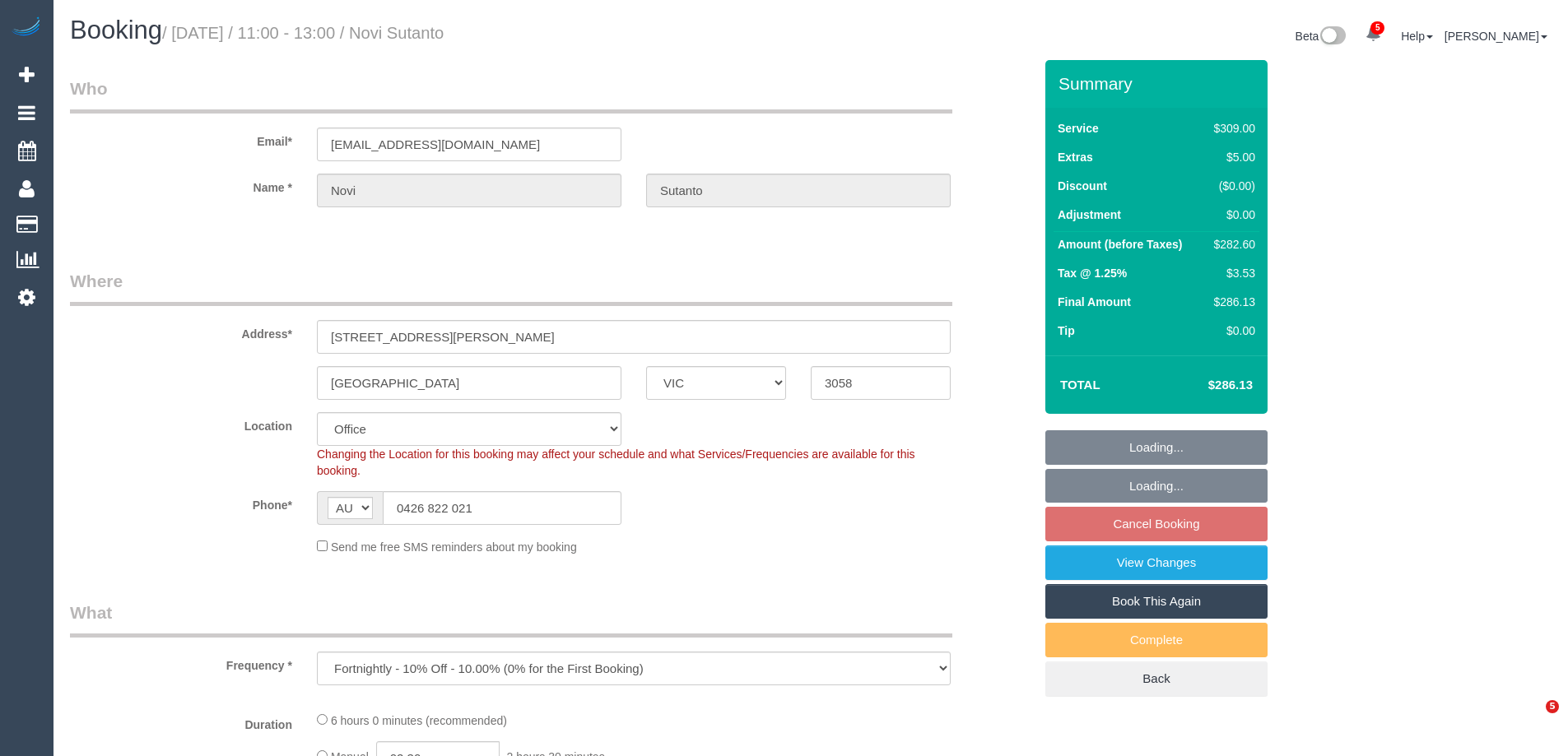
select select "VIC"
select select "string:stripe-pm_1NemVt2GScqysDRVcITDYG19"
select select "number:28"
select select "number:17"
select select "number:18"
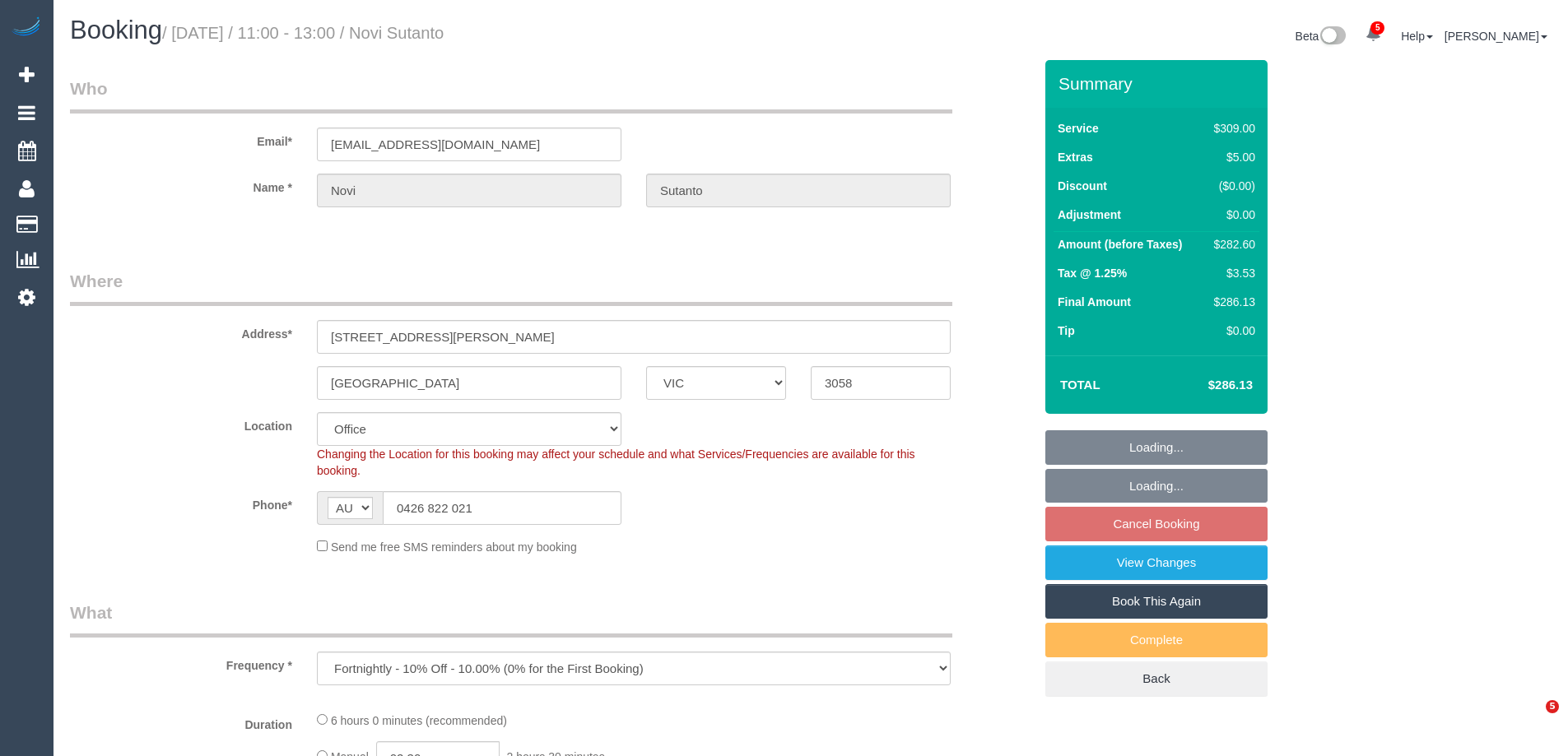
select select "number:24"
select select "number:34"
select select "number:12"
select select "object:2004"
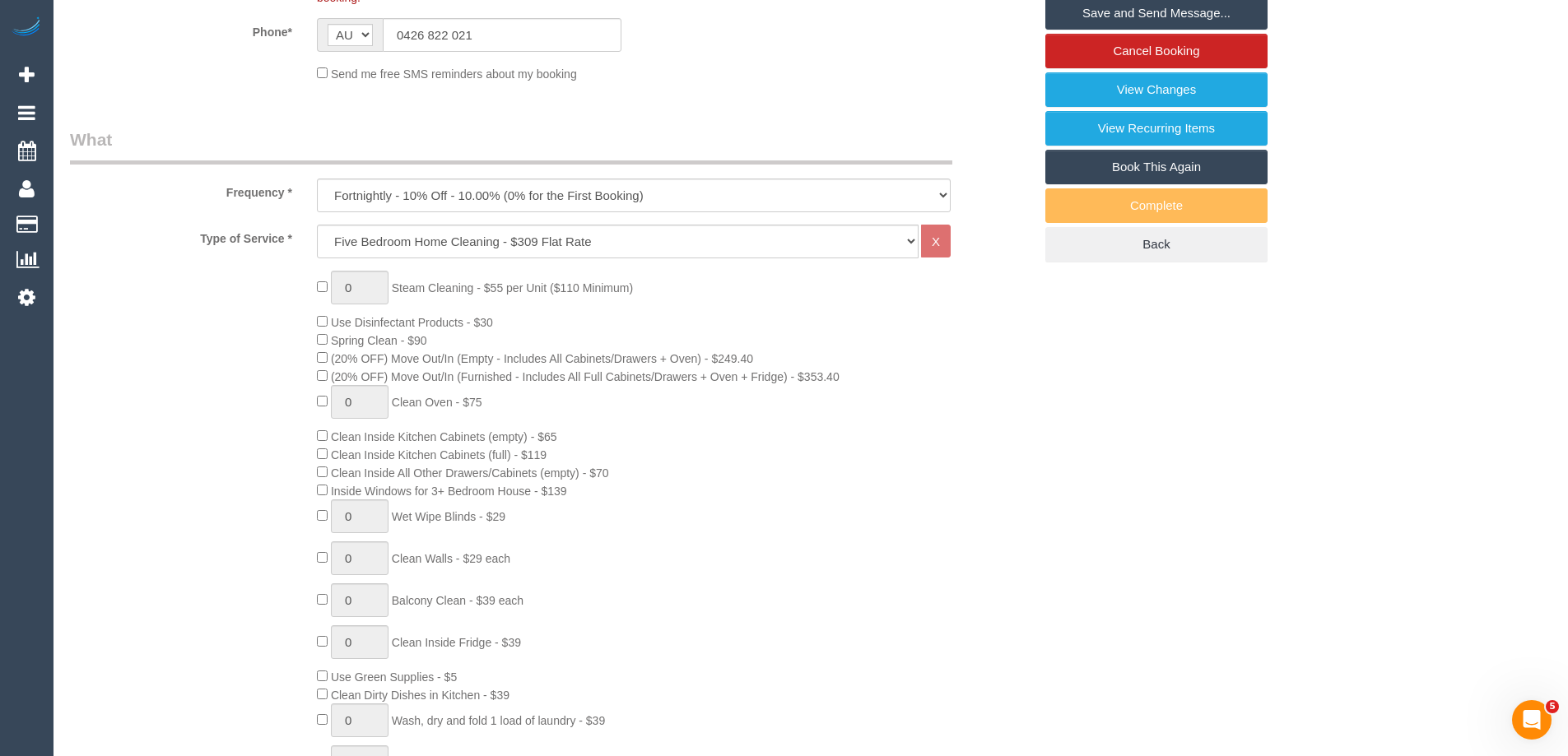
scroll to position [740, 0]
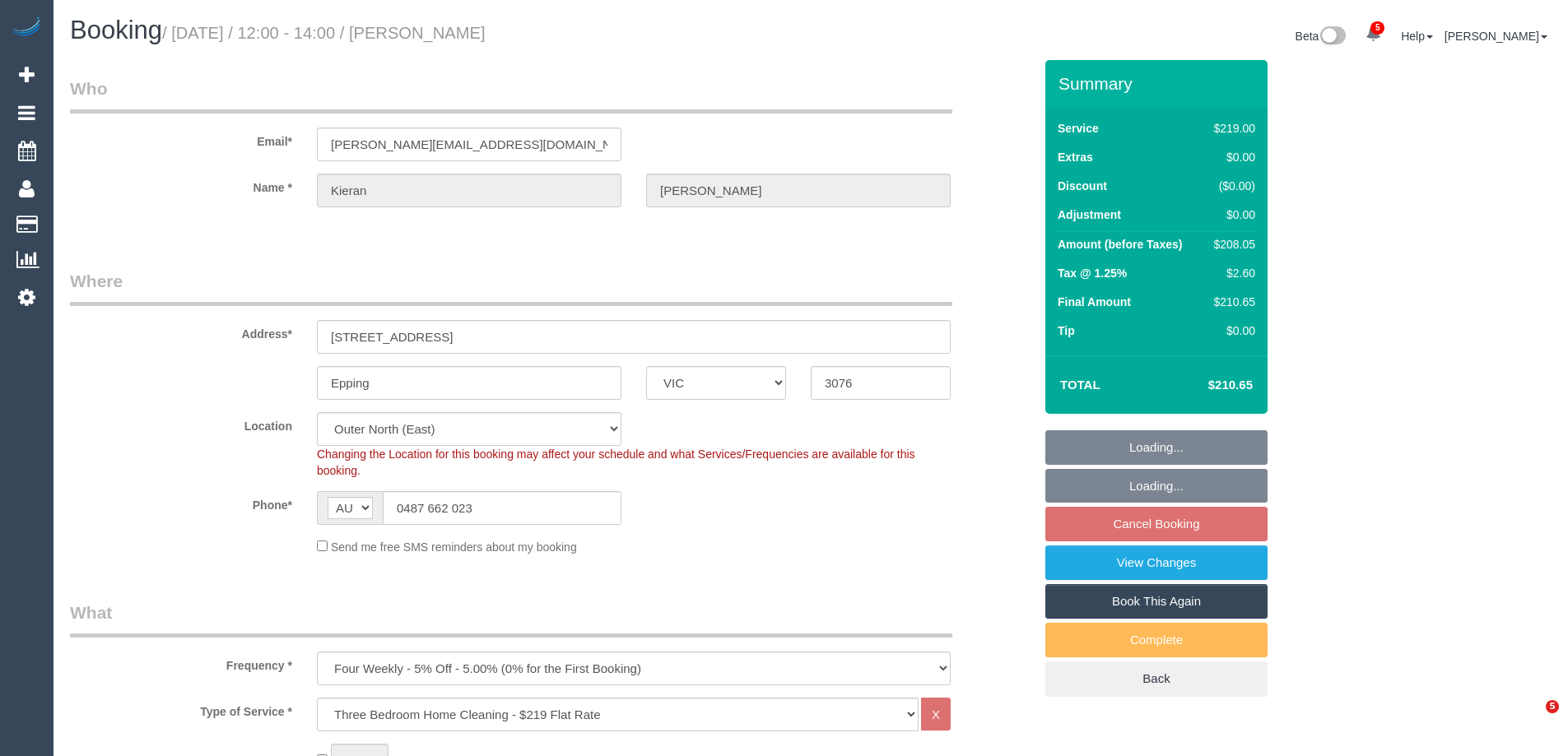
select select "VIC"
select select "number:28"
select select "number:16"
select select "number:19"
select select "number:24"
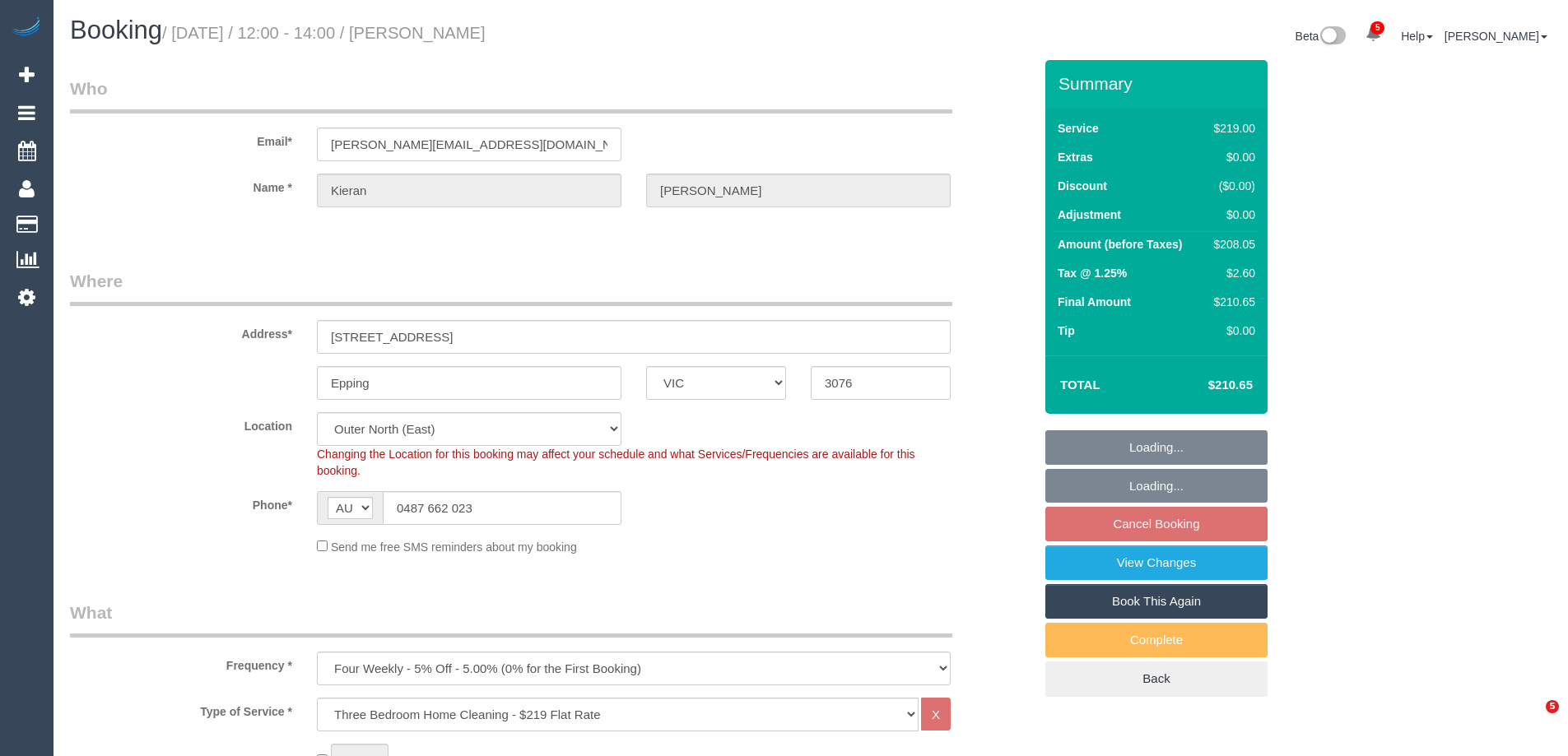
select select "number:34"
select select "object:1292"
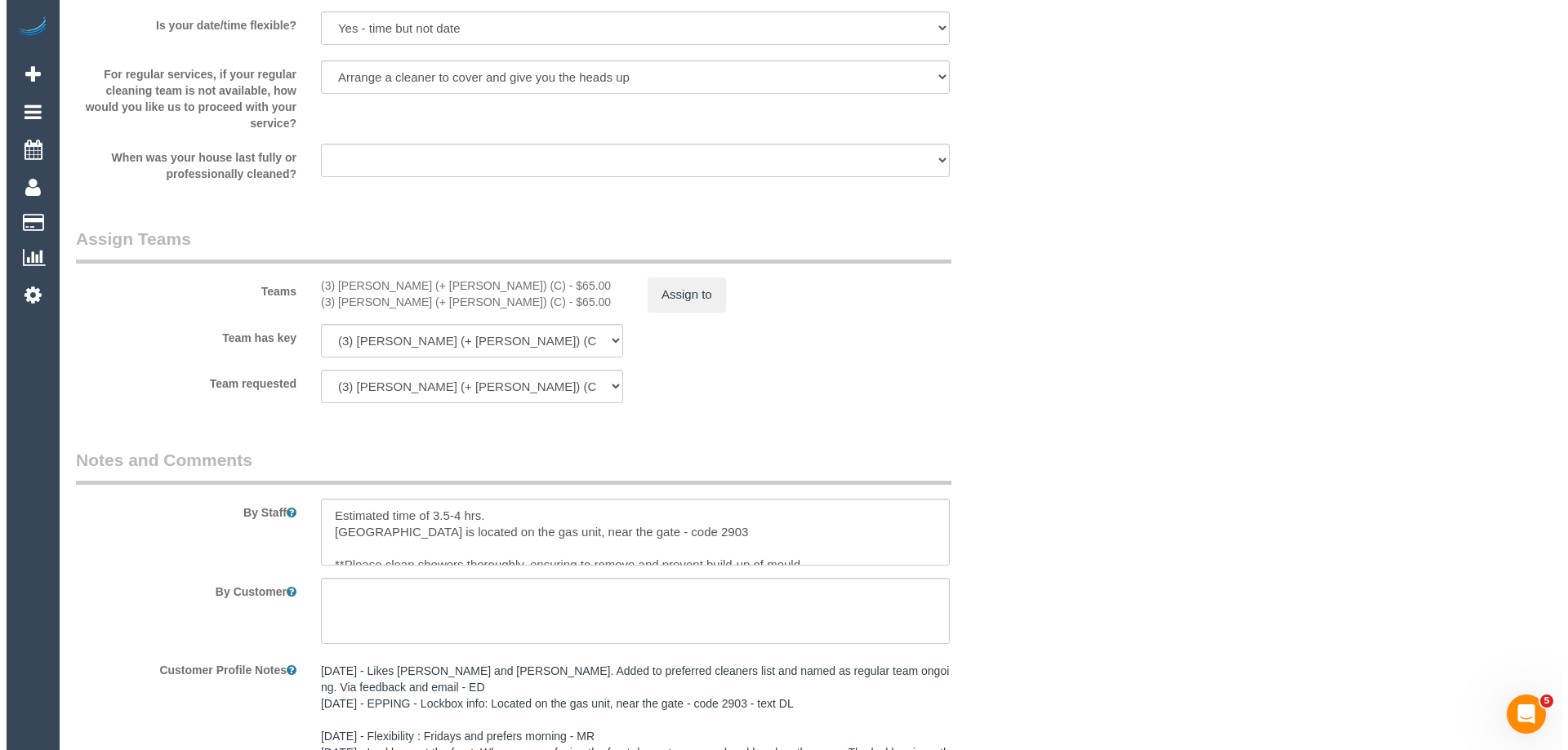
scroll to position [2367, 0]
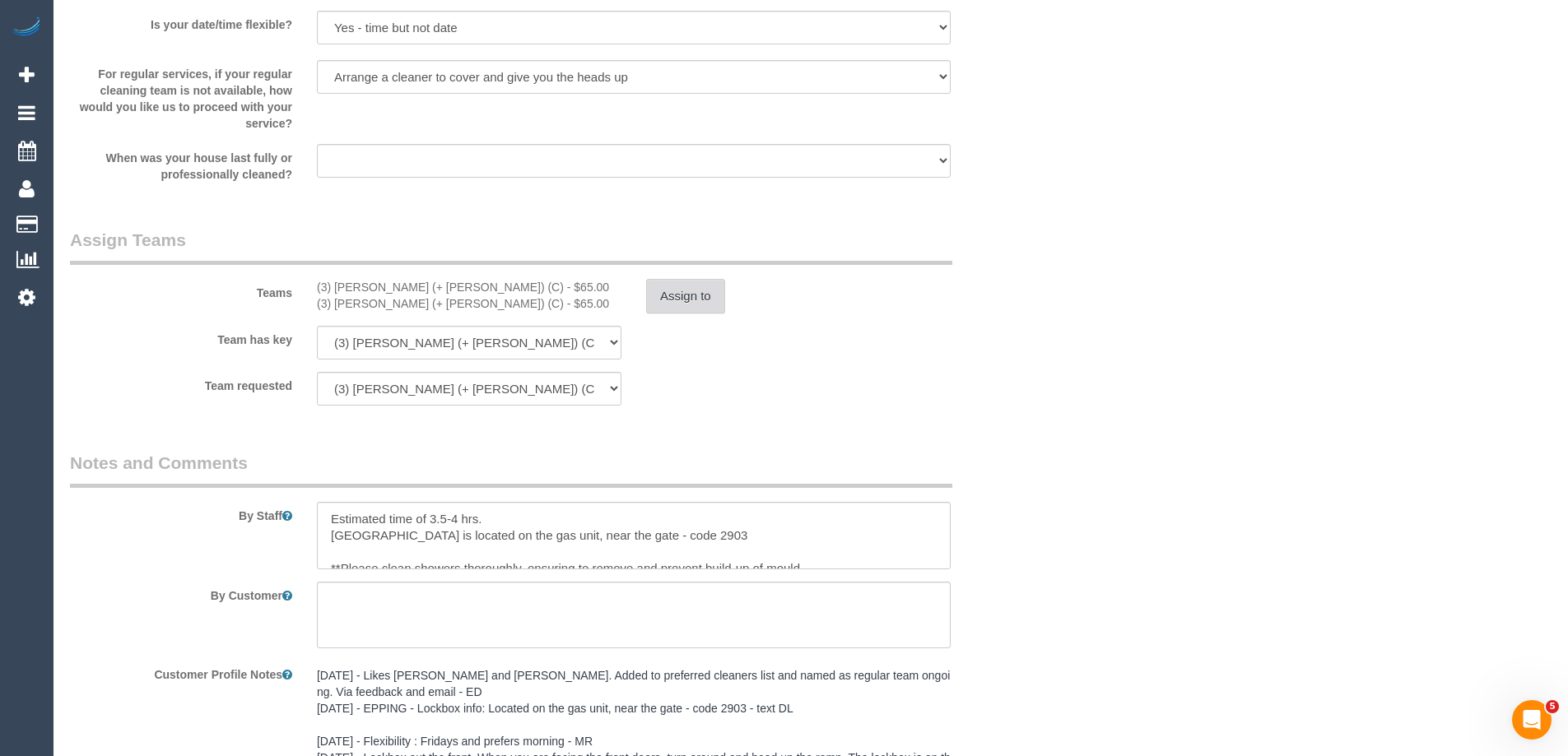
click at [682, 282] on button "Assign to" at bounding box center [686, 296] width 79 height 35
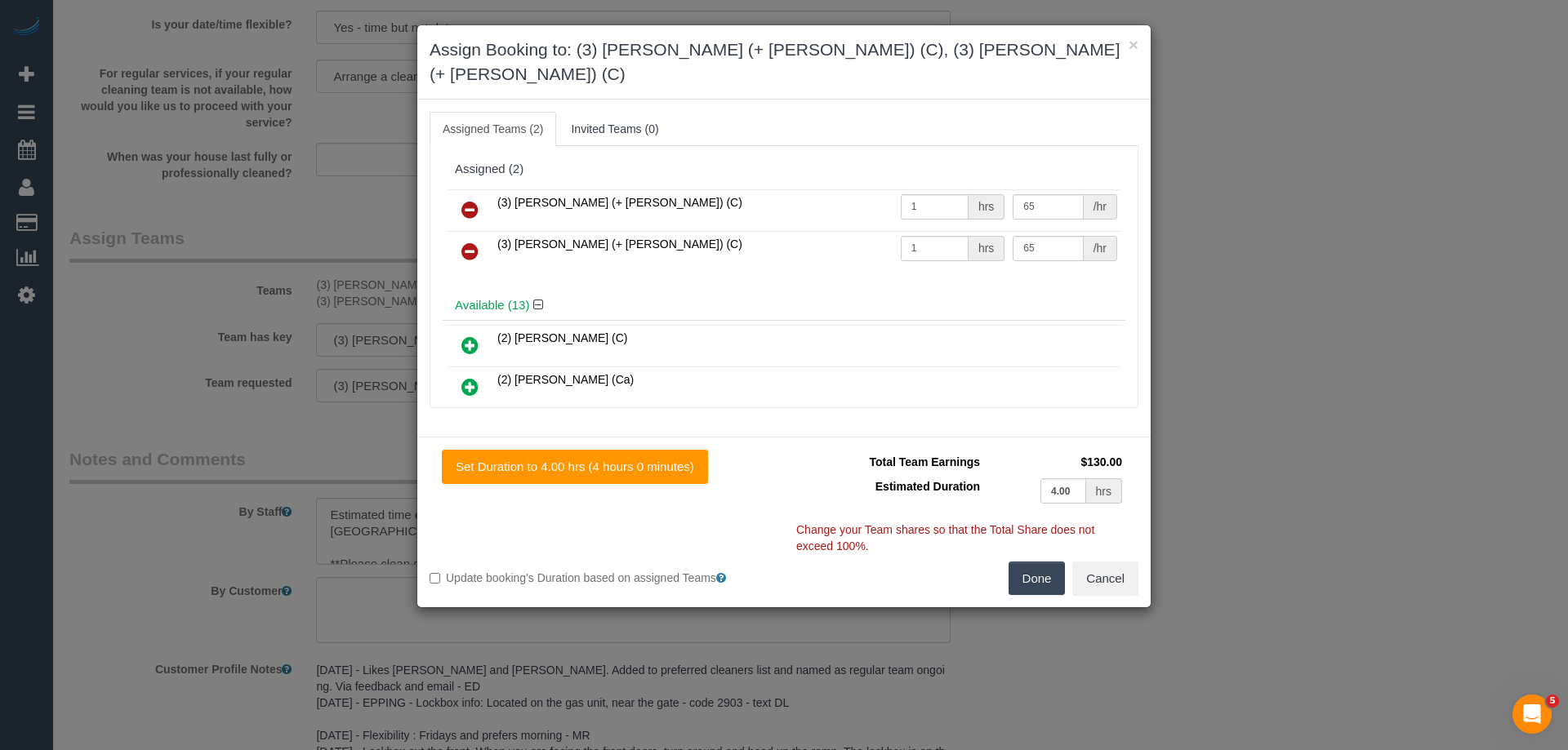
click at [468, 200] on icon at bounding box center [469, 210] width 17 height 20
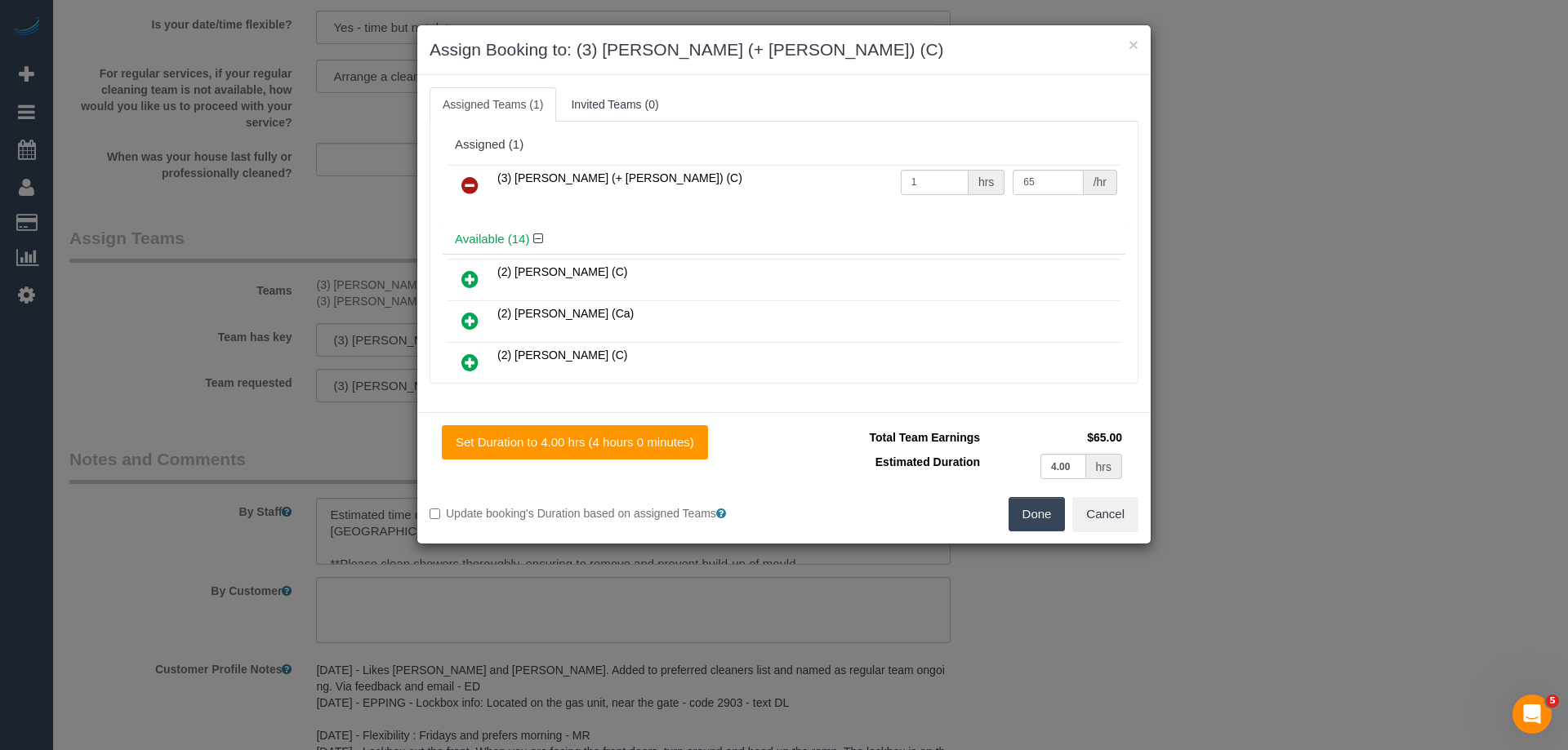
click at [468, 176] on icon at bounding box center [469, 185] width 17 height 20
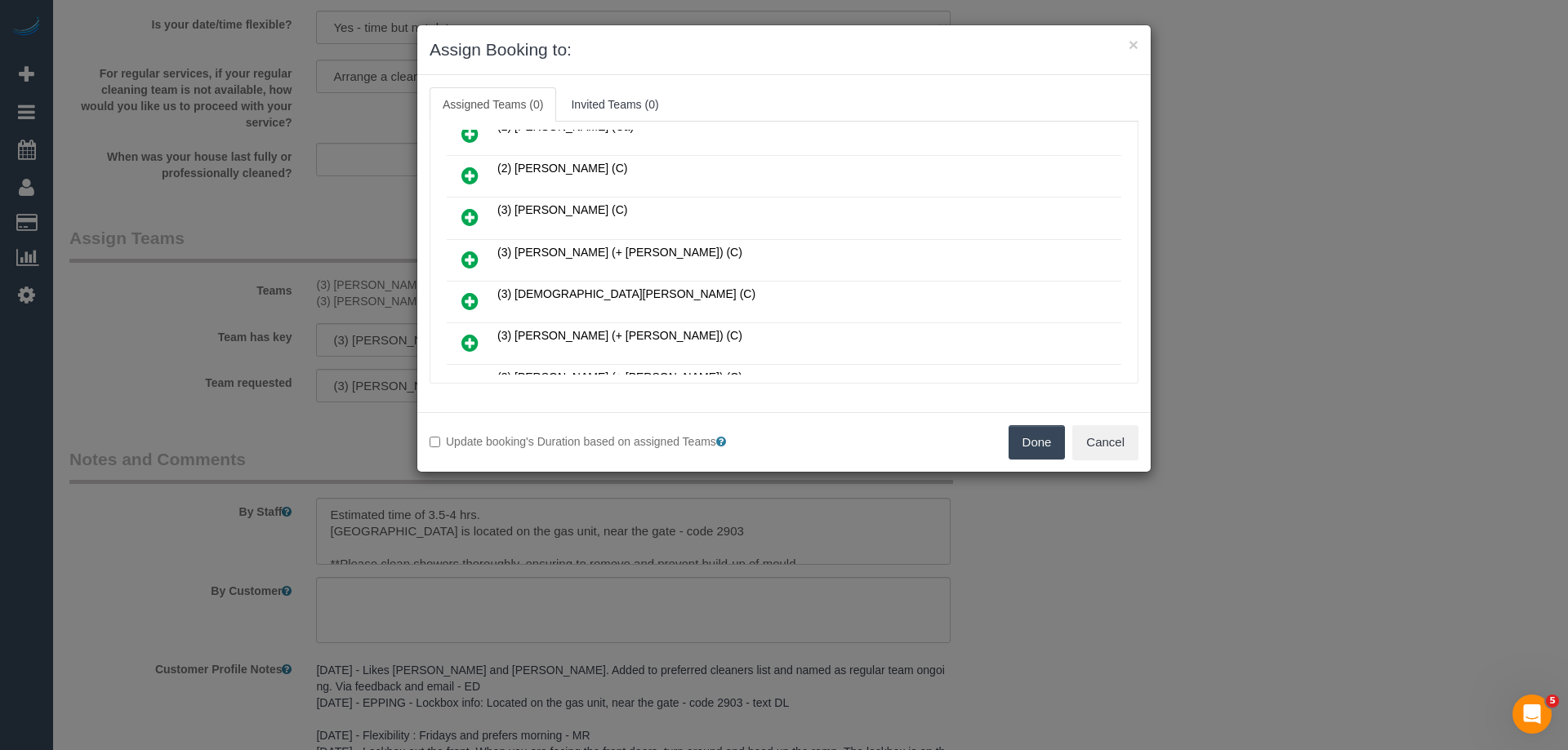
scroll to position [163, 0]
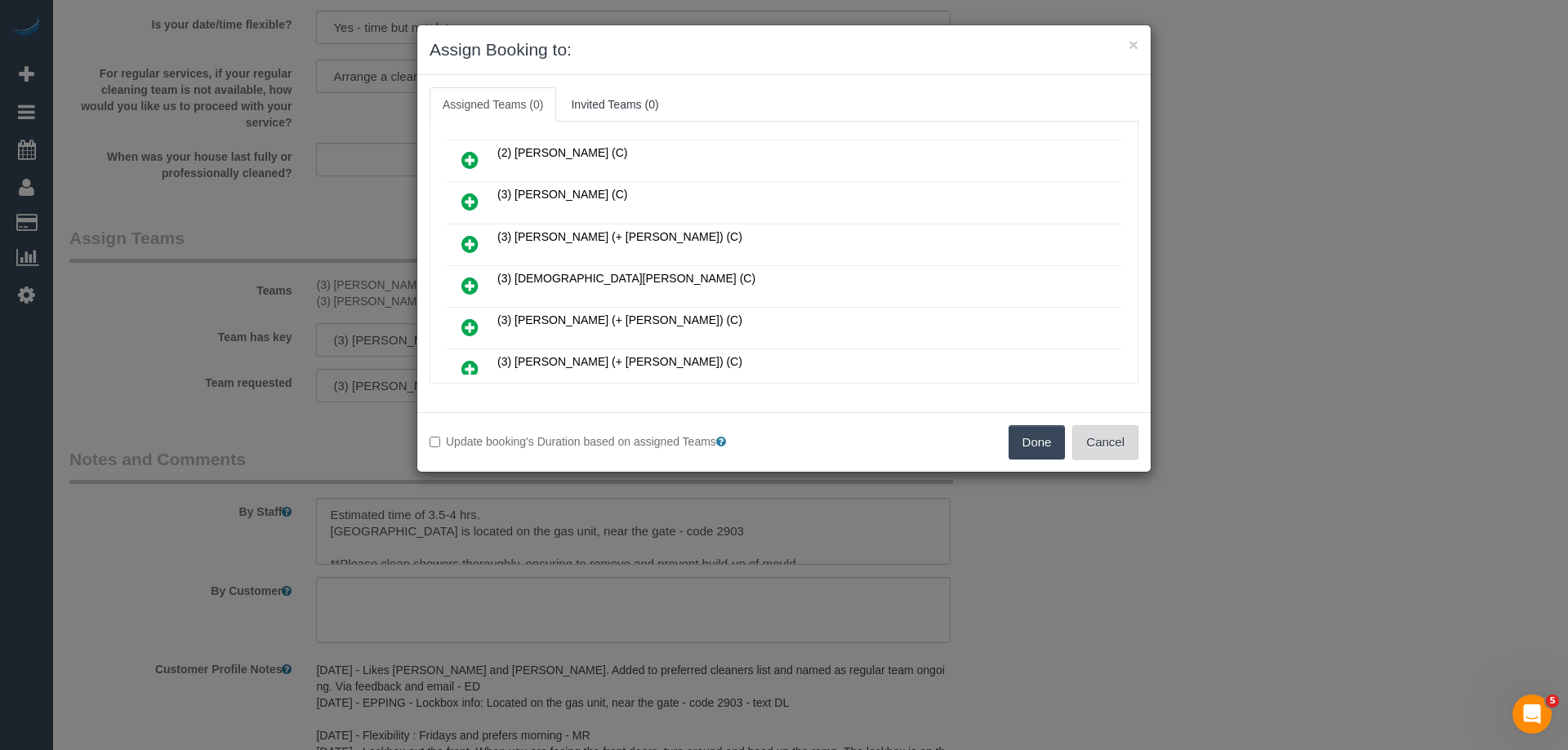
click at [1095, 433] on button "Cancel" at bounding box center [1105, 443] width 66 height 34
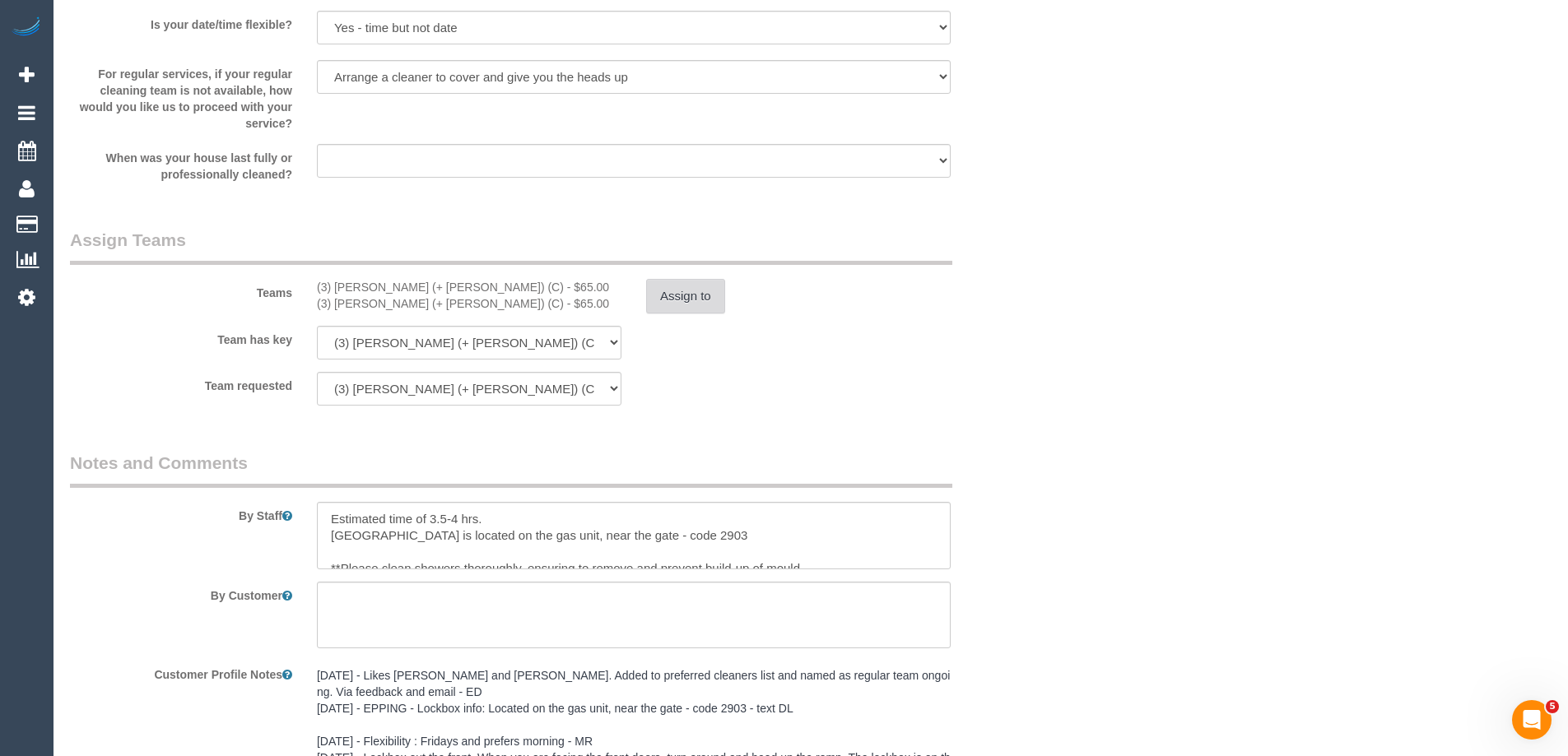
click at [704, 290] on button "Assign to" at bounding box center [686, 296] width 79 height 35
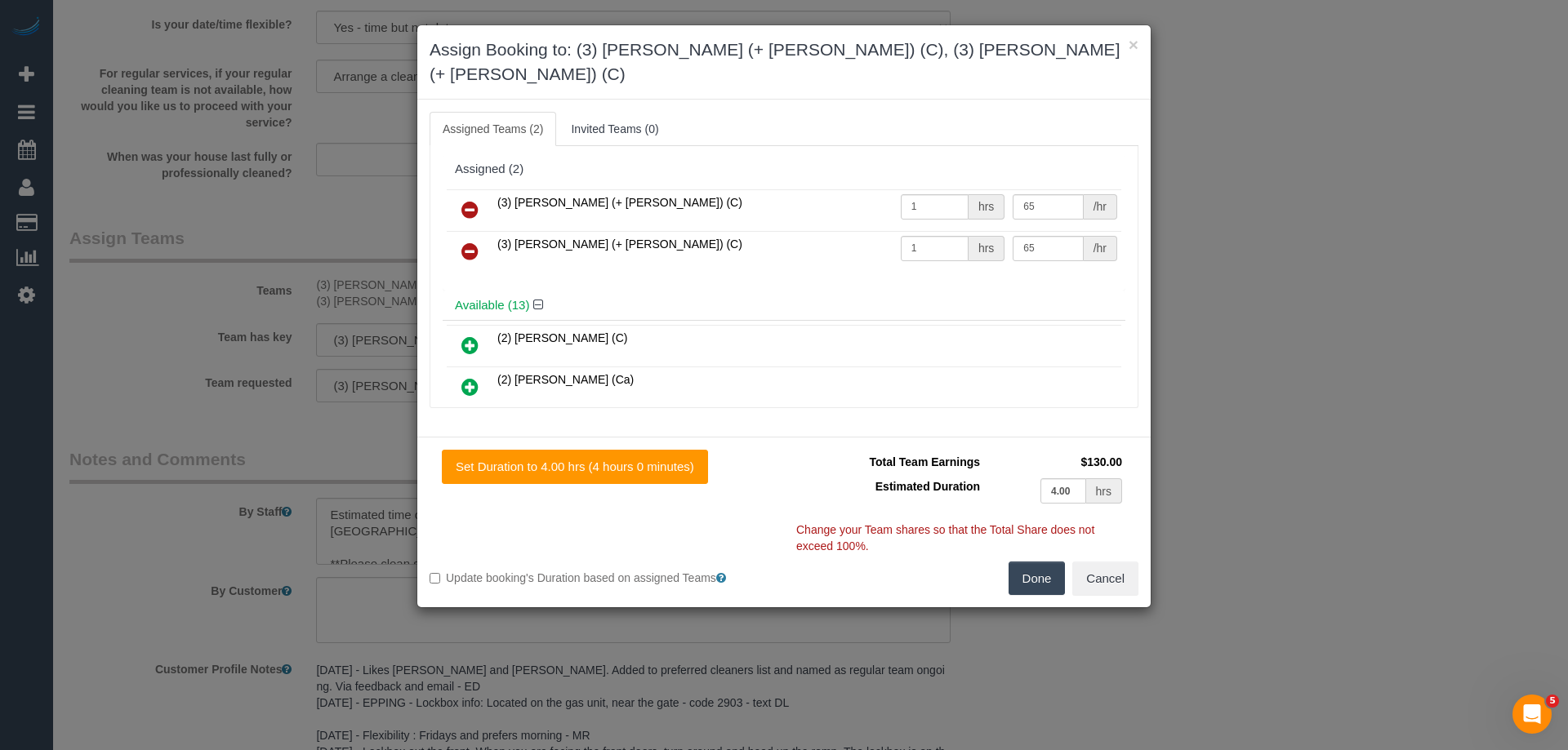
click at [466, 200] on icon at bounding box center [469, 210] width 17 height 20
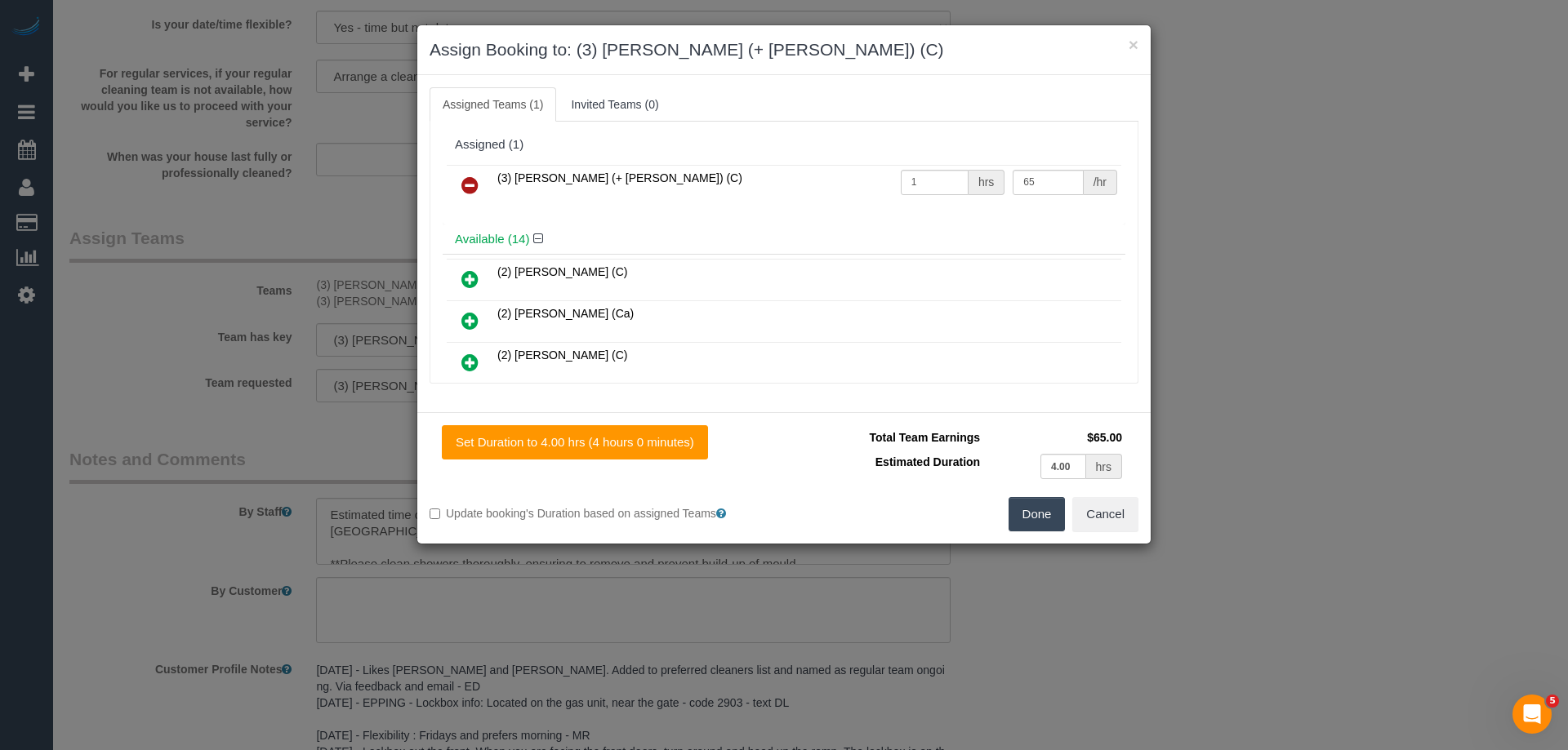
click at [466, 191] on icon at bounding box center [469, 185] width 17 height 20
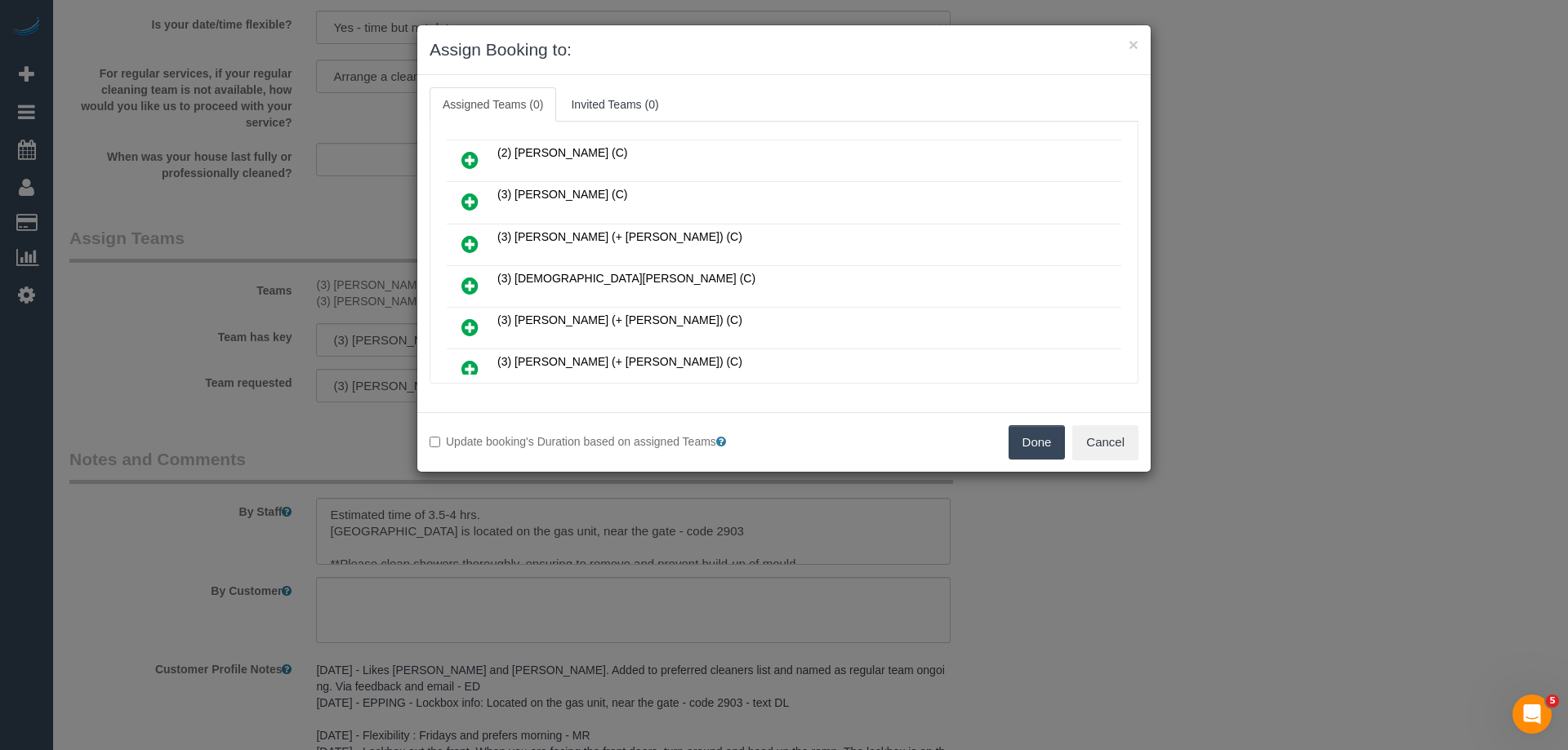
click at [473, 288] on icon at bounding box center [469, 286] width 17 height 20
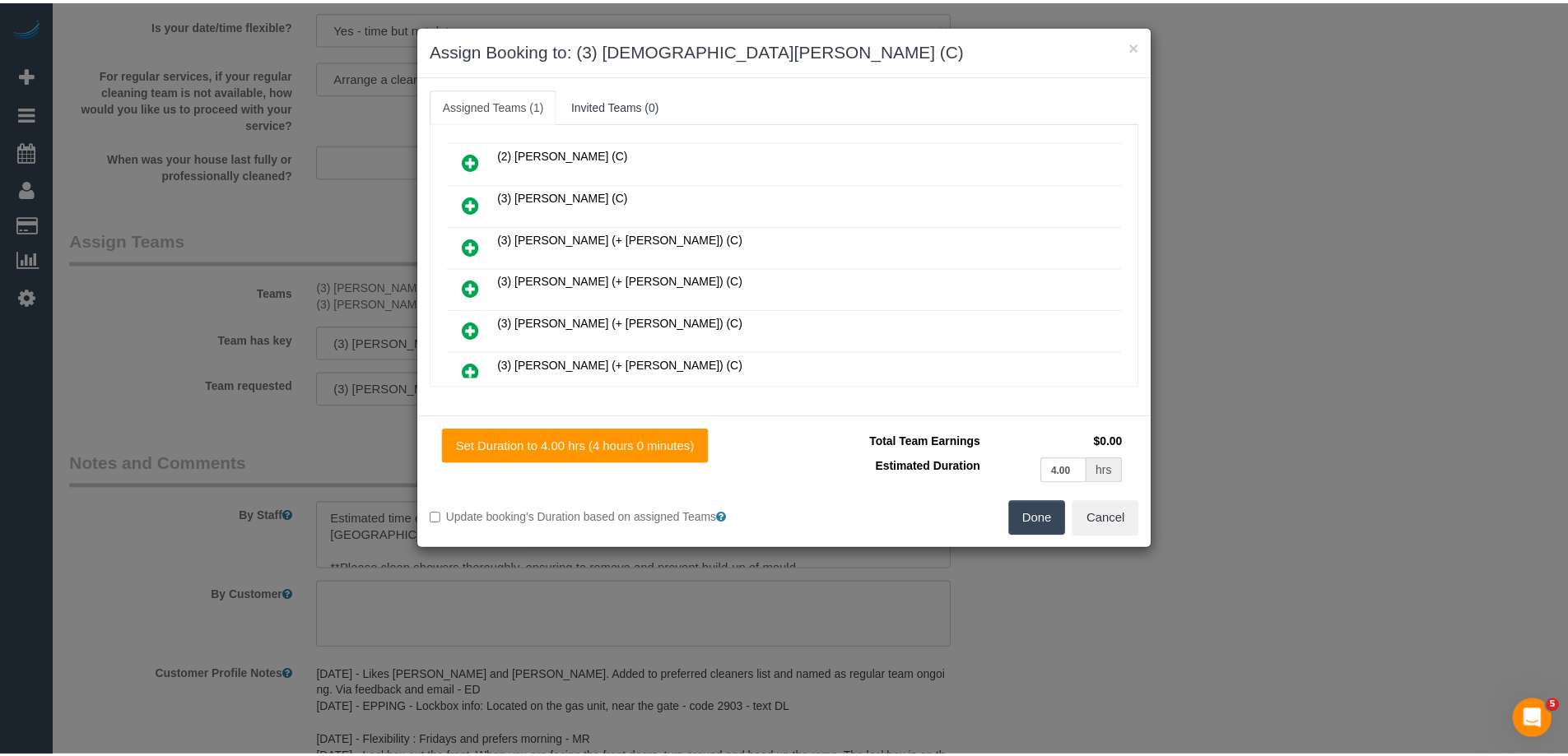
scroll to position [0, 0]
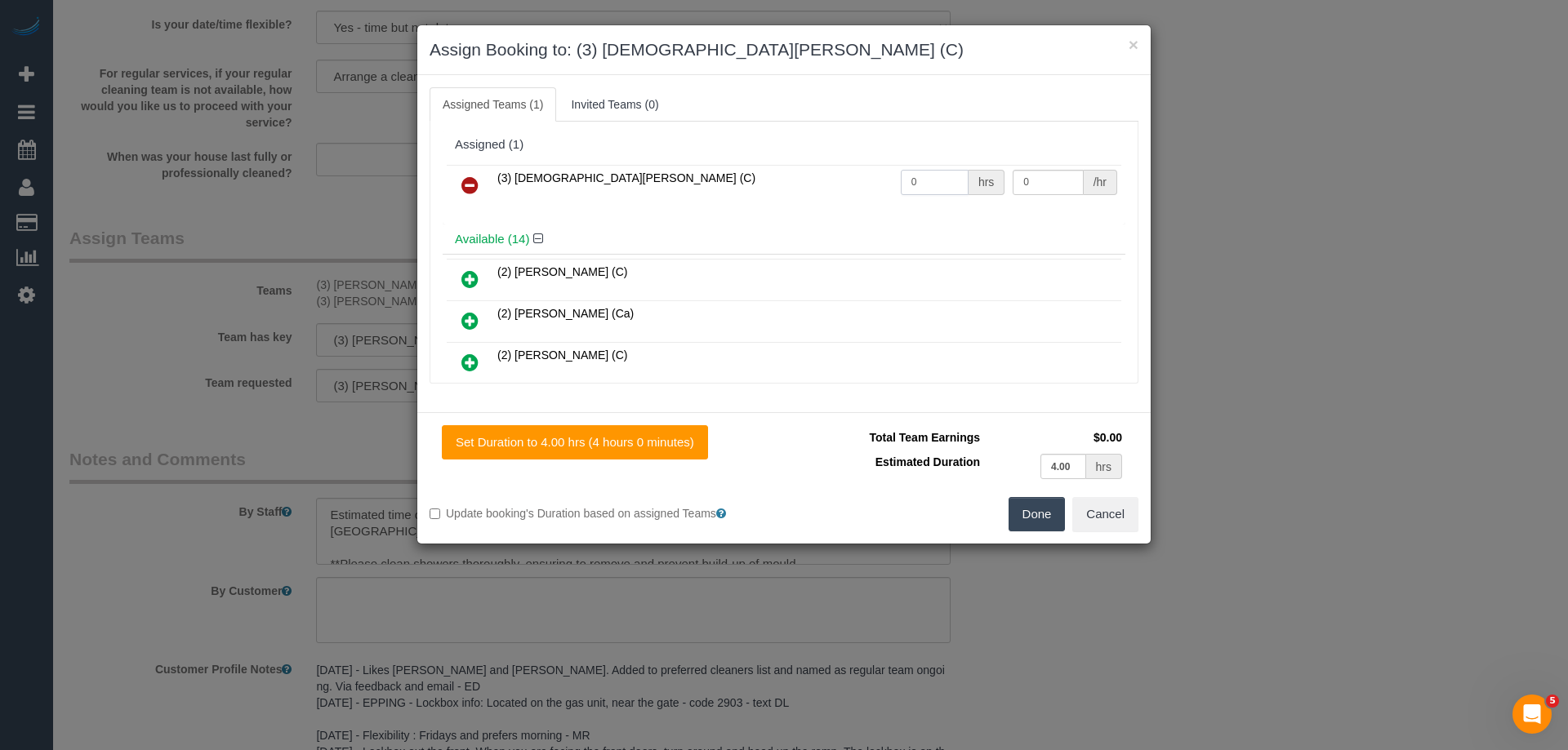
drag, startPoint x: 883, startPoint y: 181, endPoint x: 817, endPoint y: 177, distance: 66.1
click at [842, 178] on tr "(3) Buddhi Adhikari (C) 0 hrs 0 /hr" at bounding box center [783, 185] width 674 height 42
type input "1"
drag, startPoint x: 998, startPoint y: 176, endPoint x: 924, endPoint y: 170, distance: 74.2
click at [929, 170] on tr "(3) Buddhi Adhikari (C) 1 hrs 0 /hr" at bounding box center [783, 185] width 674 height 42
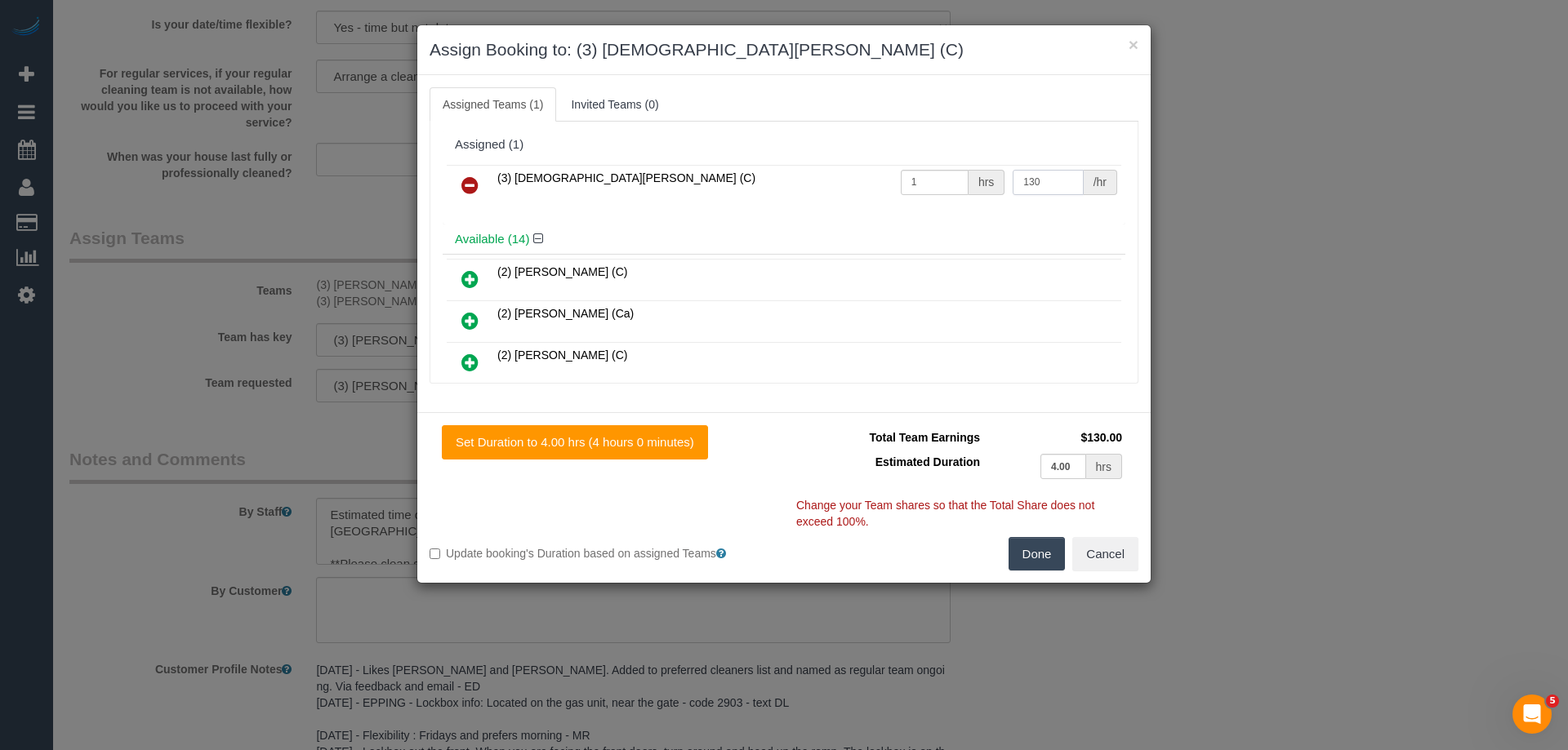
type input "130"
click at [1047, 534] on div "Total Team Earnings $130.00 Estimated Duration 4.00 hrs Warning: The Company sh…" at bounding box center [961, 481] width 355 height 112
click at [1019, 559] on button "Done" at bounding box center [1037, 554] width 57 height 34
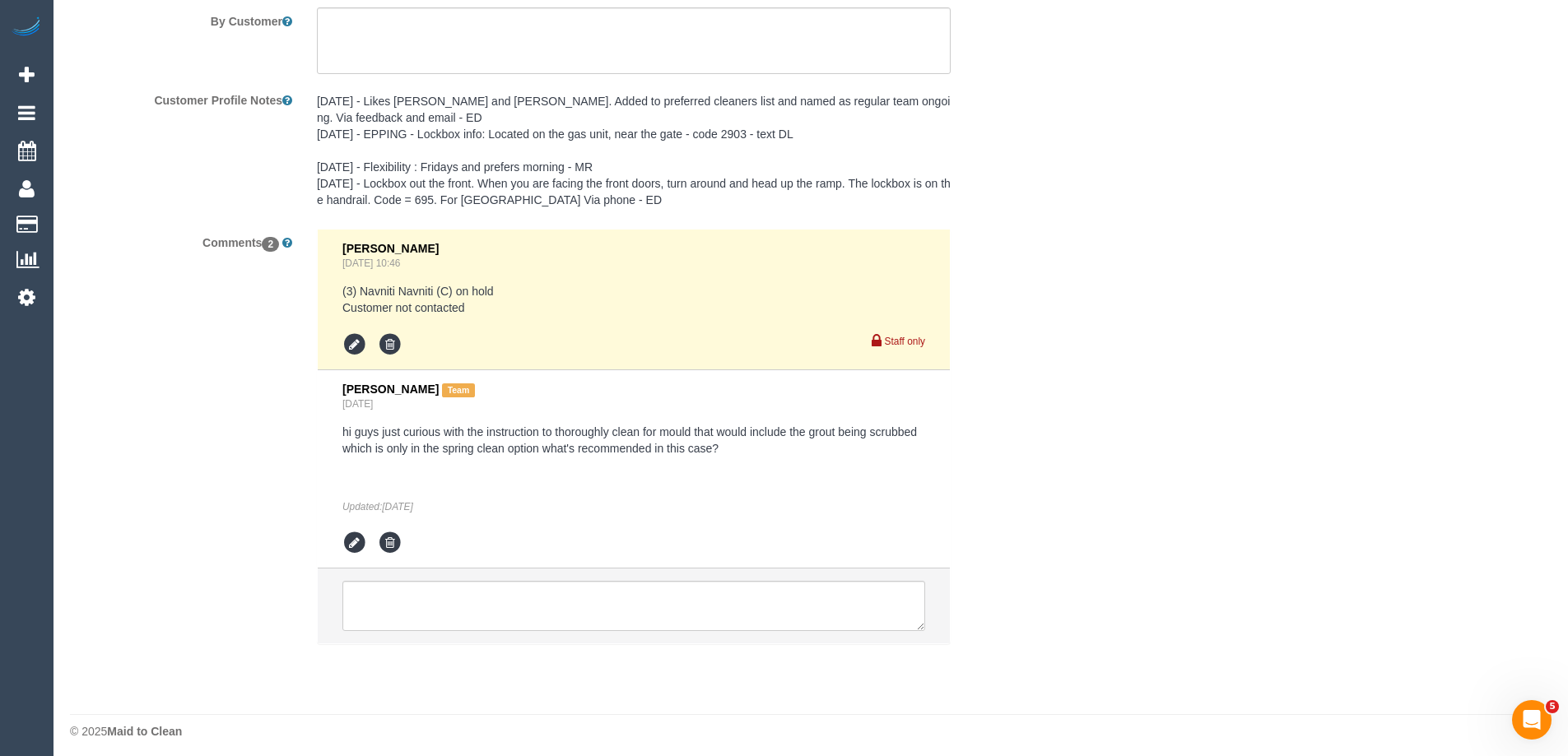
scroll to position [2968, 0]
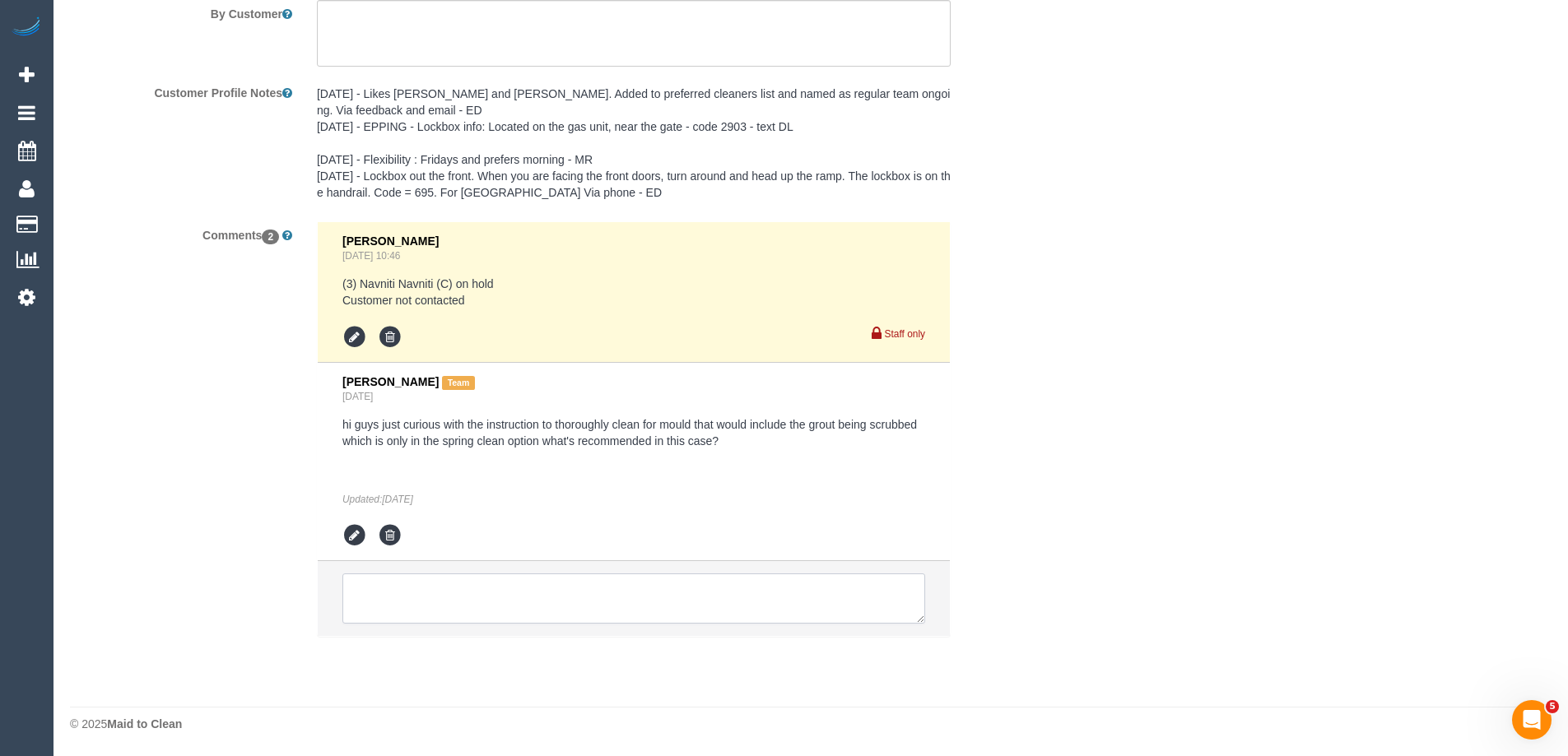
click at [435, 618] on textarea at bounding box center [634, 599] width 583 height 51
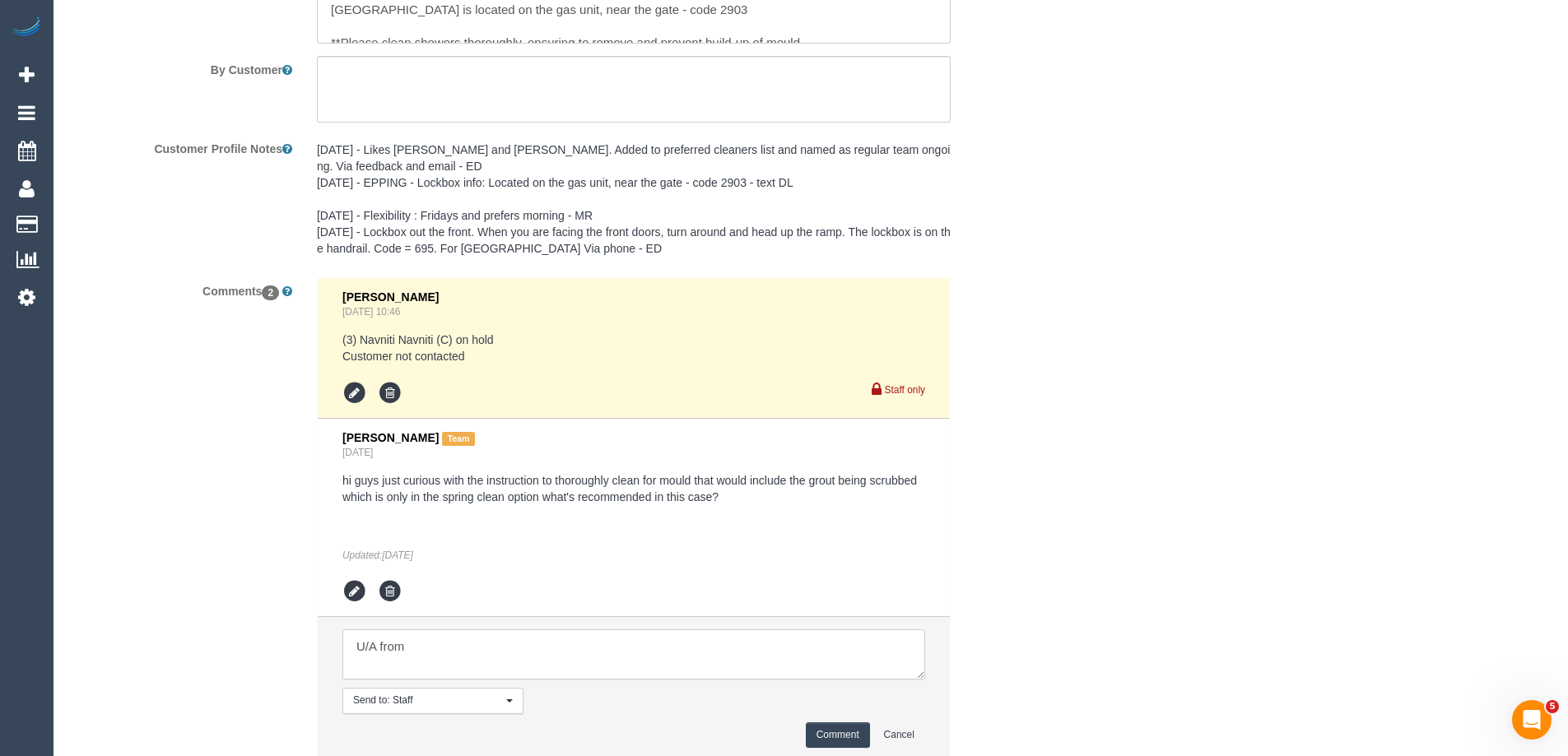
scroll to position [3036, 0]
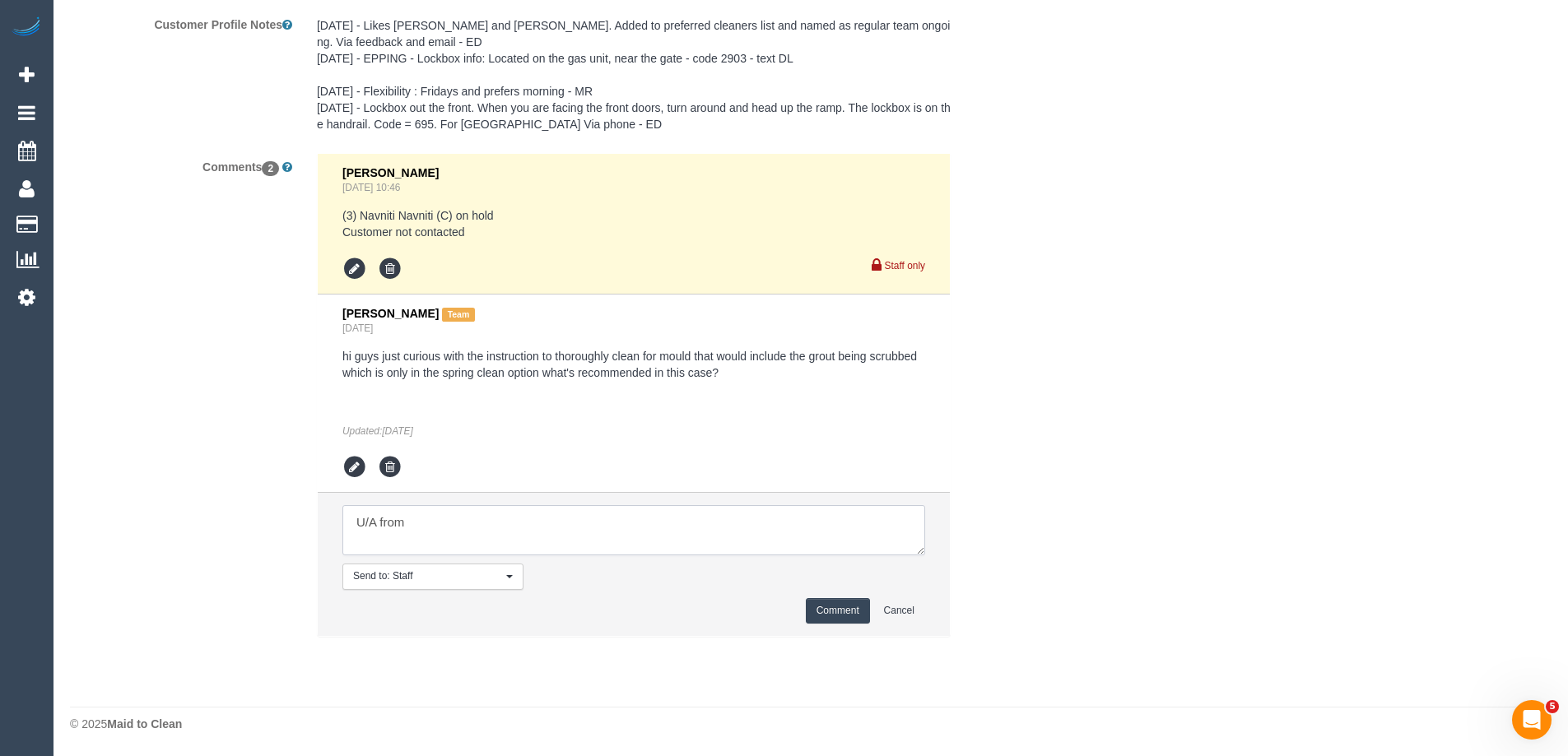
click at [447, 527] on textarea at bounding box center [634, 530] width 583 height 51
type textarea "U/A from A+D as needed for a larger booking. Not notified as is a 4 weekly book…"
click at [824, 617] on button "Comment" at bounding box center [838, 610] width 64 height 26
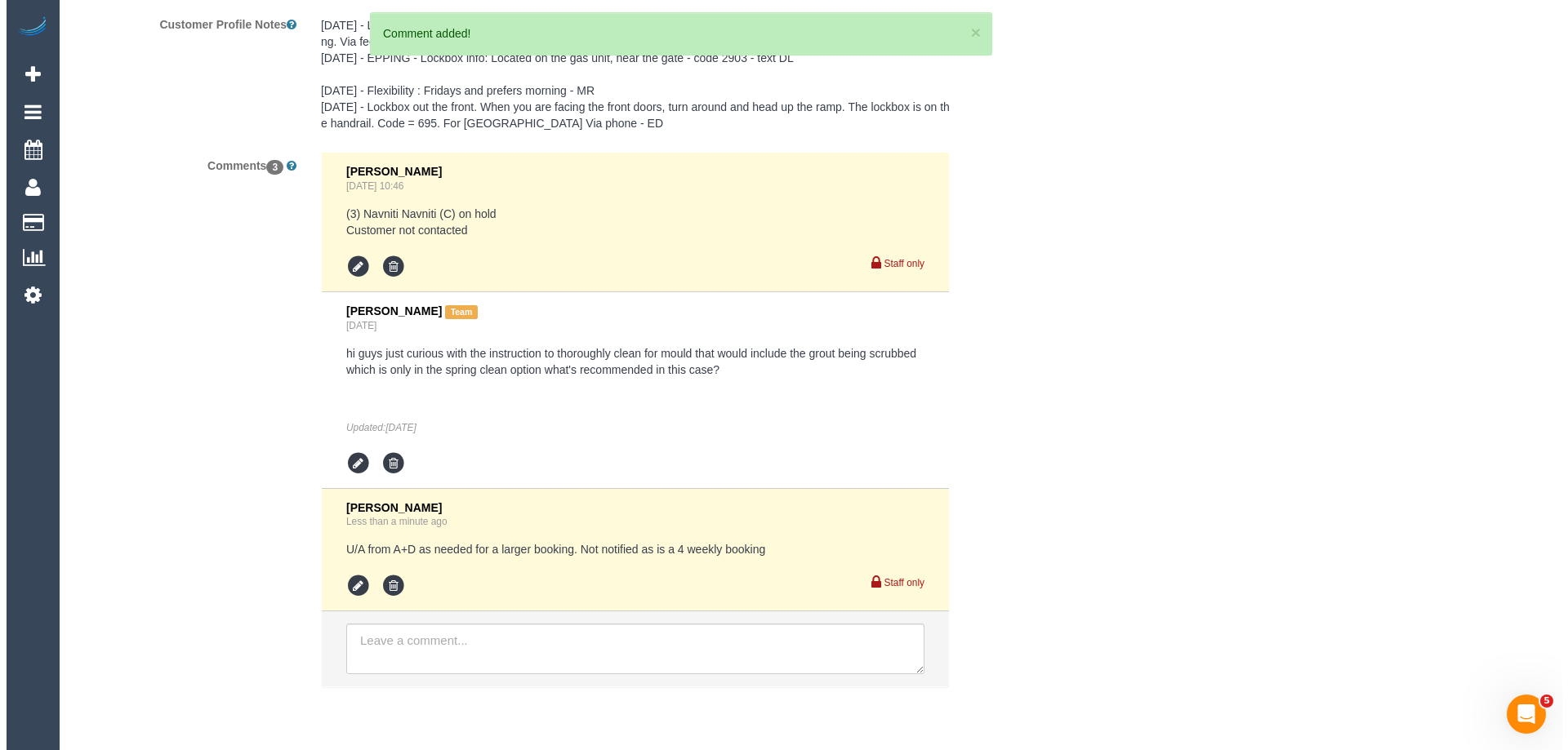
scroll to position [0, 0]
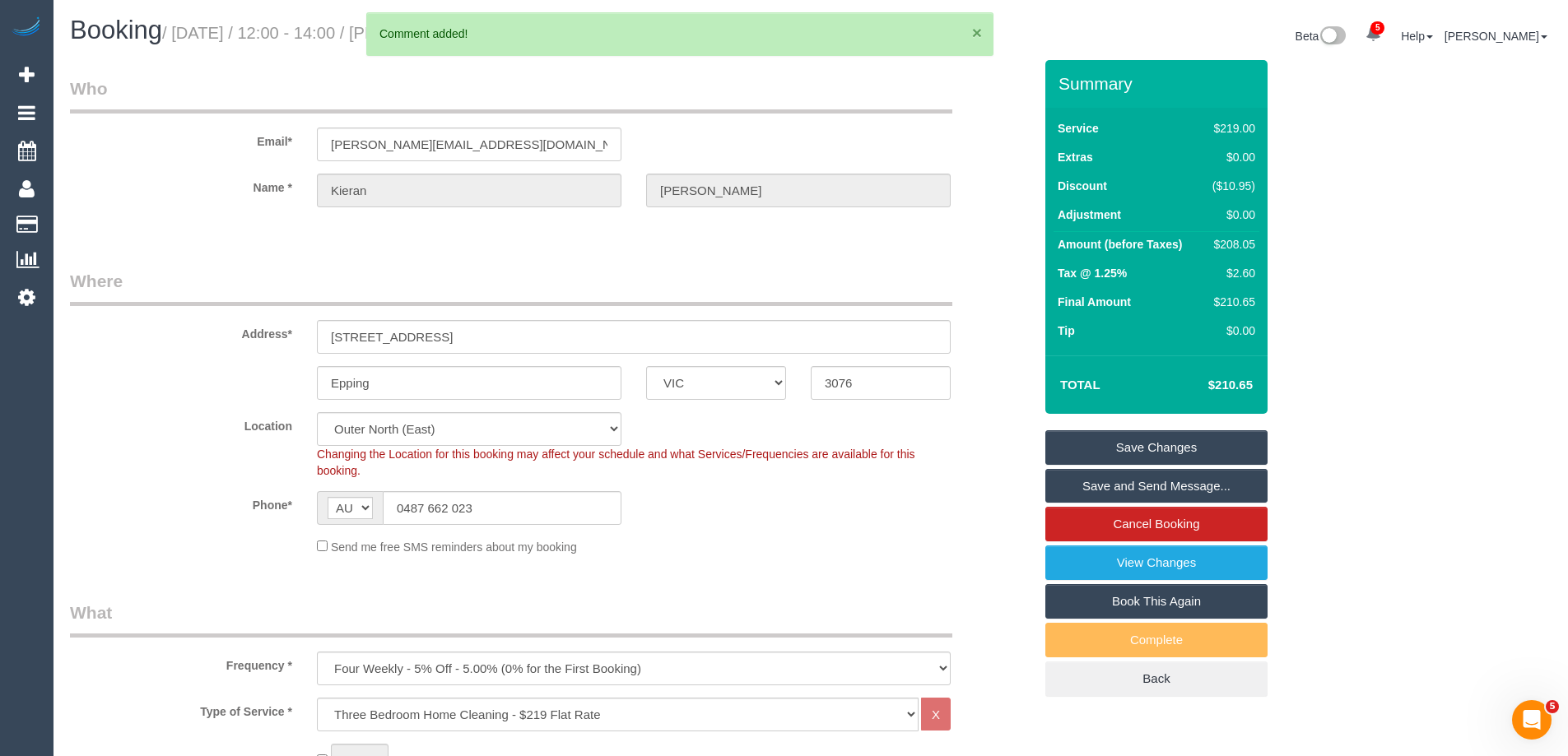
click at [976, 30] on button "×" at bounding box center [977, 32] width 10 height 17
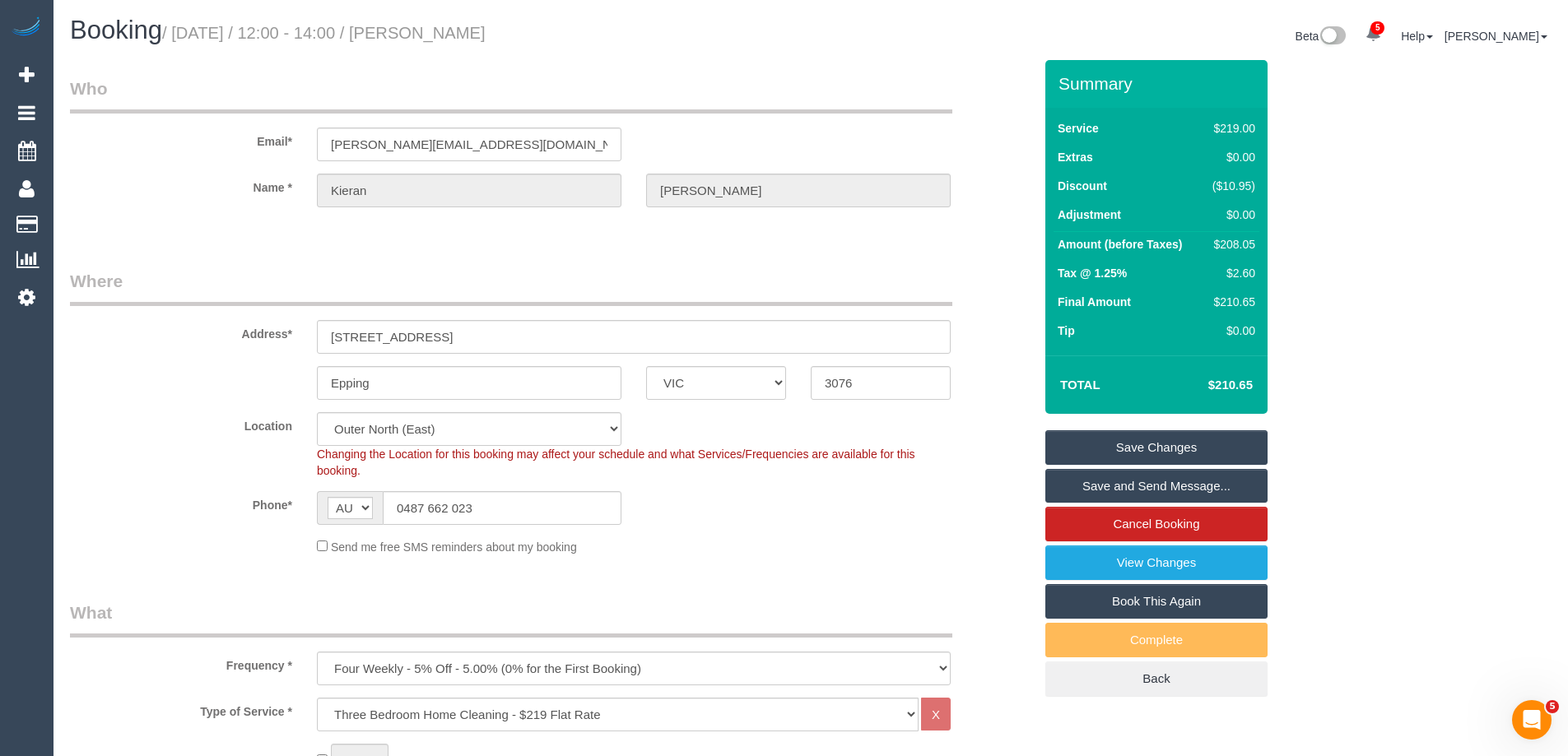
drag, startPoint x: 578, startPoint y: 29, endPoint x: 451, endPoint y: 26, distance: 127.0
click at [451, 26] on h1 "Booking / September 17, 2025 / 12:00 - 14:00 / Kieran Grealish" at bounding box center [434, 30] width 728 height 28
copy small "Kieran Grealish"
click at [1113, 439] on link "Save Changes" at bounding box center [1157, 448] width 222 height 35
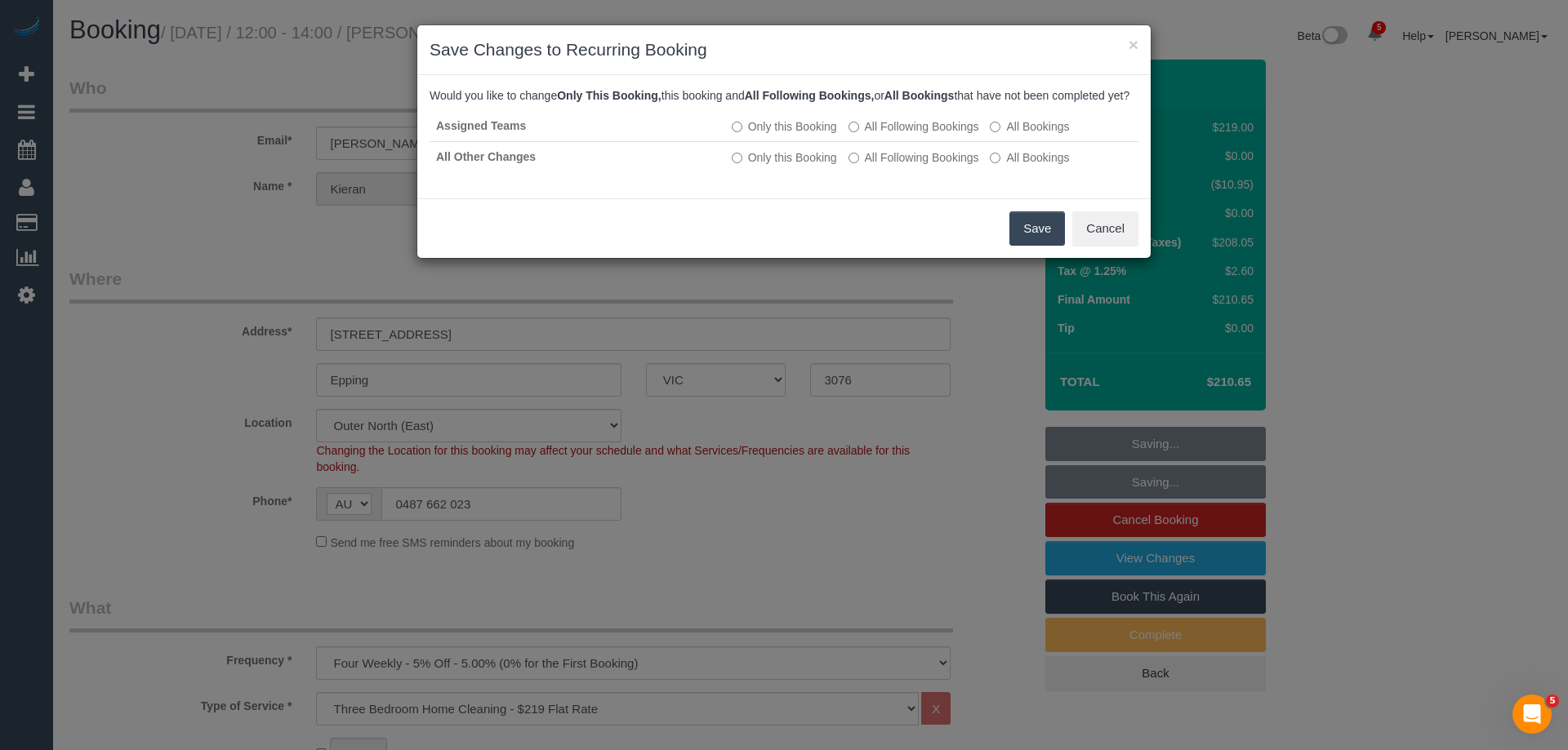
click at [1040, 246] on button "Save" at bounding box center [1037, 229] width 56 height 34
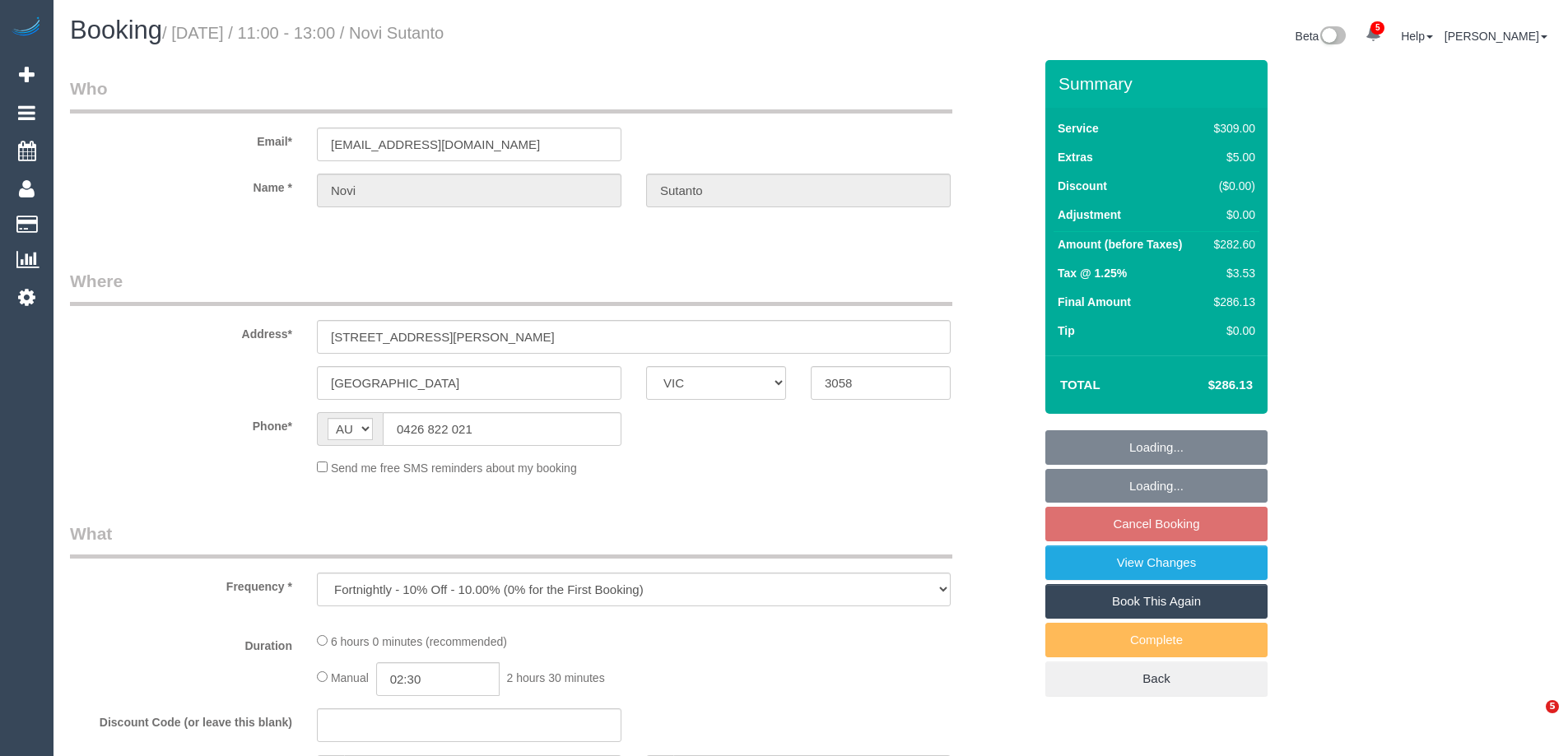
select select "VIC"
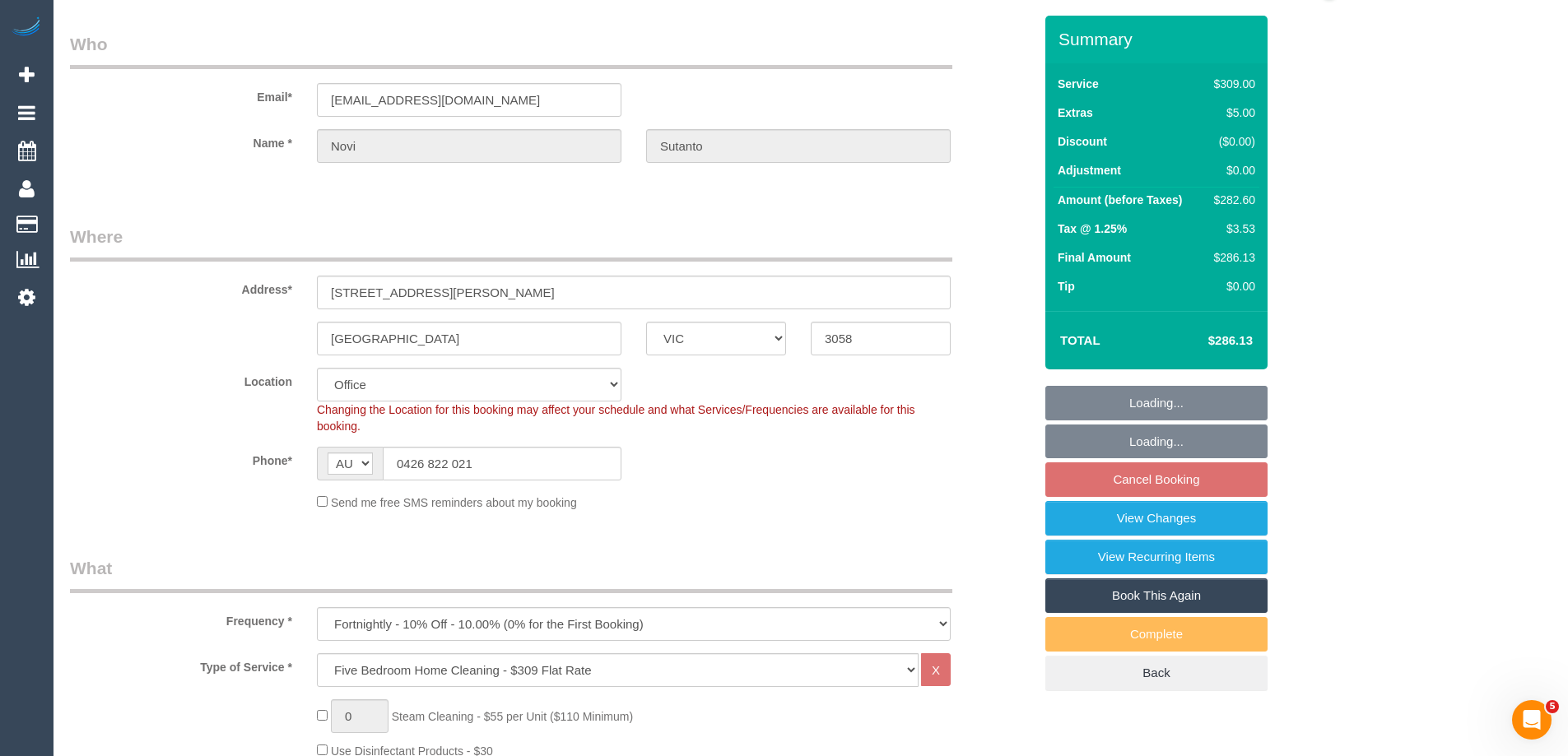
select select "string:stripe-pm_1NemVt2GScqysDRVcITDYG19"
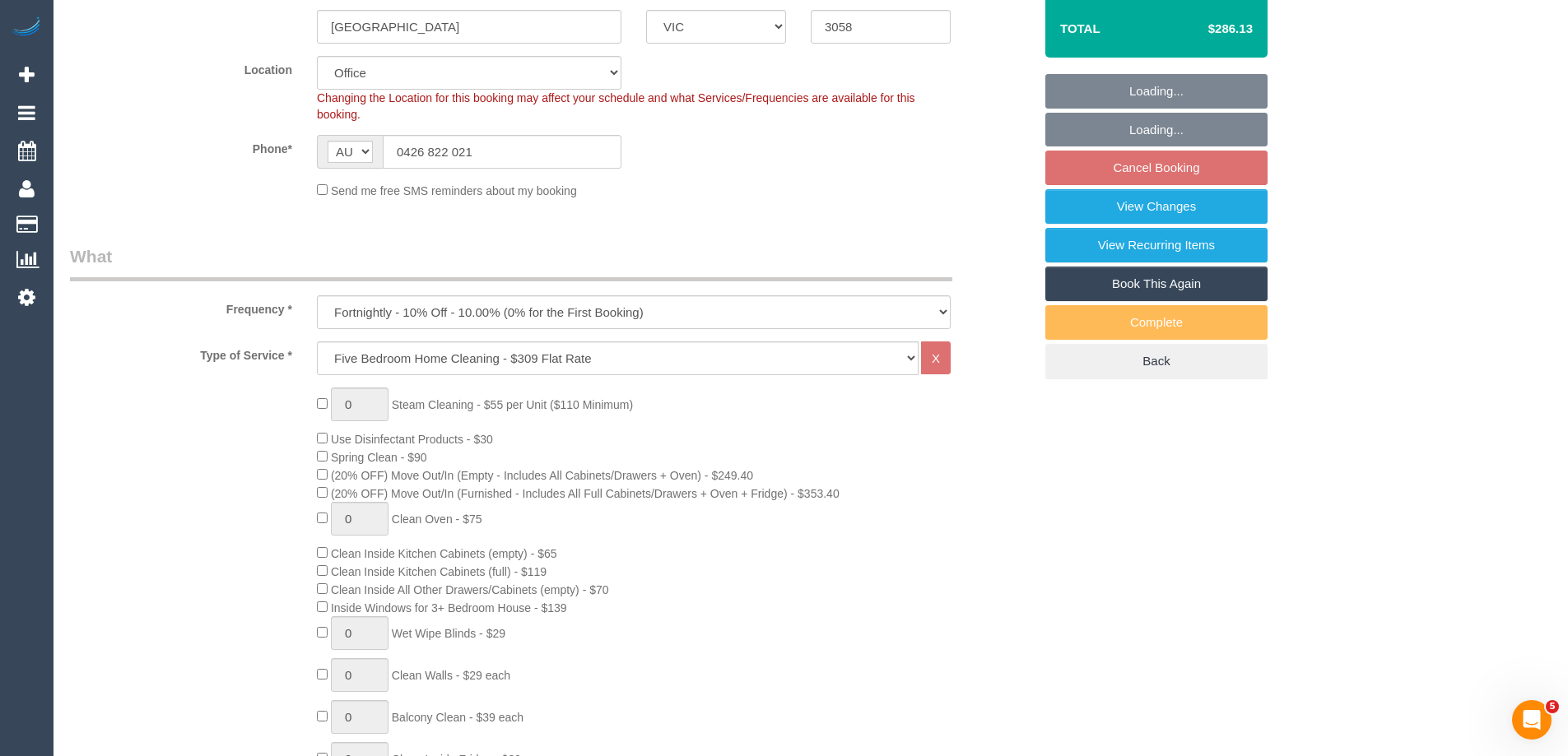
select select "number:28"
select select "number:17"
select select "number:18"
select select "number:24"
select select "number:34"
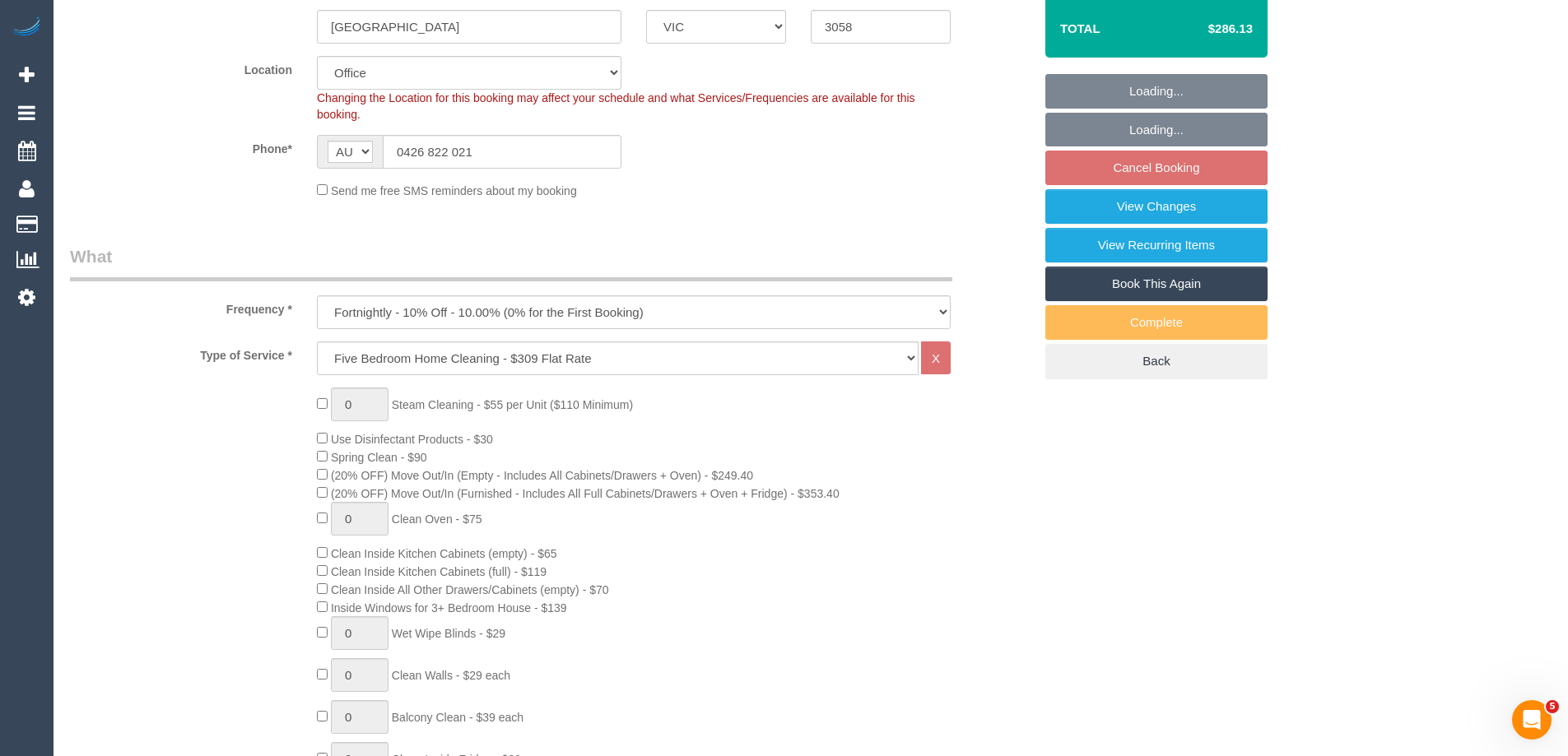
select select "number:12"
select select "object:828"
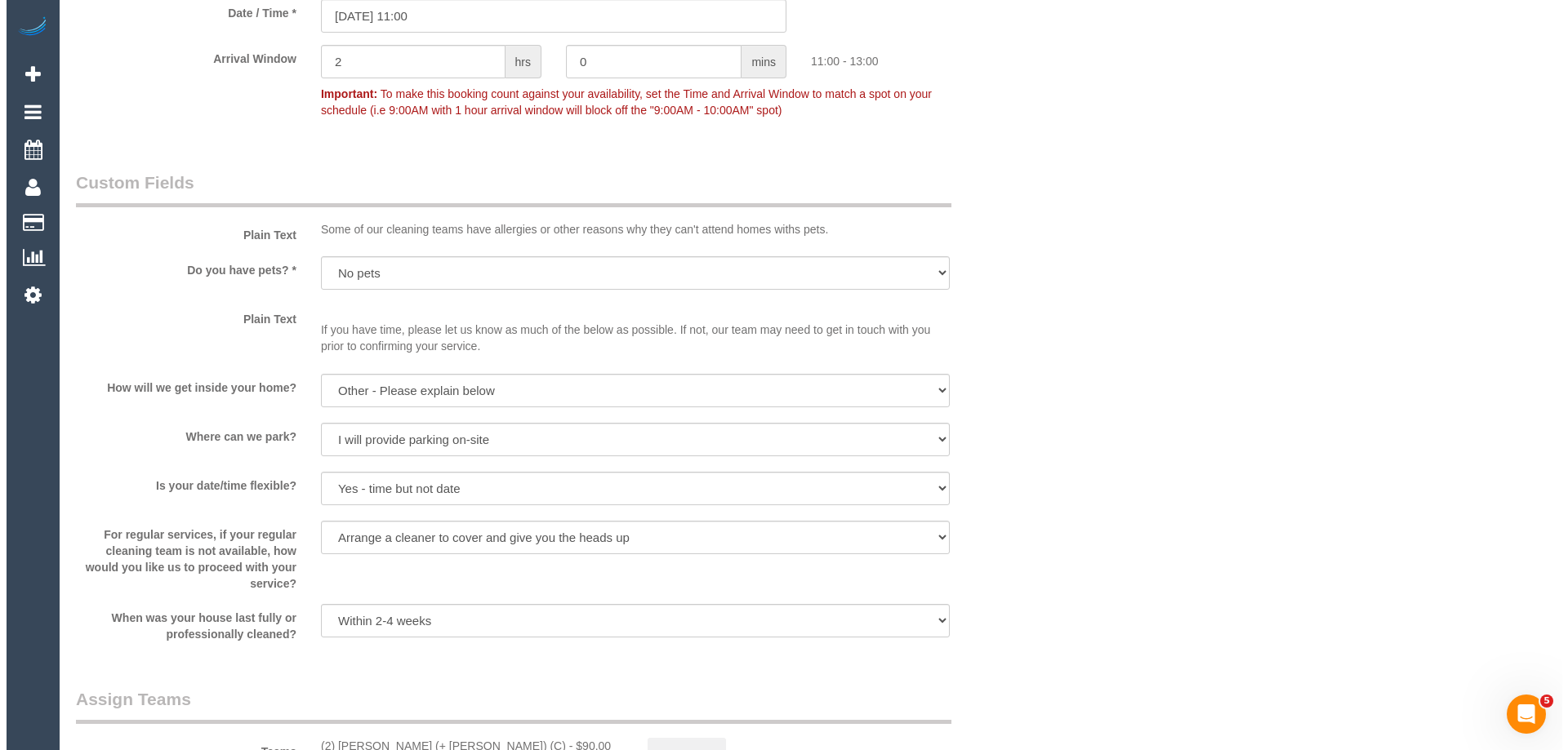
scroll to position [2367, 0]
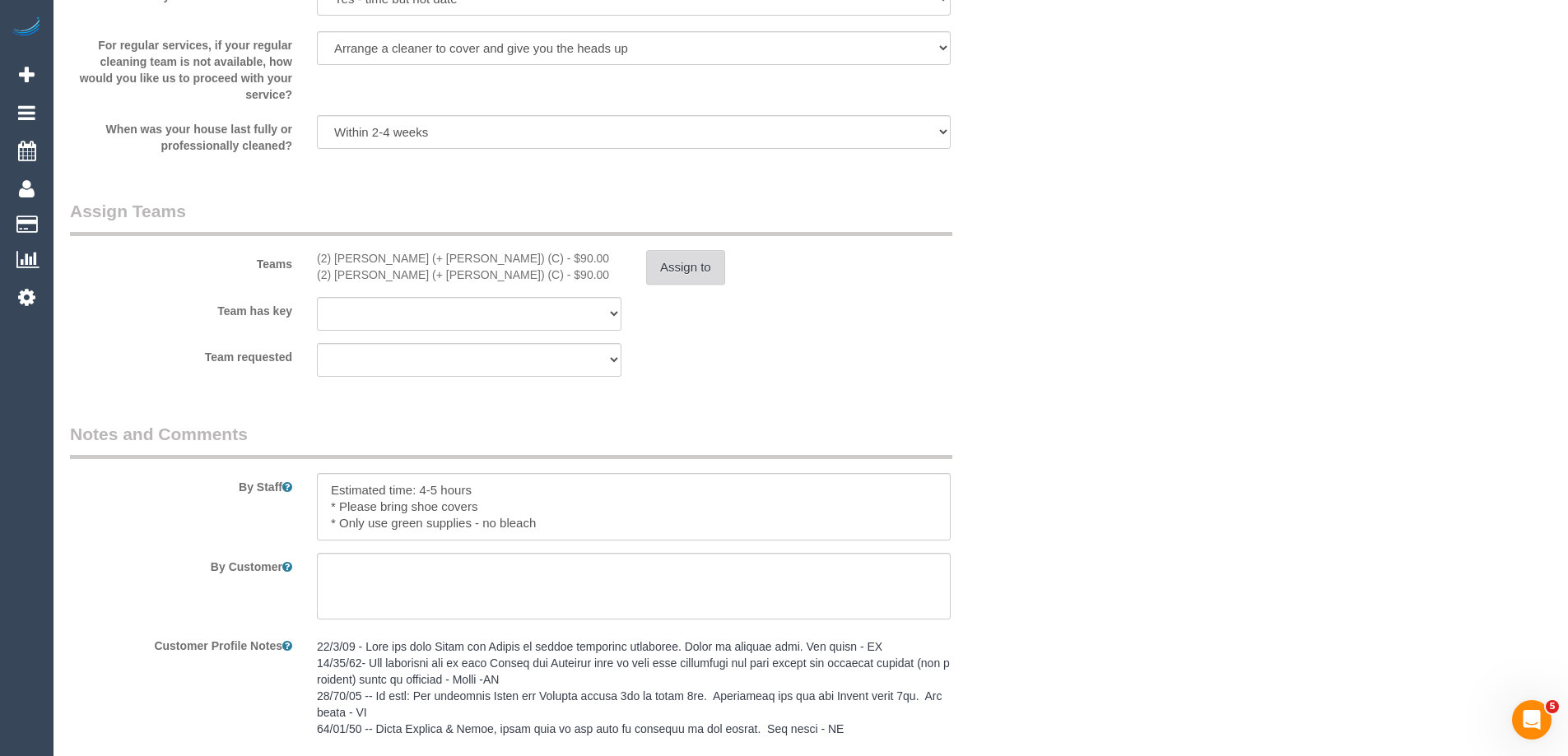
click at [676, 257] on button "Assign to" at bounding box center [686, 268] width 79 height 35
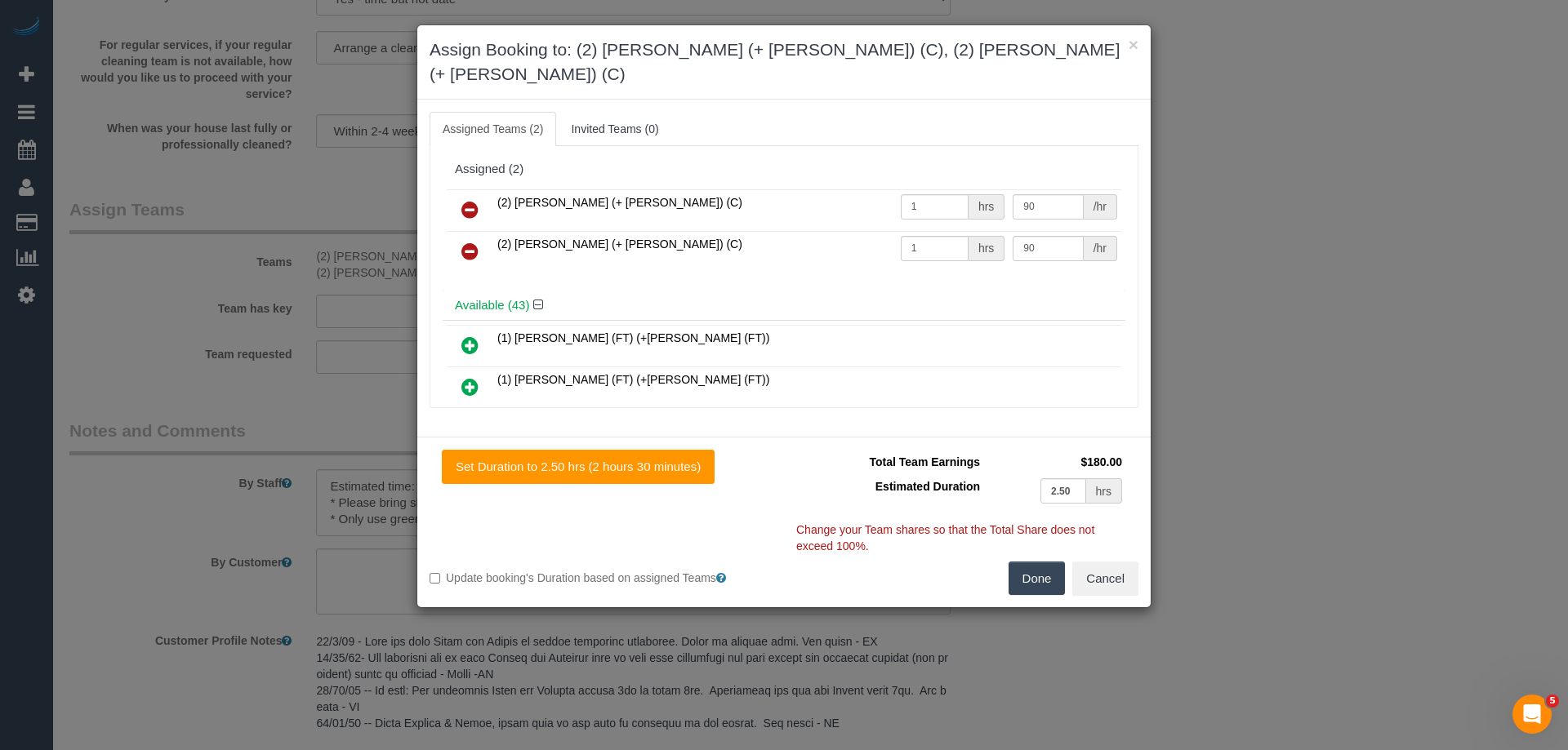
click at [473, 200] on icon at bounding box center [469, 210] width 17 height 20
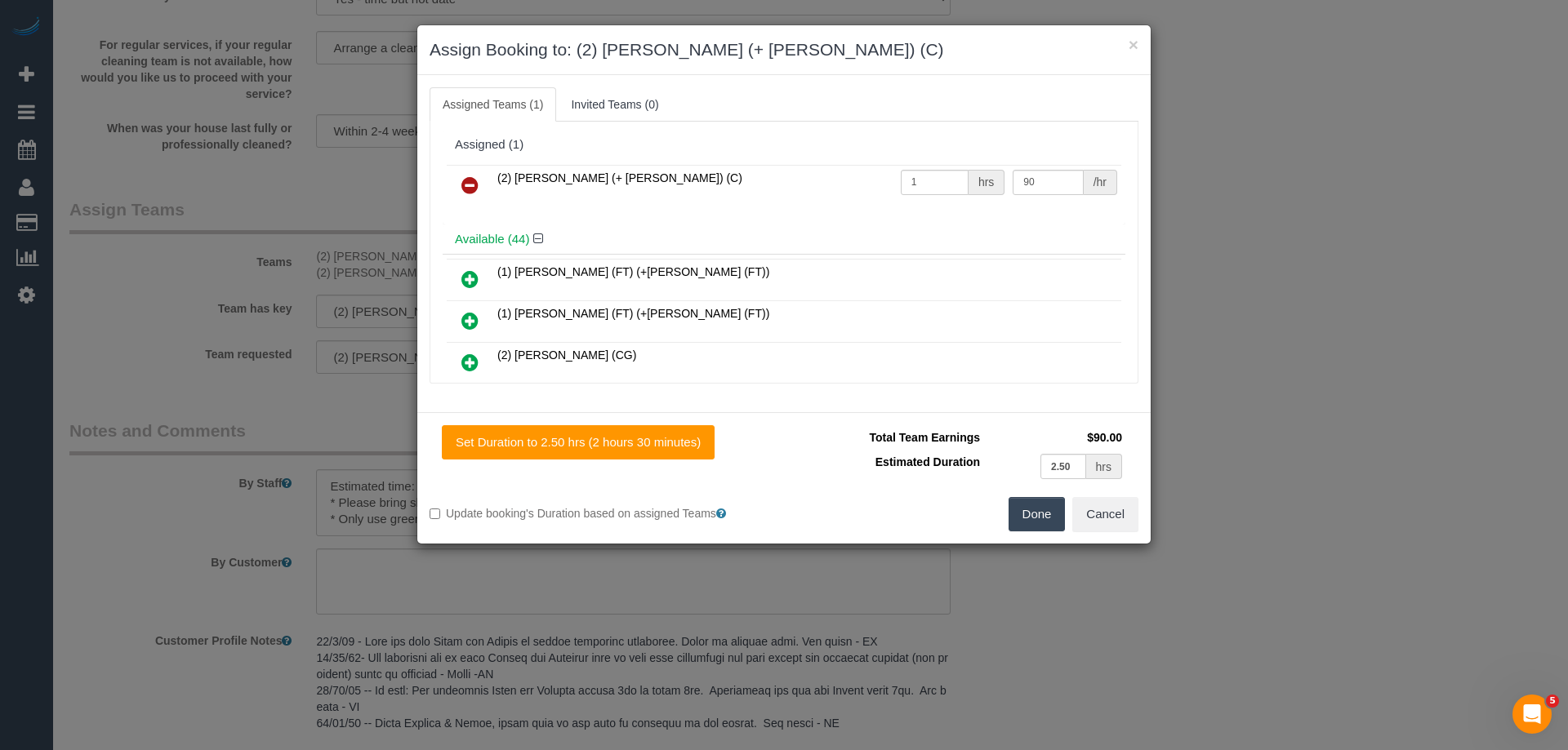
click at [465, 185] on icon at bounding box center [469, 185] width 17 height 20
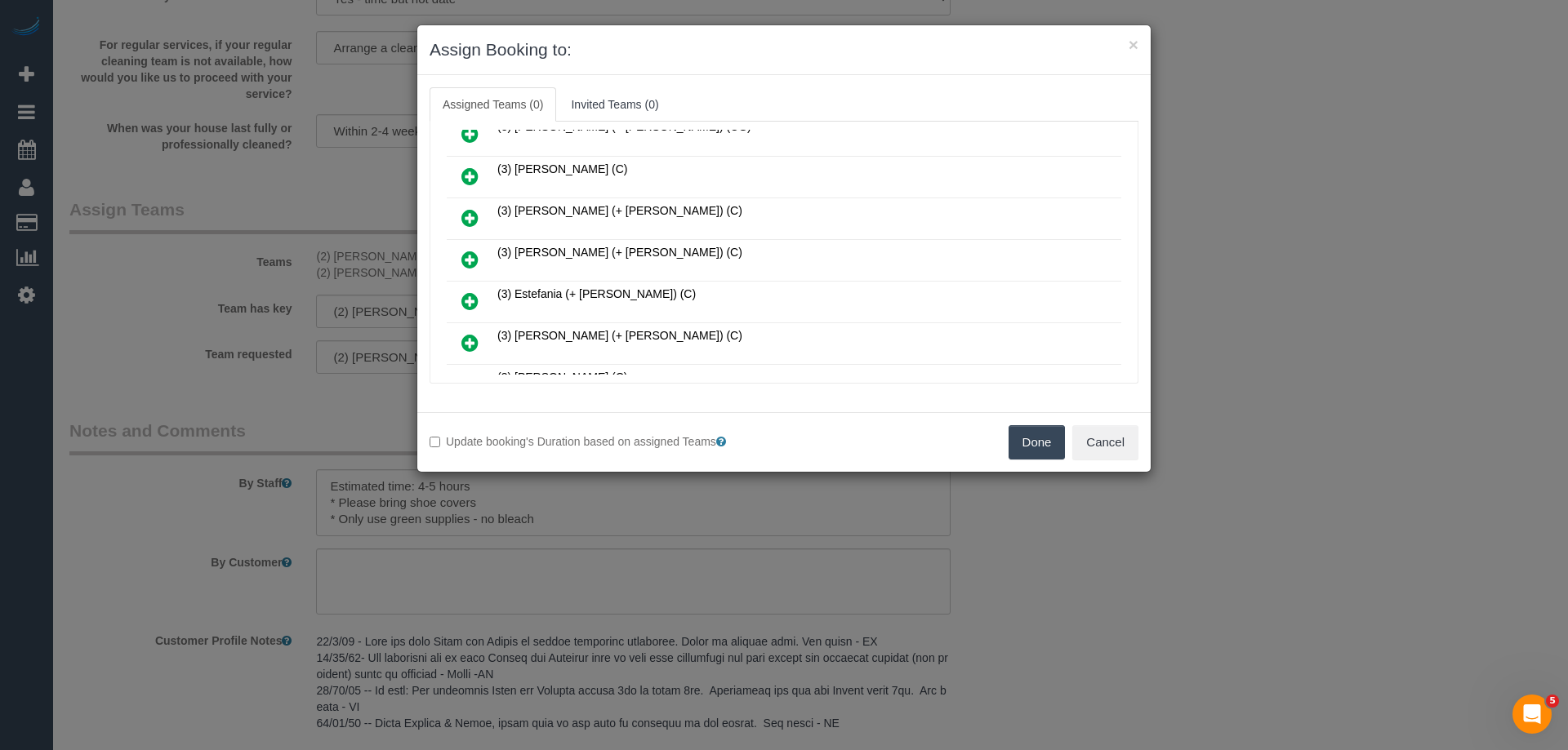
scroll to position [816, 0]
click at [466, 217] on icon at bounding box center [469, 217] width 17 height 20
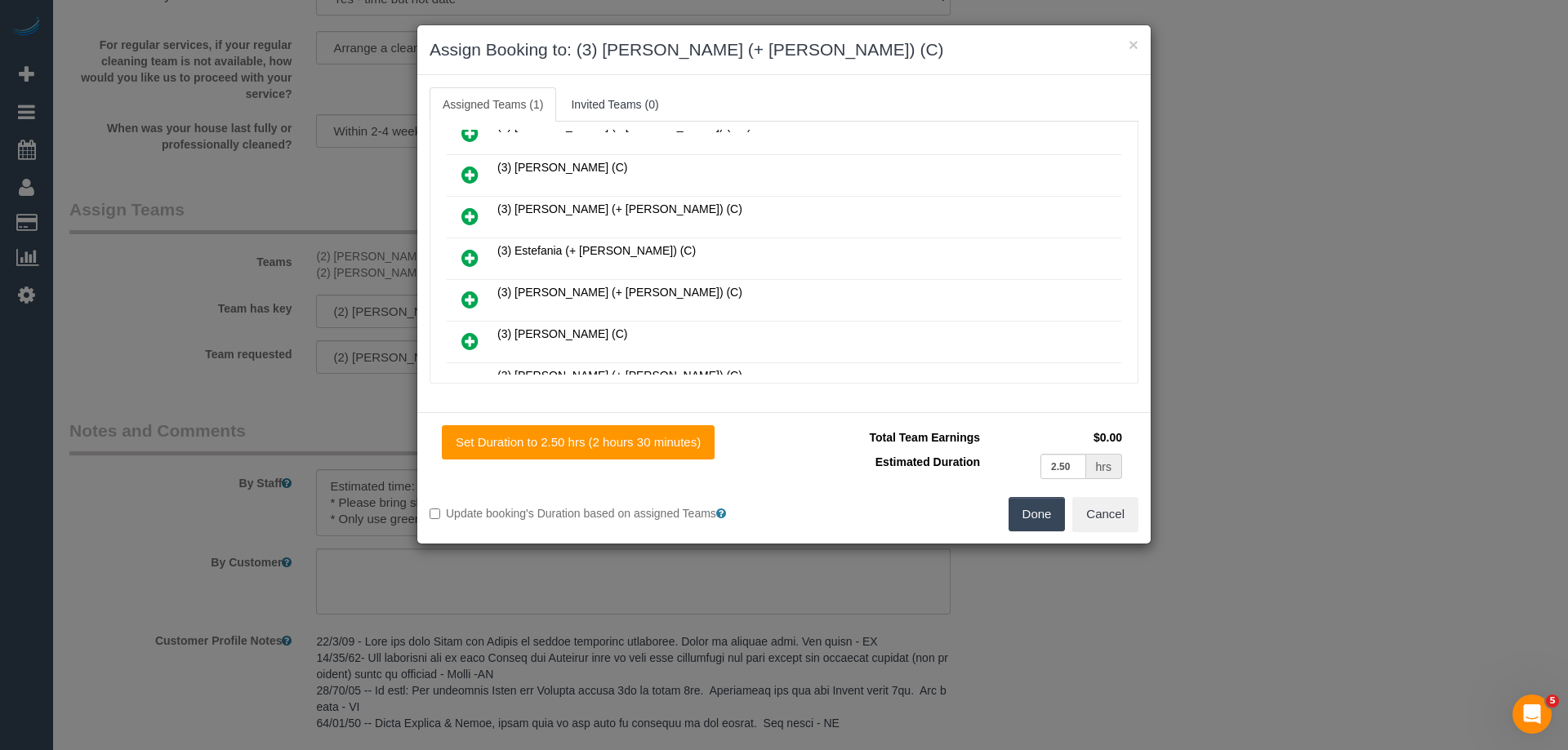
click at [466, 217] on icon at bounding box center [469, 217] width 17 height 20
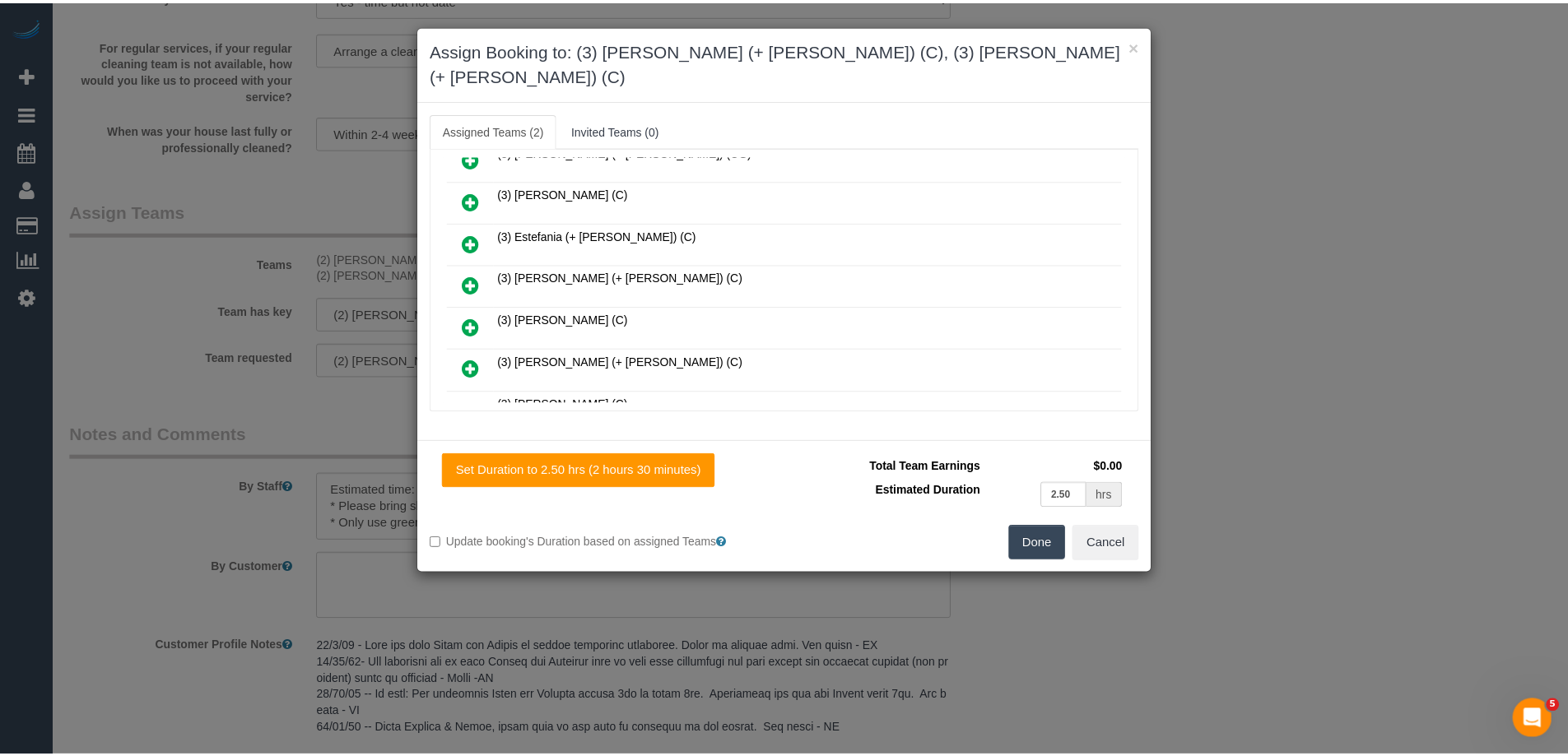
scroll to position [0, 0]
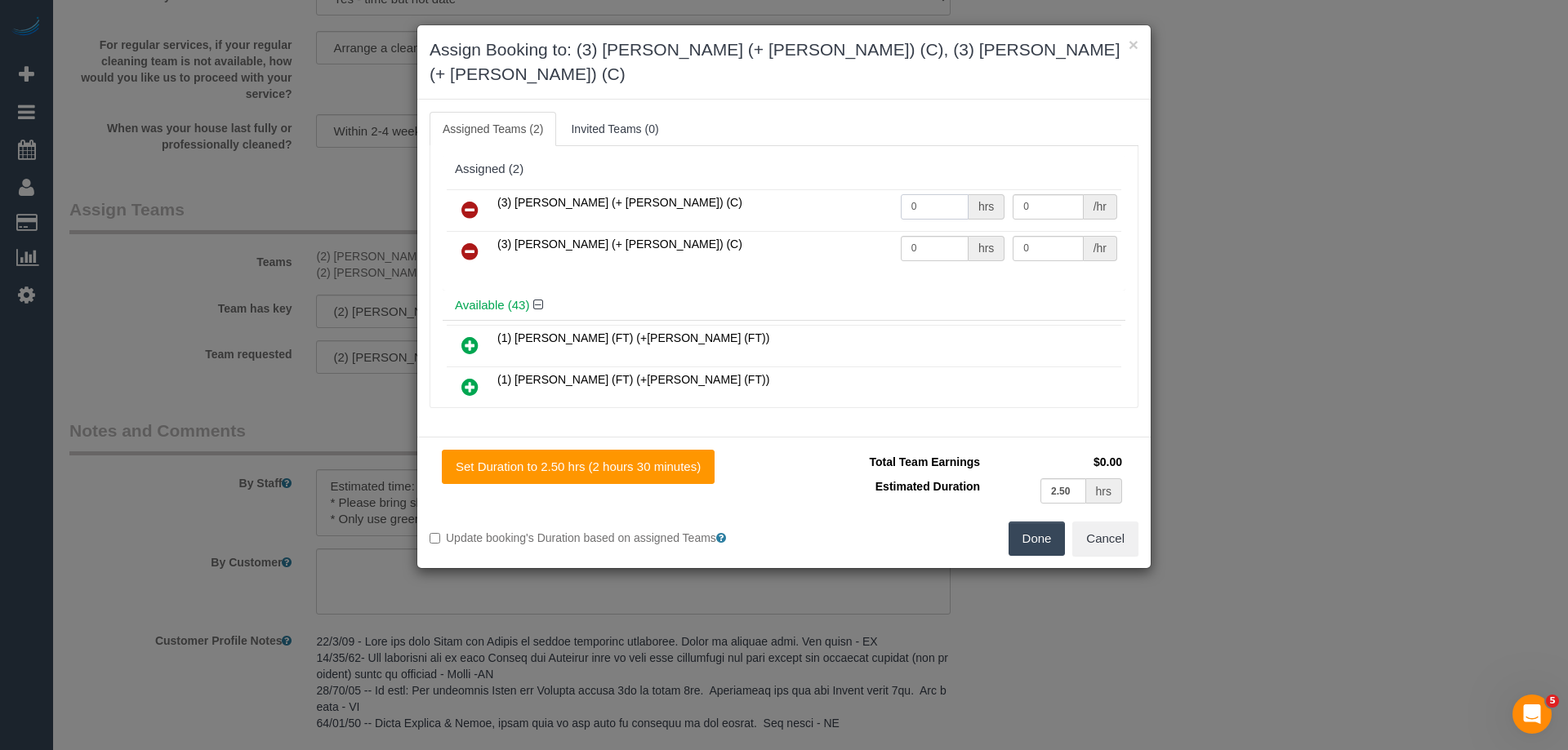
drag, startPoint x: 941, startPoint y: 180, endPoint x: 842, endPoint y: 180, distance: 99.0
click at [847, 190] on tr "(3) Aneta (+ Daniel) (C) 0 hrs 0 /hr" at bounding box center [783, 210] width 674 height 42
type input "1"
drag, startPoint x: 938, startPoint y: 221, endPoint x: 842, endPoint y: 221, distance: 96.0
click at [842, 231] on tr "(3) Daniel (+ Aneta) (C) 0 hrs 0 /hr" at bounding box center [783, 252] width 674 height 42
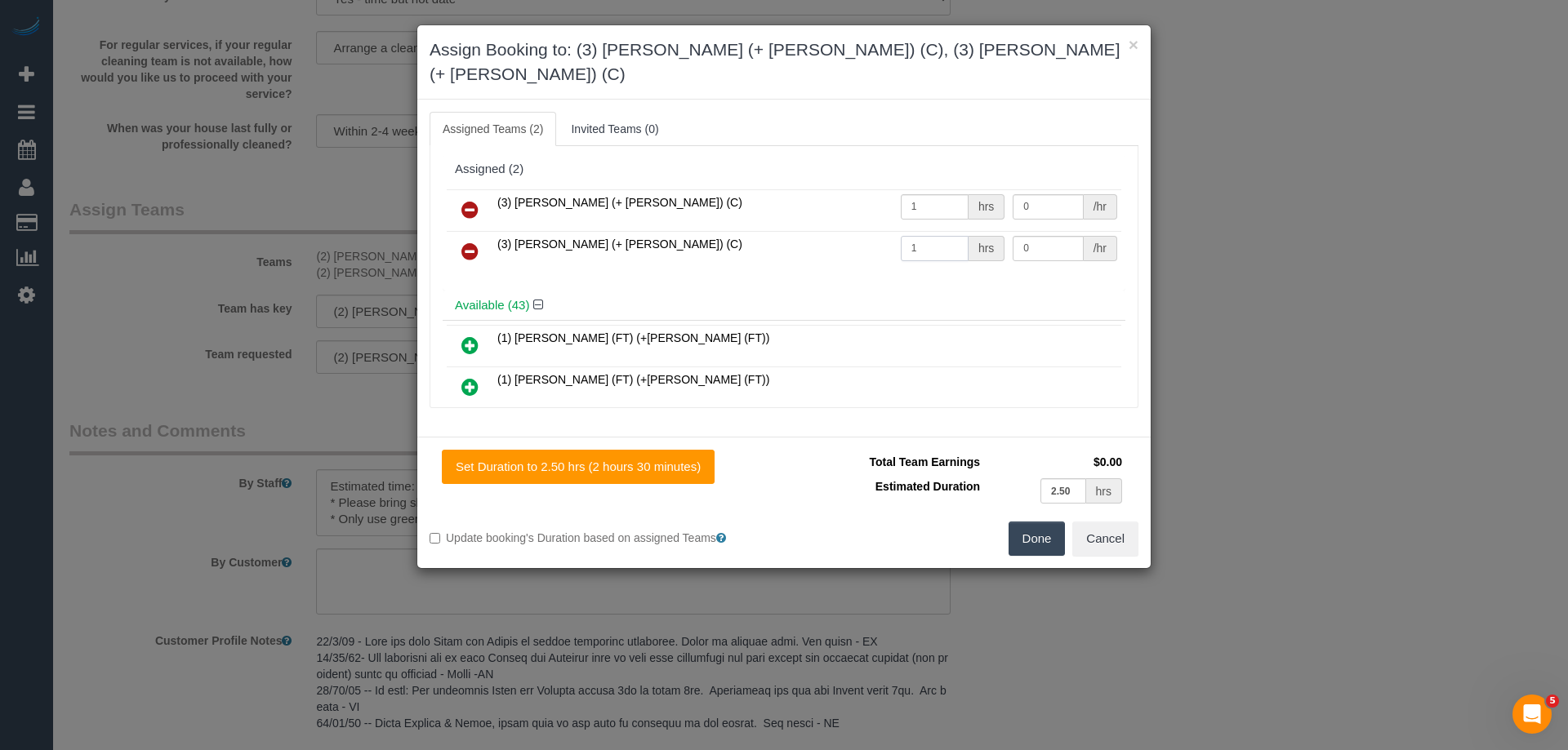
type input "1"
click at [1009, 190] on td "0 /hr" at bounding box center [1065, 210] width 113 height 42
drag, startPoint x: 1026, startPoint y: 179, endPoint x: 848, endPoint y: 179, distance: 178.0
click at [856, 190] on tr "(3) Aneta (+ Daniel) (C) 1 hrs 0 /hr" at bounding box center [783, 210] width 674 height 42
type input "90"
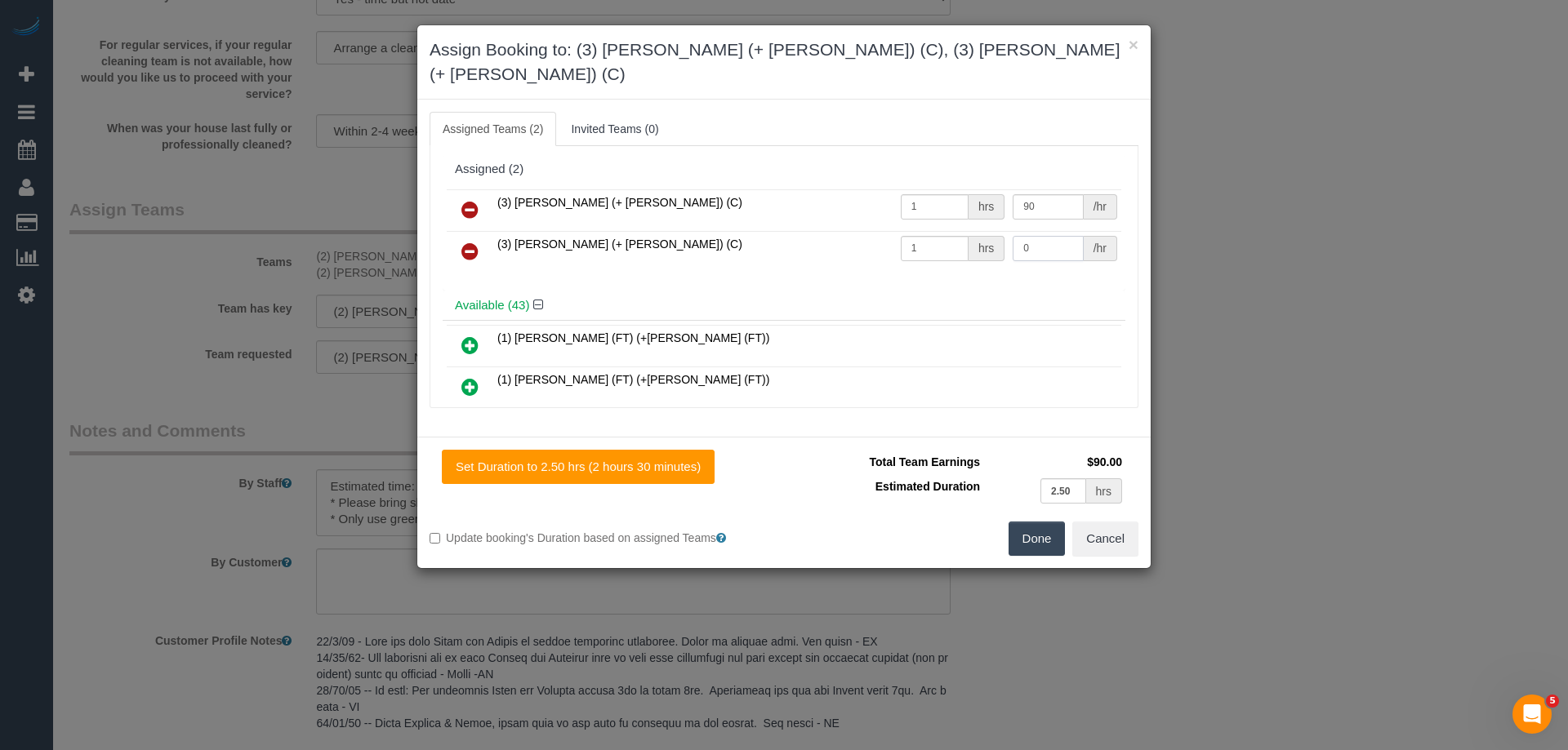
drag, startPoint x: 1037, startPoint y: 222, endPoint x: 866, endPoint y: 217, distance: 171.1
click at [928, 231] on tr "(3) Daniel (+ Aneta) (C) 1 hrs 0 /hr" at bounding box center [783, 252] width 674 height 42
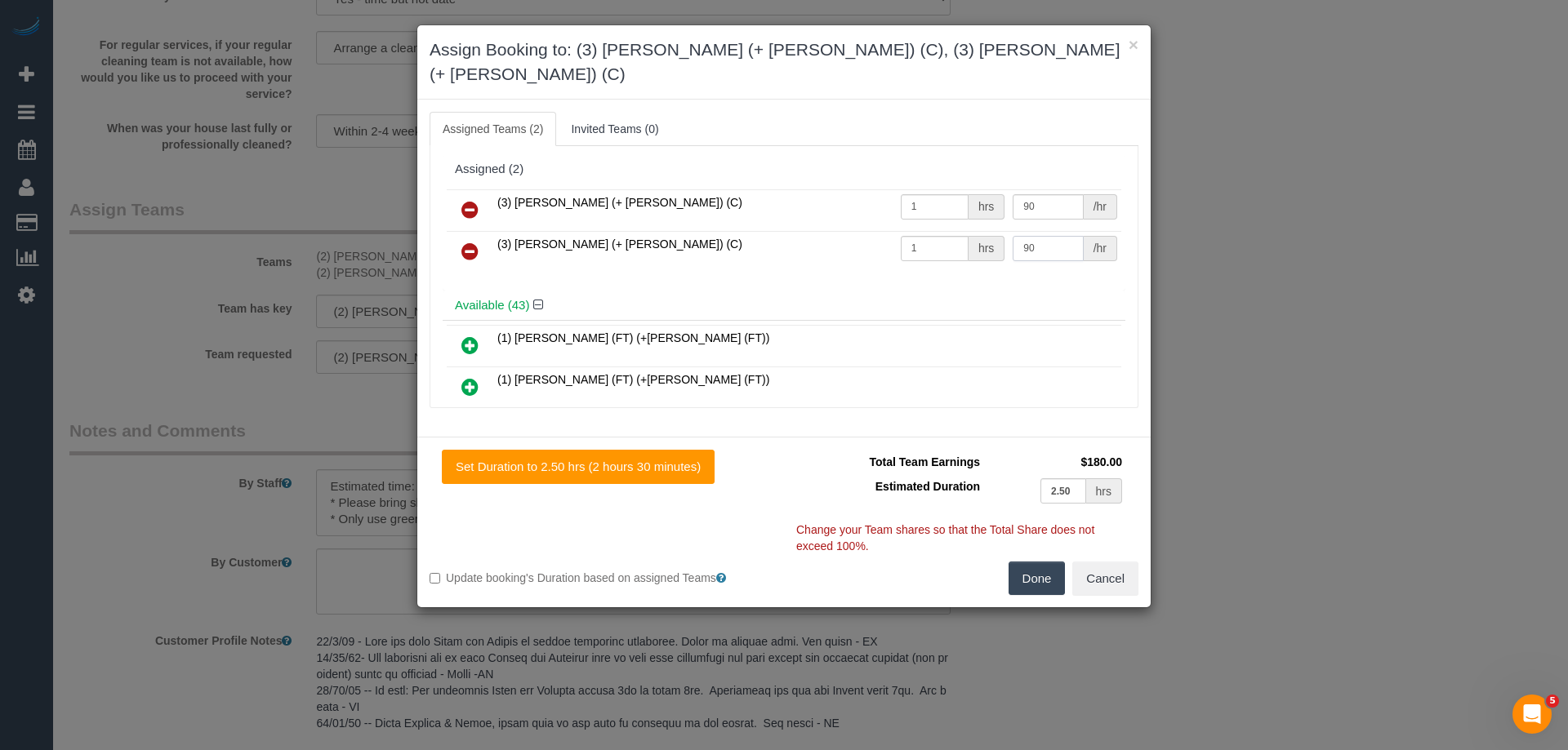
type input "90"
click at [1041, 561] on button "Done" at bounding box center [1037, 578] width 57 height 34
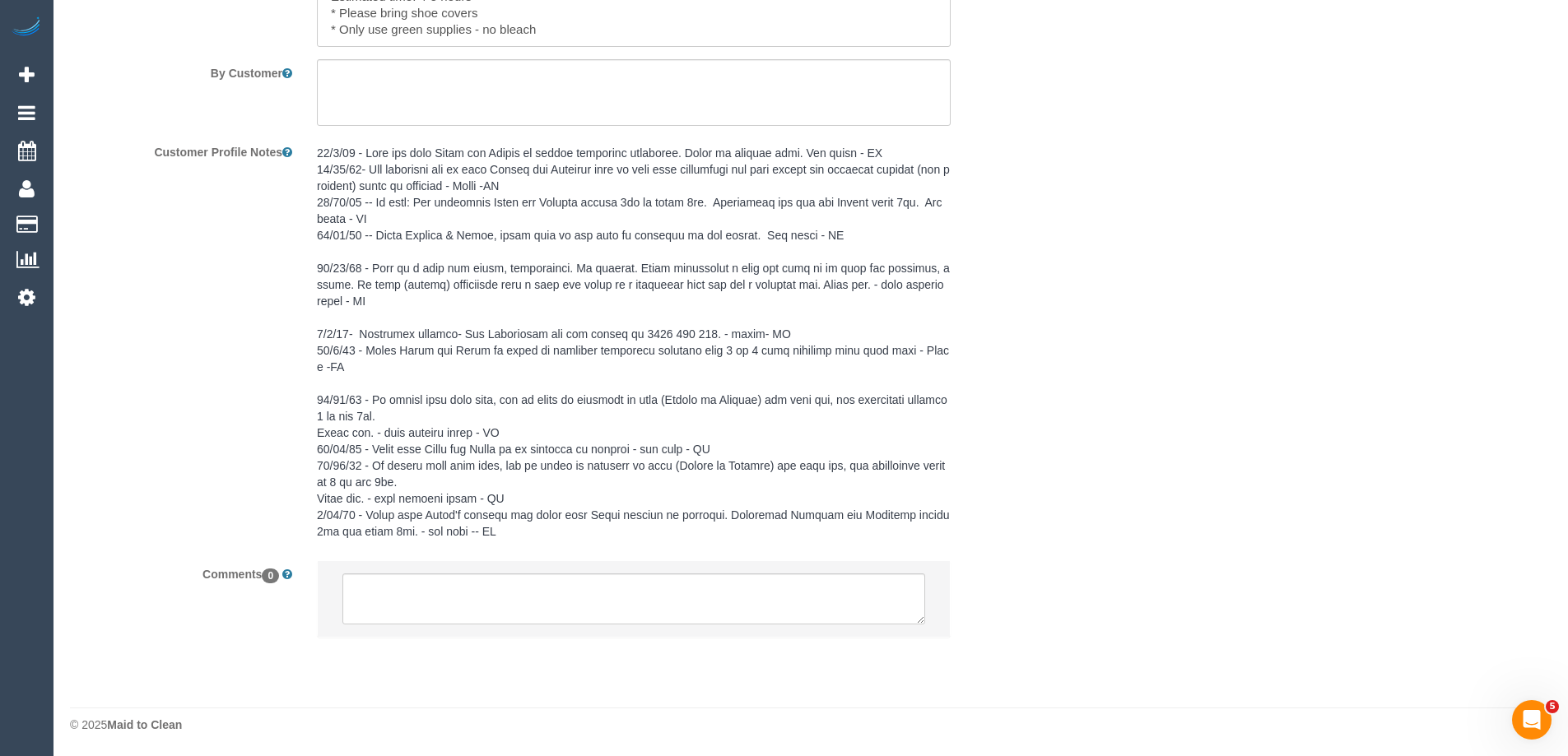
scroll to position [2881, 0]
click at [386, 592] on textarea at bounding box center [634, 598] width 583 height 51
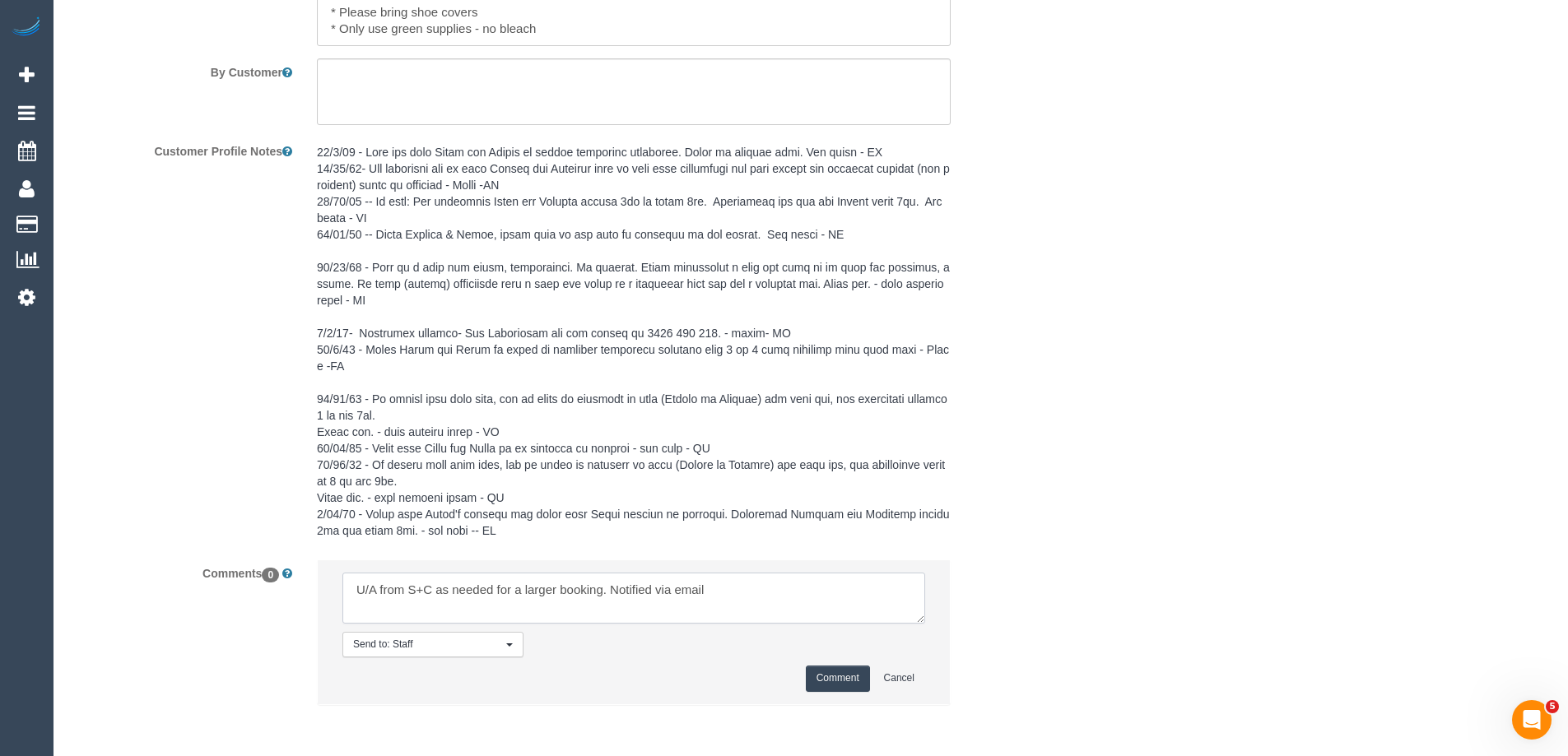
type textarea "U/A from S+C as needed for a larger booking. Notified via email"
click at [834, 678] on button "Comment" at bounding box center [838, 678] width 64 height 26
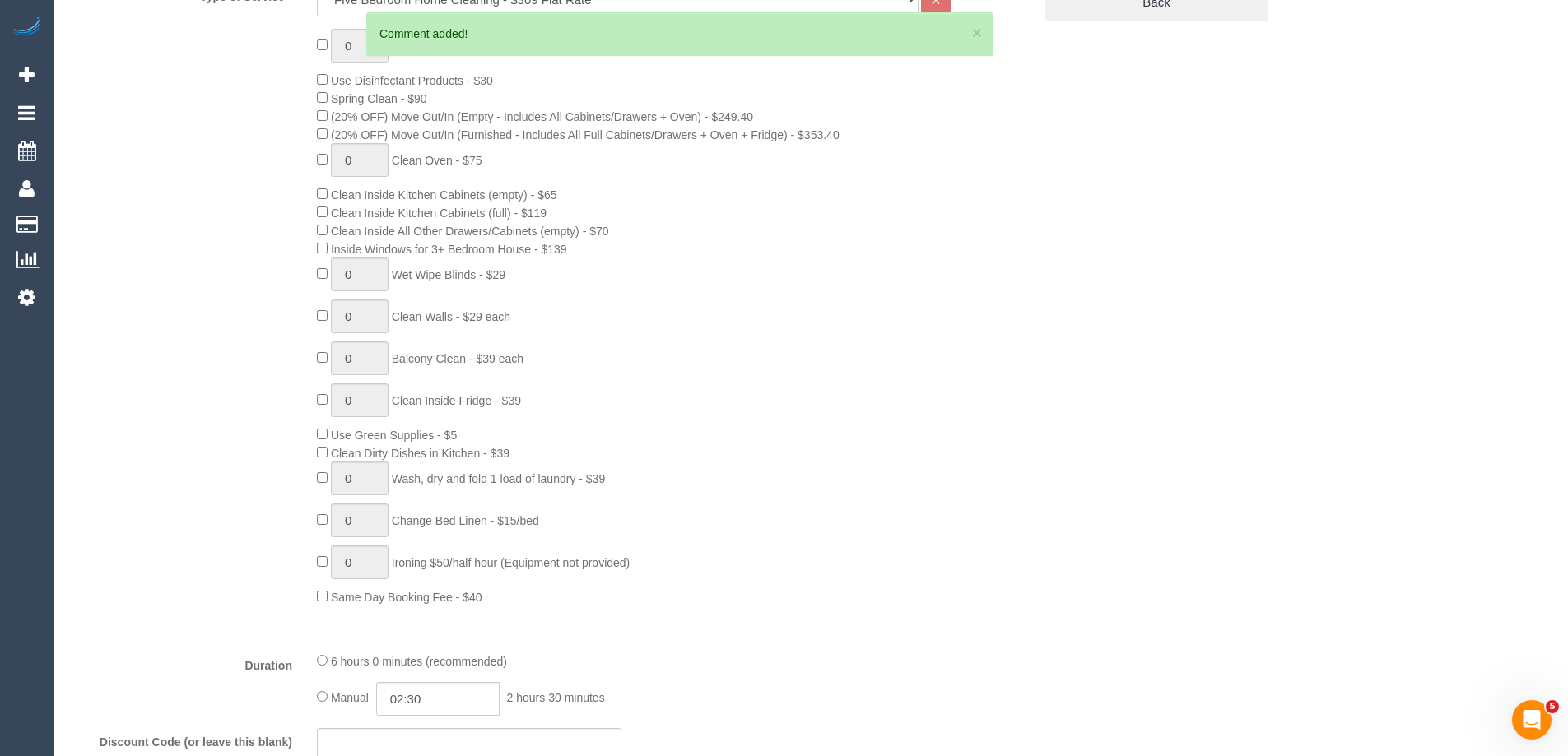
scroll to position [0, 0]
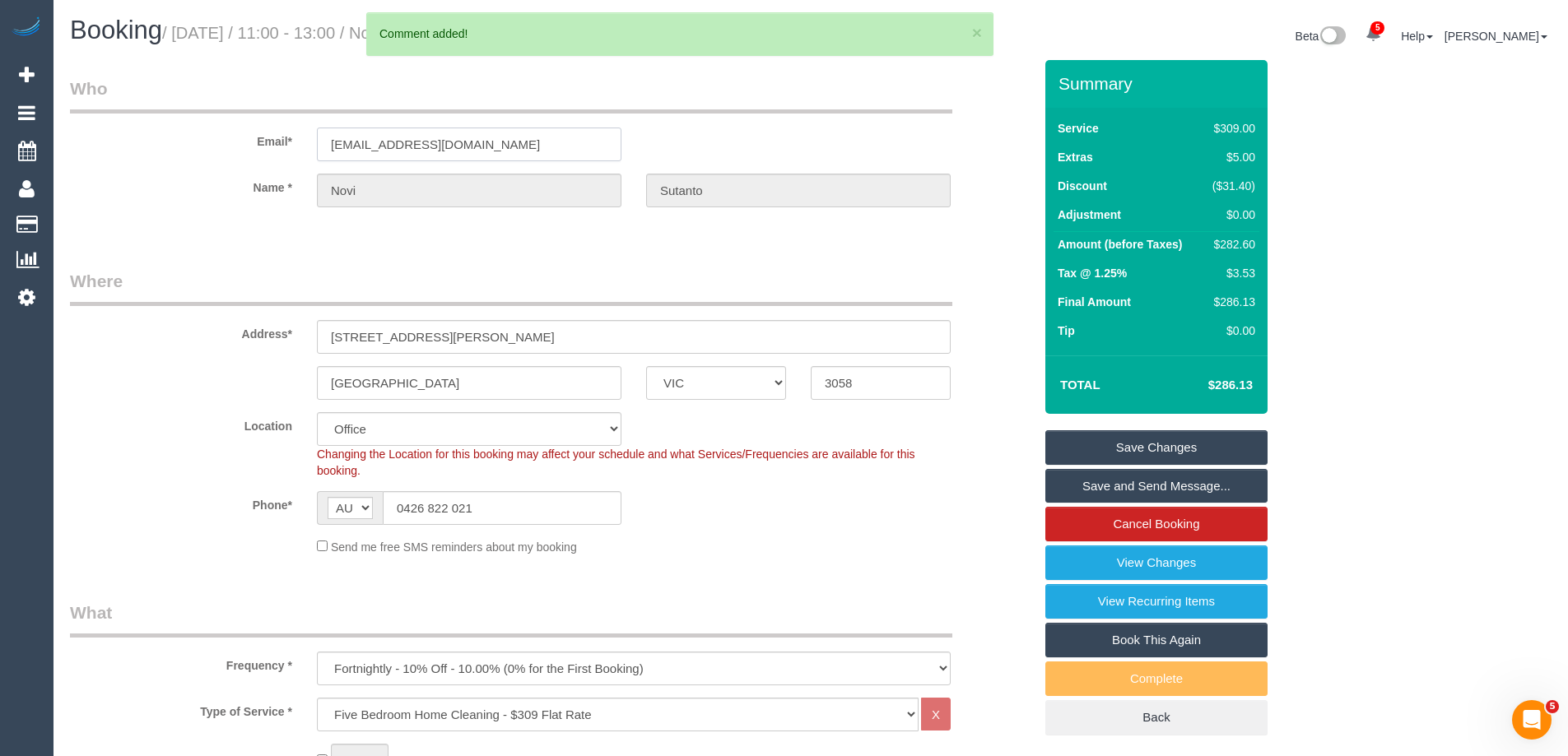
drag, startPoint x: 539, startPoint y: 140, endPoint x: 131, endPoint y: 134, distance: 408.0
click at [131, 134] on div "Email* sutanton@yahoo.com" at bounding box center [551, 119] width 988 height 85
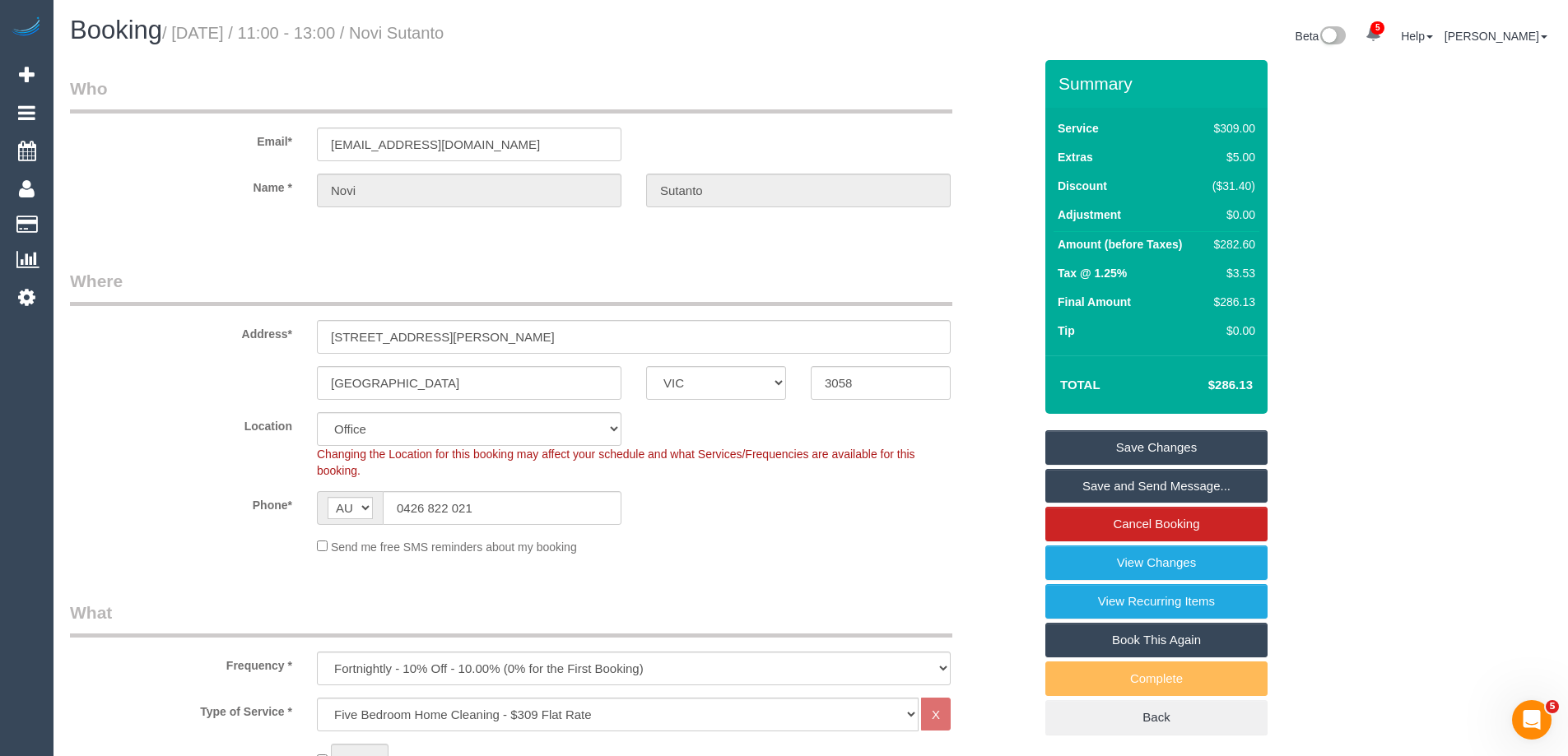
click at [1109, 484] on link "Save and Send Message..." at bounding box center [1157, 486] width 222 height 35
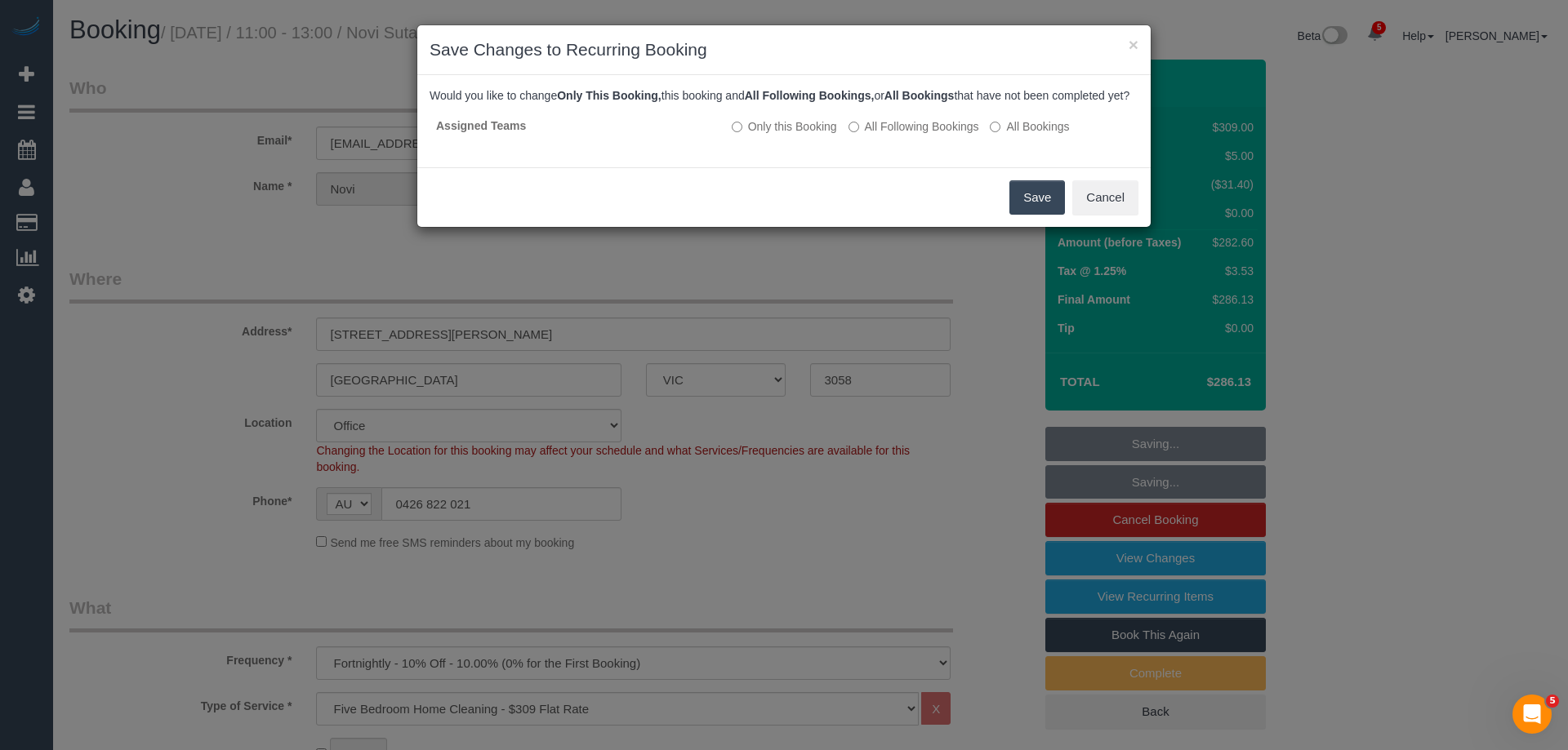
click at [1027, 209] on button "Save" at bounding box center [1037, 198] width 56 height 34
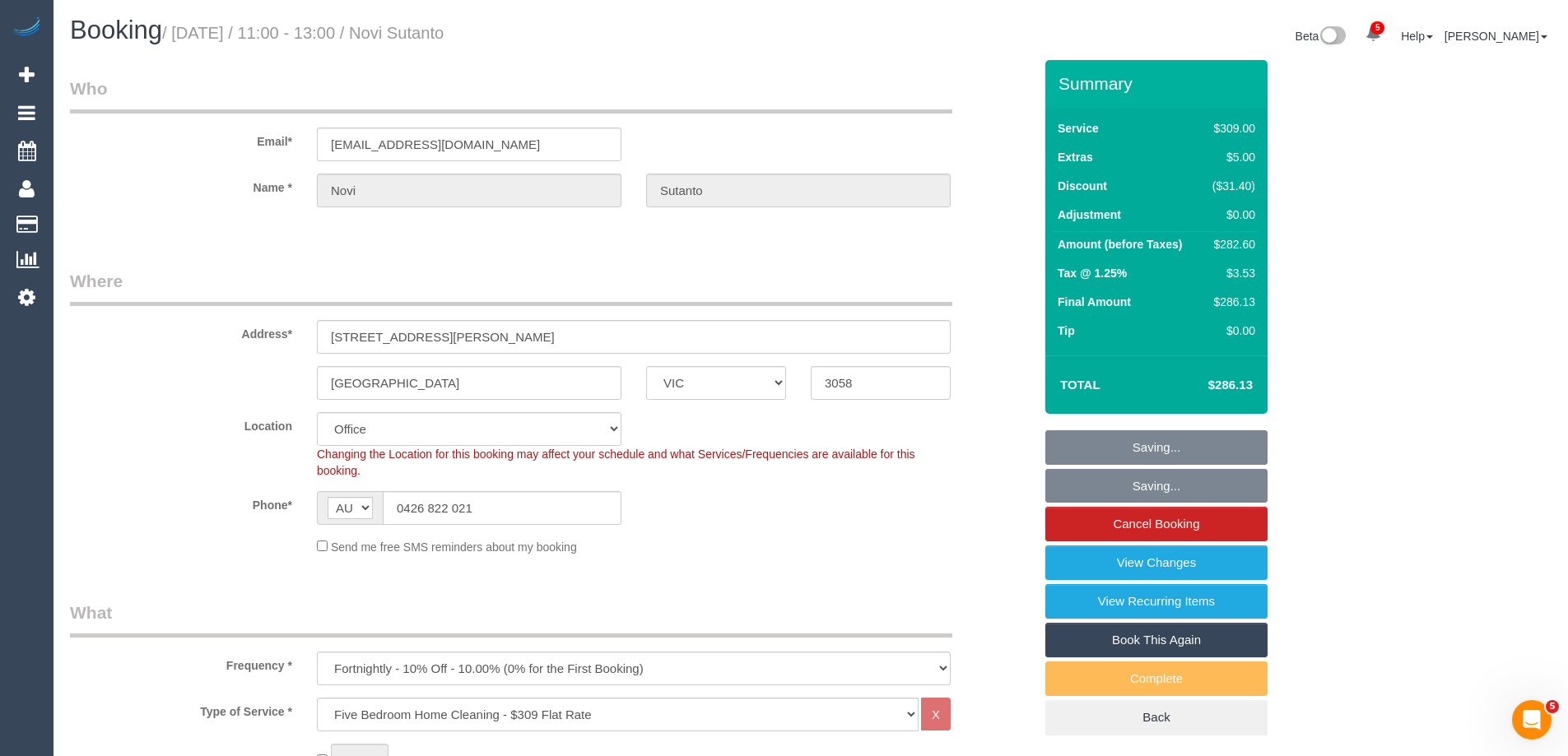
drag, startPoint x: 566, startPoint y: 27, endPoint x: 452, endPoint y: 38, distance: 114.5
click at [452, 38] on h1 "Booking / September 17, 2025 / 11:00 - 13:00 / Novi Sutanto" at bounding box center [434, 30] width 728 height 28
copy small "Novi Sutanto"
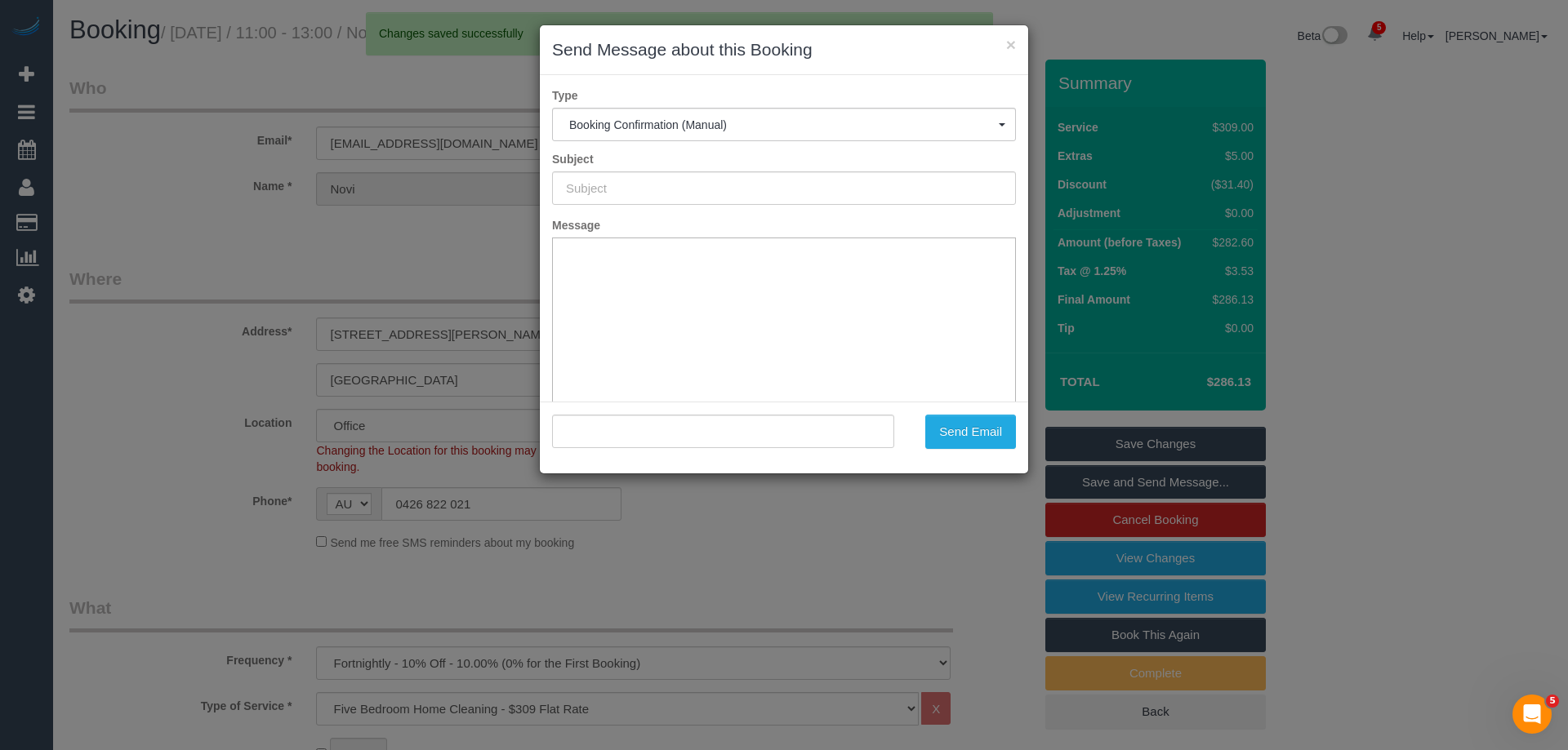
type input "Booking Confirmed"
type input ""Novi Sutanto" <sutanton@yahoo.com>"
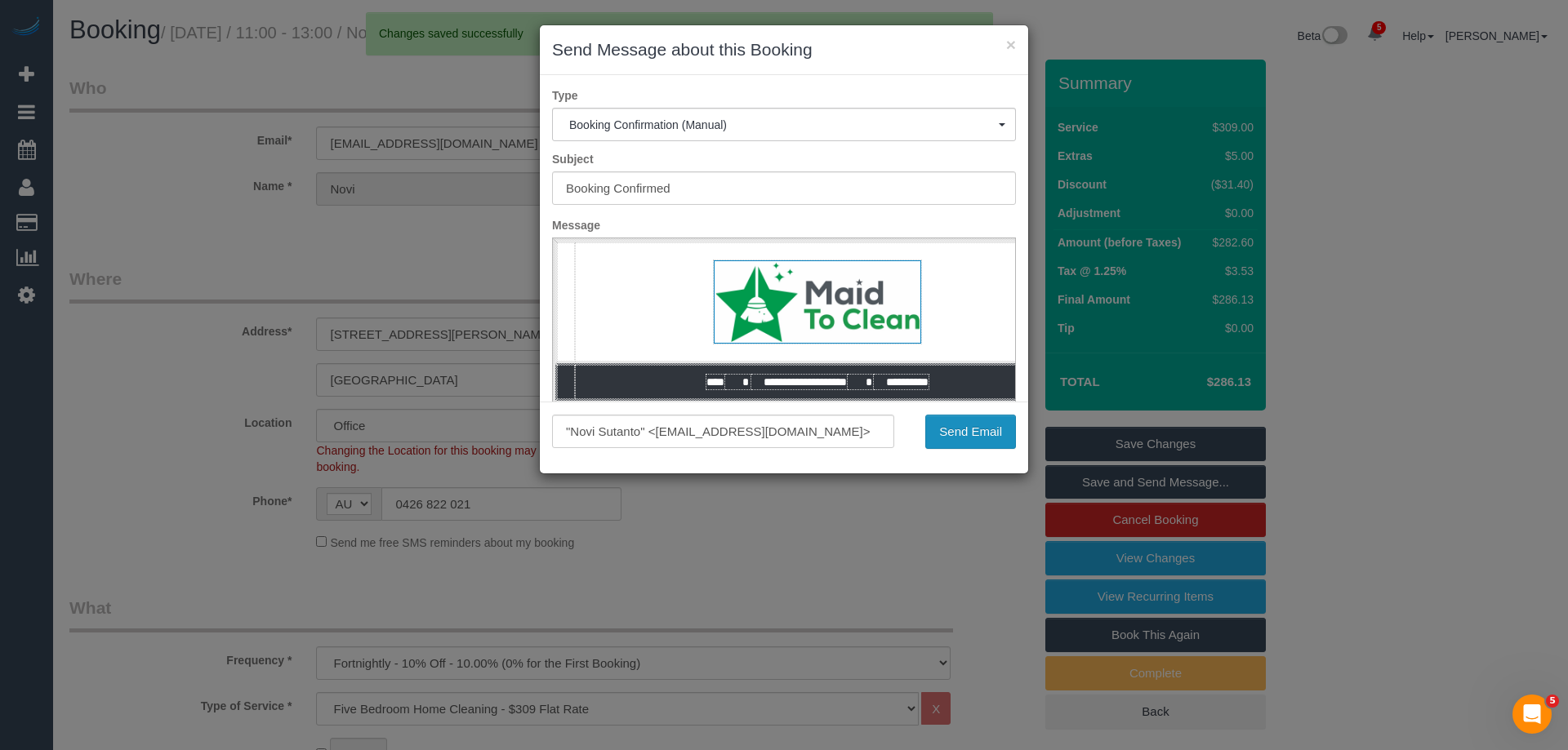
click at [978, 434] on button "Send Email" at bounding box center [970, 432] width 91 height 34
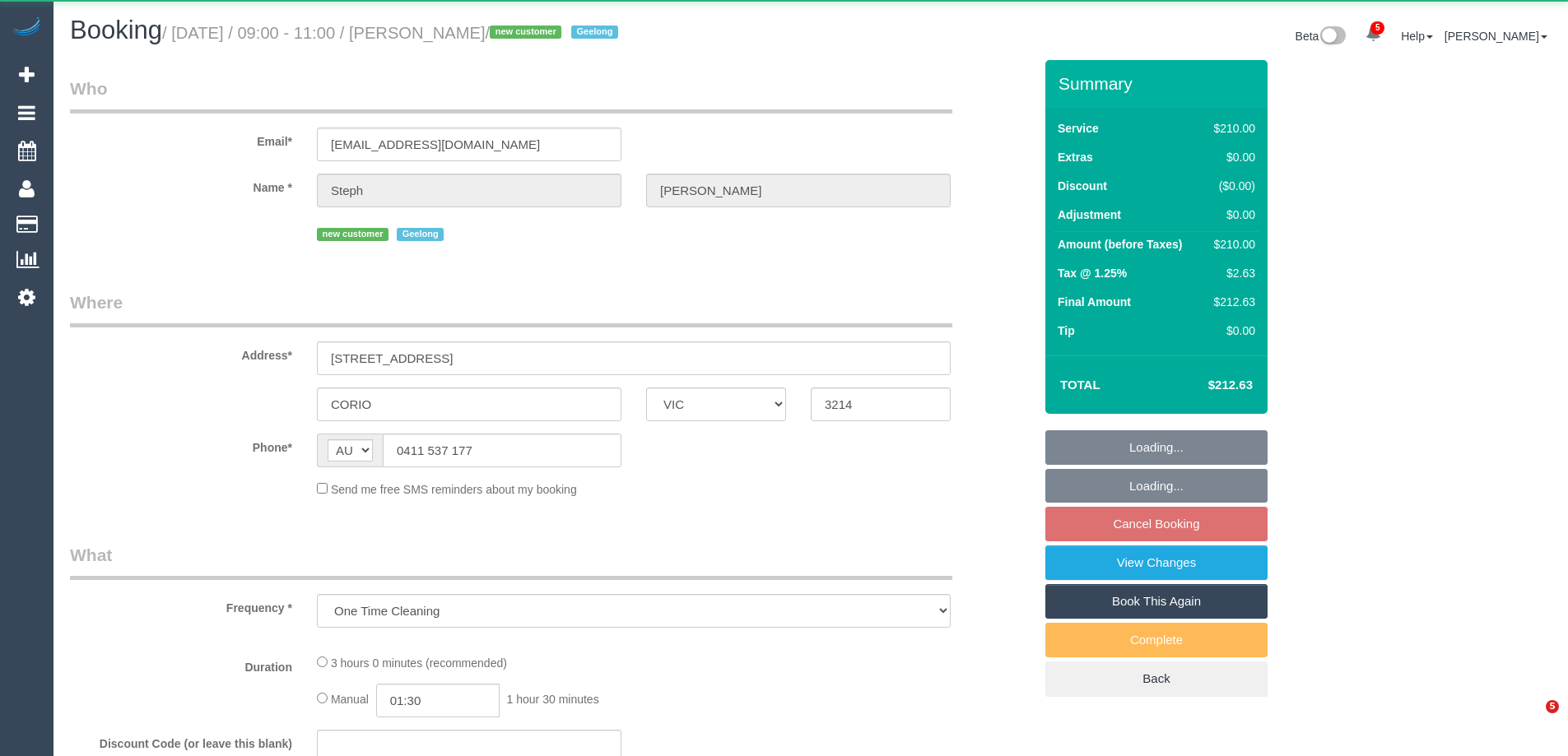
select select "VIC"
select select "string:stripe-pm_1S6jYF2GScqysDRVRLH1cczD"
select select "180"
select select "number:30"
select select "number:15"
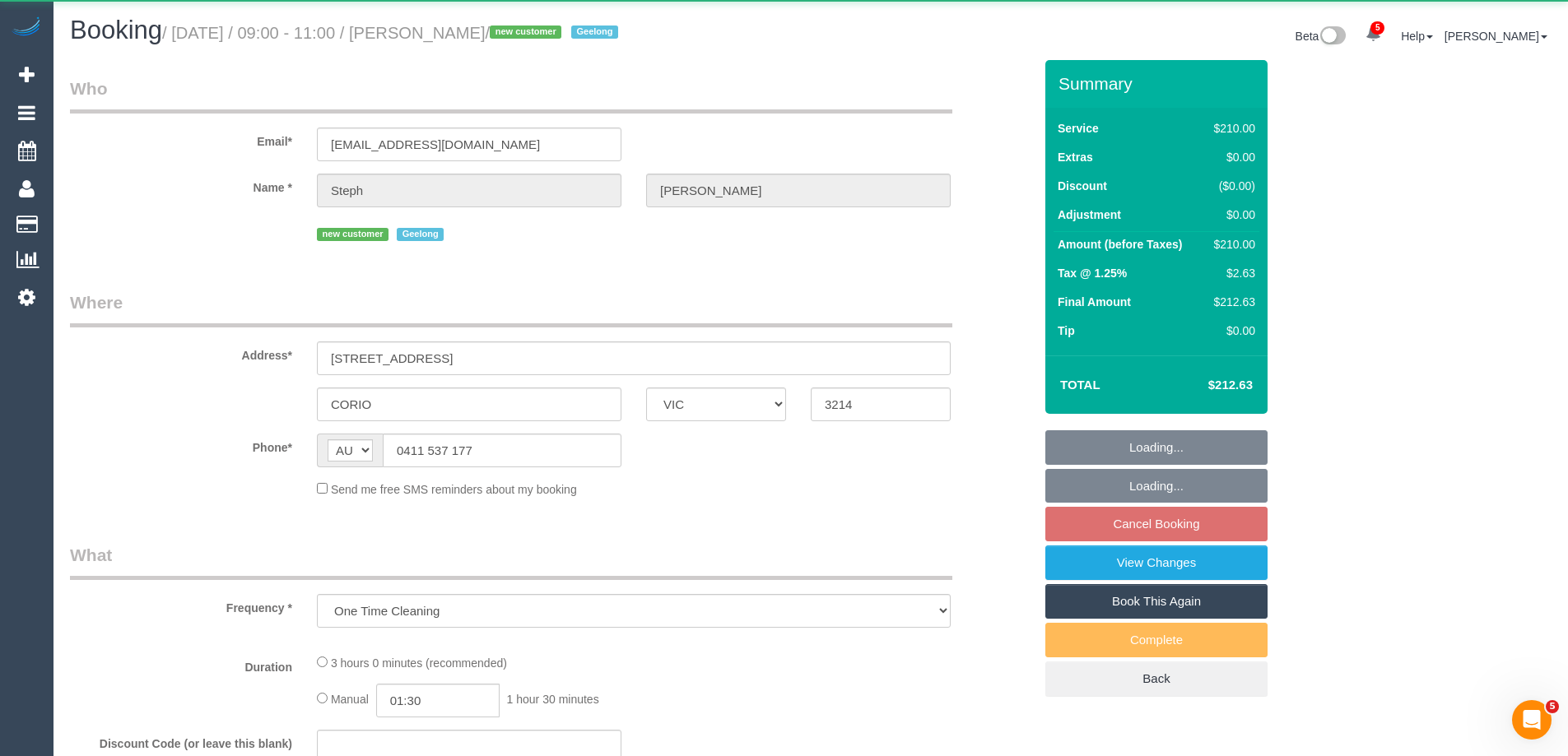
select select "number:19"
select select "number:25"
select select "number:26"
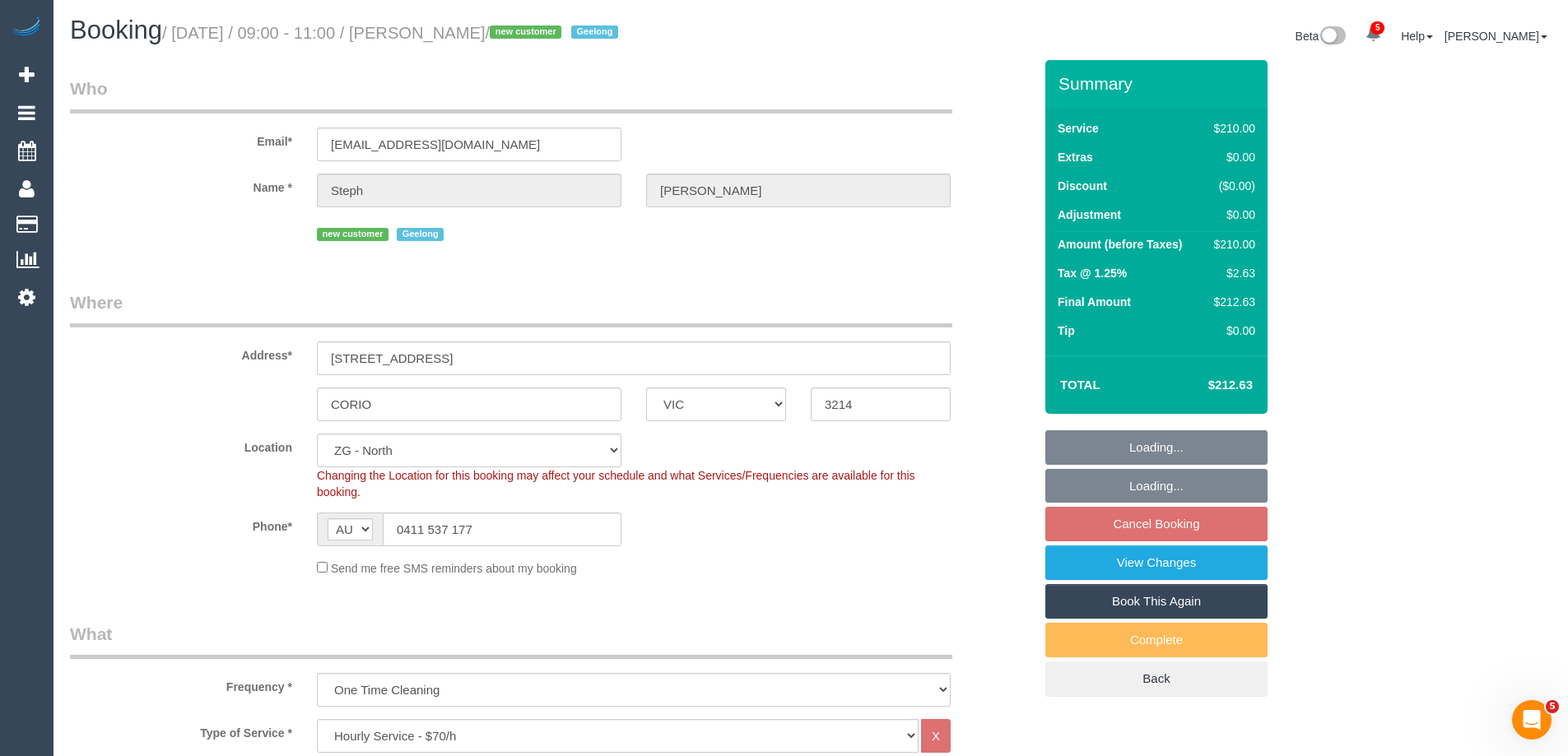
select select "object:997"
select select "spot1"
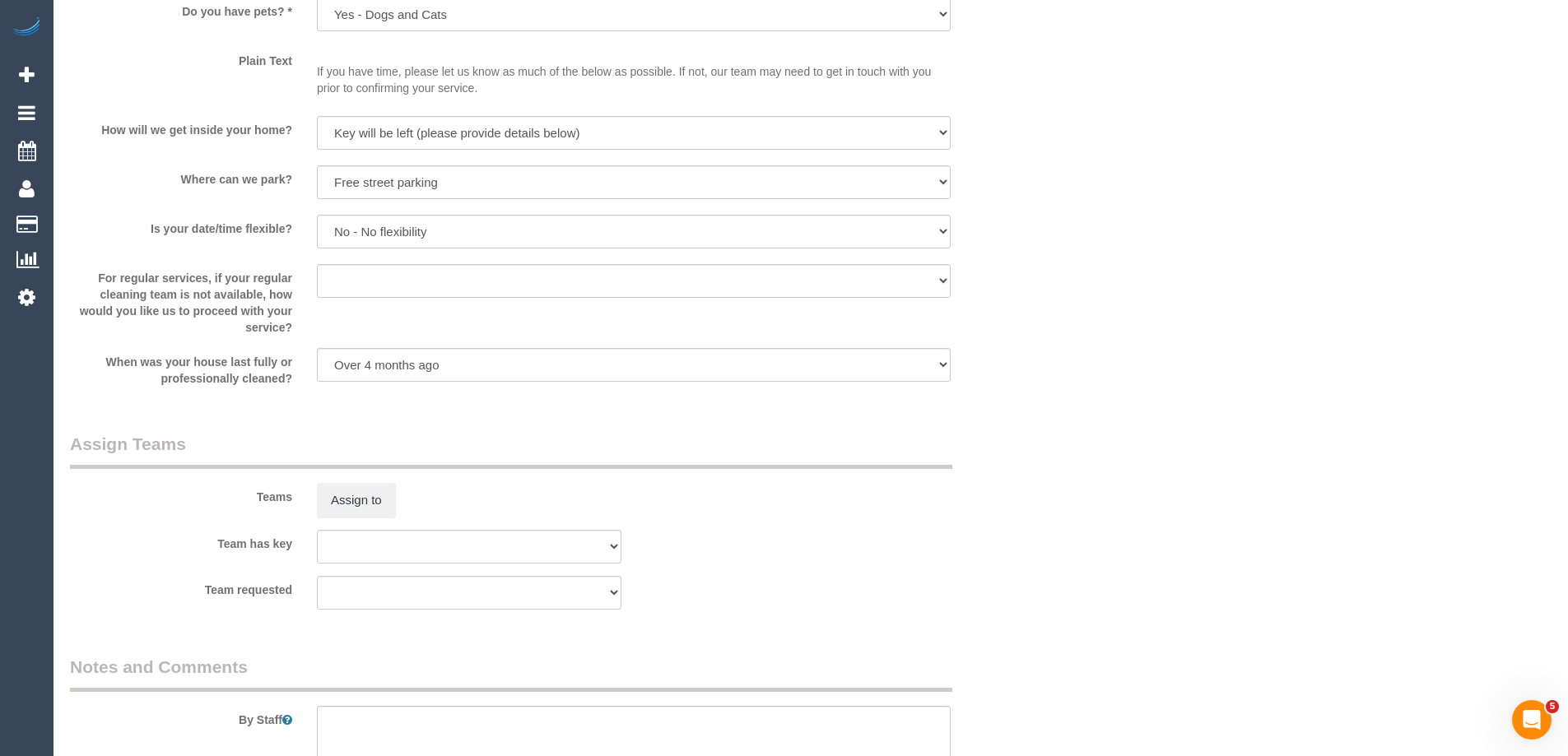
scroll to position [2303, 0]
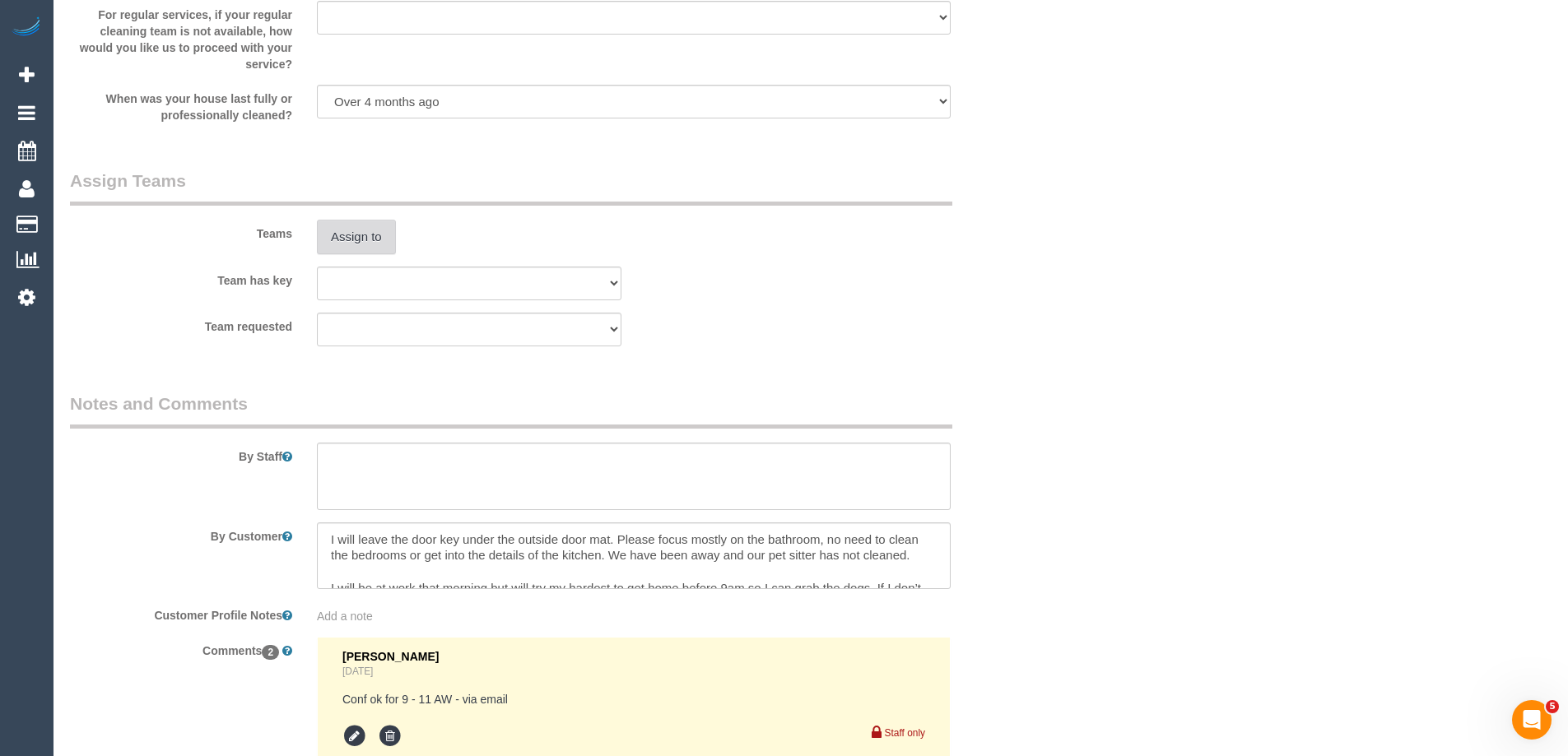
click at [372, 232] on button "Assign to" at bounding box center [357, 237] width 79 height 35
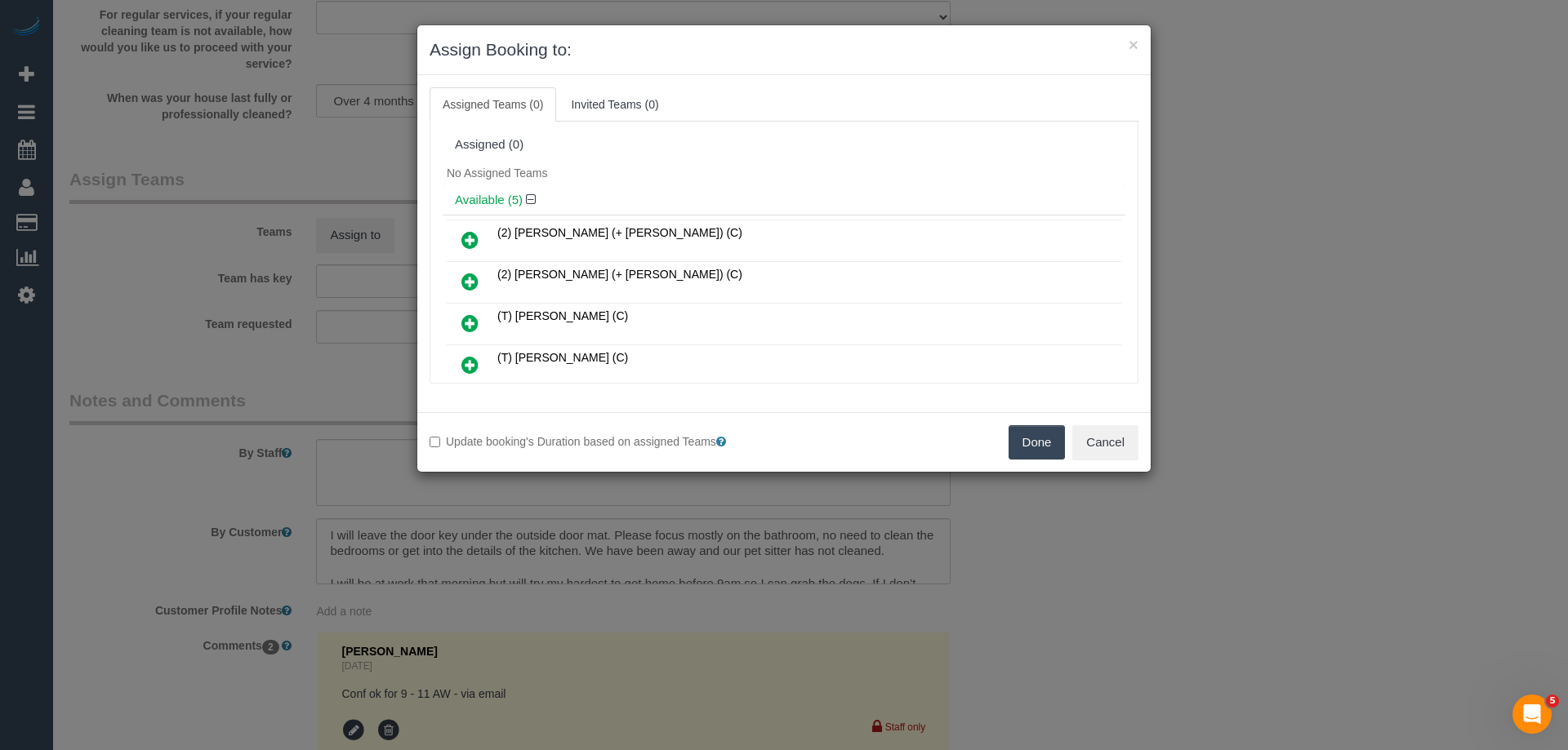
click at [469, 236] on icon at bounding box center [469, 240] width 17 height 20
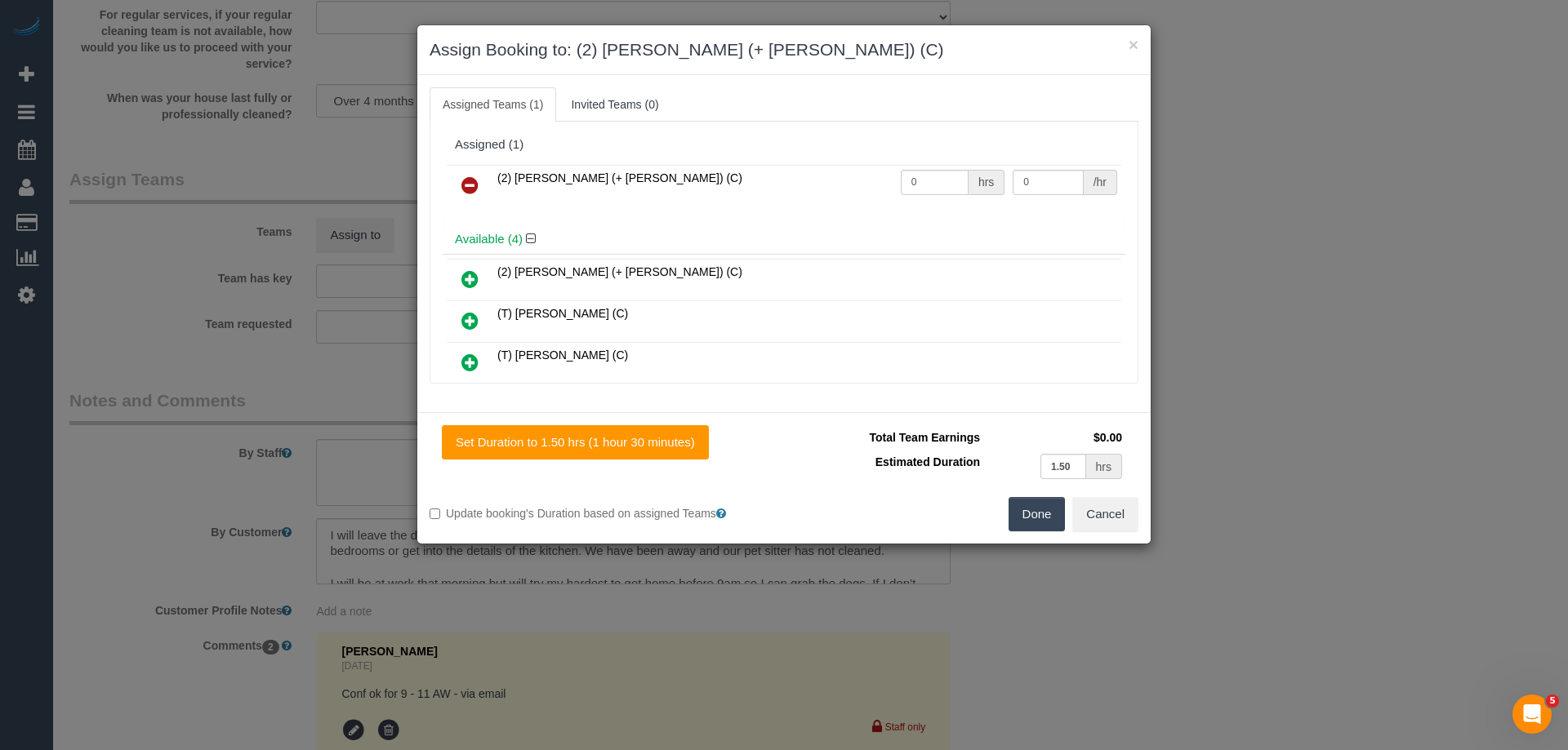
click at [465, 279] on icon at bounding box center [469, 279] width 17 height 20
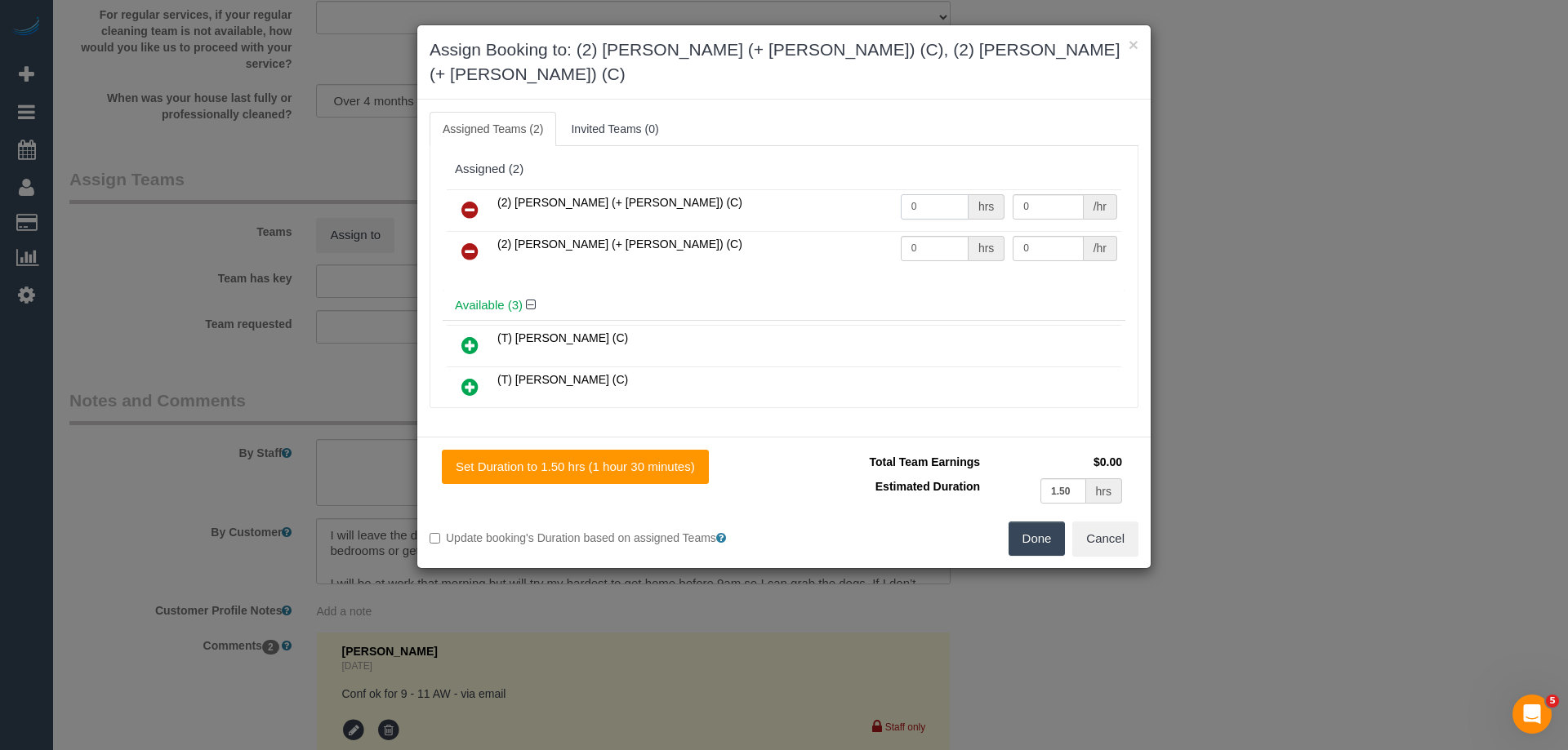
drag, startPoint x: 889, startPoint y: 174, endPoint x: 805, endPoint y: 174, distance: 84.0
click at [805, 190] on tr "(2) Chirag (+ Shachi) (C) 0 hrs 0 /hr" at bounding box center [783, 210] width 674 height 42
type input "1.5"
drag, startPoint x: 915, startPoint y: 220, endPoint x: 759, endPoint y: 203, distance: 156.9
click at [761, 203] on tbody "(2) Chirag (+ Shachi) (C) 1.5 hrs 0 /hr (2) Shachi (+ Chirag) (C) 0 hrs 0 /hr" at bounding box center [783, 231] width 674 height 83
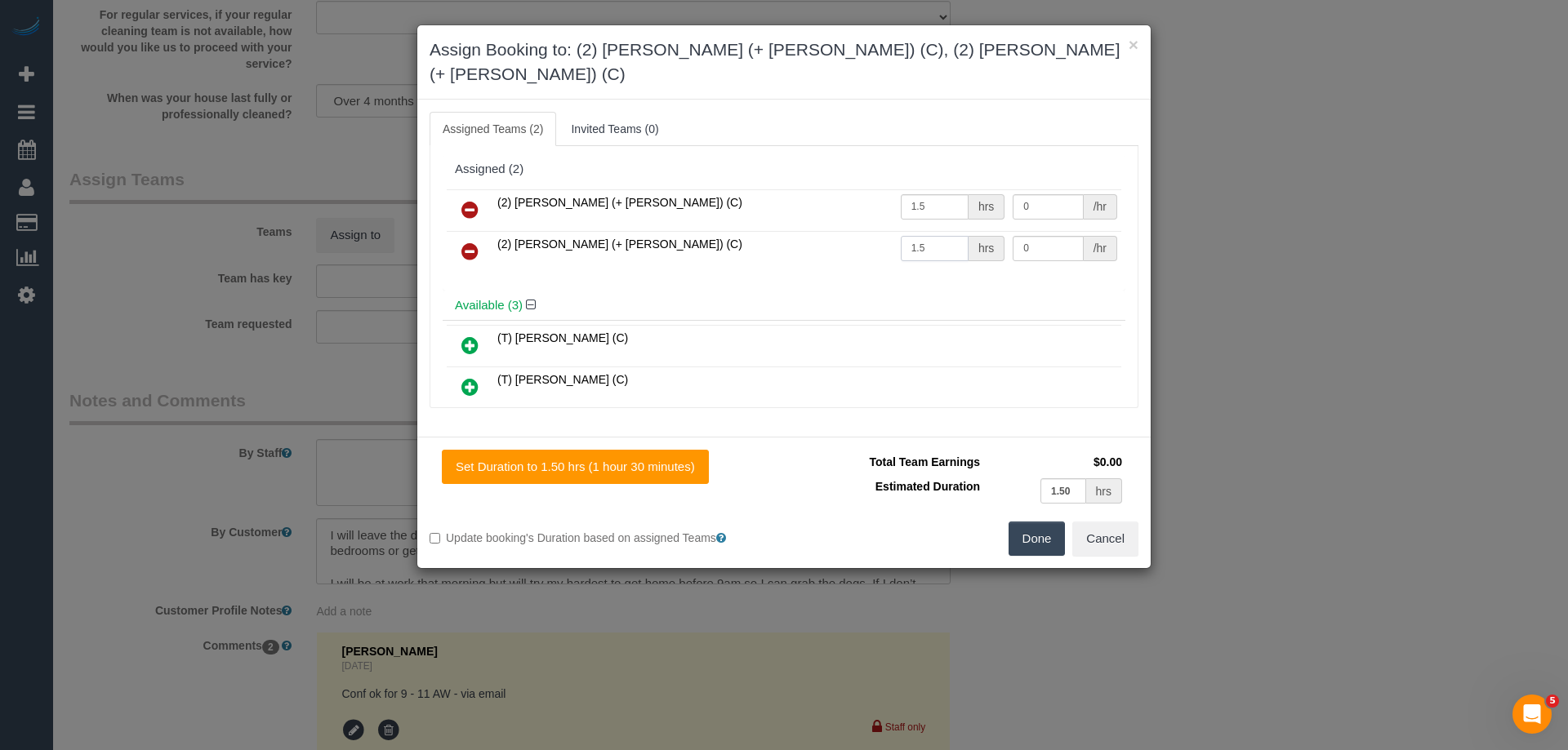
type input "1.5"
drag, startPoint x: 1046, startPoint y: 225, endPoint x: 871, endPoint y: 222, distance: 175.0
click at [872, 231] on tr "(2) Shachi (+ Chirag) (C) 1.5 hrs 0 /hr" at bounding box center [783, 252] width 674 height 42
type input "37.5"
drag, startPoint x: 1005, startPoint y: 185, endPoint x: 872, endPoint y: 182, distance: 133.0
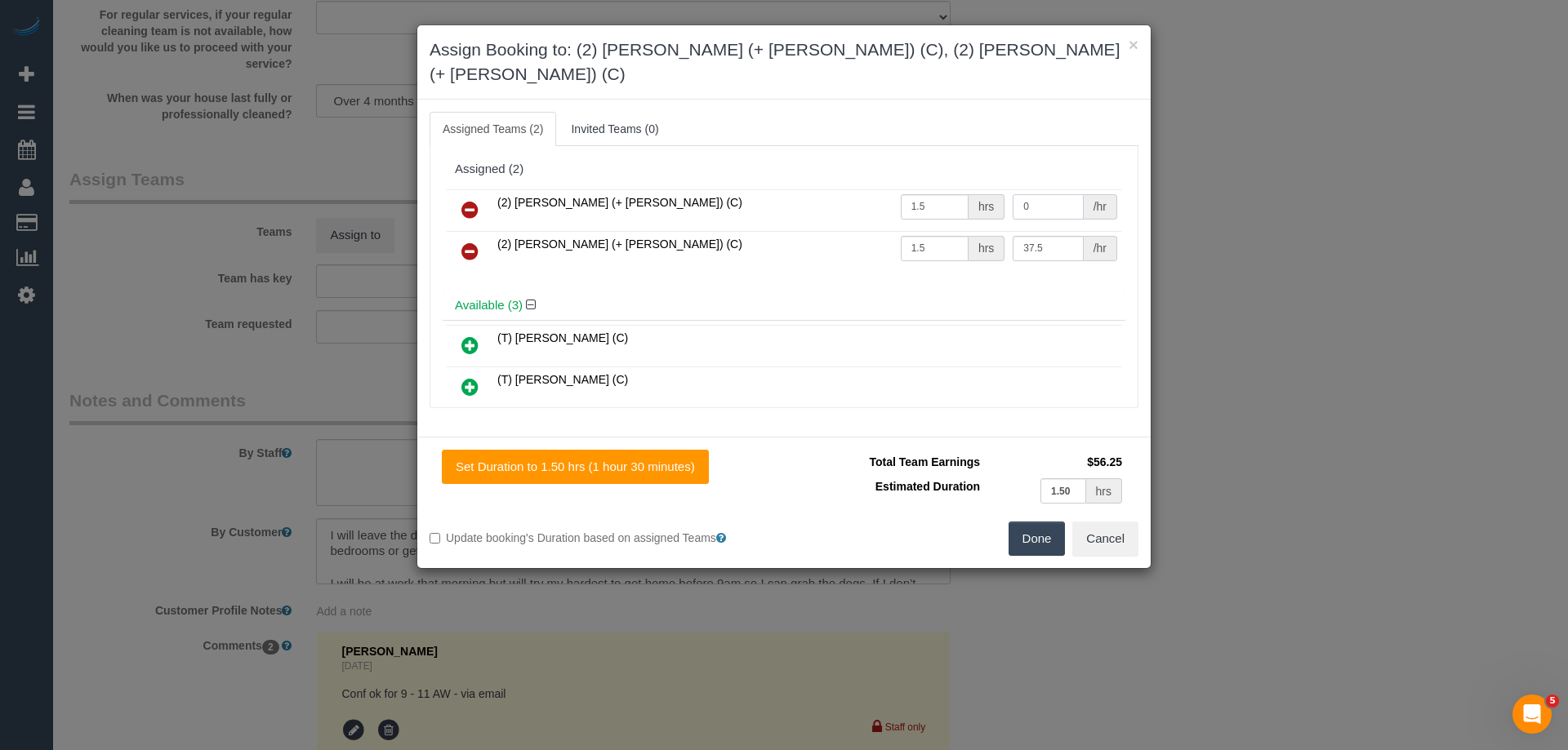
click at [876, 190] on tr "(2) Chirag (+ Shachi) (C) 1.5 hrs 0 /hr" at bounding box center [783, 210] width 674 height 42
type input "37.5"
click at [1027, 521] on button "Done" at bounding box center [1037, 538] width 57 height 34
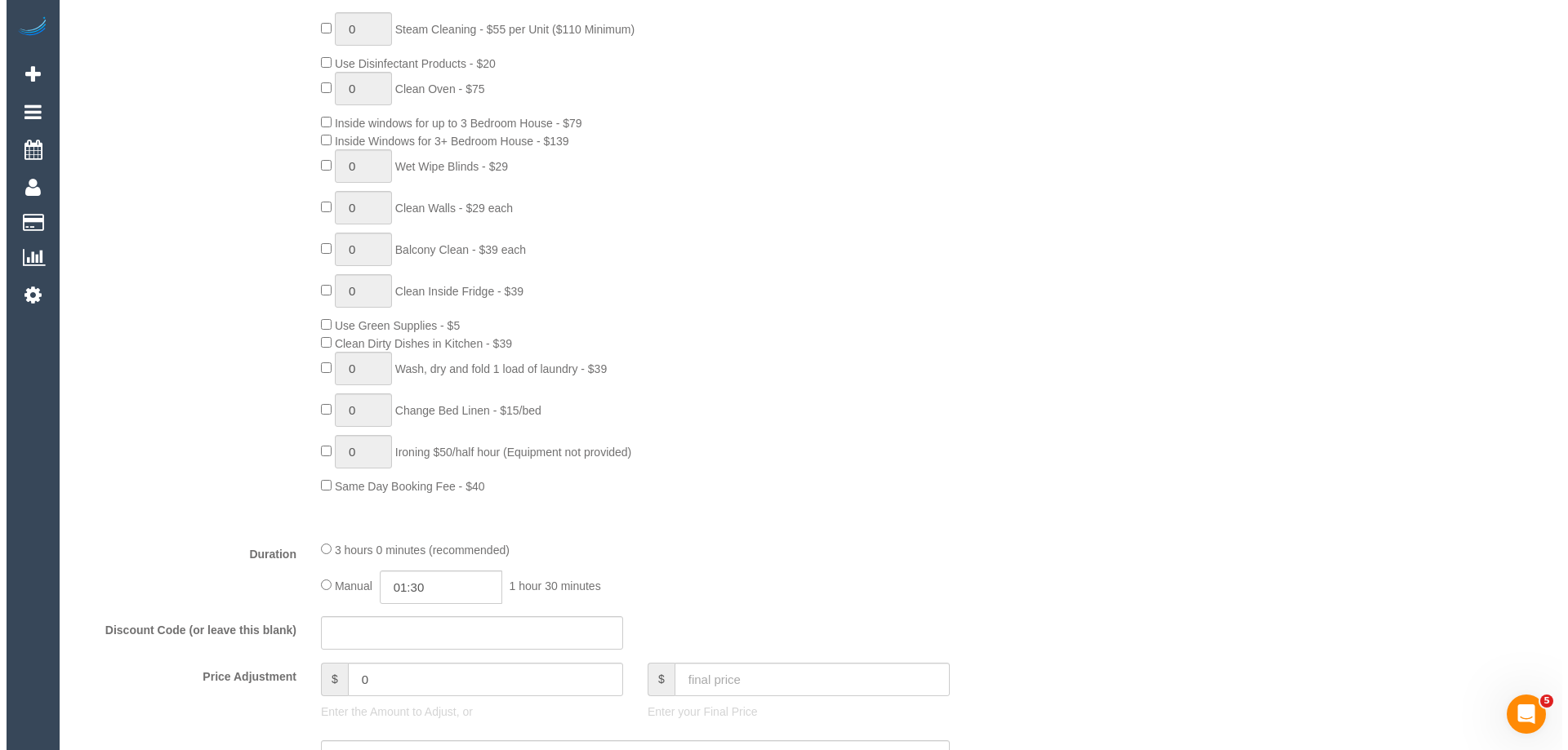
scroll to position [0, 0]
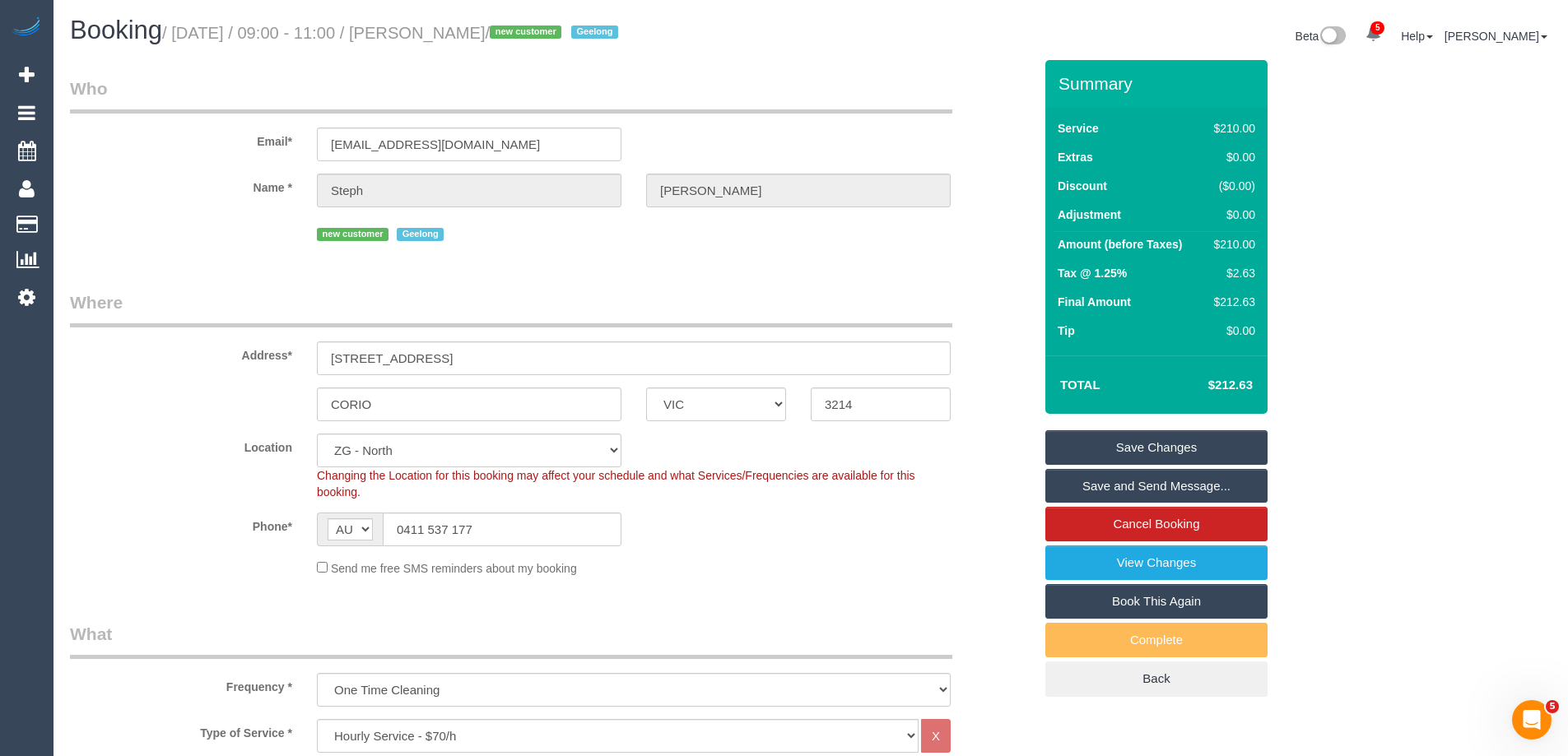
drag, startPoint x: 582, startPoint y: 36, endPoint x: 453, endPoint y: 23, distance: 129.7
click at [453, 23] on h1 "Booking / September 17, 2025 / 09:00 - 11:00 / Steph Sutherland / new customer …" at bounding box center [434, 30] width 728 height 28
copy small "Steph Sutherland"
click at [1103, 443] on link "Save Changes" at bounding box center [1157, 448] width 222 height 35
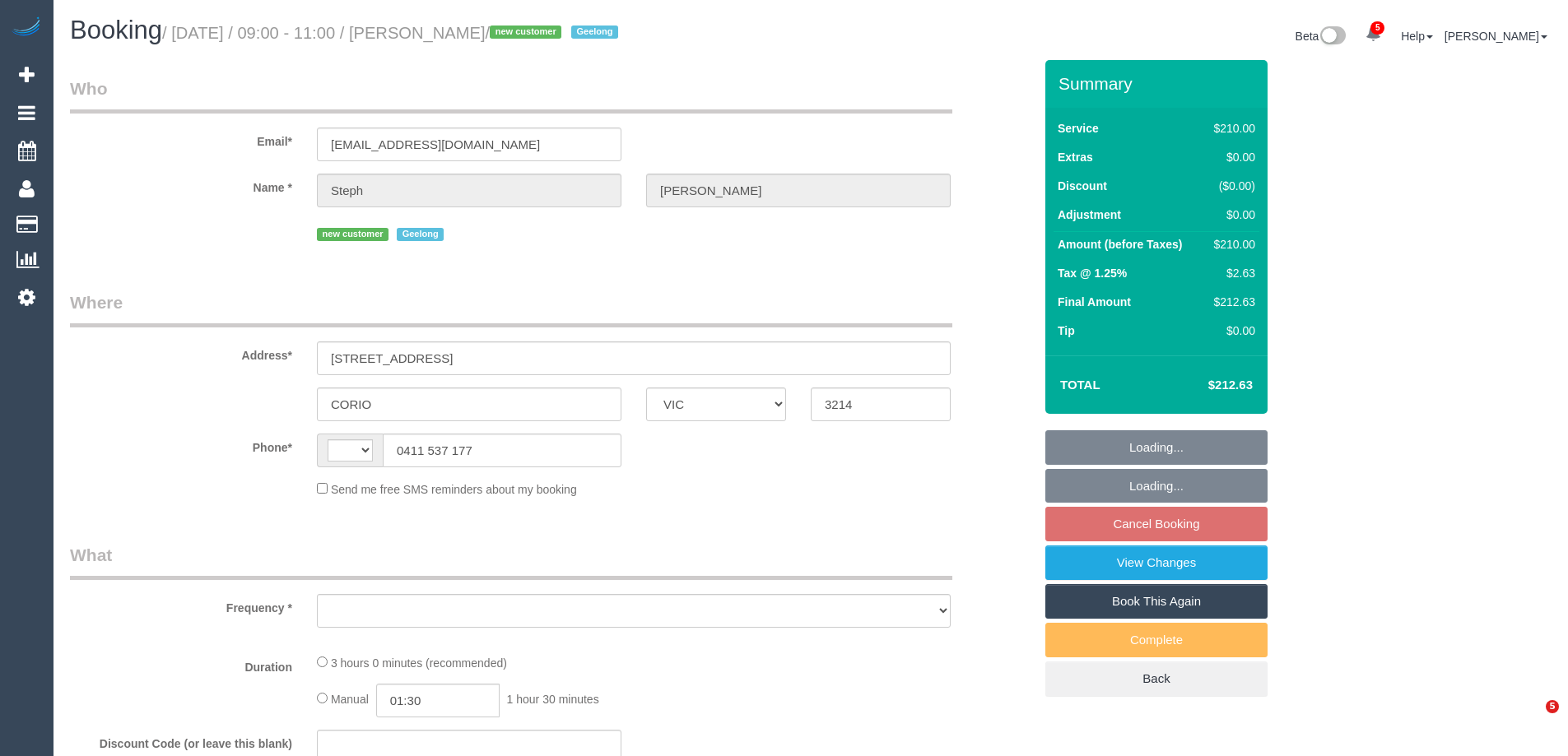
select select "VIC"
select select "string:AU"
select select "object:629"
select select "string:stripe-pm_1S6jYF2GScqysDRVRLH1cczD"
select select "180"
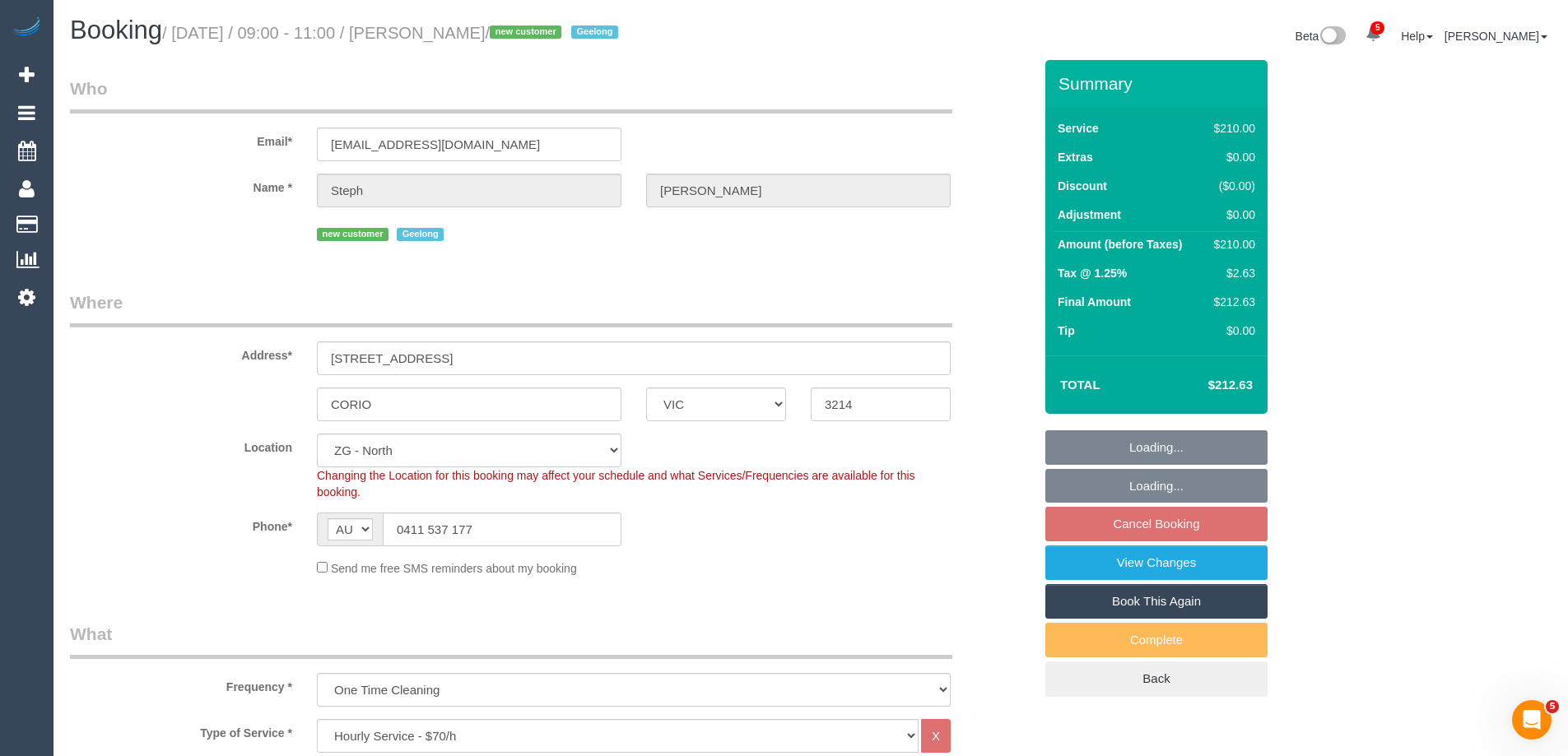
select select "object:1011"
select select "number:30"
select select "number:15"
select select "number:19"
select select "number:25"
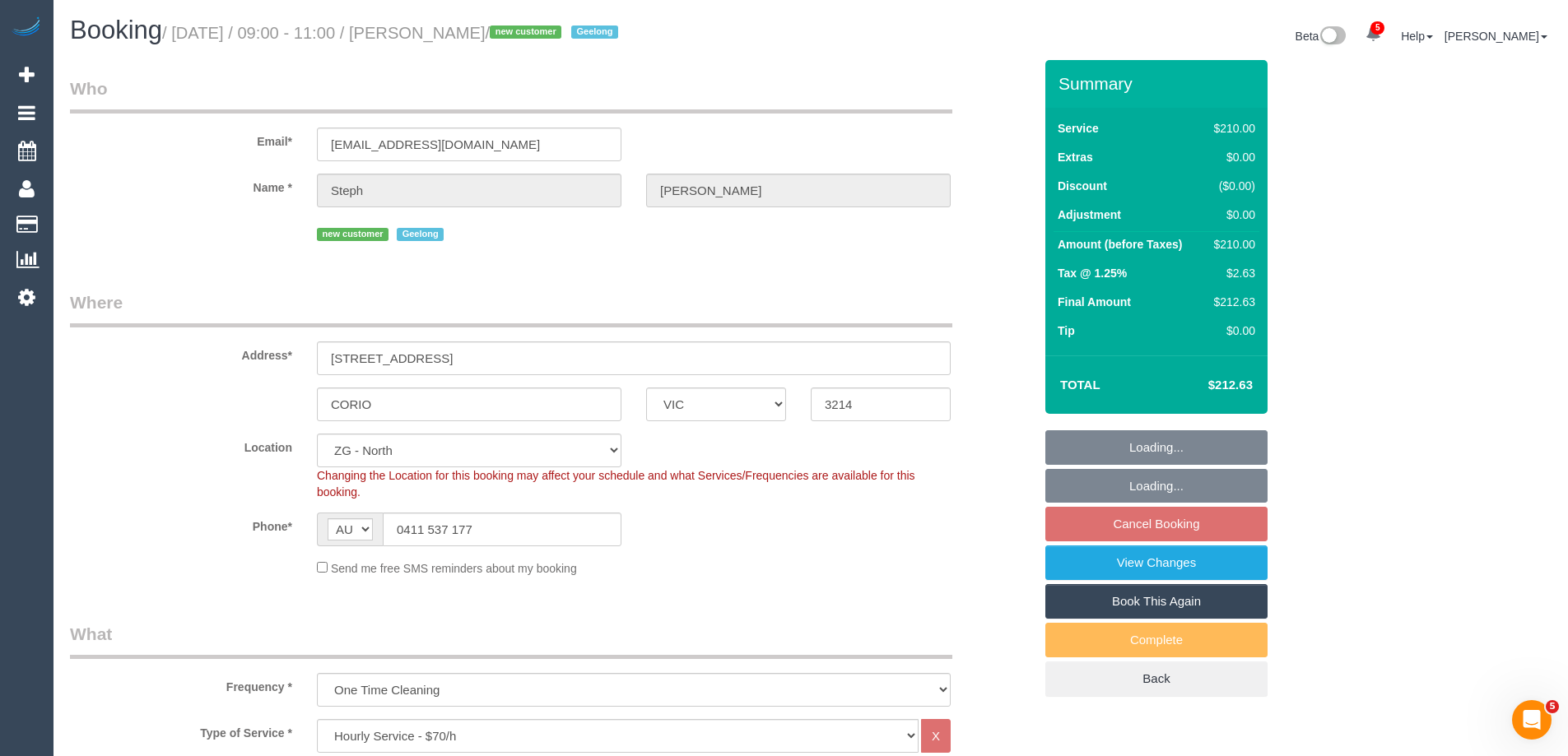
select select "number:26"
select select "spot1"
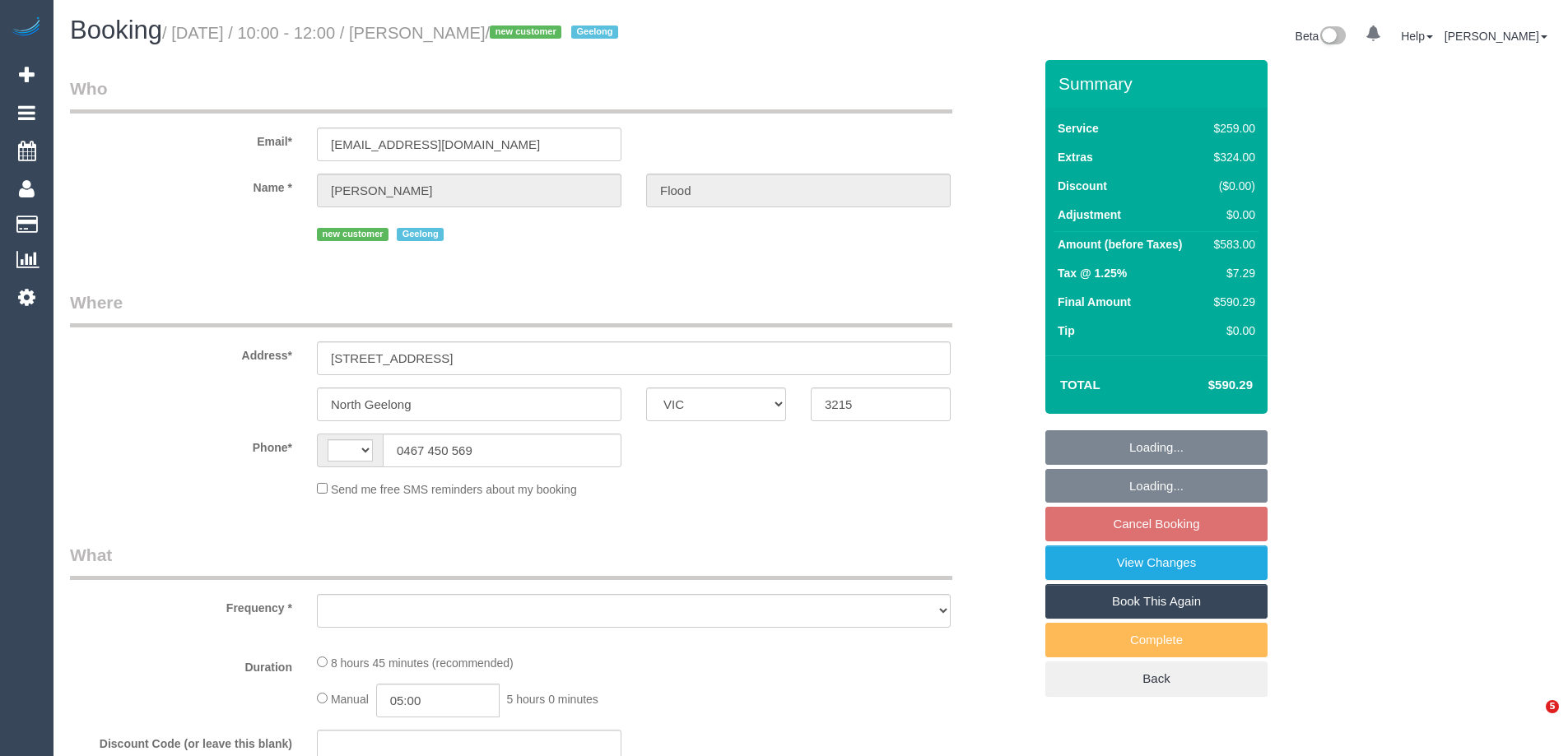
select select "VIC"
select select "object:375"
select select "string:AU"
select select "spot1"
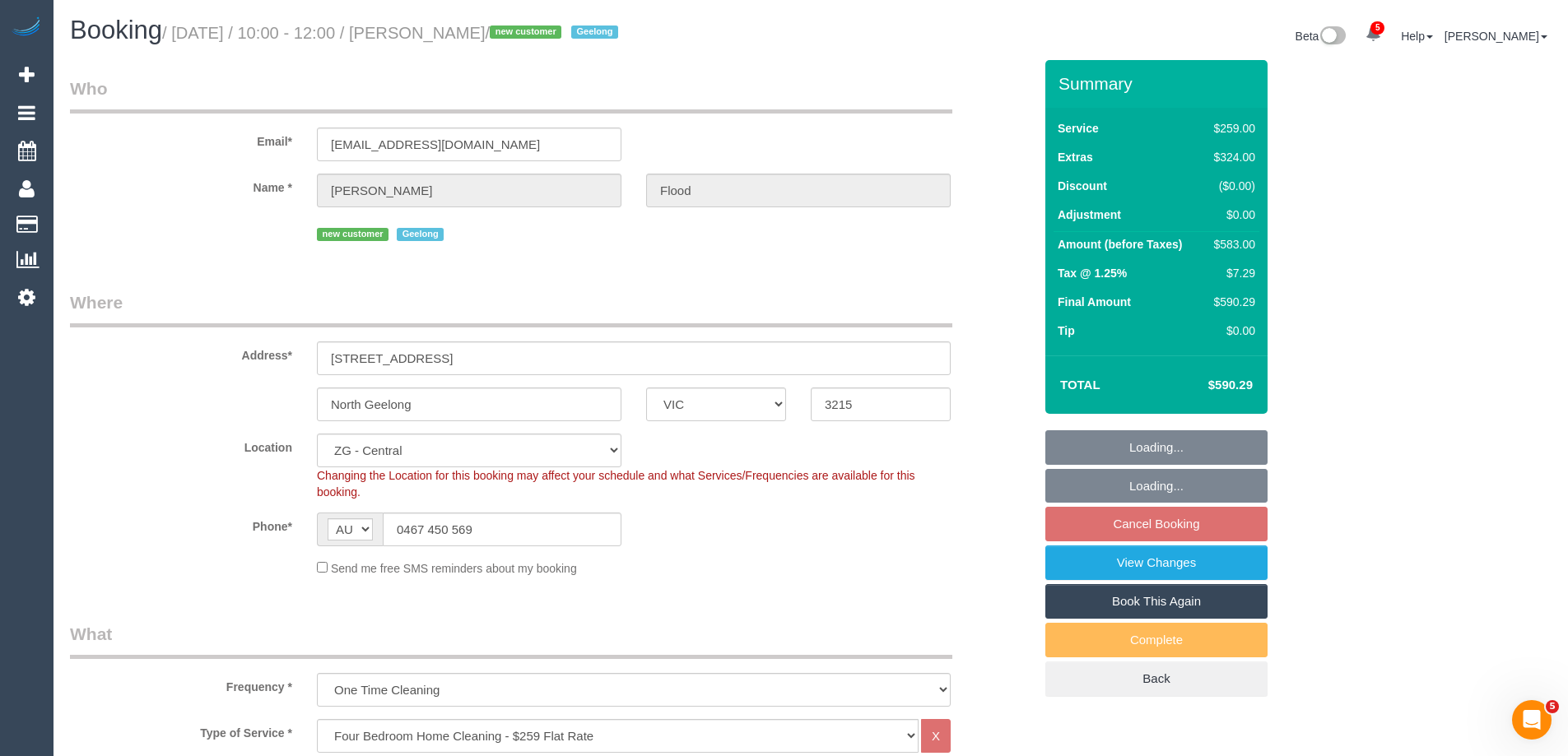
select select "object:937"
select select "spot17"
select select "string:stripe-pm_1S6ghv2GScqysDRV0XNKuN8q"
select select "number:27"
select select "number:14"
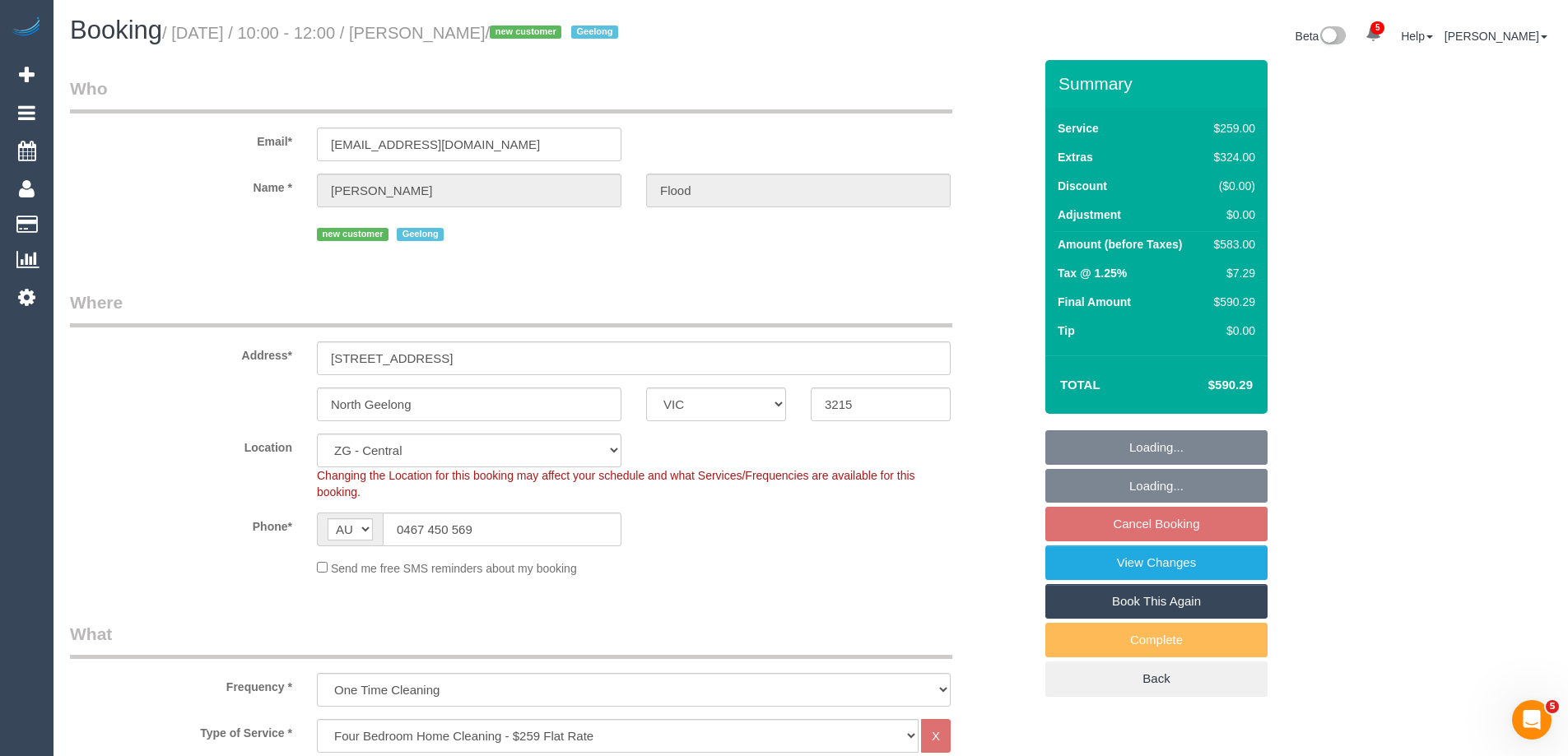
select select "number:19"
select select "number:23"
select select "number:26"
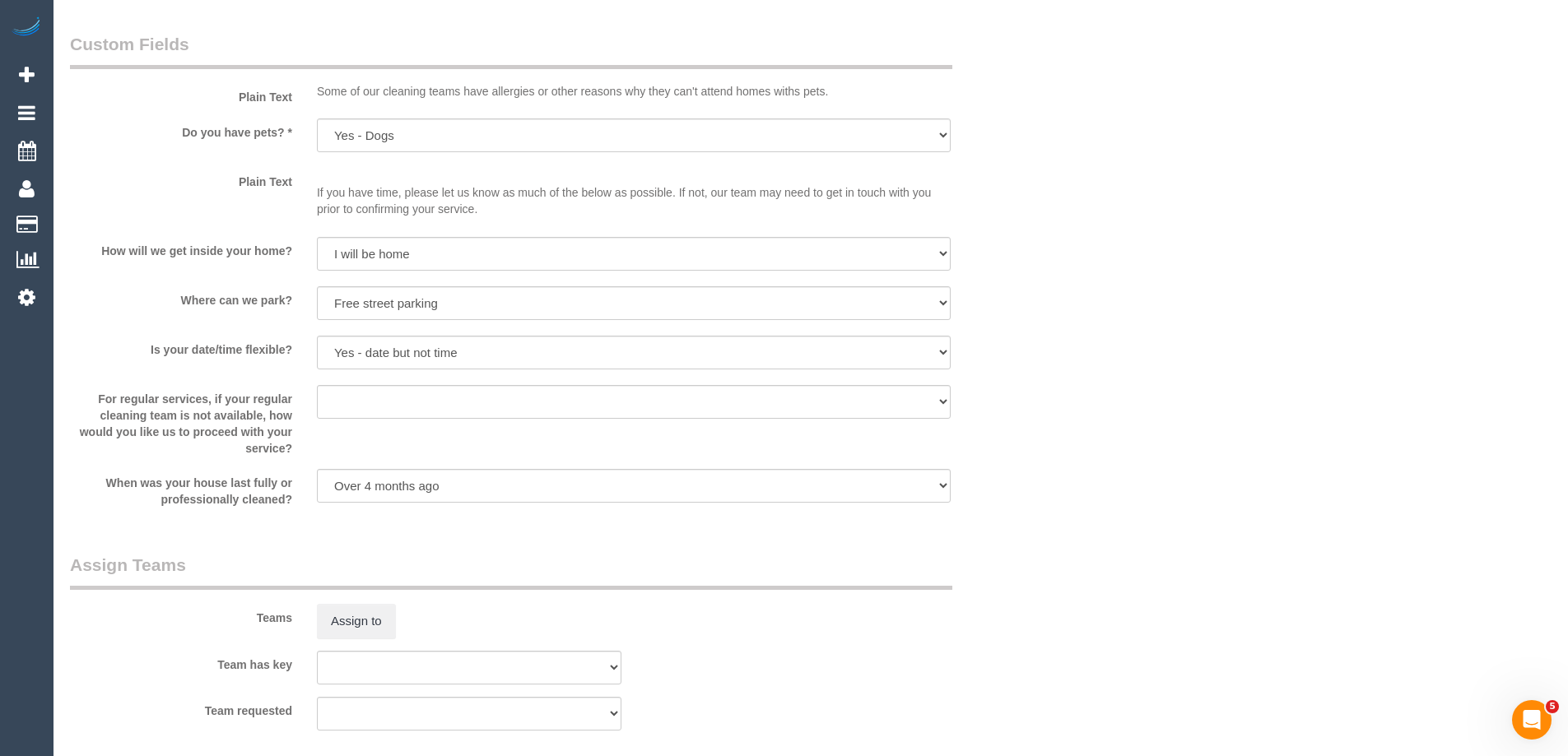
scroll to position [2221, 0]
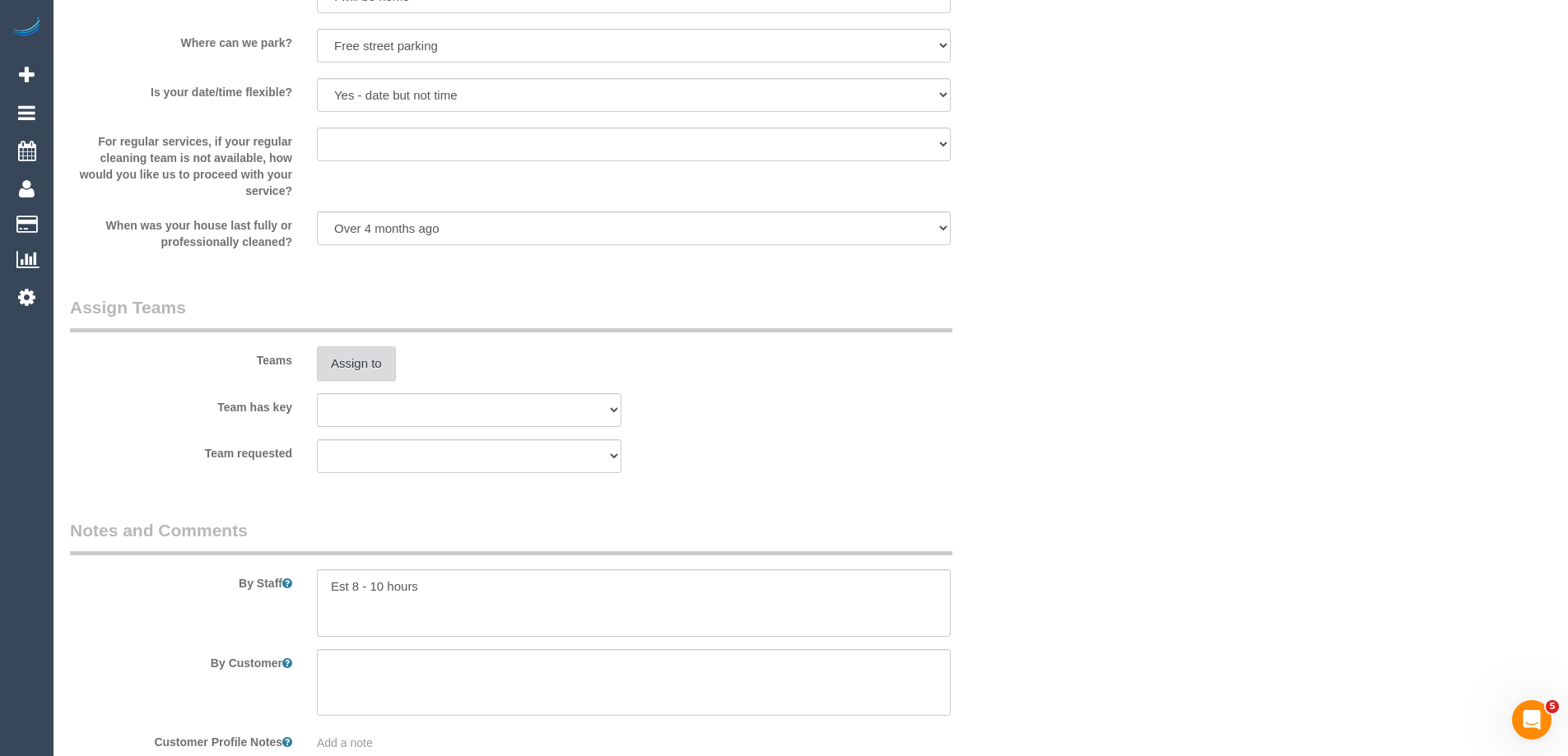
click at [372, 362] on button "Assign to" at bounding box center [357, 364] width 79 height 35
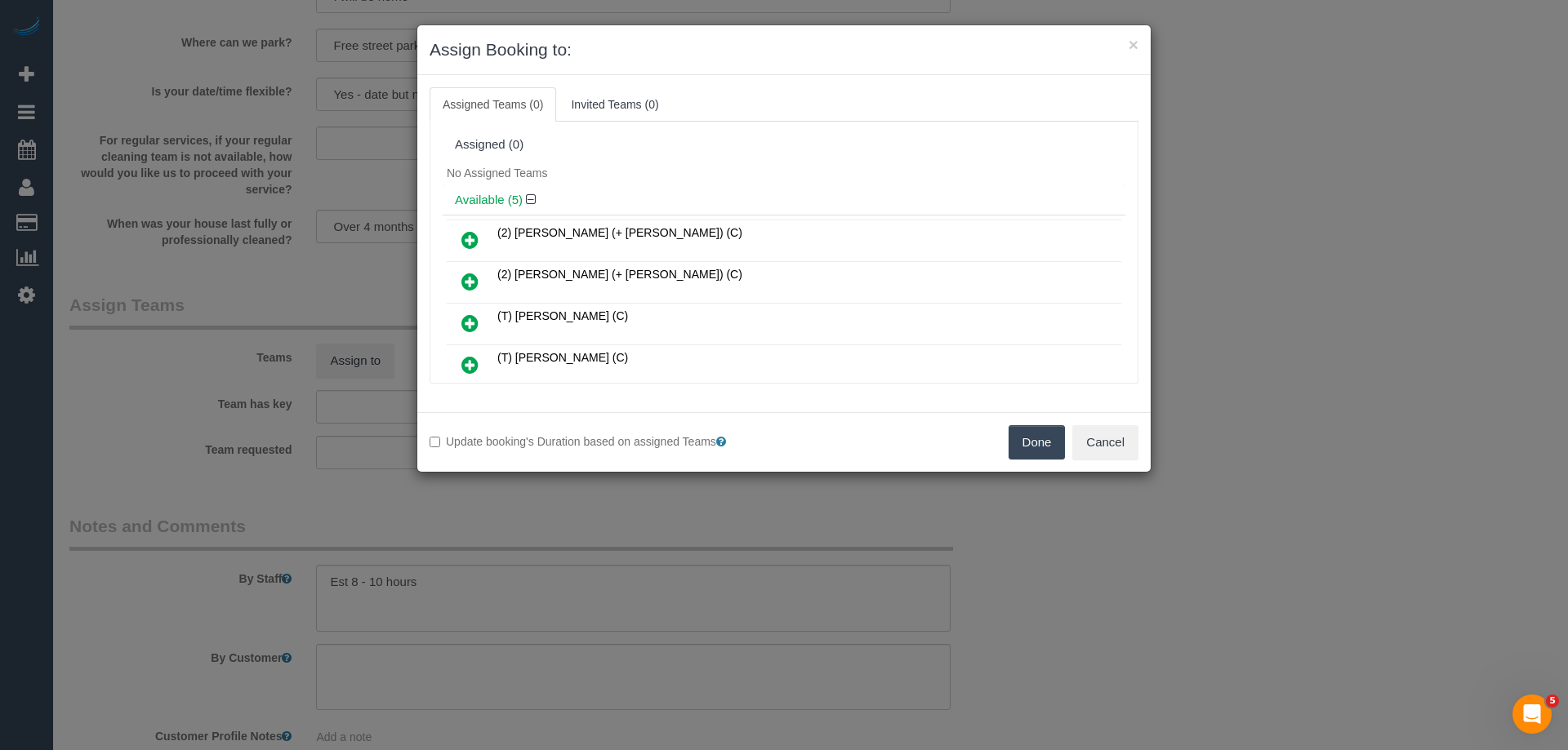
click at [470, 240] on icon at bounding box center [469, 240] width 17 height 20
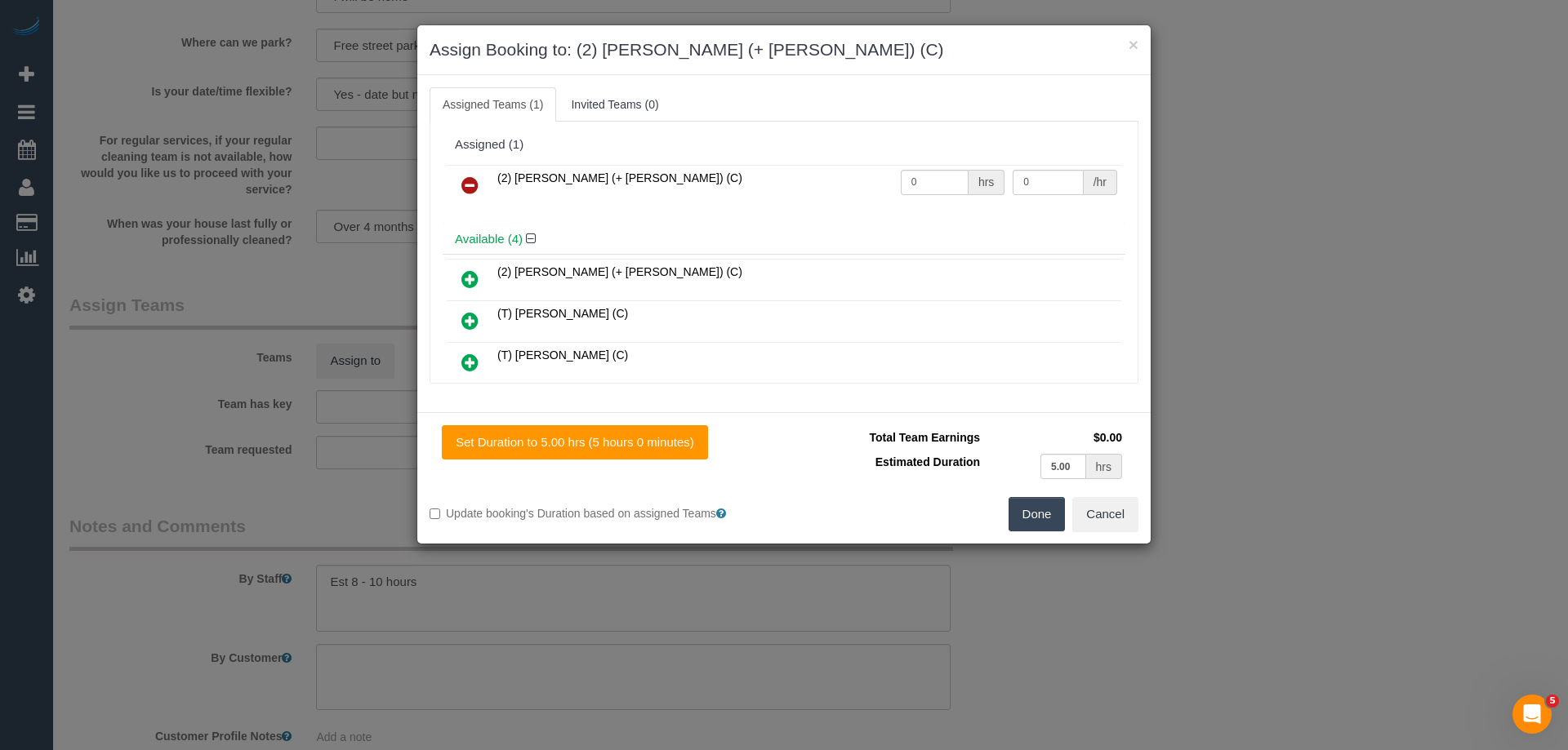
click at [465, 273] on icon at bounding box center [469, 279] width 17 height 20
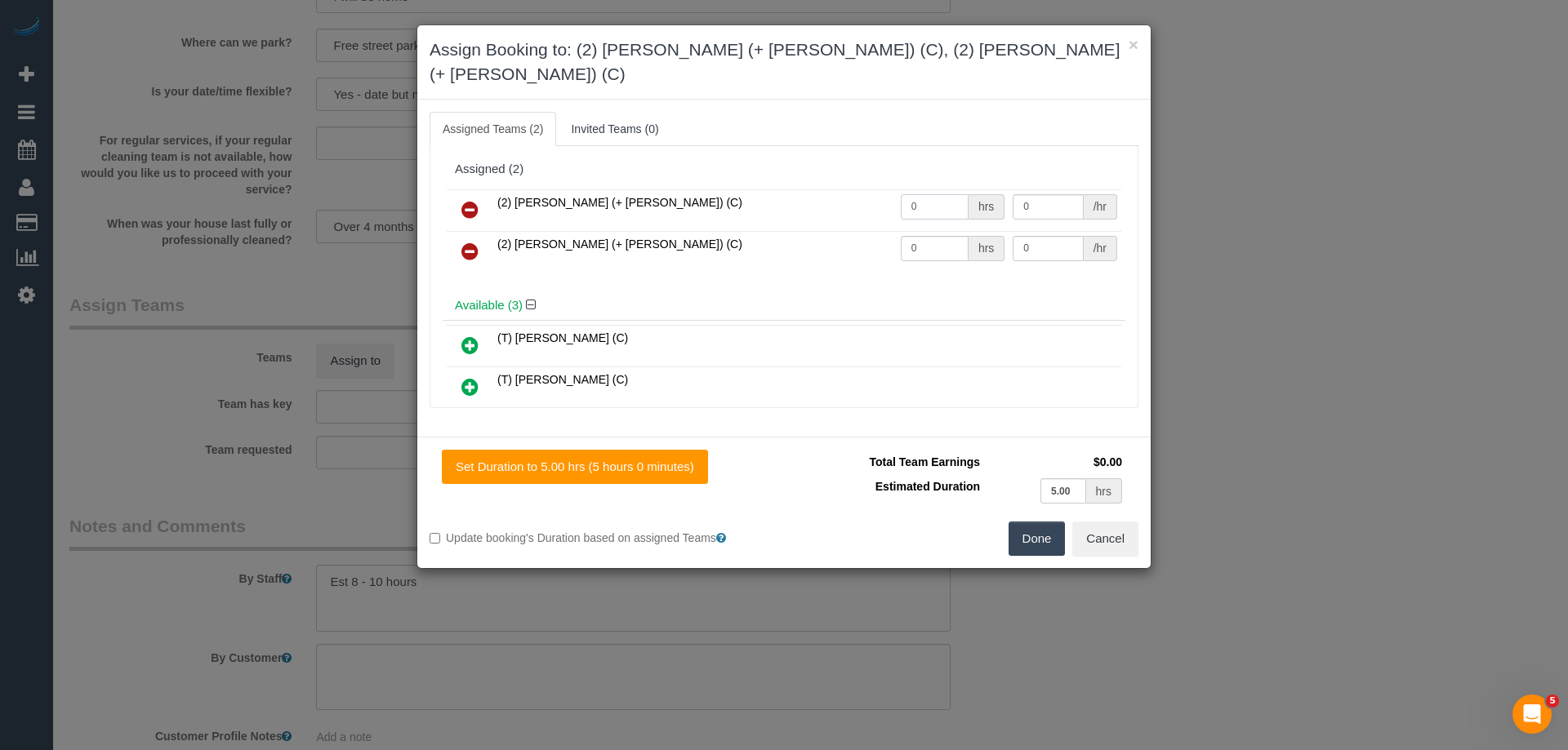
drag, startPoint x: 948, startPoint y: 179, endPoint x: 816, endPoint y: 176, distance: 132.0
click at [816, 190] on tr "(2) [PERSON_NAME] (+ [PERSON_NAME]) (C) 0 hrs 0 /hr" at bounding box center [783, 210] width 674 height 42
type input "1"
drag, startPoint x: 917, startPoint y: 228, endPoint x: 831, endPoint y: 216, distance: 86.8
click at [831, 231] on tr "(2) [PERSON_NAME] (+ [PERSON_NAME]) (C) 0 hrs 0 /hr" at bounding box center [783, 252] width 674 height 42
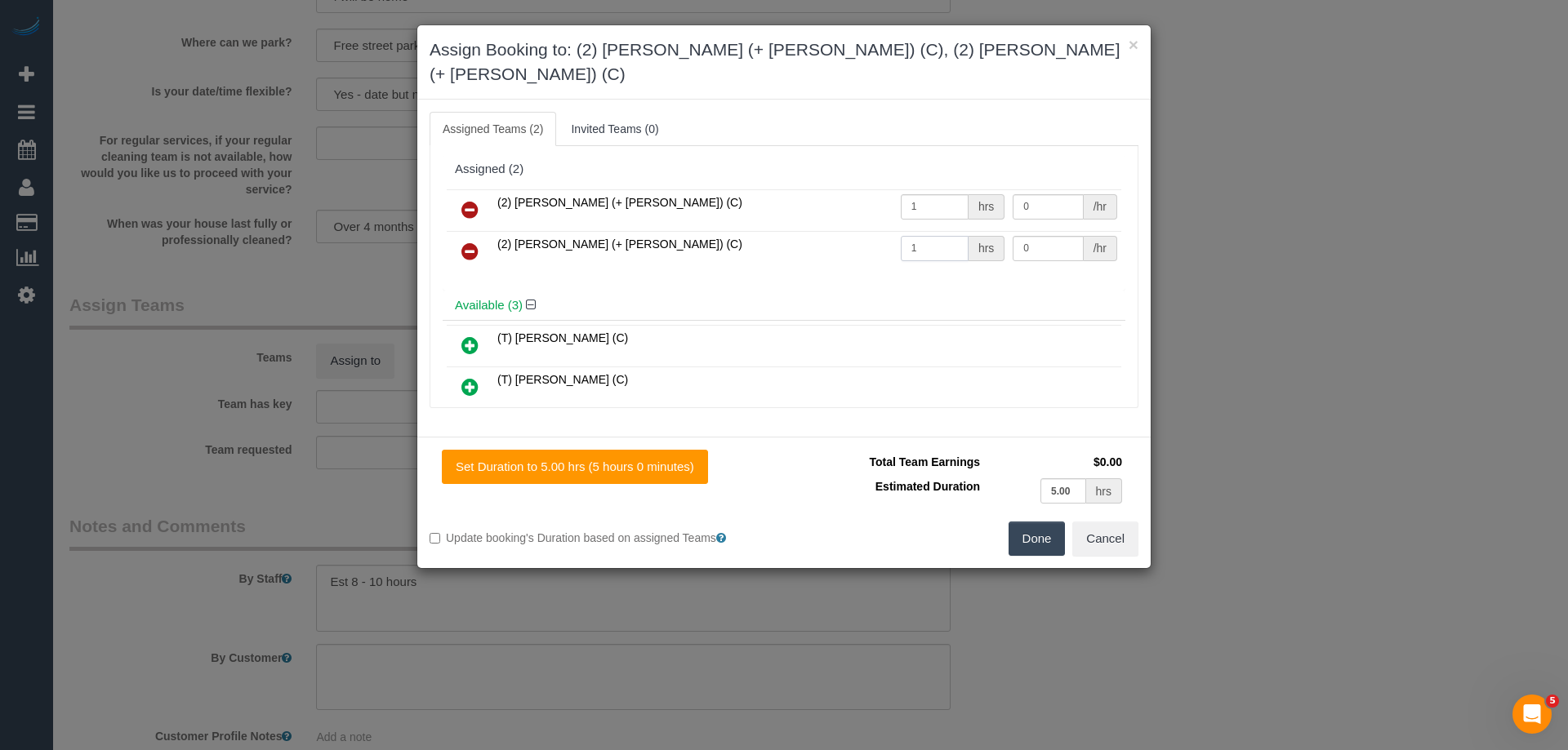
type input "1"
drag, startPoint x: 1048, startPoint y: 185, endPoint x: 955, endPoint y: 173, distance: 93.8
click at [955, 190] on tr "(2) [PERSON_NAME] (+ [PERSON_NAME]) (C) 1 hrs 0 /hr" at bounding box center [783, 210] width 674 height 42
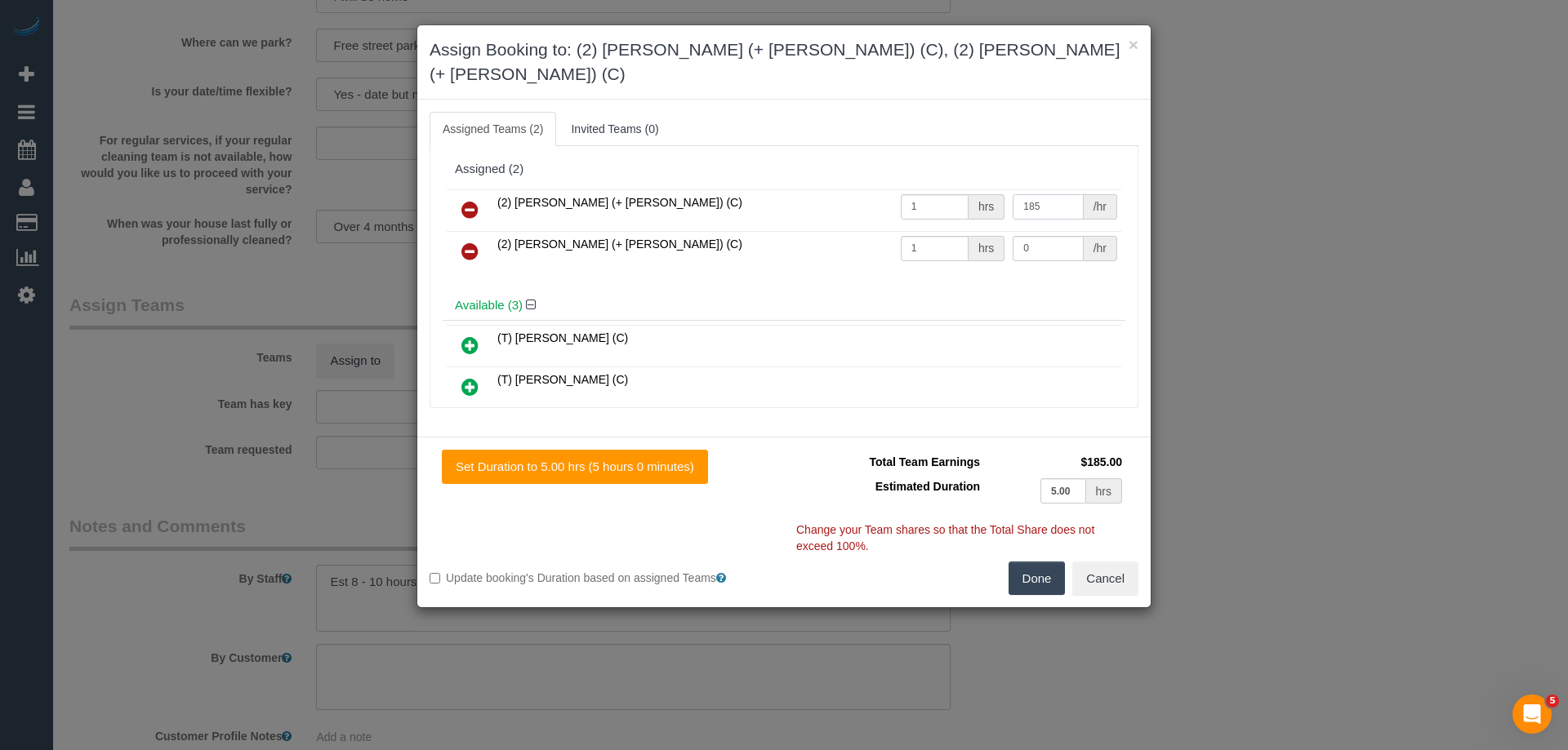
type input "185"
drag, startPoint x: 1040, startPoint y: 218, endPoint x: 930, endPoint y: 217, distance: 110.0
click at [930, 231] on tr "(2) [PERSON_NAME] (+ [PERSON_NAME]) (C) 1 hrs 0 /hr" at bounding box center [783, 252] width 674 height 42
type input "185"
click at [1039, 561] on button "Done" at bounding box center [1037, 578] width 57 height 34
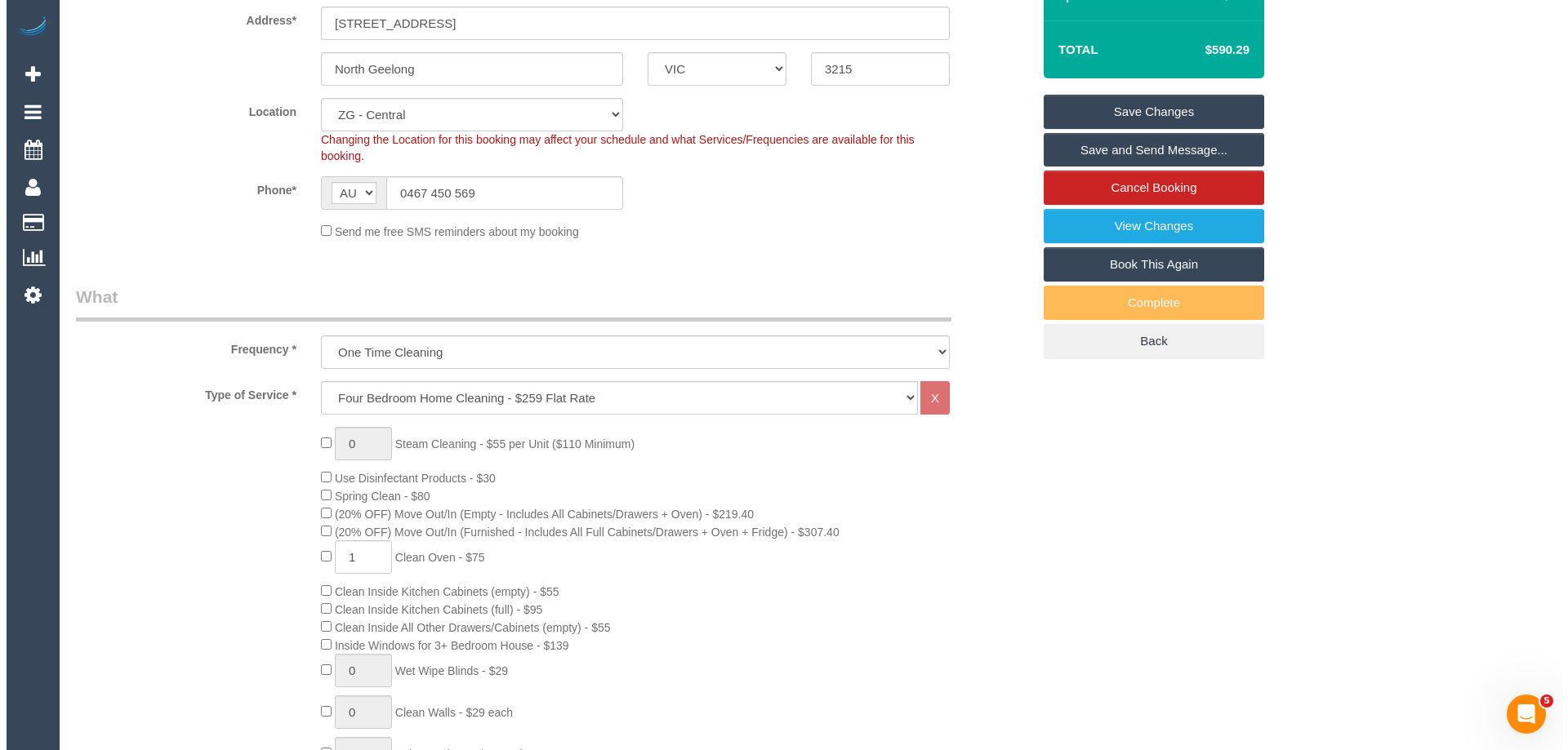
scroll to position [0, 0]
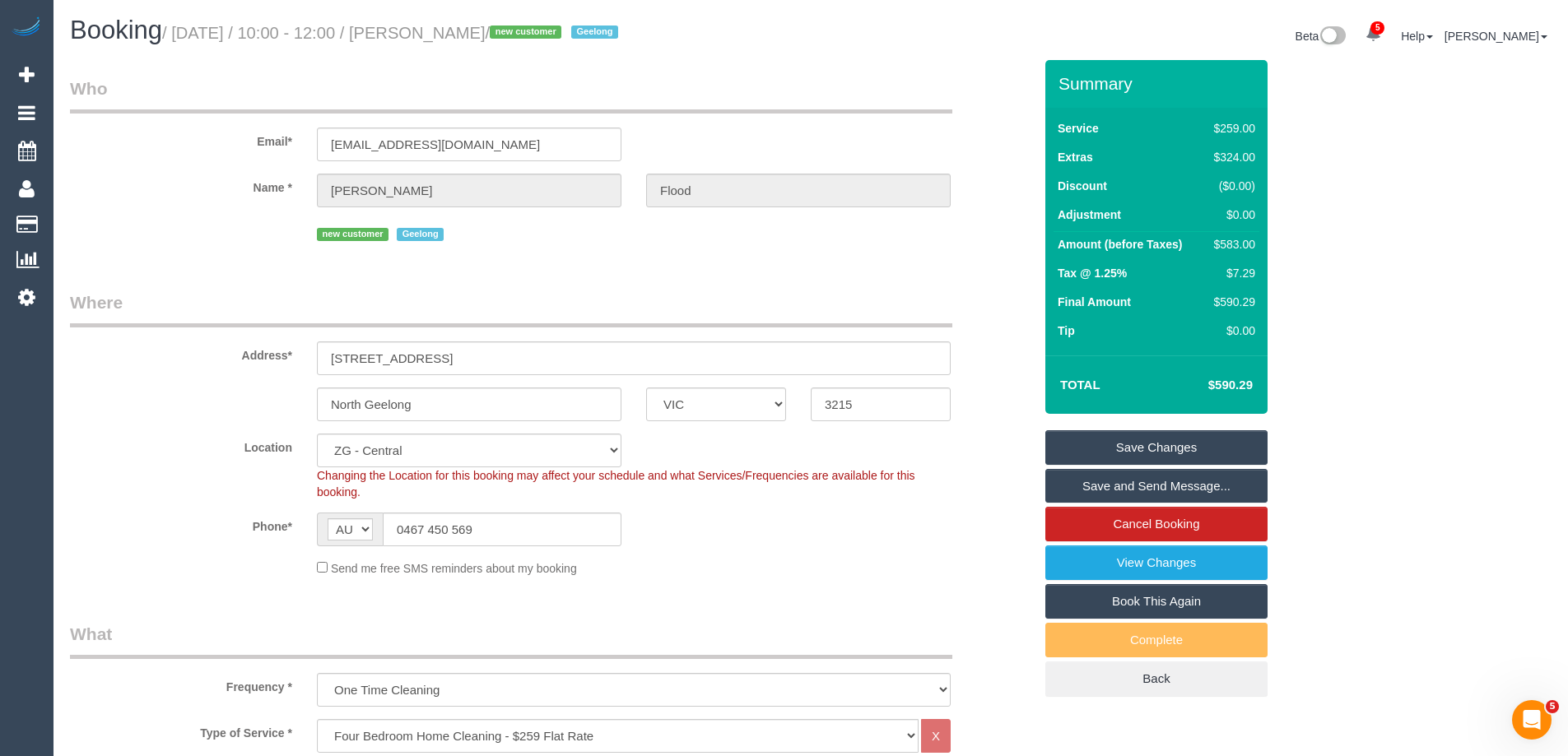
drag, startPoint x: 543, startPoint y: 33, endPoint x: 456, endPoint y: 31, distance: 87.0
click at [456, 31] on small "/ [DATE] / 10:00 - 12:00 / [PERSON_NAME] / new customer [GEOGRAPHIC_DATA]" at bounding box center [392, 33] width 461 height 18
copy small "[PERSON_NAME]"
click at [1114, 449] on link "Save Changes" at bounding box center [1157, 448] width 222 height 35
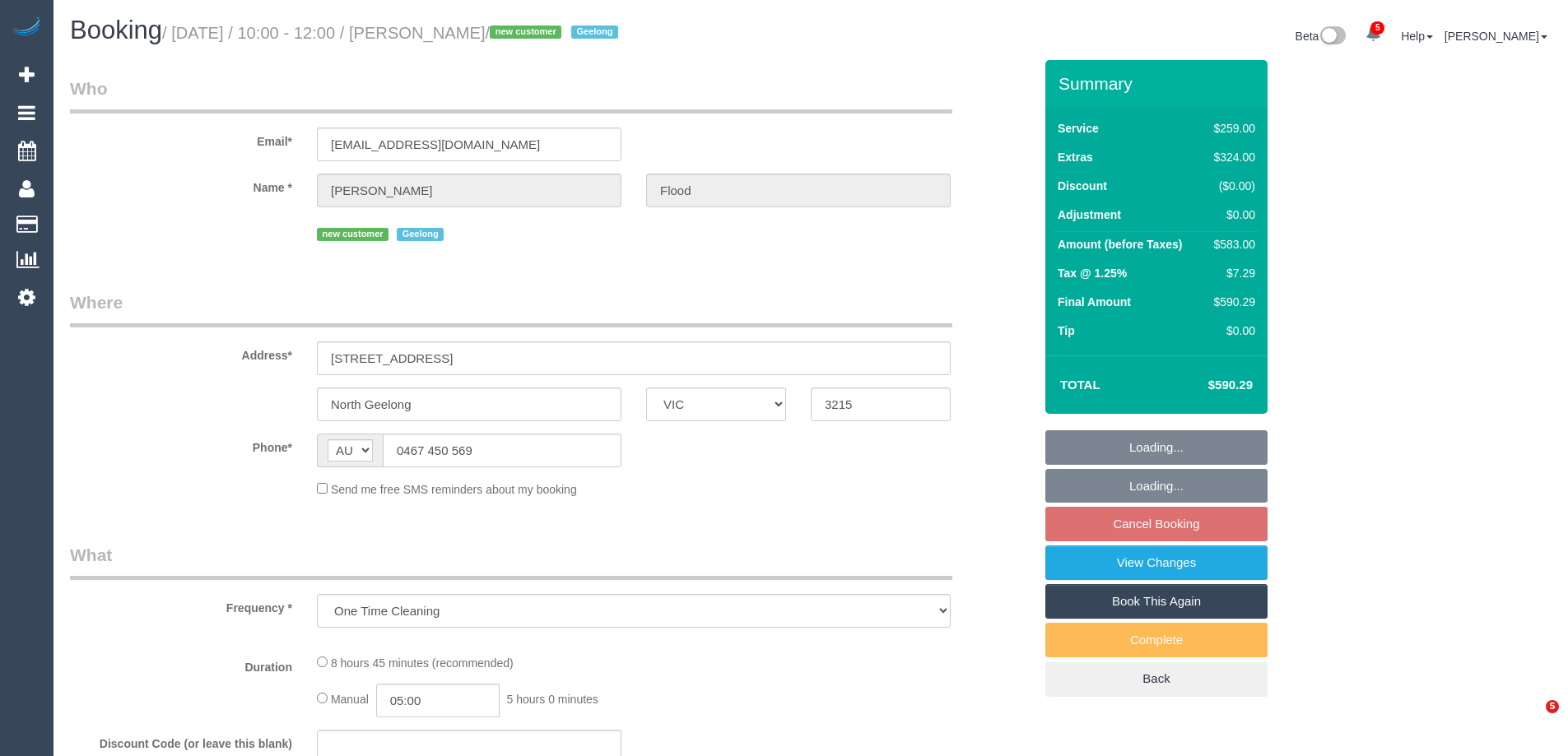
select select "VIC"
select select "string:stripe-pm_1S6ghv2GScqysDRV0XNKuN8q"
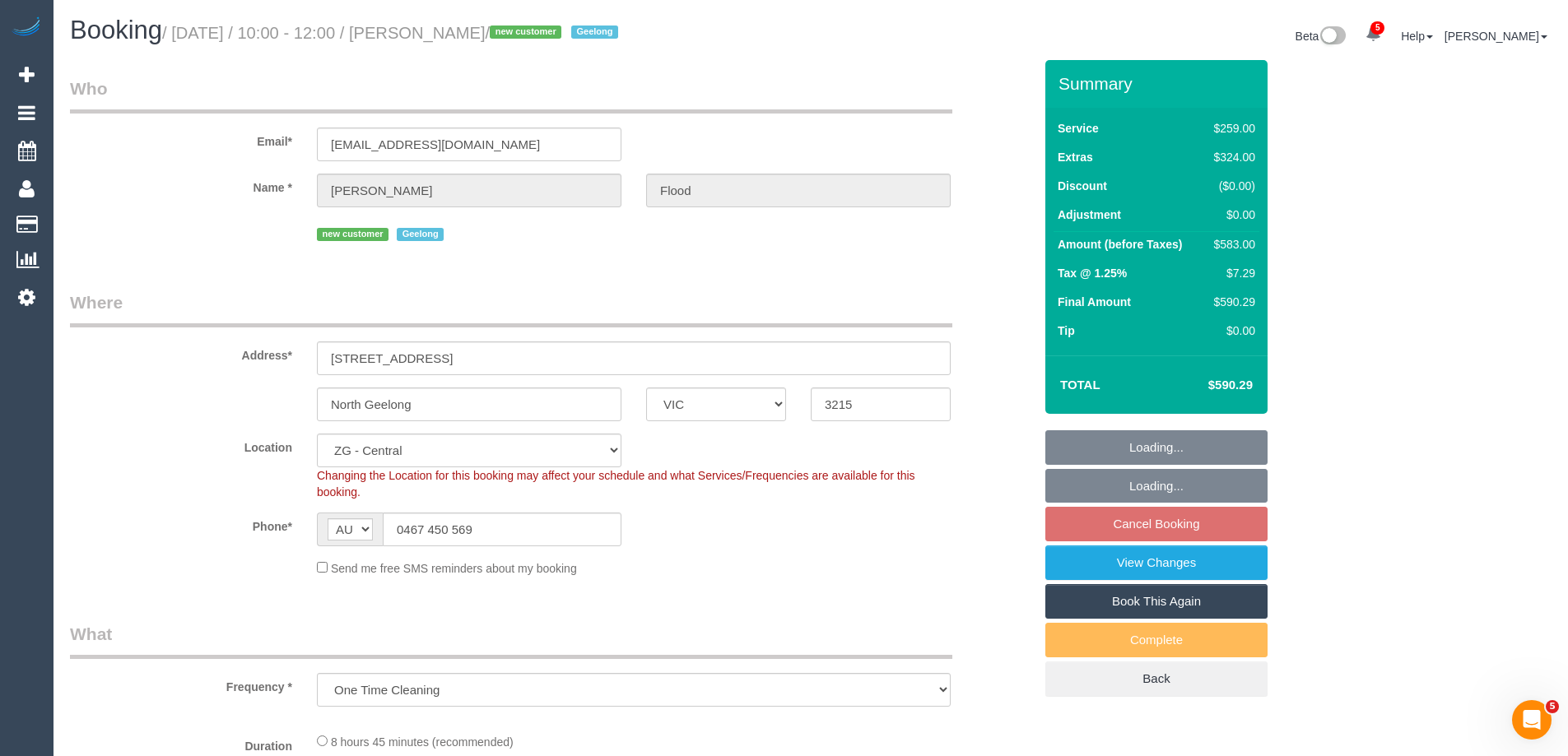
select select "object:704"
select select "spot1"
select select "number:27"
select select "number:14"
select select "number:19"
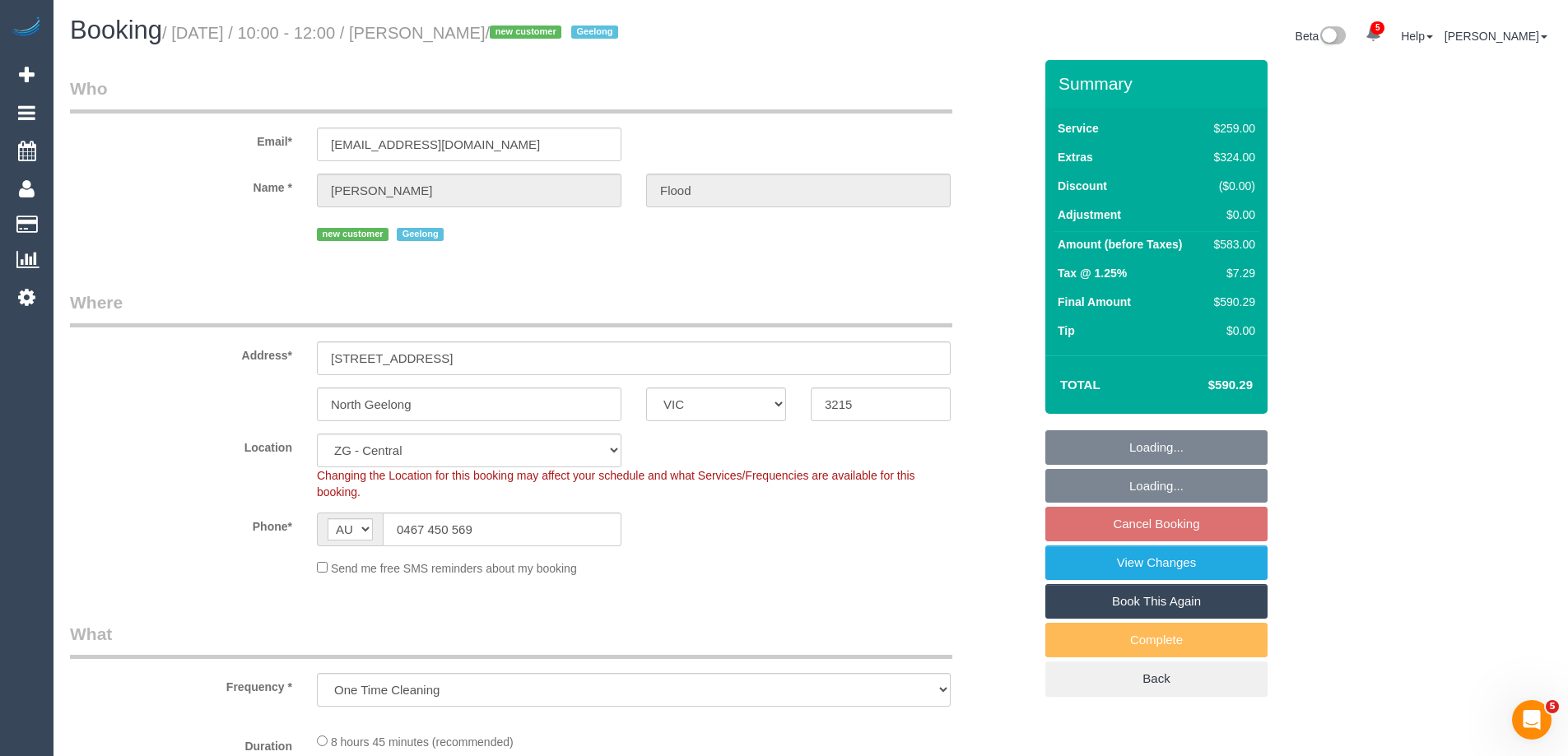
select select "number:23"
select select "number:26"
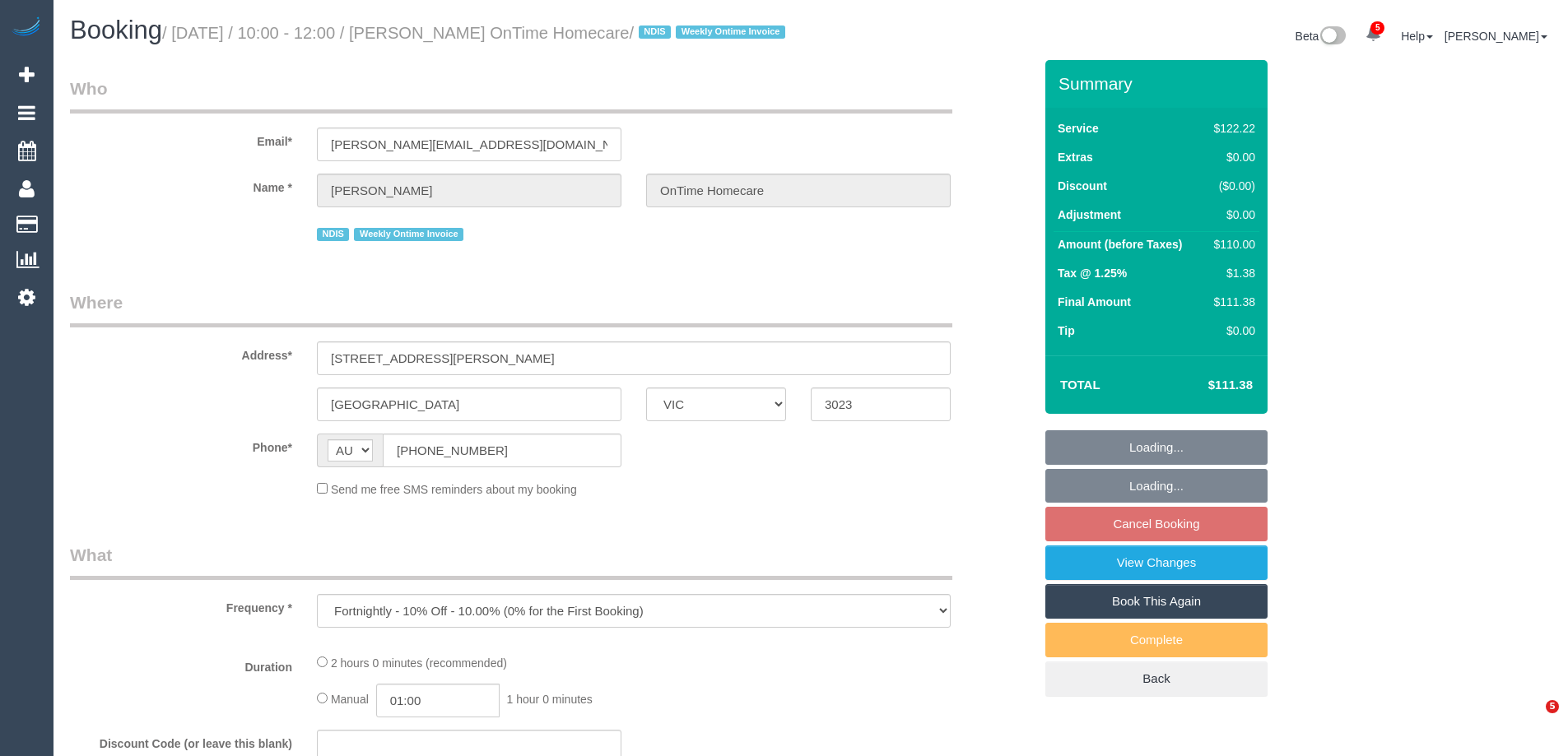
select select "VIC"
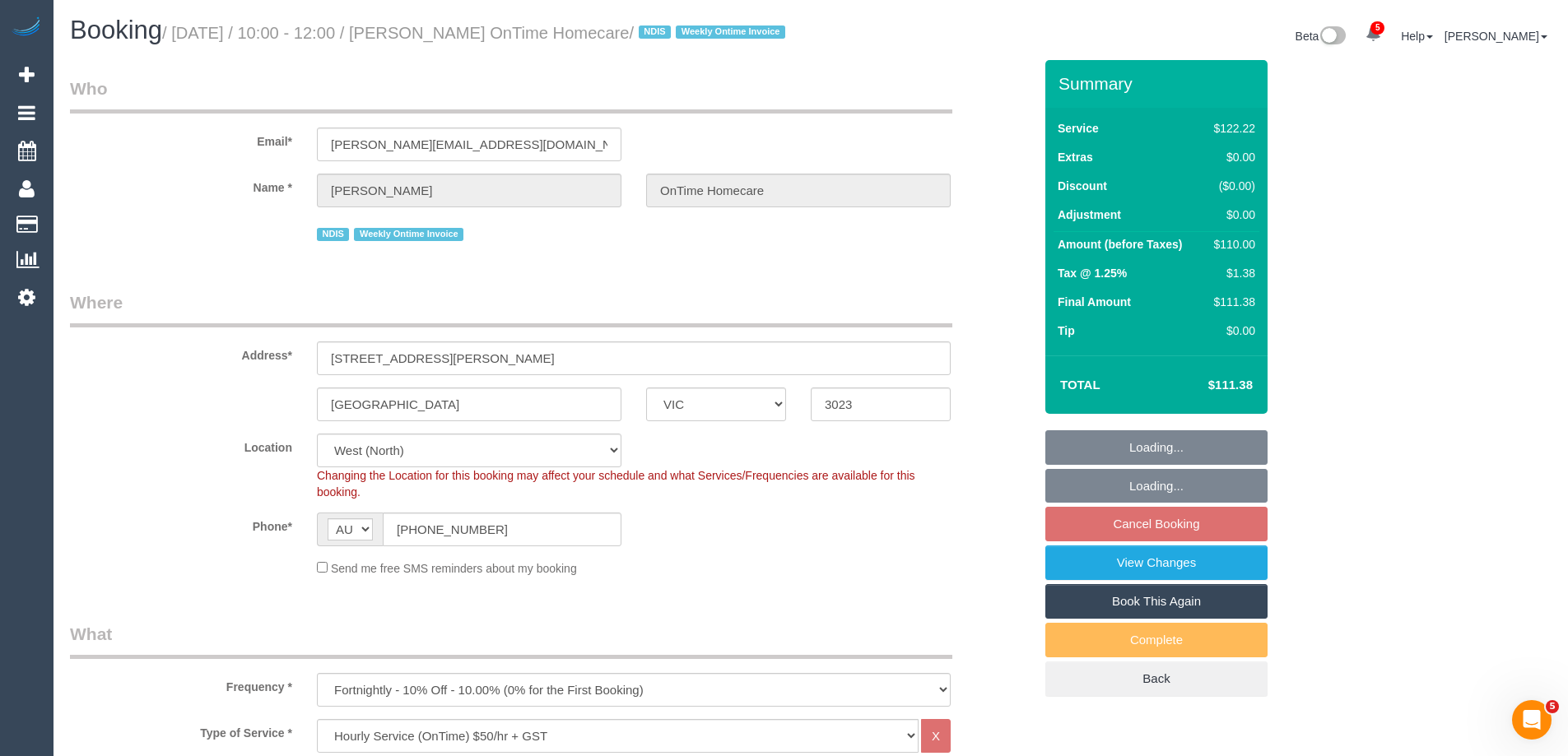
select select "object:1398"
select select "number:27"
select select "number:14"
select select "number:19"
select select "number:36"
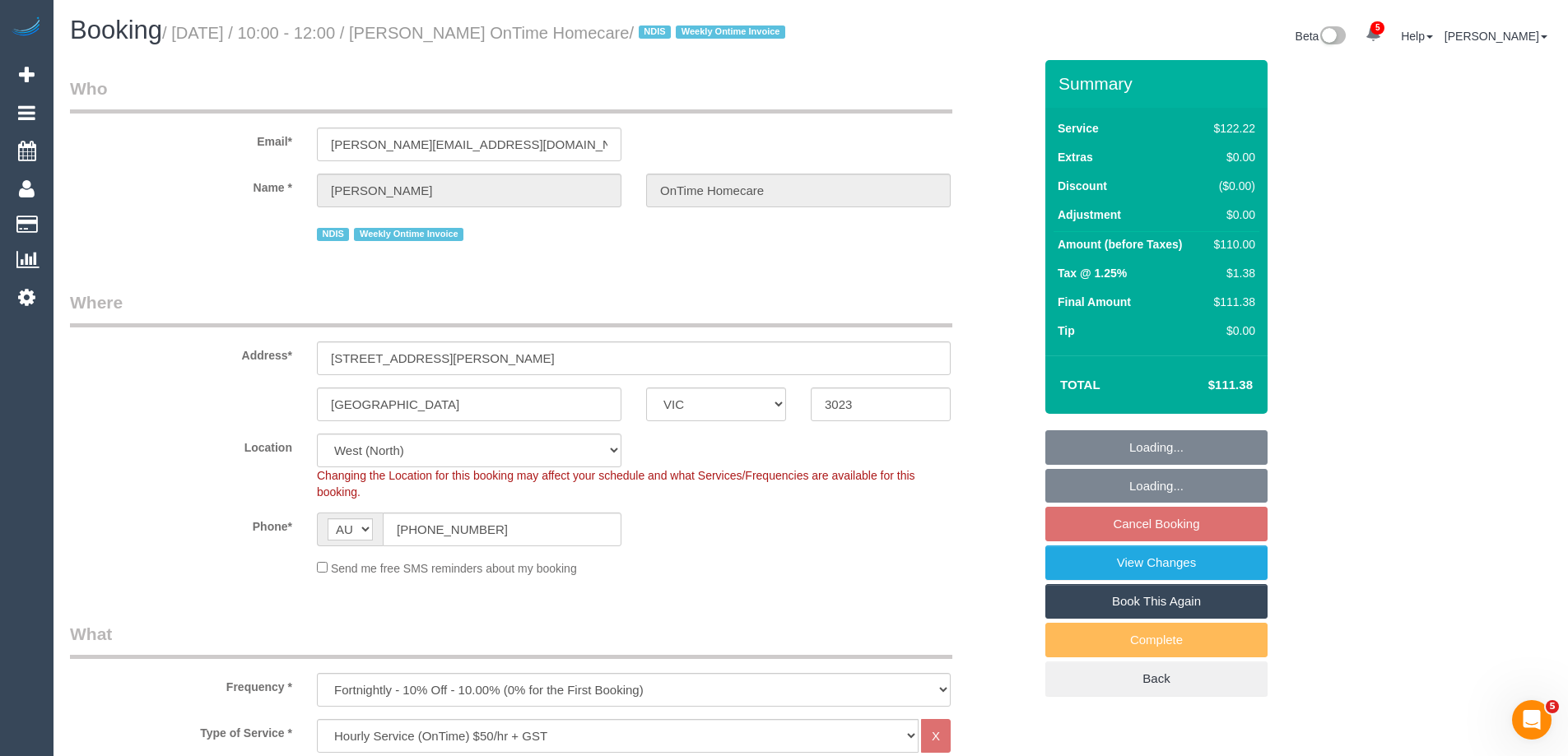
select select "number:35"
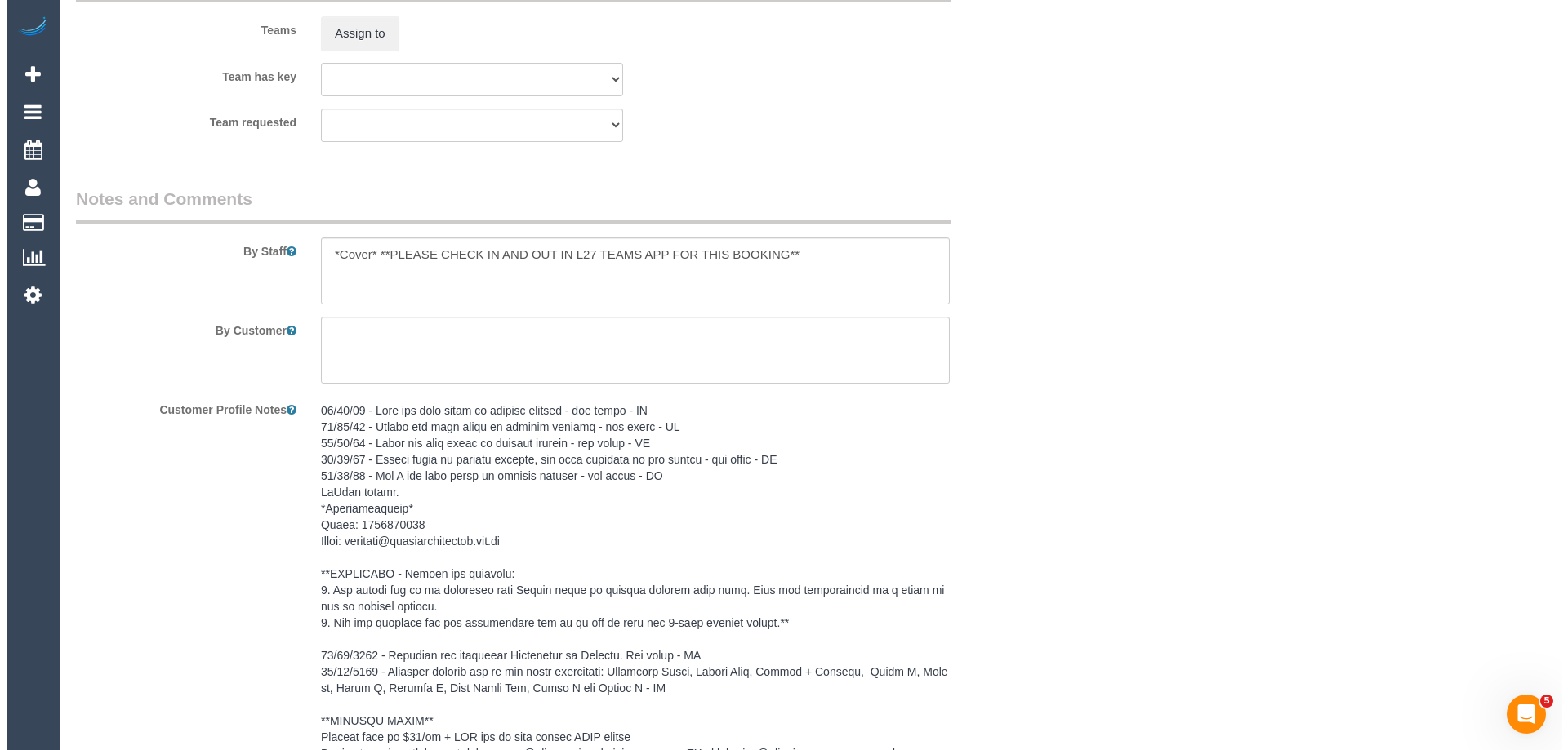
scroll to position [2123, 0]
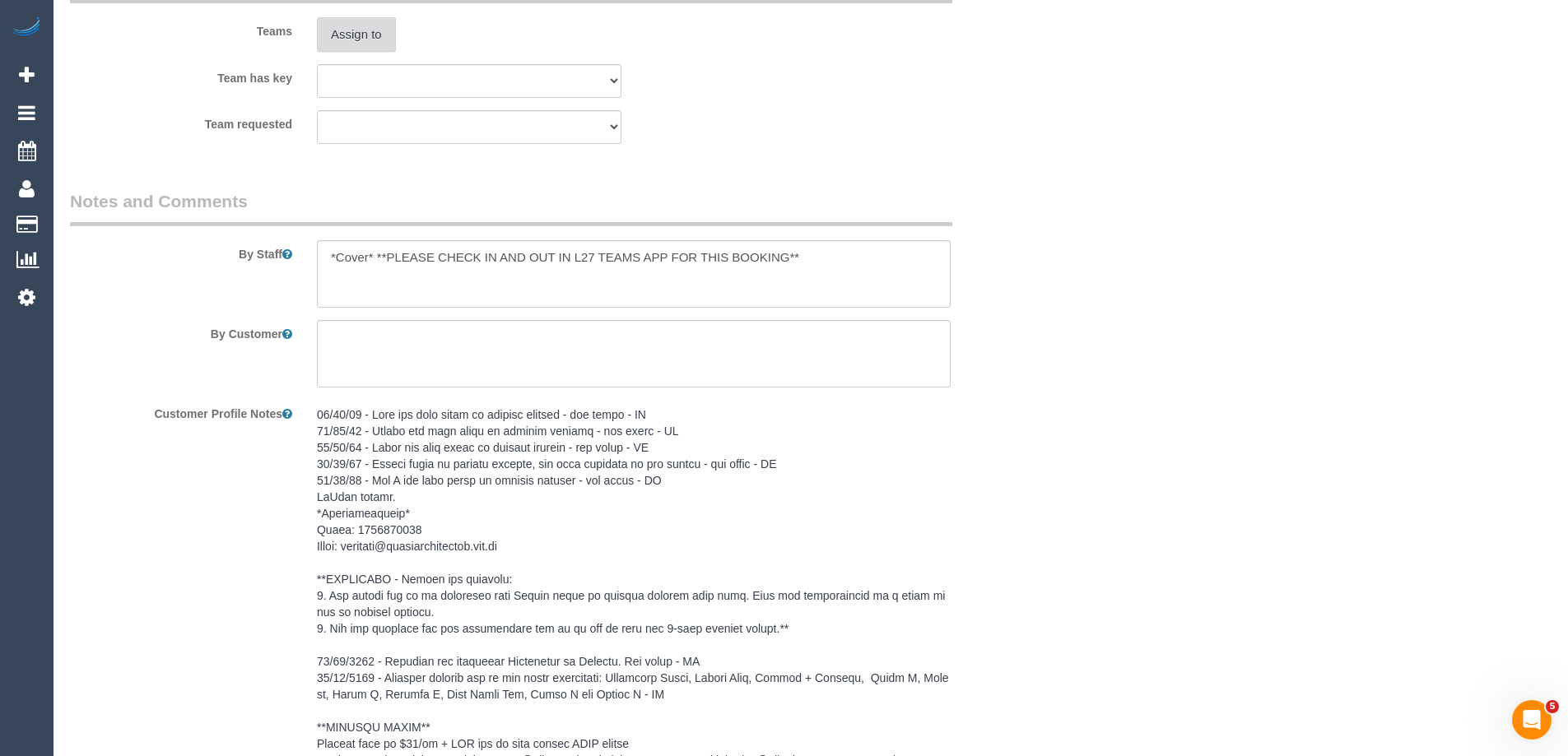
click at [372, 42] on button "Assign to" at bounding box center [357, 35] width 79 height 35
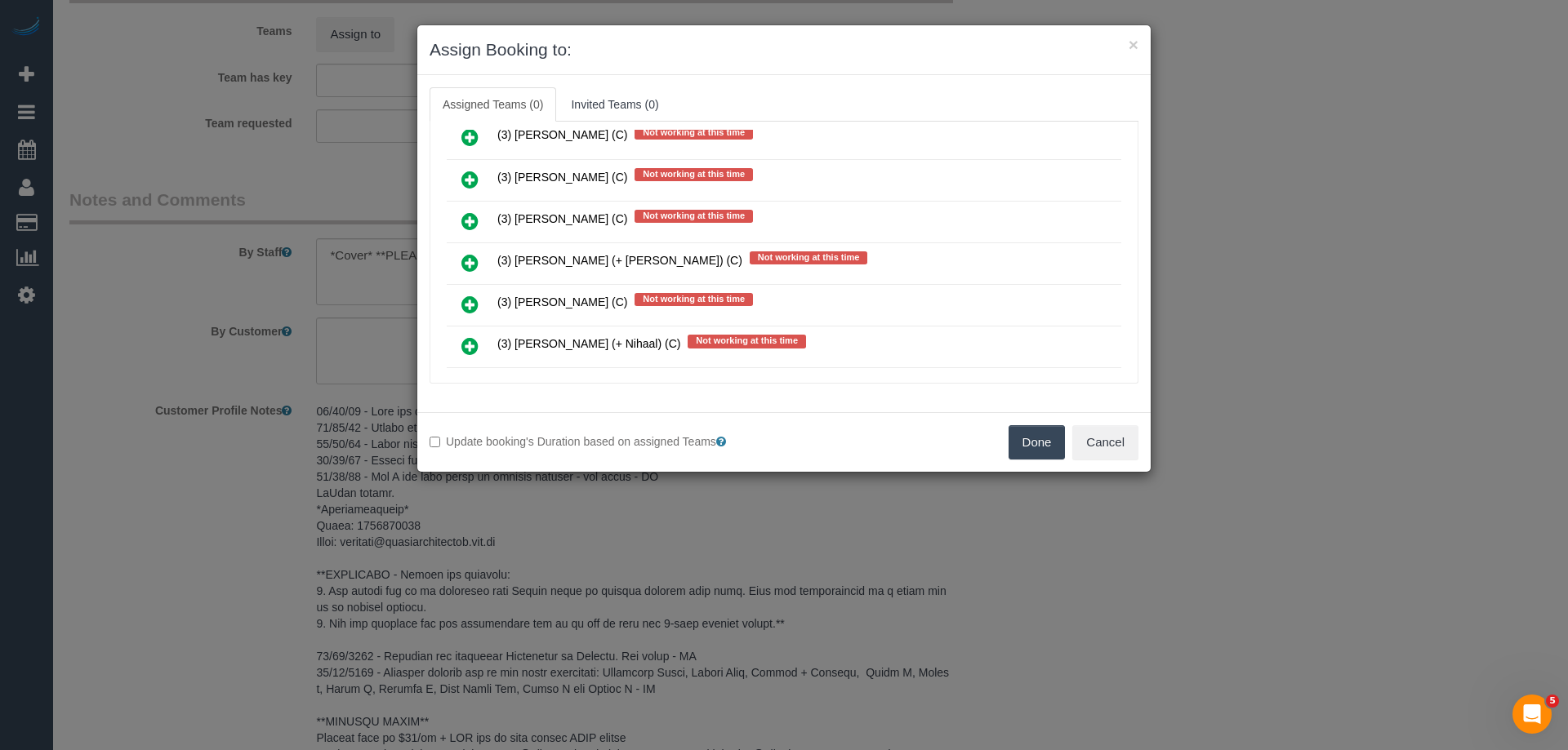
scroll to position [1551, 0]
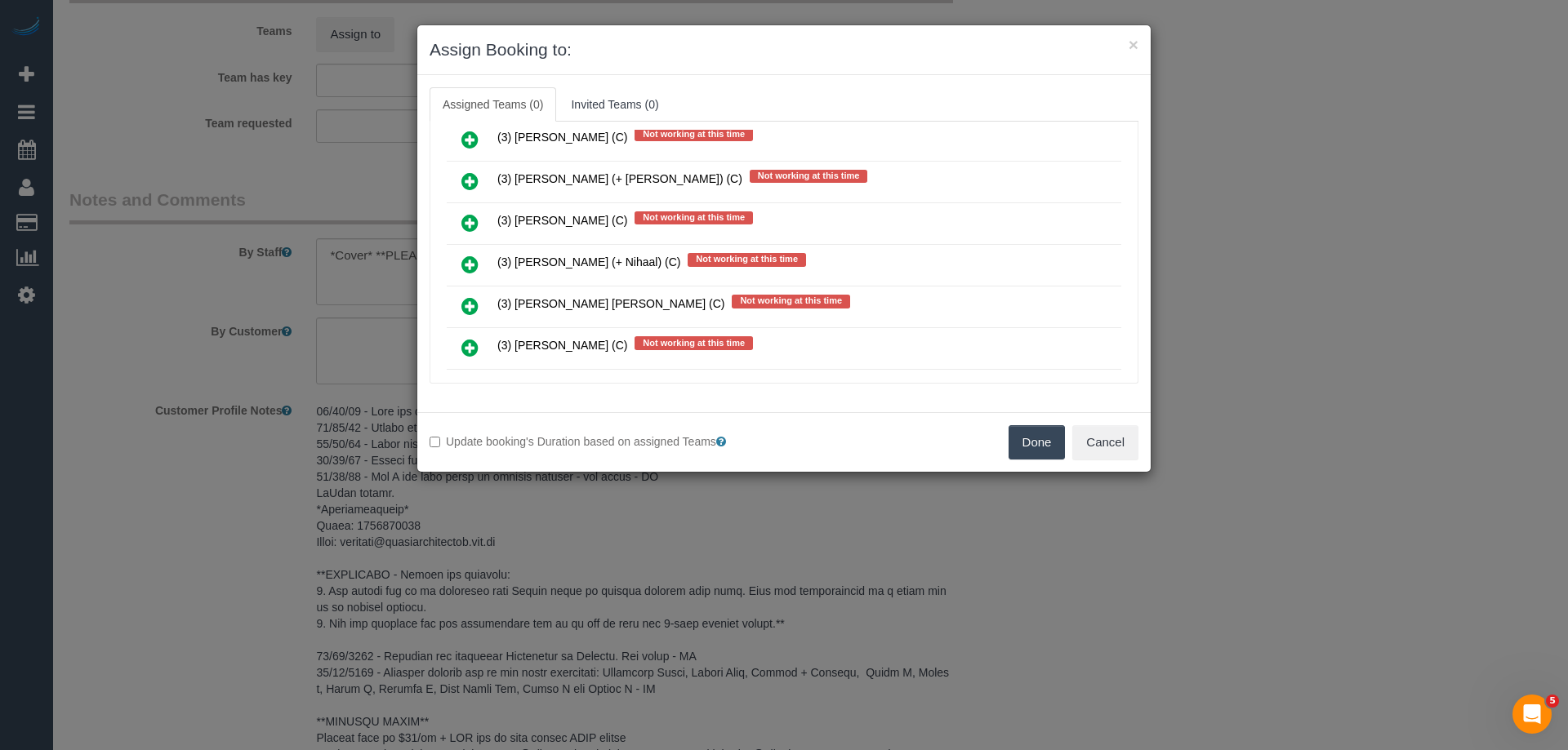
click at [457, 352] on link at bounding box center [469, 349] width 38 height 33
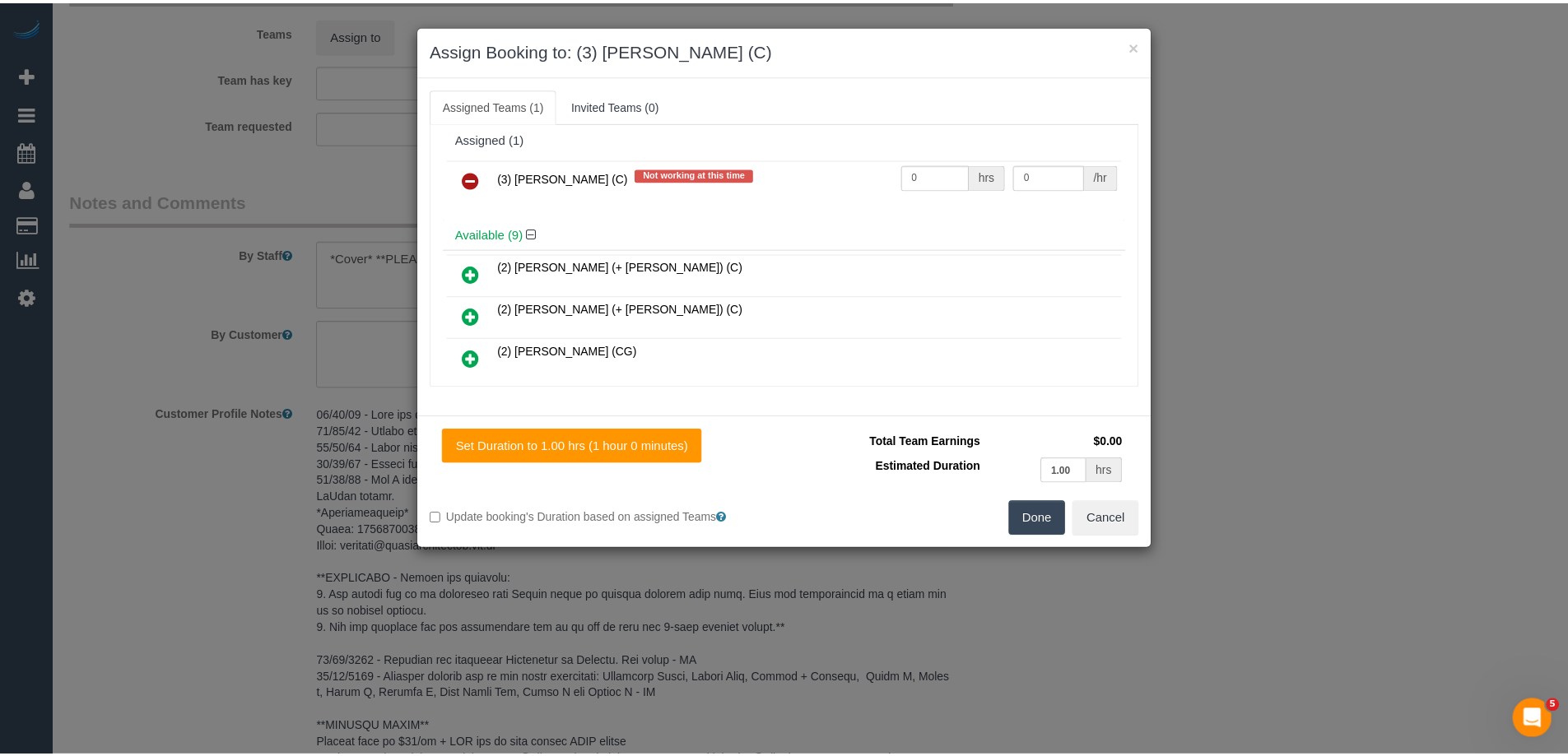
scroll to position [0, 0]
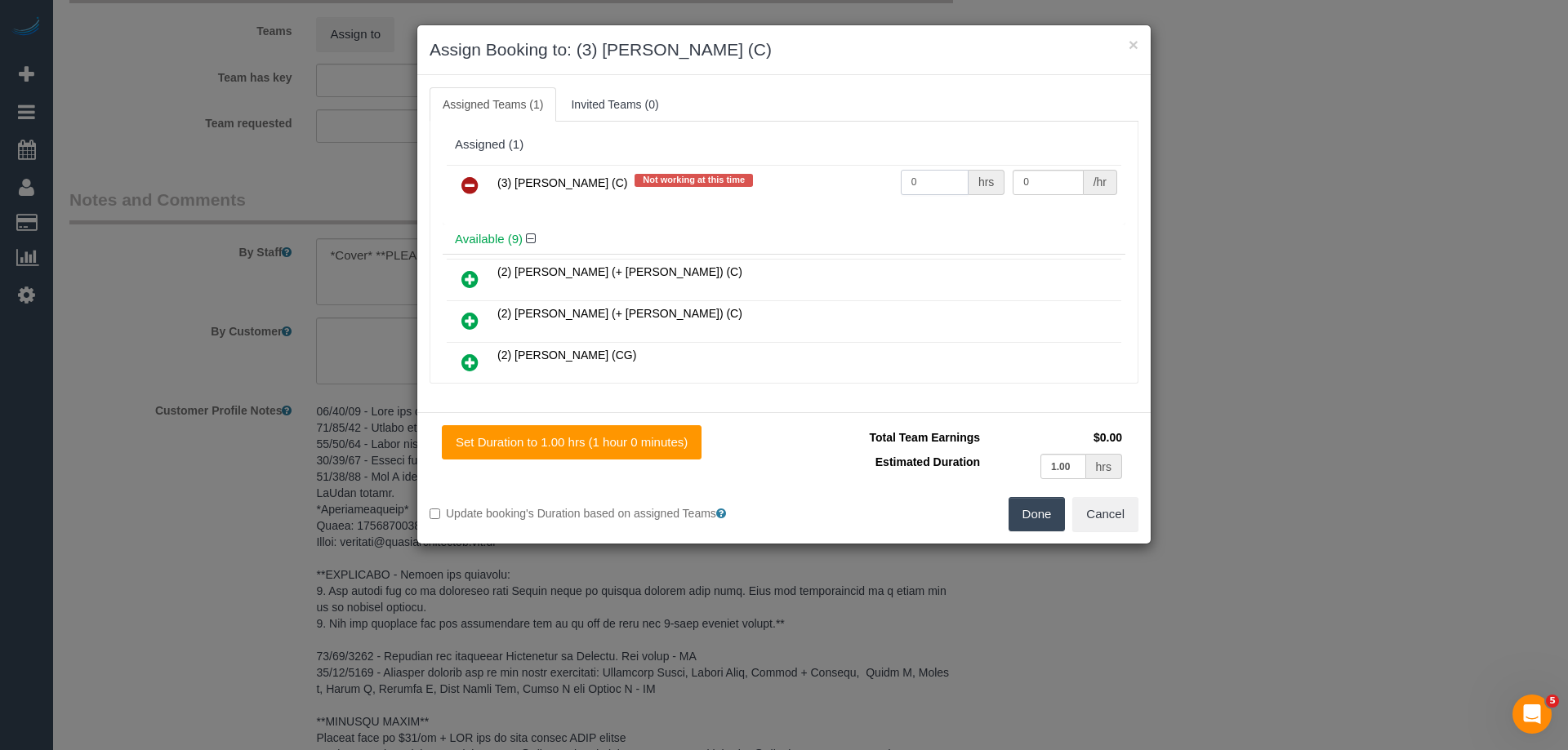
drag, startPoint x: 933, startPoint y: 183, endPoint x: 875, endPoint y: 182, distance: 58.0
click at [875, 182] on tr "(3) Stephany Cerda (C) Not working at this time 0 hrs 0 /hr" at bounding box center [783, 185] width 674 height 42
type input "2"
drag, startPoint x: 1047, startPoint y: 172, endPoint x: 824, endPoint y: 189, distance: 223.6
click at [831, 186] on tr "(3) Stephany Cerda (C) Not working at this time 2 hrs 0 /hr" at bounding box center [783, 185] width 674 height 42
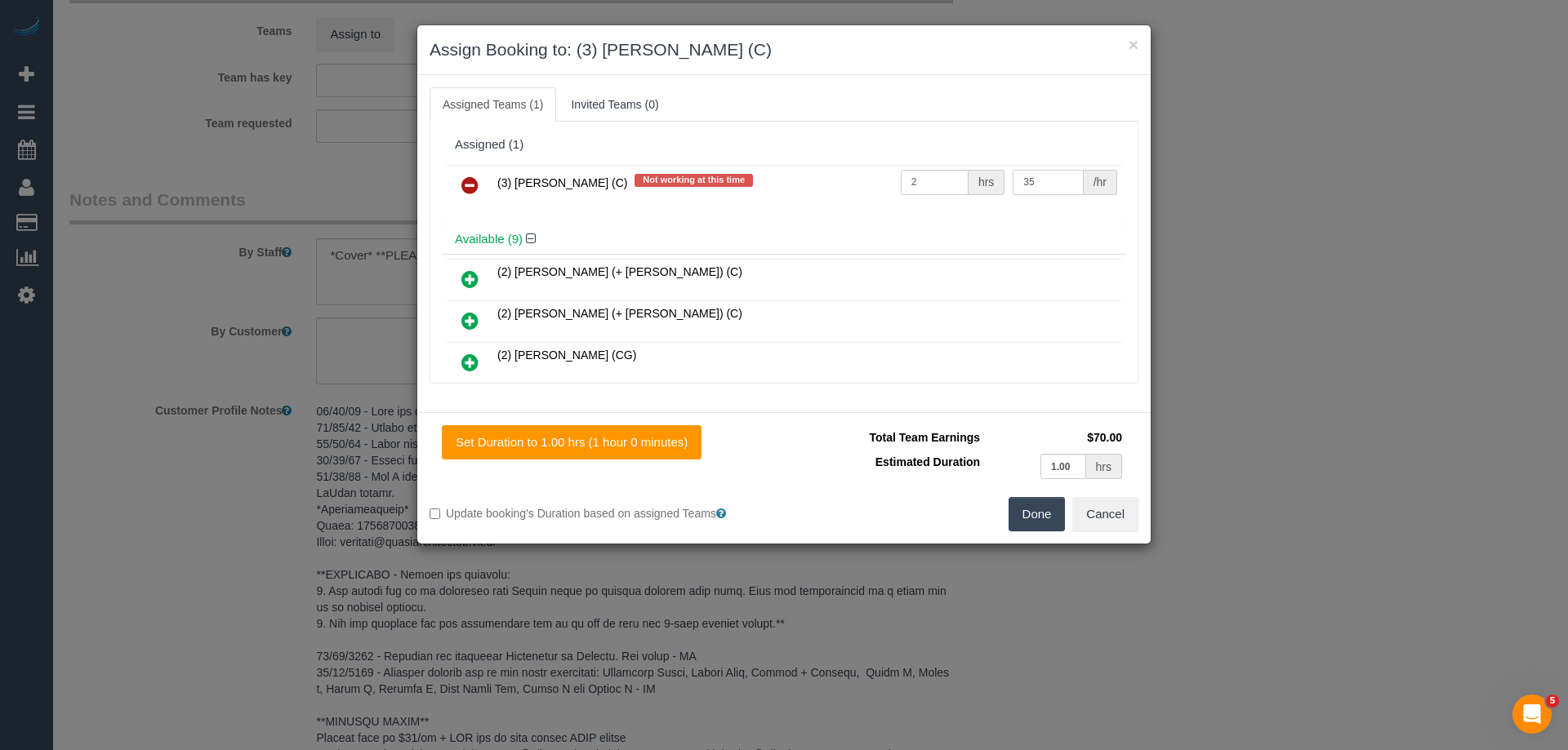
type input "35"
click at [1025, 507] on button "Done" at bounding box center [1037, 514] width 57 height 34
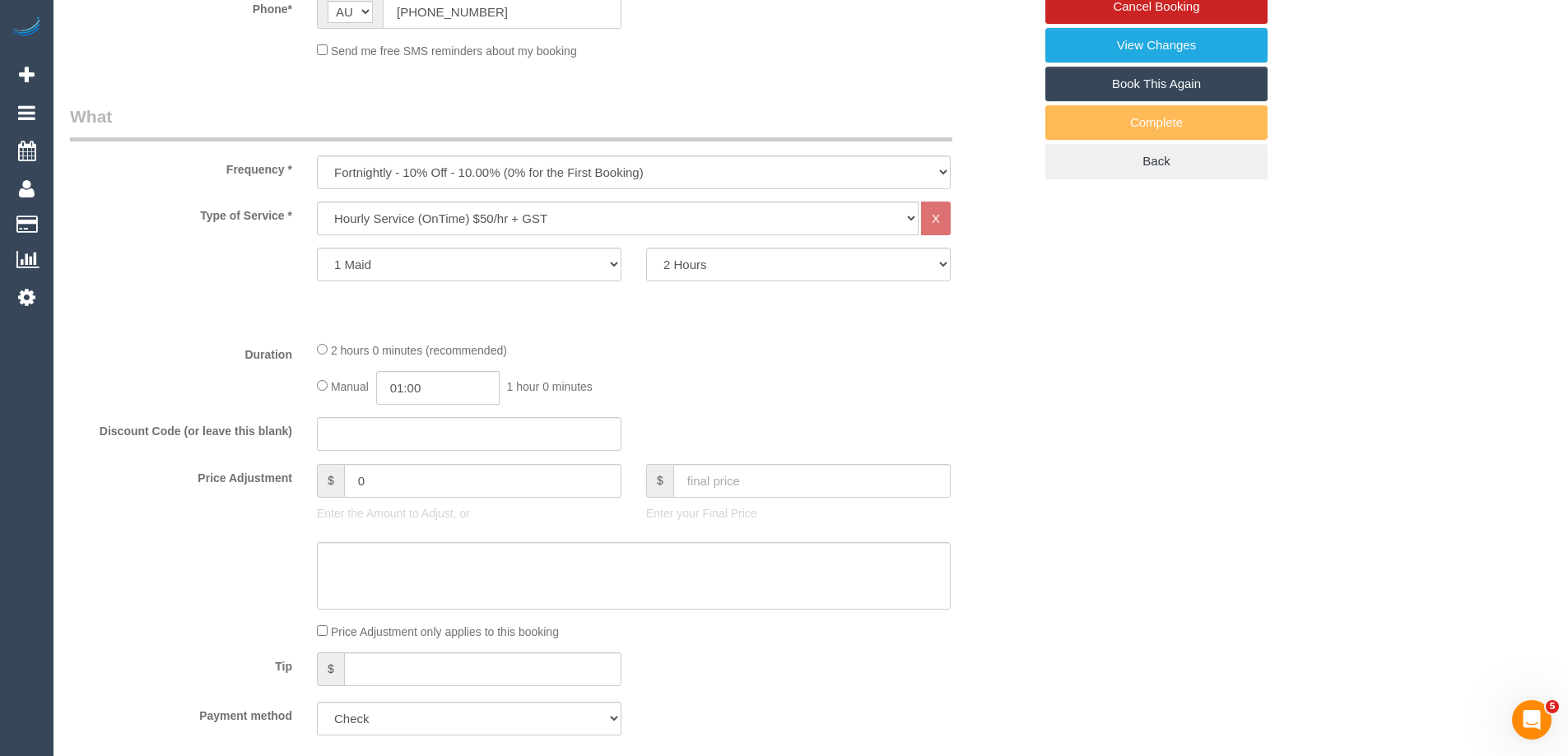
scroll to position [493, 0]
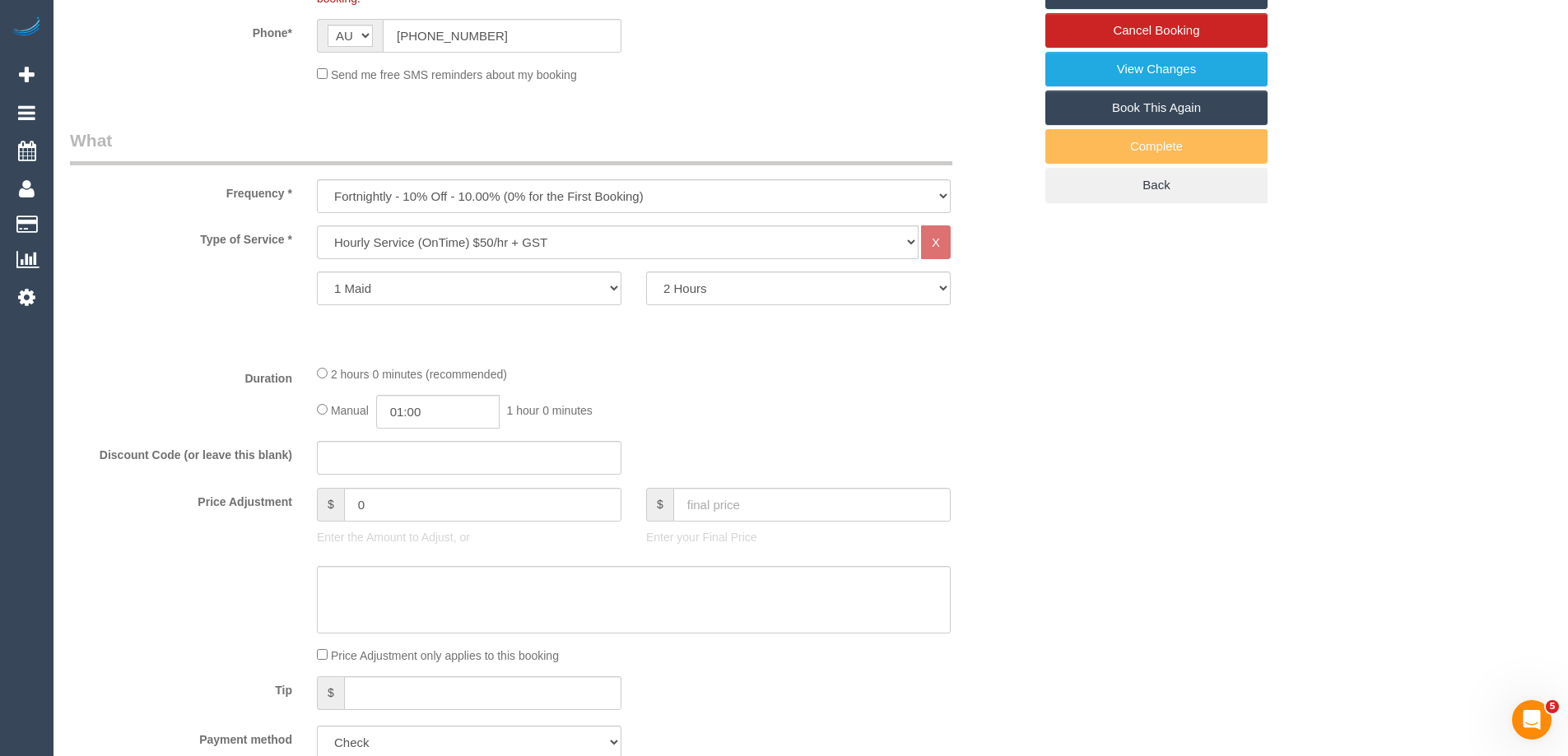
click at [313, 392] on div "2 hours 0 minutes (recommended) Manual 01:00 1 hour 0 minutes" at bounding box center [634, 397] width 658 height 64
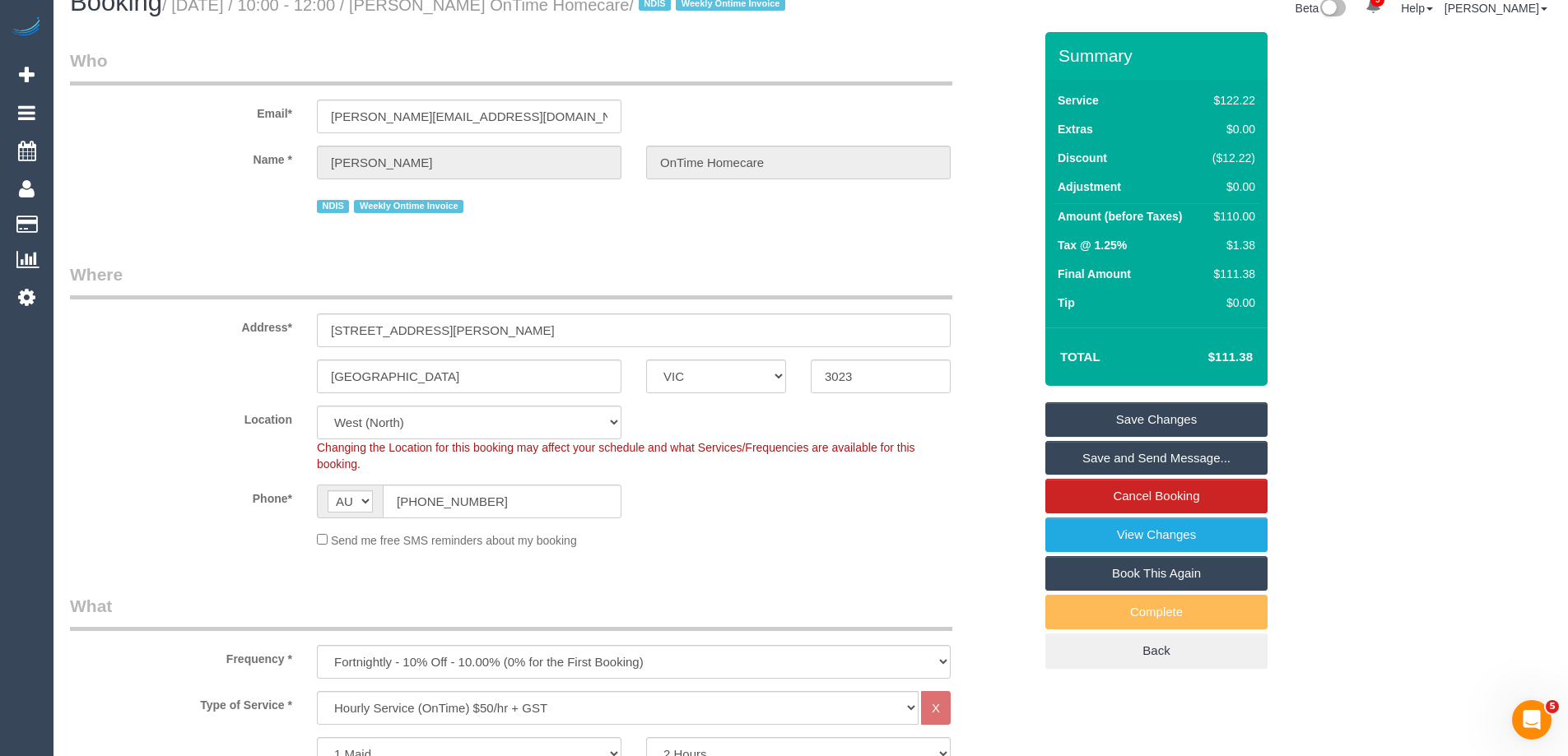
scroll to position [0, 0]
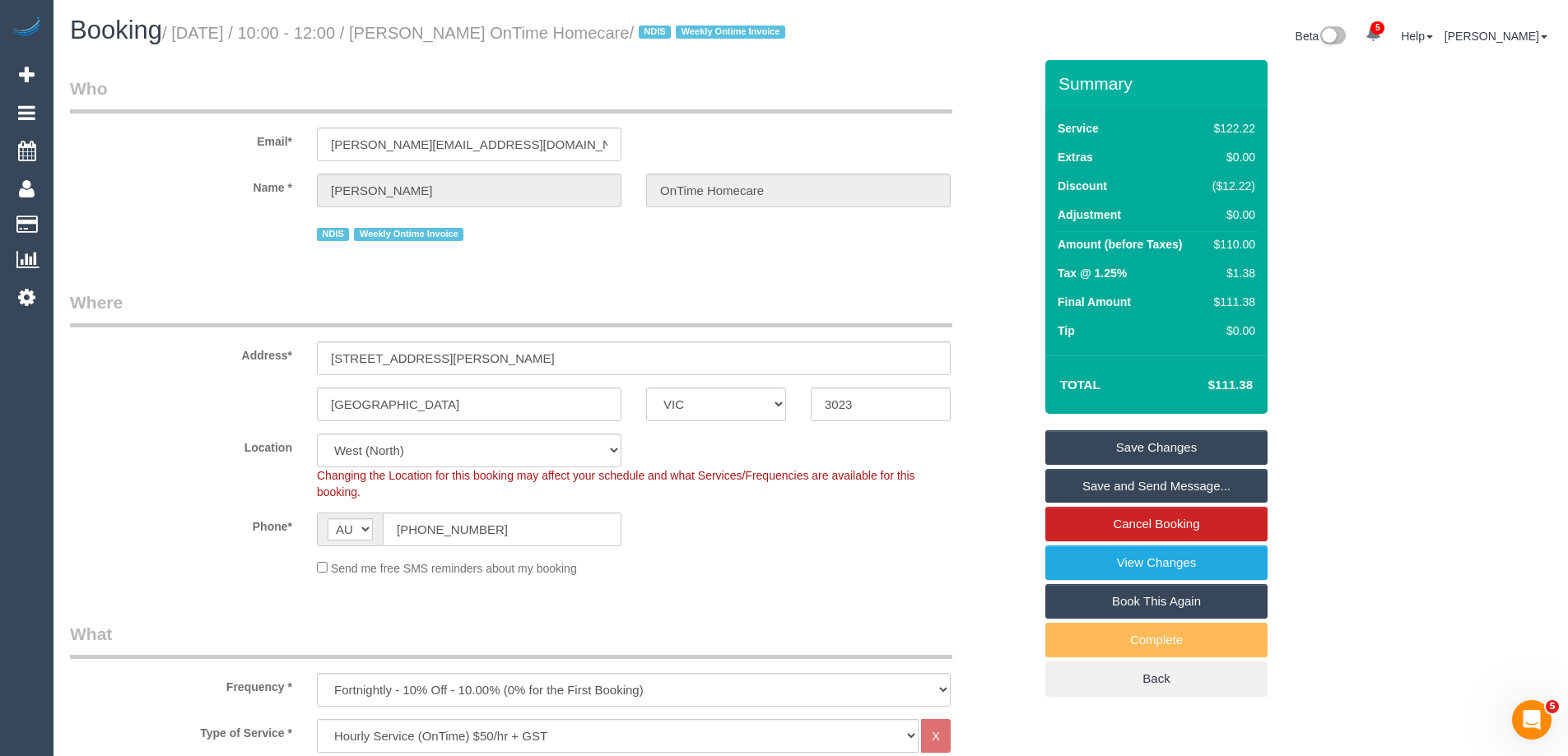
drag, startPoint x: 672, startPoint y: 32, endPoint x: 454, endPoint y: 35, distance: 218.0
click at [454, 35] on small "/ September 17, 2025 / 10:00 - 12:00 / David Hitchings OnTime Homecare / NDIS W…" at bounding box center [476, 33] width 628 height 18
copy small "David Hitchings OnTime Homecare"
click at [1096, 464] on link "Save Changes" at bounding box center [1157, 448] width 222 height 35
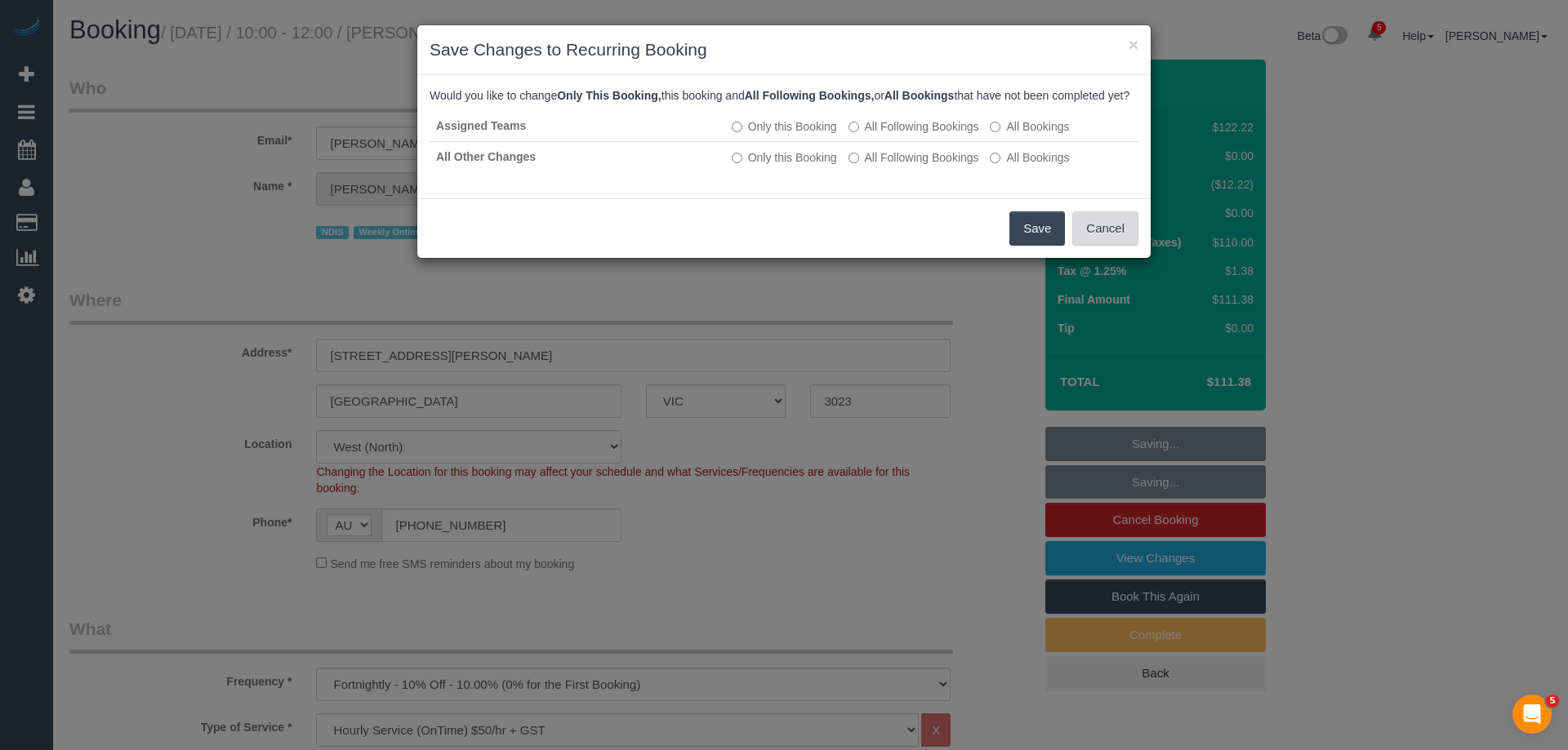
drag, startPoint x: 1120, startPoint y: 243, endPoint x: 1133, endPoint y: 232, distance: 17.0
click at [1119, 243] on button "Cancel" at bounding box center [1105, 229] width 66 height 34
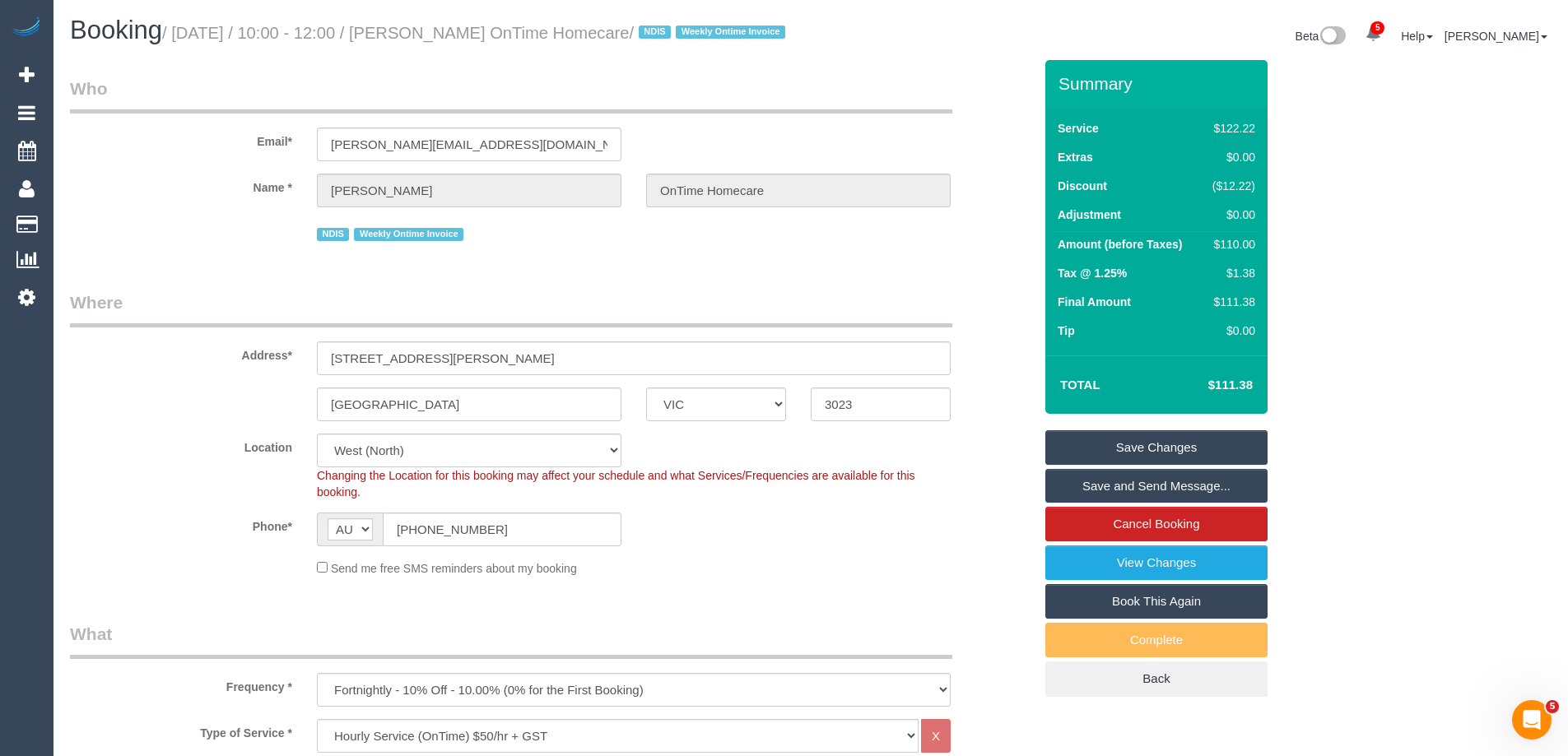
copy small "David Hitchings OnTime Homecare"
click at [1085, 460] on link "Save Changes" at bounding box center [1157, 448] width 222 height 35
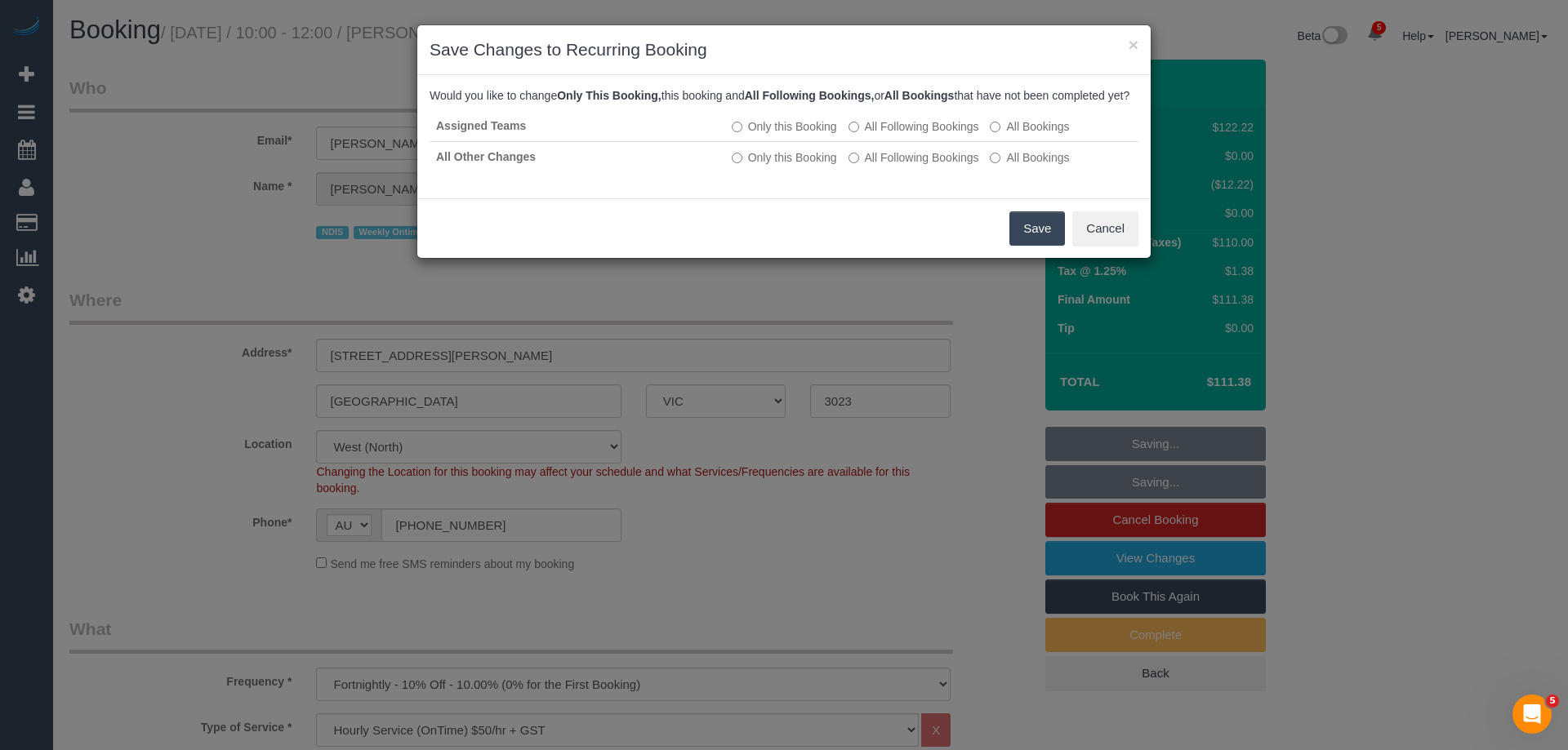
click at [1051, 236] on button "Save" at bounding box center [1037, 229] width 56 height 34
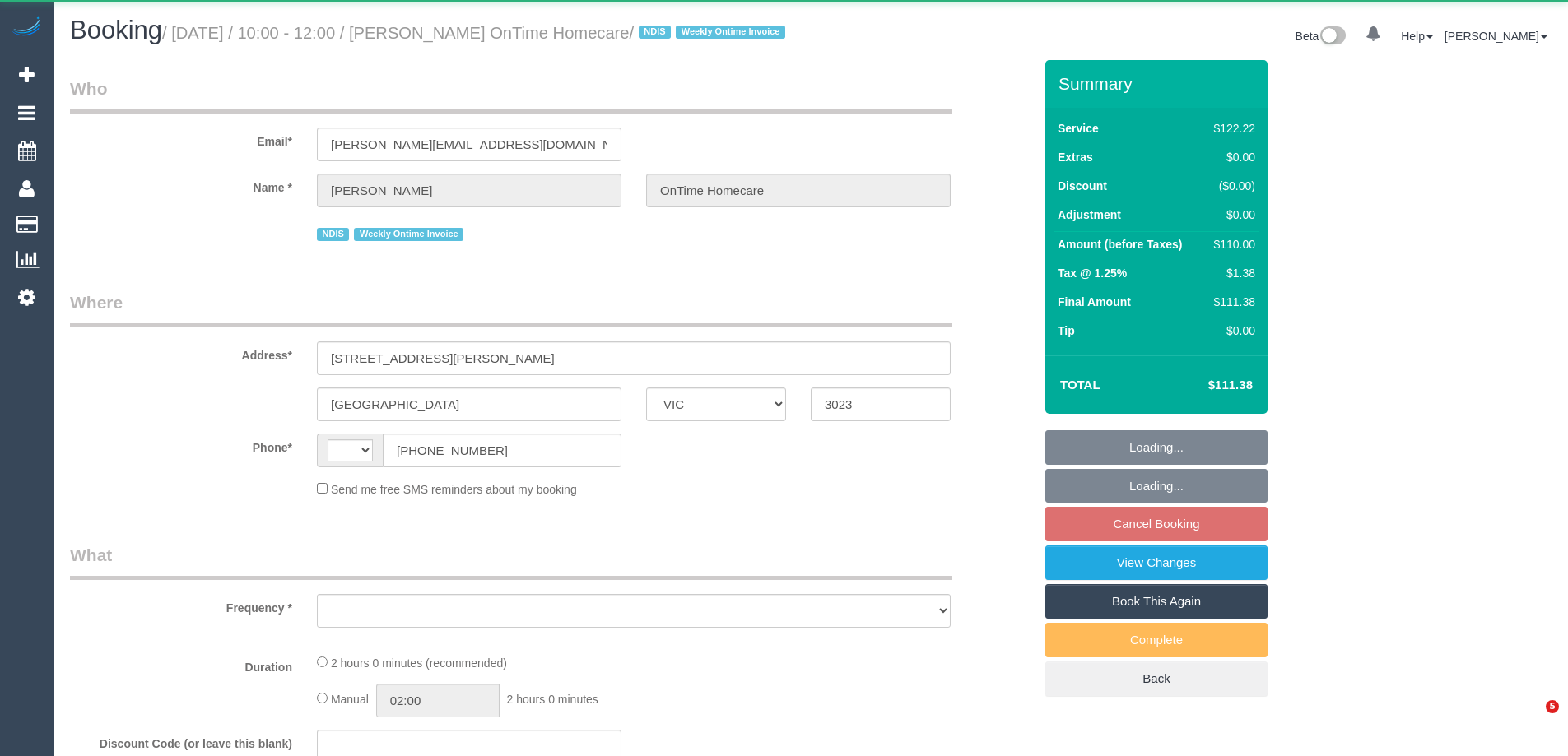
select select "VIC"
select select "string:AU"
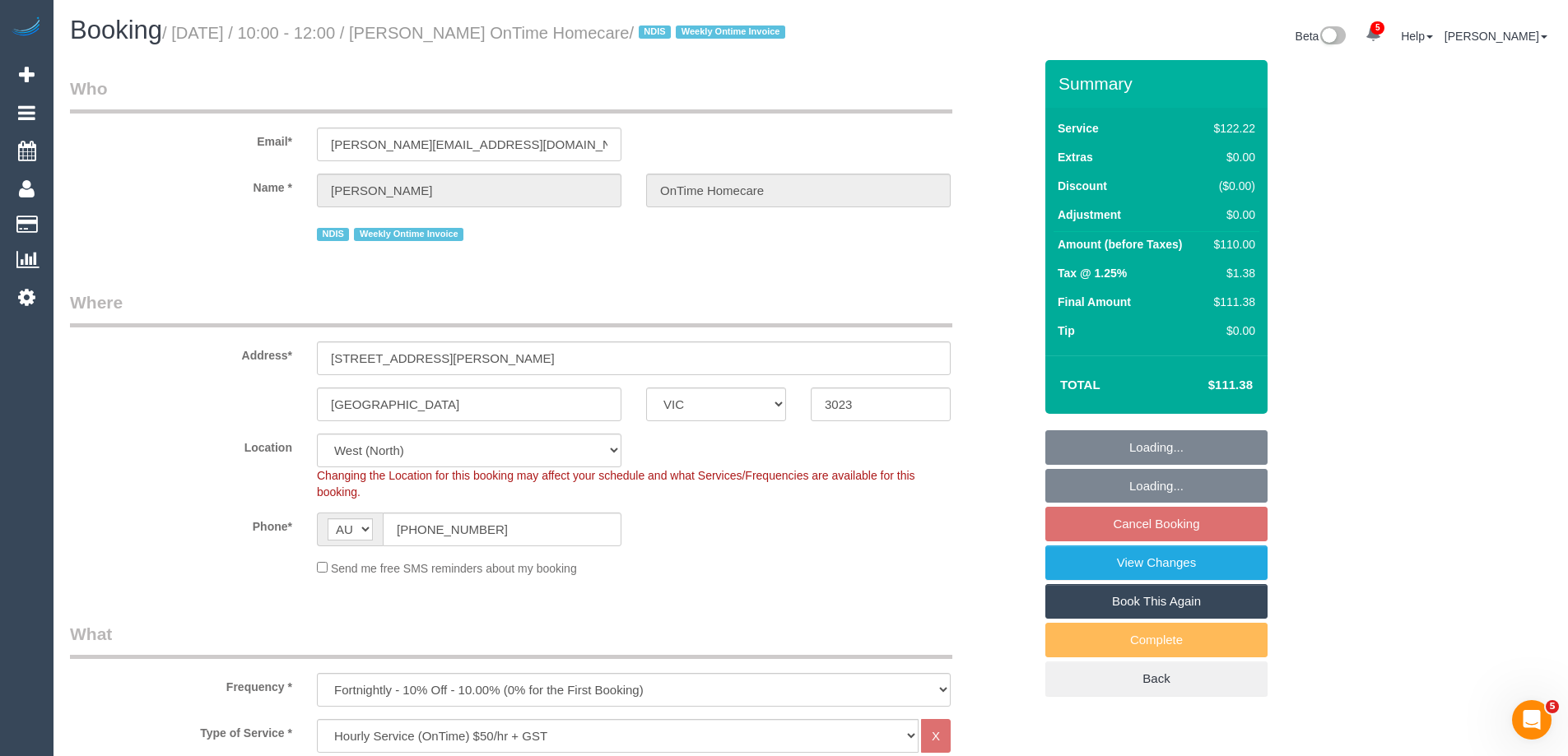
select select "object:1420"
select select "number:27"
select select "number:14"
select select "number:19"
select select "number:36"
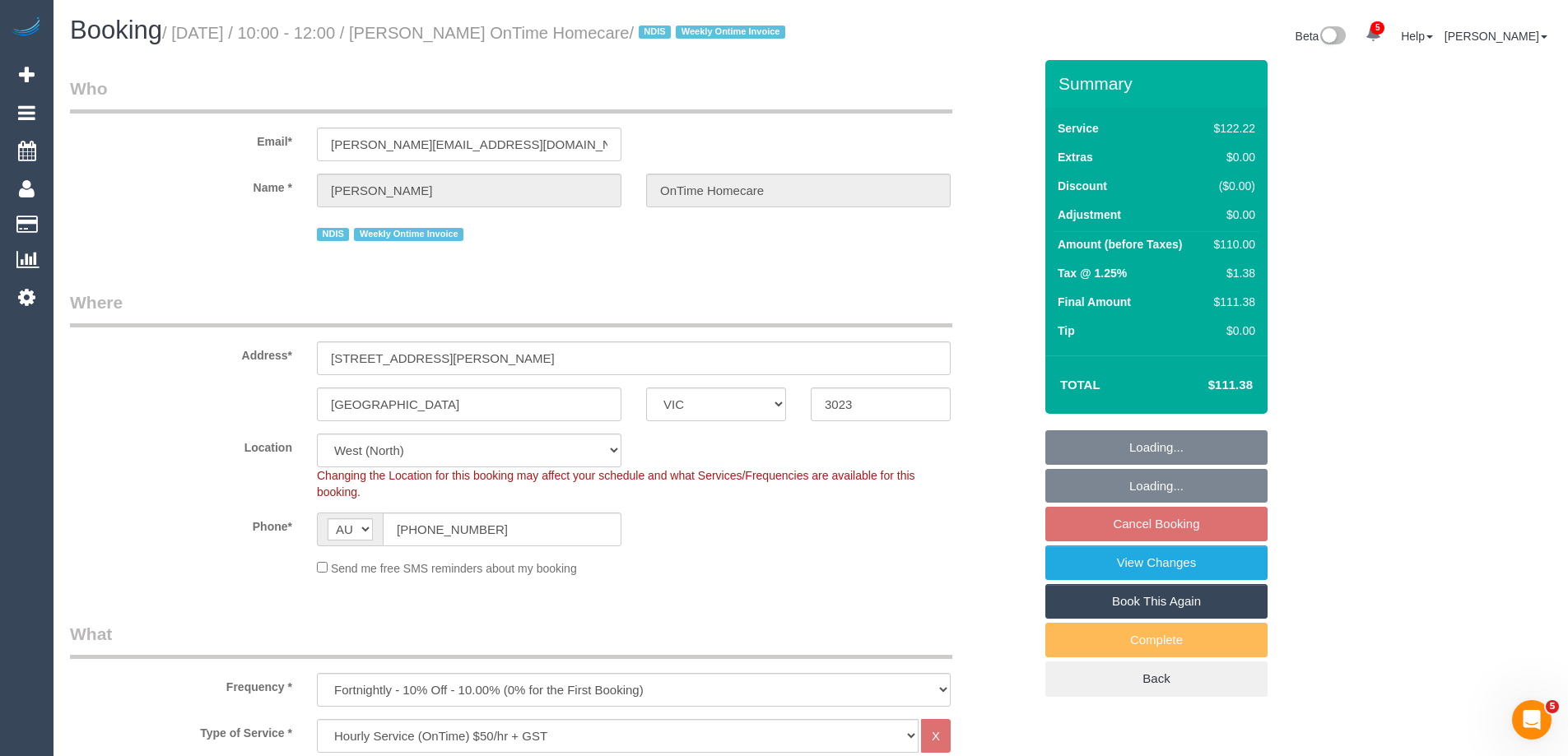
select select "number:35"
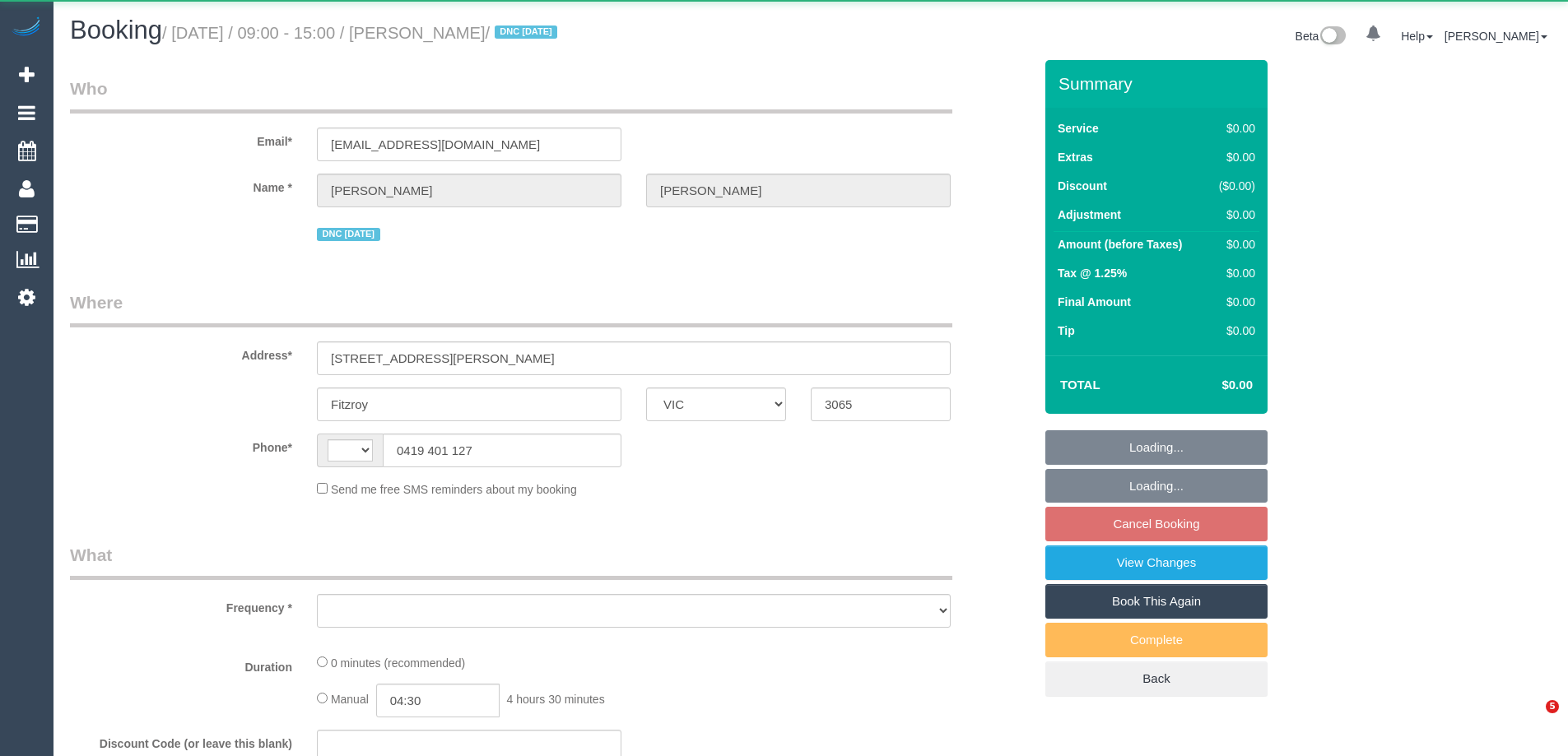
select select "VIC"
select select "string:AU"
select select "object:350"
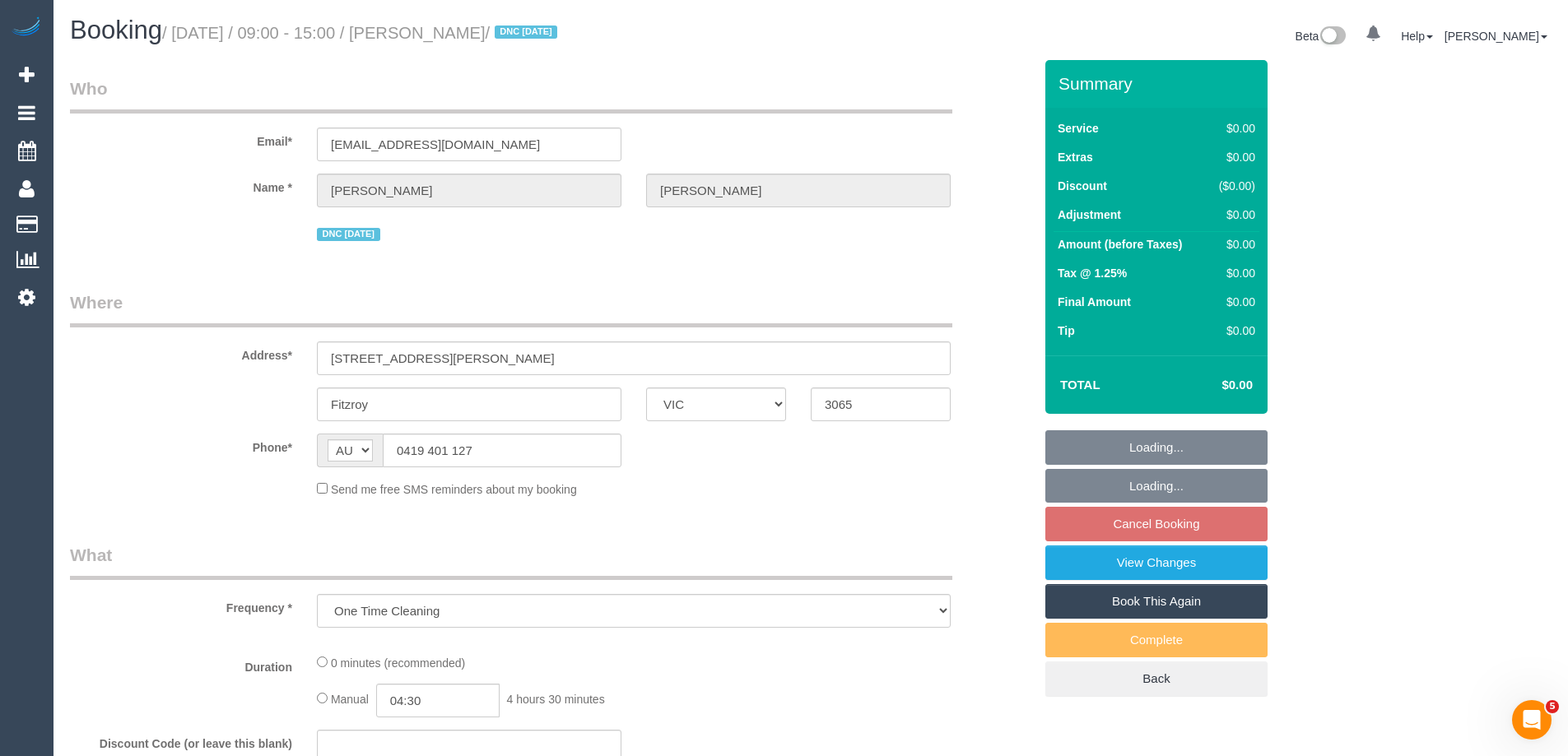
select select "string:stripe-pm_1S3Ret2GScqysDRV3gAhRbXU"
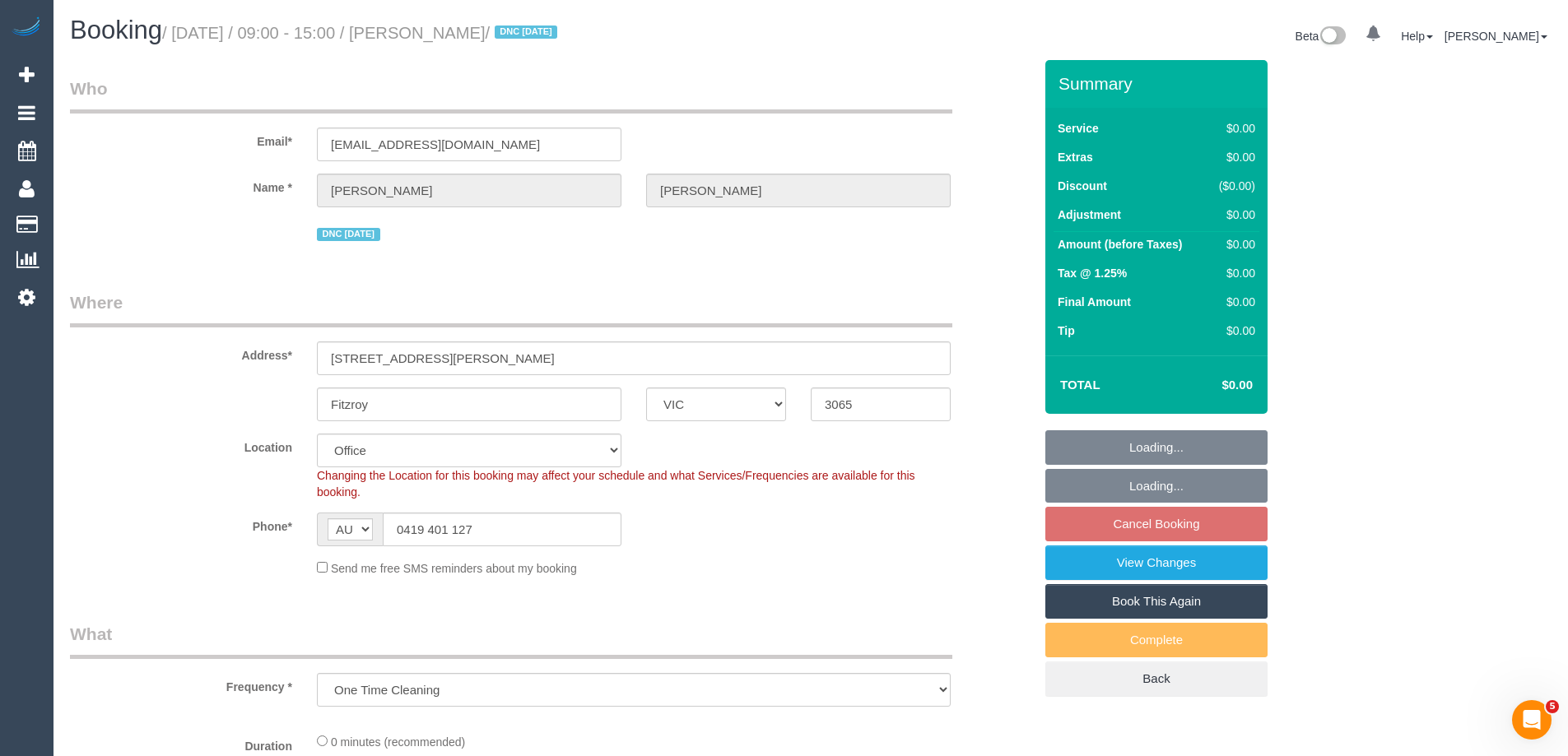
select select "object:750"
select select "number:28"
select select "number:14"
select select "number:18"
select select "number:24"
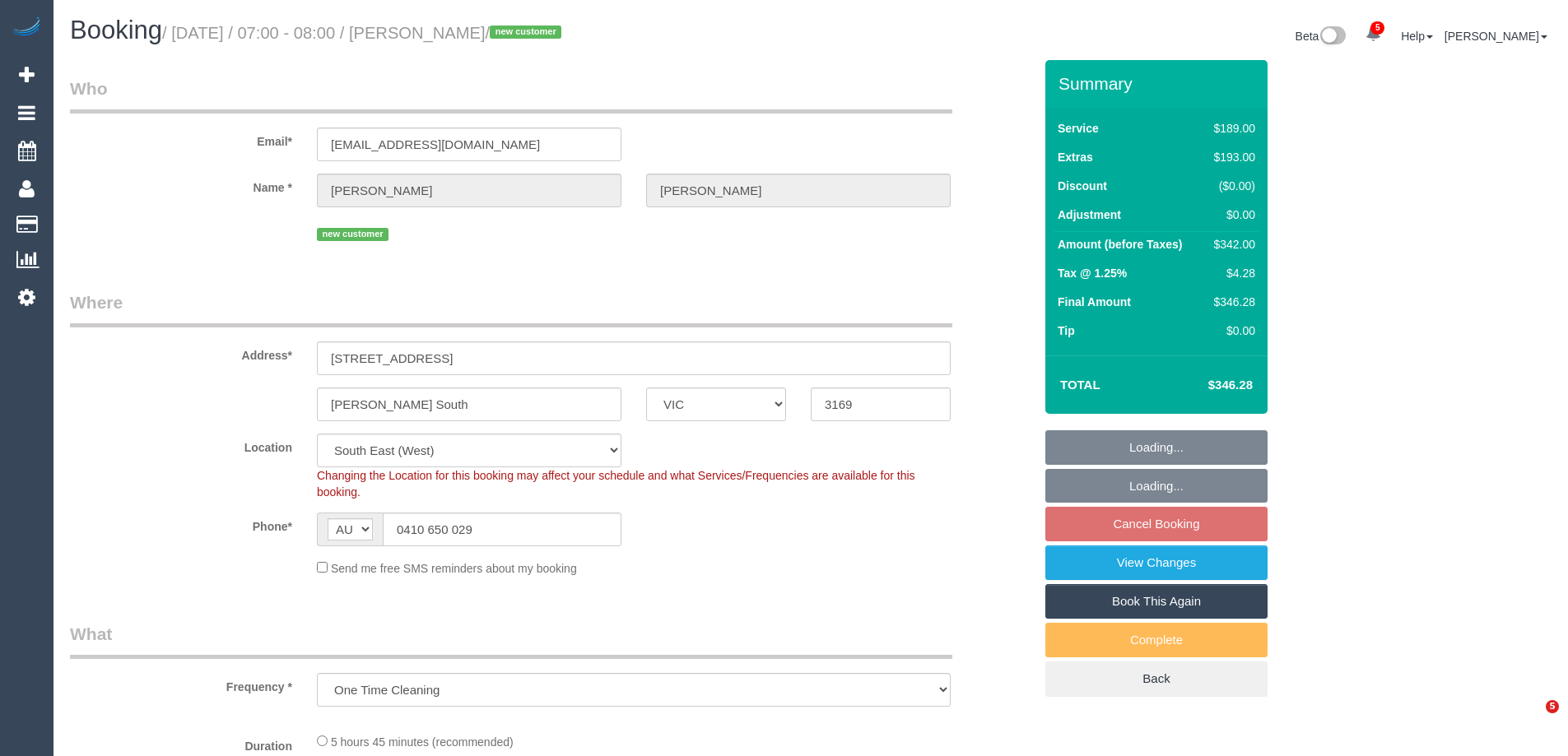
select select "VIC"
select select "object:583"
select select "string:stripe-pm_1S7Bsw2GScqysDRVfIHYx7JQ"
select select "spot1"
select select "number:28"
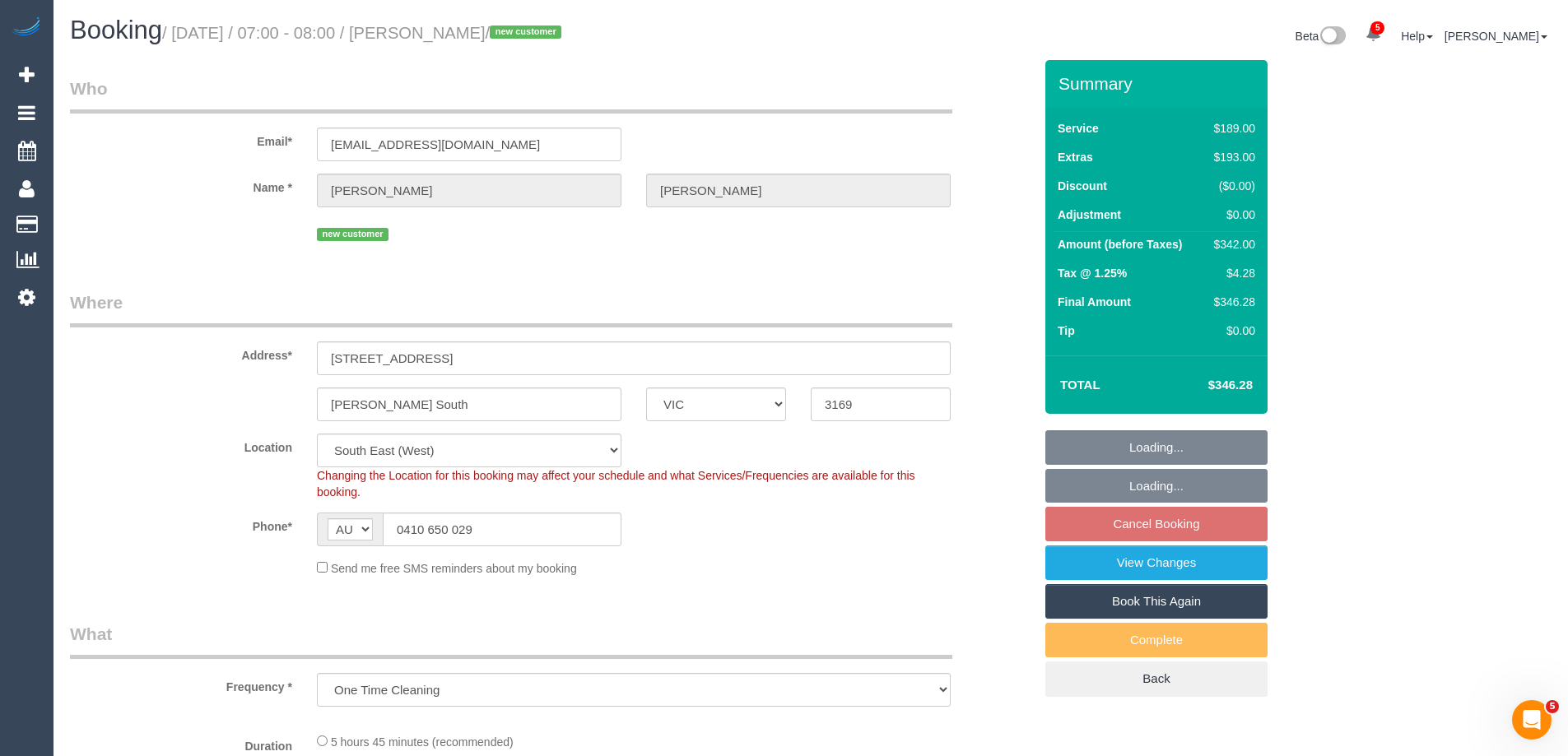
select select "number:16"
select select "number:19"
select select "number:25"
select select "number:11"
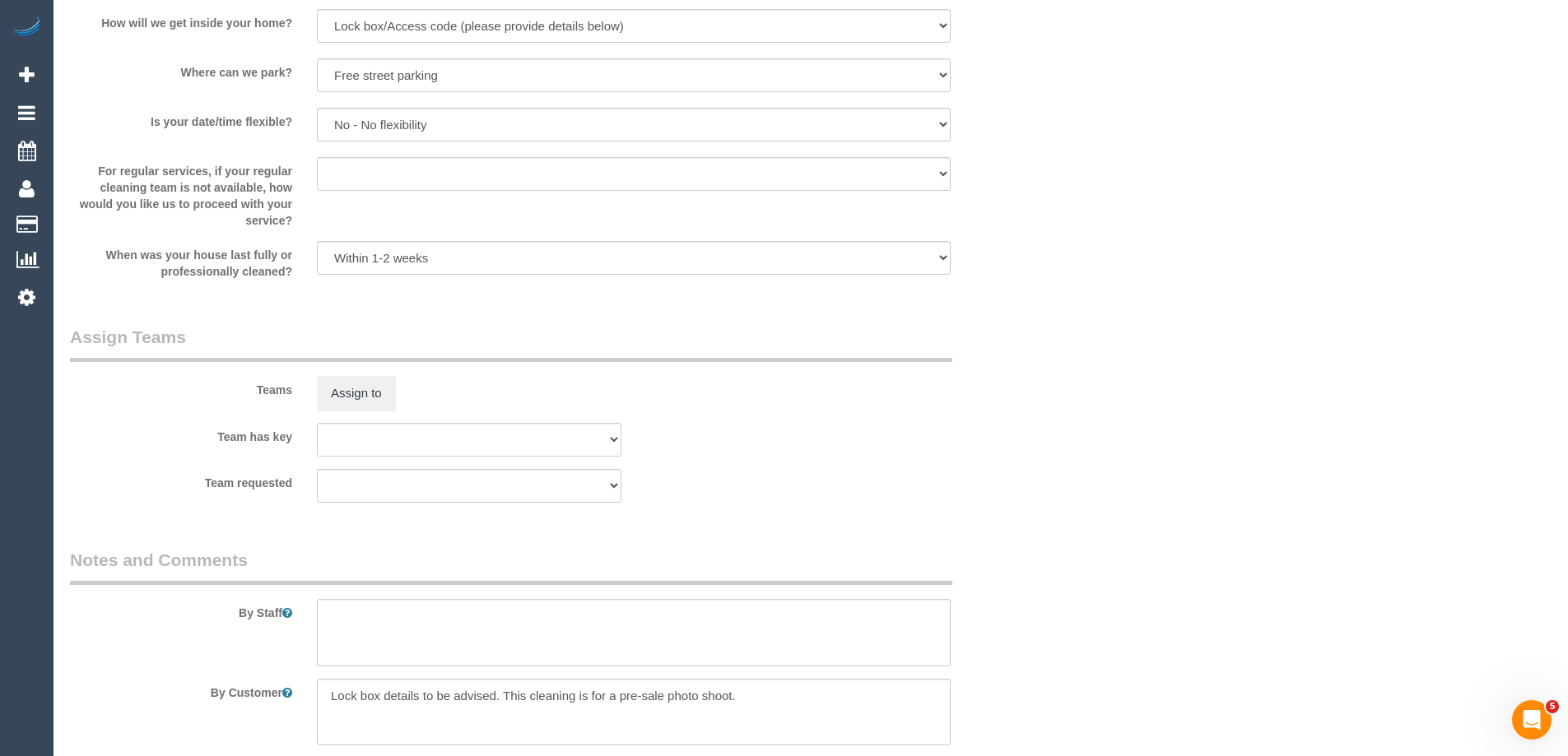
scroll to position [2425, 0]
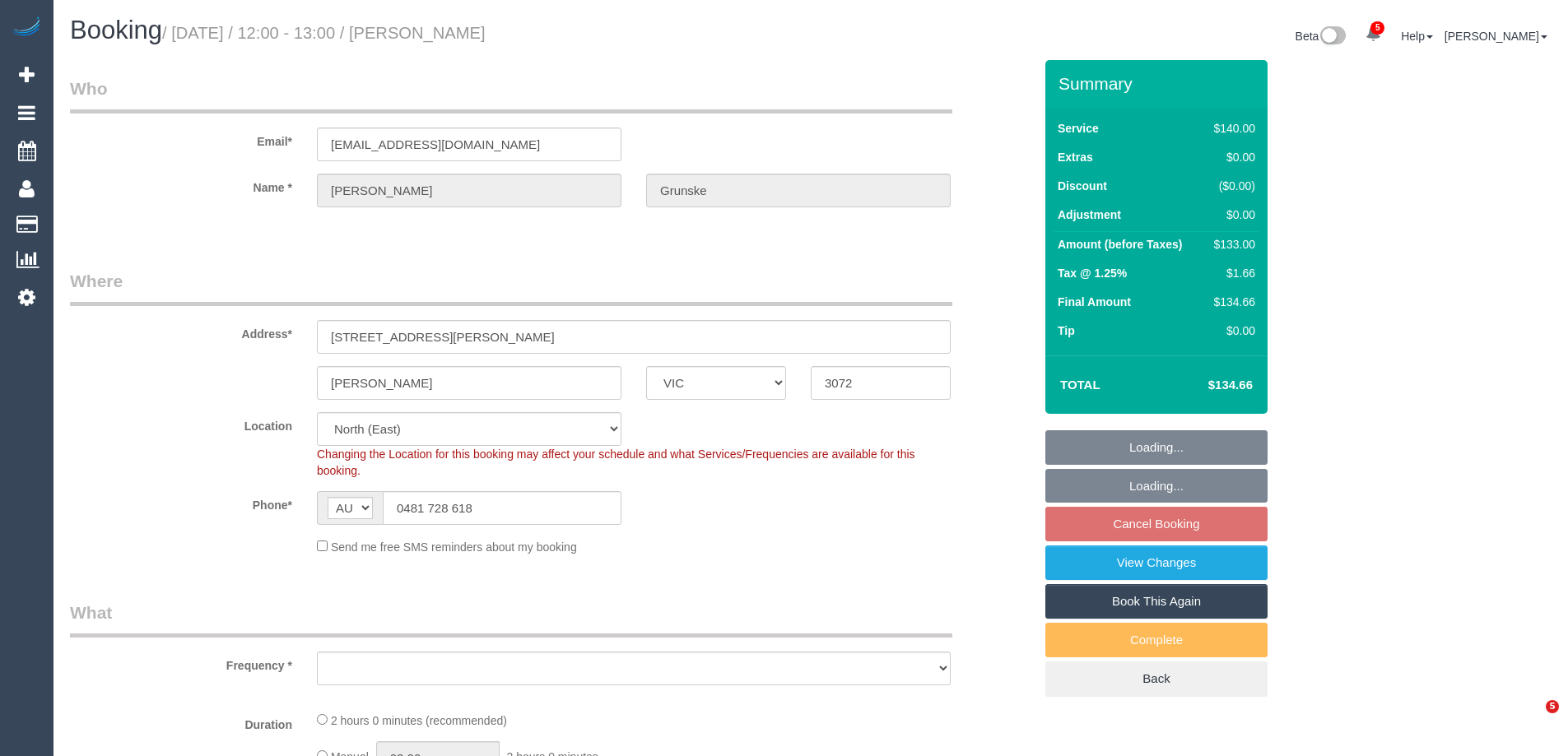
select select "VIC"
select select "number:28"
select select "number:14"
select select "number:19"
select select "number:24"
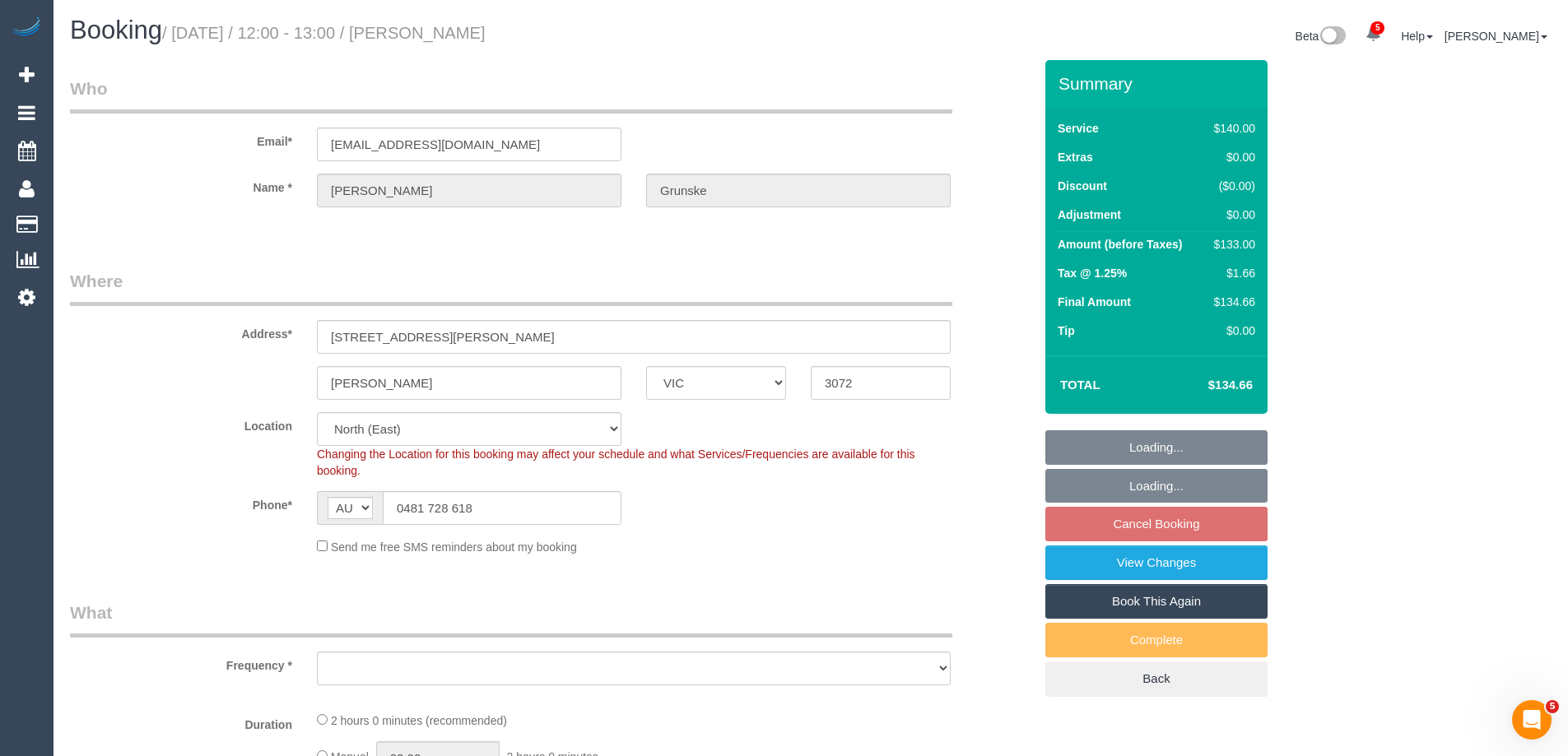
select select "number:33"
select select "number:26"
select select "object:914"
select select "string:stripe-pm_1Q61FS2GScqysDRVbwR3ahFz"
select select "object:1545"
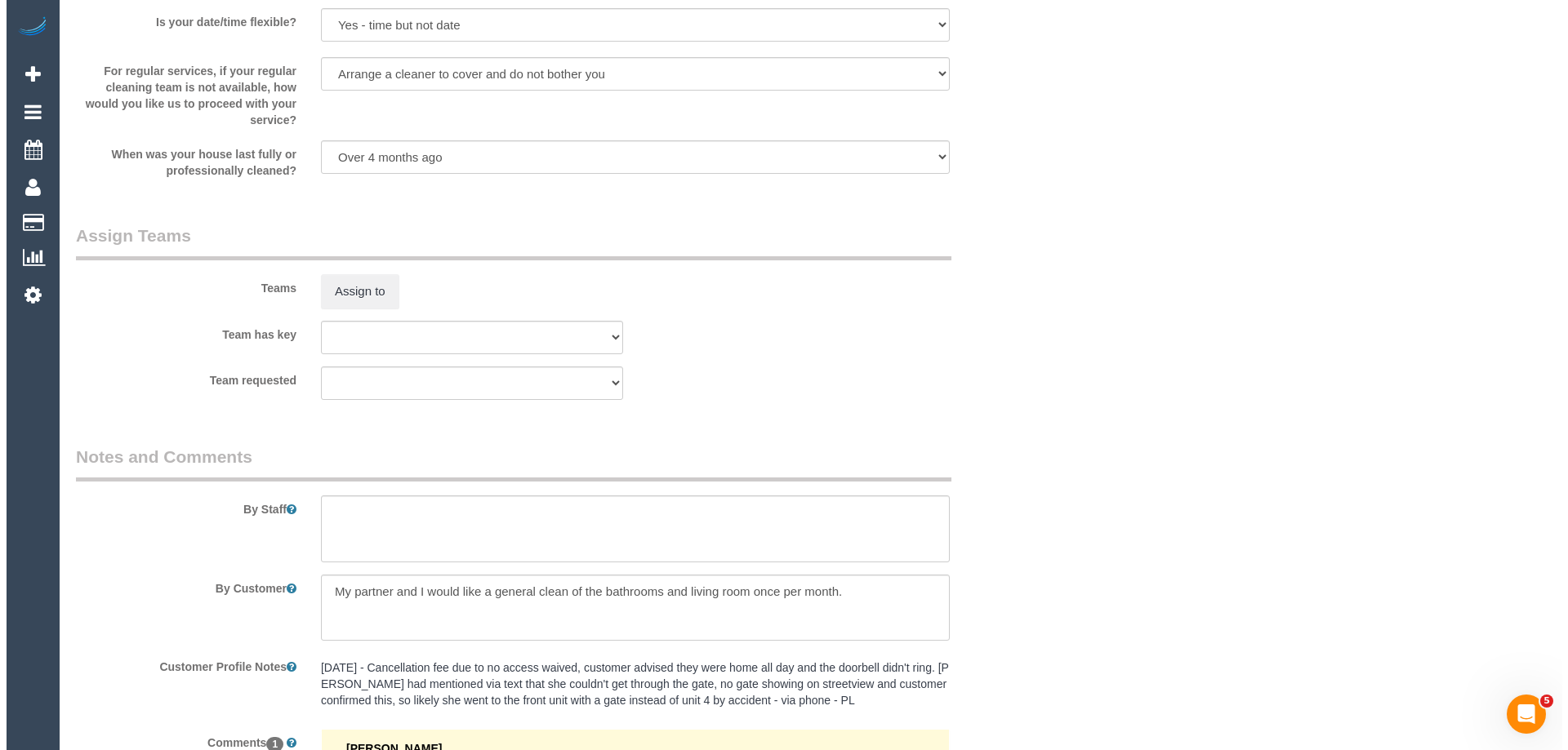
scroll to position [2279, 0]
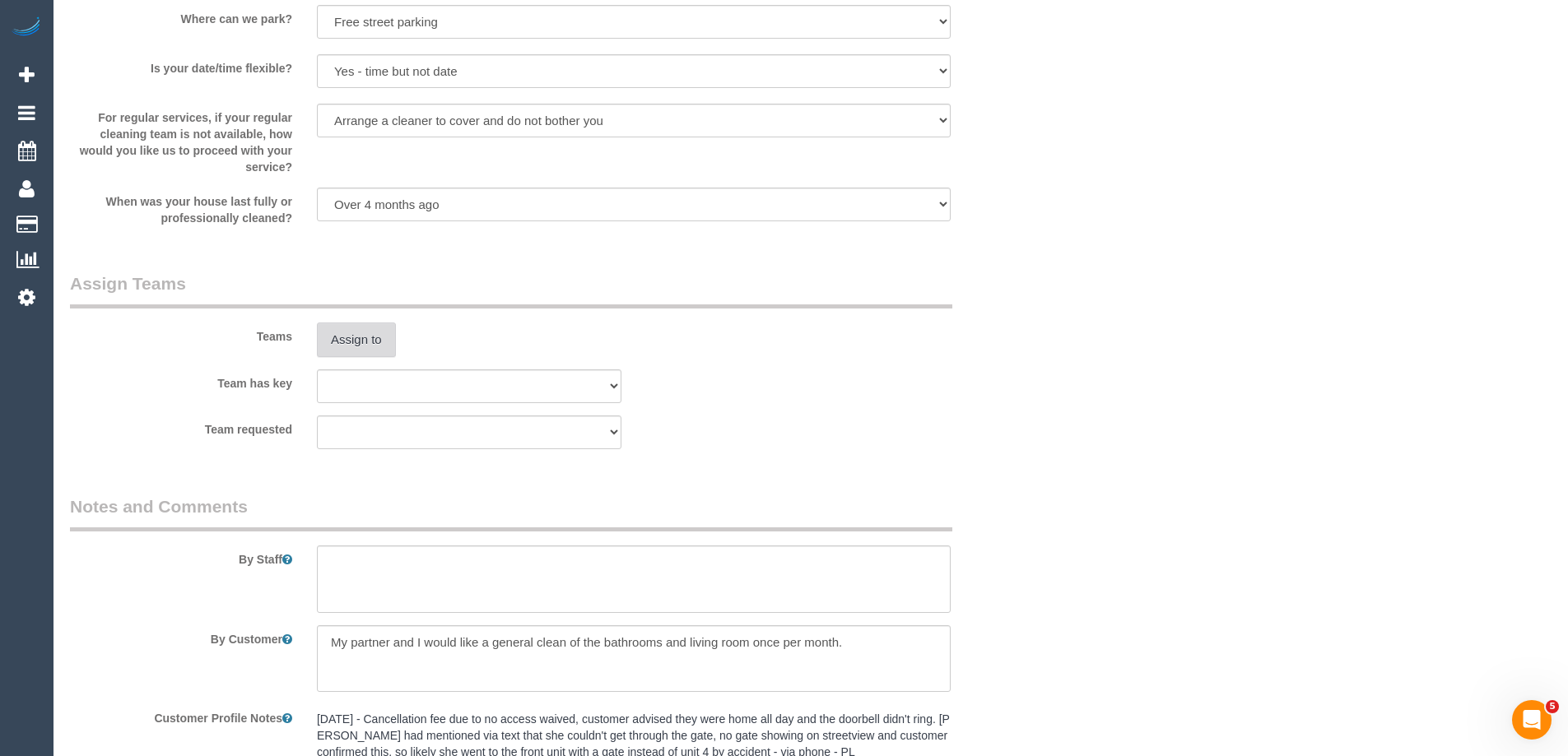
click at [351, 349] on button "Assign to" at bounding box center [357, 340] width 79 height 35
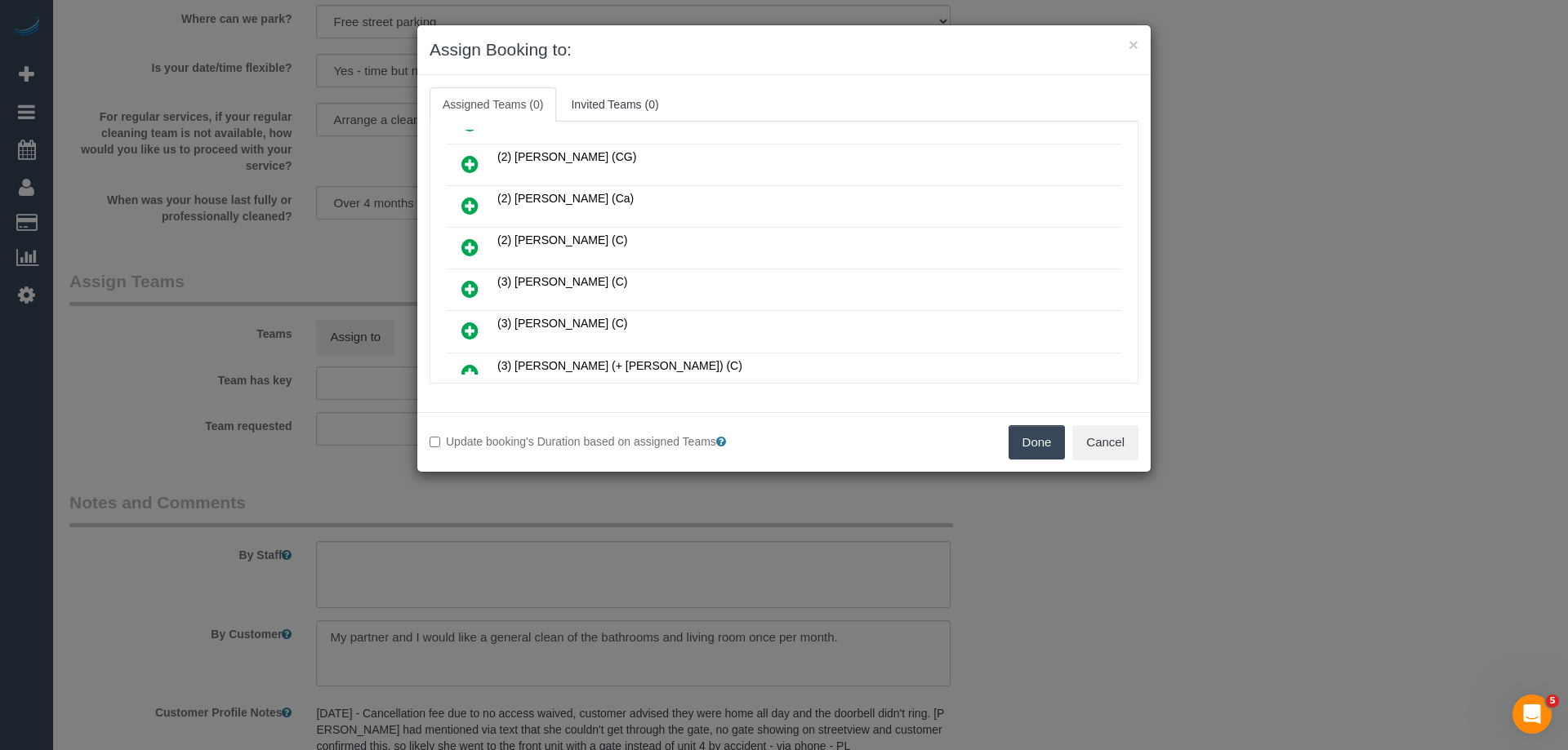
click at [461, 285] on icon at bounding box center [469, 289] width 17 height 20
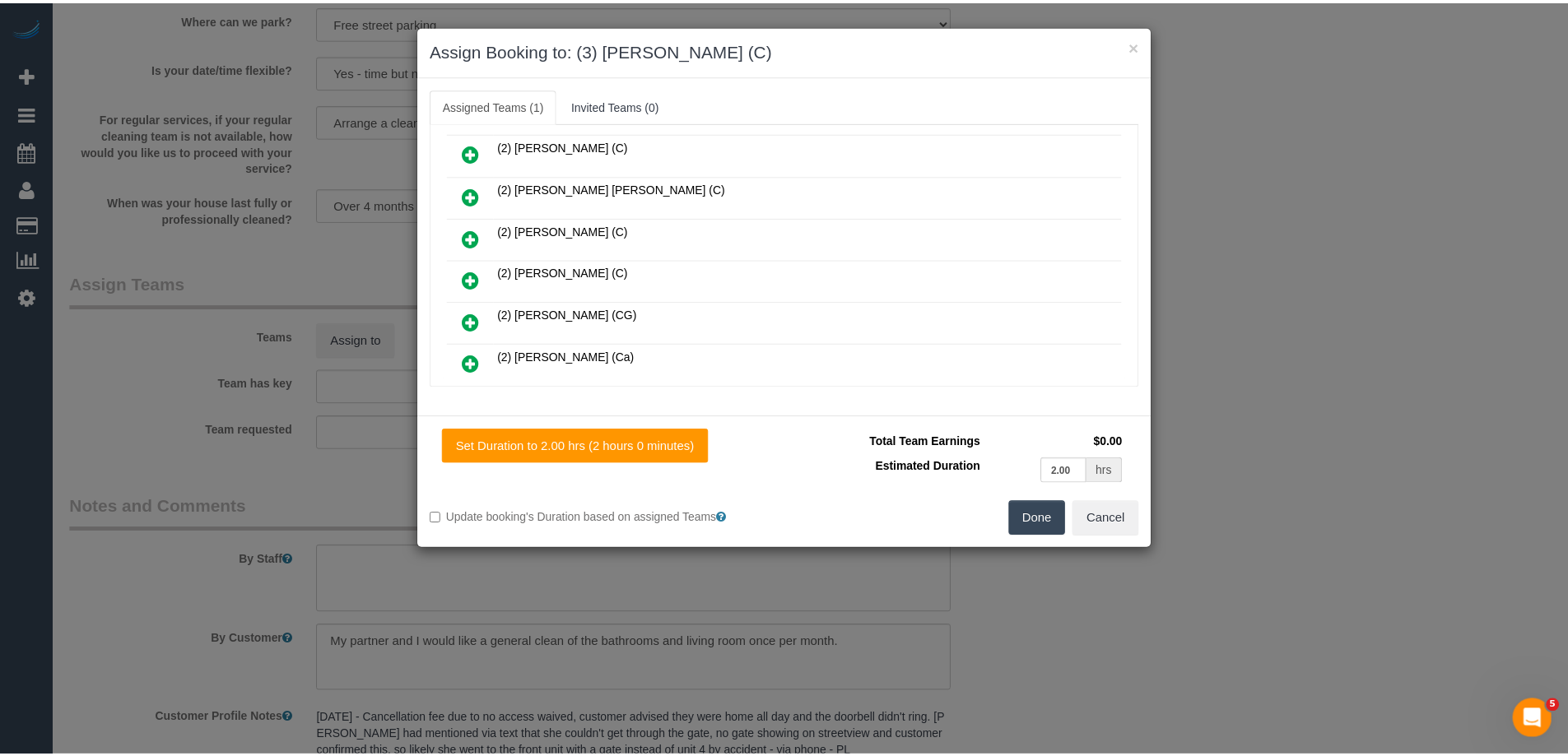
scroll to position [0, 0]
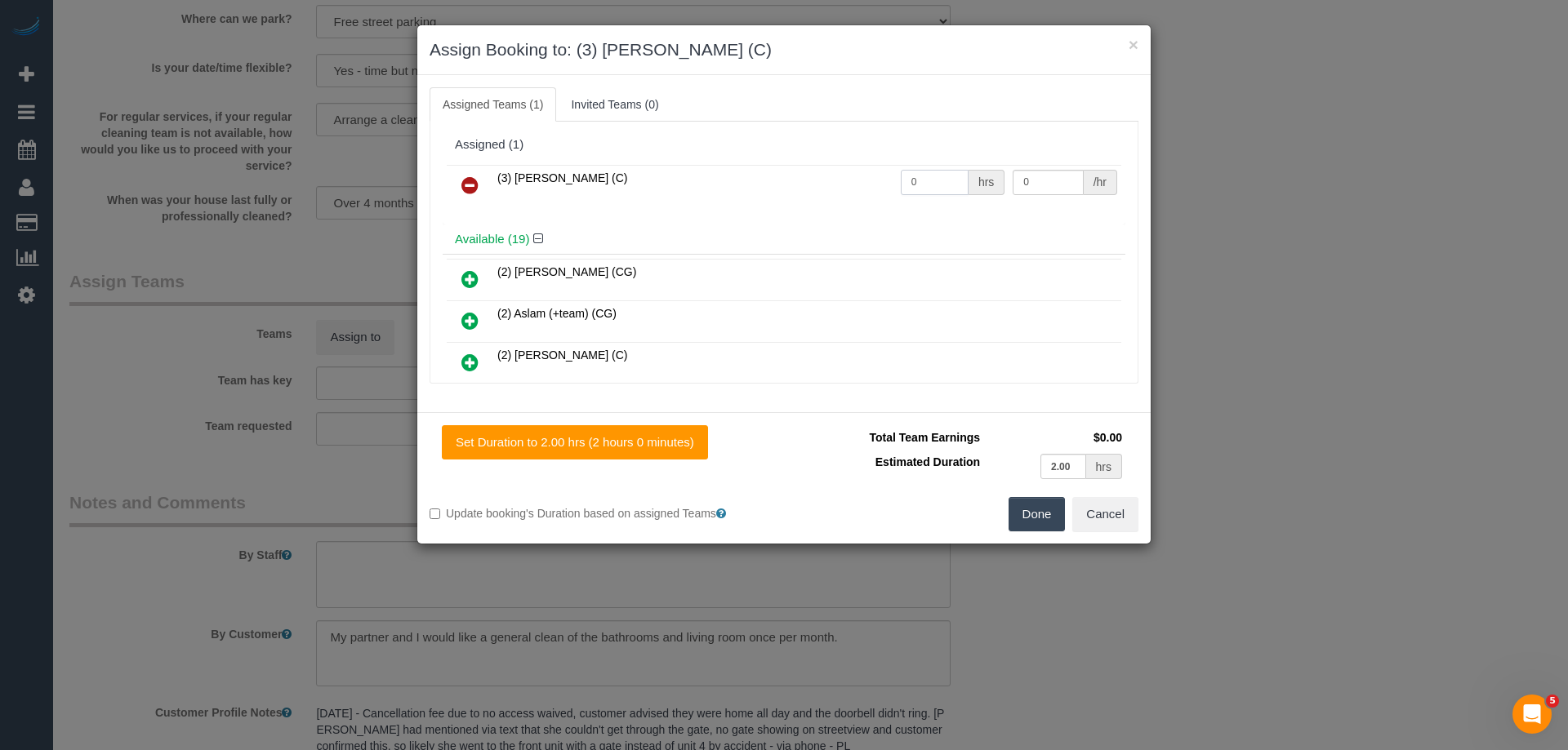
drag, startPoint x: 921, startPoint y: 181, endPoint x: 779, endPoint y: 181, distance: 142.0
click at [782, 181] on tr "(3) [PERSON_NAME] (C) 0 hrs 0 /hr" at bounding box center [783, 185] width 674 height 42
type input "2"
drag, startPoint x: 991, startPoint y: 178, endPoint x: 862, endPoint y: 178, distance: 129.0
click at [901, 178] on tr "(3) [PERSON_NAME] (C) 2 hrs 0 /hr" at bounding box center [783, 185] width 674 height 42
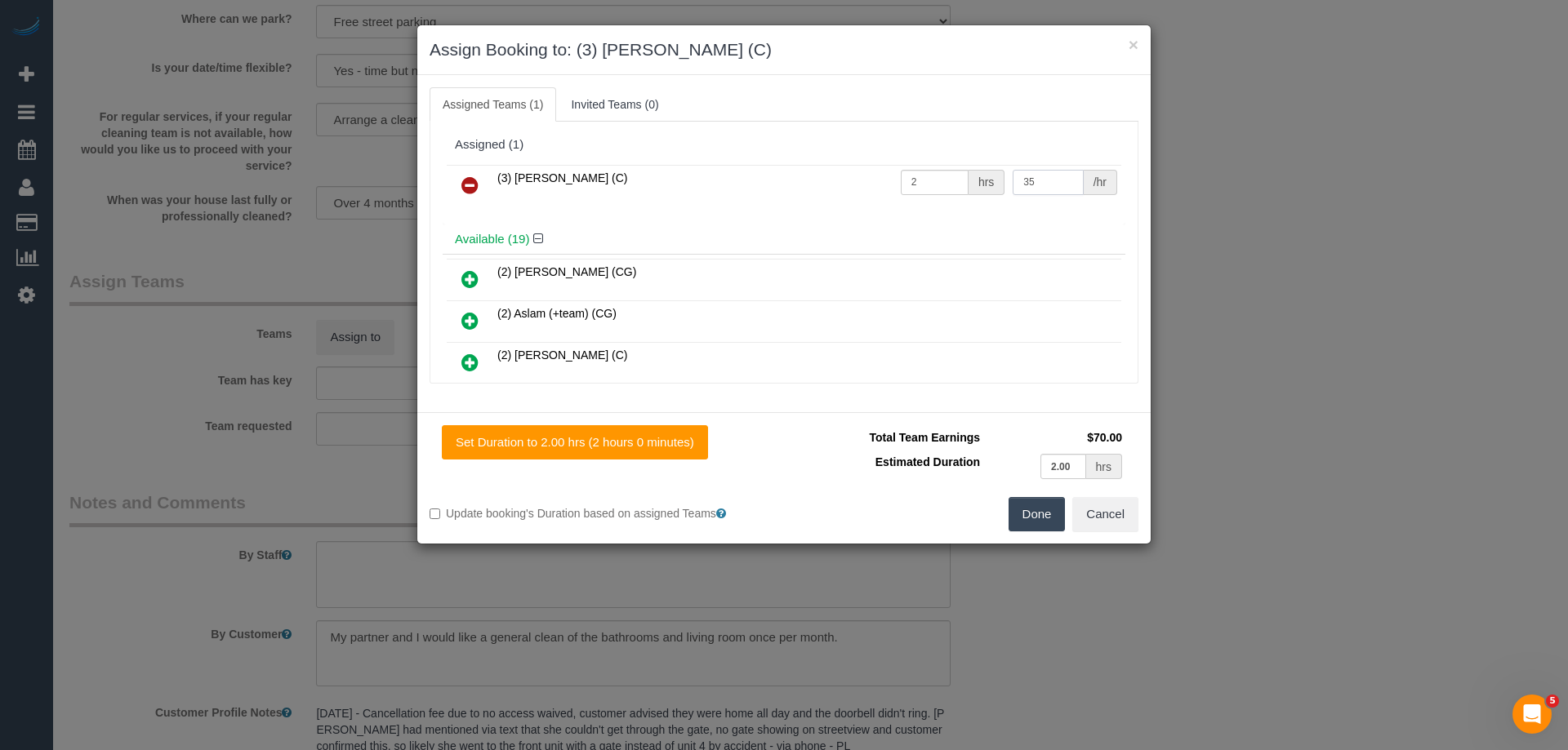
type input "35"
click at [1038, 513] on button "Done" at bounding box center [1037, 514] width 57 height 34
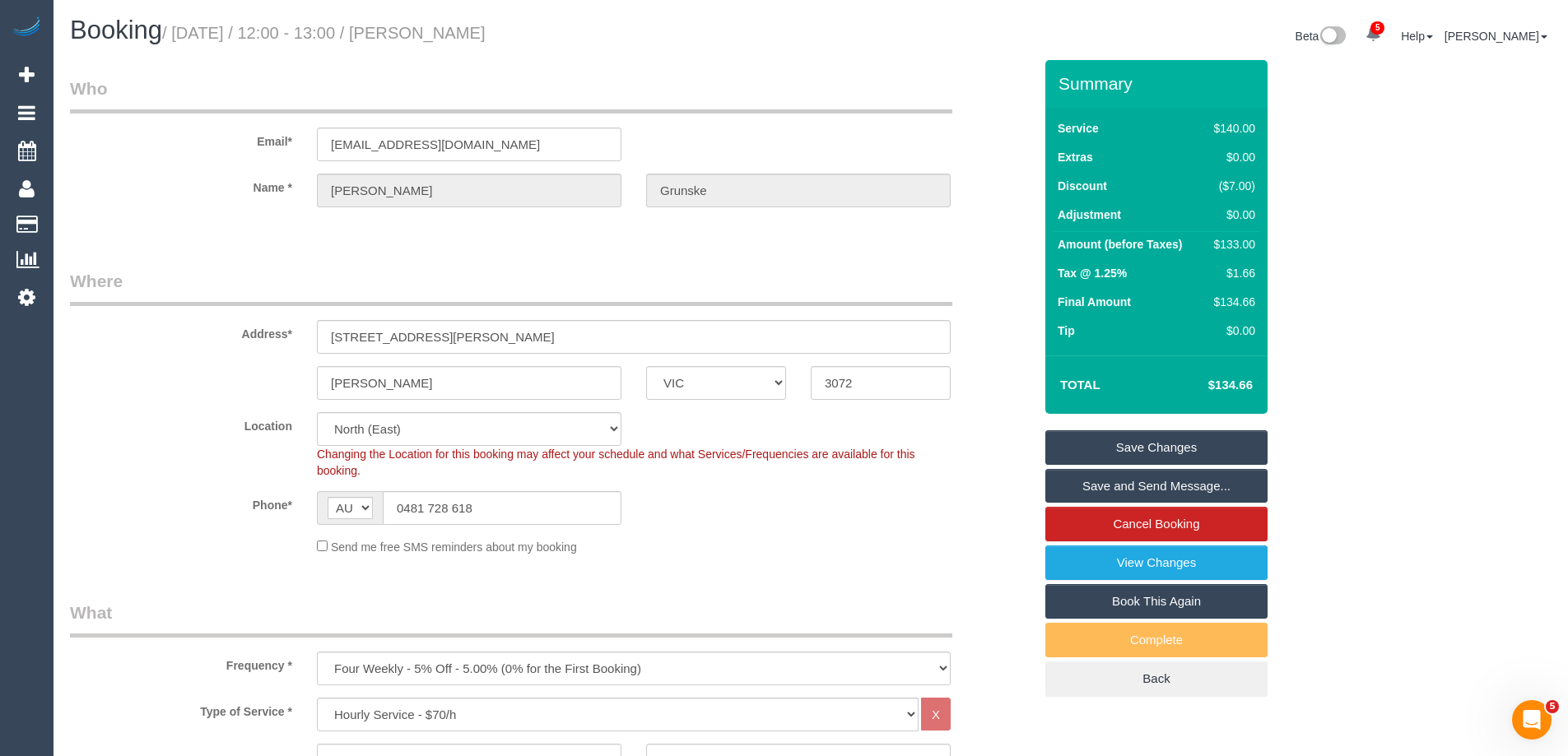
drag, startPoint x: 594, startPoint y: 37, endPoint x: 458, endPoint y: 24, distance: 136.6
click at [458, 24] on h1 "Booking / [DATE] / 12:00 - 13:00 / [PERSON_NAME]" at bounding box center [434, 30] width 728 height 28
copy small "[PERSON_NAME]"
click at [1097, 443] on link "Save Changes" at bounding box center [1157, 448] width 222 height 35
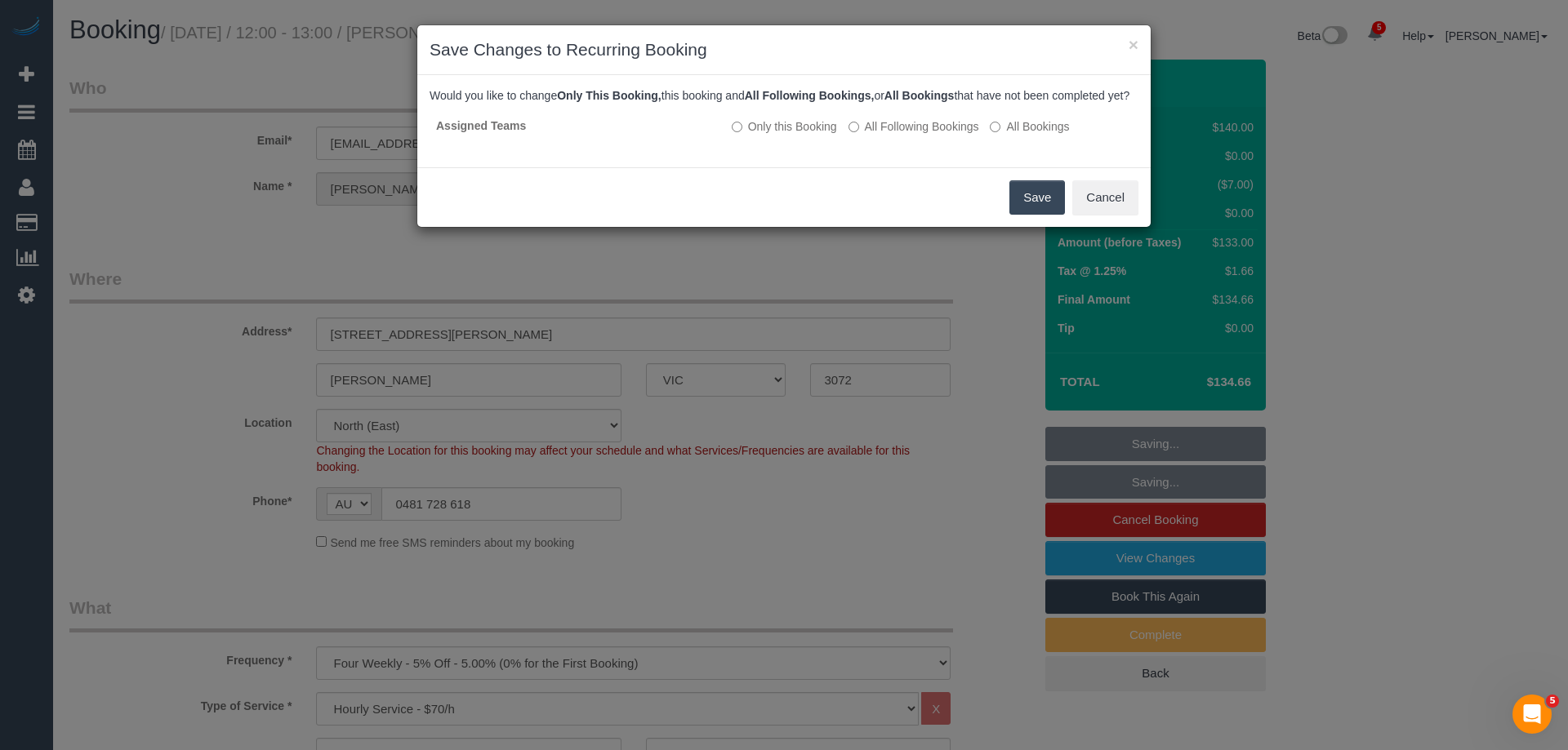
click at [1029, 205] on button "Save" at bounding box center [1037, 198] width 56 height 34
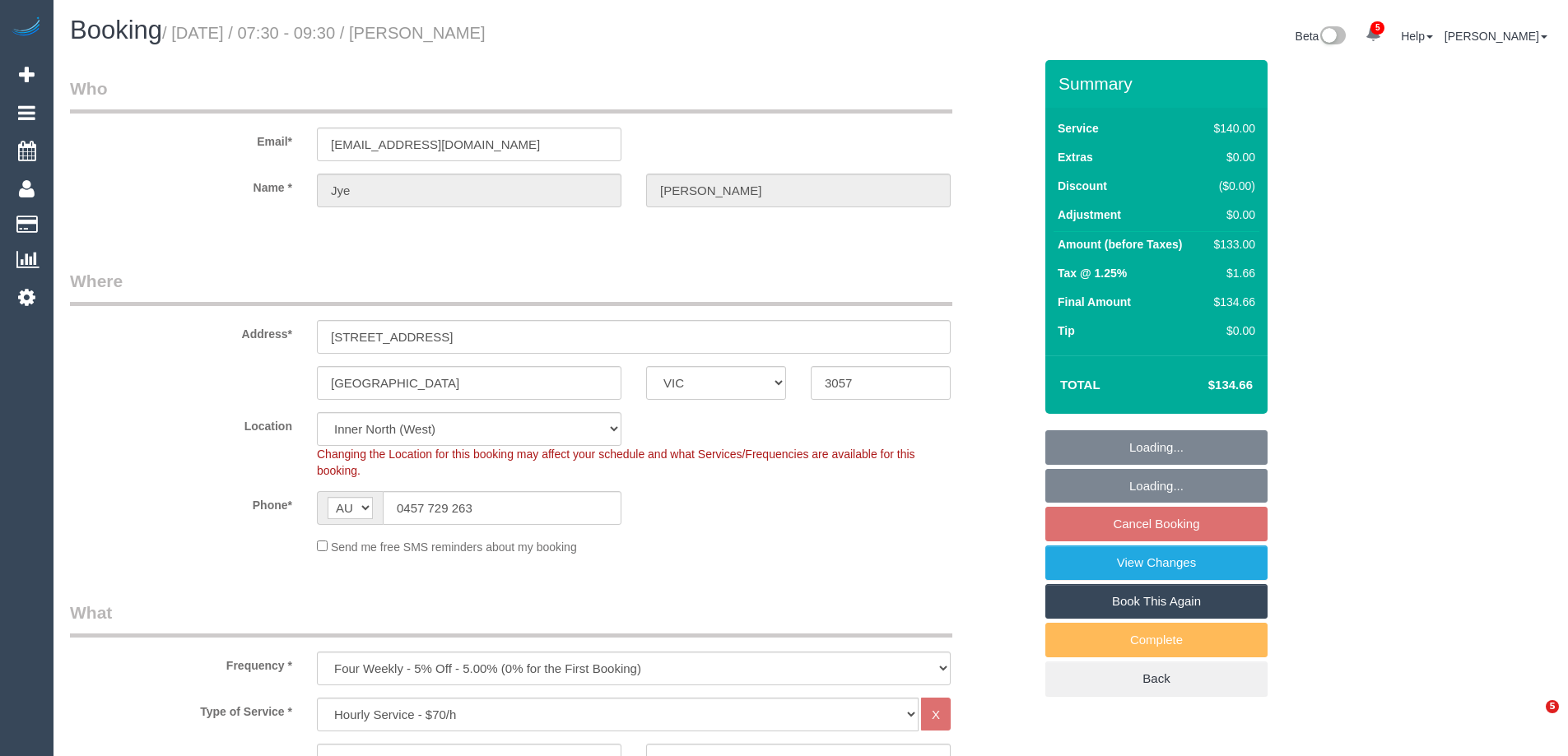
select select "VIC"
select select "number:29"
select select "number:14"
select select "number:19"
select select "number:23"
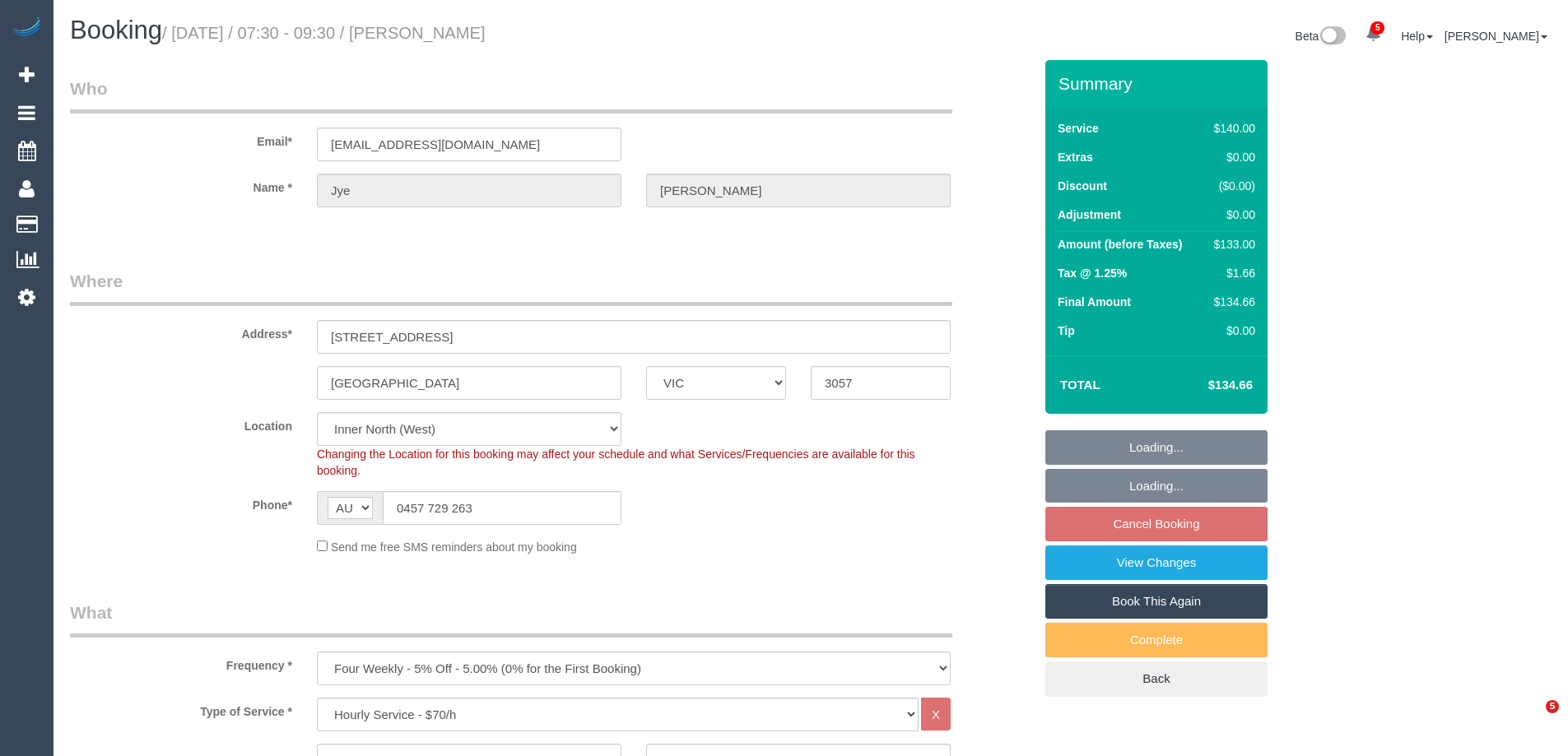
select select "number:34"
select select "number:13"
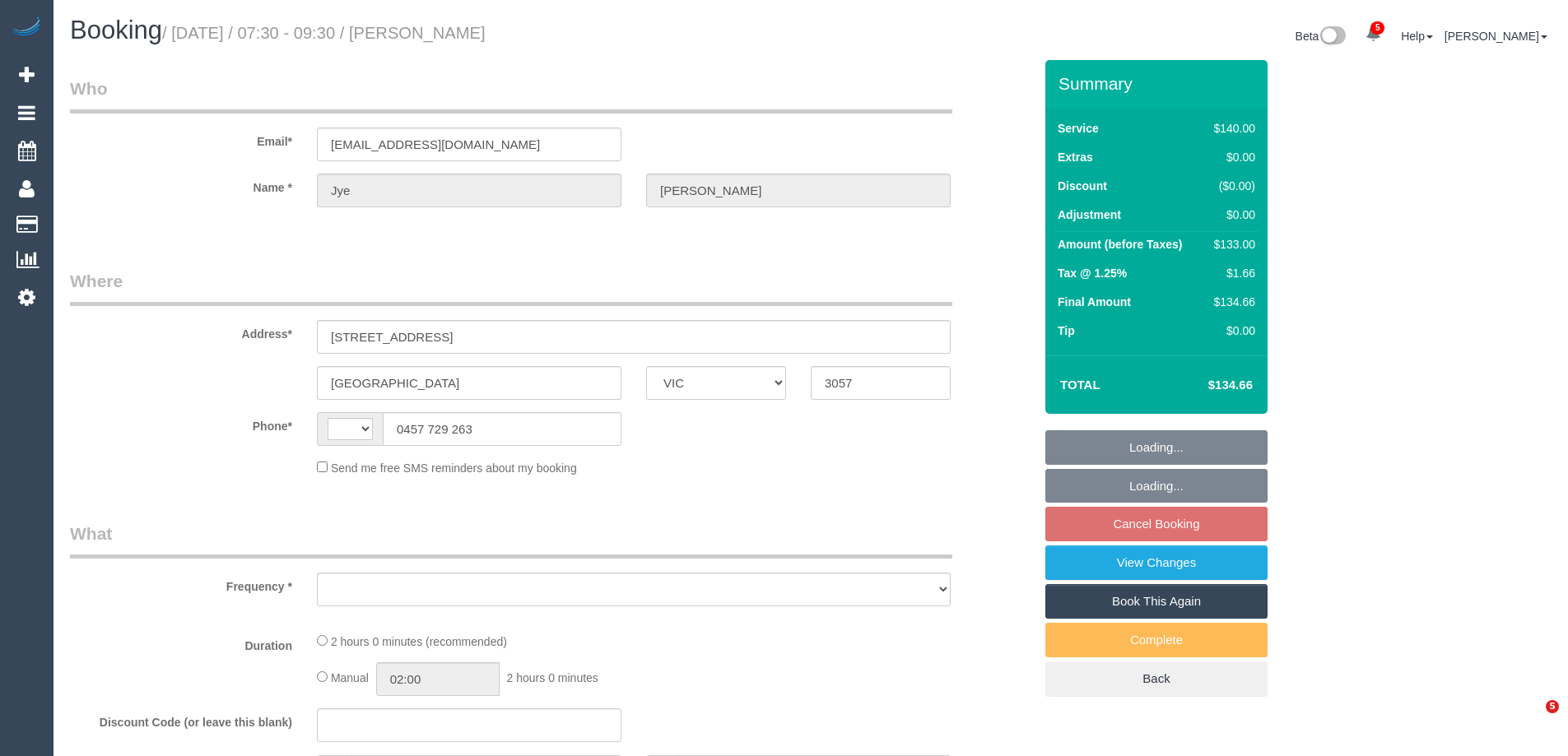
select select "VIC"
select select "string:AU"
select select "object:341"
select select "string:stripe-pm_1RDCw12GScqysDRVNlbiJrm7"
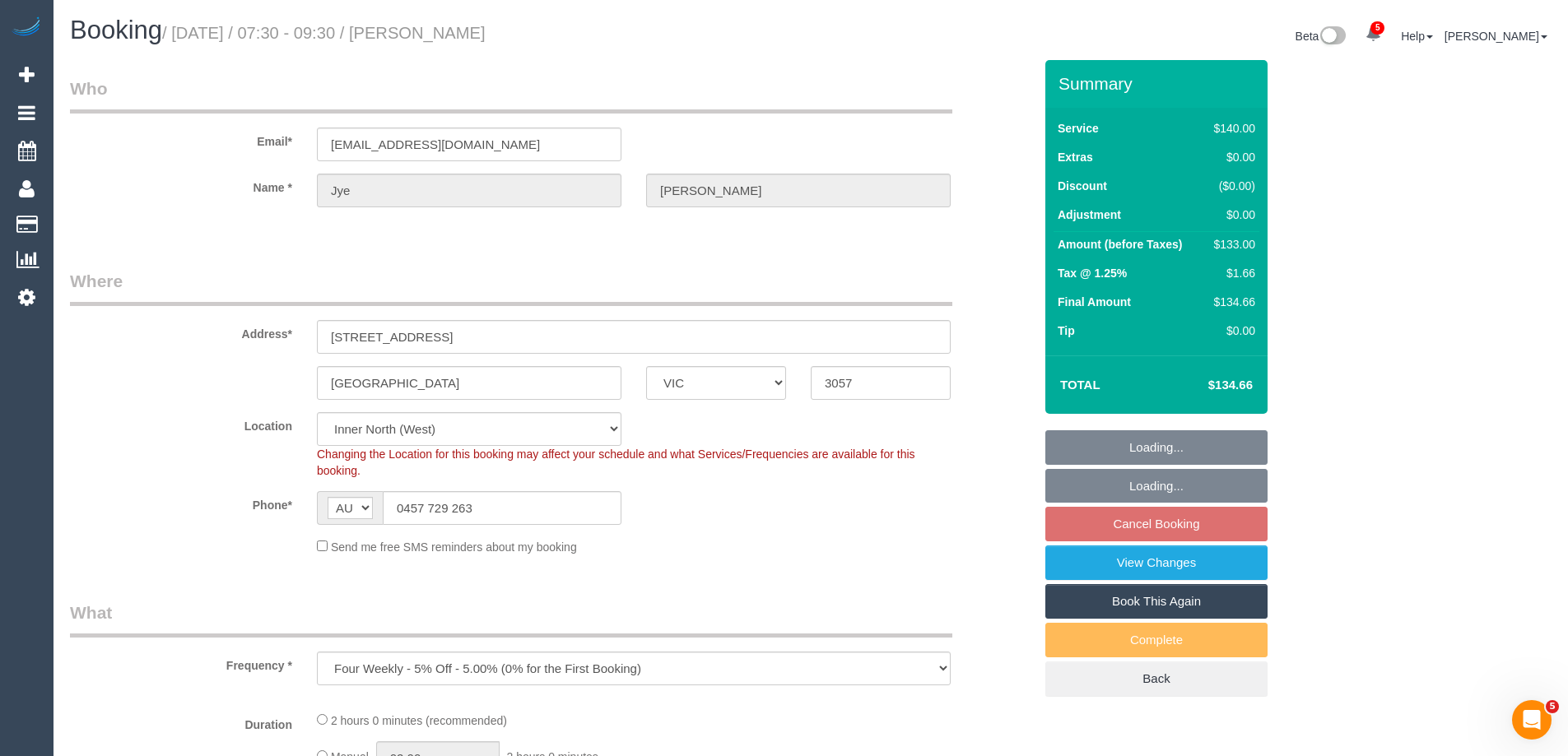
select select "object:595"
select select "number:29"
select select "number:14"
select select "number:19"
select select "number:23"
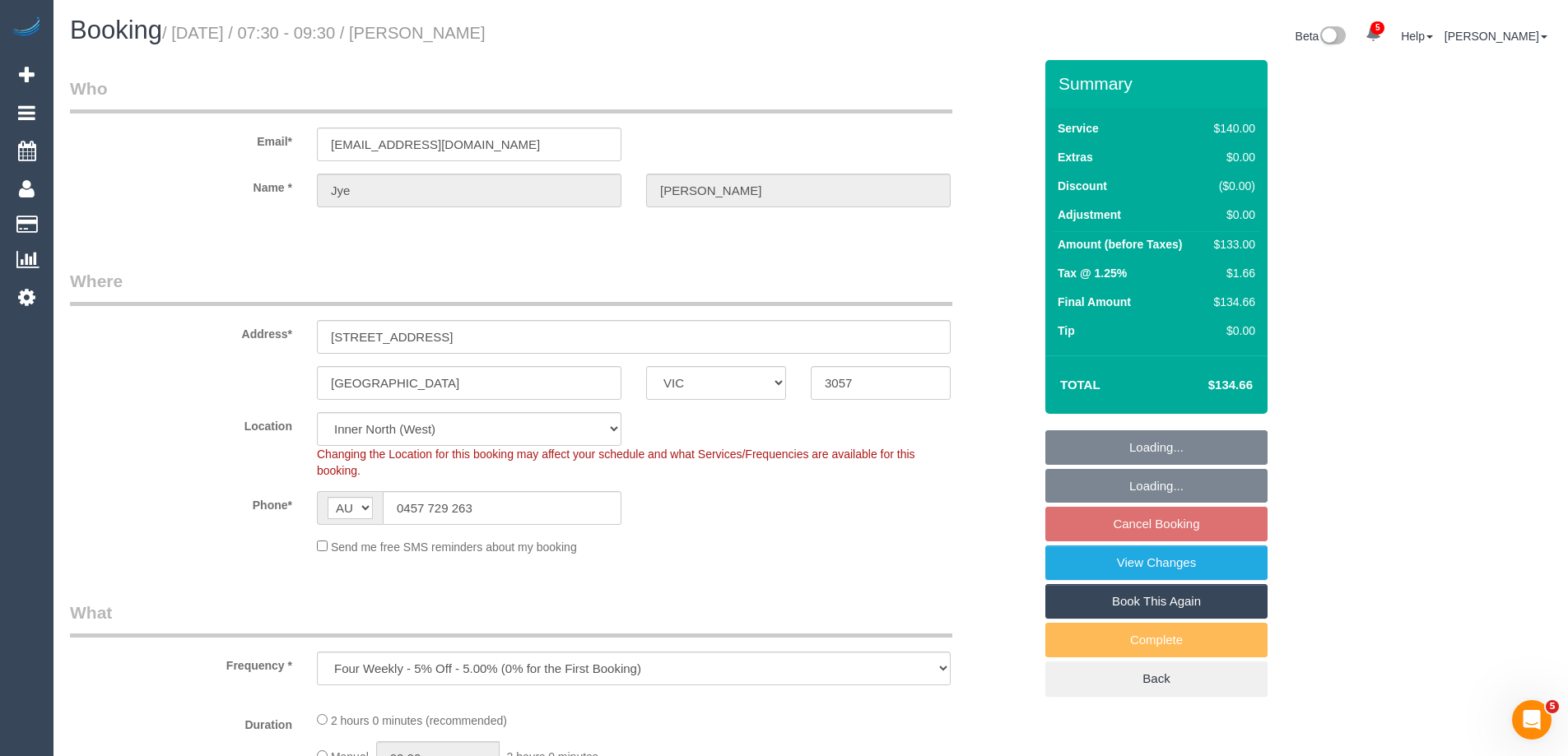
select select "number:34"
select select "number:13"
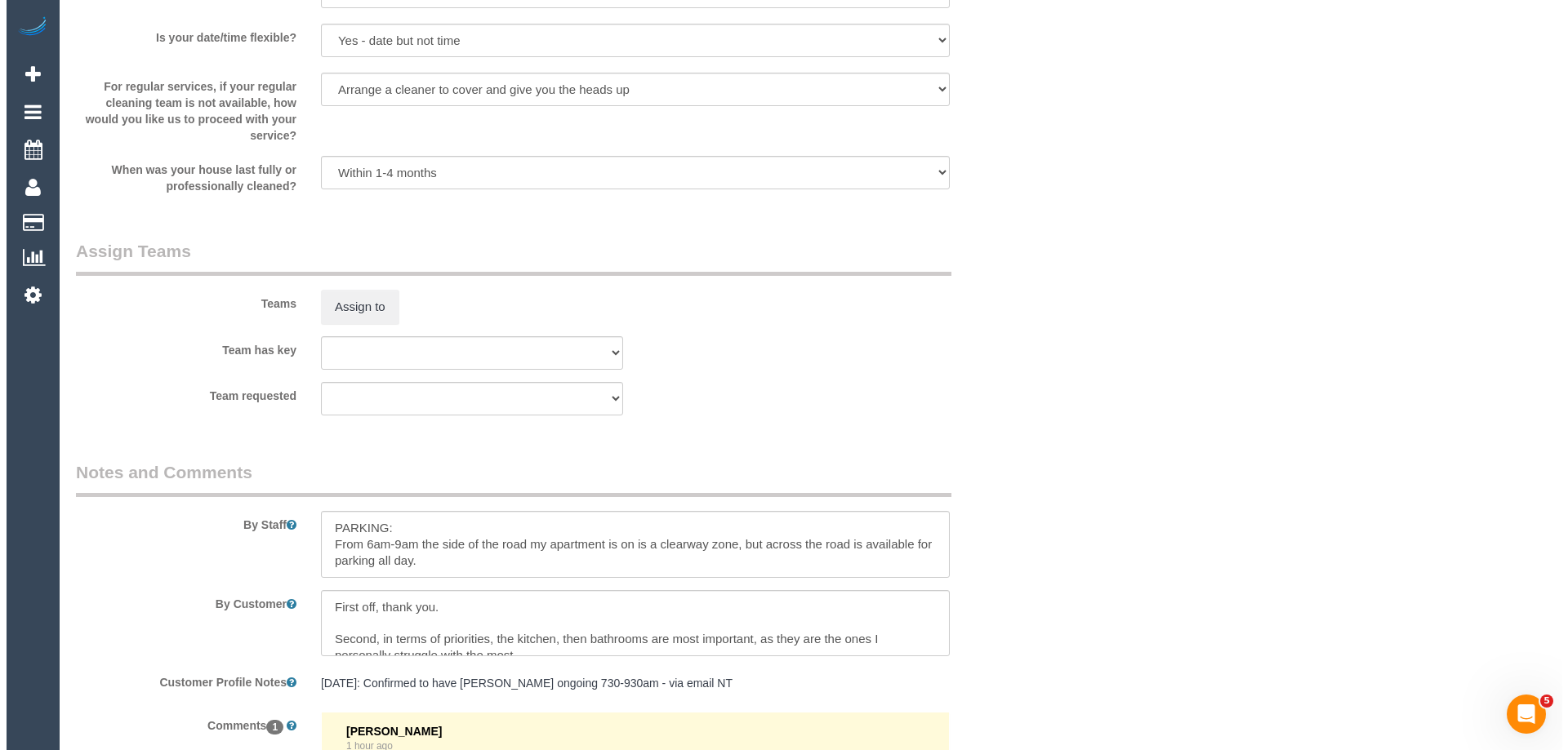
scroll to position [2285, 0]
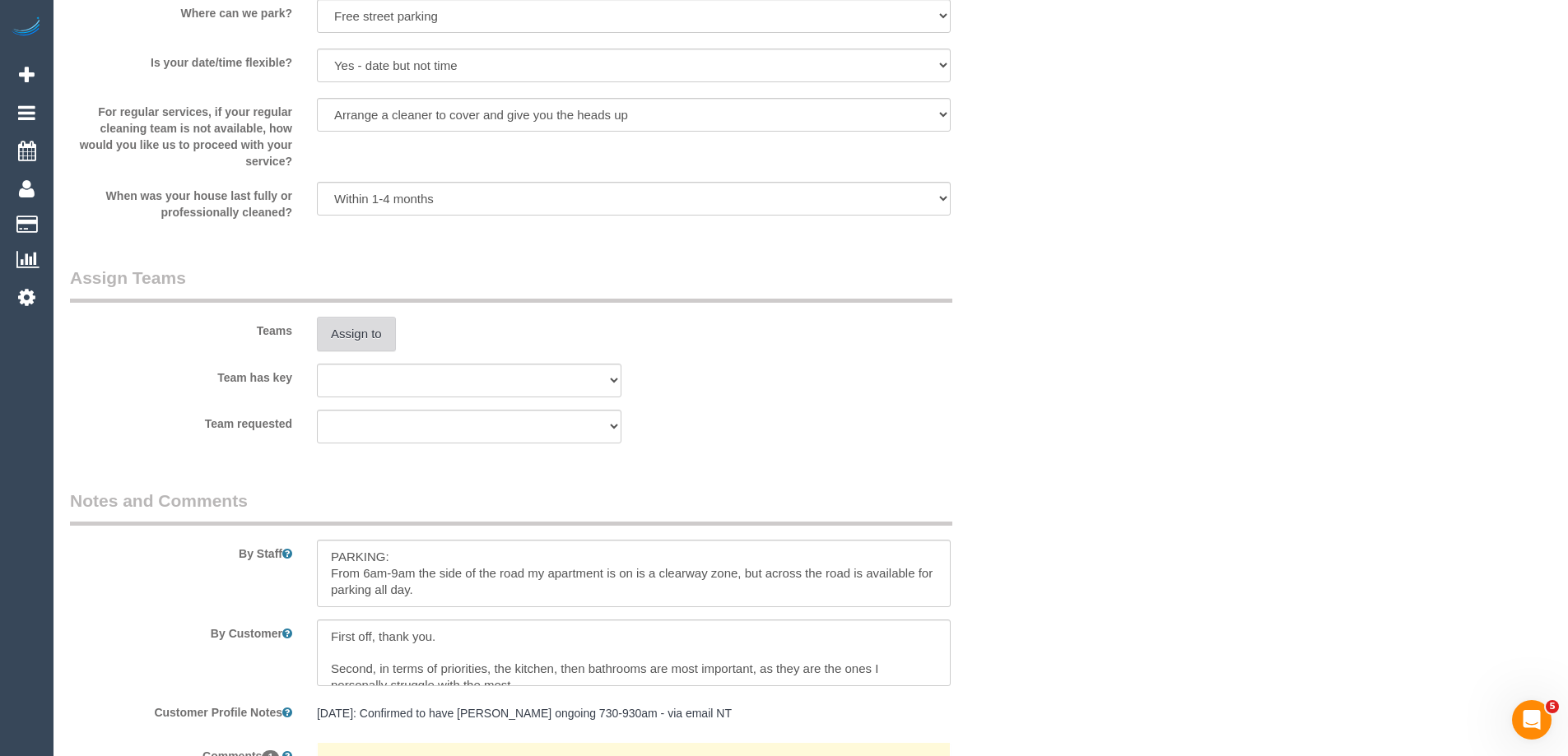
click at [363, 329] on button "Assign to" at bounding box center [357, 334] width 79 height 35
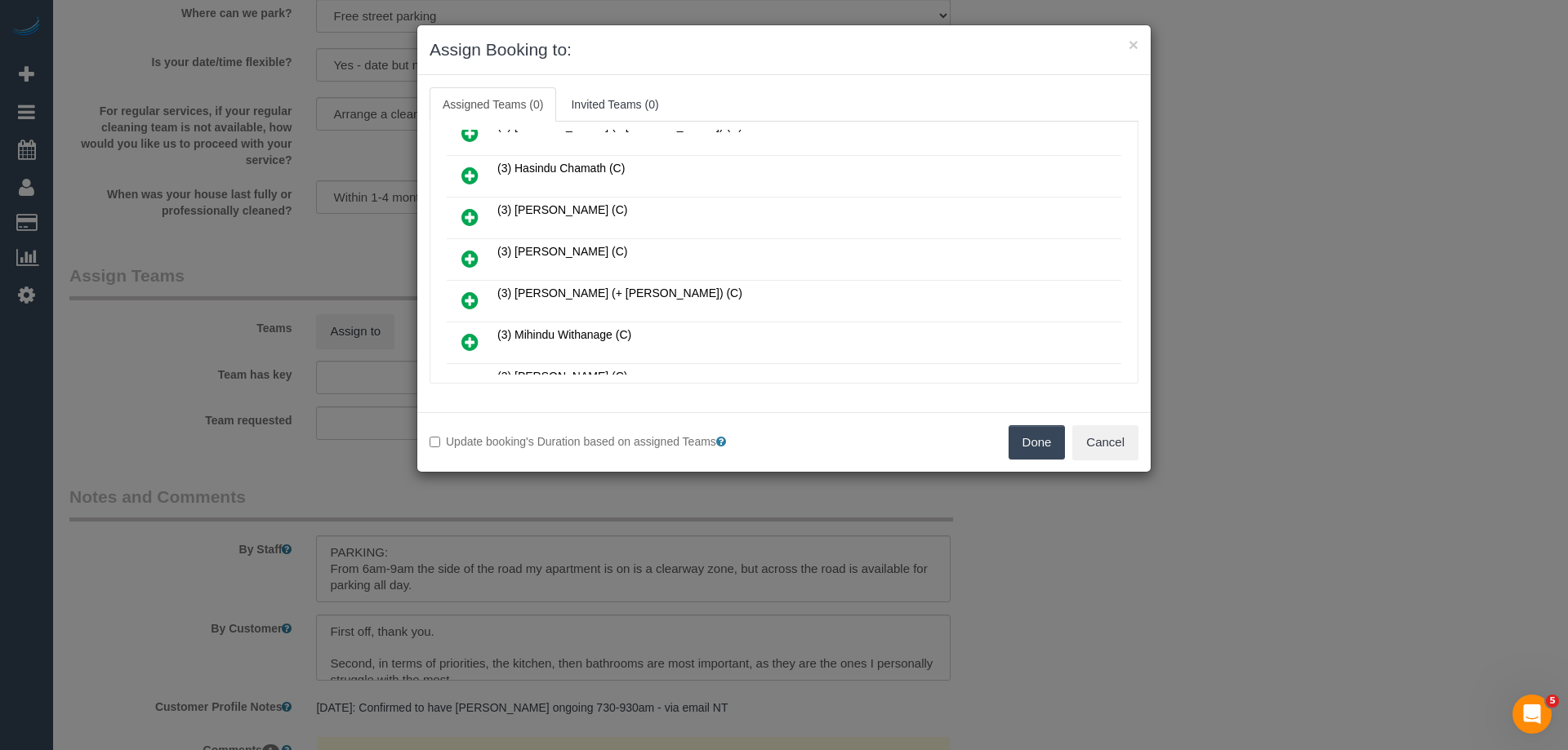
click at [468, 253] on icon at bounding box center [469, 259] width 17 height 20
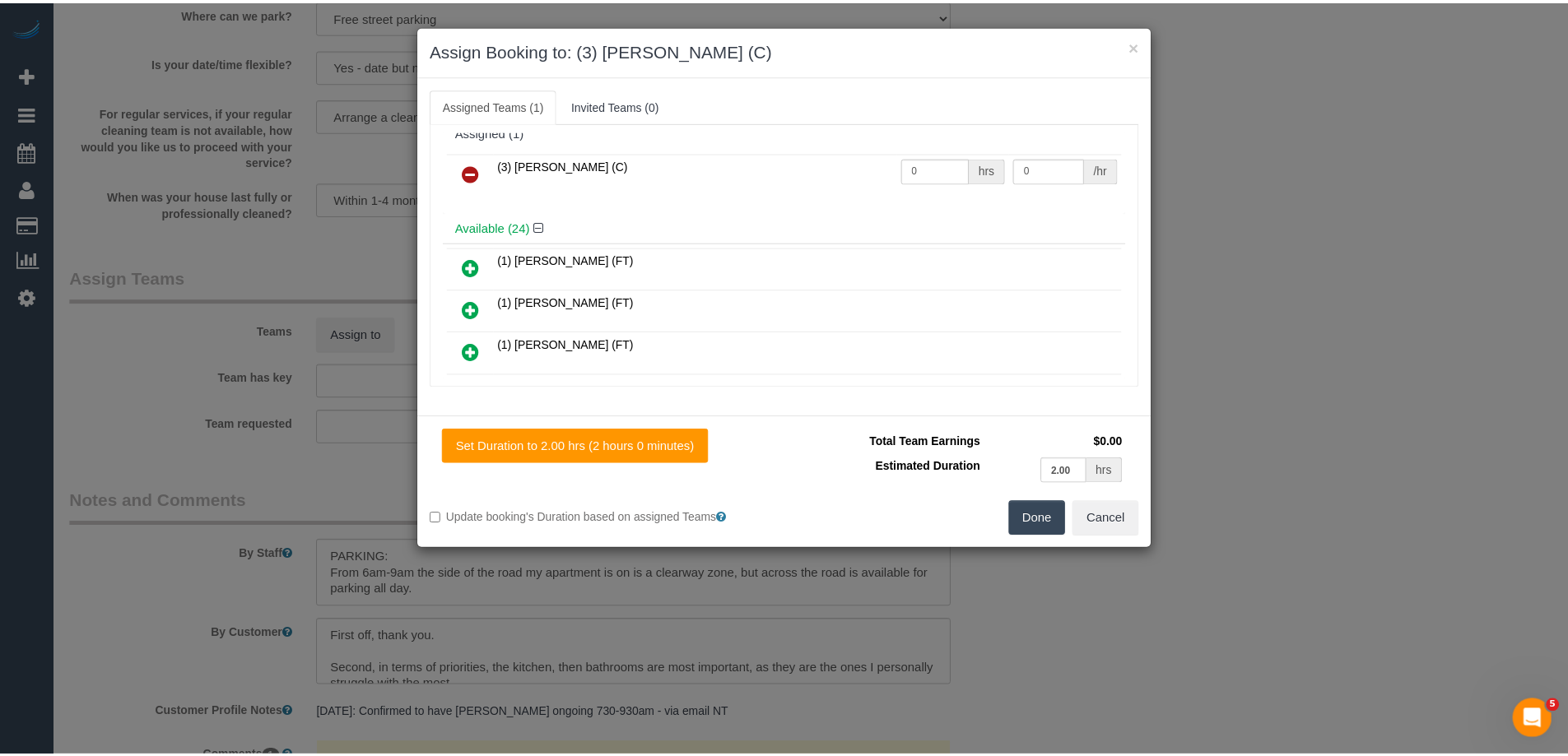
scroll to position [0, 0]
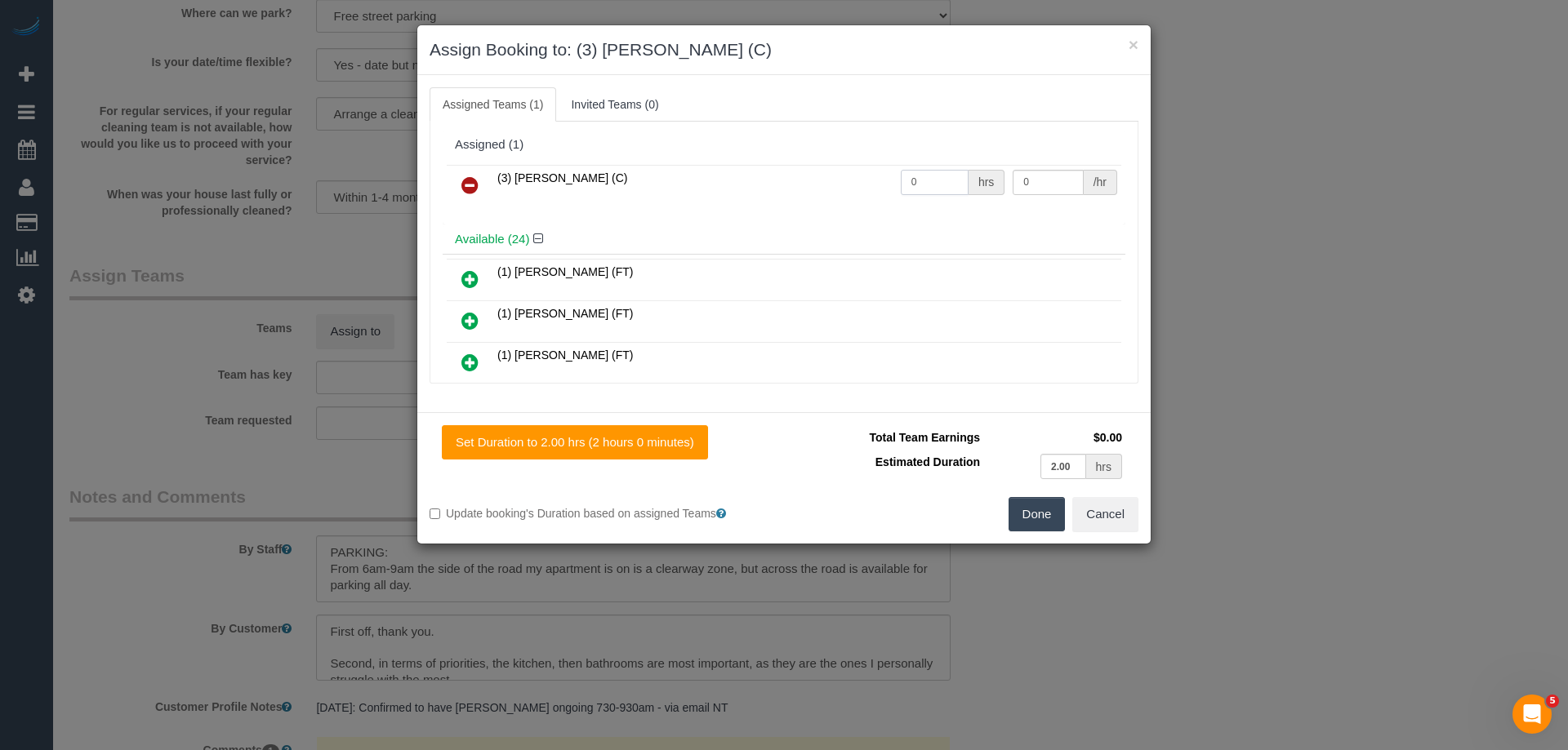
drag, startPoint x: 921, startPoint y: 181, endPoint x: 858, endPoint y: 175, distance: 63.3
click at [858, 175] on tr "(3) Juan Manuel (C) 0 hrs 0 /hr" at bounding box center [783, 185] width 674 height 42
type input "2"
drag, startPoint x: 1033, startPoint y: 181, endPoint x: 921, endPoint y: 173, distance: 112.3
click at [921, 173] on tr "(3) Juan Manuel (C) 2 hrs 0 /hr" at bounding box center [783, 185] width 674 height 42
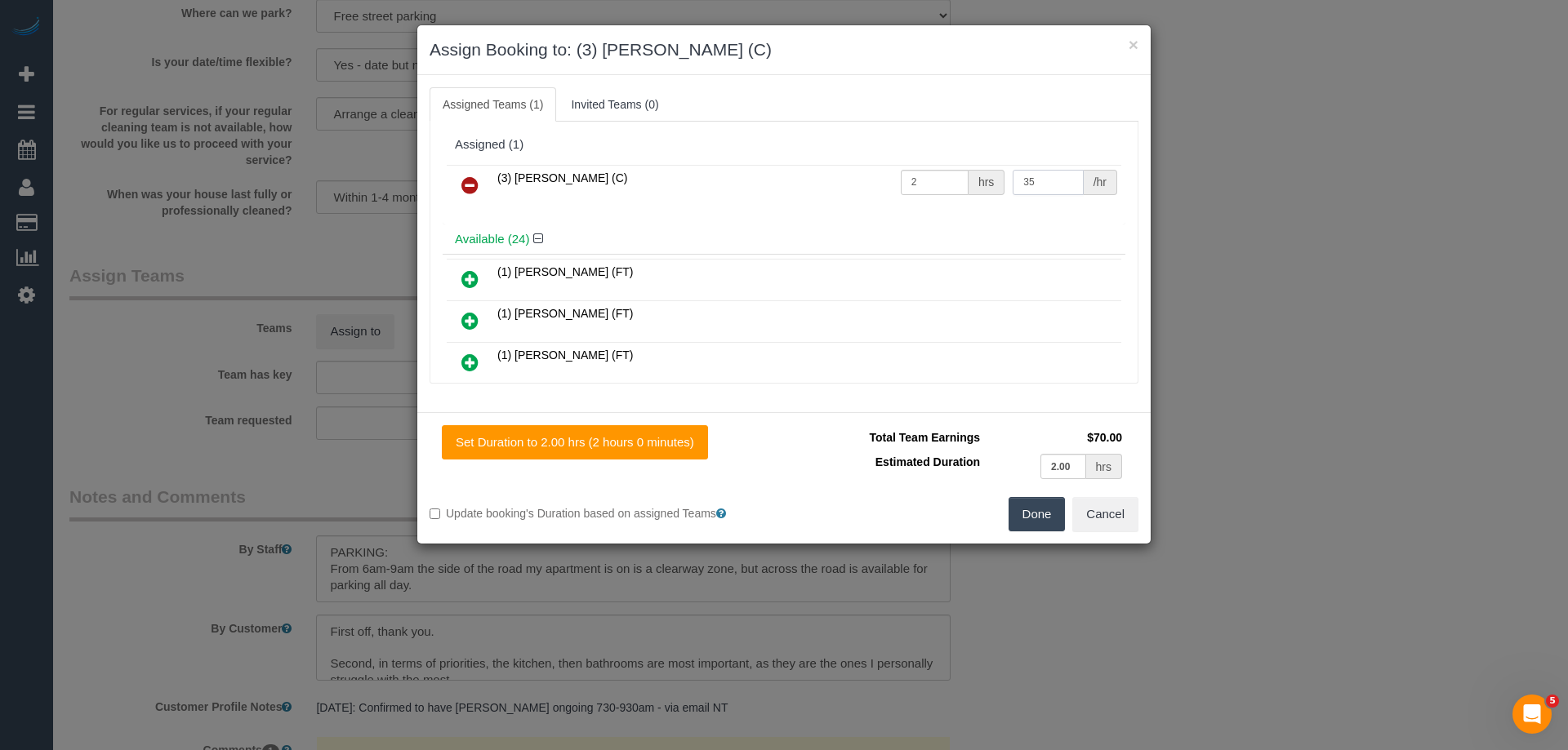
type input "35"
click at [1046, 510] on button "Done" at bounding box center [1037, 514] width 57 height 34
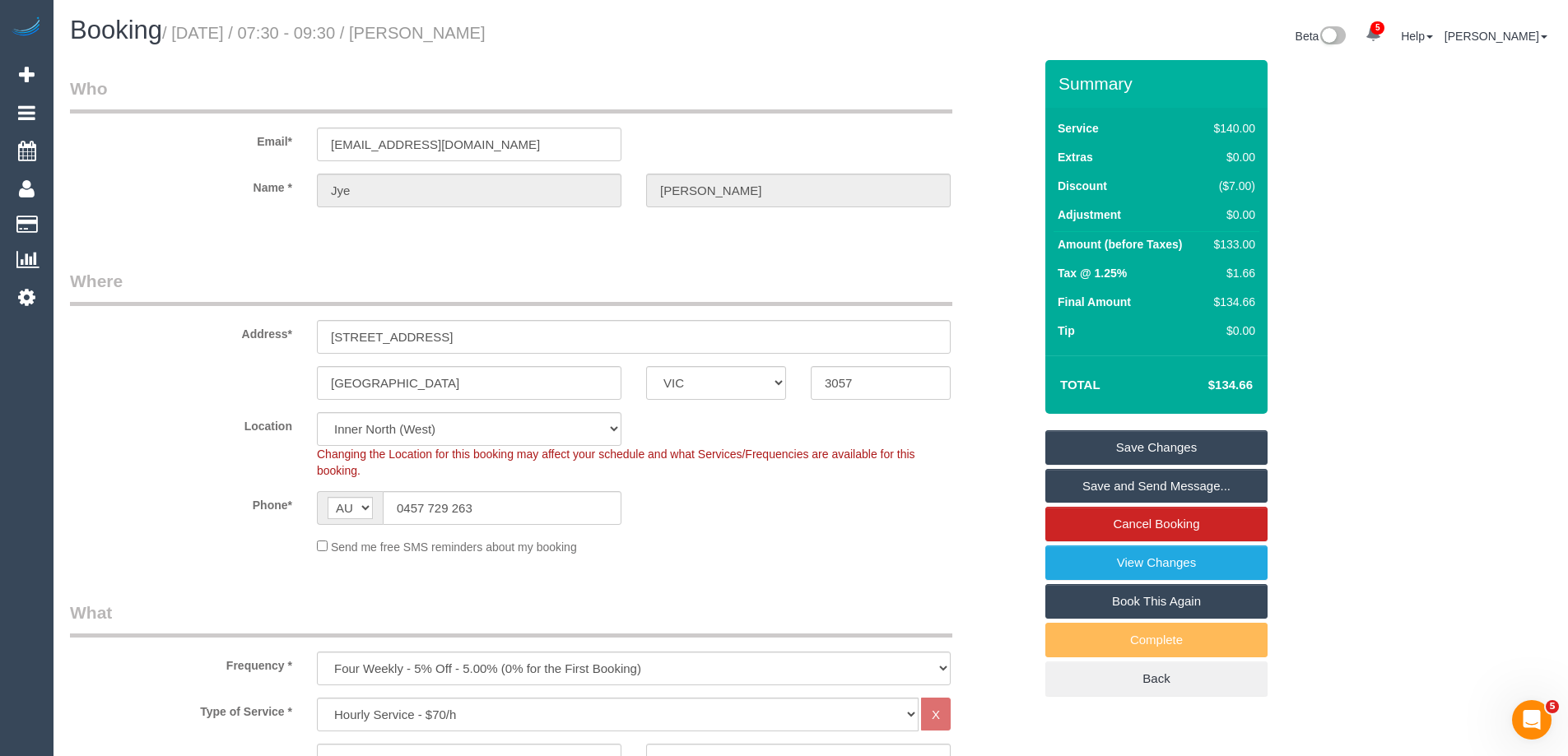
drag, startPoint x: 558, startPoint y: 35, endPoint x: 455, endPoint y: 33, distance: 103.0
click at [455, 33] on h1 "Booking / September 17, 2025 / 07:30 - 09:30 / Jye Walker" at bounding box center [434, 30] width 728 height 28
copy small "Jye Walker"
click at [1091, 454] on link "Save Changes" at bounding box center [1157, 448] width 222 height 35
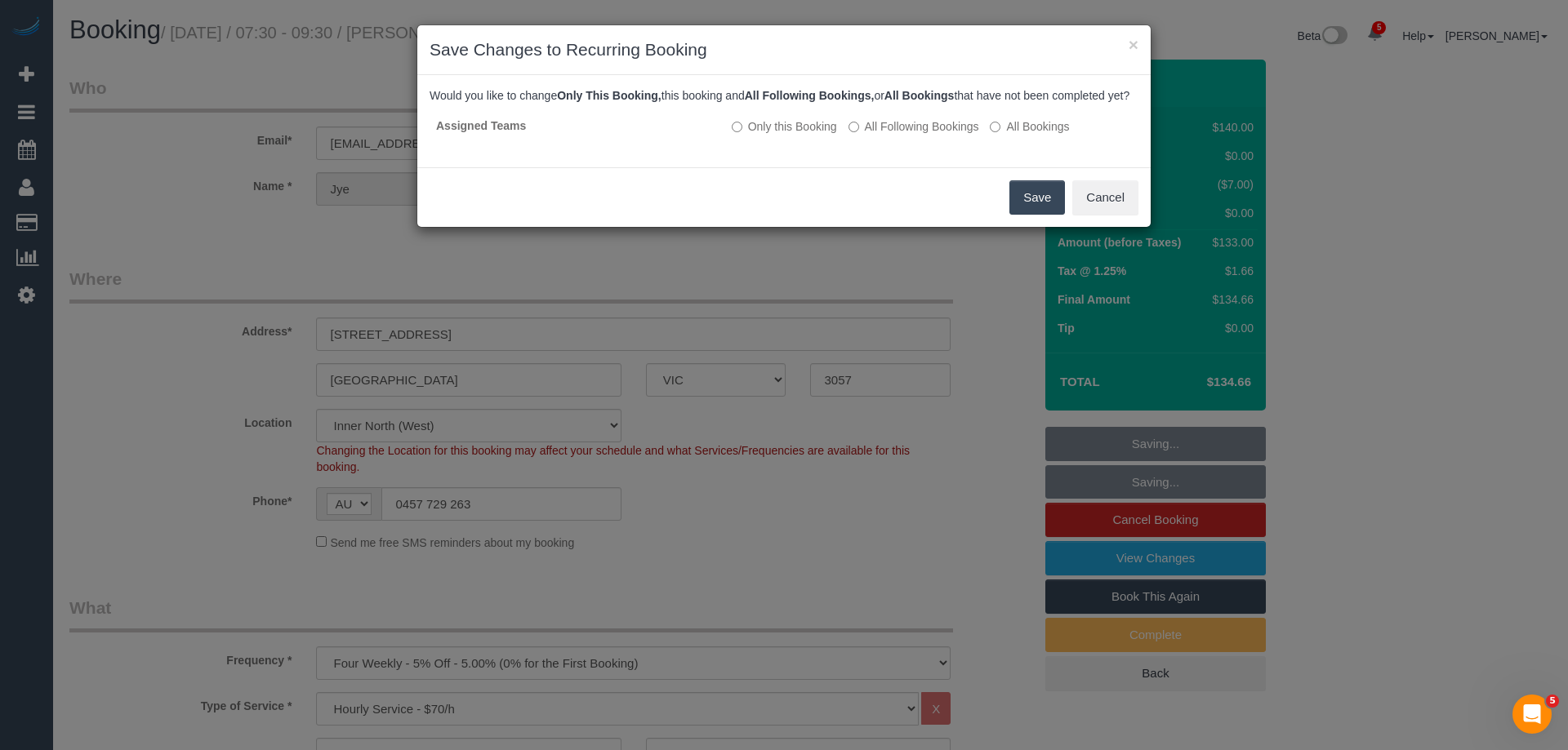
click at [1055, 200] on button "Save" at bounding box center [1037, 198] width 56 height 34
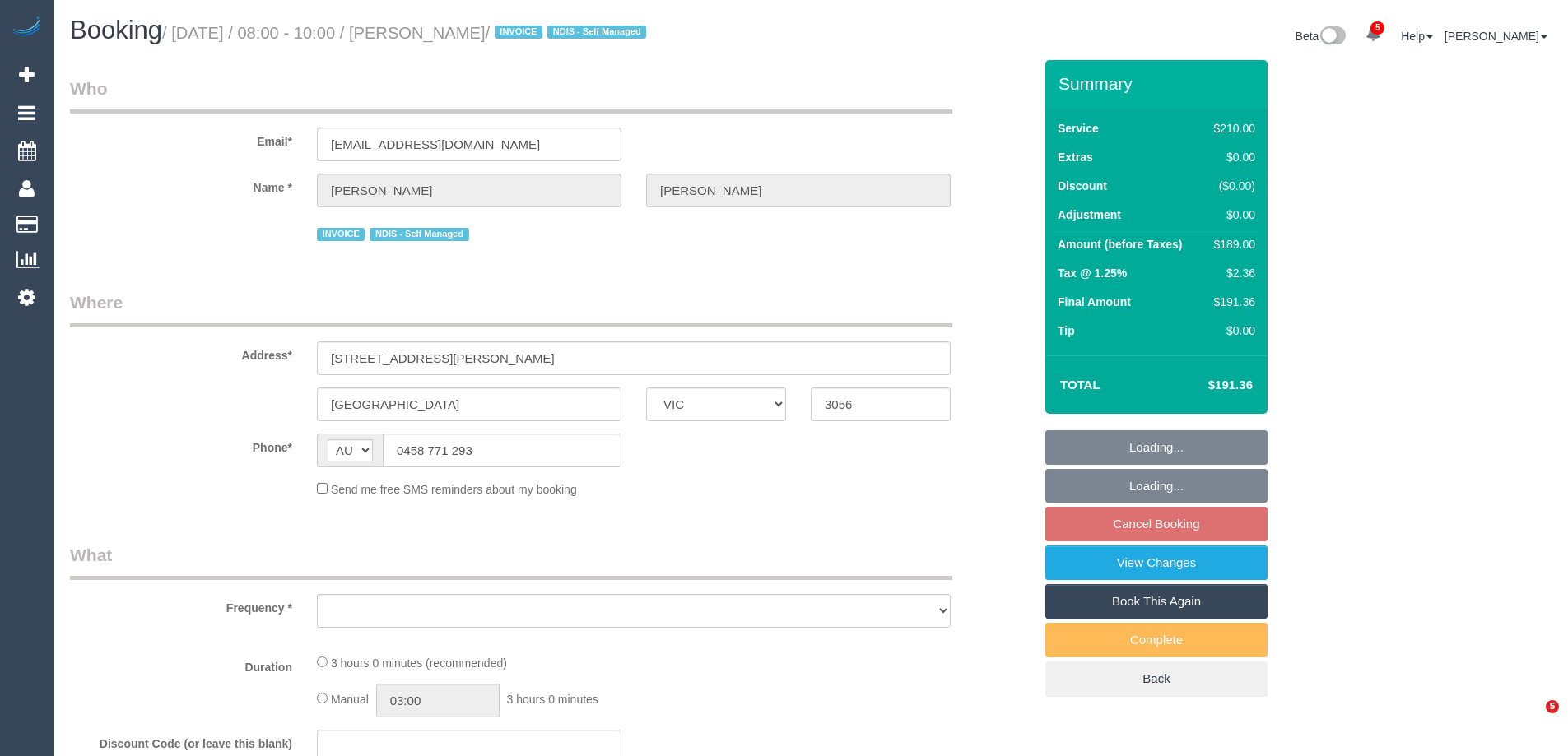
select select "VIC"
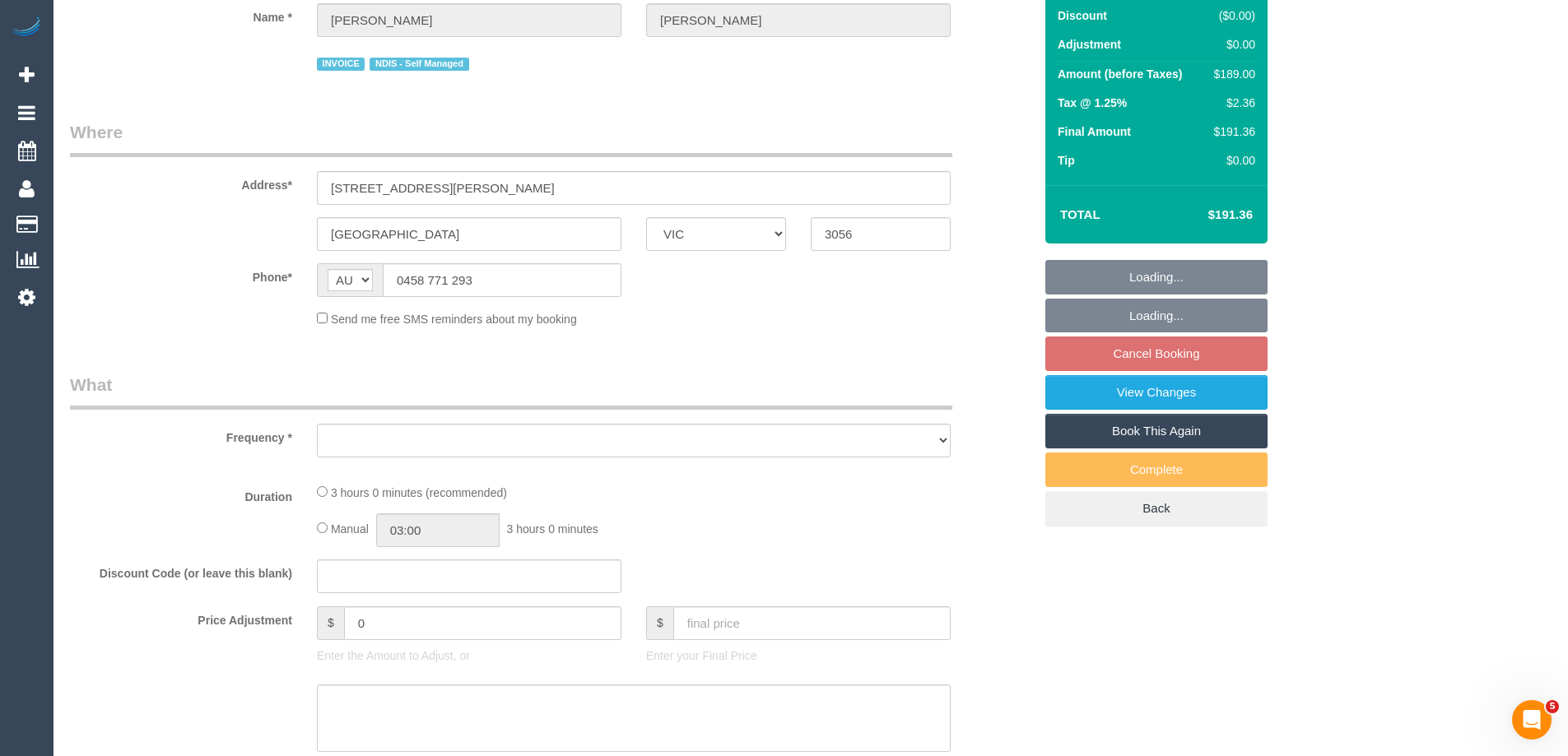
select select "string:stripe-pm_1RMJFP2GScqysDRVl36hxd4v"
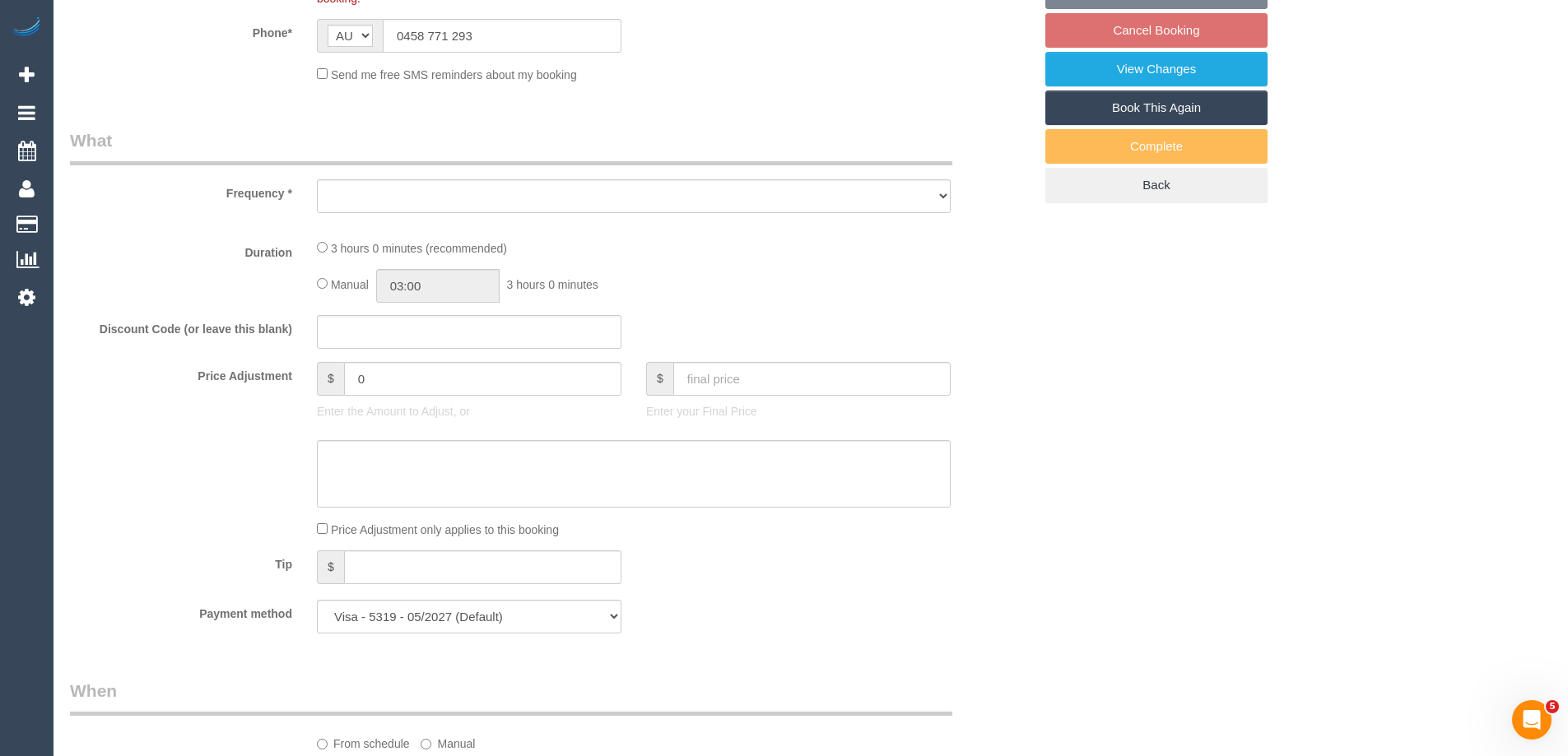
select select "180"
select select "number:28"
select select "number:14"
select select "number:19"
select select "number:24"
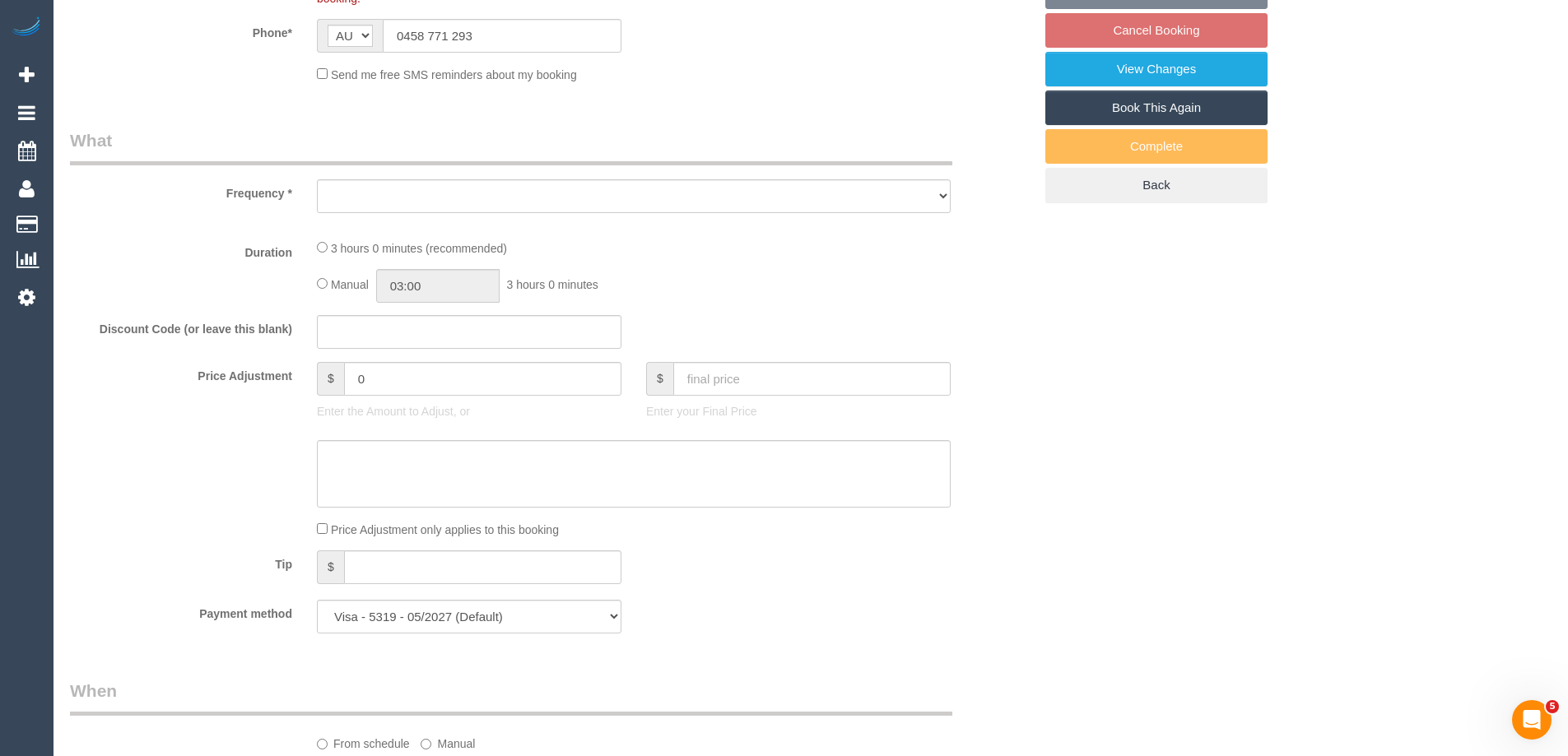
select select "number:33"
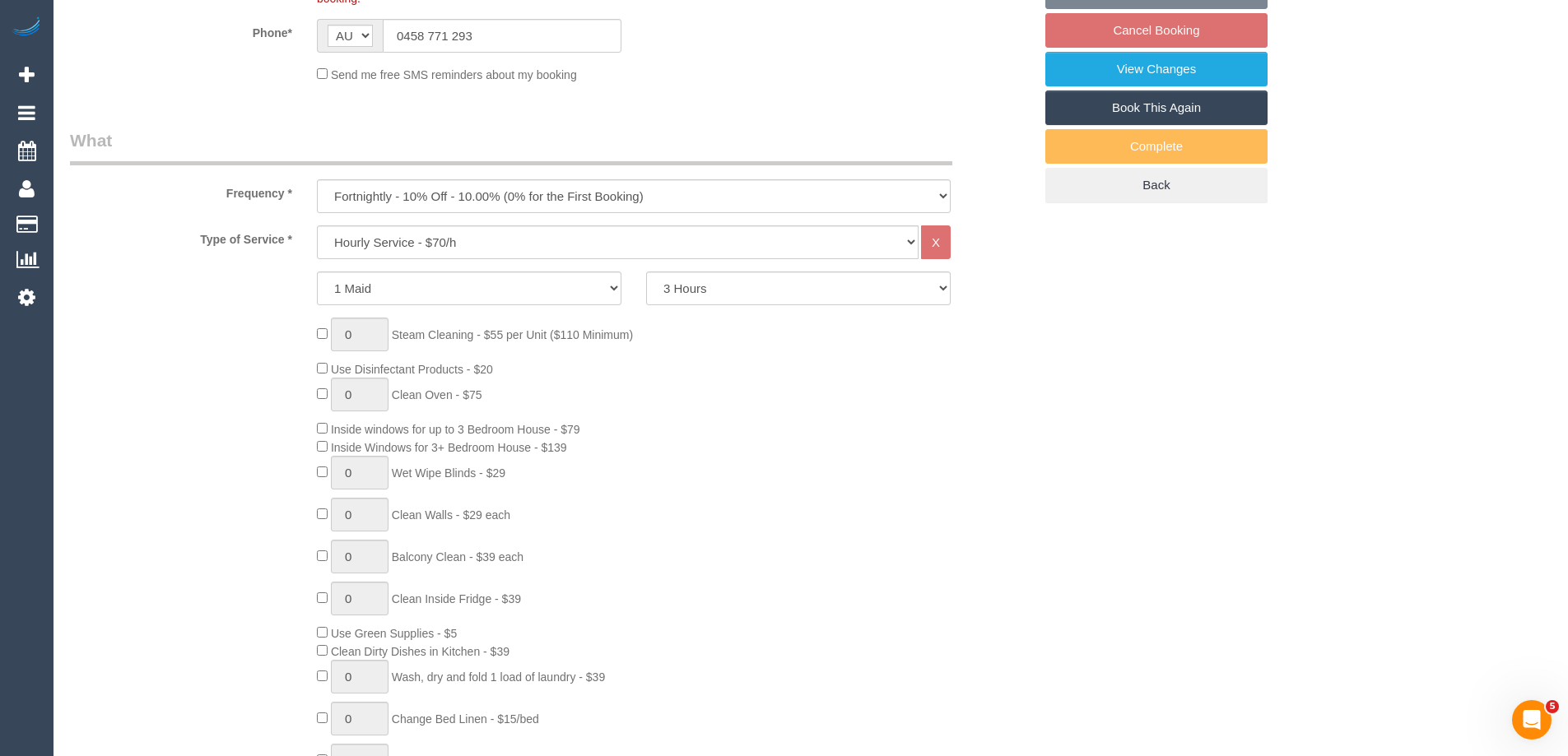
select select "object:1801"
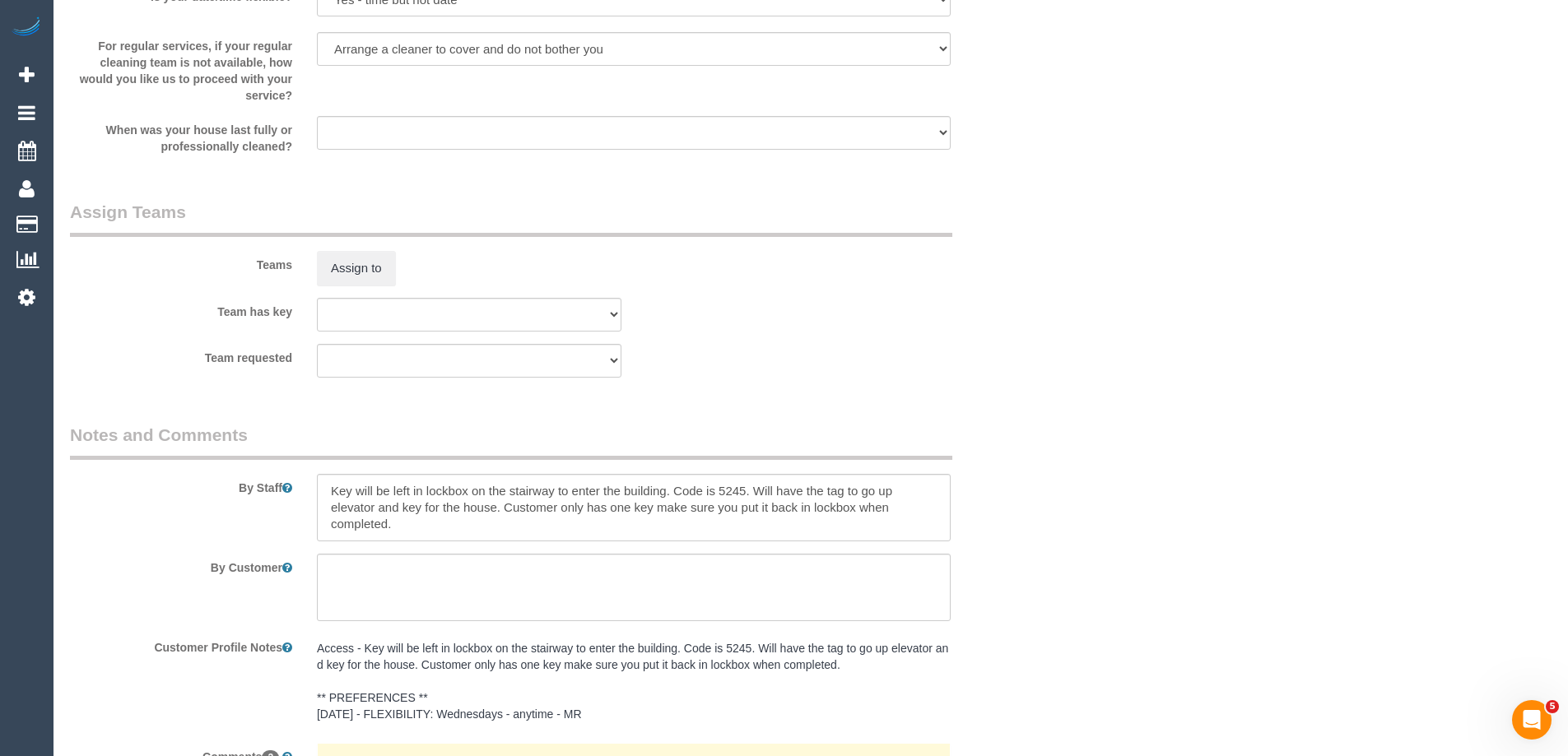
scroll to position [2715, 0]
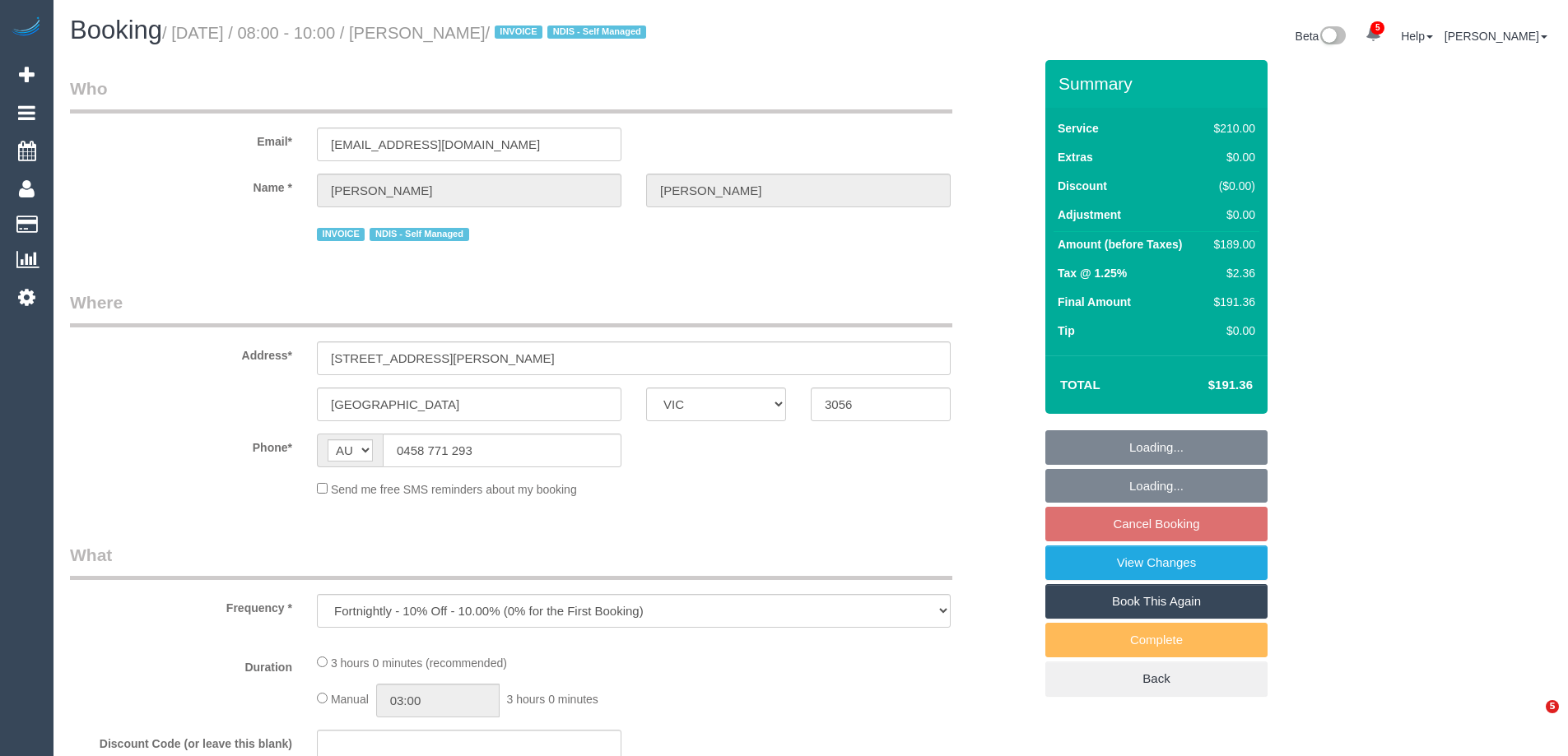
select select "VIC"
select select "string:stripe-pm_1RMJFP2GScqysDRVl36hxd4v"
select select "180"
select select "number:28"
select select "number:14"
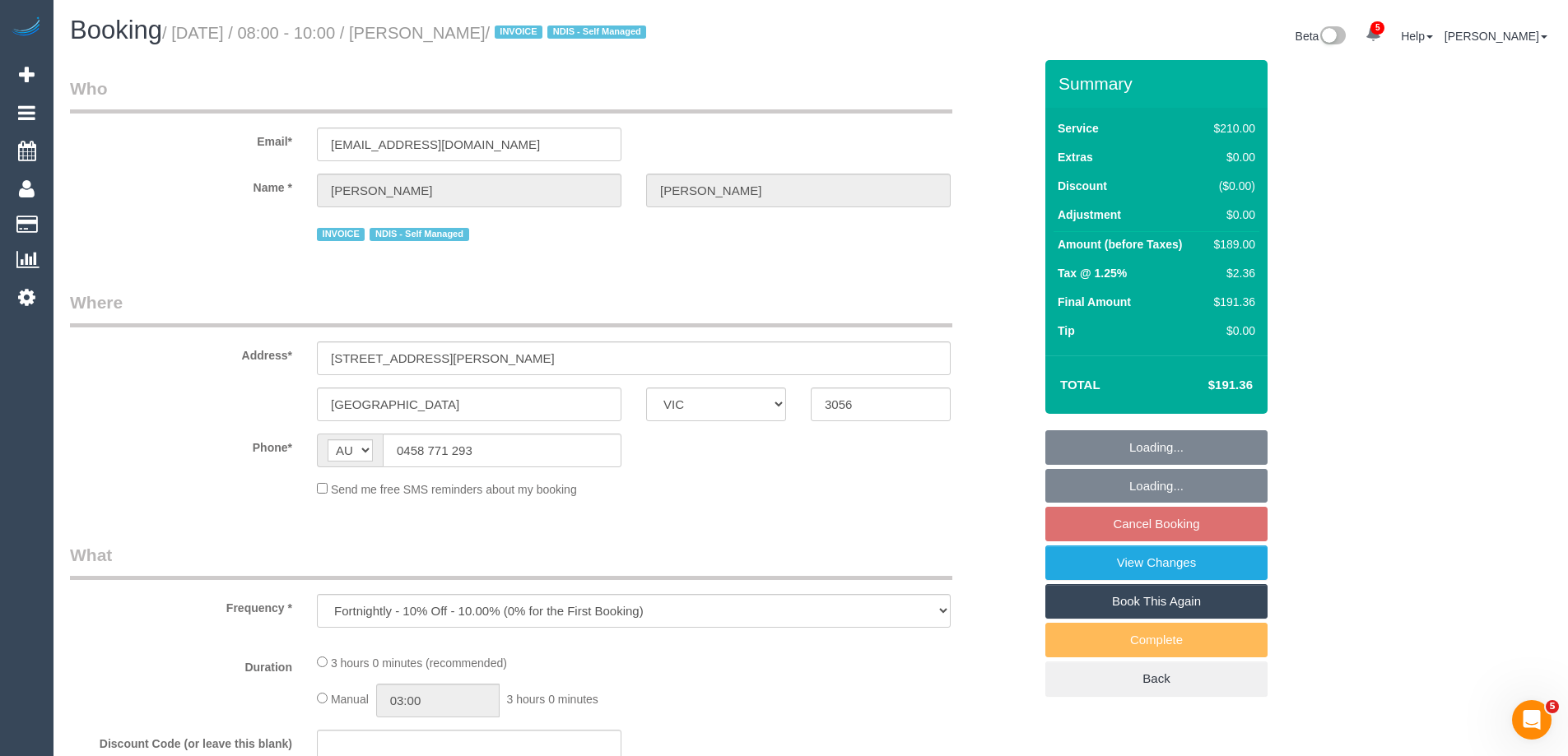
select select "number:19"
select select "number:24"
select select "number:33"
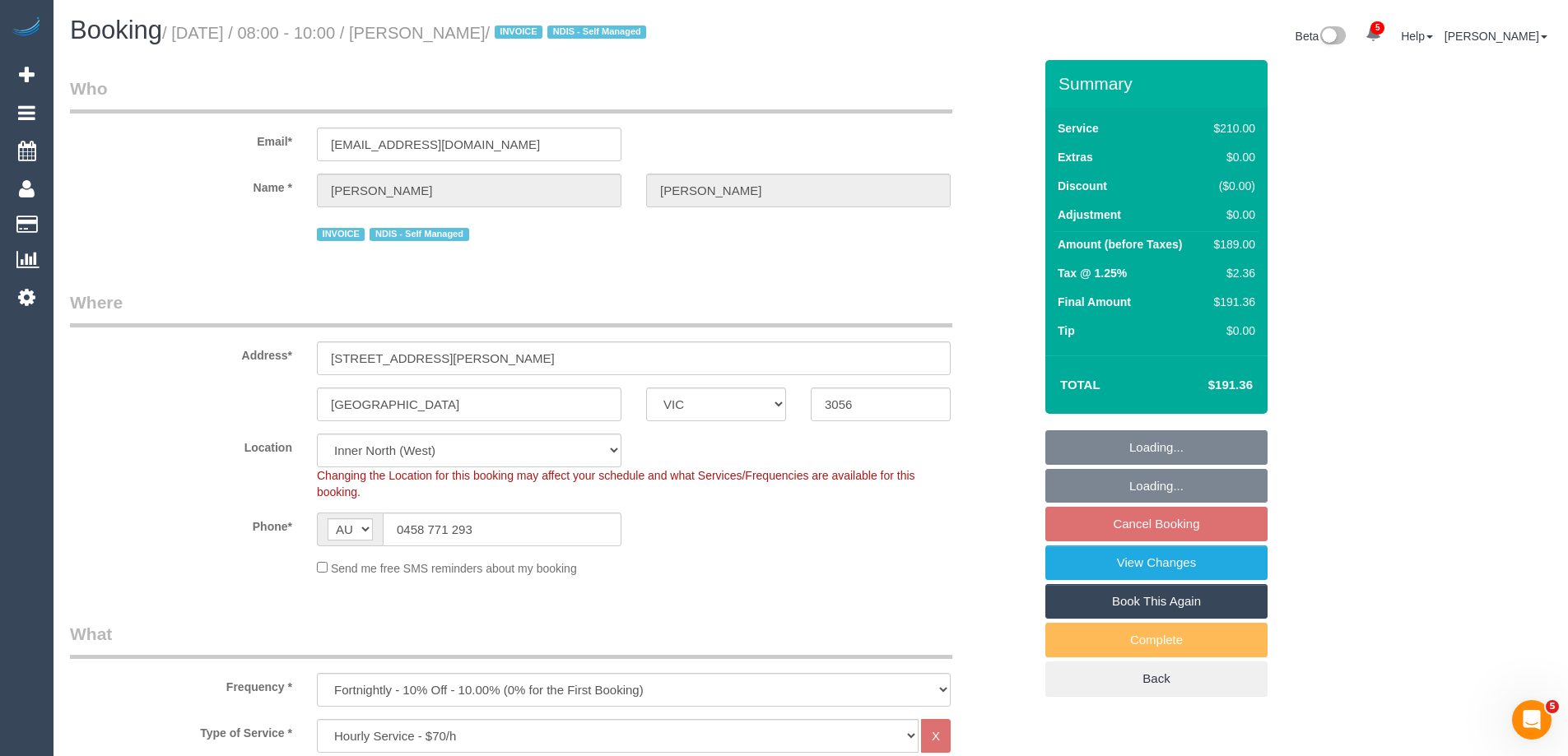
select select "object:936"
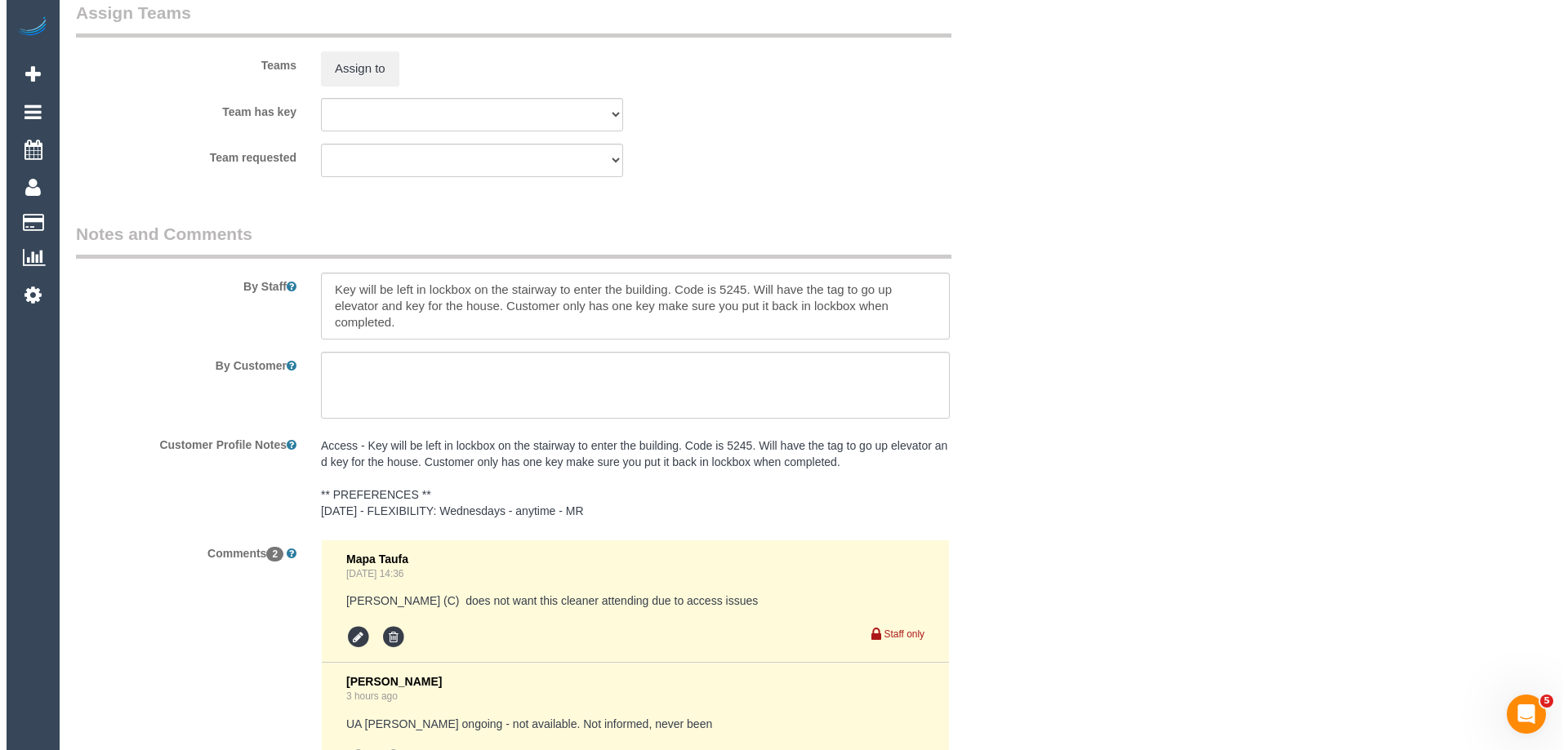
scroll to position [2449, 0]
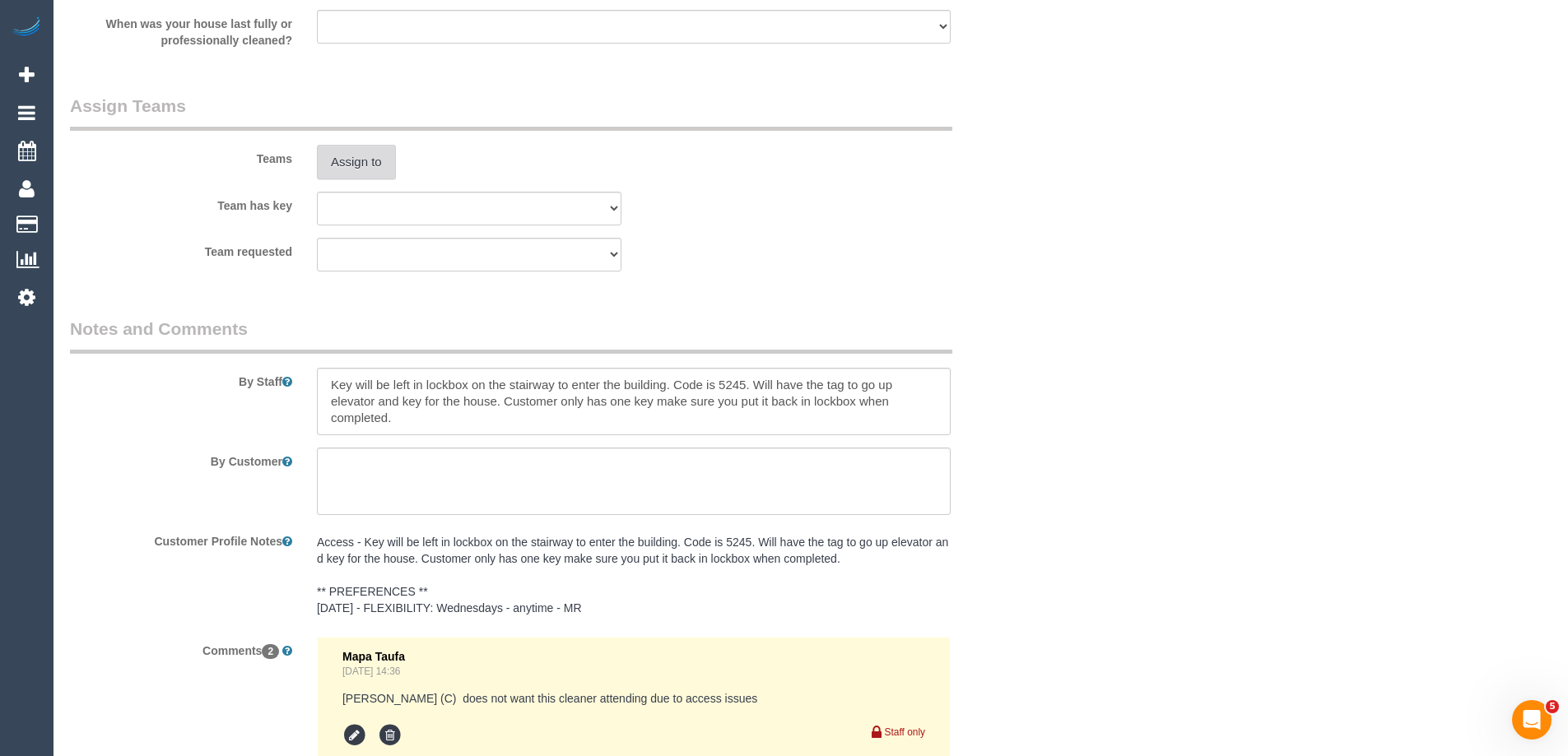
click at [337, 156] on button "Assign to" at bounding box center [357, 162] width 79 height 35
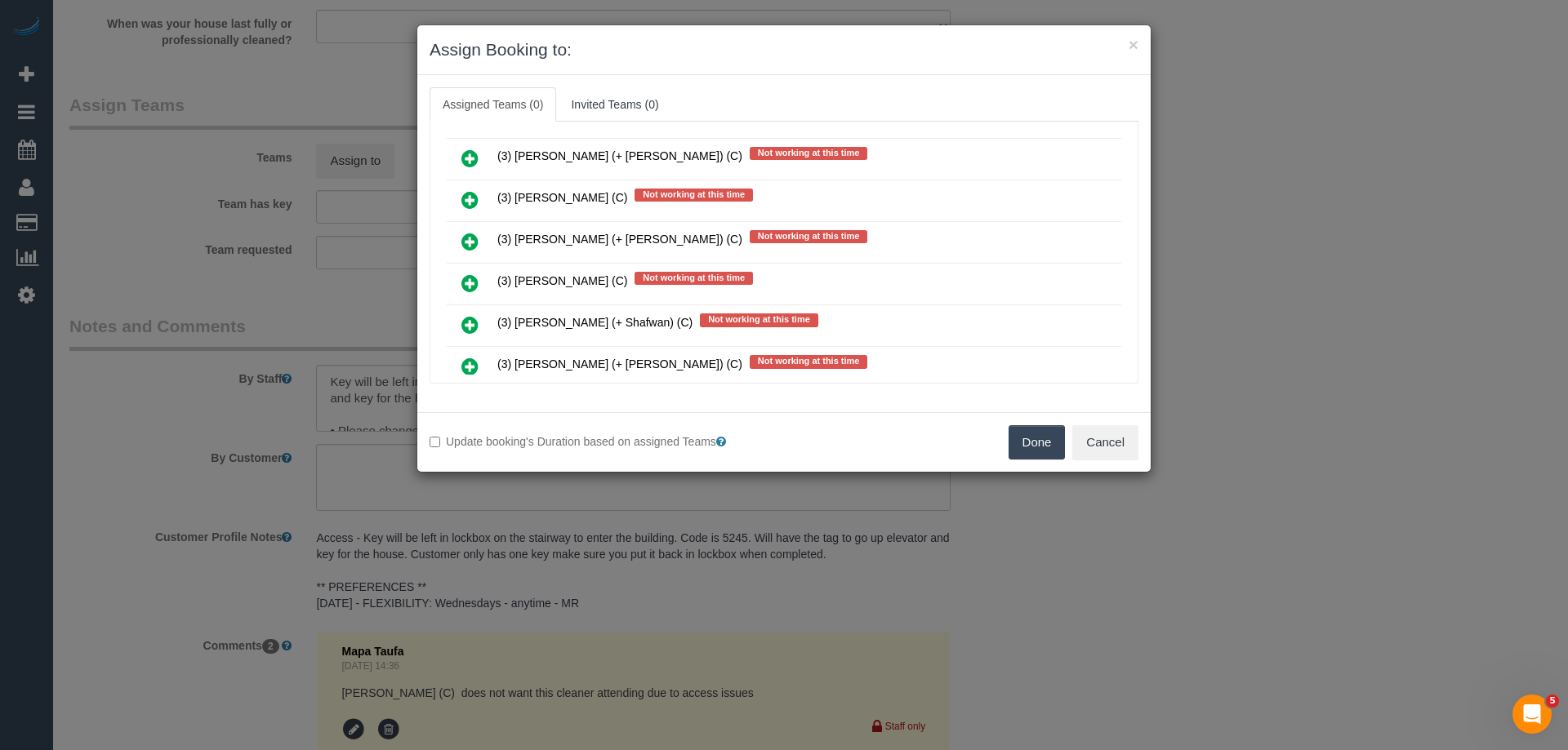
scroll to position [2775, 0]
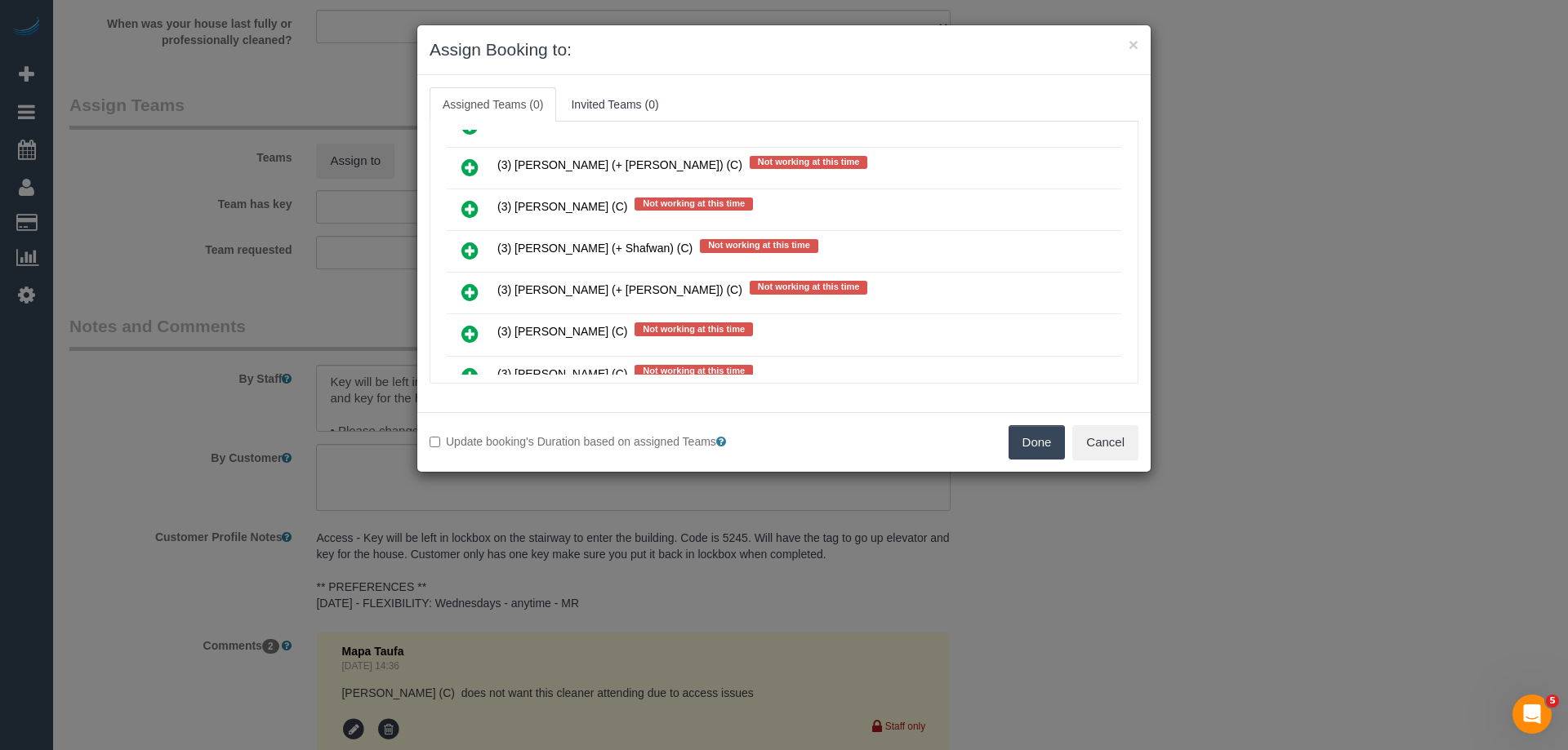
click at [469, 250] on icon at bounding box center [469, 251] width 17 height 20
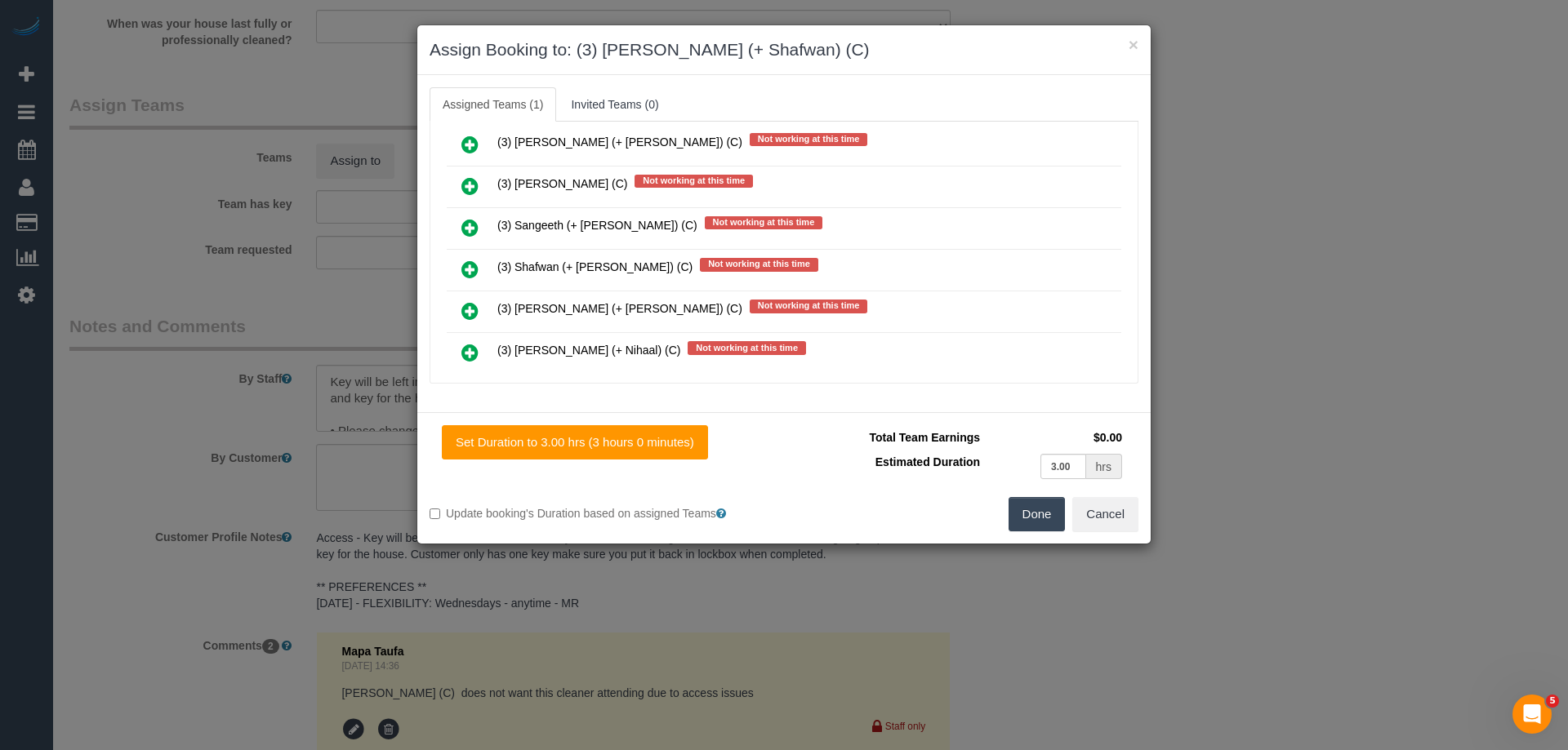
click at [471, 264] on icon at bounding box center [469, 270] width 17 height 20
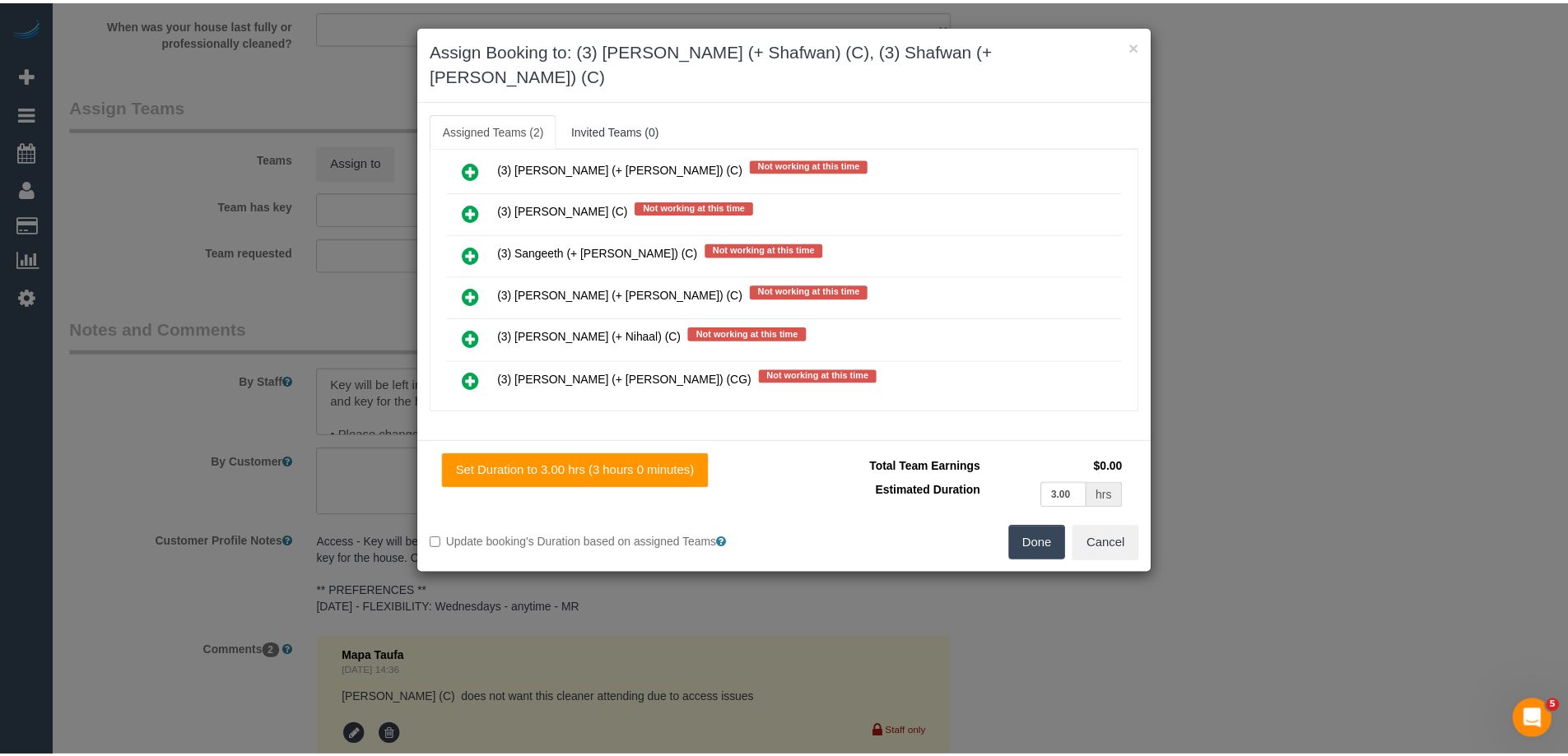
scroll to position [0, 0]
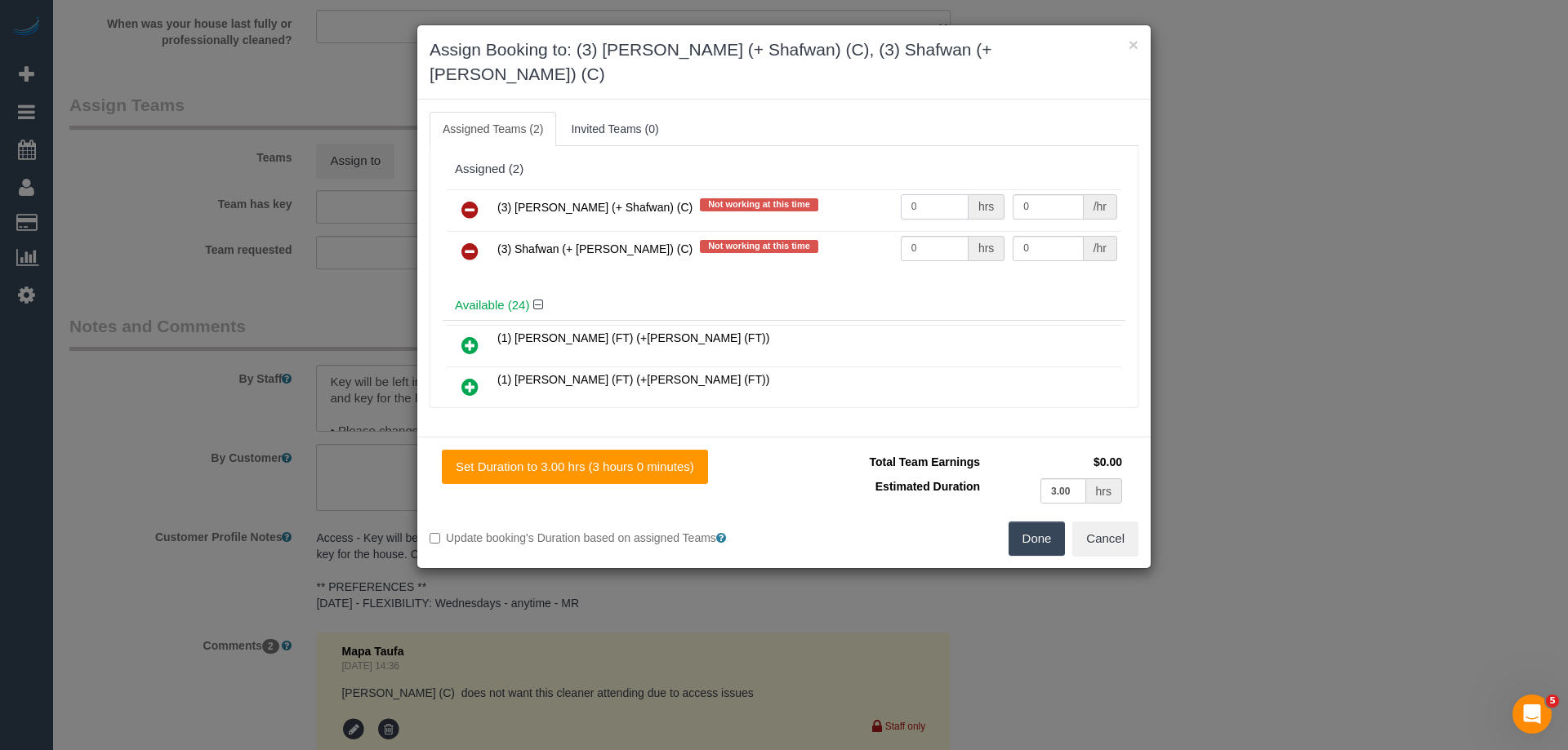
drag, startPoint x: 950, startPoint y: 176, endPoint x: 839, endPoint y: 176, distance: 111.0
click at [843, 190] on tr "(3) [PERSON_NAME] (+ Shafwan) (C) Not working at this time 0 hrs 0 /hr" at bounding box center [783, 210] width 674 height 42
type input "1.5"
drag, startPoint x: 914, startPoint y: 226, endPoint x: 844, endPoint y: 219, distance: 70.3
click at [848, 231] on tr "(3) Shafwan (+ [PERSON_NAME]) (C) Not working at this time 0 hrs 0 /hr" at bounding box center [783, 252] width 674 height 42
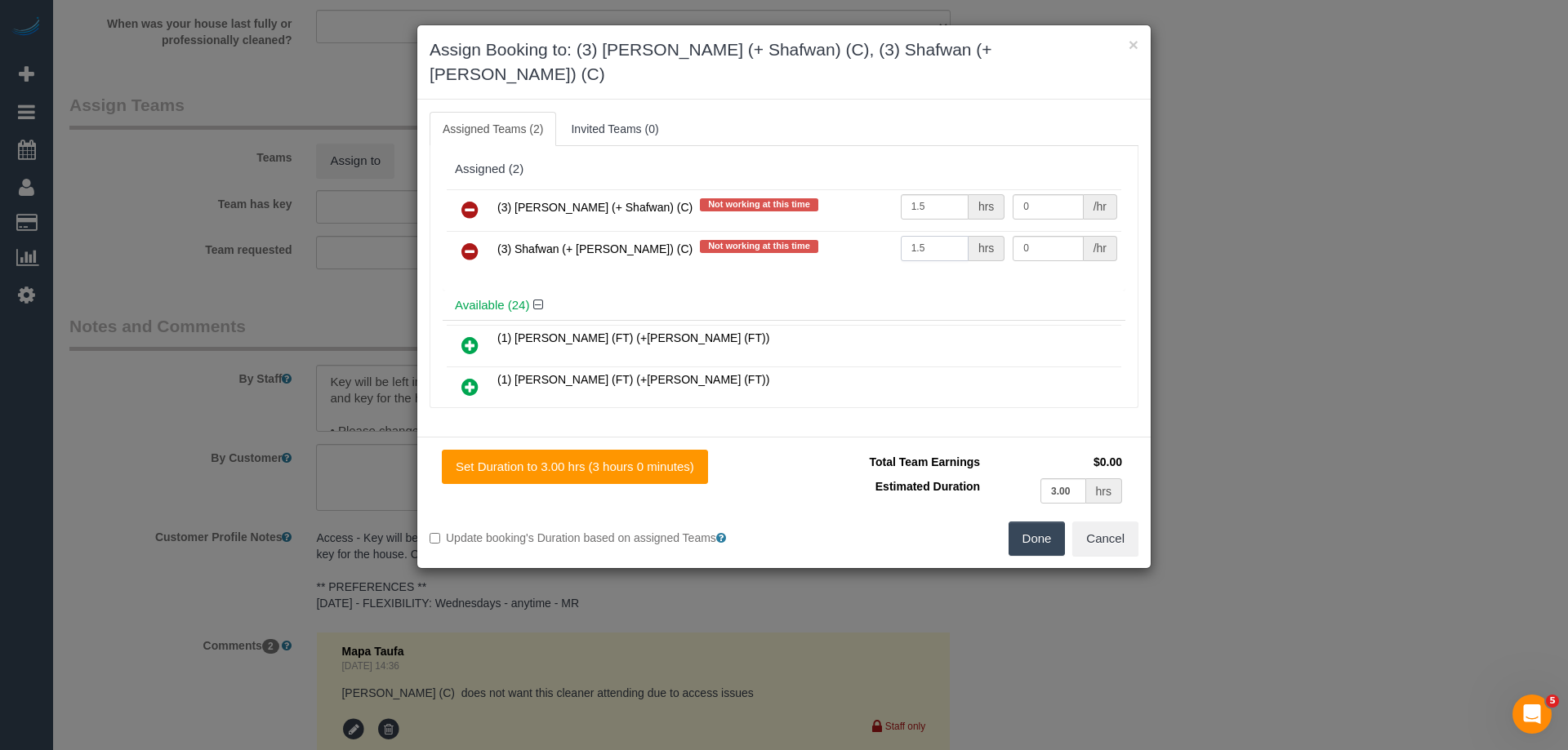
type input "1.5"
drag, startPoint x: 1050, startPoint y: 221, endPoint x: 953, endPoint y: 221, distance: 97.0
click at [966, 231] on tr "(3) Shafwan (+ [PERSON_NAME]) (C) Not working at this time 1.5 hrs 0 /hr" at bounding box center [783, 252] width 674 height 42
type input "35"
drag, startPoint x: 979, startPoint y: 180, endPoint x: 872, endPoint y: 228, distance: 117.3
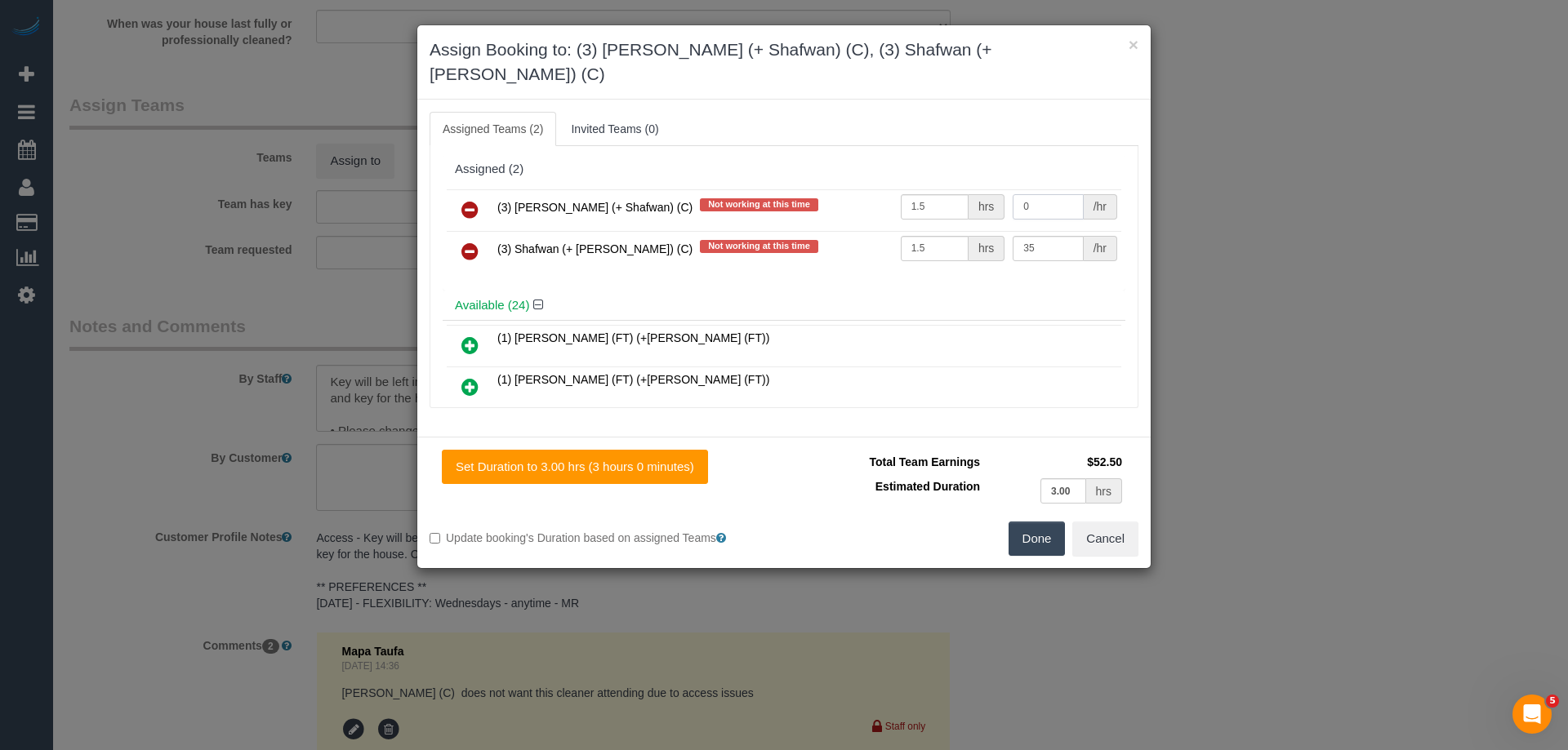
click at [890, 190] on tr "(3) [PERSON_NAME] (+ Shafwan) (C) Not working at this time 1.5 hrs 0 /hr" at bounding box center [783, 210] width 674 height 42
type input "35"
click at [1025, 521] on button "Done" at bounding box center [1037, 538] width 57 height 34
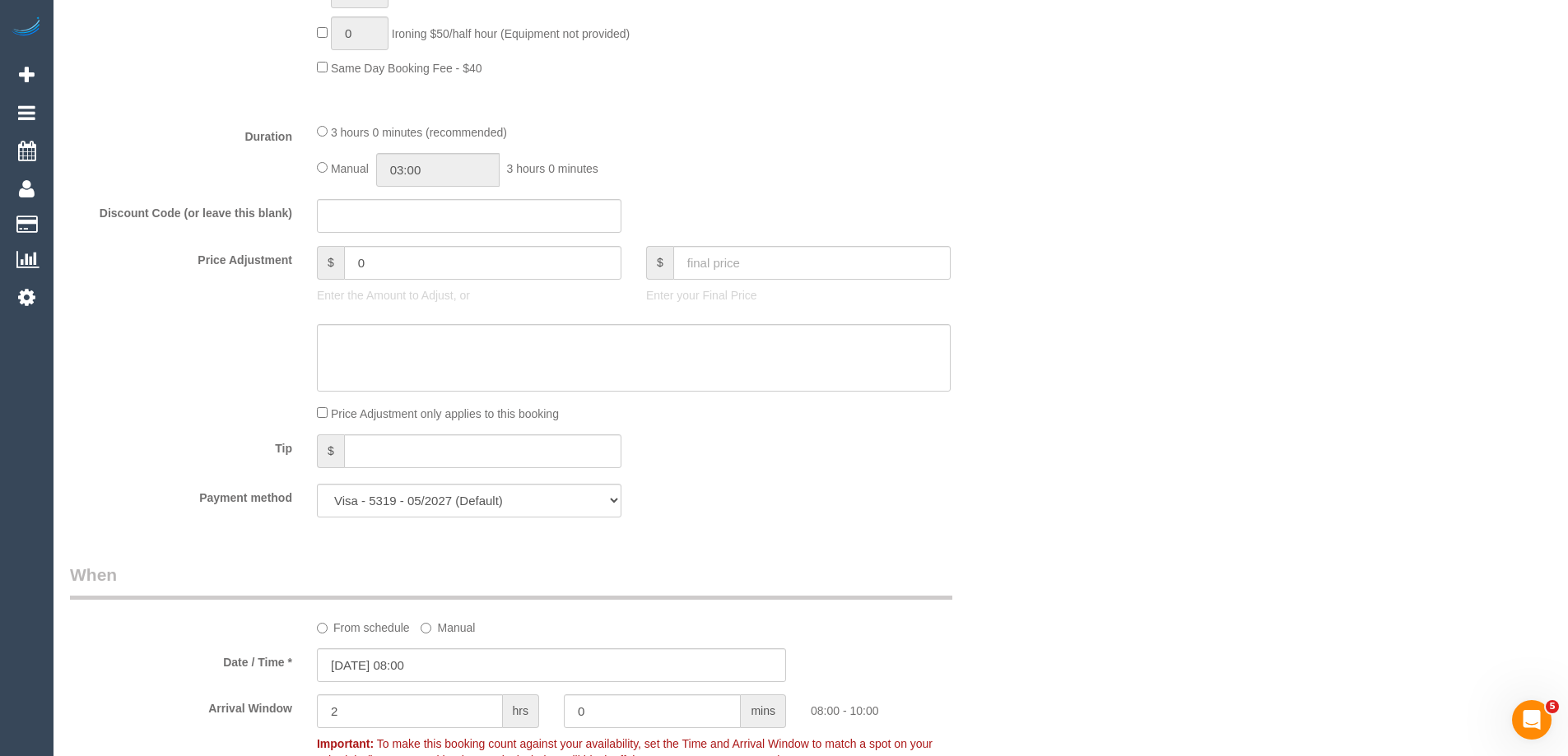
scroll to position [987, 0]
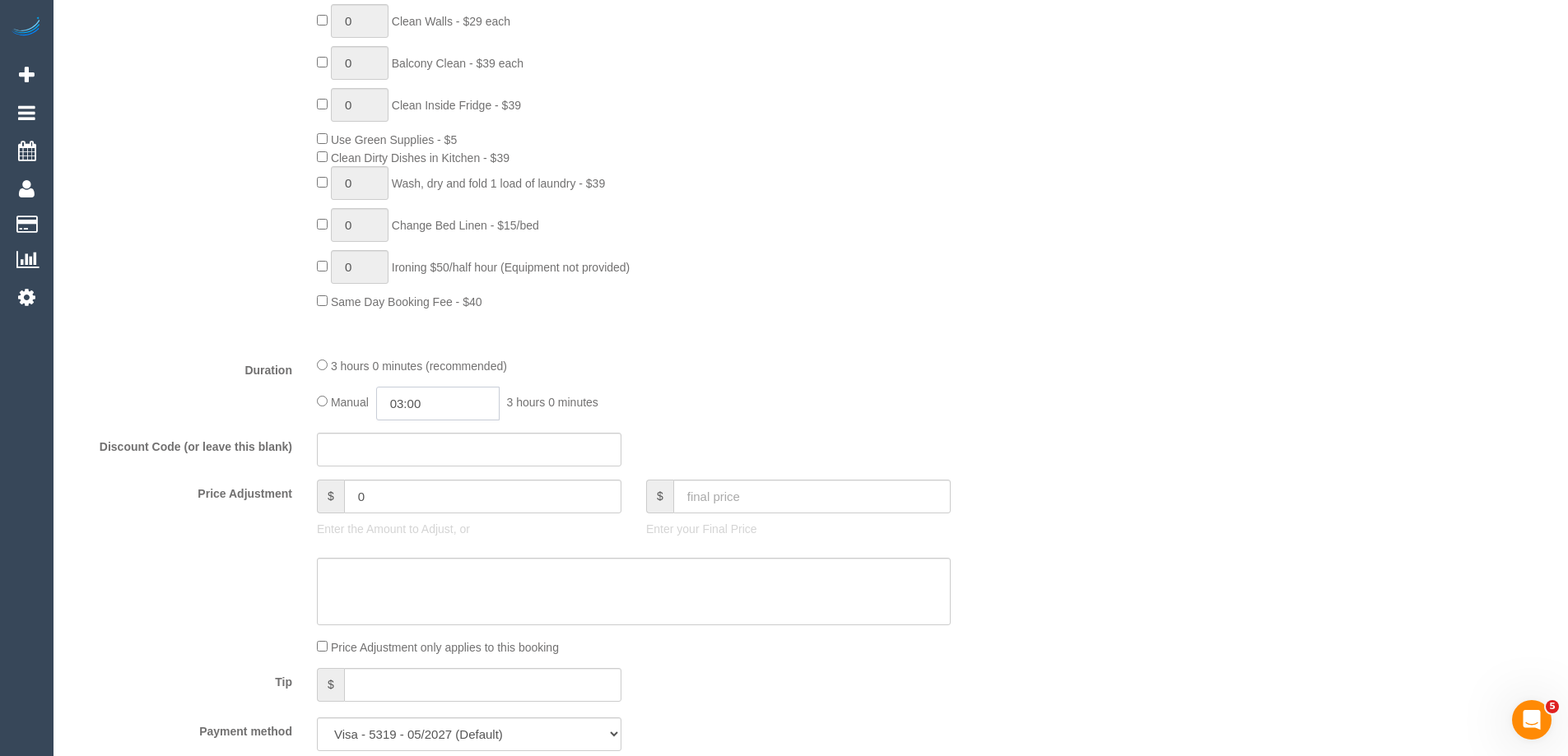
click at [426, 404] on input "03:00" at bounding box center [438, 404] width 124 height 34
click at [419, 437] on li "02:00" at bounding box center [419, 443] width 73 height 21
click at [467, 398] on input "02:00" at bounding box center [438, 404] width 124 height 34
type input "01:30"
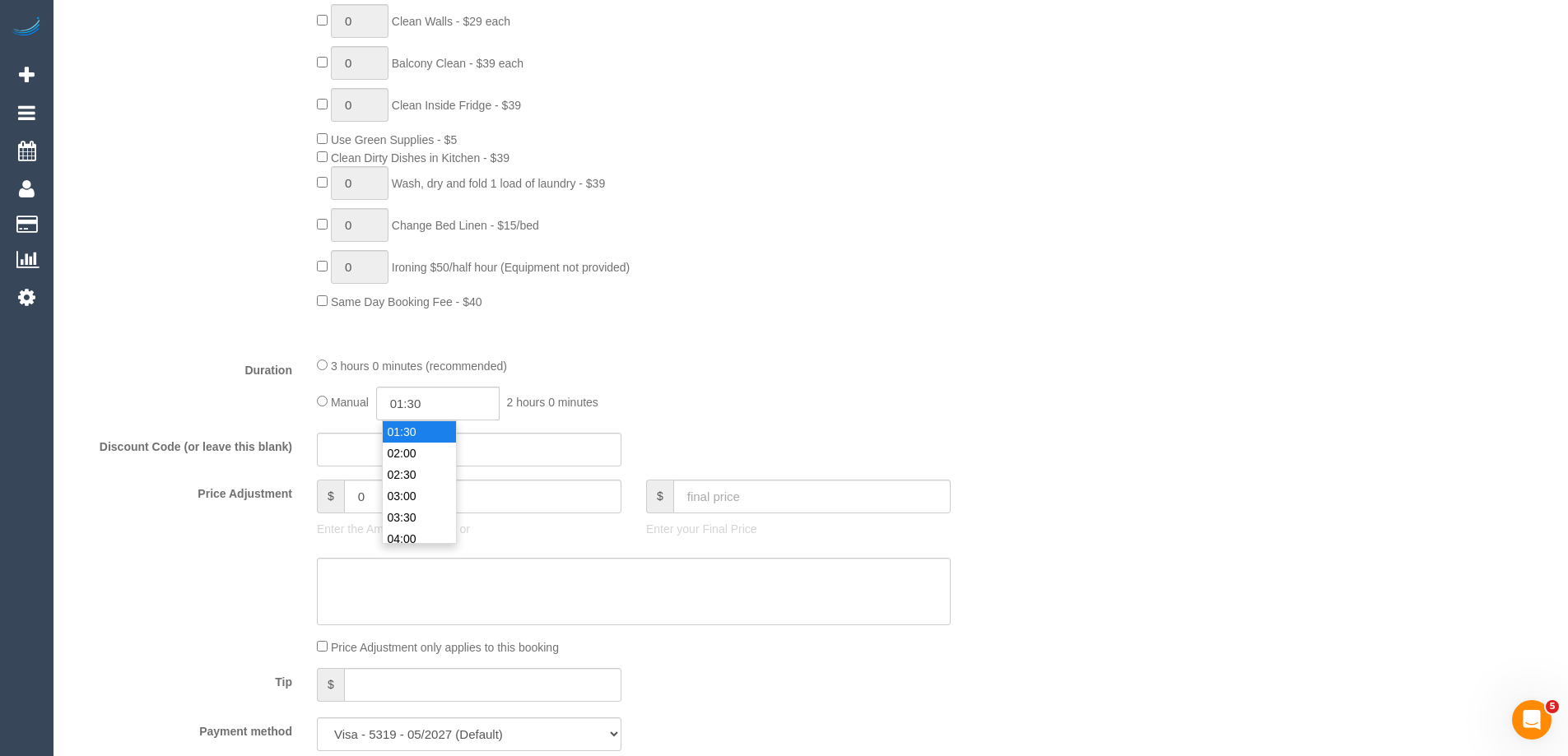
click at [427, 427] on li "01:30" at bounding box center [419, 432] width 73 height 21
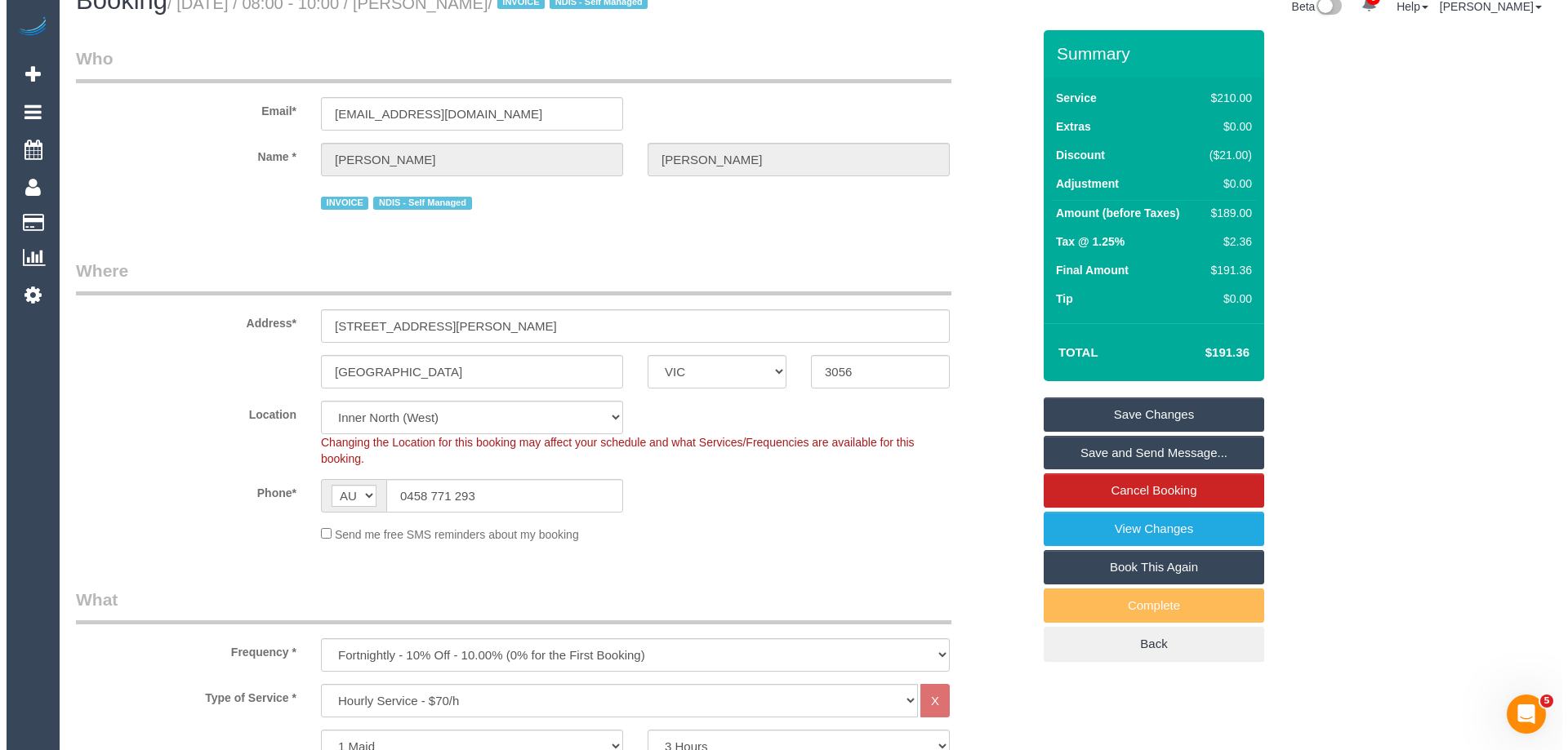
scroll to position [0, 0]
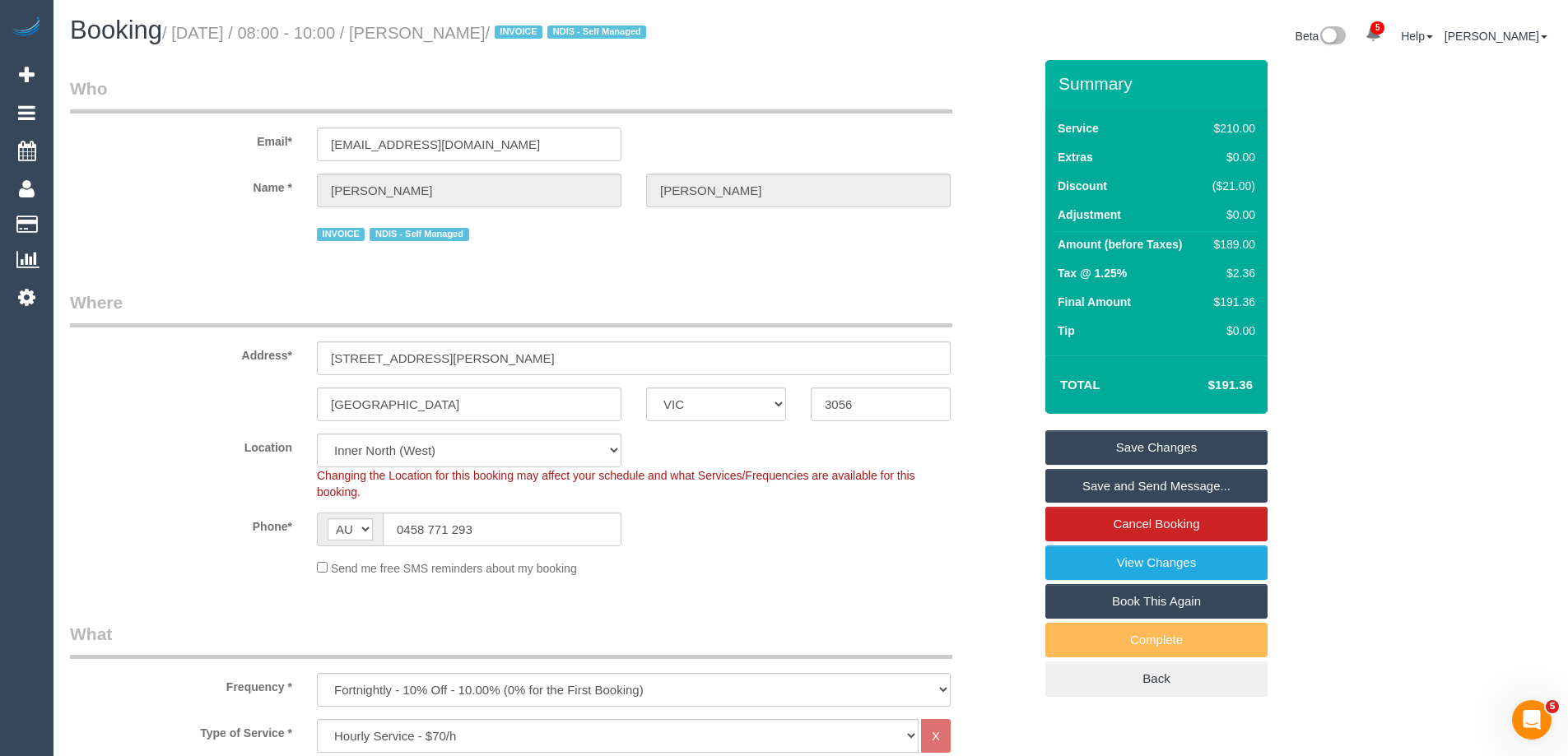
drag, startPoint x: 550, startPoint y: 35, endPoint x: 454, endPoint y: 30, distance: 96.1
click at [454, 30] on small "/ [DATE] / 08:00 - 10:00 / [PERSON_NAME] / INVOICE NDIS - Self Managed" at bounding box center [406, 33] width 489 height 18
copy small "[PERSON_NAME]"
click at [1110, 452] on link "Save Changes" at bounding box center [1157, 448] width 222 height 35
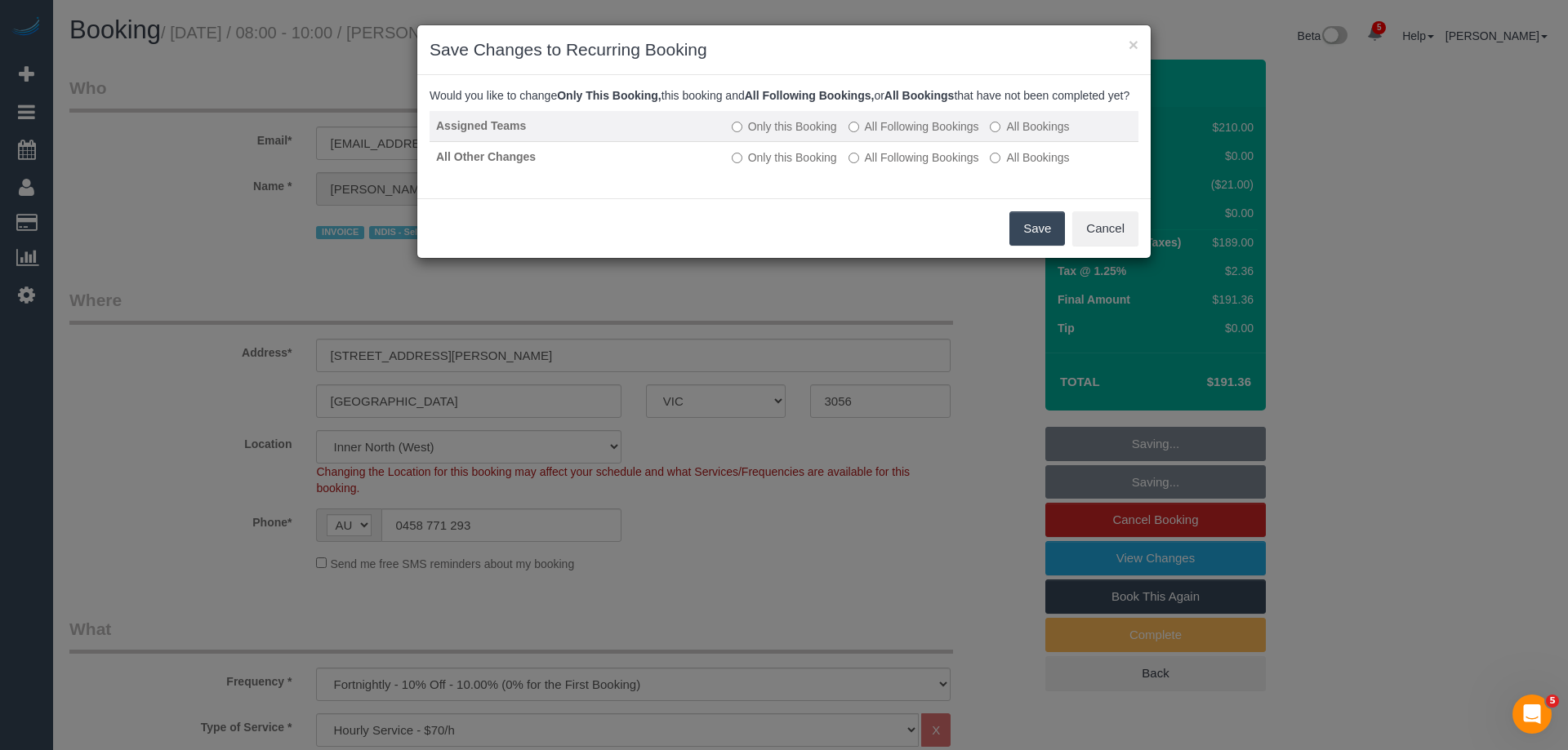
click at [866, 135] on label "All Following Bookings" at bounding box center [914, 127] width 131 height 16
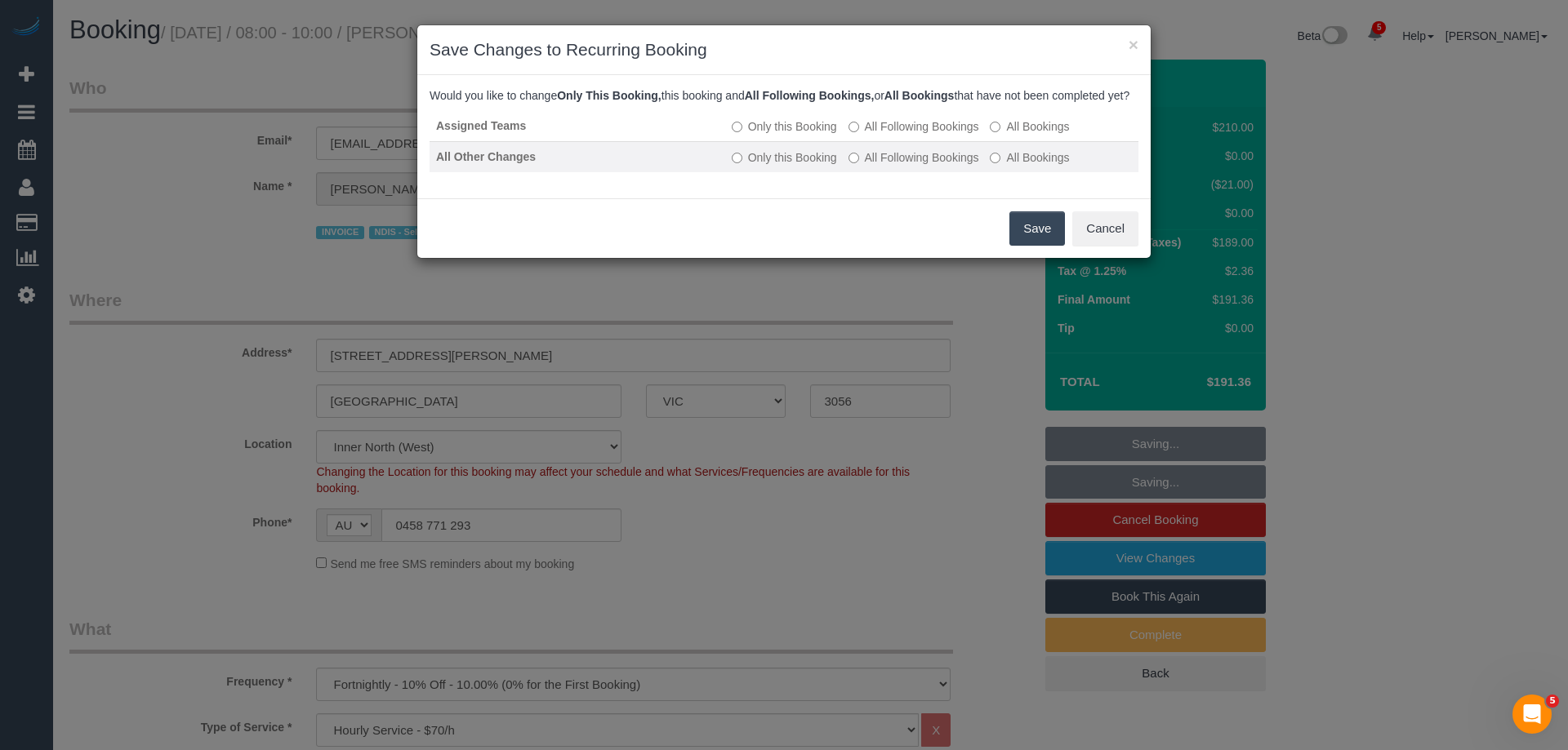
click at [878, 172] on td "Only this Booking All Following Bookings All Bookings" at bounding box center [932, 157] width 414 height 31
click at [881, 166] on label "All Following Bookings" at bounding box center [914, 158] width 131 height 16
click at [1040, 246] on button "Save" at bounding box center [1037, 229] width 56 height 34
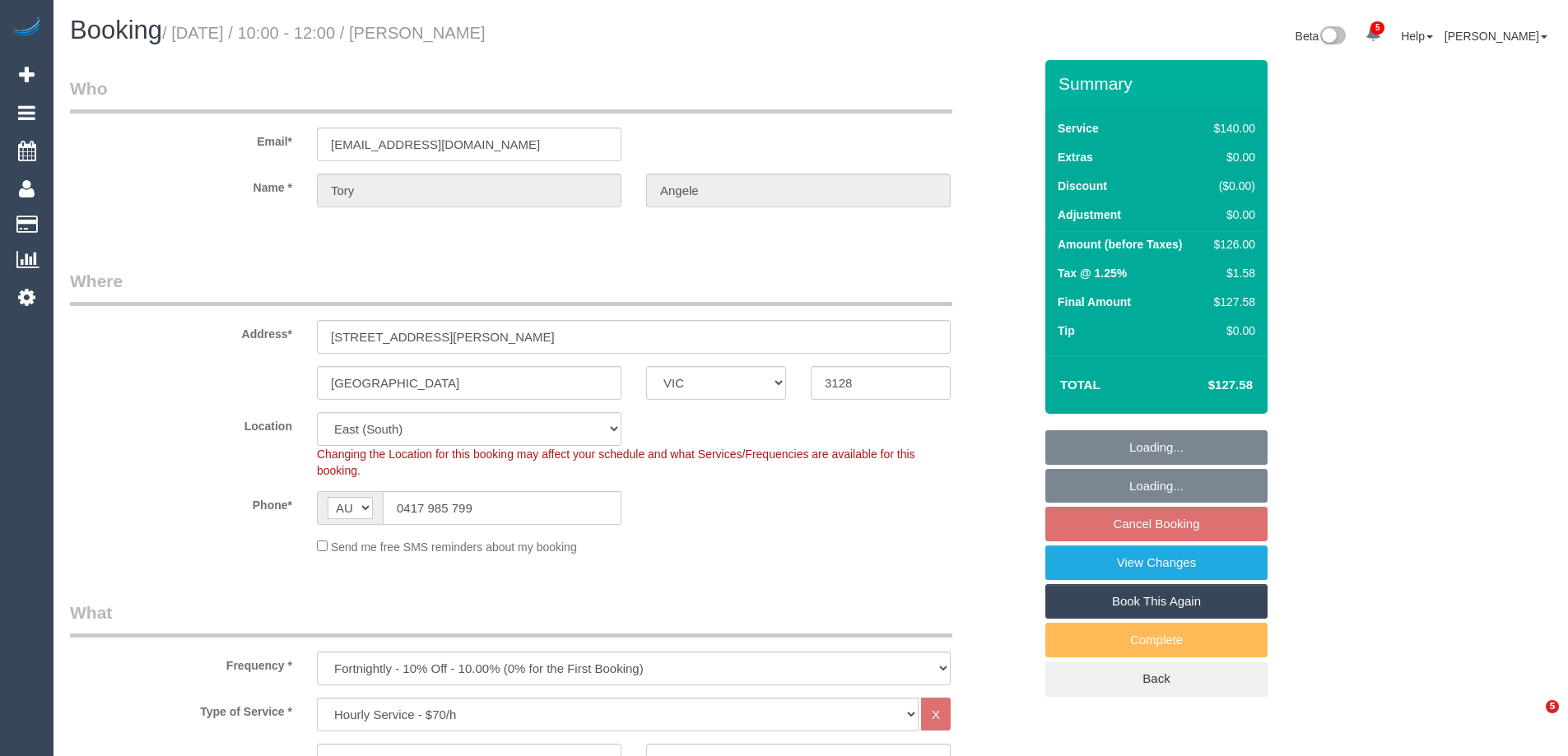
select select "VIC"
select select "number:28"
select select "number:14"
select select "number:19"
select select "number:22"
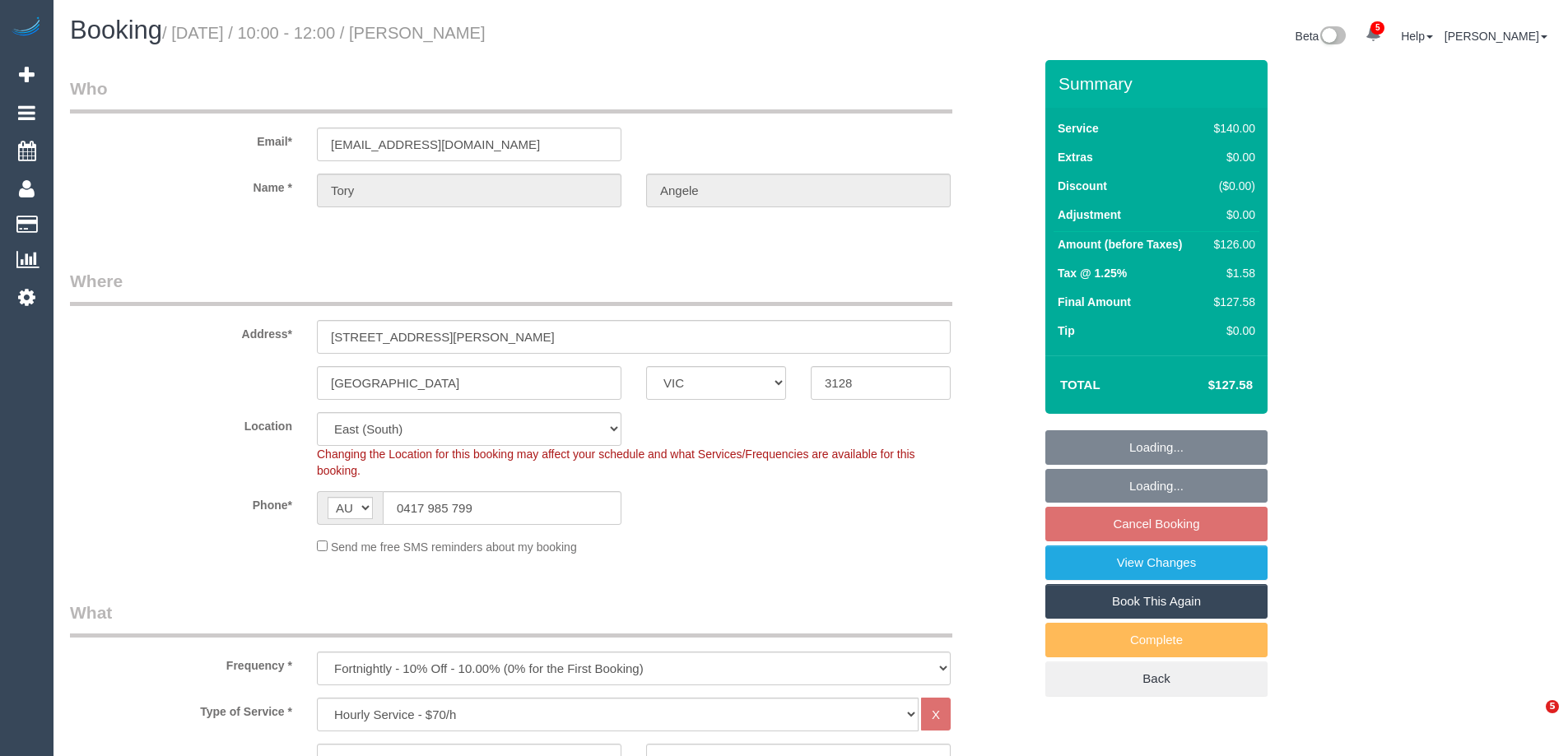
select select "number:33"
select select "number:12"
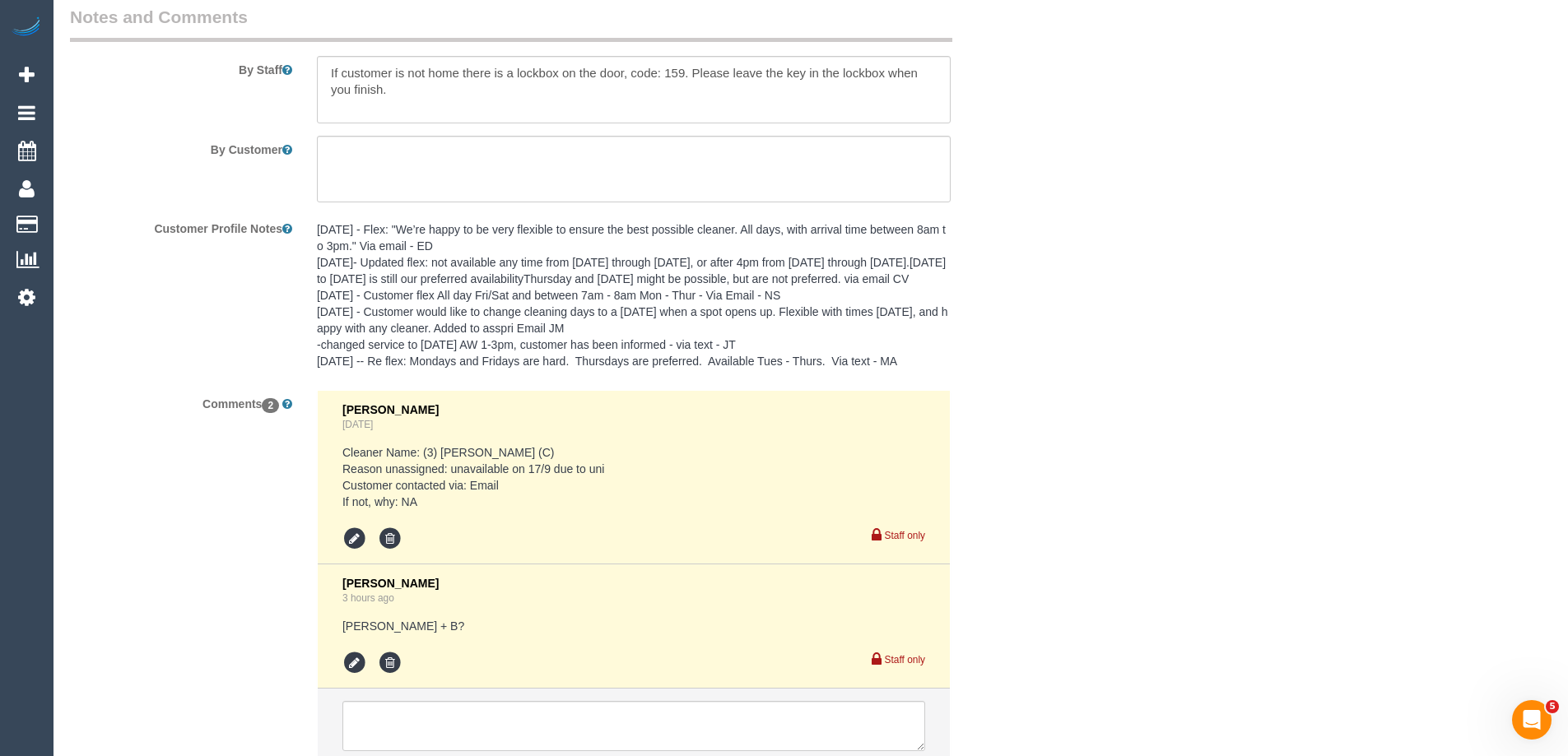
scroll to position [2932, 0]
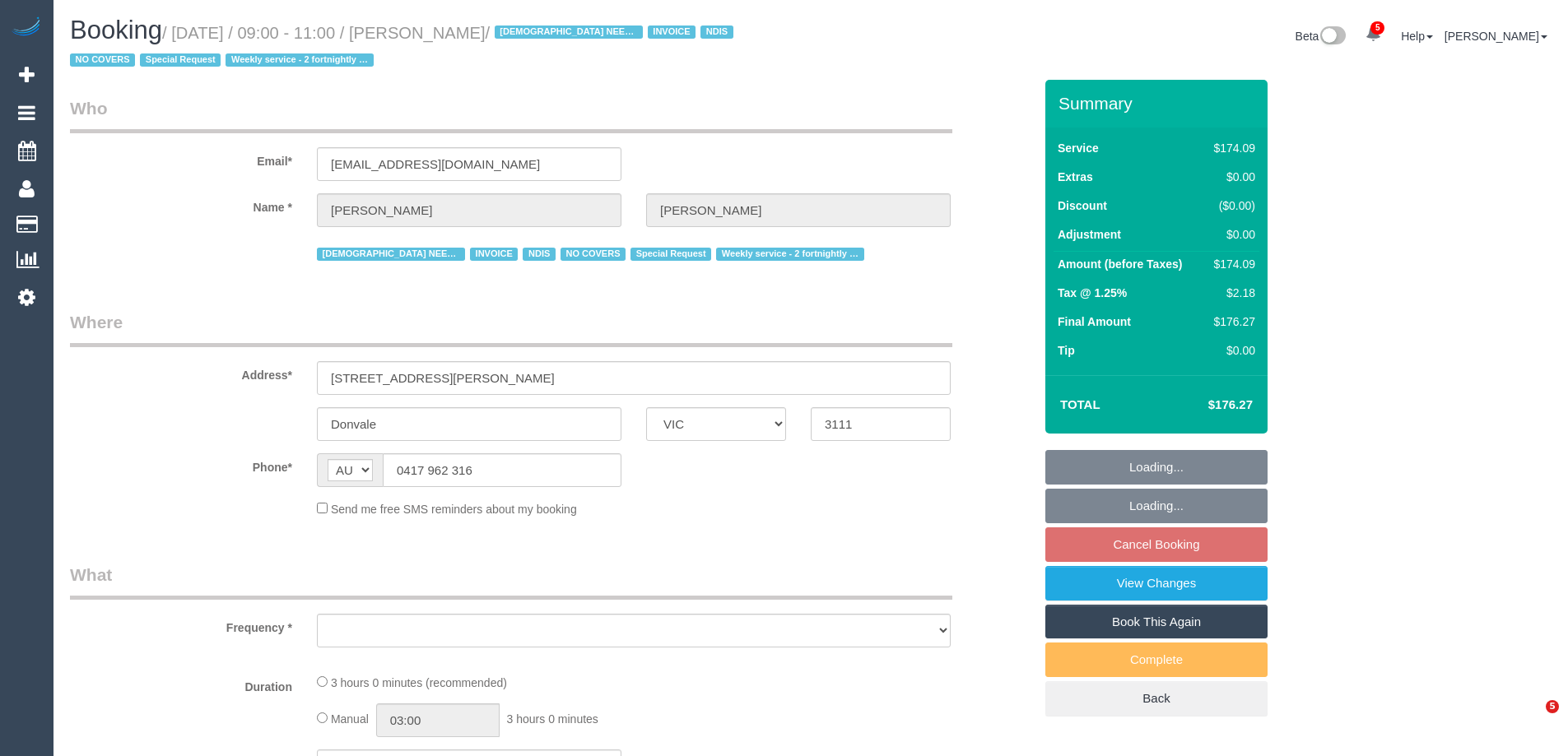
select select "VIC"
select select "object:619"
select select "180"
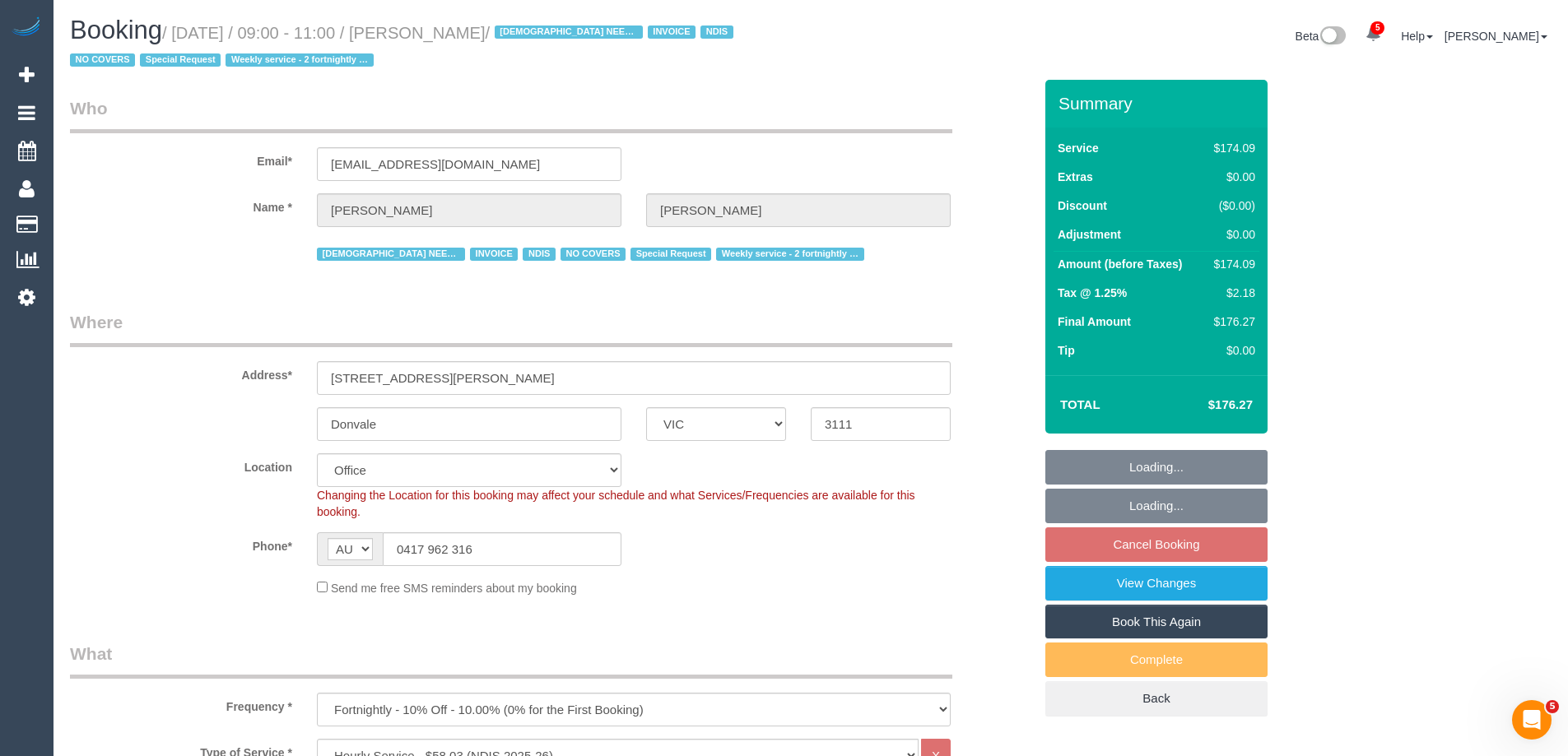
select select "number:28"
select select "number:14"
select select "number:19"
select select "number:25"
select select "number:35"
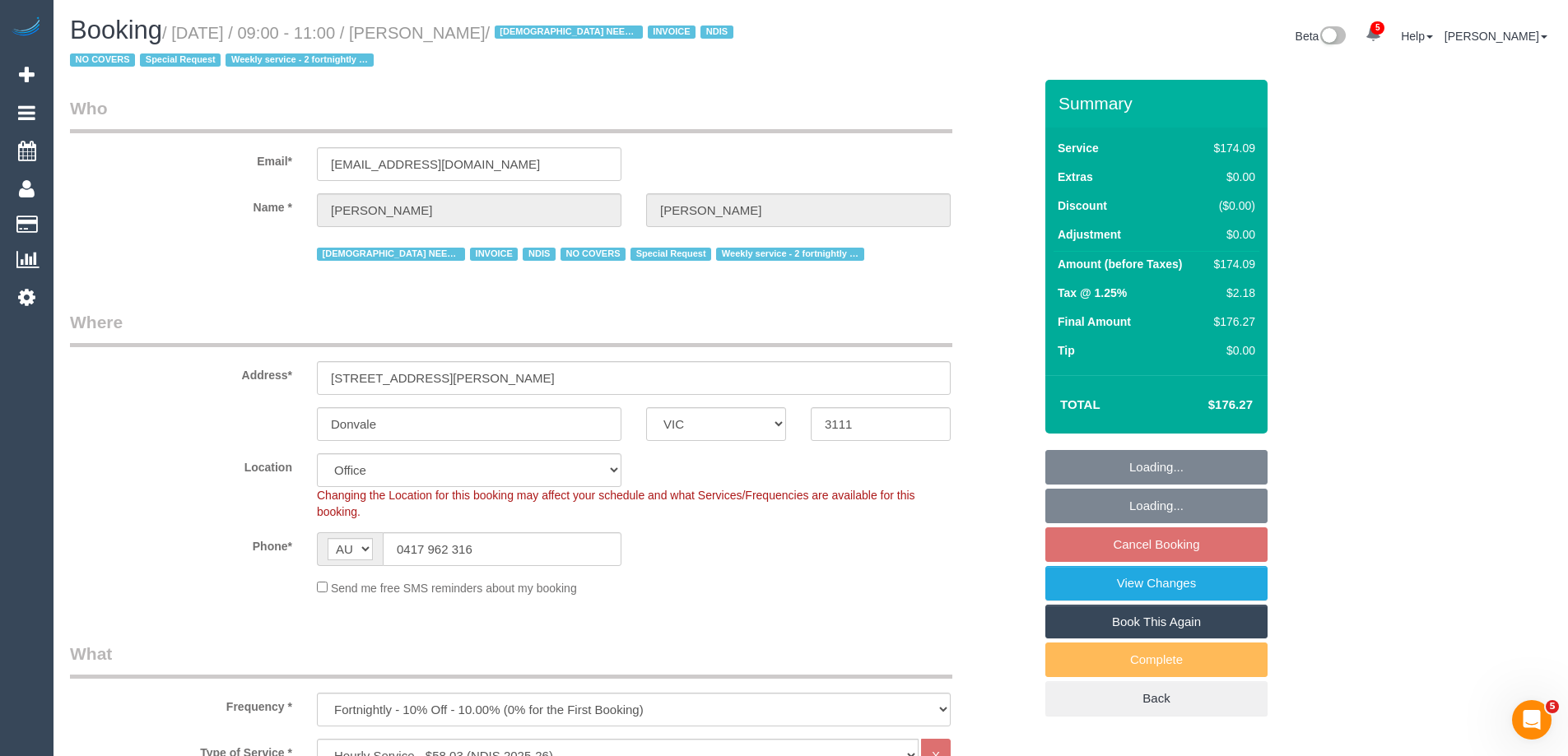
select select "number:11"
select select "object:2087"
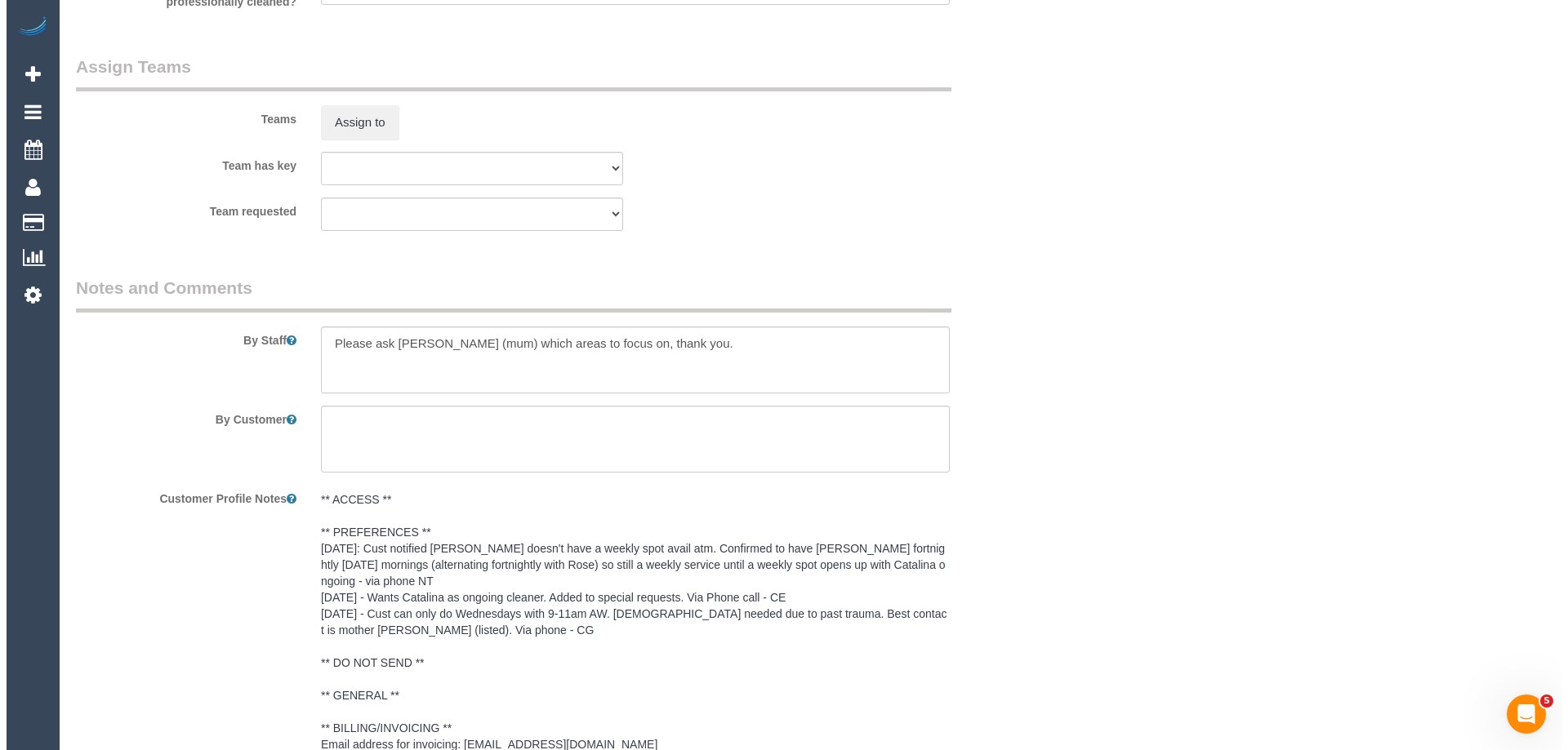
scroll to position [2041, 0]
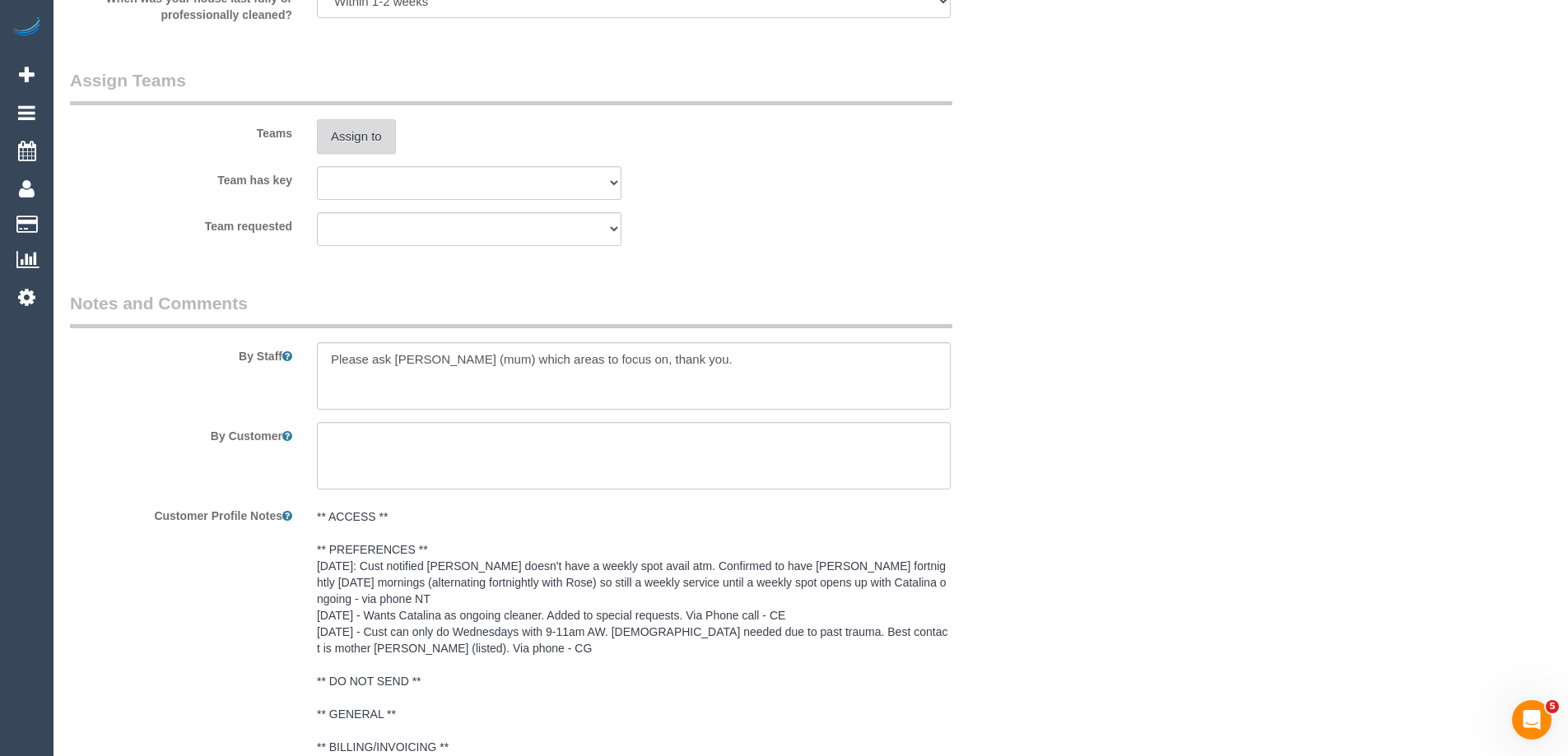
click at [371, 152] on button "Assign to" at bounding box center [357, 137] width 79 height 35
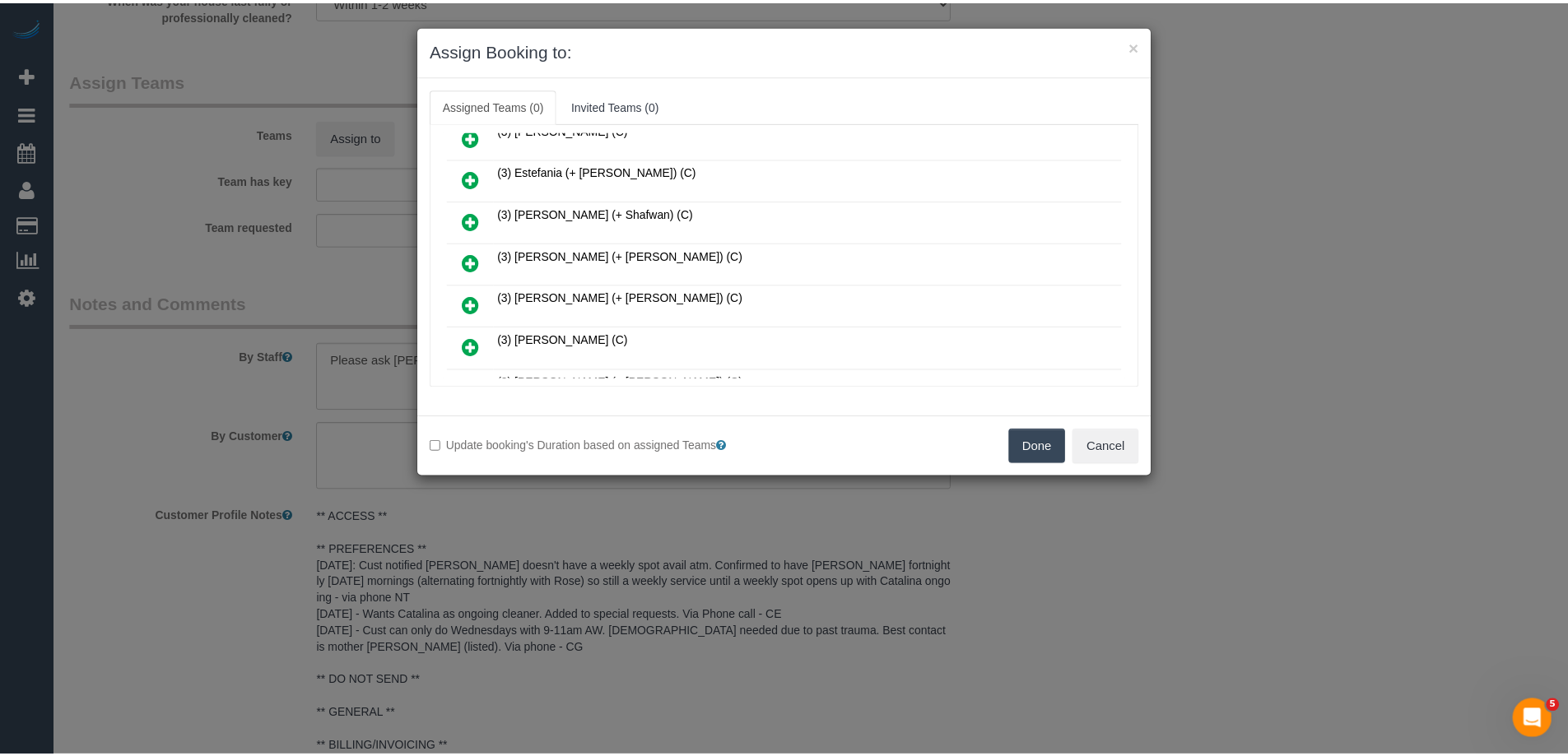
scroll to position [987, 0]
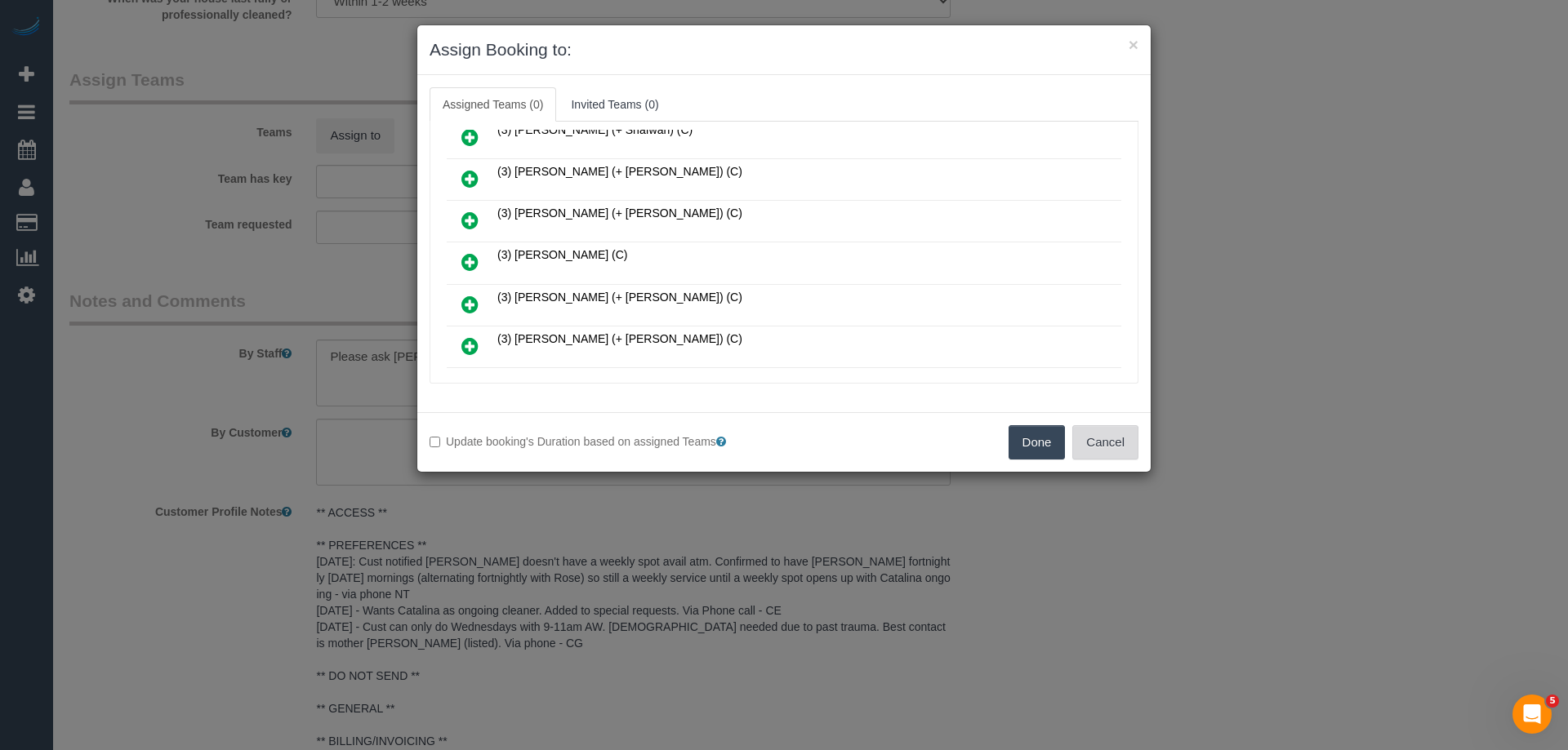
click at [1118, 452] on button "Cancel" at bounding box center [1105, 443] width 66 height 34
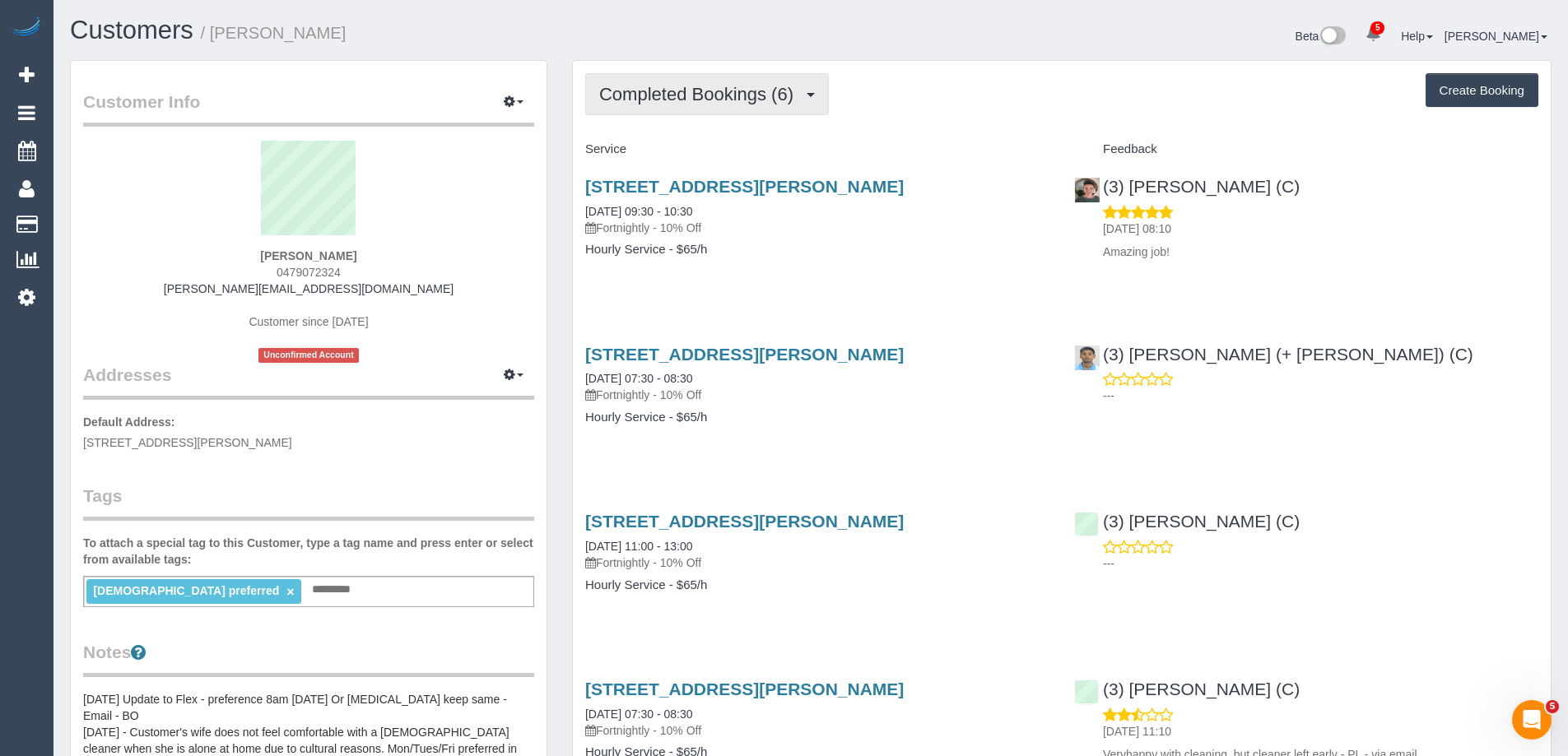
click at [718, 103] on span "Completed Bookings (6)" at bounding box center [700, 94] width 203 height 21
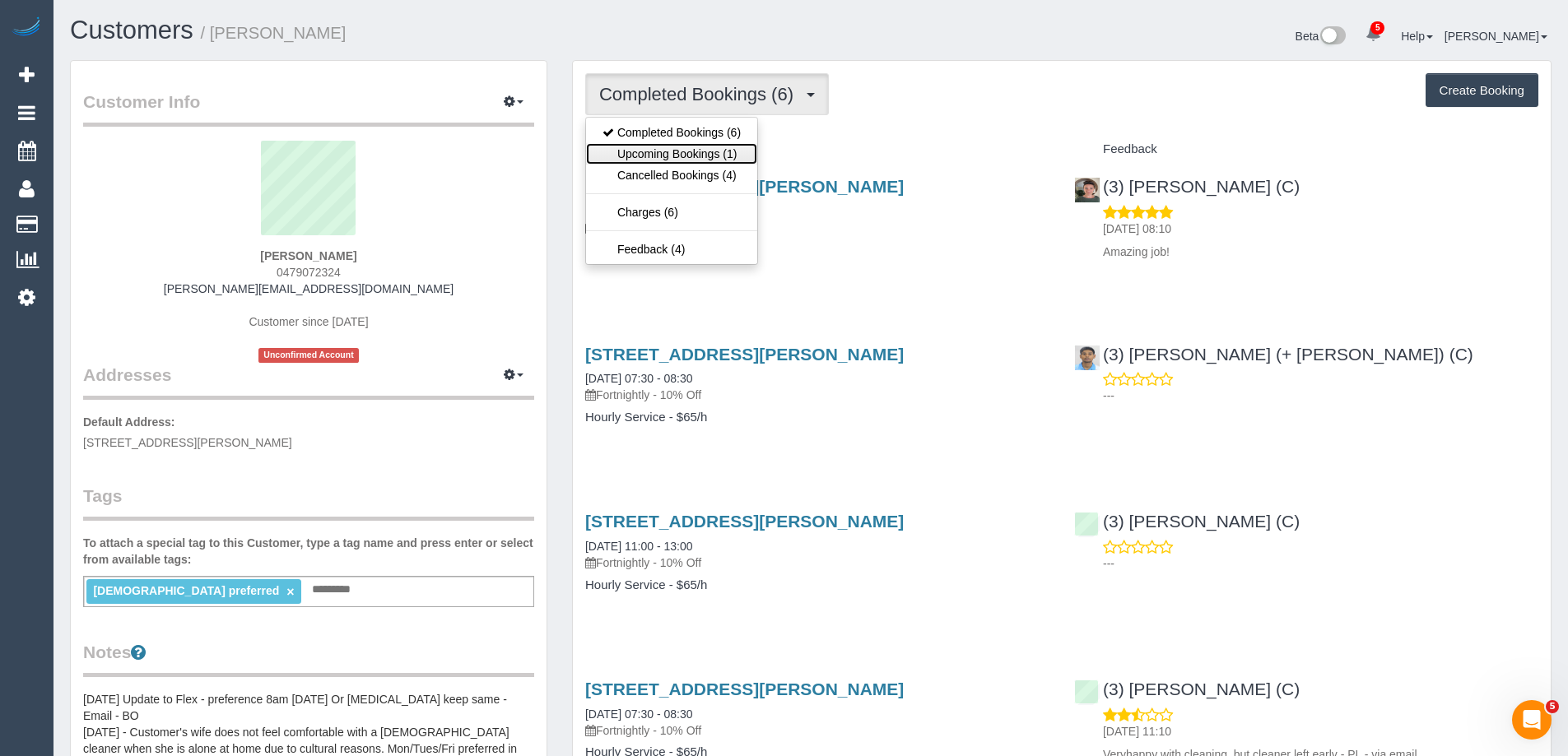
click at [713, 159] on link "Upcoming Bookings (1)" at bounding box center [672, 154] width 171 height 21
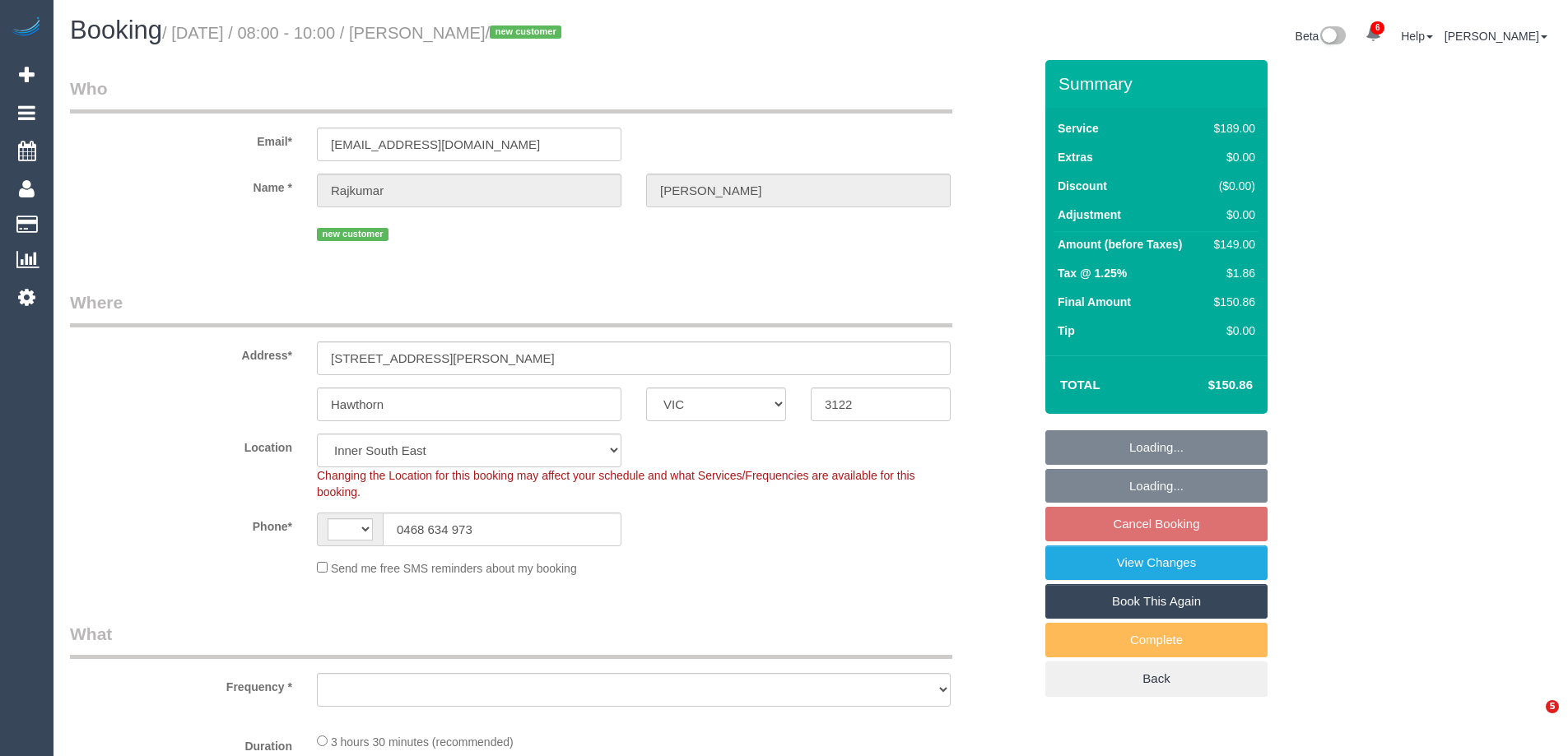
select select "VIC"
select select "string:AU"
select select "object:870"
select select "number:28"
select select "number:14"
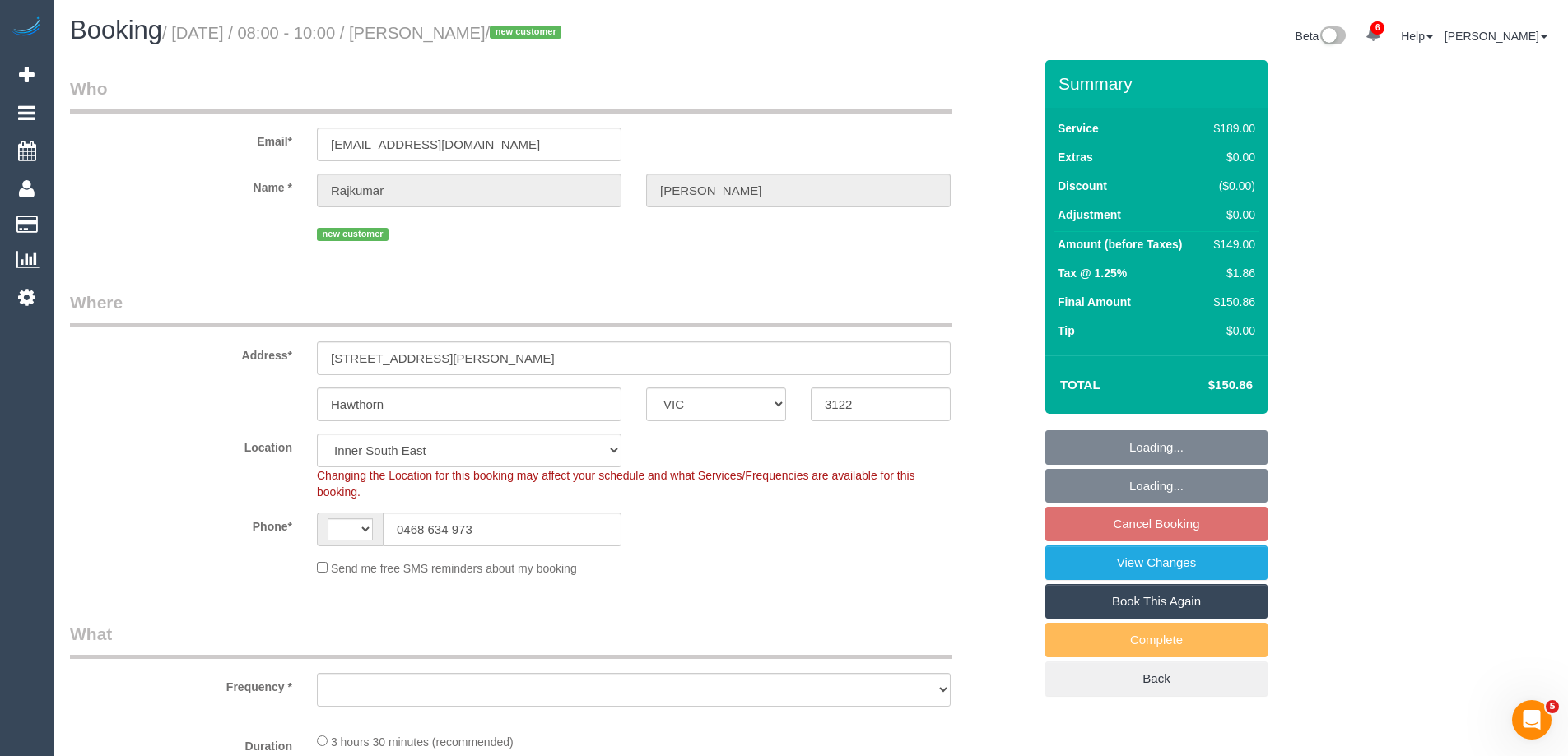
select select "number:19"
select select "number:23"
select select "number:12"
select select "object:1443"
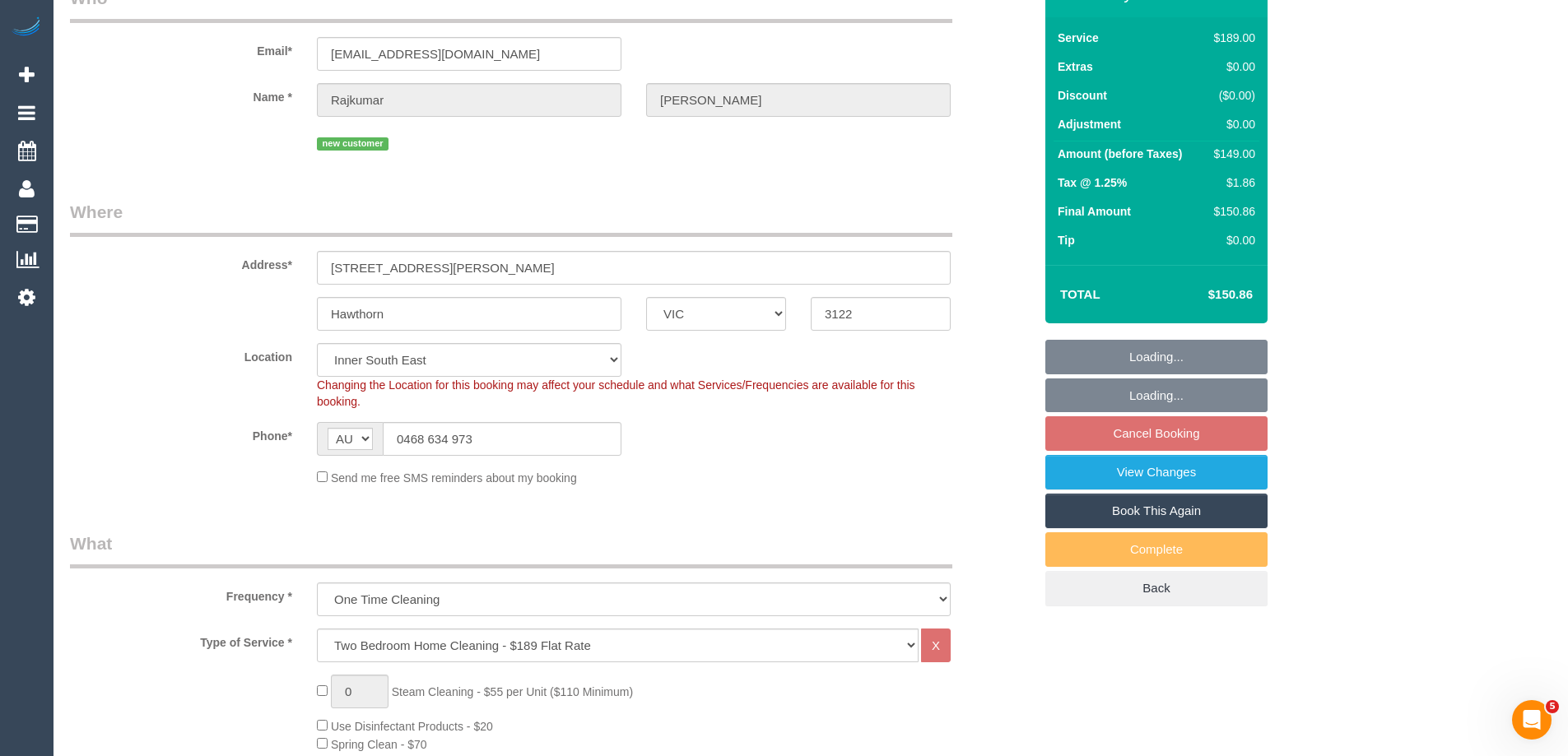
select select "string:stripe-pm_1S6qbw2GScqysDRVM4chUf2Y"
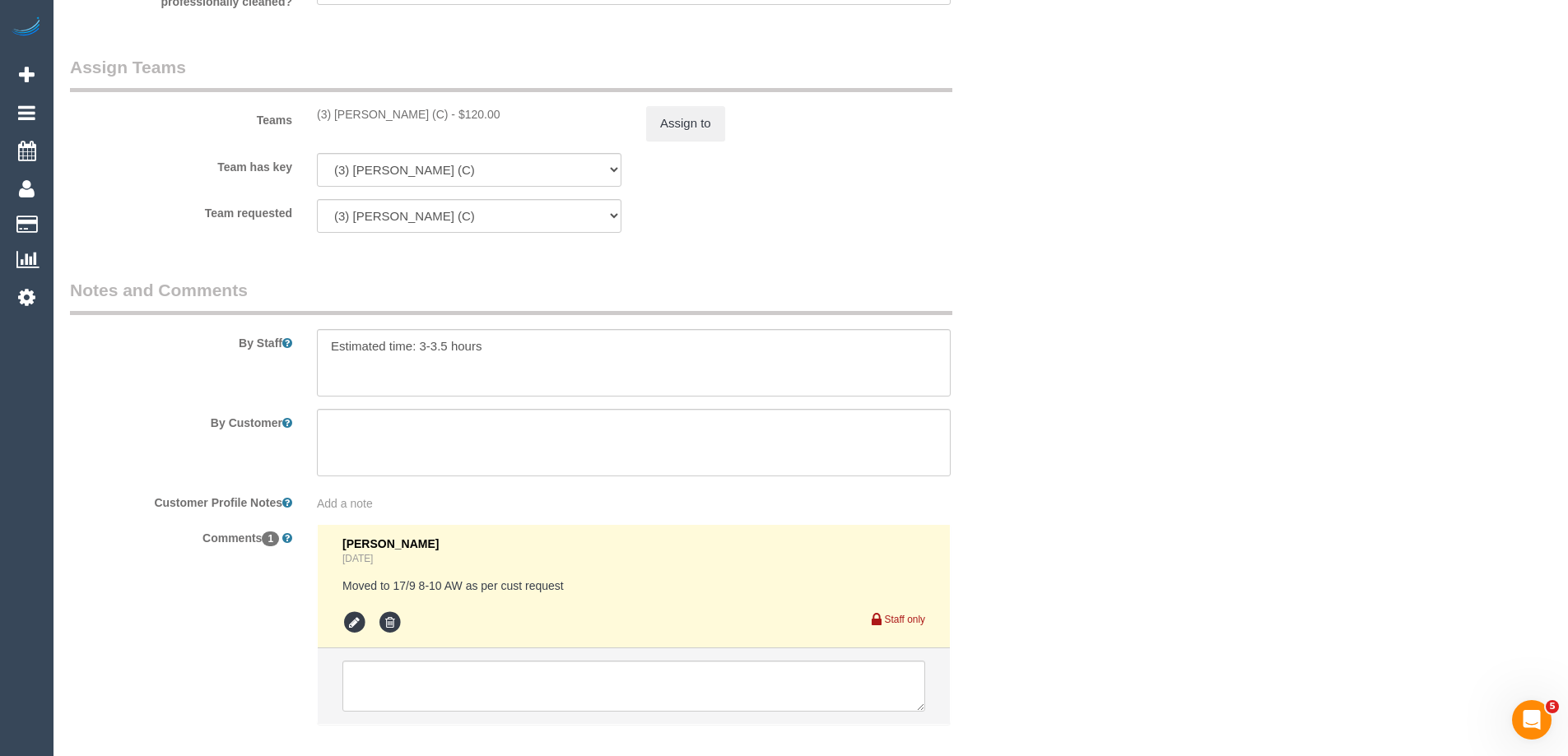
scroll to position [2475, 0]
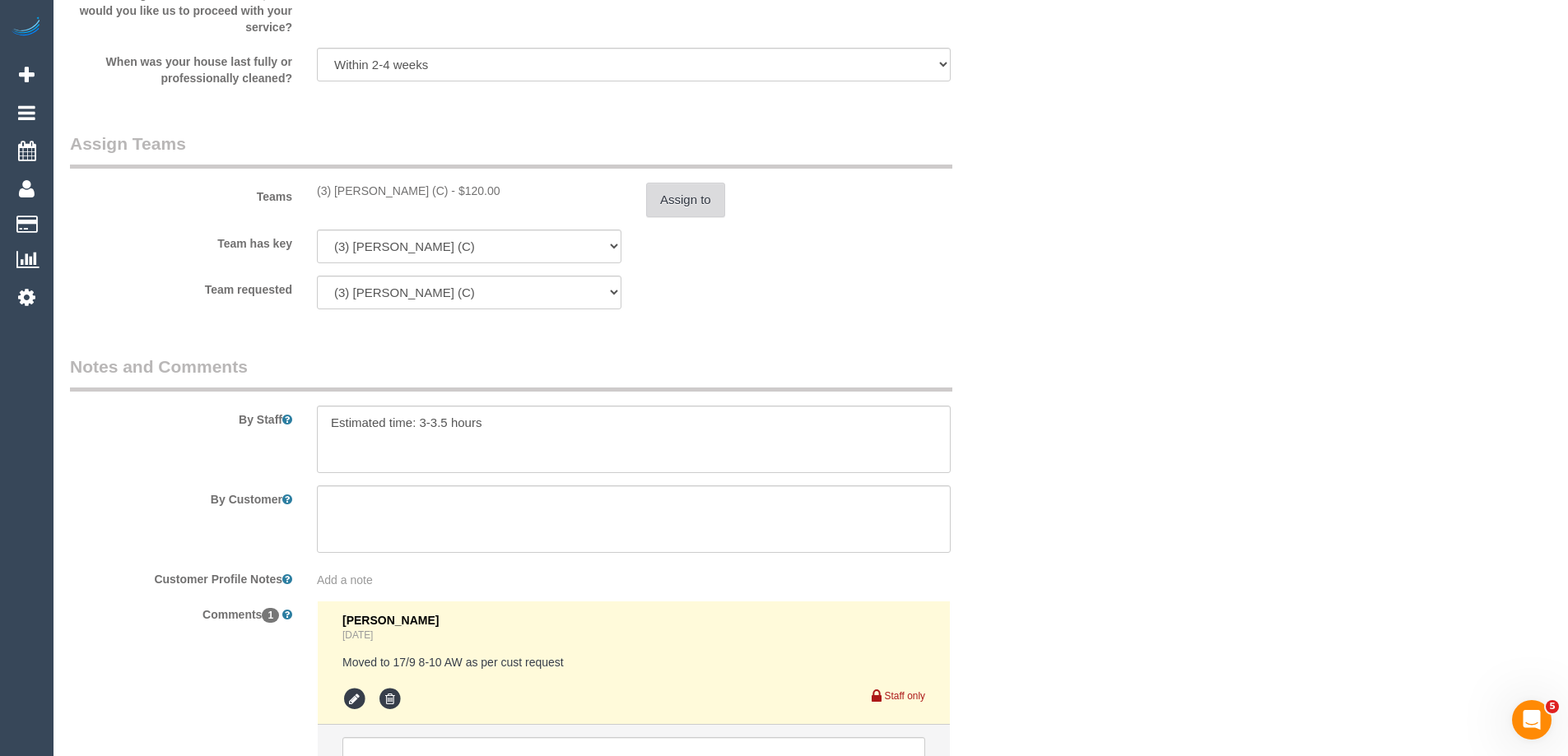
click at [691, 197] on button "Assign to" at bounding box center [686, 200] width 79 height 35
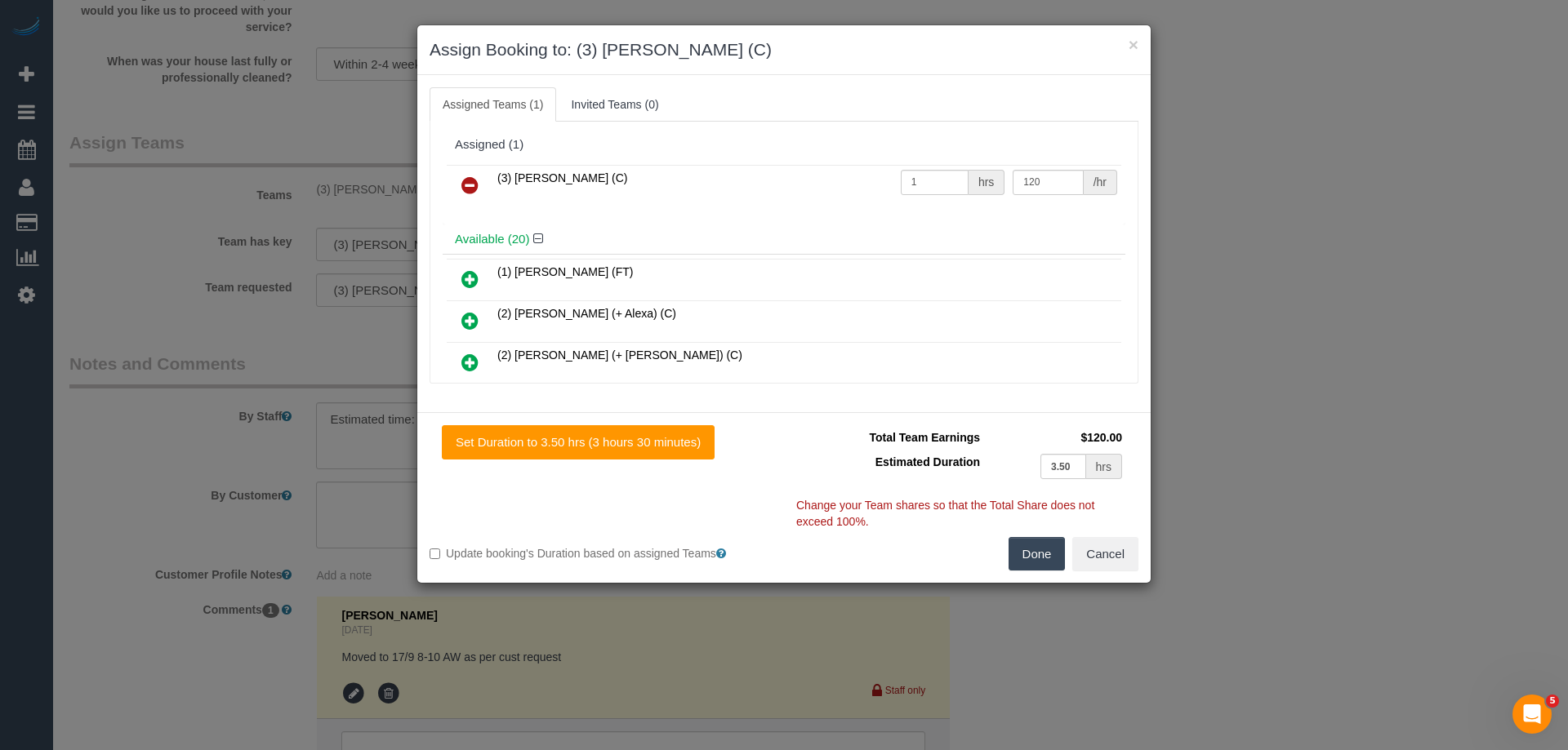
click at [473, 176] on icon at bounding box center [469, 185] width 17 height 20
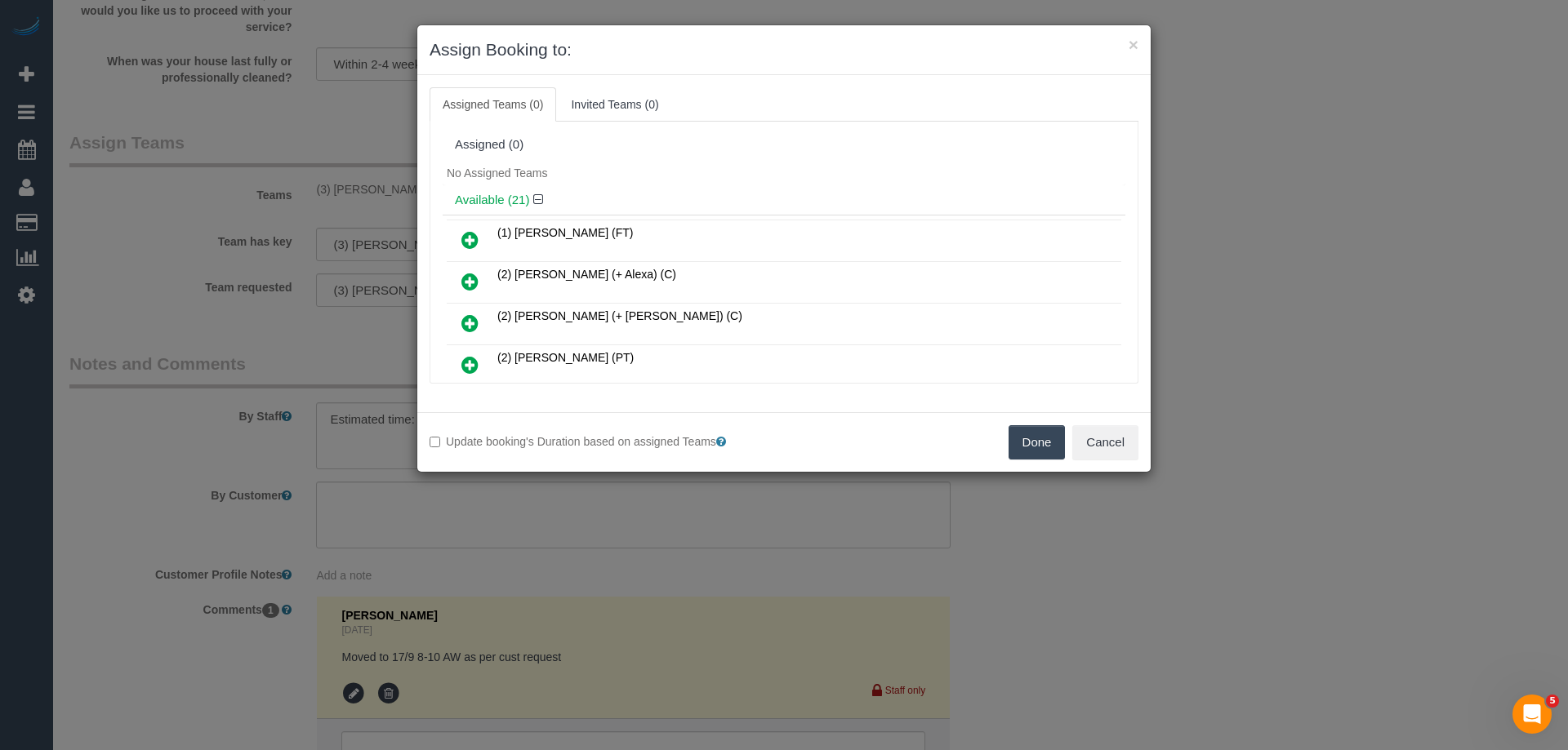
click at [1024, 440] on button "Done" at bounding box center [1037, 443] width 57 height 34
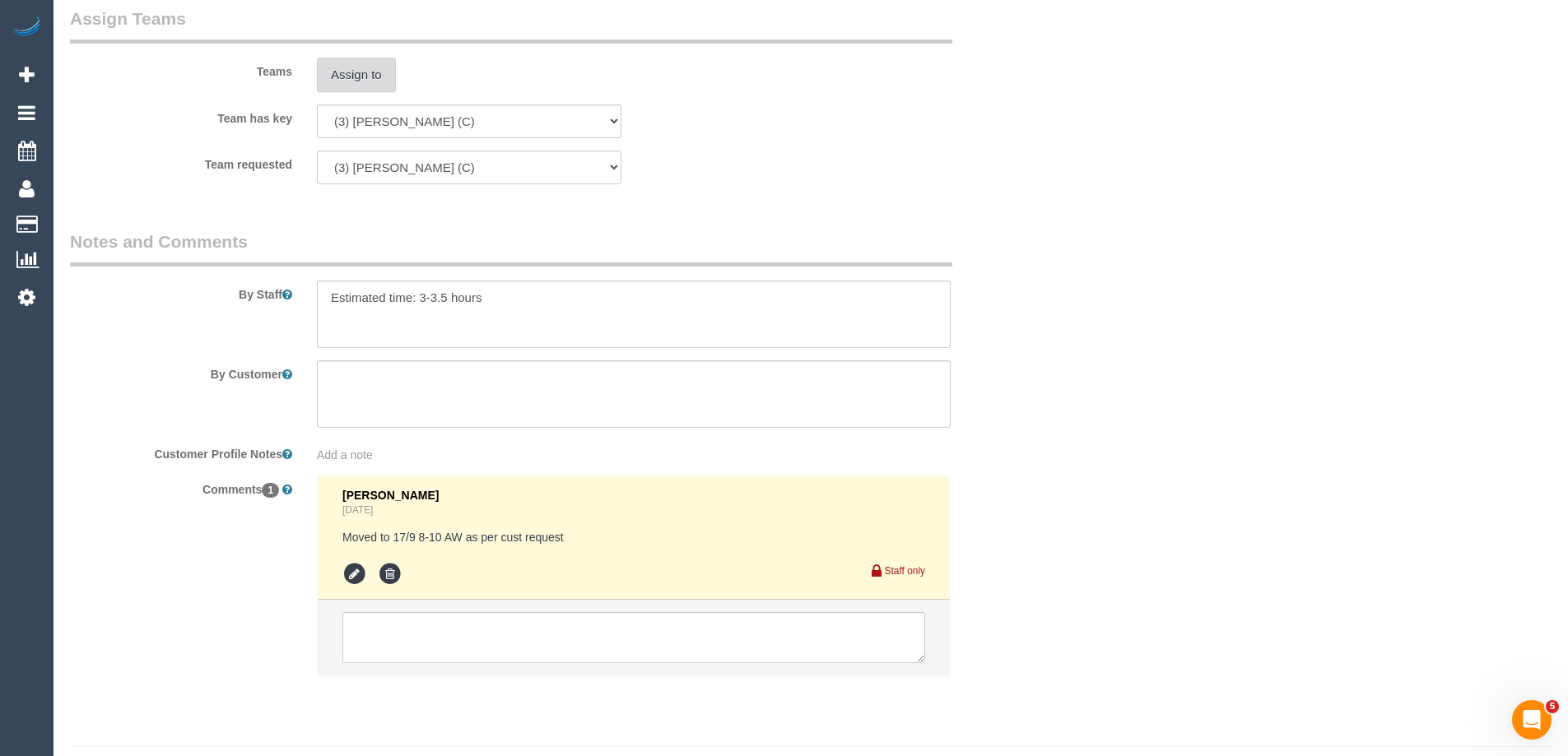
scroll to position [2639, 0]
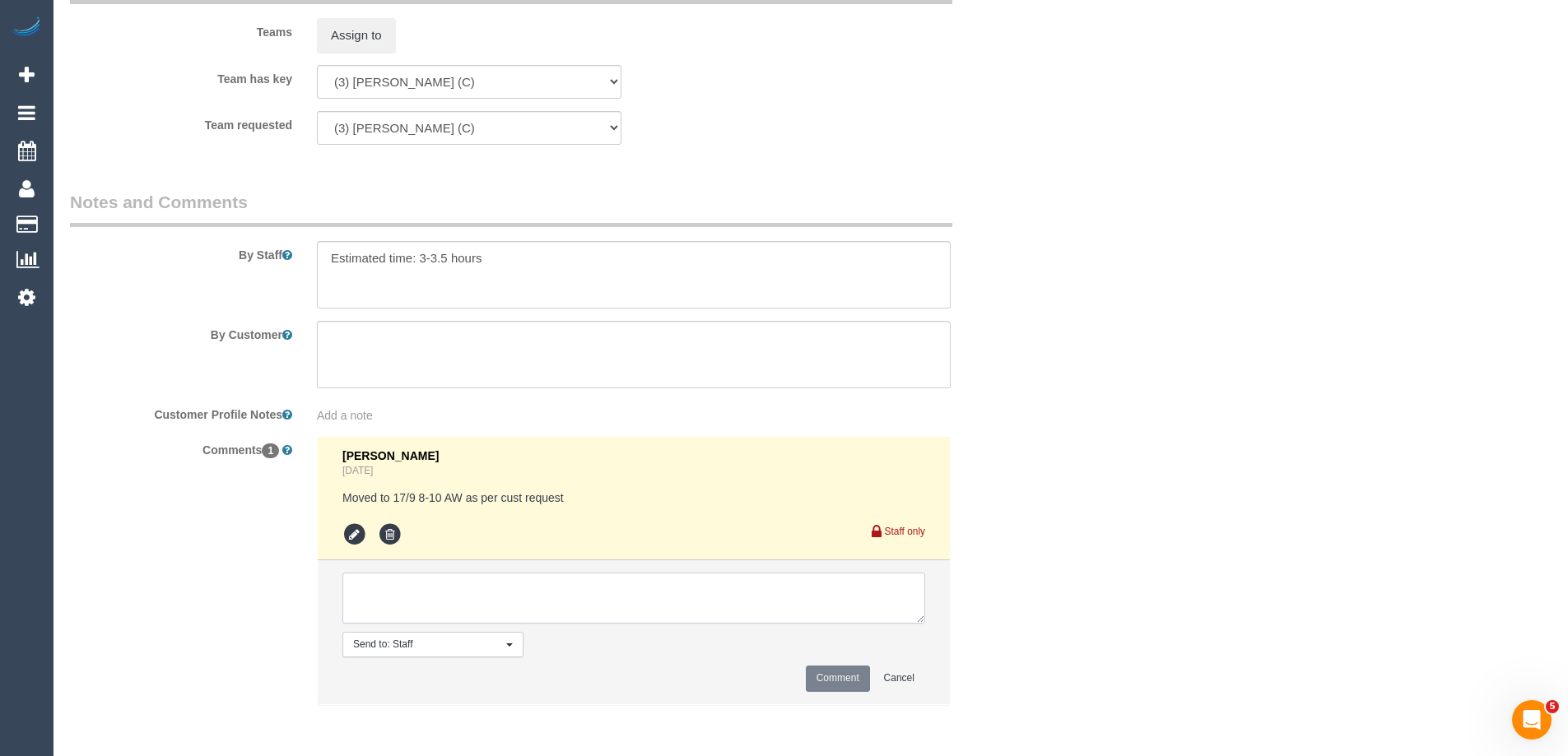
click at [403, 600] on textarea at bounding box center [634, 598] width 583 height 51
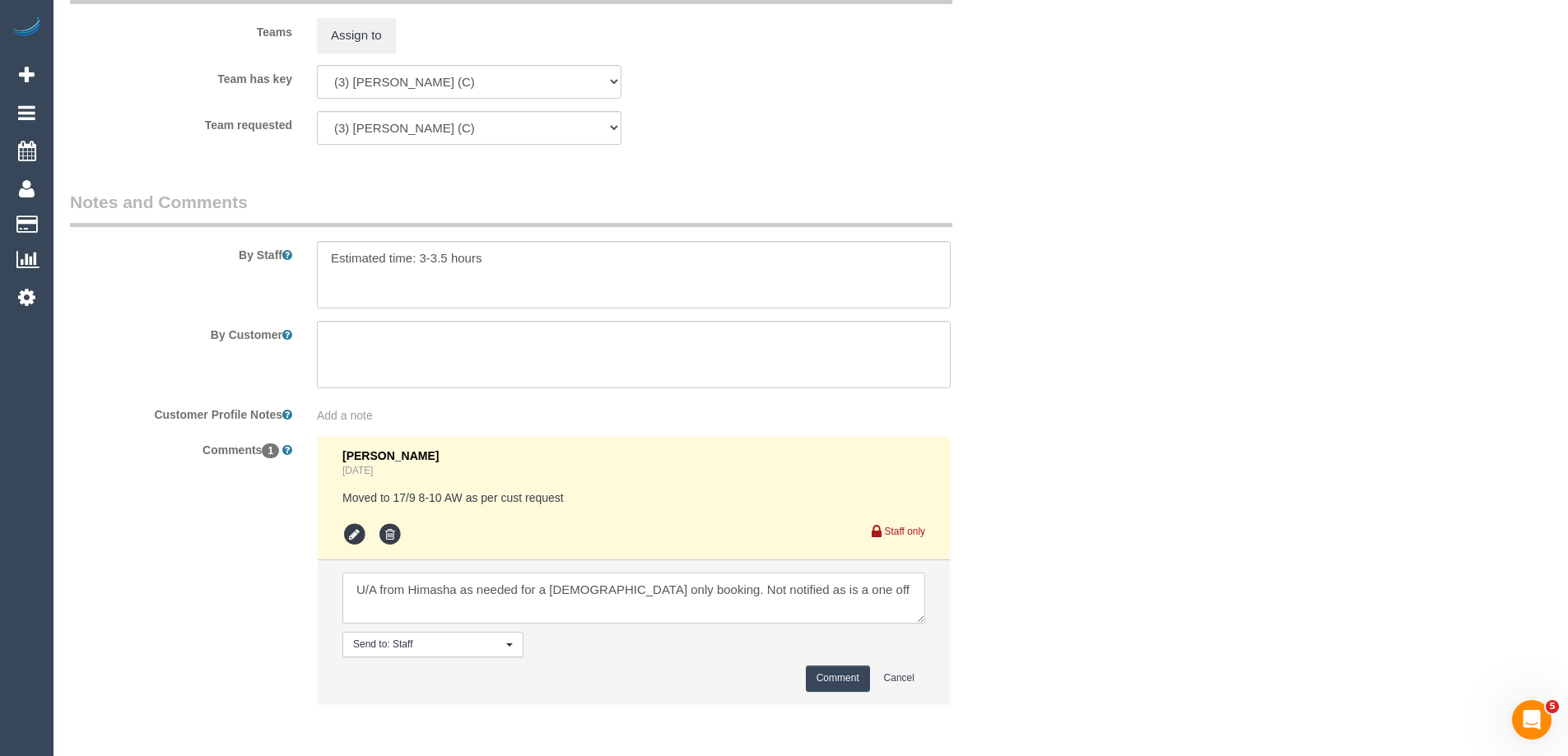
type textarea "U/A from Himasha as needed for a [DEMOGRAPHIC_DATA] only booking. Not notified …"
click at [842, 687] on button "Comment" at bounding box center [838, 678] width 64 height 26
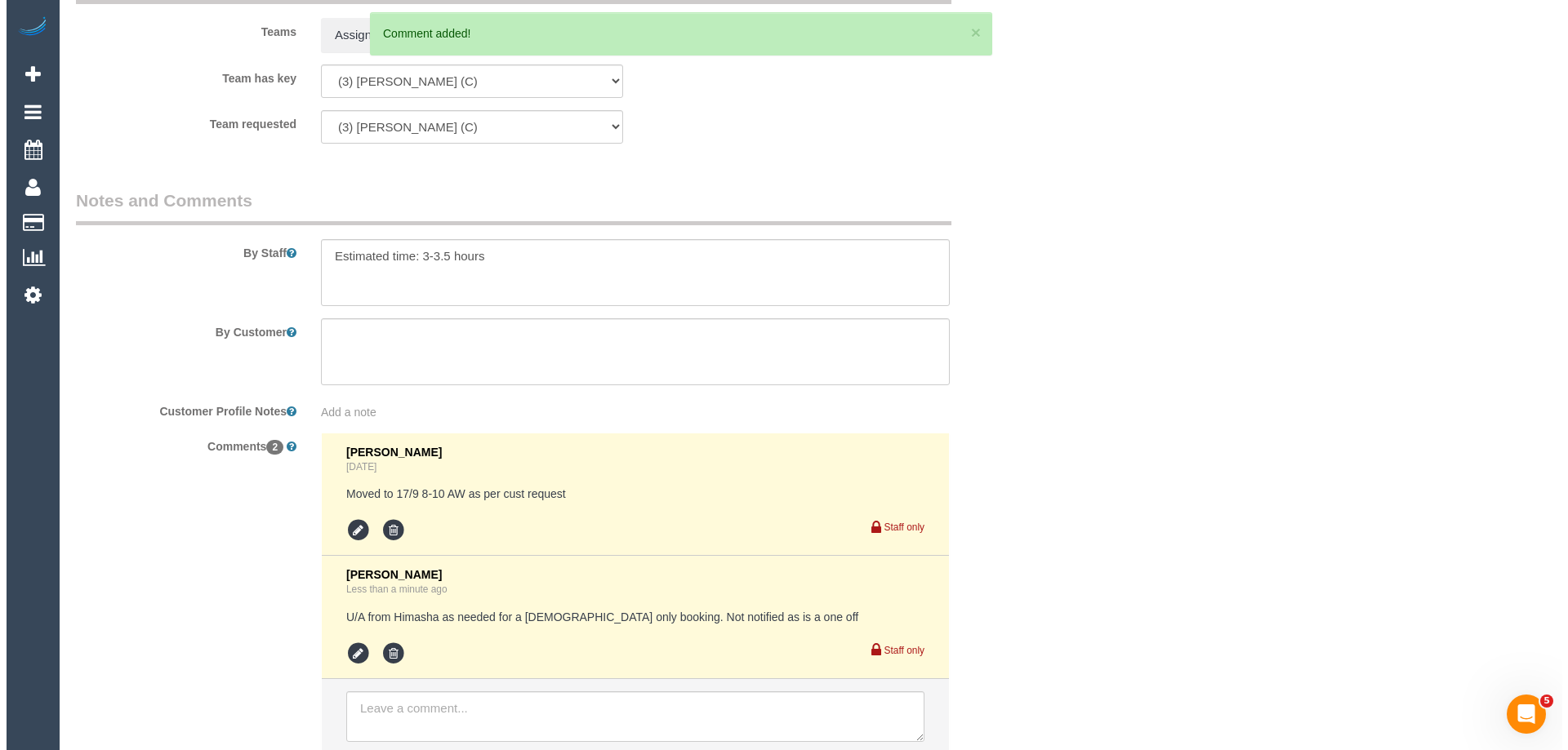
scroll to position [0, 0]
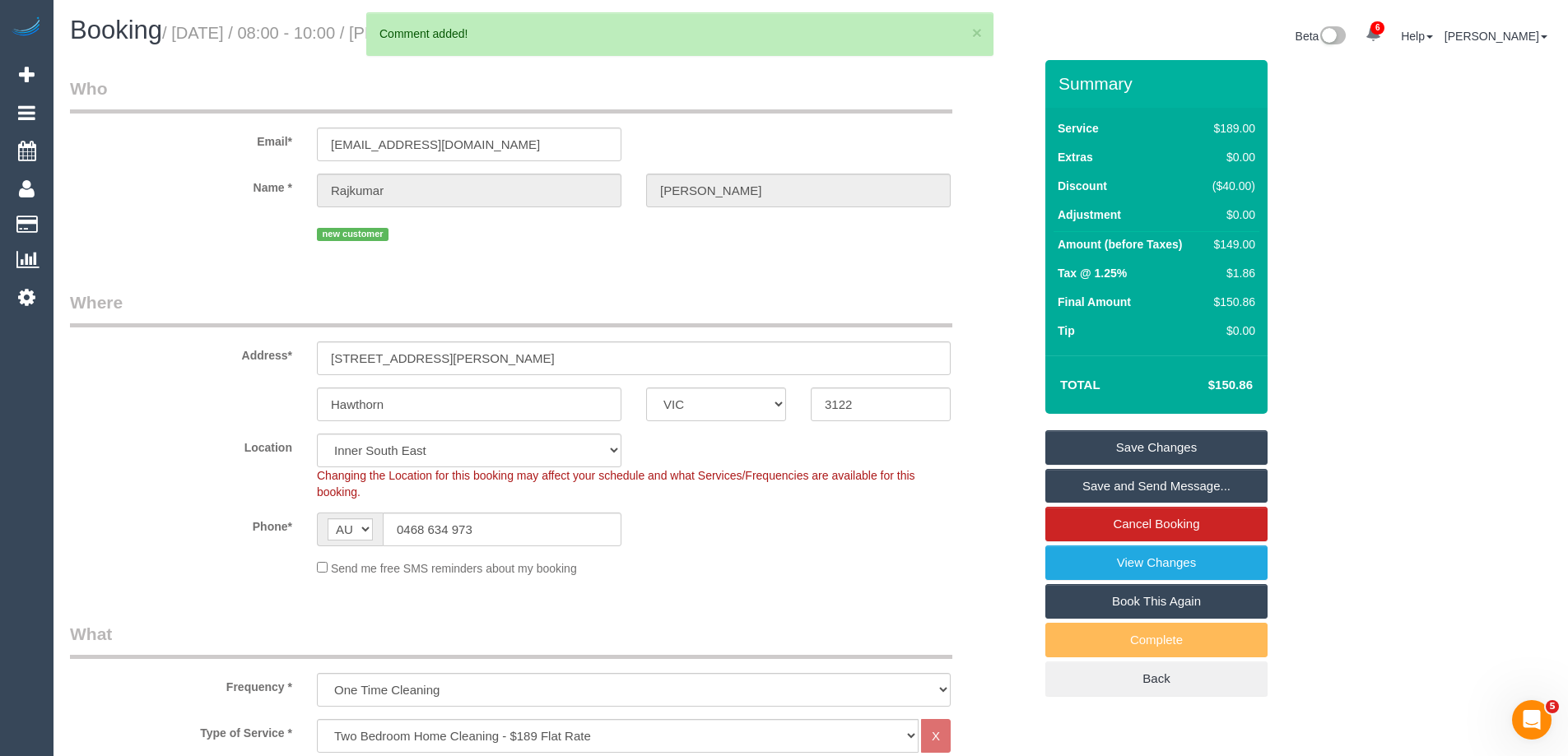
click at [1116, 451] on link "Save Changes" at bounding box center [1157, 448] width 222 height 35
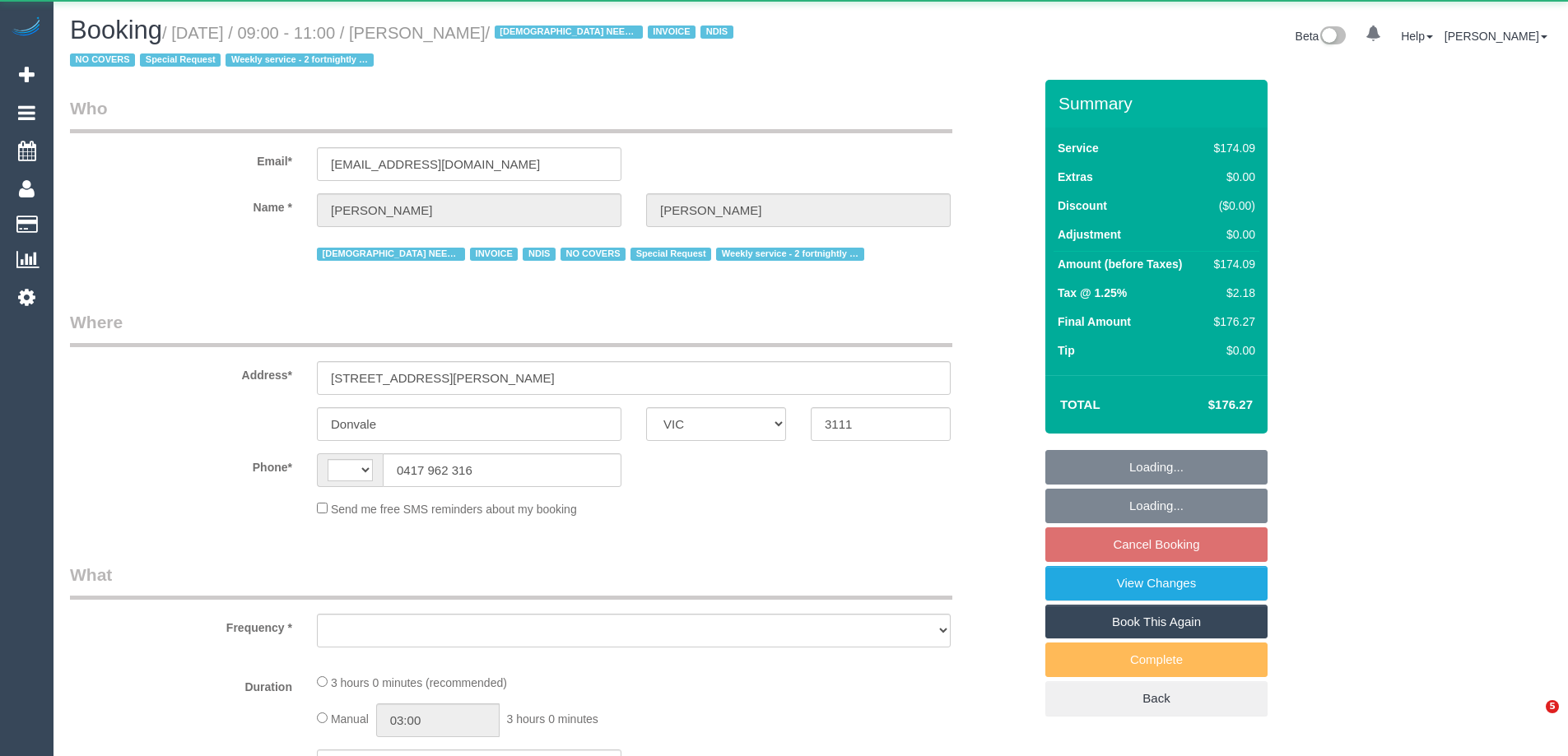
select select "VIC"
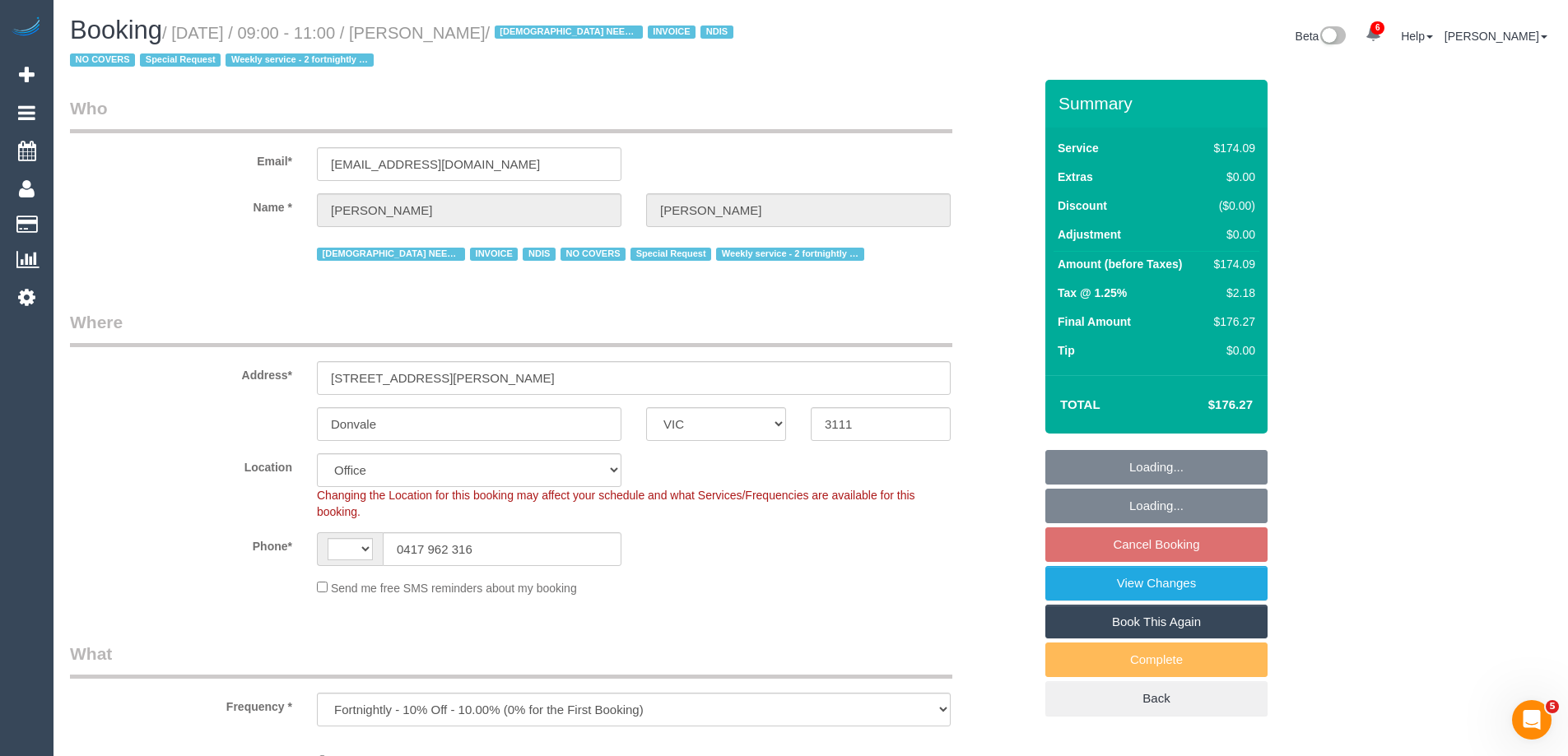
select select "object:781"
select select "string:AU"
select select "number:28"
select select "number:14"
select select "number:19"
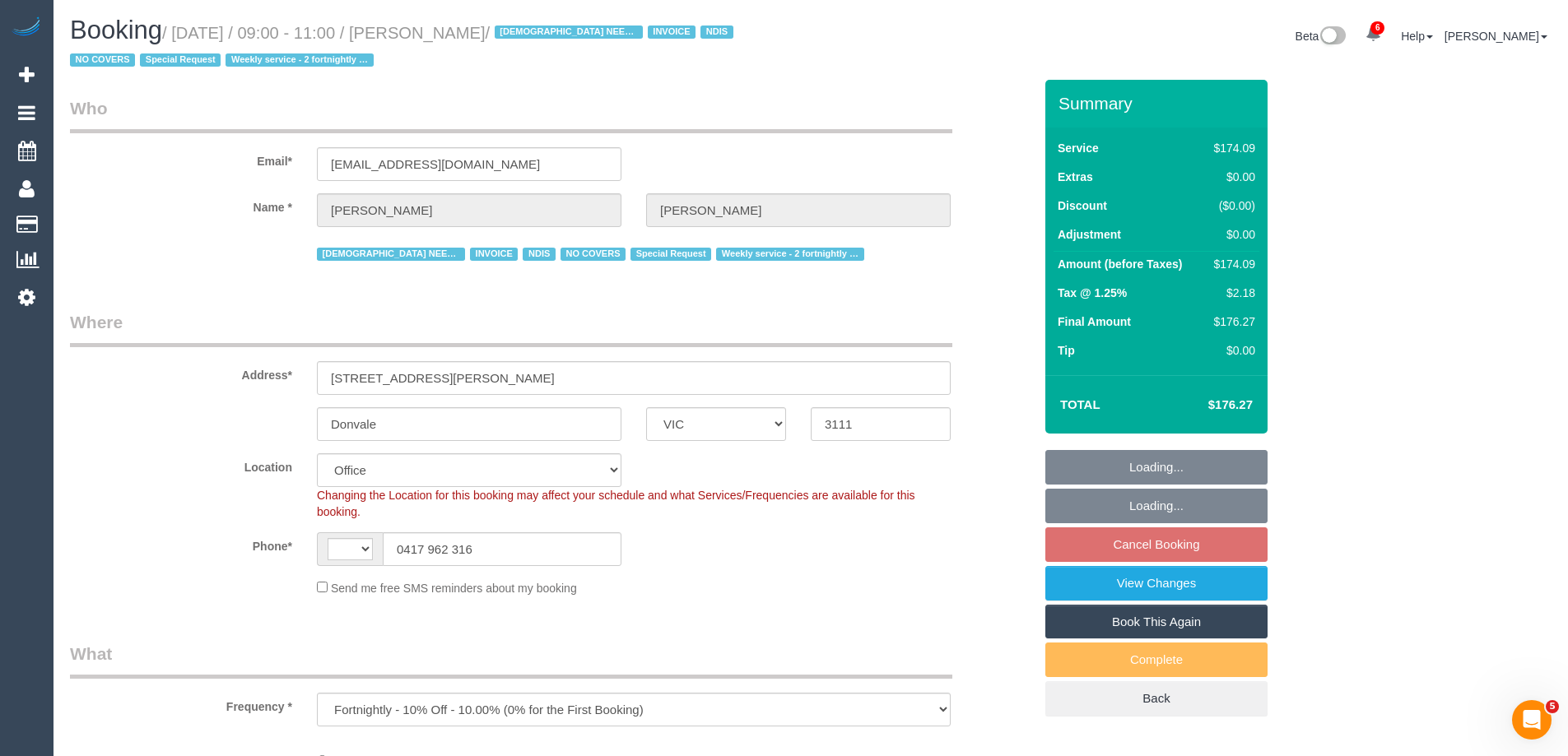
select select "number:25"
select select "number:35"
select select "number:11"
select select "180"
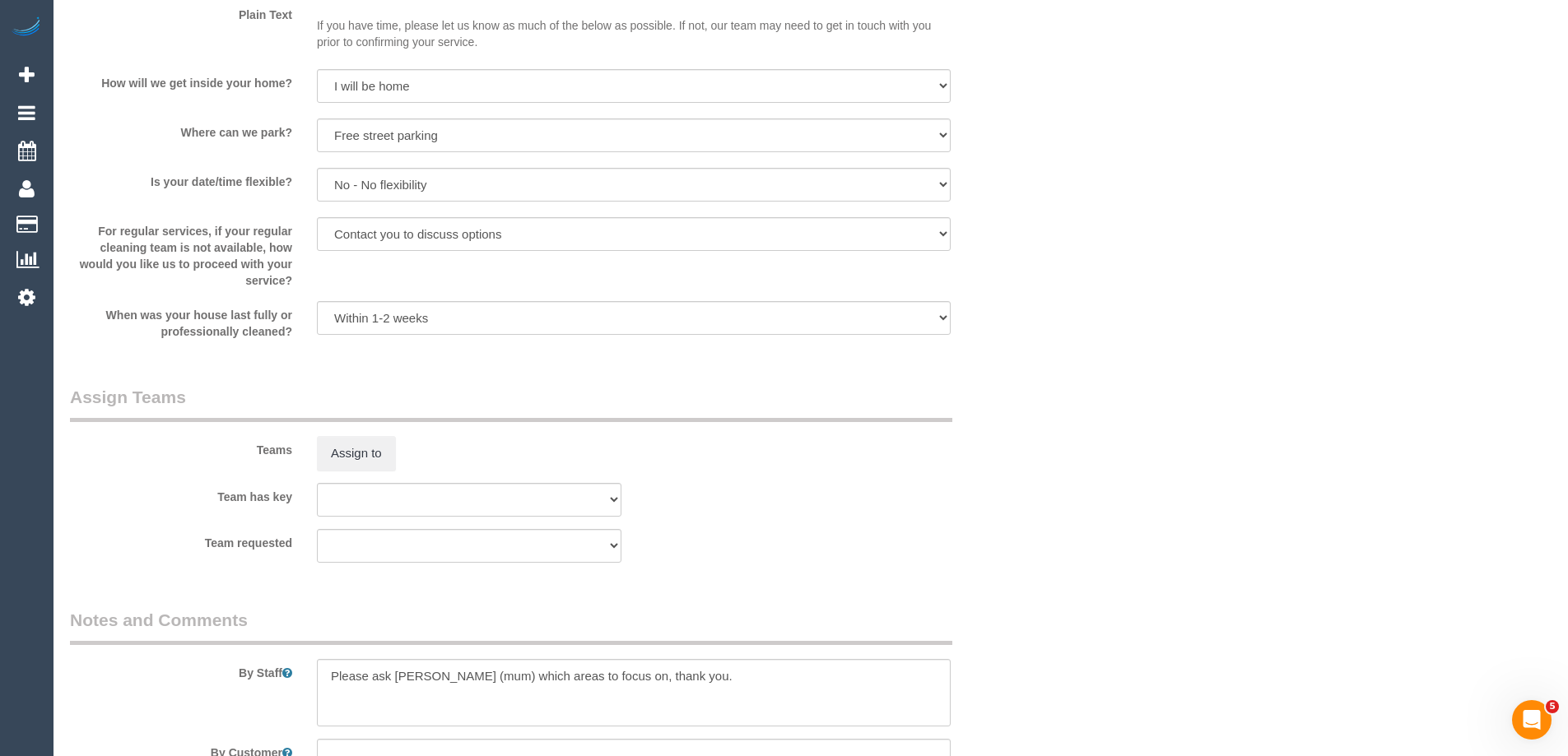
scroll to position [2140, 0]
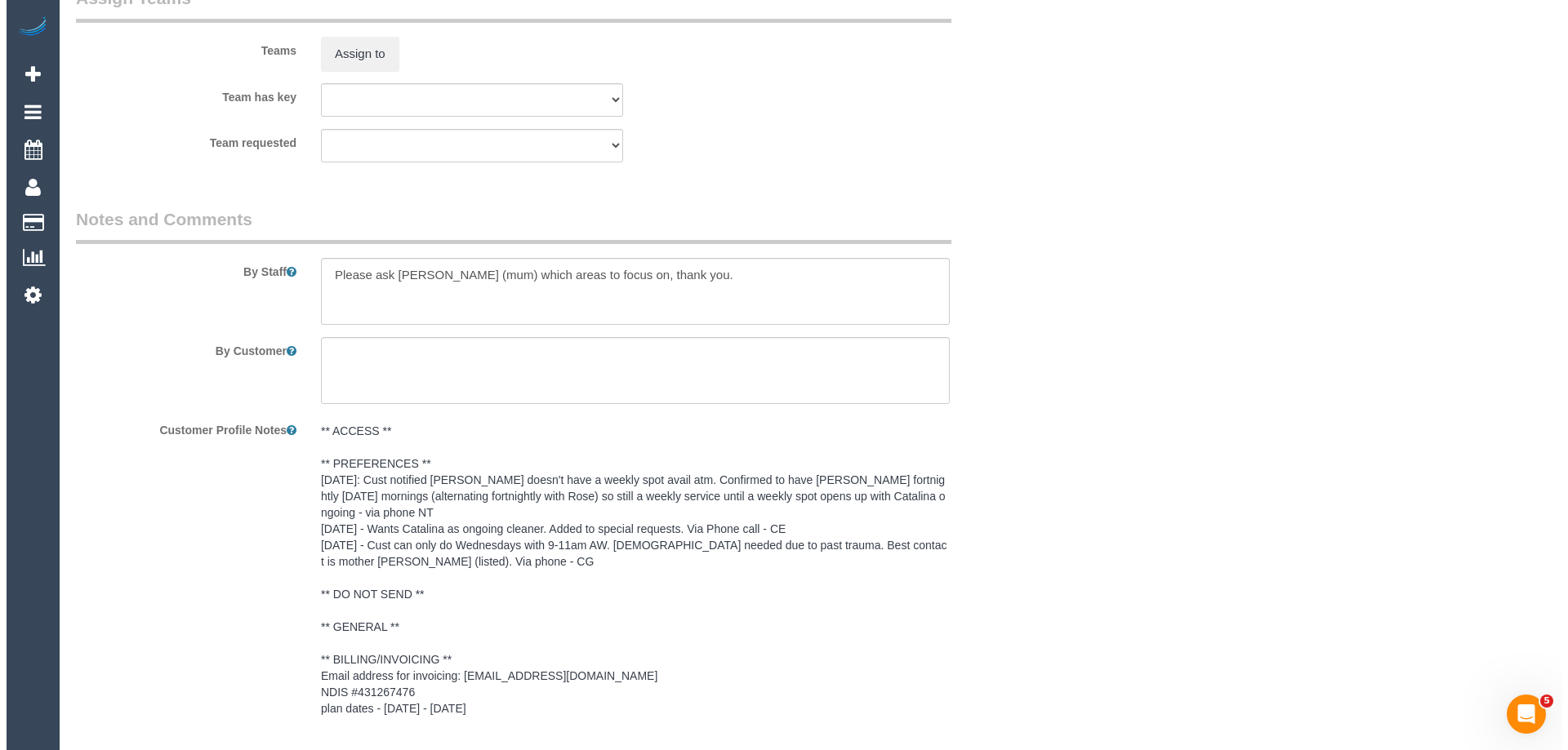
scroll to position [1959, 0]
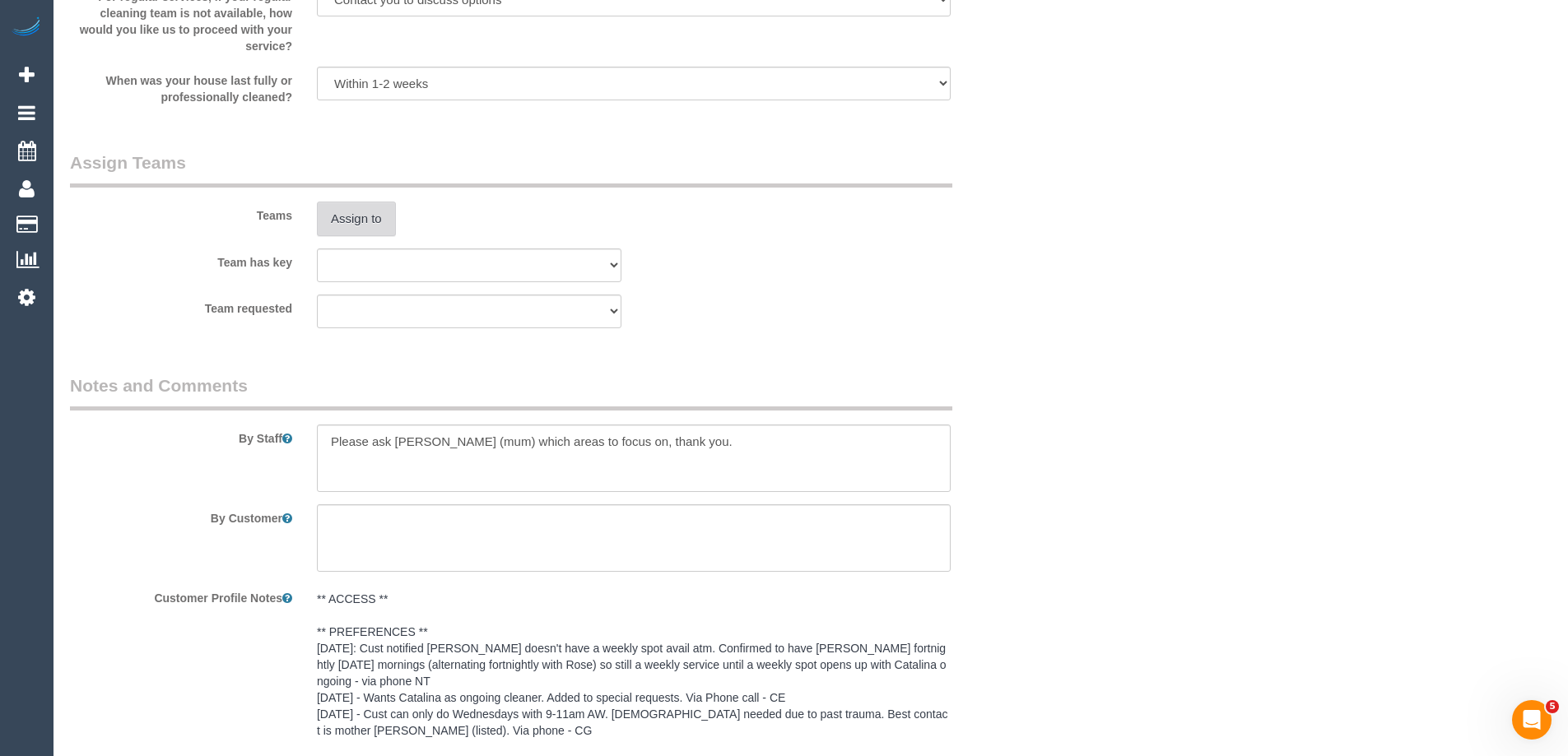
click at [369, 220] on button "Assign to" at bounding box center [357, 219] width 79 height 35
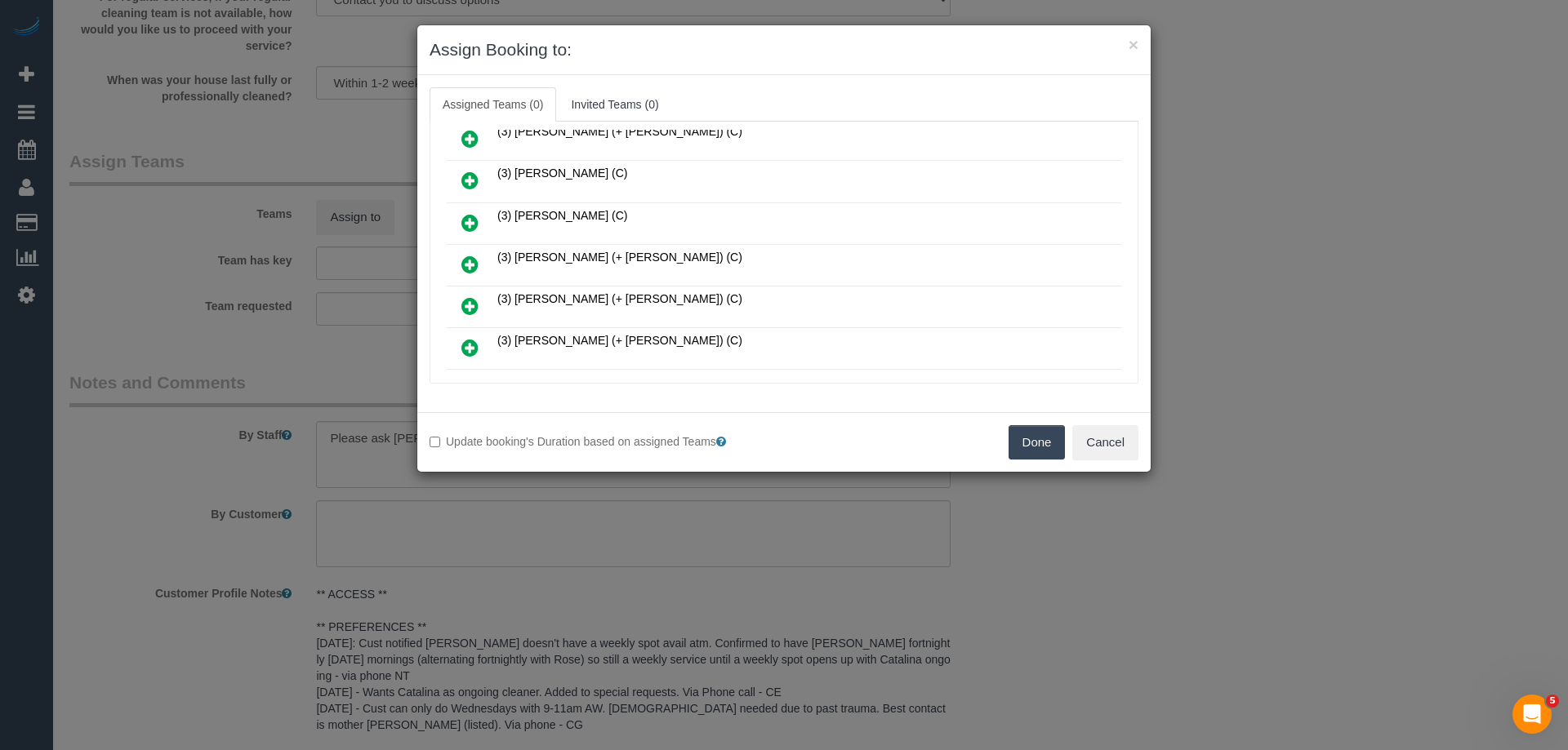
click at [473, 177] on icon at bounding box center [469, 181] width 17 height 20
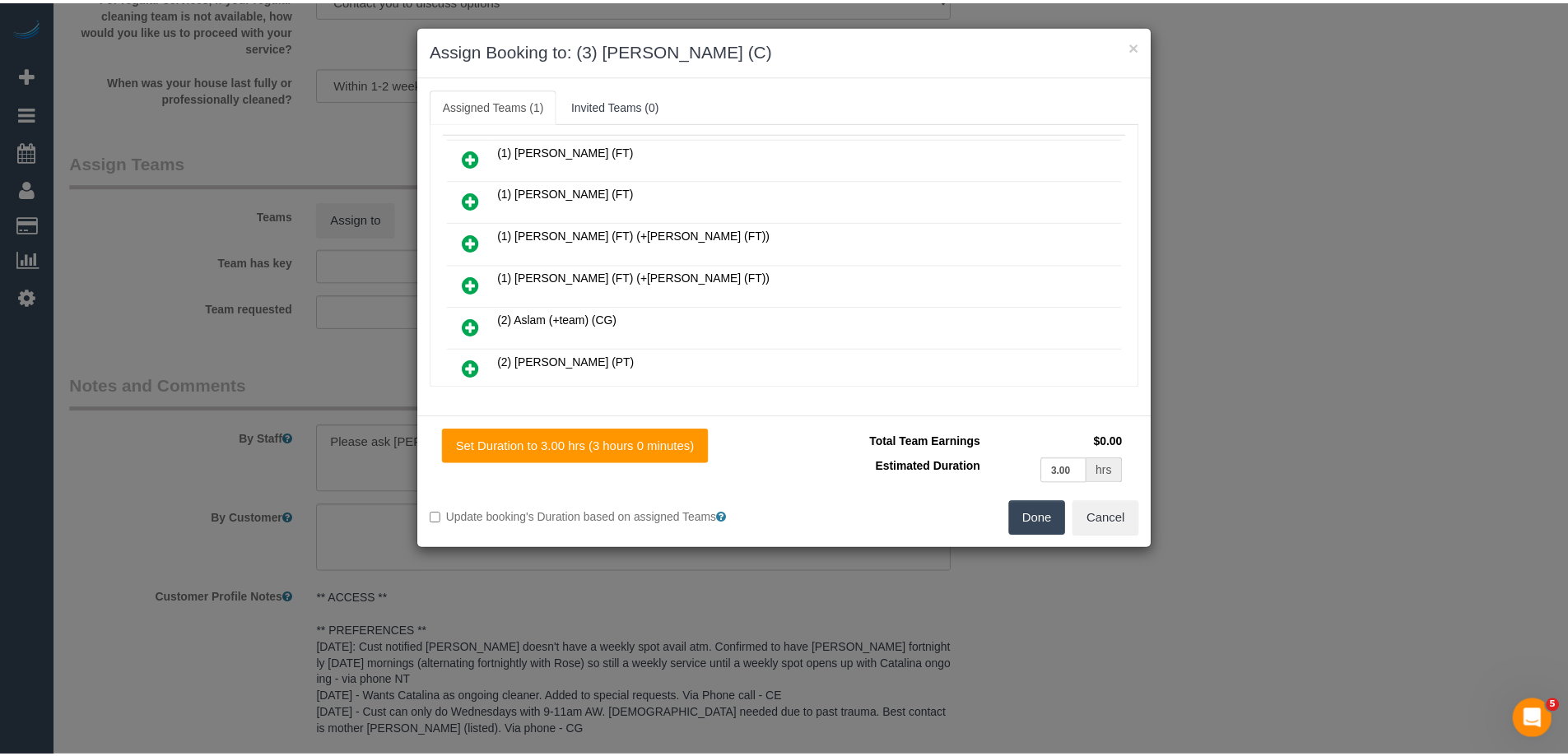
scroll to position [0, 0]
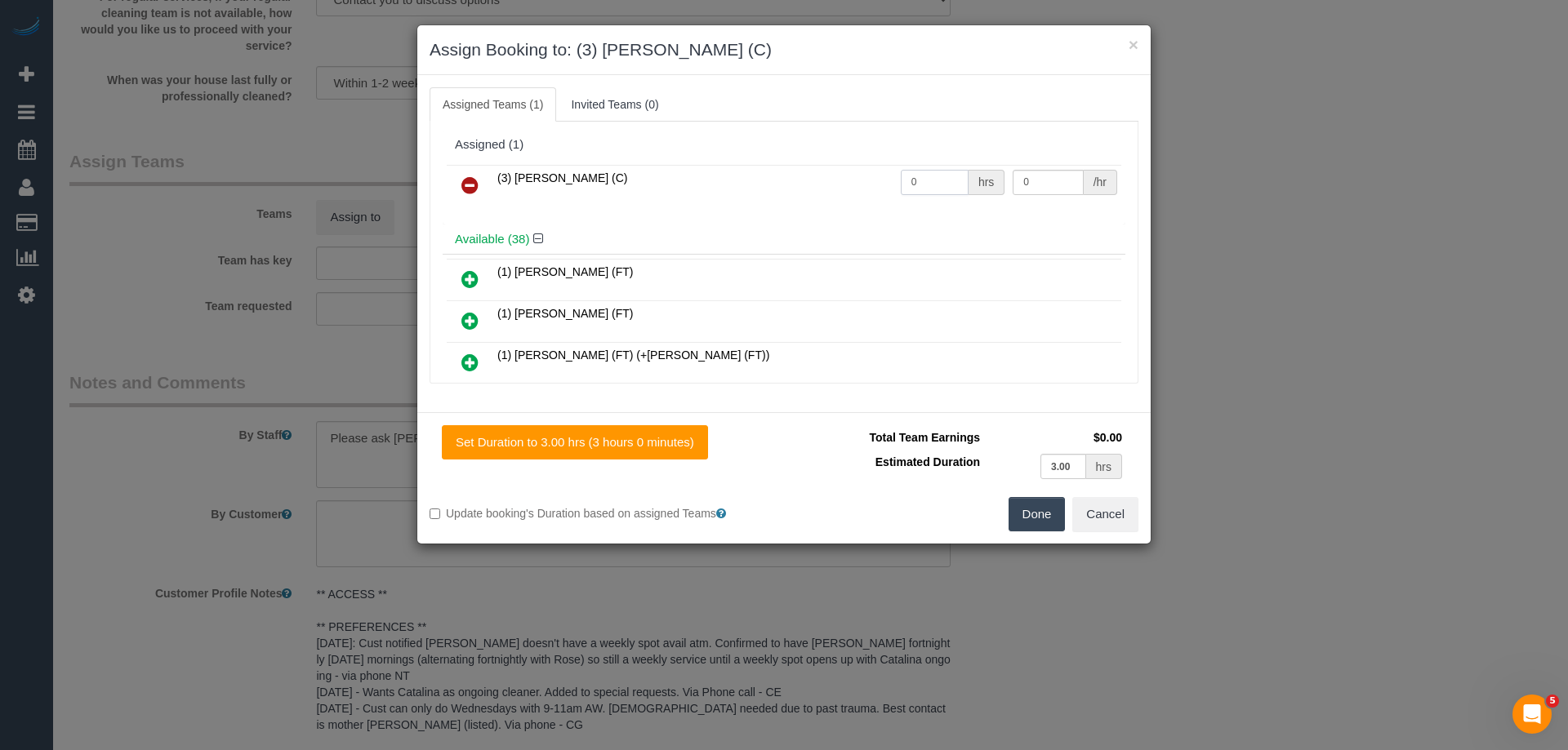
drag, startPoint x: 921, startPoint y: 181, endPoint x: 840, endPoint y: 180, distance: 81.0
click at [840, 180] on tr "(3) Himasha Amarasinghe (C) 0 hrs 0 /hr" at bounding box center [783, 185] width 674 height 42
type input "3"
drag, startPoint x: 1036, startPoint y: 185, endPoint x: 920, endPoint y: 185, distance: 116.0
click at [941, 183] on tr "(3) Himasha Amarasinghe (C) 3 hrs 0 /hr" at bounding box center [783, 185] width 674 height 42
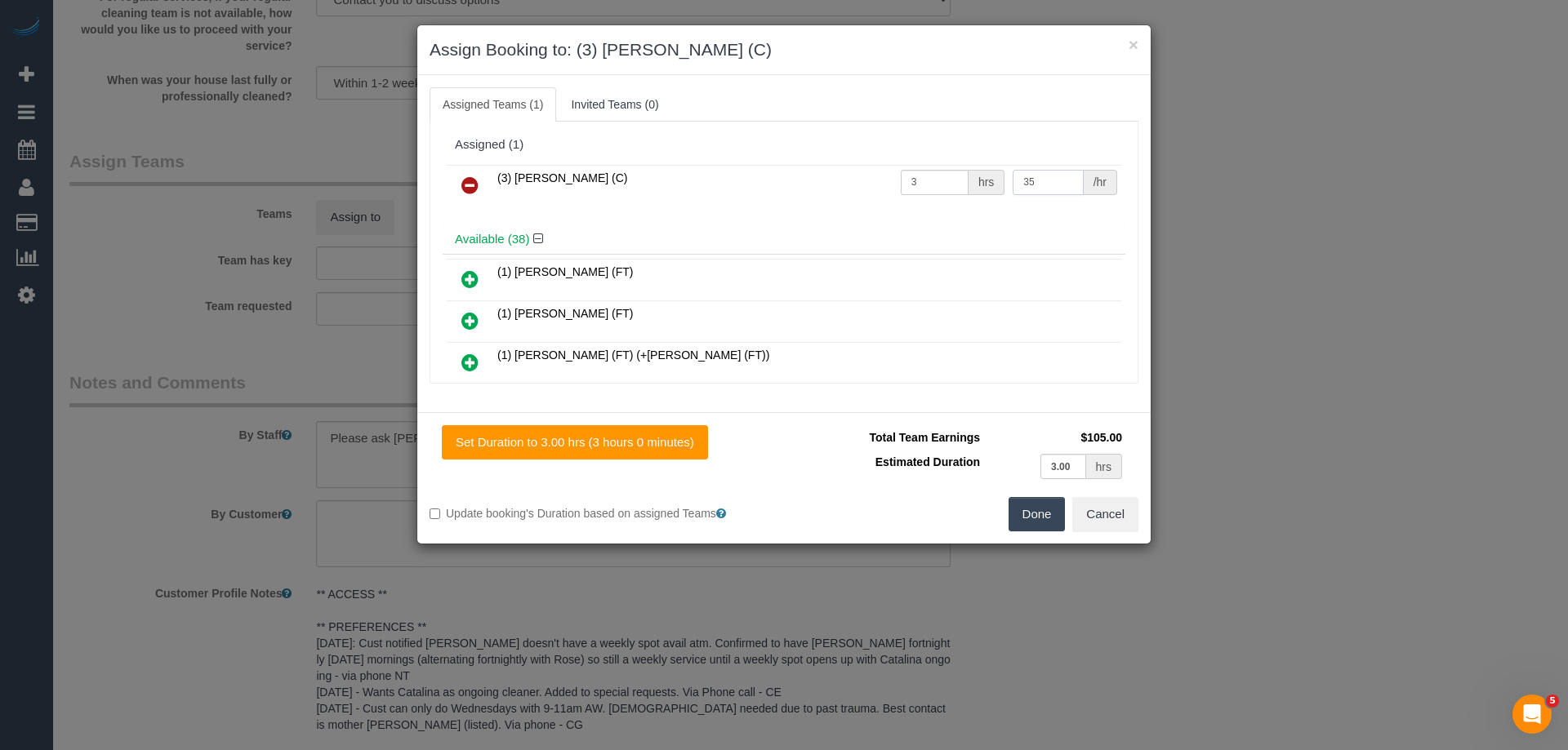
type input "35"
click at [1027, 518] on button "Done" at bounding box center [1037, 514] width 57 height 34
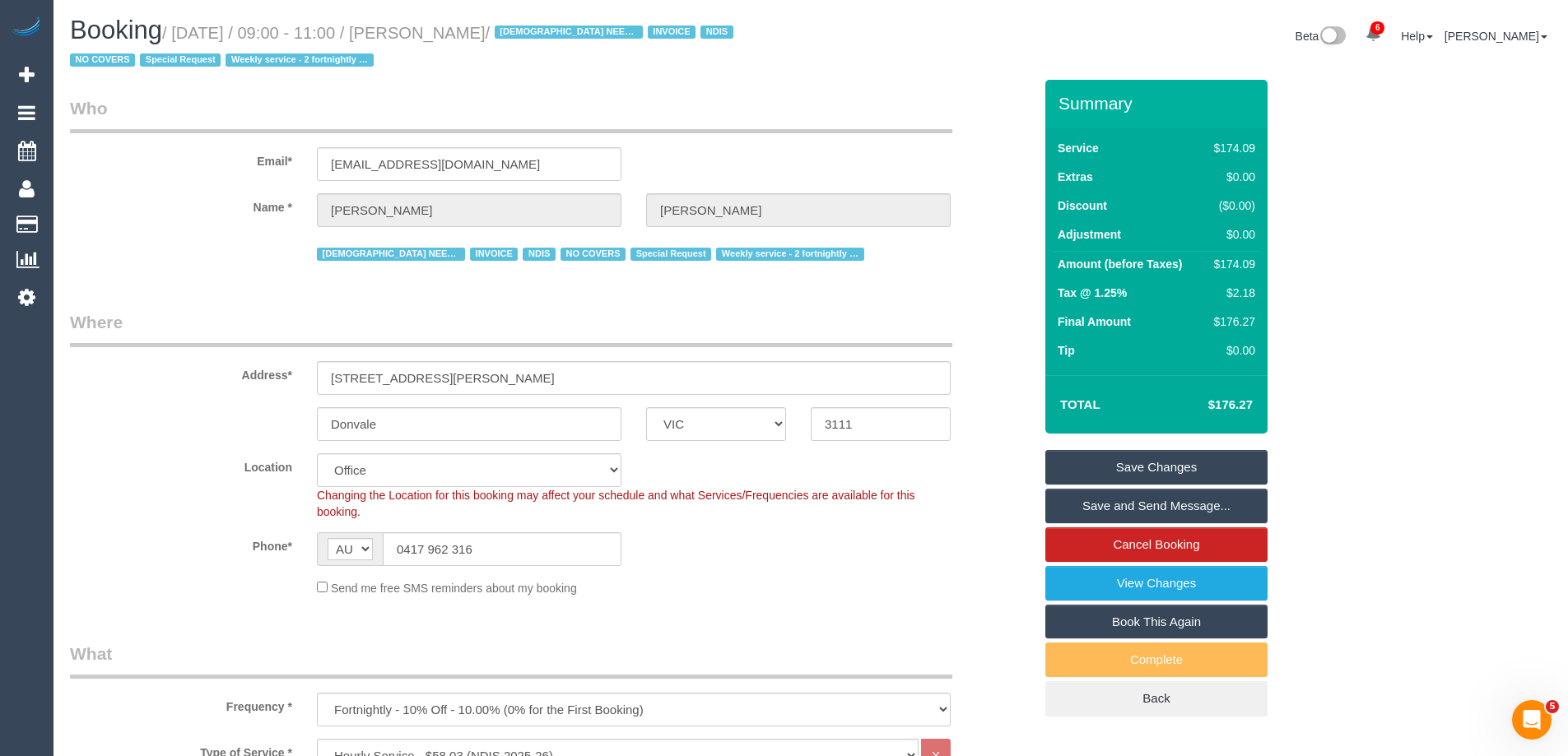
drag, startPoint x: 573, startPoint y: 33, endPoint x: 455, endPoint y: 28, distance: 118.1
click at [455, 28] on small "/ September 17, 2025 / 09:00 - 11:00 / Sarah Matthews / FEMALE NEEDED INVOICE N…" at bounding box center [404, 47] width 668 height 46
copy small "Sarah Matthews"
click at [1072, 457] on link "Save Changes" at bounding box center [1157, 467] width 222 height 35
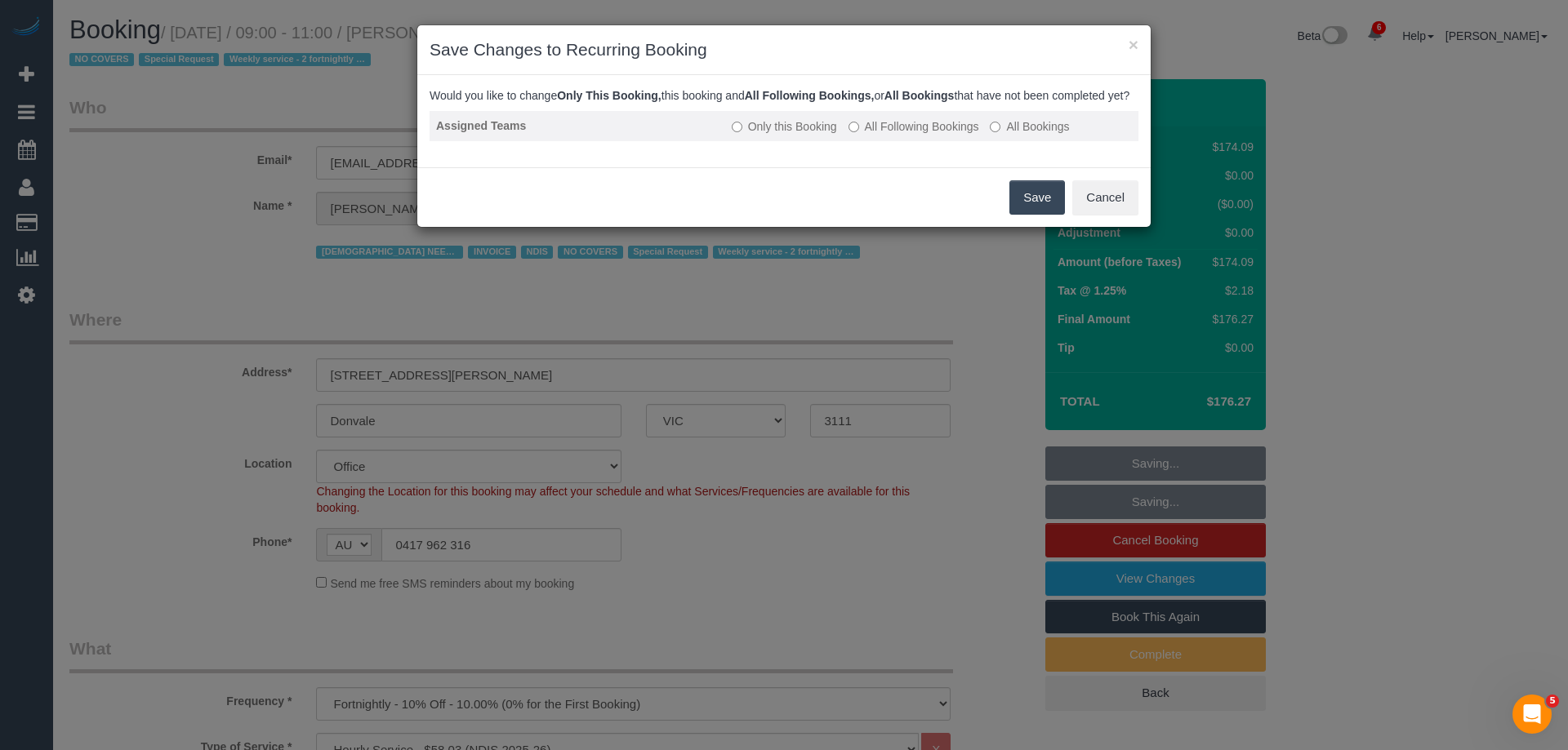
click at [903, 135] on label "All Following Bookings" at bounding box center [914, 127] width 131 height 16
click at [1031, 210] on button "Save" at bounding box center [1037, 198] width 56 height 34
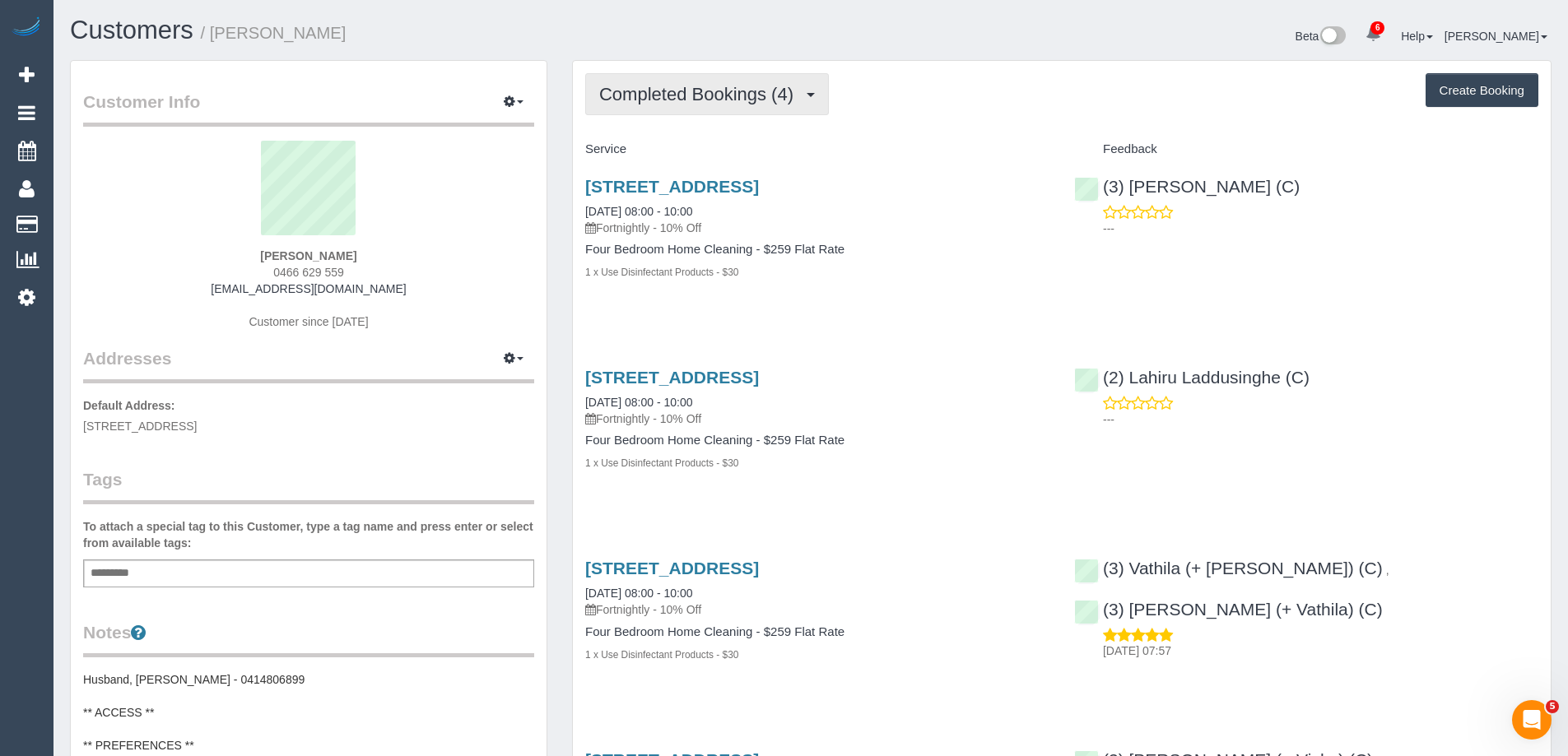
click at [710, 94] on span "Completed Bookings (4)" at bounding box center [700, 94] width 203 height 21
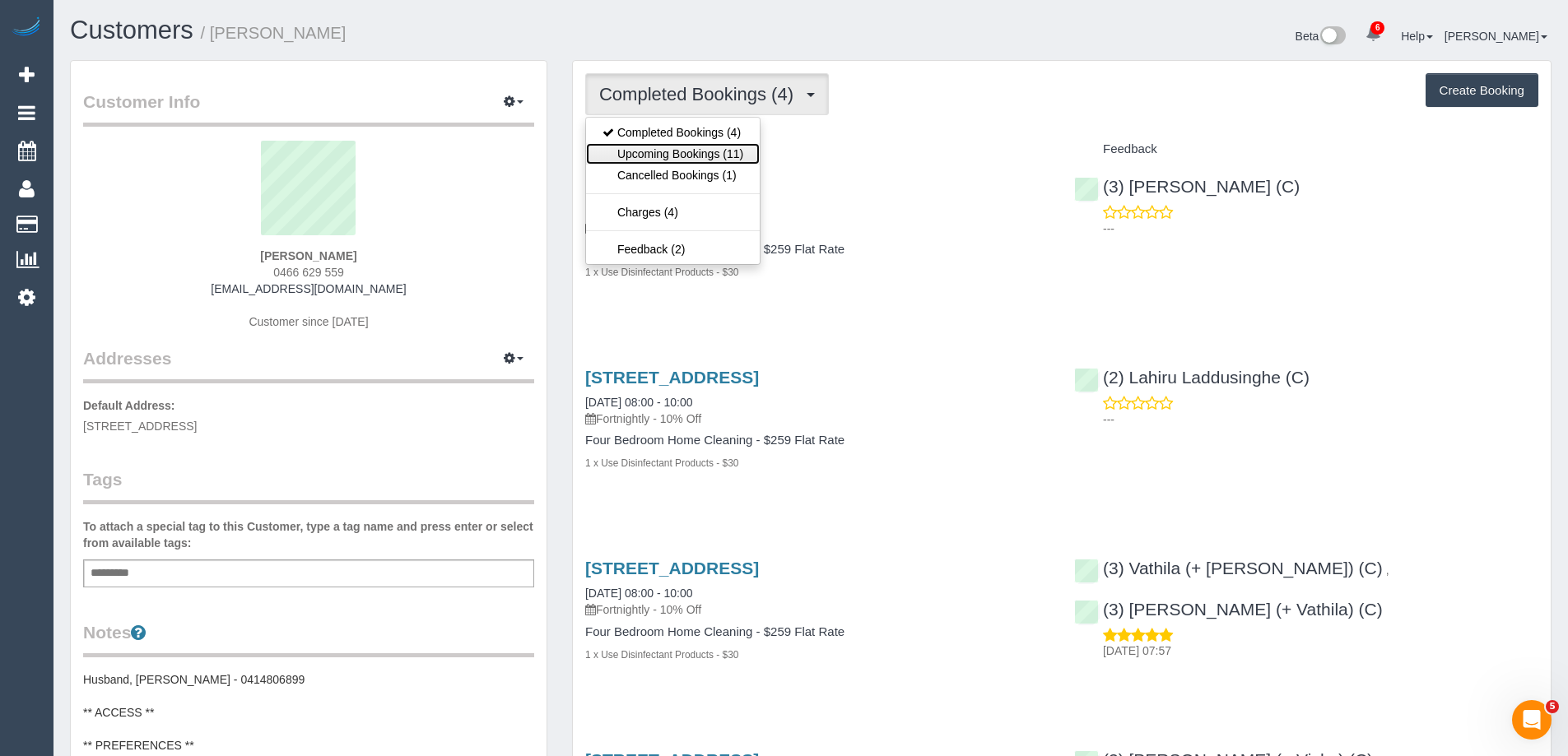
click at [697, 151] on link "Upcoming Bookings (11)" at bounding box center [672, 154] width 174 height 21
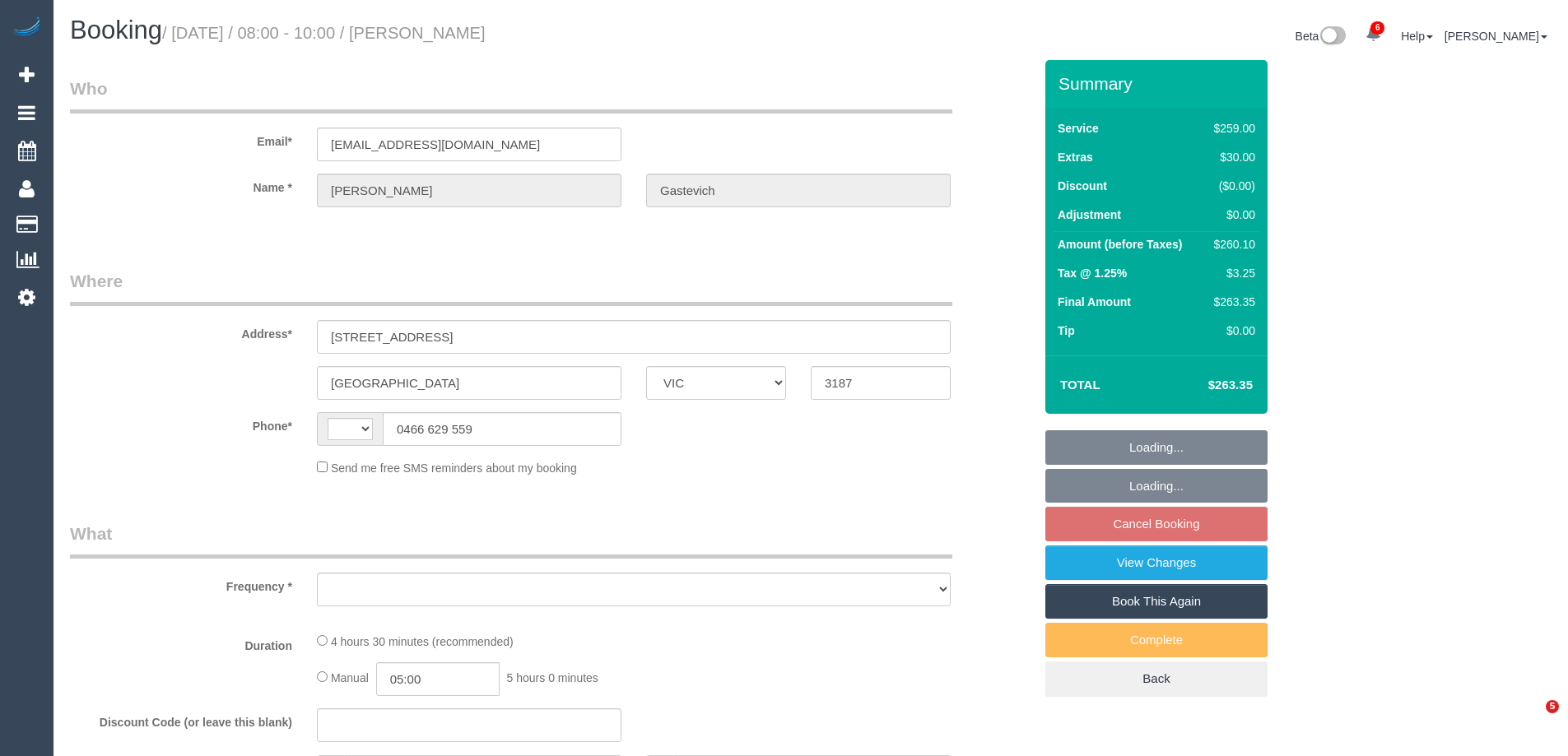
select select "VIC"
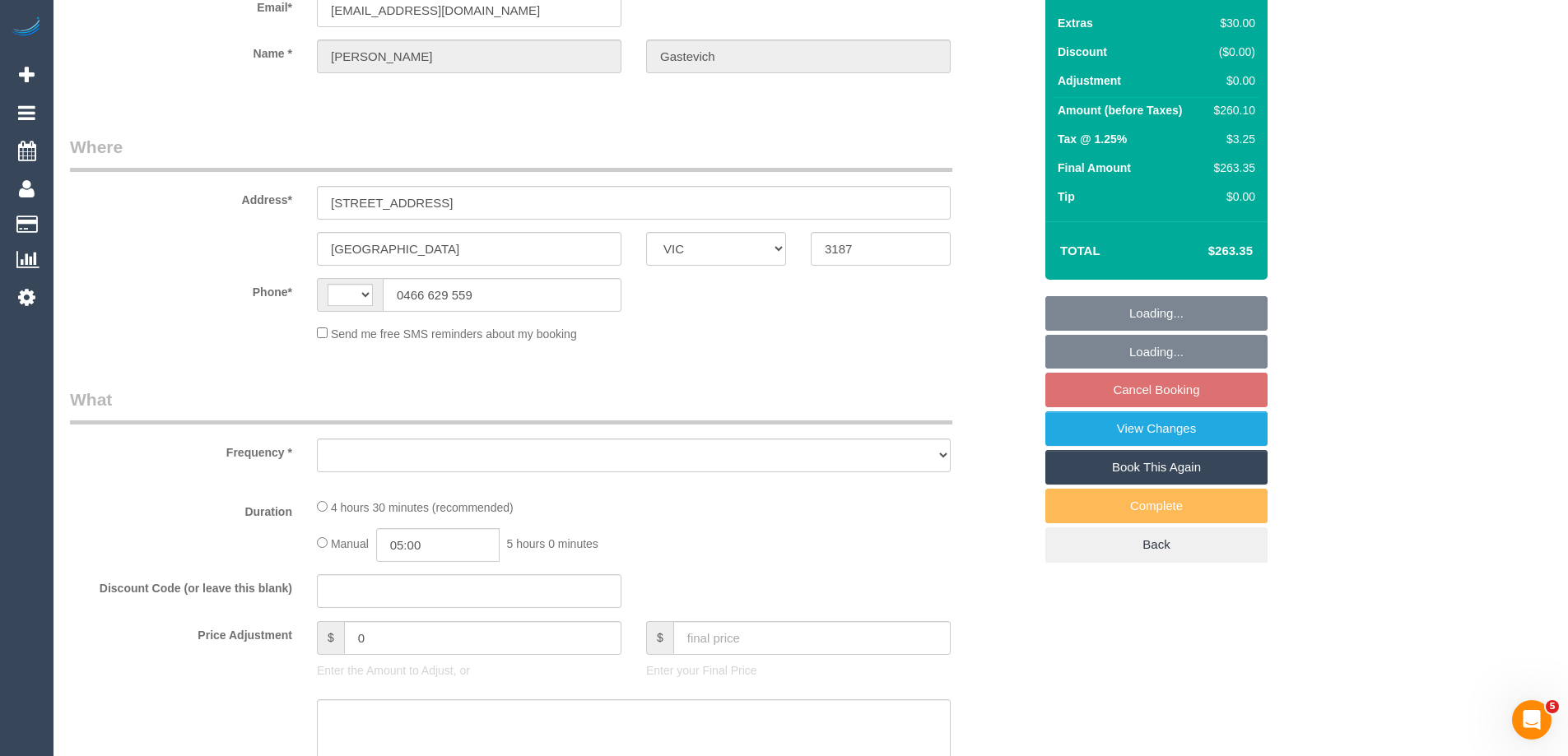
select select "string:AU"
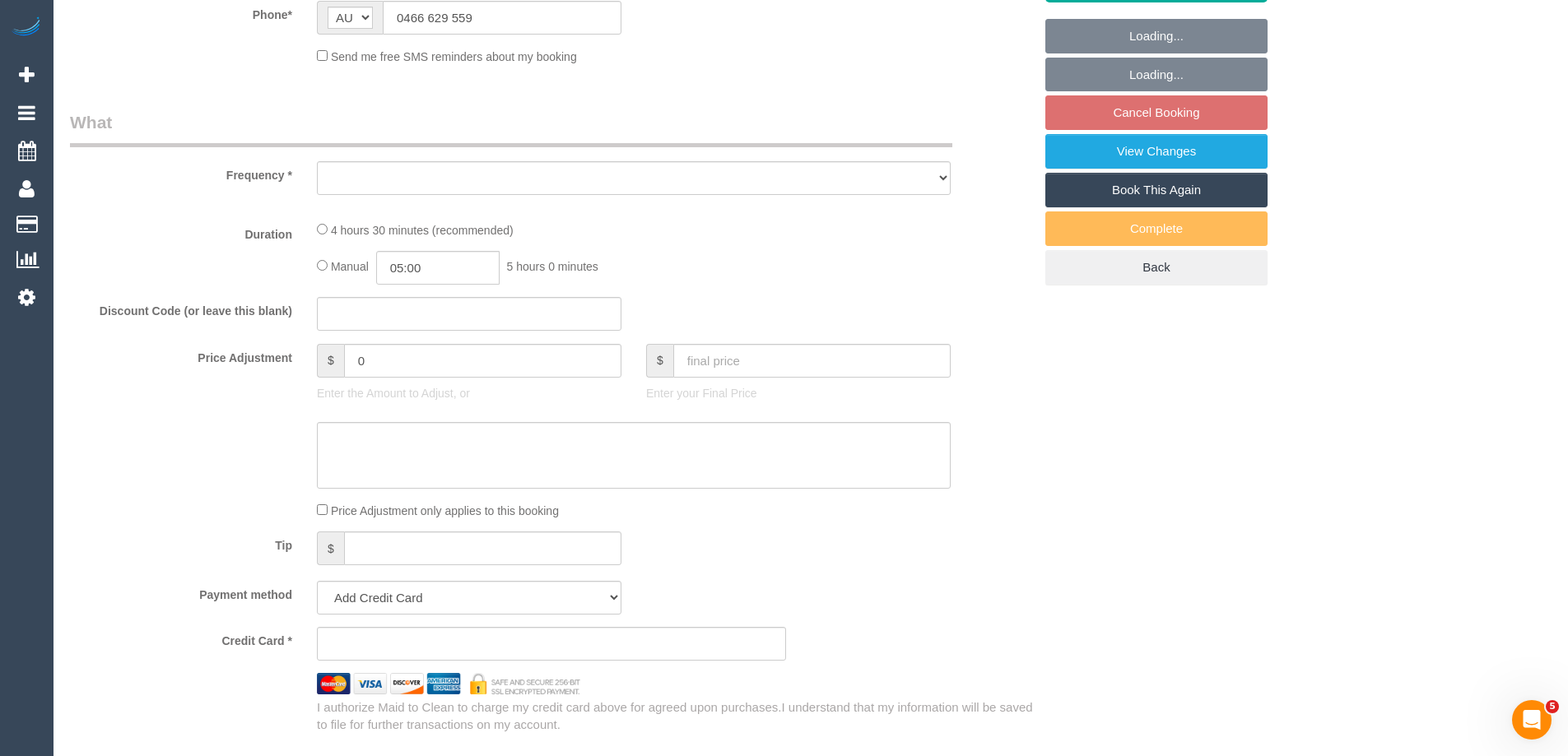
select select "object:582"
select select "string:stripe-pm_1Rm1mj2GScqysDRVRpDaJzyO"
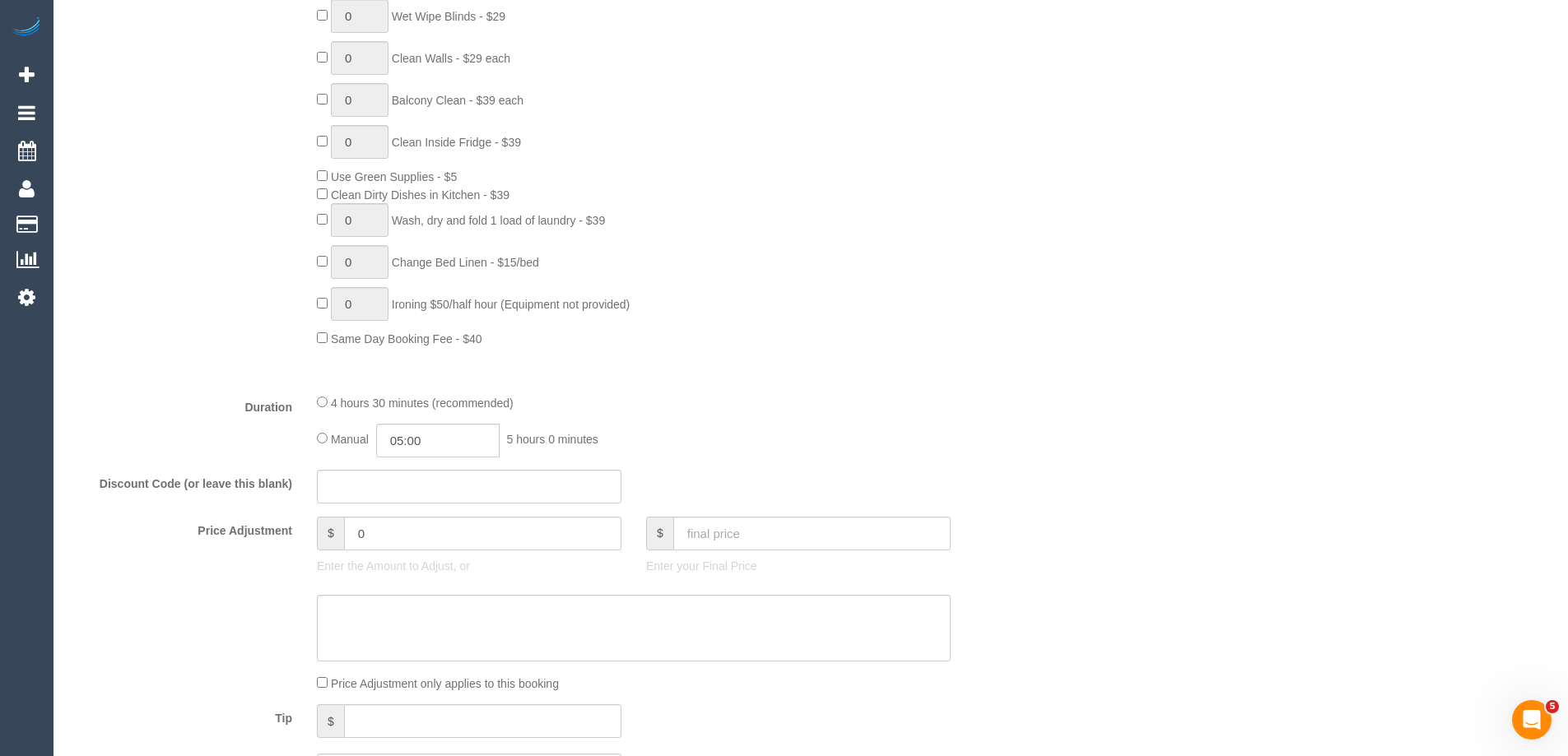
select select "object:722"
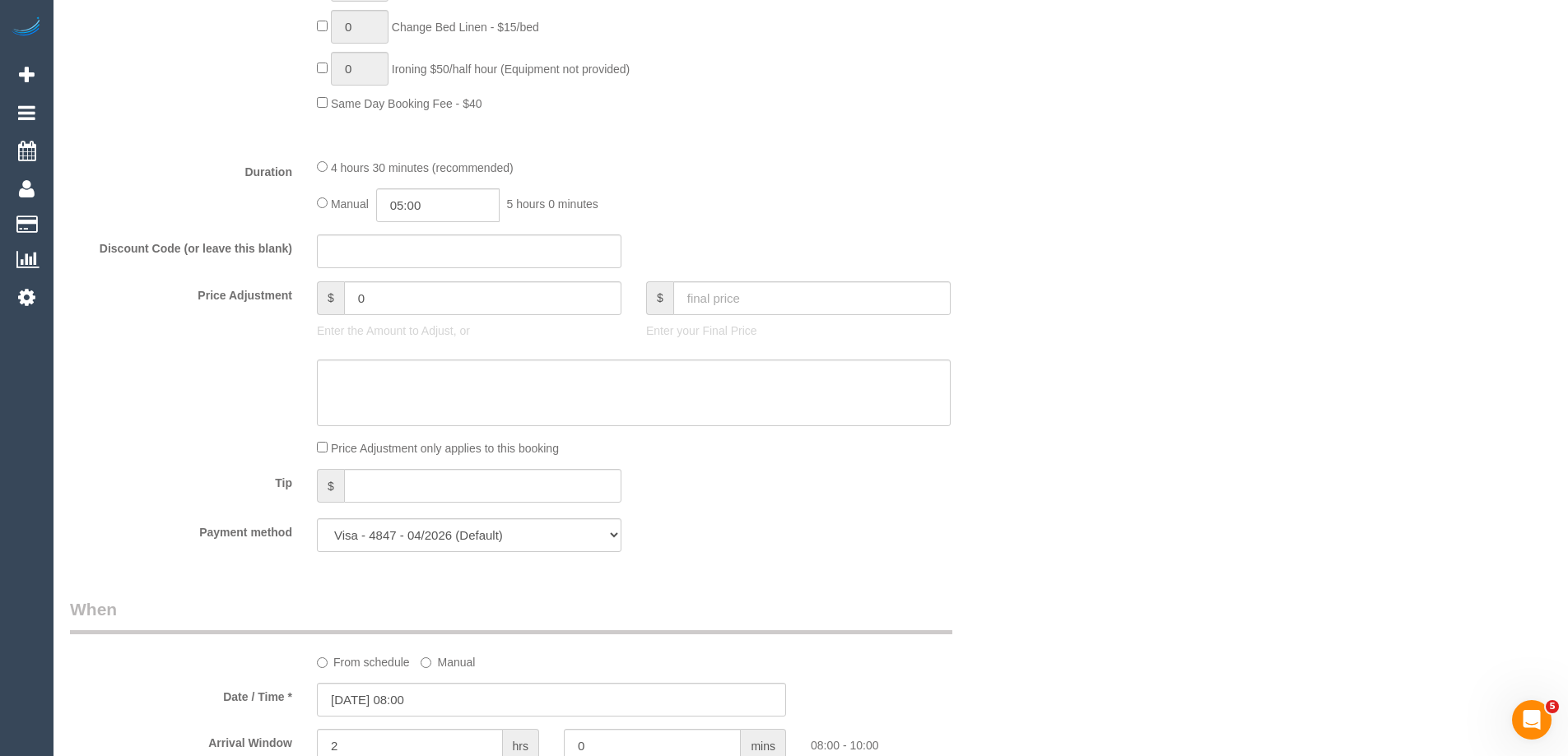
select select "number:27"
select select "number:14"
select select "number:19"
select select "number:24"
select select "number:35"
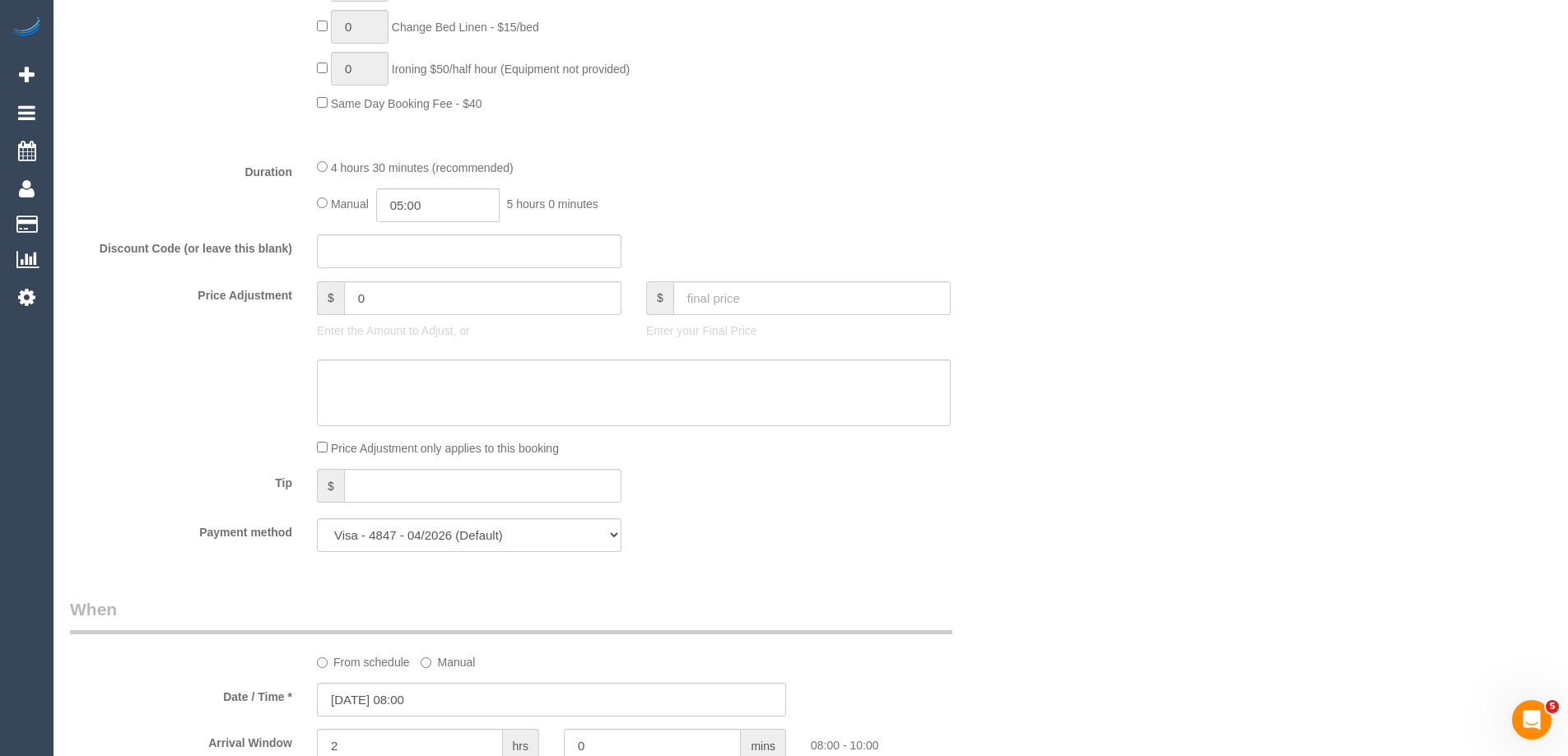
select select "number:12"
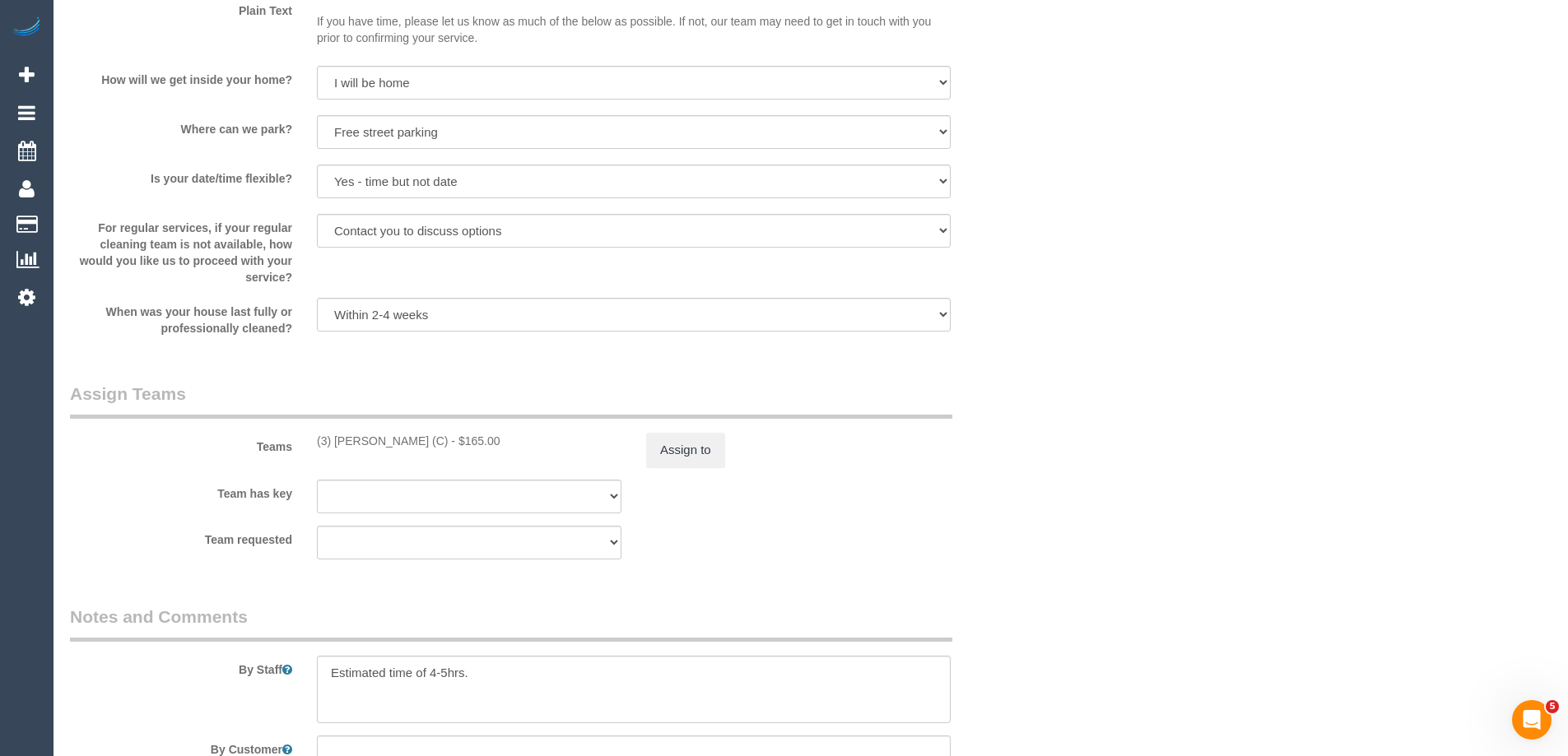
scroll to position [2382, 0]
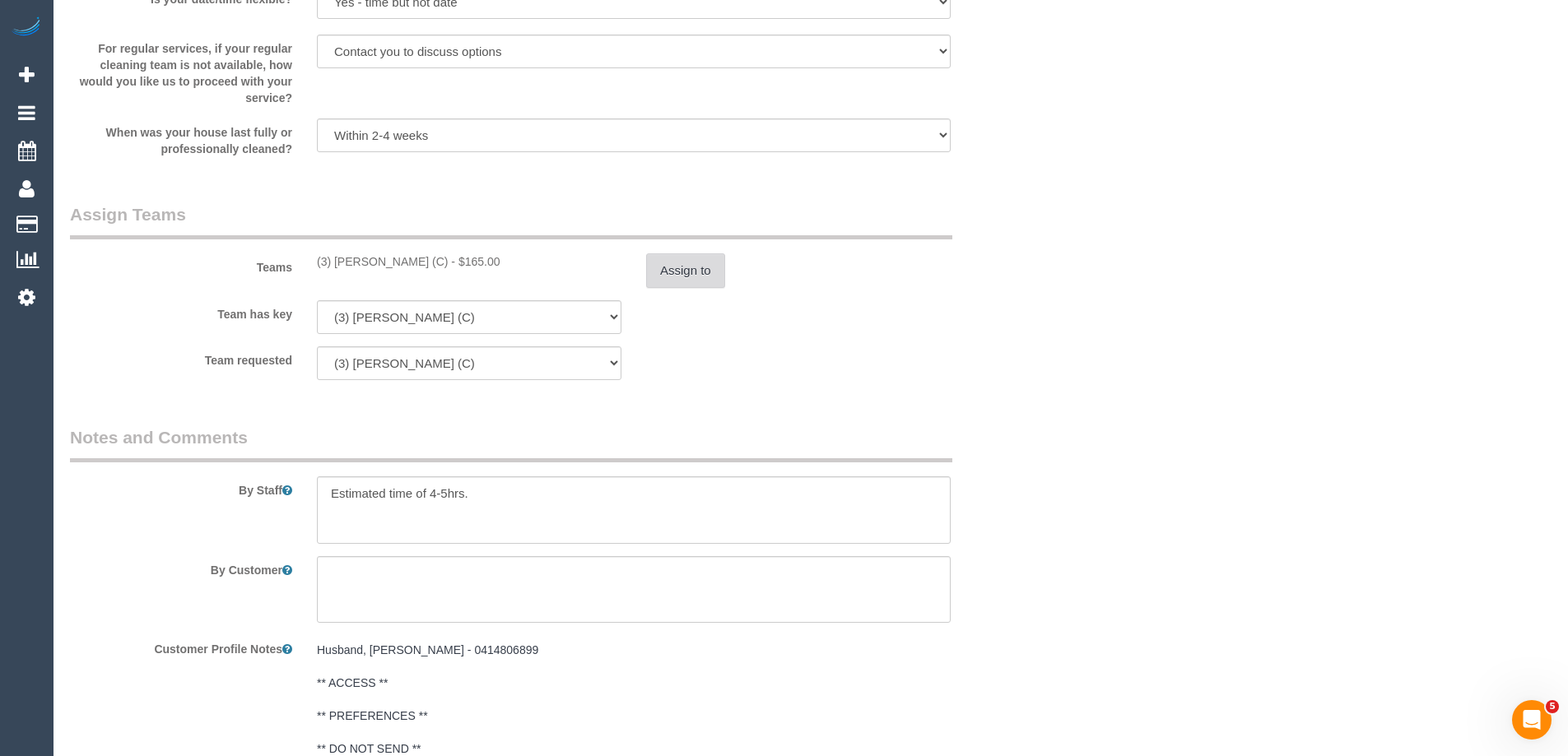
click at [686, 267] on button "Assign to" at bounding box center [686, 271] width 79 height 35
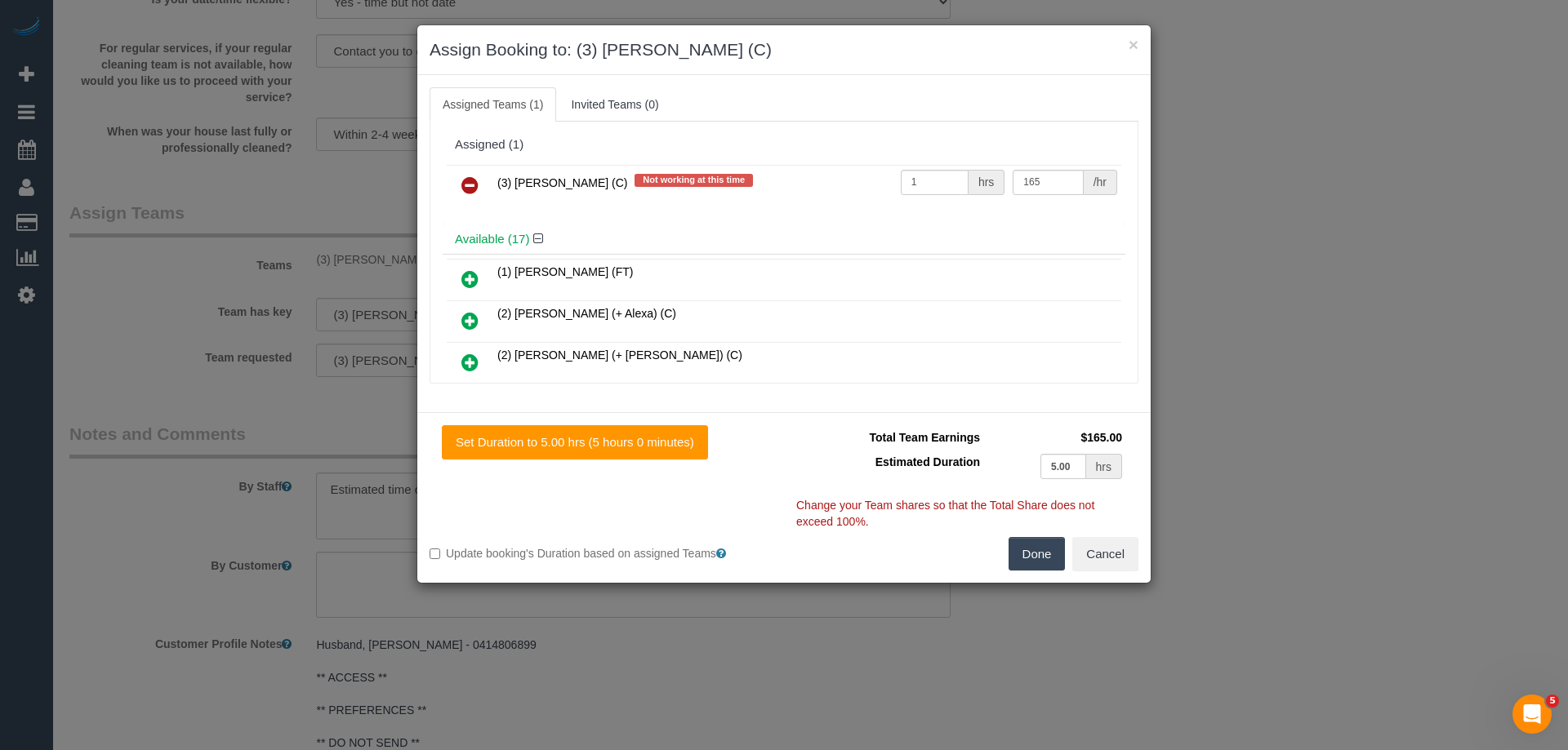
click at [465, 181] on icon at bounding box center [469, 185] width 17 height 20
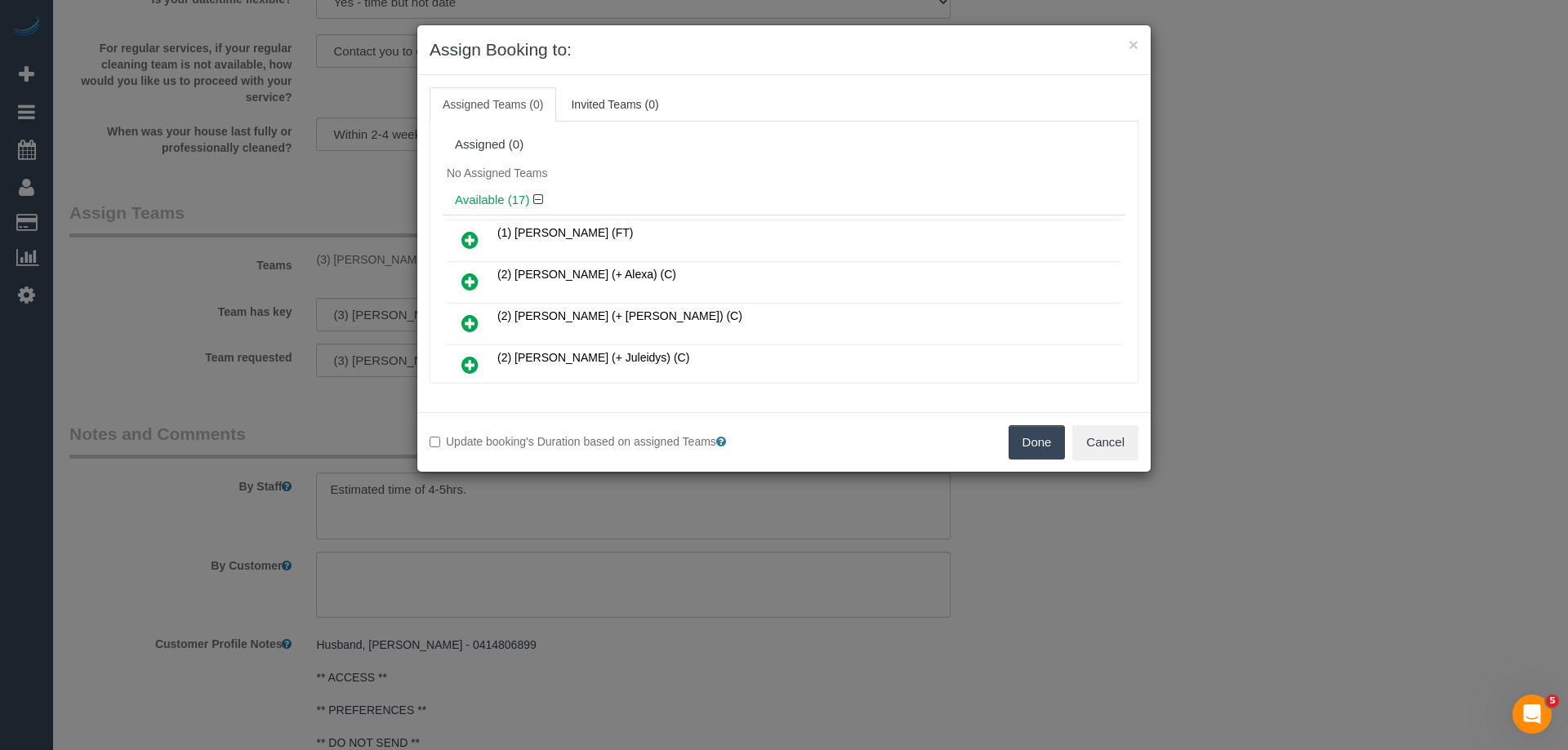
click at [1025, 443] on button "Done" at bounding box center [1037, 443] width 57 height 34
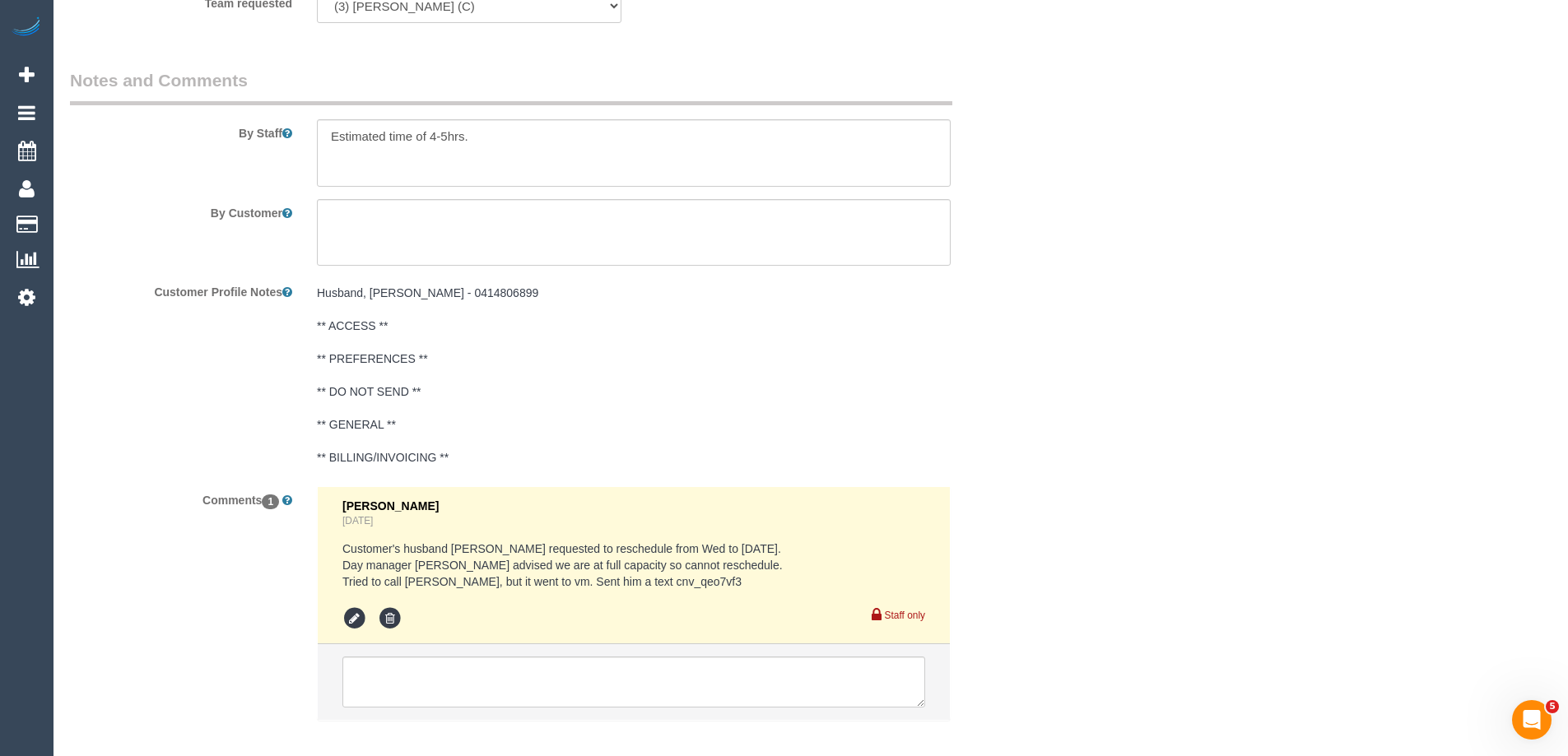
scroll to position [2742, 0]
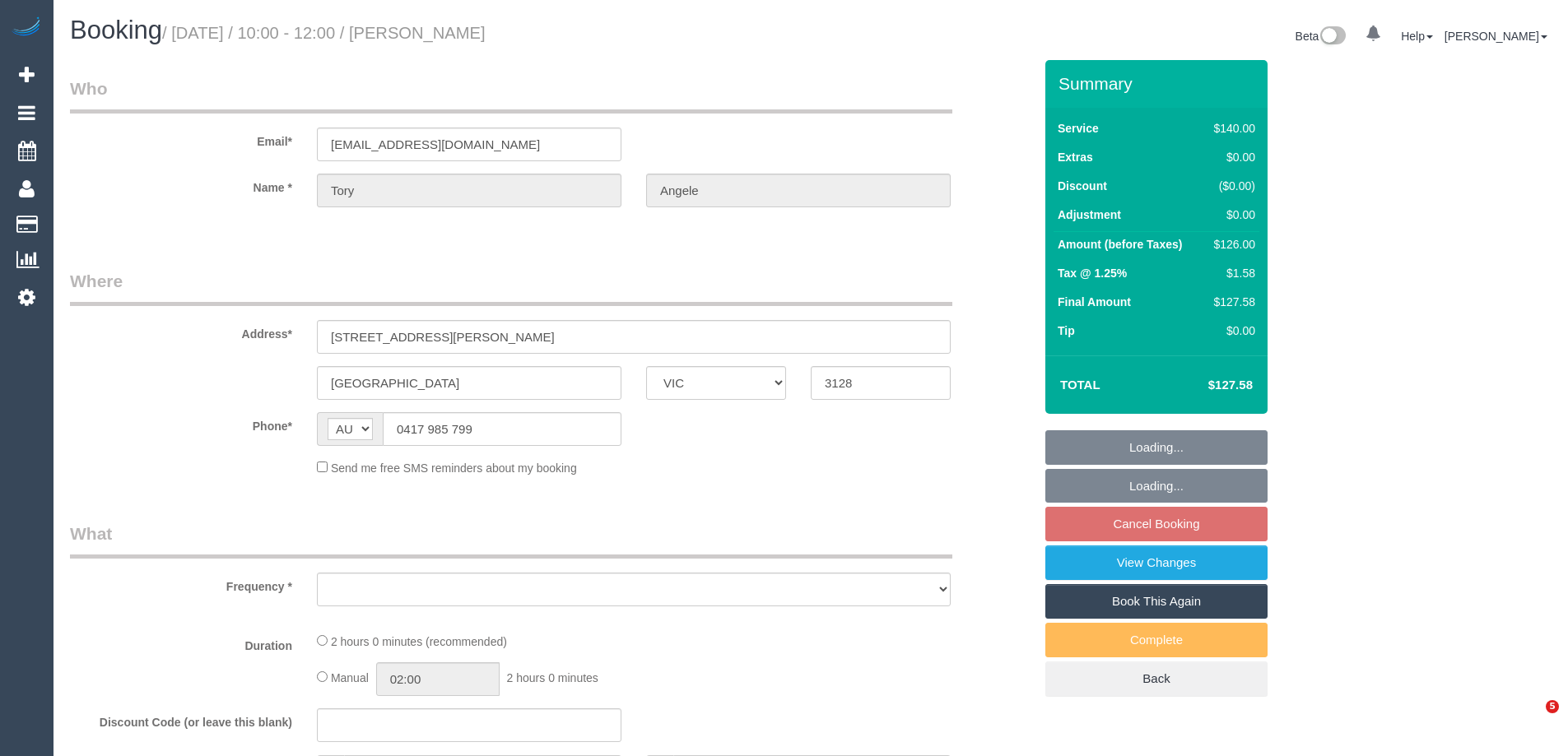
select select "VIC"
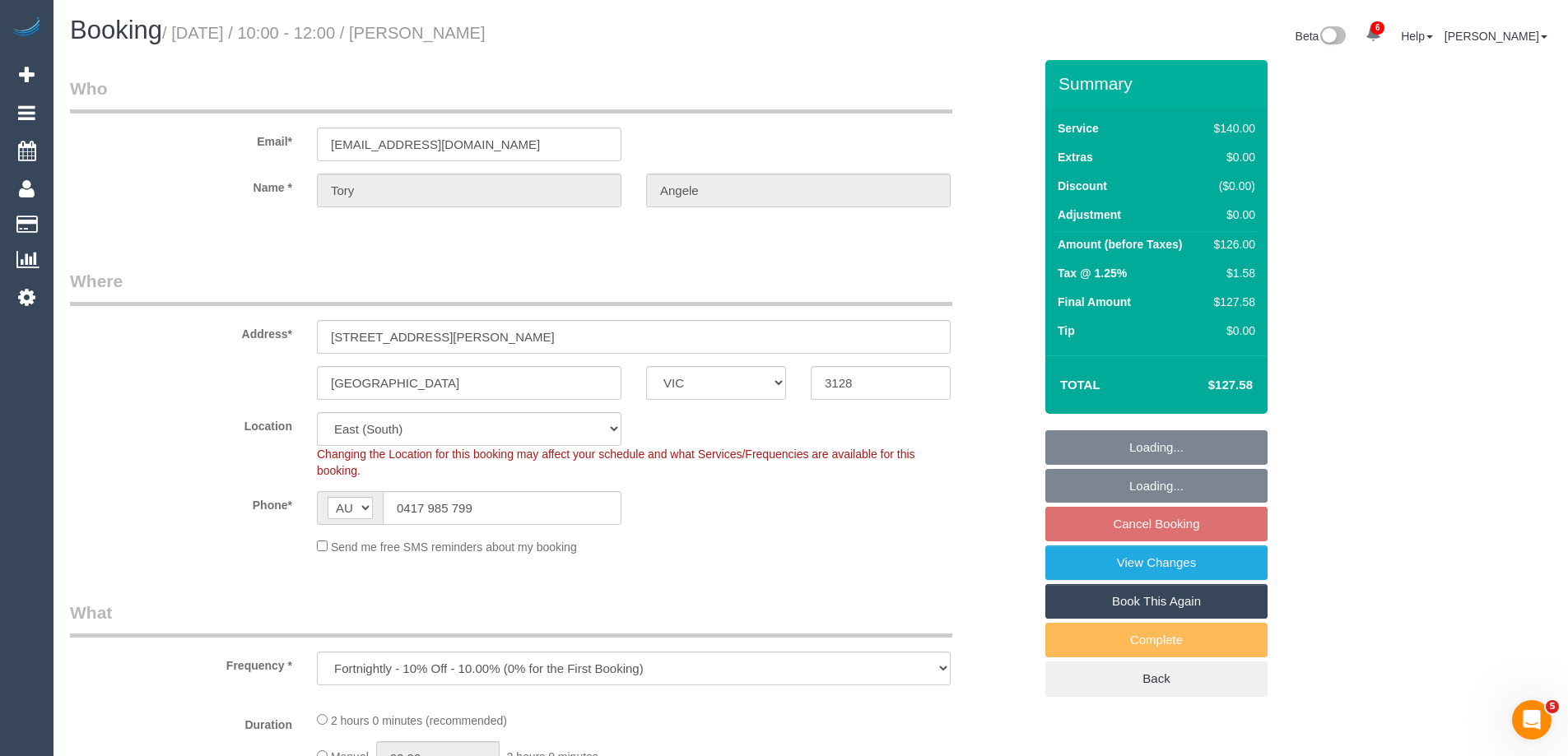
select select "object:622"
select select "string:stripe-pm_1LJXQl2GScqysDRVbZQJymId"
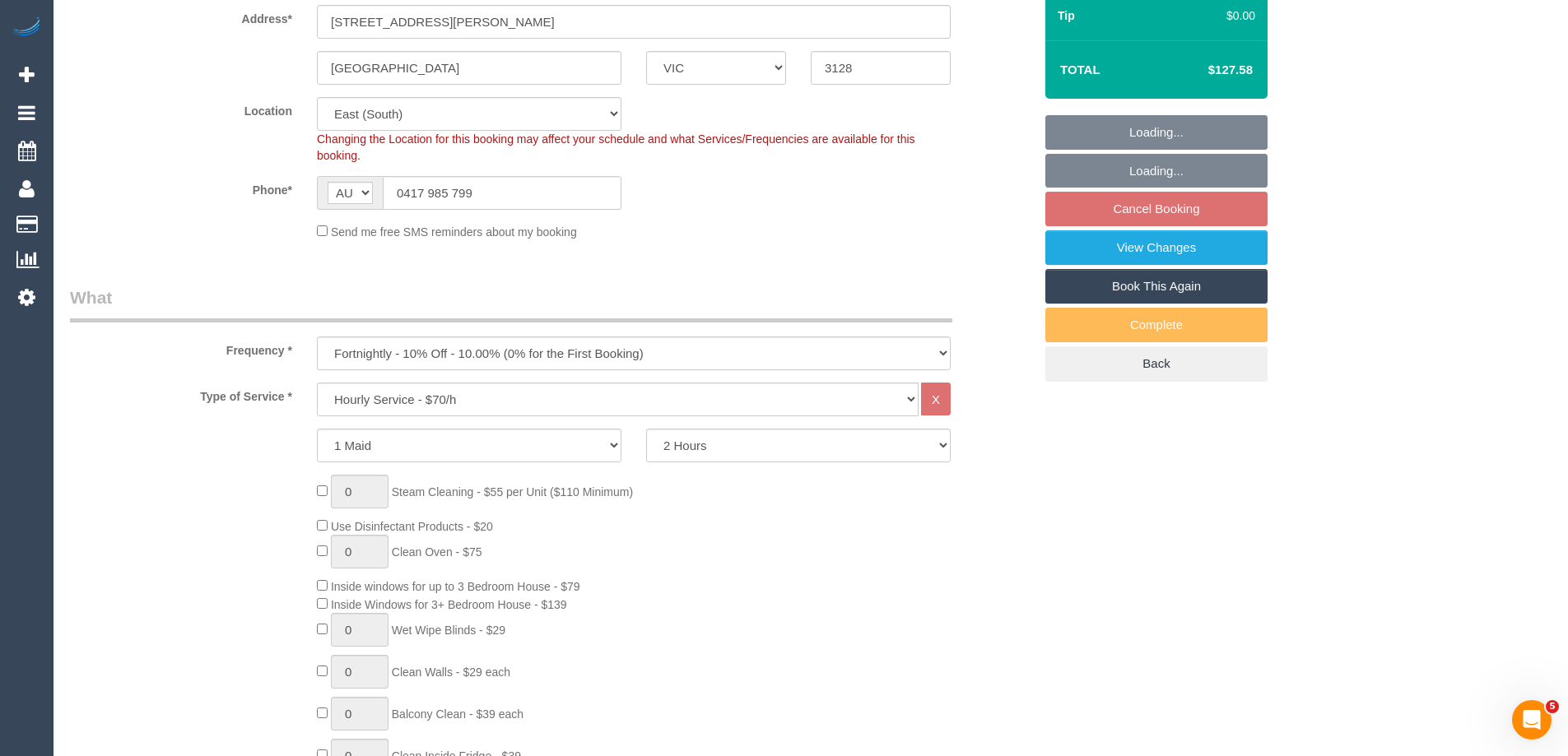
select select "number:28"
select select "number:14"
select select "number:19"
select select "number:22"
select select "number:33"
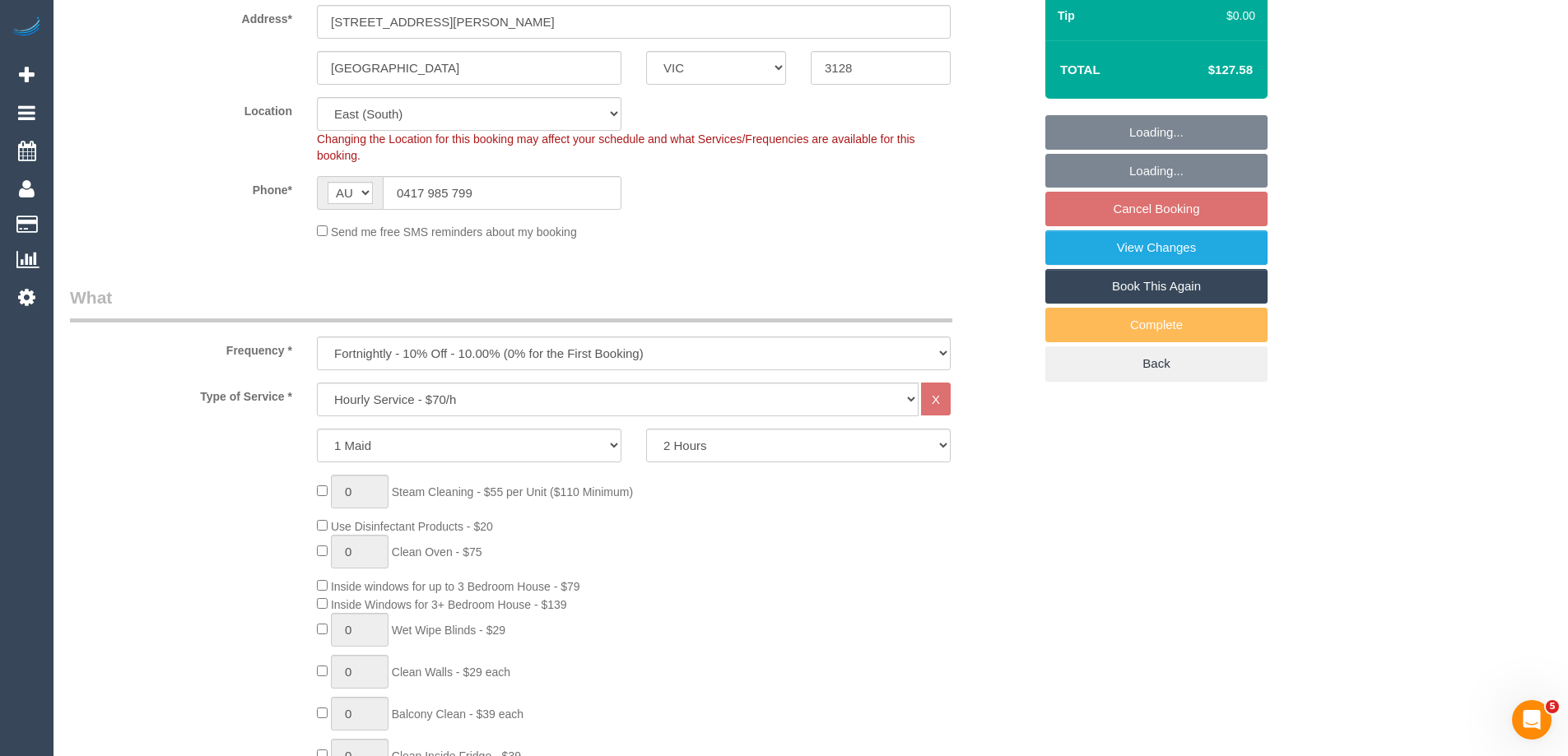
select select "number:12"
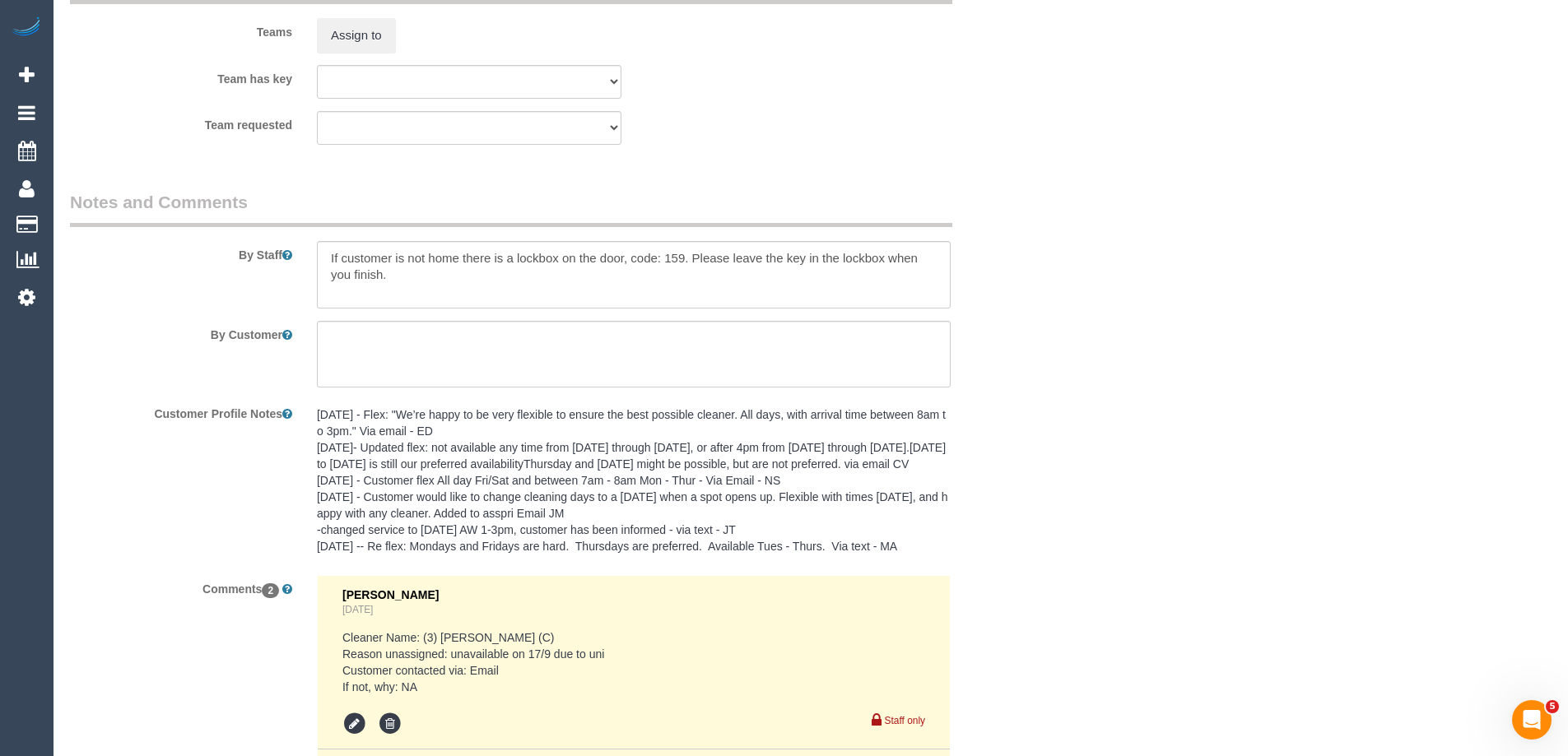
scroll to position [2273, 0]
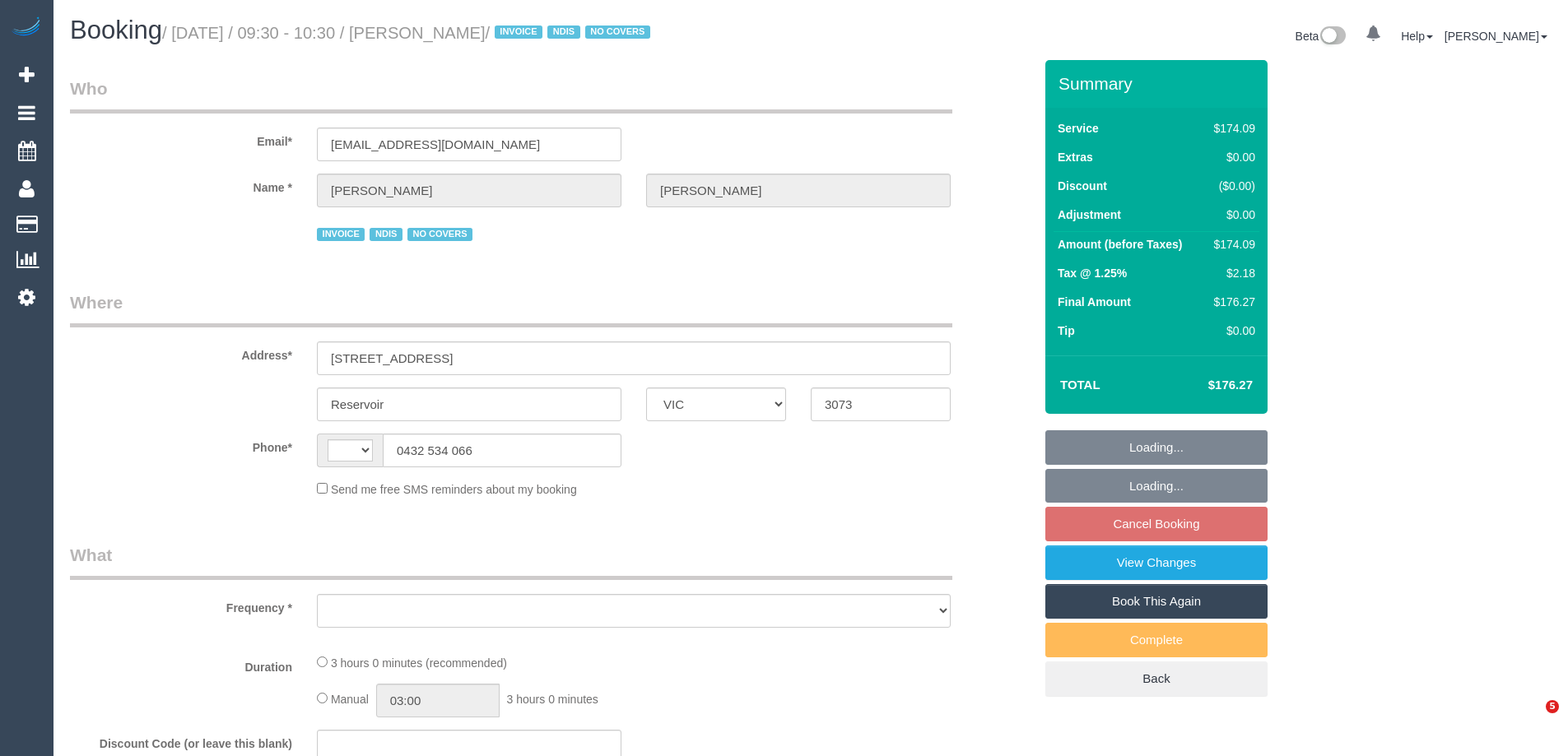
select select "VIC"
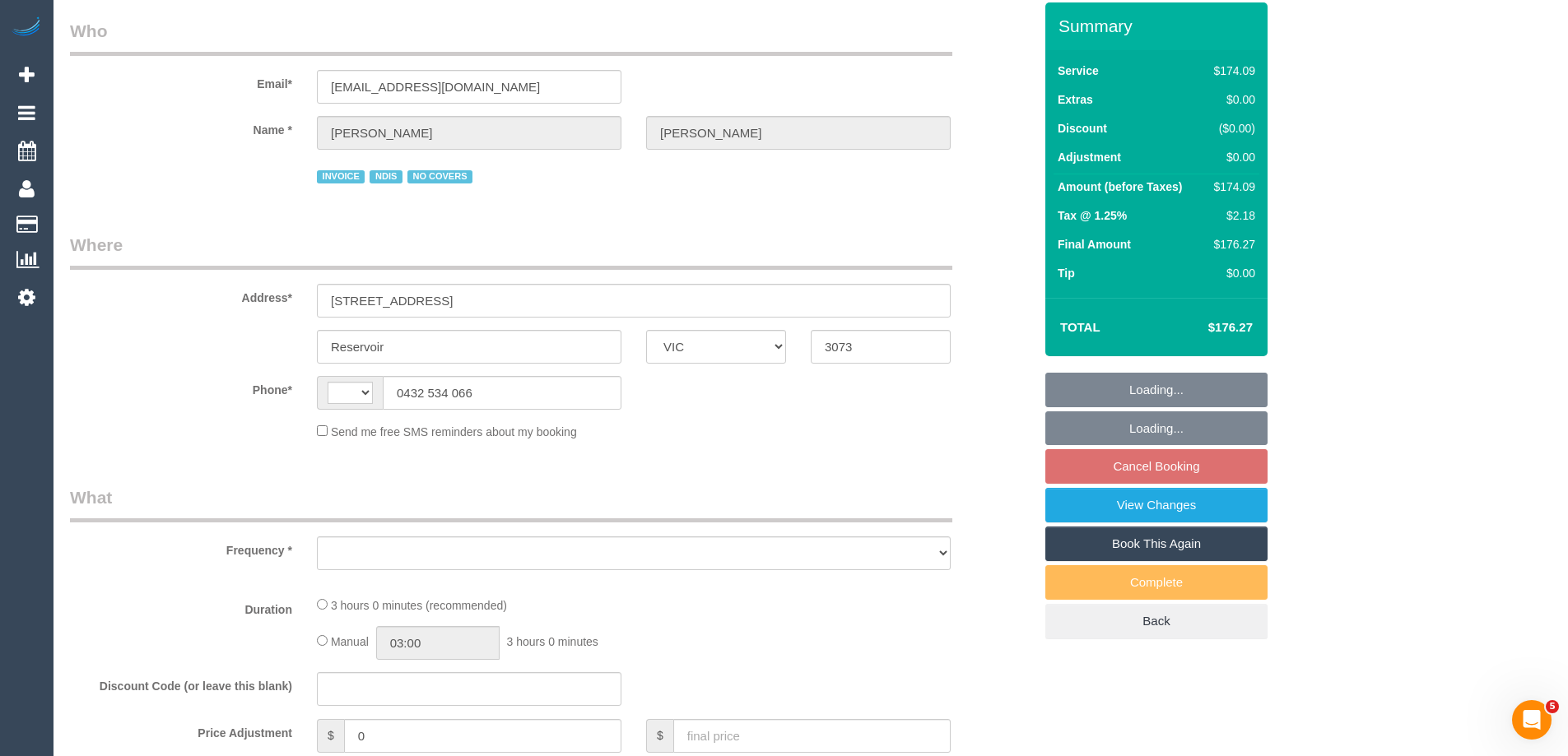
select select "string:AU"
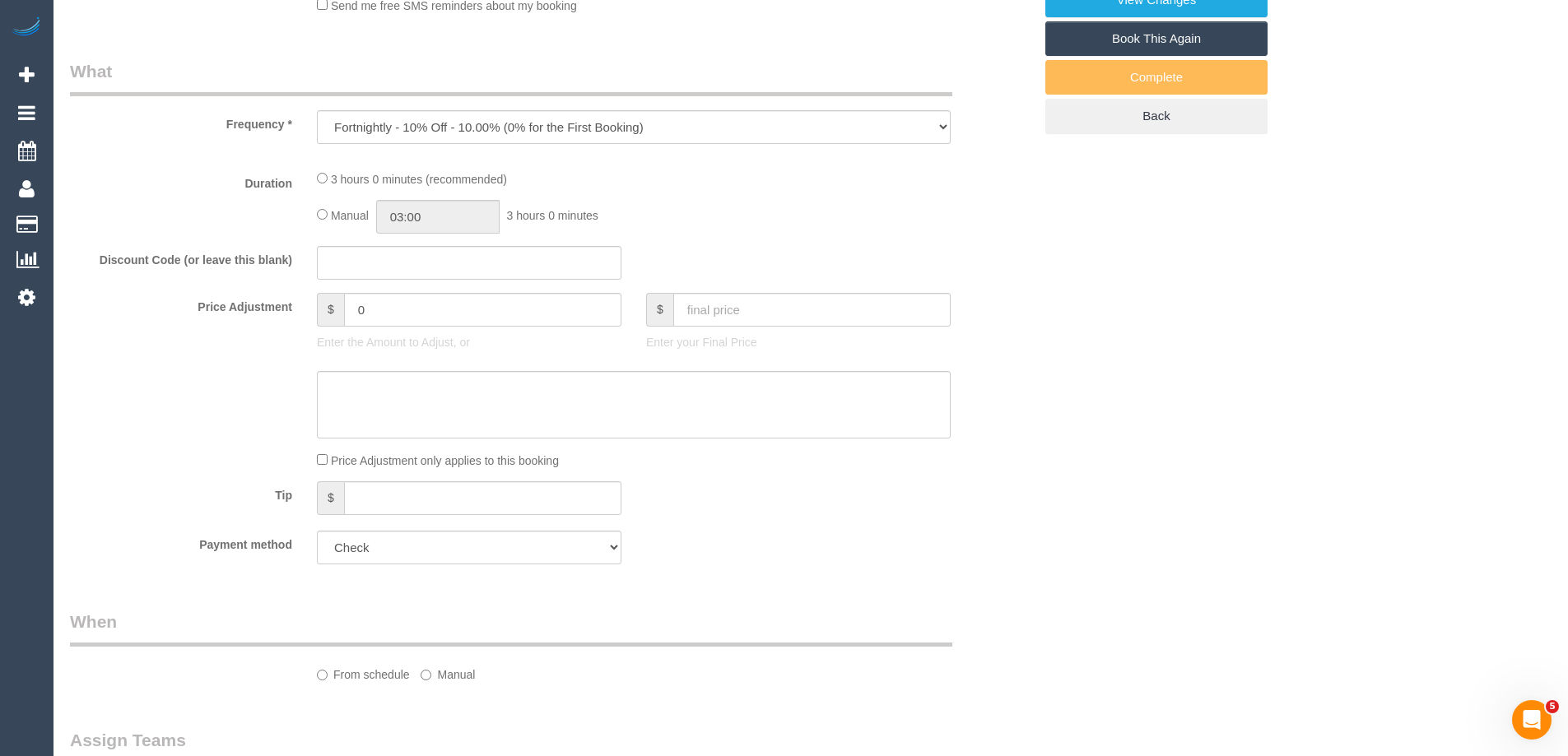
select select "object:649"
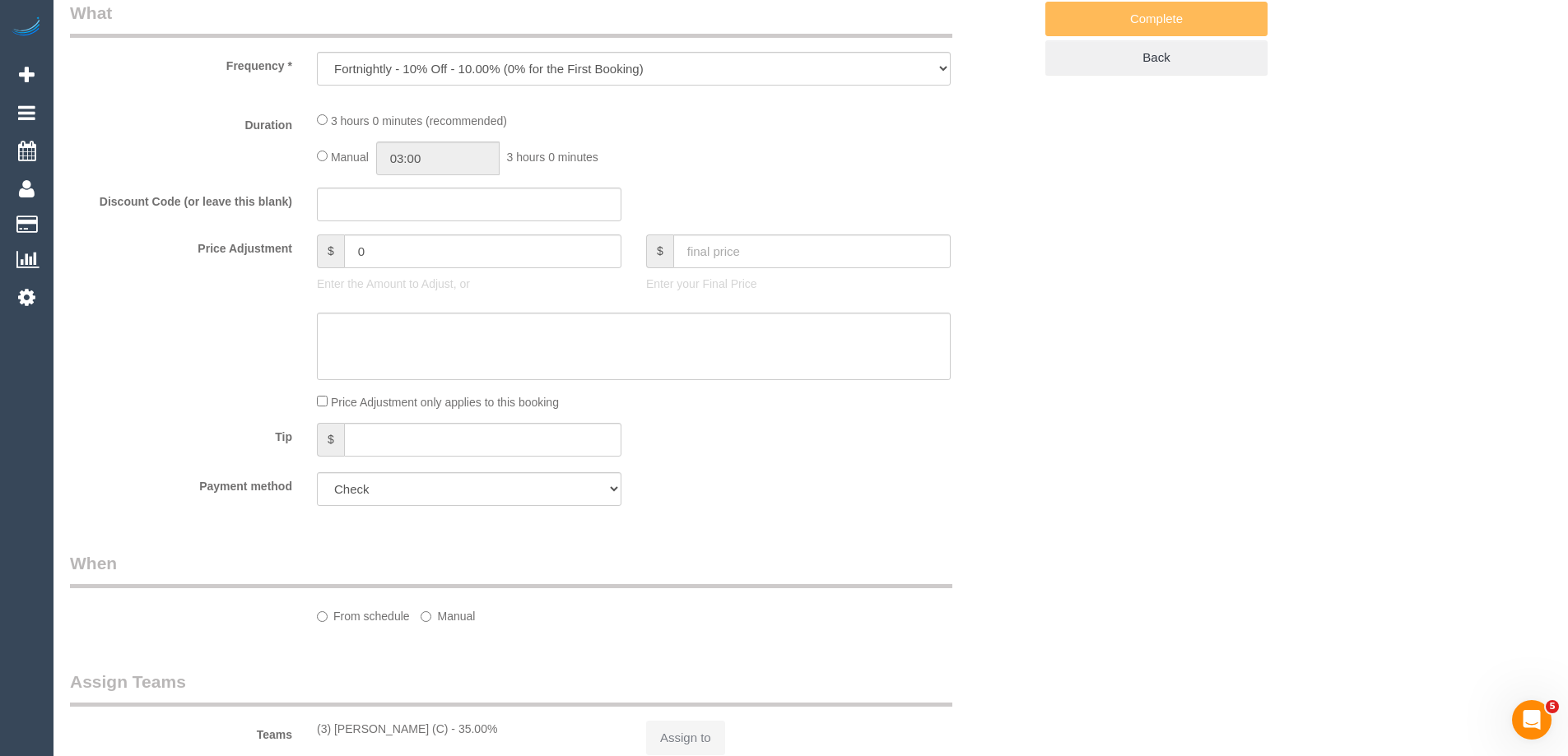
select select "180"
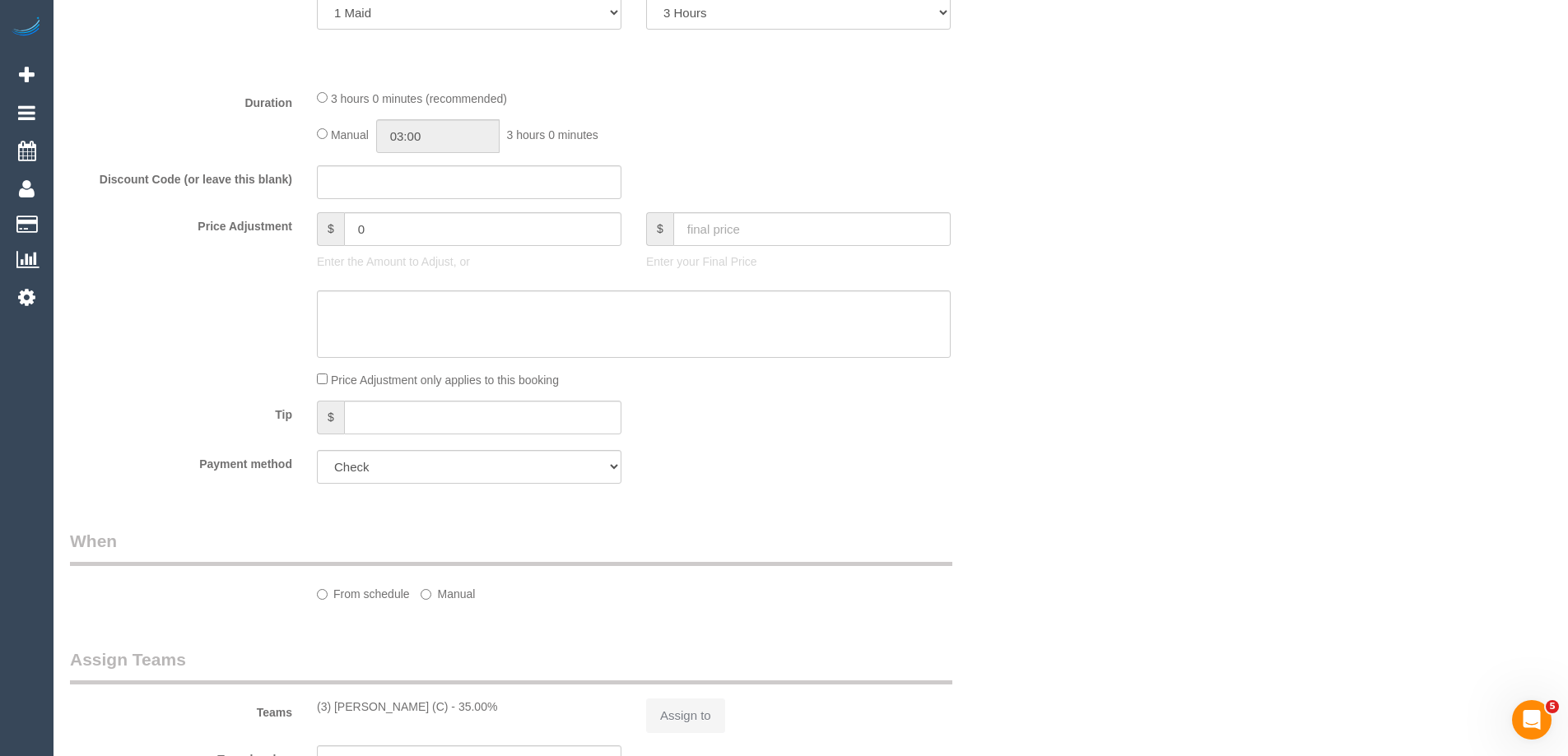
select select "number:29"
select select "number:14"
select select "number:19"
select select "number:22"
select select "number:35"
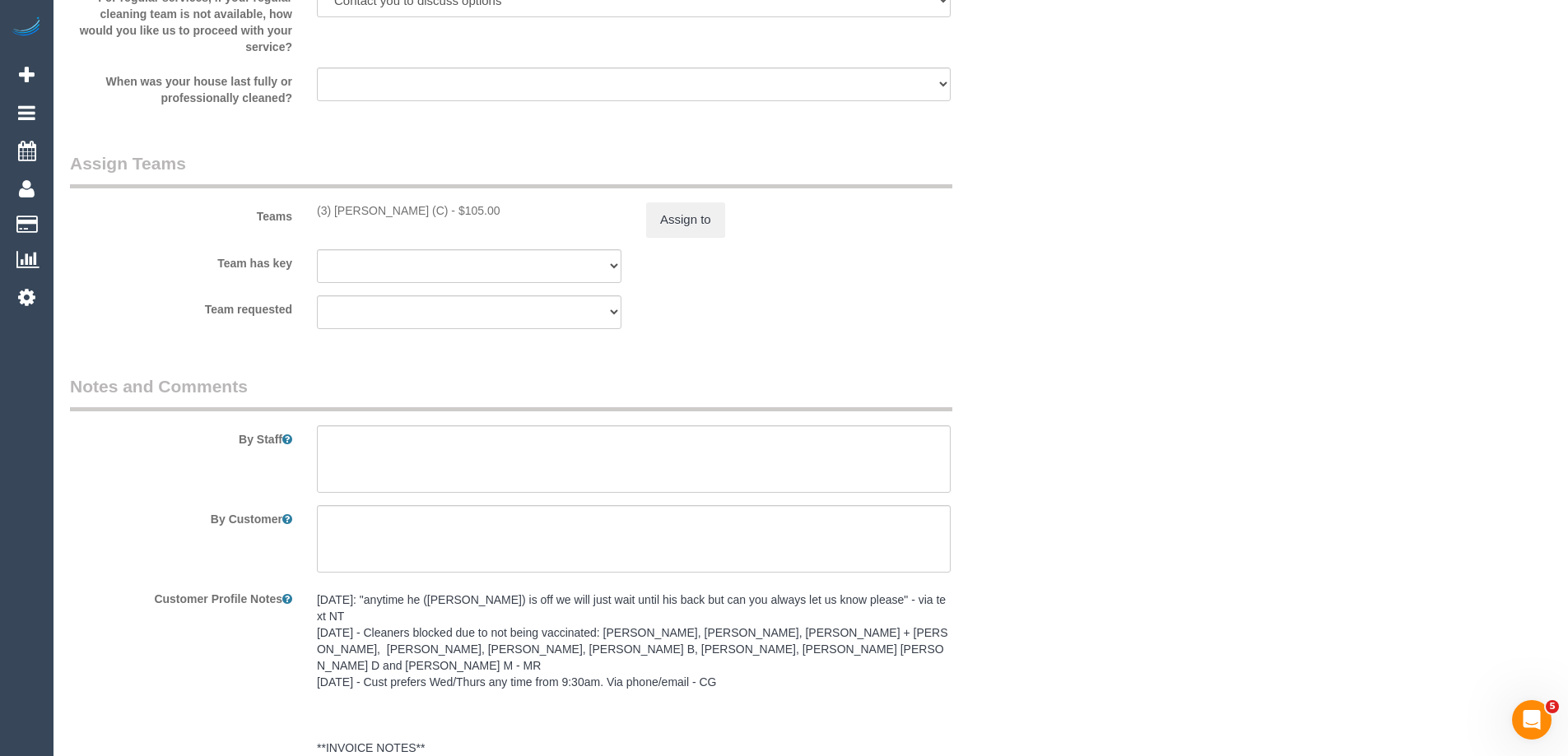
scroll to position [2143, 0]
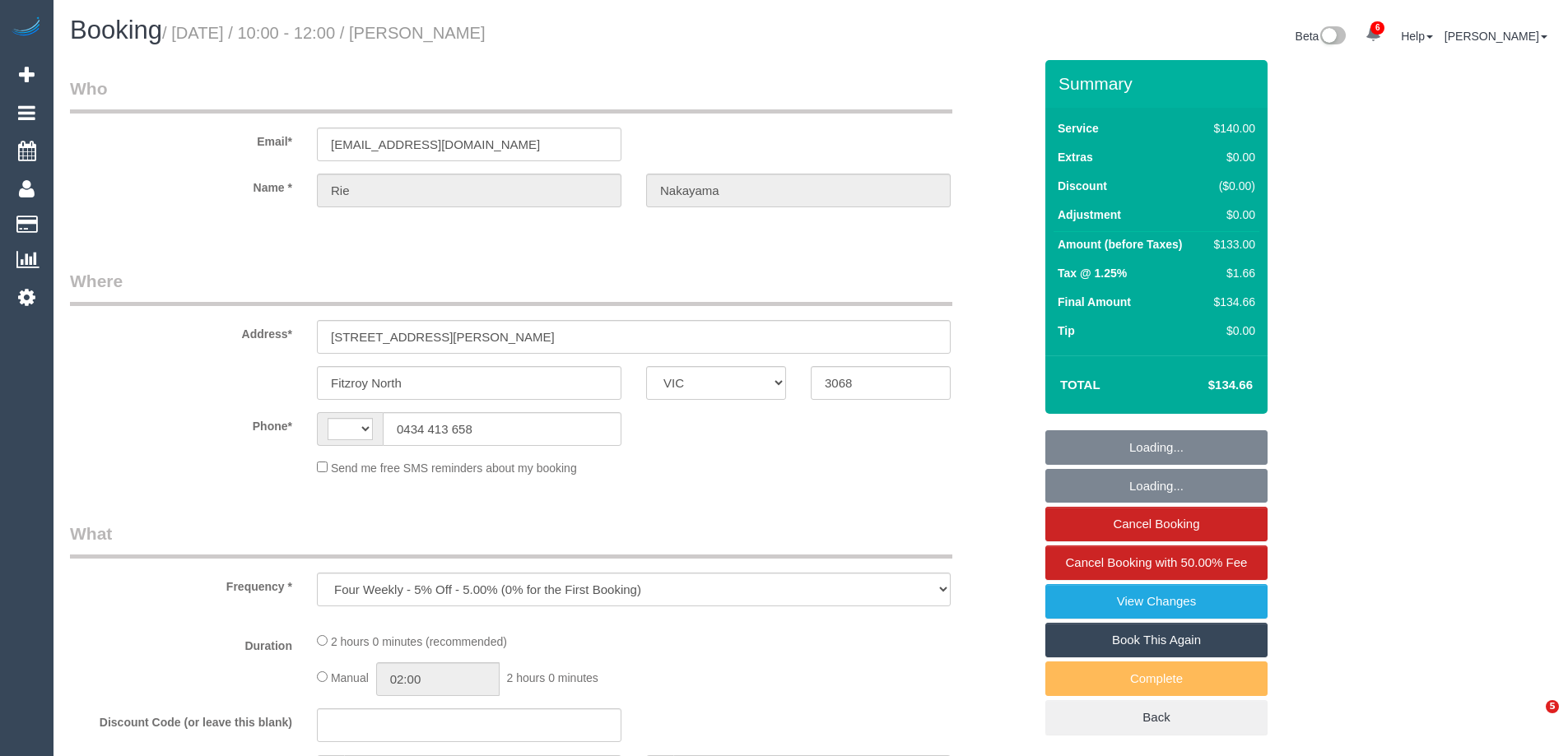
select select "VIC"
select select "string:AU"
select select "string:stripe-pm_1R9ME62GScqysDRV76U4RTUV"
select select "number:27"
select select "number:14"
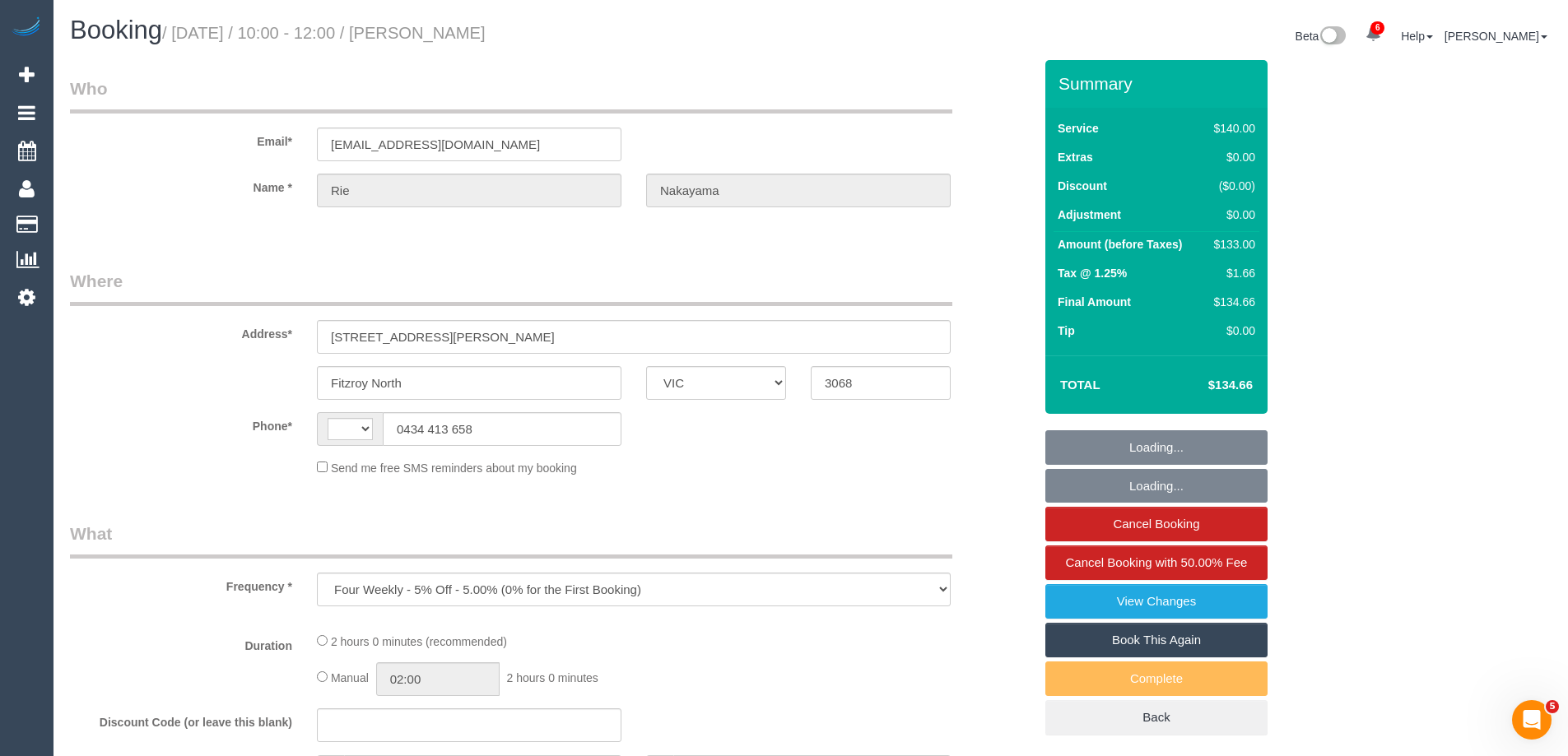
select select "number:21"
select select "number:22"
select select "number:33"
select select "number:13"
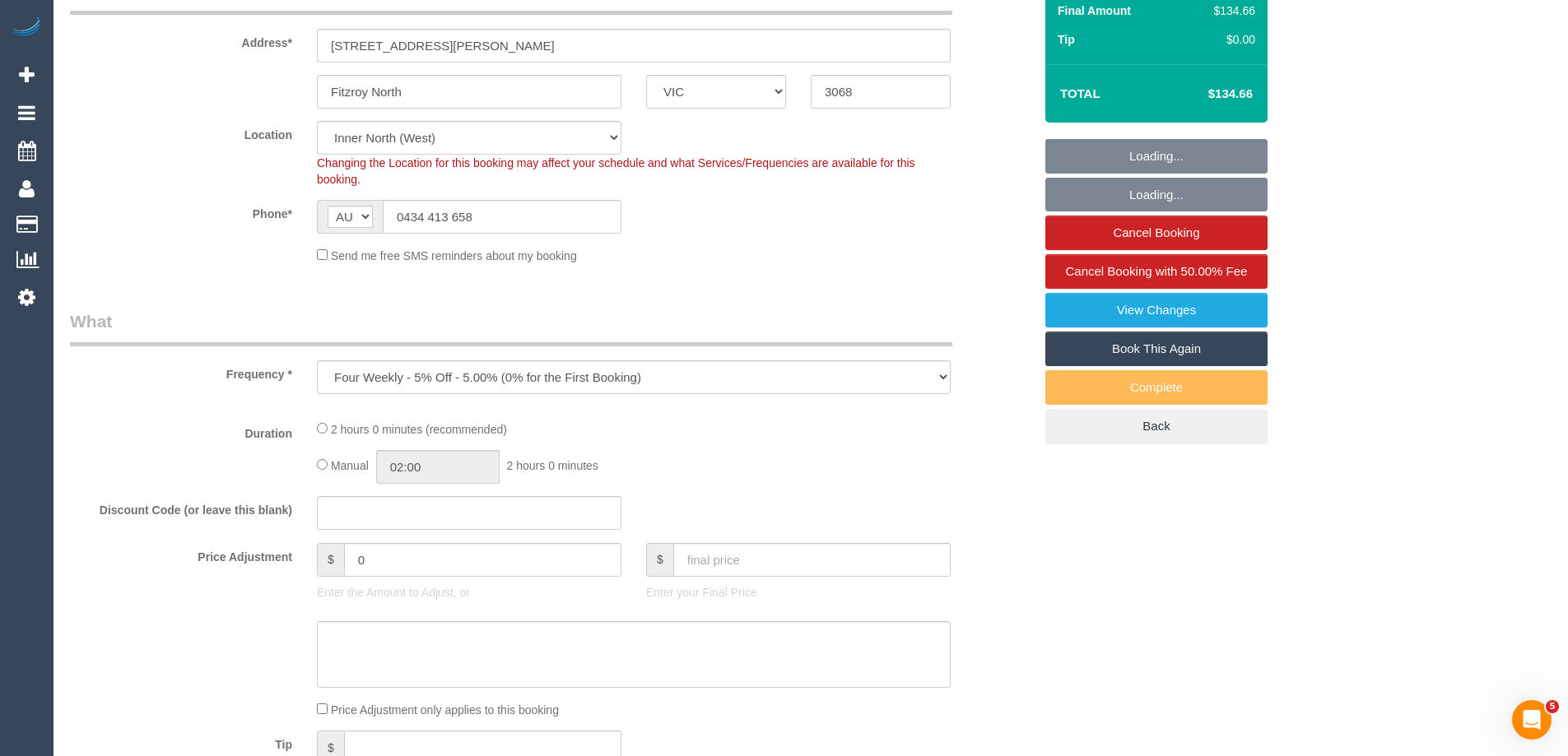
select select "object:754"
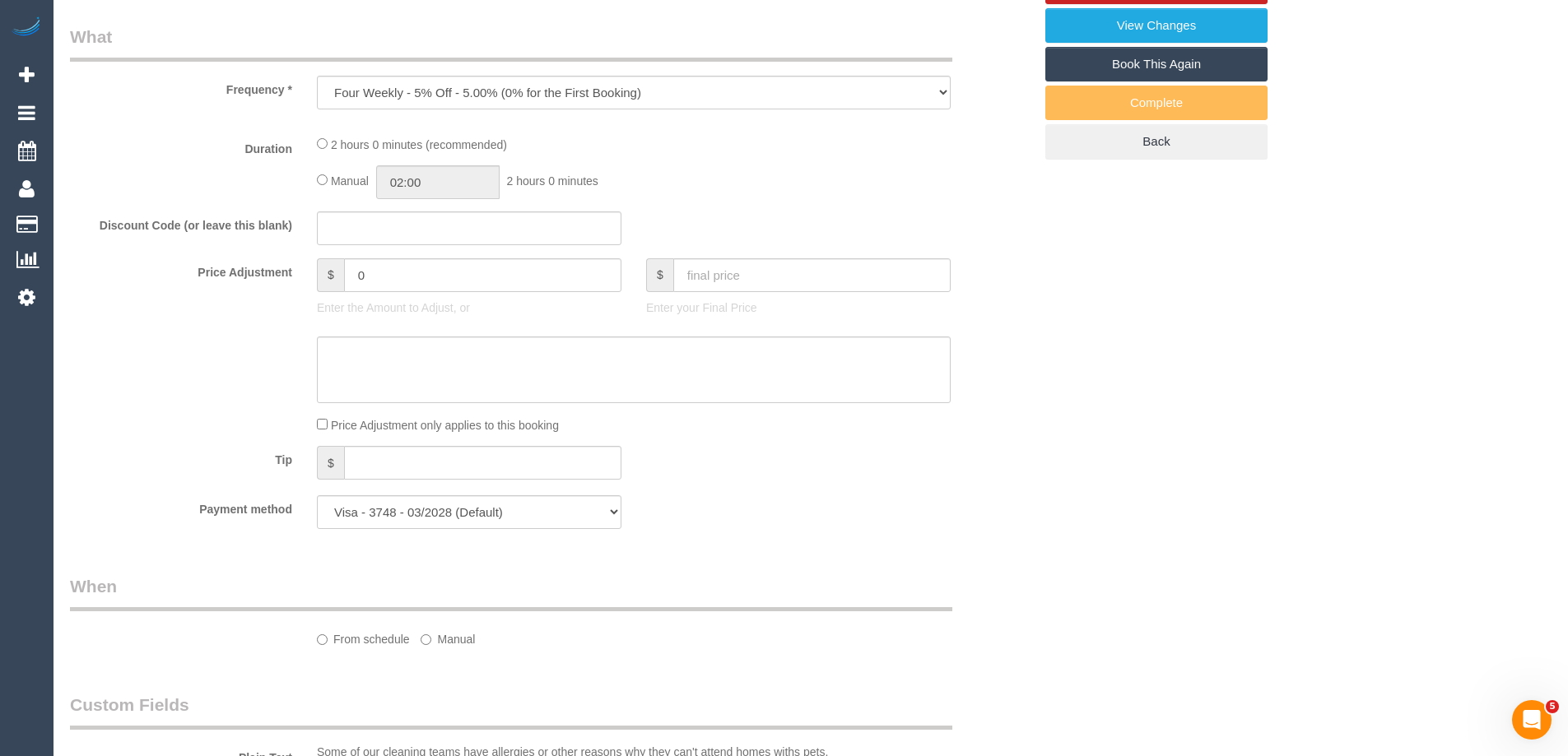
select select "spot1"
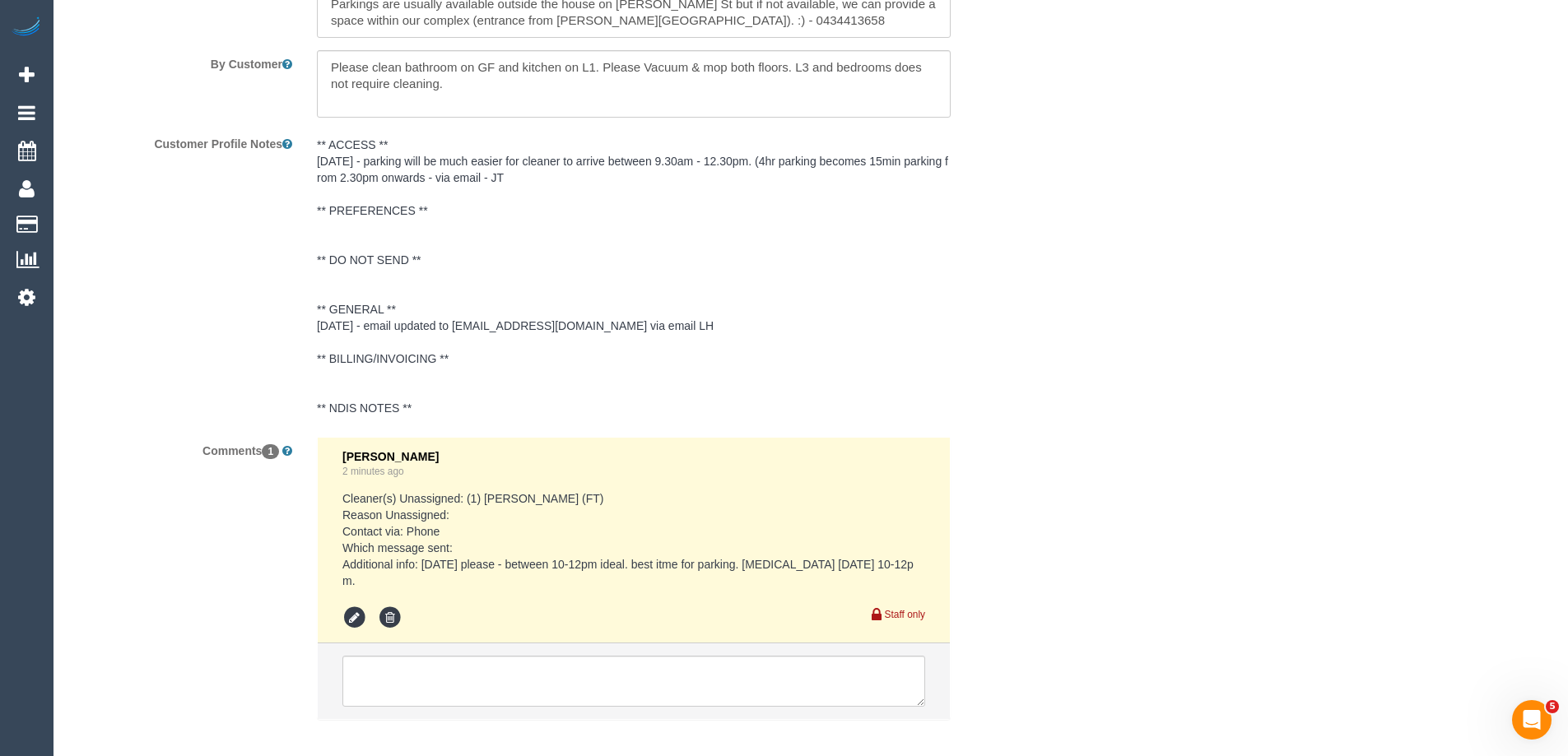
scroll to position [2798, 0]
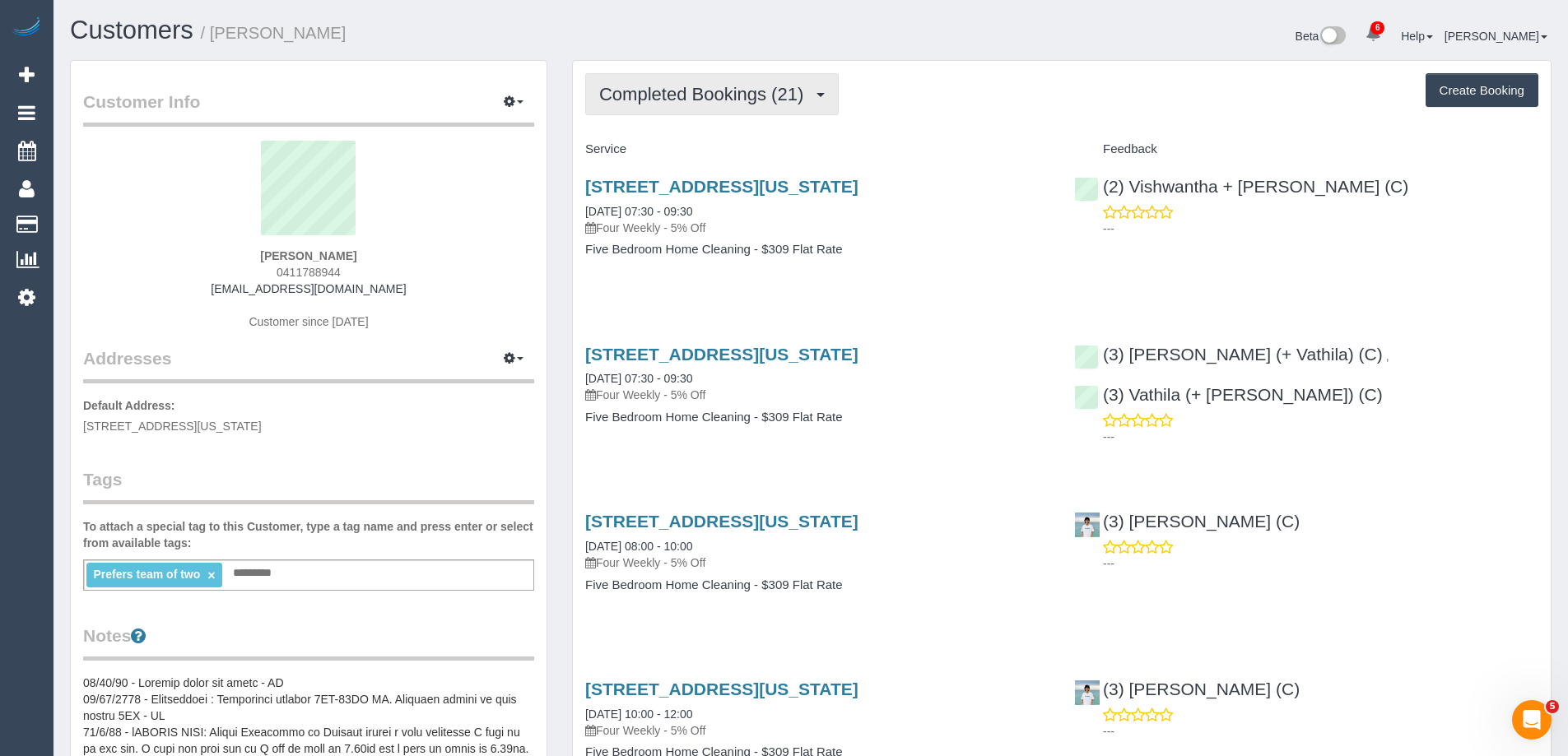
click at [732, 102] on span "Completed Bookings (21)" at bounding box center [705, 94] width 213 height 21
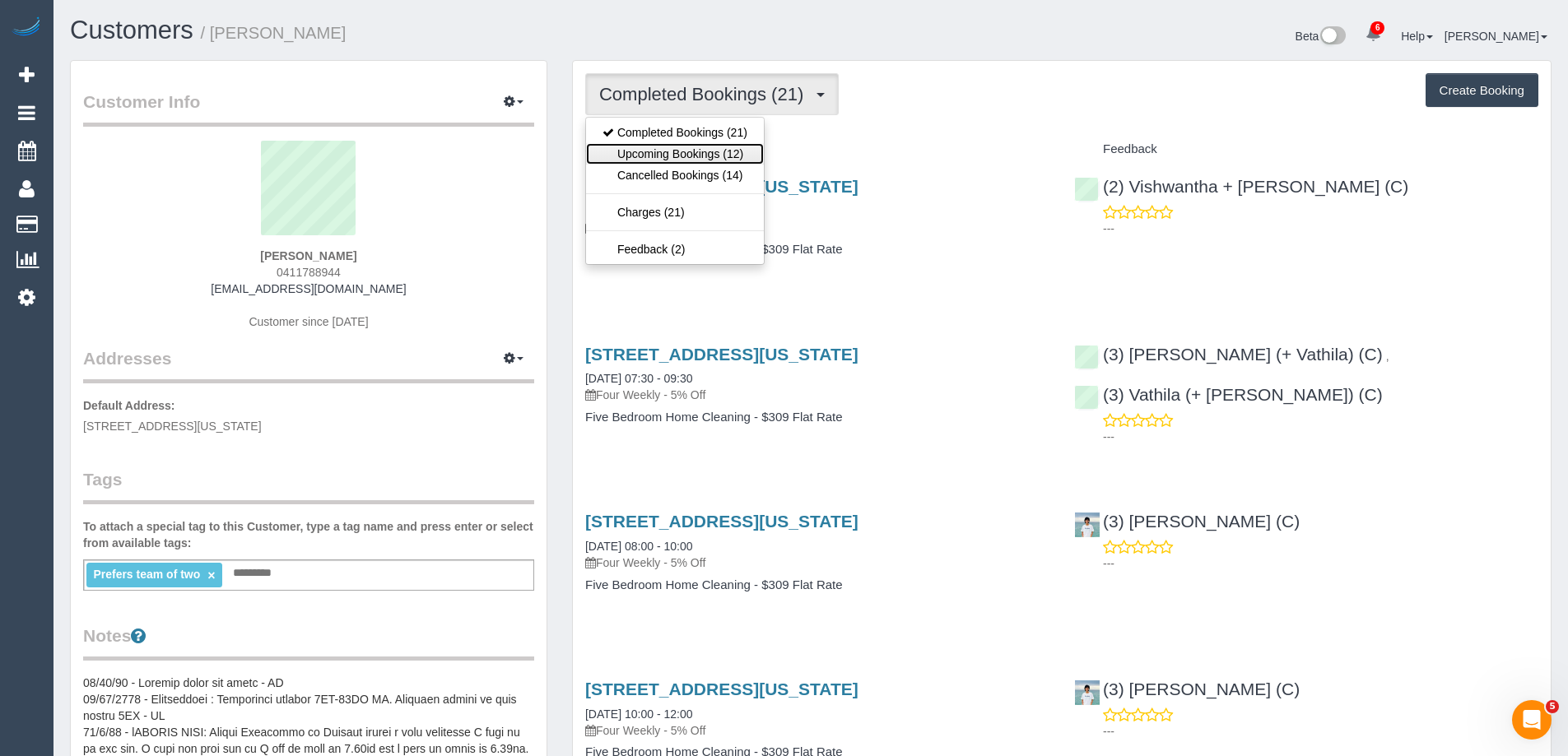
click at [729, 152] on link "Upcoming Bookings (12)" at bounding box center [675, 154] width 178 height 21
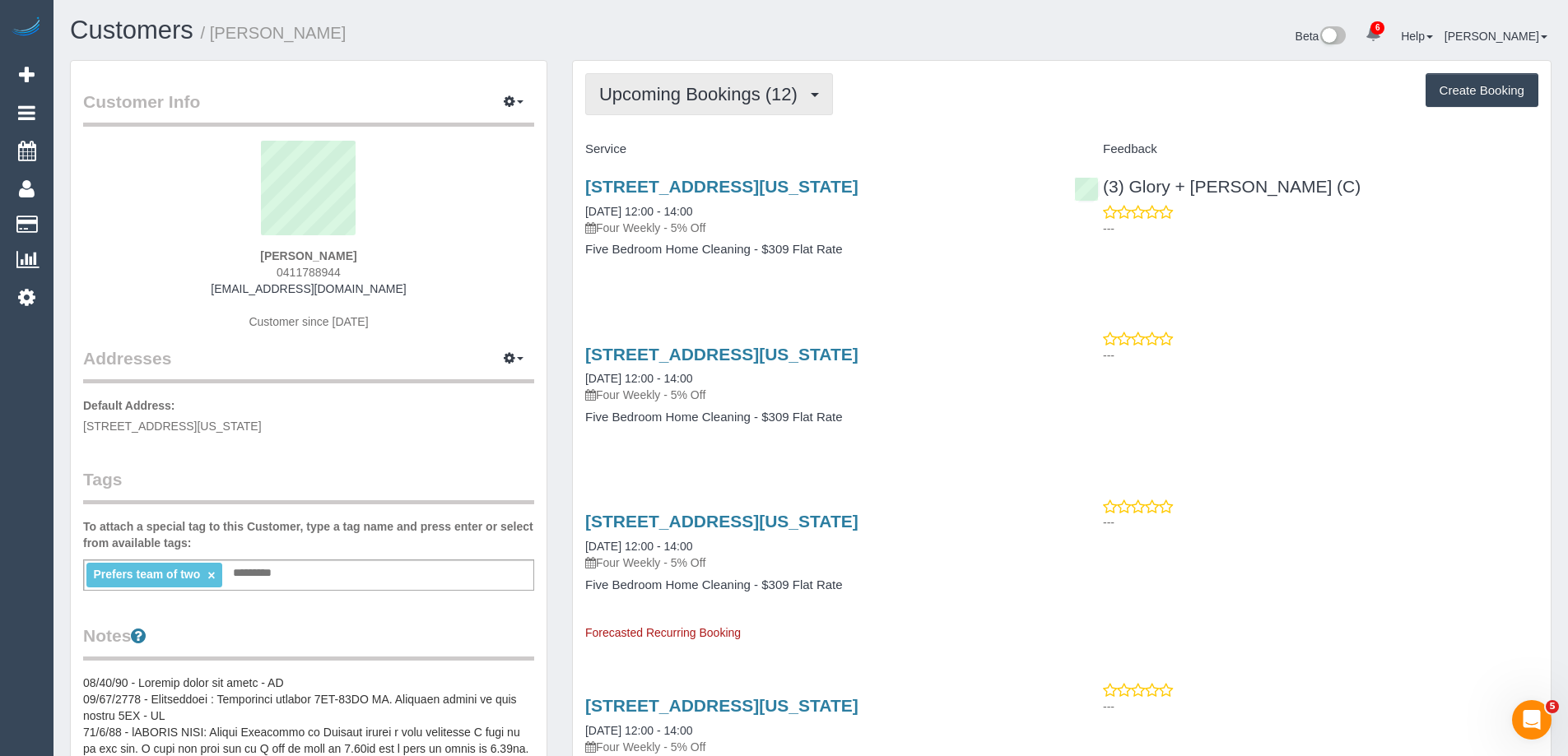
click at [679, 92] on span "Upcoming Bookings (12)" at bounding box center [702, 94] width 207 height 21
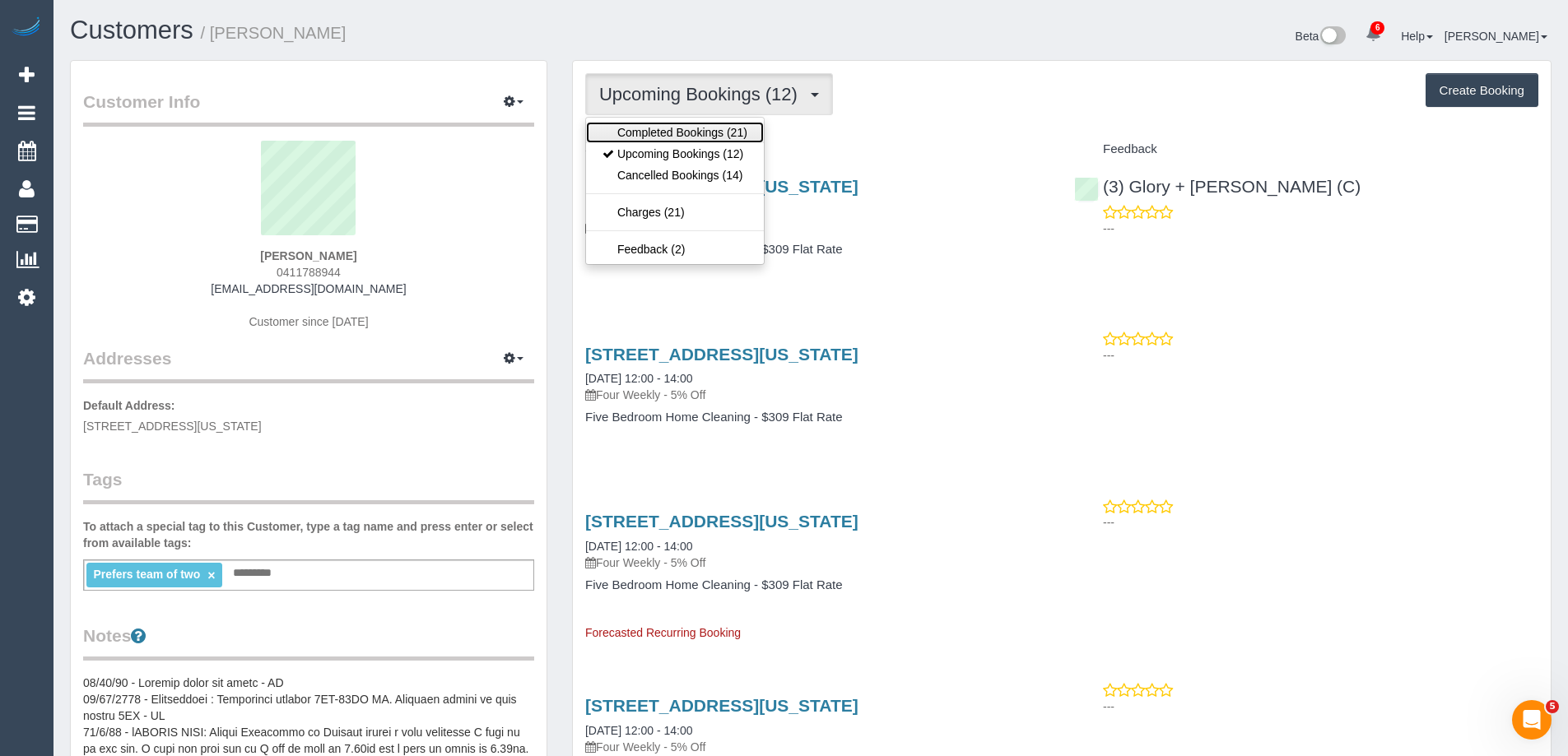
click at [666, 131] on link "Completed Bookings (21)" at bounding box center [675, 133] width 178 height 21
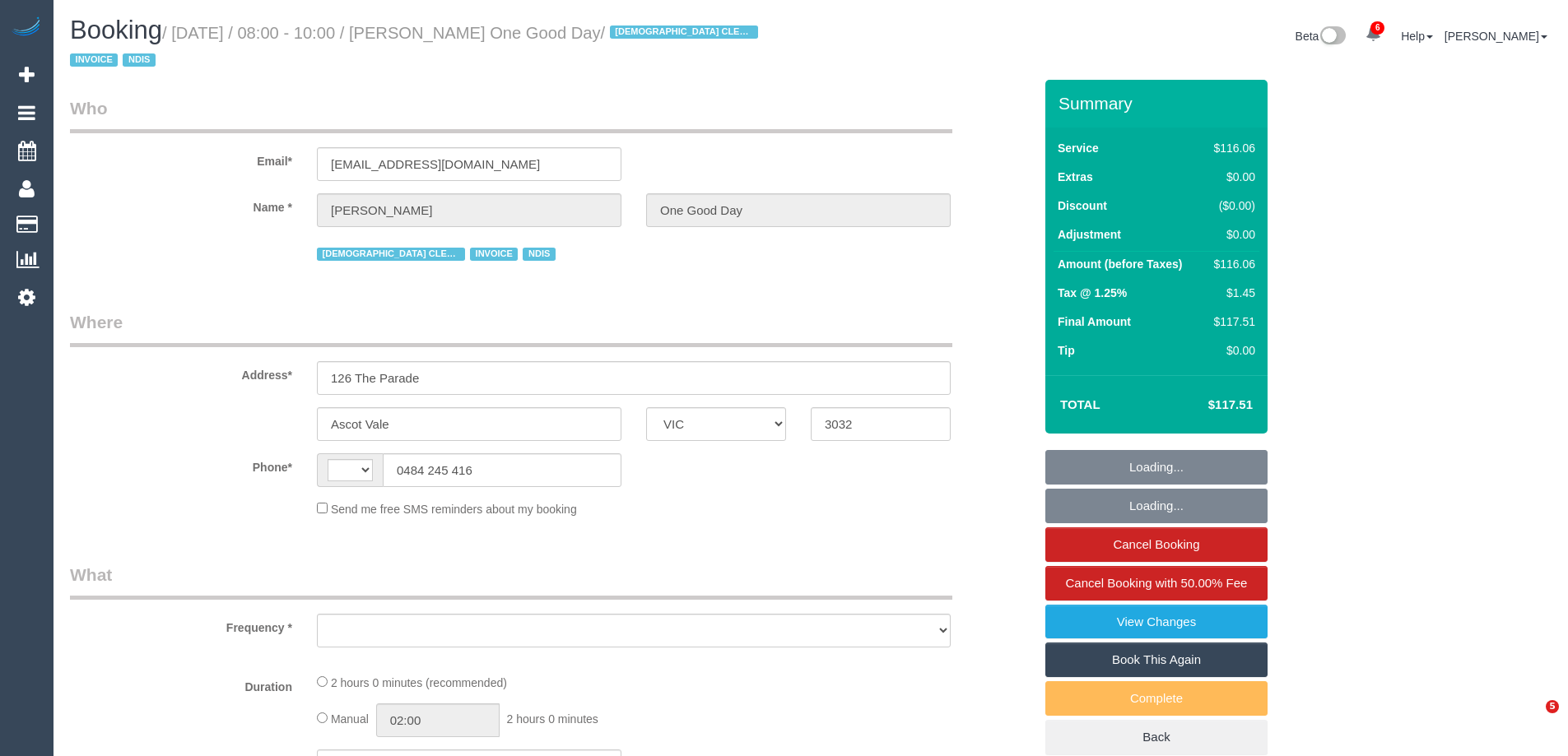
select select "VIC"
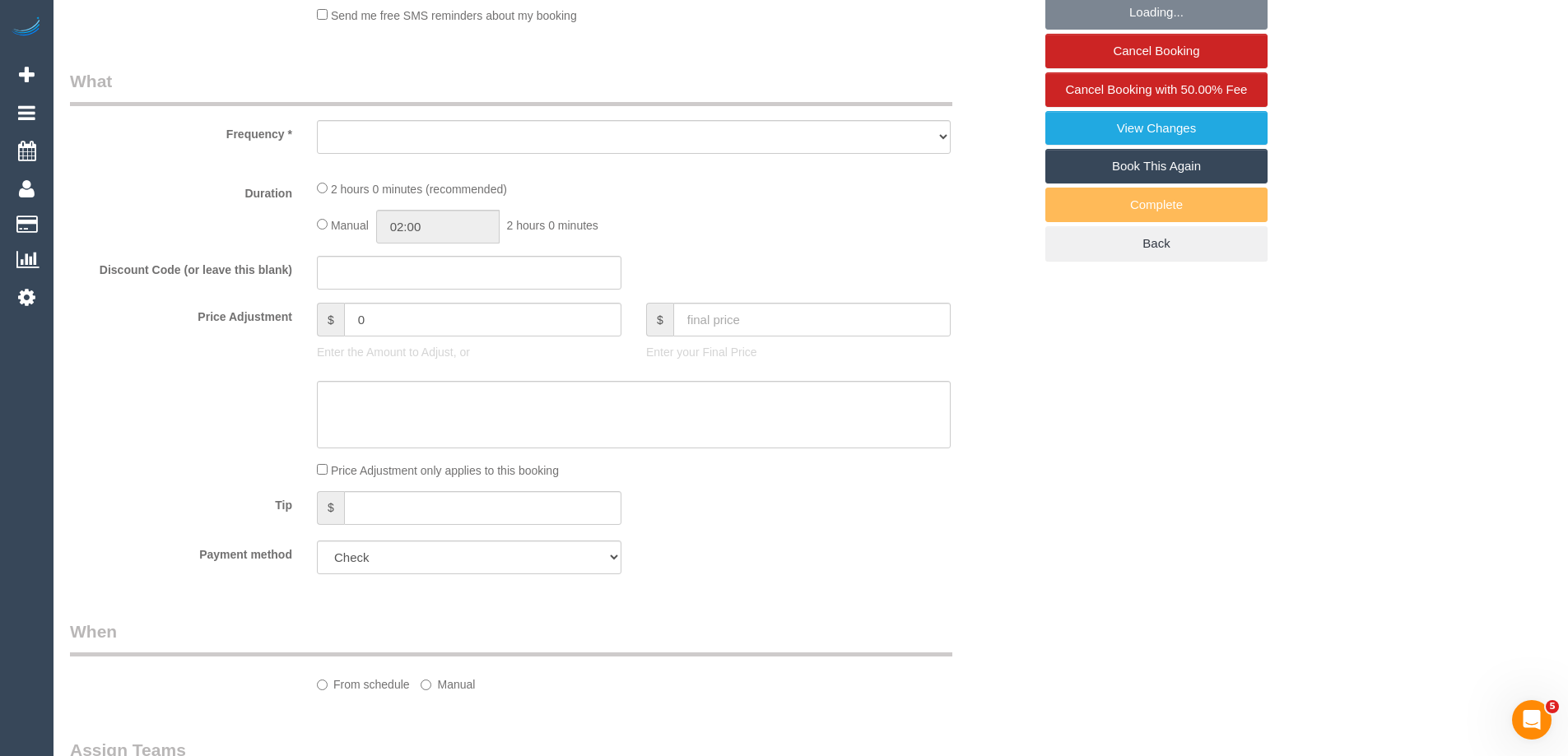
select select "string:AU"
select select "object:581"
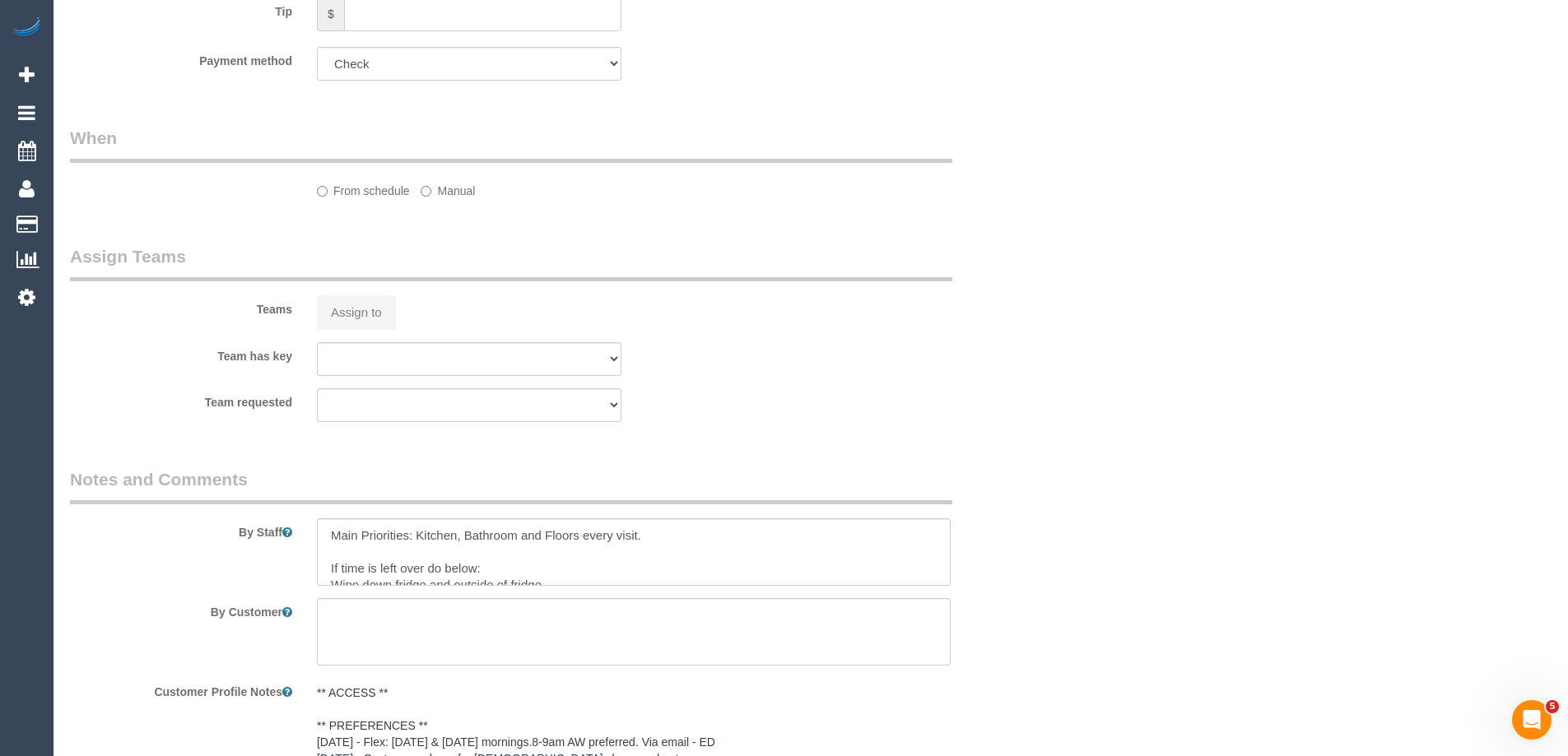
select select "spot1"
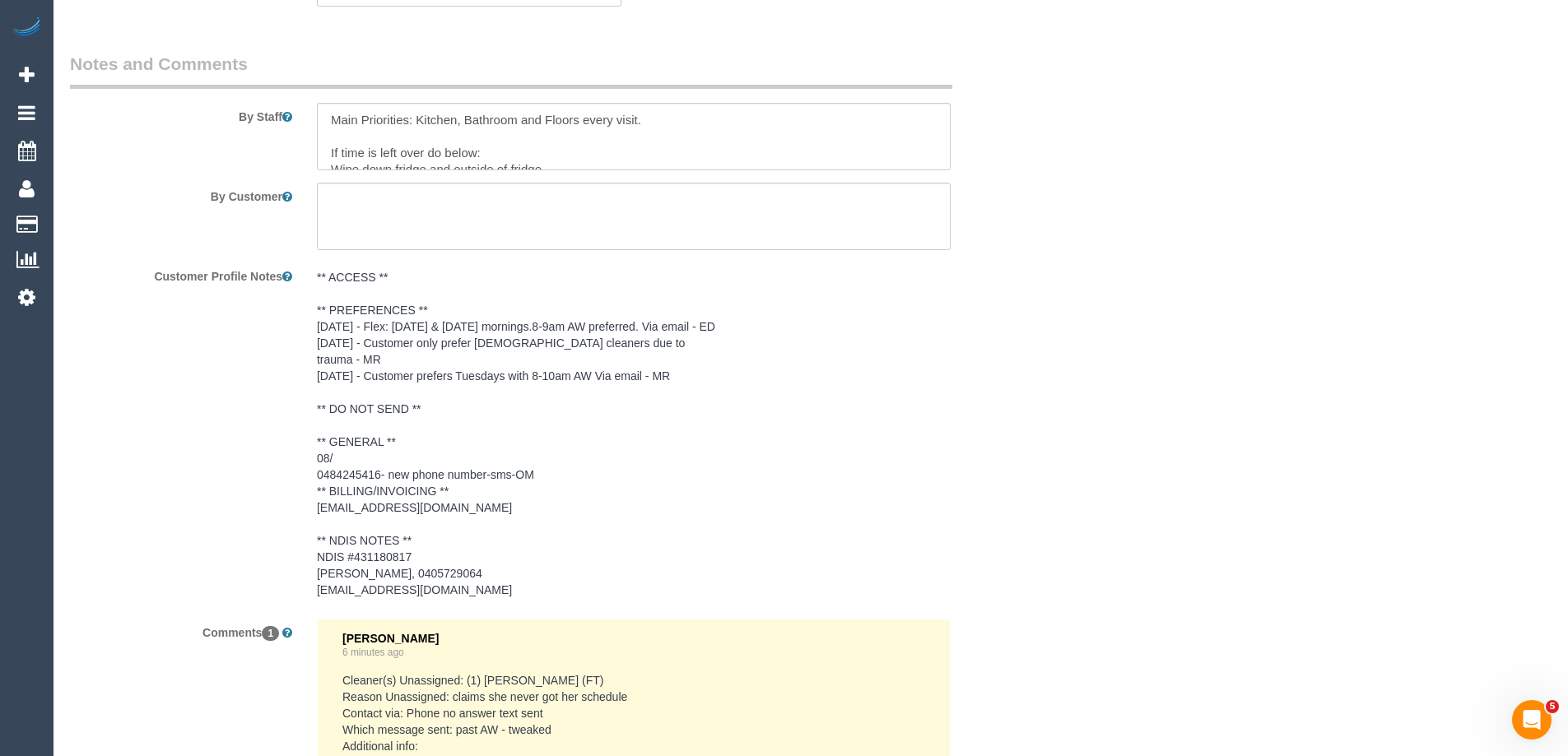
select select "object:617"
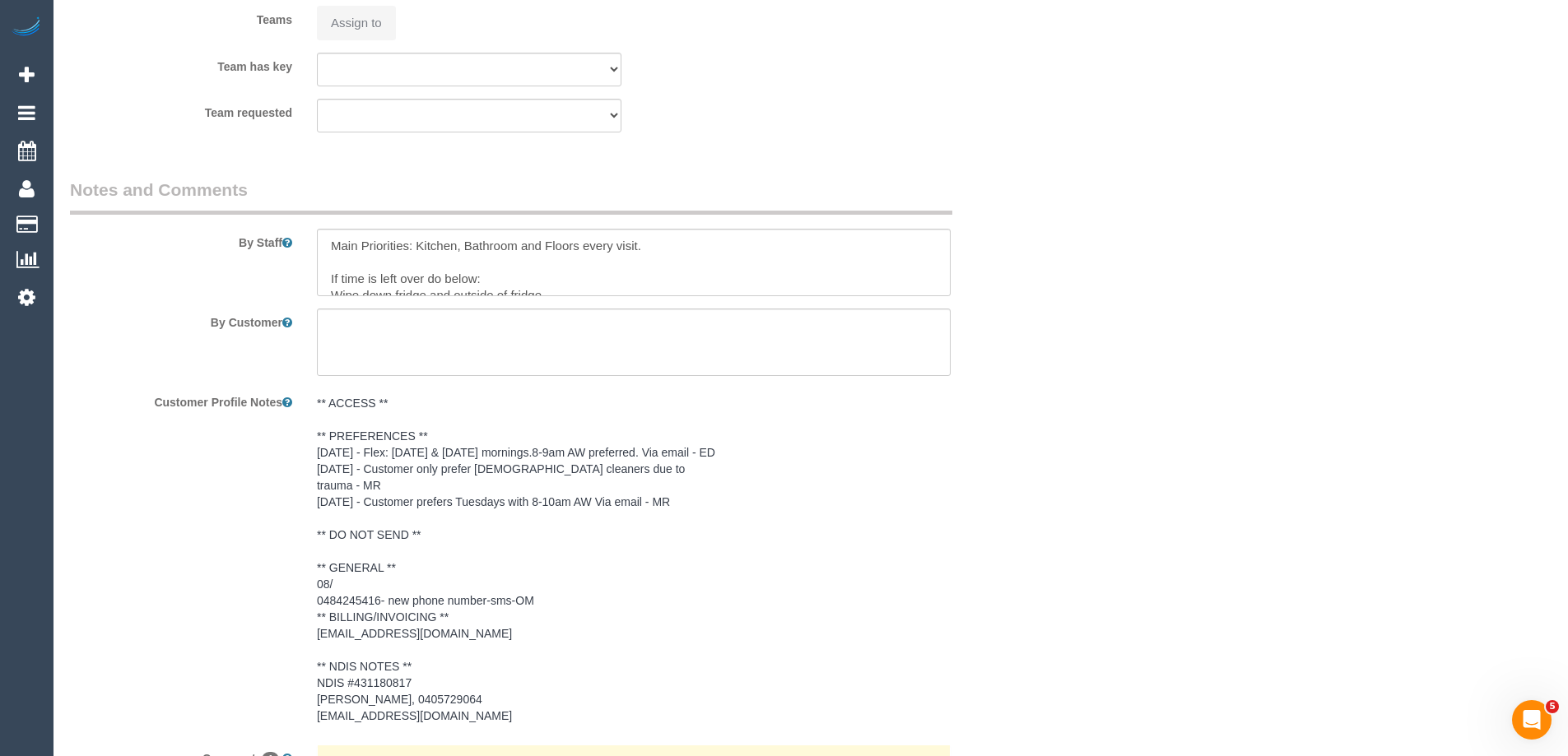
scroll to position [2455, 0]
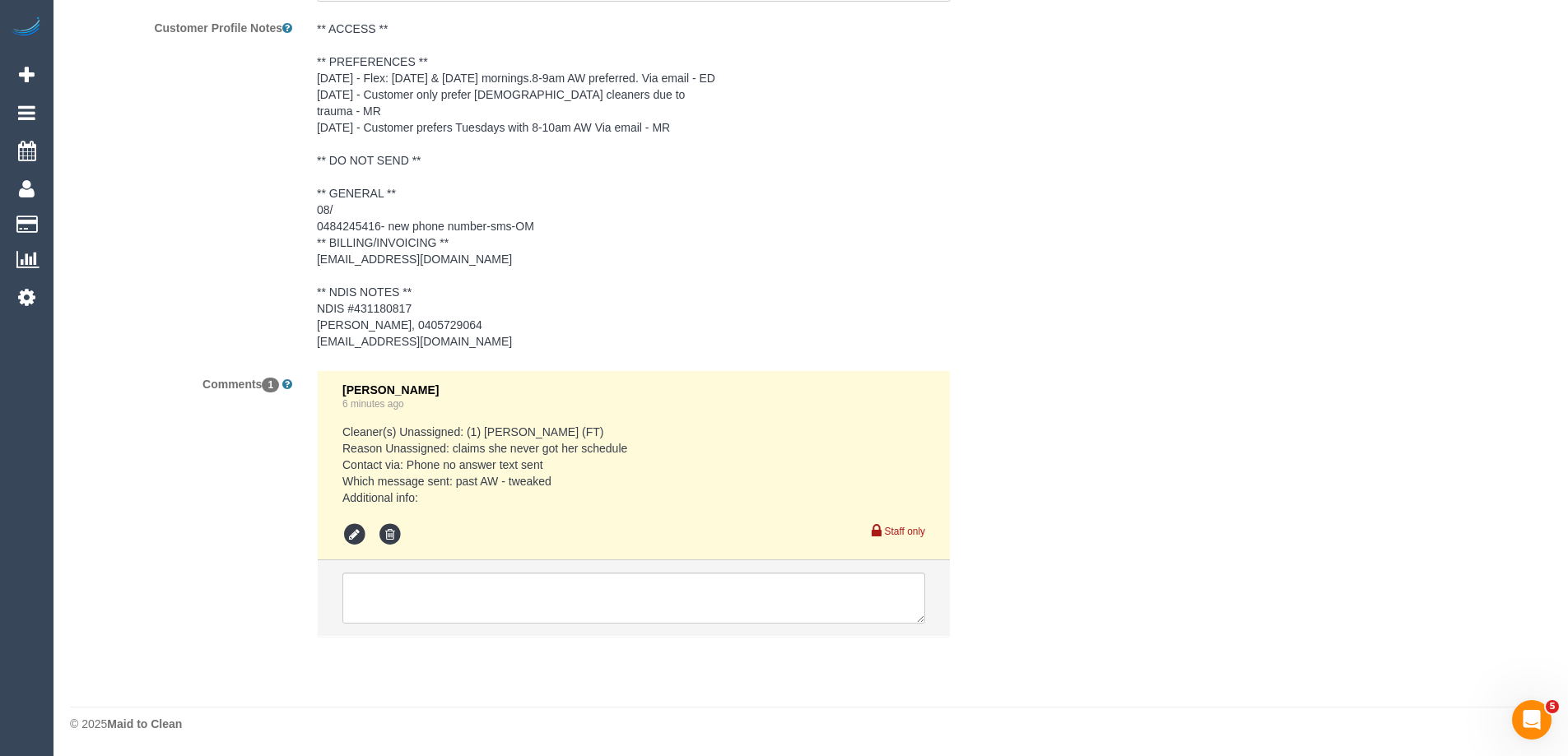
select select "number:27"
select select "number:14"
select select "number:19"
select select "number:25"
select select "number:34"
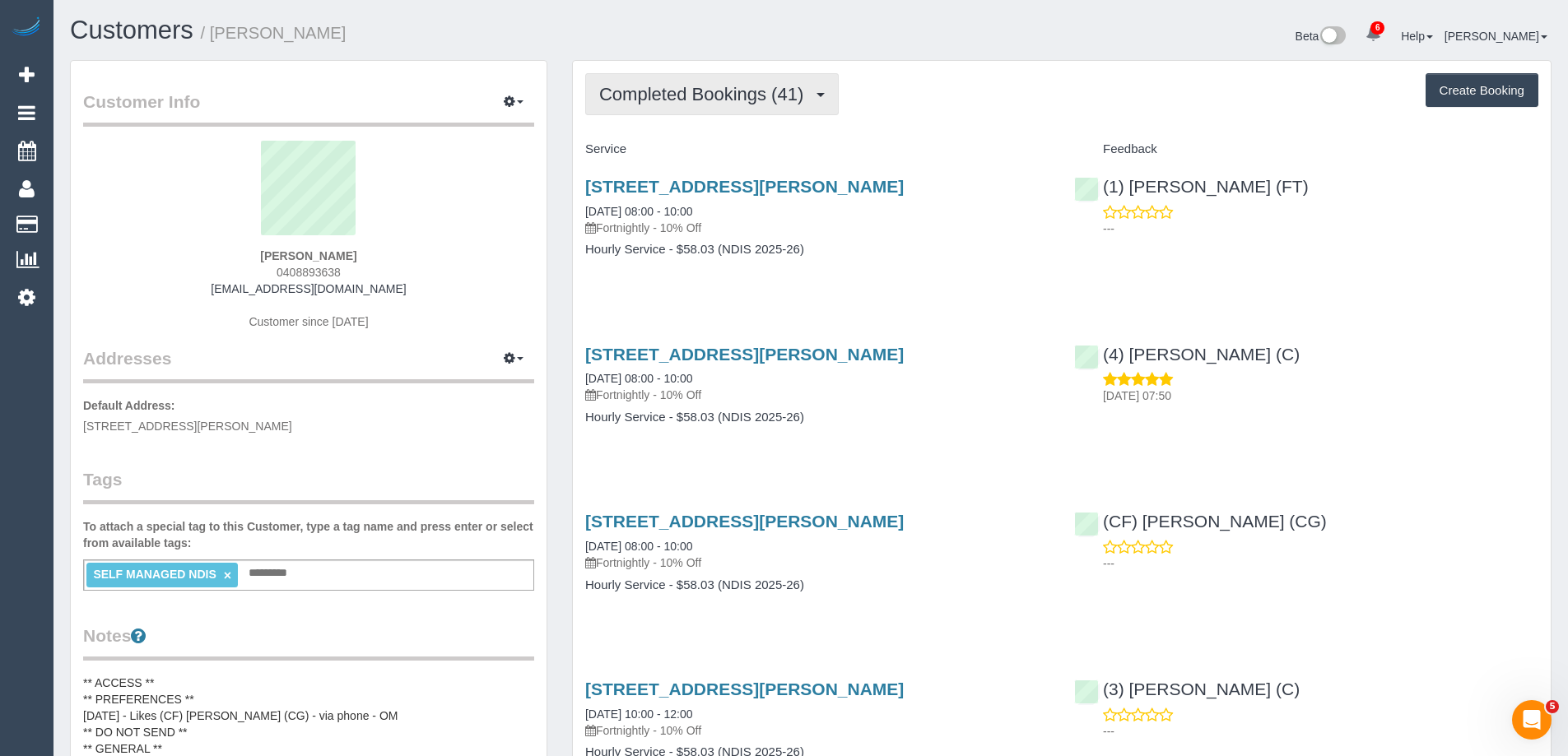
click at [715, 100] on span "Completed Bookings (41)" at bounding box center [705, 94] width 213 height 21
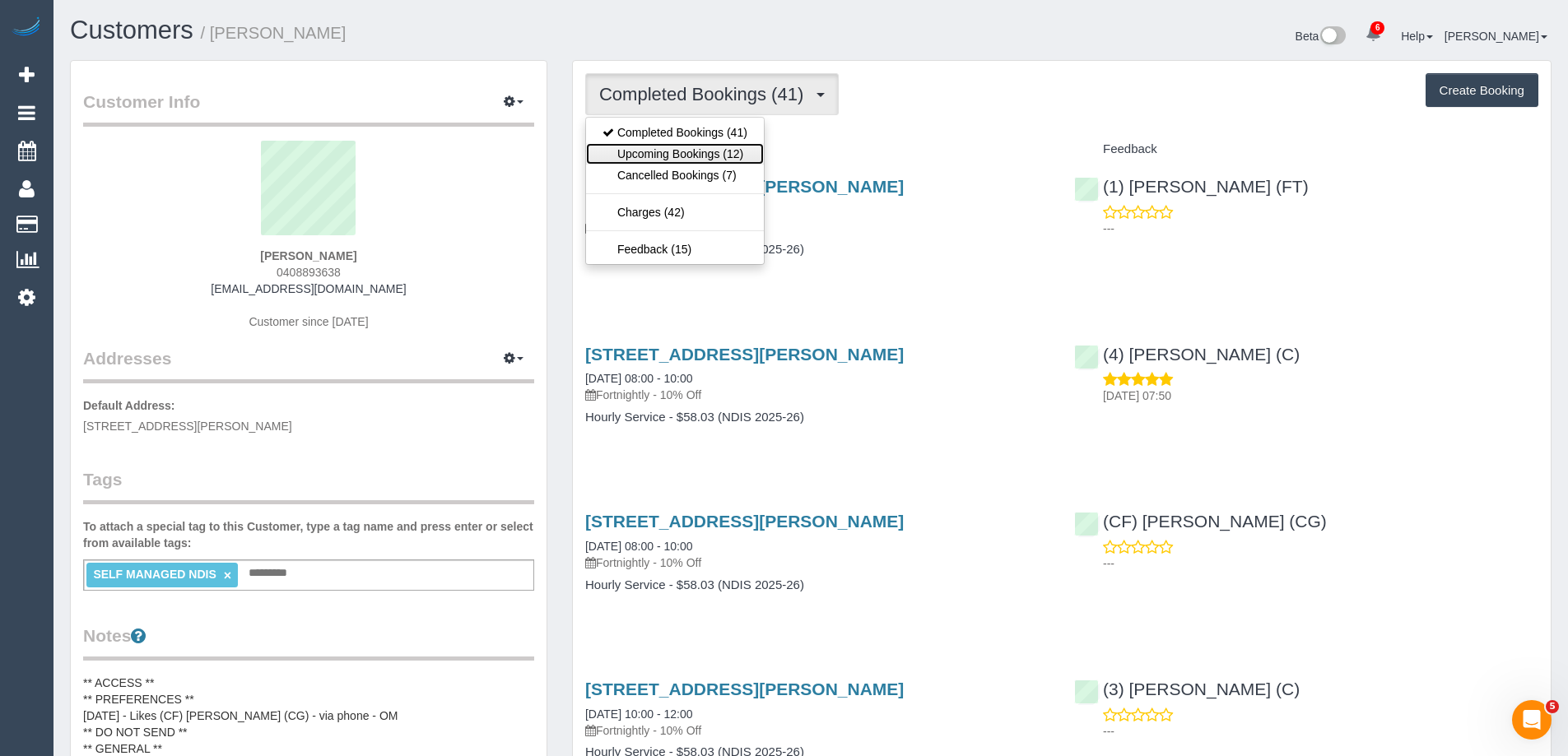
click at [737, 151] on link "Upcoming Bookings (12)" at bounding box center [675, 154] width 178 height 21
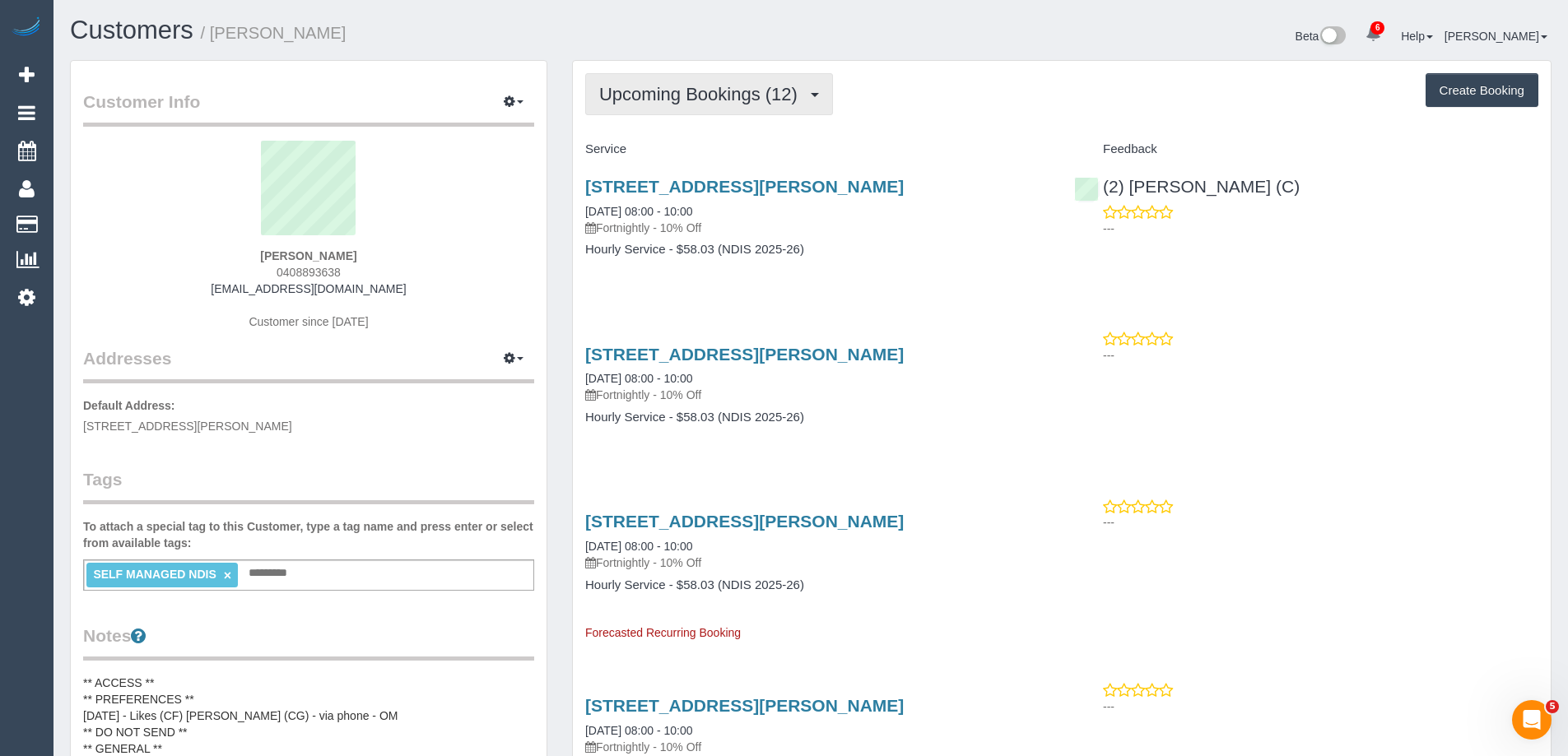
click at [708, 100] on span "Upcoming Bookings (12)" at bounding box center [702, 94] width 207 height 21
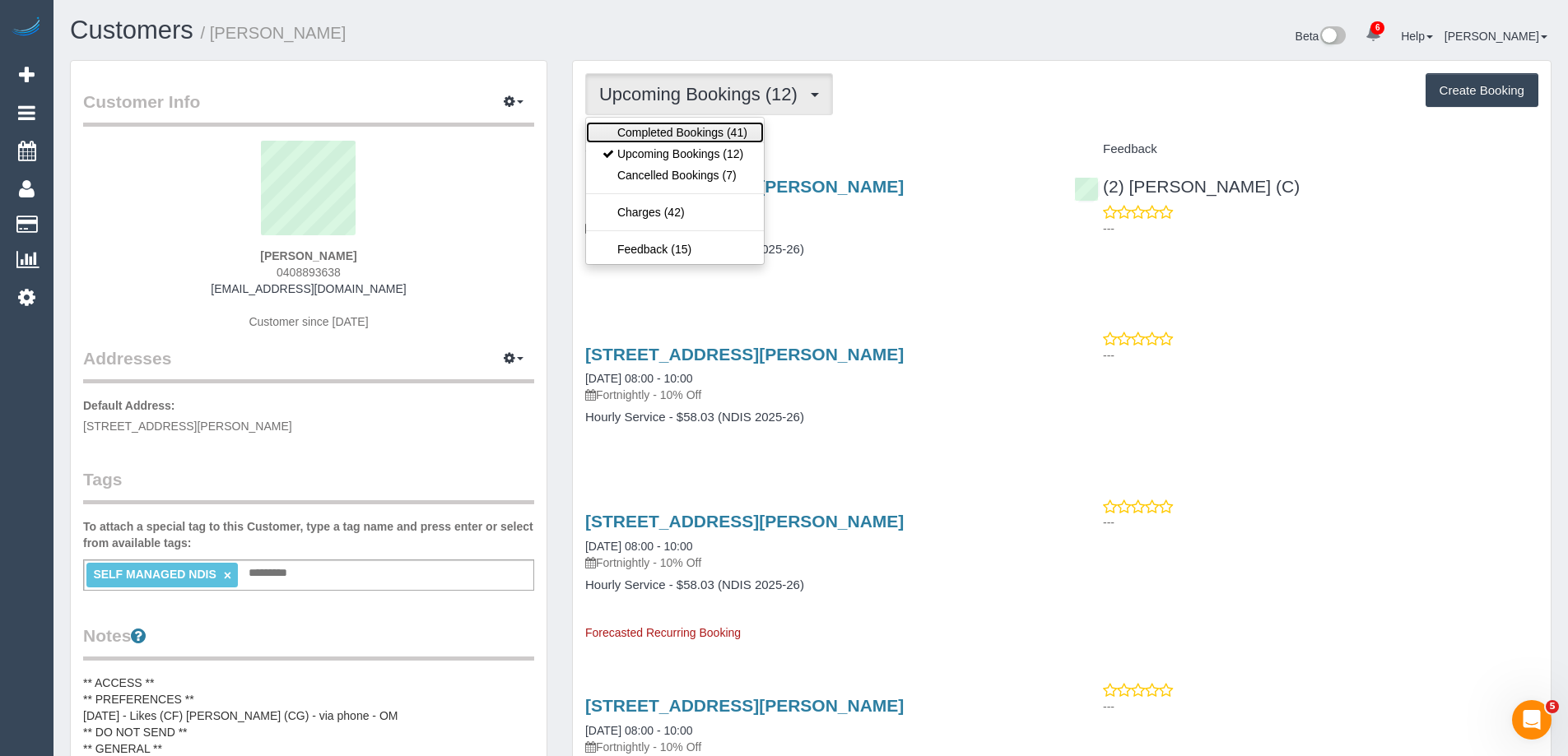
click at [681, 131] on link "Completed Bookings (41)" at bounding box center [675, 133] width 178 height 21
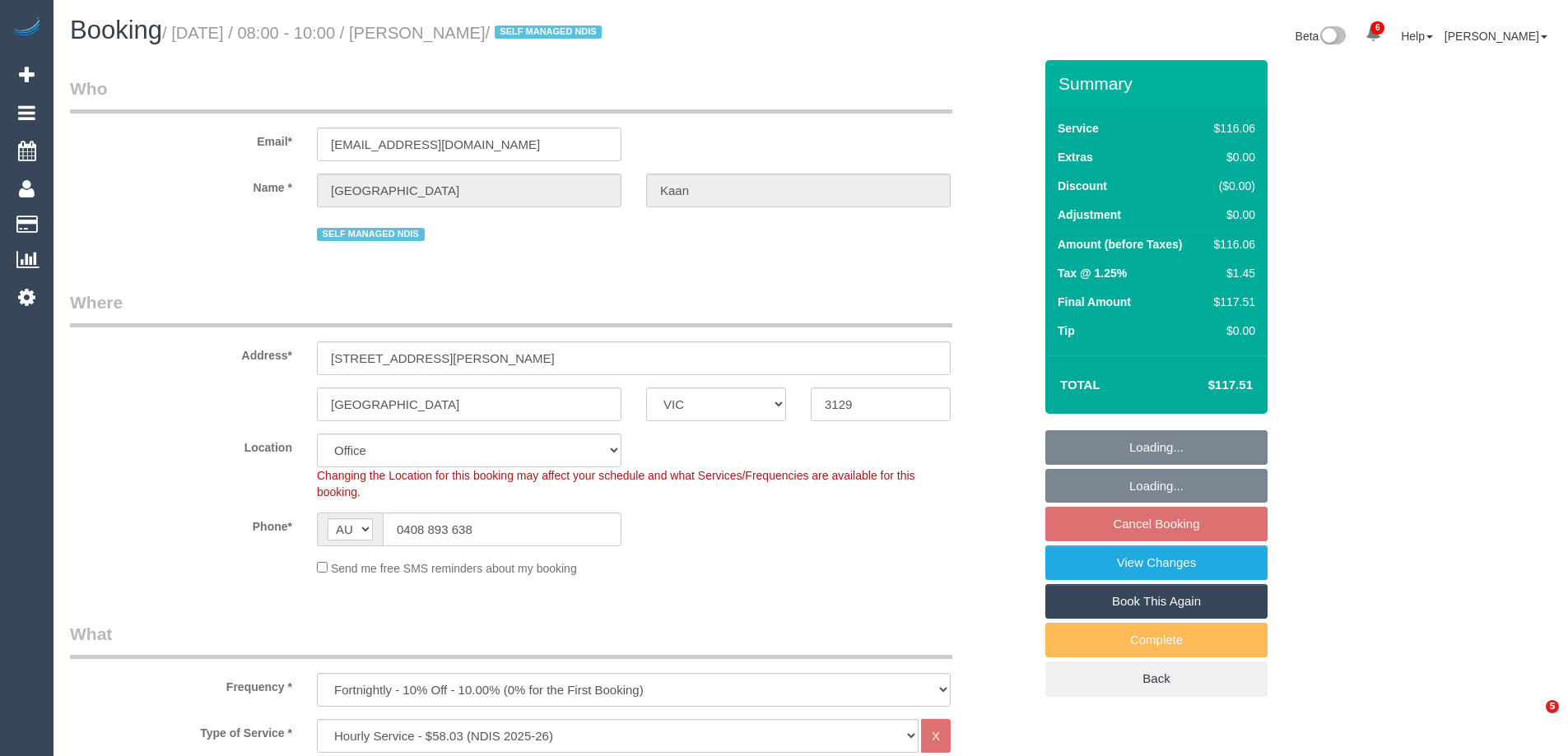
select select "VIC"
select select "number:28"
select select "number:14"
select select "number:18"
select select "number:24"
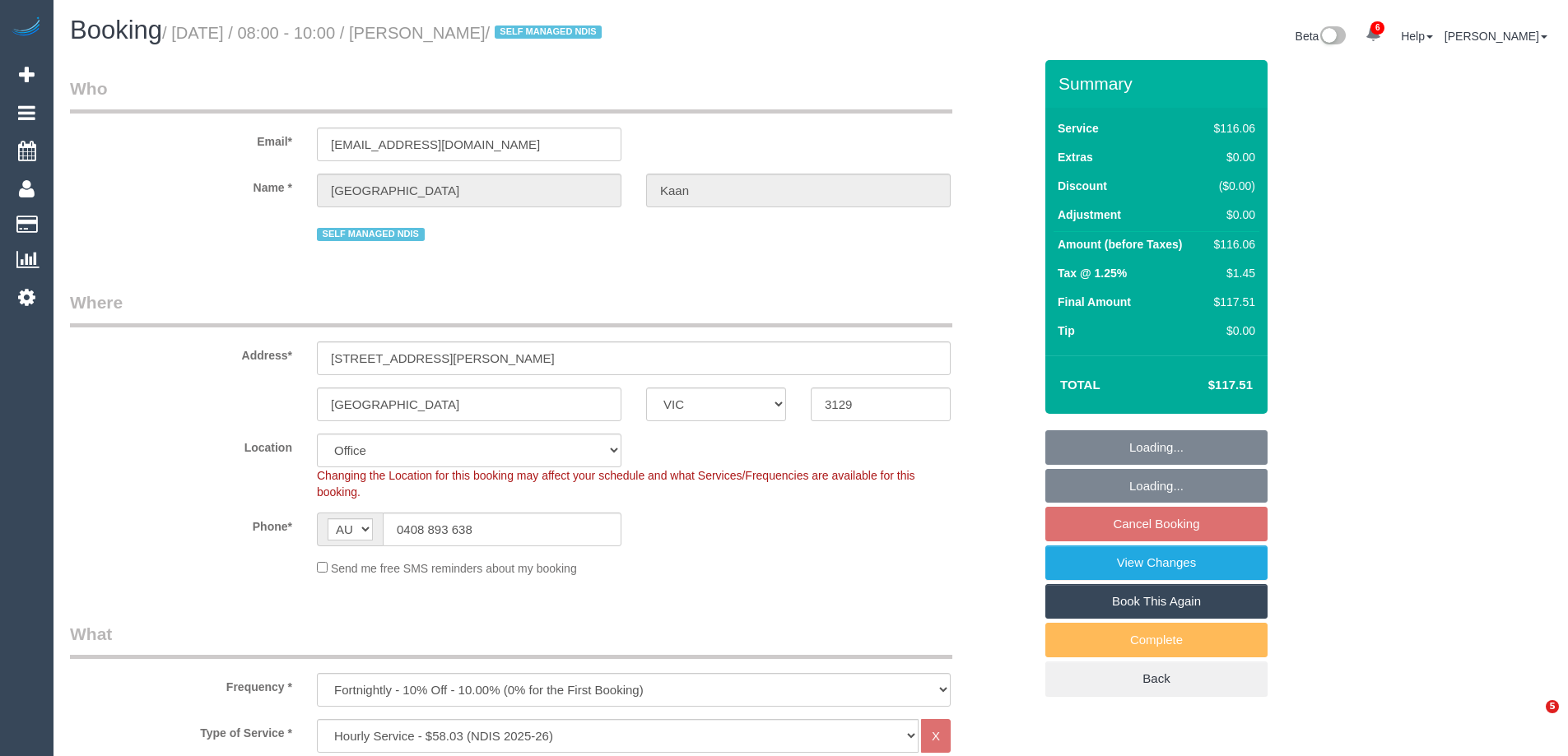
select select "number:34"
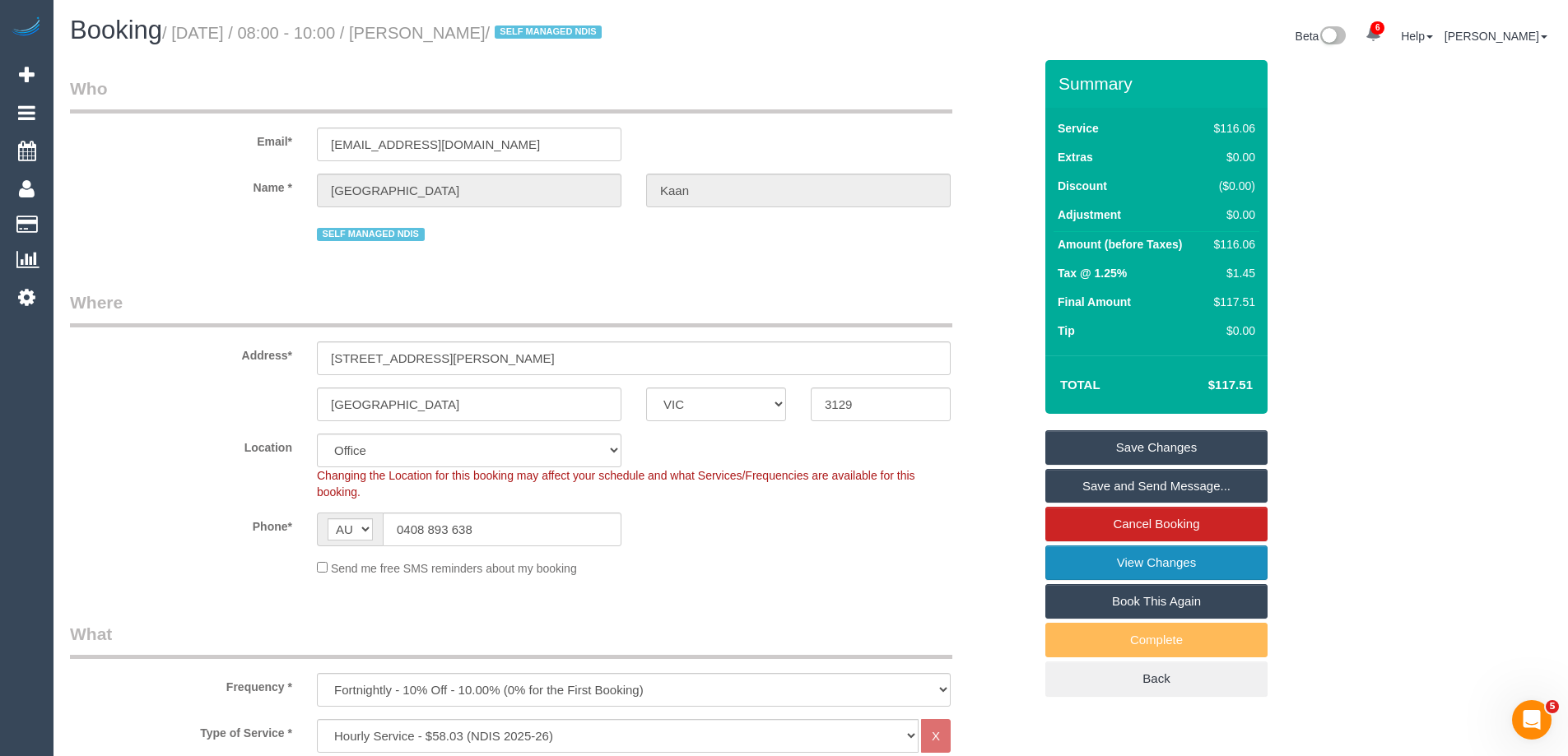
click at [1152, 569] on link "View Changes" at bounding box center [1157, 562] width 222 height 35
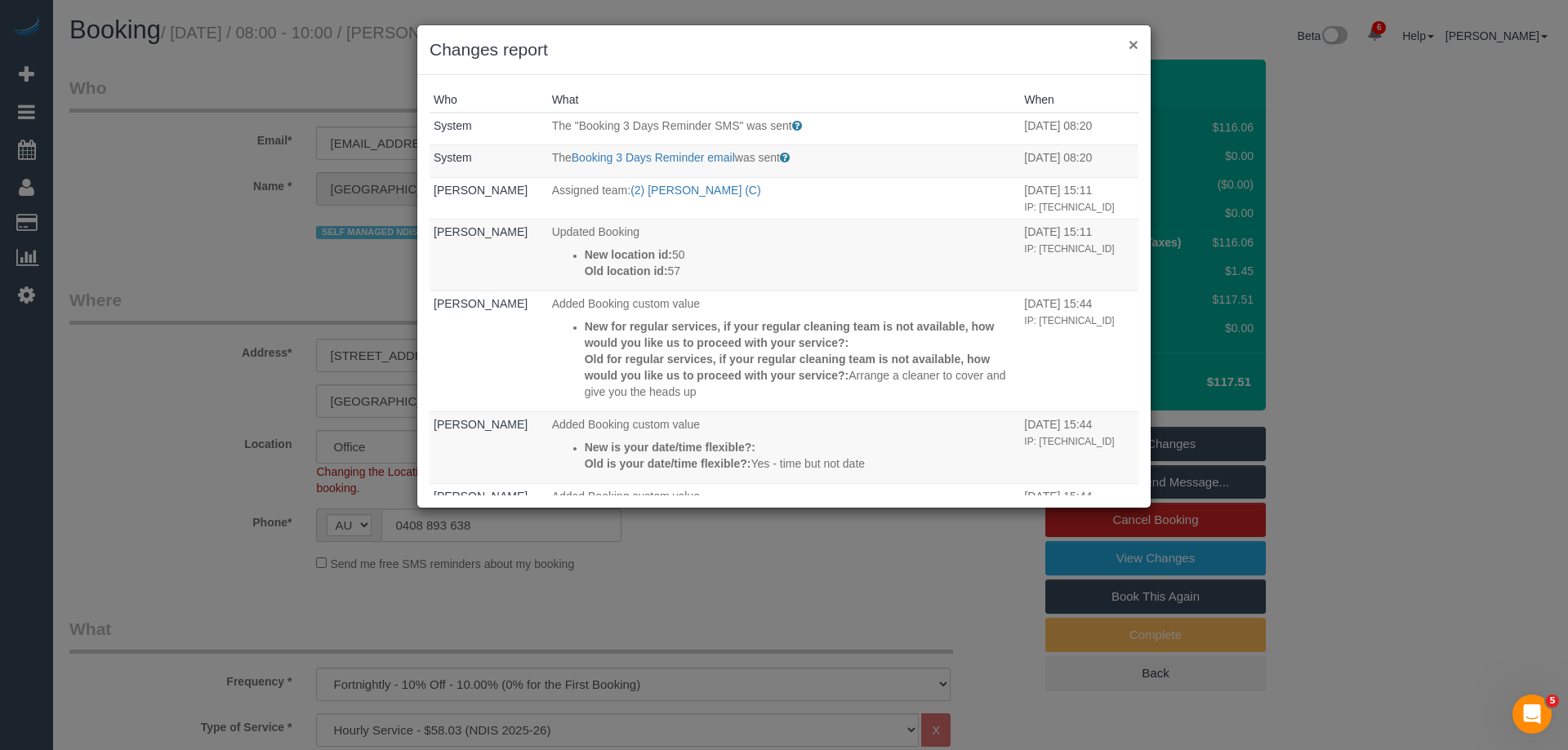
click at [1131, 42] on button "×" at bounding box center [1134, 44] width 10 height 17
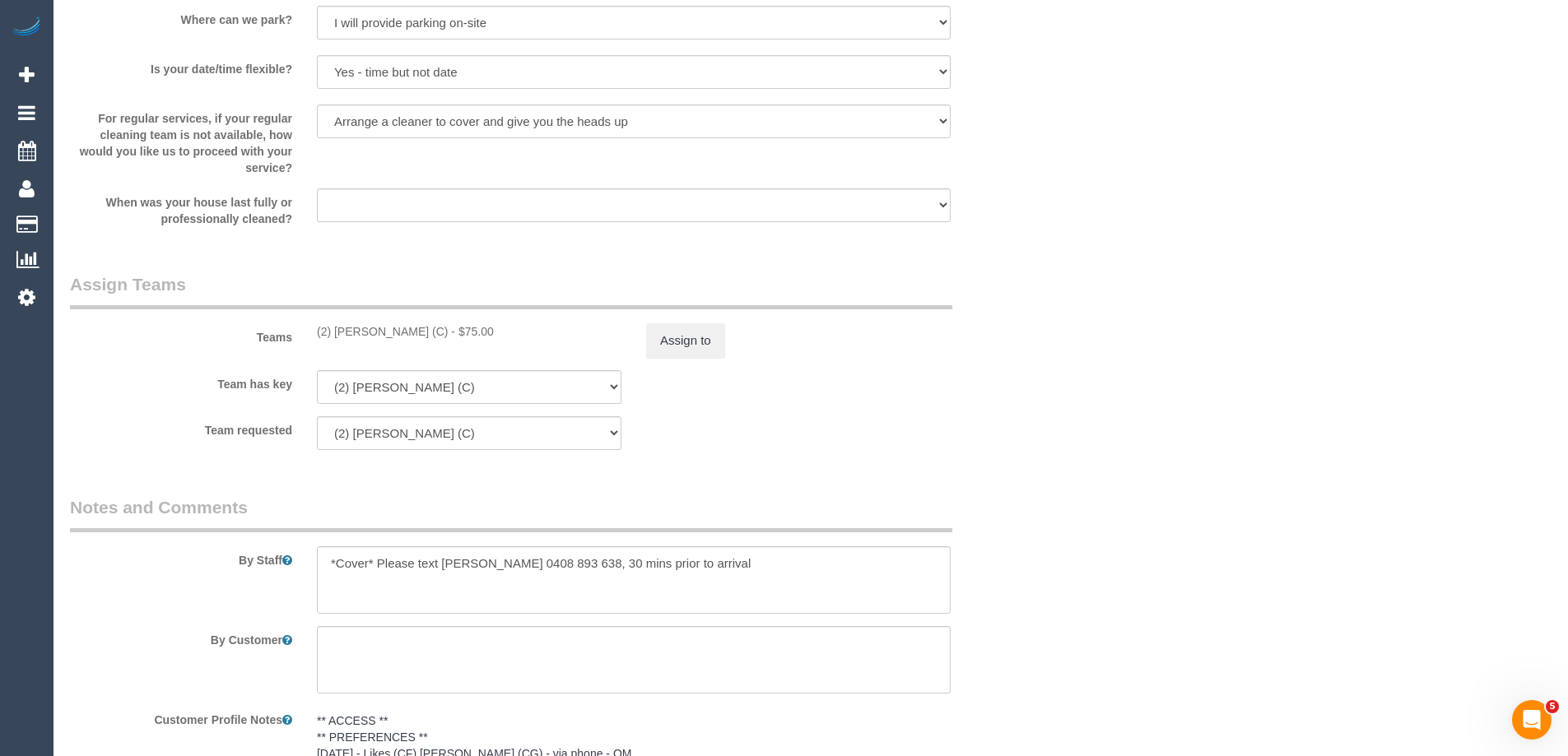
scroll to position [1975, 0]
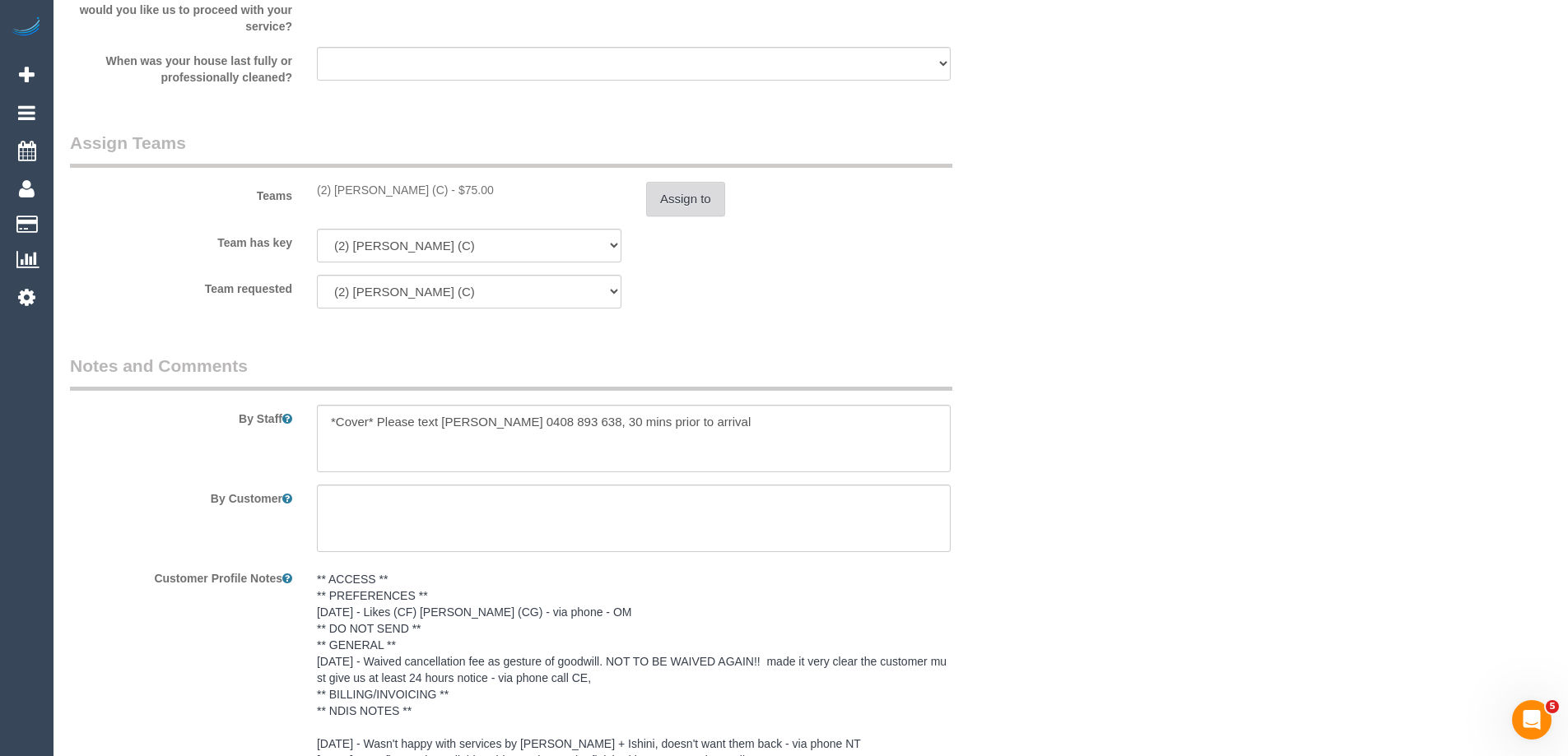
click at [663, 197] on button "Assign to" at bounding box center [686, 199] width 79 height 35
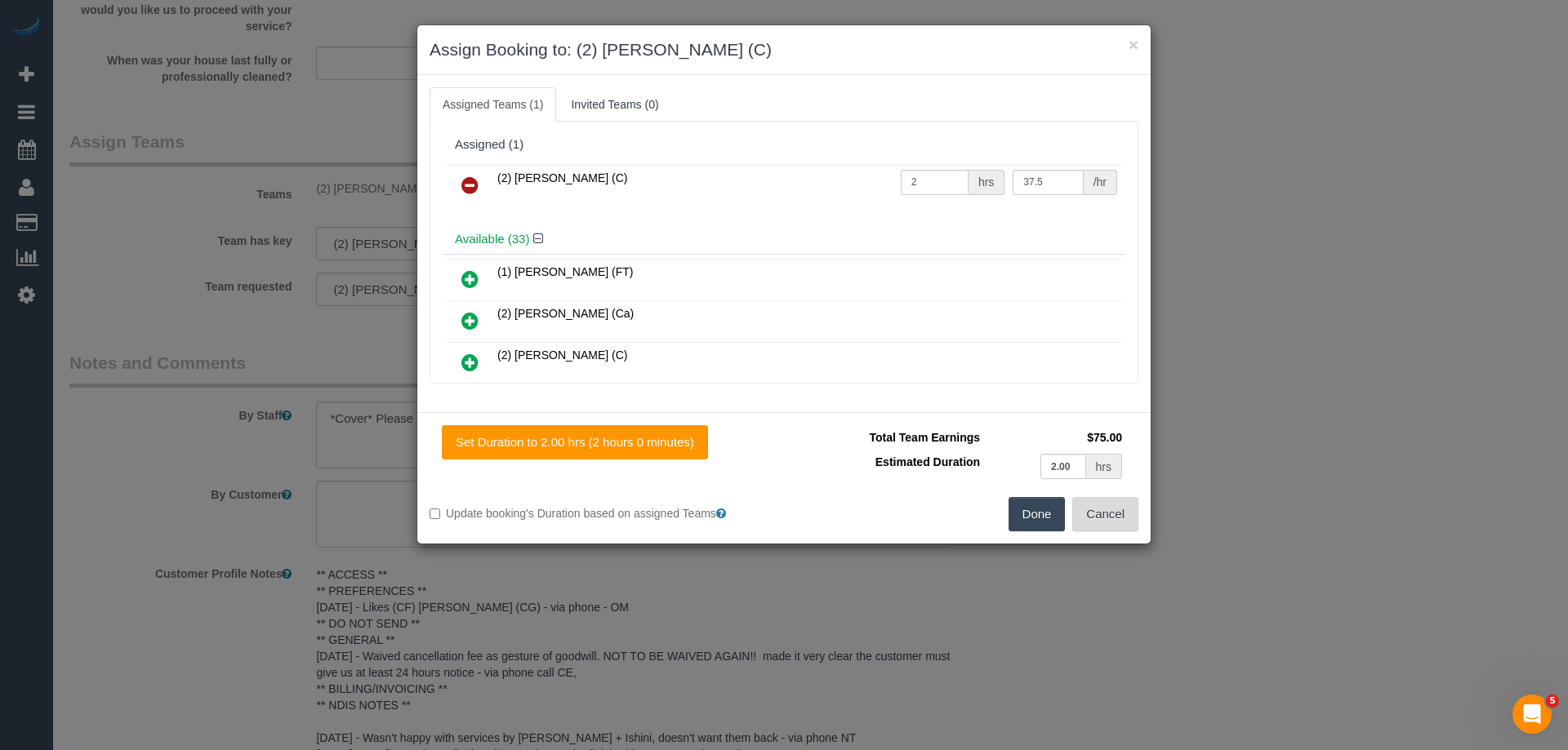
click at [1105, 517] on button "Cancel" at bounding box center [1105, 514] width 66 height 34
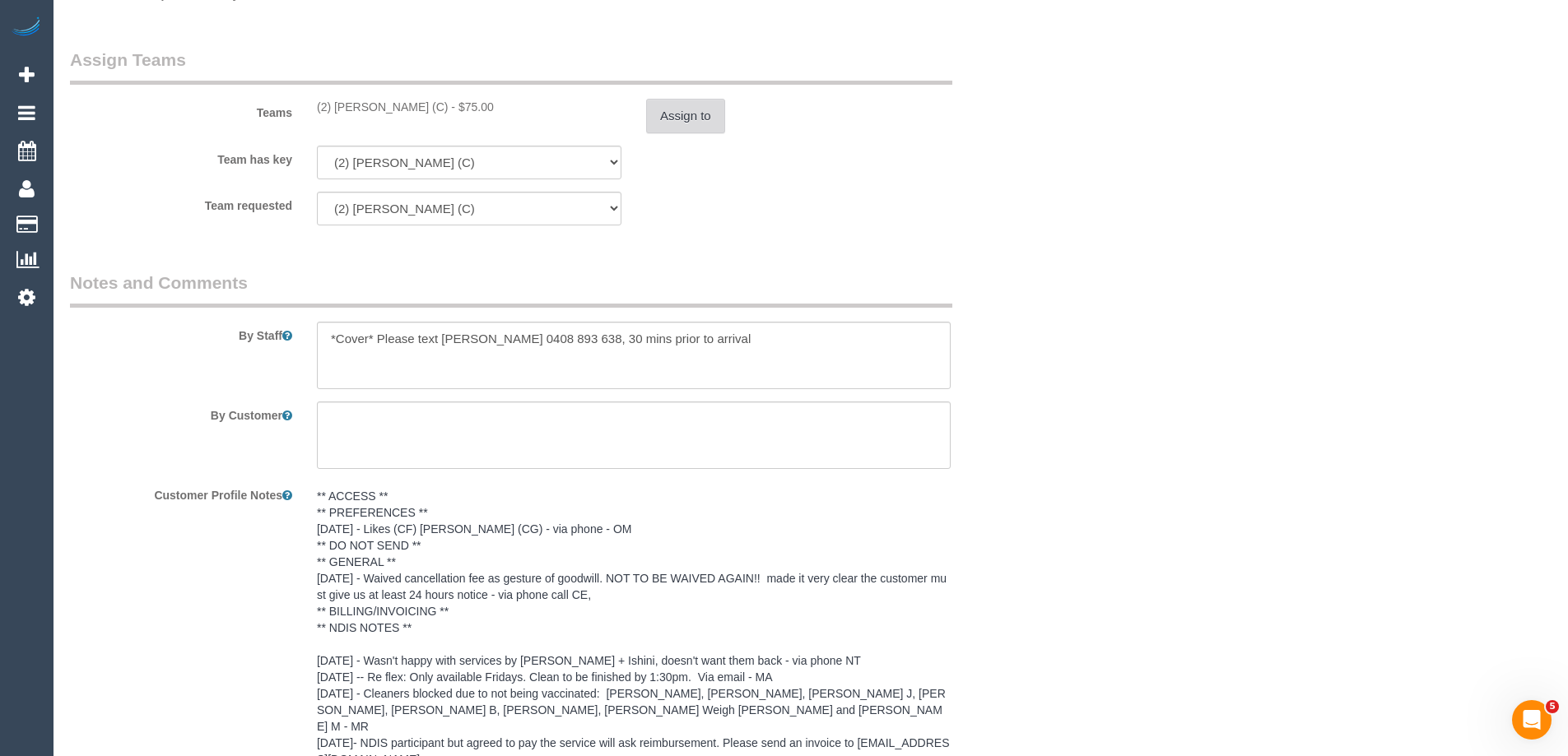
scroll to position [2040, 0]
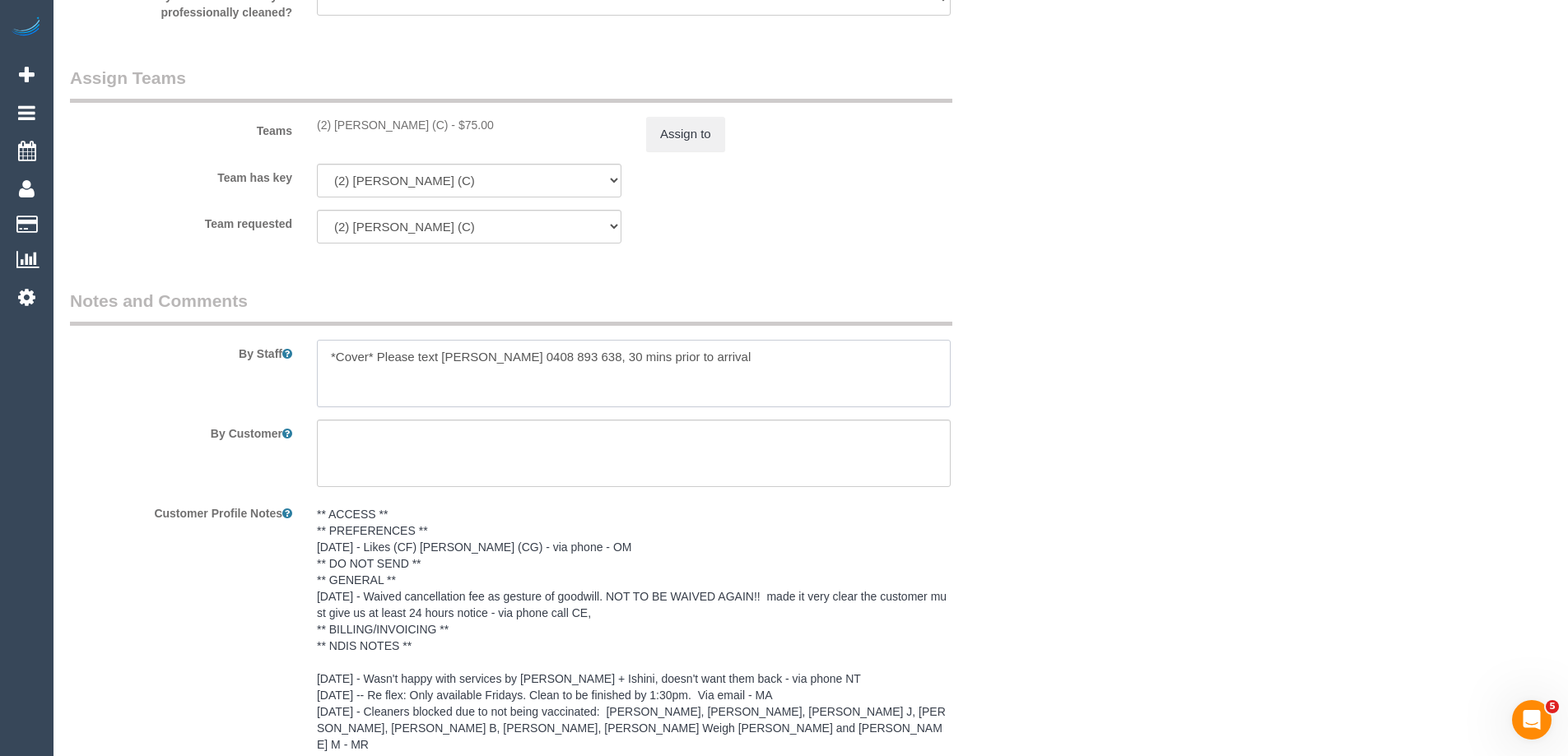
drag, startPoint x: 376, startPoint y: 355, endPoint x: 320, endPoint y: 352, distance: 56.1
click at [320, 352] on textarea at bounding box center [634, 374] width 634 height 68
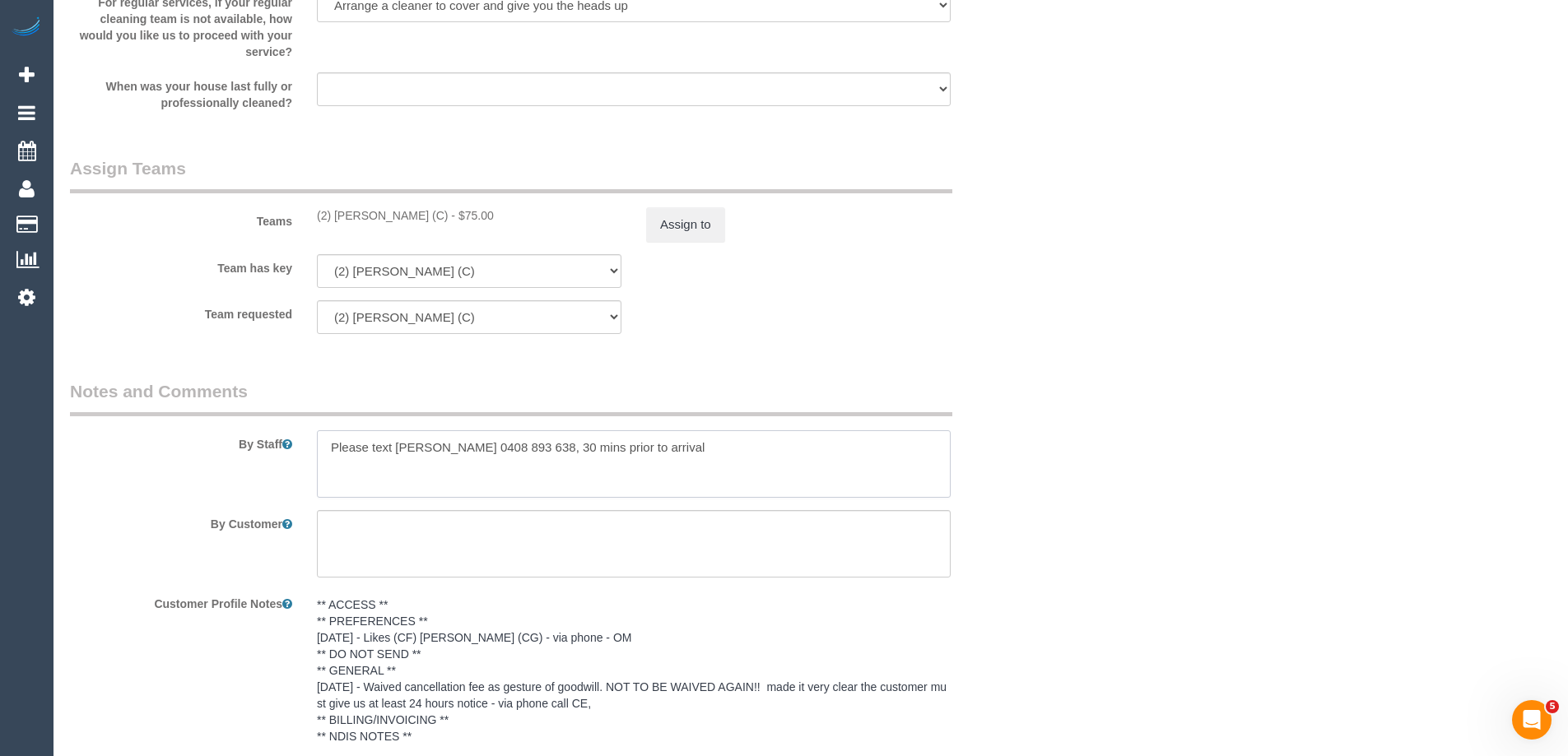
scroll to position [1710, 0]
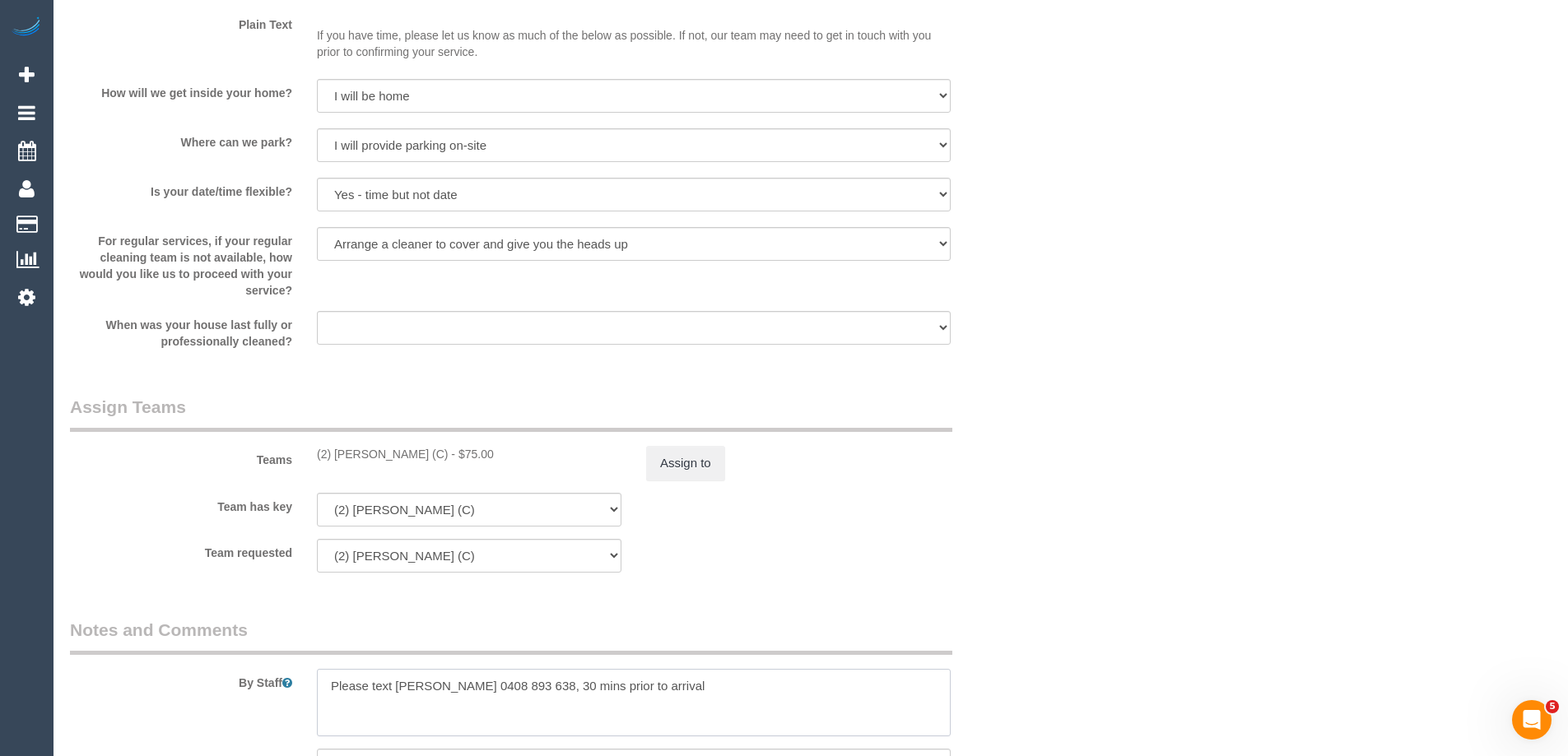
type textarea "Please text Florence 0408 893 638, 30 mins prior to arrival"
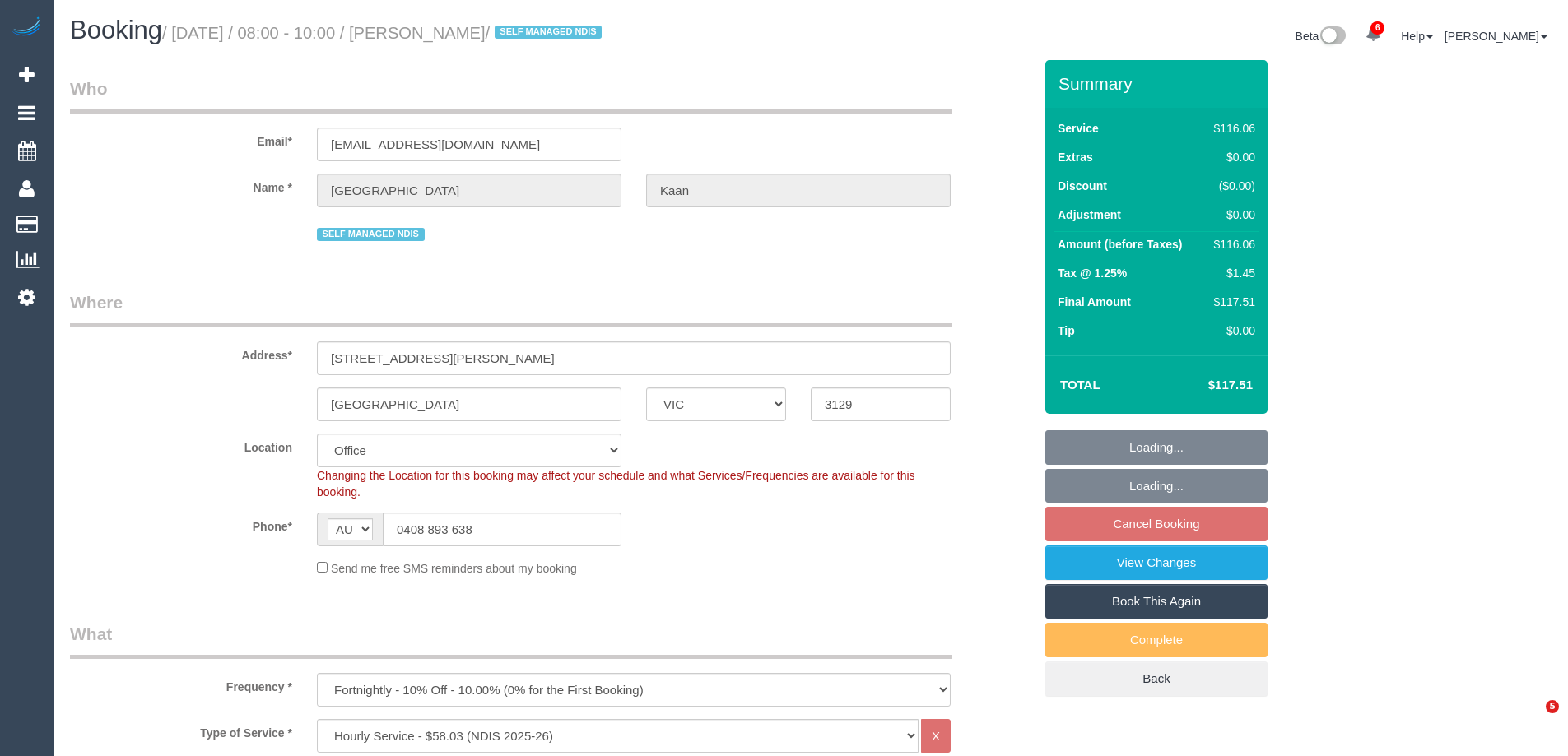
select select "VIC"
select select "number:28"
select select "number:14"
select select "number:18"
select select "number:24"
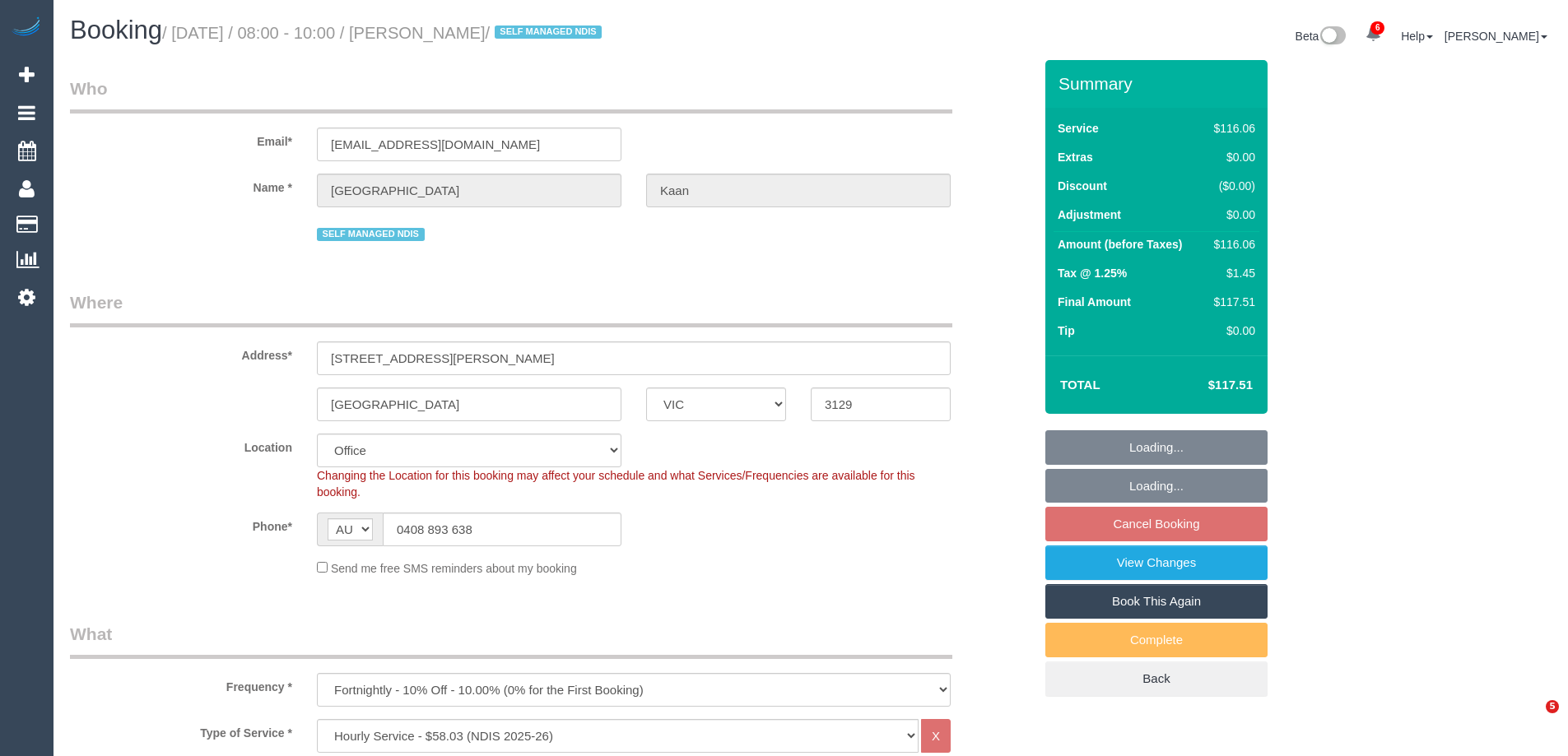
select select "number:34"
select select "VIC"
select select "object:657"
select select "number:28"
select select "number:14"
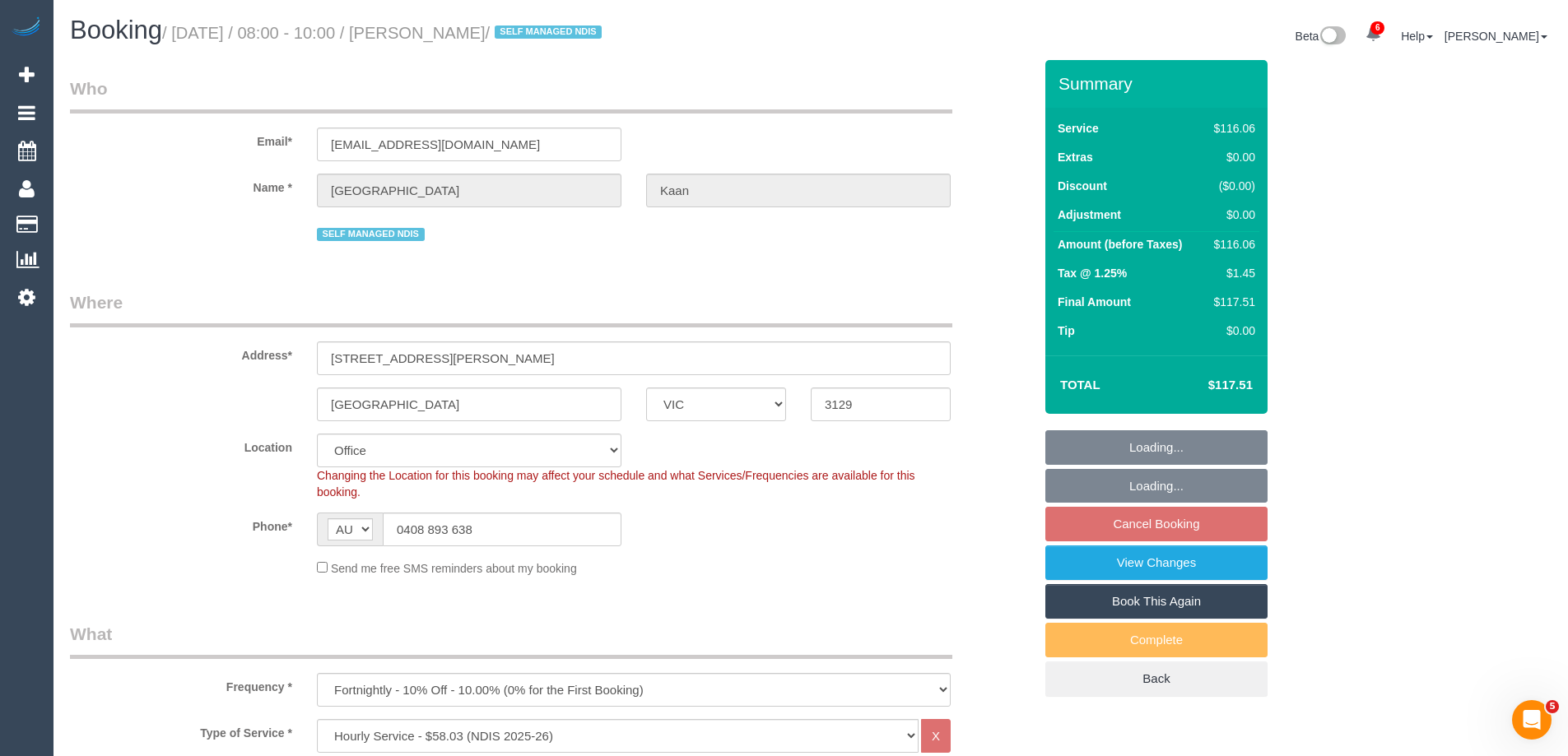
select select "number:18"
select select "number:24"
select select "number:34"
select select "string:stripe-pm_1Rjt182GScqysDRVd9mYAh9c"
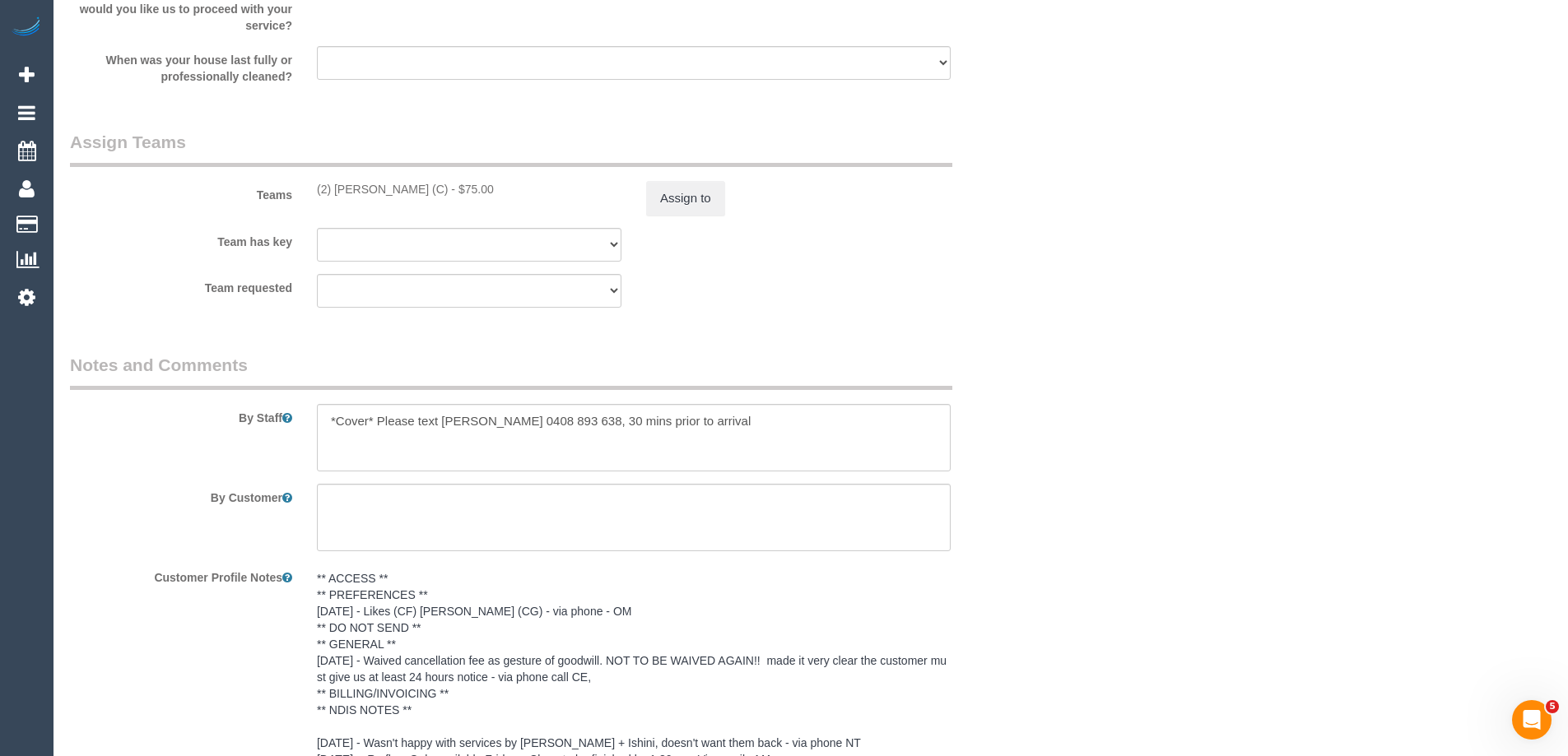
scroll to position [1975, 0]
click at [668, 203] on button "Assign to" at bounding box center [686, 199] width 79 height 35
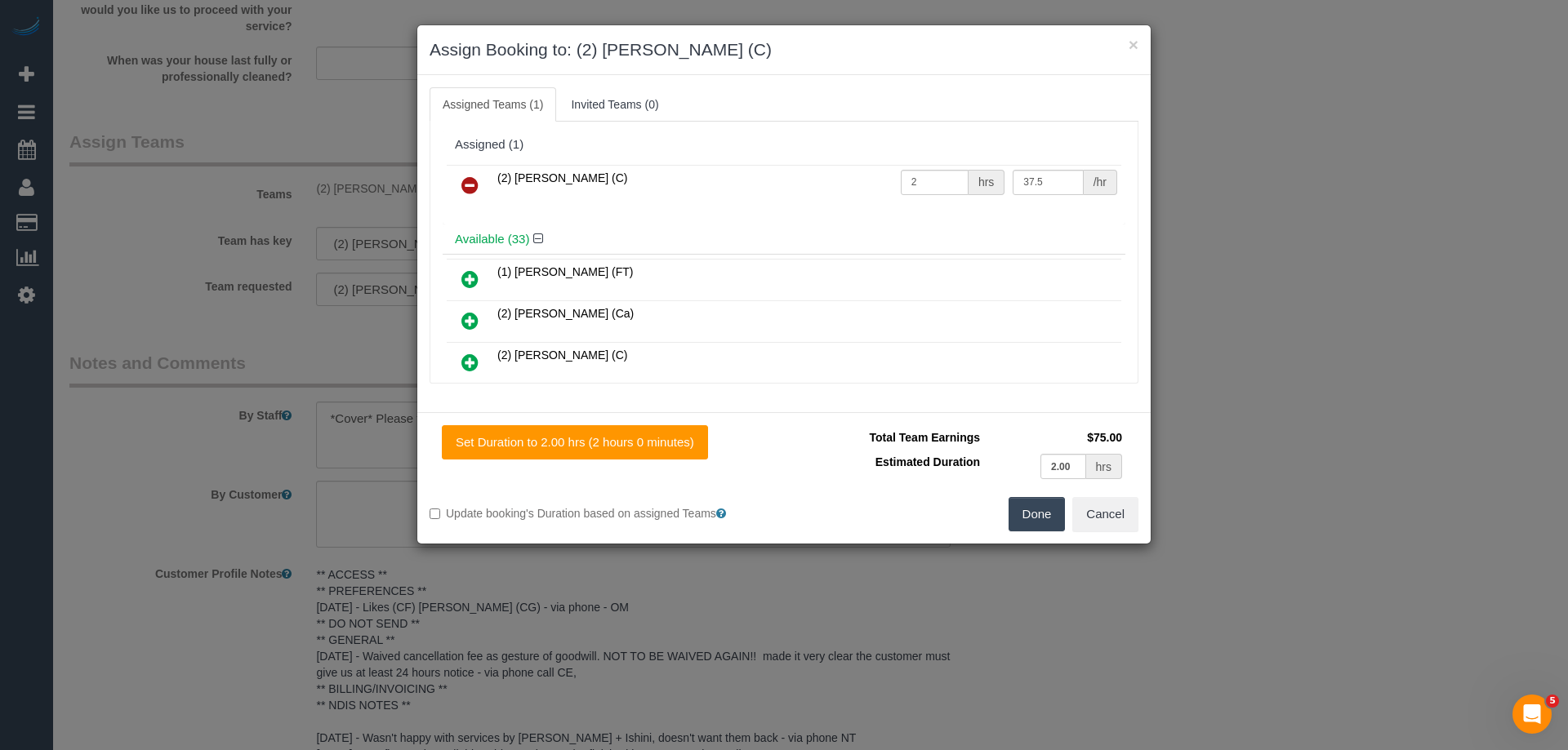
click at [469, 181] on icon at bounding box center [469, 185] width 17 height 20
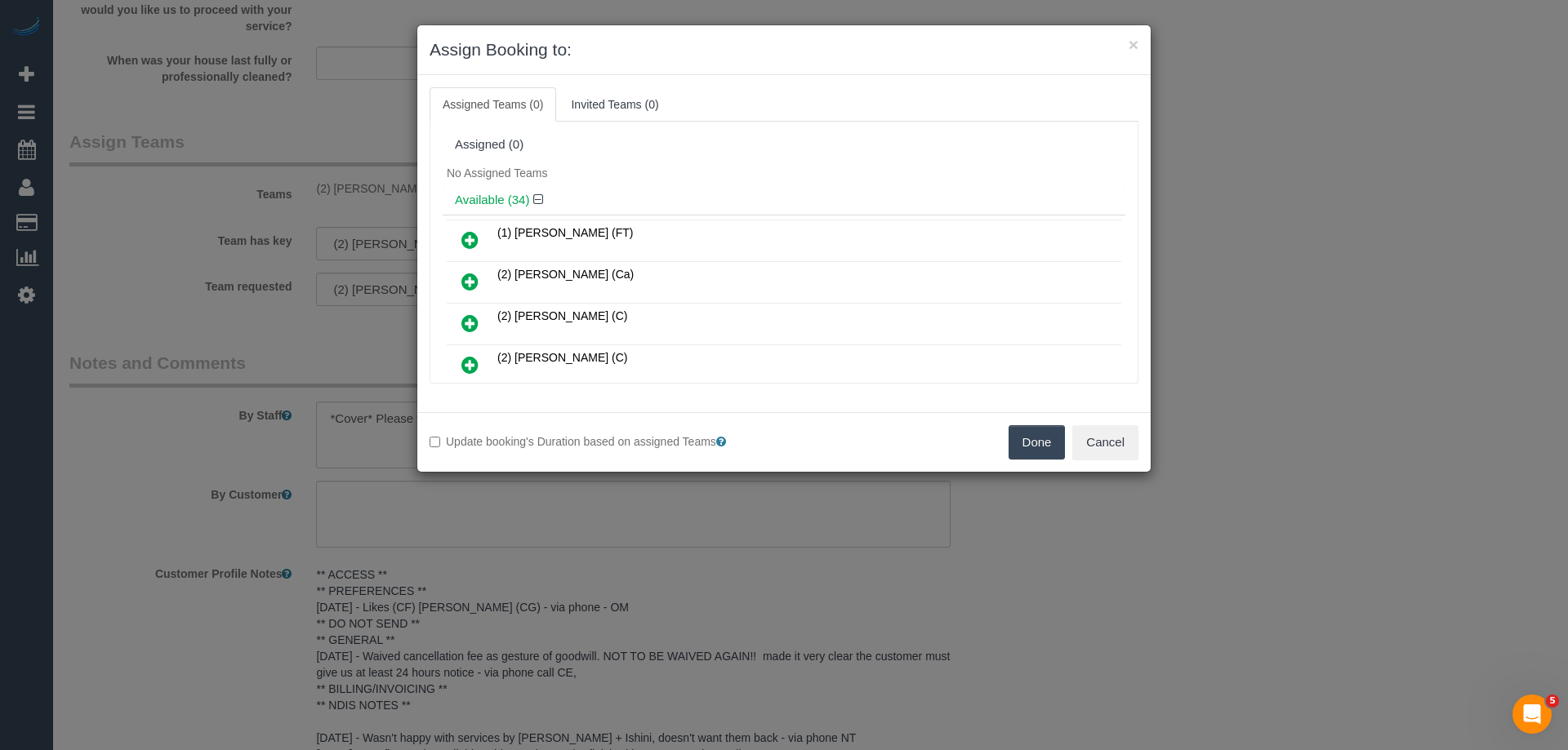
click at [1028, 442] on button "Done" at bounding box center [1037, 443] width 57 height 34
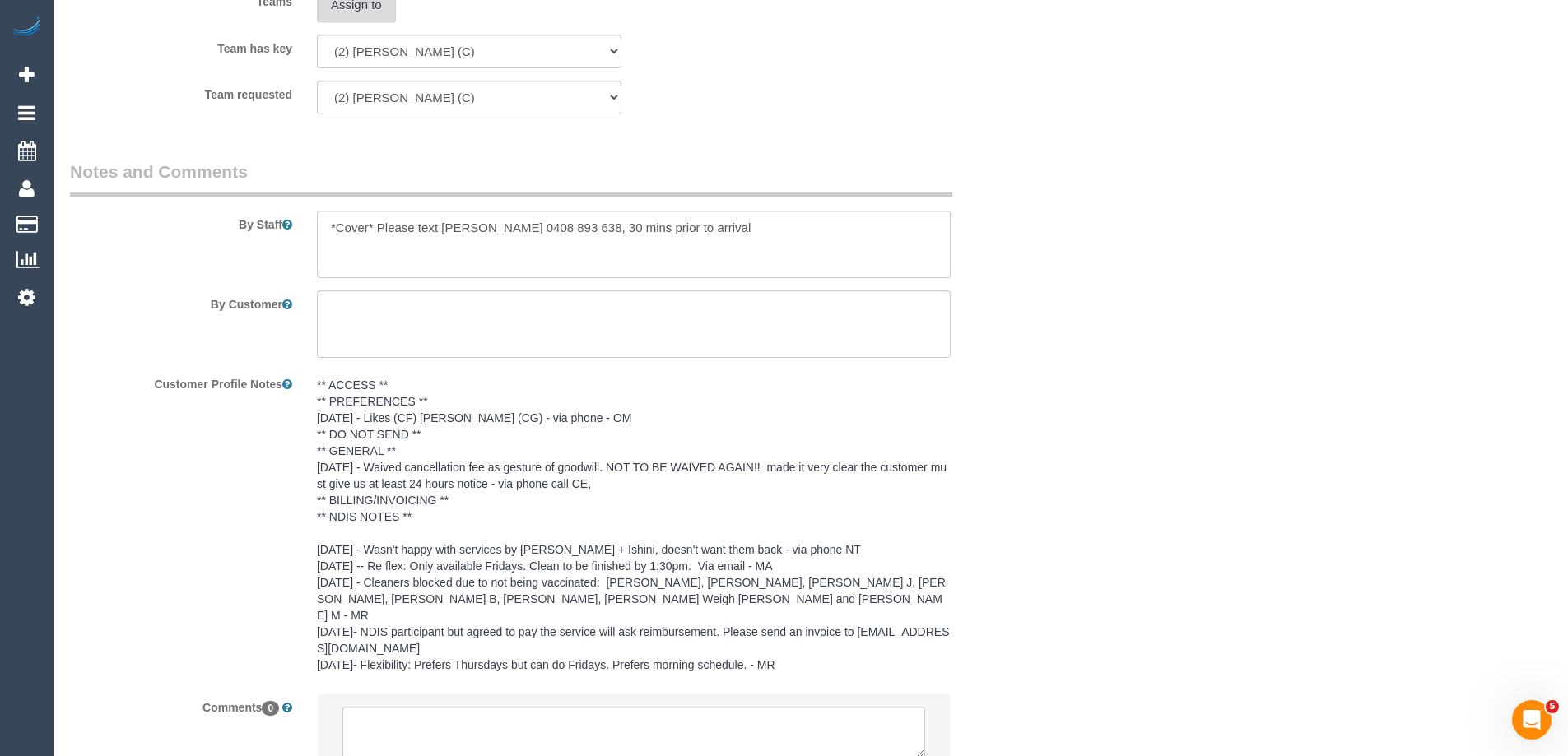
scroll to position [2286, 0]
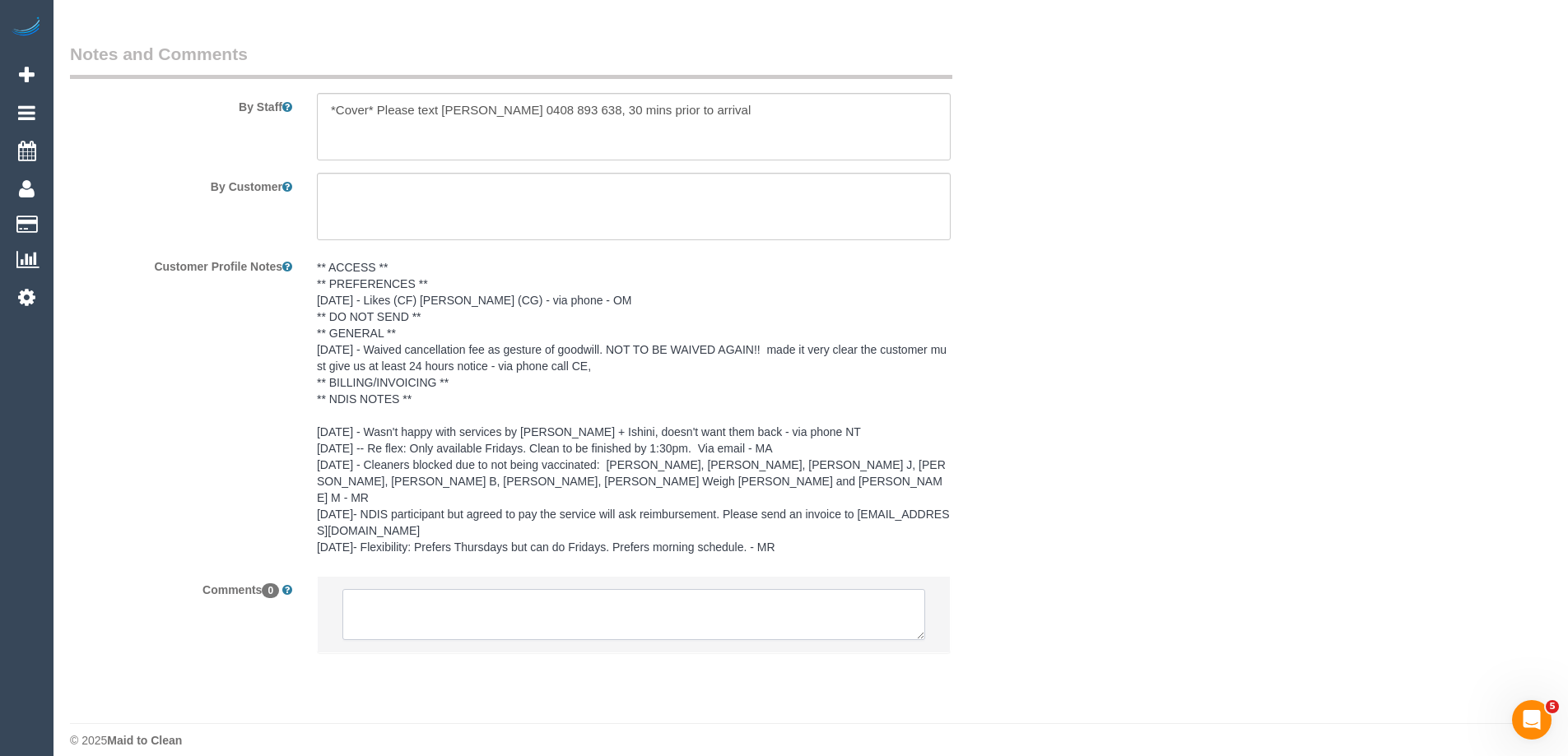
click at [364, 596] on textarea at bounding box center [634, 614] width 583 height 51
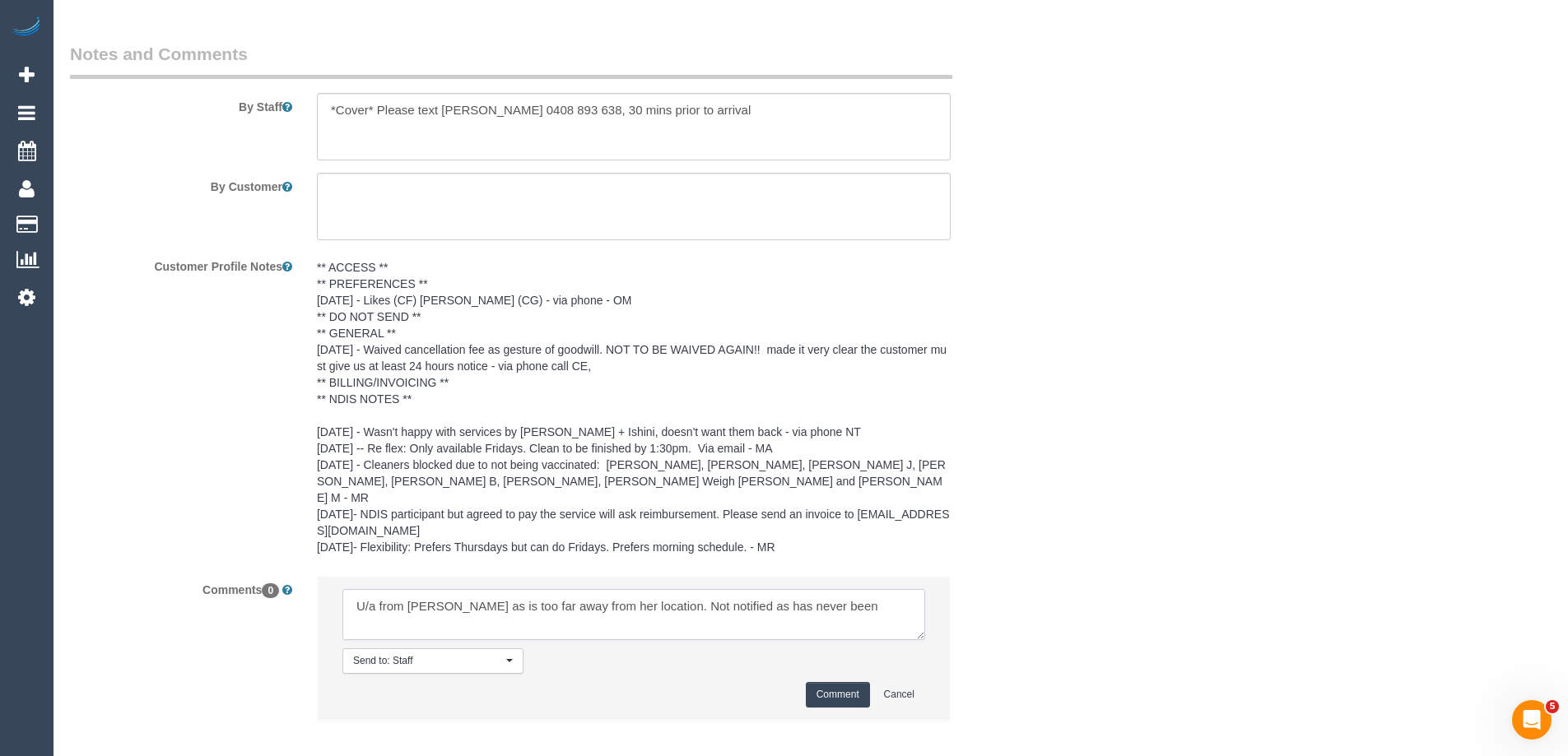
type textarea "U/a from Anita as is too far away from her location. Not notified as has never …"
click at [830, 682] on button "Comment" at bounding box center [838, 694] width 64 height 26
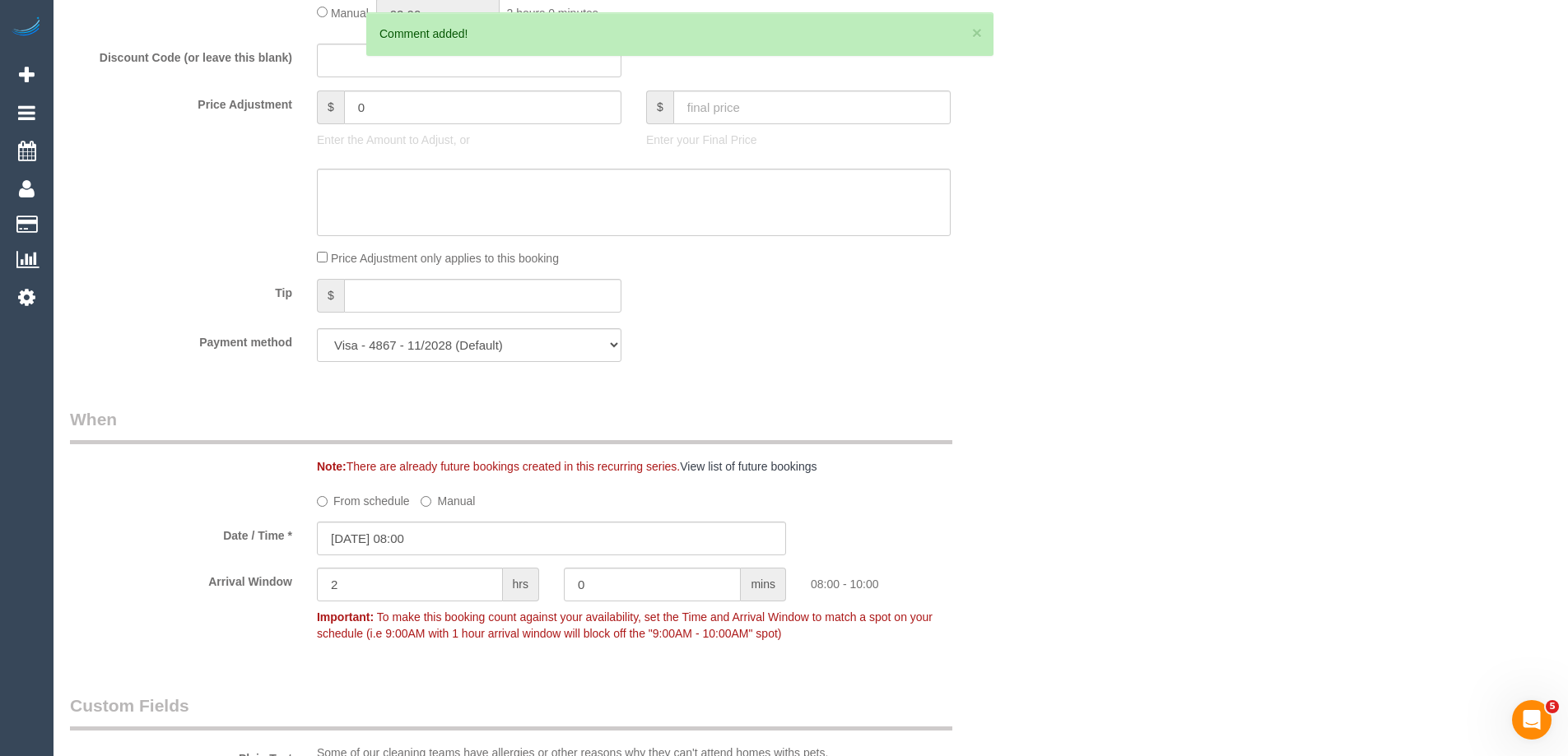
scroll to position [0, 0]
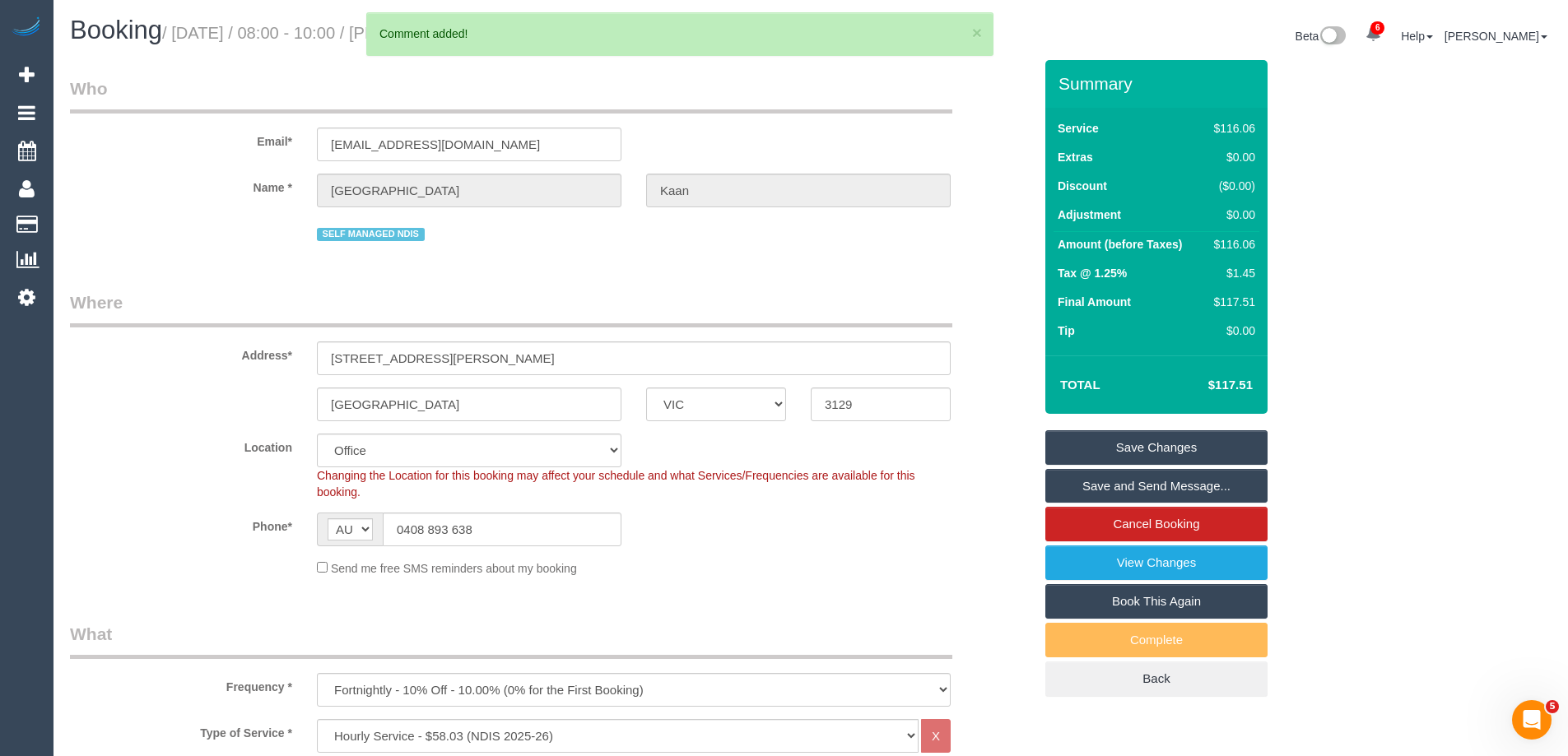
click at [1109, 441] on link "Save Changes" at bounding box center [1157, 448] width 222 height 35
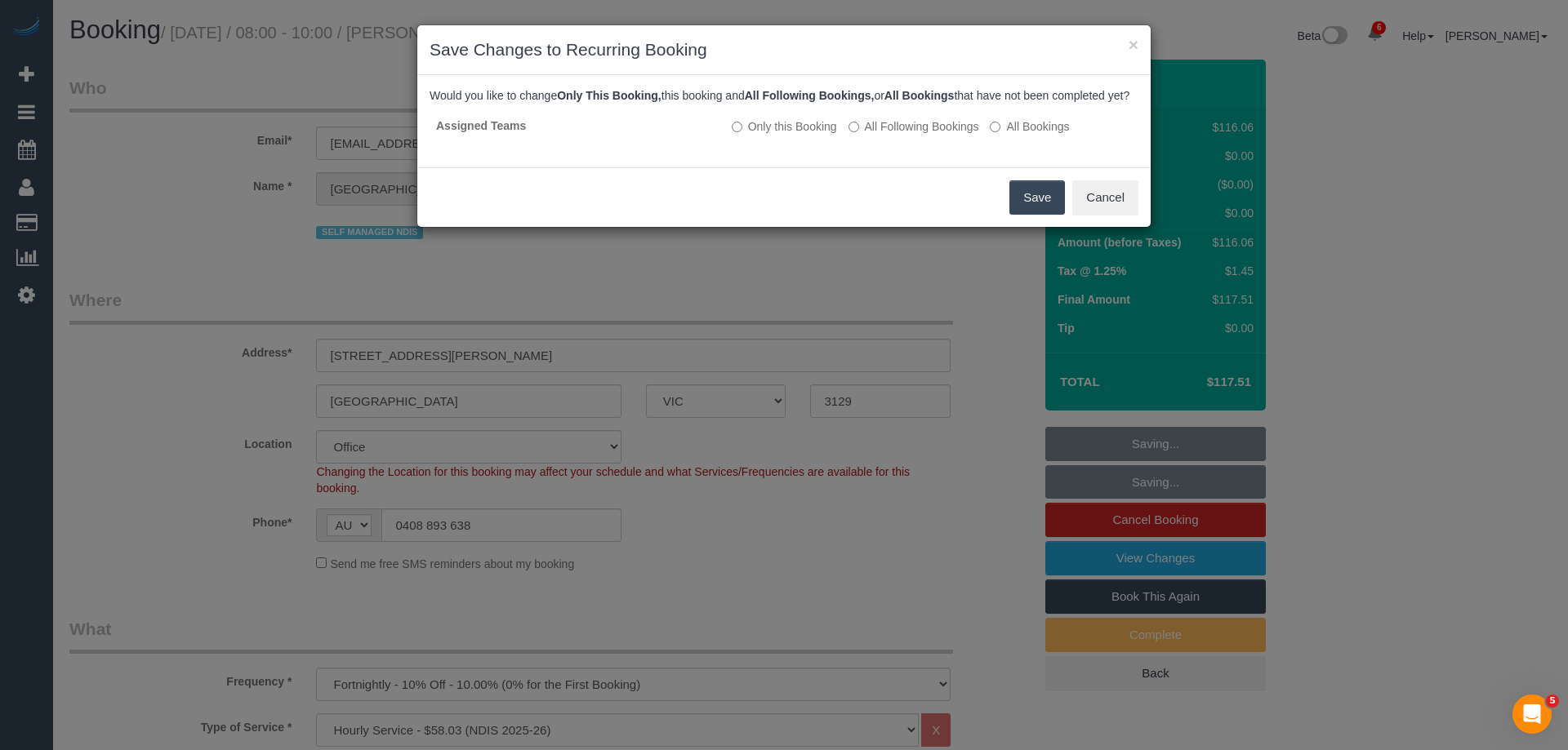
click at [1022, 212] on button "Save" at bounding box center [1037, 198] width 56 height 34
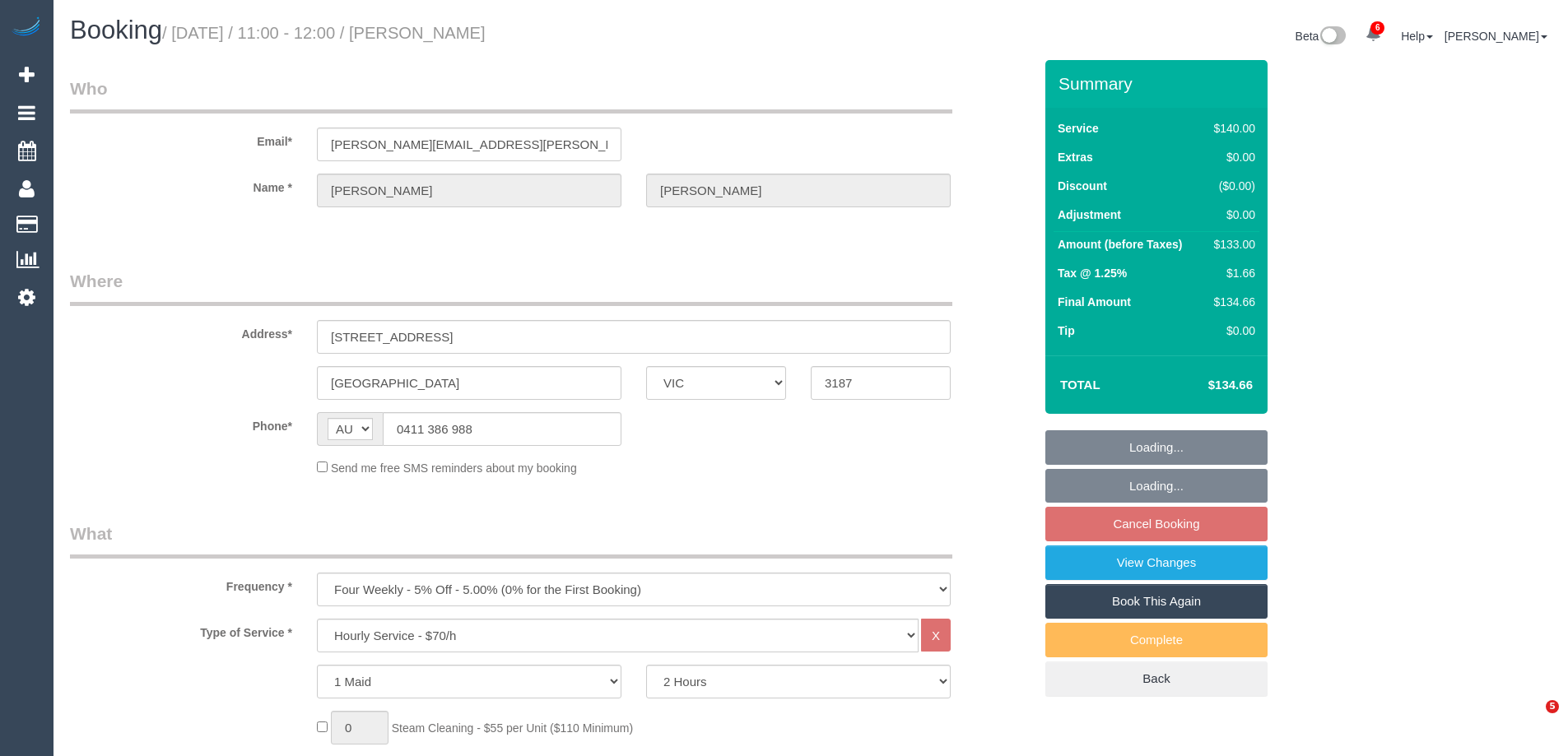
select select "VIC"
select select "number:27"
select select "number:14"
select select "number:18"
select select "number:24"
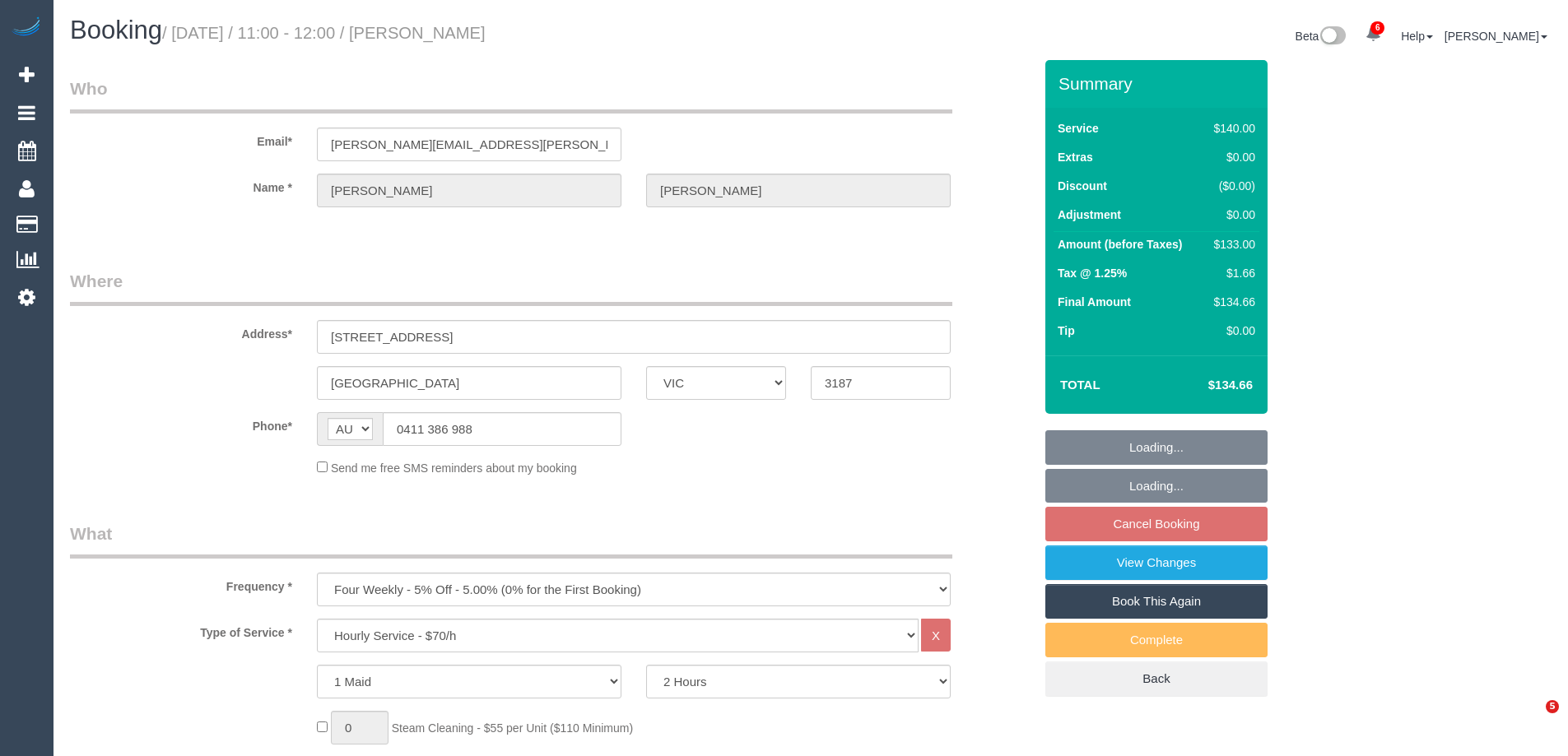
select select "number:34"
select select "number:11"
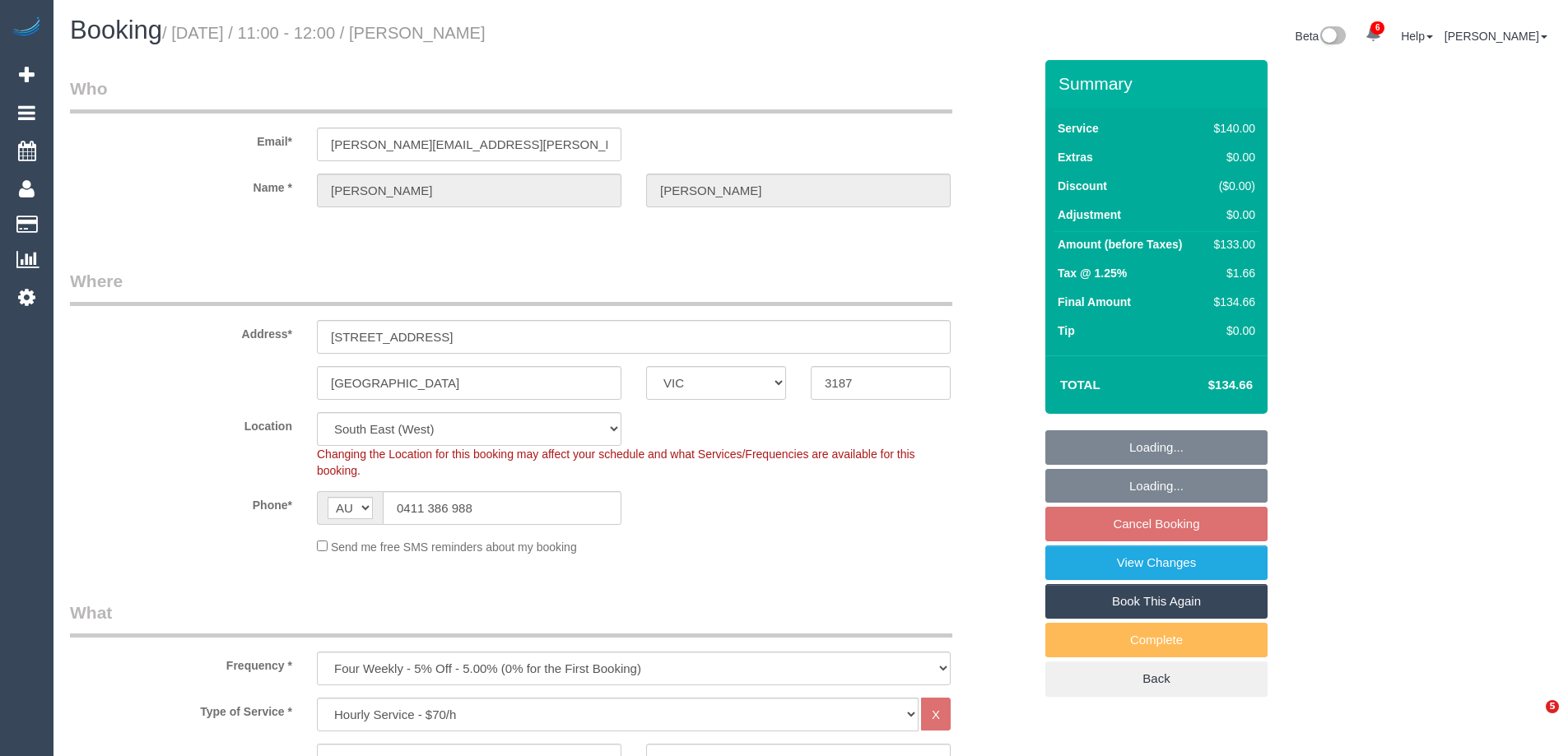
select select "object:1494"
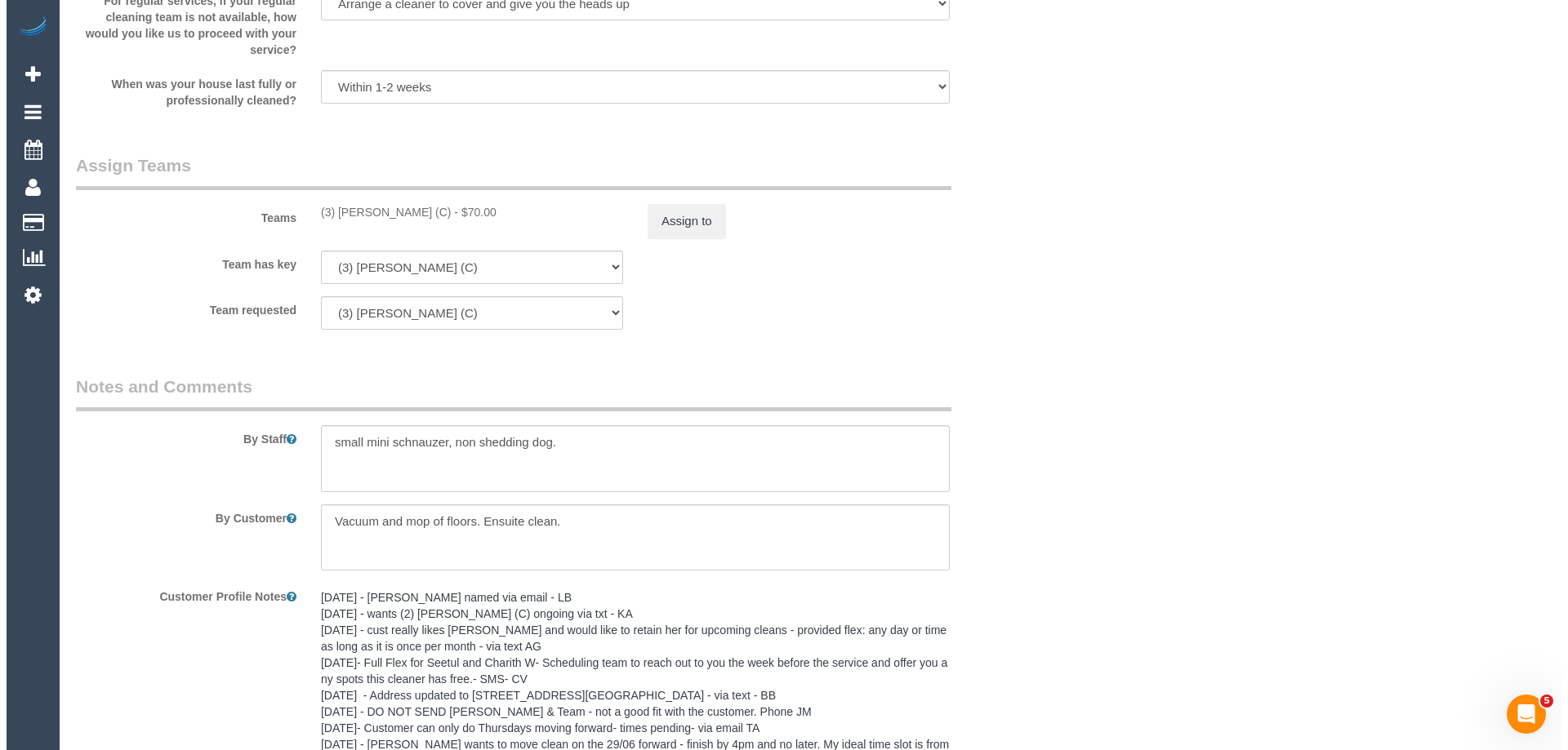
scroll to position [2367, 0]
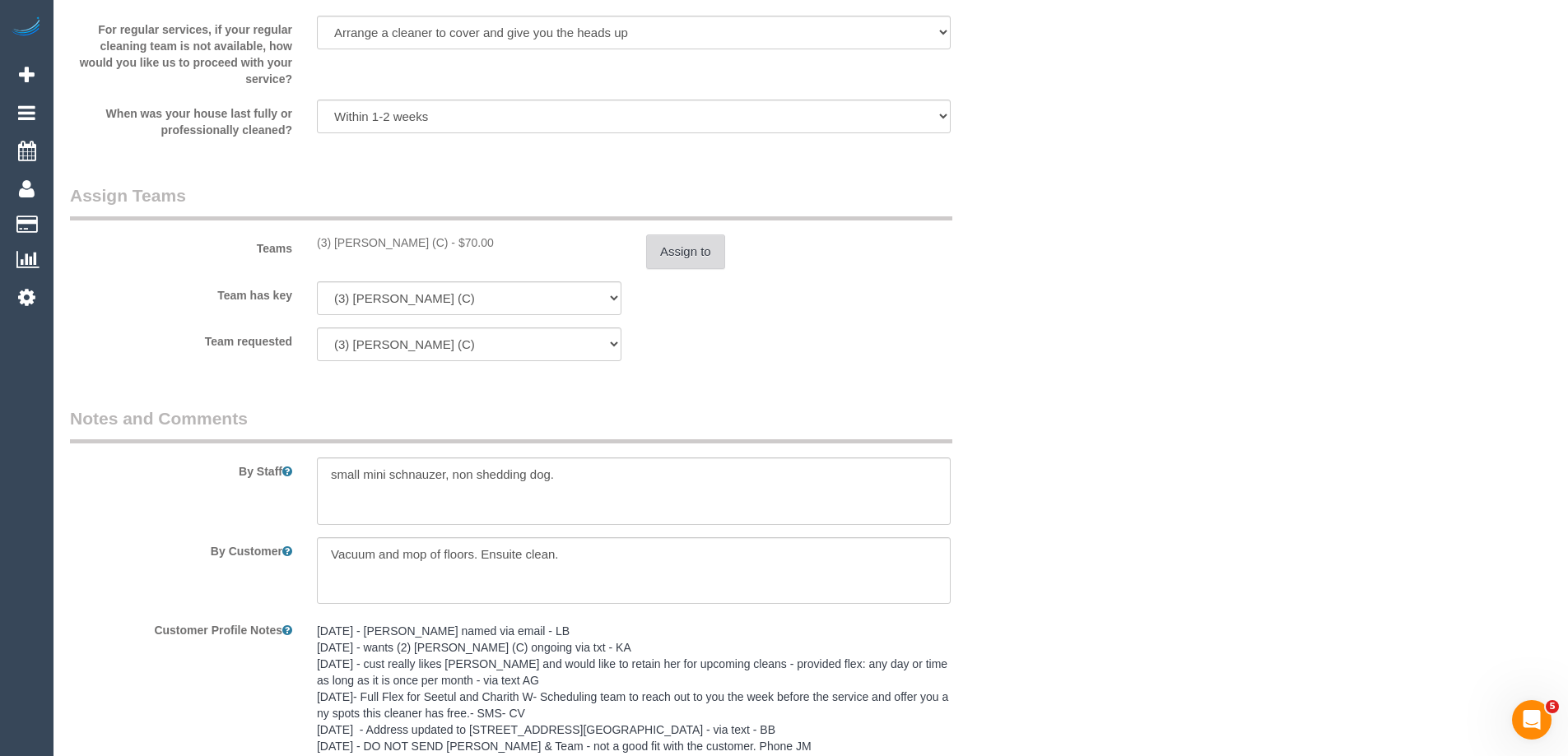
click at [675, 252] on button "Assign to" at bounding box center [686, 252] width 79 height 35
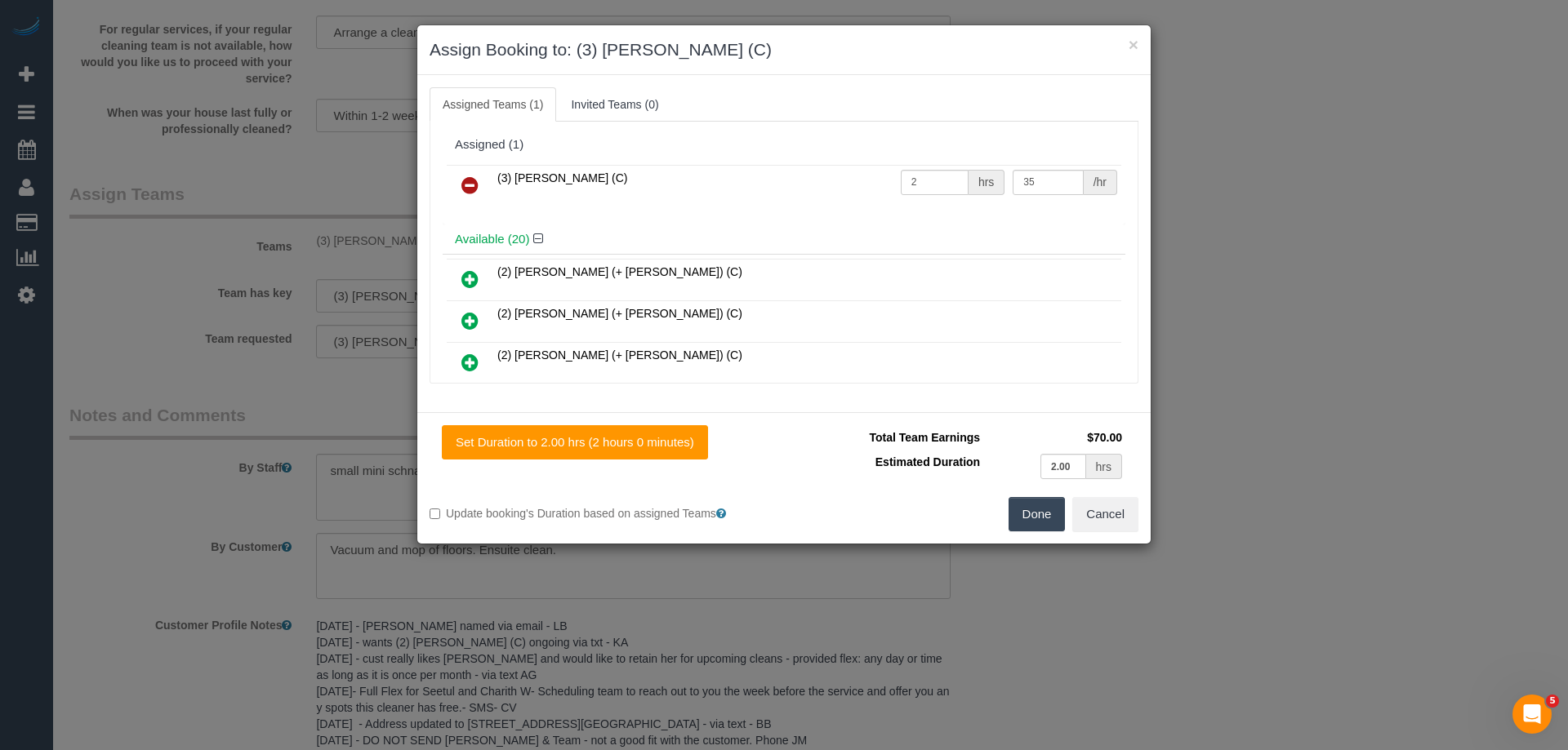
click at [469, 177] on icon at bounding box center [469, 185] width 17 height 20
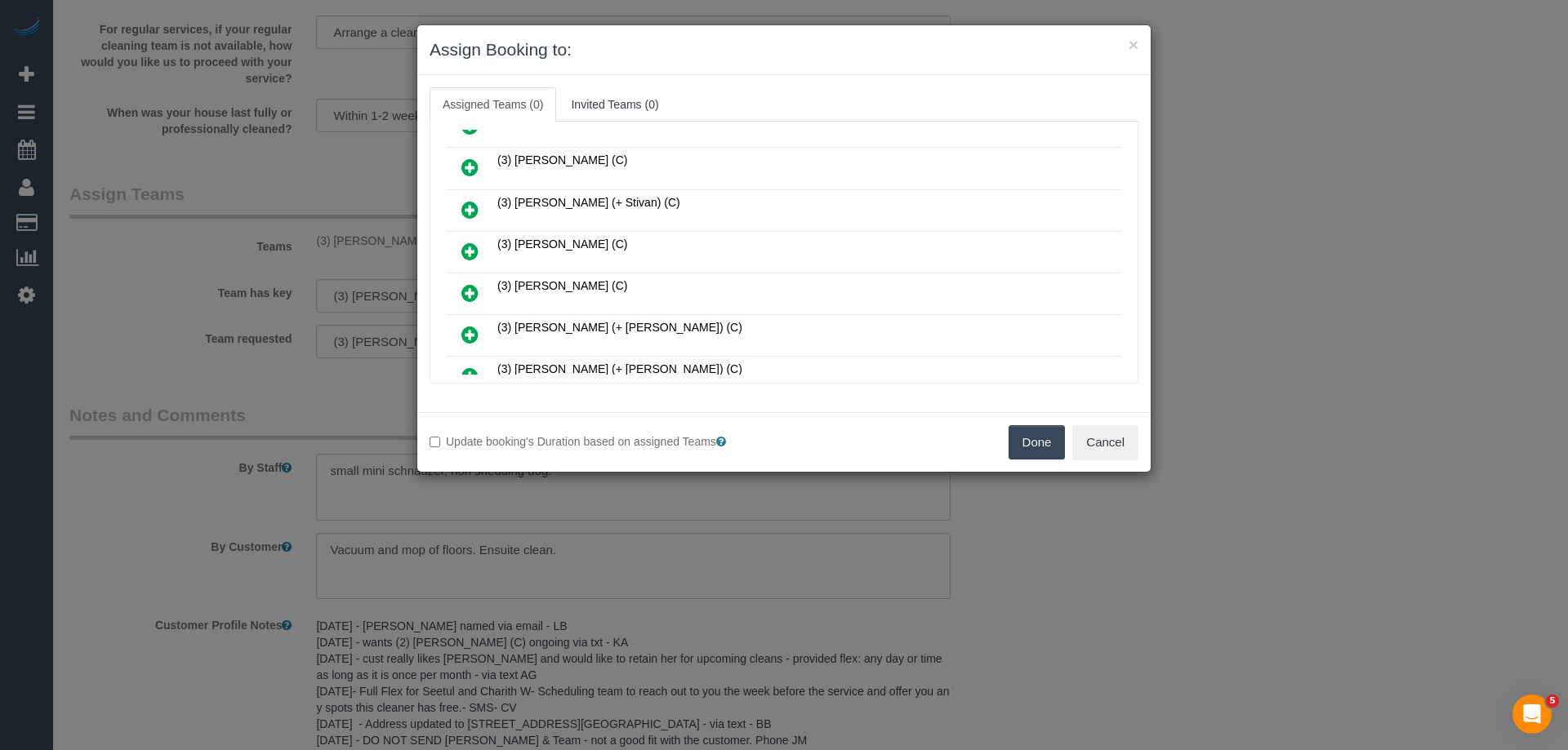
click at [480, 248] on link at bounding box center [469, 252] width 38 height 33
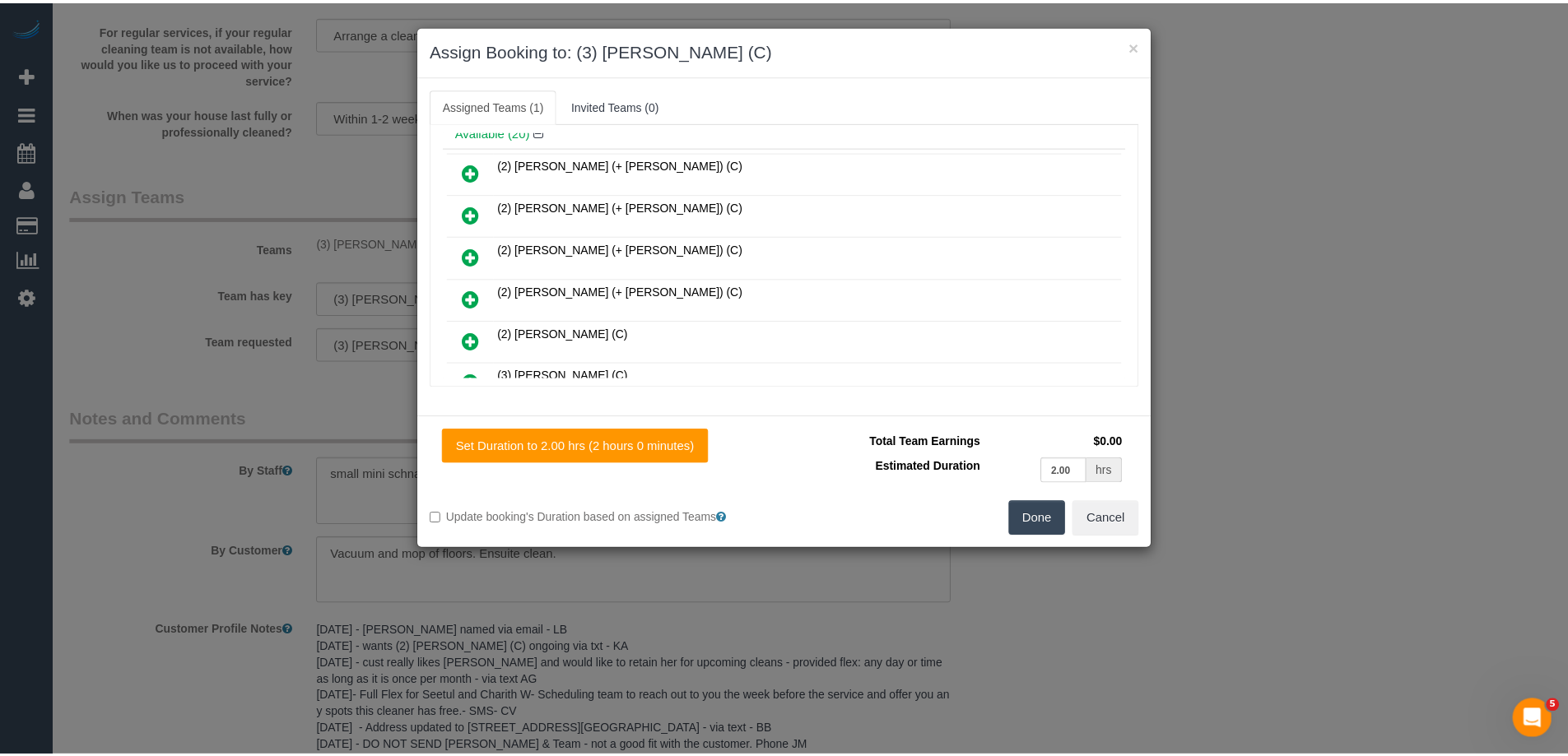
scroll to position [0, 0]
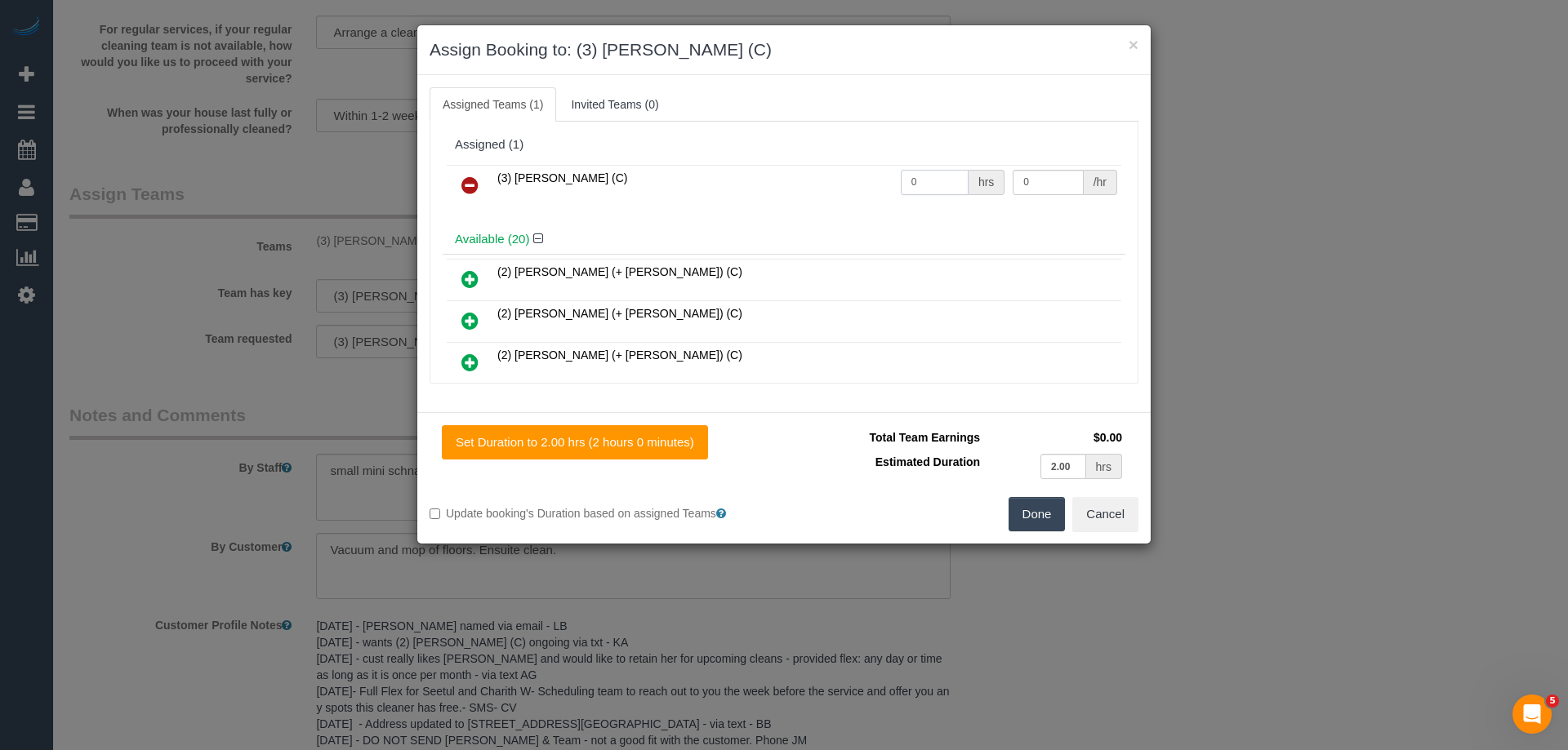
drag, startPoint x: 919, startPoint y: 185, endPoint x: 838, endPoint y: 179, distance: 81.2
click at [844, 180] on tr "(3) Lara Mendes (C) 0 hrs 0 /hr" at bounding box center [783, 185] width 674 height 42
type input "2"
drag, startPoint x: 1042, startPoint y: 176, endPoint x: 862, endPoint y: 176, distance: 180.0
click at [894, 176] on tr "(3) Lara Mendes (C) 2 hrs 0 /hr" at bounding box center [783, 185] width 674 height 42
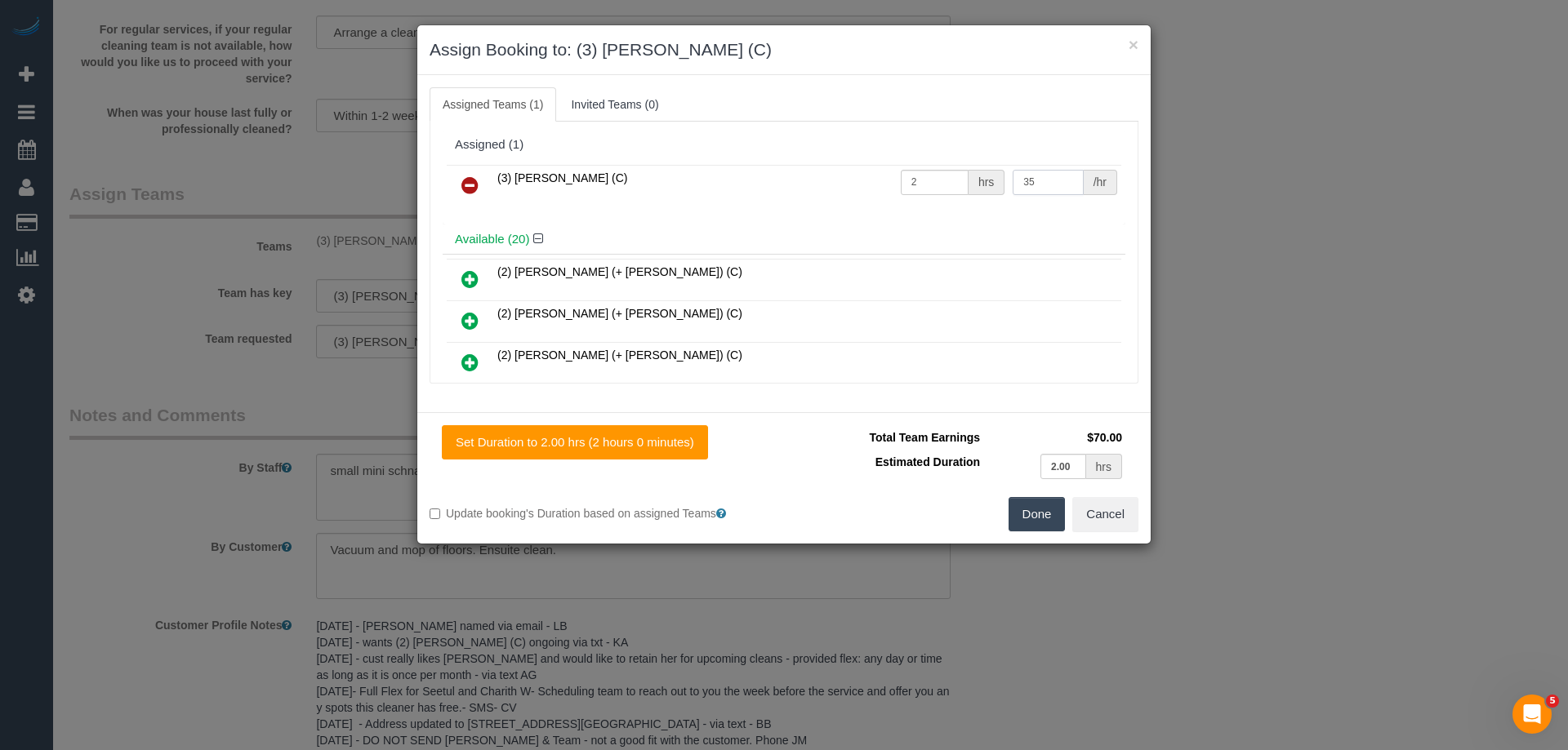
type input "35"
click at [1028, 511] on button "Done" at bounding box center [1037, 514] width 57 height 34
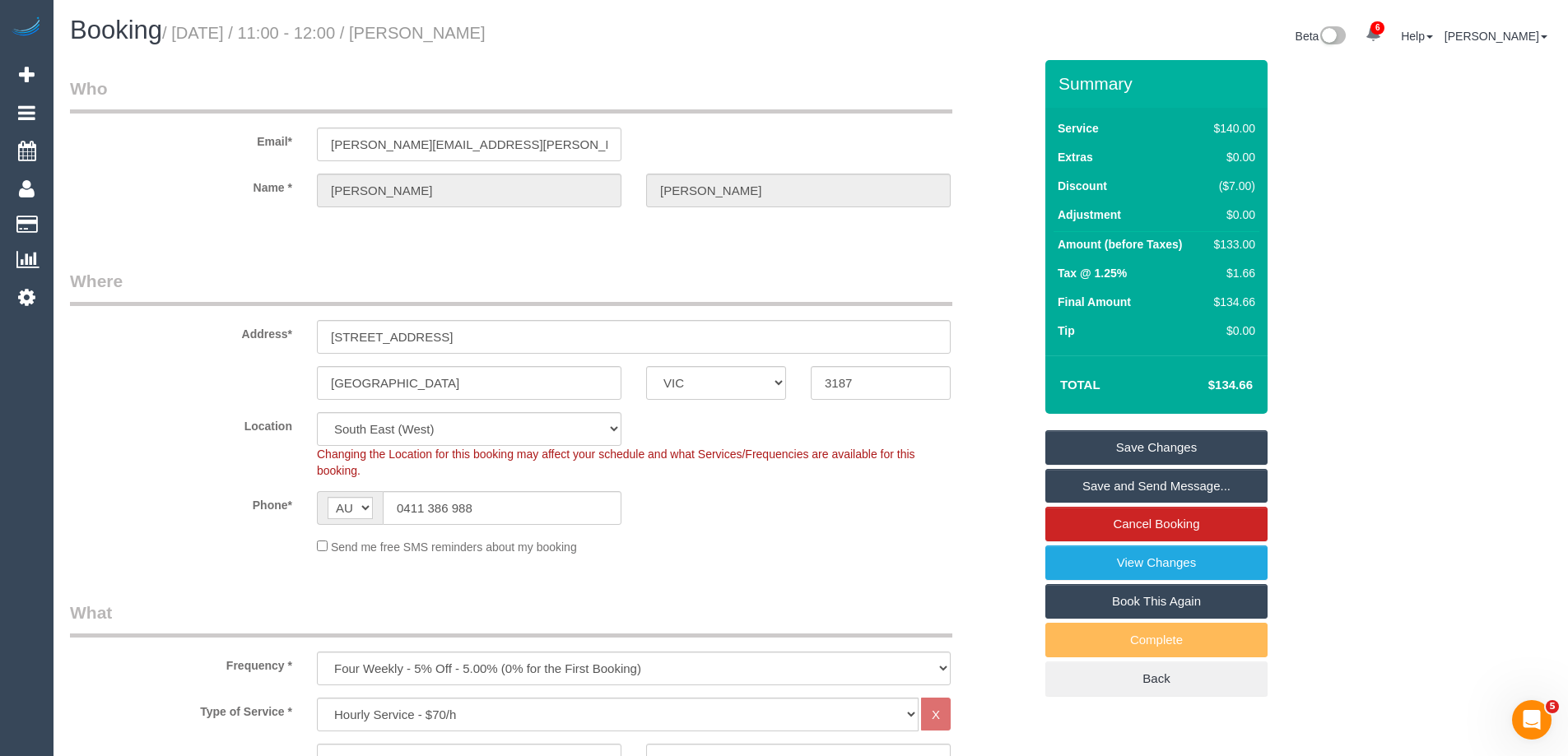
drag, startPoint x: 567, startPoint y: 33, endPoint x: 456, endPoint y: 31, distance: 111.0
click at [456, 31] on h1 "Booking / September 17, 2025 / 11:00 - 12:00 / Kali Dempster" at bounding box center [434, 30] width 728 height 28
copy small "Kali Dempster"
click at [1088, 447] on link "Save Changes" at bounding box center [1157, 448] width 222 height 35
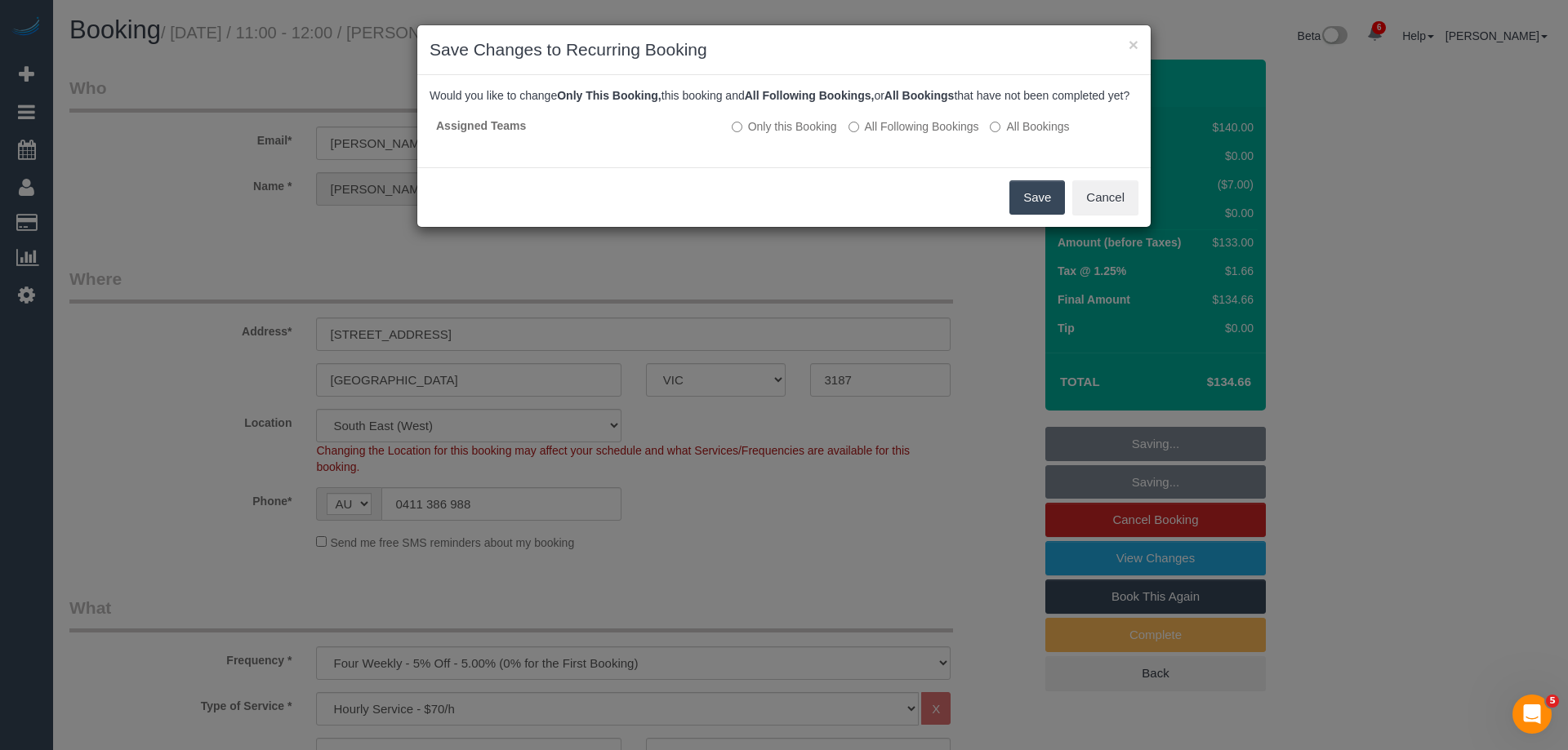
click at [1034, 215] on button "Save" at bounding box center [1037, 198] width 56 height 34
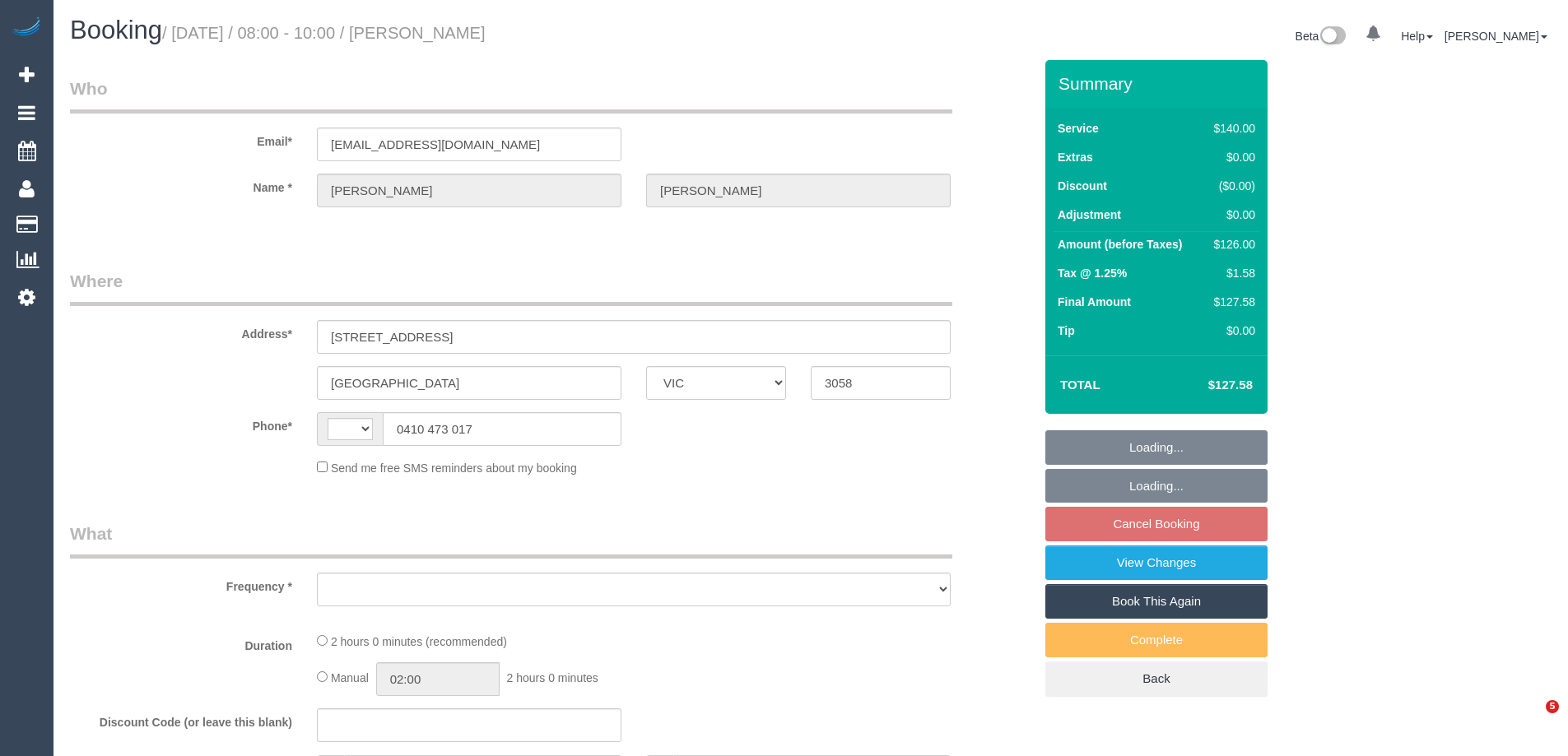
select select "VIC"
select select "string:AU"
select select "object:597"
select select "string:stripe-pm_1QuP9v2GScqysDRVpgywK1O1"
select select "number:29"
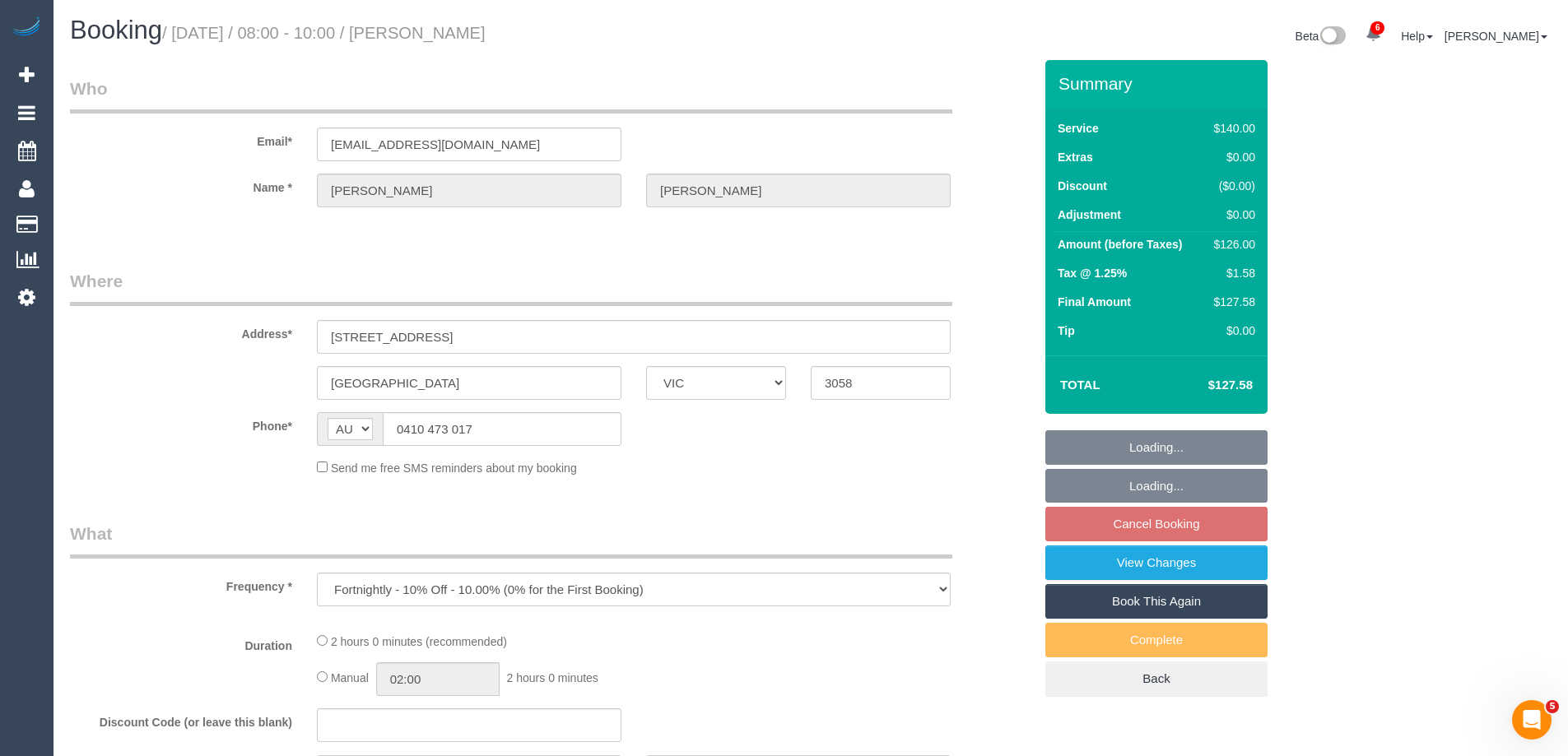
select select "number:14"
select select "number:19"
select select "number:36"
select select "number:34"
select select "number:11"
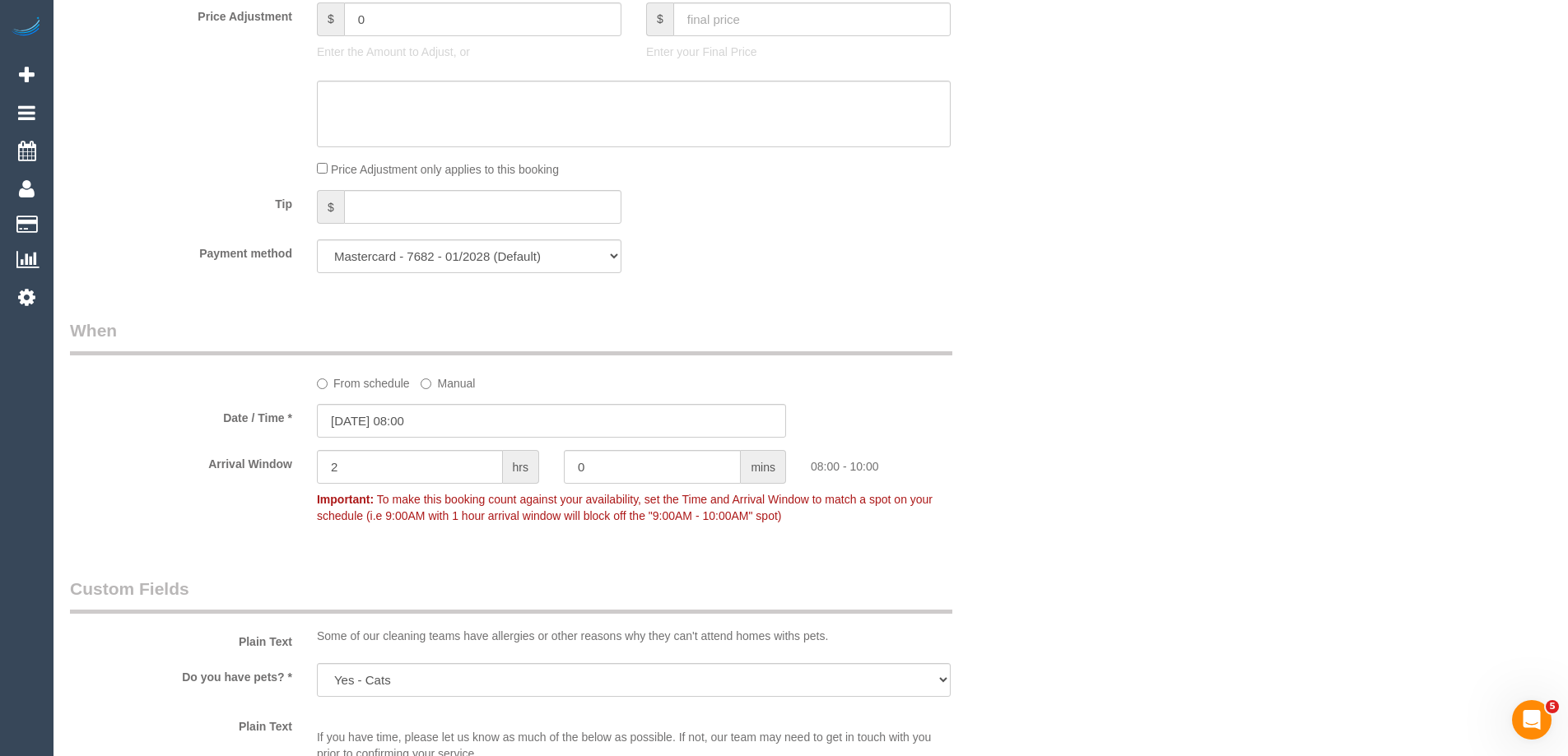
select select "object:1639"
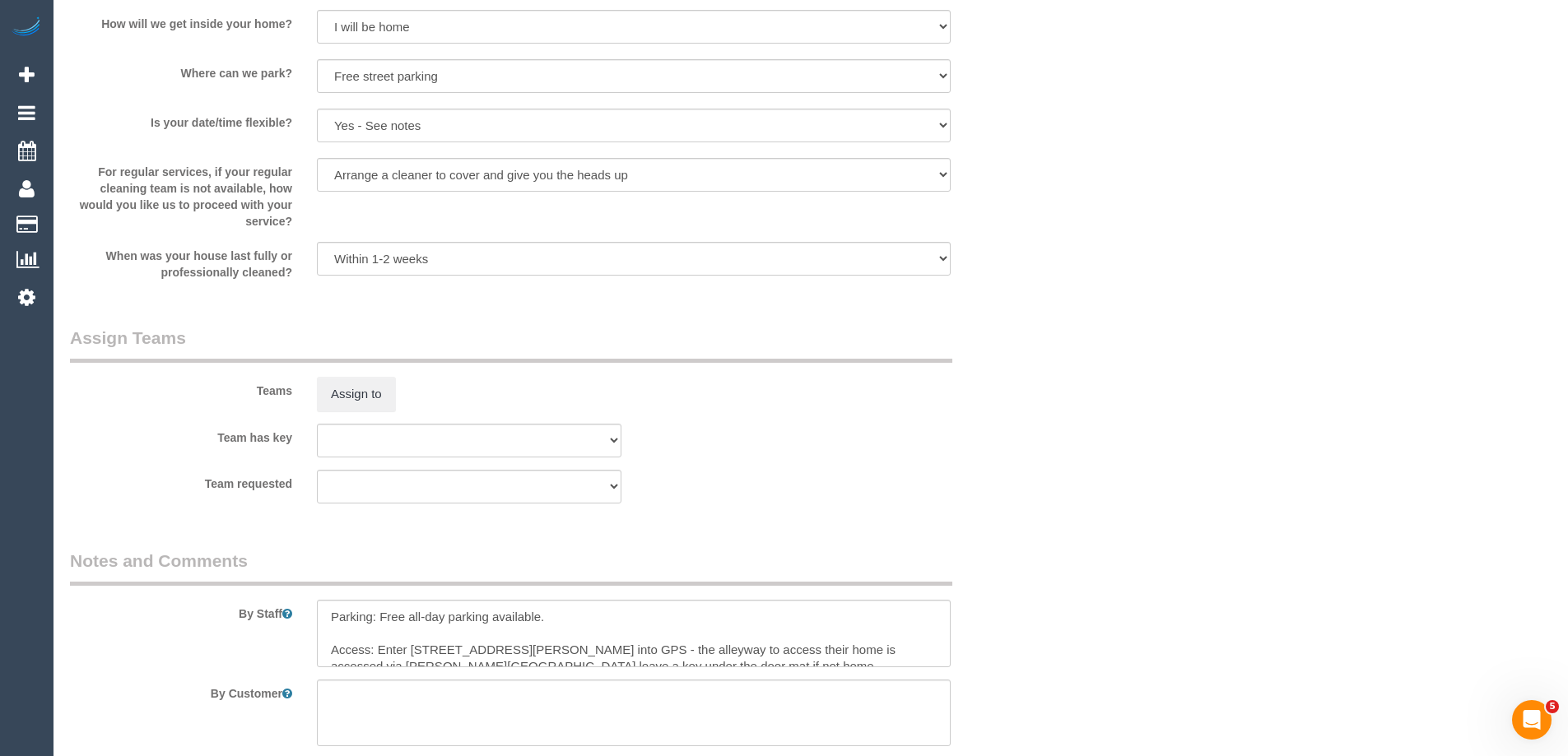
scroll to position [2221, 0]
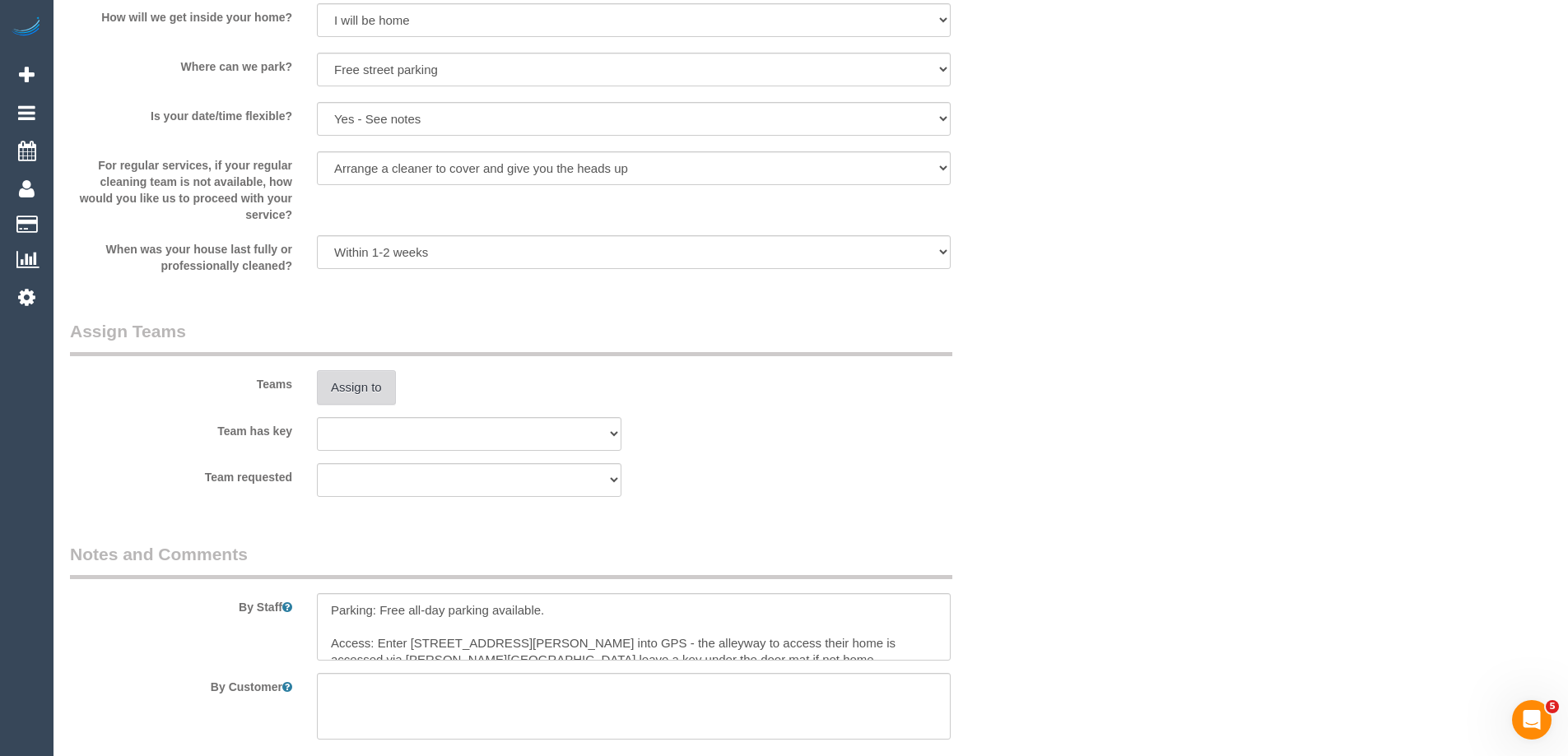
click at [363, 391] on button "Assign to" at bounding box center [357, 388] width 79 height 35
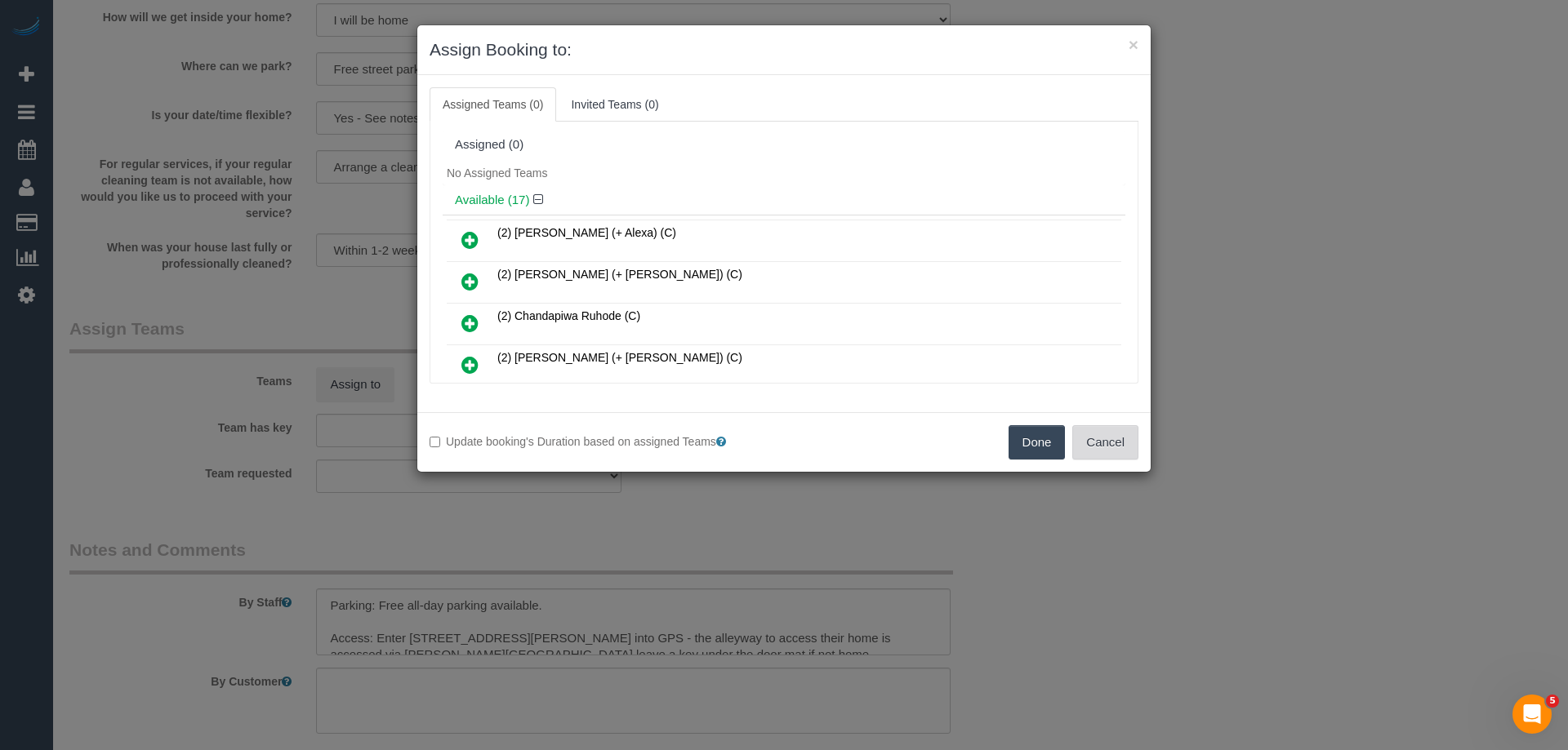
click at [1113, 449] on button "Cancel" at bounding box center [1105, 443] width 66 height 34
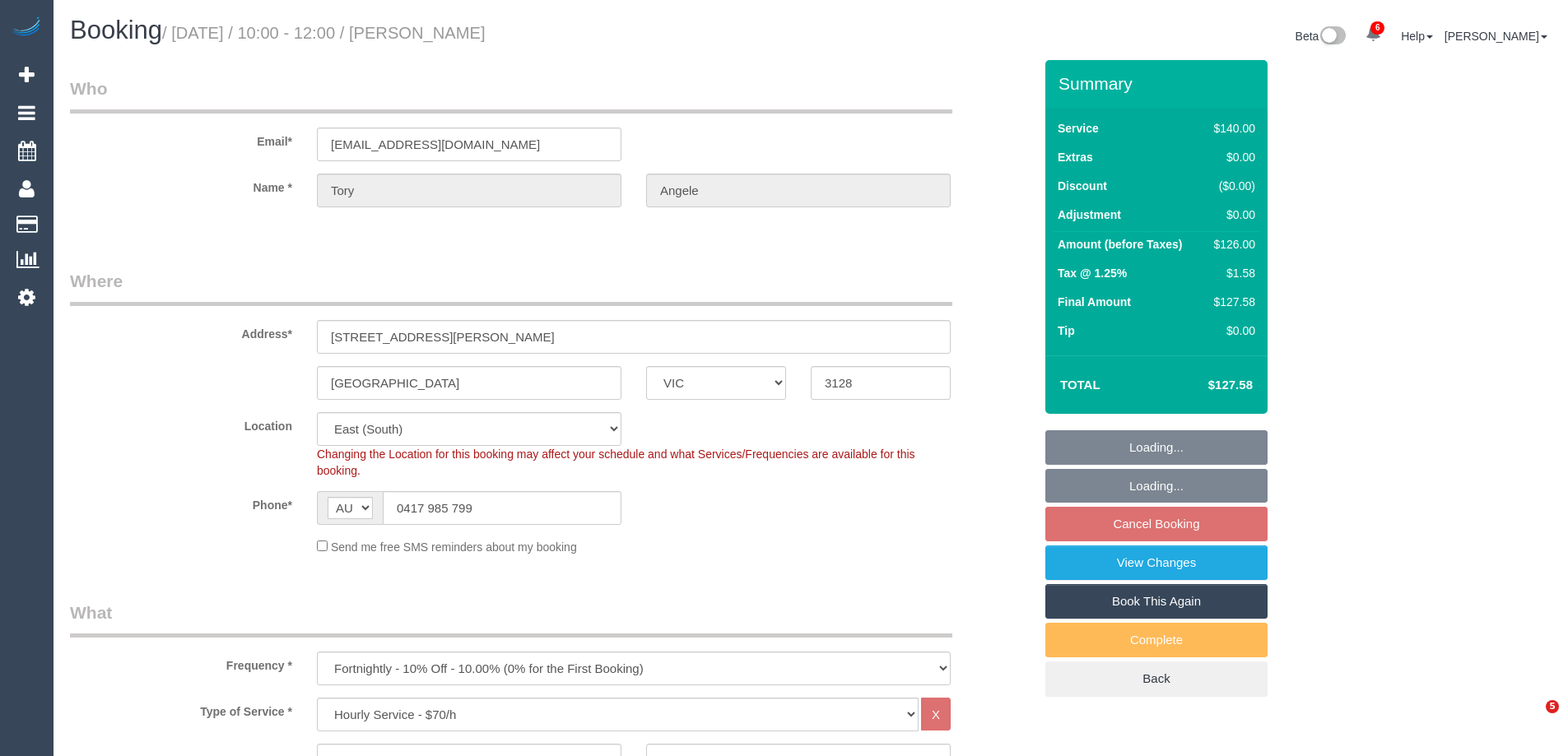
select select "VIC"
select select "object:893"
select select "string:stripe-pm_1LJXQl2GScqysDRVbZQJymId"
select select "number:28"
select select "number:14"
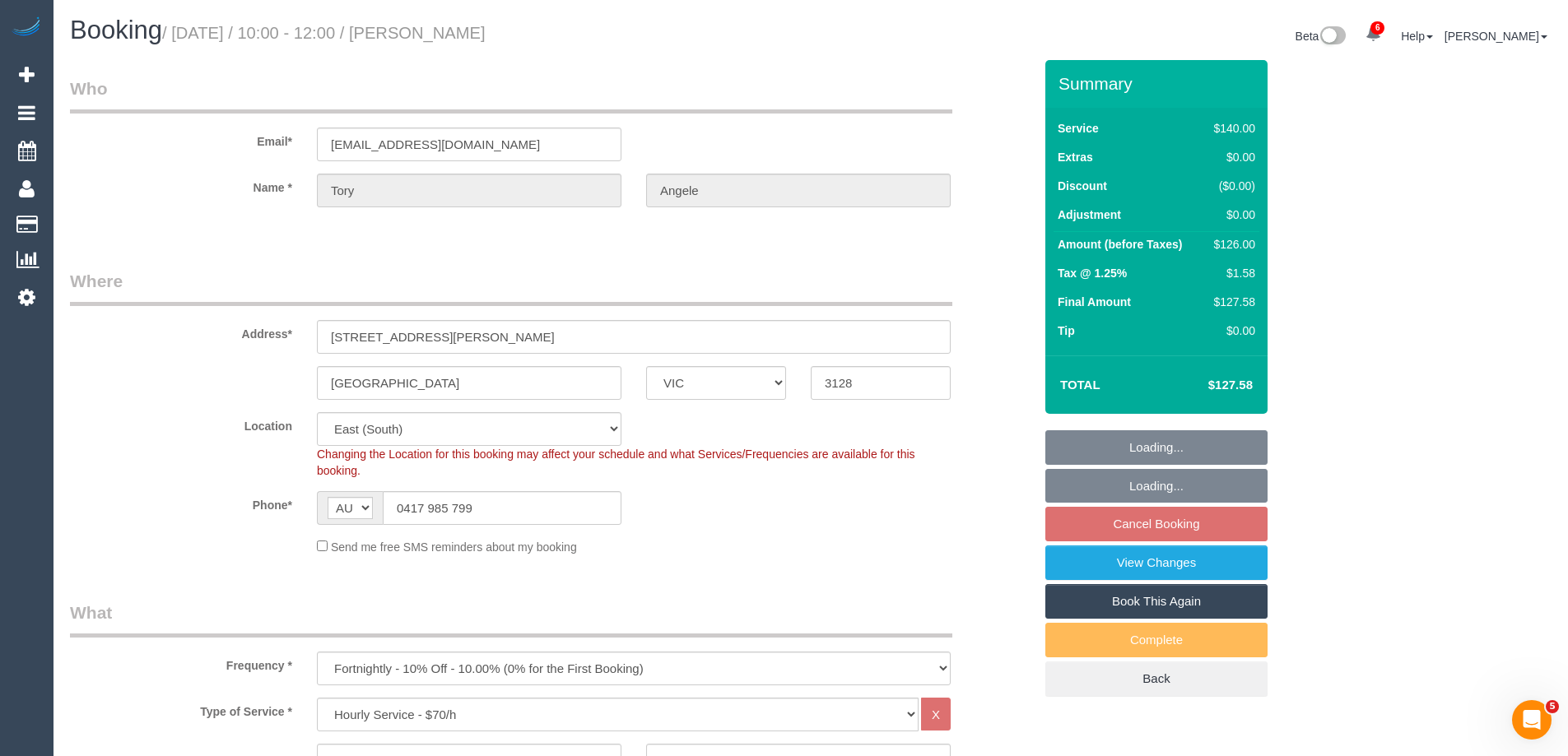
select select "number:19"
select select "number:22"
select select "number:33"
select select "number:12"
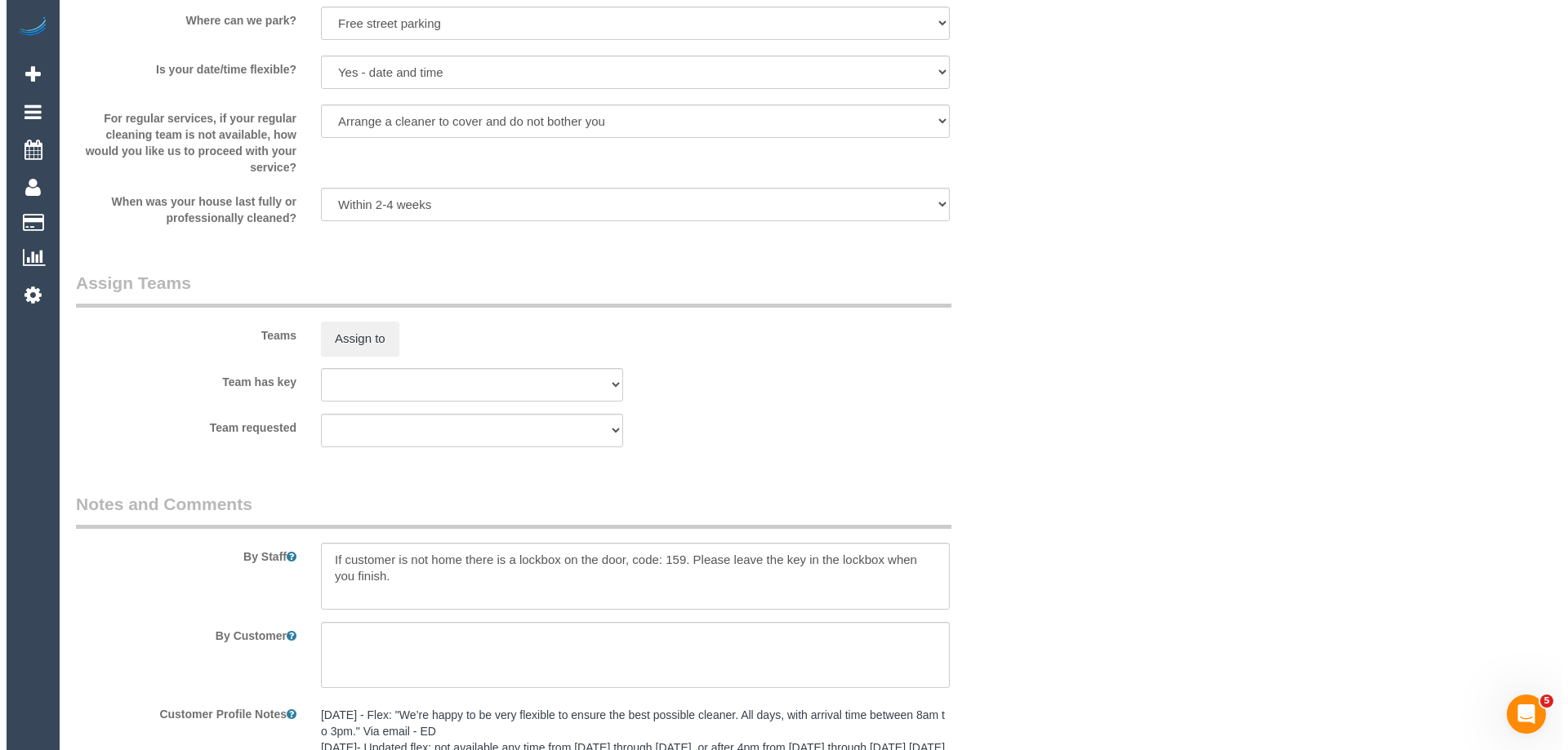
scroll to position [2449, 0]
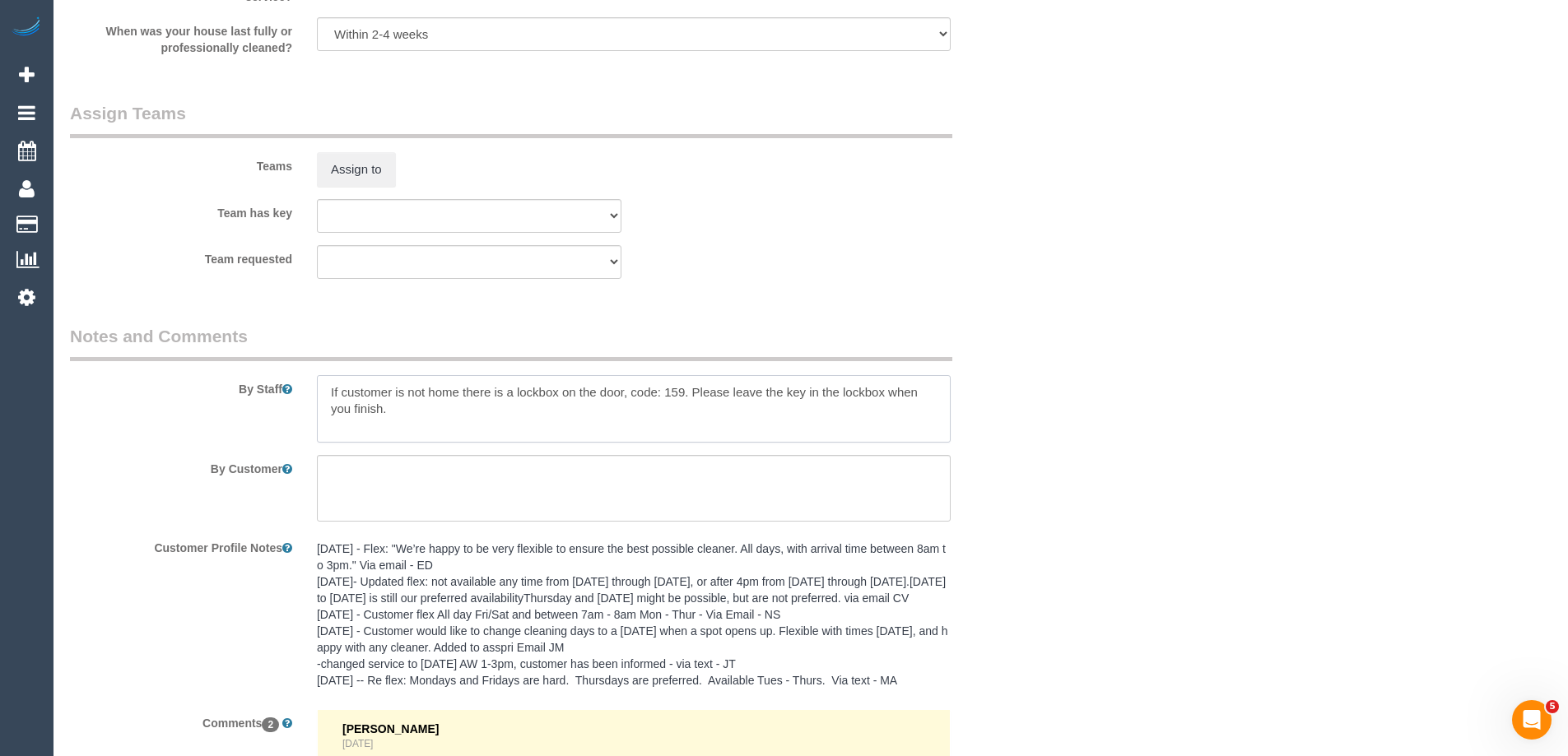
click at [317, 393] on textarea at bounding box center [634, 409] width 634 height 68
type textarea "*Cover* If customer is not home there is a lockbox on the door, code: 159. Plea…"
click at [363, 170] on button "Assign to" at bounding box center [357, 170] width 79 height 35
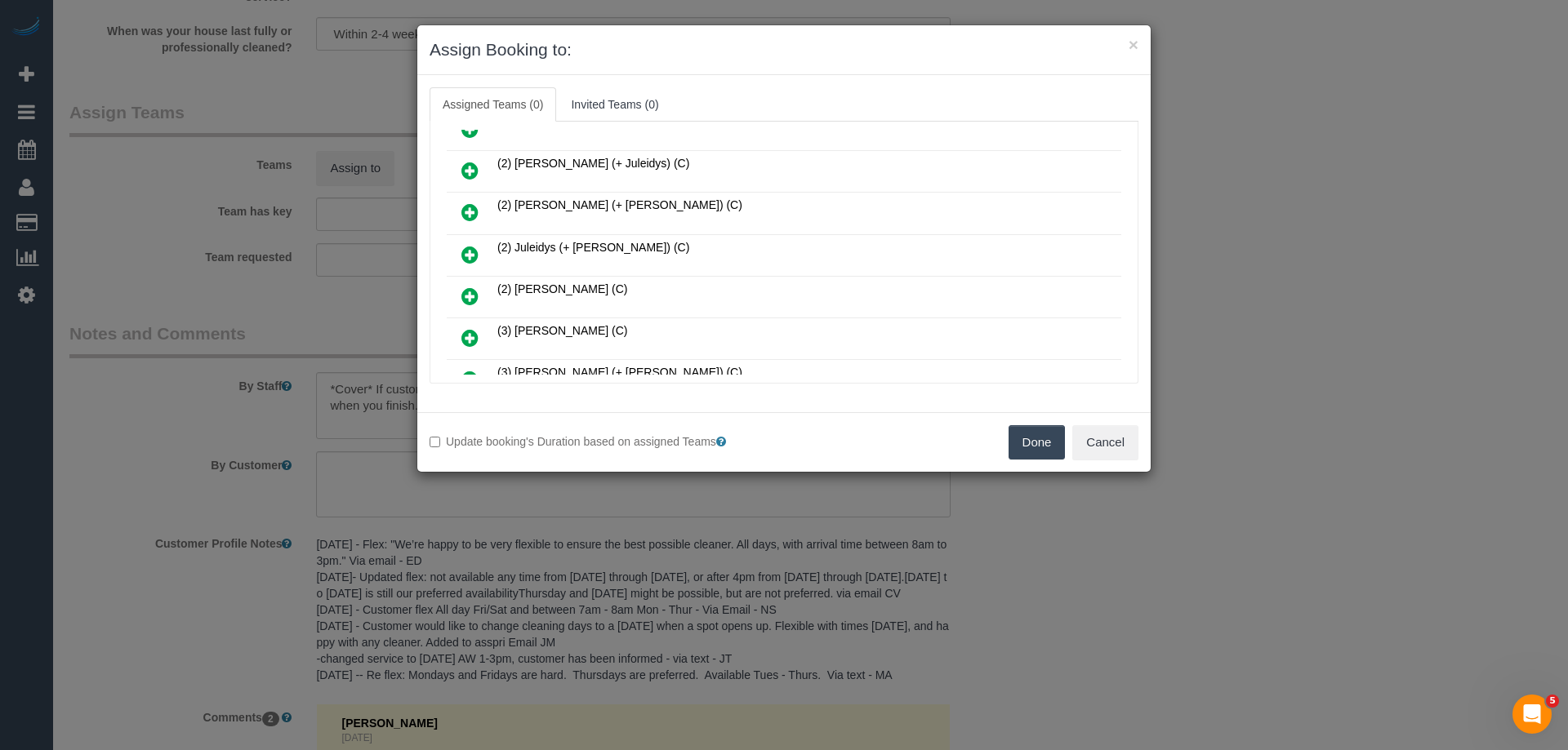
scroll to position [245, 0]
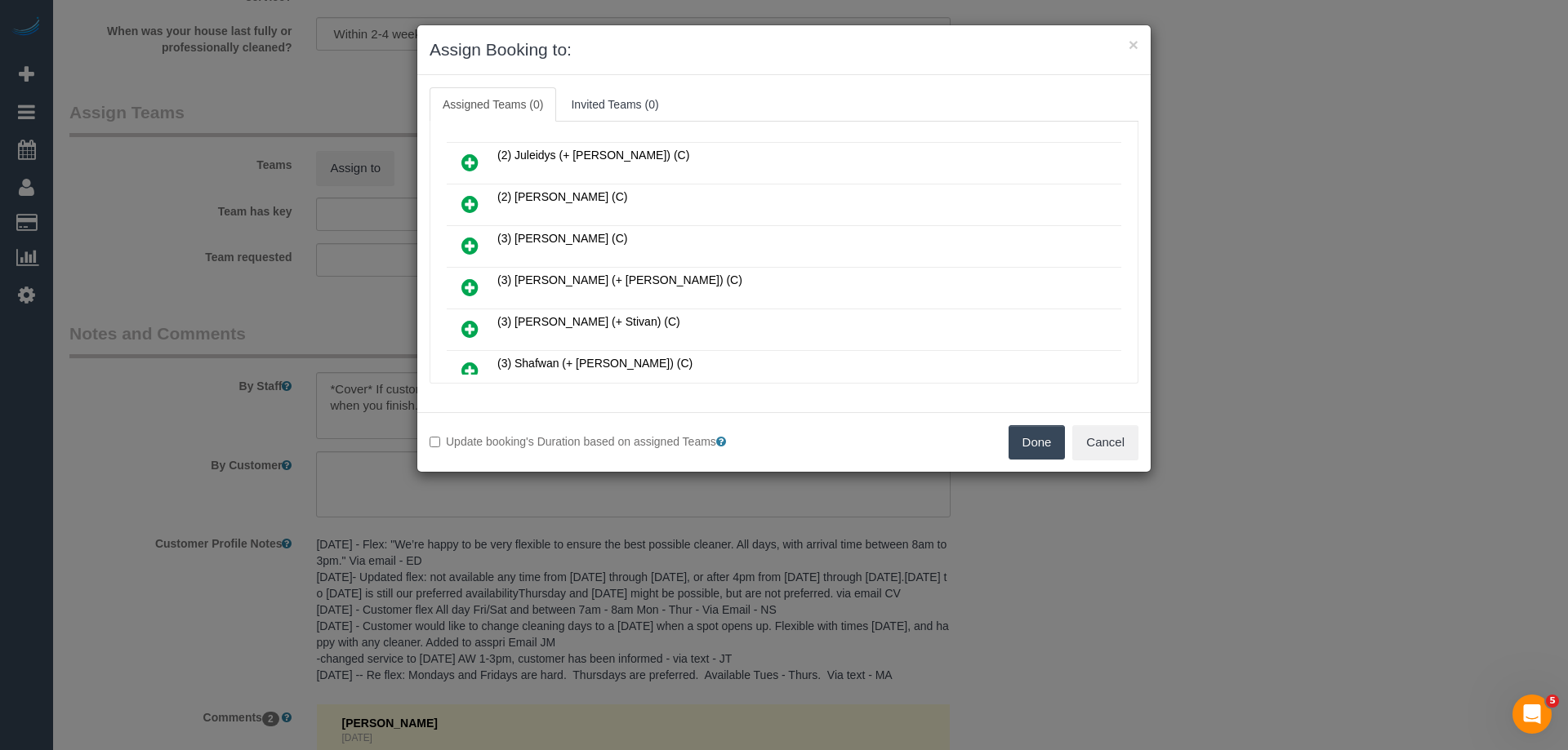
click at [466, 242] on icon at bounding box center [469, 246] width 17 height 20
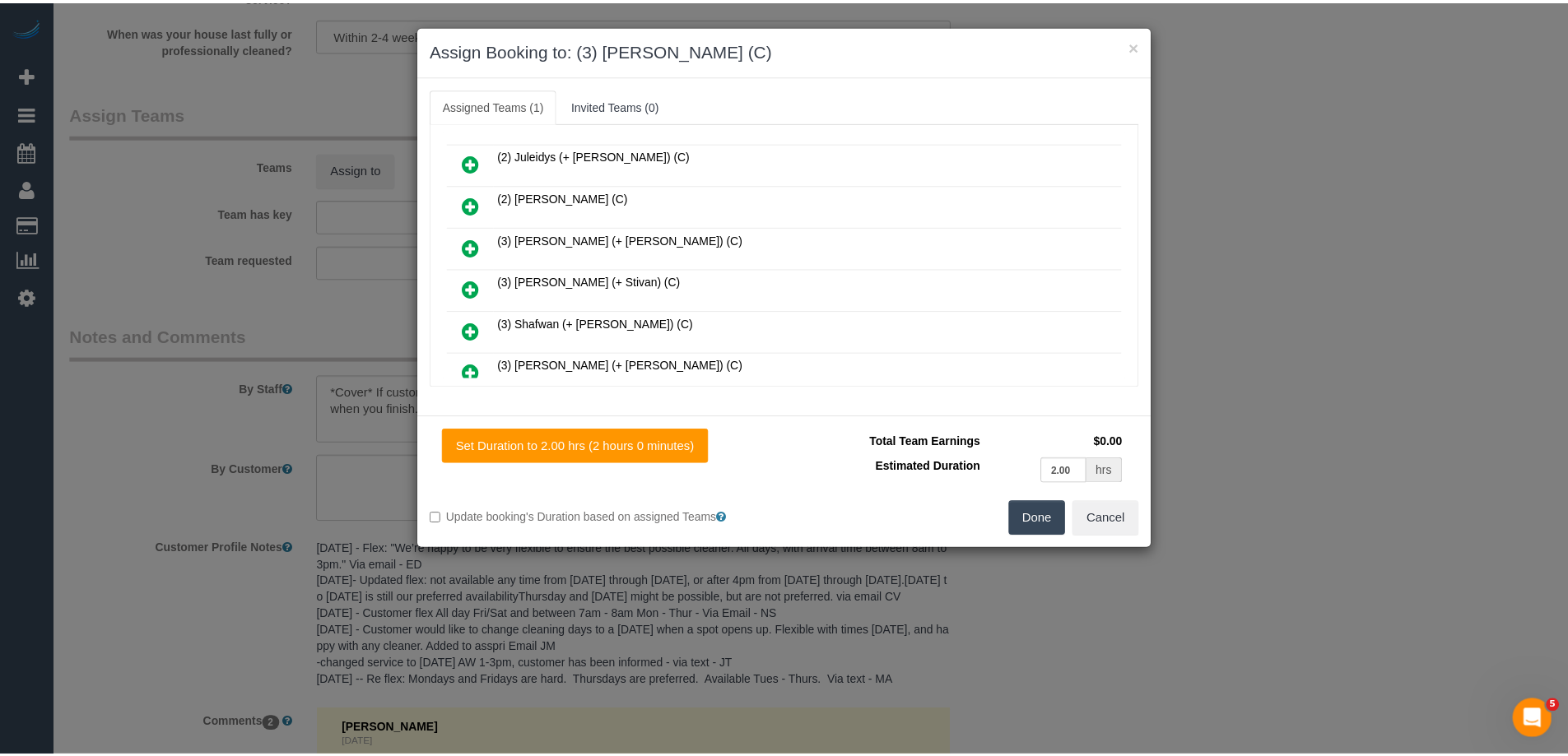
scroll to position [0, 0]
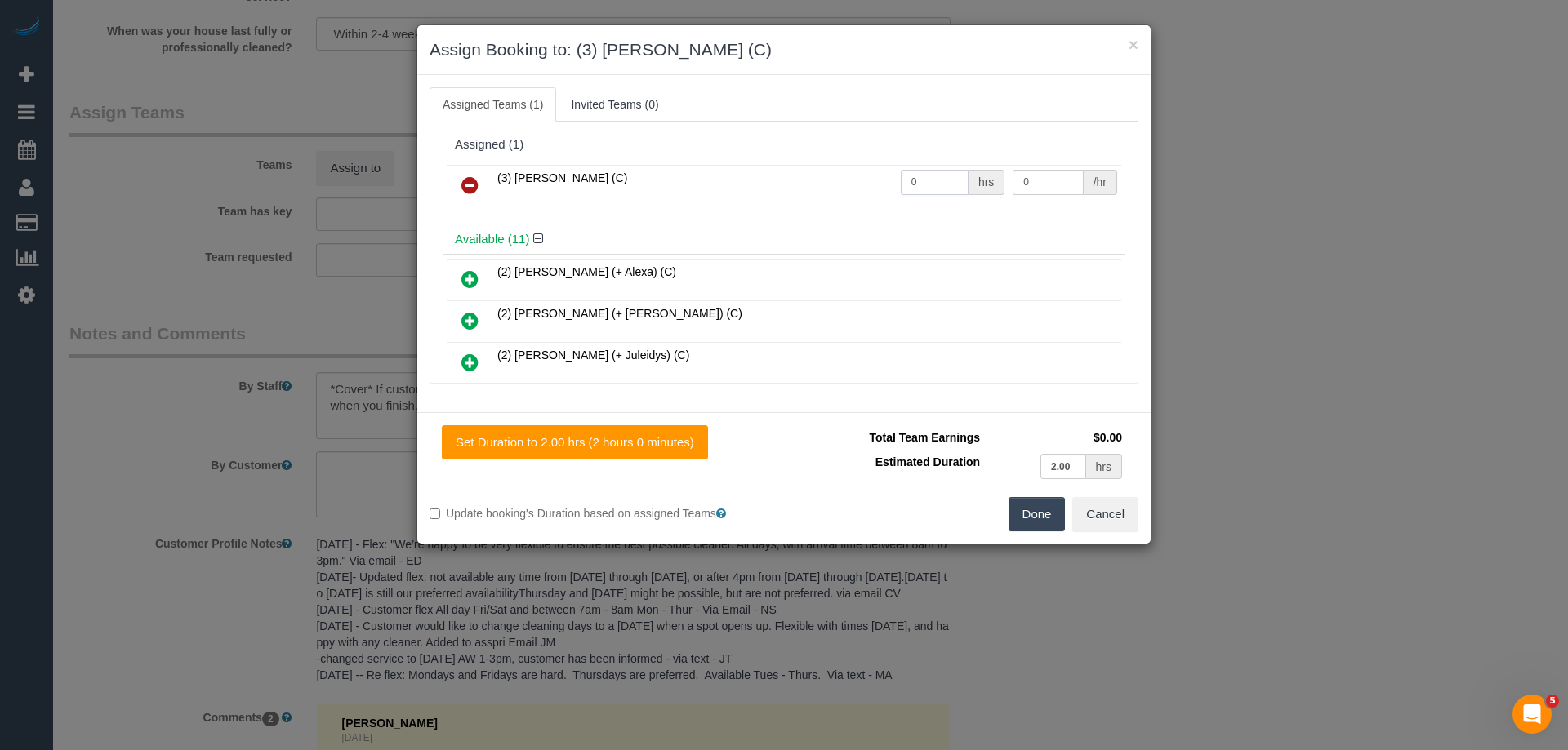
drag, startPoint x: 932, startPoint y: 181, endPoint x: 804, endPoint y: 181, distance: 128.0
click at [807, 181] on tr "(3) Denuwan Lamahewa (C) 0 hrs 0 /hr" at bounding box center [783, 185] width 674 height 42
type input "2"
drag, startPoint x: 1019, startPoint y: 182, endPoint x: 914, endPoint y: 184, distance: 105.0
click at [929, 181] on tr "(3) Denuwan Lamahewa (C) 2 hrs 0 /hr" at bounding box center [783, 185] width 674 height 42
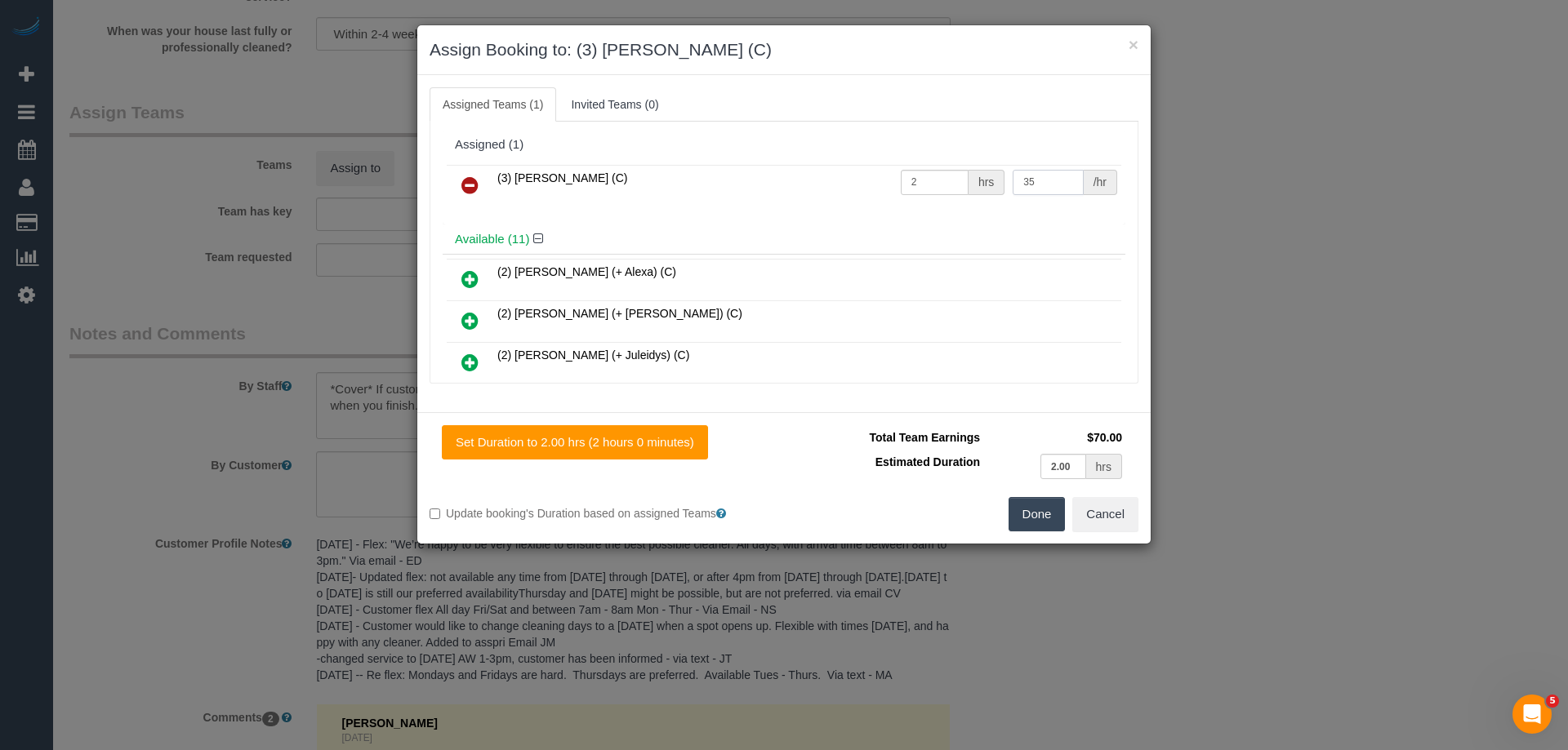
type input "35"
click at [1033, 516] on button "Done" at bounding box center [1037, 514] width 57 height 34
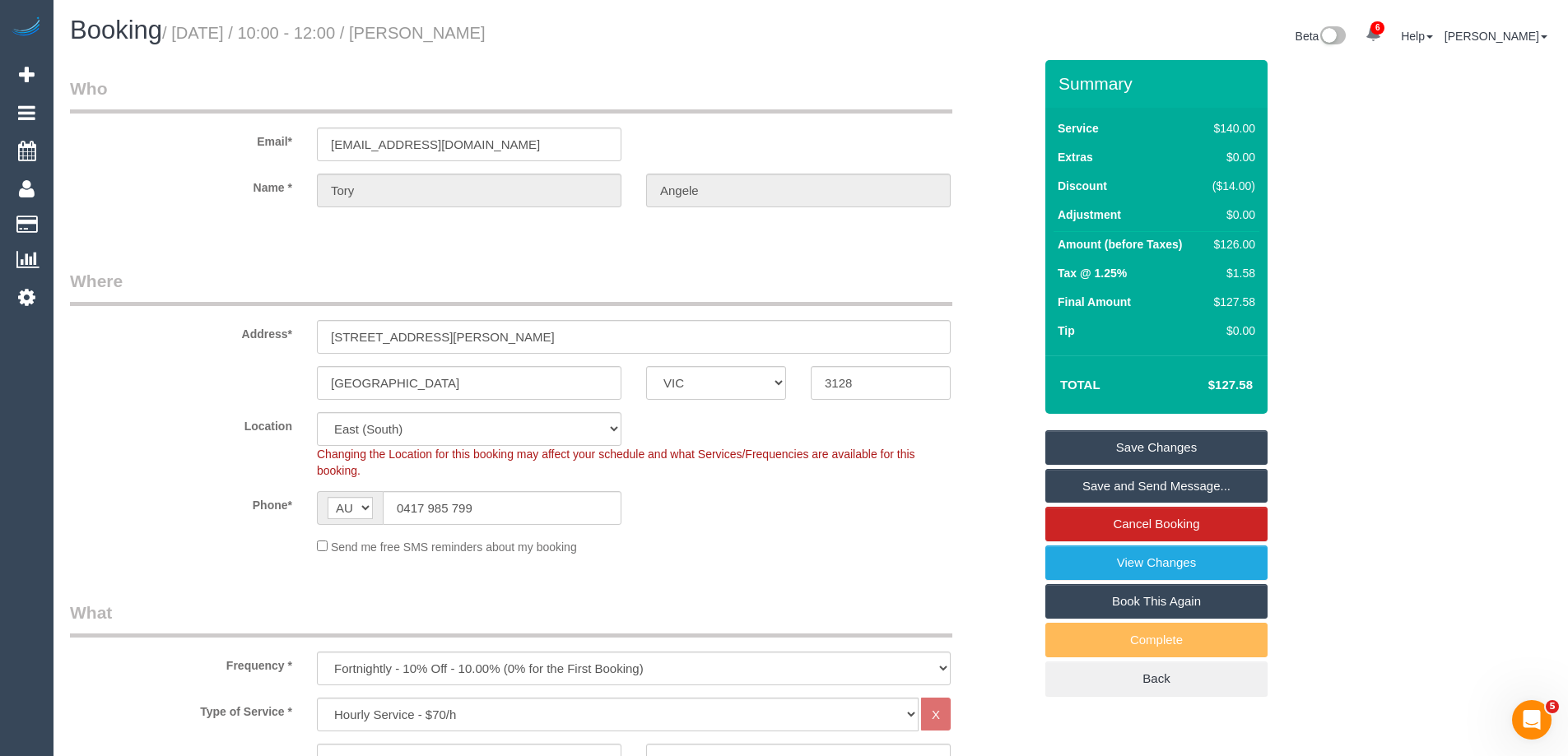
drag, startPoint x: 495, startPoint y: 36, endPoint x: 456, endPoint y: 39, distance: 39.1
click at [456, 39] on h1 "Booking / September 17, 2025 / 10:00 - 12:00 / Tory Angele" at bounding box center [434, 30] width 728 height 28
copy small "Tory Angele"
click at [1109, 447] on link "Save Changes" at bounding box center [1157, 448] width 222 height 35
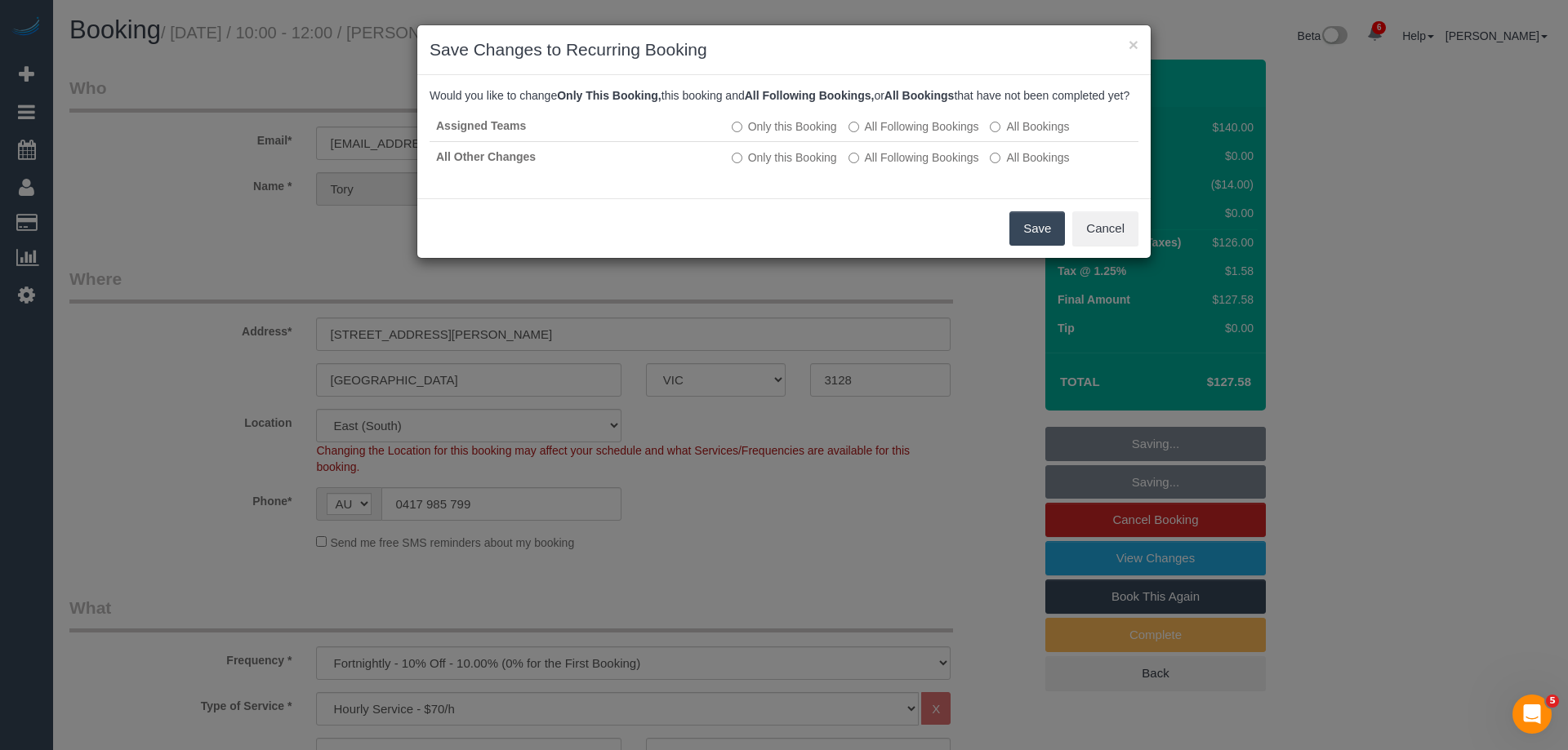
click at [1028, 241] on button "Save" at bounding box center [1037, 229] width 56 height 34
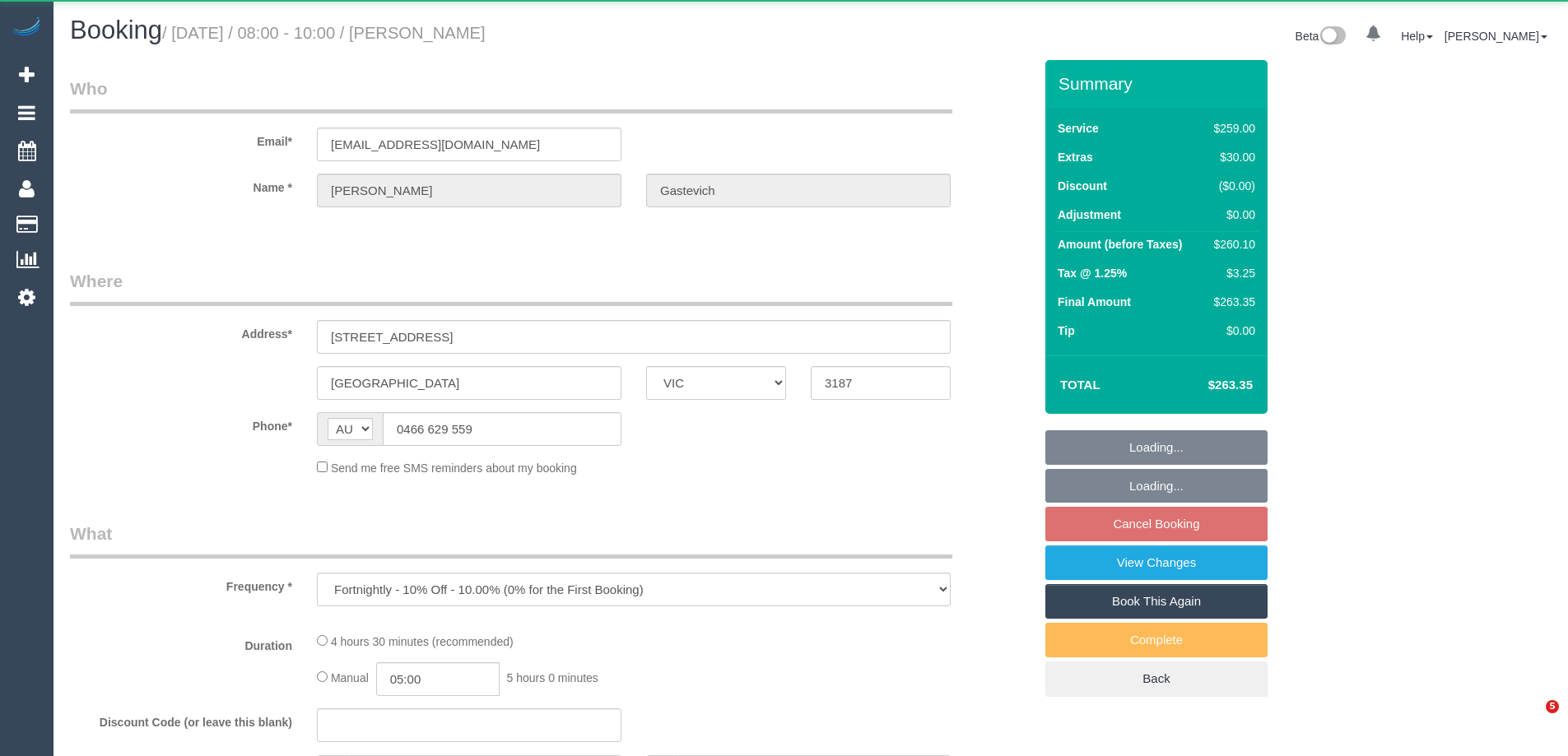
select select "VIC"
select select "string:stripe-pm_1Rm1mj2GScqysDRVRpDaJzyO"
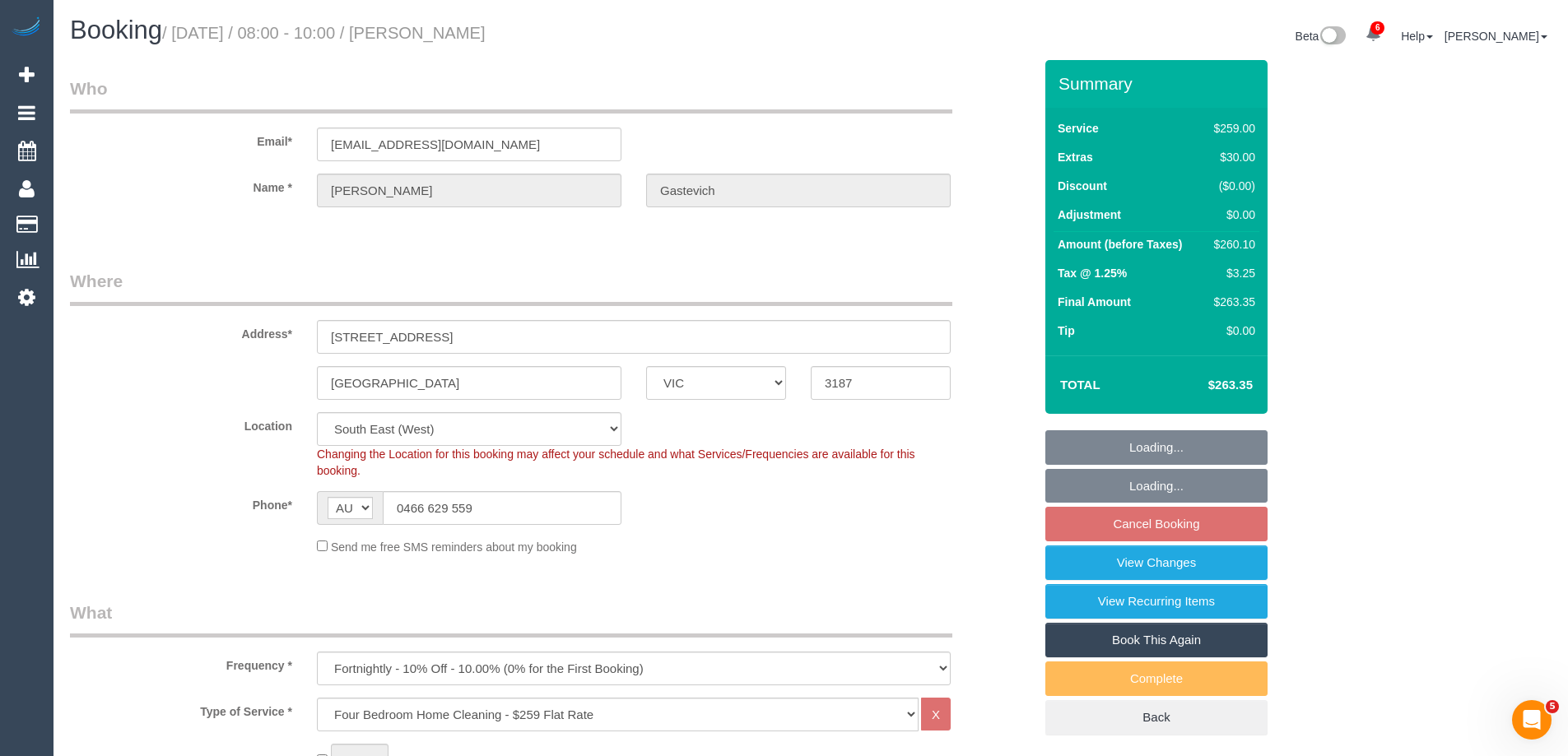
select select "object:720"
select select "number:27"
select select "number:14"
select select "number:19"
select select "number:24"
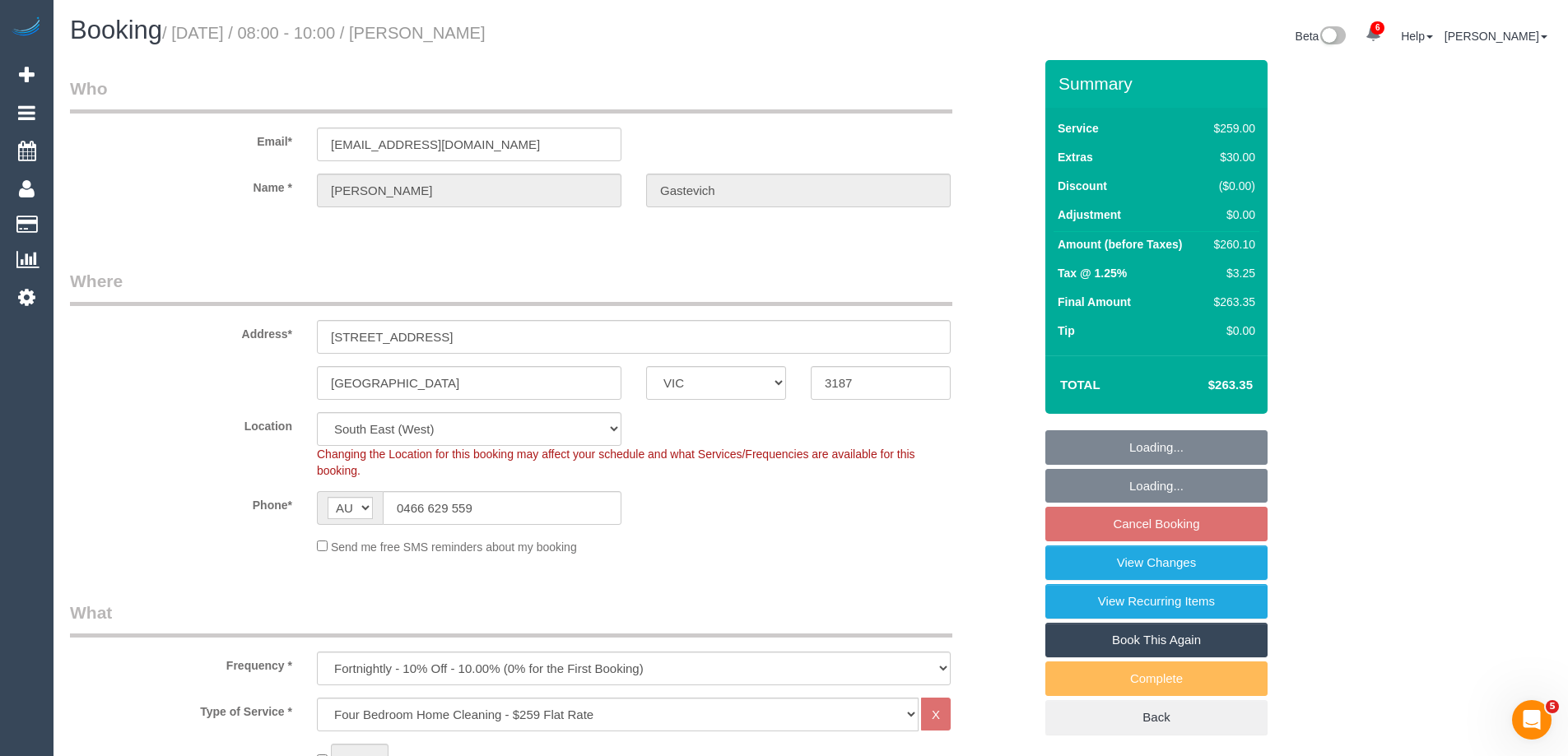
select select "number:35"
select select "number:12"
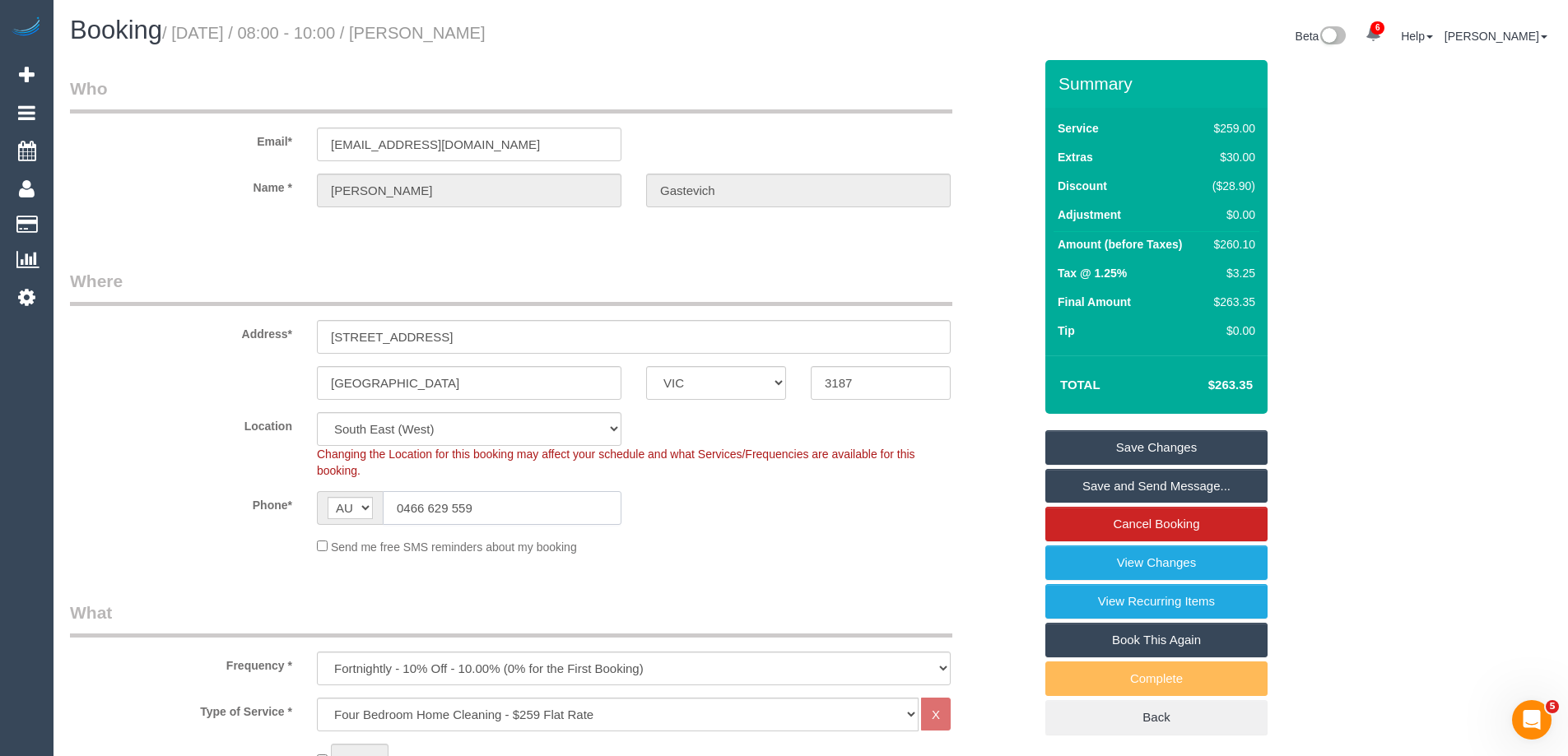
drag, startPoint x: 344, startPoint y: 511, endPoint x: 305, endPoint y: 503, distance: 39.8
click at [309, 503] on div "AF AL DZ AD AO AI AQ AG AR AM AW AU AT AZ BS BH BD BB BY BE BZ BJ BM BT BO BA B…" at bounding box center [470, 507] width 330 height 34
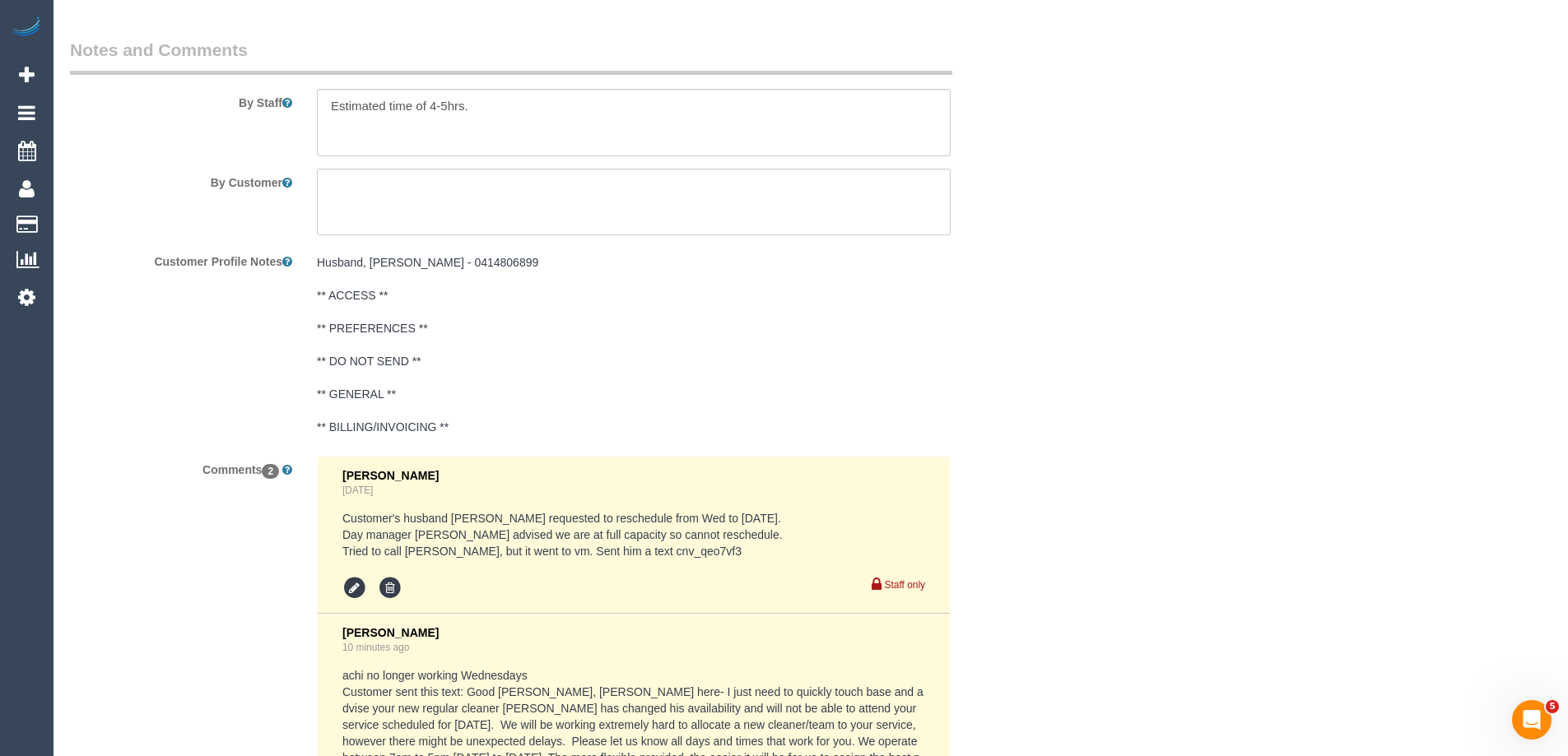
scroll to position [2766, 0]
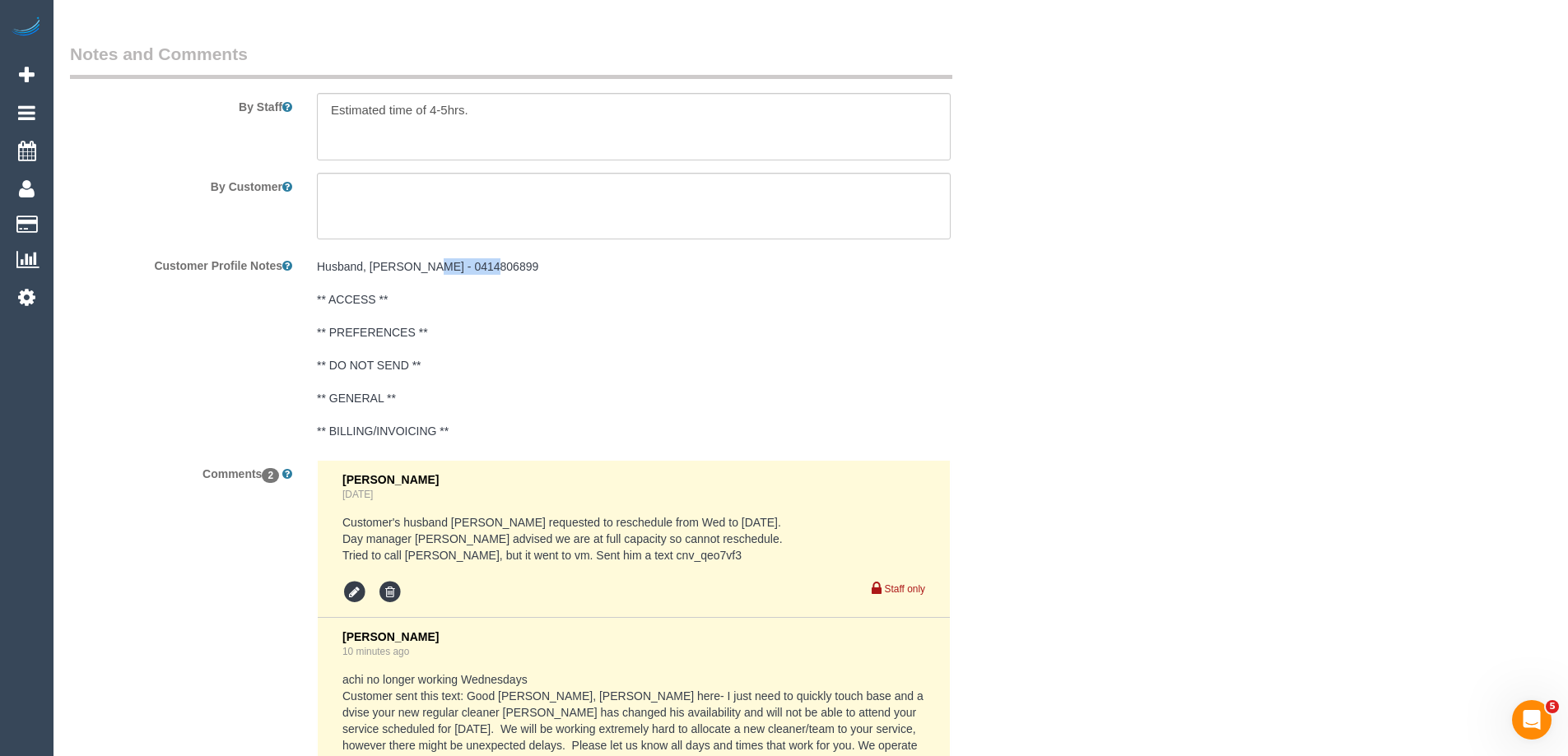
drag, startPoint x: 484, startPoint y: 266, endPoint x: 423, endPoint y: 256, distance: 61.8
click at [423, 256] on div "Husband, Michael - 0414806899 ** ACCESS ** ** PREFERENCES ** ** DO NOT SEND ** …" at bounding box center [634, 350] width 658 height 196
copy pre "0414806899"
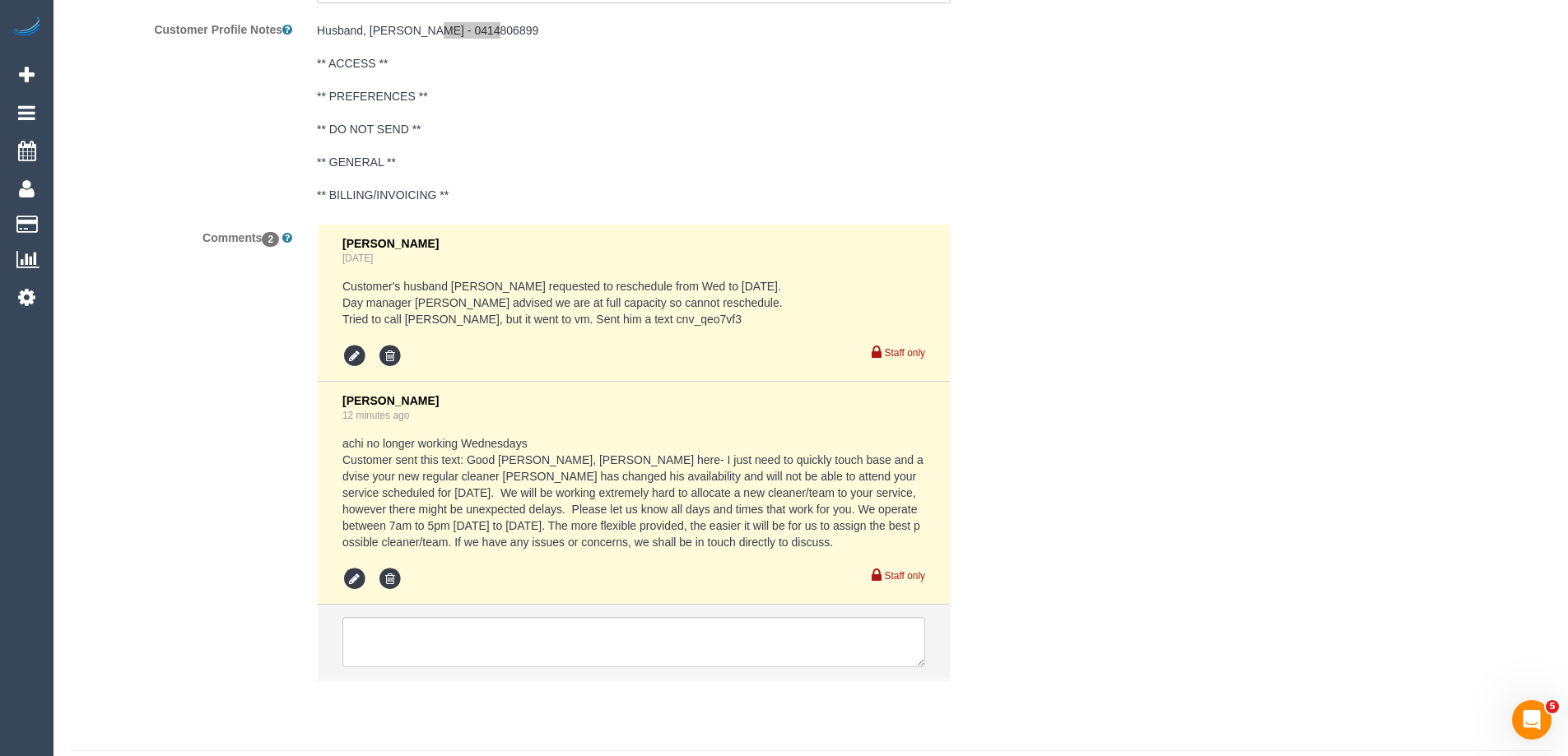
scroll to position [3045, 0]
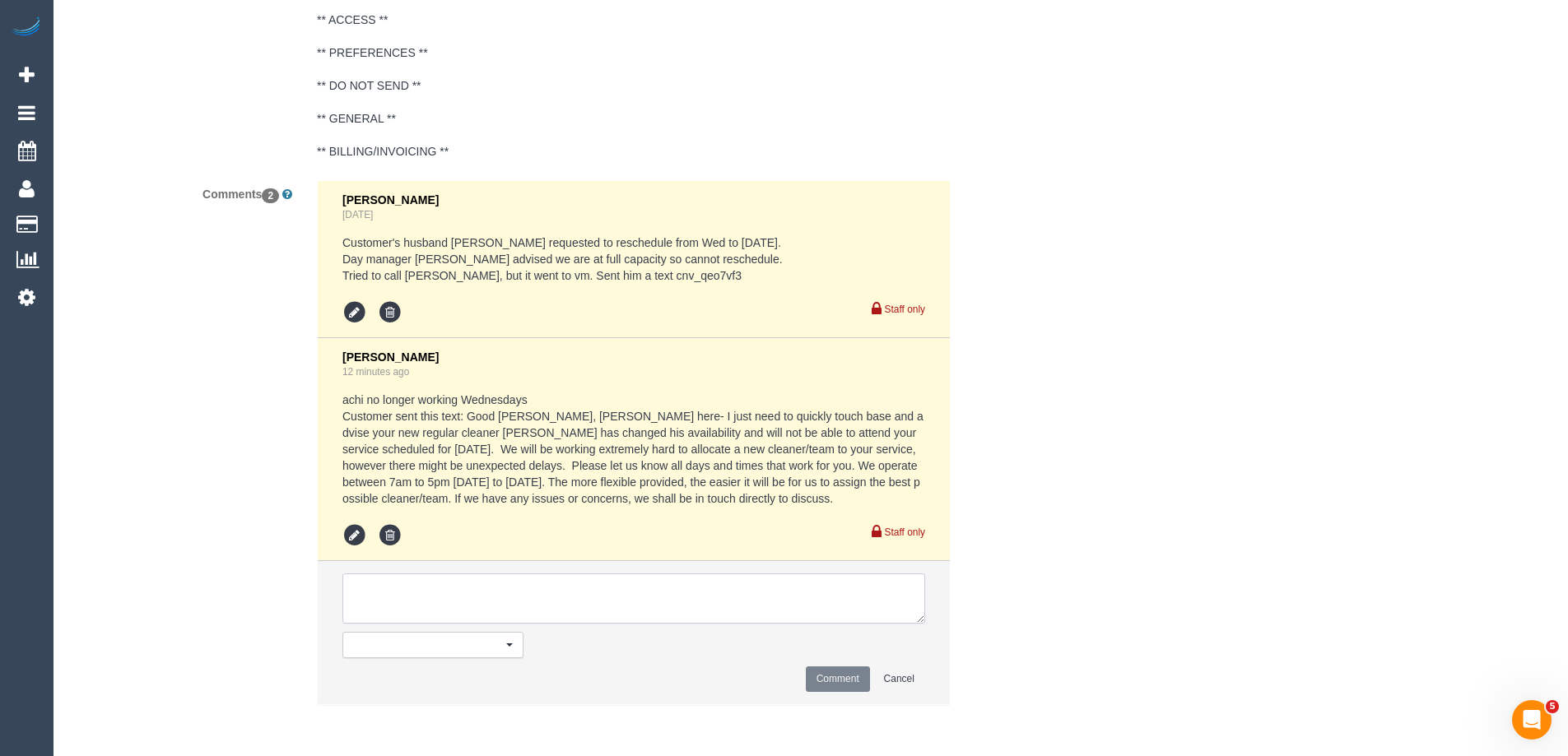
click at [413, 615] on textarea at bounding box center [634, 599] width 583 height 51
type textarea "Offered spot on the 17/09 as per request. Pending response - via text"
click at [857, 674] on button "Comment" at bounding box center [838, 679] width 64 height 26
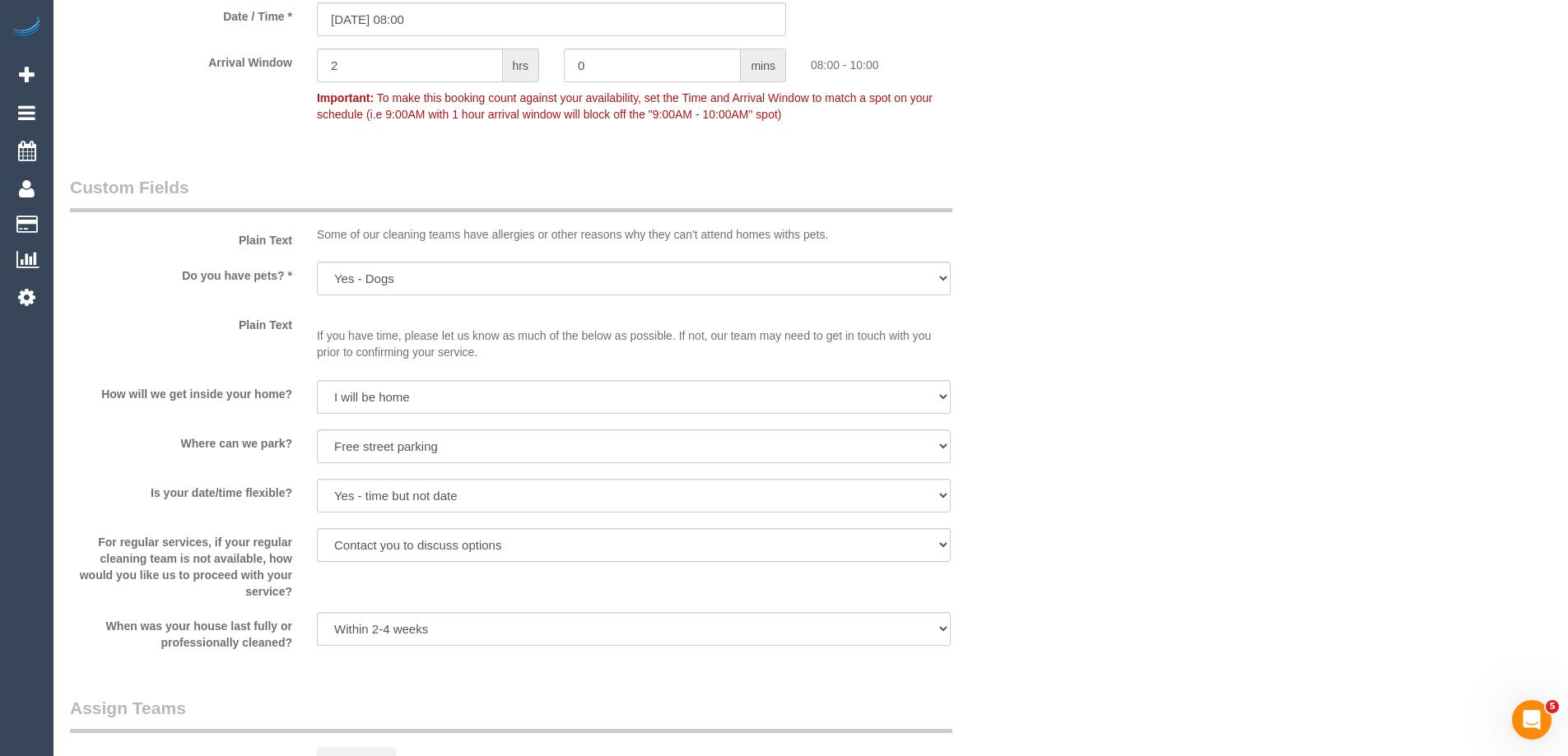
scroll to position [1812, 0]
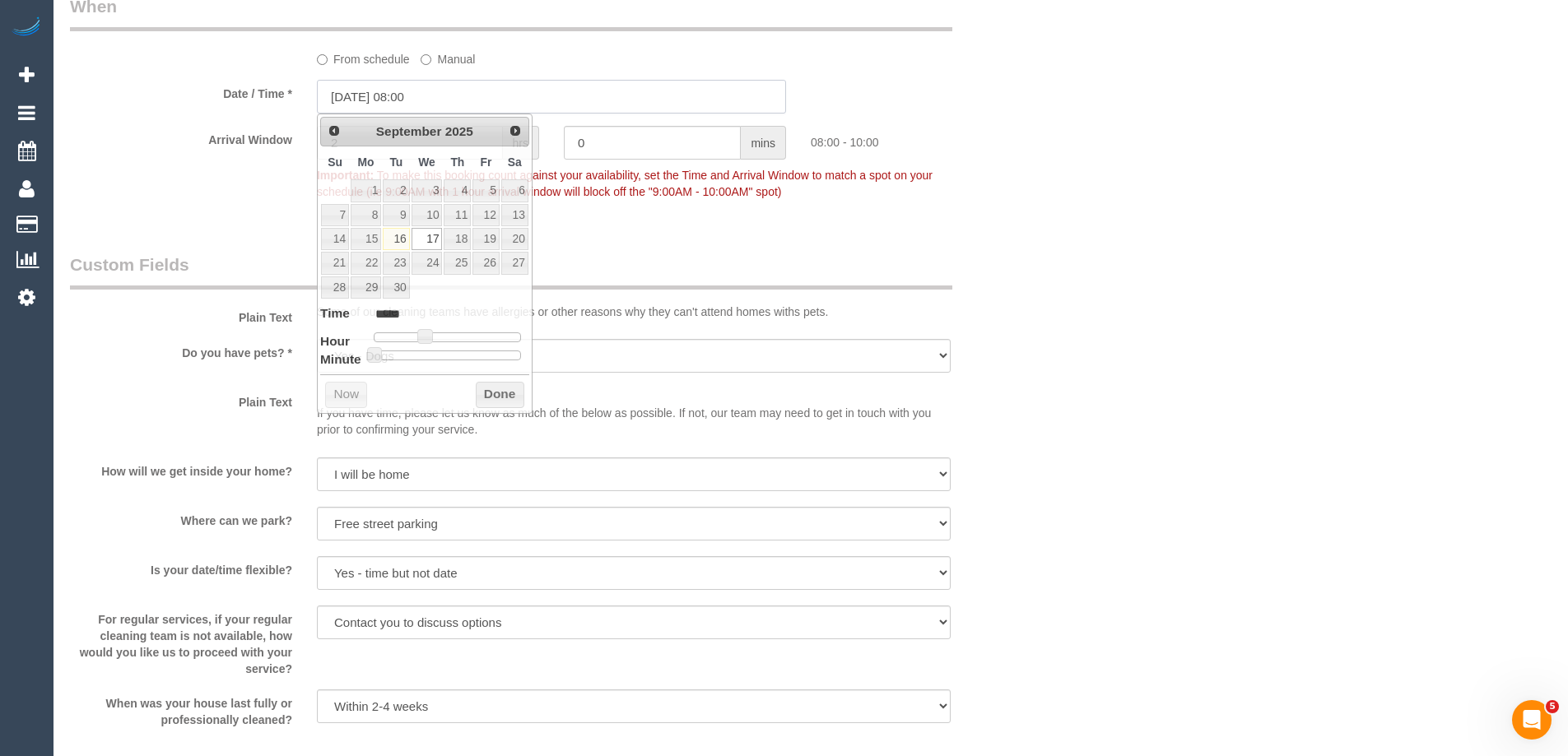
click at [350, 94] on input "[DATE] 08:00" at bounding box center [551, 96] width 469 height 34
click at [453, 236] on link "18" at bounding box center [456, 239] width 27 height 22
type input "18/09/2025 08:00"
drag, startPoint x: 503, startPoint y: 391, endPoint x: 475, endPoint y: 385, distance: 28.6
click at [503, 391] on button "Done" at bounding box center [499, 395] width 49 height 26
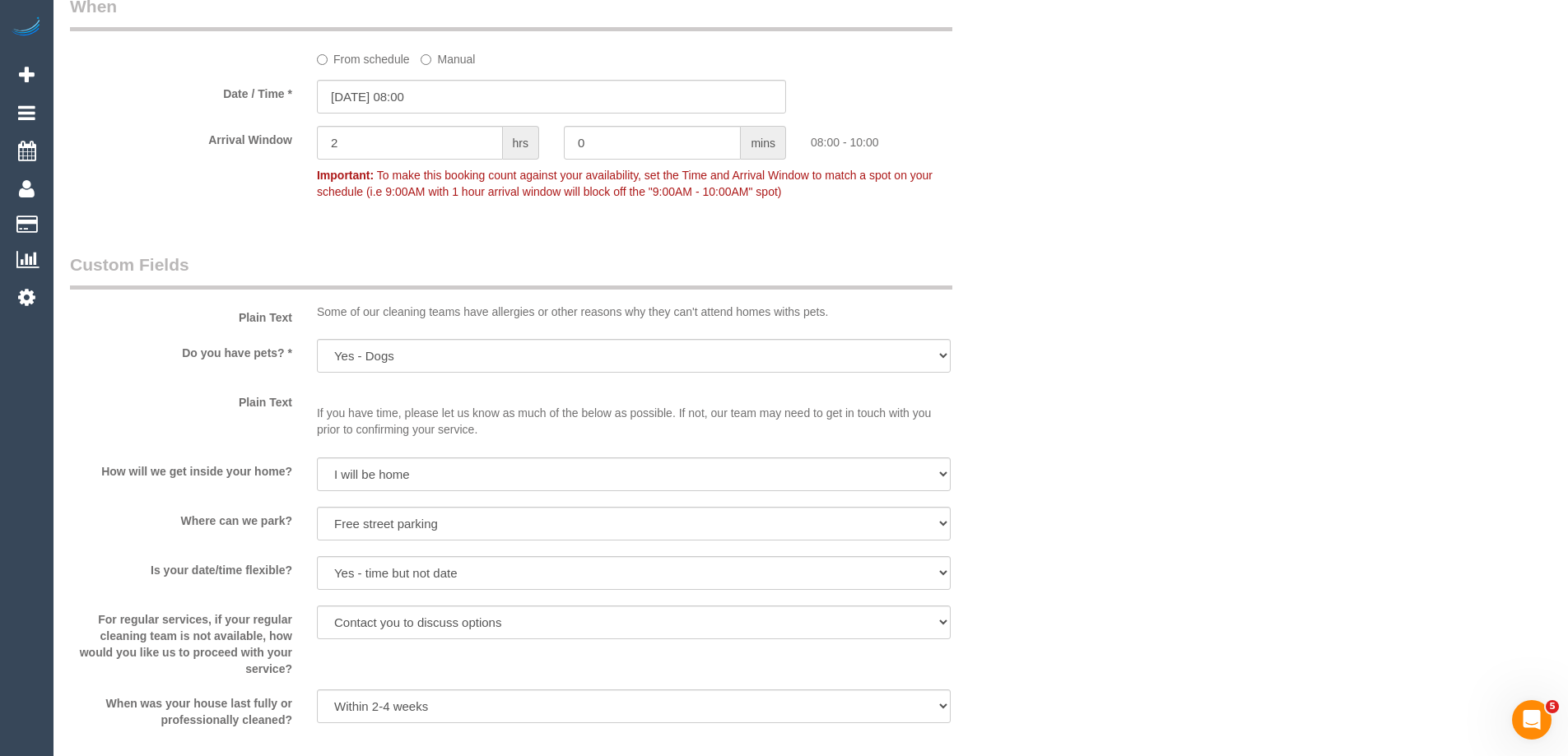
scroll to position [2305, 0]
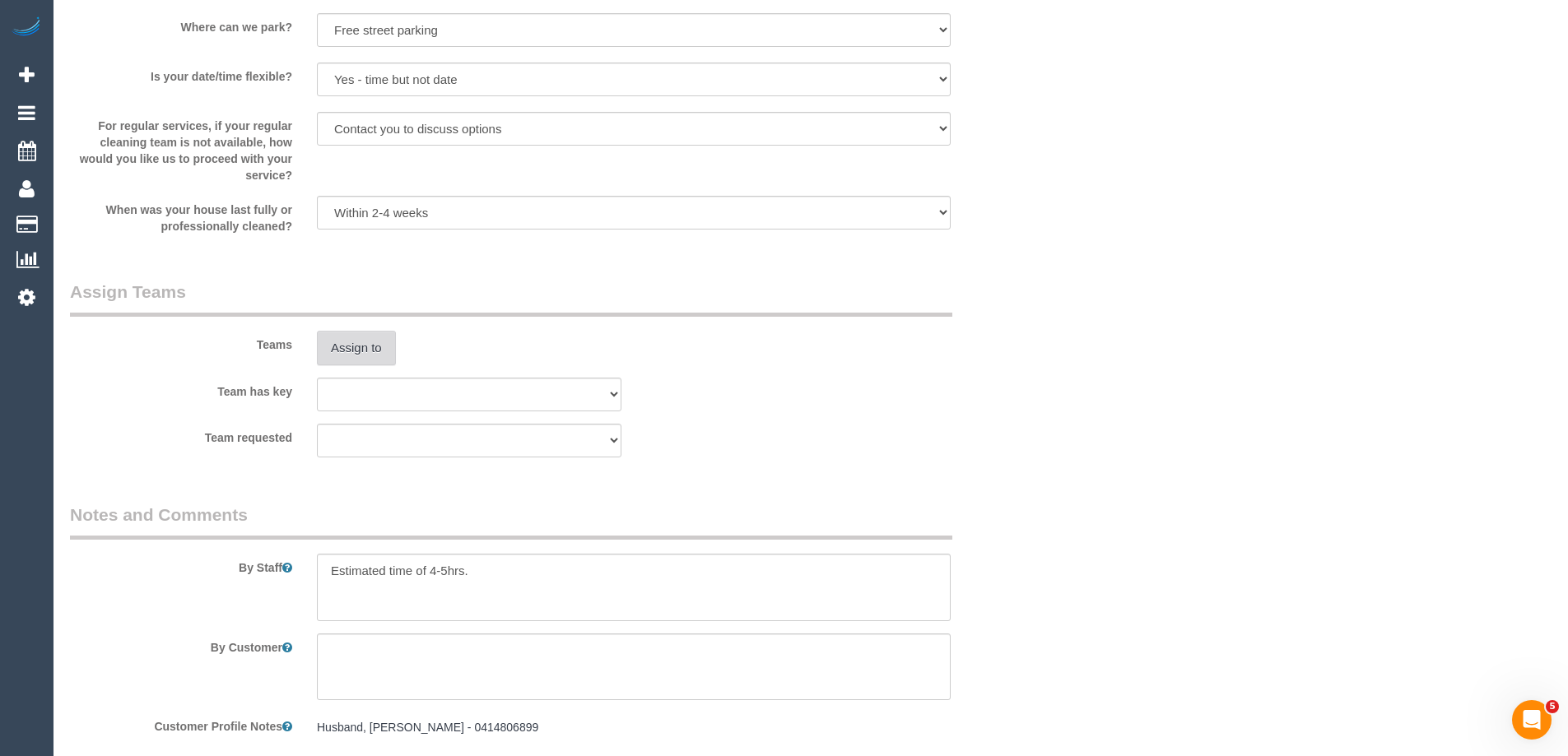
click at [373, 336] on button "Assign to" at bounding box center [357, 348] width 79 height 35
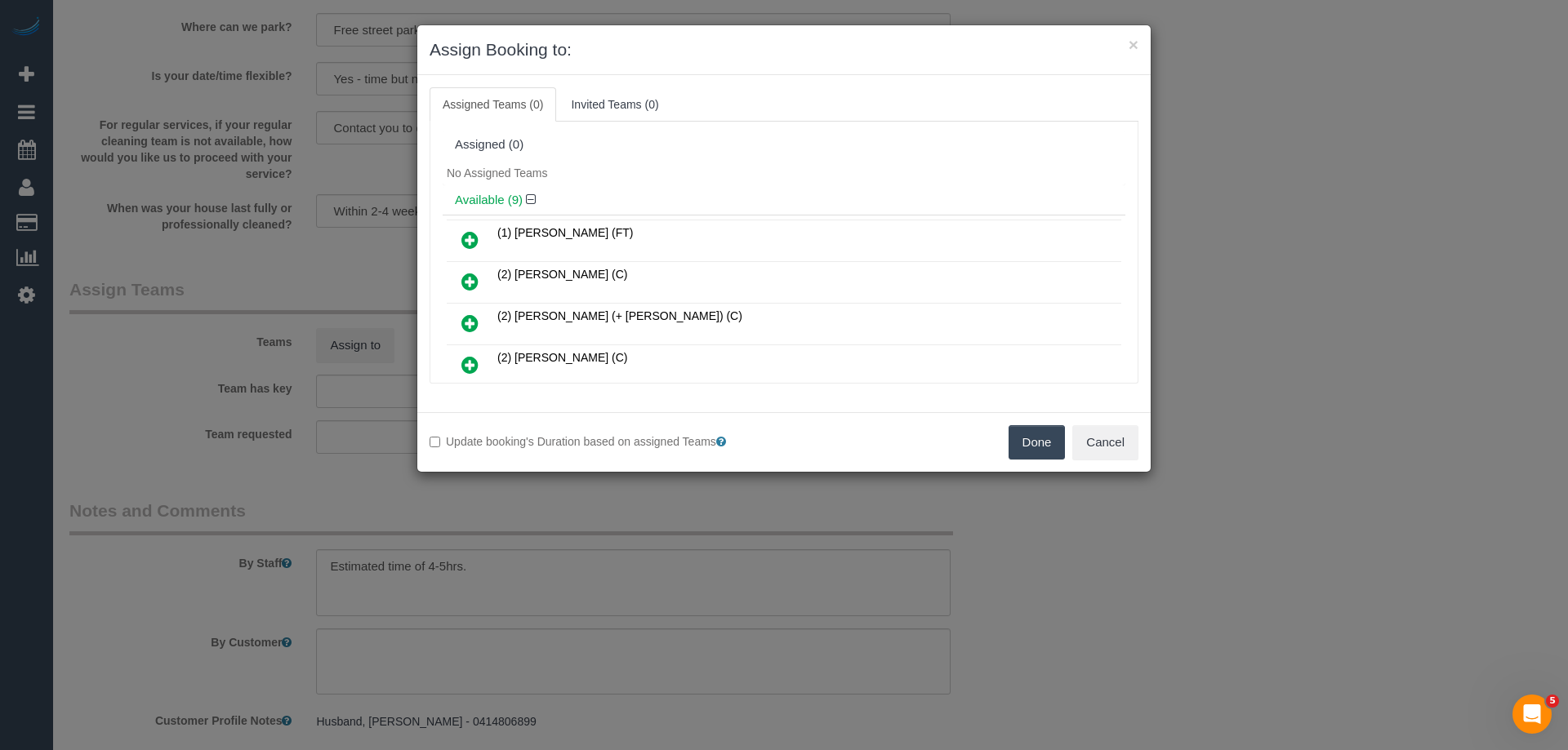
click at [474, 283] on icon at bounding box center [469, 282] width 17 height 20
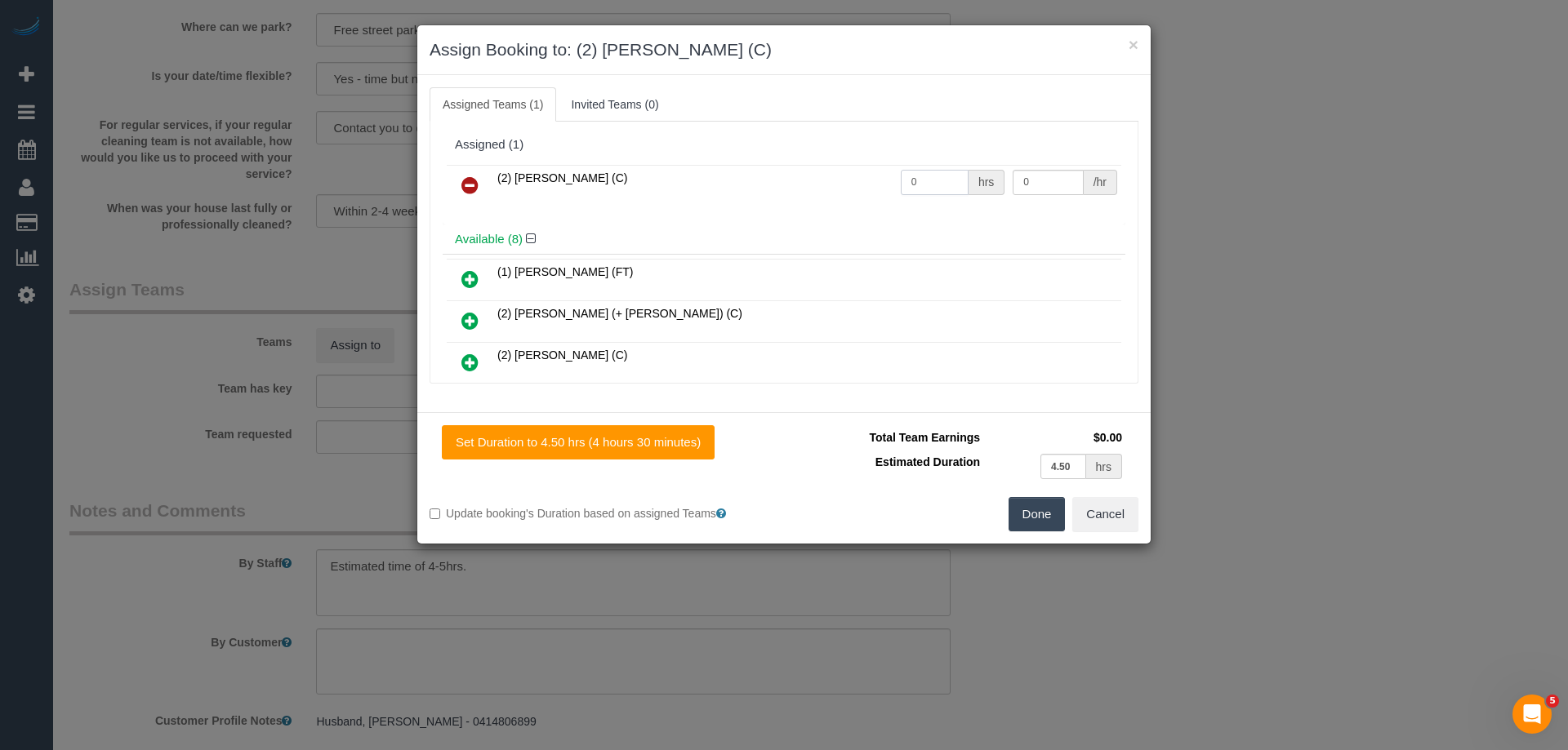
drag, startPoint x: 924, startPoint y: 184, endPoint x: 828, endPoint y: 184, distance: 96.0
click at [828, 184] on tr "(2) Anita Jamieson (C) 0 hrs 0 /hr" at bounding box center [783, 185] width 674 height 42
type input "1"
drag, startPoint x: 1044, startPoint y: 173, endPoint x: 939, endPoint y: 177, distance: 105.1
click at [939, 177] on tr "(2) Anita Jamieson (C) 1 hrs 0 /hr" at bounding box center [783, 185] width 674 height 42
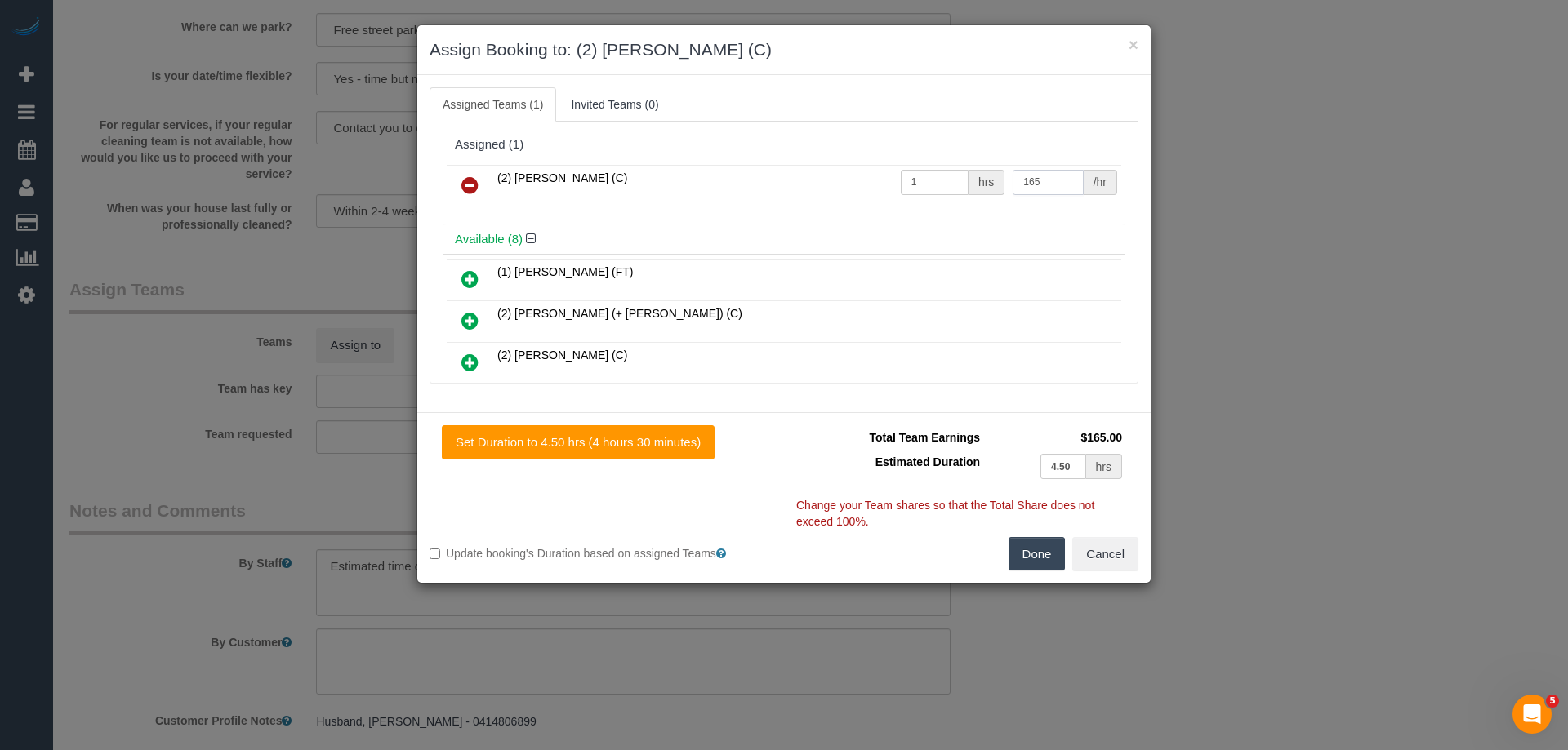
type input "165"
click at [1028, 560] on button "Done" at bounding box center [1037, 554] width 57 height 34
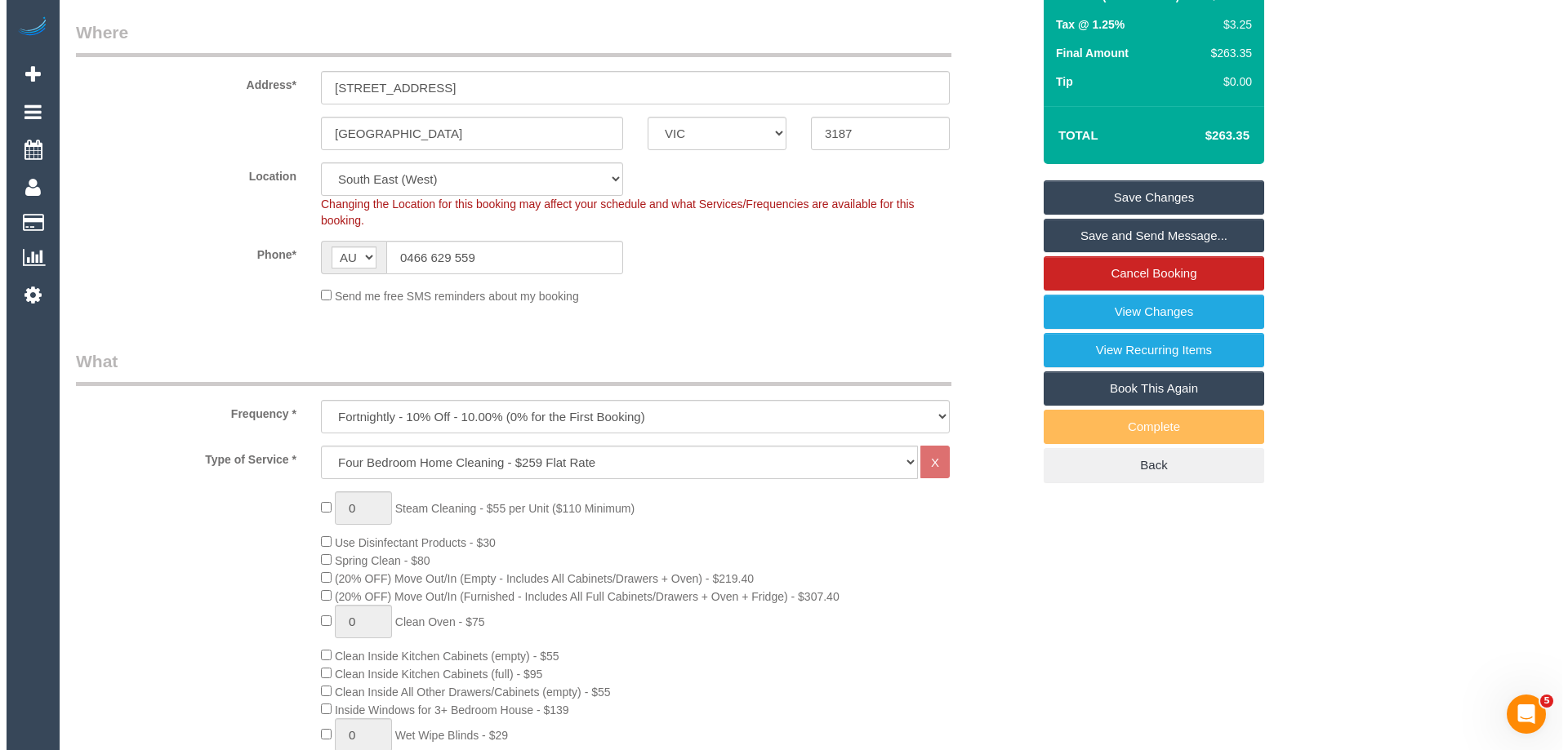
scroll to position [0, 0]
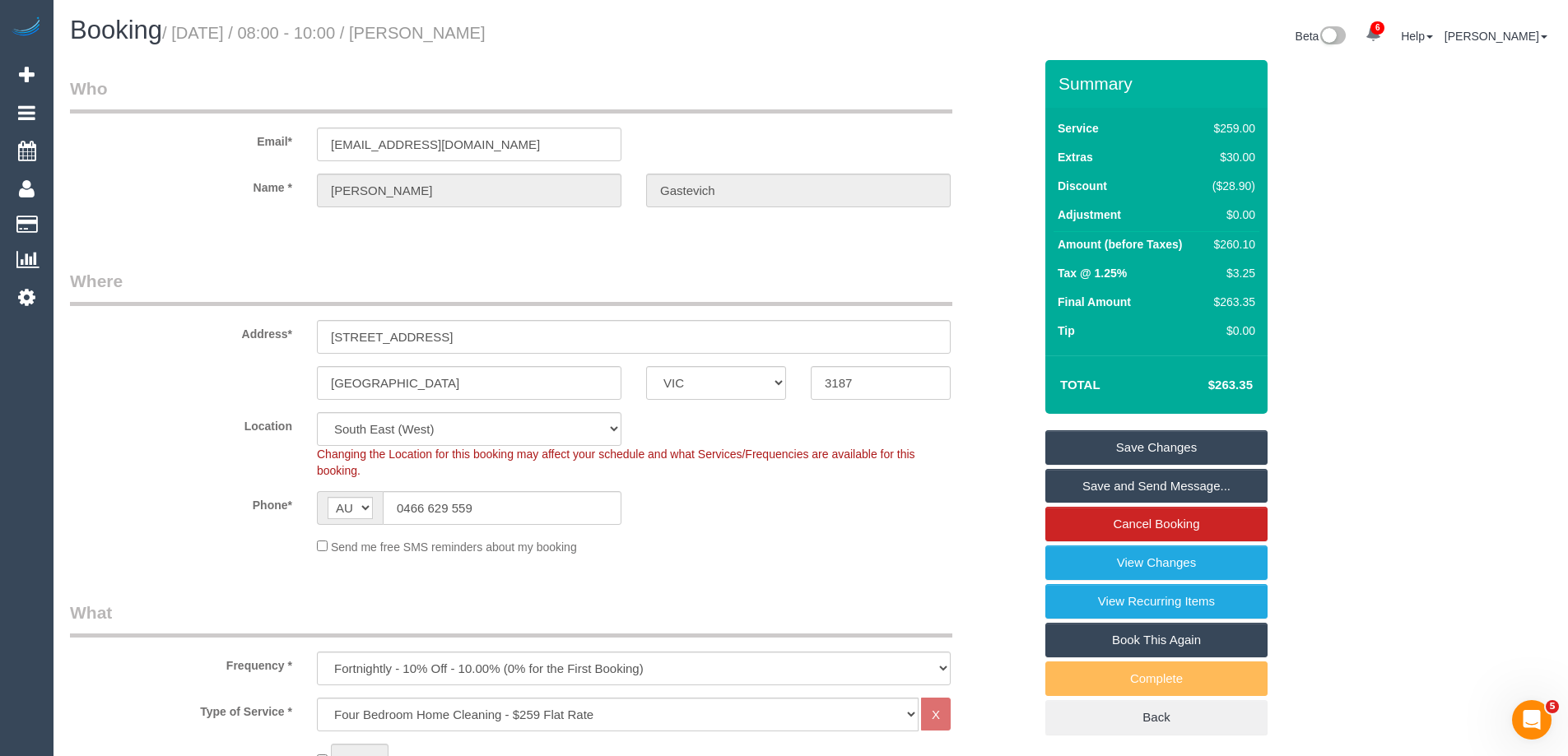
drag, startPoint x: 582, startPoint y: 33, endPoint x: 456, endPoint y: 38, distance: 126.1
click at [456, 38] on h1 "Booking / September 17, 2025 / 08:00 - 10:00 / Janine Gastevich" at bounding box center [434, 30] width 728 height 28
copy small "Janine Gastevich"
click at [1107, 447] on link "Save Changes" at bounding box center [1157, 448] width 222 height 35
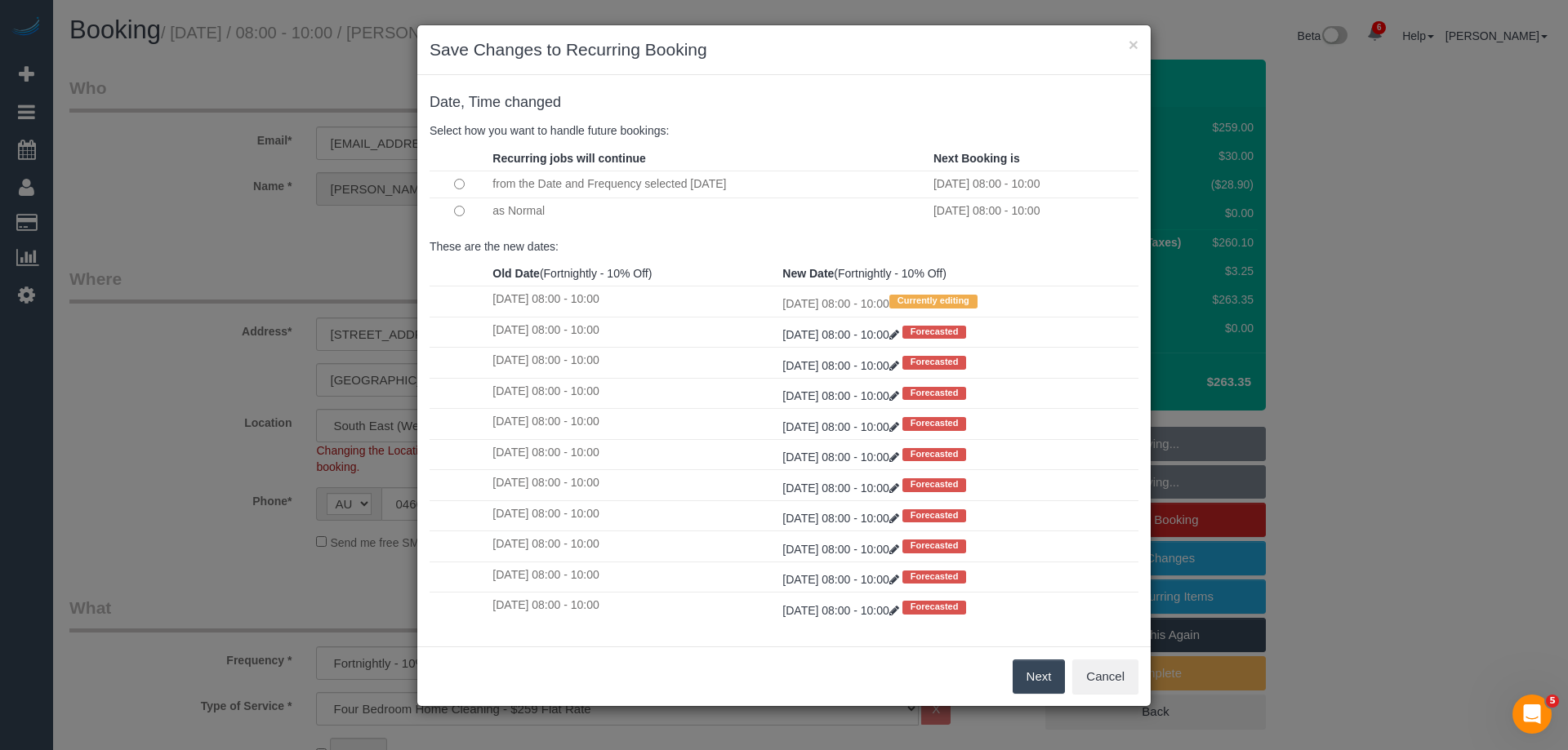
click at [1024, 672] on button "Next" at bounding box center [1039, 676] width 53 height 34
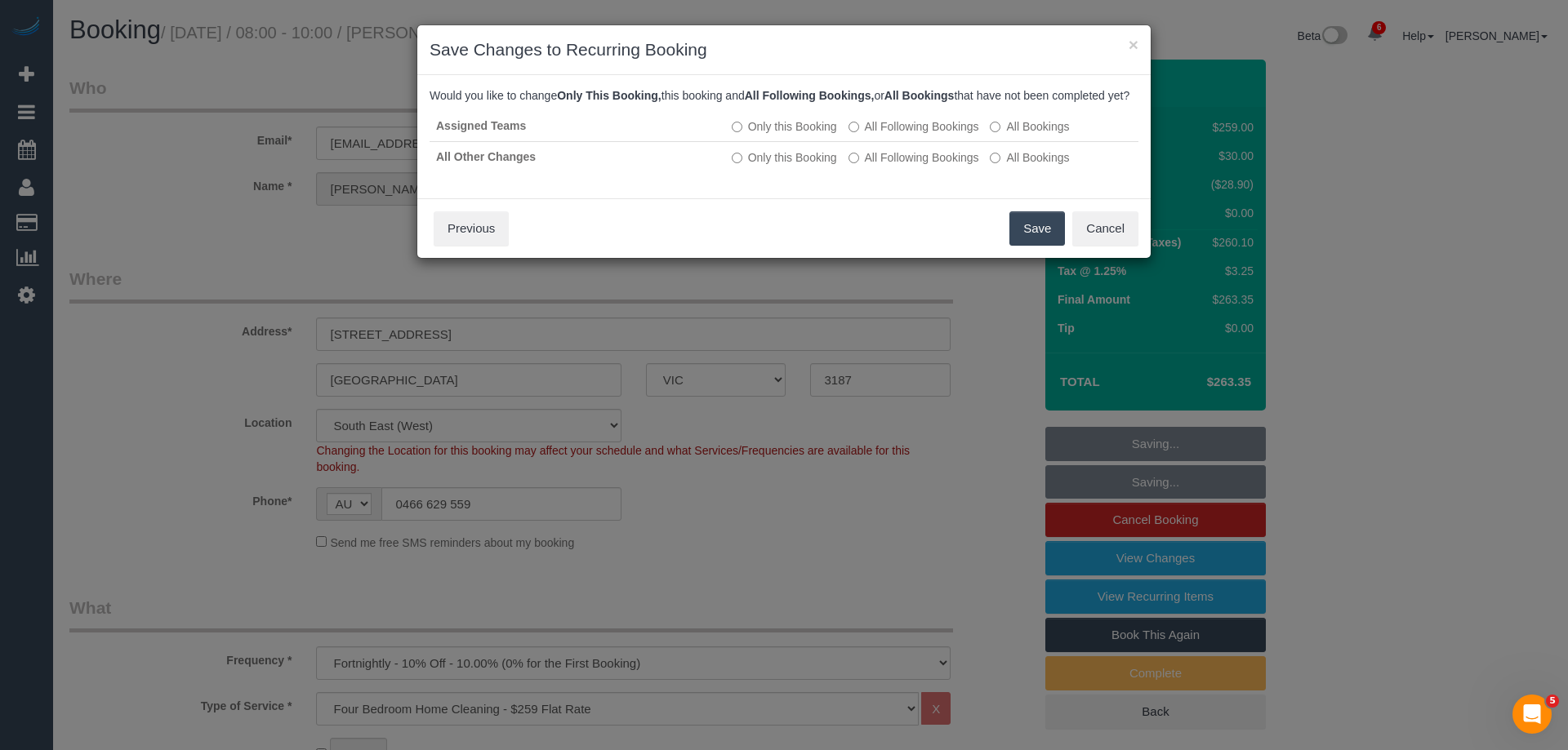
click at [1022, 246] on button "Save" at bounding box center [1037, 229] width 56 height 34
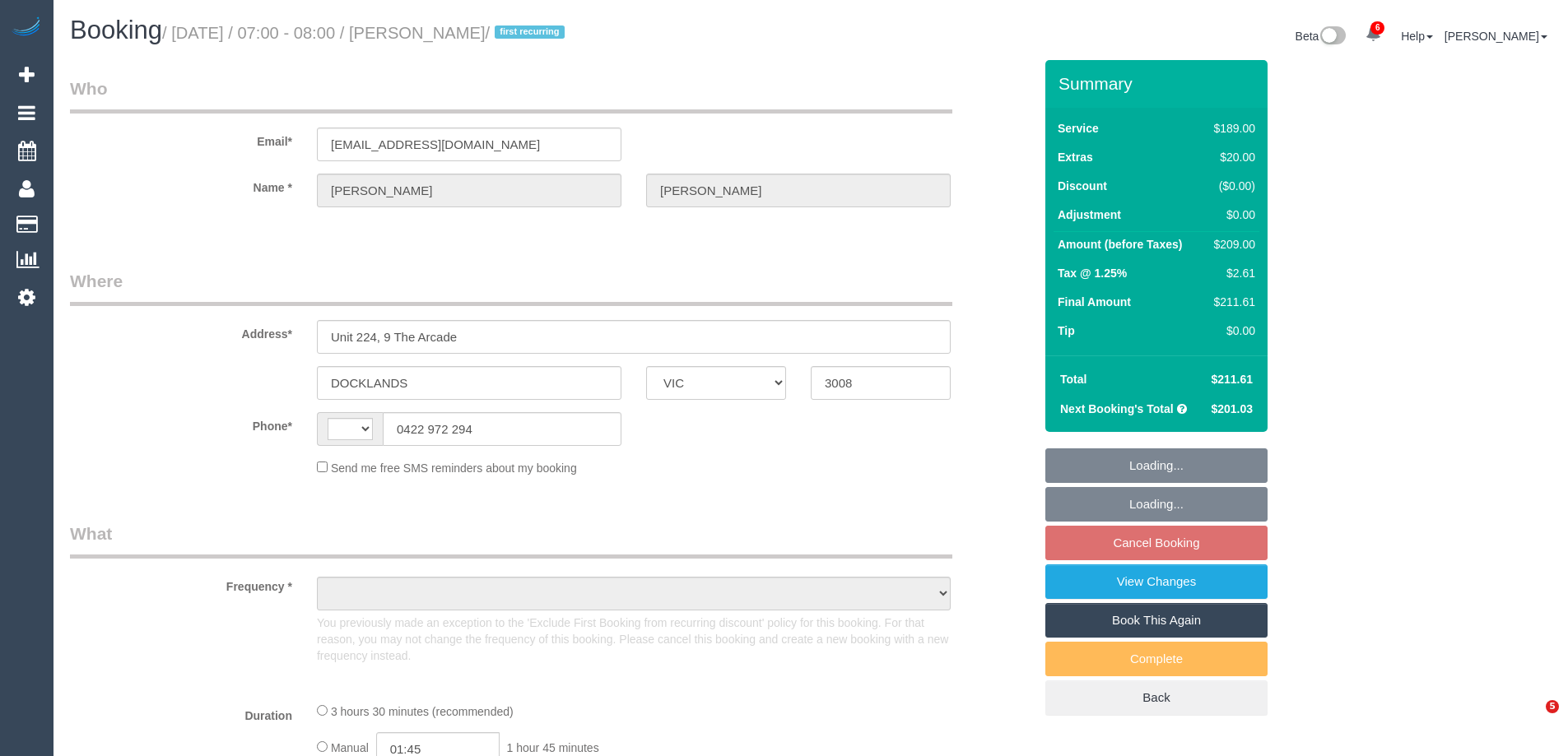
select select "VIC"
select select "string:AU"
select select "object:598"
select select "string:stripe-pm_1RsDEY2GScqysDRVizLmtHqK"
select select "number:27"
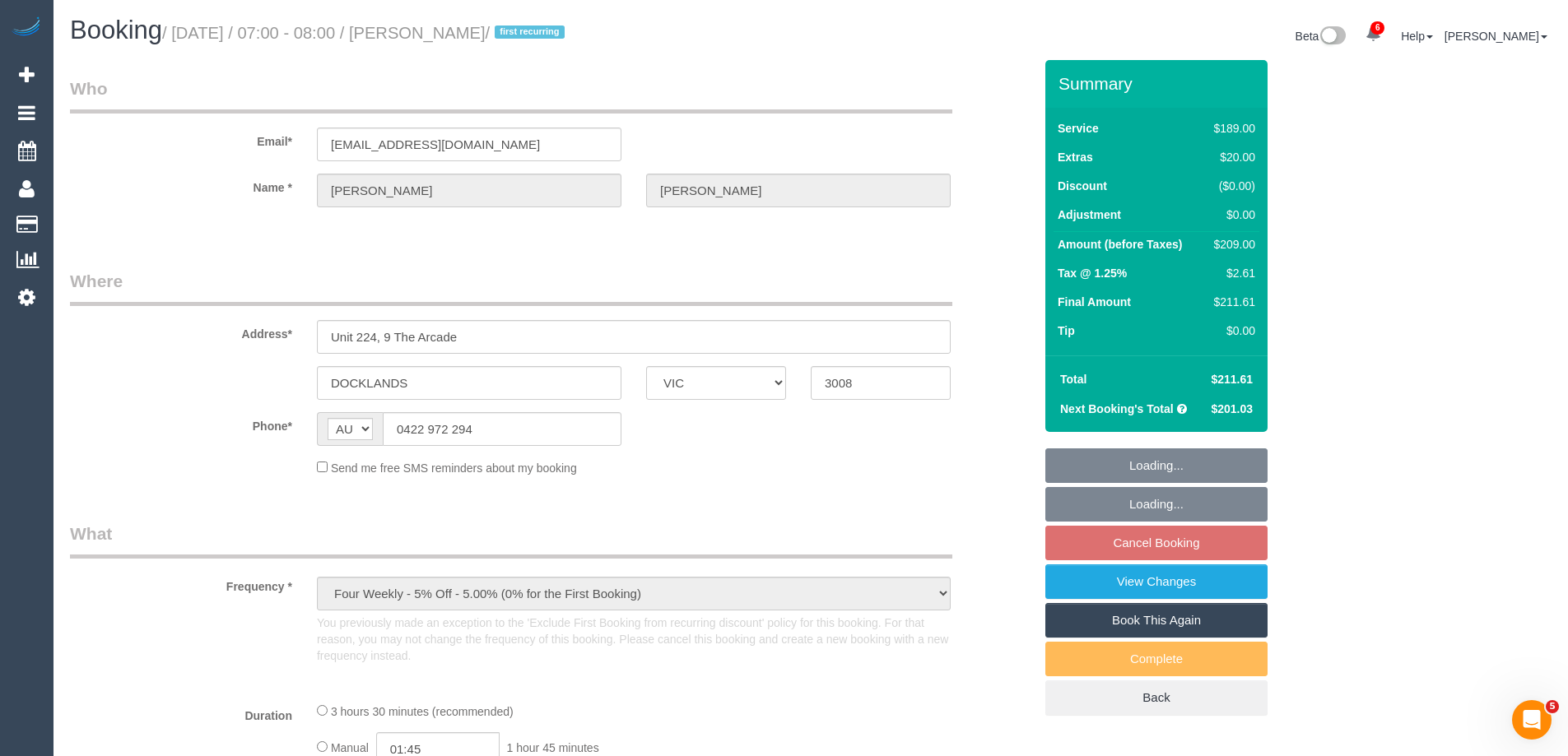
select select "number:14"
select select "number:20"
select select "number:22"
select select "number:33"
select select "number:13"
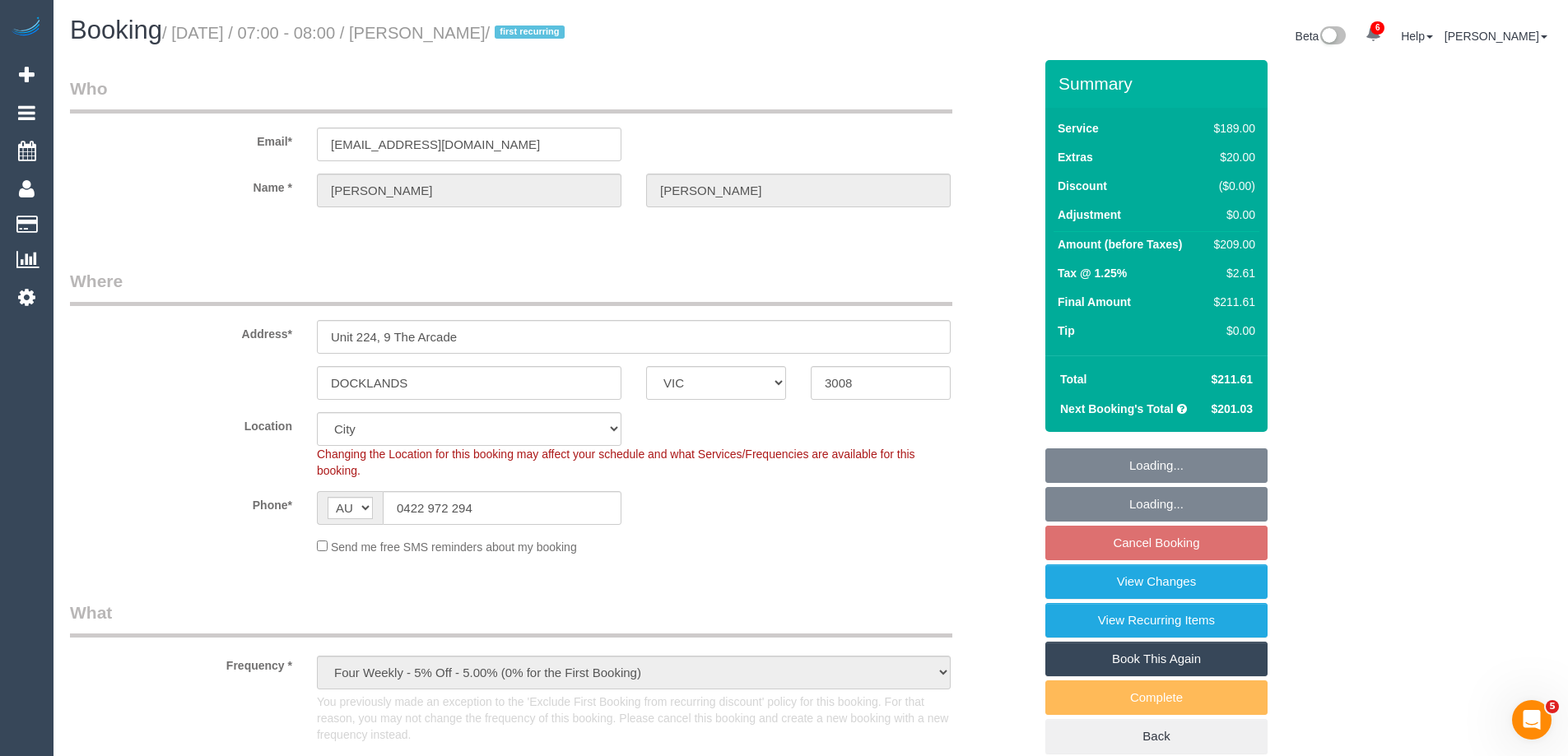
select select "object:849"
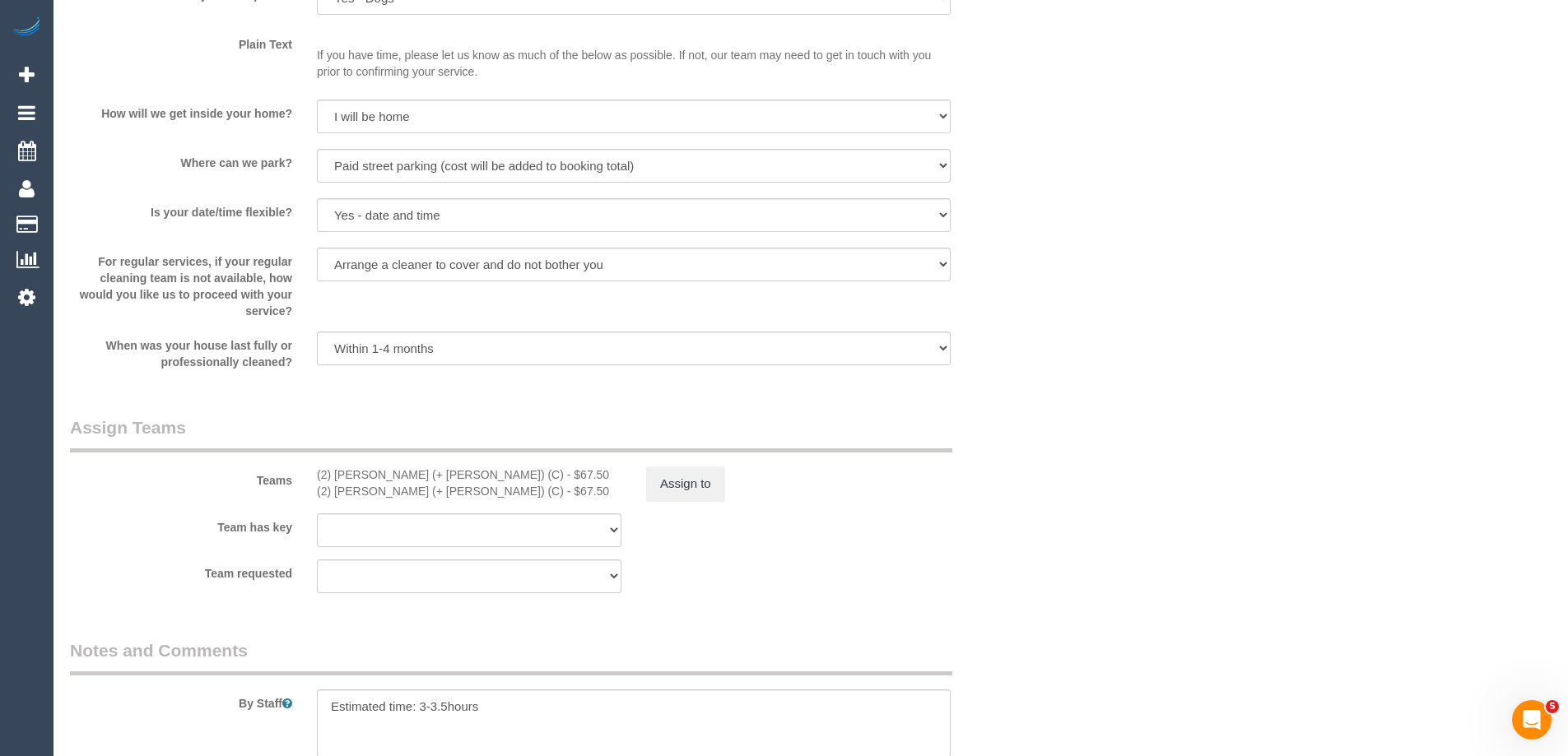
scroll to position [2386, 0]
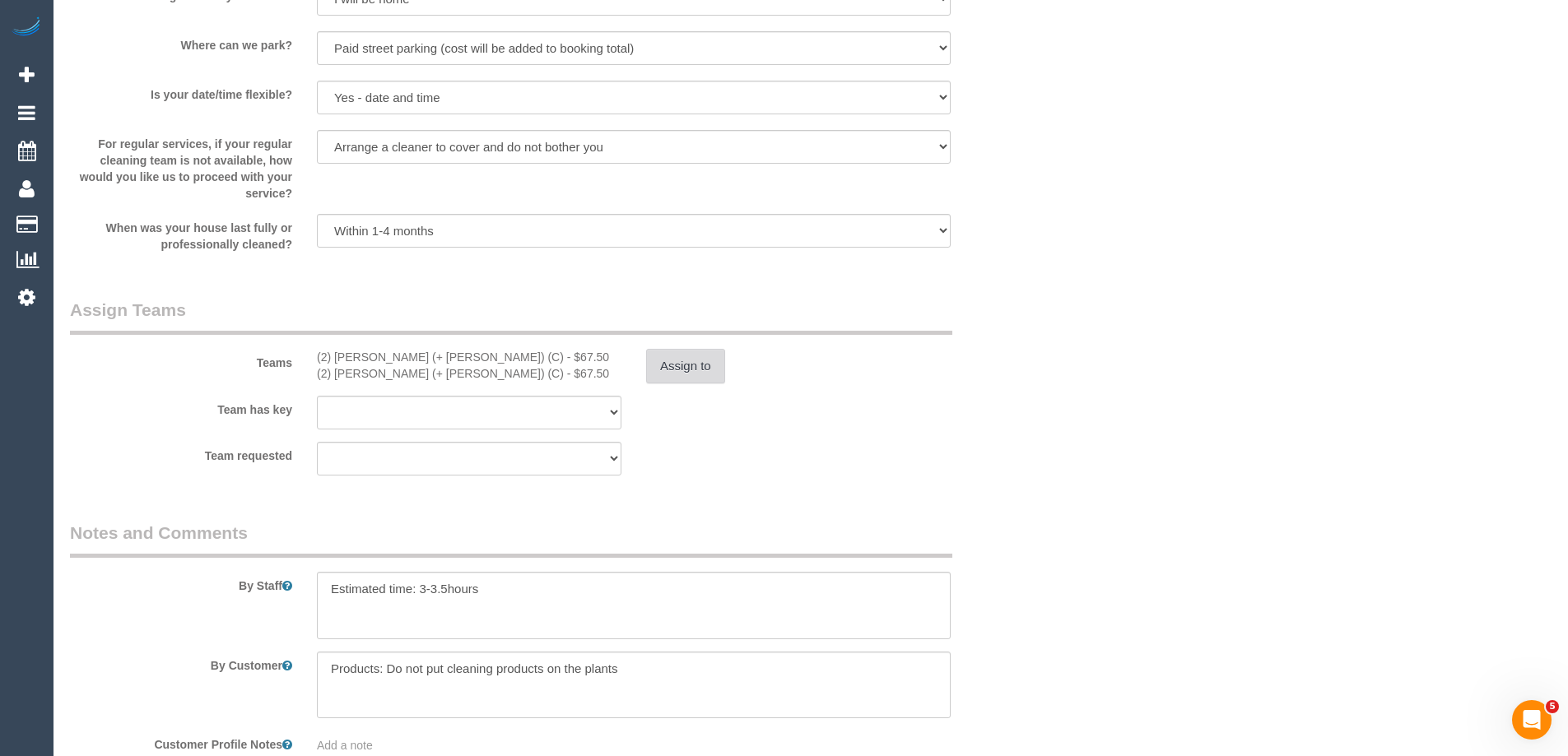
click at [683, 362] on button "Assign to" at bounding box center [686, 366] width 79 height 35
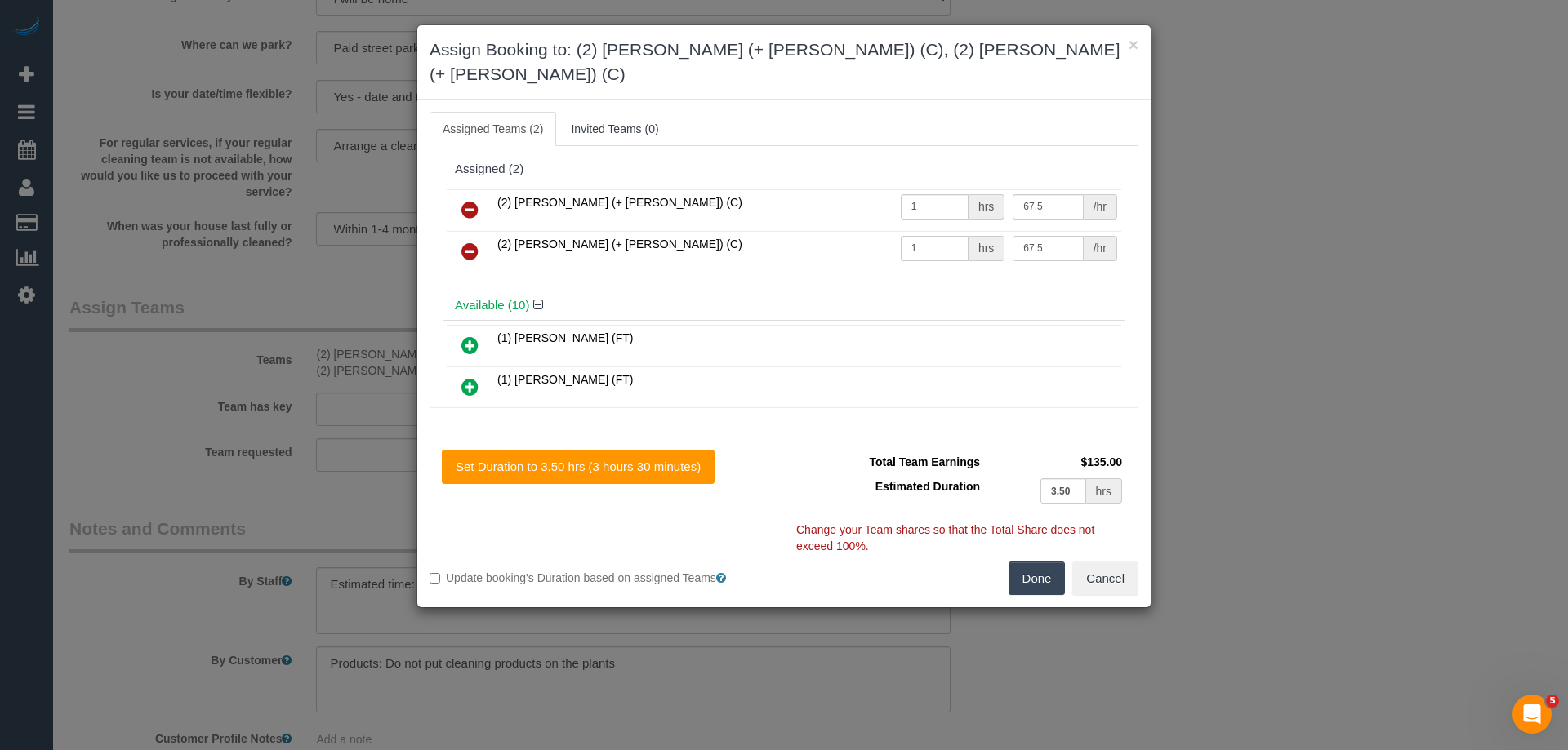
click at [475, 200] on icon at bounding box center [469, 210] width 17 height 20
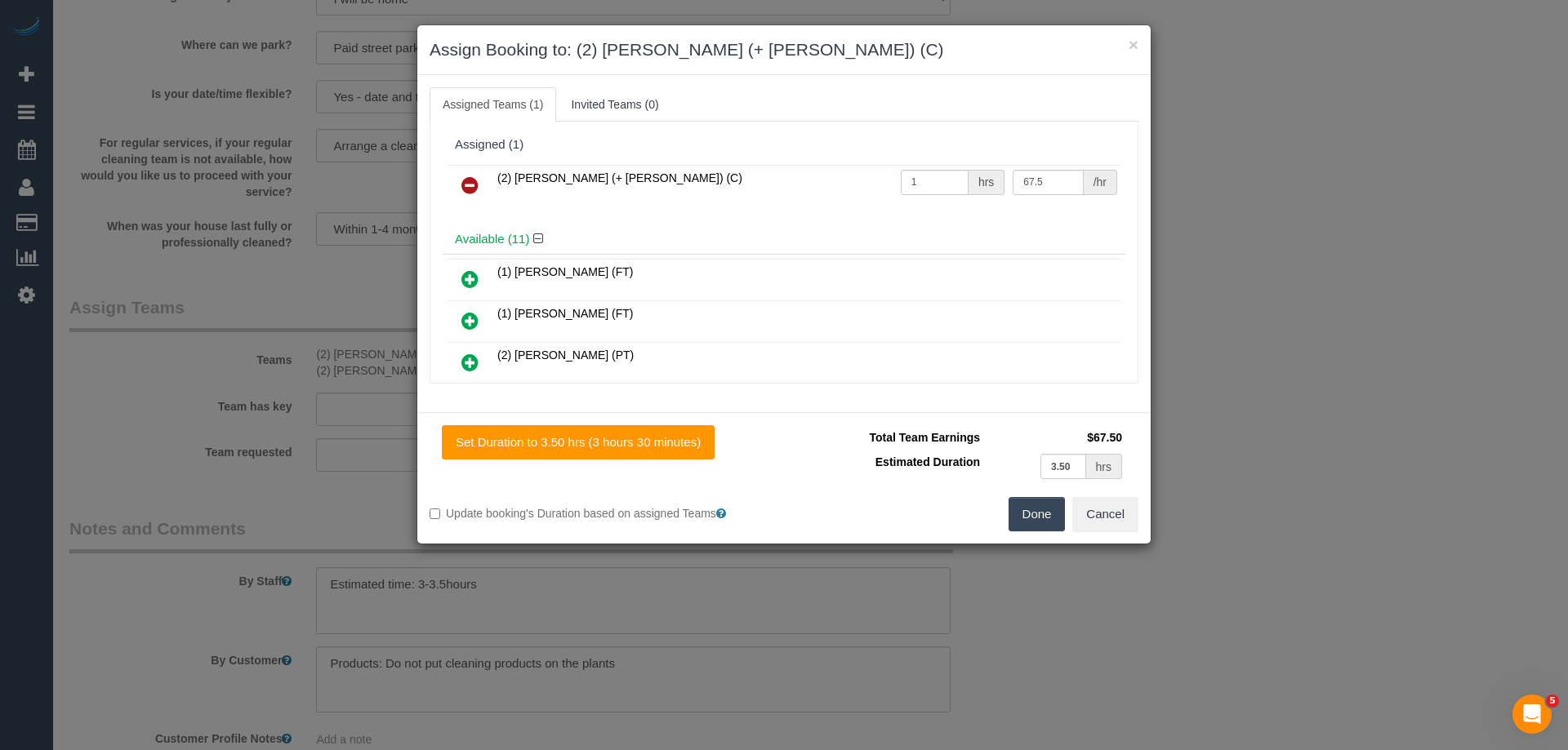
click at [475, 180] on icon at bounding box center [469, 185] width 17 height 20
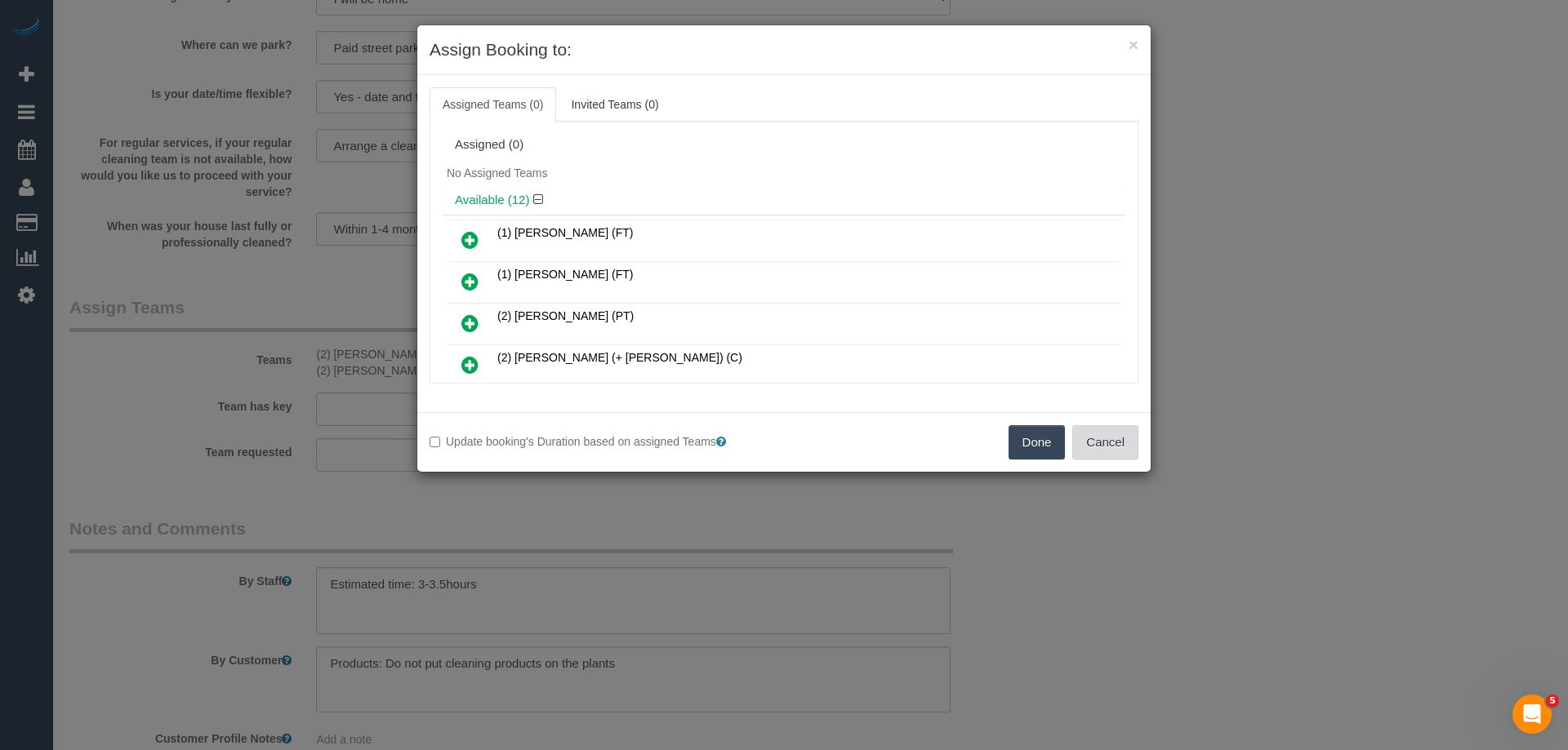
click at [1128, 441] on button "Cancel" at bounding box center [1105, 443] width 66 height 34
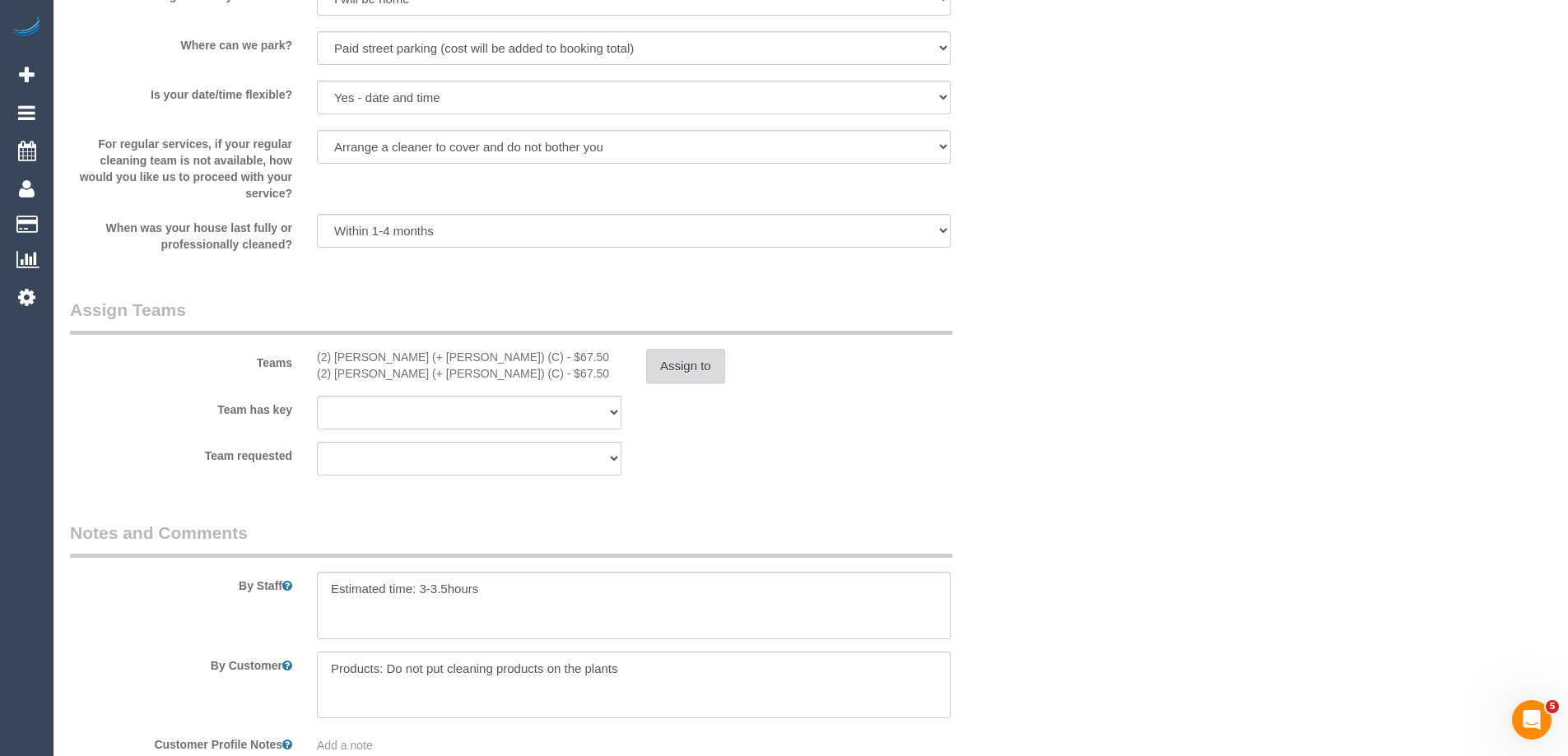
click at [690, 364] on button "Assign to" at bounding box center [686, 366] width 79 height 35
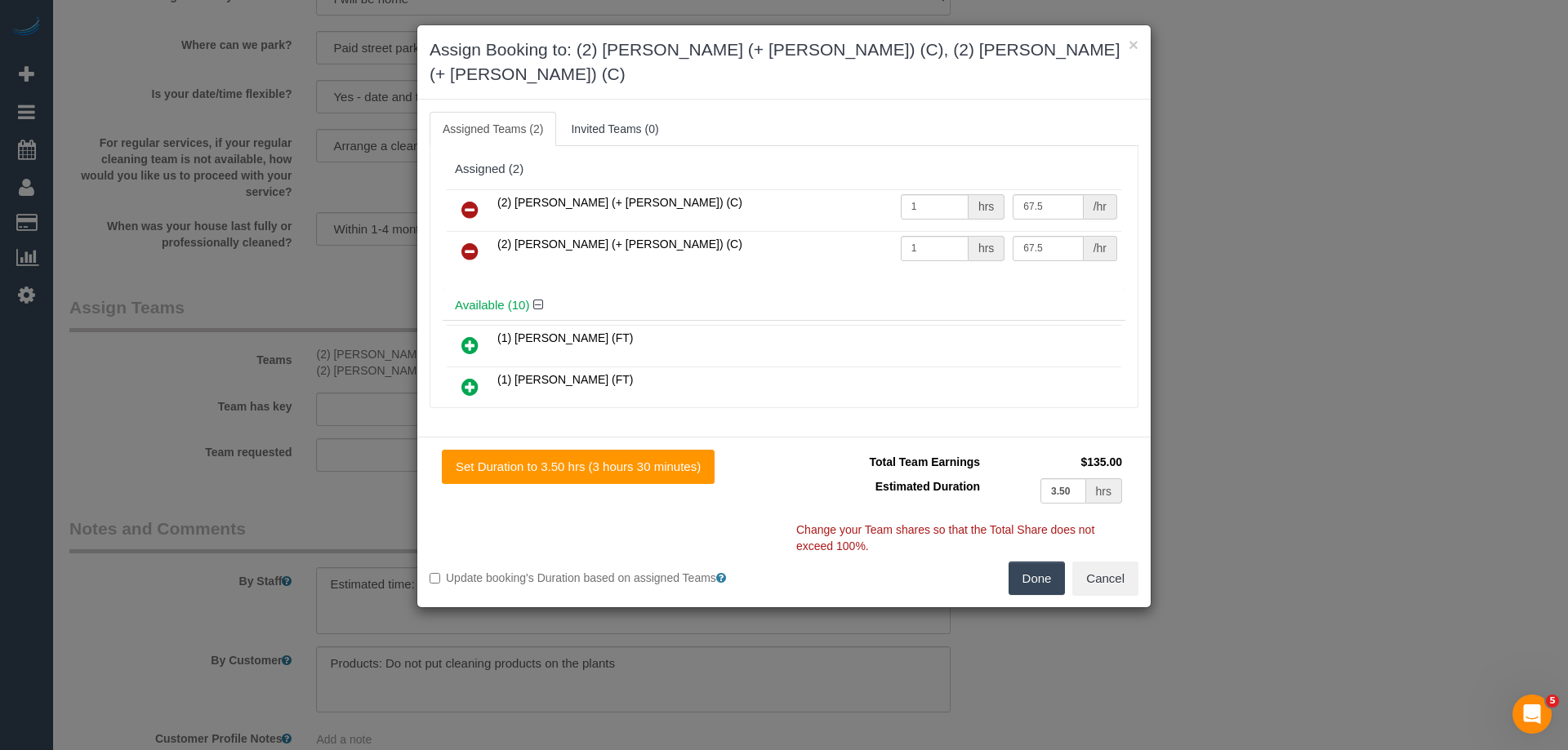
click at [474, 200] on icon at bounding box center [469, 210] width 17 height 20
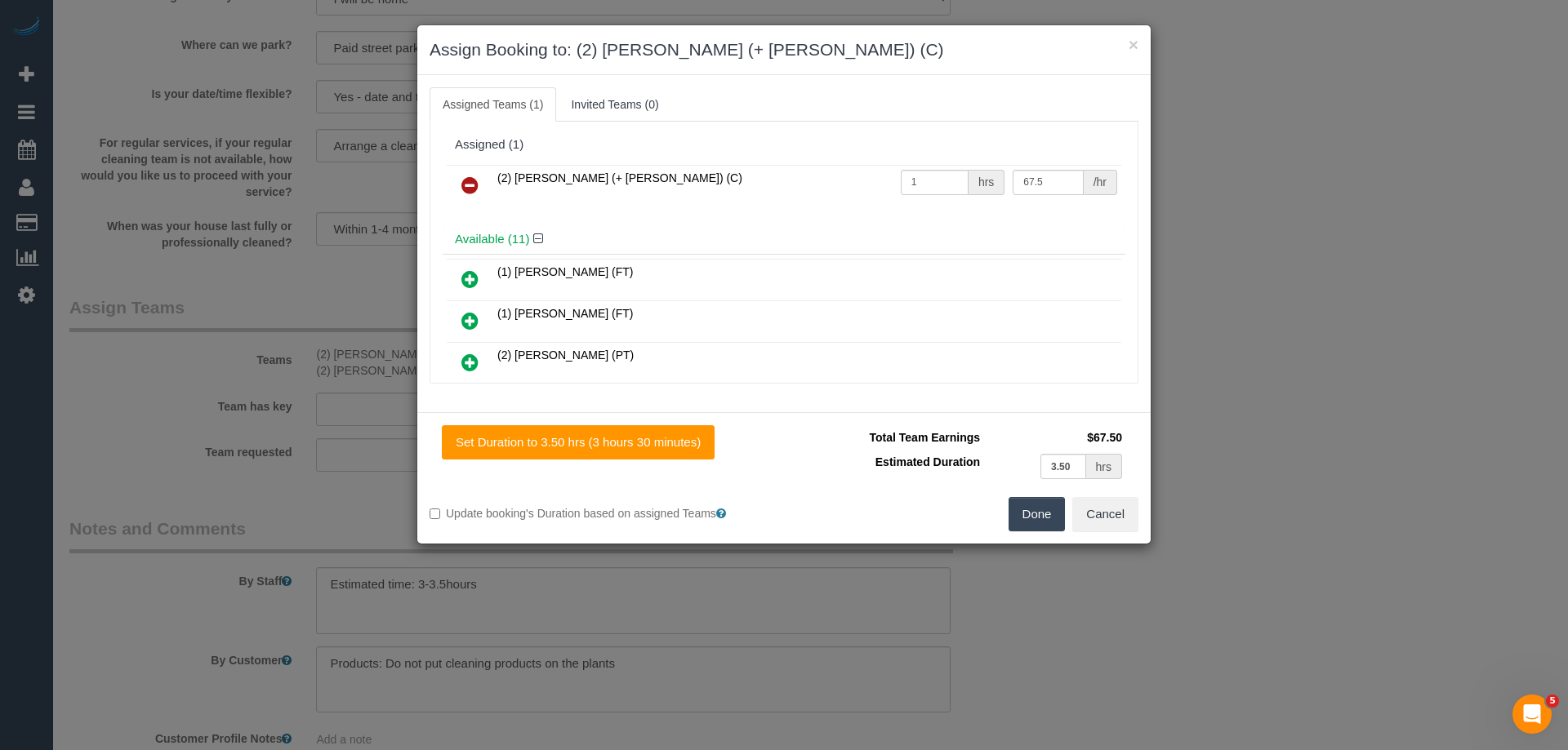
click at [472, 180] on icon at bounding box center [469, 185] width 17 height 20
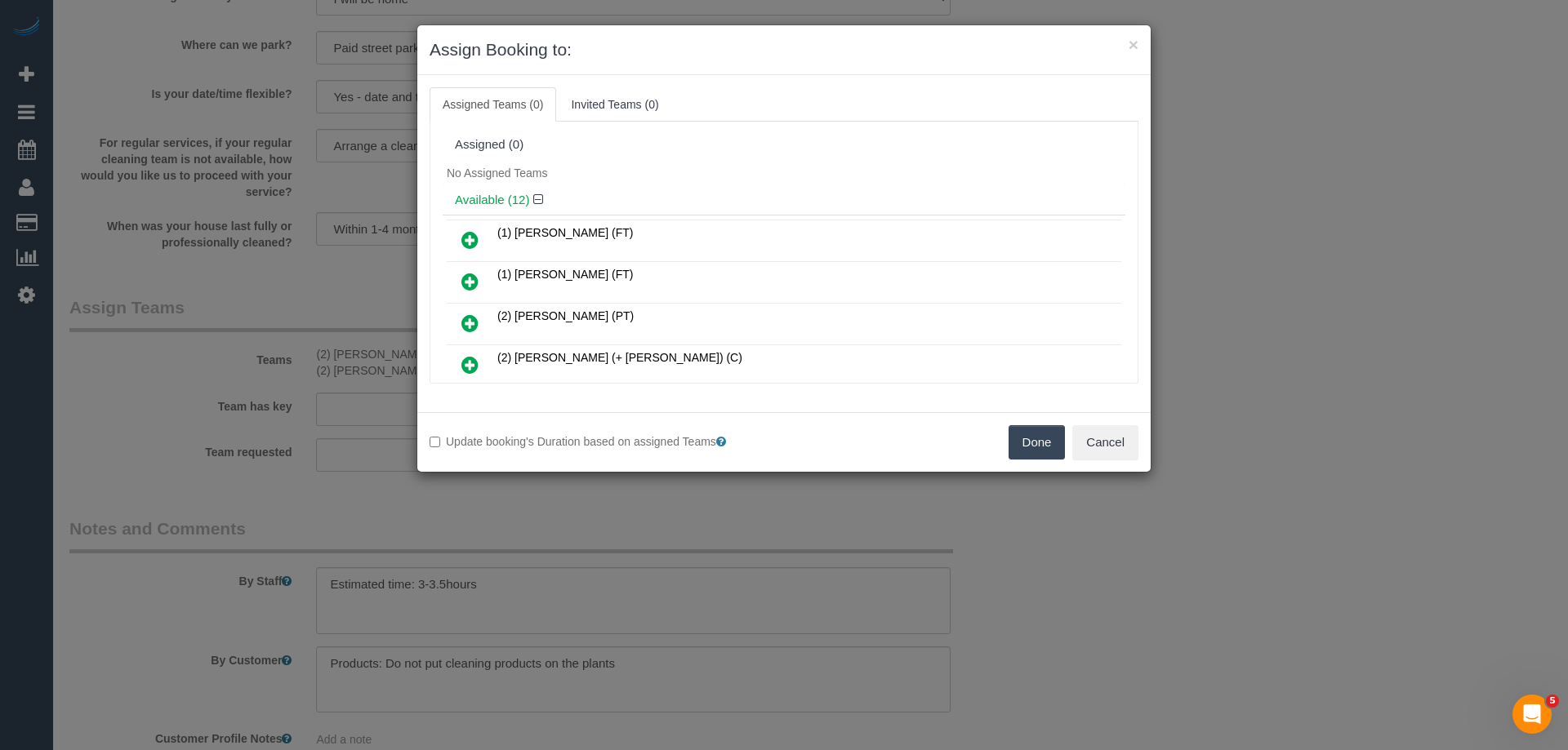
click at [456, 325] on link at bounding box center [469, 324] width 38 height 33
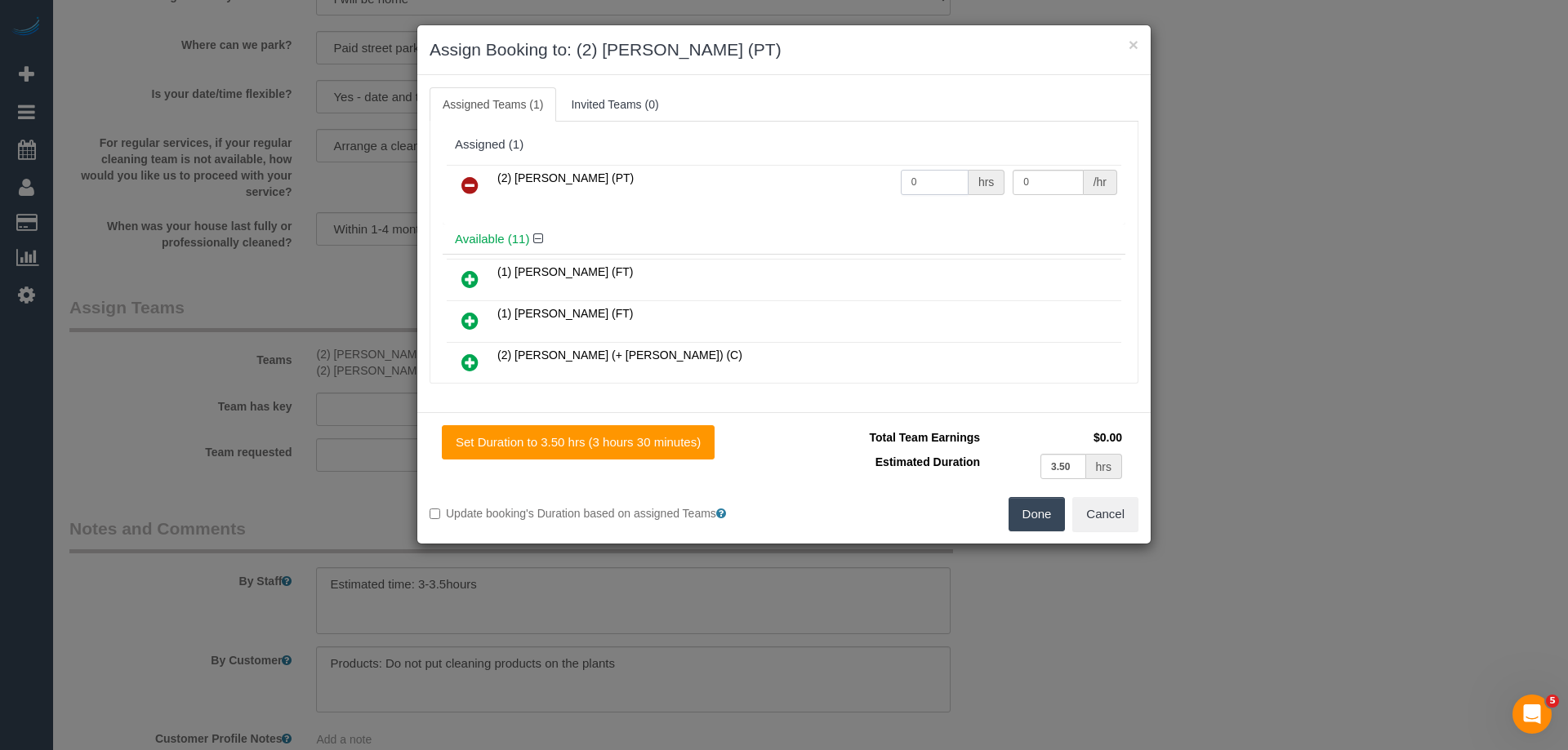
drag, startPoint x: 944, startPoint y: 184, endPoint x: 800, endPoint y: 181, distance: 144.0
click at [800, 181] on tr "(2) Azwad Raza (PT) 0 hrs 0 /hr" at bounding box center [783, 185] width 674 height 42
type input "1"
drag, startPoint x: 1053, startPoint y: 188, endPoint x: 888, endPoint y: 177, distance: 165.4
click at [890, 177] on tr "(2) Azwad Raza (PT) 1 hrs 0 /hr" at bounding box center [783, 185] width 674 height 42
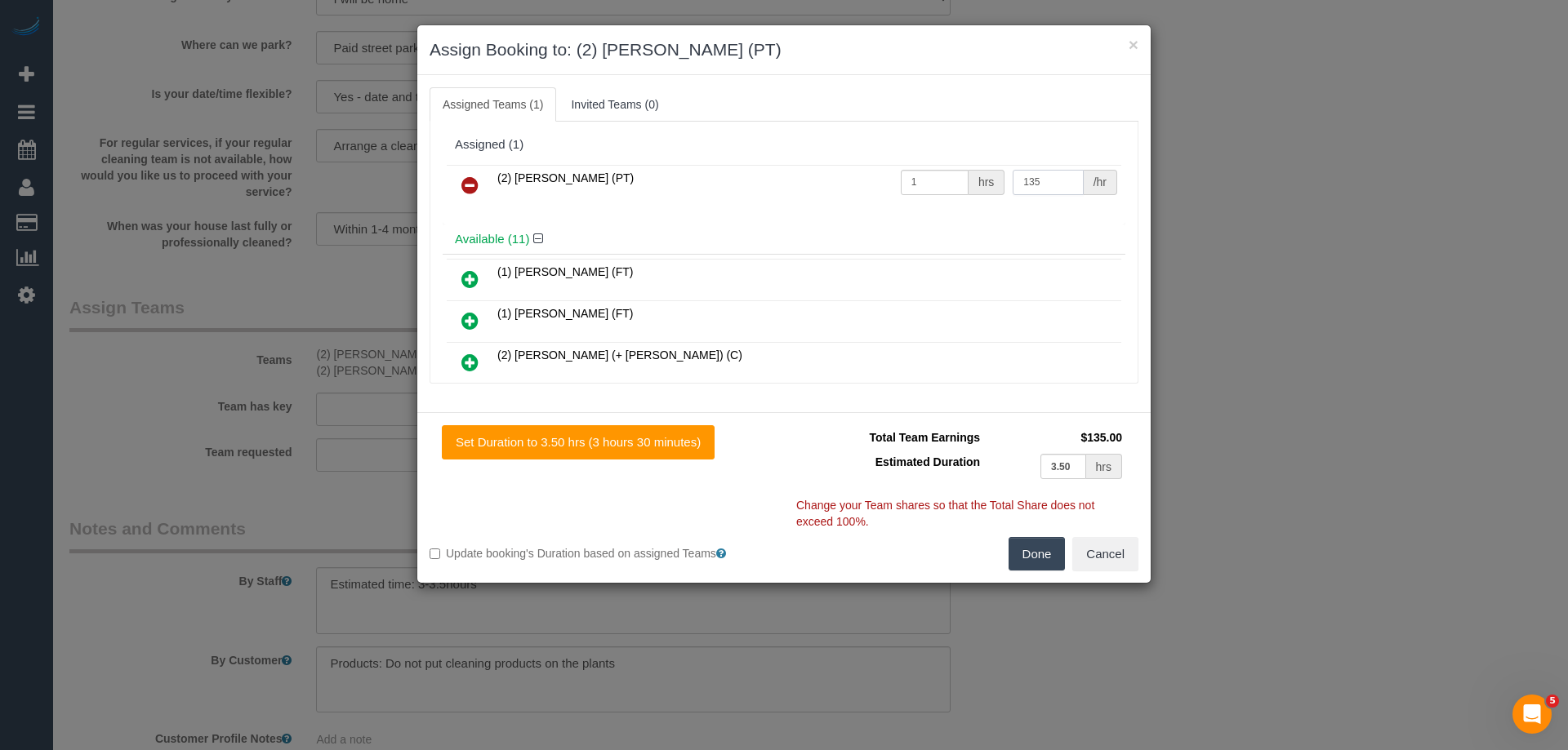
type input "135"
click at [1037, 552] on button "Done" at bounding box center [1037, 554] width 57 height 34
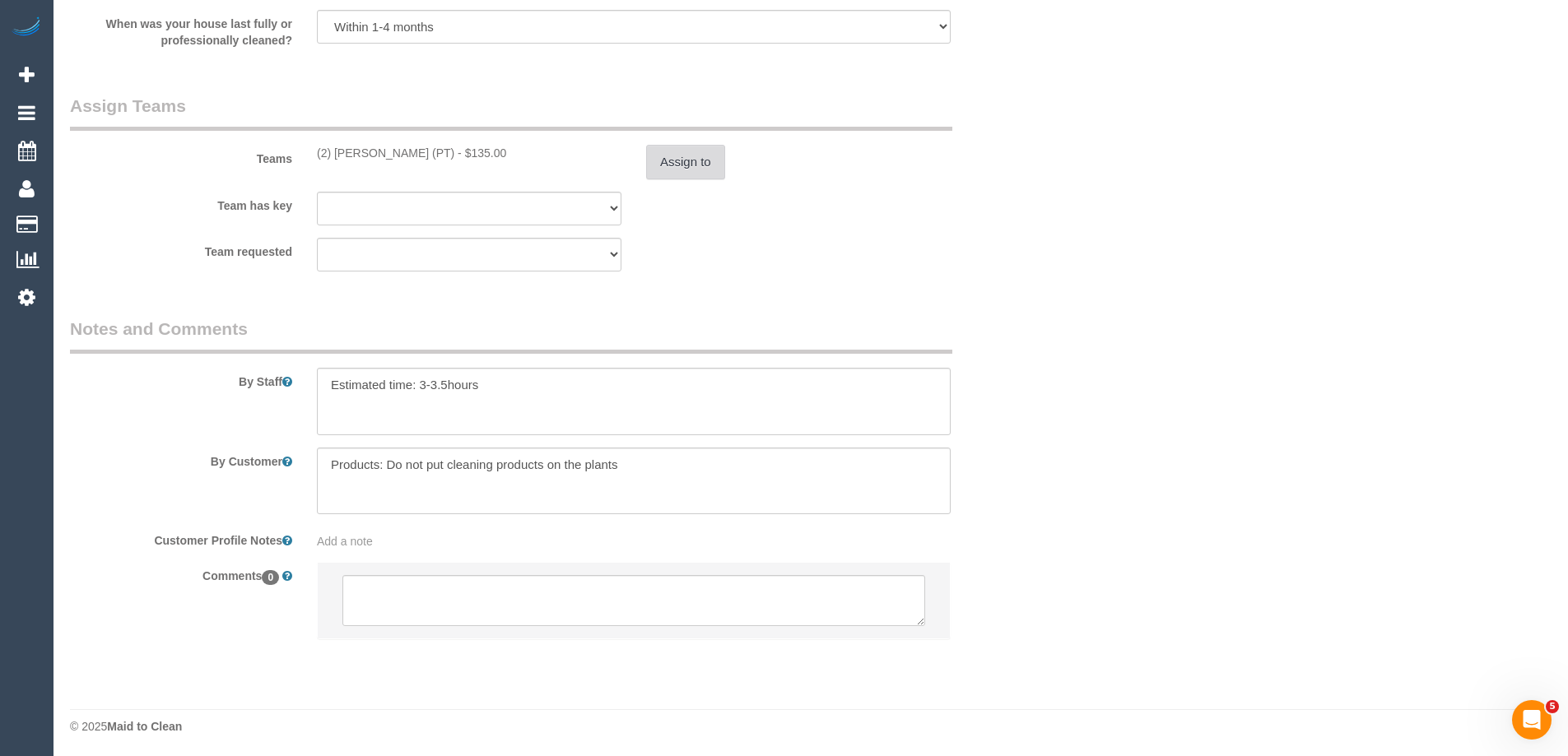
scroll to position [2592, 0]
click at [386, 594] on textarea at bounding box center [634, 598] width 583 height 51
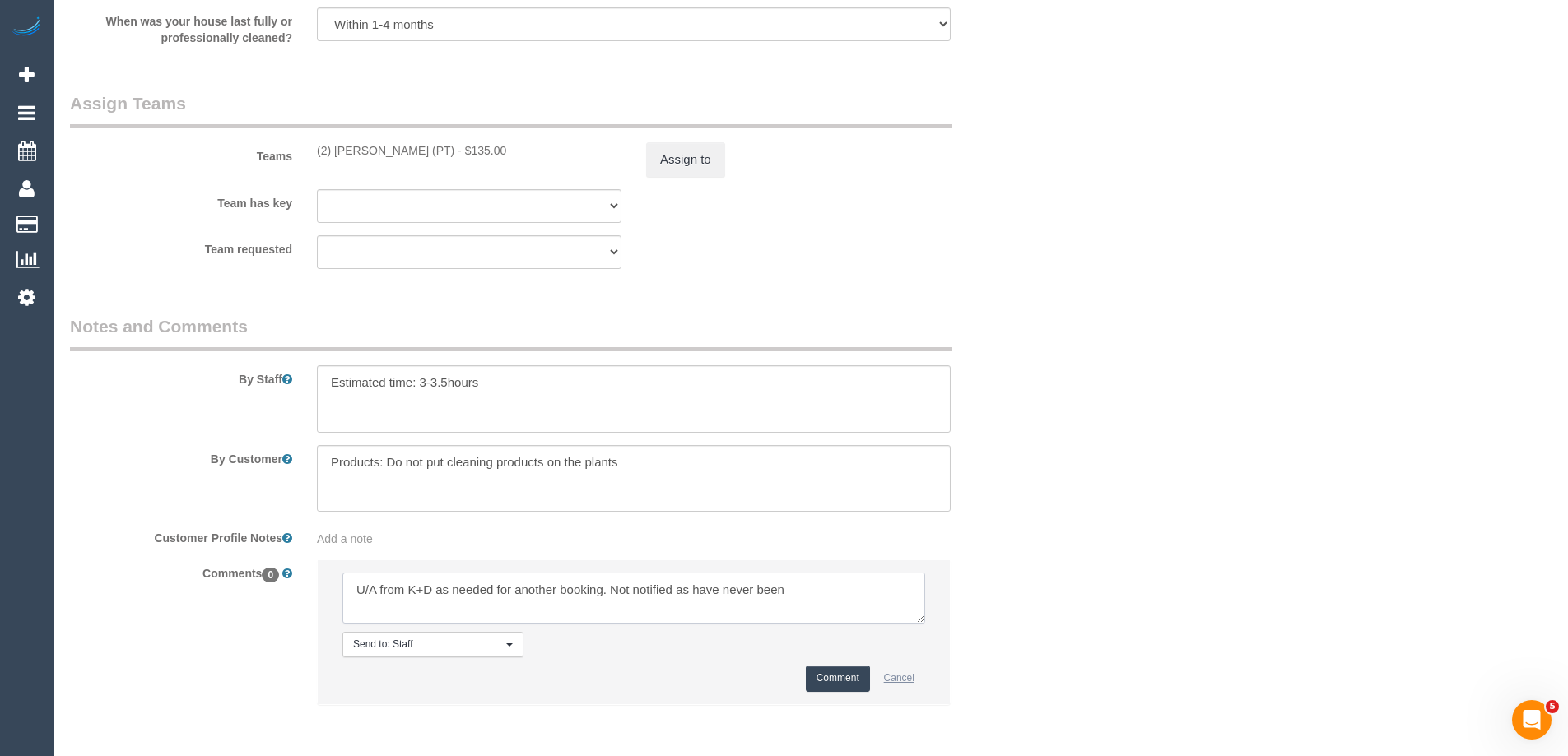
type textarea "U/A from K+D as needed for another booking. Not notified as have never been"
drag, startPoint x: 878, startPoint y: 683, endPoint x: 860, endPoint y: 689, distance: 19.0
click at [868, 686] on div "Comment Cancel" at bounding box center [634, 678] width 583 height 26
click at [827, 679] on button "Comment" at bounding box center [838, 678] width 64 height 26
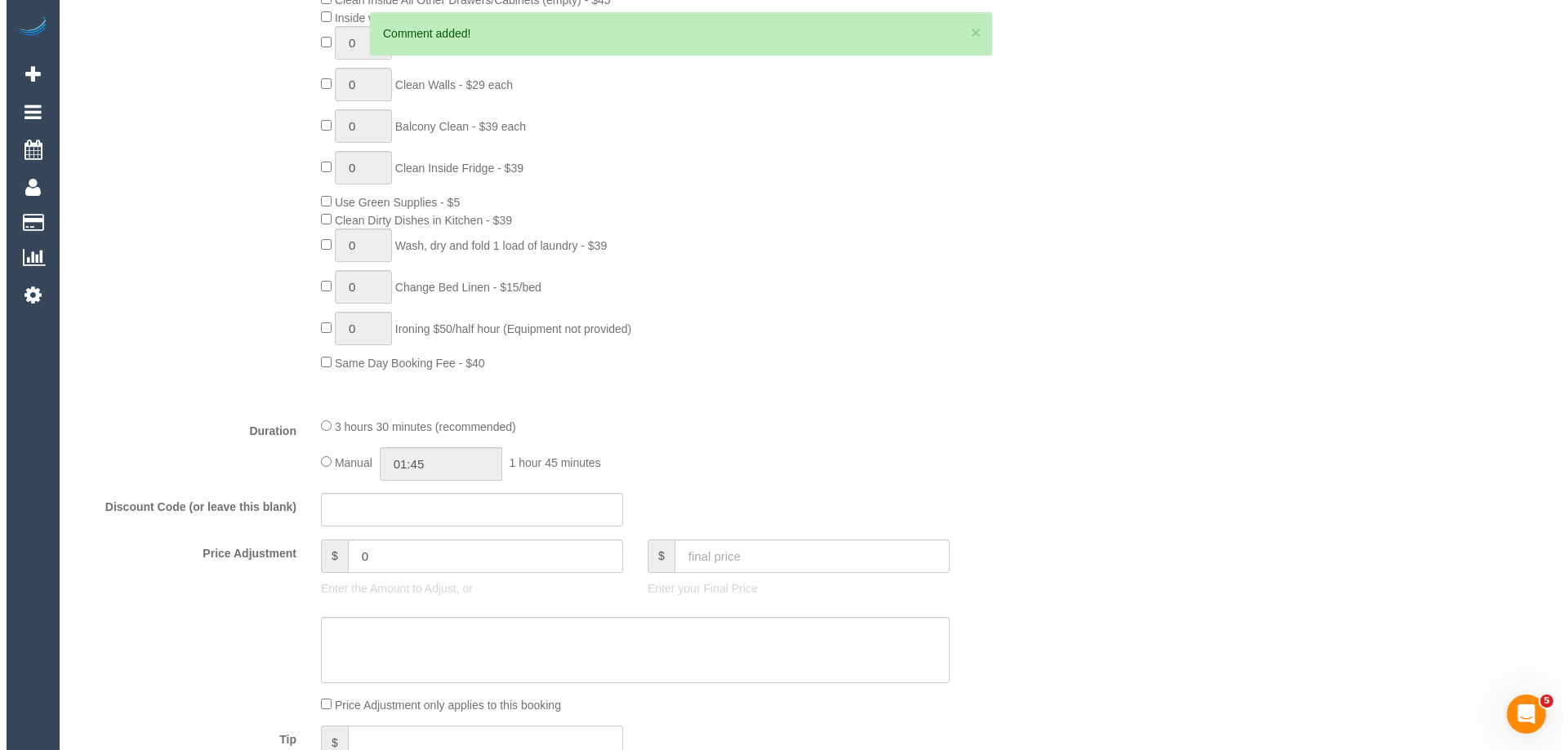
scroll to position [0, 0]
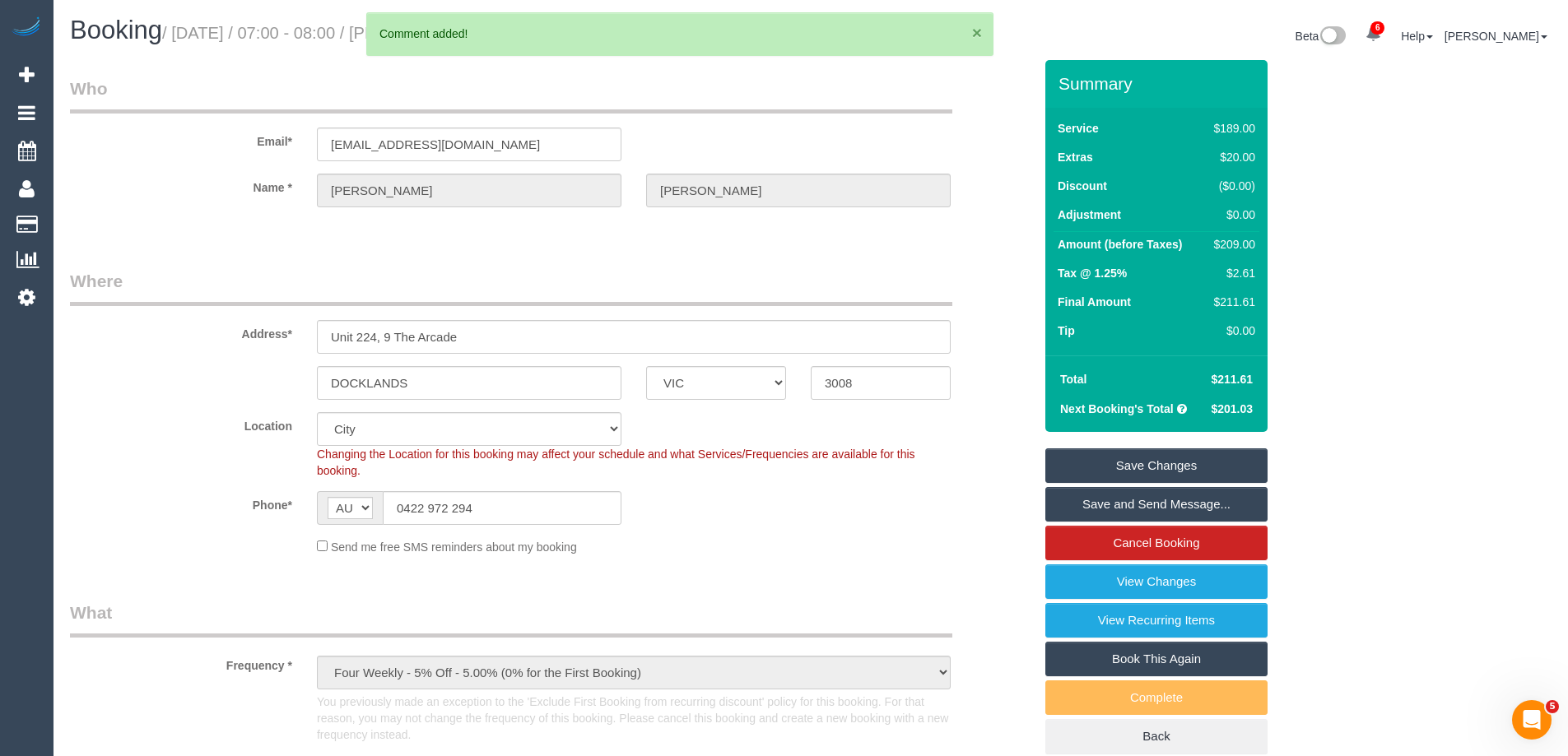
click at [981, 28] on button "×" at bounding box center [977, 32] width 10 height 17
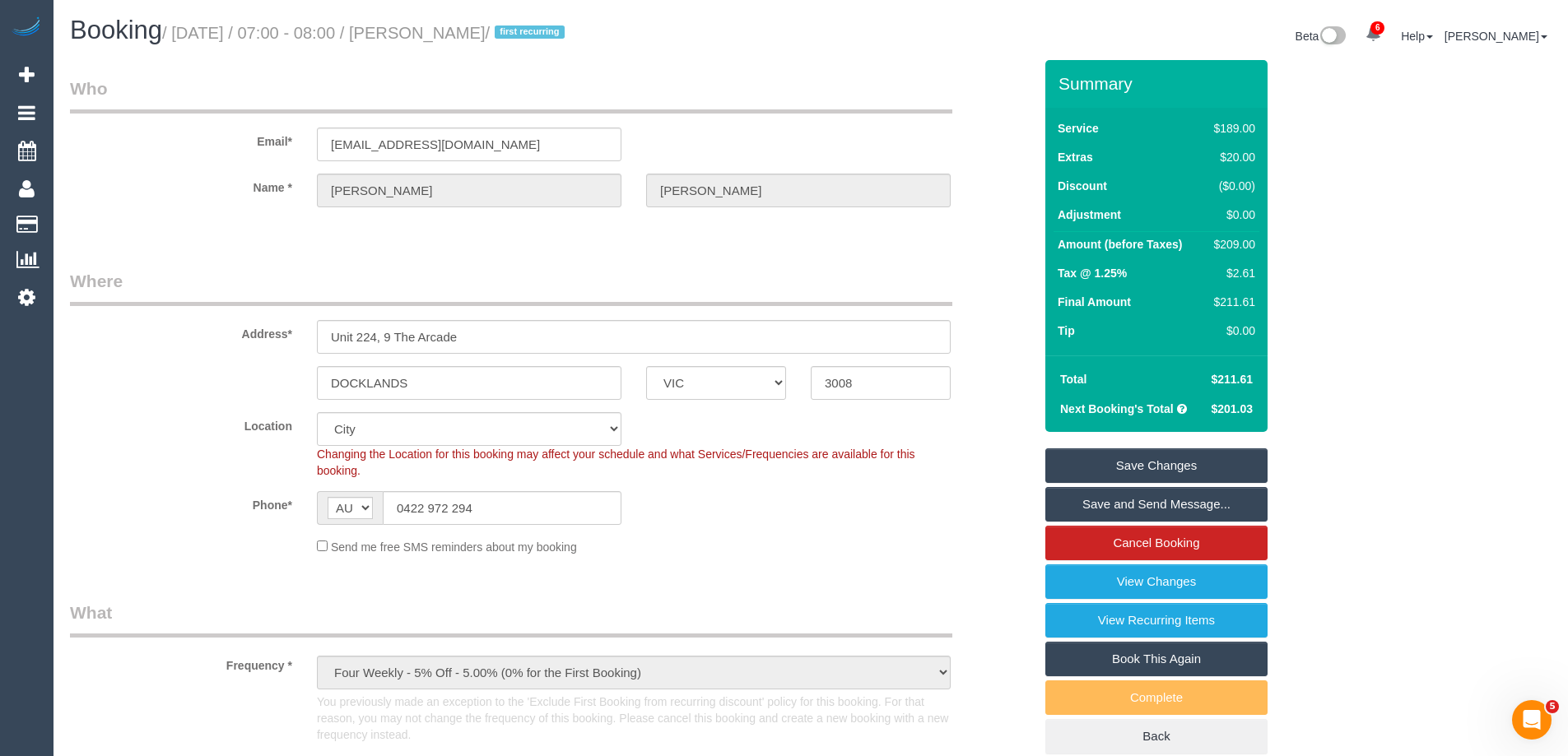
drag, startPoint x: 568, startPoint y: 29, endPoint x: 458, endPoint y: 23, distance: 110.2
click at [458, 23] on h1 "Booking / September 17, 2025 / 07:00 - 08:00 / Kaitlyn Stevens / first recurring" at bounding box center [434, 30] width 728 height 28
copy small "Kaitlyn Stevens"
click at [1086, 478] on link "Save Changes" at bounding box center [1157, 465] width 222 height 35
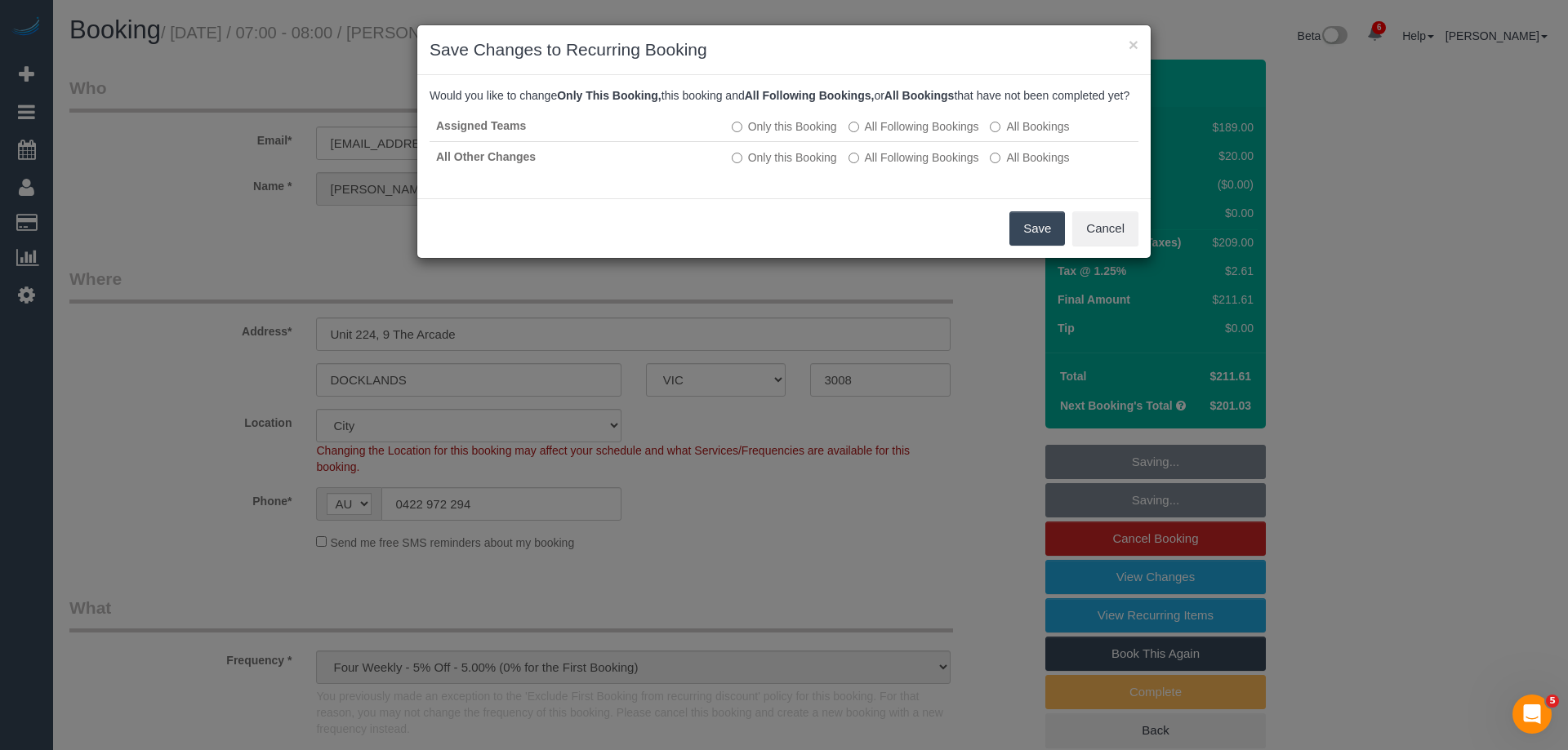
click at [1032, 246] on button "Save" at bounding box center [1037, 229] width 56 height 34
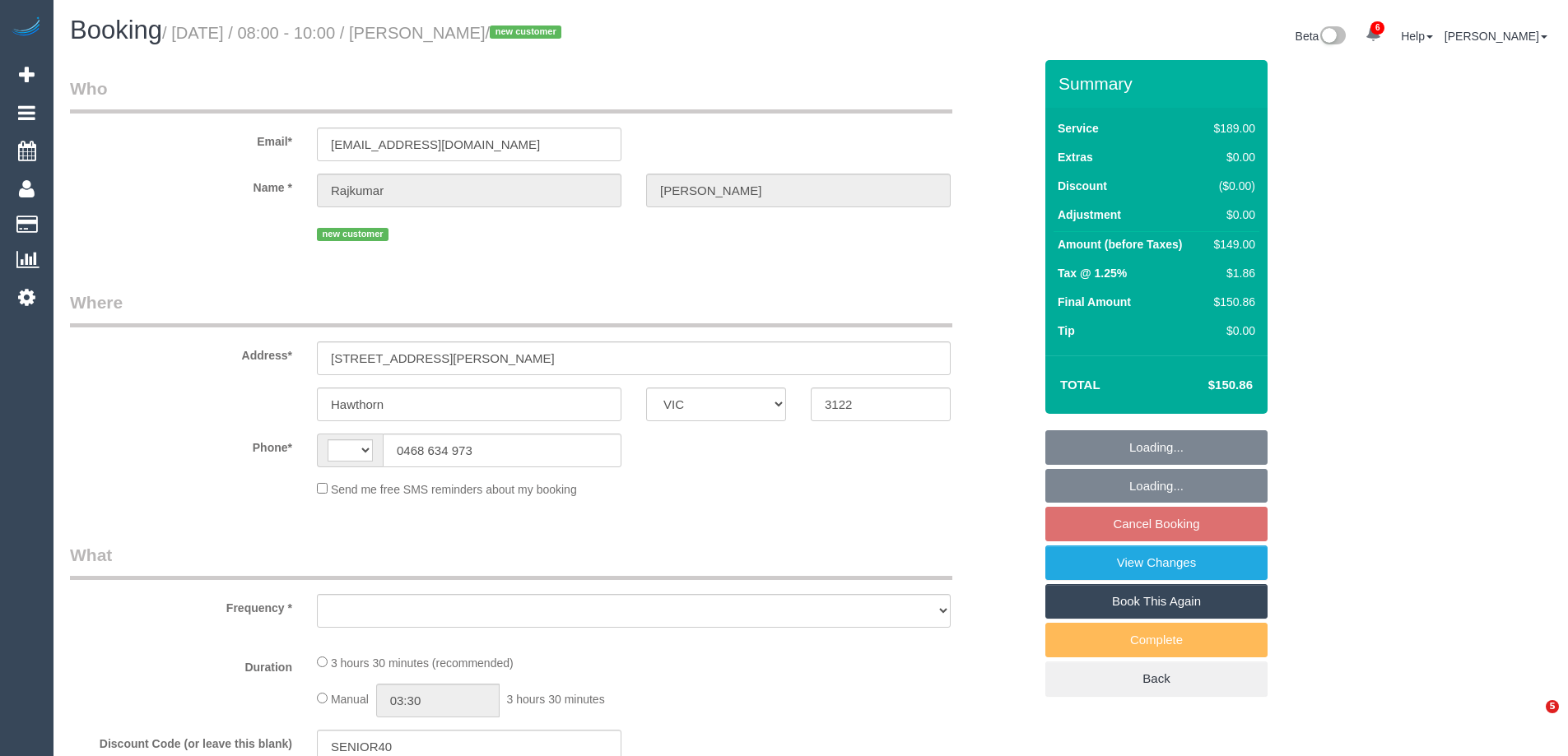
select select "VIC"
select select "string:AU"
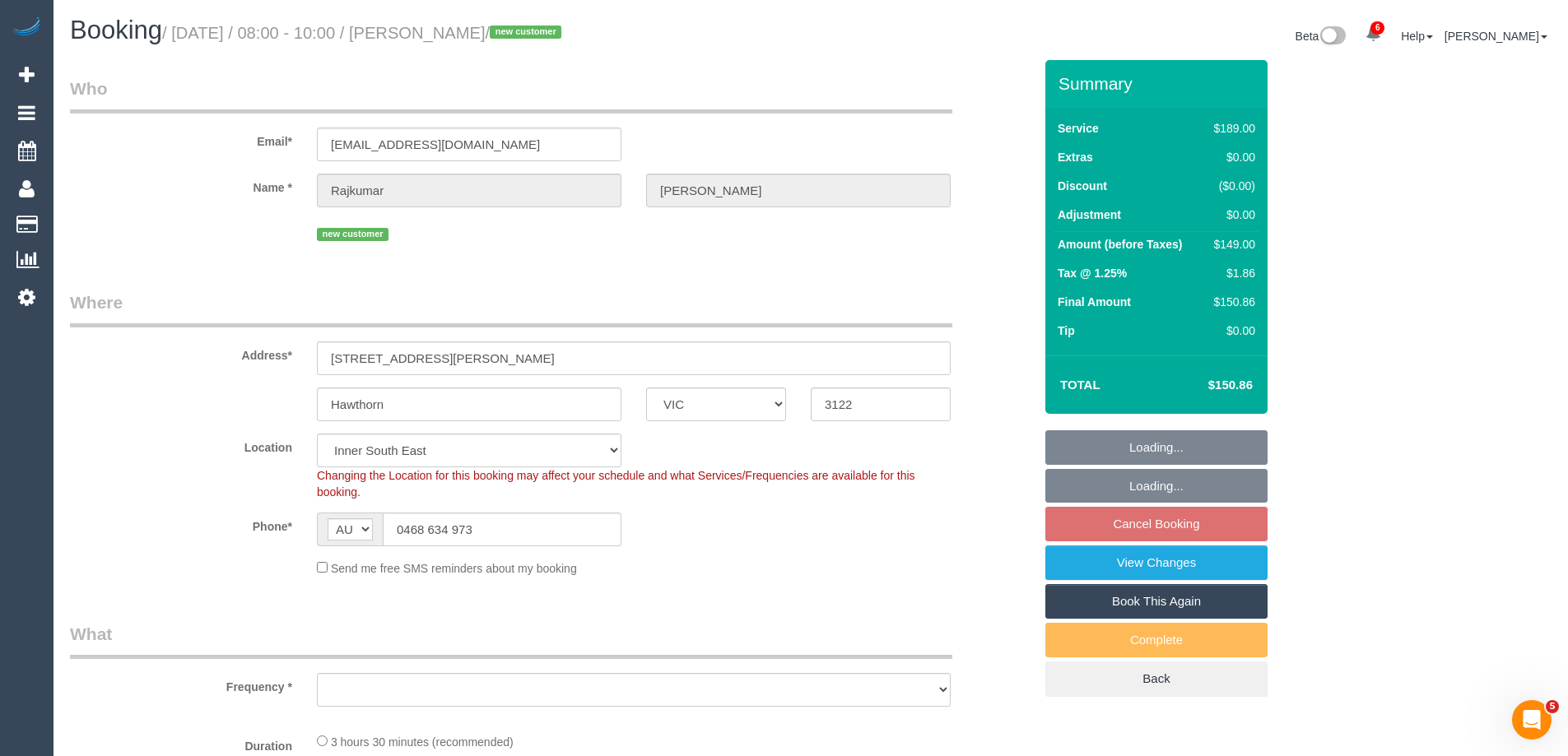
select select "string:stripe-pm_1S6qbw2GScqysDRVM4chUf2Y"
select select "number:28"
select select "number:14"
select select "number:19"
select select "number:23"
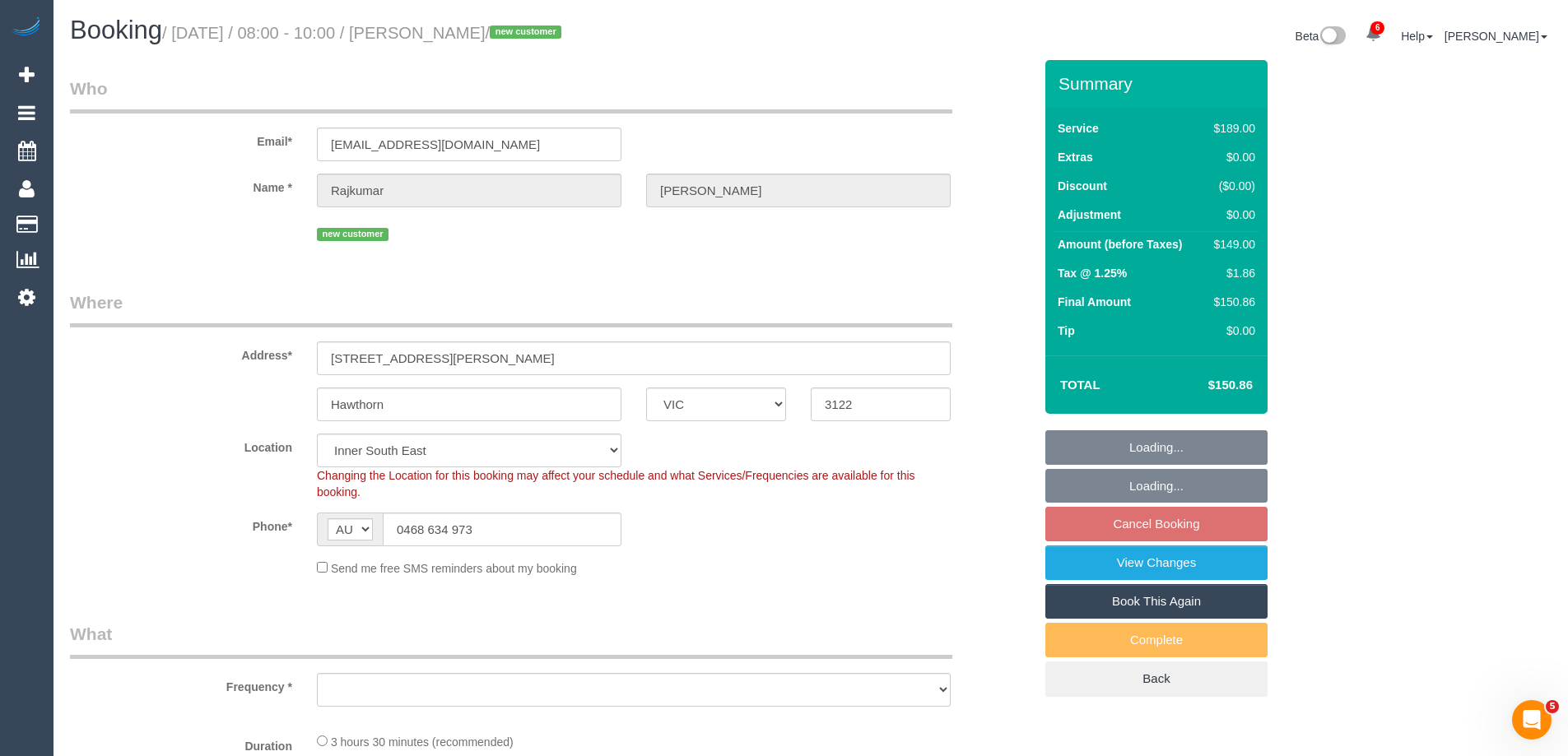
select select "number:12"
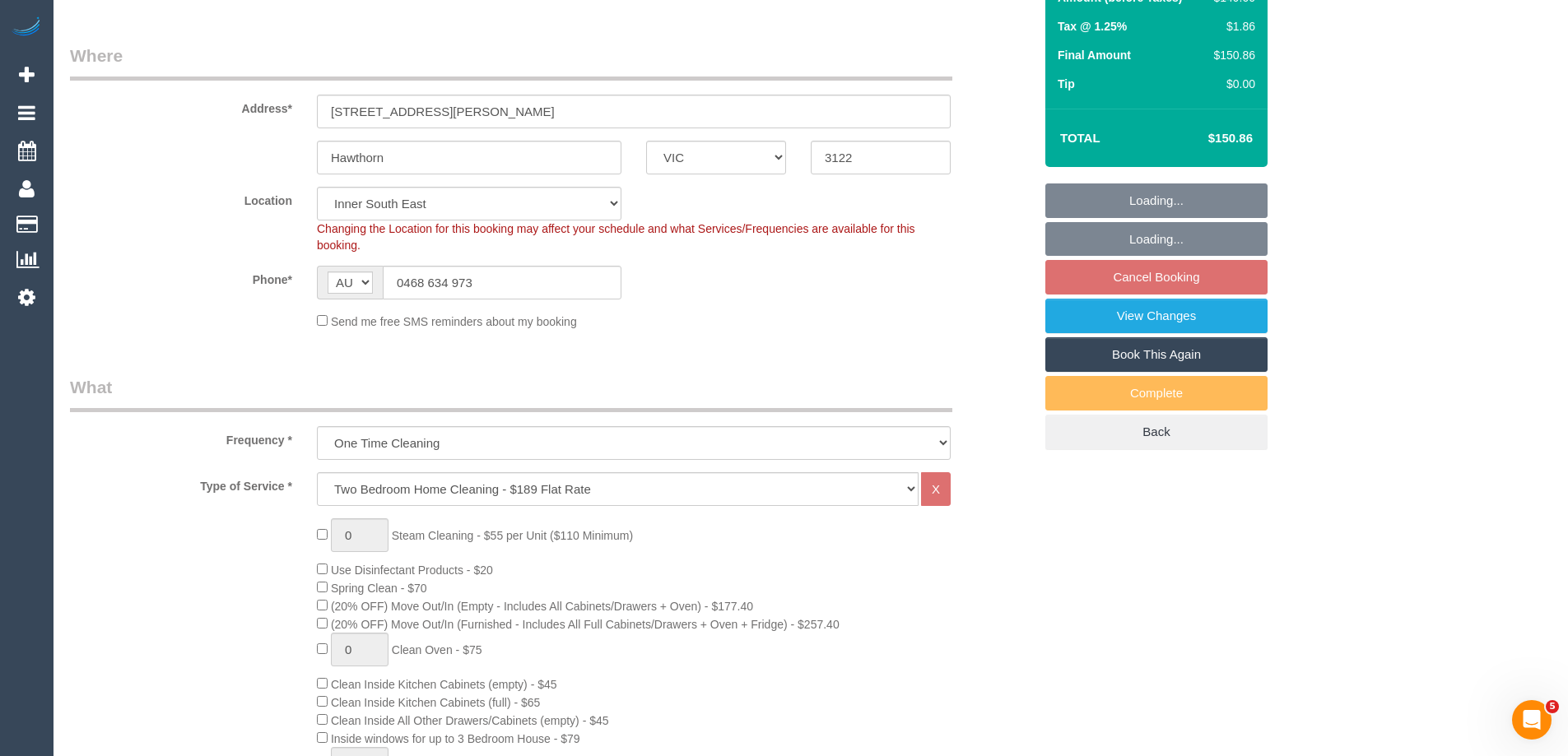
select select "object:1453"
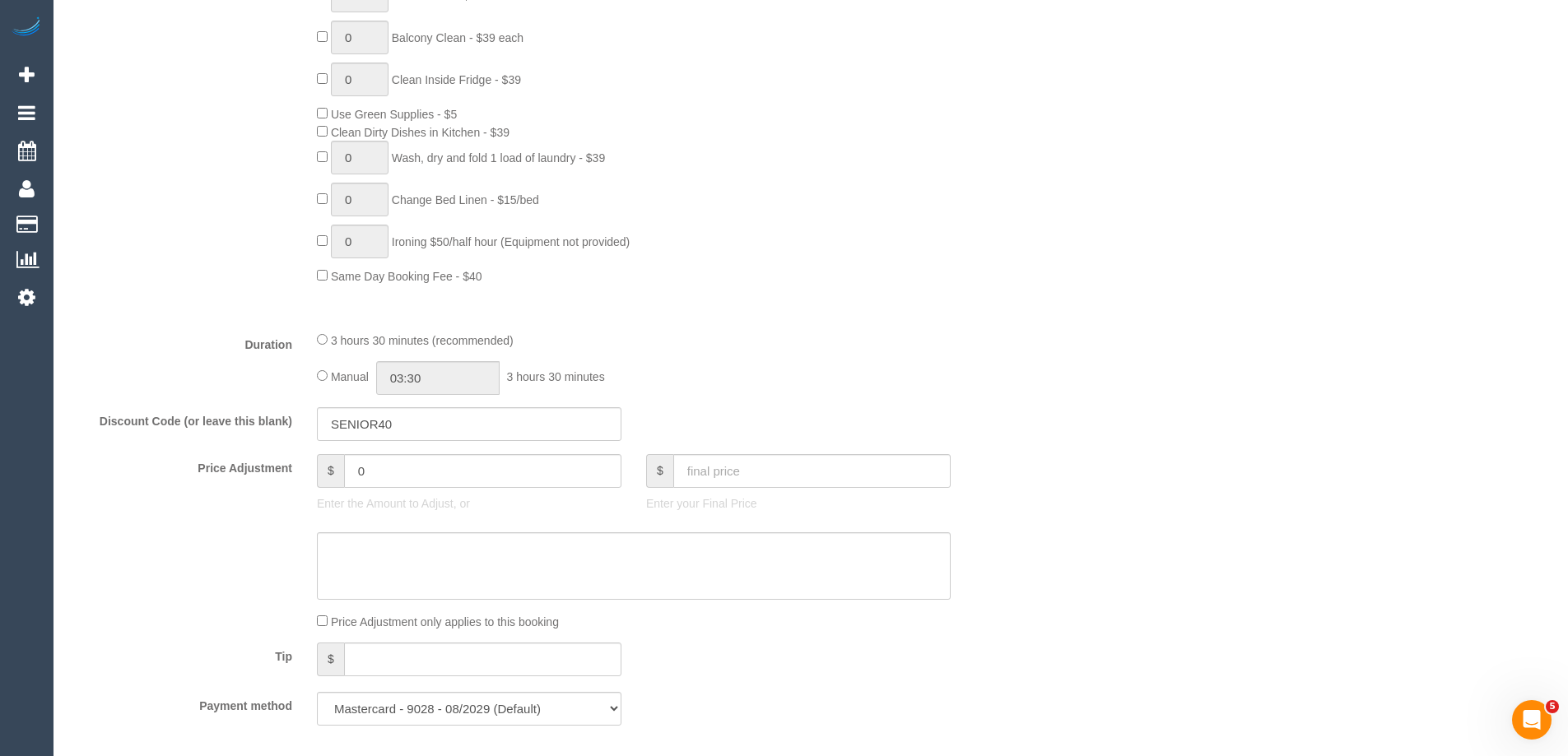
scroll to position [1234, 0]
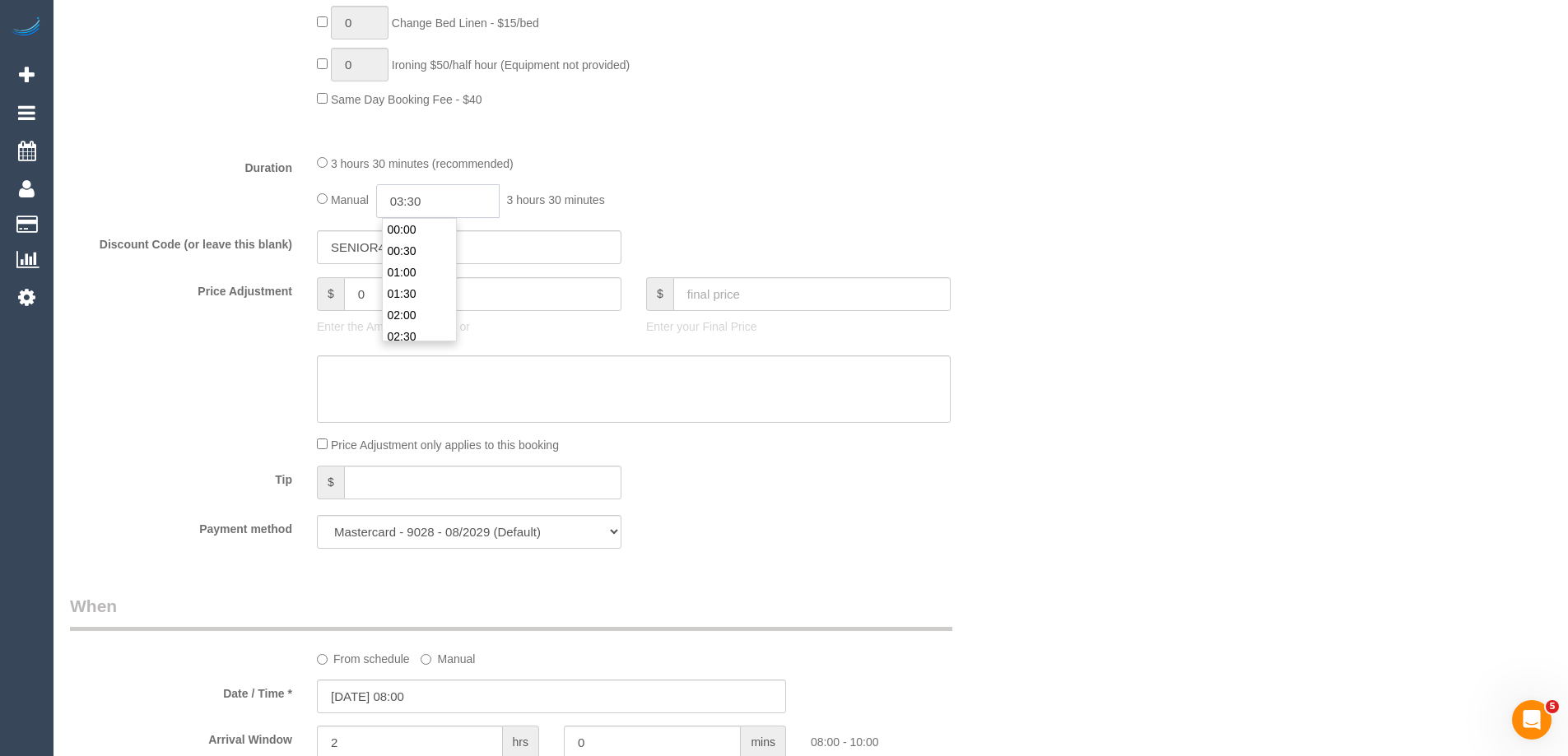
click at [463, 200] on input "03:30" at bounding box center [438, 201] width 124 height 34
click at [410, 268] on li "01:30" at bounding box center [419, 264] width 73 height 21
drag, startPoint x: 432, startPoint y: 204, endPoint x: 416, endPoint y: 201, distance: 16.3
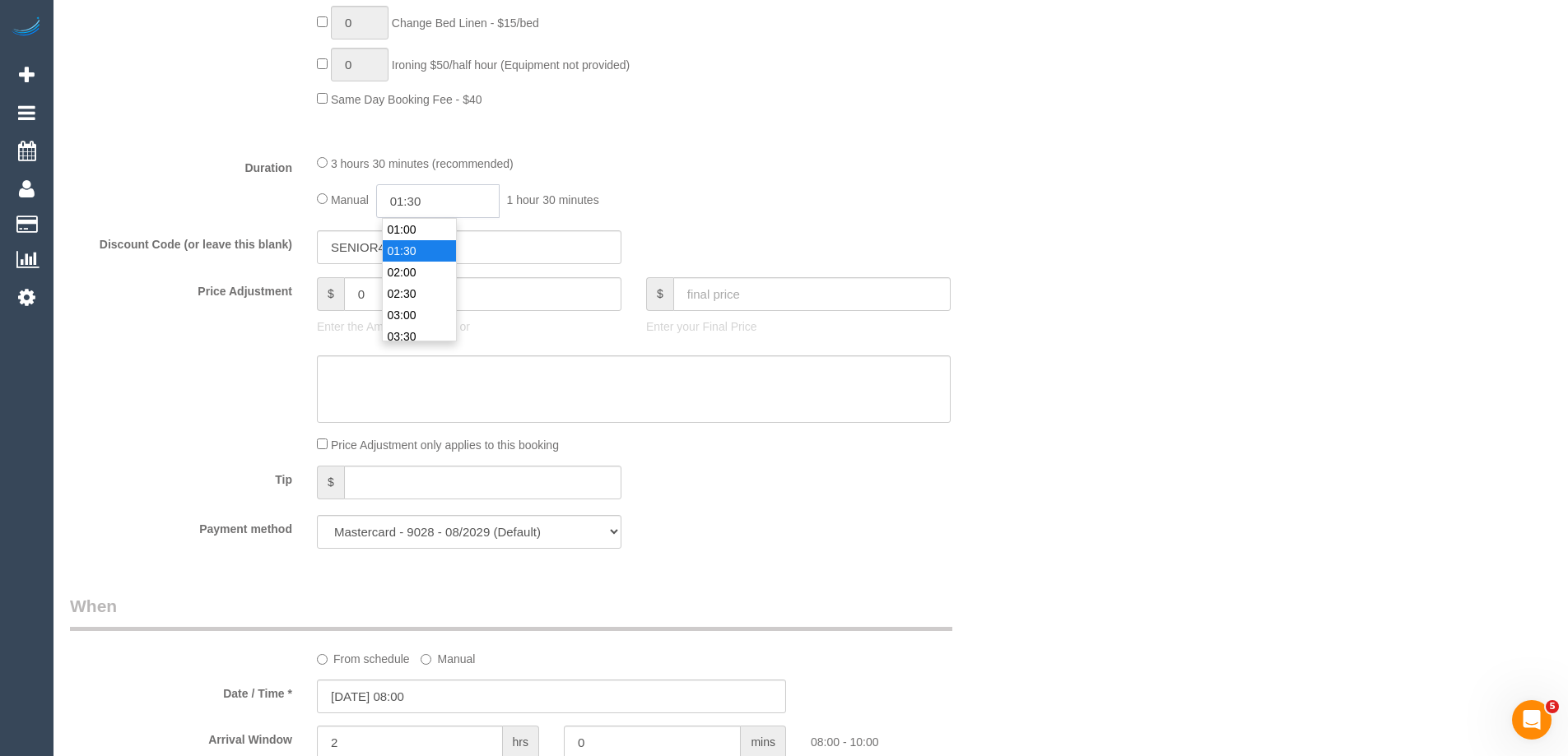
click at [416, 201] on input "01:30" at bounding box center [438, 201] width 124 height 34
type input "01:45"
drag, startPoint x: 1027, startPoint y: 254, endPoint x: 983, endPoint y: 256, distance: 44.0
click at [1020, 254] on div "Discount Code (or leave this blank) SENIOR40" at bounding box center [551, 248] width 988 height 35
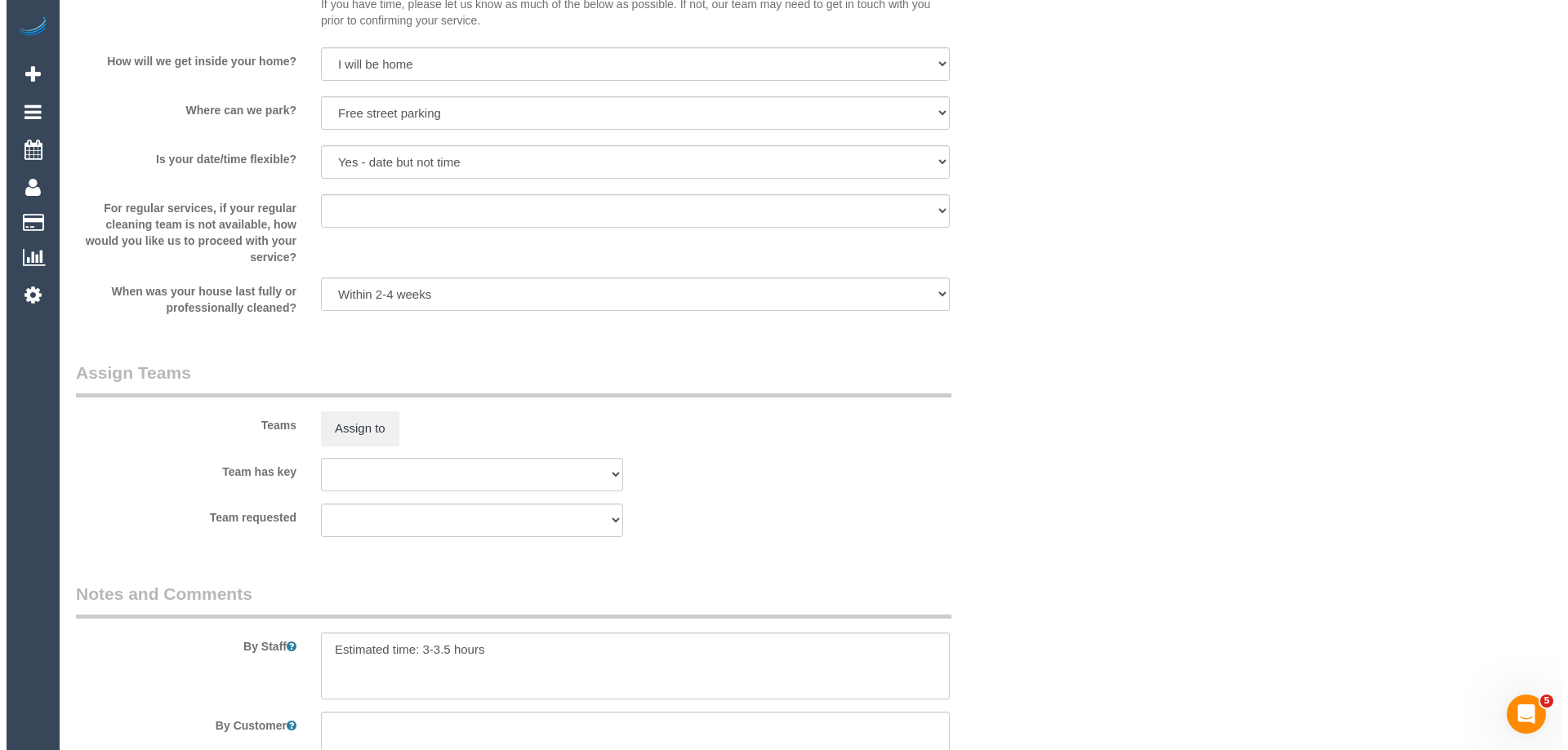
scroll to position [2449, 0]
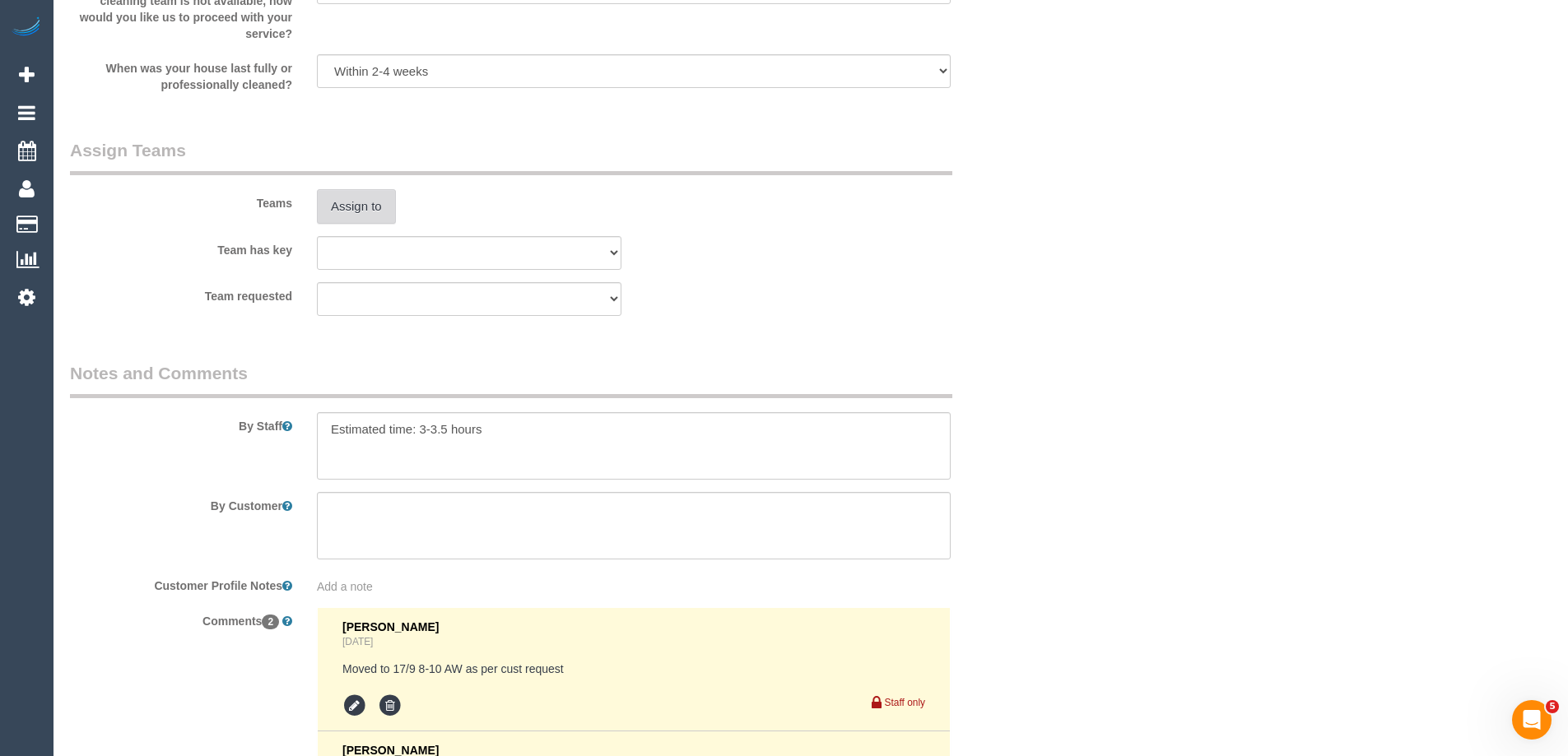
drag, startPoint x: 367, startPoint y: 217, endPoint x: 358, endPoint y: 219, distance: 9.2
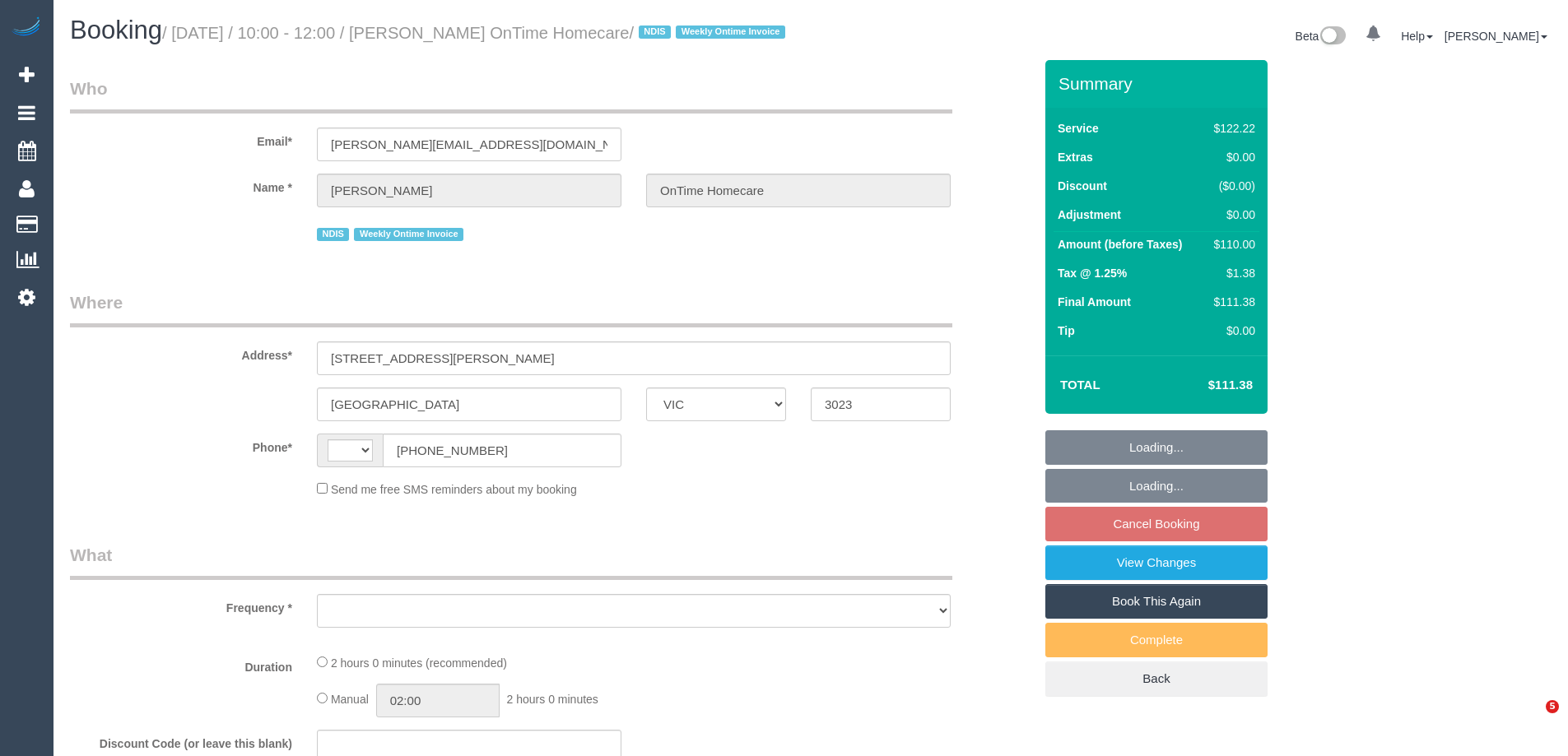
select select "VIC"
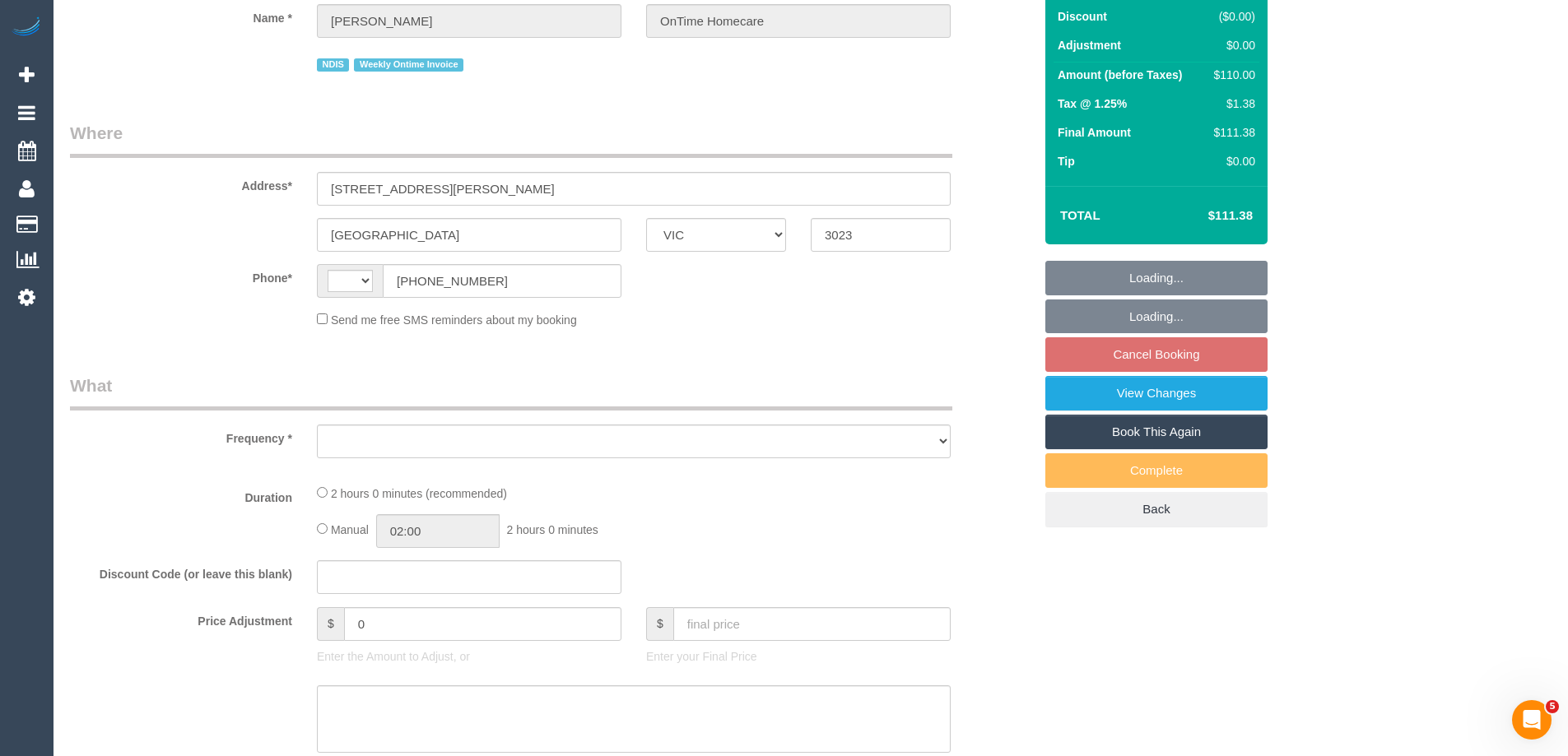
select select "string:AU"
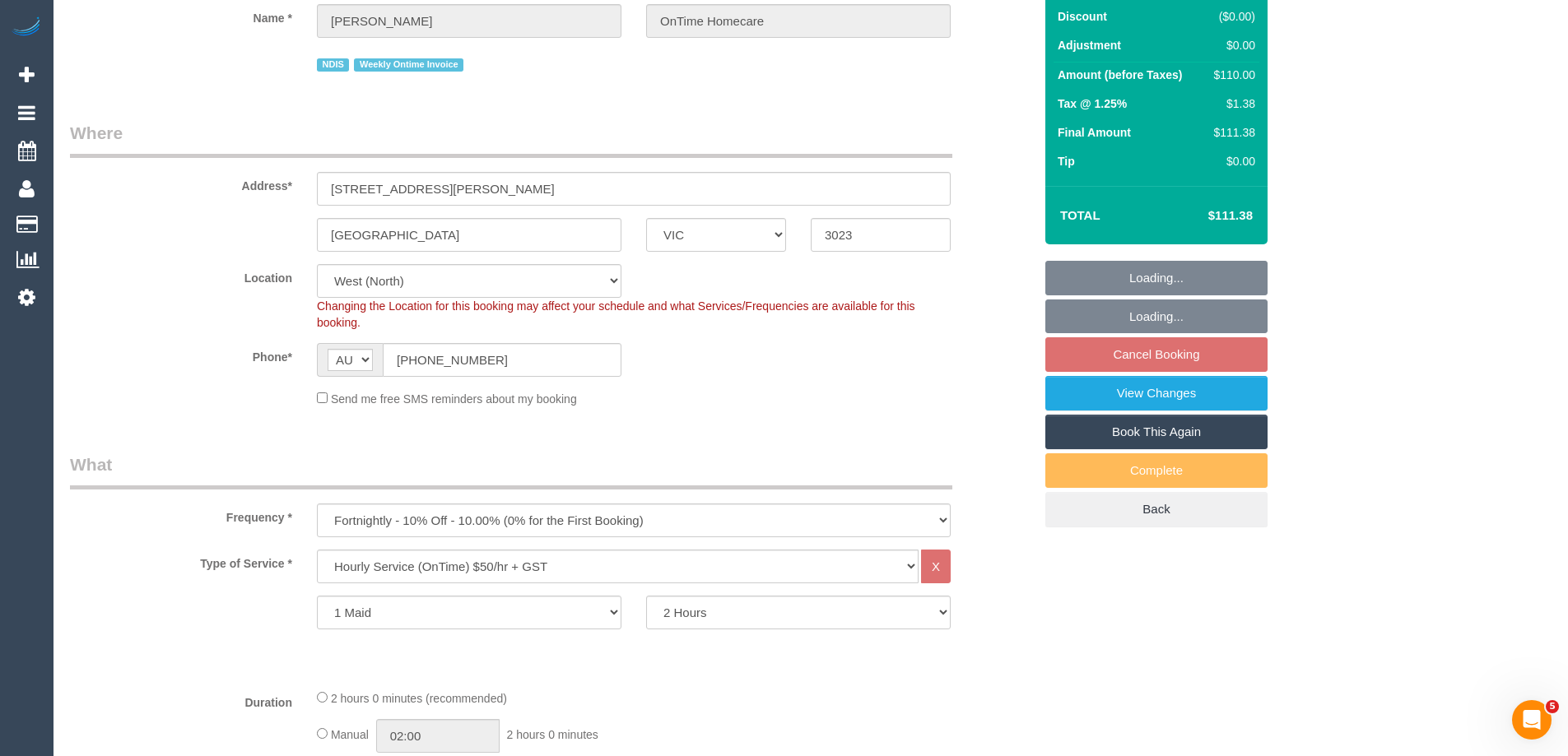
scroll to position [247, 0]
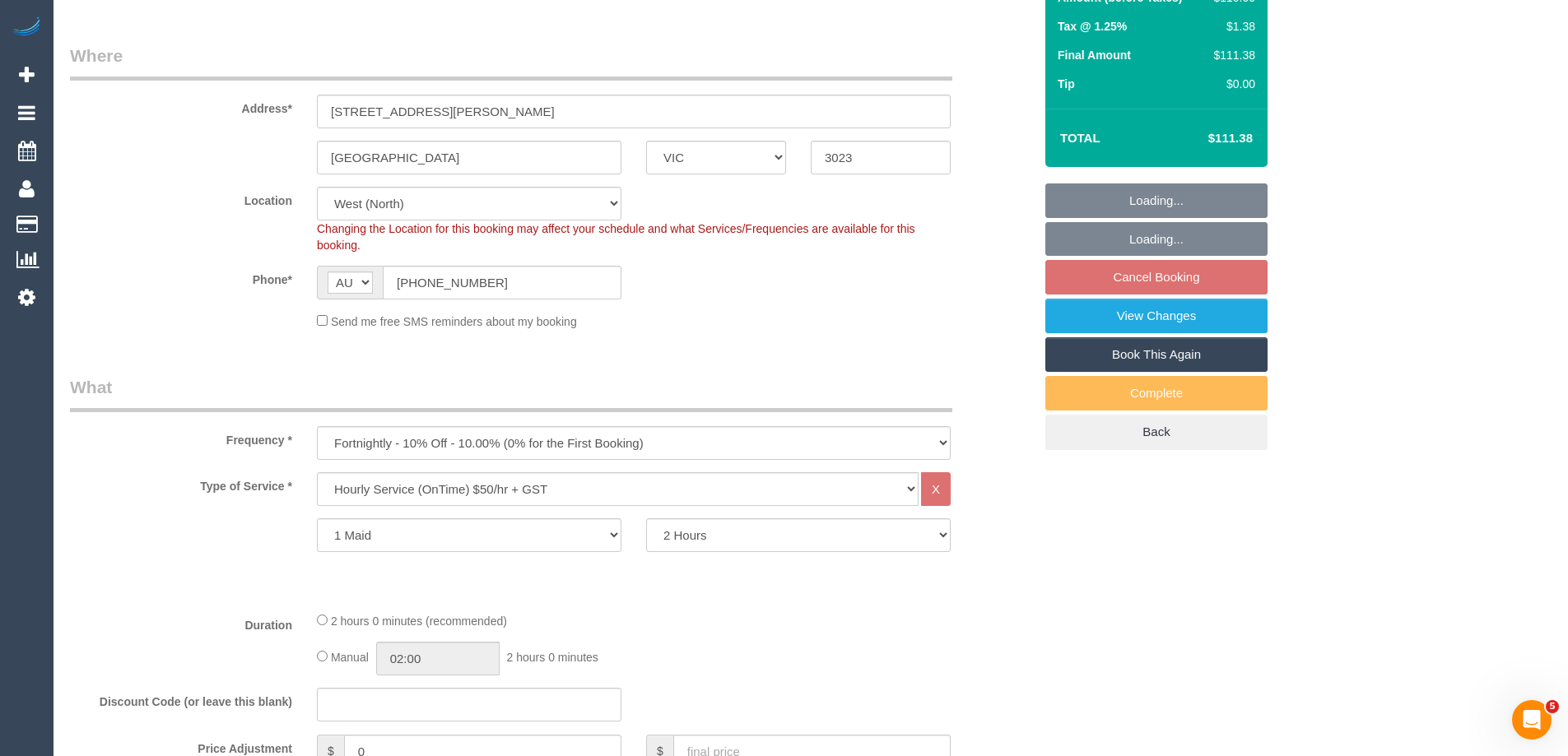
select select "object:1269"
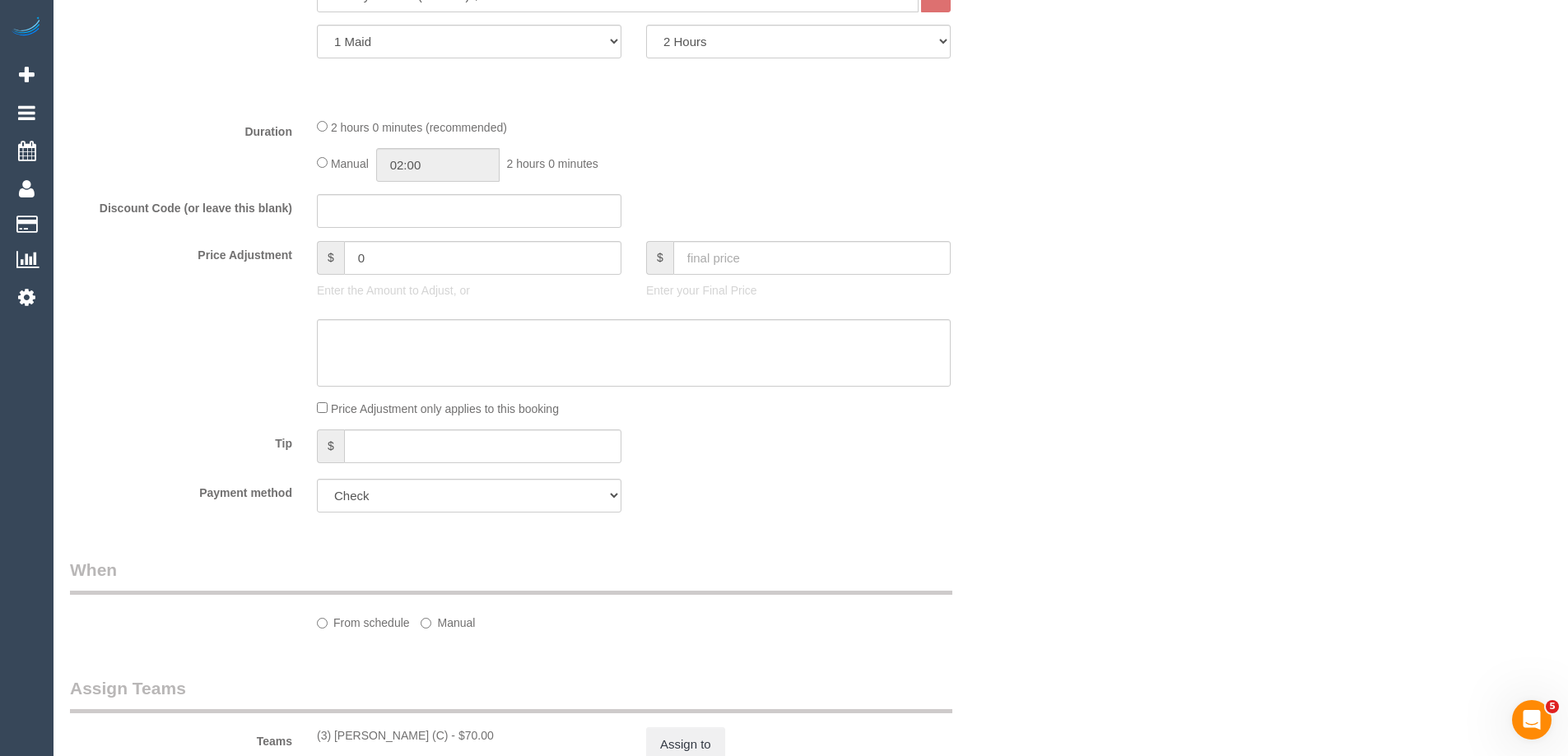
select select "number:27"
select select "number:14"
select select "number:19"
select select "number:36"
select select "number:35"
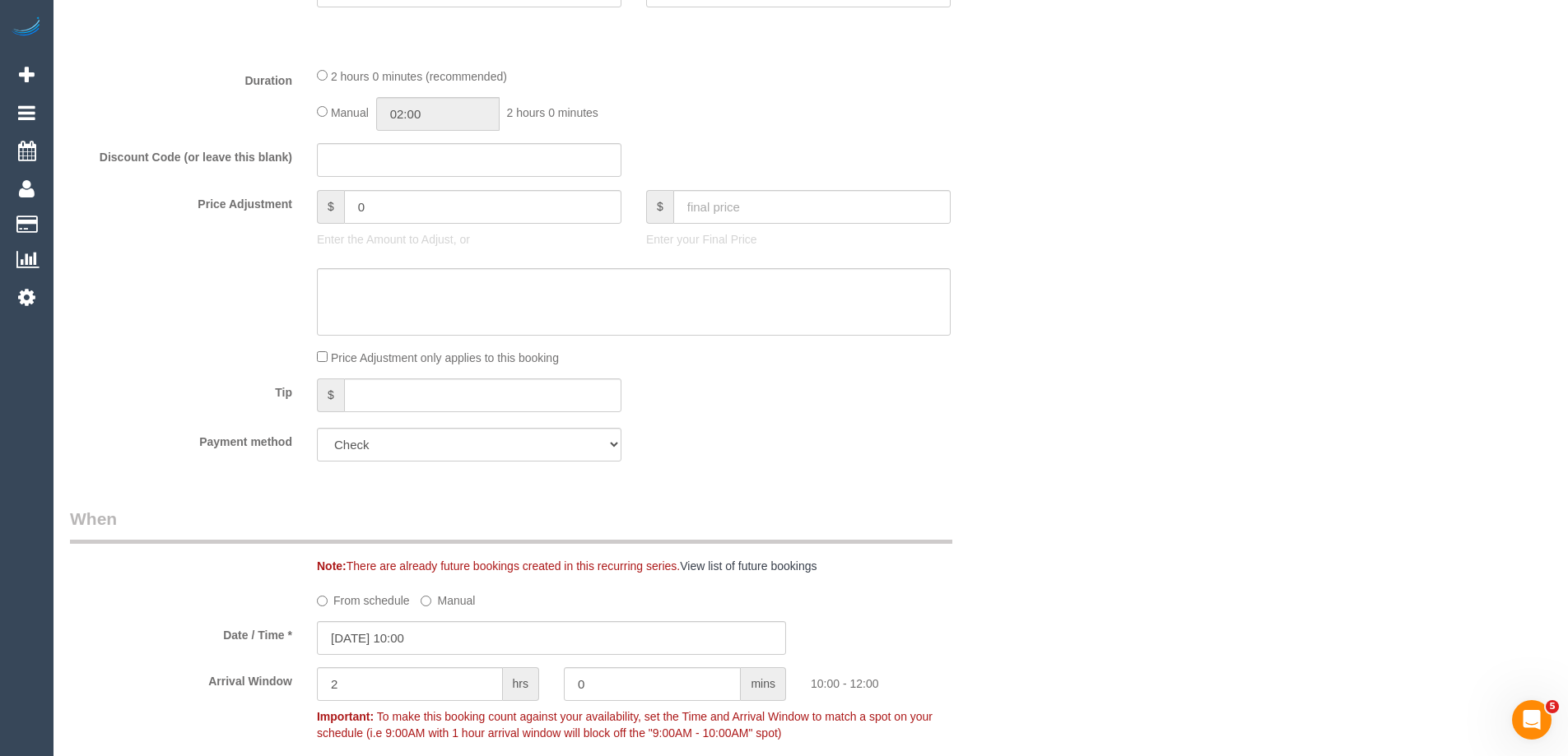
scroll to position [1234, 0]
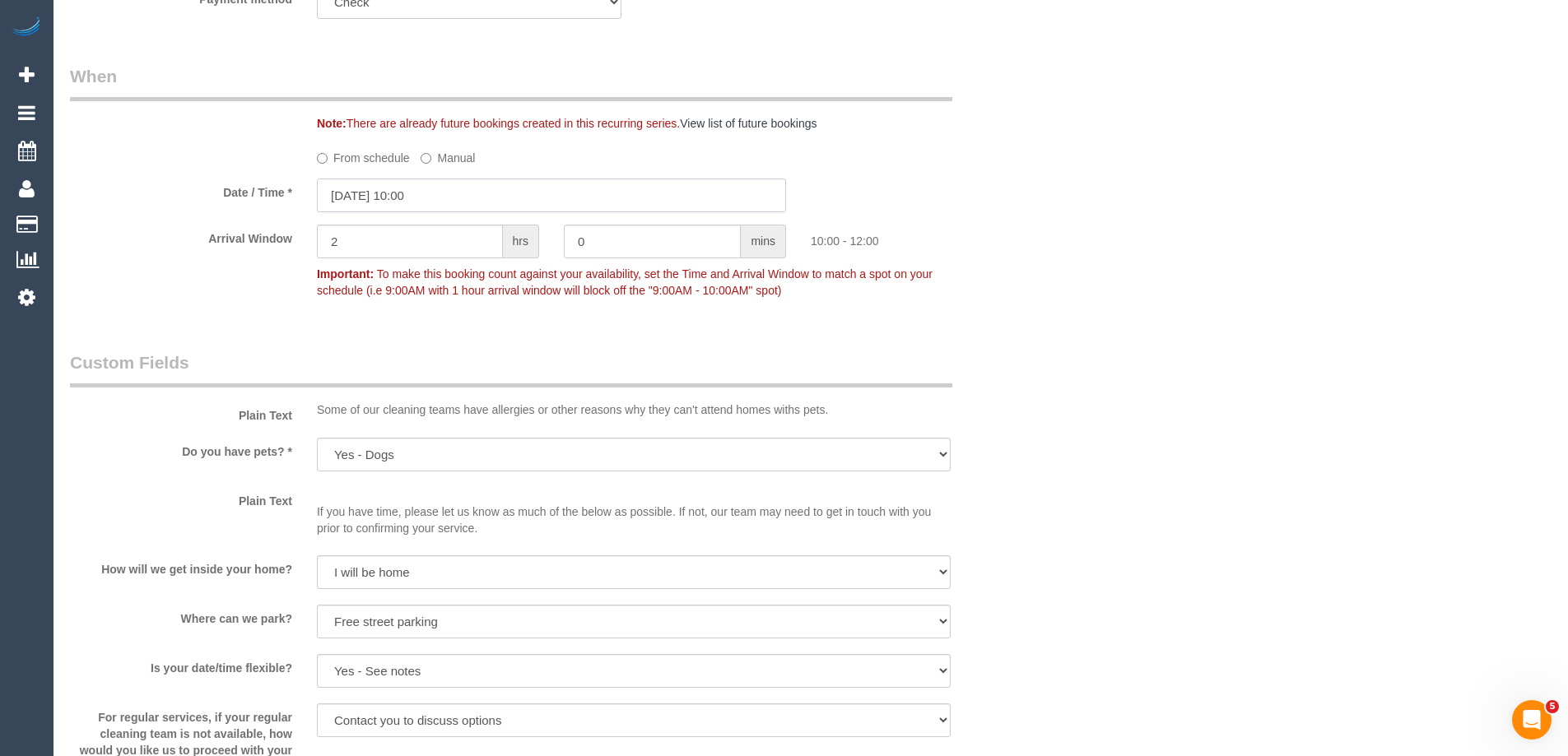
click at [398, 212] on input "[DATE] 10:00" at bounding box center [551, 195] width 469 height 34
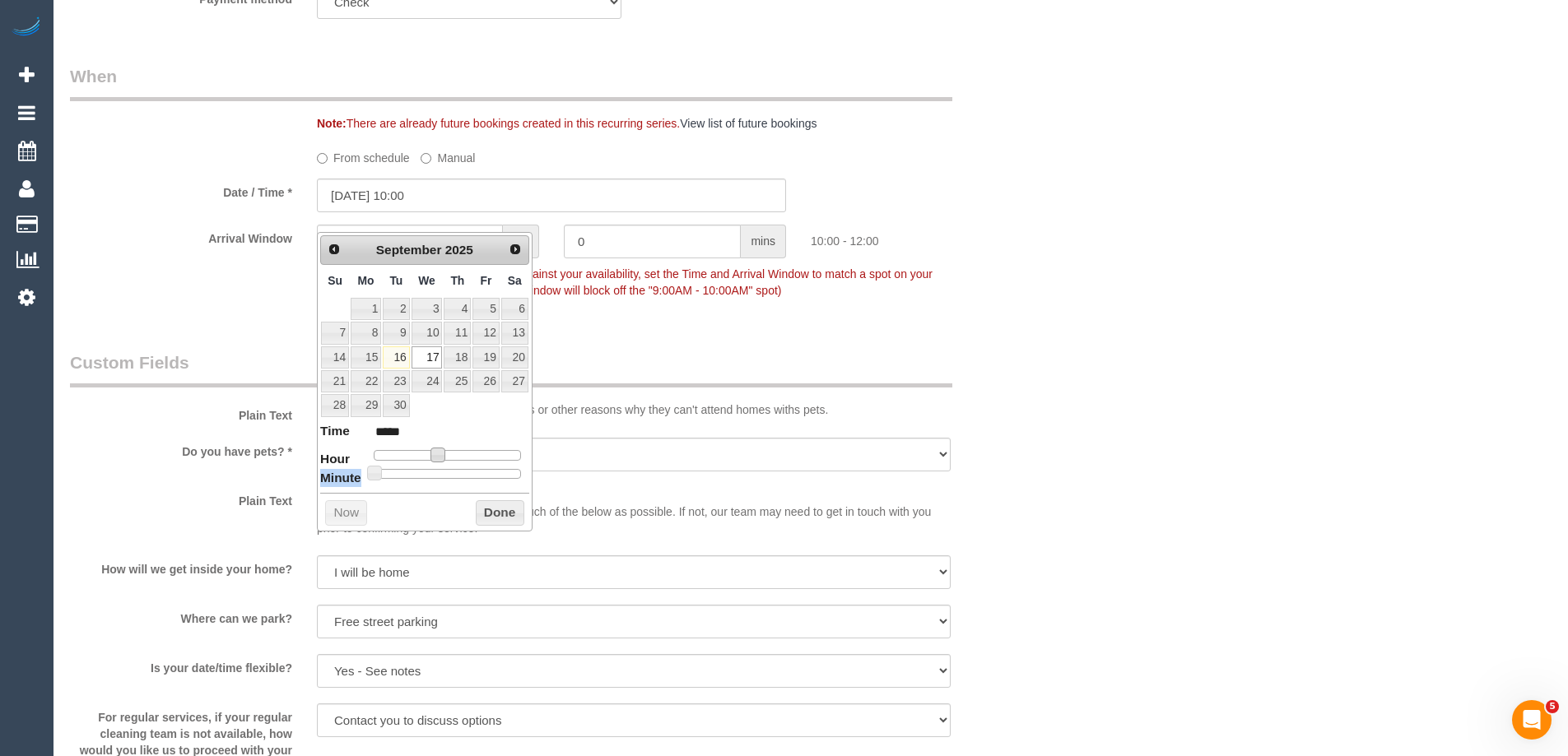
click at [444, 459] on dl "Time ***** Hour Minute Second Millisecond Microsecond Time Zone ***** ***** ***…" at bounding box center [425, 450] width 209 height 57
type input "[DATE] 11:00"
type input "*****"
drag, startPoint x: 431, startPoint y: 460, endPoint x: 439, endPoint y: 459, distance: 8.1
click at [439, 459] on span at bounding box center [443, 455] width 15 height 15
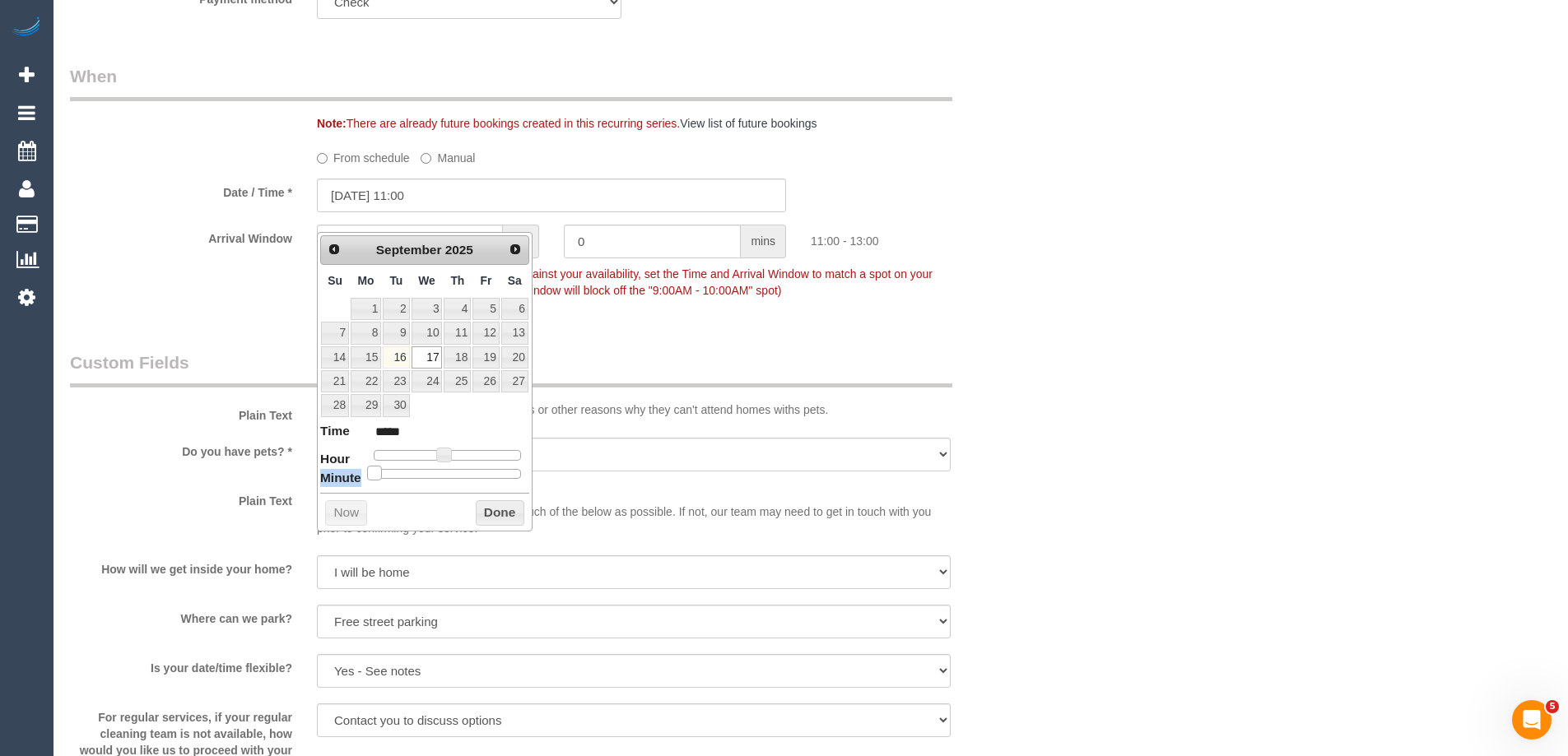
type input "[DATE] 11:05"
type input "*****"
type input "[DATE] 11:10"
type input "*****"
type input "[DATE] 11:15"
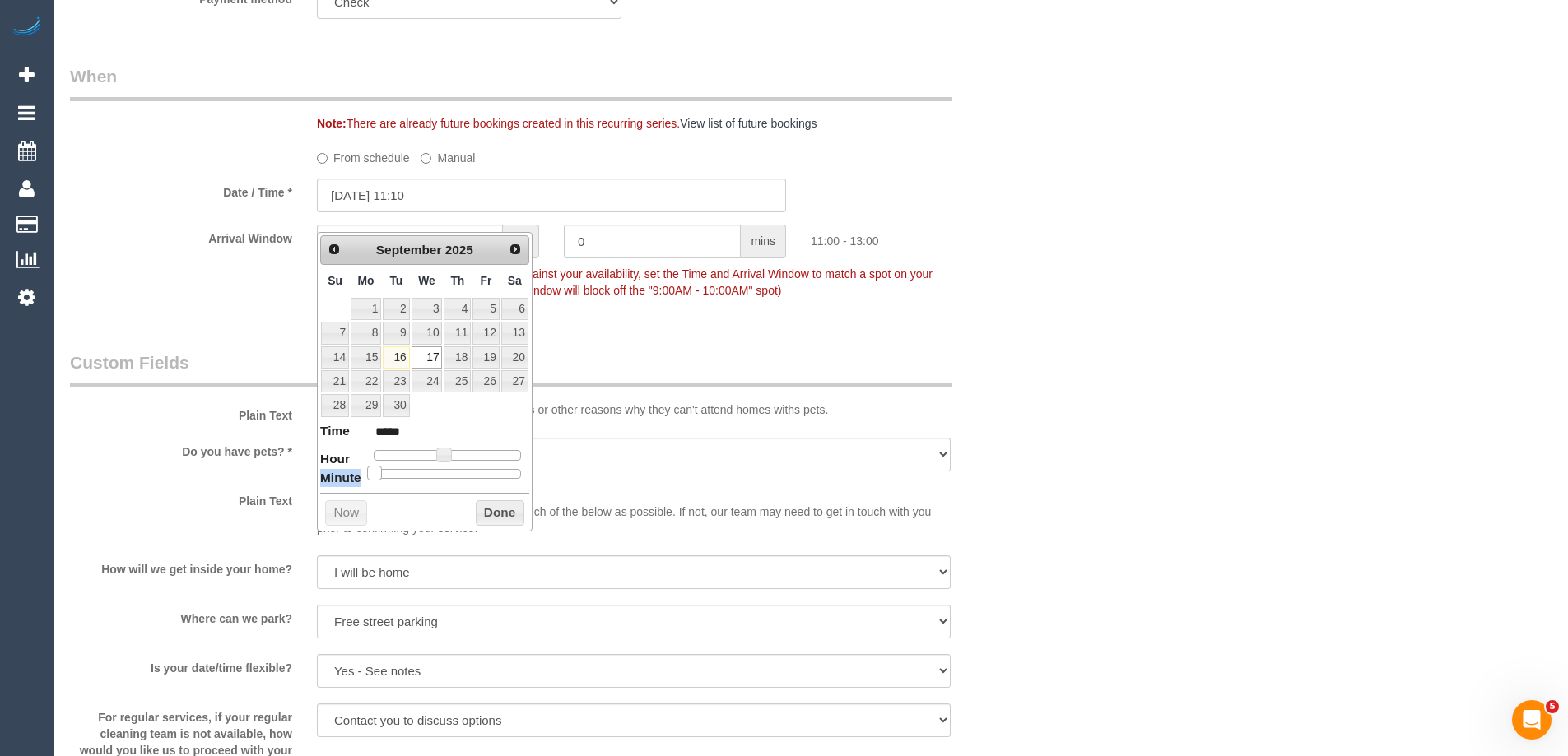
type input "*****"
type input "[DATE] 11:20"
type input "*****"
type input "17/09/2025 11:25"
type input "*****"
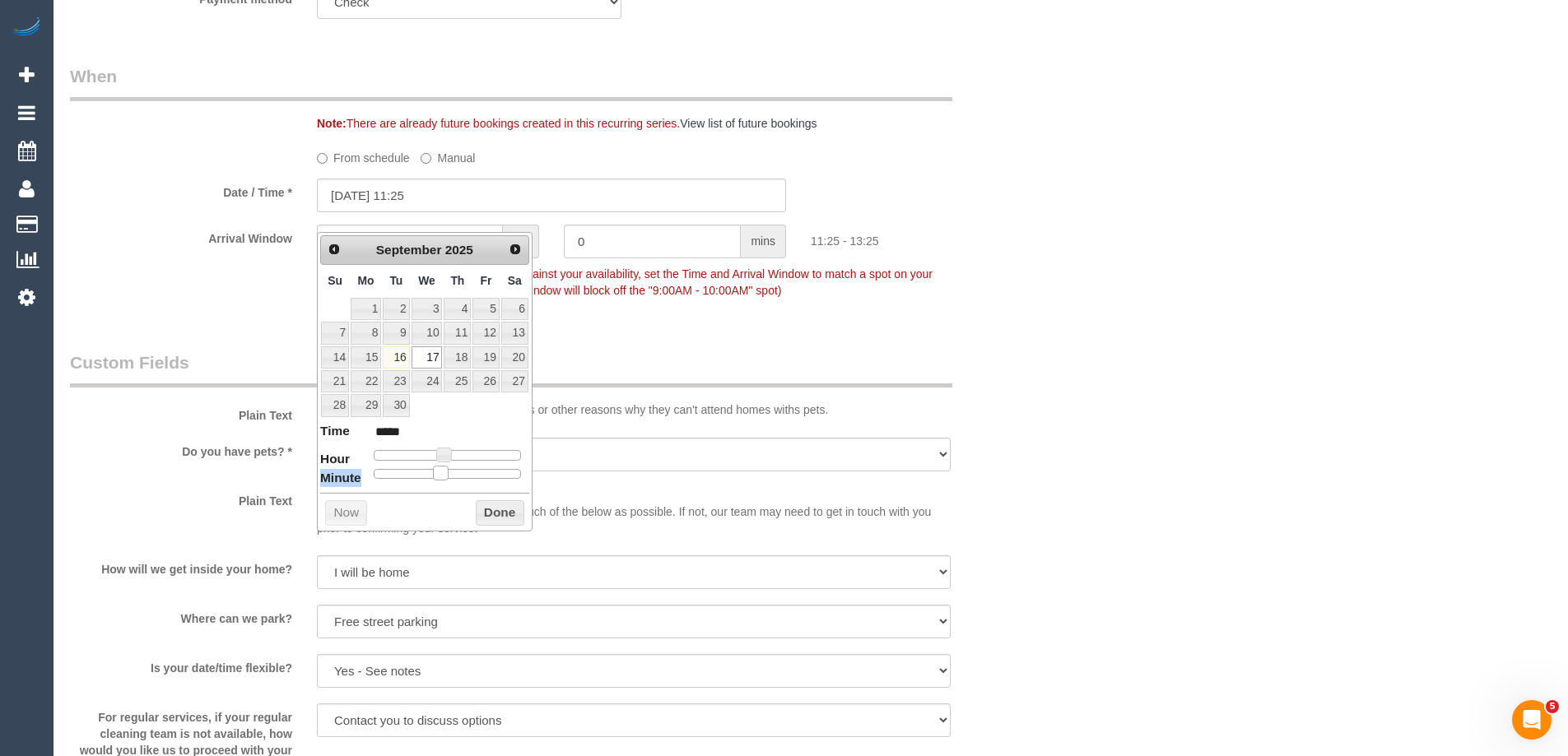
type input "17/09/2025 11:30"
type input "*****"
drag, startPoint x: 379, startPoint y: 467, endPoint x: 456, endPoint y: 482, distance: 78.4
click at [456, 482] on div "Prev Next September 2025 Su Mo Tu We Th Fr Sa 1 2 3 4 5 6 7 8 9 10 11 12 13 14 …" at bounding box center [425, 382] width 216 height 300
click at [498, 511] on button "Done" at bounding box center [499, 513] width 49 height 26
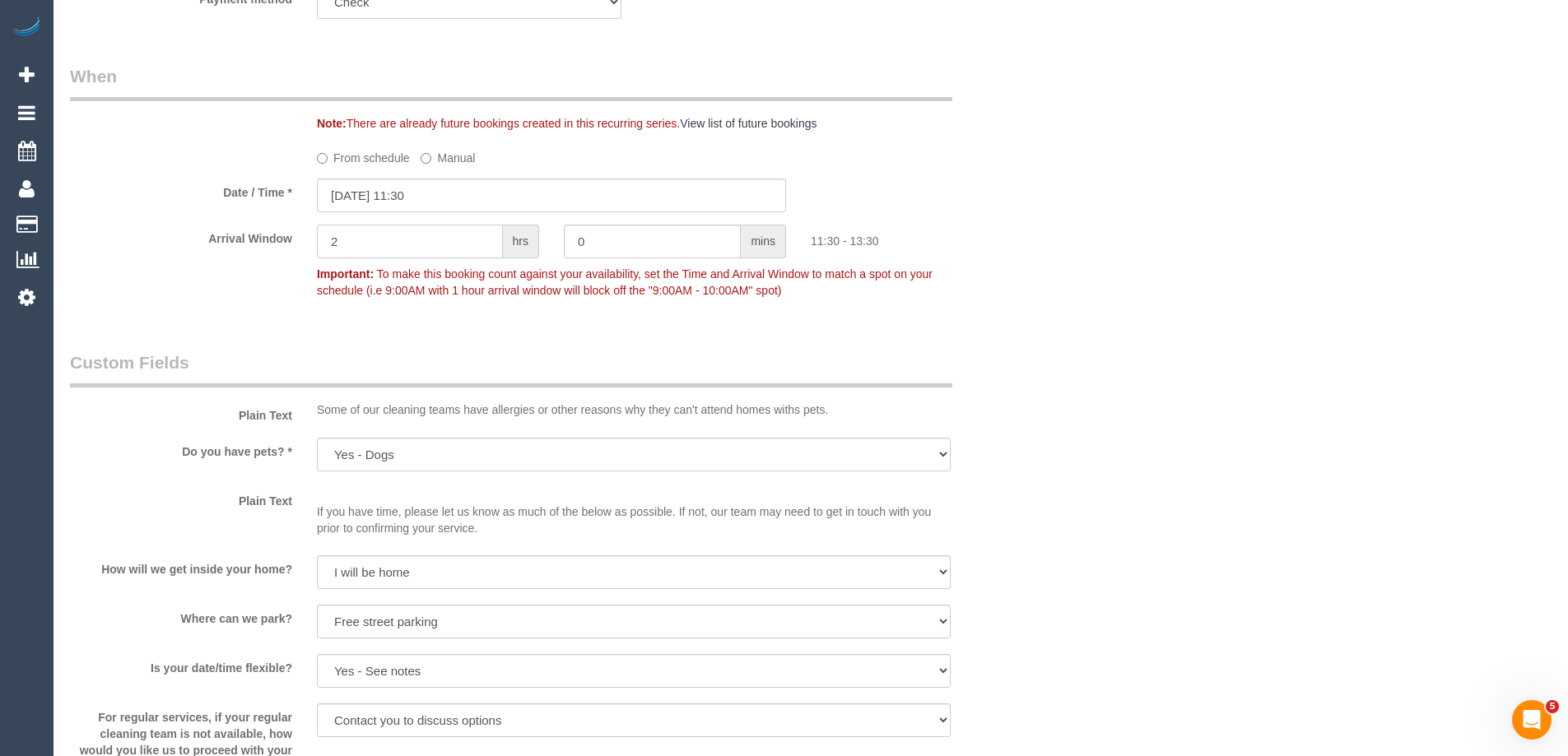
drag, startPoint x: 367, startPoint y: 264, endPoint x: 254, endPoint y: 249, distance: 114.0
click at [254, 249] on div "Arrival Window 2 hrs 0 mins 11:30 - 13:30 Important: To make this booking count…" at bounding box center [551, 265] width 988 height 82
type input "1"
drag, startPoint x: 1430, startPoint y: 255, endPoint x: 1444, endPoint y: 268, distance: 19.1
click at [1430, 254] on div "Who Email* david.ontimehomecare@fake.com Name * David Hitchings OnTime Homecare…" at bounding box center [811, 766] width 1481 height 3881
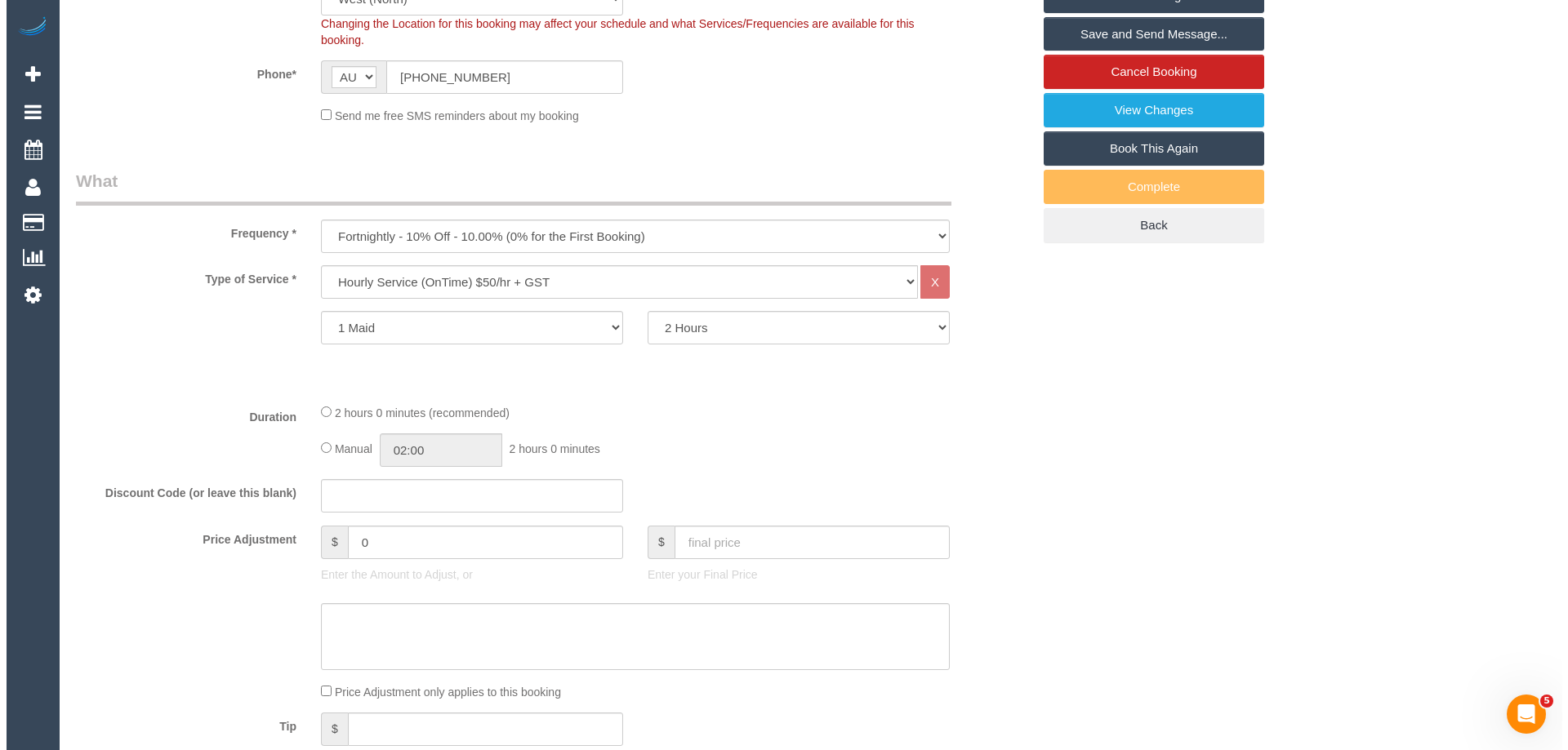
scroll to position [0, 0]
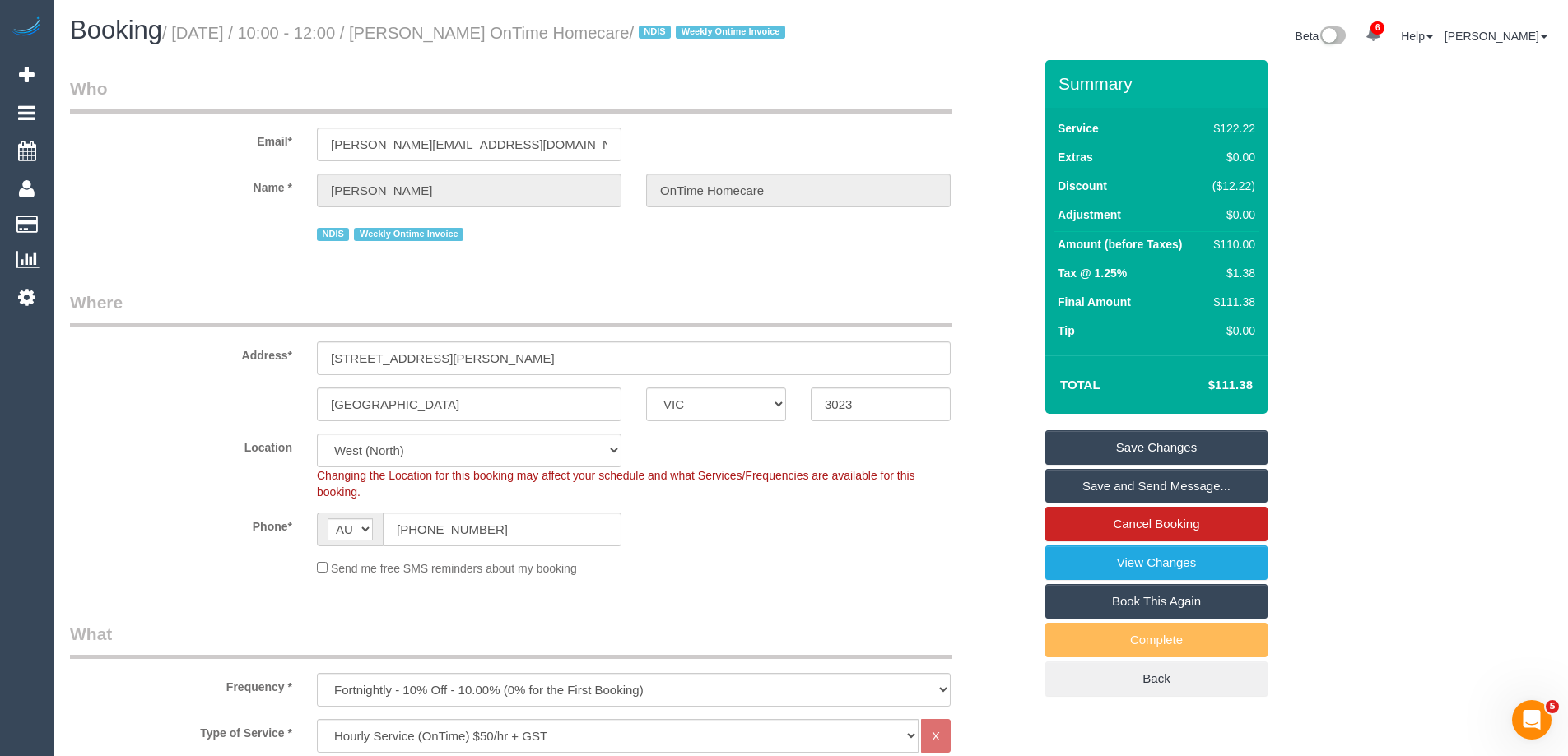
click at [1108, 464] on link "Save Changes" at bounding box center [1157, 448] width 222 height 35
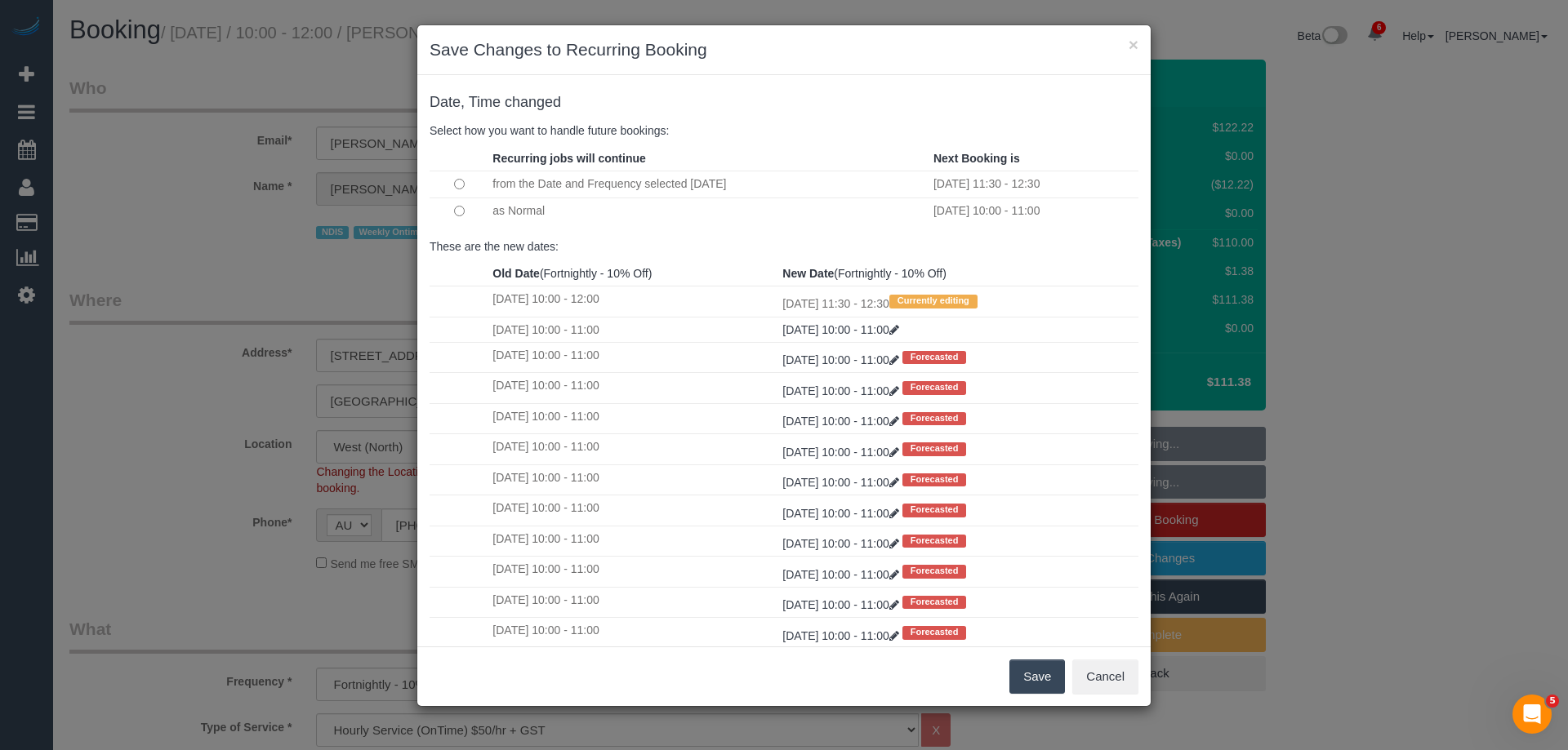
click at [1026, 669] on button "Save" at bounding box center [1037, 676] width 56 height 34
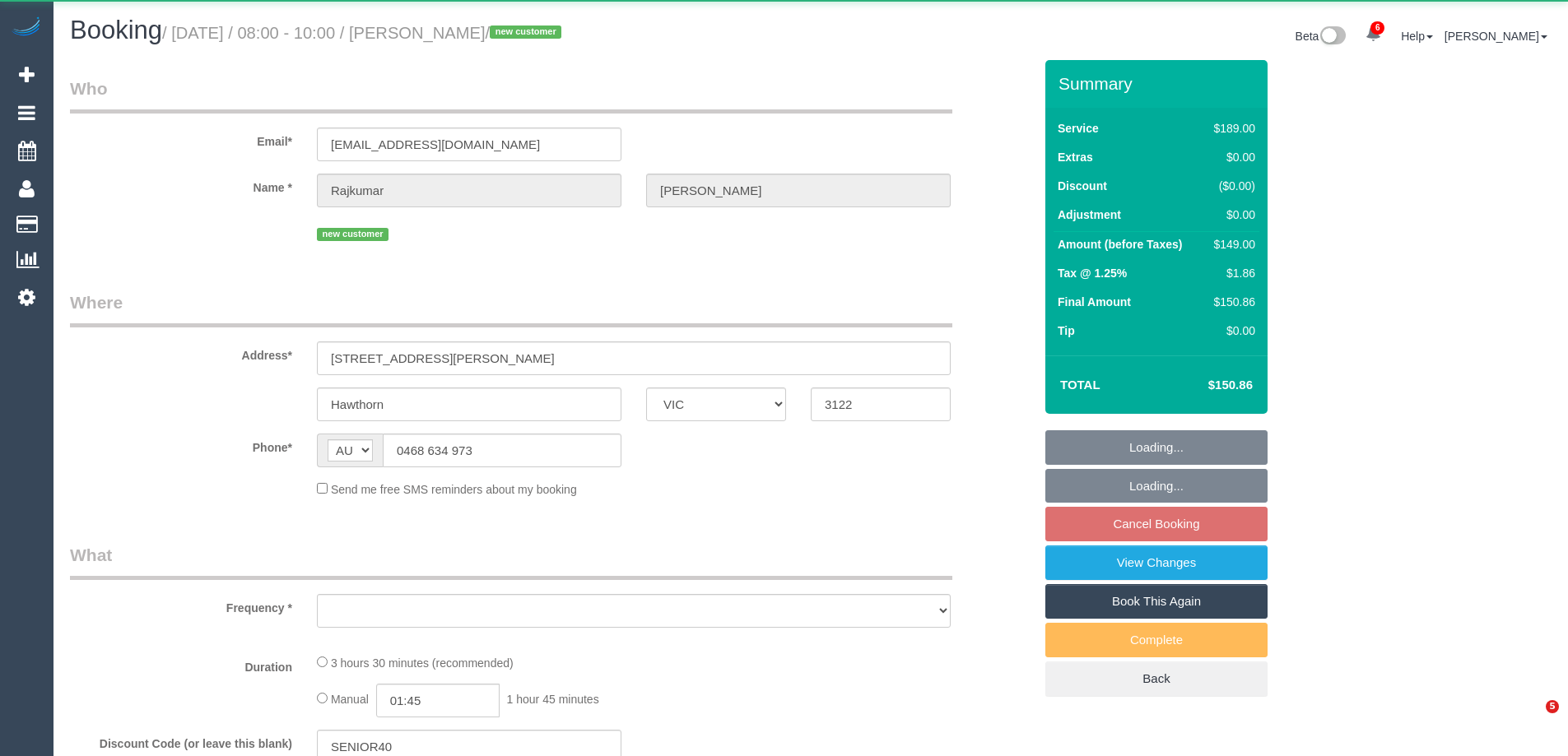
select select "VIC"
select select "object:636"
select select "string:stripe-pm_1S6qbw2GScqysDRVM4chUf2Y"
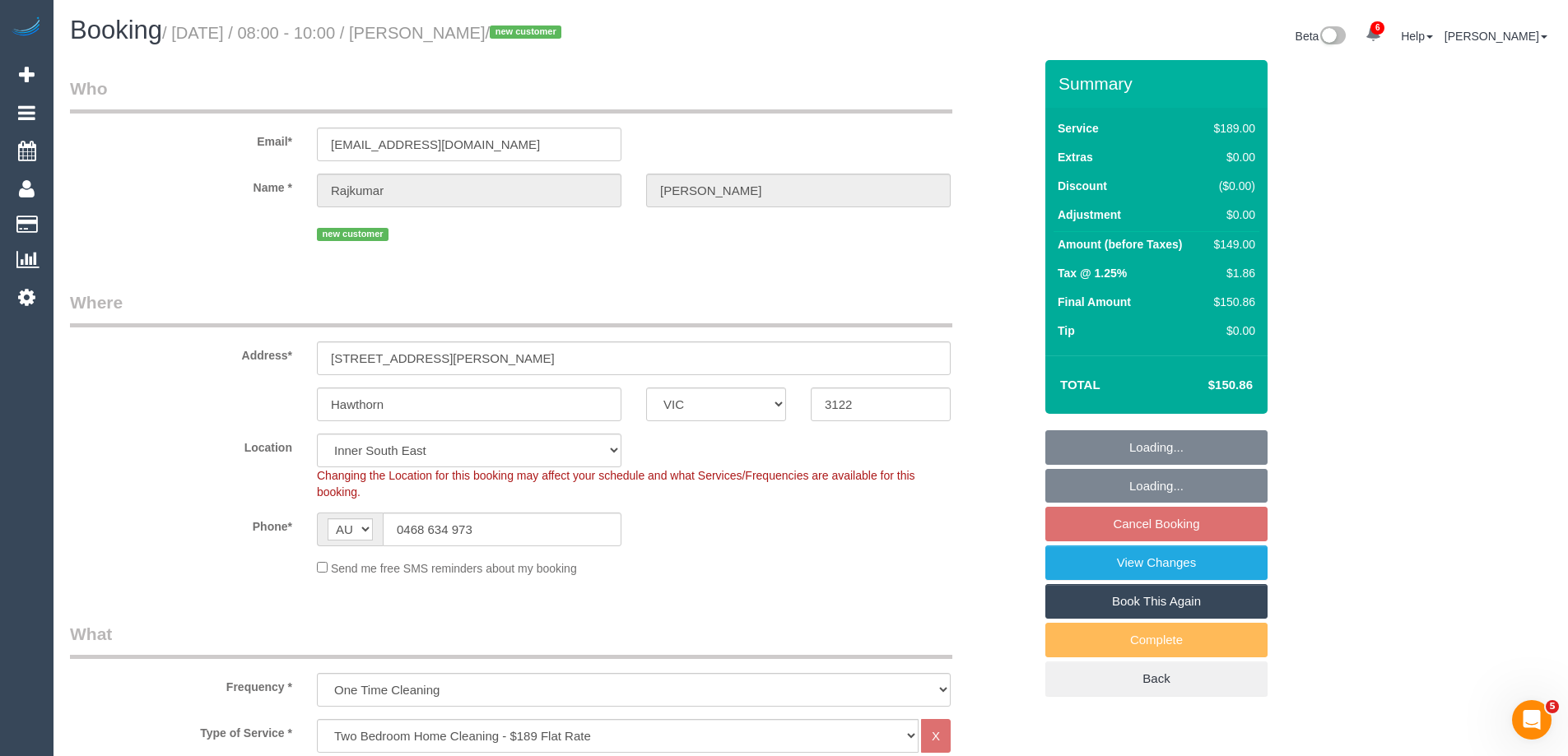
select select "object:883"
select select "number:28"
select select "number:14"
select select "number:19"
select select "number:23"
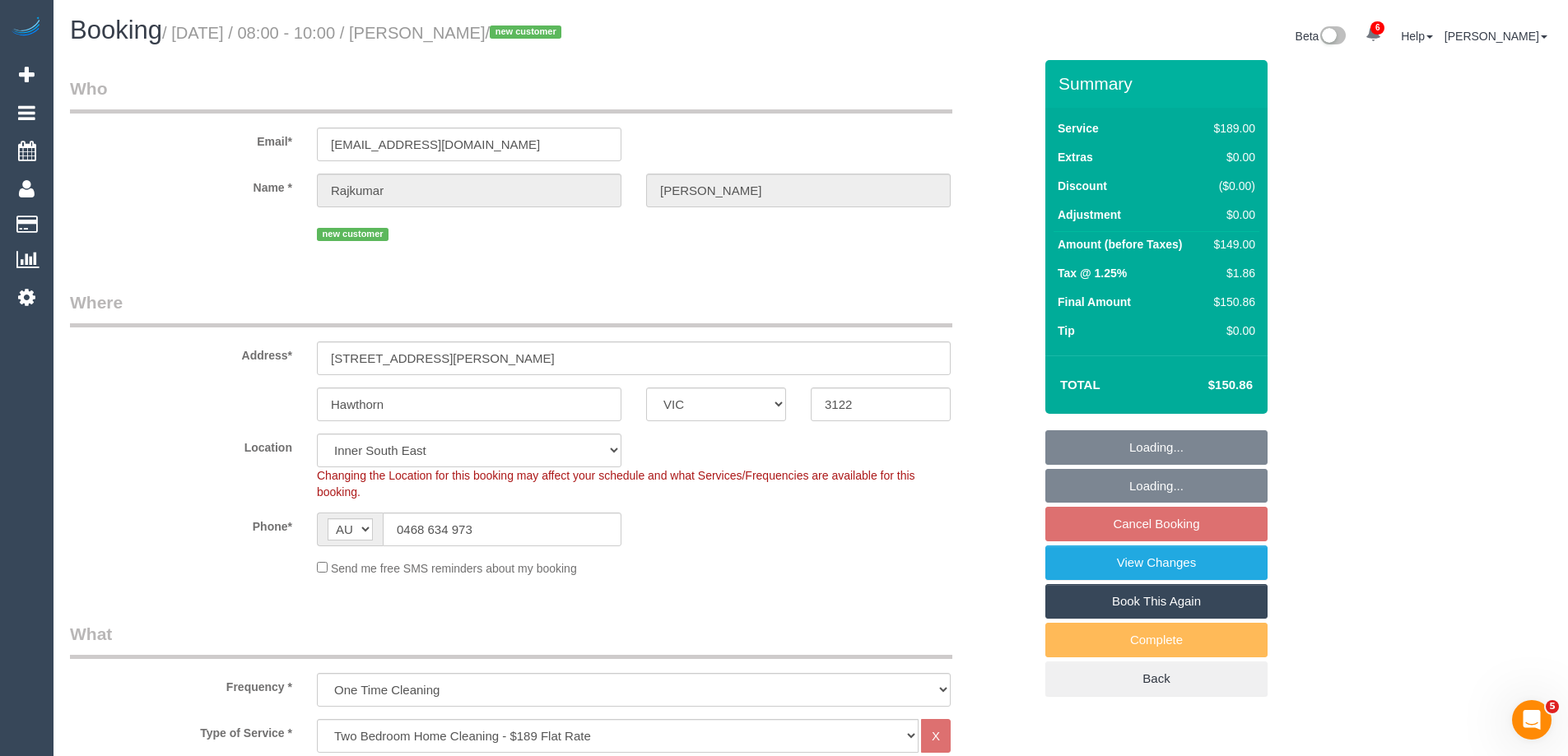
select select "number:12"
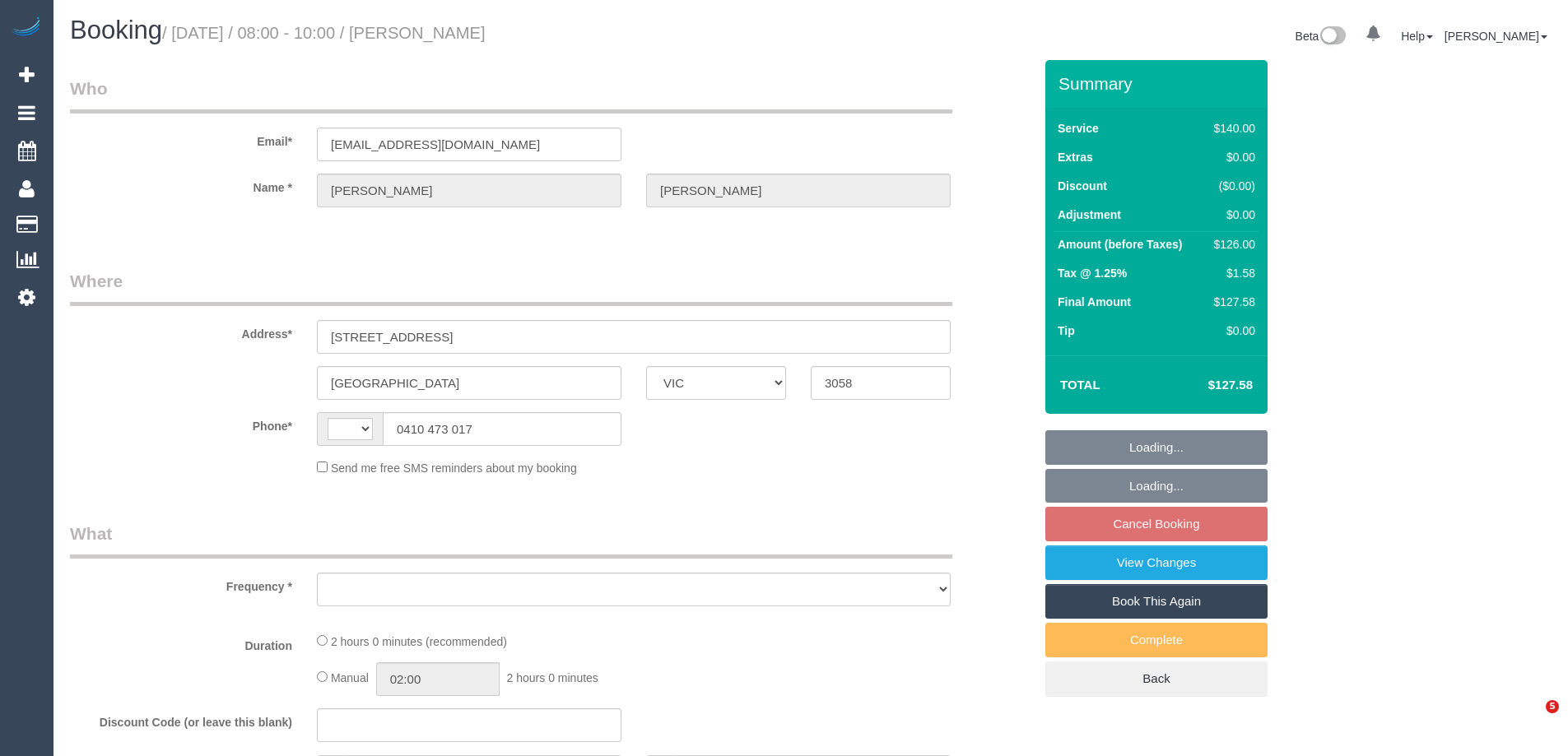
select select "VIC"
select select "string:AU"
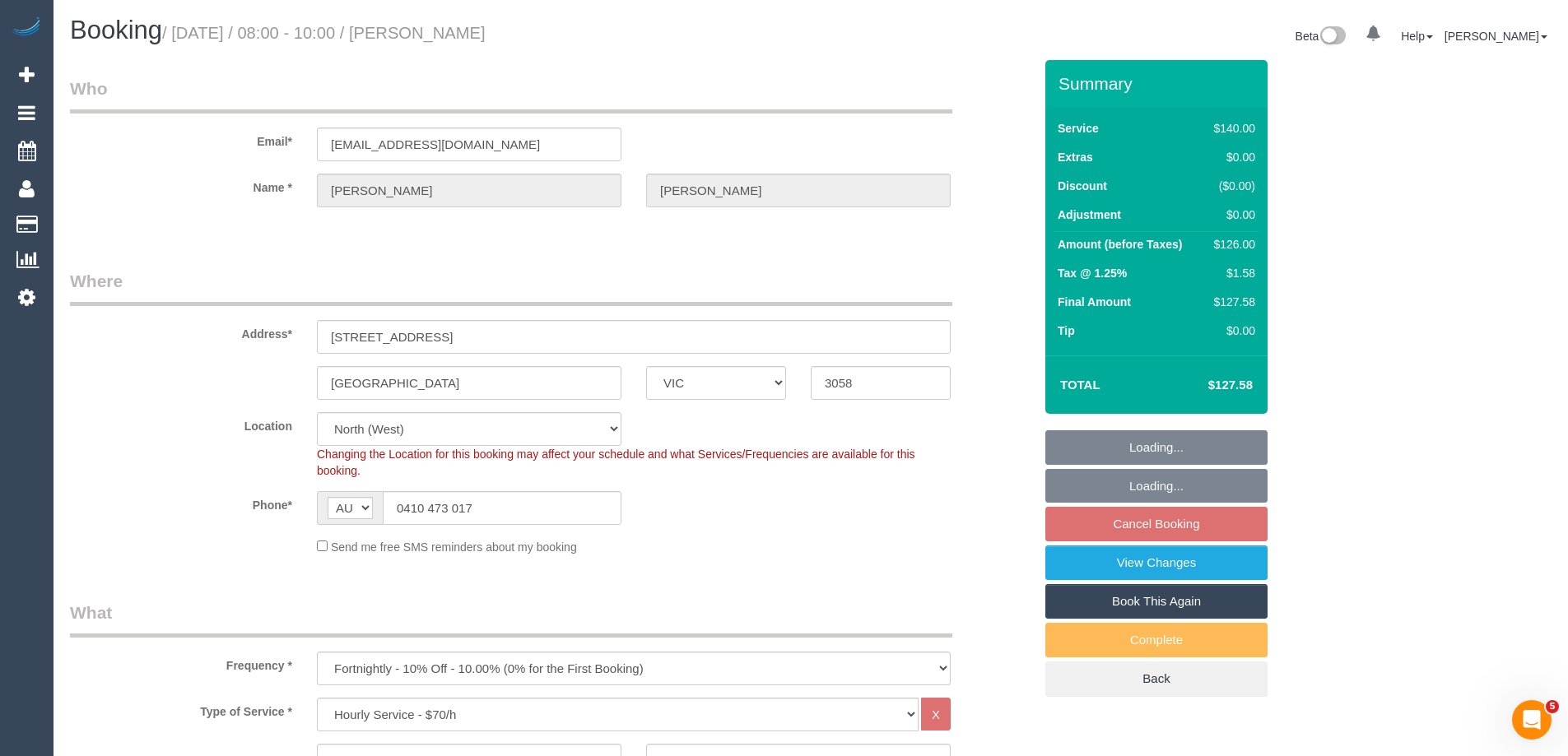
select select "object:928"
select select "string:stripe-pm_1QuP9v2GScqysDRVpgywK1O1"
select select "number:29"
select select "number:14"
select select "number:19"
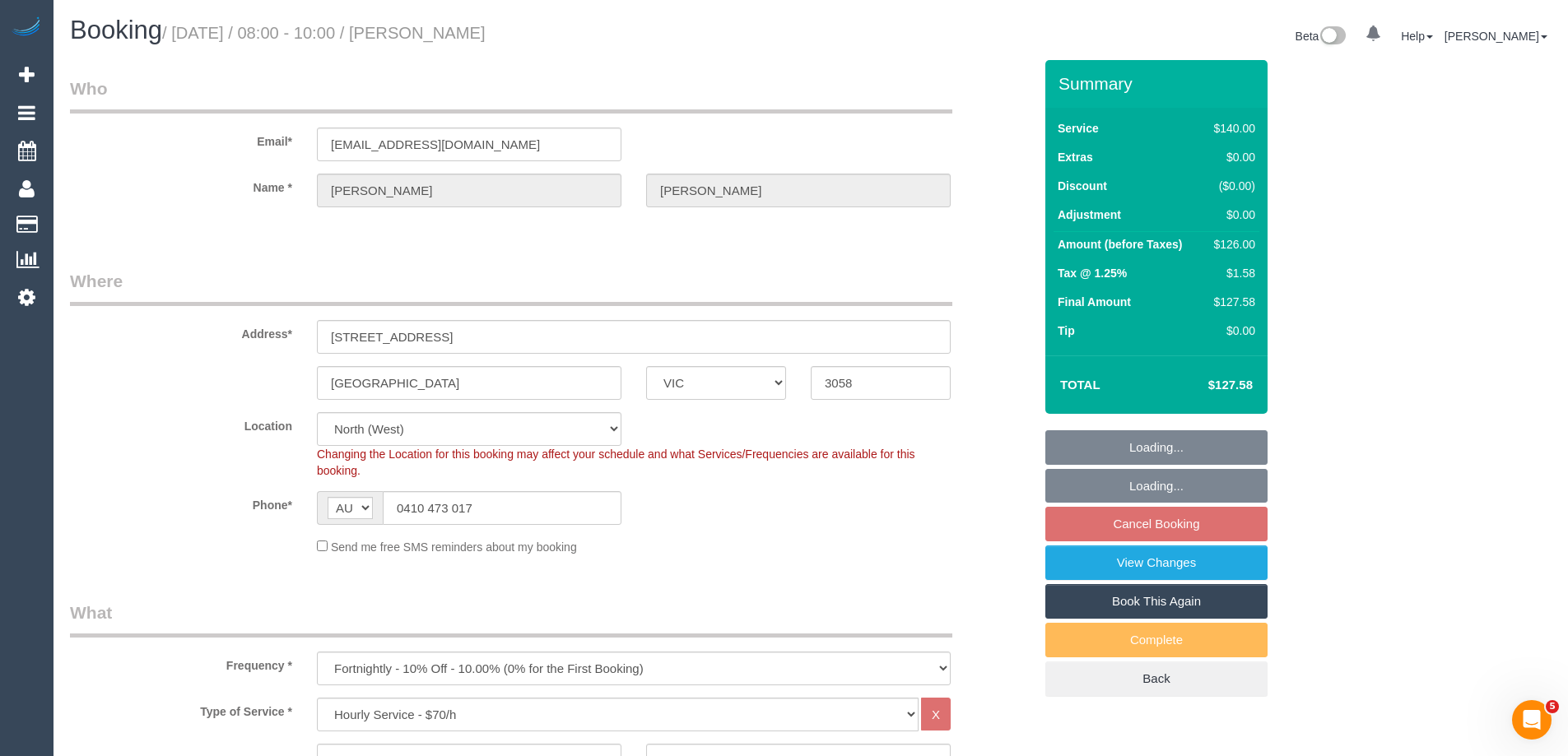
select select "number:36"
select select "number:34"
select select "number:11"
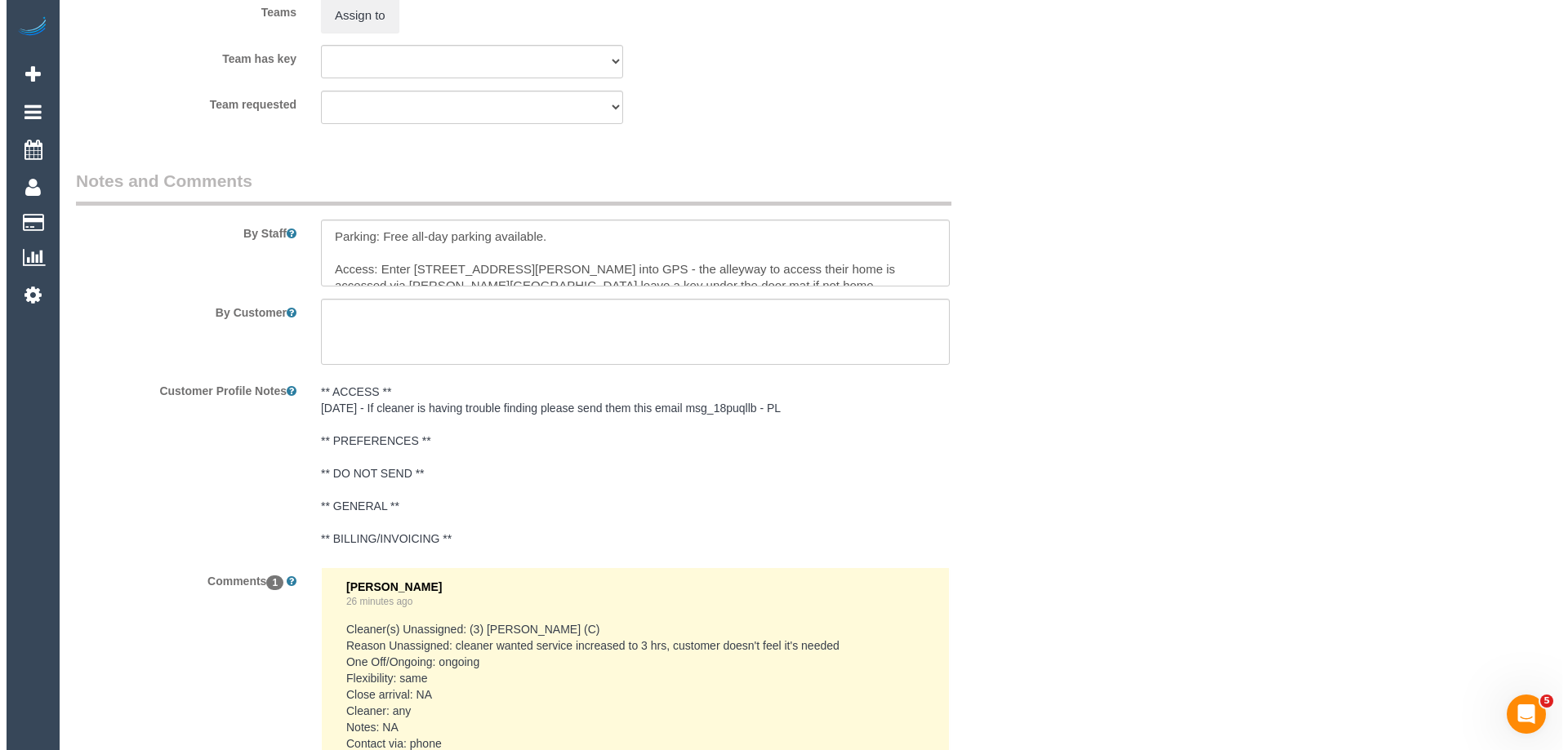
scroll to position [2530, 0]
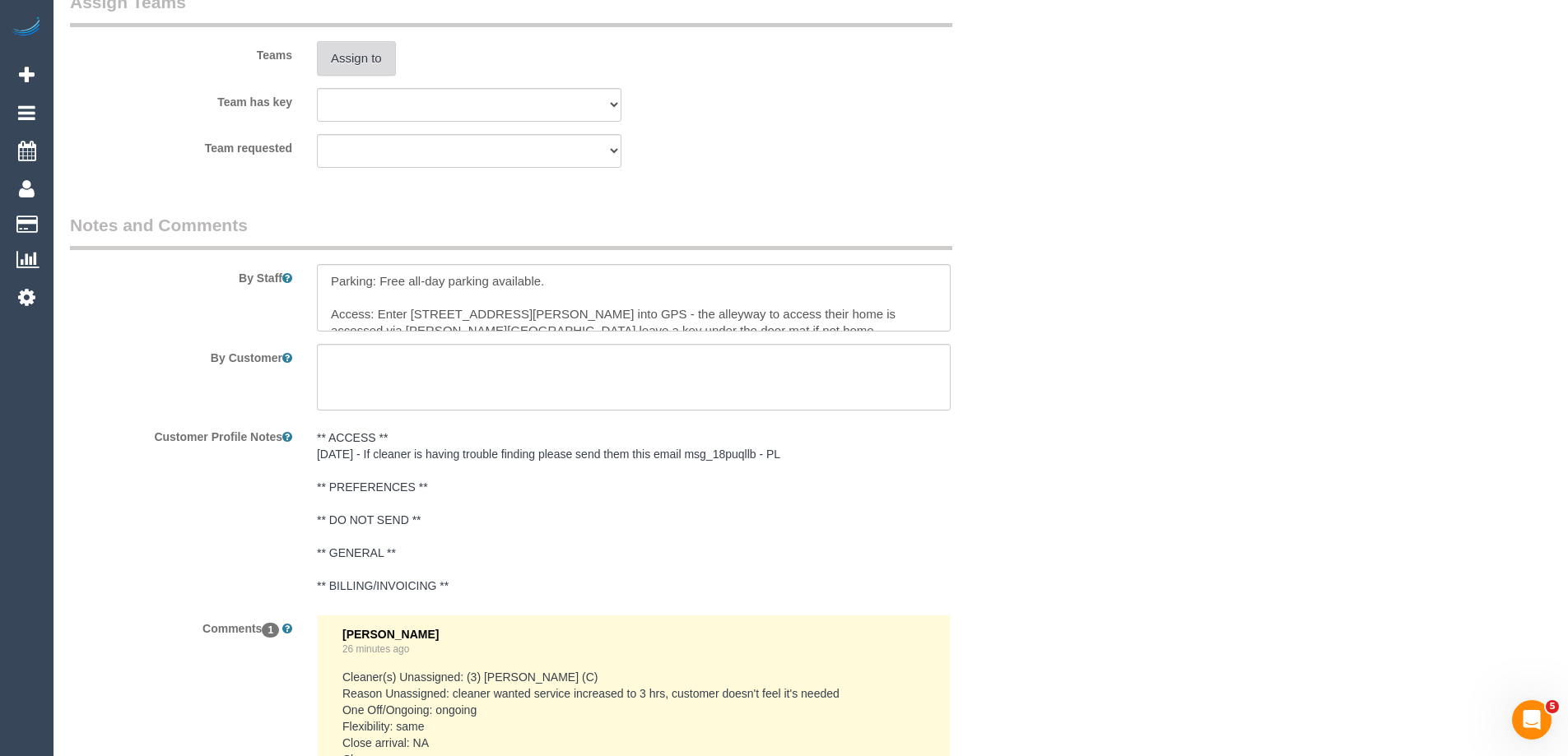
click at [358, 53] on button "Assign to" at bounding box center [357, 58] width 79 height 35
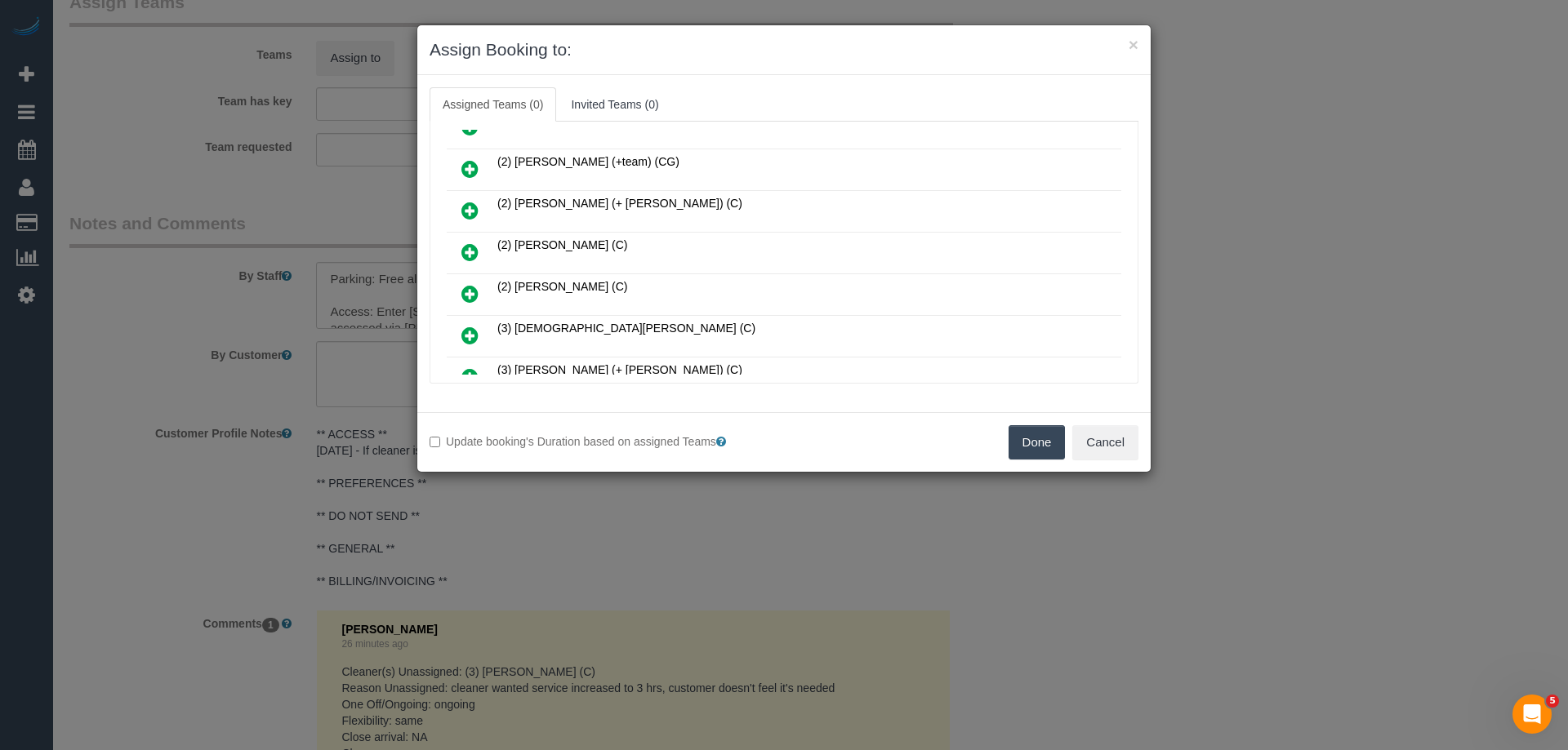
scroll to position [245, 0]
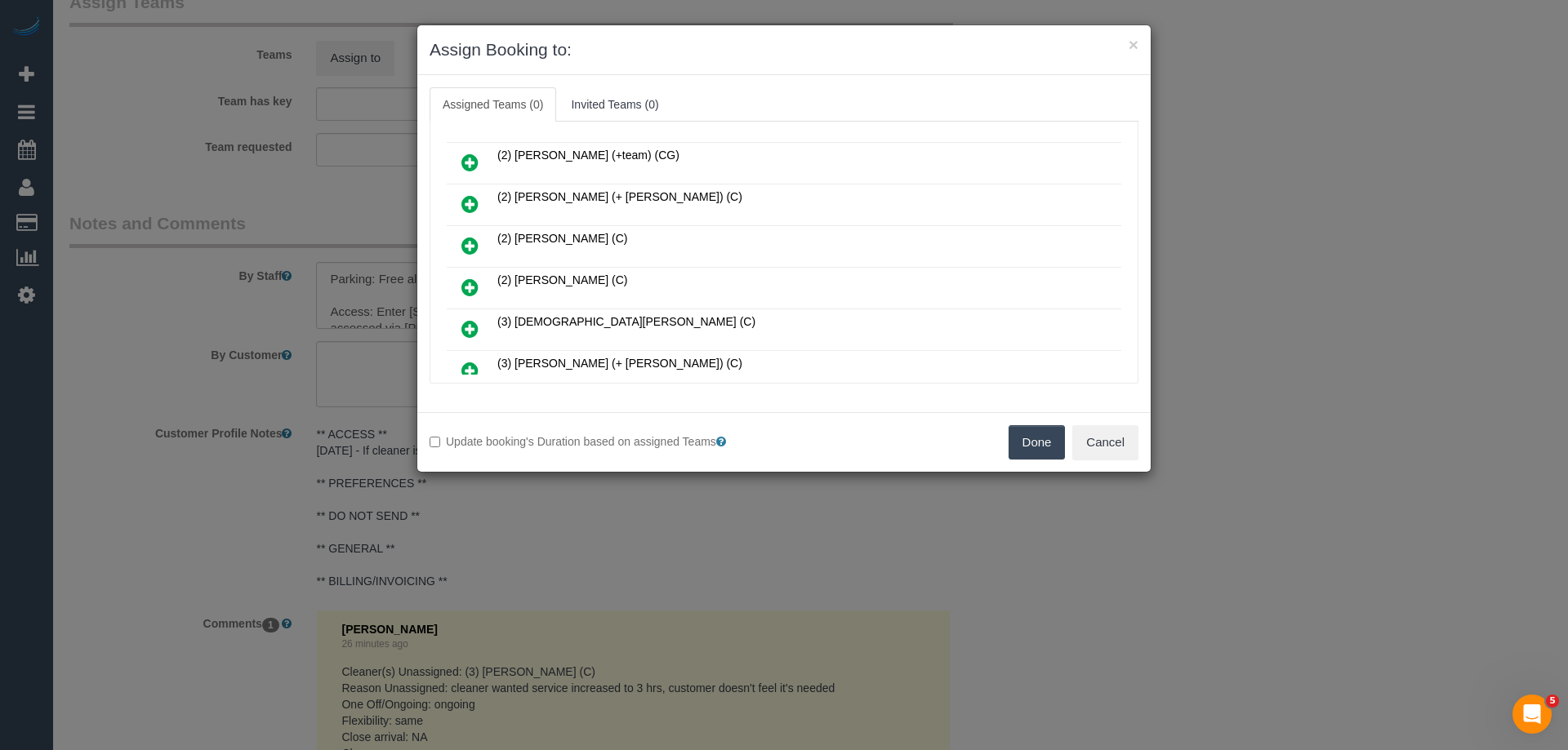
click at [464, 279] on icon at bounding box center [469, 288] width 17 height 20
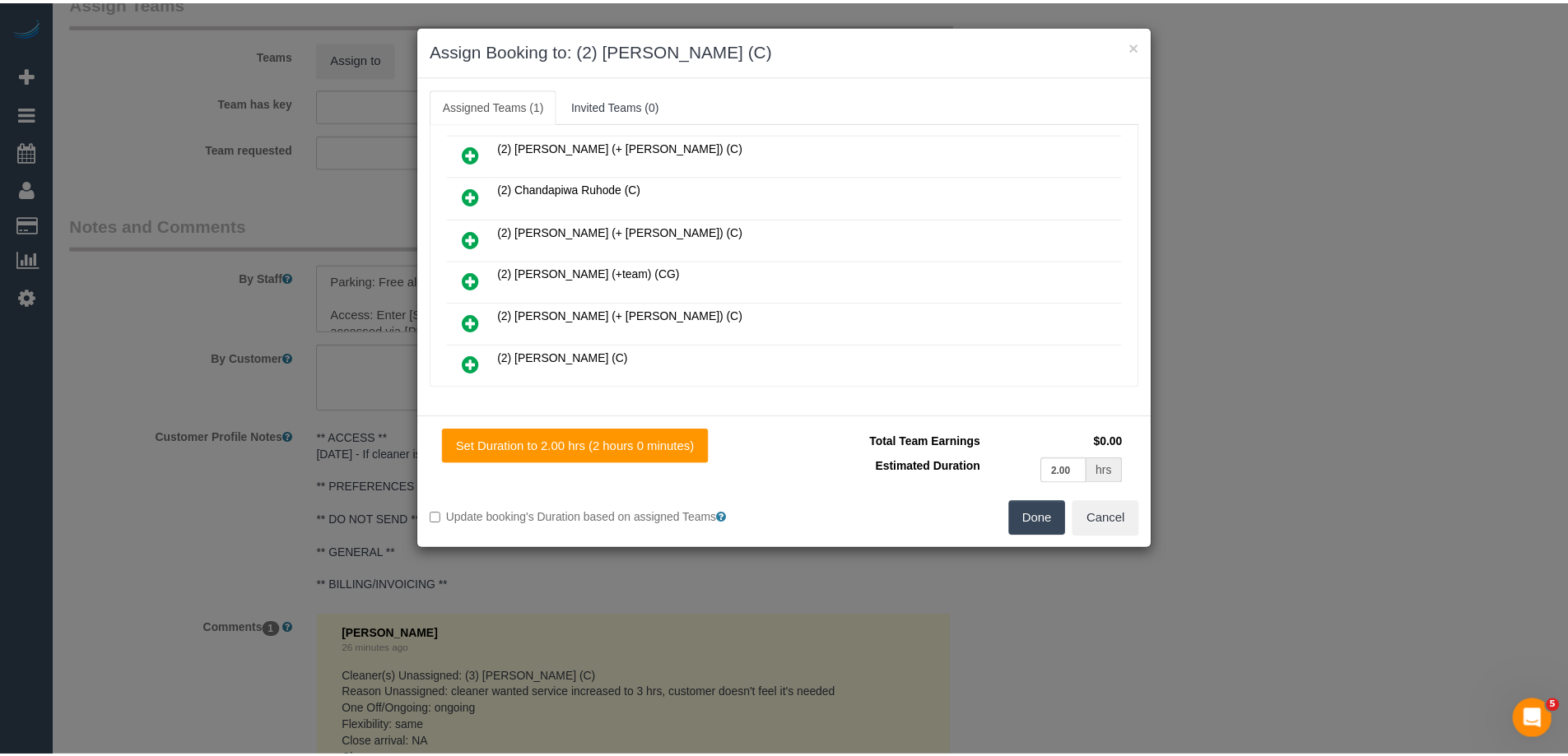
scroll to position [0, 0]
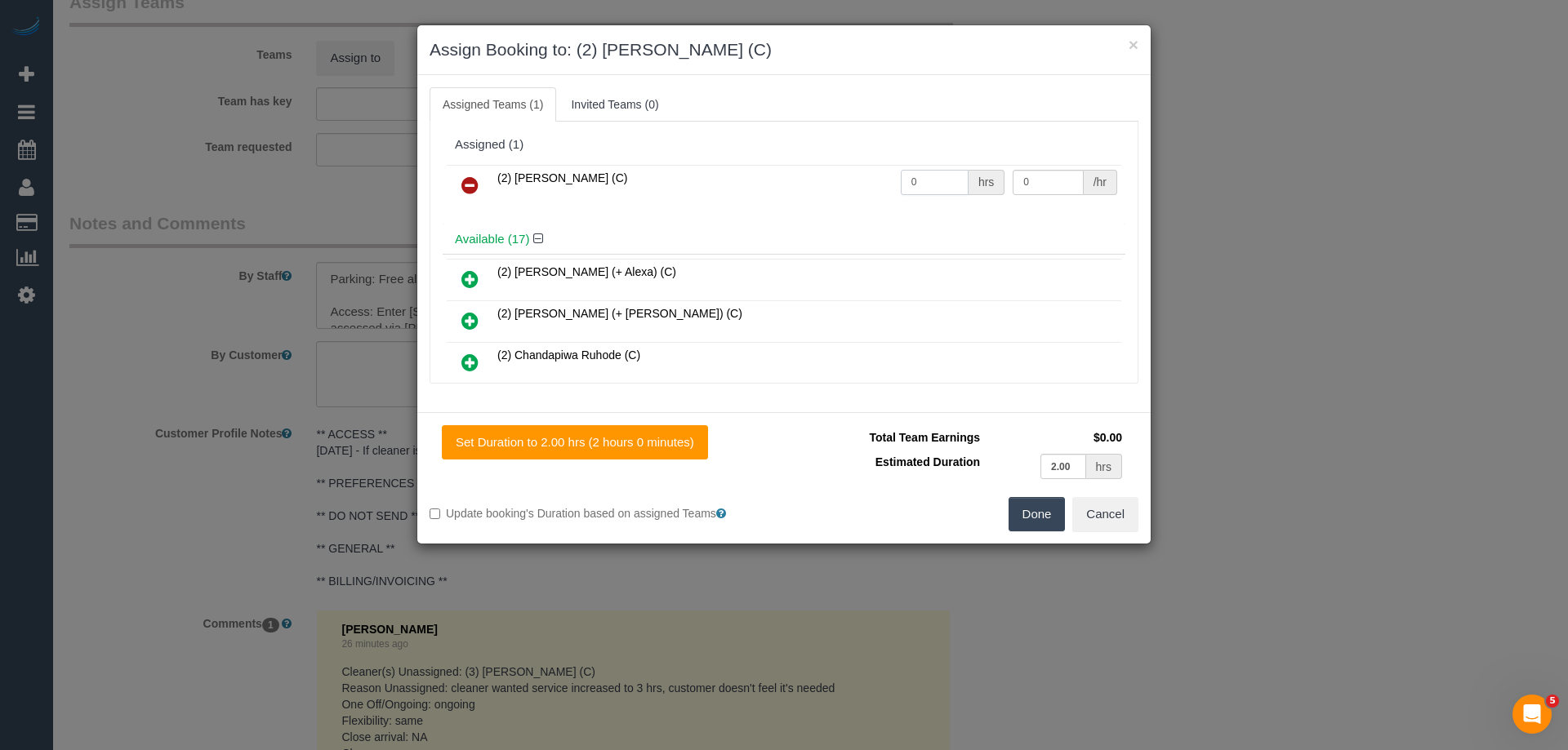
drag, startPoint x: 887, startPoint y: 183, endPoint x: 846, endPoint y: 181, distance: 41.0
click at [848, 182] on tr "(2) Uzair Saleem (C) 0 hrs 0 /hr" at bounding box center [783, 185] width 674 height 42
type input "2"
drag, startPoint x: 1061, startPoint y: 179, endPoint x: 935, endPoint y: 179, distance: 126.0
click at [955, 179] on tr "(2) Uzair Saleem (C) 2 hrs 0 /hr" at bounding box center [783, 185] width 674 height 42
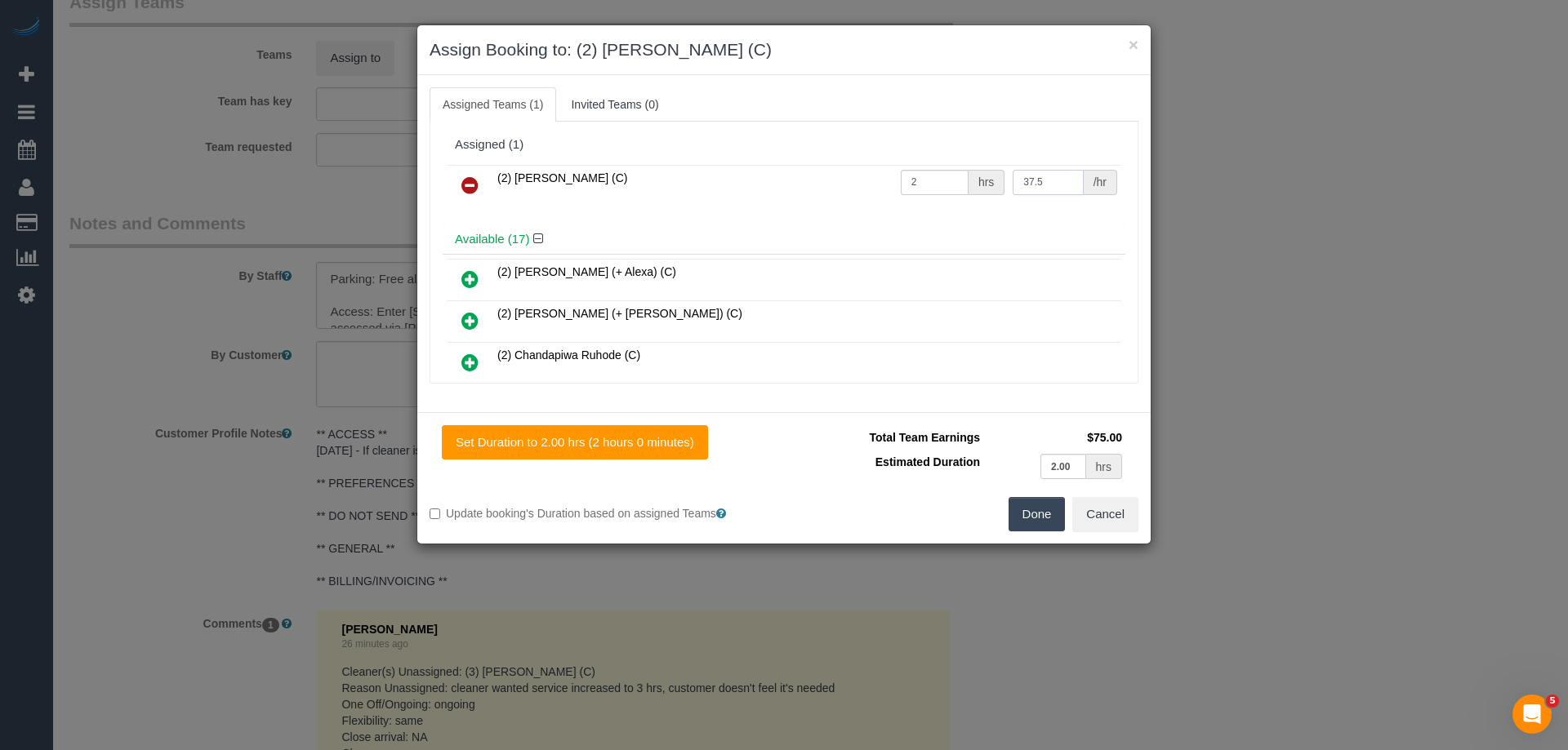
type input "37.5"
click at [1035, 509] on button "Done" at bounding box center [1037, 514] width 57 height 34
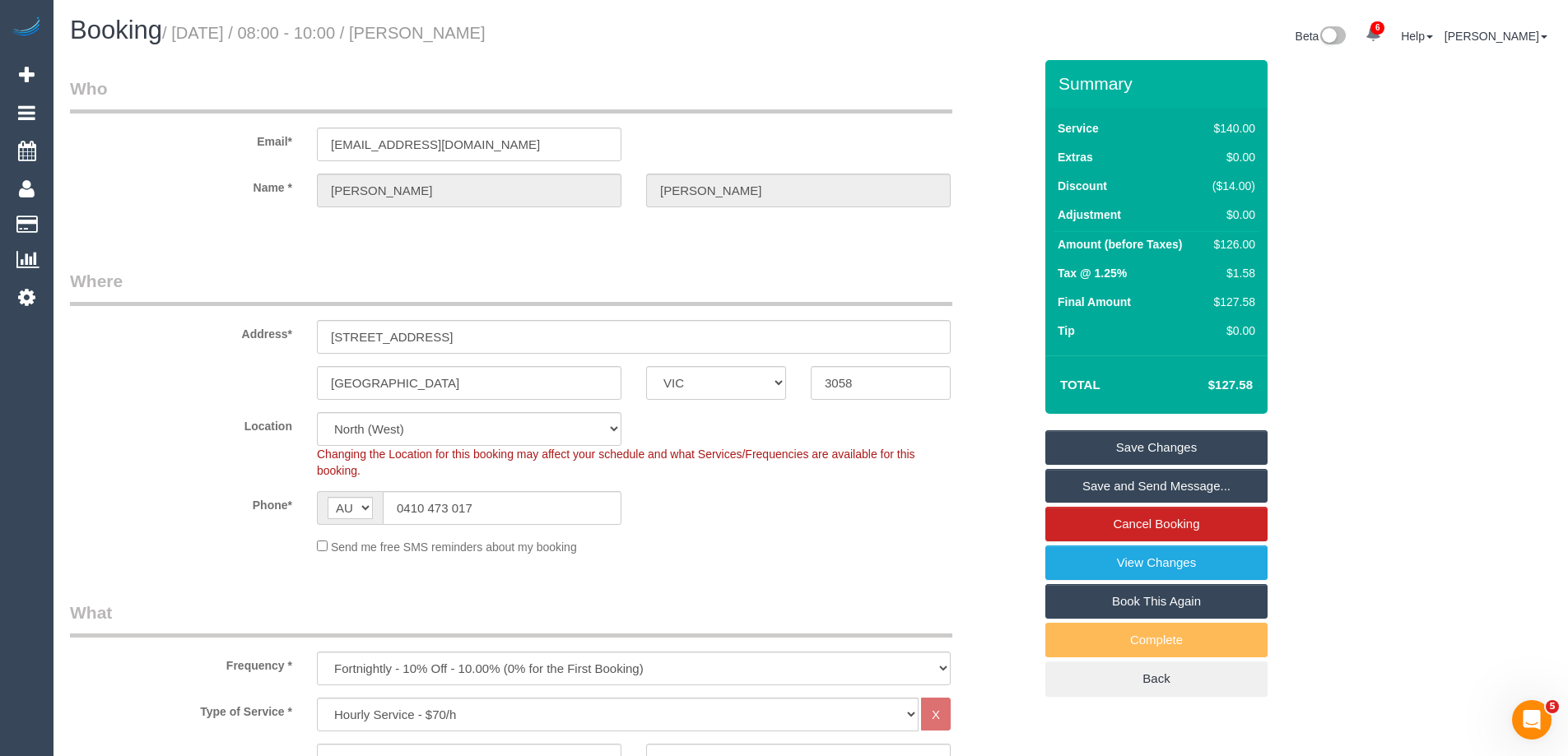
drag, startPoint x: 578, startPoint y: 30, endPoint x: 454, endPoint y: 35, distance: 124.1
click at [454, 35] on h1 "Booking / September 17, 2025 / 08:00 - 10:00 / Clara Filippini" at bounding box center [434, 30] width 728 height 28
copy small "Clara Filippini"
click at [1123, 495] on link "Save and Send Message..." at bounding box center [1157, 486] width 222 height 35
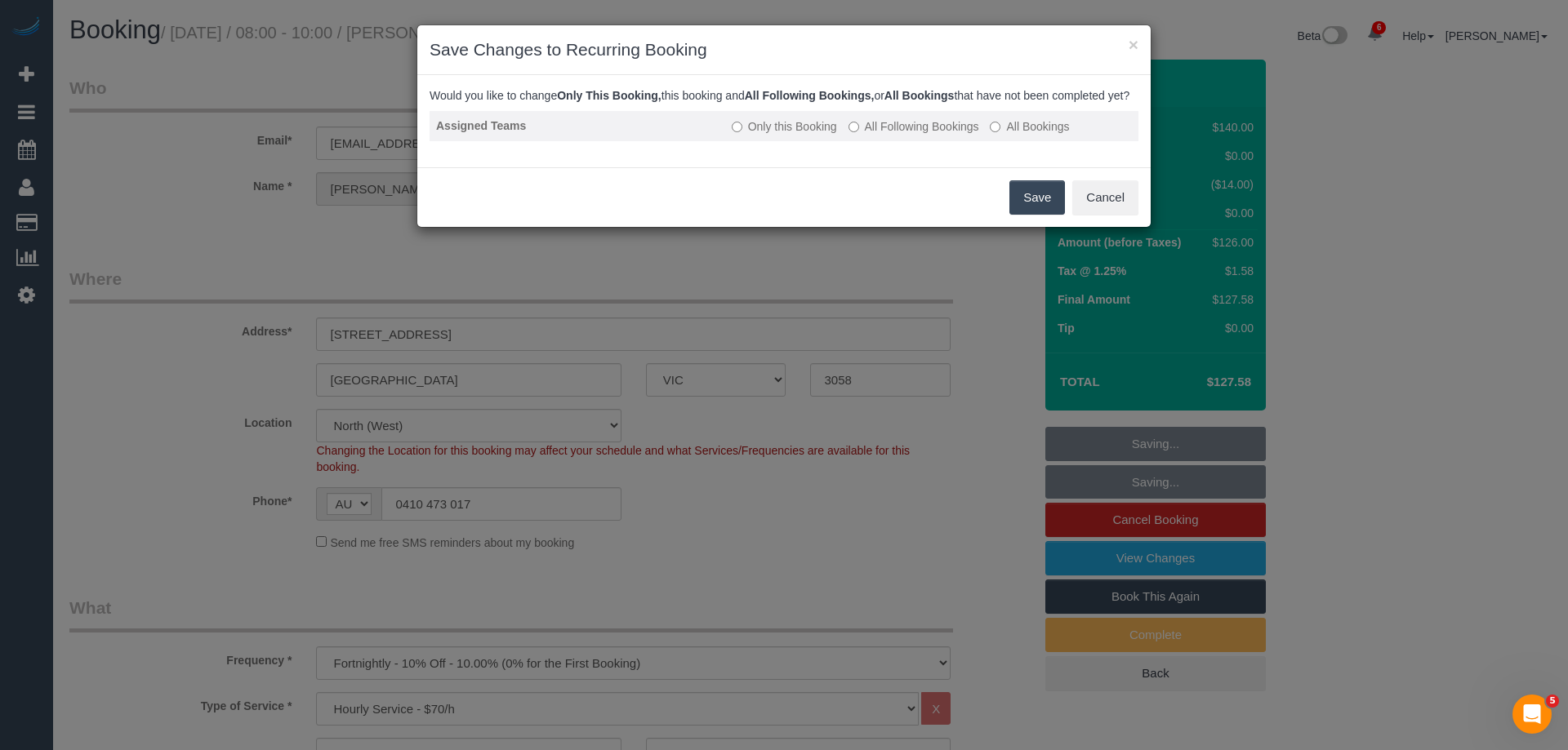
click at [861, 135] on label "All Following Bookings" at bounding box center [914, 127] width 131 height 16
click at [1040, 215] on button "Save" at bounding box center [1037, 198] width 56 height 34
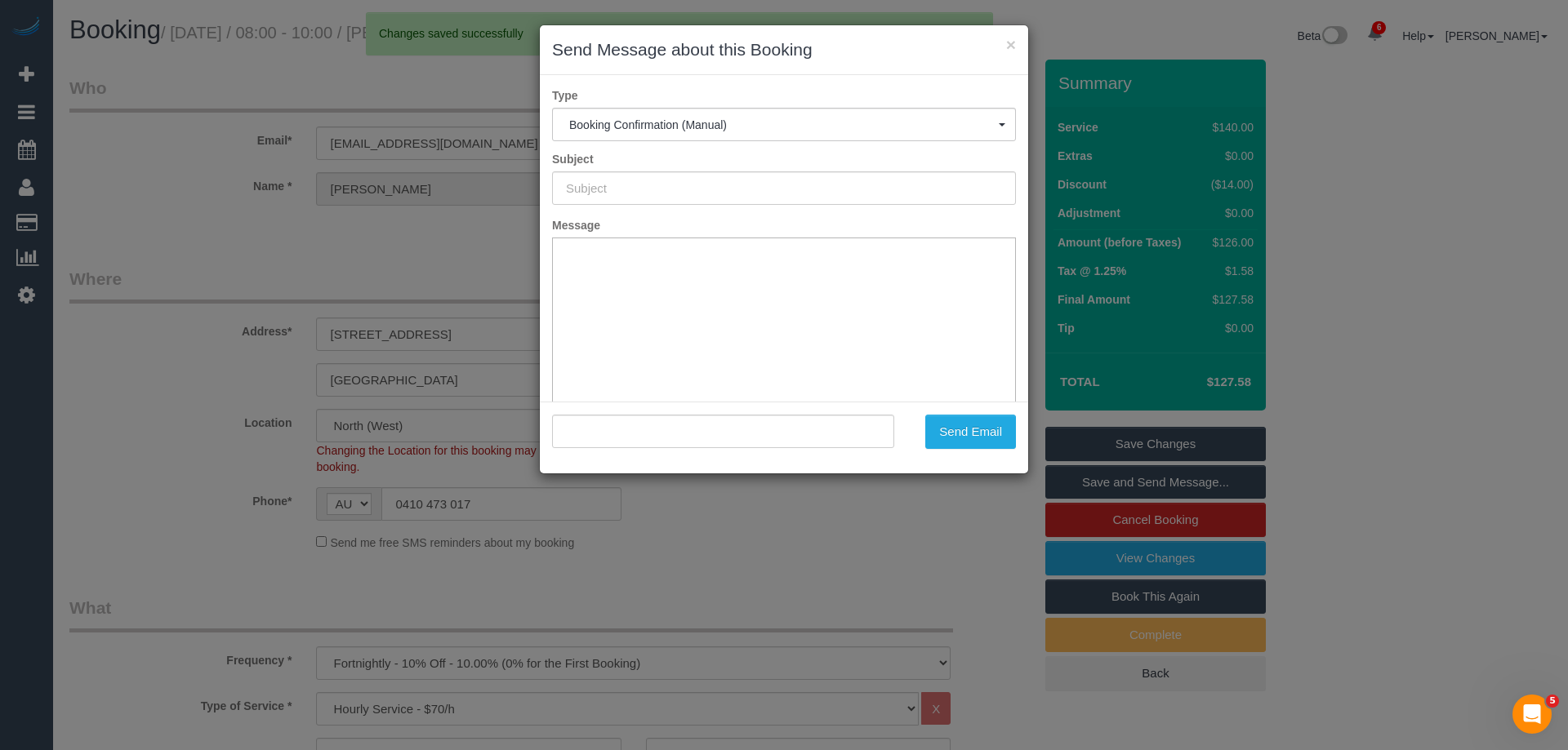
type input "Booking Confirmed"
type input ""Clara Filippini" <clara_marieeve@hotmail.com>"
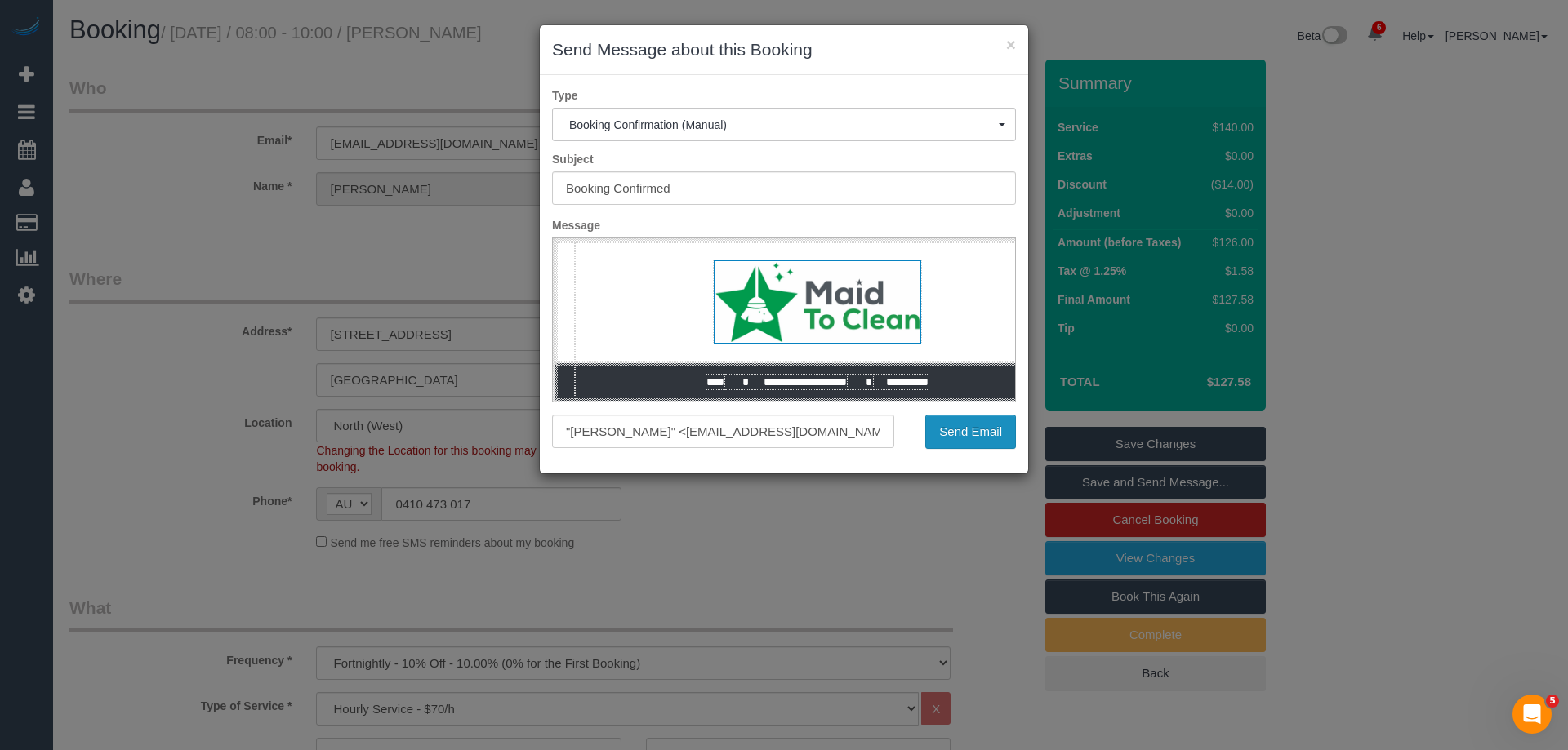
click at [956, 435] on button "Send Email" at bounding box center [970, 432] width 91 height 34
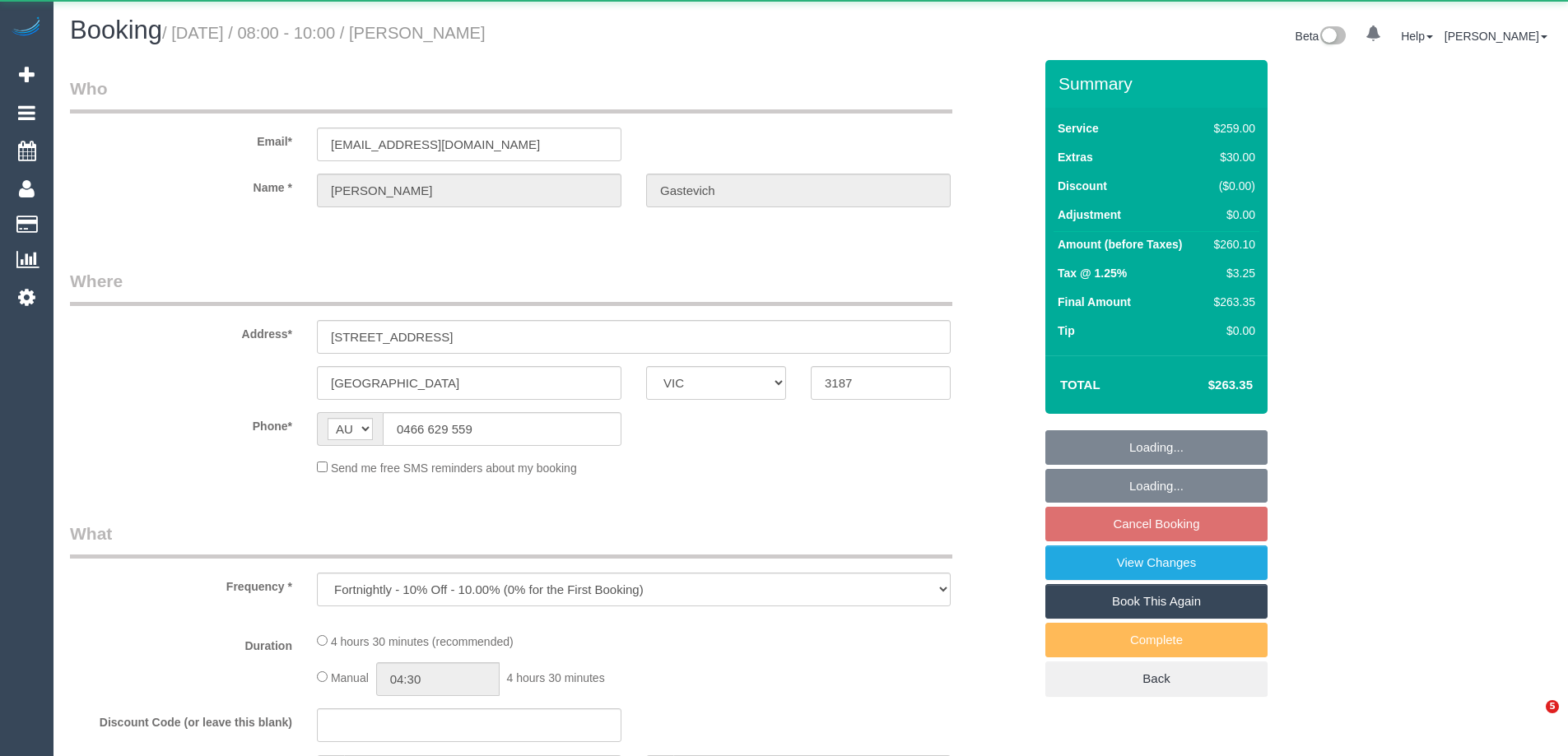
select select "VIC"
select select "string:stripe-pm_1Rm1mj2GScqysDRVRpDaJzyO"
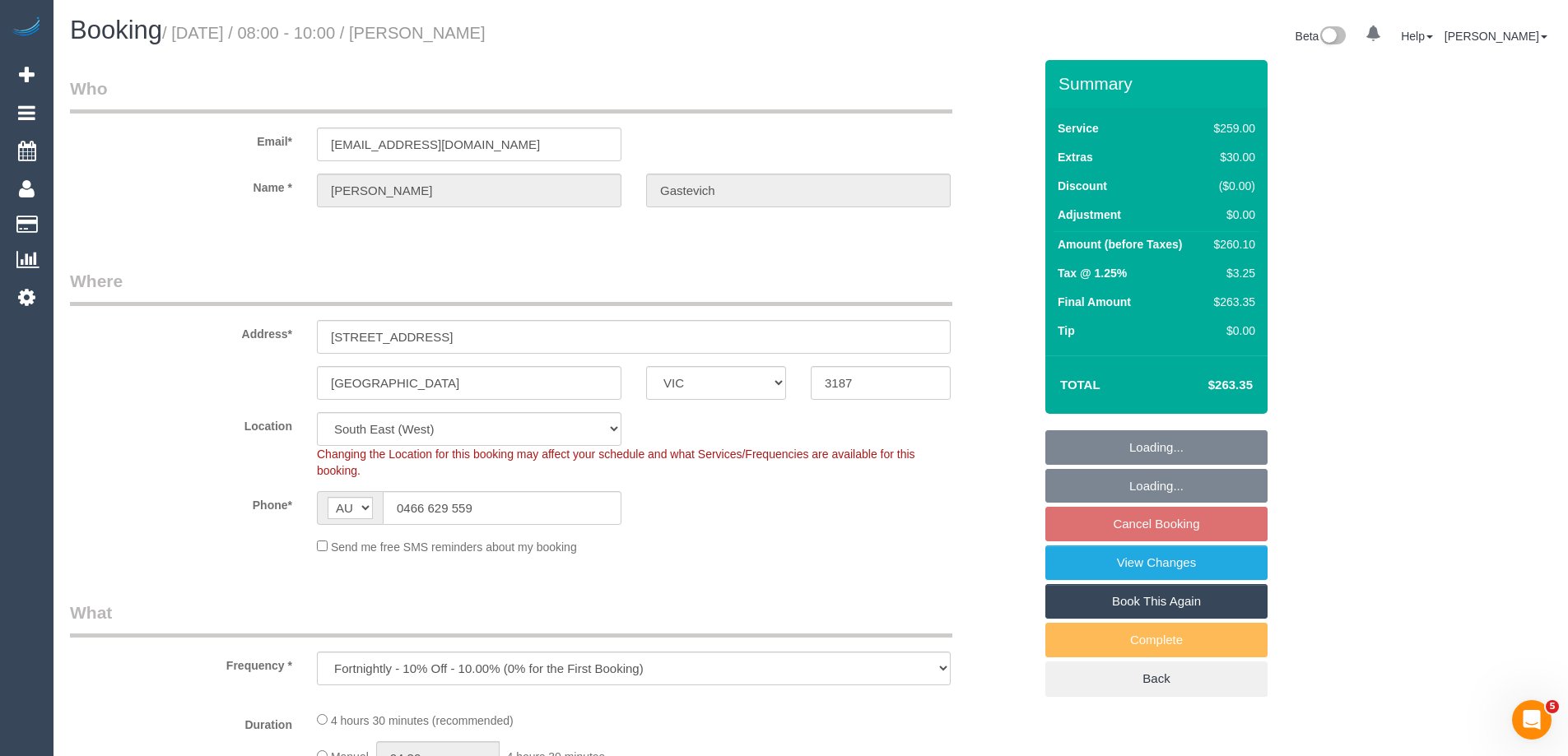
select select "object:650"
select select "number:27"
select select "number:14"
select select "number:19"
select select "number:24"
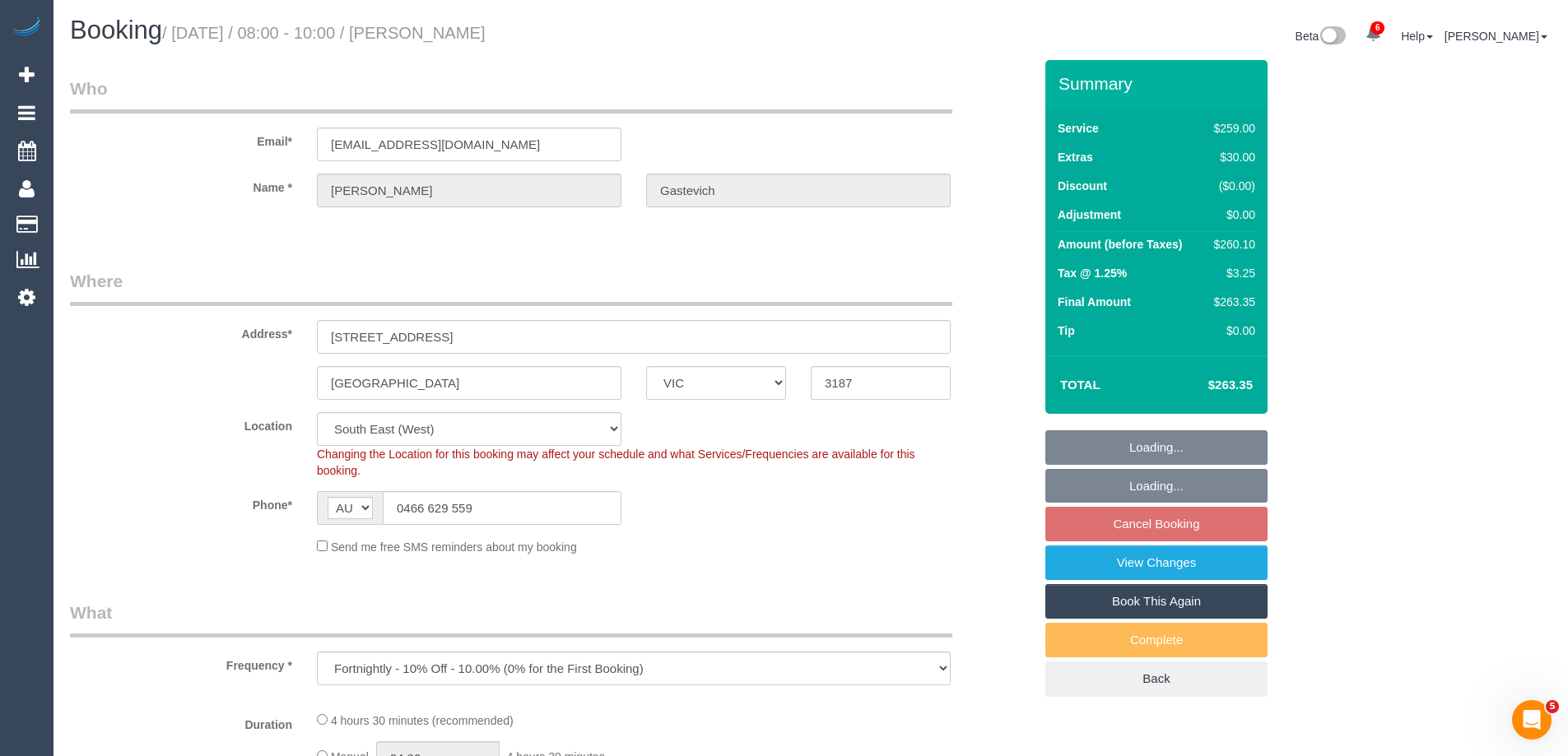
select select "number:35"
select select "number:12"
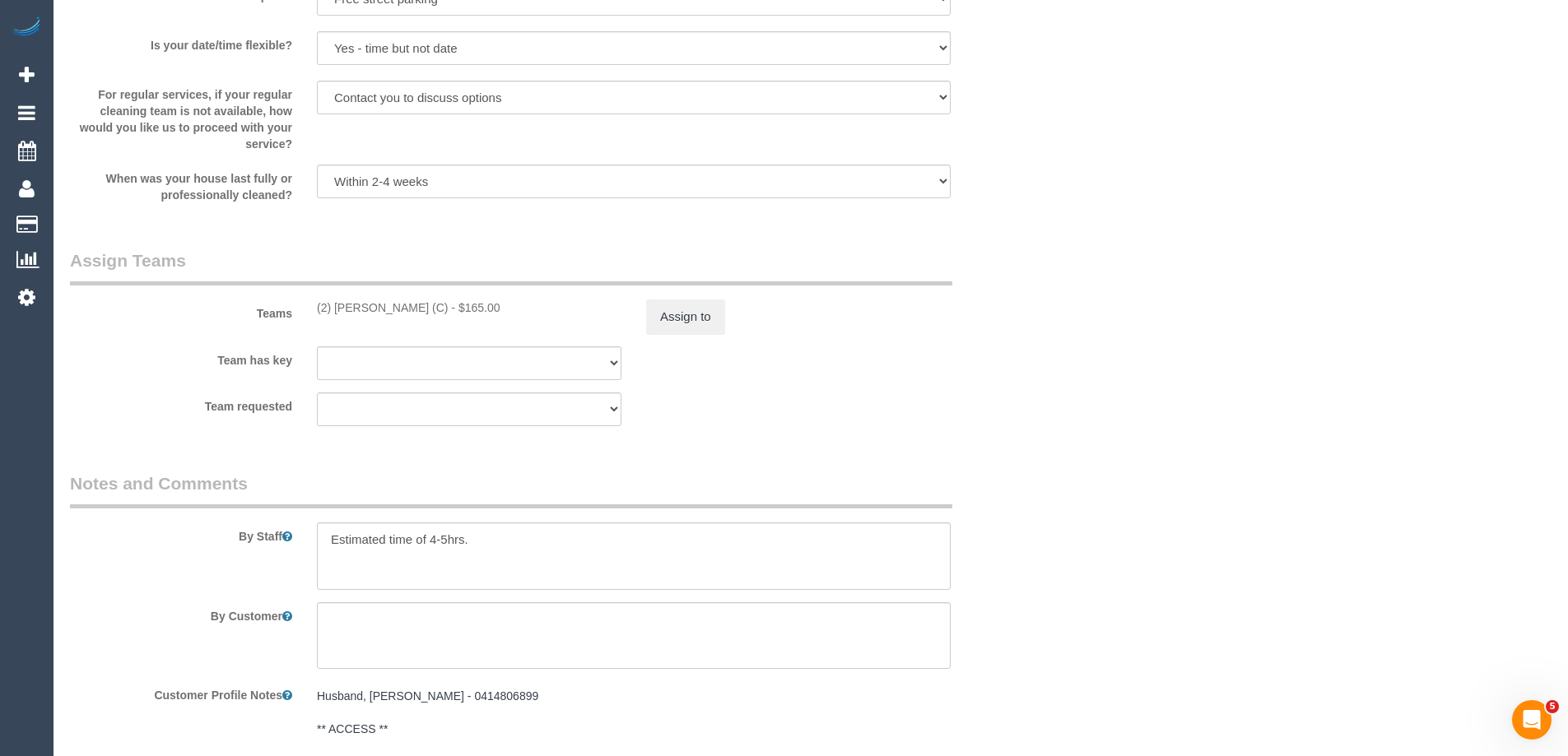
scroll to position [3199, 0]
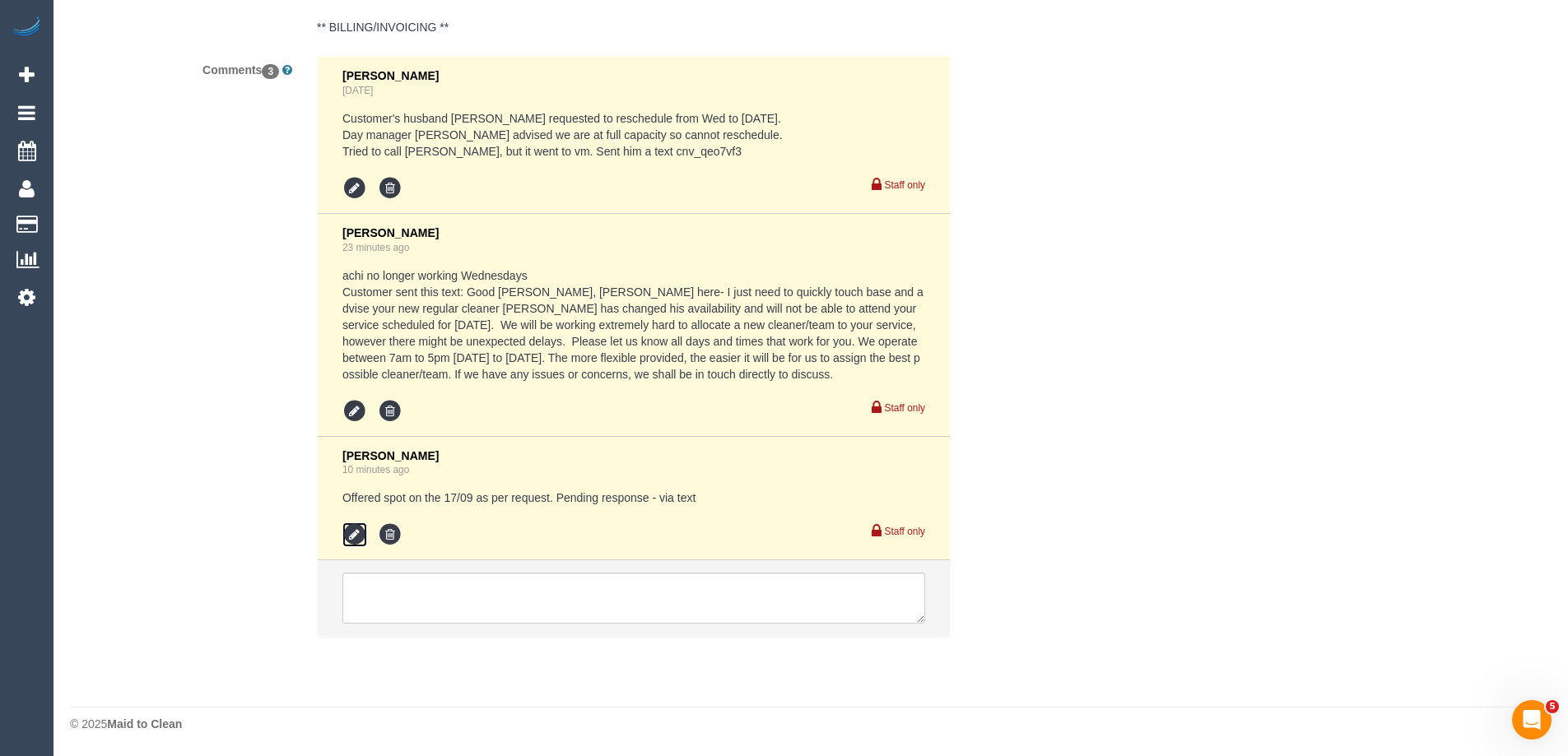
click at [354, 543] on icon at bounding box center [355, 534] width 25 height 25
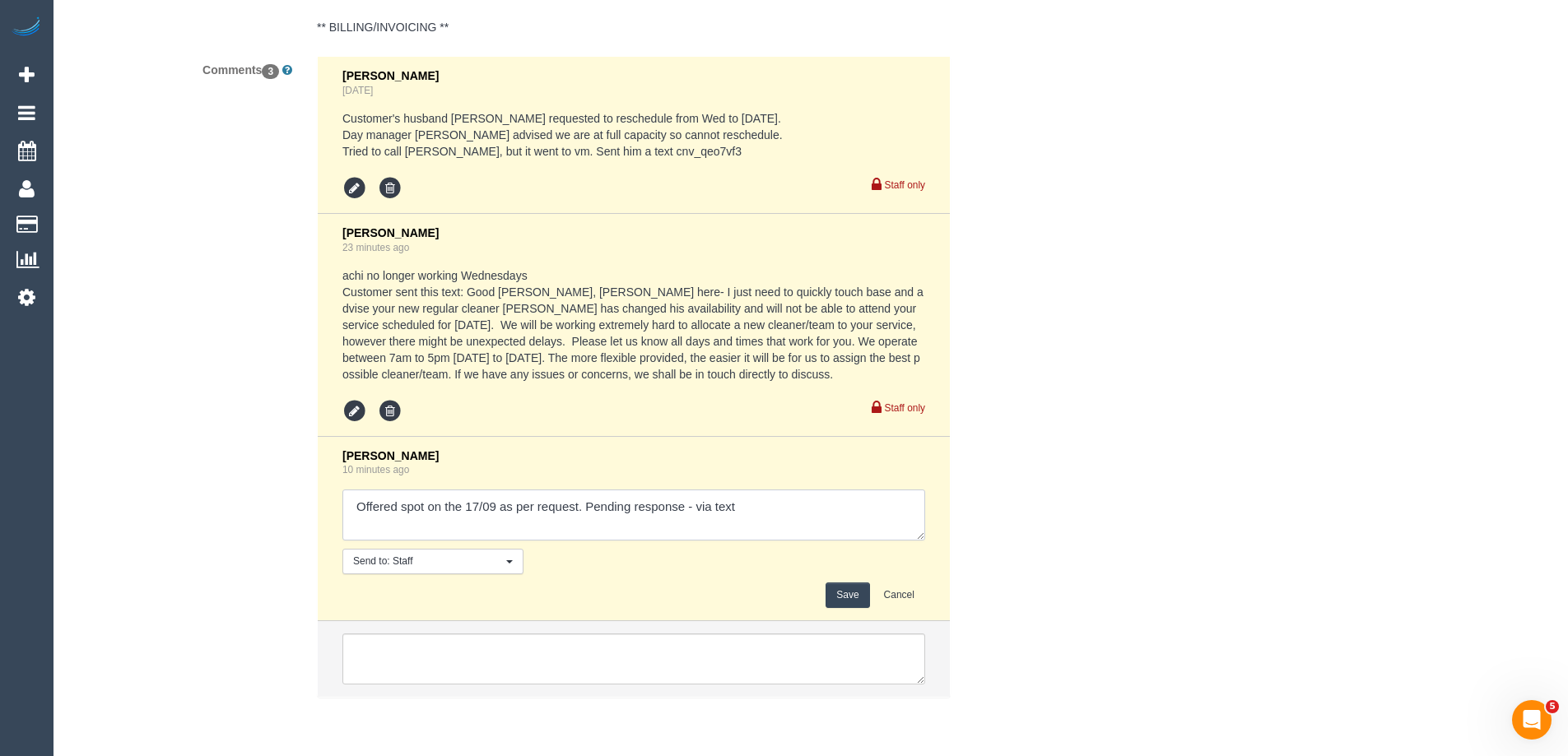
click at [695, 509] on textarea at bounding box center [634, 515] width 583 height 51
type textarea "Offered spot on the 17/09 as per request. Pending response - confirmed via text"
click at [854, 585] on button "Save" at bounding box center [847, 595] width 44 height 26
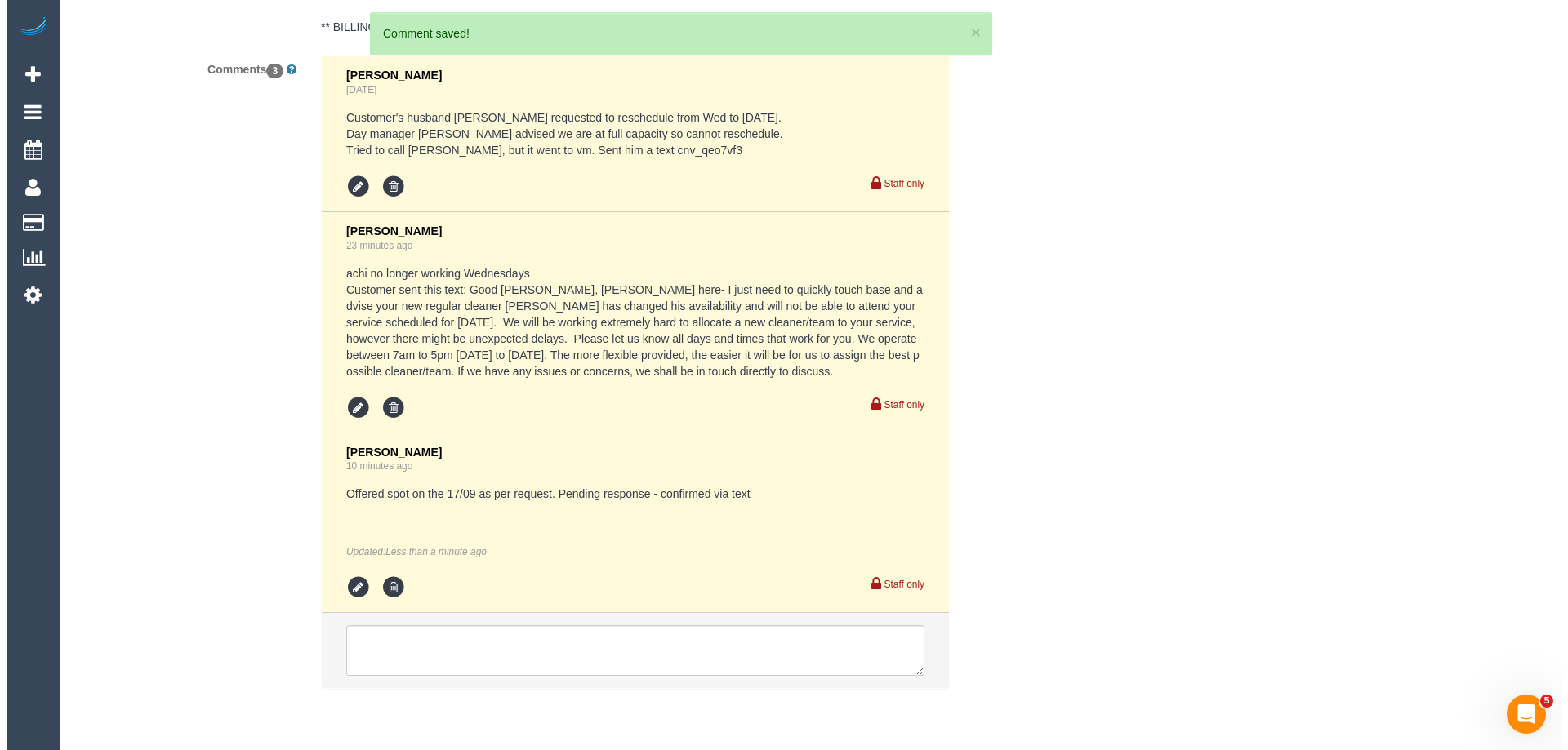
scroll to position [0, 0]
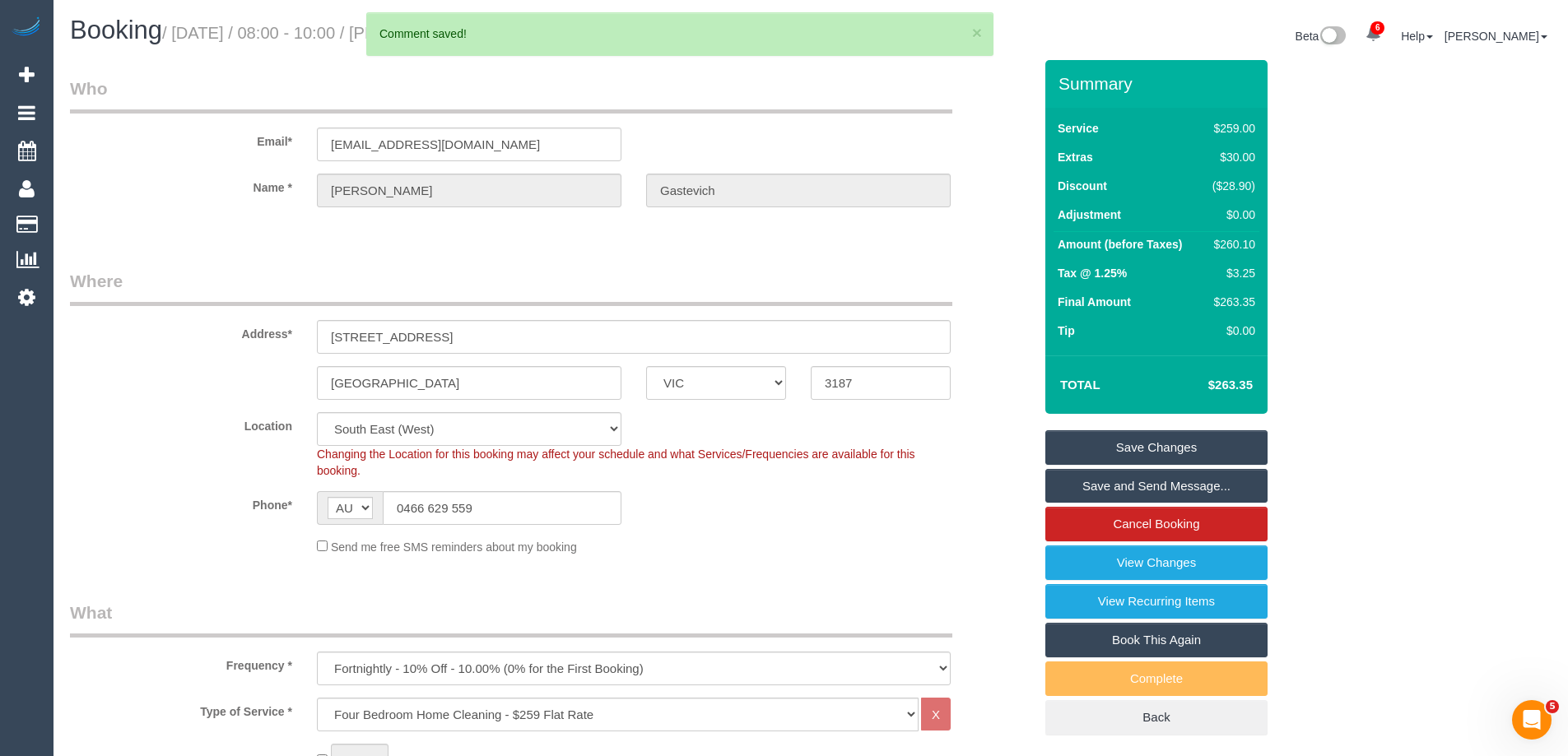
click at [1090, 483] on link "Save and Send Message..." at bounding box center [1157, 486] width 222 height 35
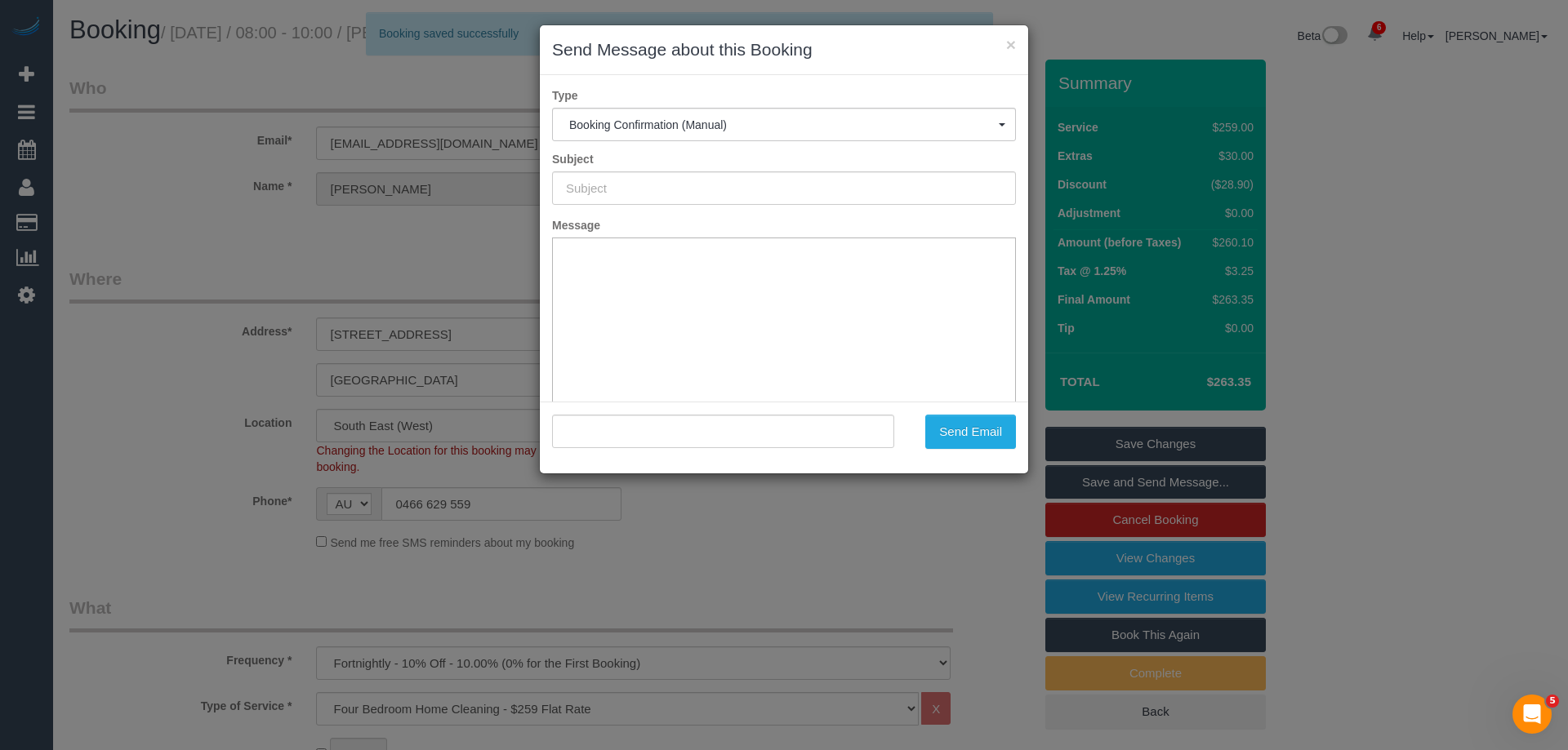
type input "Booking Confirmed"
type input ""[PERSON_NAME]" <[EMAIL_ADDRESS][DOMAIN_NAME]>"
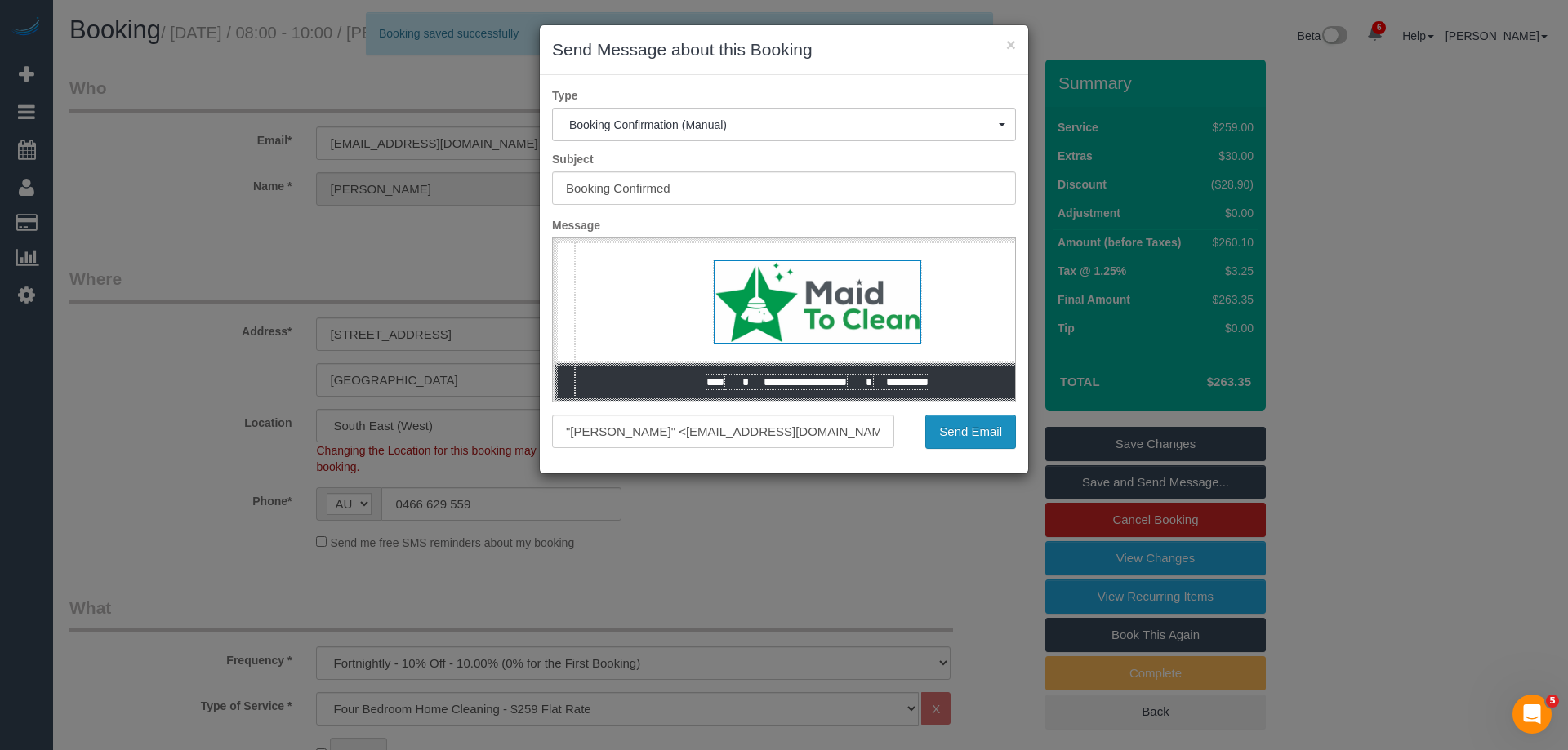
click at [972, 430] on button "Send Email" at bounding box center [970, 432] width 91 height 34
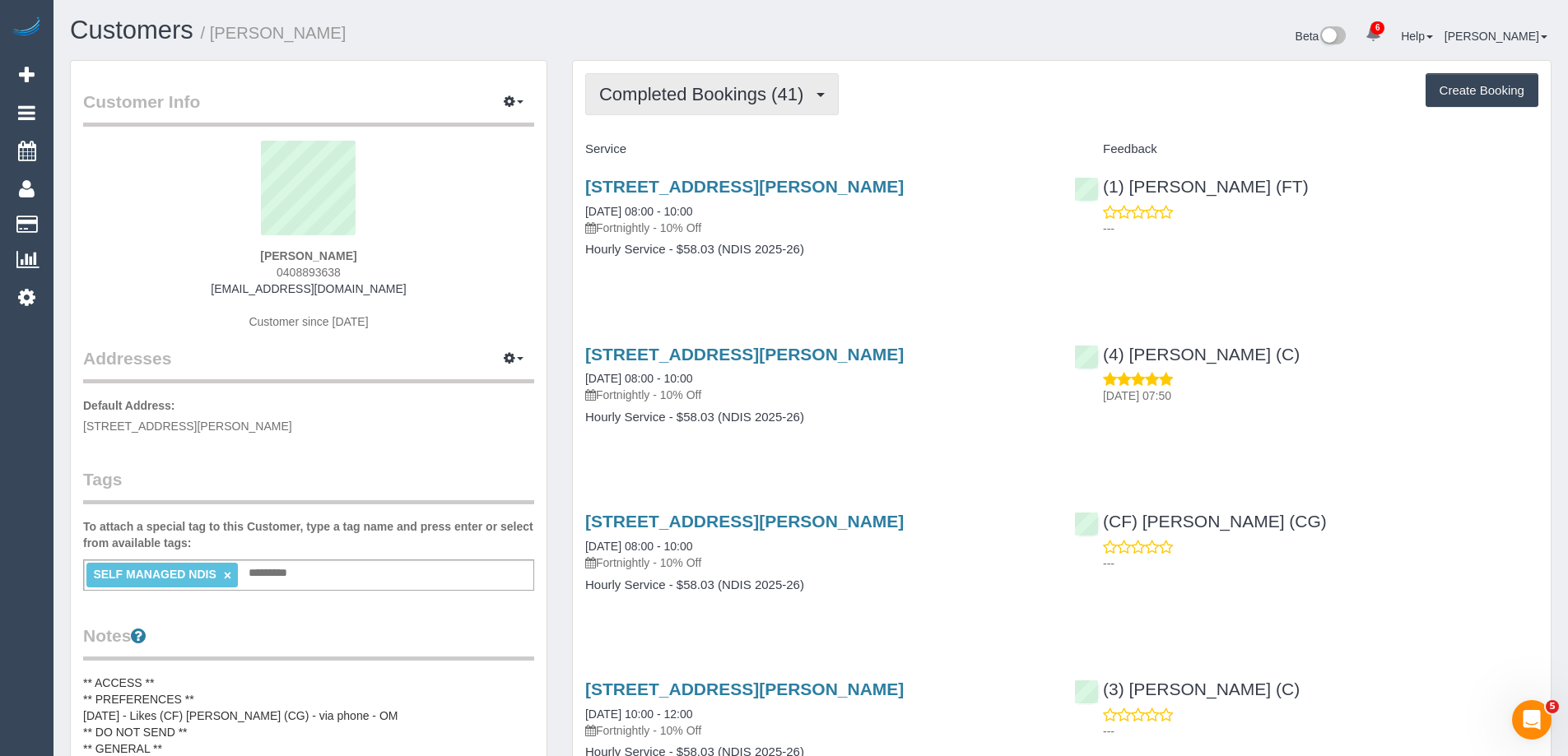
drag, startPoint x: 637, startPoint y: 182, endPoint x: 655, endPoint y: 94, distance: 89.8
click at [655, 94] on span "Completed Bookings (41)" at bounding box center [705, 94] width 213 height 21
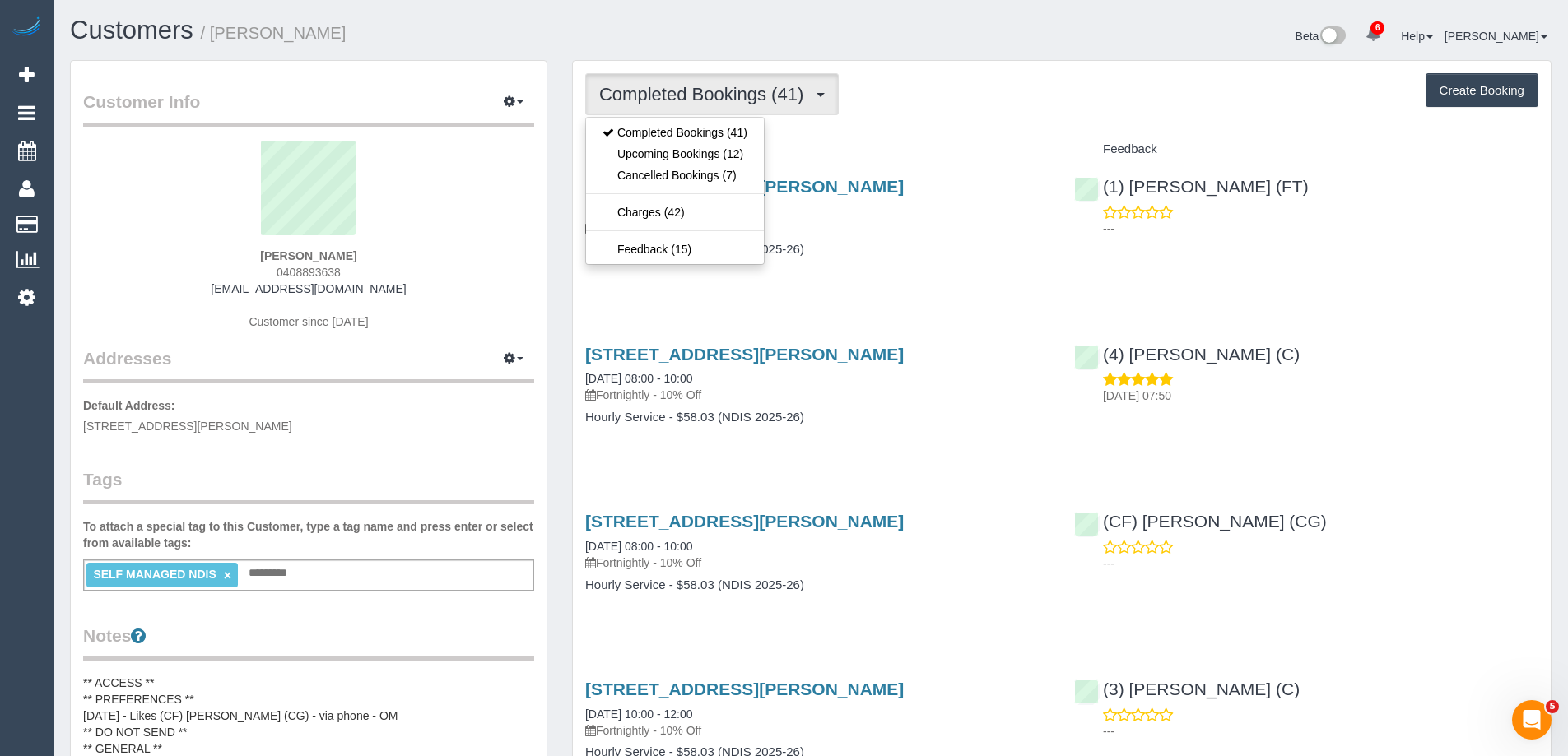
click at [657, 96] on span "Completed Bookings (41)" at bounding box center [705, 94] width 213 height 21
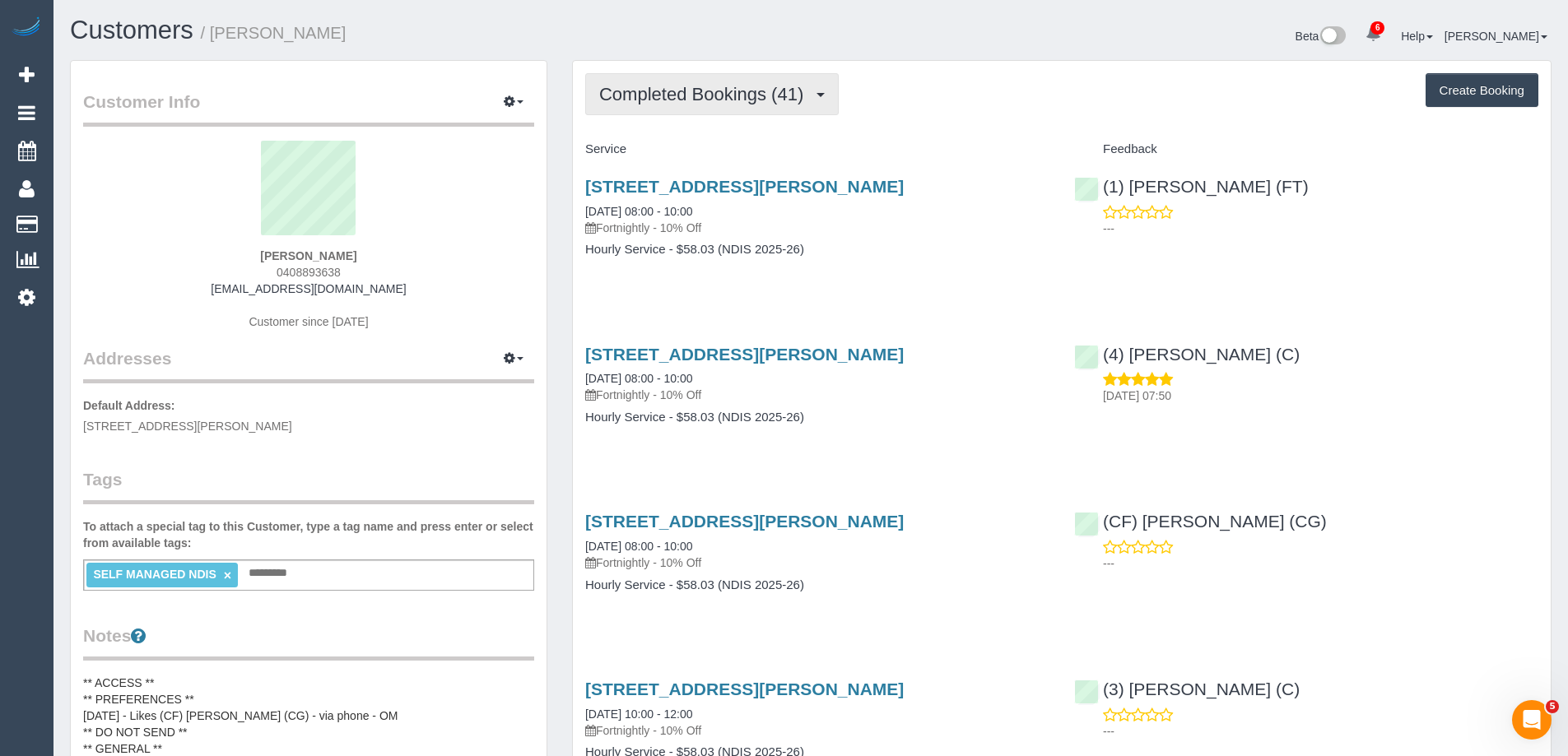
drag, startPoint x: 770, startPoint y: 91, endPoint x: 711, endPoint y: 138, distance: 75.4
click at [769, 92] on span "Completed Bookings (41)" at bounding box center [705, 94] width 213 height 21
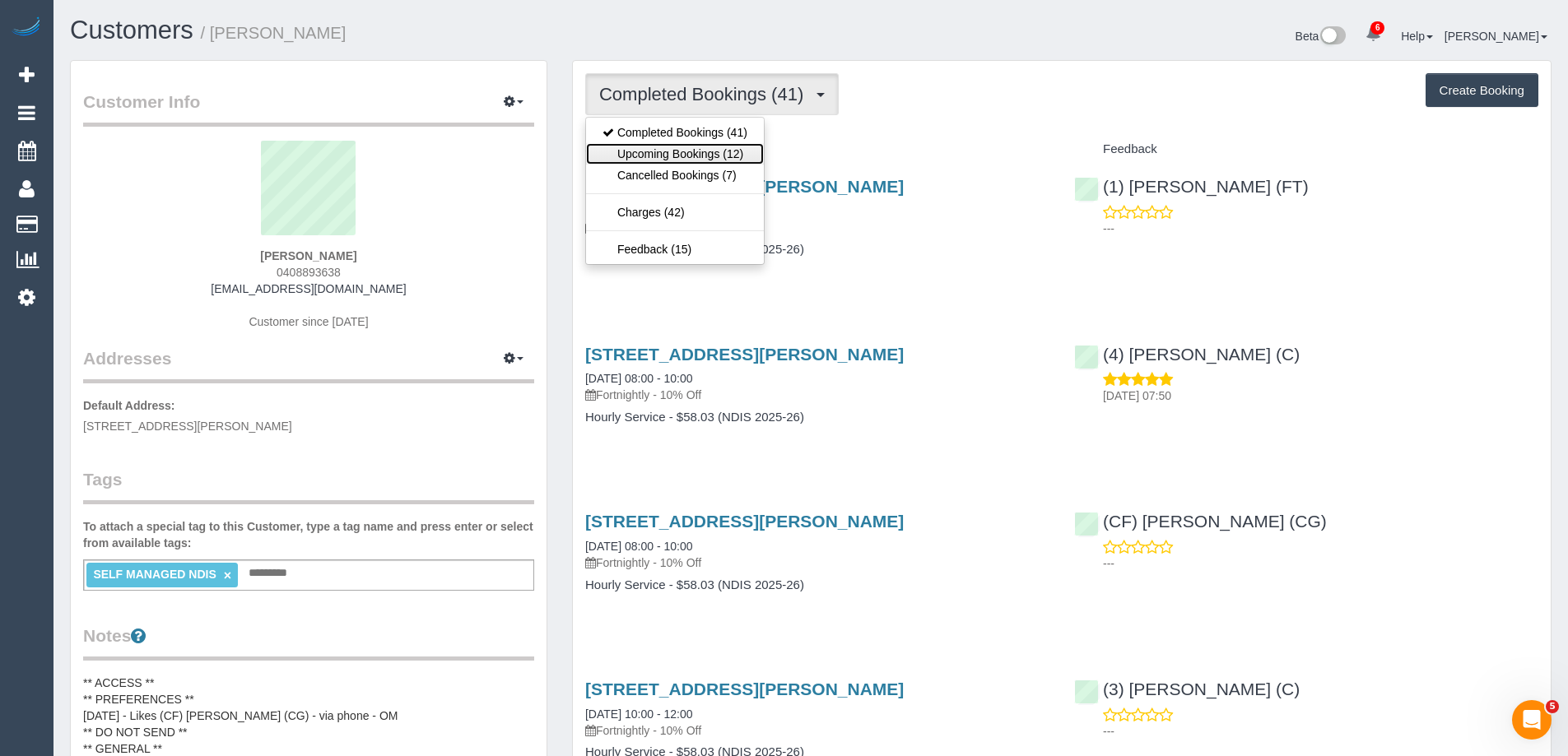
click at [704, 150] on link "Upcoming Bookings (12)" at bounding box center [675, 154] width 178 height 21
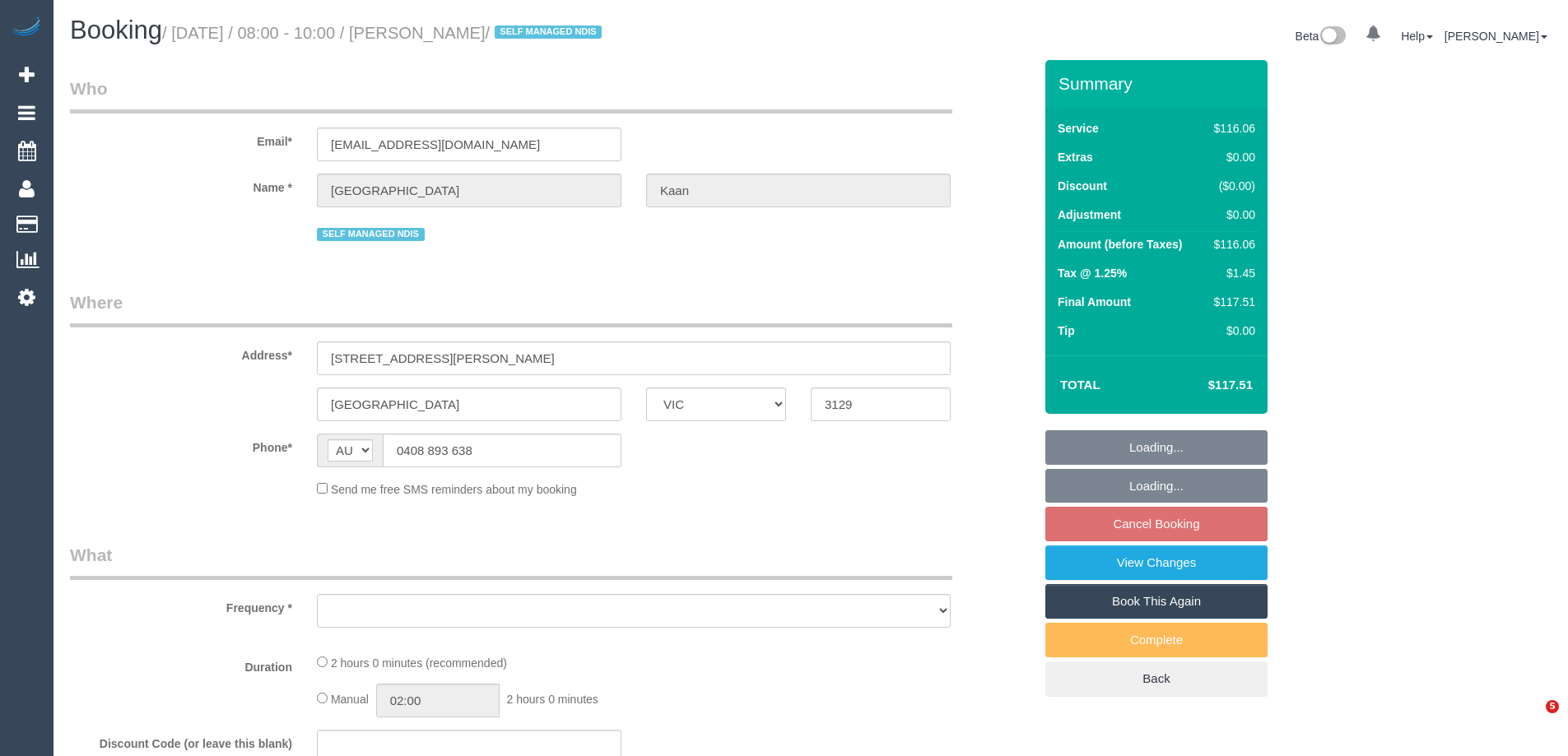
select select "VIC"
select select "object:606"
select select "string:stripe-pm_1Rjt182GScqysDRVd9mYAh9c"
select select "number:28"
select select "number:14"
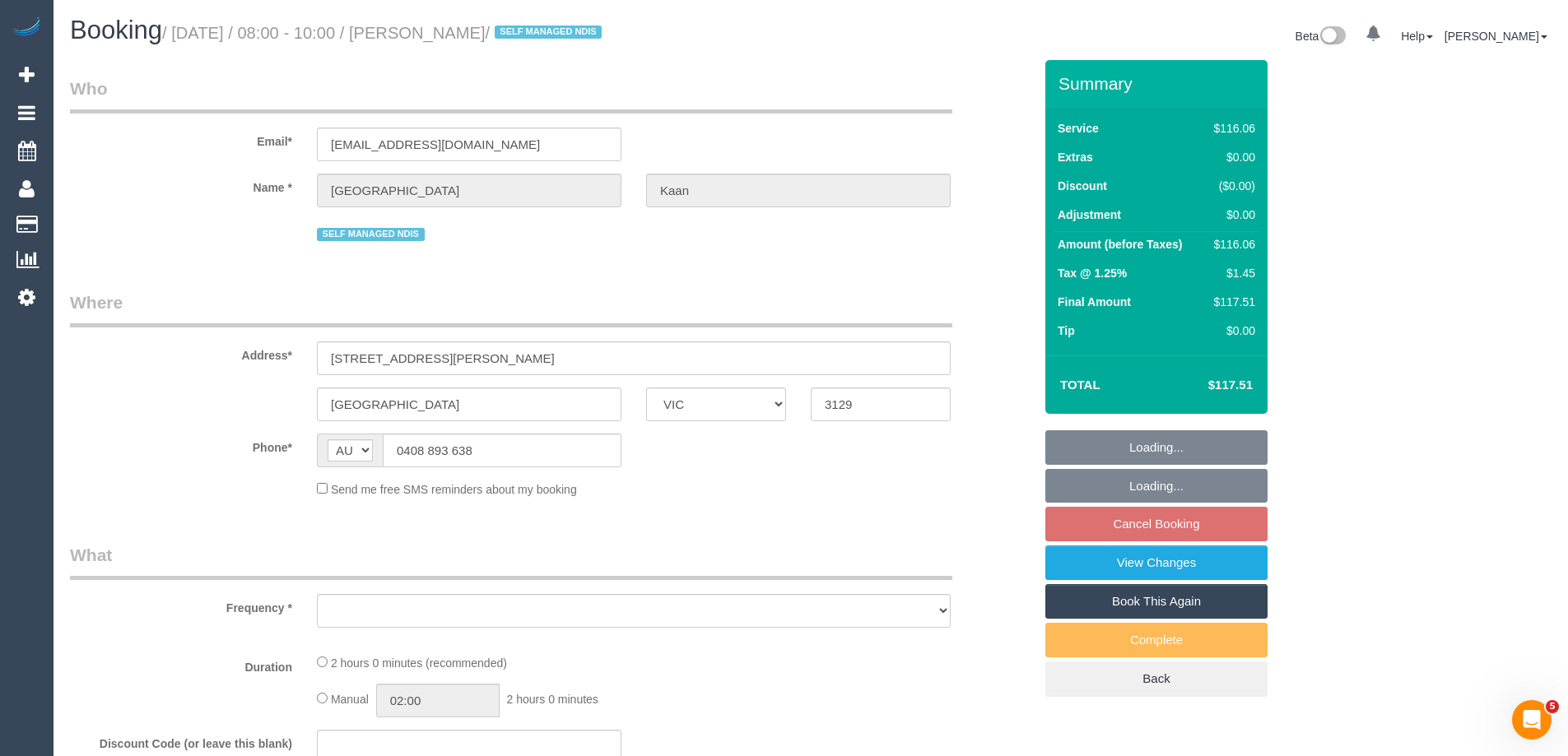
select select "number:18"
select select "number:24"
select select "number:34"
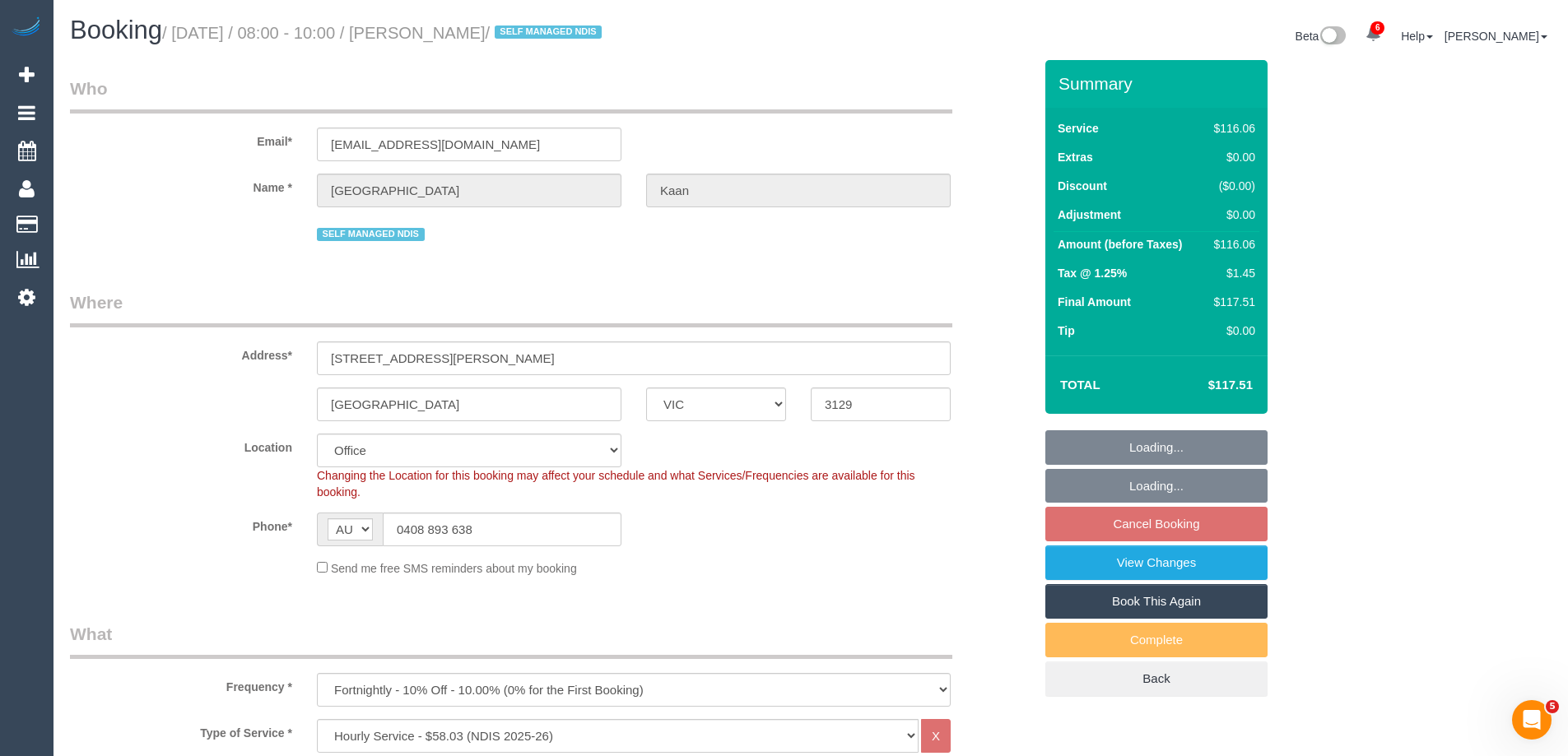
select select "object:818"
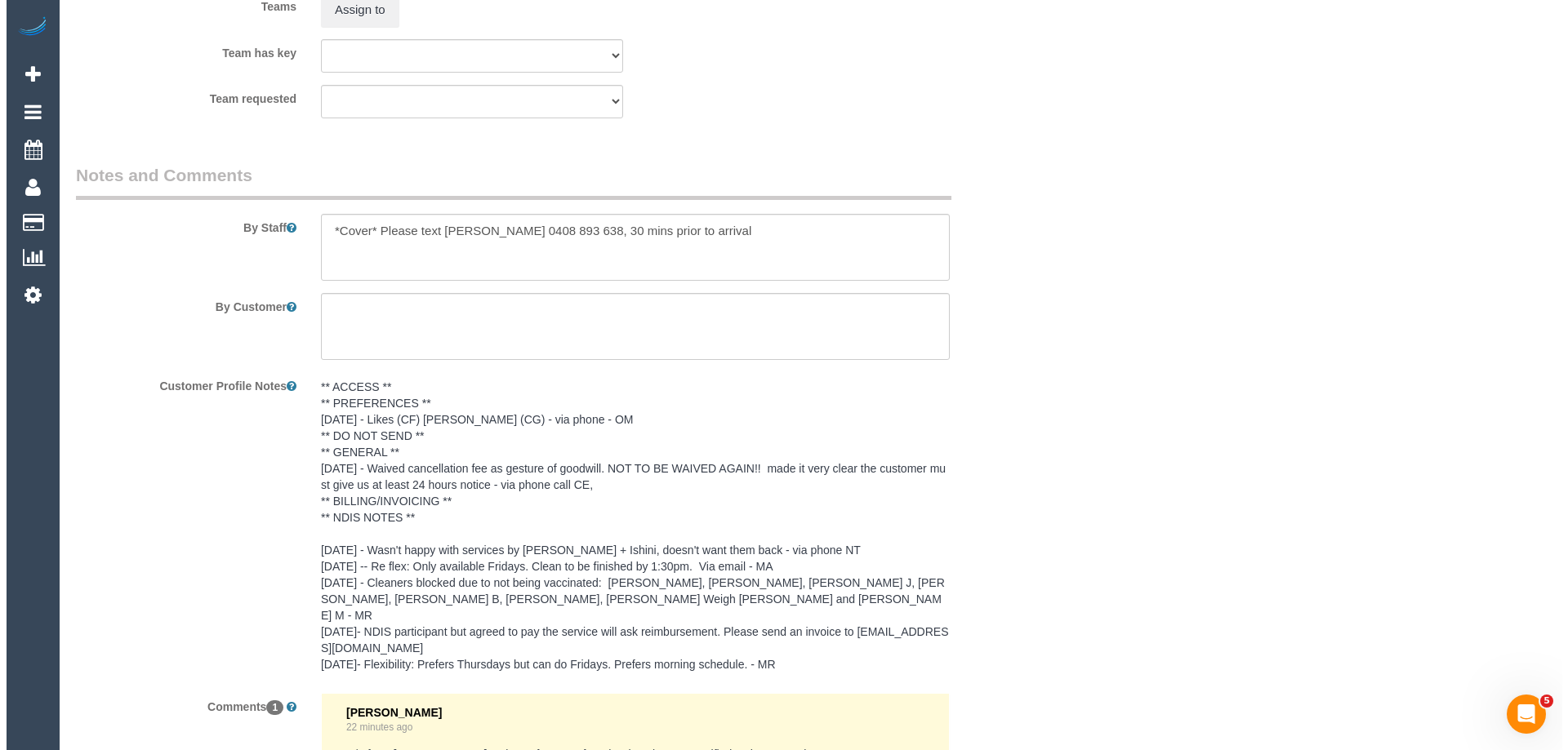
scroll to position [2065, 0]
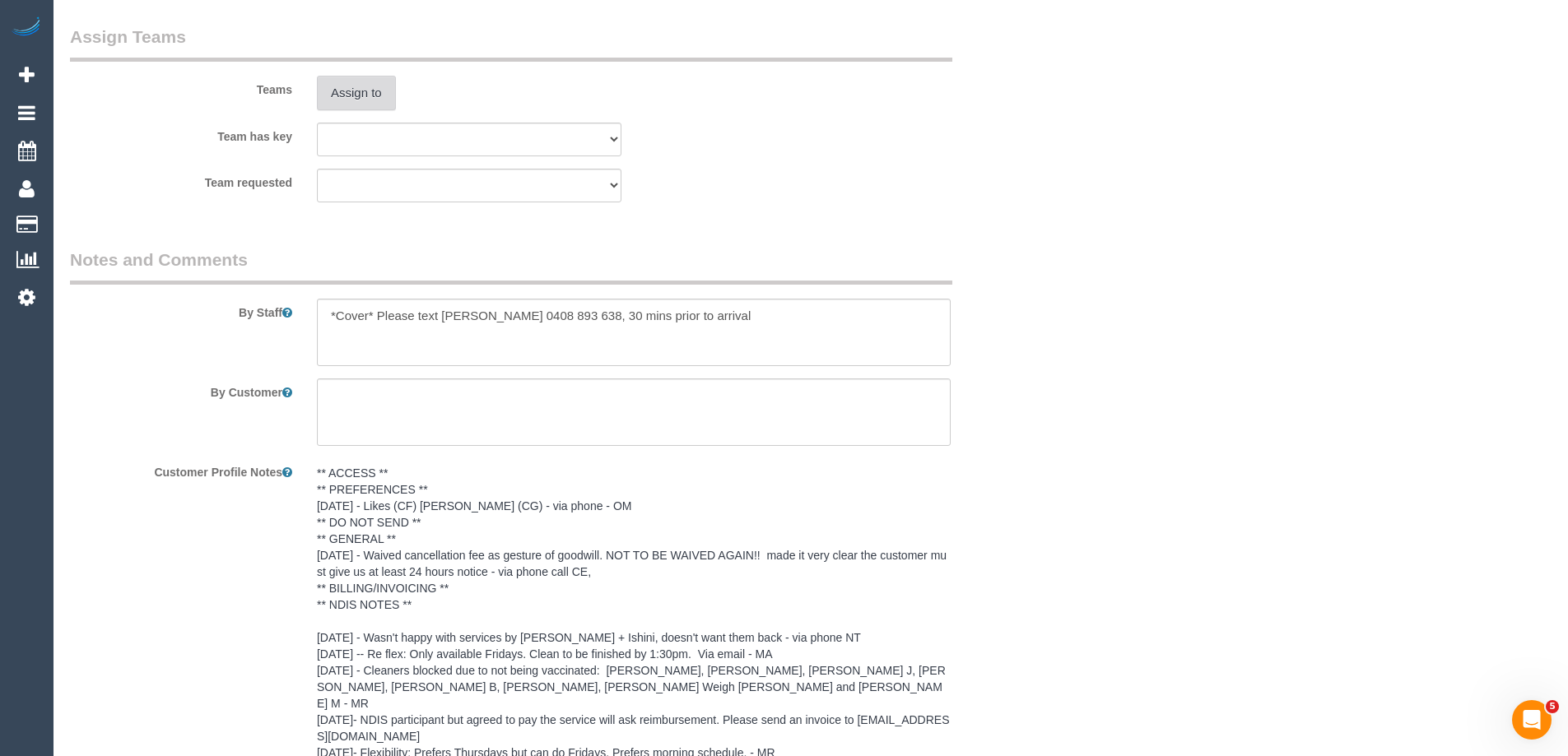
click at [360, 83] on button "Assign to" at bounding box center [357, 93] width 79 height 35
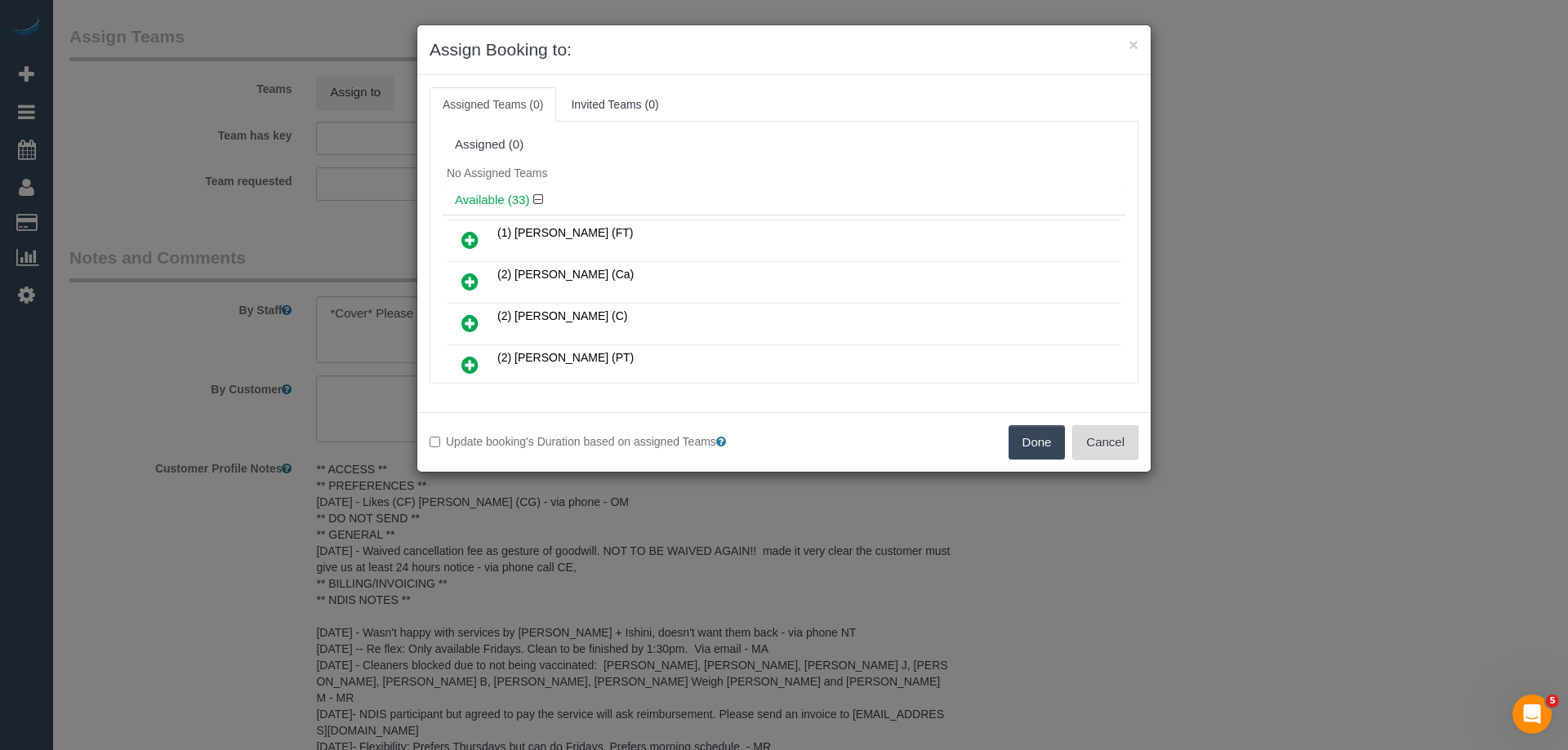
click at [1112, 450] on button "Cancel" at bounding box center [1105, 443] width 66 height 34
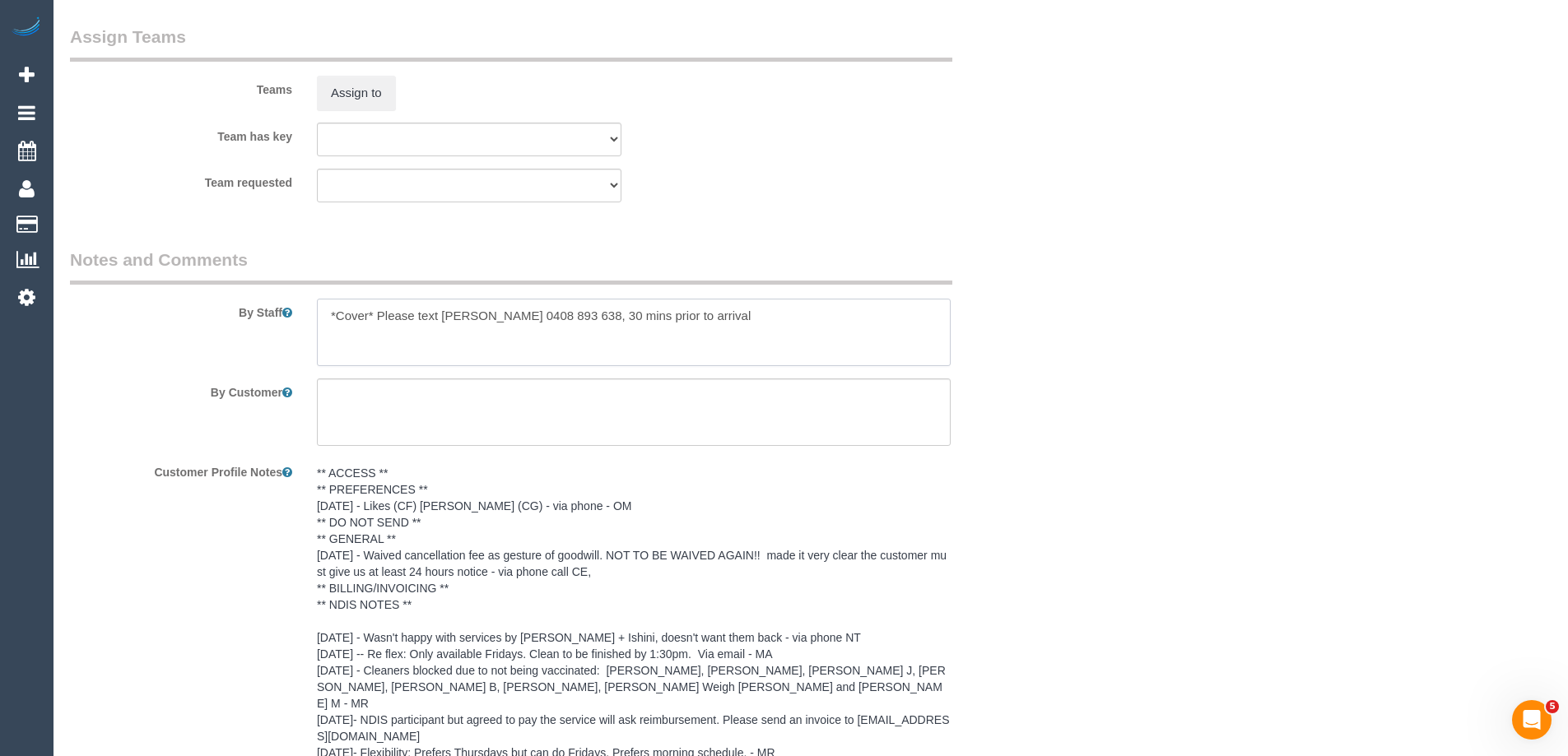
drag, startPoint x: 381, startPoint y: 312, endPoint x: 214, endPoint y: 309, distance: 167.0
click at [214, 309] on div "By Staff" at bounding box center [551, 307] width 988 height 119
type textarea "Please text Florence 0408 893 638, 30 mins prior to arrival"
click at [353, 94] on button "Assign to" at bounding box center [357, 93] width 79 height 35
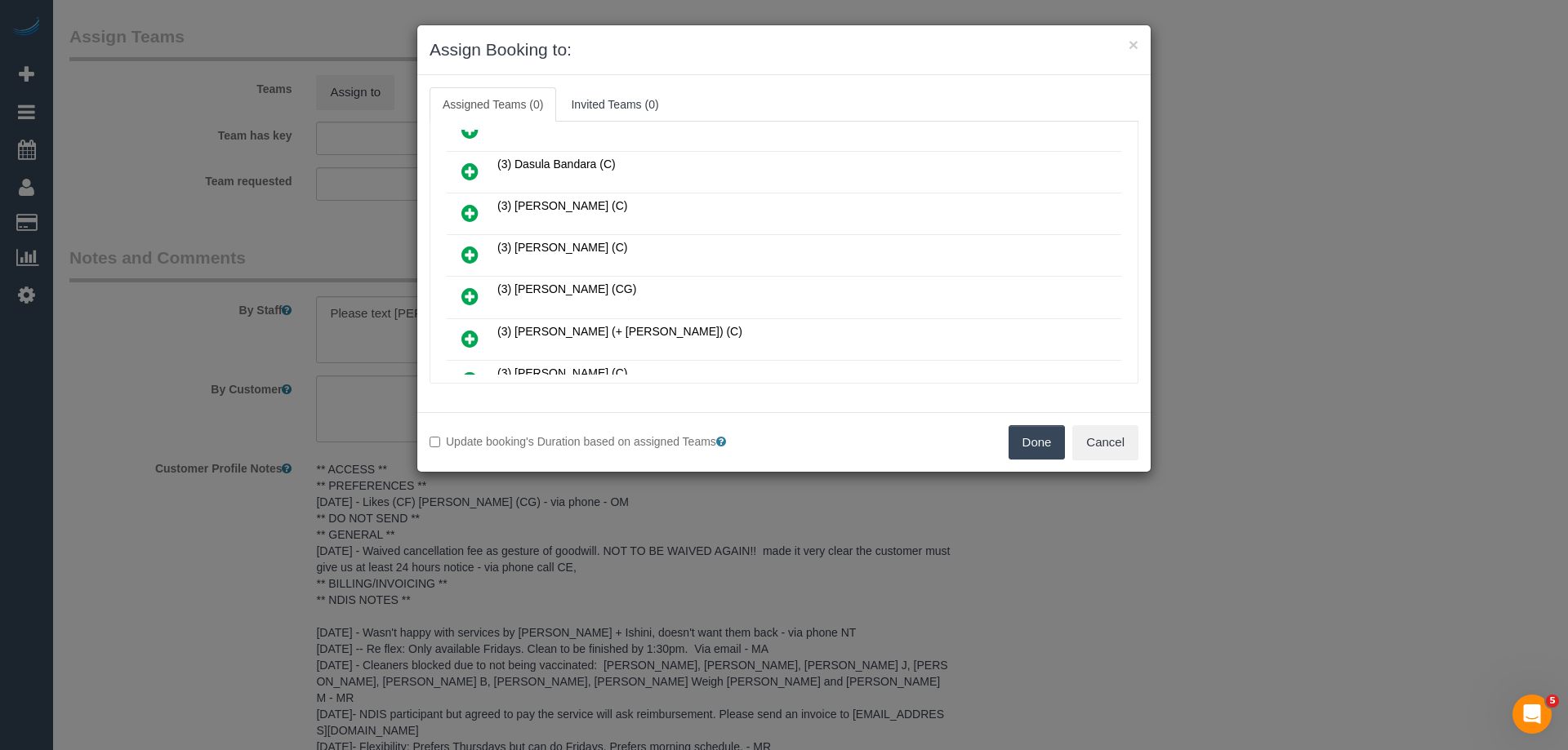
click at [473, 248] on icon at bounding box center [469, 255] width 17 height 20
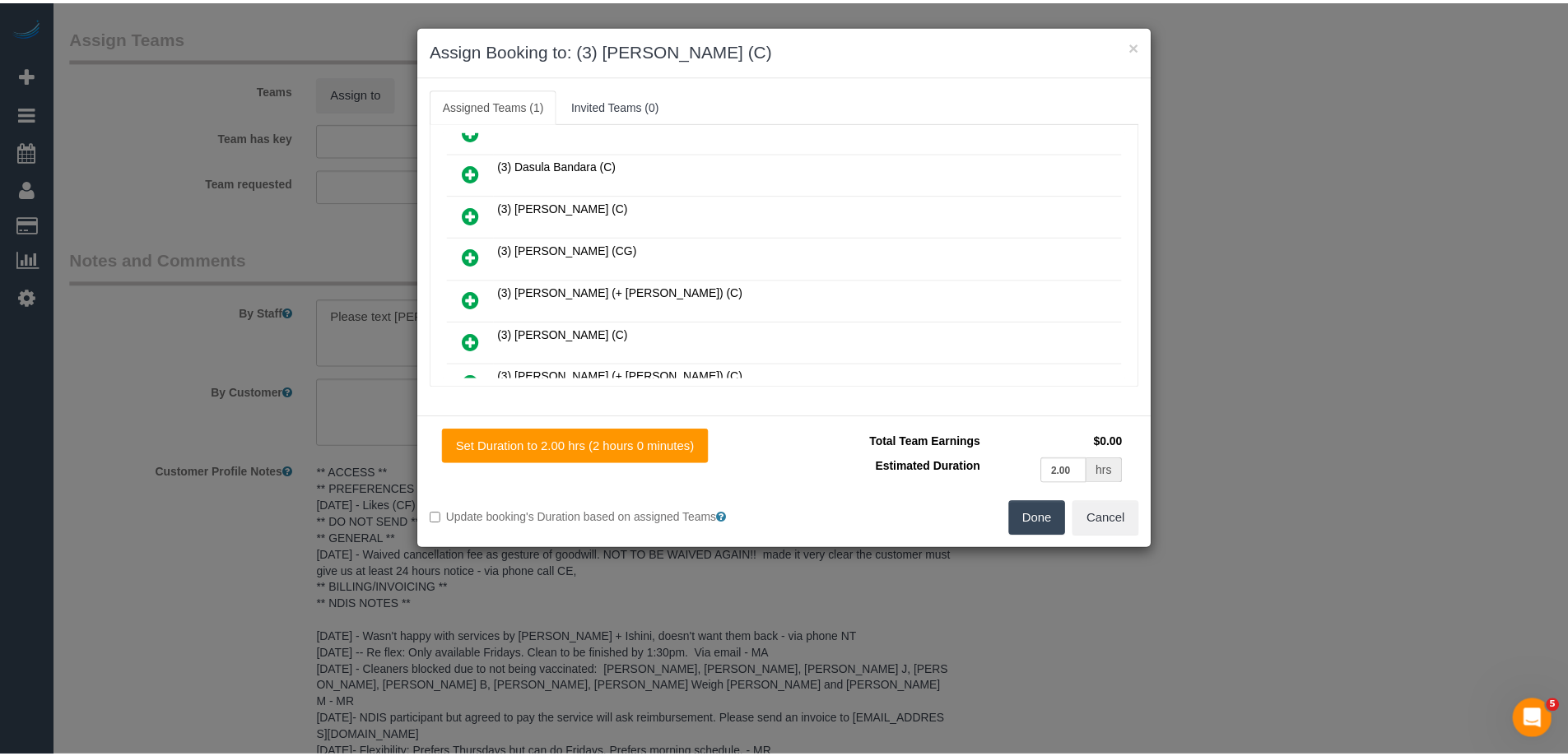
scroll to position [0, 0]
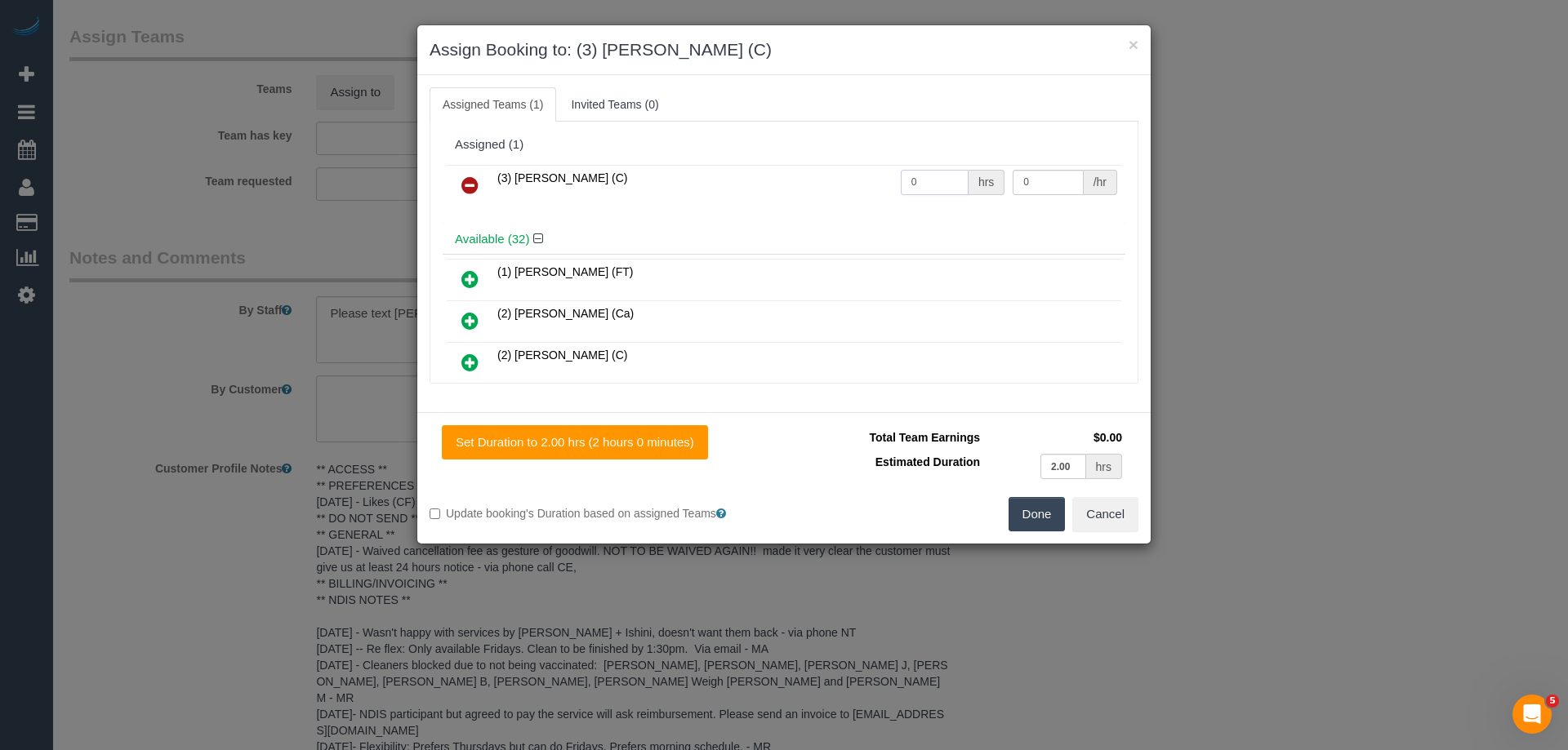
drag, startPoint x: 925, startPoint y: 173, endPoint x: 842, endPoint y: 172, distance: 83.0
click at [869, 172] on tr "(3) Himasha Amarasinghe (C) 0 hrs 0 /hr" at bounding box center [783, 185] width 674 height 42
type input "2"
click at [899, 178] on tr "(3) Himasha Amarasinghe (C) 2 hrs 0 /hr" at bounding box center [783, 185] width 674 height 42
type input "35"
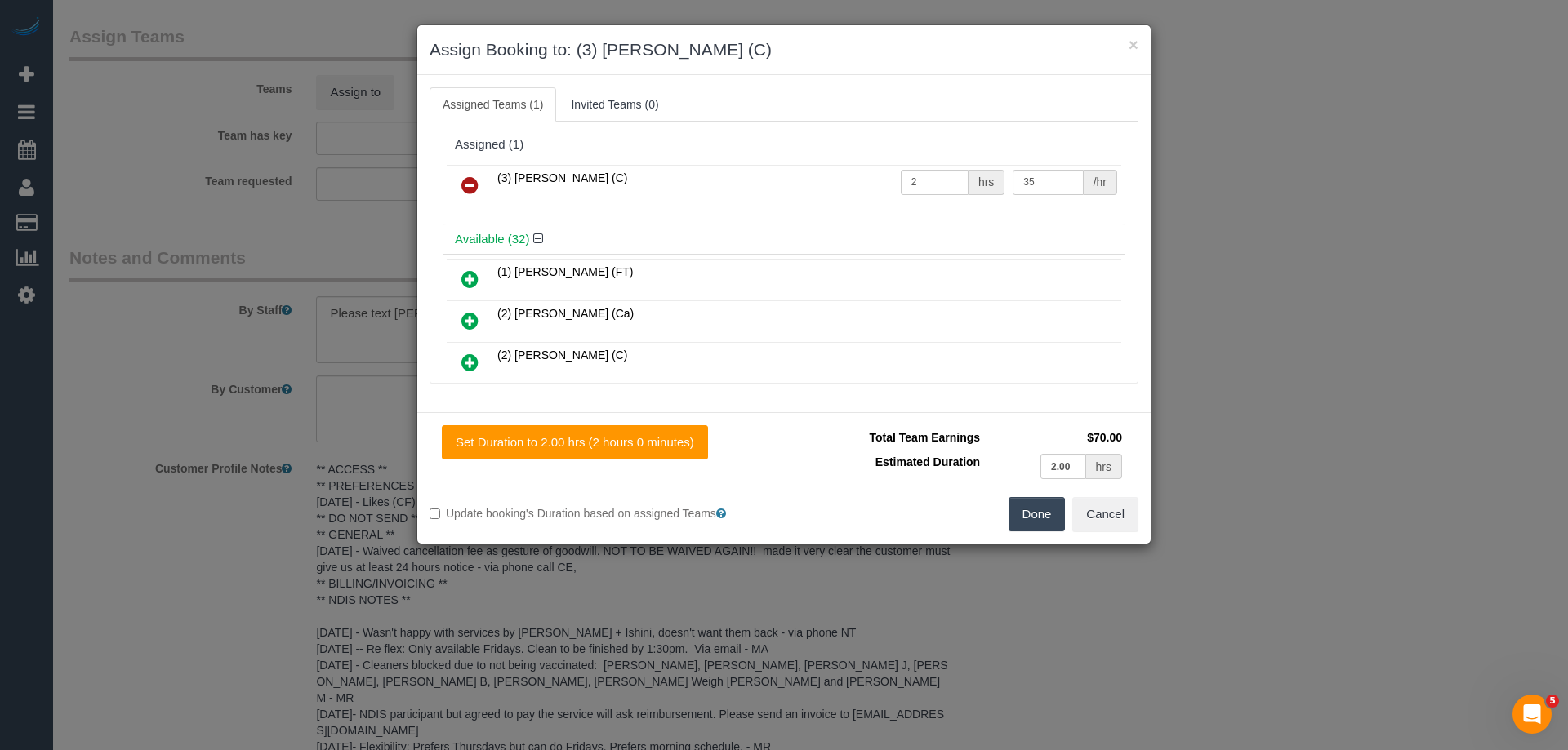
click at [1033, 511] on button "Done" at bounding box center [1037, 514] width 57 height 34
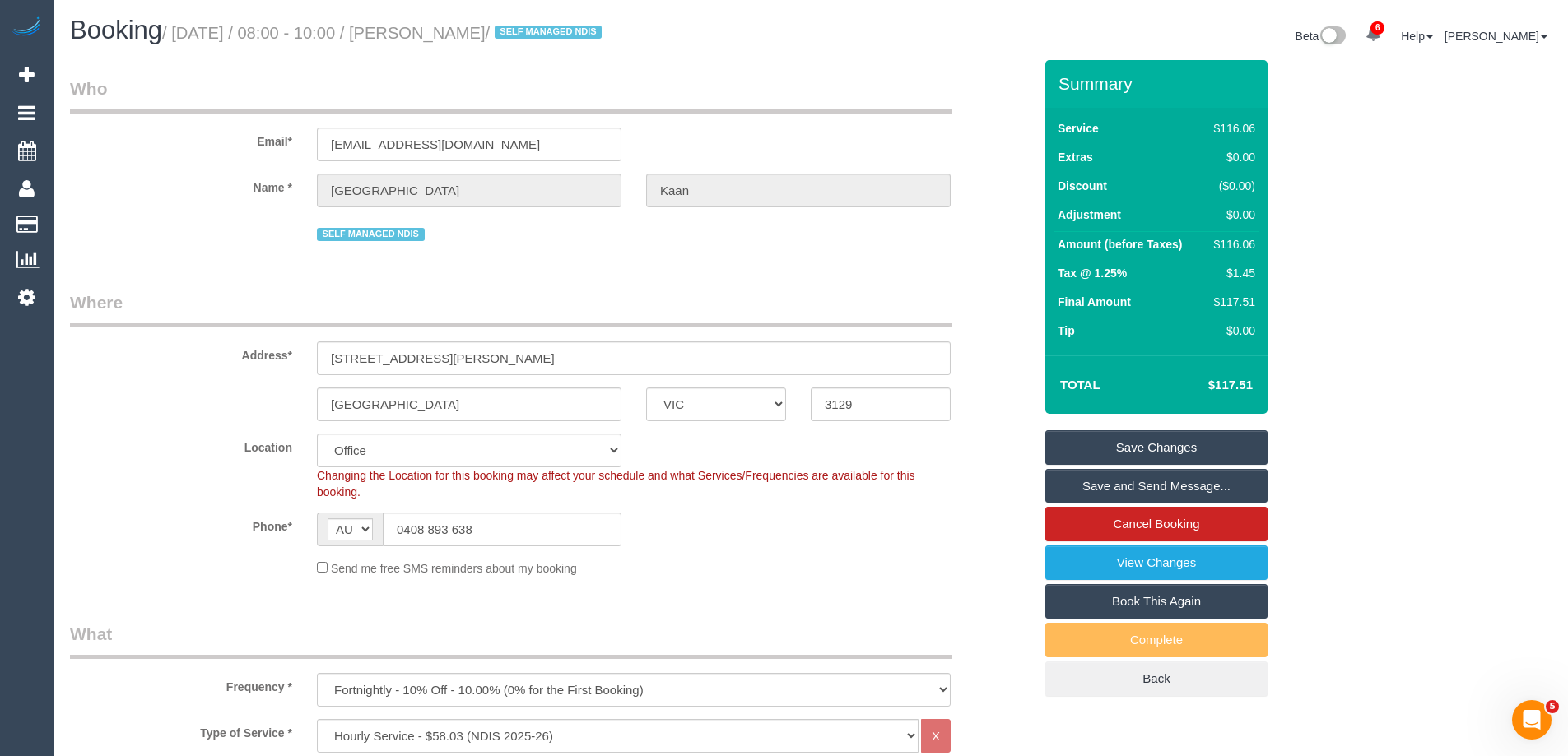
drag, startPoint x: 563, startPoint y: 30, endPoint x: 457, endPoint y: 26, distance: 106.1
click at [457, 26] on small "/ September 18, 2025 / 08:00 - 10:00 / Florence Kaan / SELF MANAGED NDIS" at bounding box center [384, 33] width 444 height 18
copy small "Florence Kaan"
click at [1092, 447] on link "Save Changes" at bounding box center [1157, 448] width 222 height 35
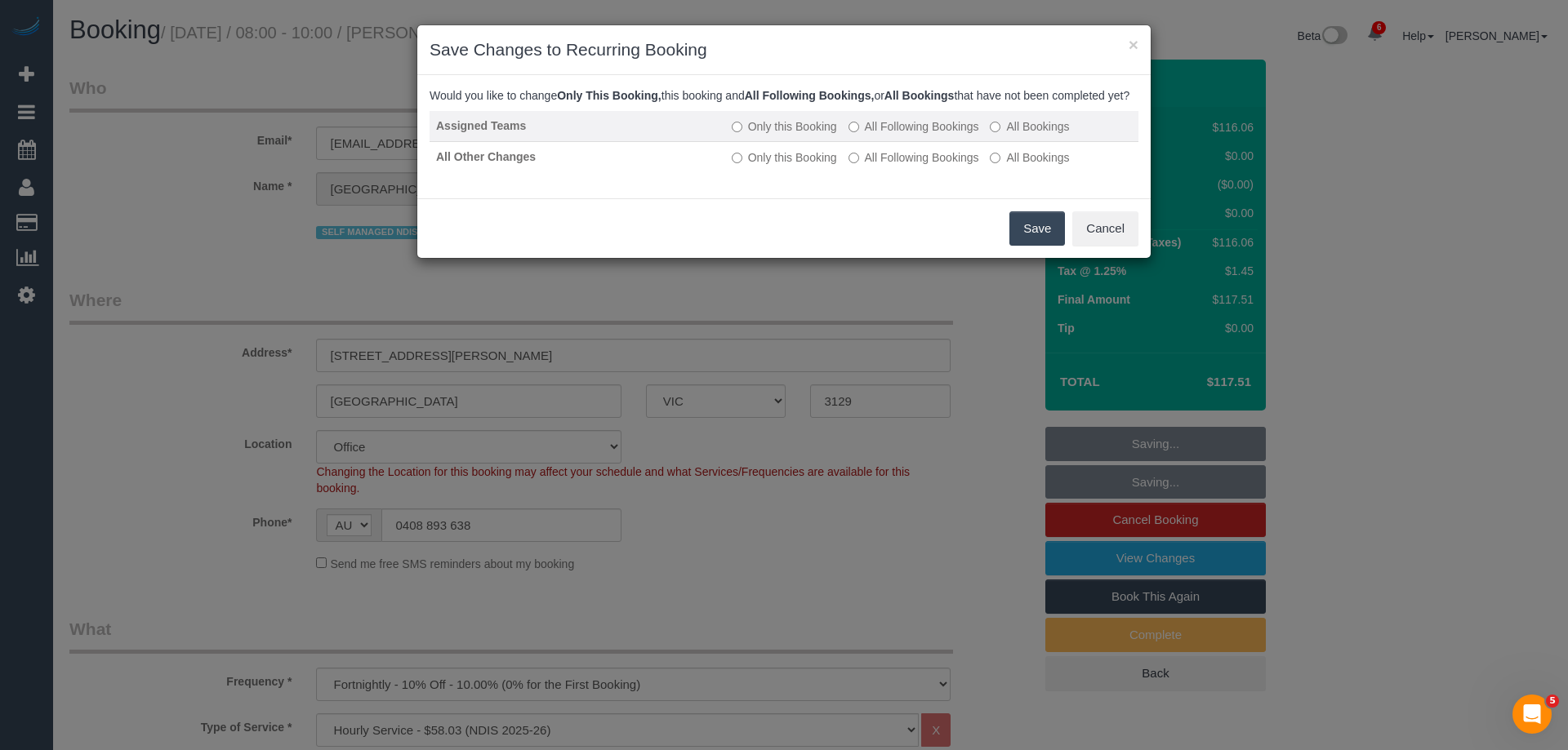
click at [869, 129] on td "Only this Booking All Following Bookings All Bookings" at bounding box center [932, 127] width 414 height 31
click at [870, 135] on label "All Following Bookings" at bounding box center [914, 127] width 131 height 16
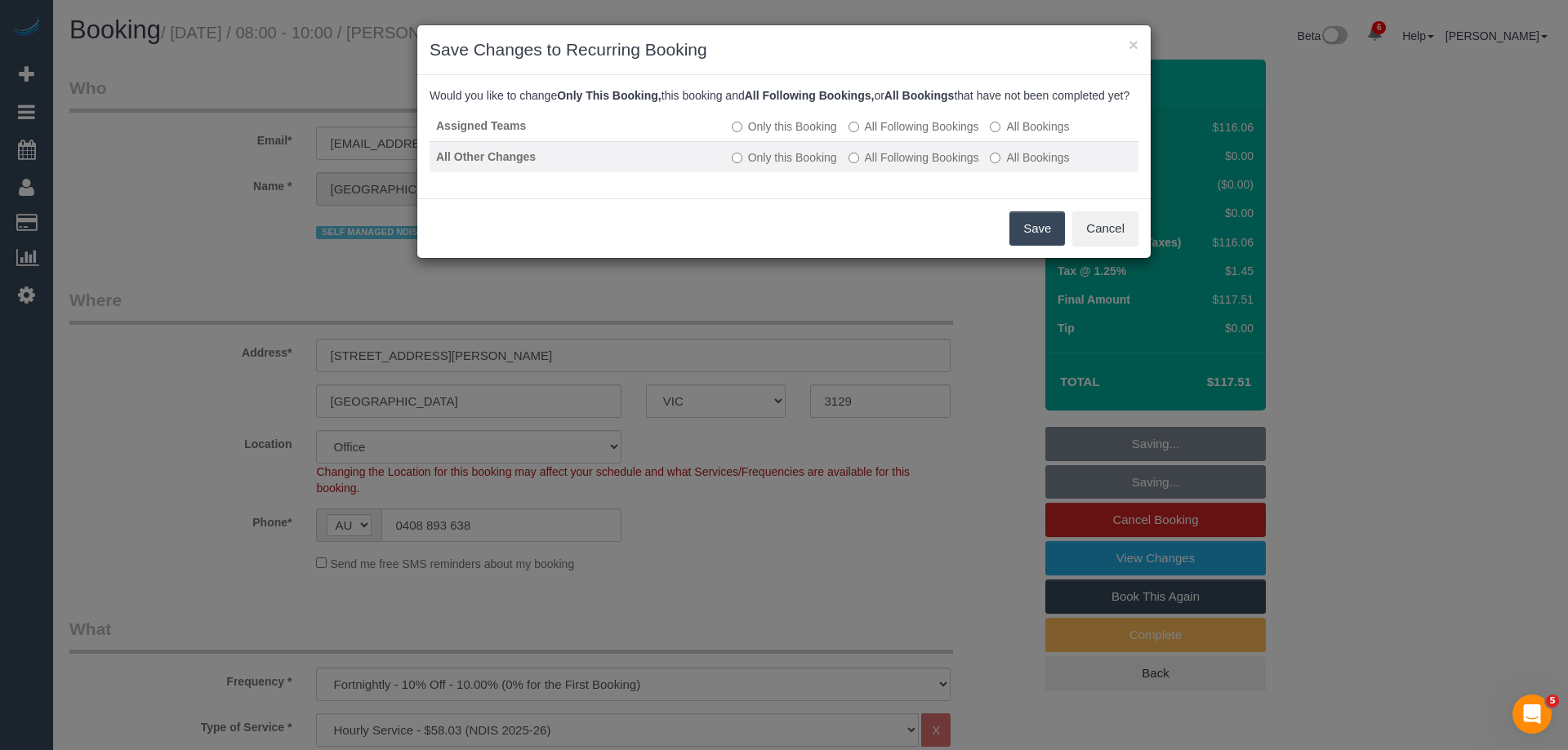
click at [872, 166] on label "All Following Bookings" at bounding box center [914, 158] width 131 height 16
click at [1028, 243] on button "Save" at bounding box center [1037, 229] width 56 height 34
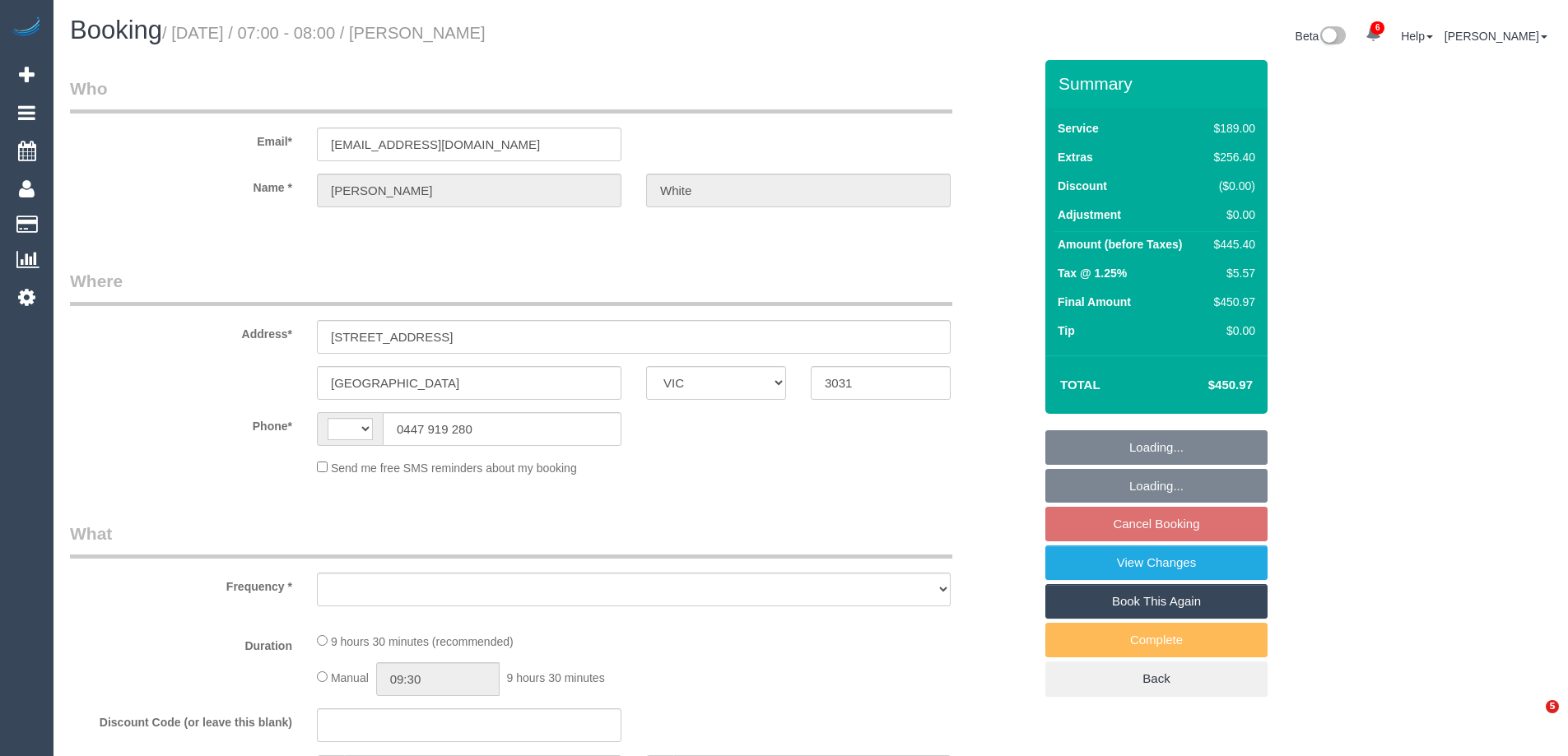
select select "VIC"
select select "object:368"
select select "string:stripe-pm_1NY0g42GScqysDRVFQgUVHiw"
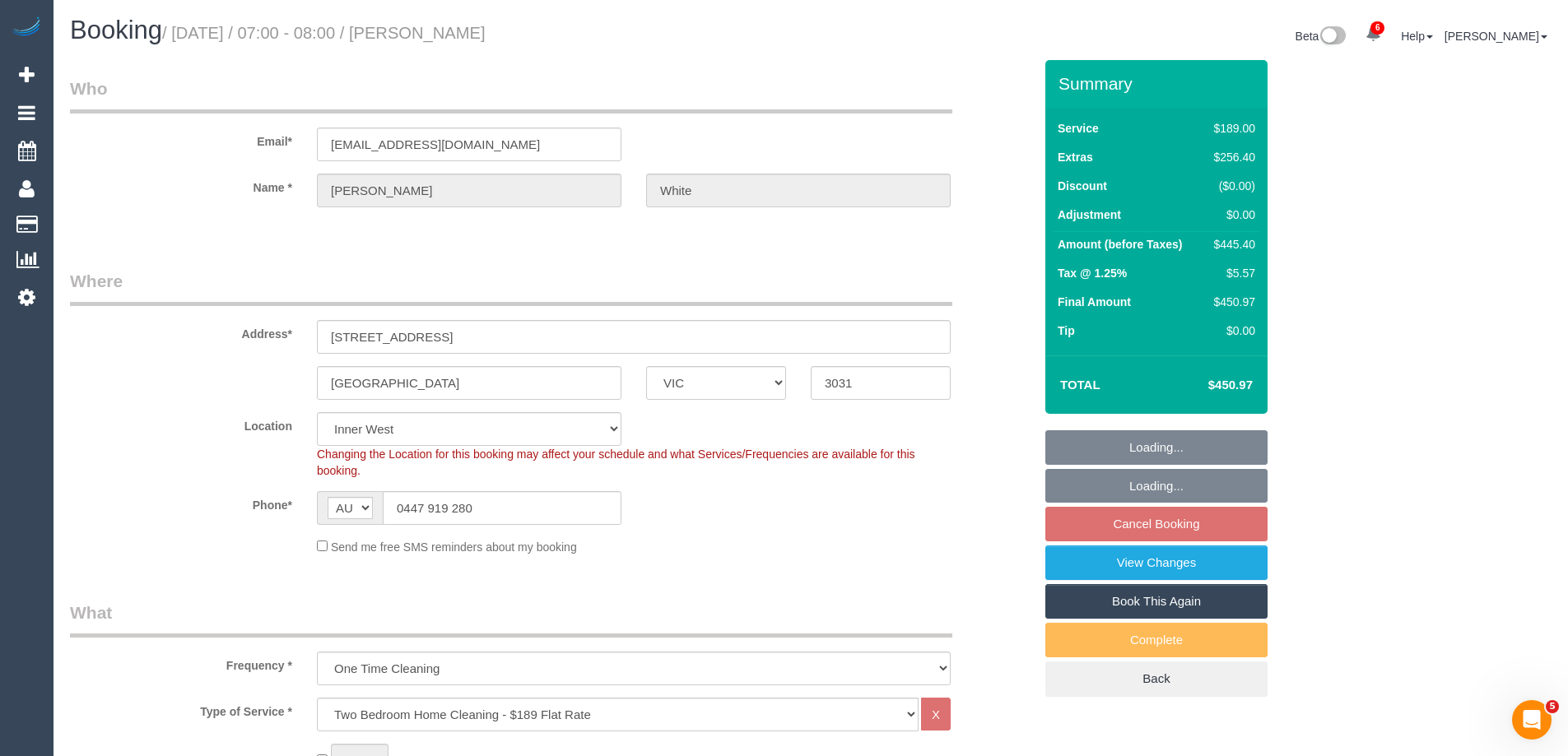
select select "string:AU"
select select "number:28"
select select "number:17"
select select "number:19"
select select "number:25"
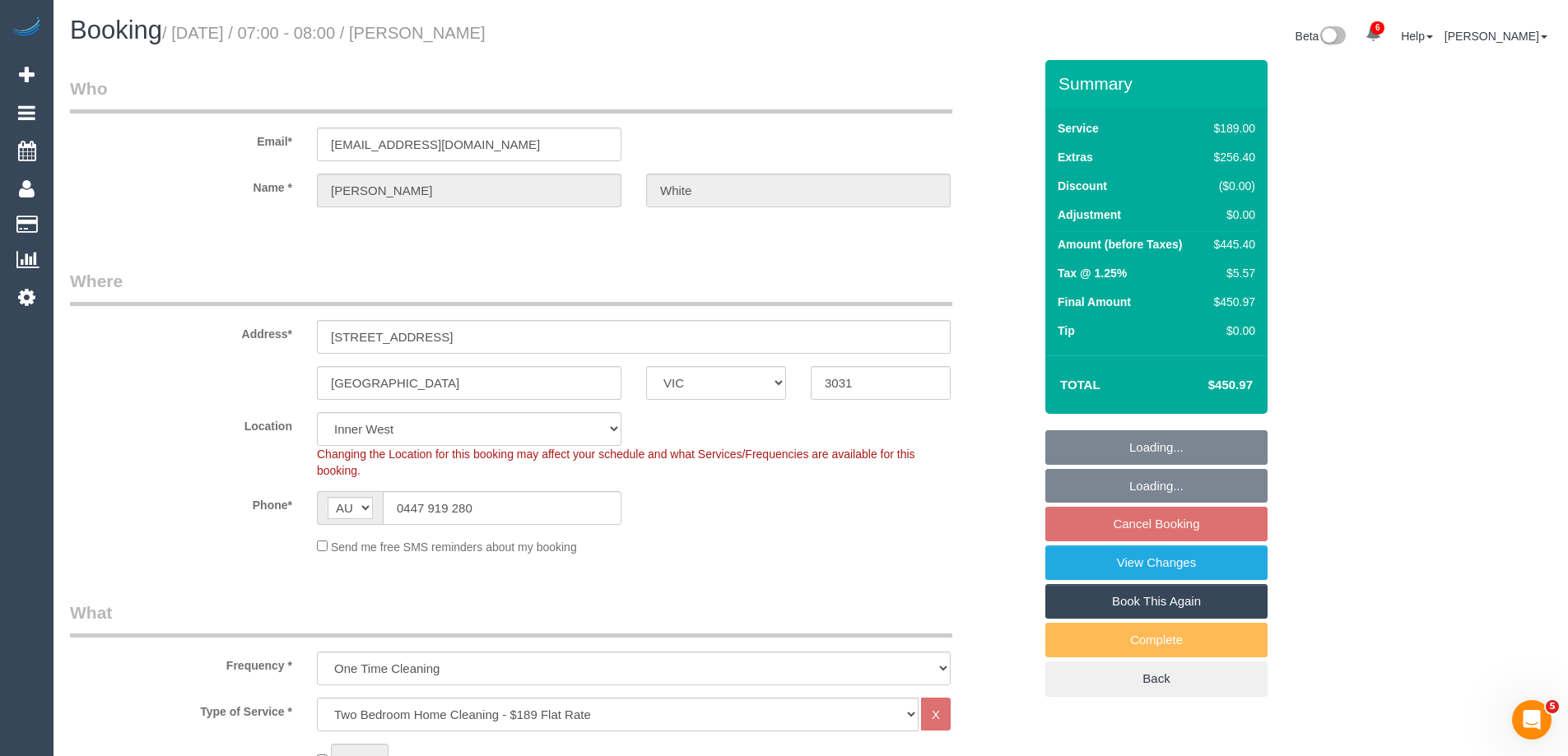
select select "object:1520"
select select "spot1"
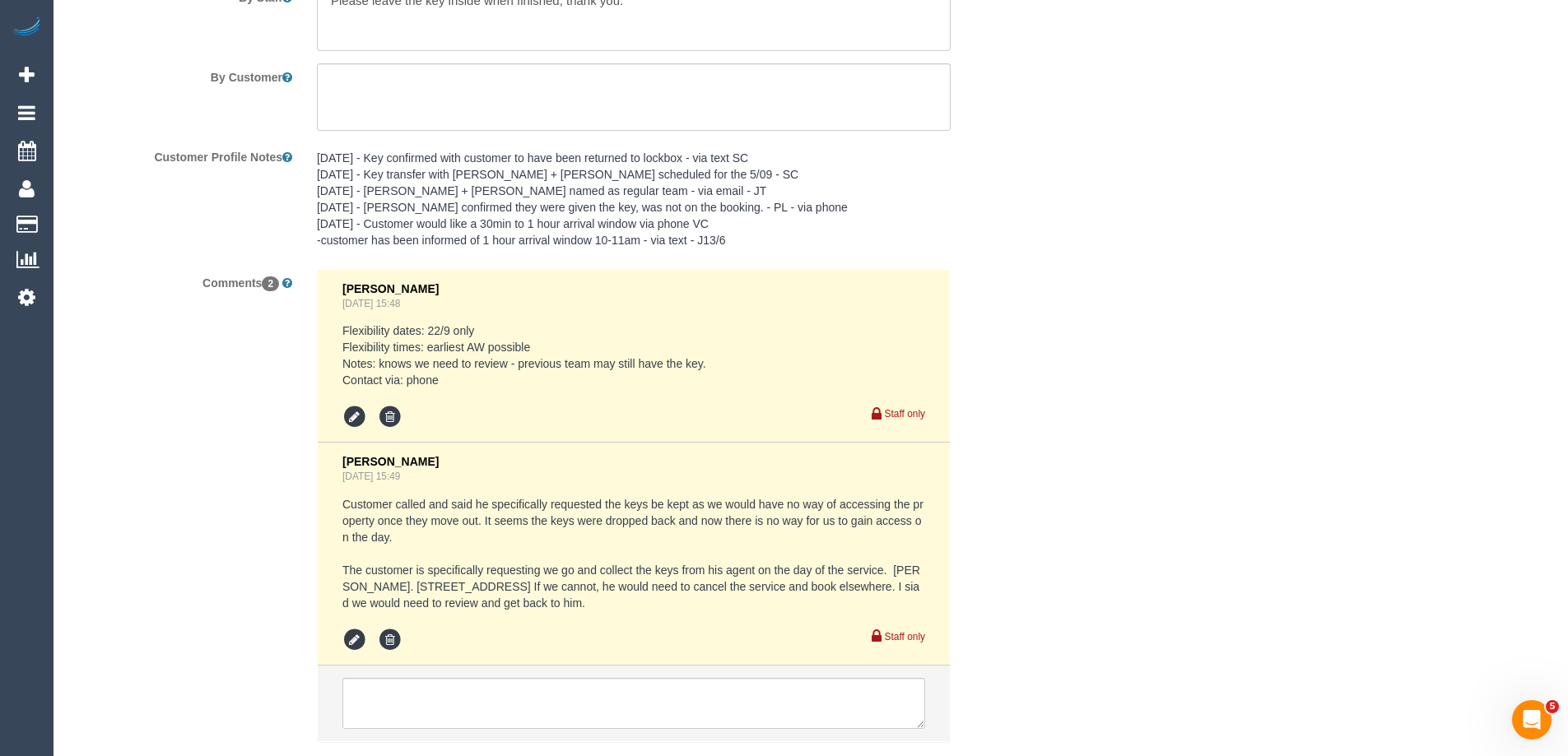
scroll to position [2798, 0]
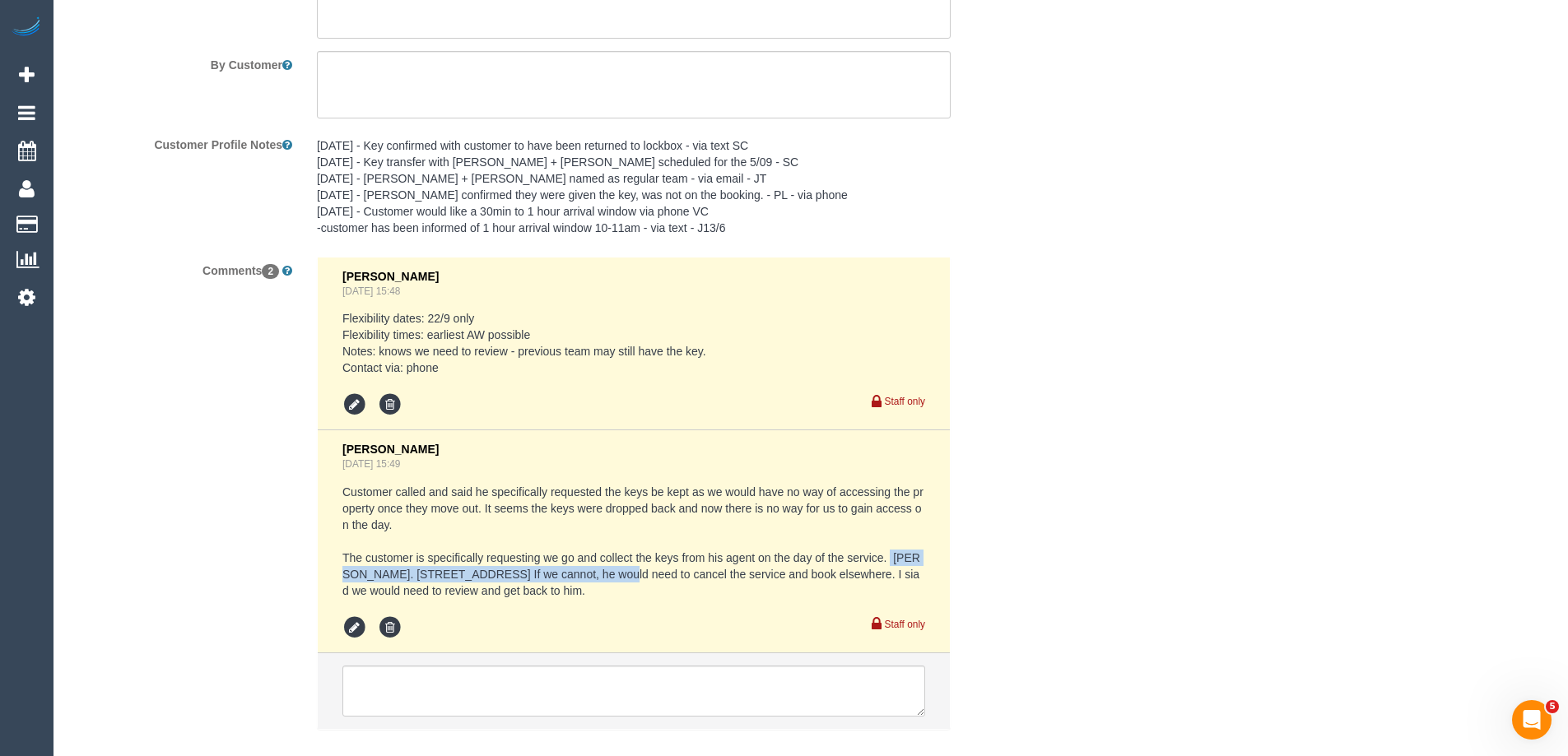
drag, startPoint x: 892, startPoint y: 554, endPoint x: 603, endPoint y: 577, distance: 289.9
click at [603, 577] on pre "Customer called and said he specifically requested the keys be kept as we would…" at bounding box center [634, 541] width 583 height 115
copy pre "Nelson Alexander Flemmington. 274/ 276 racecourse Rd"
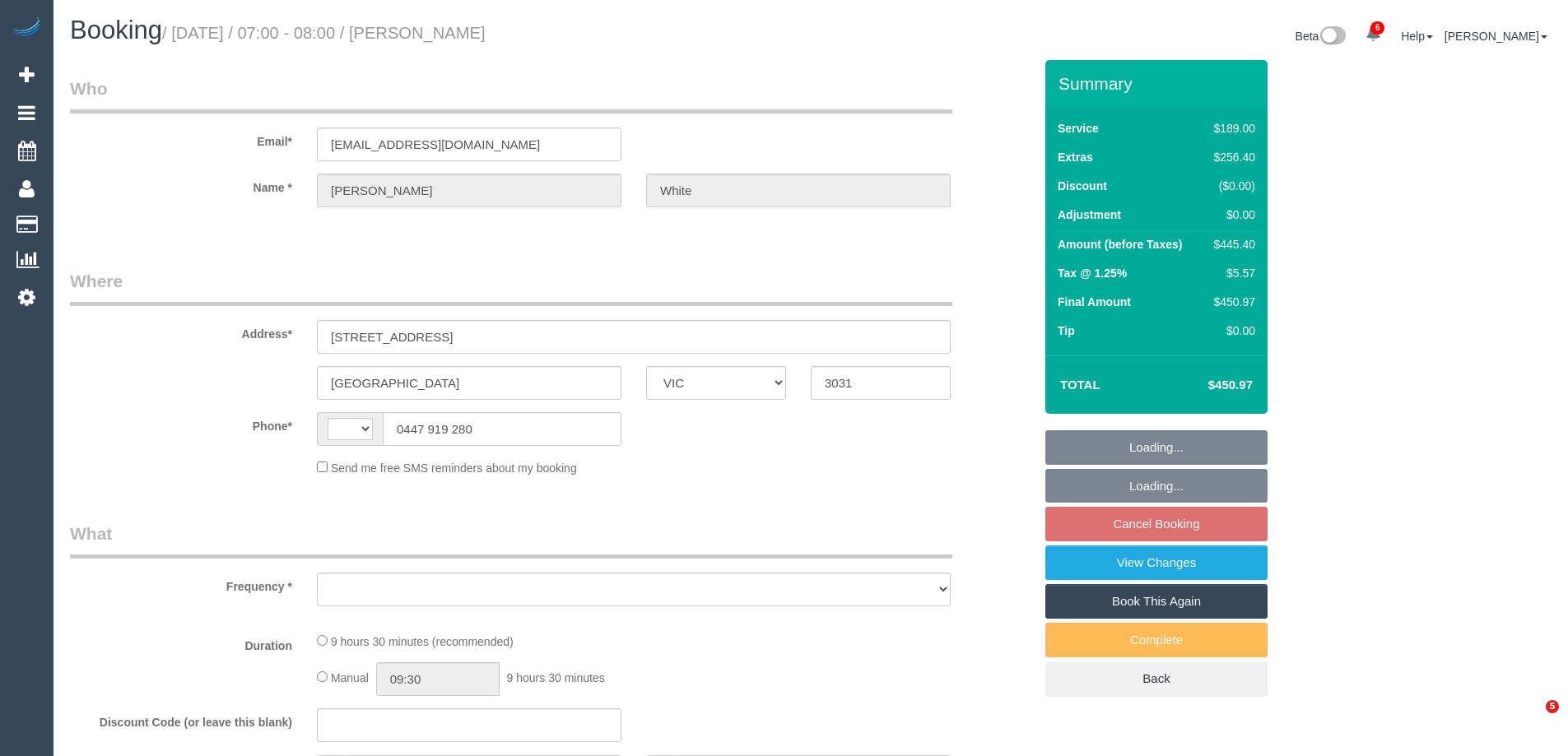
select select "VIC"
select select "string:AU"
select select "object:615"
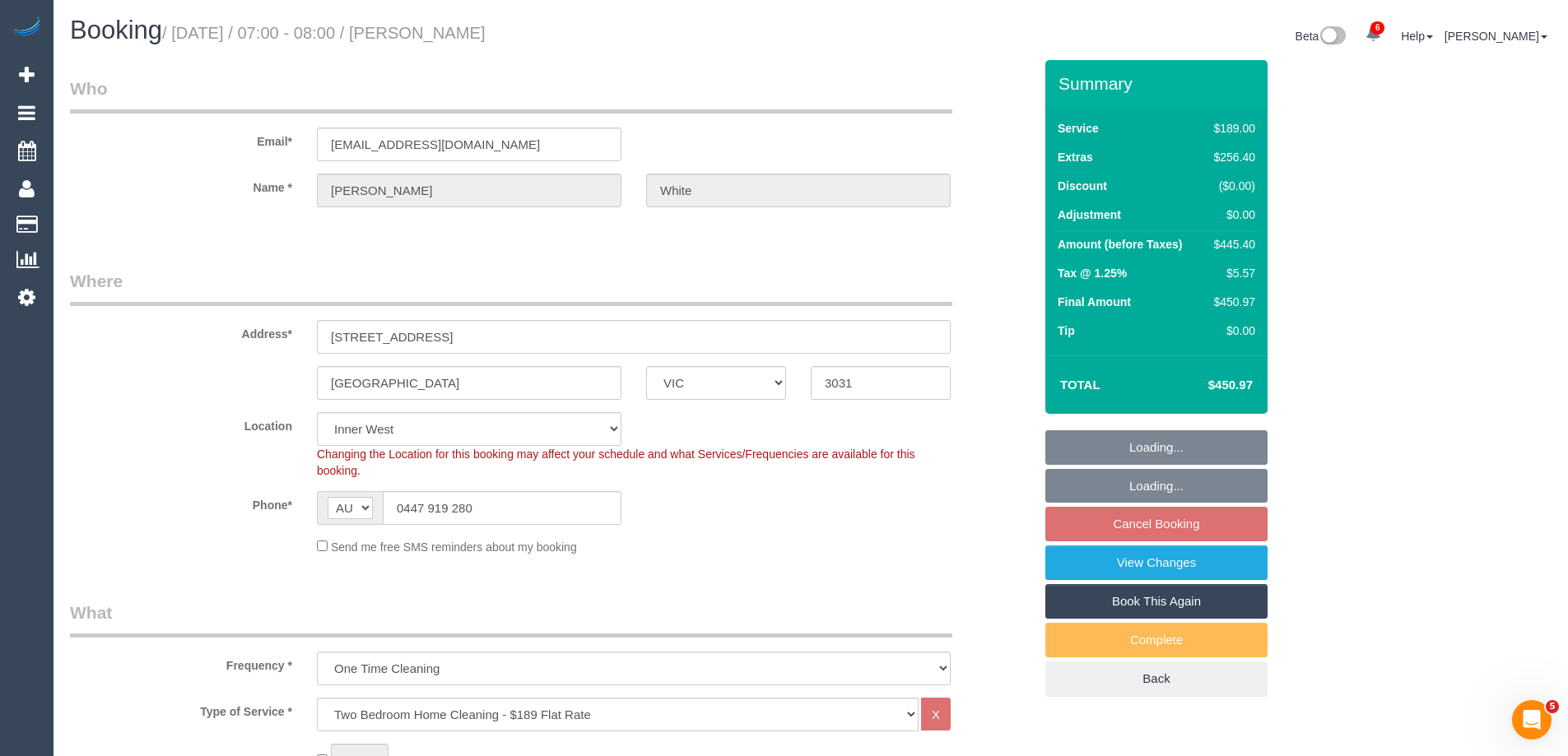
select select "string:stripe-pm_1NY0g42GScqysDRVFQgUVHiw"
select select "spot1"
select select "number:28"
select select "number:17"
select select "number:19"
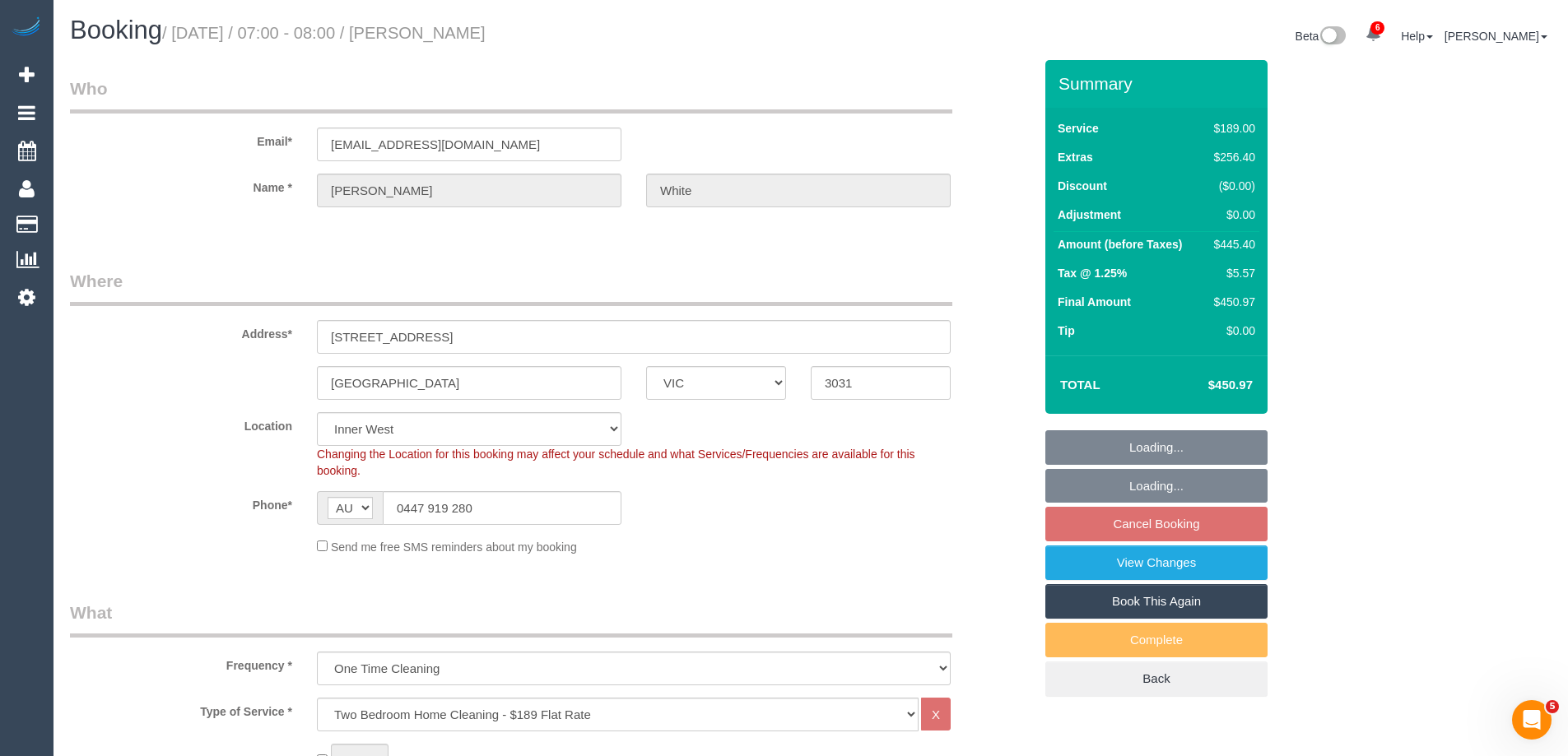
select select "number:25"
select select "object:1525"
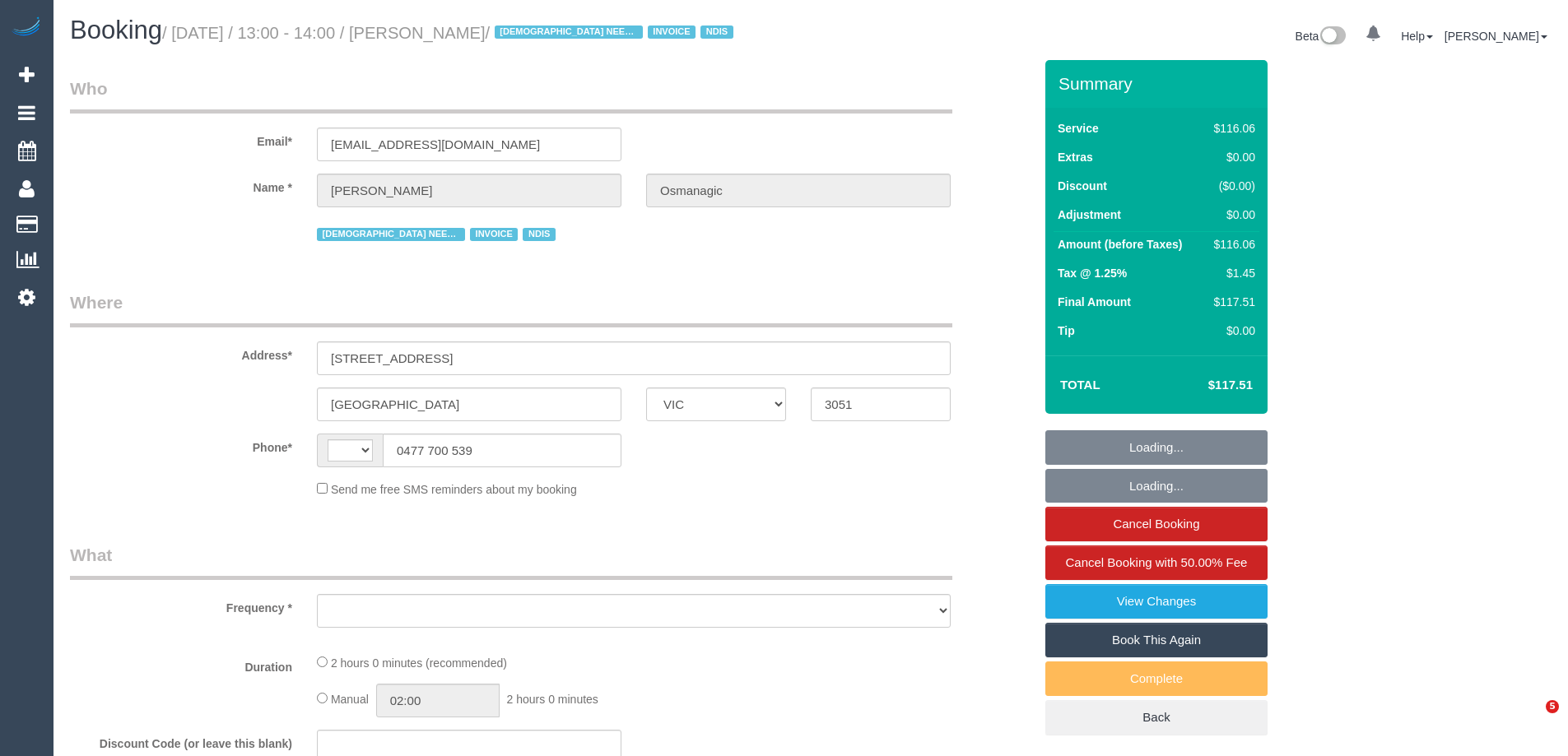
select select "VIC"
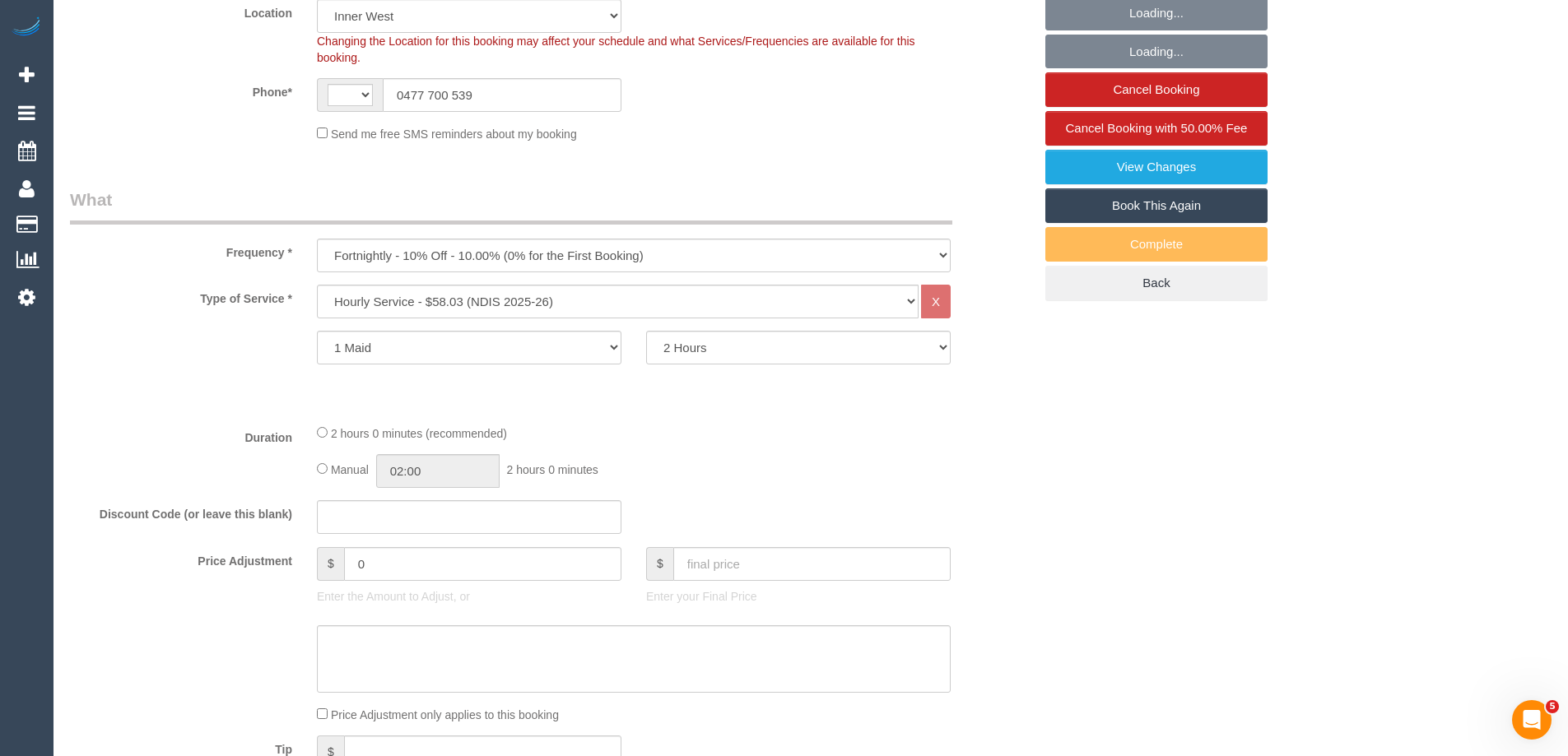
select select "object:1363"
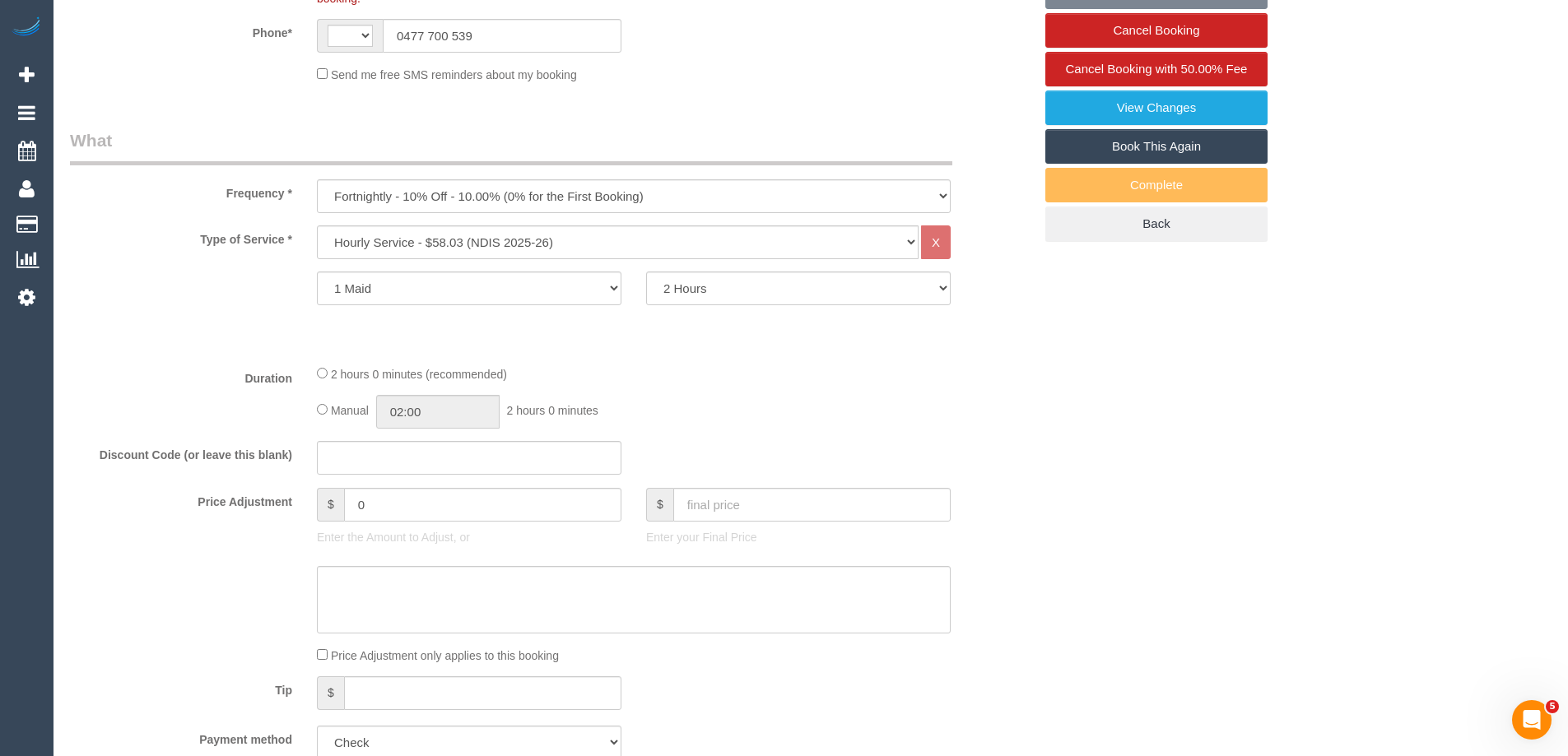
select select "string:AU"
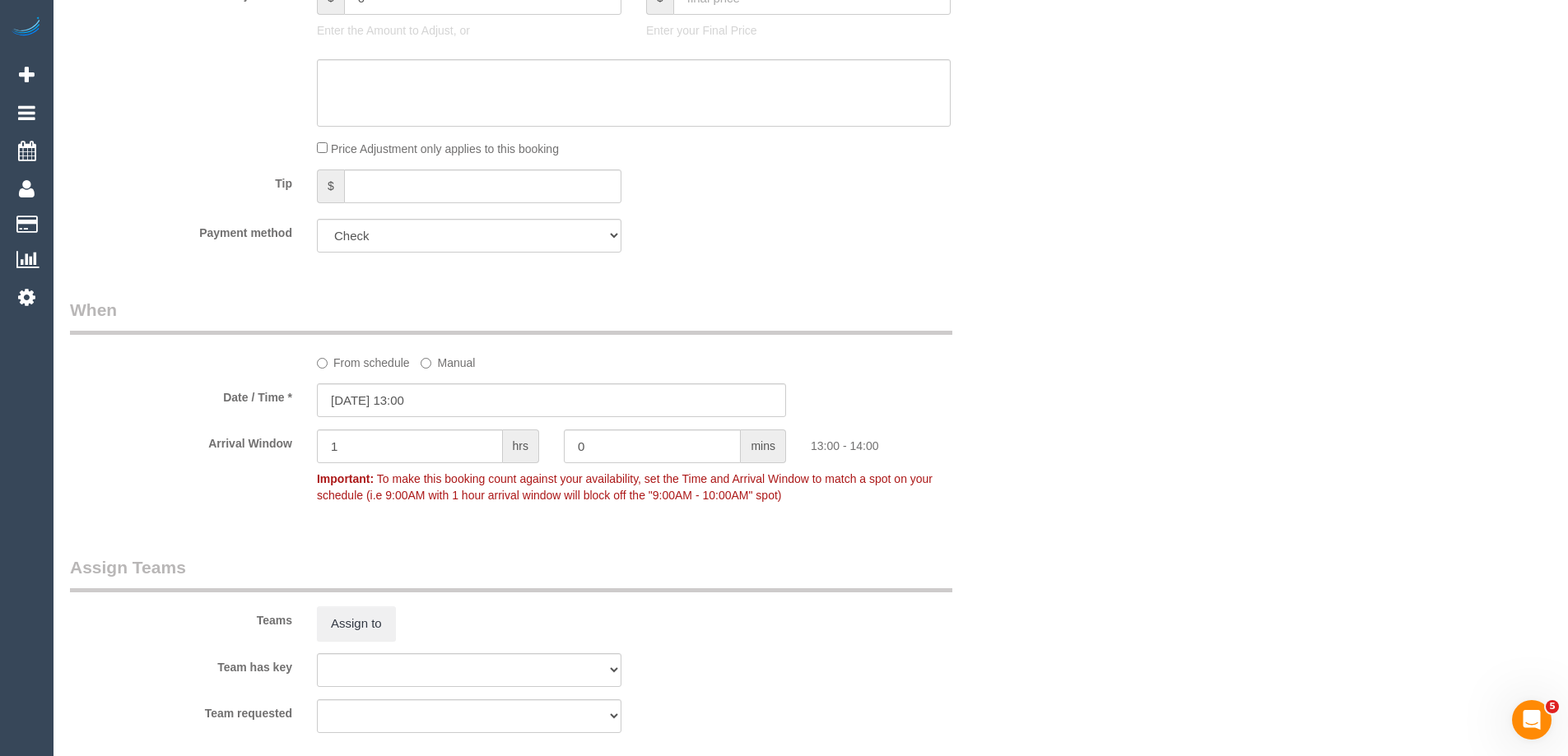
select select "number:28"
select select "number:14"
select select "number:19"
select select "number:25"
select select "number:35"
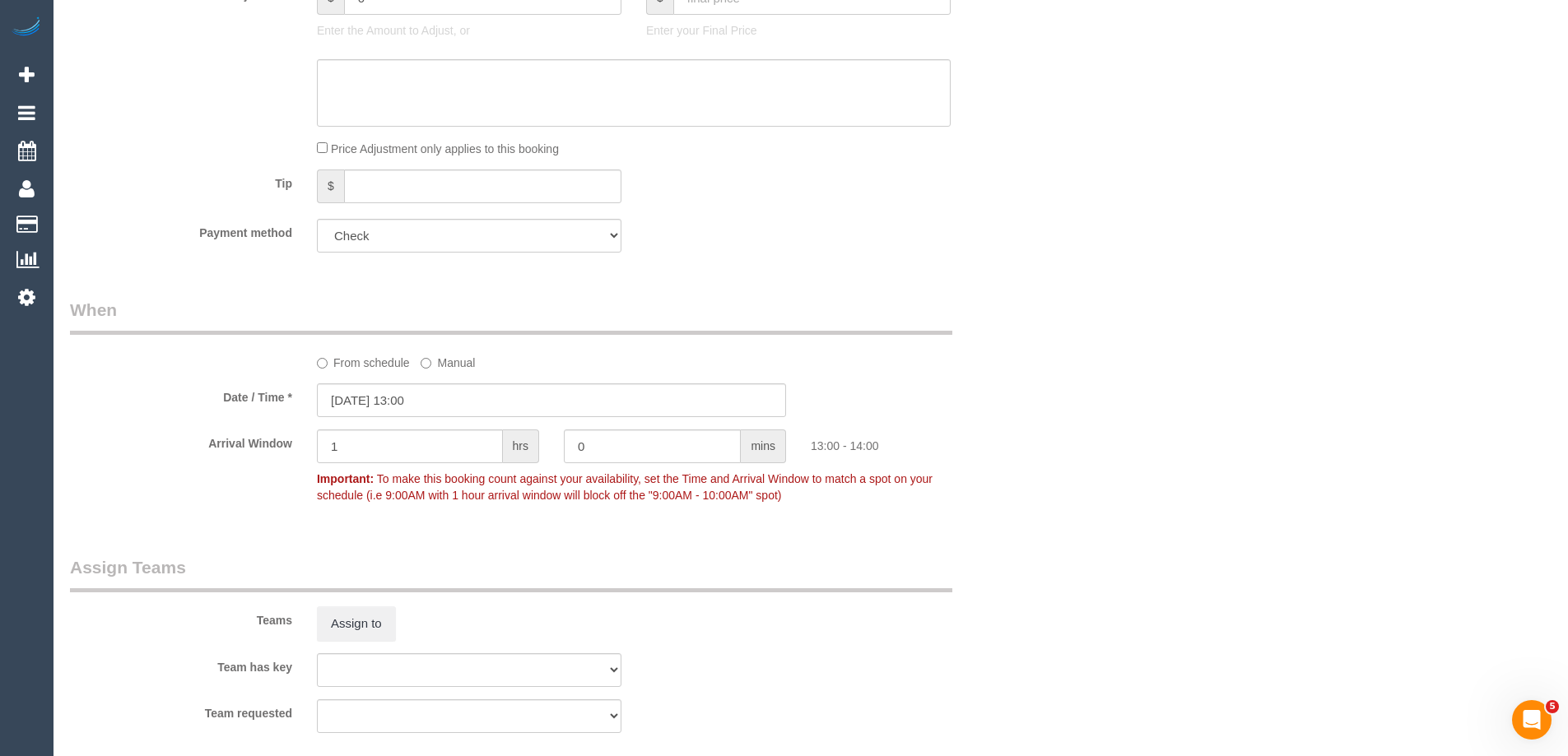
select select "number:13"
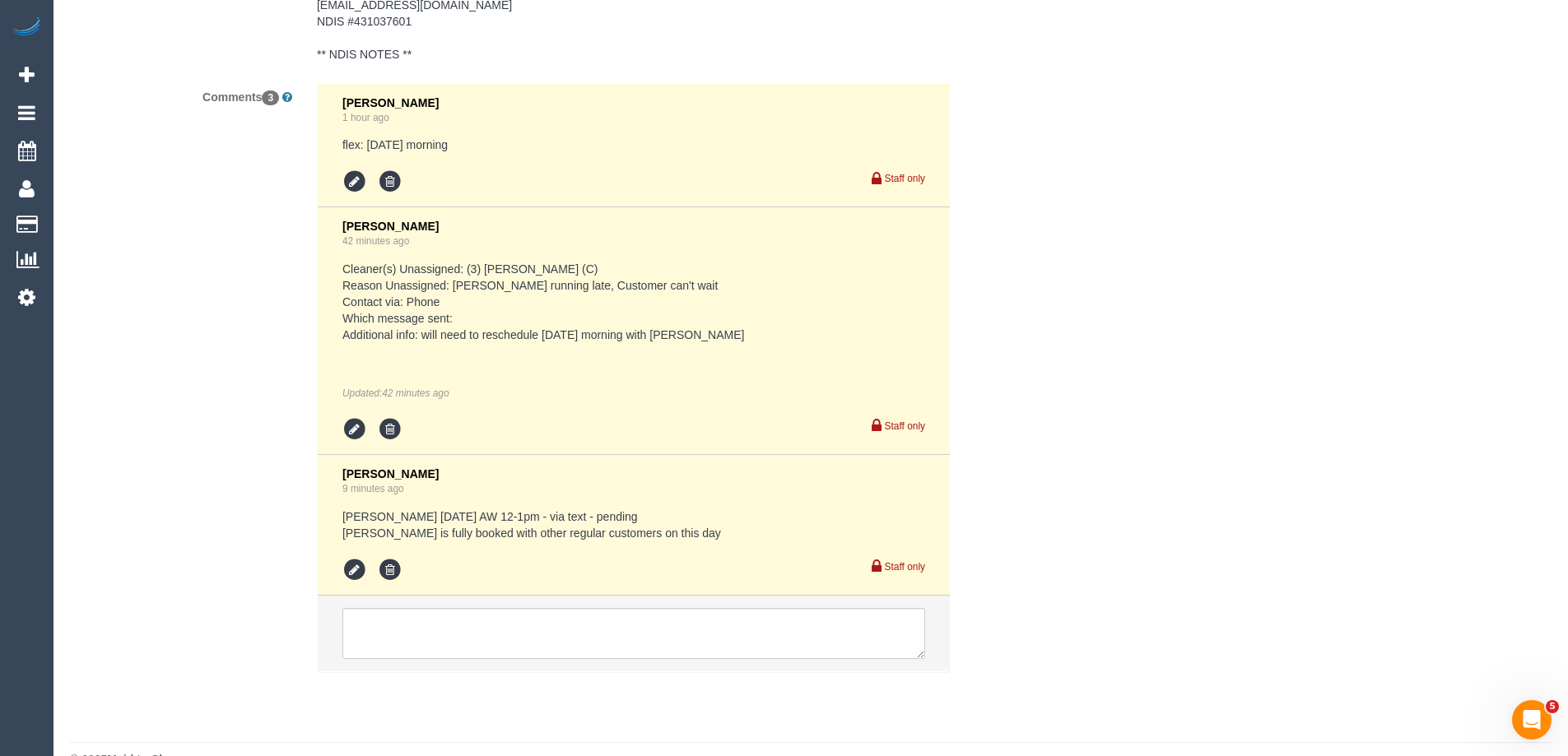
scroll to position [2798, 0]
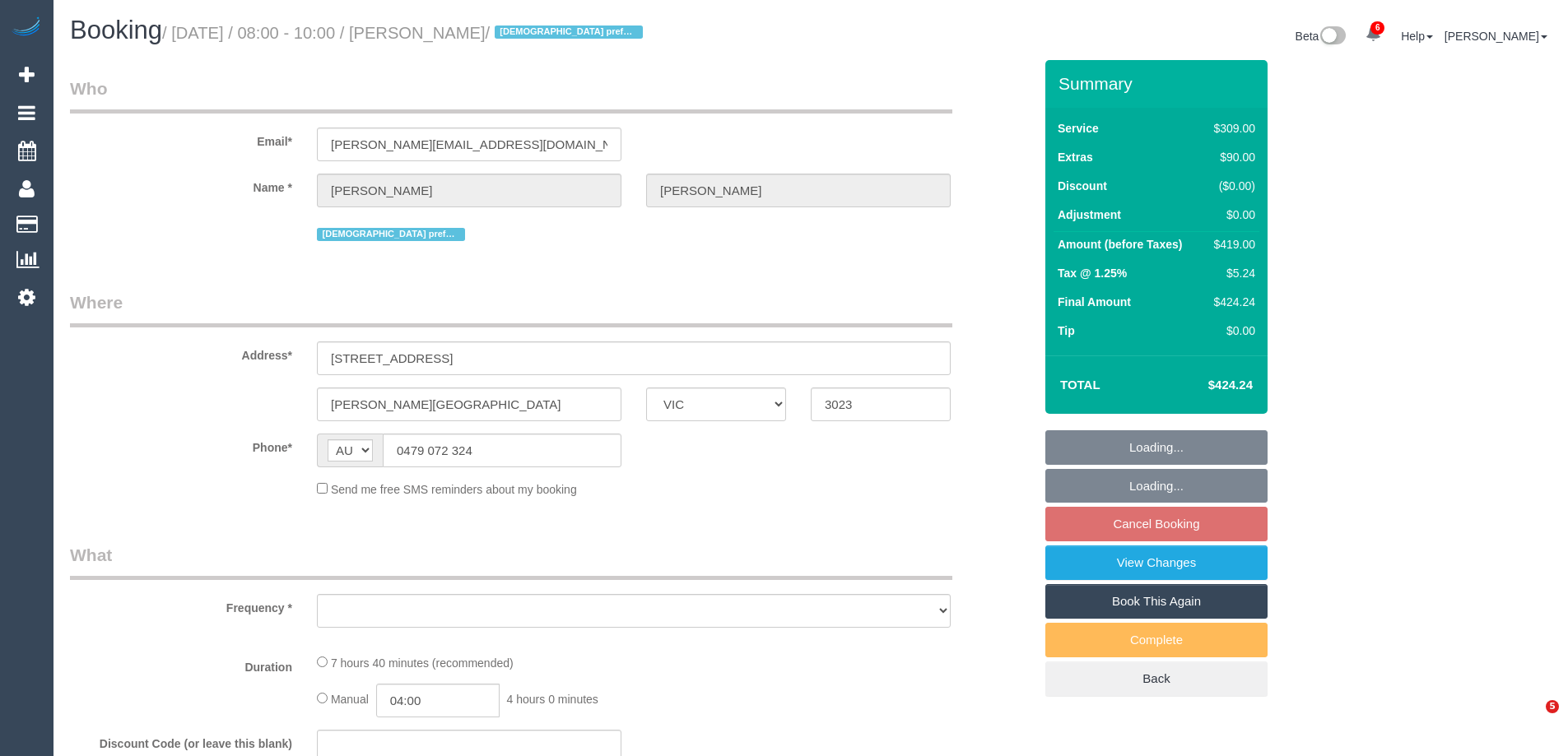
select select "VIC"
select select "object:637"
select select "string:stripe-pm_1PxfbW2GScqysDRVeM5F8nHP"
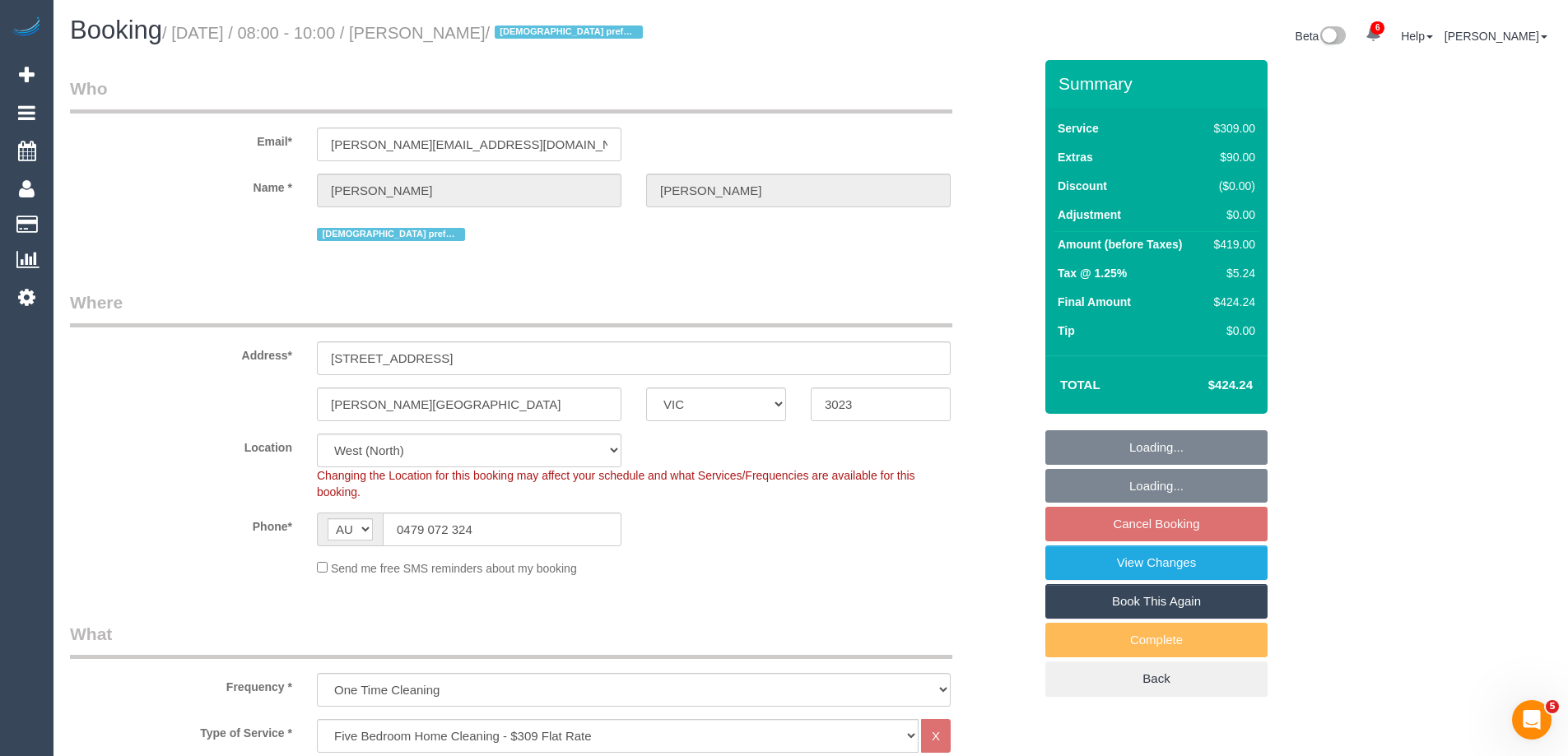
select select "object:1416"
select select "spot1"
select select "number:27"
select select "number:14"
select select "number:19"
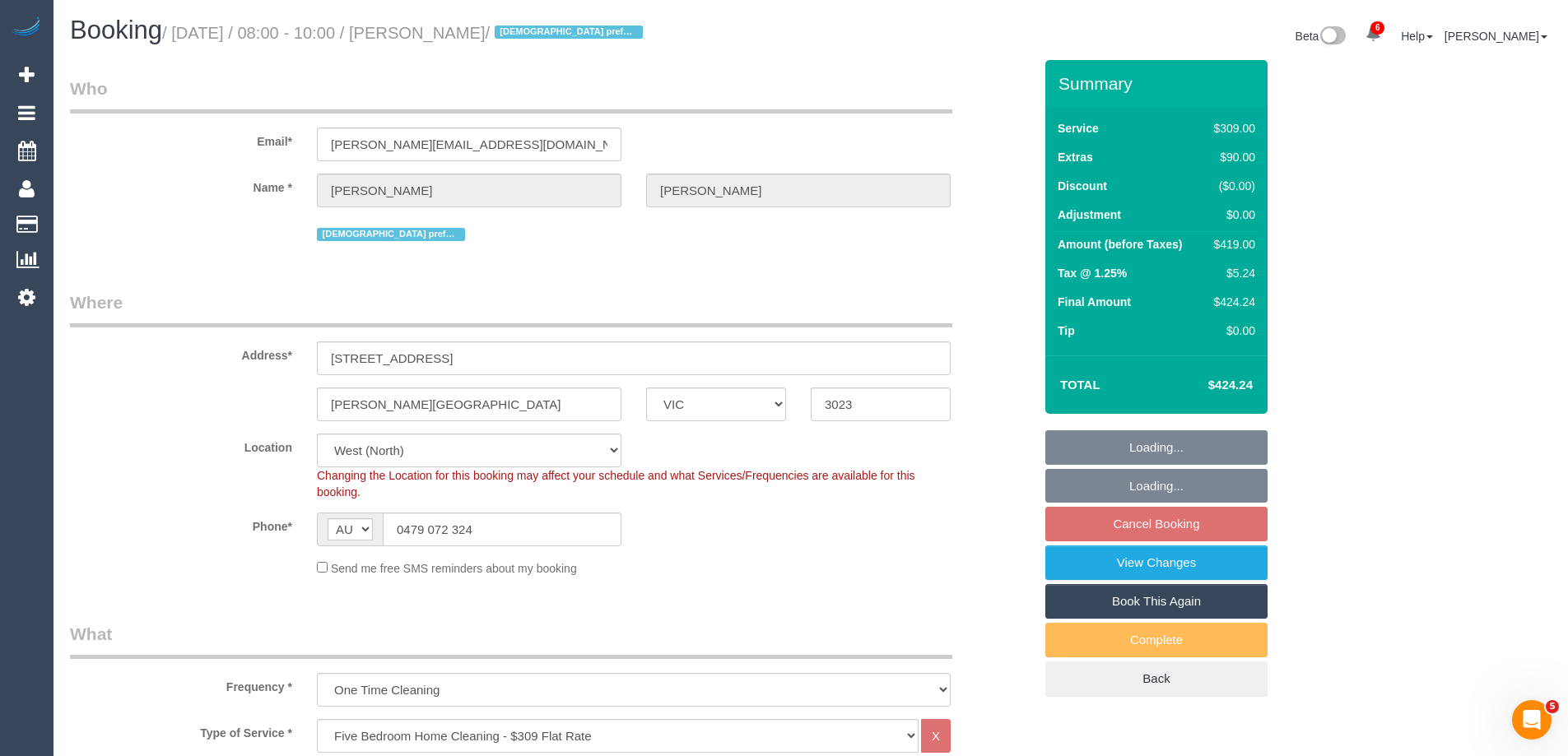
select select "number:36"
